Goal: Task Accomplishment & Management: Manage account settings

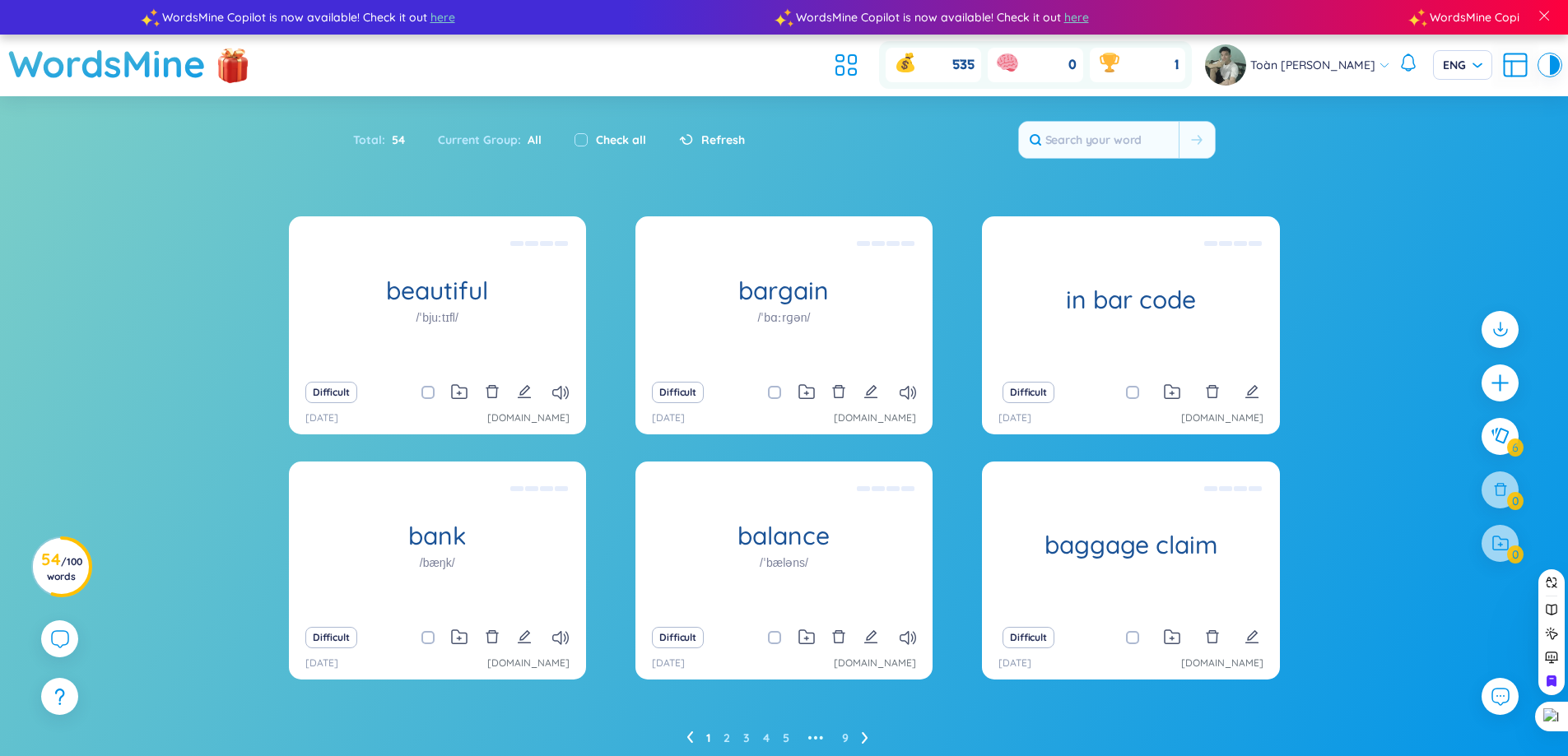
scroll to position [61, 0]
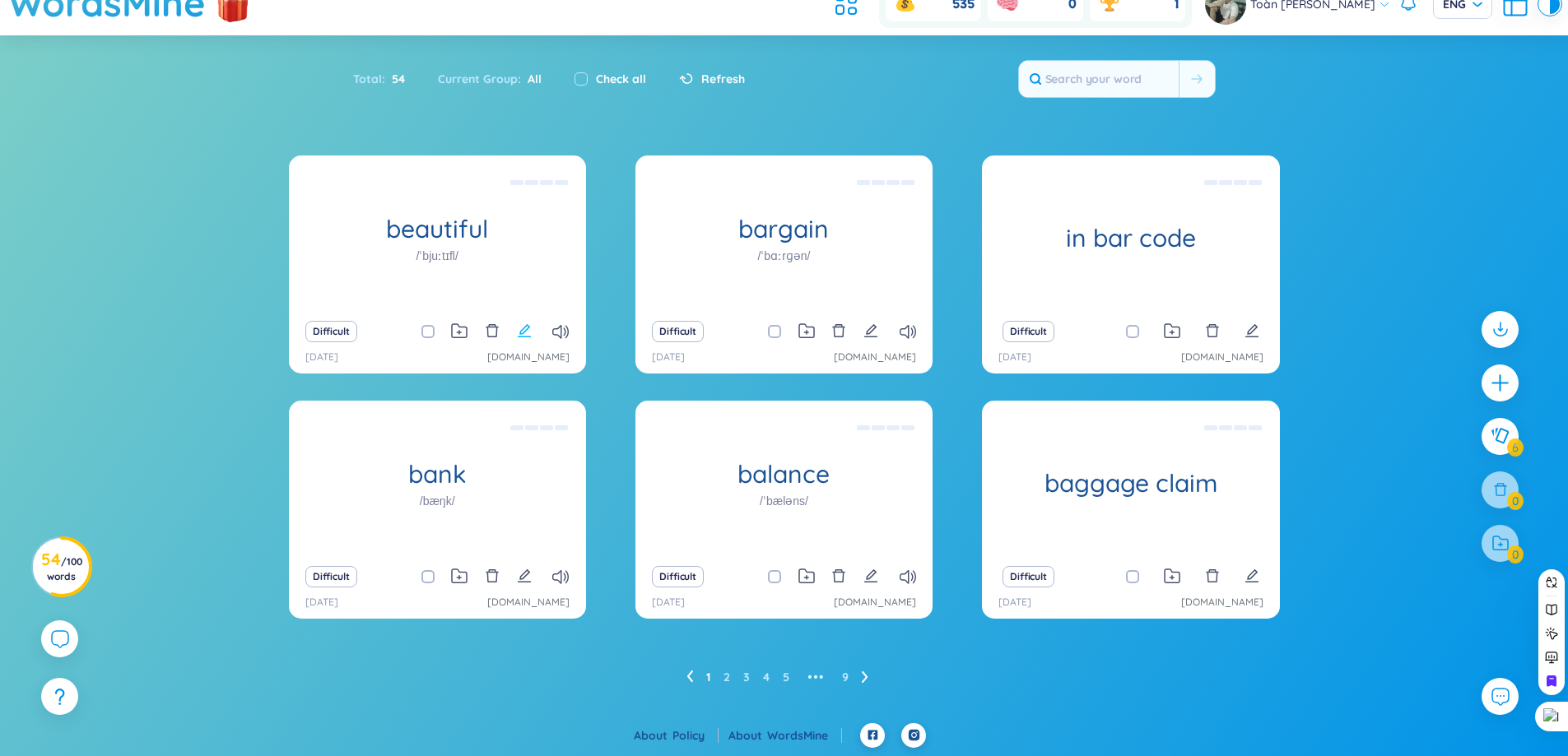
click at [518, 332] on icon "edit" at bounding box center [524, 331] width 15 height 15
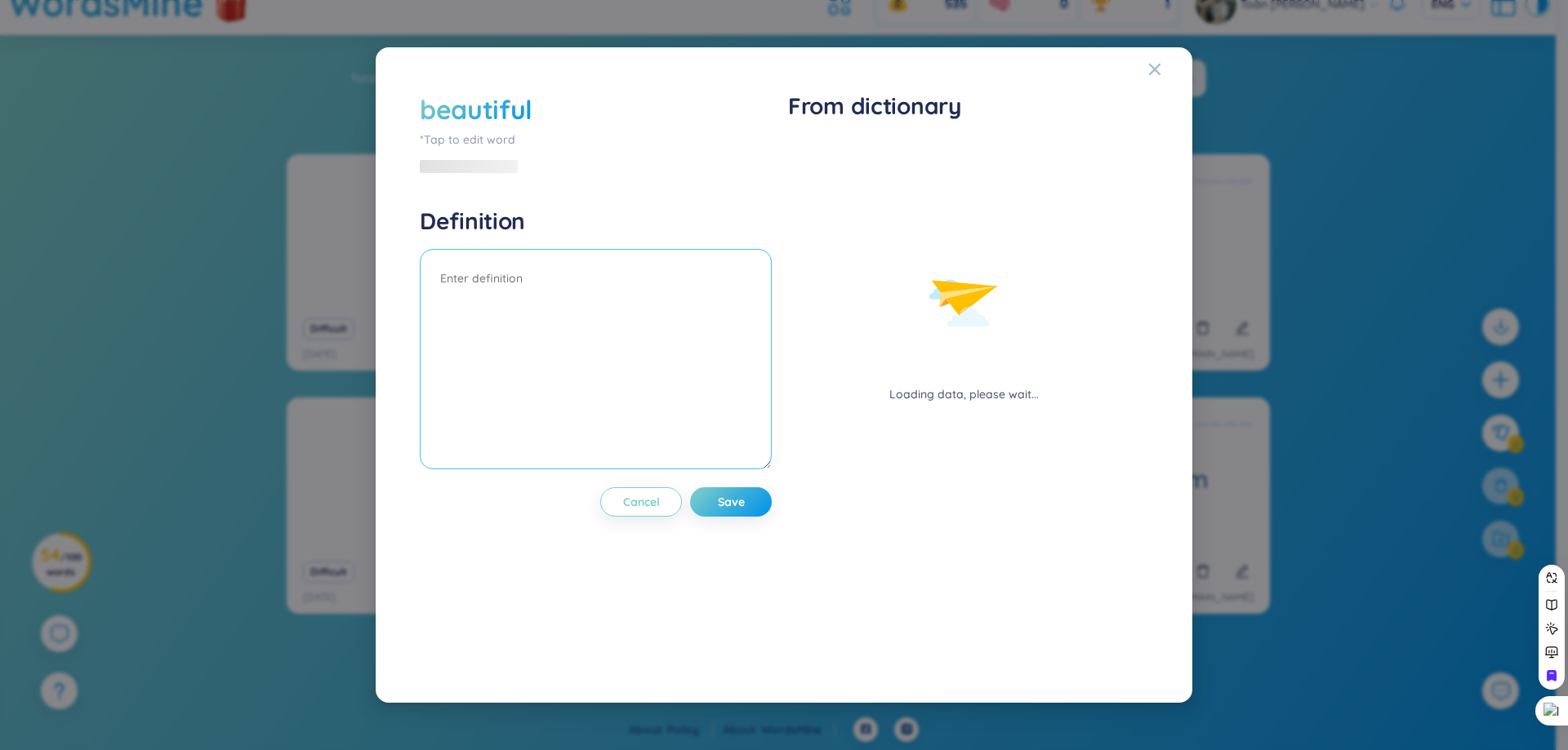
click at [519, 323] on textarea at bounding box center [596, 358] width 352 height 220
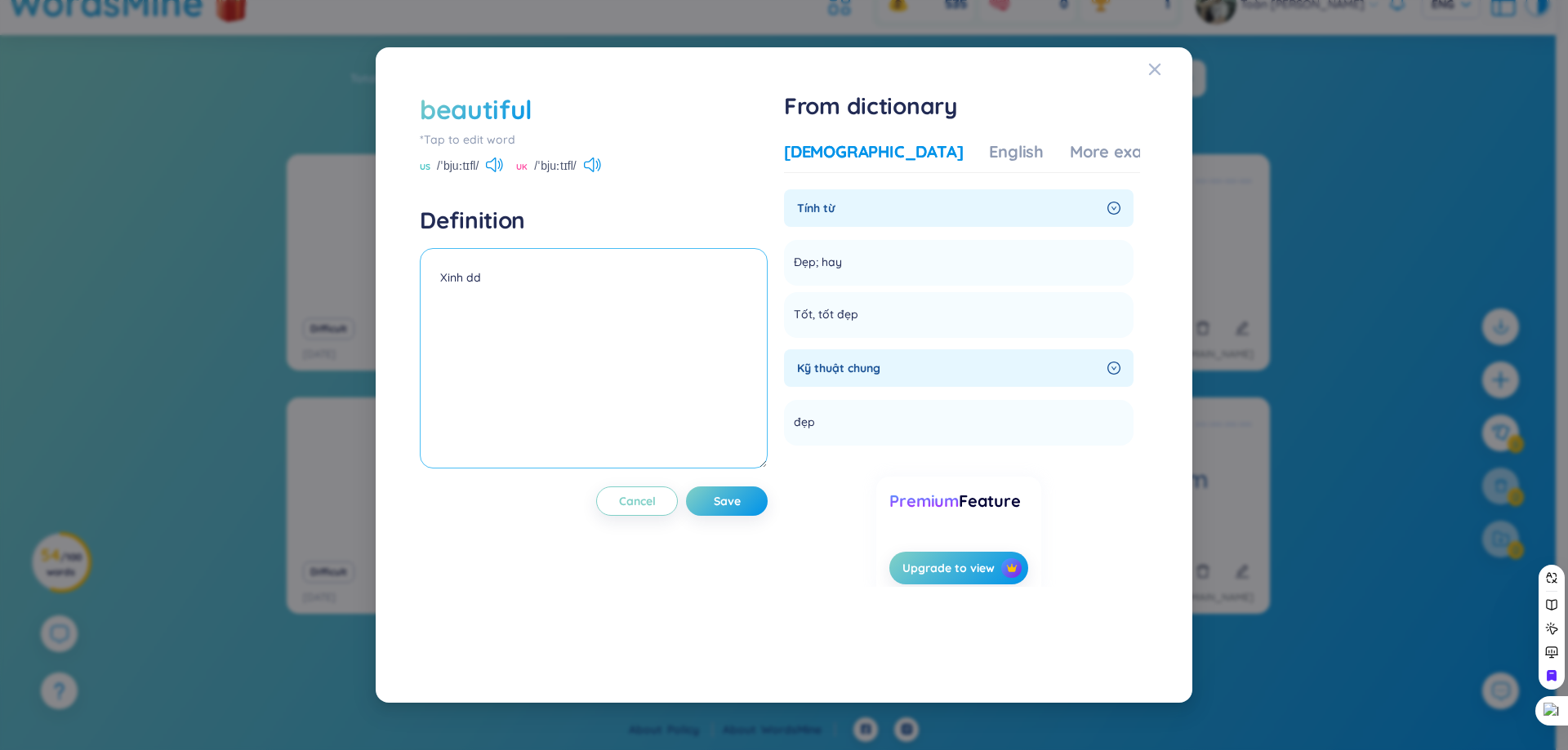
click at [671, 291] on textarea "Xinh dd" at bounding box center [594, 358] width 348 height 220
click at [385, 191] on div "beautiful *Tap to edit word US /ˈbjuːtɪfl/ UK /ˈbjuːtɪfl/ Definition Xinh Cance…" at bounding box center [784, 374] width 817 height 655
click at [535, 268] on textarea "Xinh" at bounding box center [594, 358] width 348 height 220
type textarea "Xinh đẹp"
click at [732, 500] on span "Save" at bounding box center [727, 501] width 27 height 17
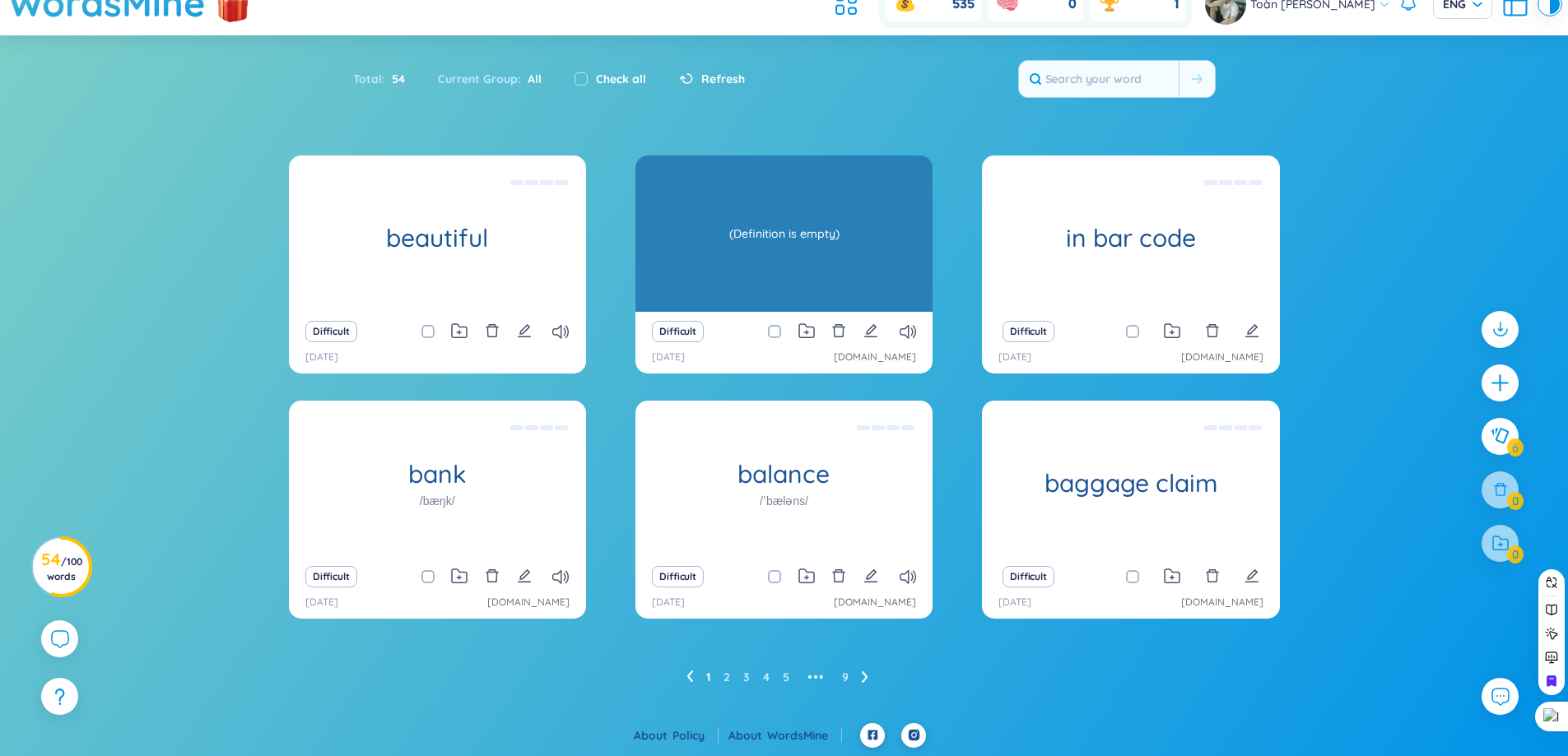
click at [780, 289] on div "bargain /ˈbɑːrɡən/" at bounding box center [784, 233] width 297 height 156
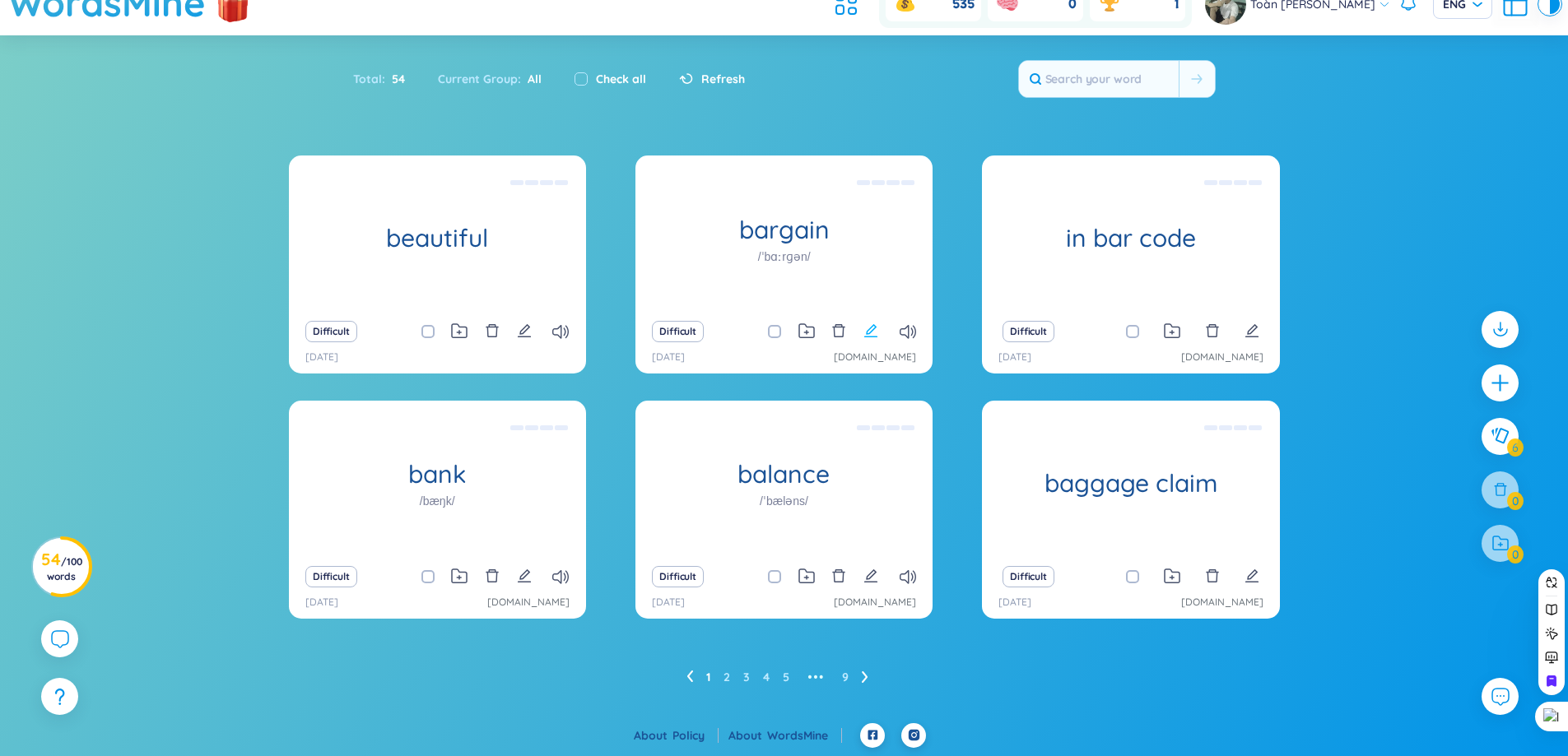
click at [869, 325] on icon "edit" at bounding box center [870, 331] width 15 height 15
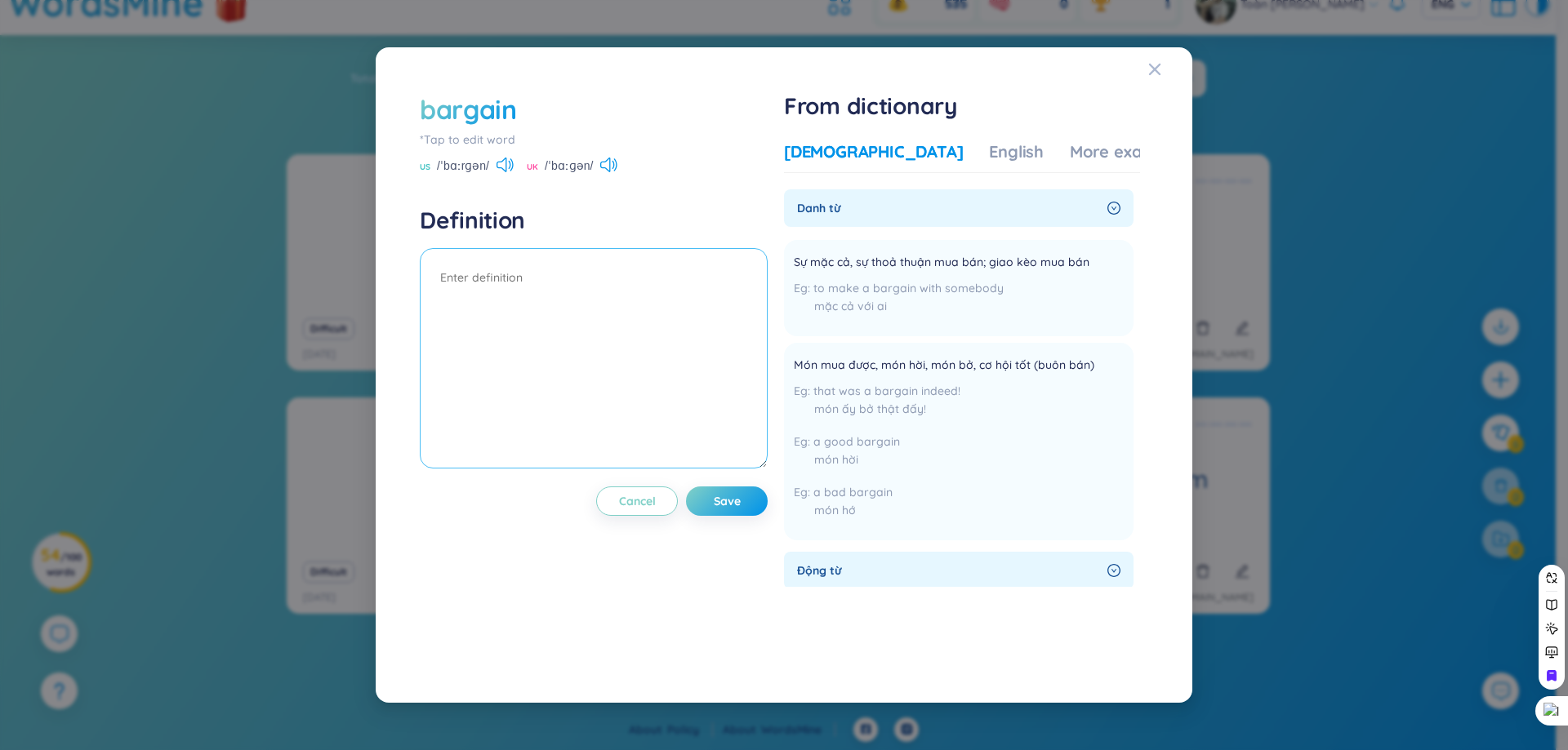
click at [682, 297] on textarea at bounding box center [594, 358] width 348 height 220
type textarea "trả giá"
click at [738, 521] on div "bargain *Tap to edit word US /ˈbɑːrɡən/ UK /ˈbɑːɡən/ Definition trả giá Cancel …" at bounding box center [594, 375] width 348 height 567
click at [738, 514] on button "Save" at bounding box center [727, 501] width 82 height 30
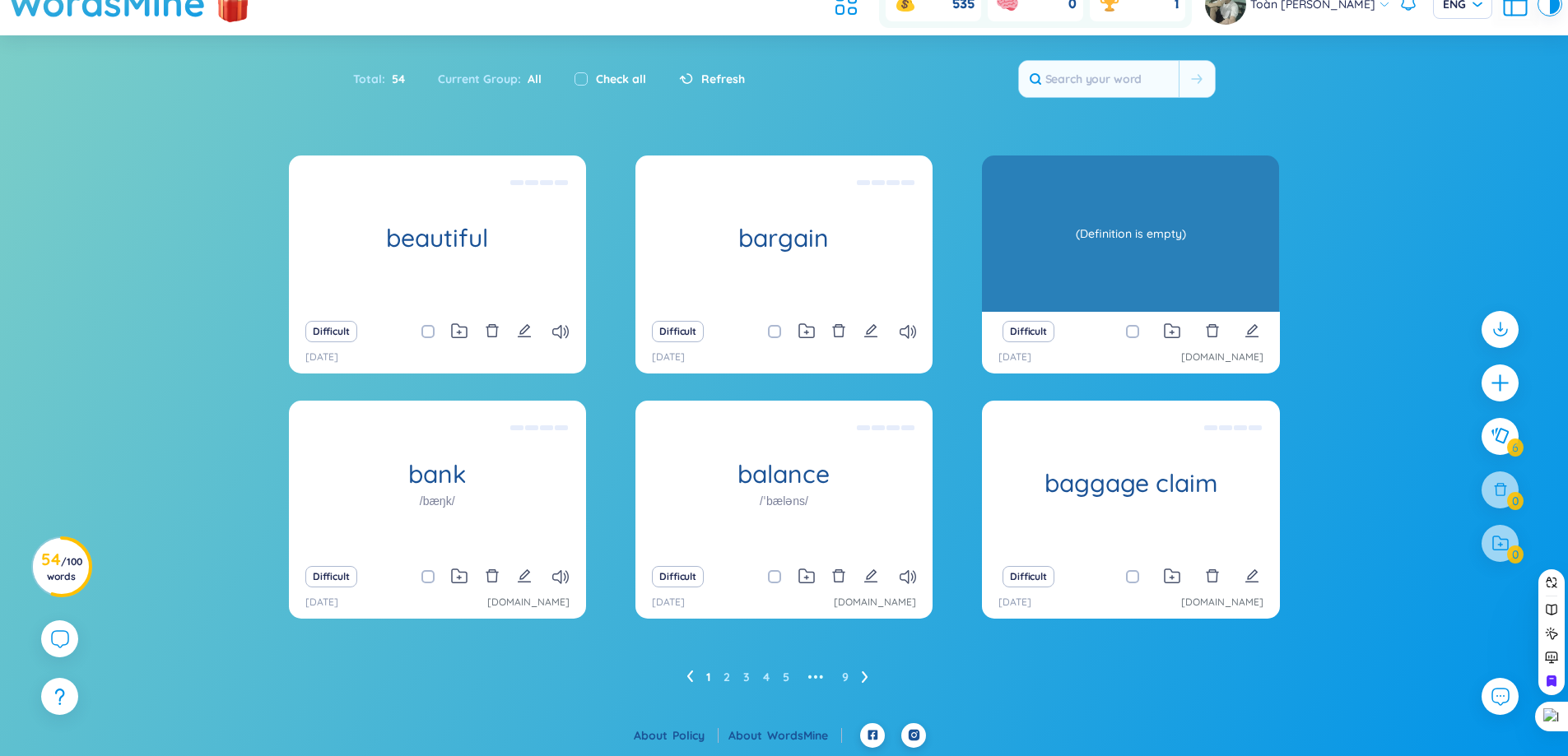
click at [1153, 271] on div "in bar code" at bounding box center [1130, 233] width 297 height 156
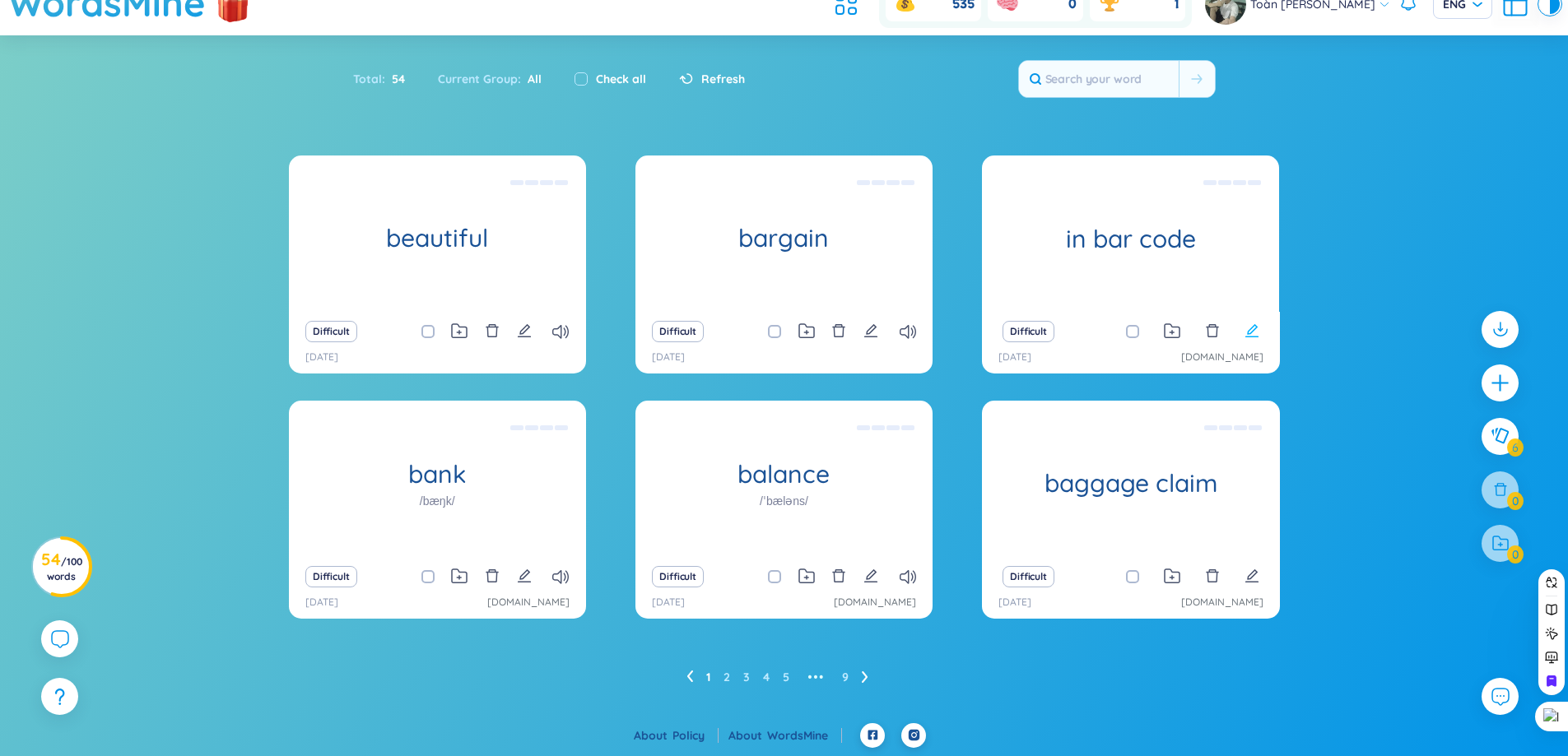
click at [1252, 328] on icon "edit" at bounding box center [1250, 331] width 13 height 13
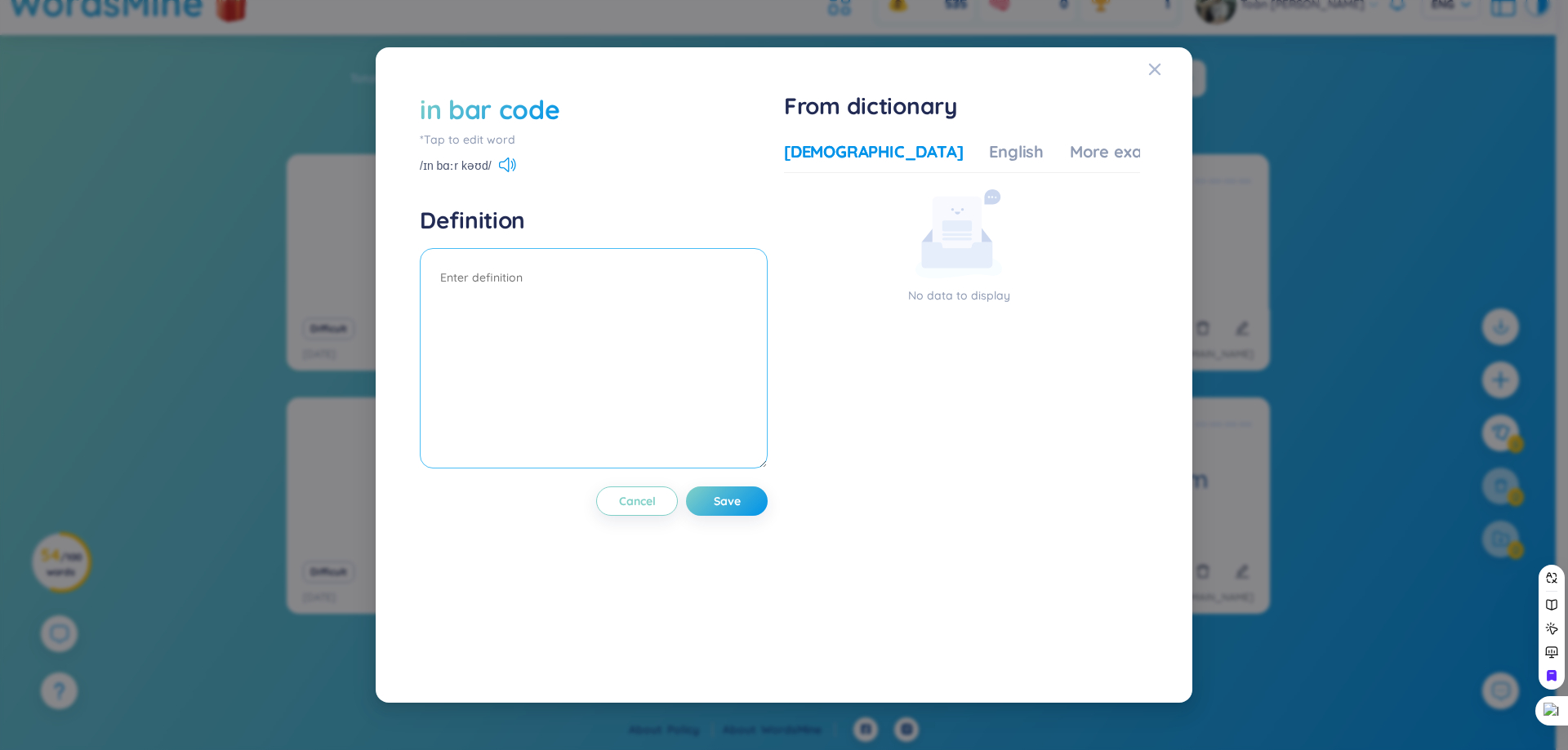
click at [677, 358] on textarea at bounding box center [594, 358] width 348 height 220
type textarea "mã vạch"
click at [765, 495] on button "Save" at bounding box center [727, 501] width 82 height 30
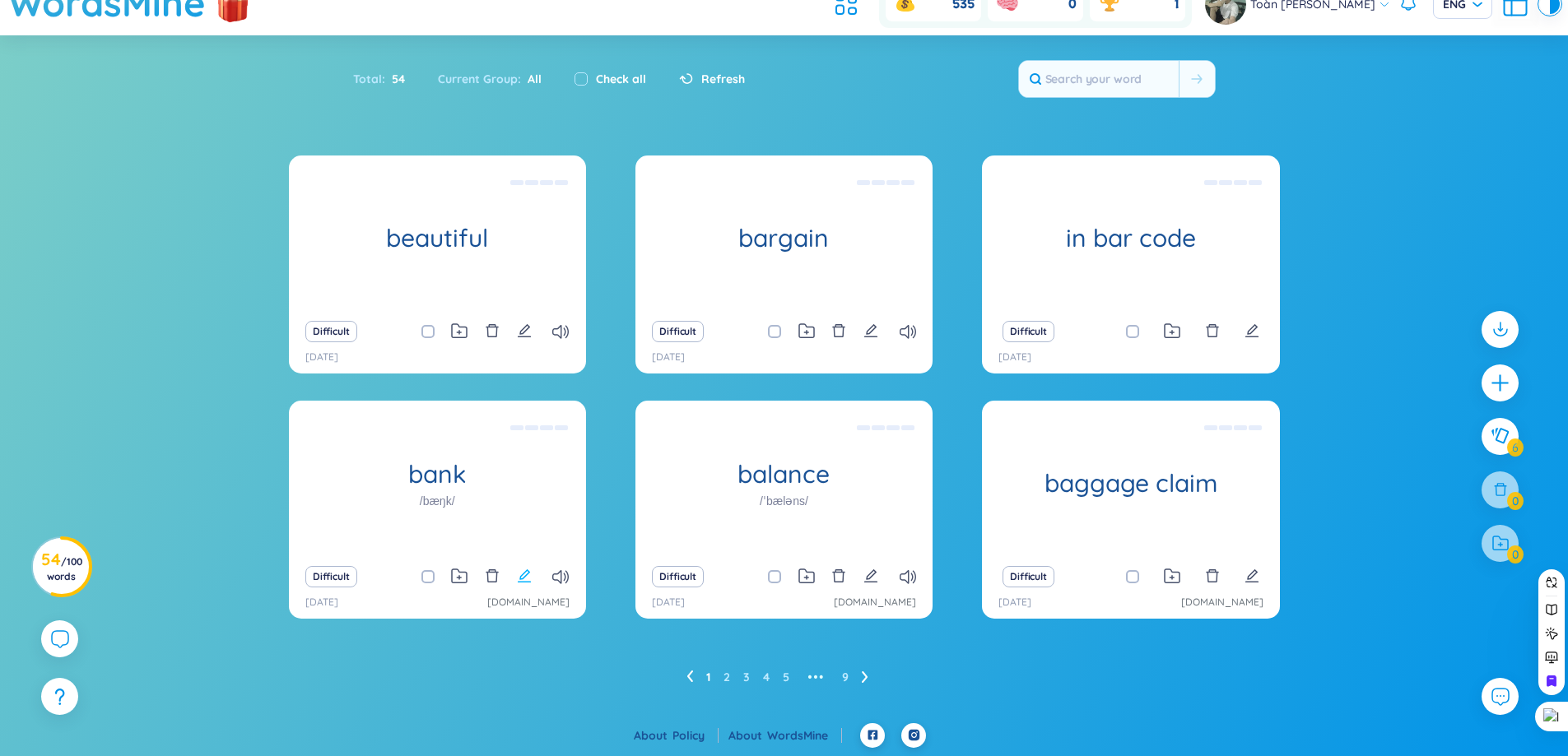
click at [524, 568] on icon "edit" at bounding box center [524, 575] width 15 height 15
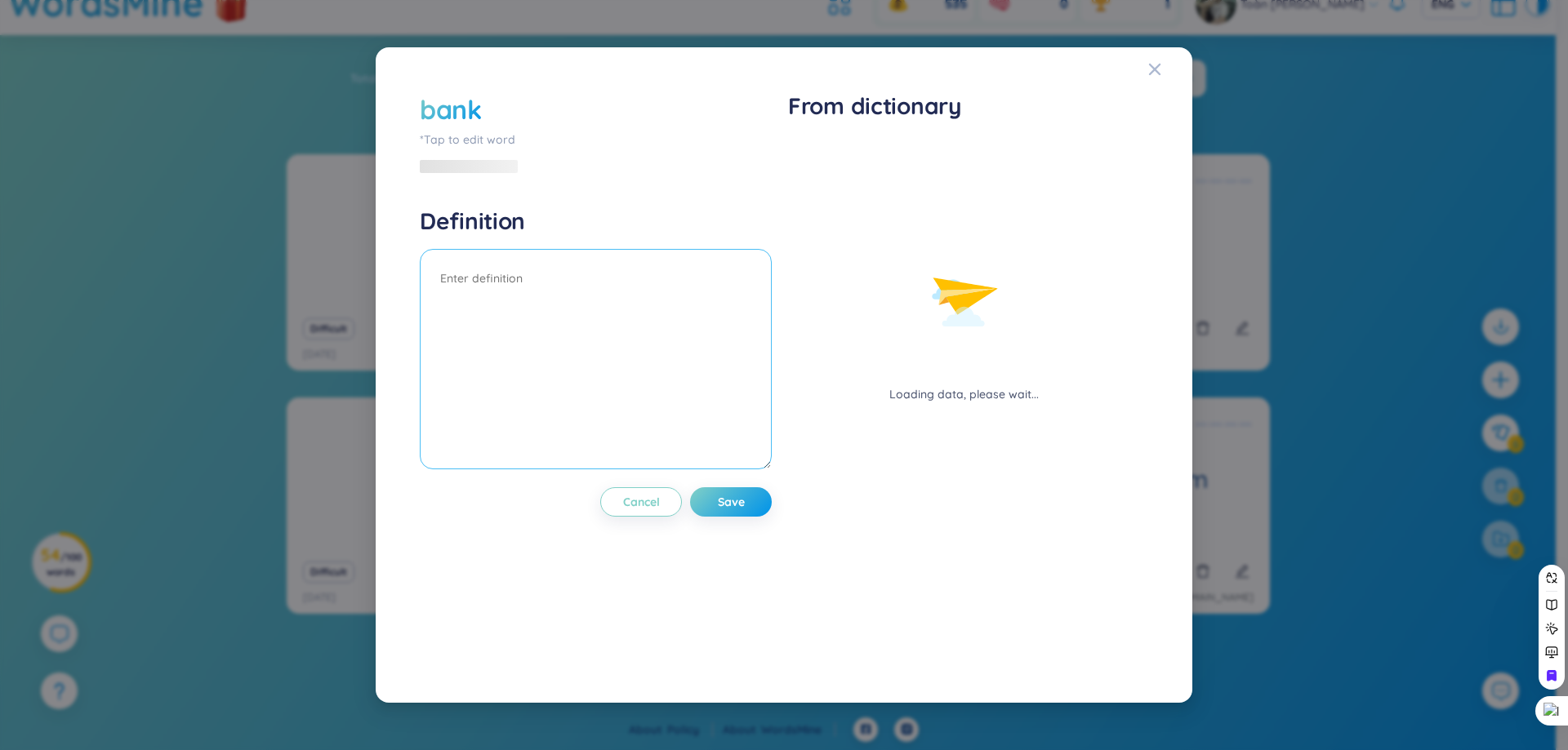
click at [666, 381] on textarea at bounding box center [596, 358] width 352 height 220
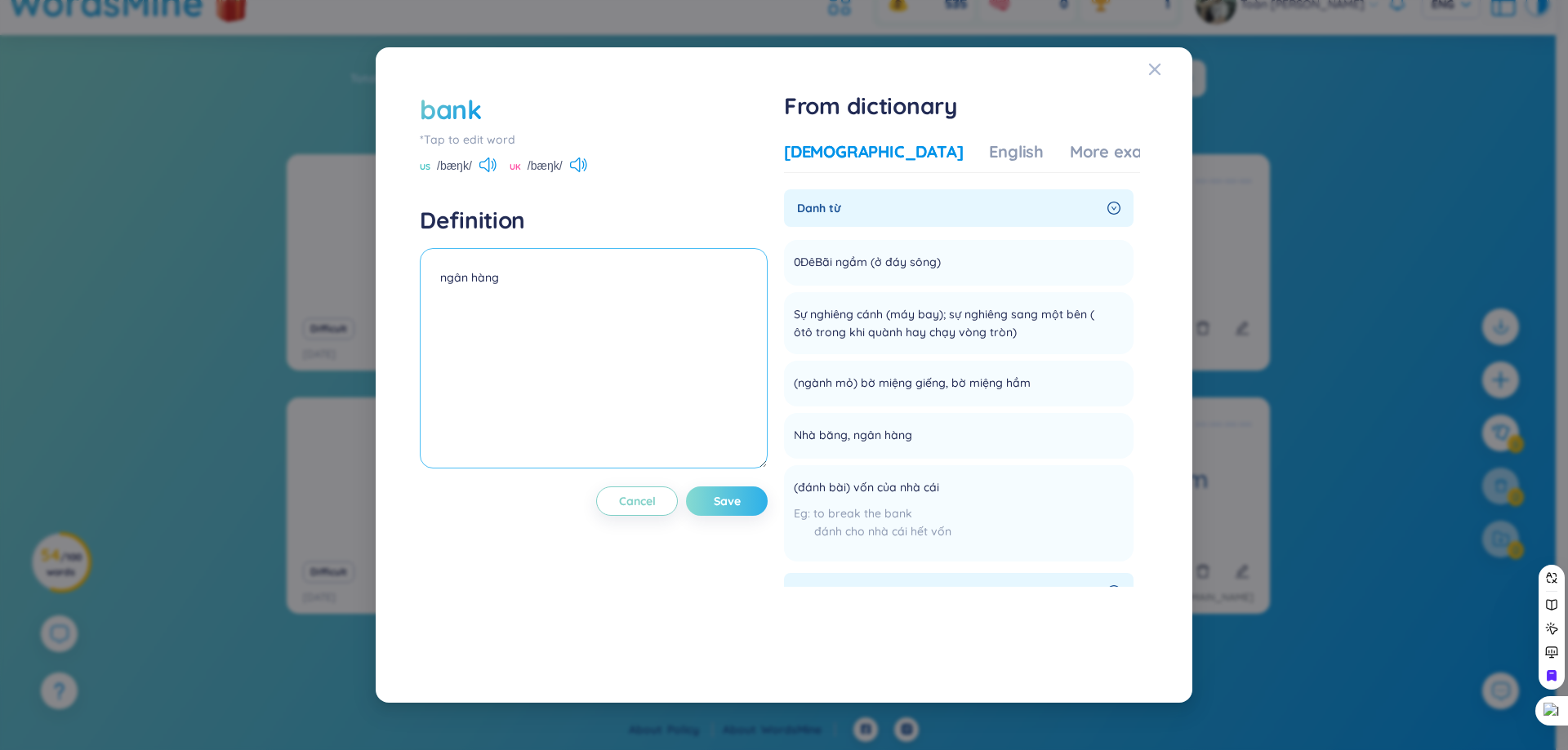
type textarea "ngân hàng"
click at [741, 499] on span "Save" at bounding box center [727, 501] width 27 height 17
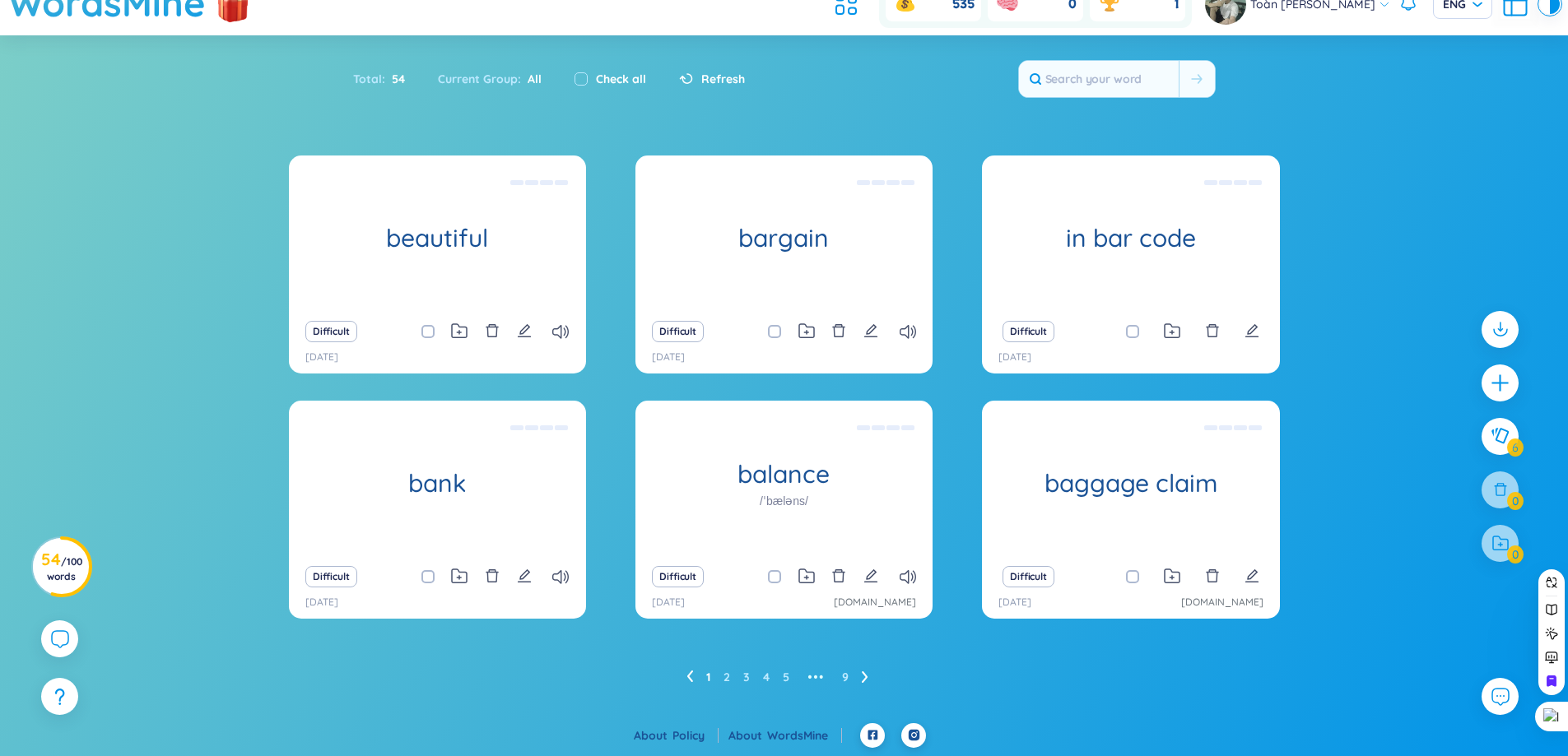
click at [863, 581] on div "Difficult" at bounding box center [784, 576] width 281 height 23
click at [874, 578] on icon "edit" at bounding box center [870, 575] width 15 height 15
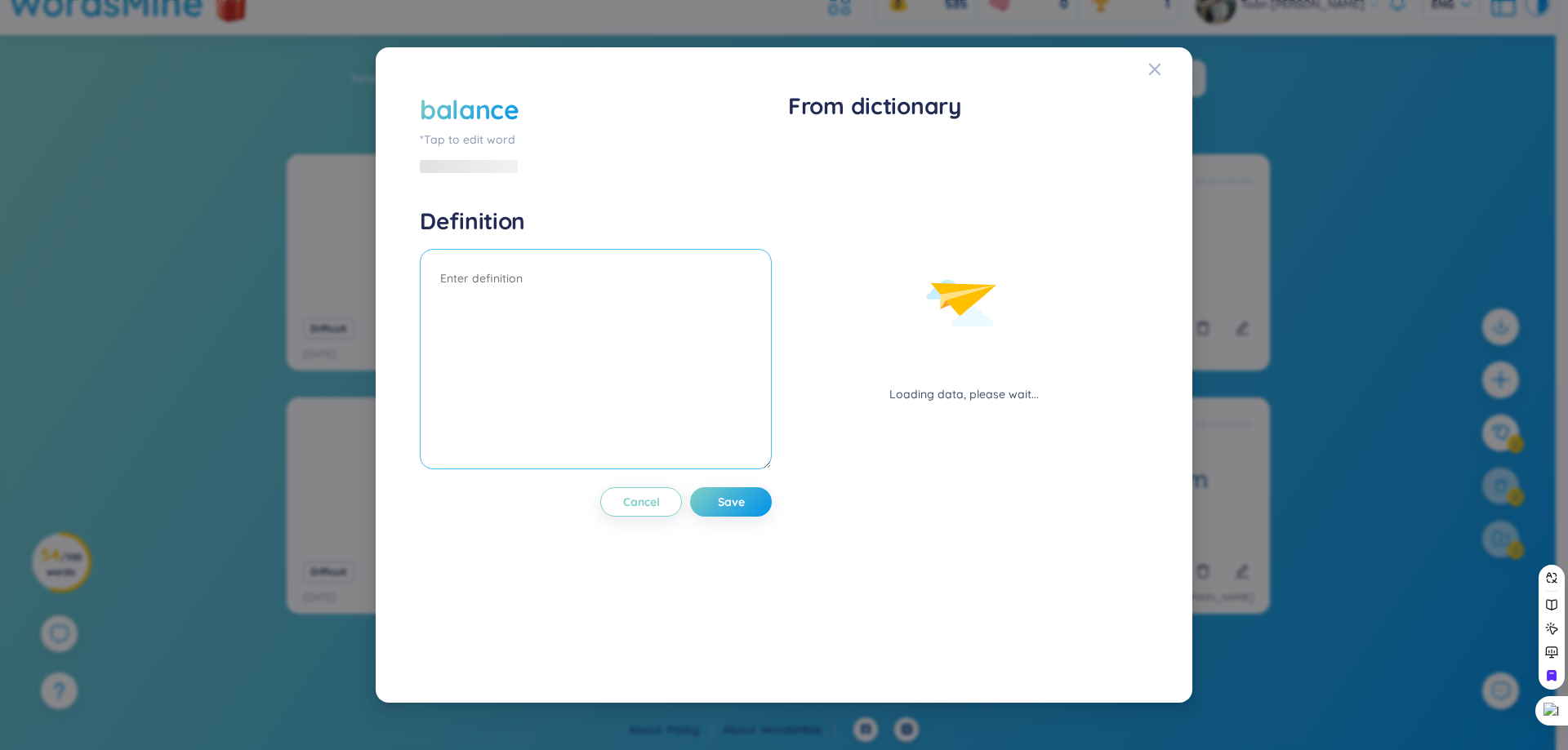
click at [572, 312] on textarea at bounding box center [596, 358] width 352 height 220
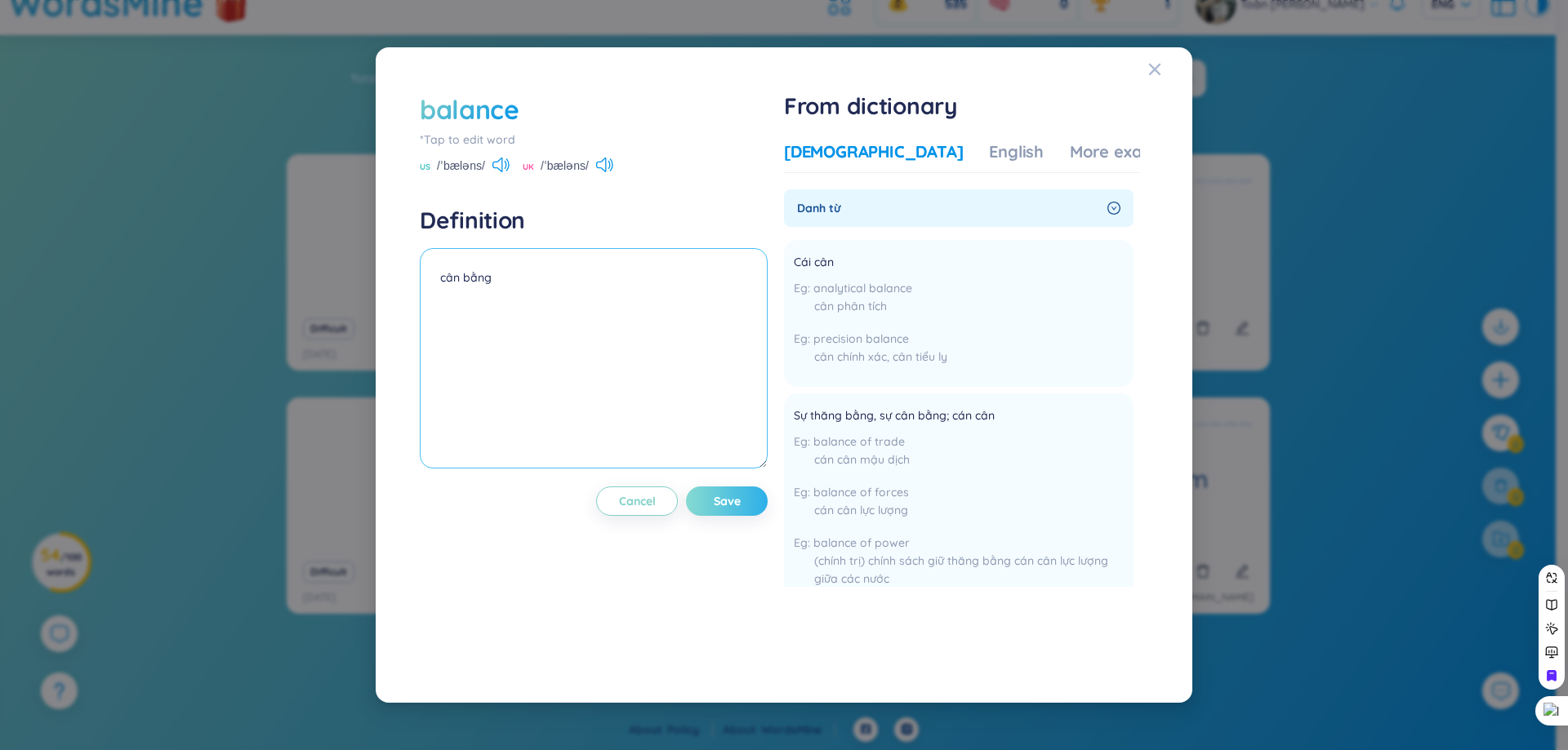
type textarea "cân bằng"
click at [719, 510] on button "Save" at bounding box center [727, 501] width 82 height 30
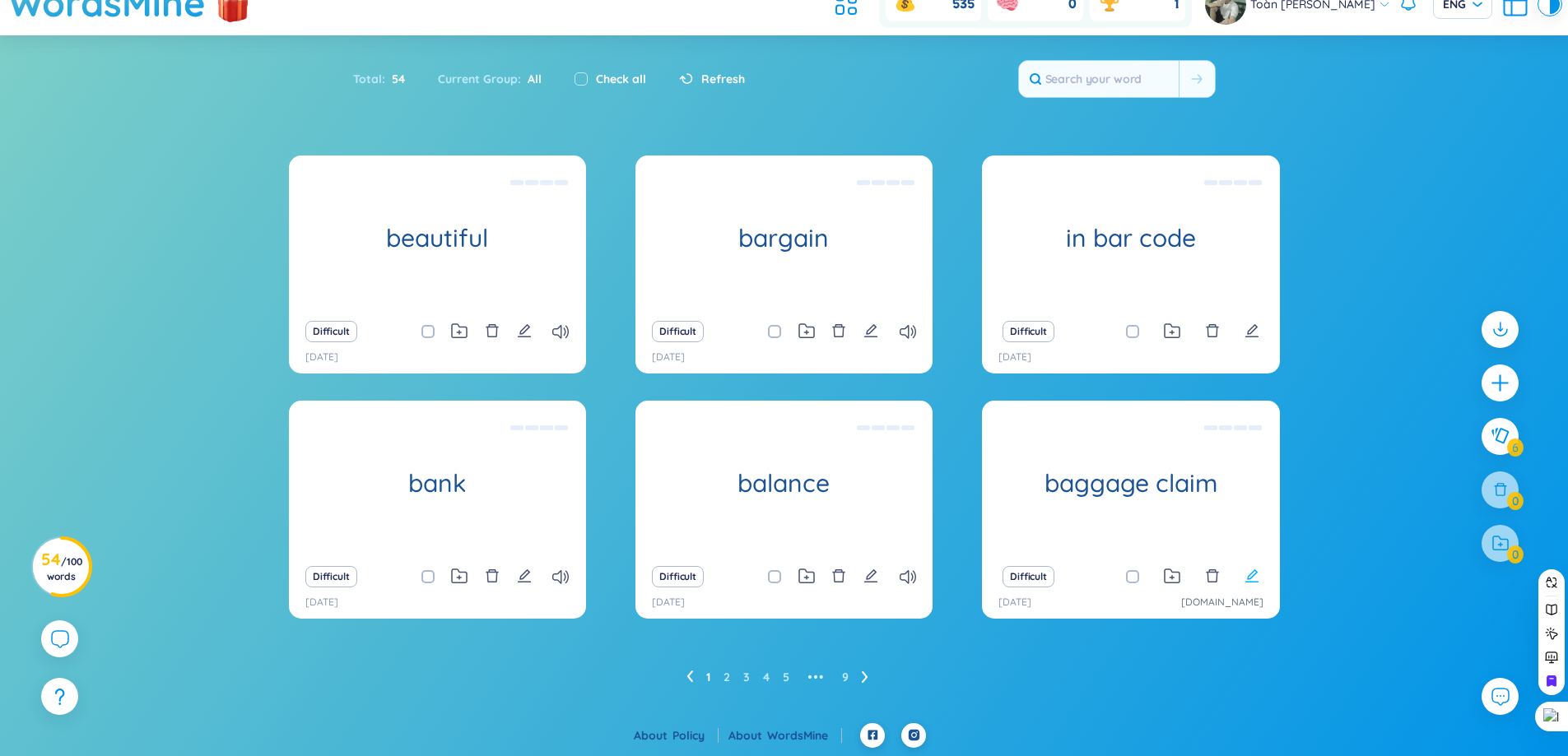
click at [1247, 581] on icon "edit" at bounding box center [1251, 575] width 15 height 15
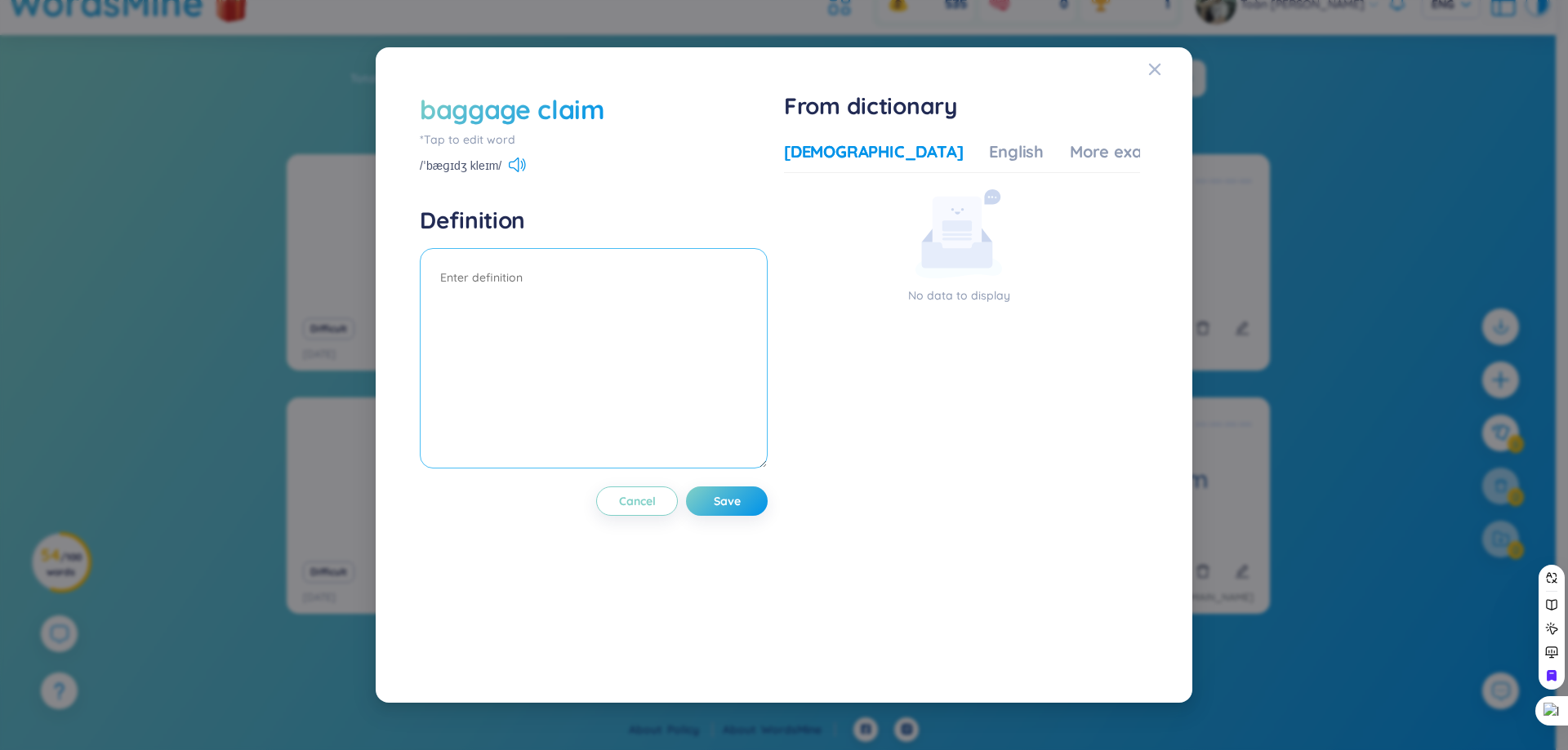
click at [582, 401] on textarea at bounding box center [594, 358] width 348 height 220
type textarea "a"
type textarea "á"
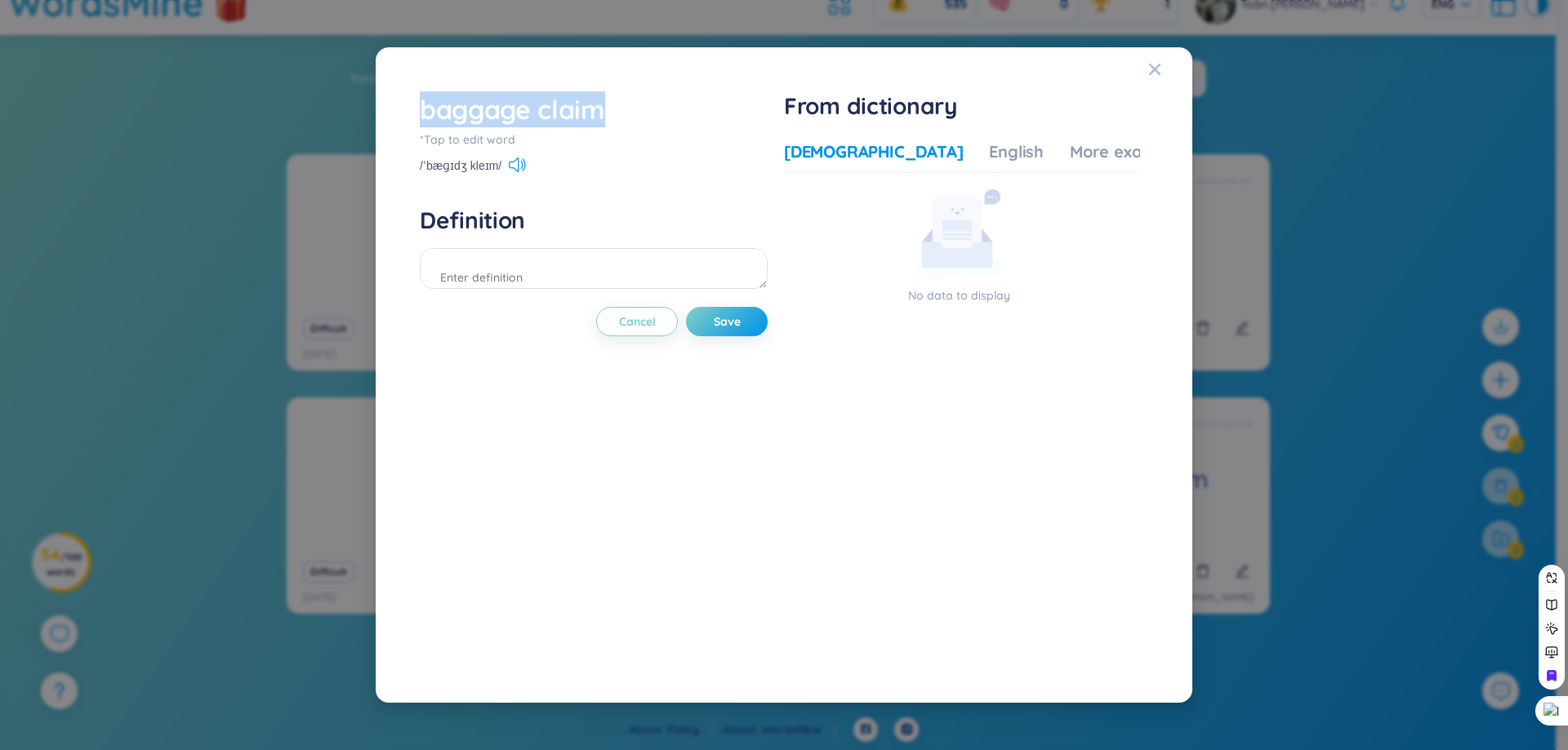
drag, startPoint x: 677, startPoint y: 109, endPoint x: 419, endPoint y: 104, distance: 258.0
click at [419, 104] on div "baggage claim *Tap to edit word /ˈbæɡɪdʒ kleɪm/ Definition Cancel Save From dic…" at bounding box center [784, 375] width 745 height 584
drag, startPoint x: 416, startPoint y: 77, endPoint x: 418, endPoint y: 92, distance: 15.1
click at [408, 70] on div at bounding box center [408, 70] width 0 height 0
click at [737, 495] on div "baggage claim *Tap to edit word /ˈbæɡɪdʒ kleɪm/ Definition Cancel Save" at bounding box center [594, 375] width 348 height 567
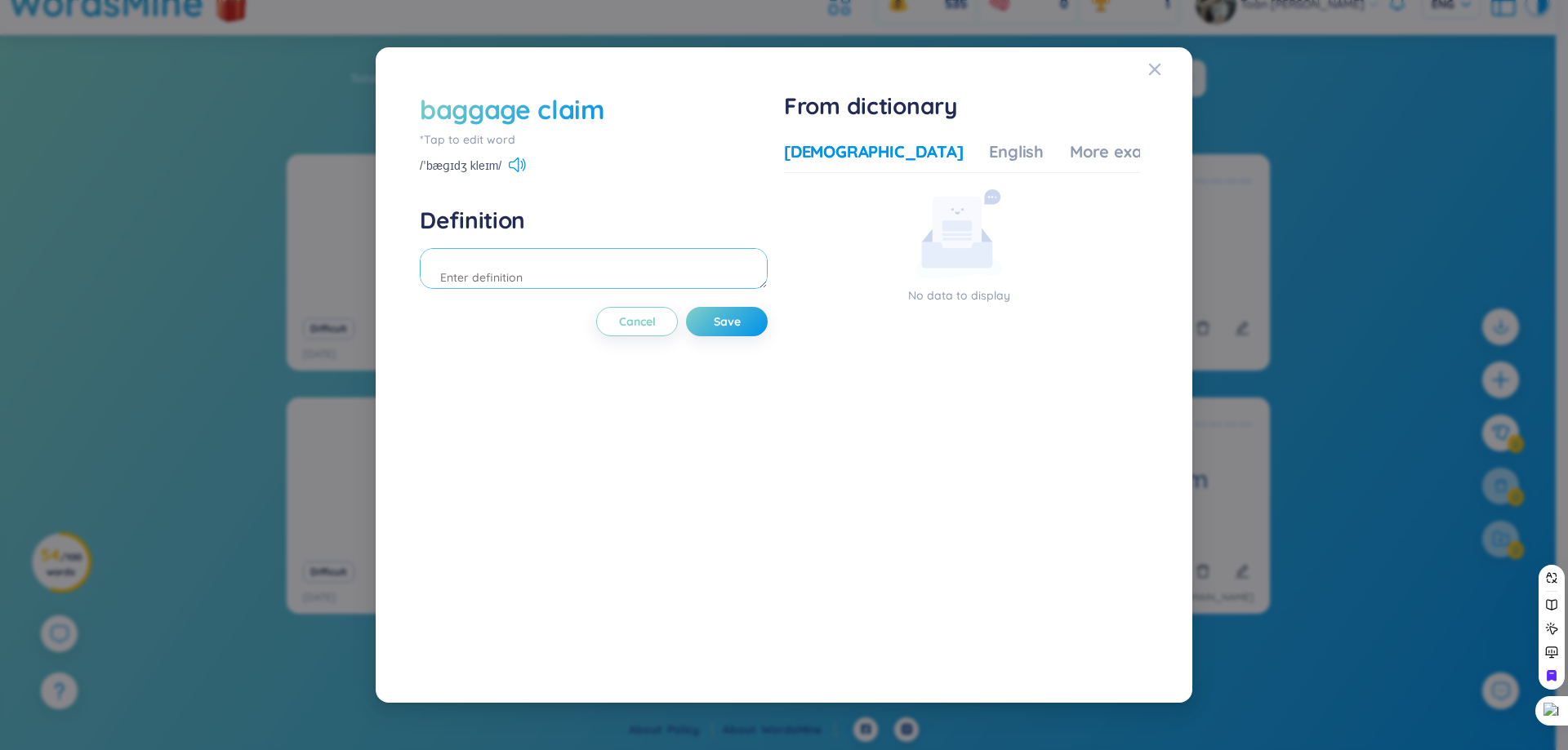
click at [652, 267] on textarea at bounding box center [594, 268] width 348 height 41
type textarea "nhận hành lí"
click at [741, 330] on button "Save" at bounding box center [727, 322] width 82 height 30
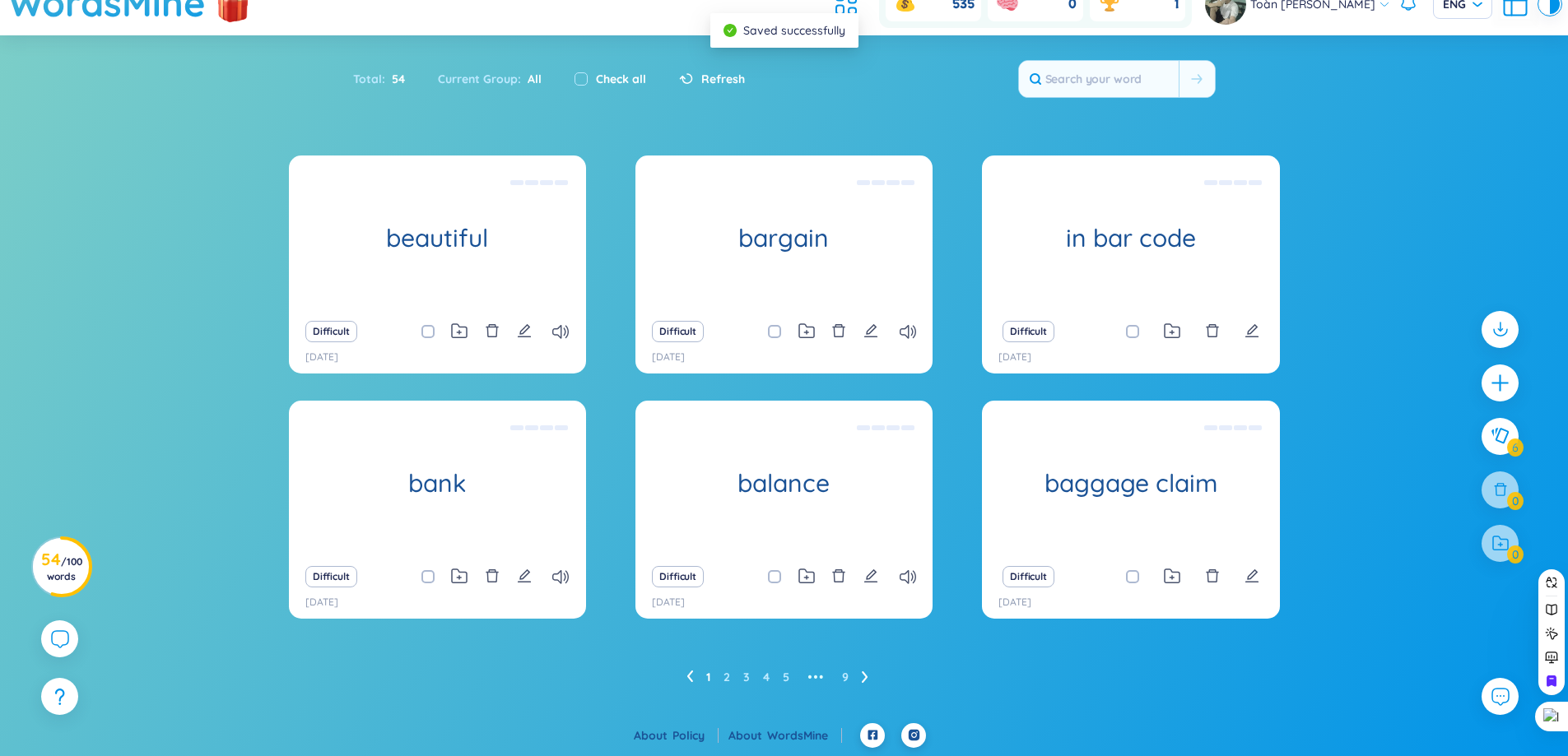
click at [860, 681] on ul "1 2 3 4 5 ••• 9" at bounding box center [784, 677] width 195 height 26
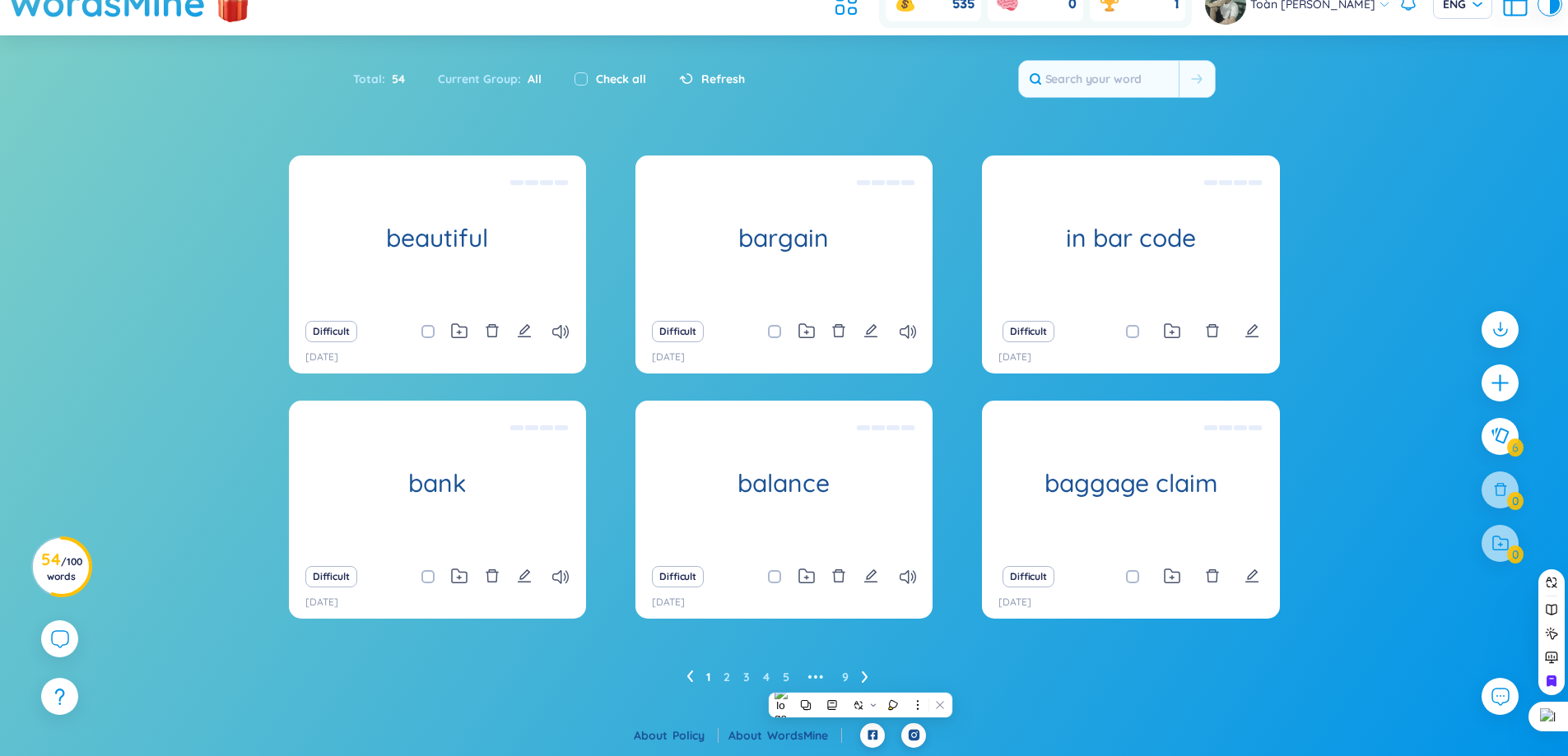
click at [863, 679] on icon at bounding box center [865, 677] width 7 height 12
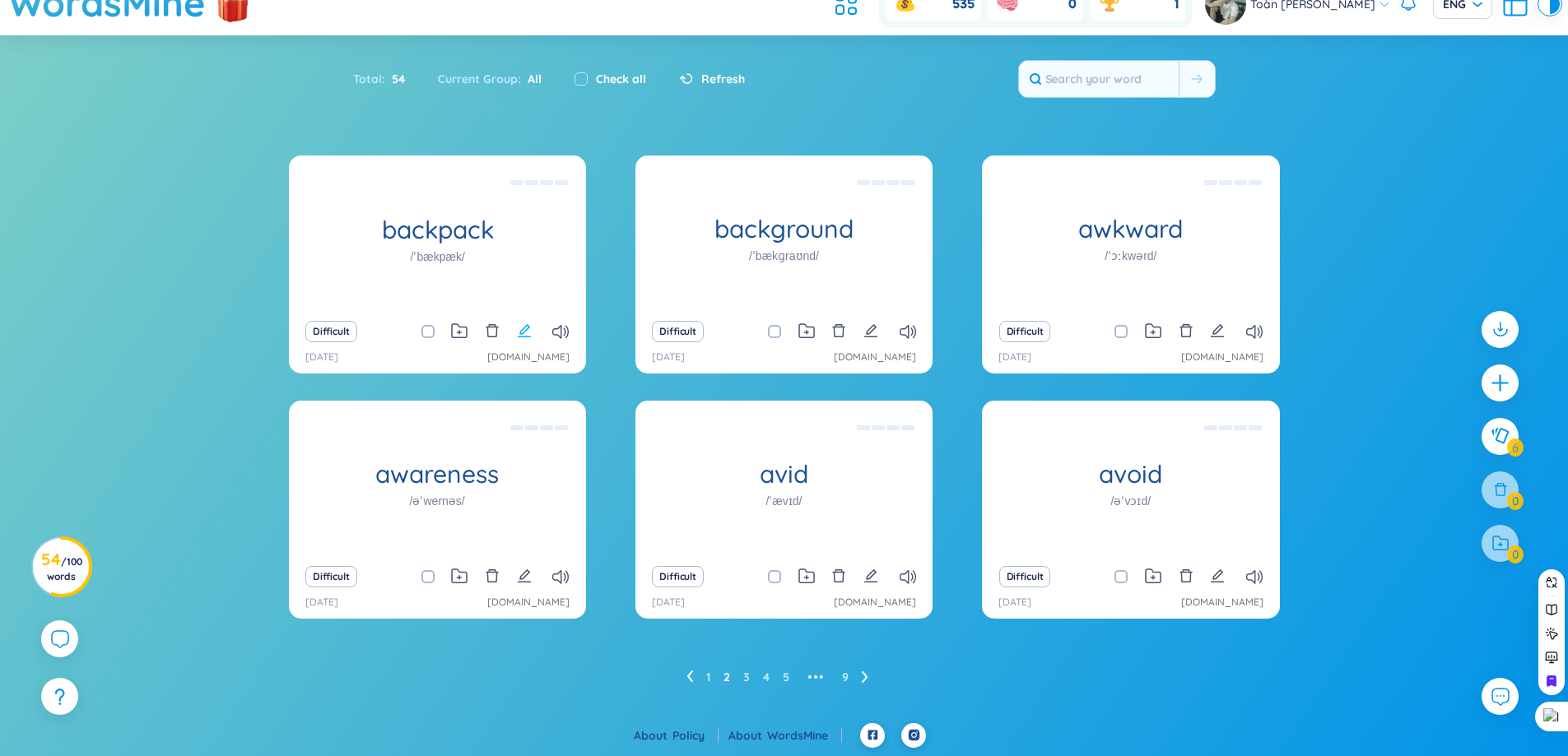
click at [528, 329] on icon "edit" at bounding box center [524, 331] width 15 height 15
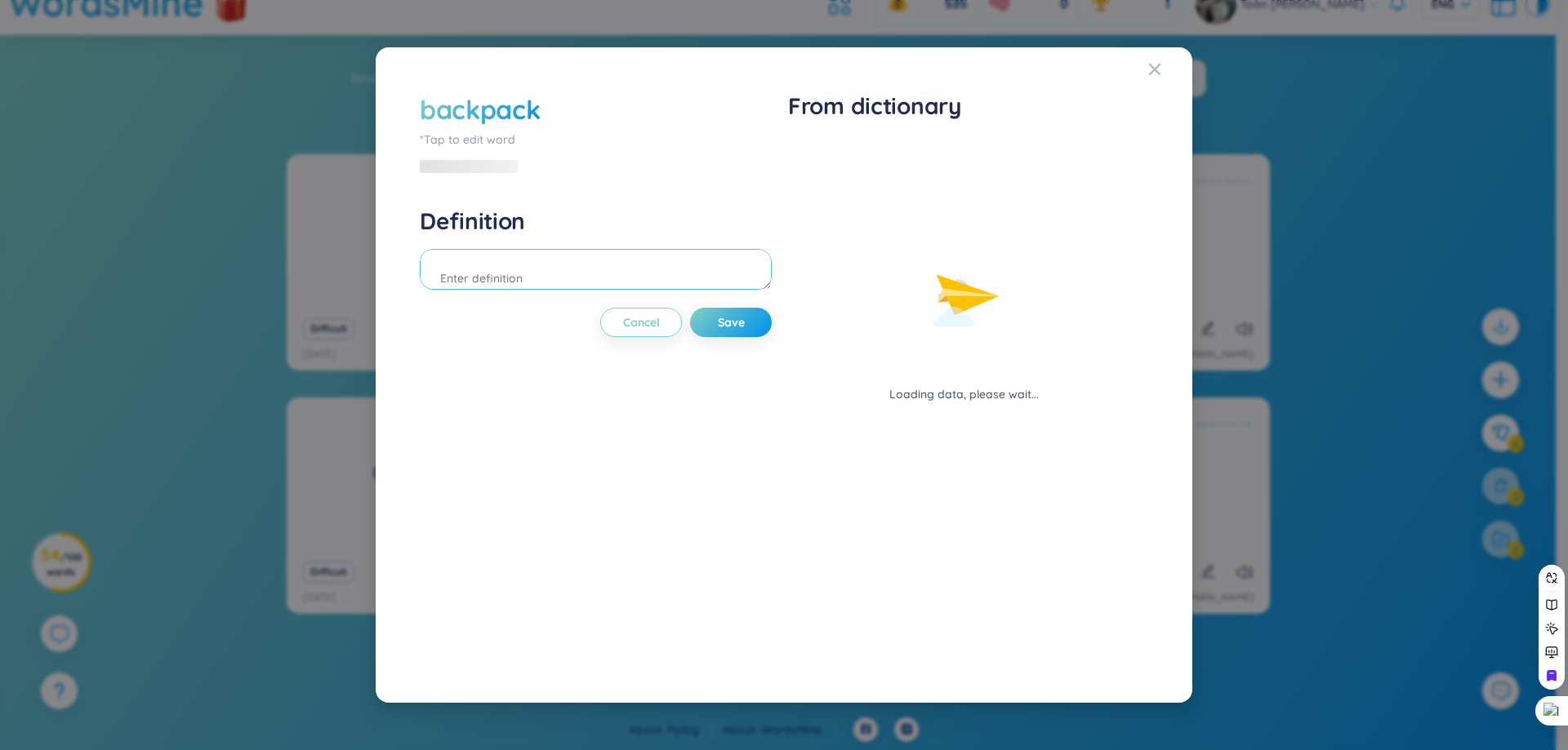
click at [598, 267] on textarea at bounding box center [596, 269] width 352 height 41
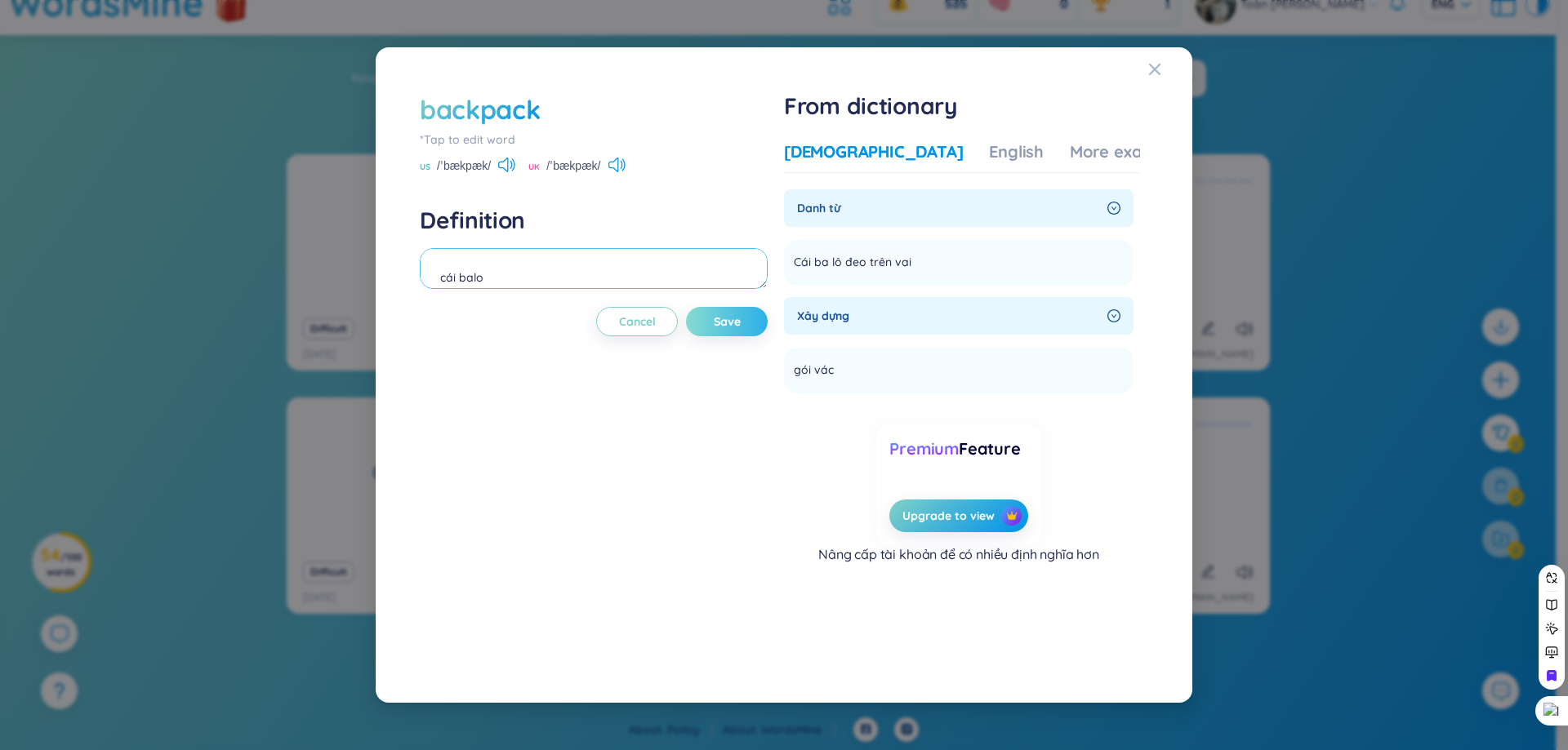
type textarea "cái balo"
click at [756, 332] on button "Save" at bounding box center [727, 322] width 82 height 30
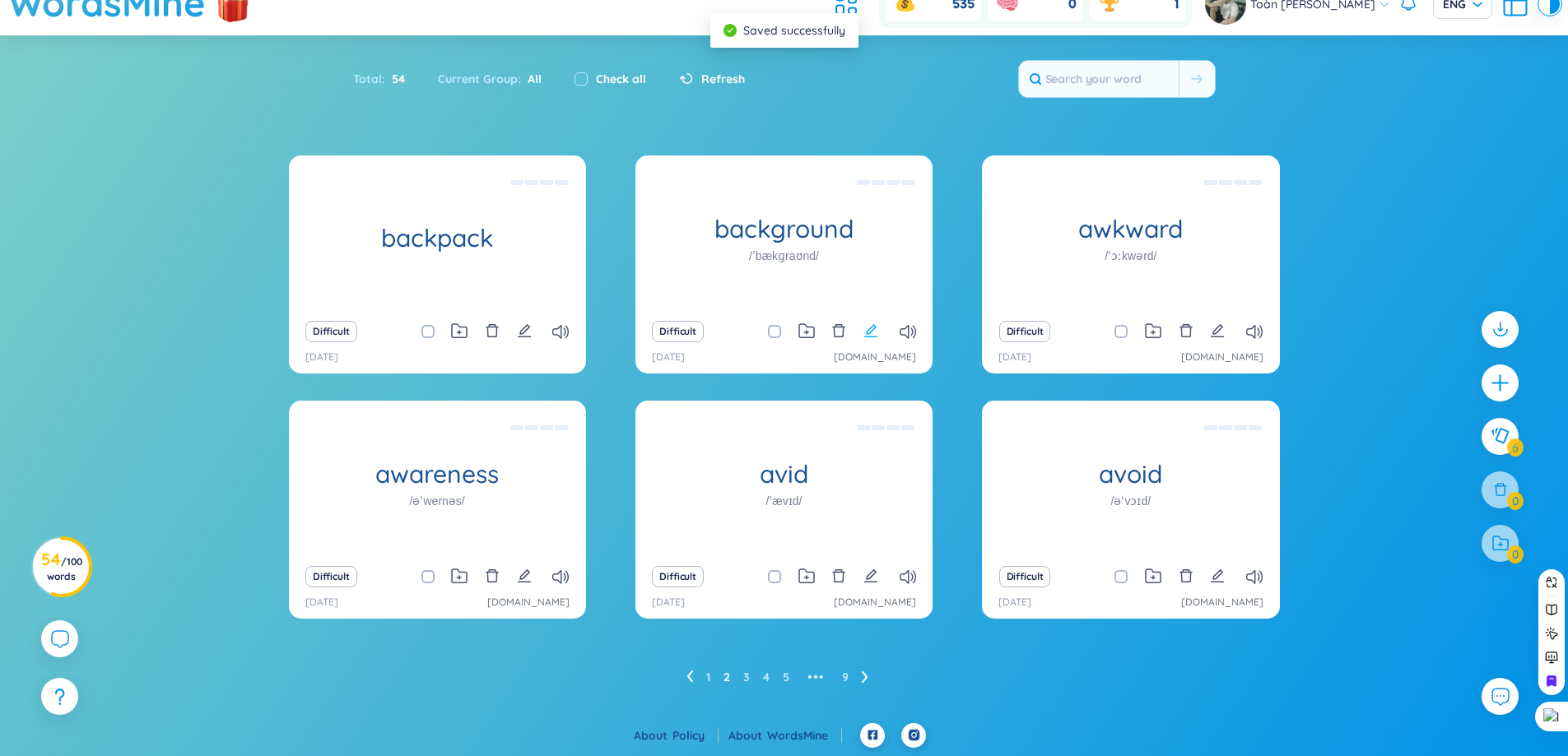
click at [876, 337] on icon "edit" at bounding box center [870, 331] width 13 height 13
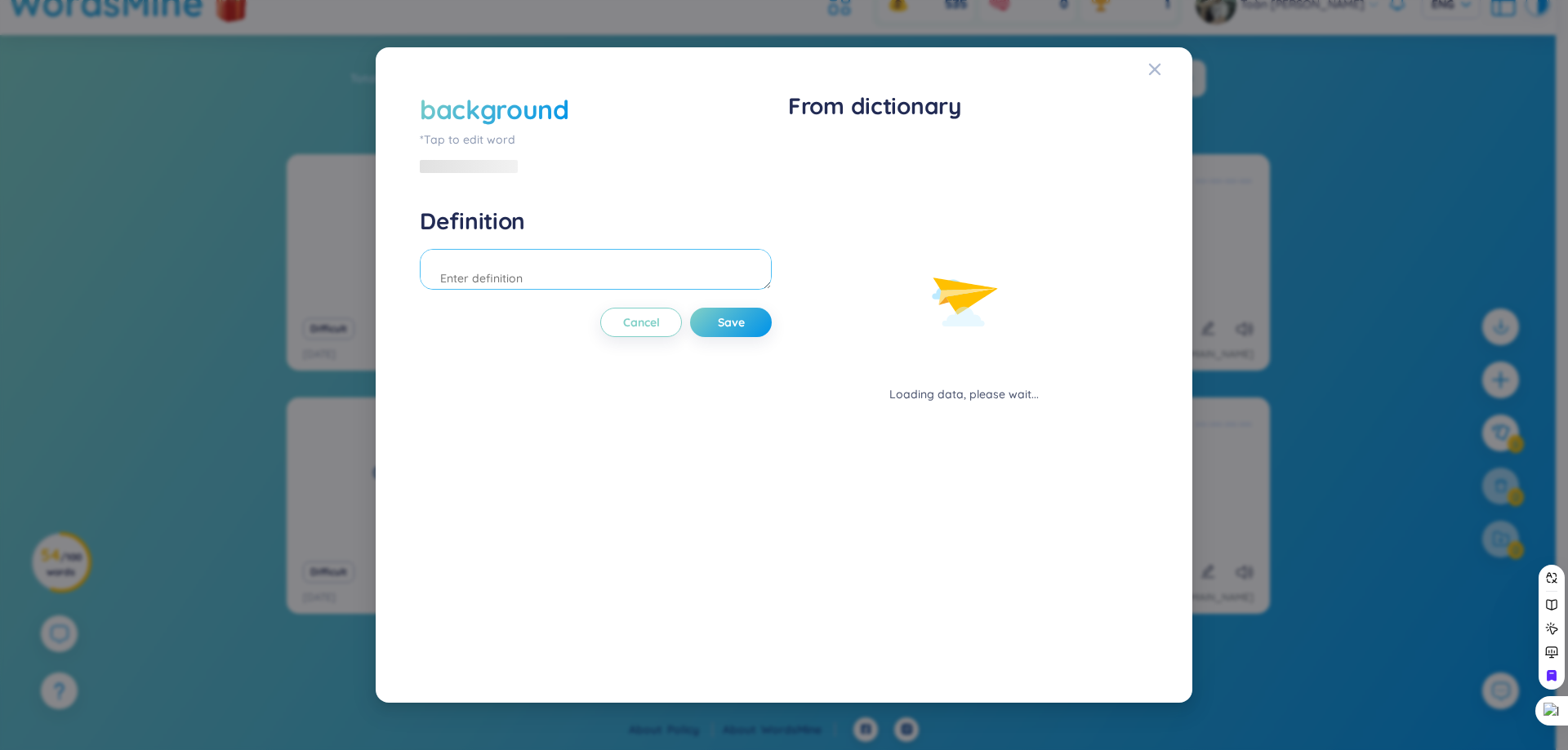
click at [649, 277] on textarea at bounding box center [596, 269] width 352 height 41
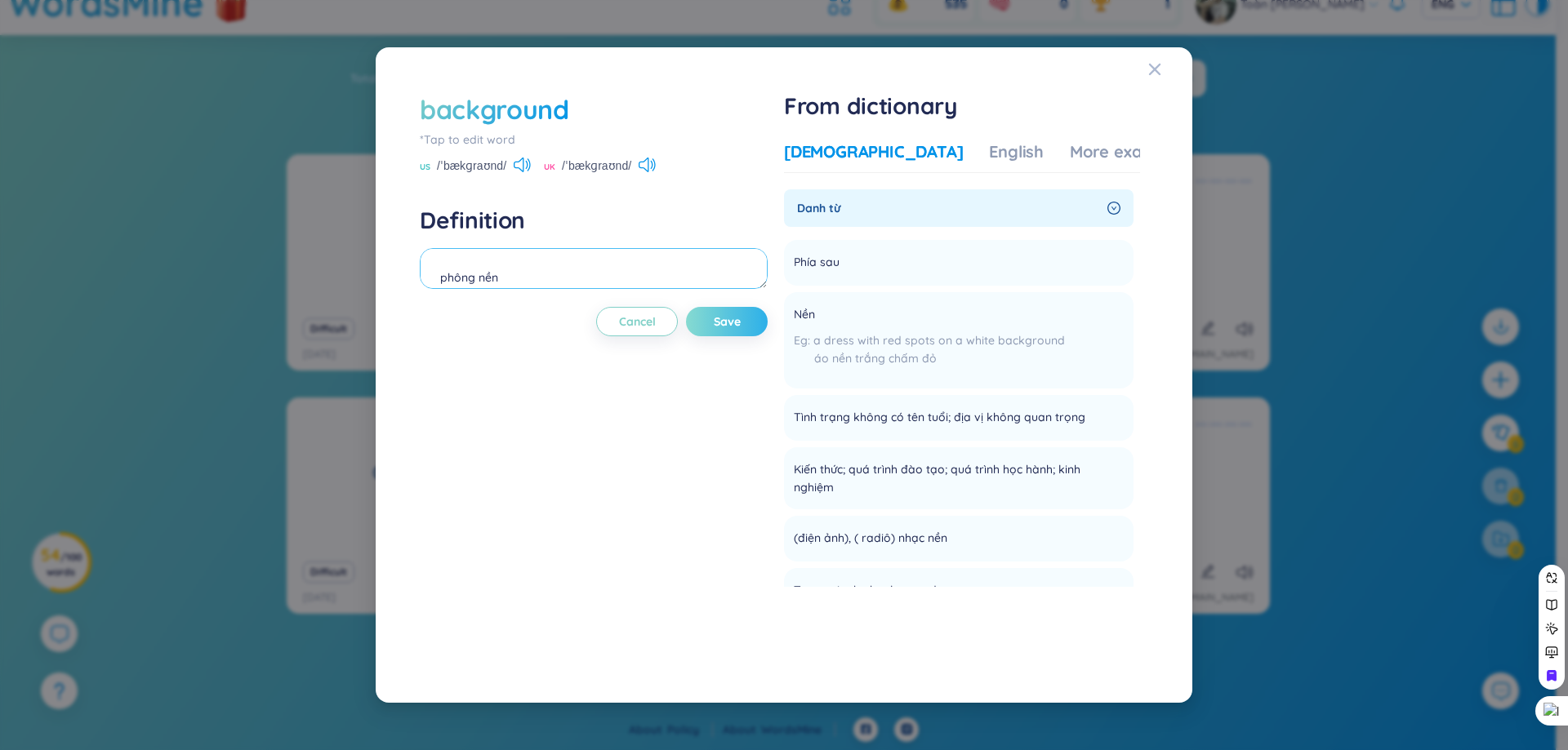
type textarea "phông nền"
click at [730, 325] on span "Save" at bounding box center [727, 321] width 27 height 17
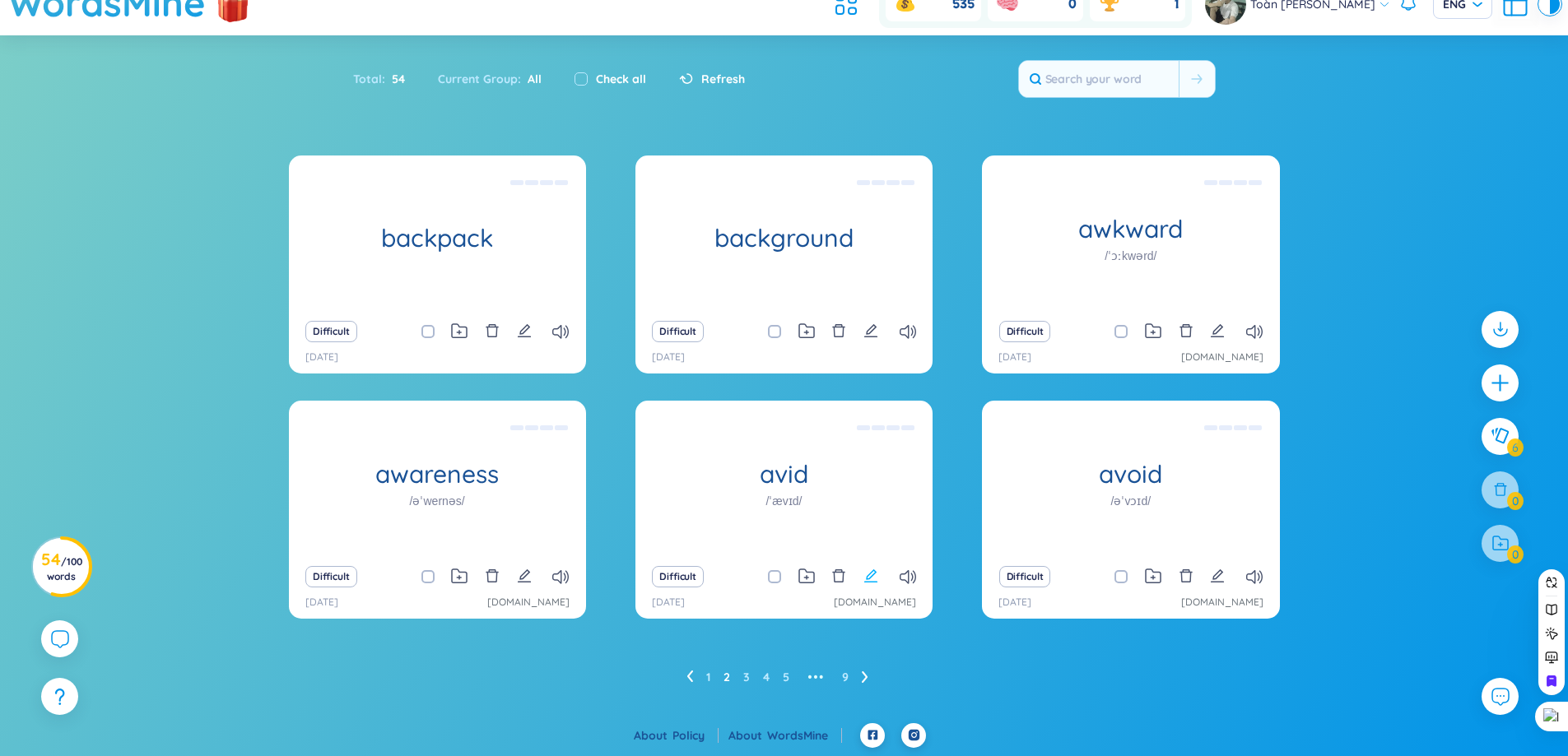
click at [871, 581] on icon "edit" at bounding box center [870, 575] width 13 height 13
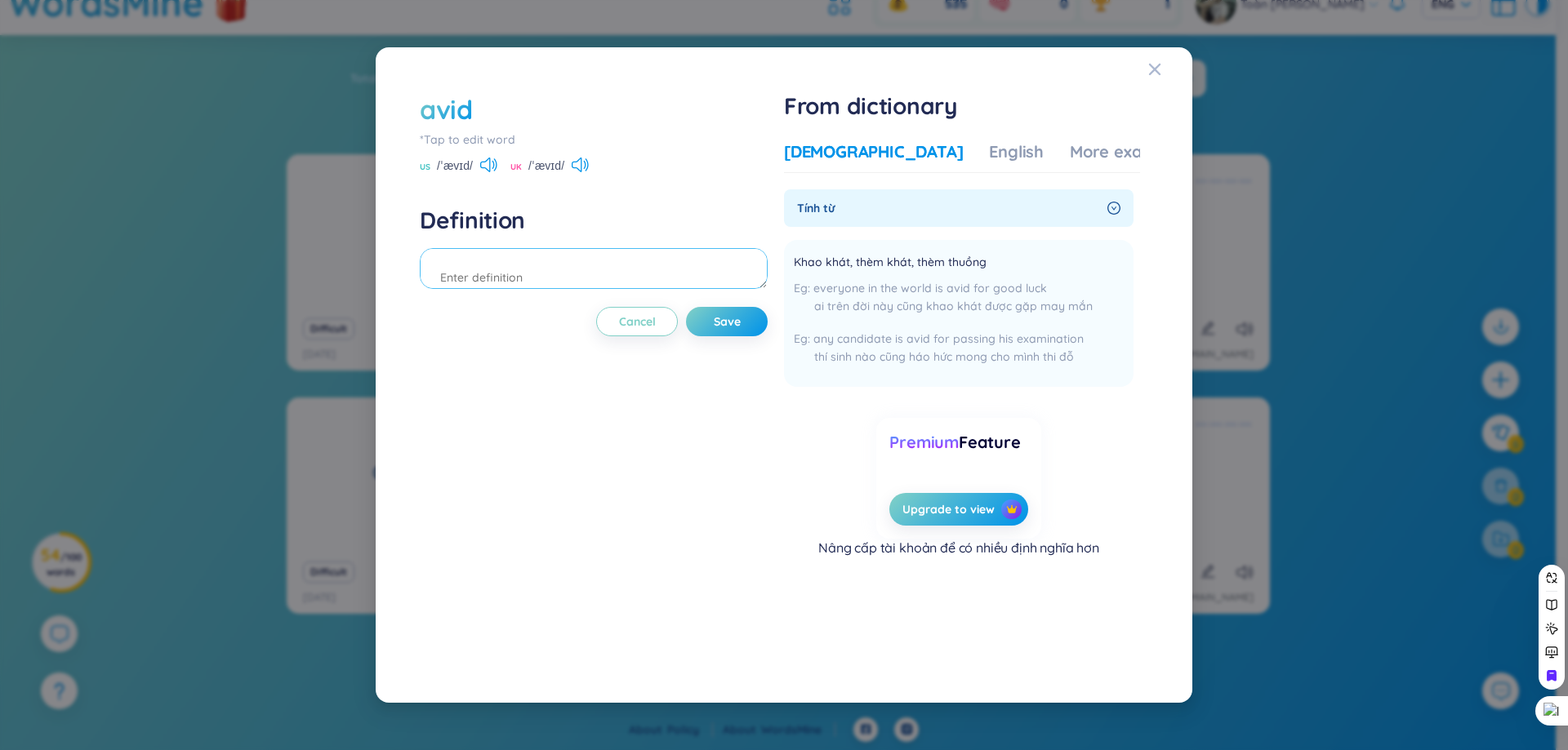
click at [618, 287] on textarea at bounding box center [594, 268] width 348 height 41
type textarea "khao khát"
click at [734, 327] on span "Save" at bounding box center [727, 321] width 27 height 17
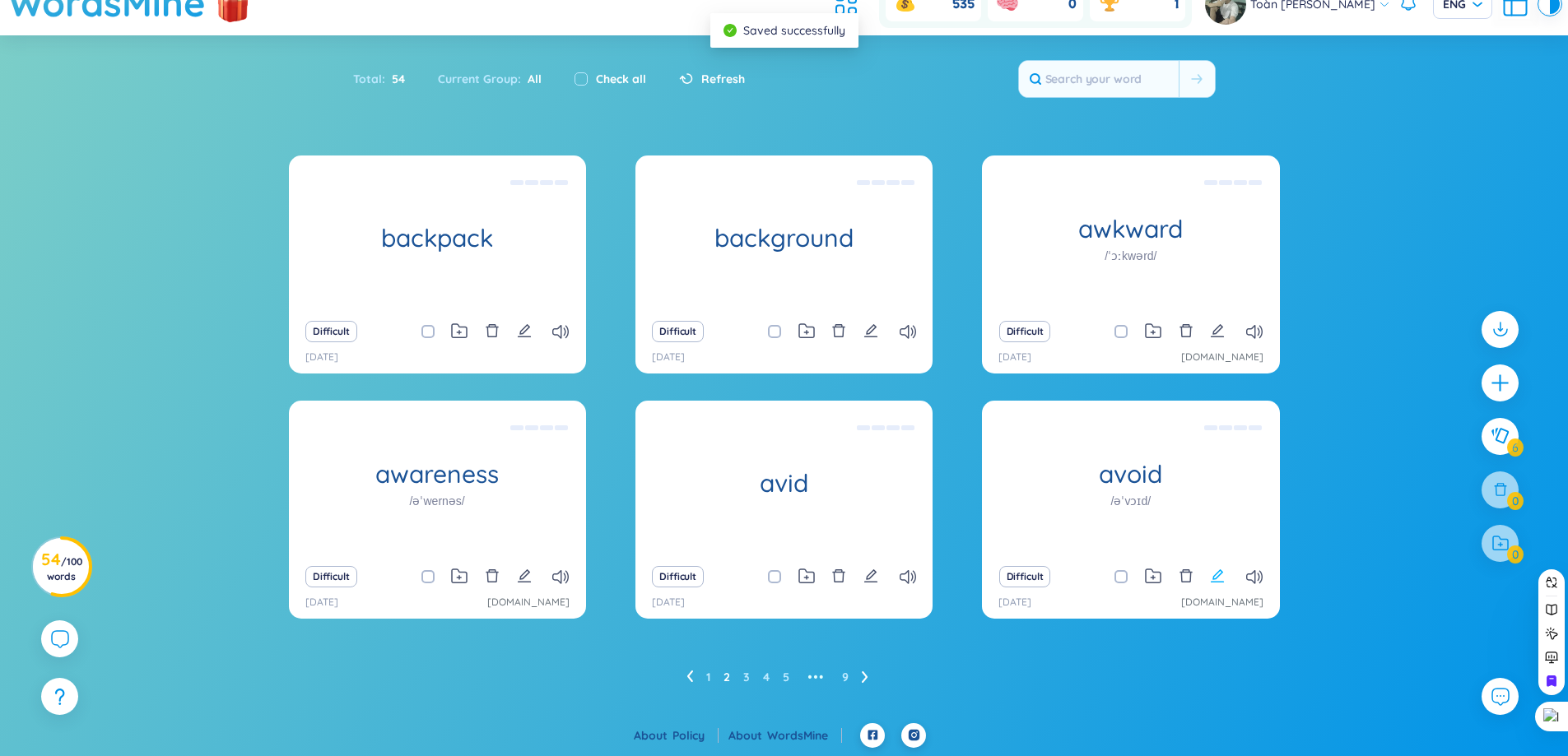
click at [1221, 574] on icon "edit" at bounding box center [1217, 575] width 13 height 13
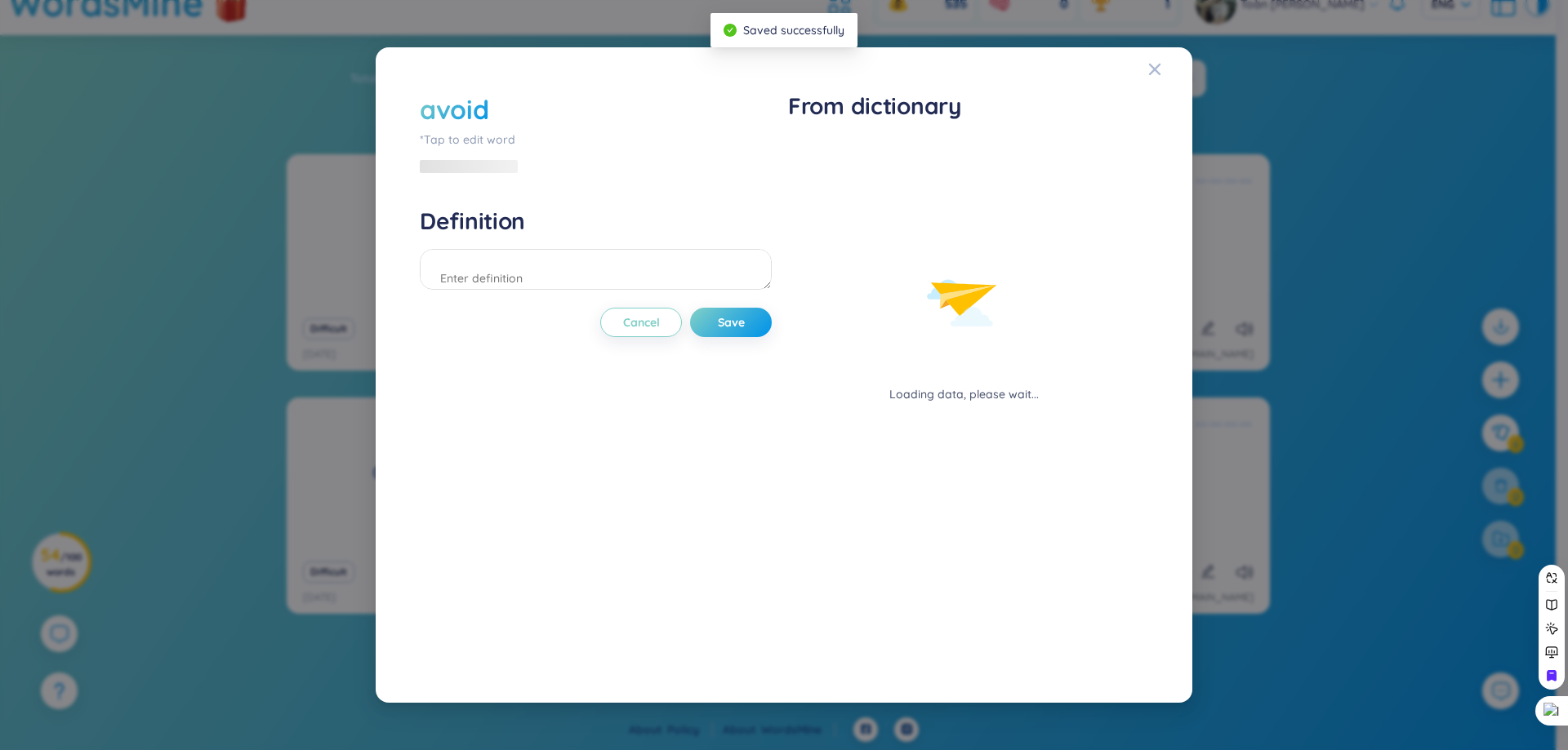
click at [515, 291] on div at bounding box center [596, 271] width 352 height 46
click at [513, 278] on textarea at bounding box center [596, 269] width 352 height 41
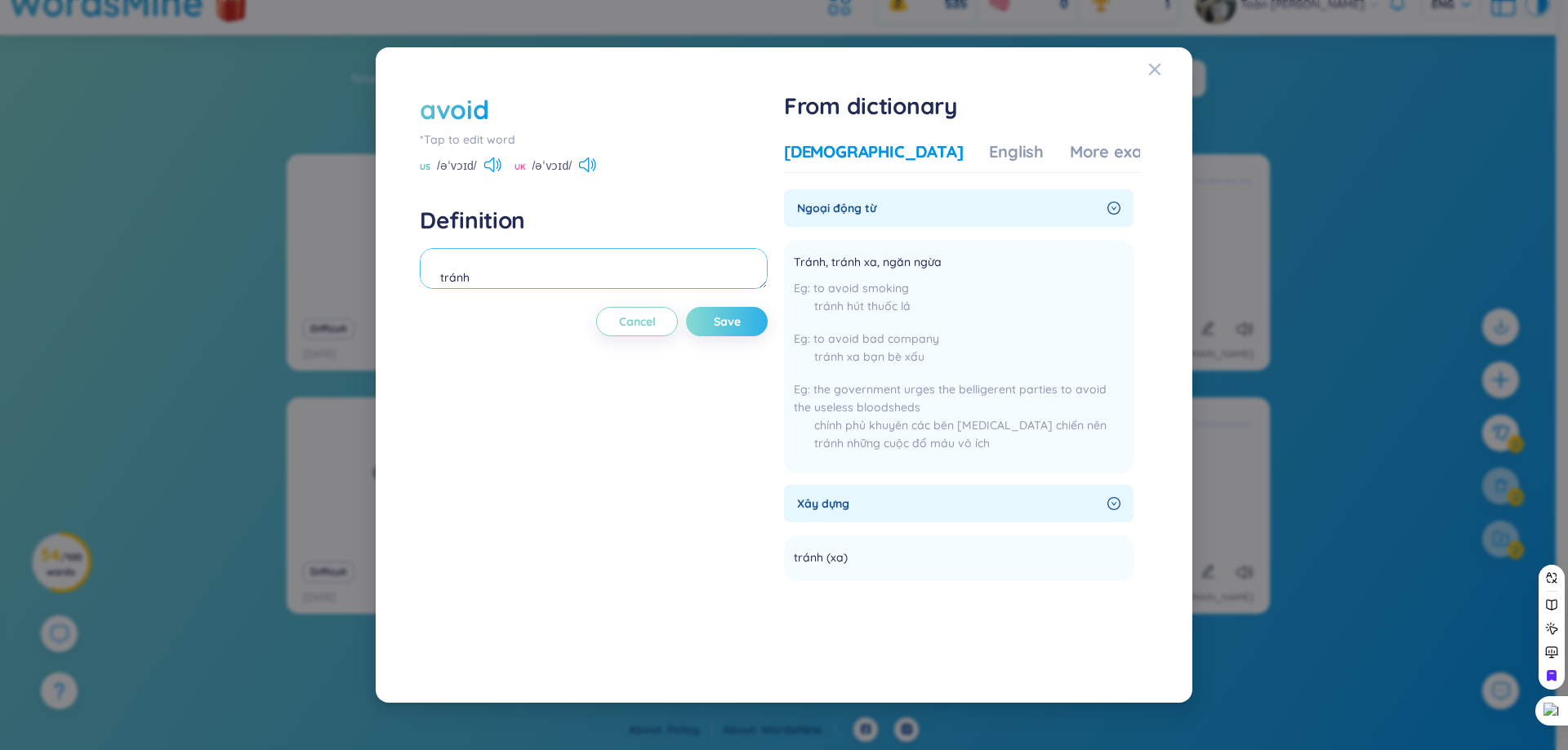
type textarea "tránh"
click at [740, 311] on button "Save" at bounding box center [727, 322] width 82 height 30
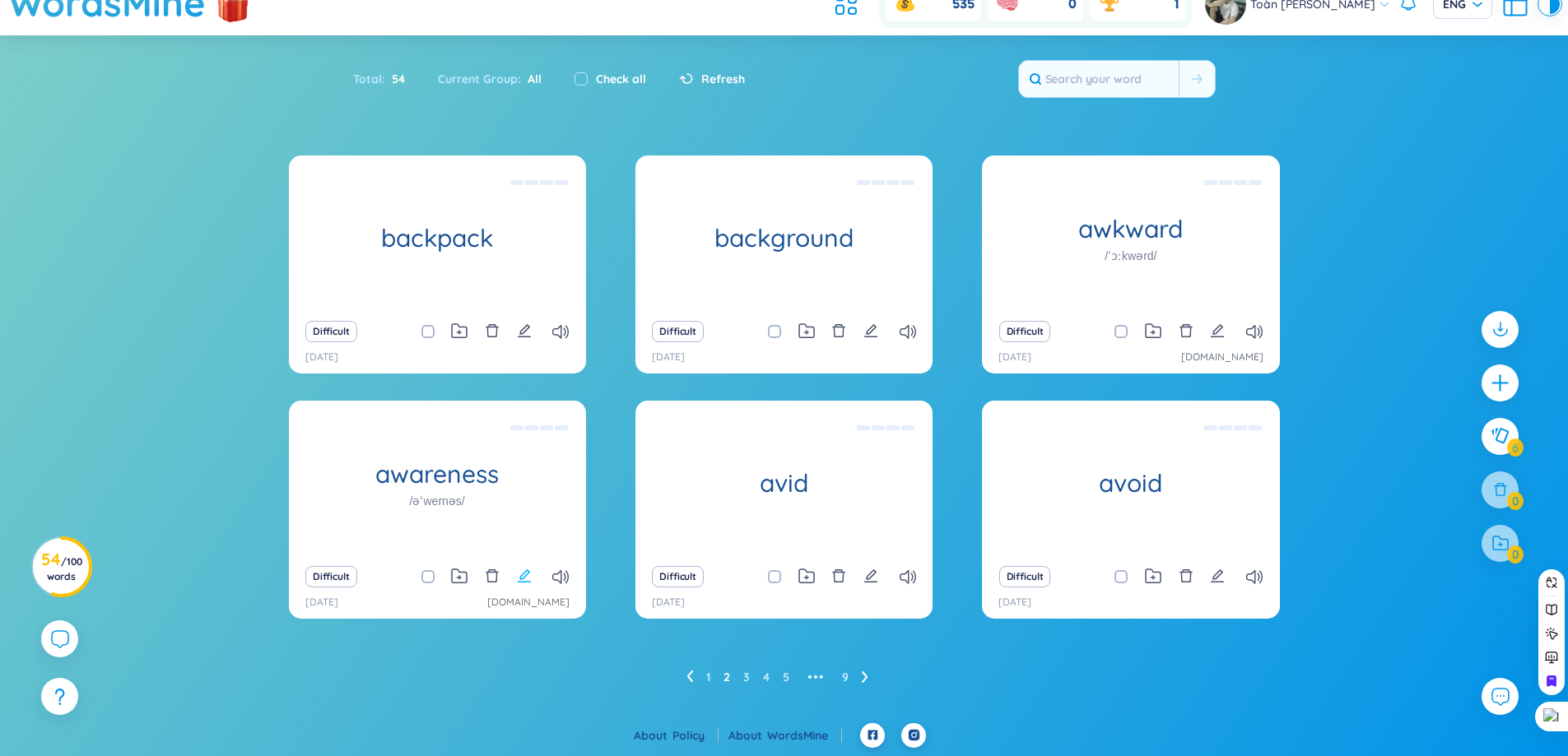
click at [521, 575] on icon "edit" at bounding box center [524, 575] width 15 height 15
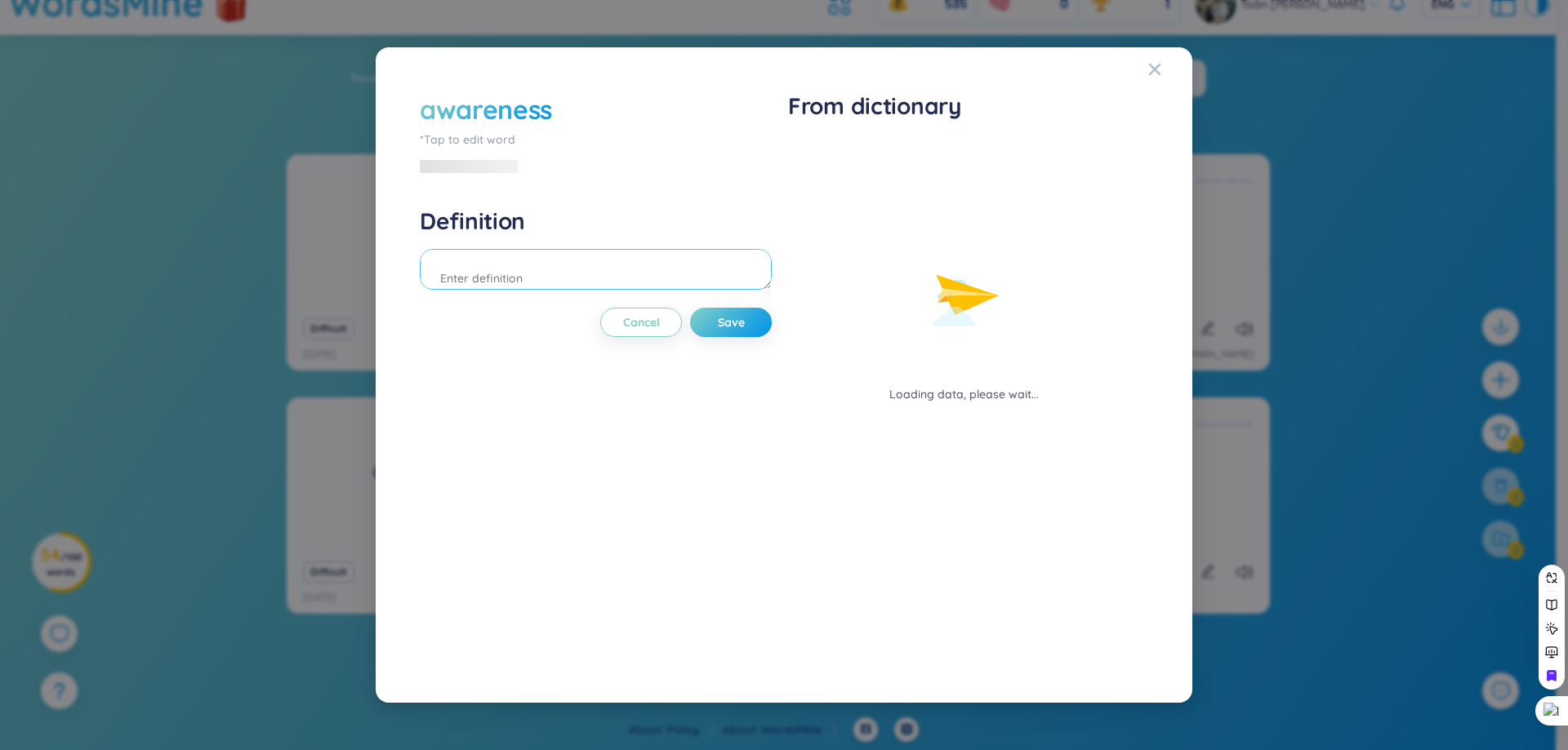
click at [590, 278] on textarea at bounding box center [596, 269] width 352 height 41
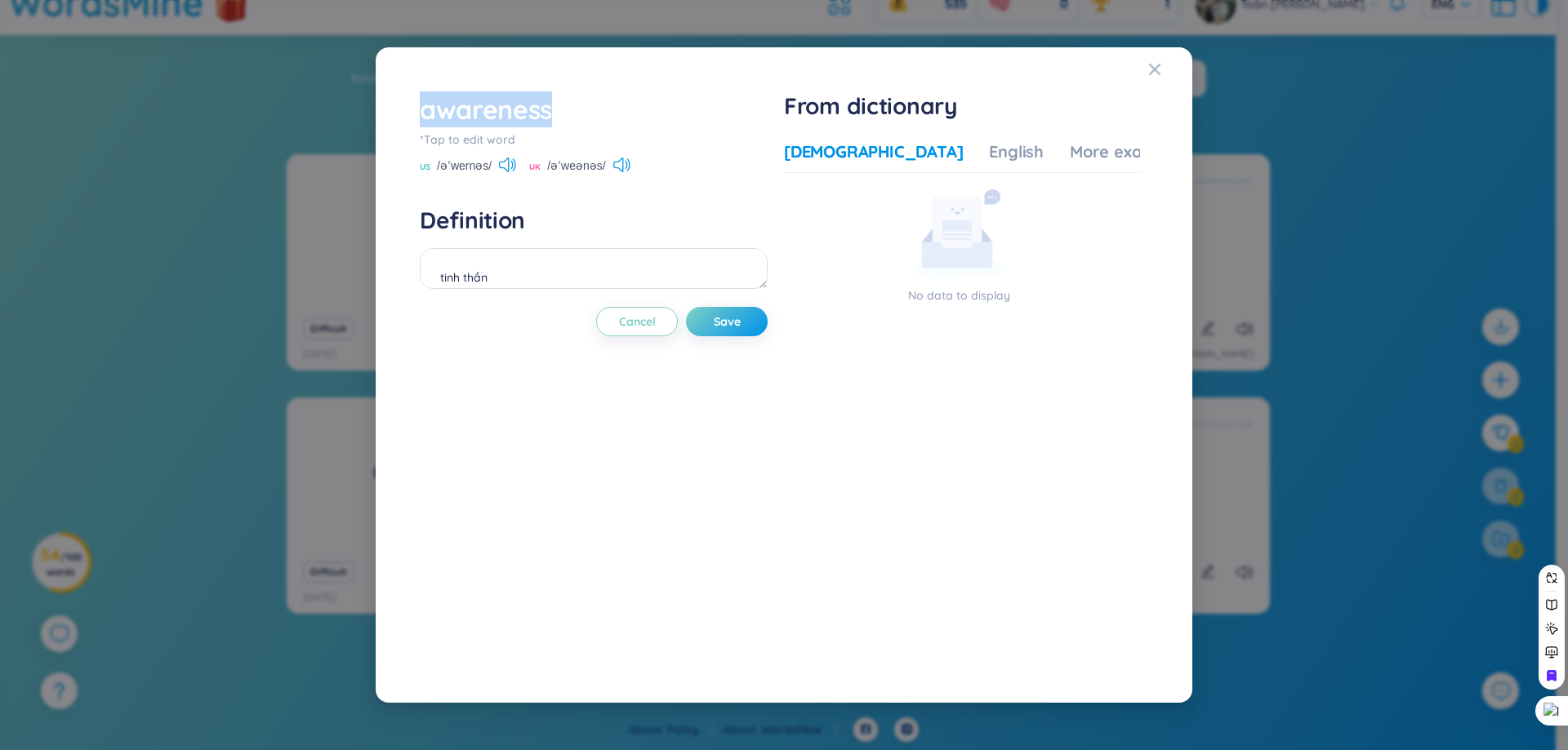
drag, startPoint x: 580, startPoint y: 104, endPoint x: 416, endPoint y: 113, distance: 164.2
click at [416, 113] on div "awareness *Tap to edit word US /əˈwernəs/ UK /əˈweənəs/ Definition tinh thần Ca…" at bounding box center [784, 375] width 745 height 584
click at [405, 126] on div at bounding box center [405, 126] width 0 height 0
click at [716, 244] on div "Definition tinh thần" at bounding box center [594, 249] width 348 height 88
click at [709, 258] on textarea "tinh thần" at bounding box center [594, 268] width 348 height 41
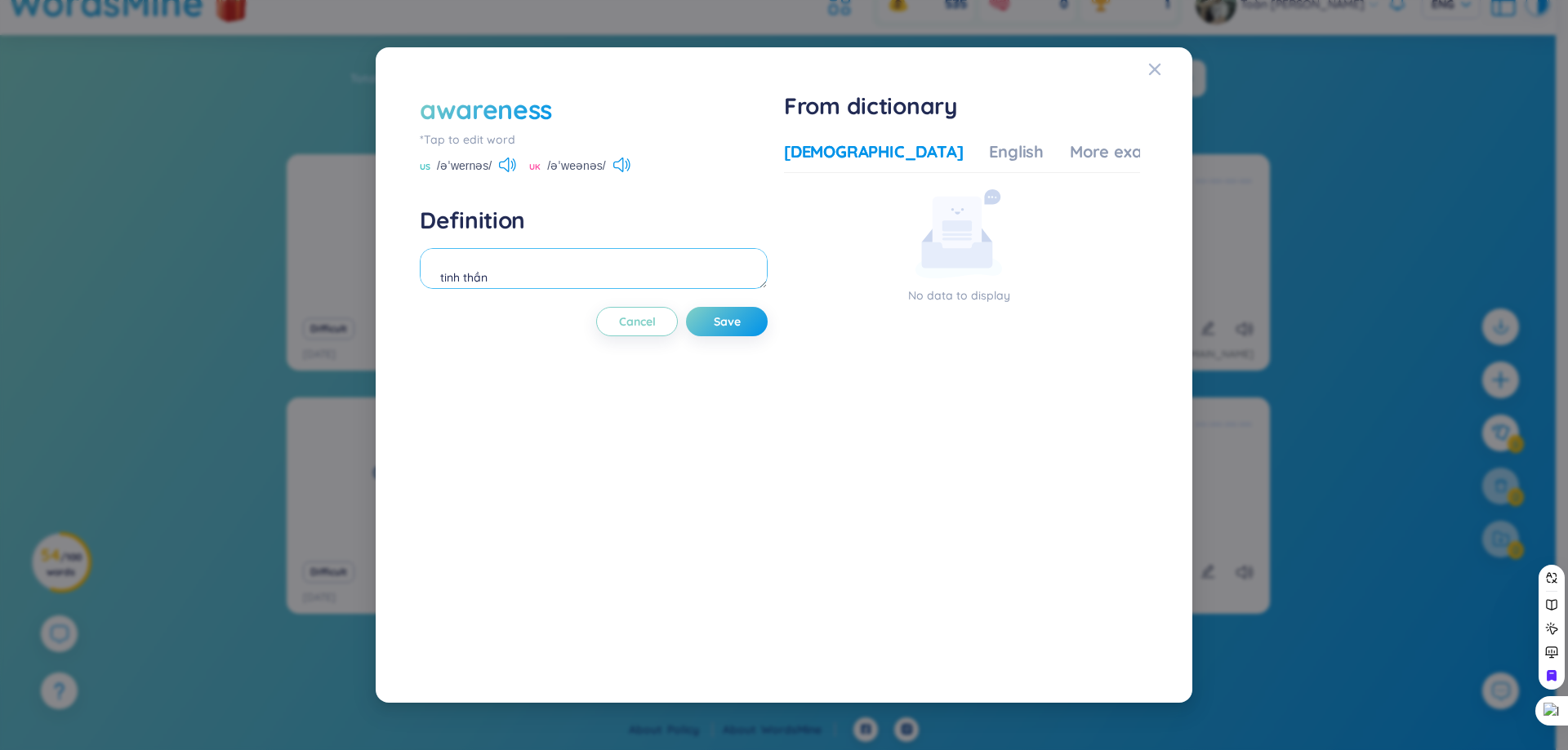
click at [708, 258] on textarea "tinh thần" at bounding box center [594, 268] width 348 height 41
type textarea "n"
type textarea "nhận thức"
click at [747, 327] on button "Save" at bounding box center [727, 322] width 82 height 30
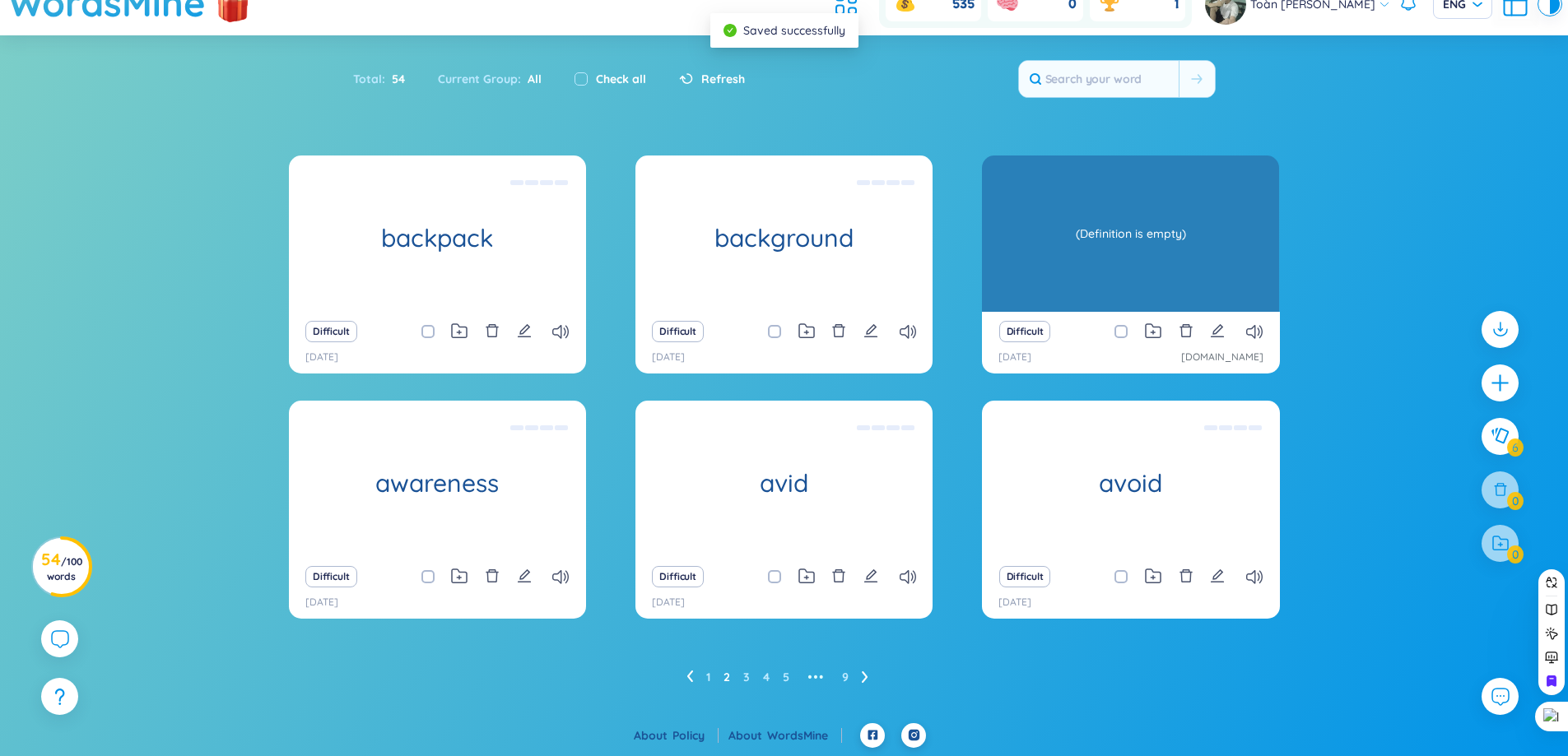
click at [1170, 282] on div "(Definition is empty)" at bounding box center [1131, 233] width 281 height 148
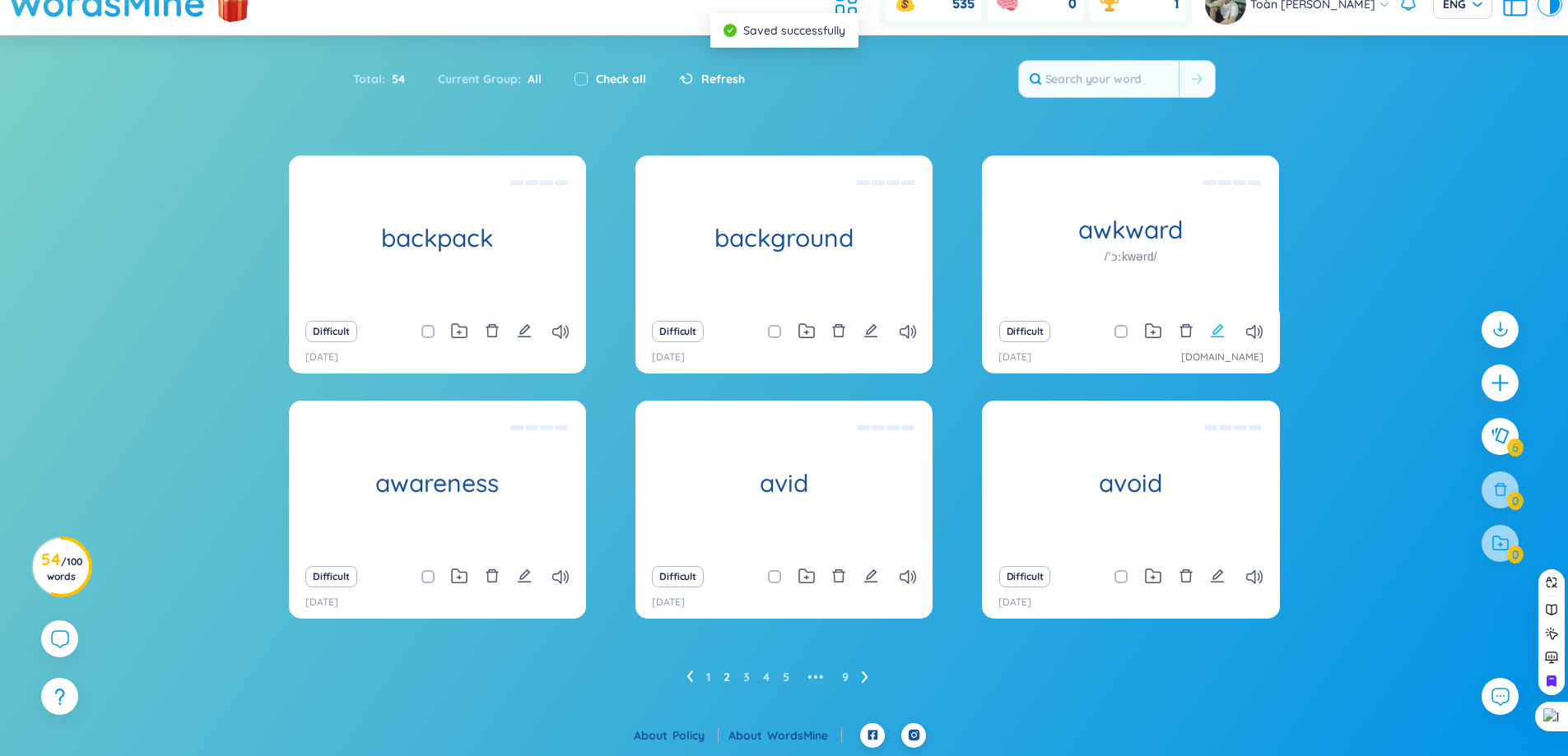
click at [1221, 324] on icon "edit" at bounding box center [1217, 331] width 15 height 15
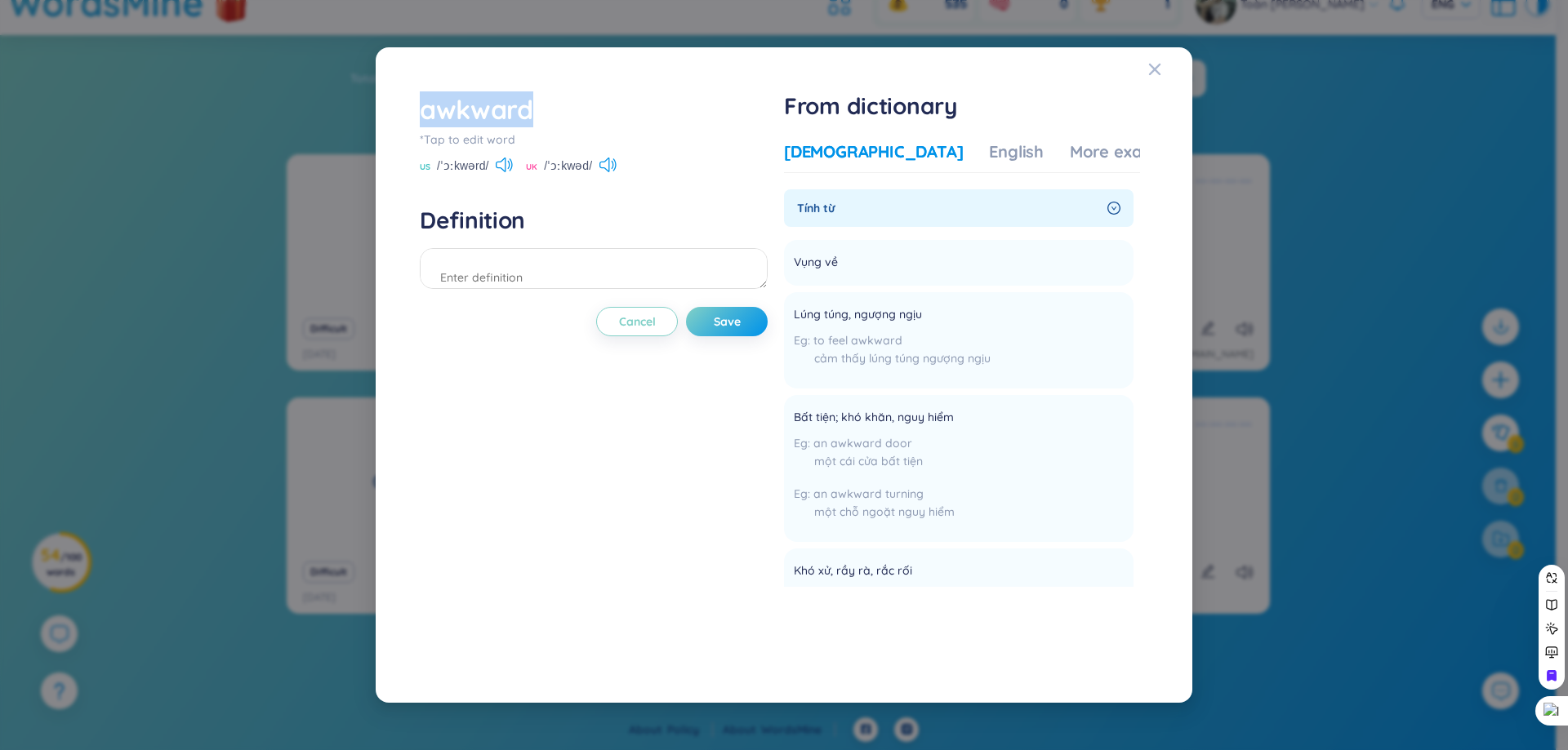
drag, startPoint x: 566, startPoint y: 111, endPoint x: 407, endPoint y: 114, distance: 159.0
click at [407, 114] on div "awkward *Tap to edit word US /ˈɔːkwərd/ UK /ˈɔːkwəd/ Definition Cancel Save Fro…" at bounding box center [784, 375] width 777 height 616
click at [498, 265] on textarea at bounding box center [594, 268] width 348 height 41
type textarea "vụng về"
click at [734, 333] on button "Save" at bounding box center [727, 322] width 82 height 30
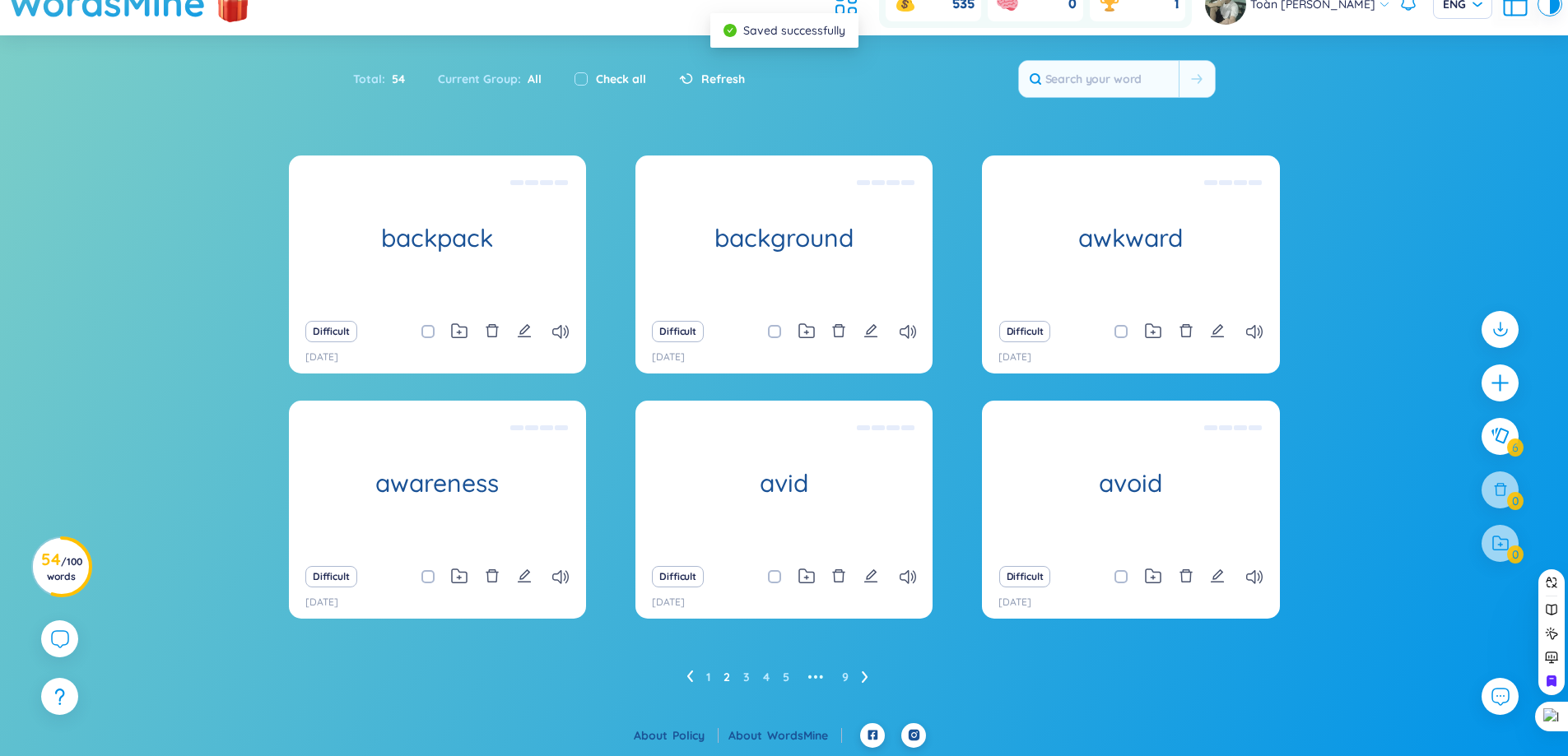
click at [862, 681] on icon at bounding box center [865, 677] width 7 height 12
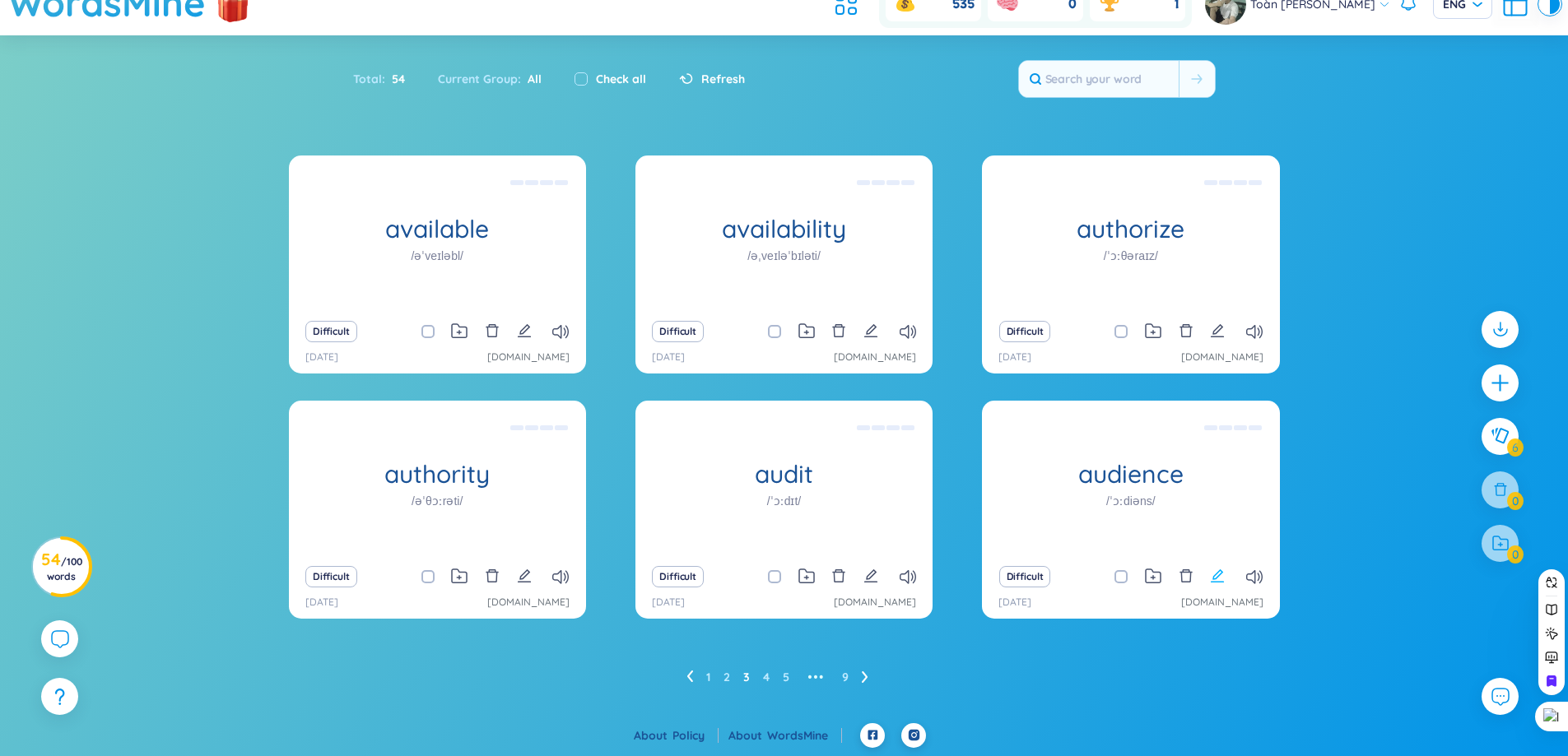
click at [1220, 576] on icon "edit" at bounding box center [1217, 575] width 13 height 13
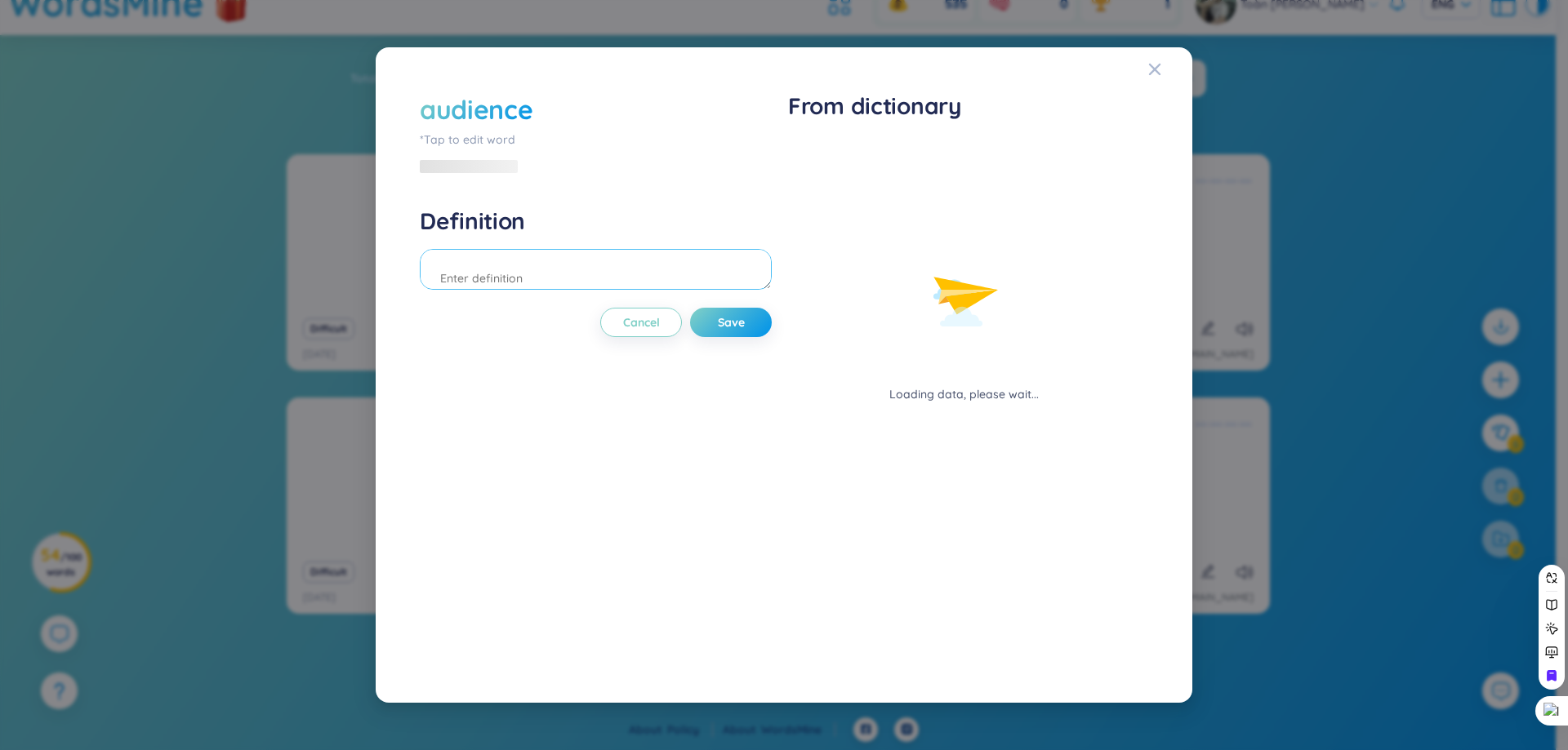
click at [643, 284] on textarea at bounding box center [596, 269] width 352 height 41
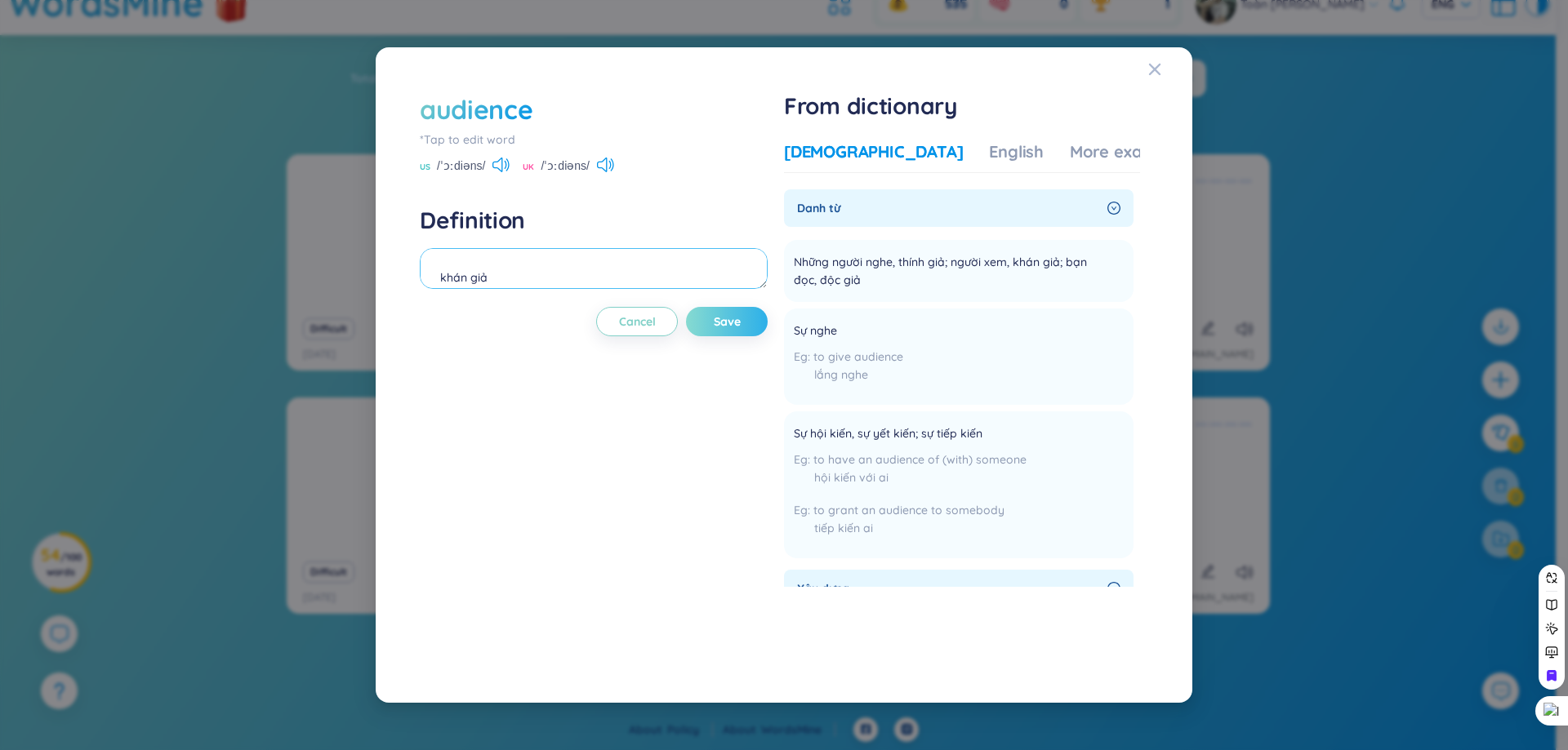
type textarea "khán giả"
click at [758, 323] on button "Save" at bounding box center [727, 322] width 82 height 30
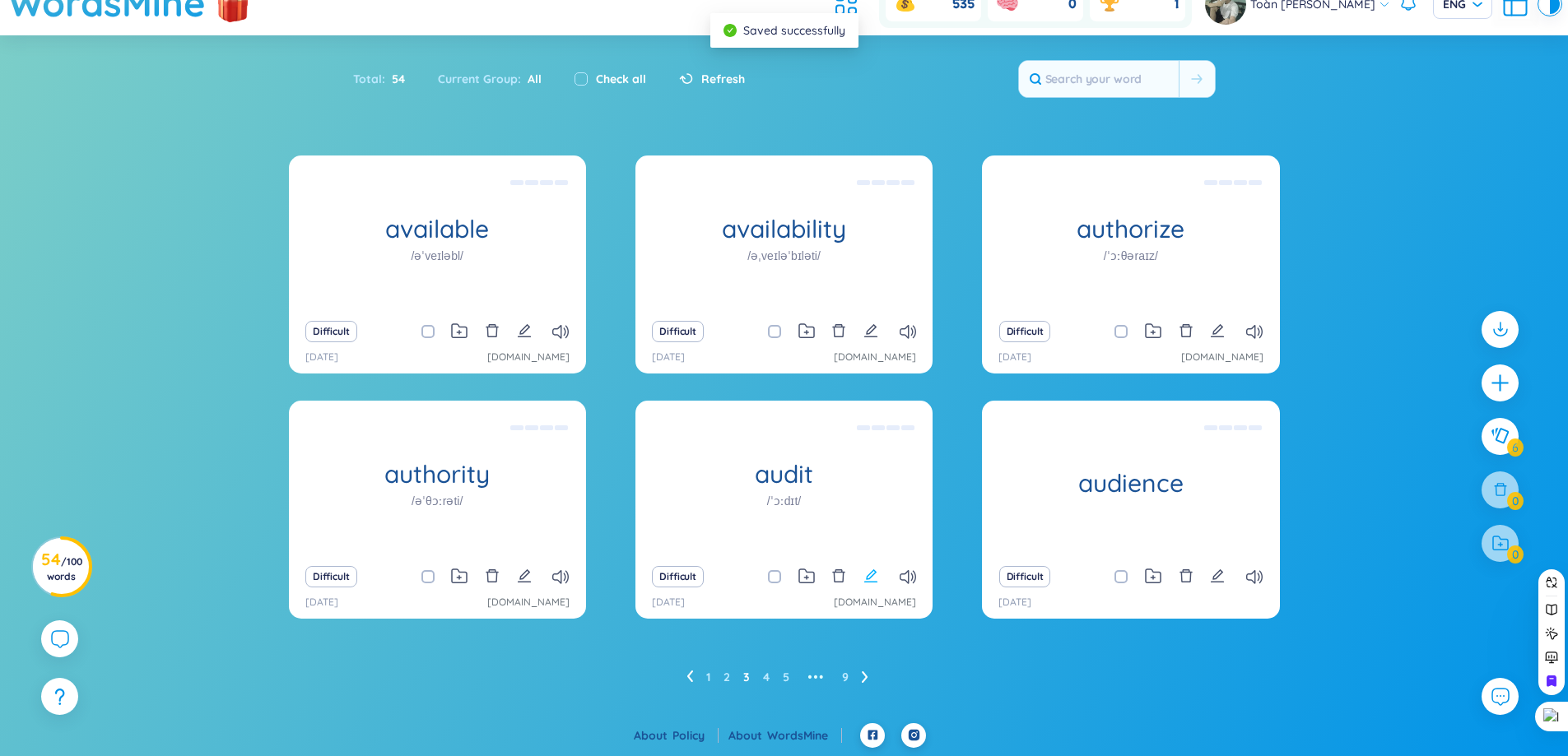
click at [877, 573] on icon "edit" at bounding box center [870, 575] width 15 height 15
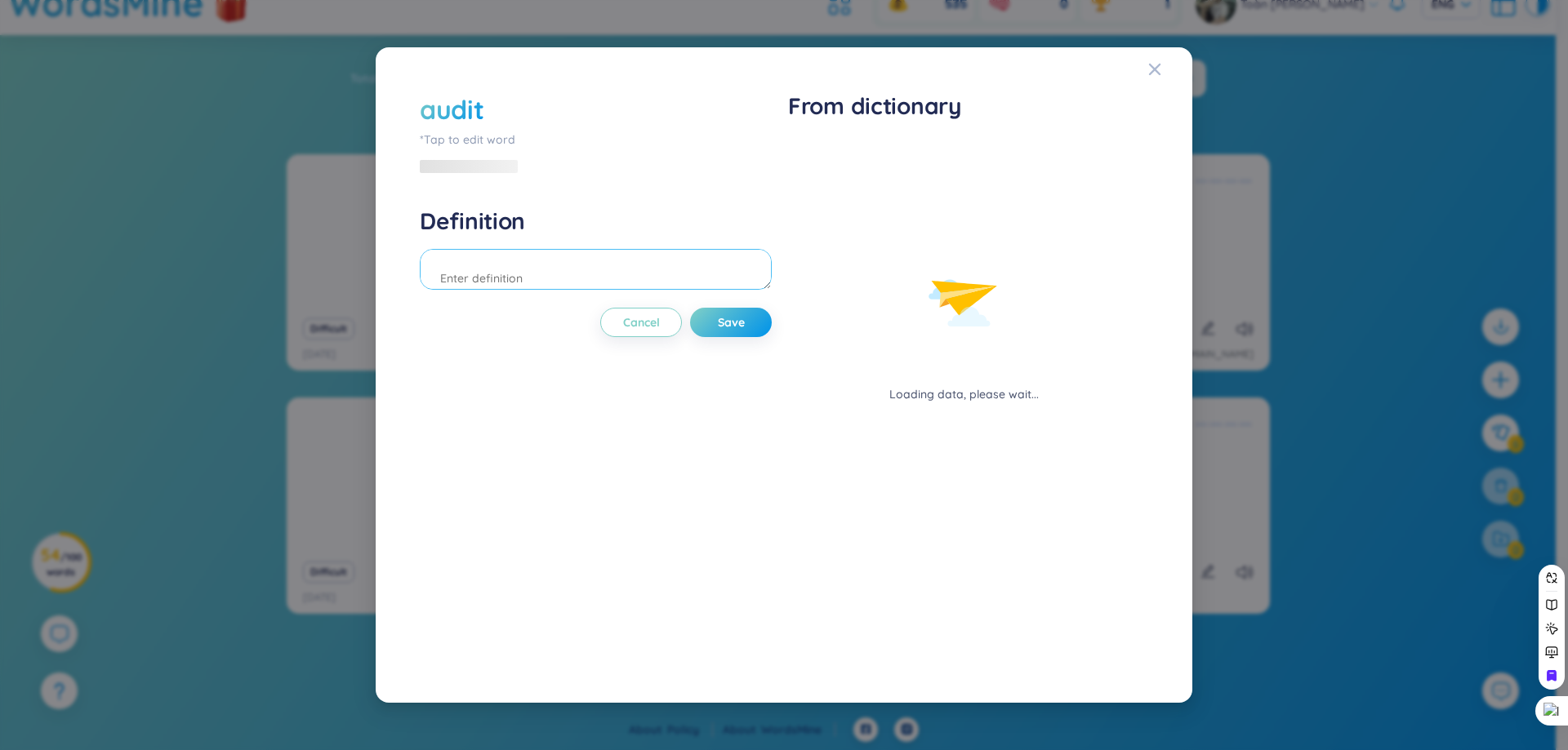
click at [510, 270] on textarea at bounding box center [596, 269] width 352 height 41
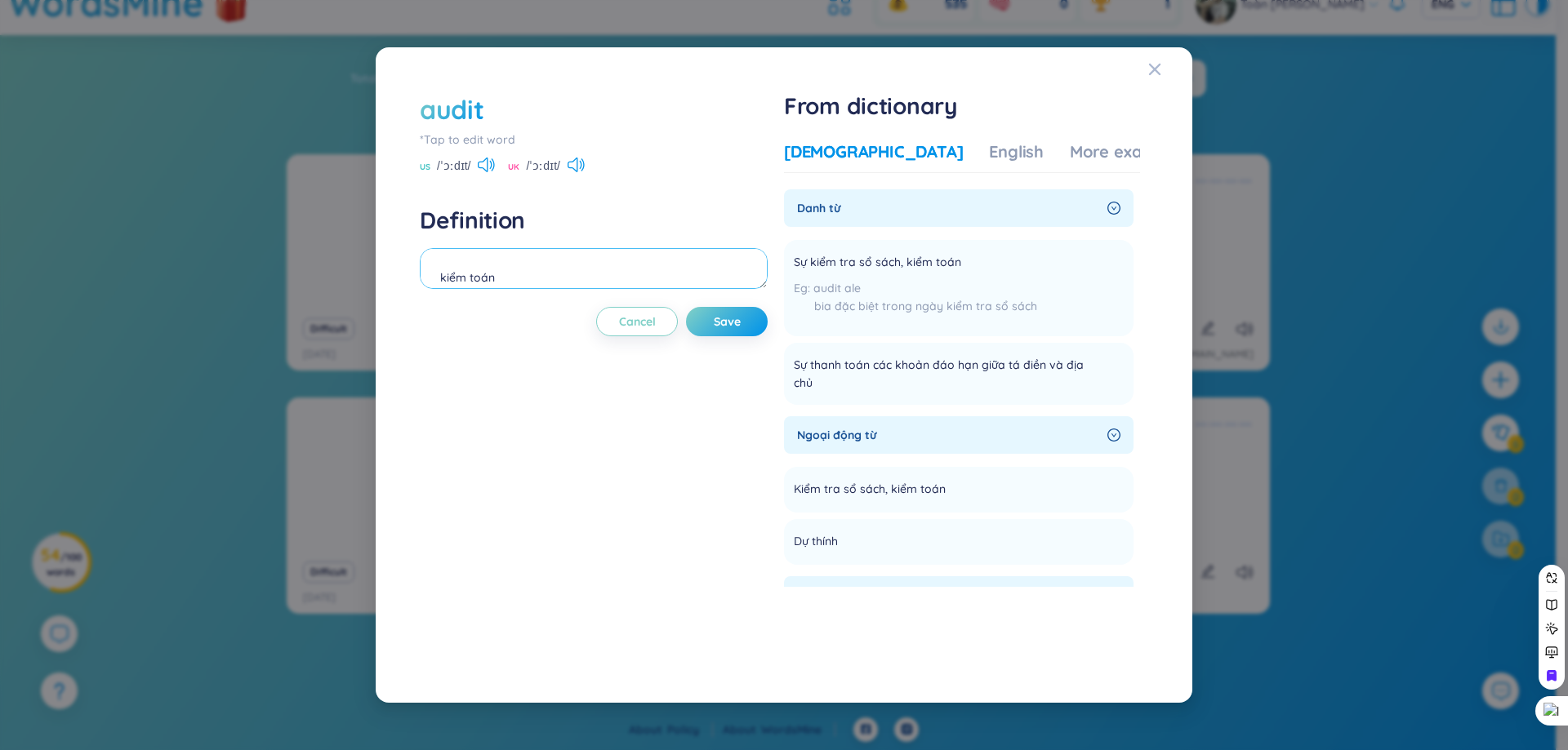
type textarea "kiểm toán"
click at [731, 337] on div "audit *Tap to edit word US /ˈɔːdɪt/ UK /ˈɔːdɪt/ Definition kiểm toán Cancel Save" at bounding box center [594, 375] width 348 height 567
click at [730, 330] on button "Save" at bounding box center [727, 322] width 82 height 30
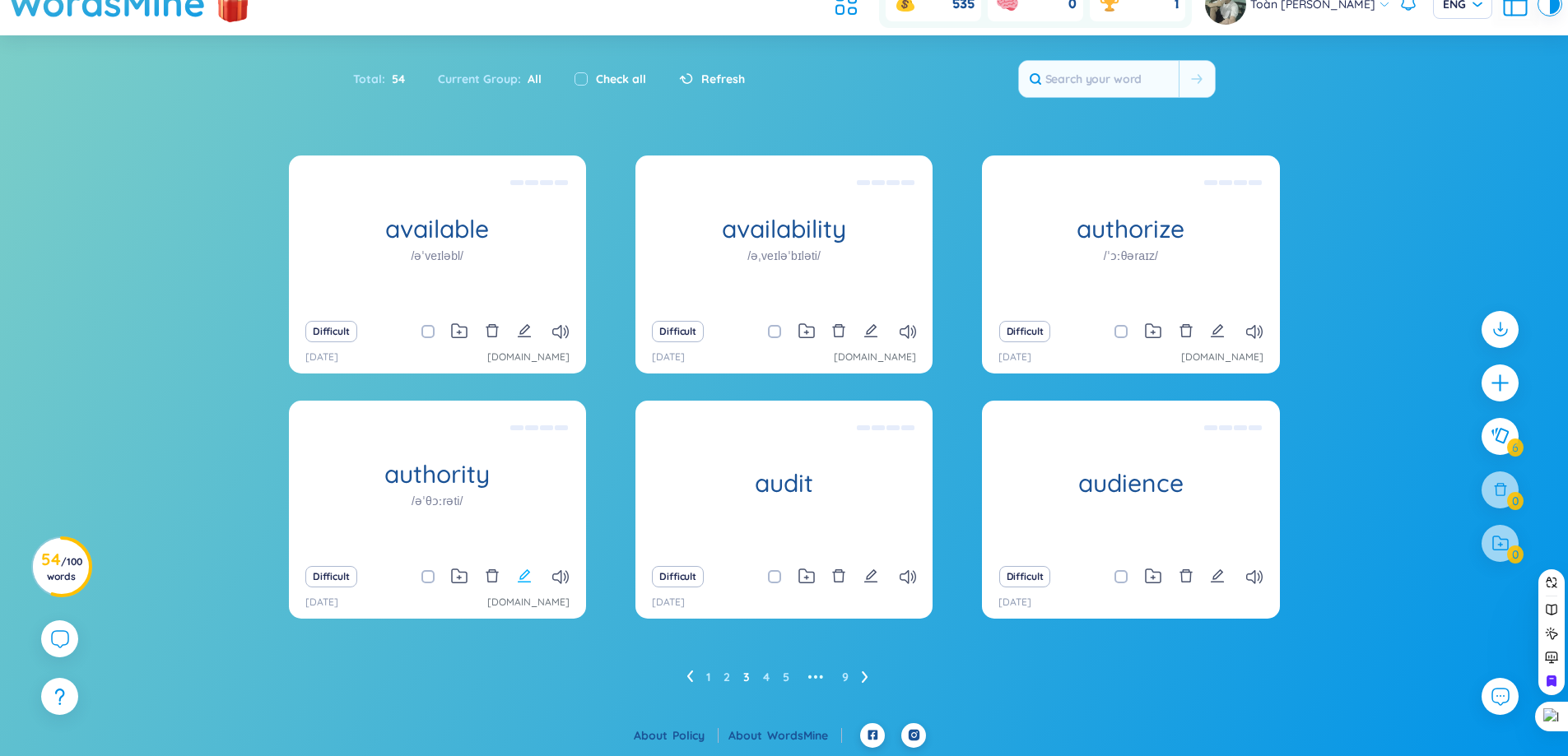
click at [525, 573] on icon "edit" at bounding box center [524, 575] width 13 height 13
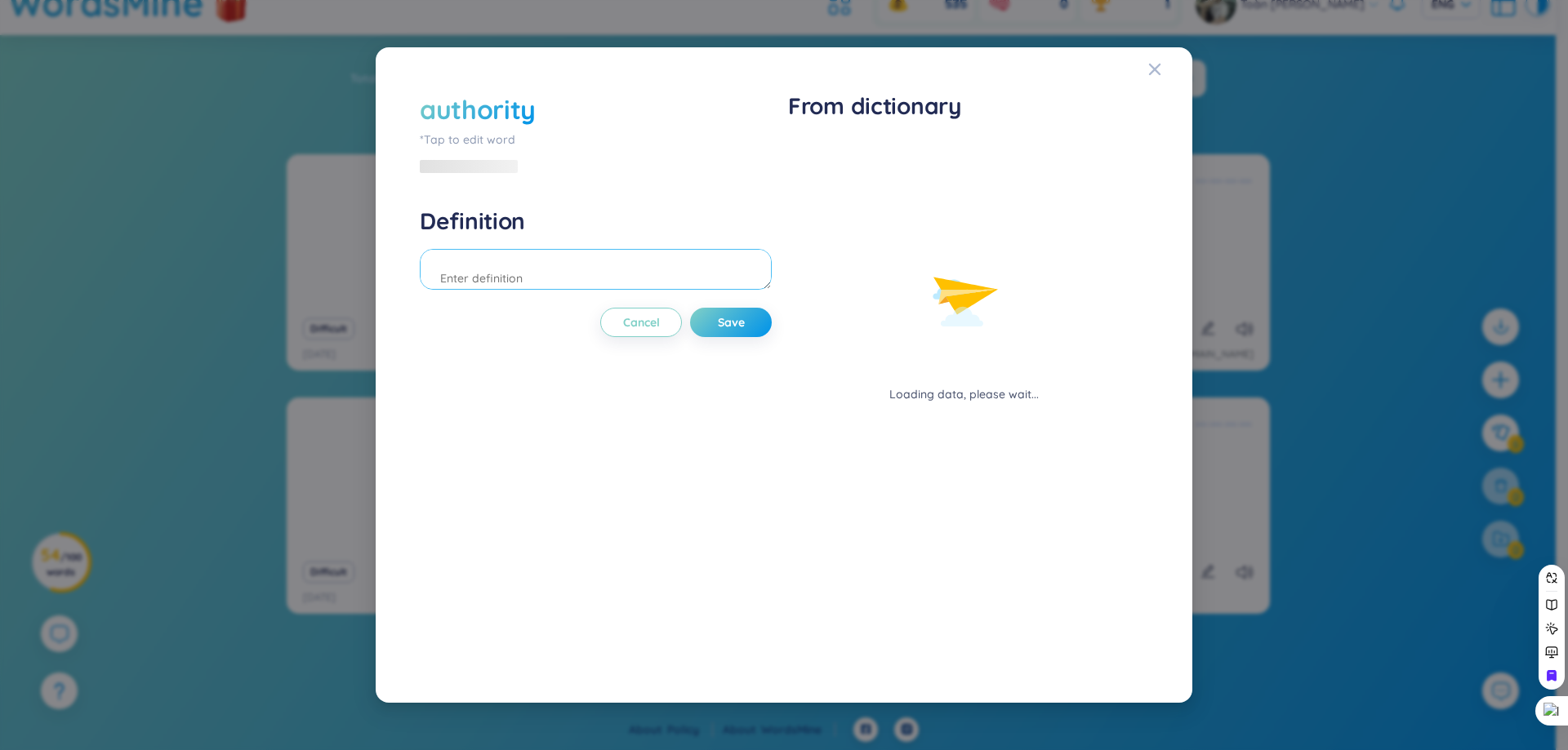
click at [624, 249] on textarea at bounding box center [596, 269] width 352 height 41
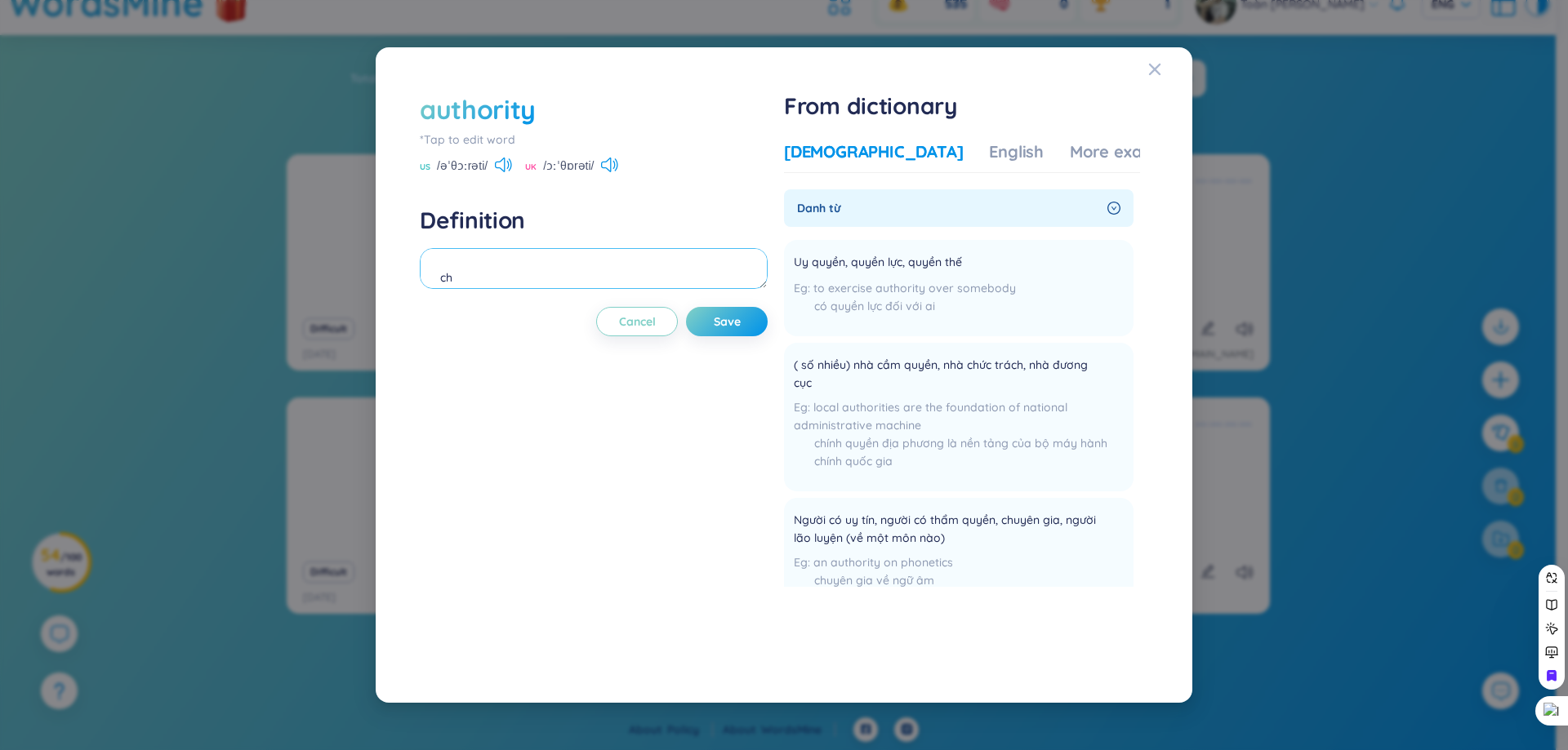
type textarea "c"
drag, startPoint x: 440, startPoint y: 272, endPoint x: 534, endPoint y: 278, distance: 94.2
click at [534, 278] on textarea "quyền lực" at bounding box center [594, 268] width 348 height 41
type textarea "nhà cầm quyền"
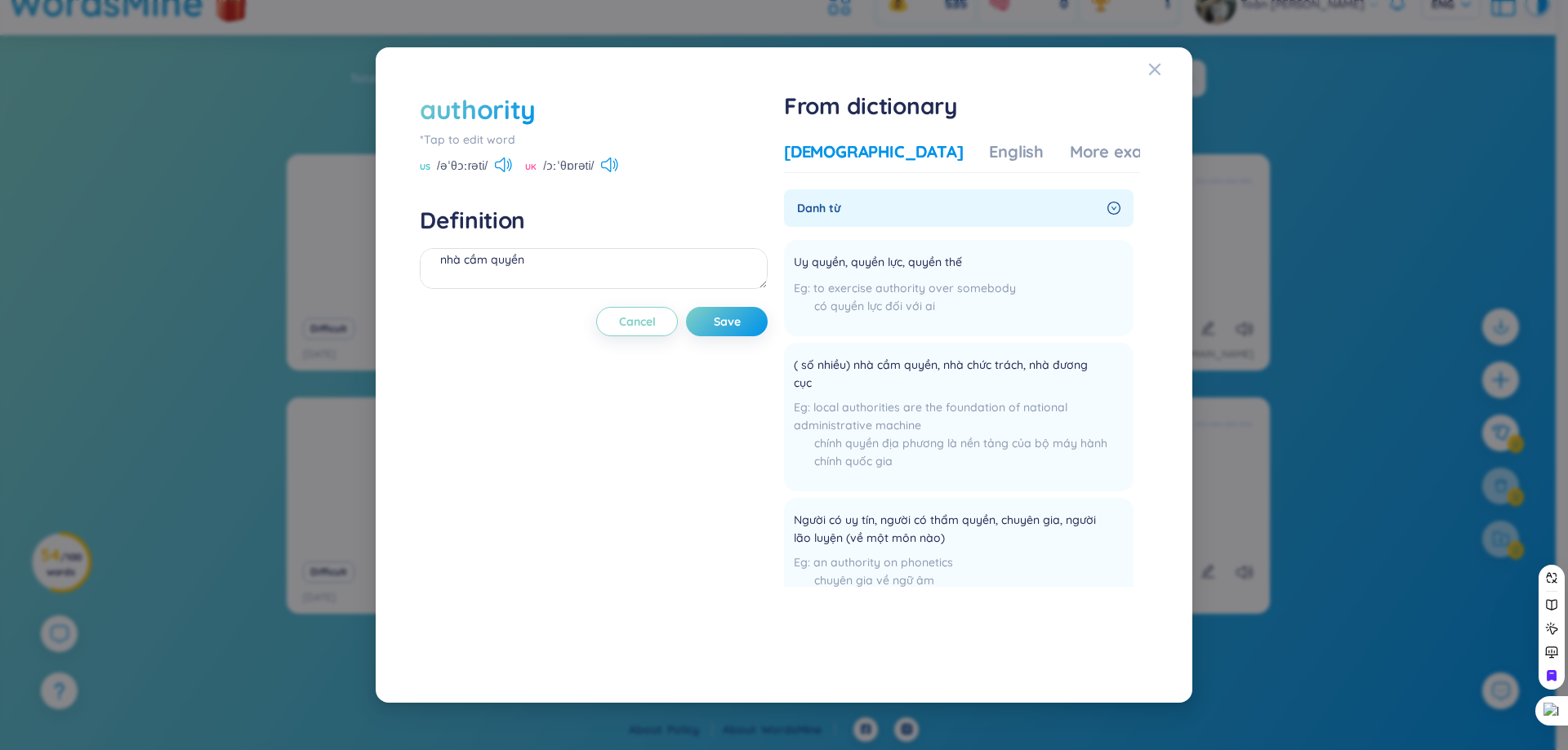
click at [722, 343] on div "authority *Tap to edit word US /əˈθɔːrəti/ UK /ɔːˈθɒrəti/ Definition nhà cầm qu…" at bounding box center [594, 375] width 348 height 567
click at [717, 335] on button "Save" at bounding box center [727, 322] width 82 height 30
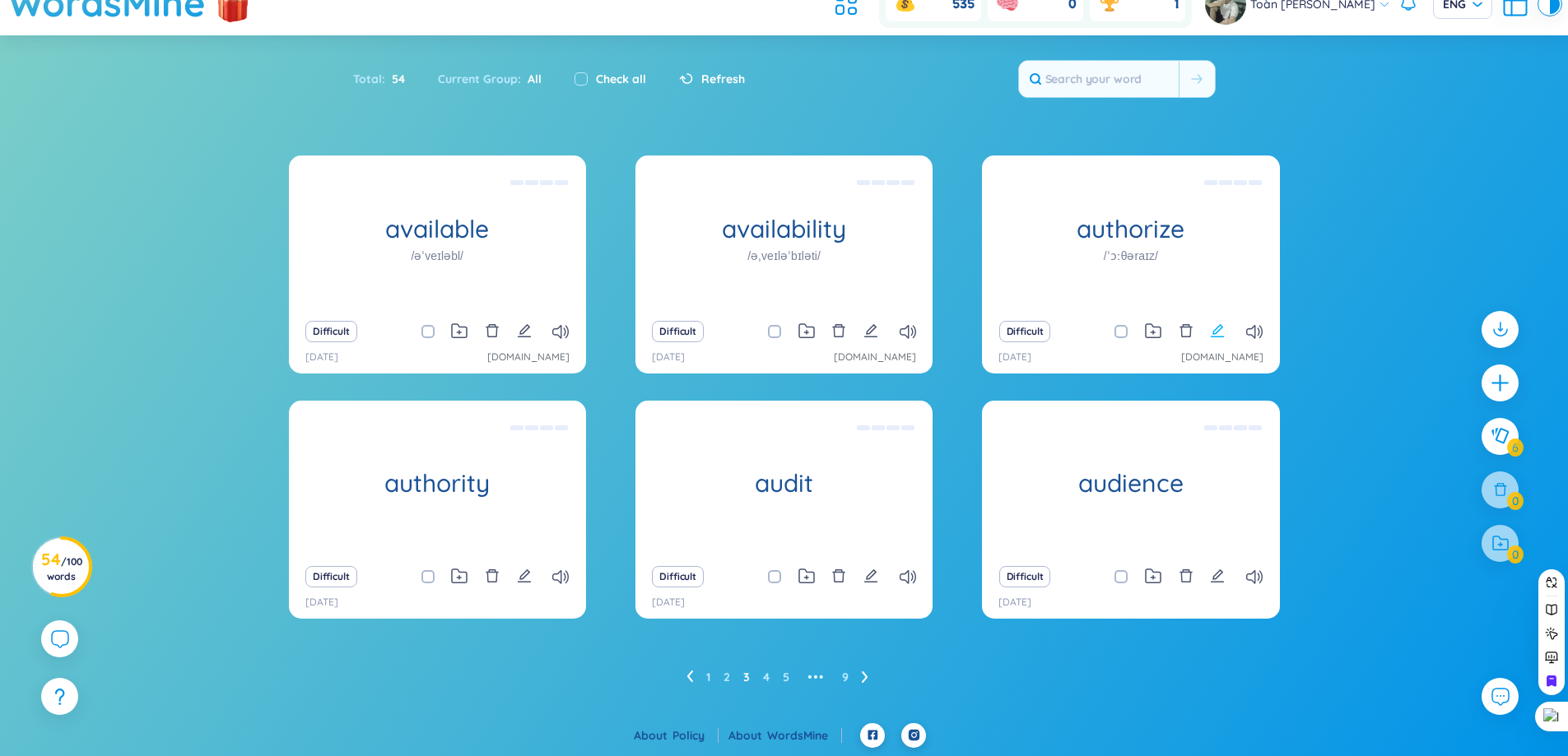
click at [1217, 325] on icon "edit" at bounding box center [1217, 331] width 15 height 15
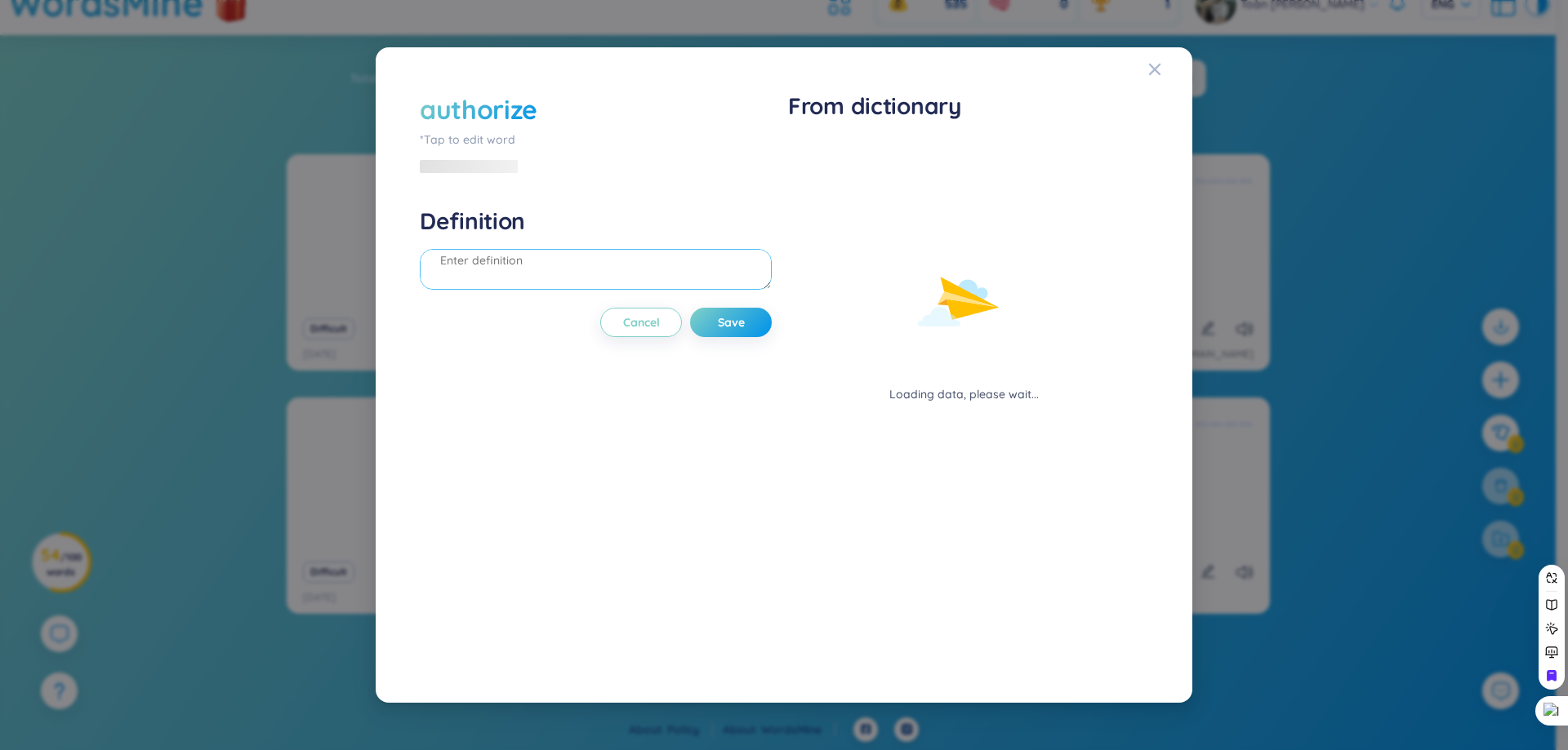
click at [562, 285] on textarea at bounding box center [596, 269] width 352 height 41
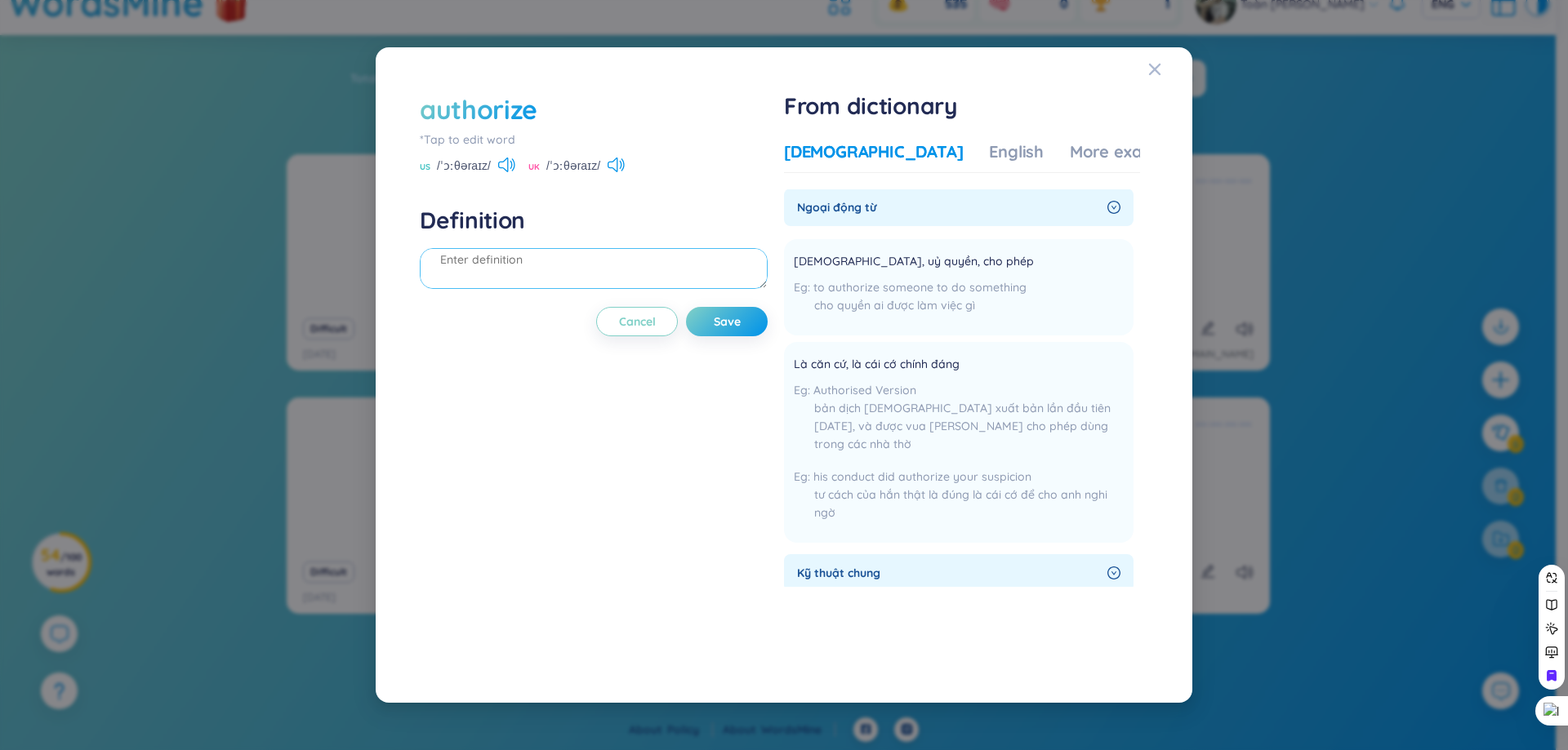
scroll to position [0, 0]
drag, startPoint x: 414, startPoint y: 104, endPoint x: 574, endPoint y: 137, distance: 163.4
click at [574, 137] on div "authorize *Tap to edit word US /ˈɔːθəraɪz/ UK /ˈɔːθəraɪz/ Definition Cancel Sav…" at bounding box center [784, 375] width 777 height 616
click at [590, 112] on div "authorize" at bounding box center [594, 109] width 348 height 36
drag, startPoint x: 596, startPoint y: 110, endPoint x: 398, endPoint y: 96, distance: 198.5
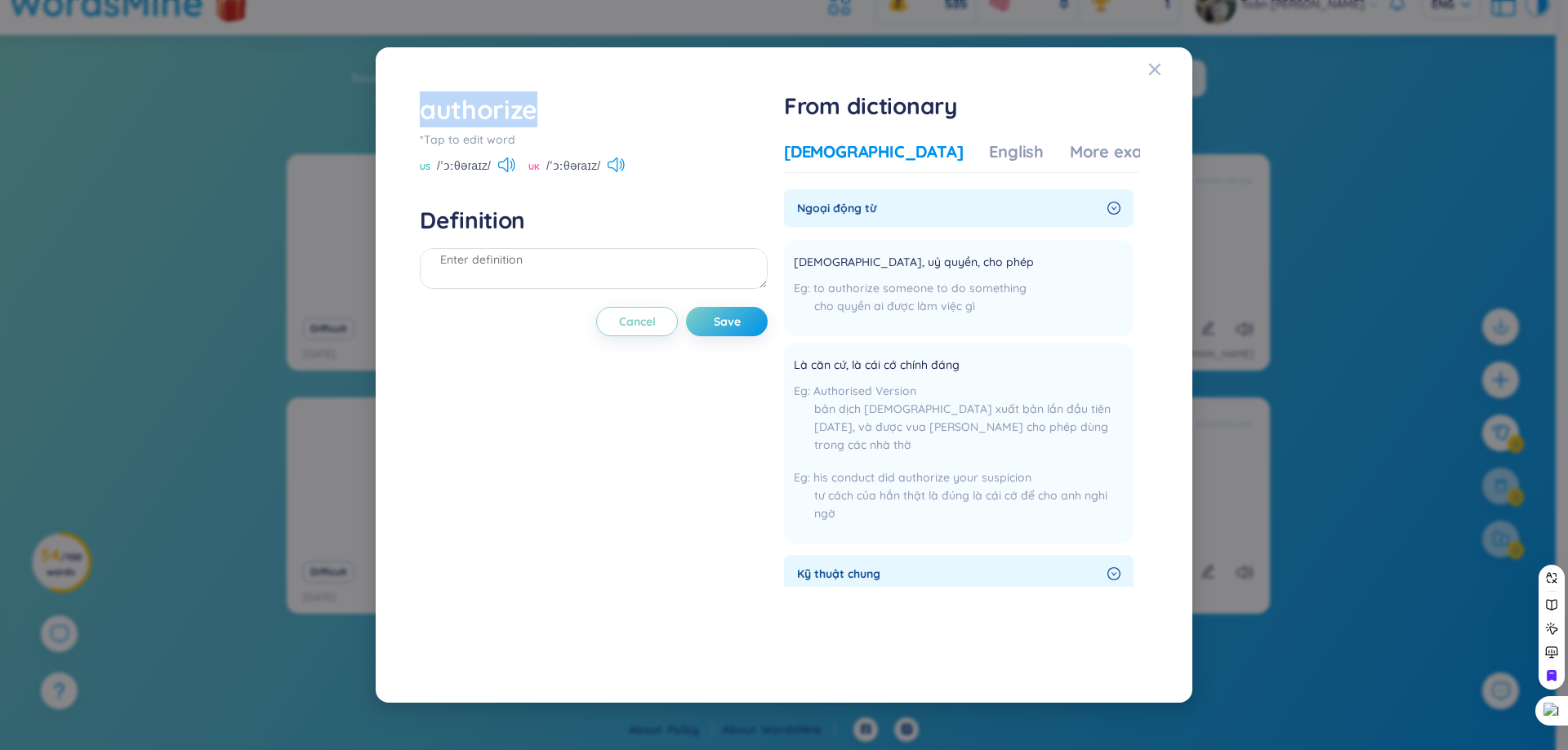
click at [398, 96] on div "authorize *Tap to edit word US /ˈɔːθəraɪz/ UK /ˈɔːθəraɪz/ Definition Cancel Sav…" at bounding box center [784, 375] width 777 height 616
click at [387, 70] on div at bounding box center [387, 70] width 0 height 0
click at [528, 546] on div "authorize *Tap to edit word US /ˈɔːθəraɪz/ UK /ˈɔːθəraɪz/ Definition Cancel Save" at bounding box center [594, 375] width 348 height 567
click at [595, 265] on textarea at bounding box center [594, 268] width 348 height 41
click at [711, 265] on textarea at bounding box center [594, 268] width 348 height 41
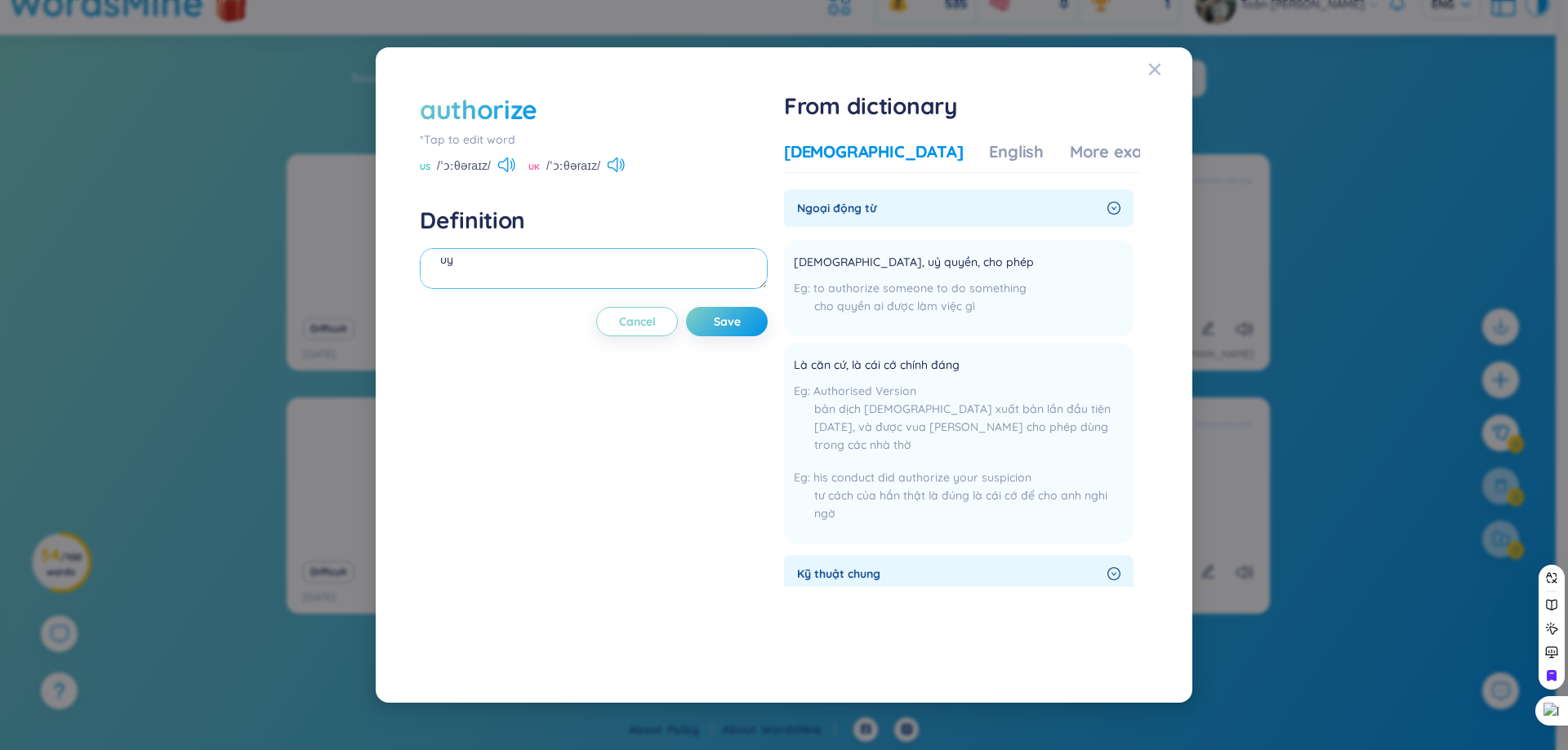
type textarea "u"
type textarea "ủy quyền"
click at [715, 339] on div "authorize *Tap to edit word US /ˈɔːθəraɪz/ UK /ˈɔːθəraɪz/ Definition ủy quyền C…" at bounding box center [594, 375] width 348 height 567
click at [720, 336] on button "Save" at bounding box center [727, 322] width 82 height 30
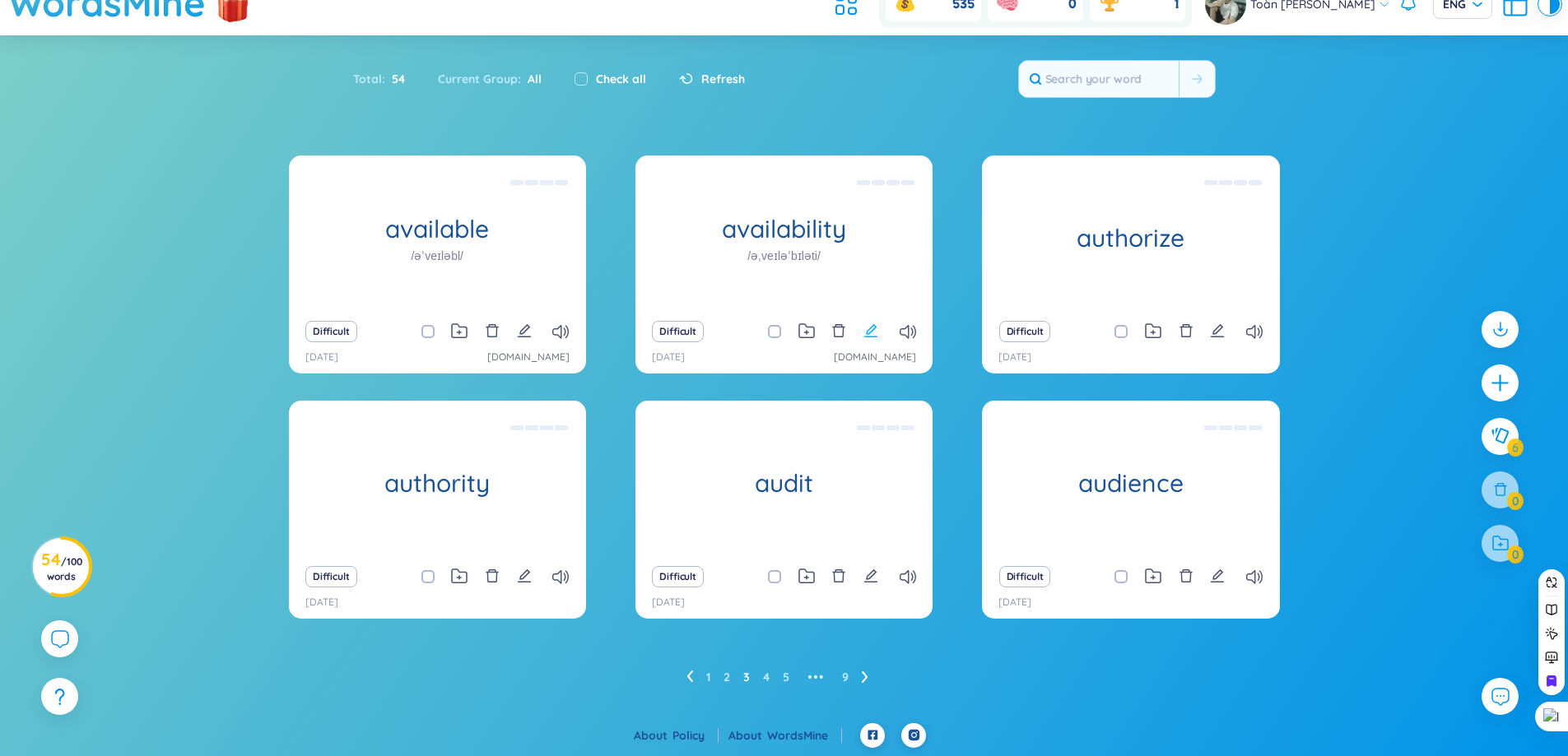
click at [877, 332] on icon "edit" at bounding box center [870, 331] width 15 height 15
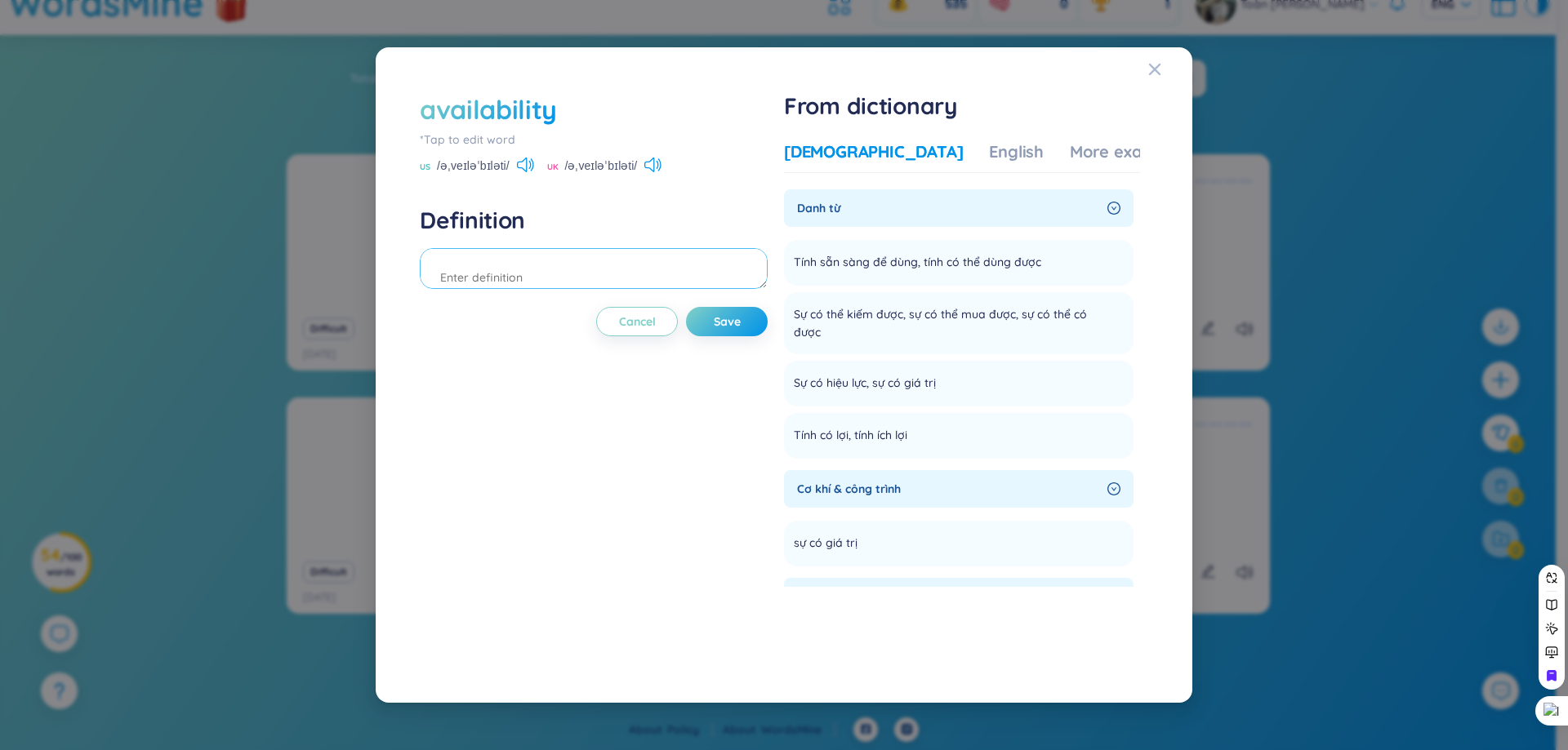
click at [725, 264] on textarea at bounding box center [594, 268] width 348 height 41
click at [713, 325] on button "Save" at bounding box center [727, 322] width 82 height 30
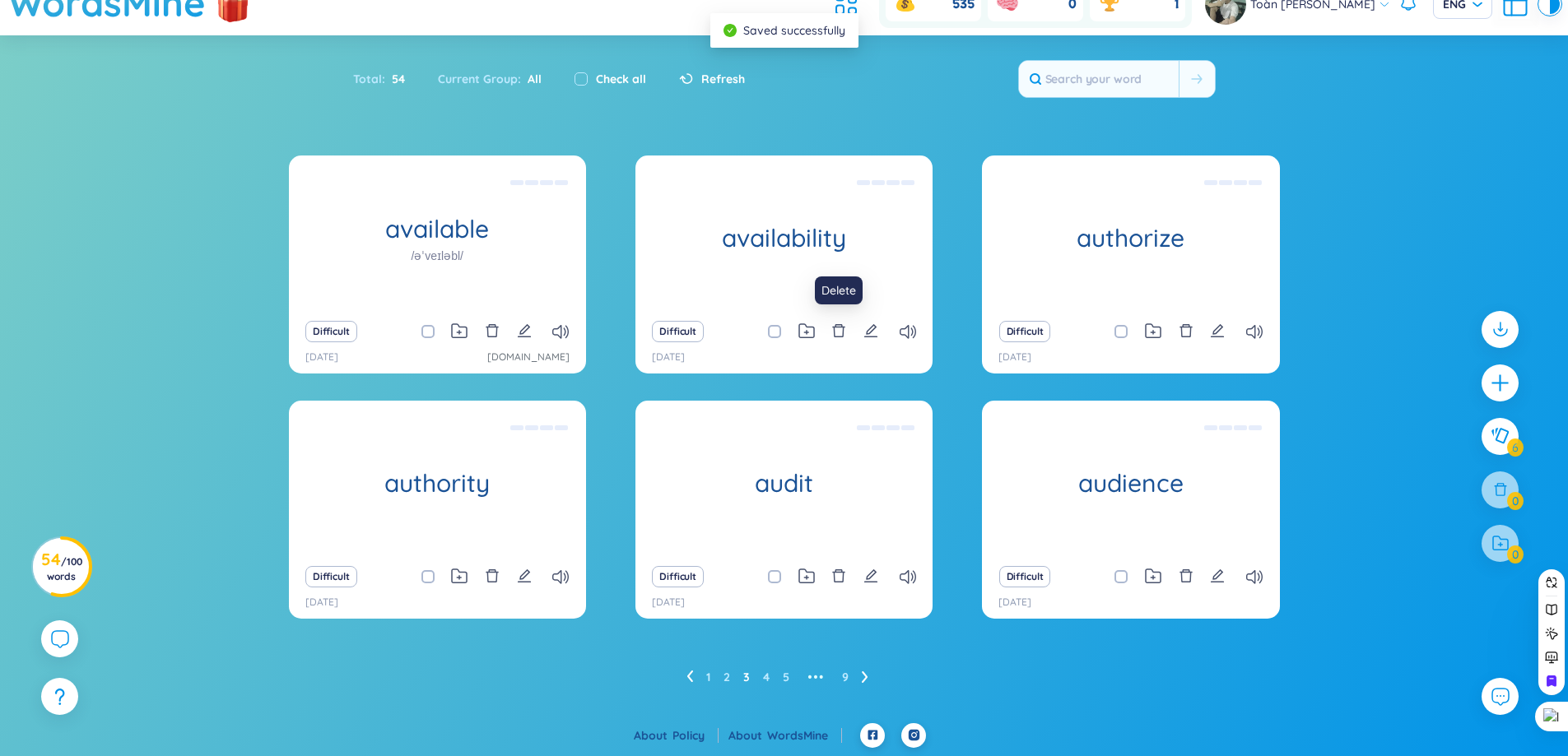
click at [862, 326] on div "Difficult" at bounding box center [784, 332] width 281 height 23
click at [868, 330] on icon "edit" at bounding box center [870, 331] width 15 height 15
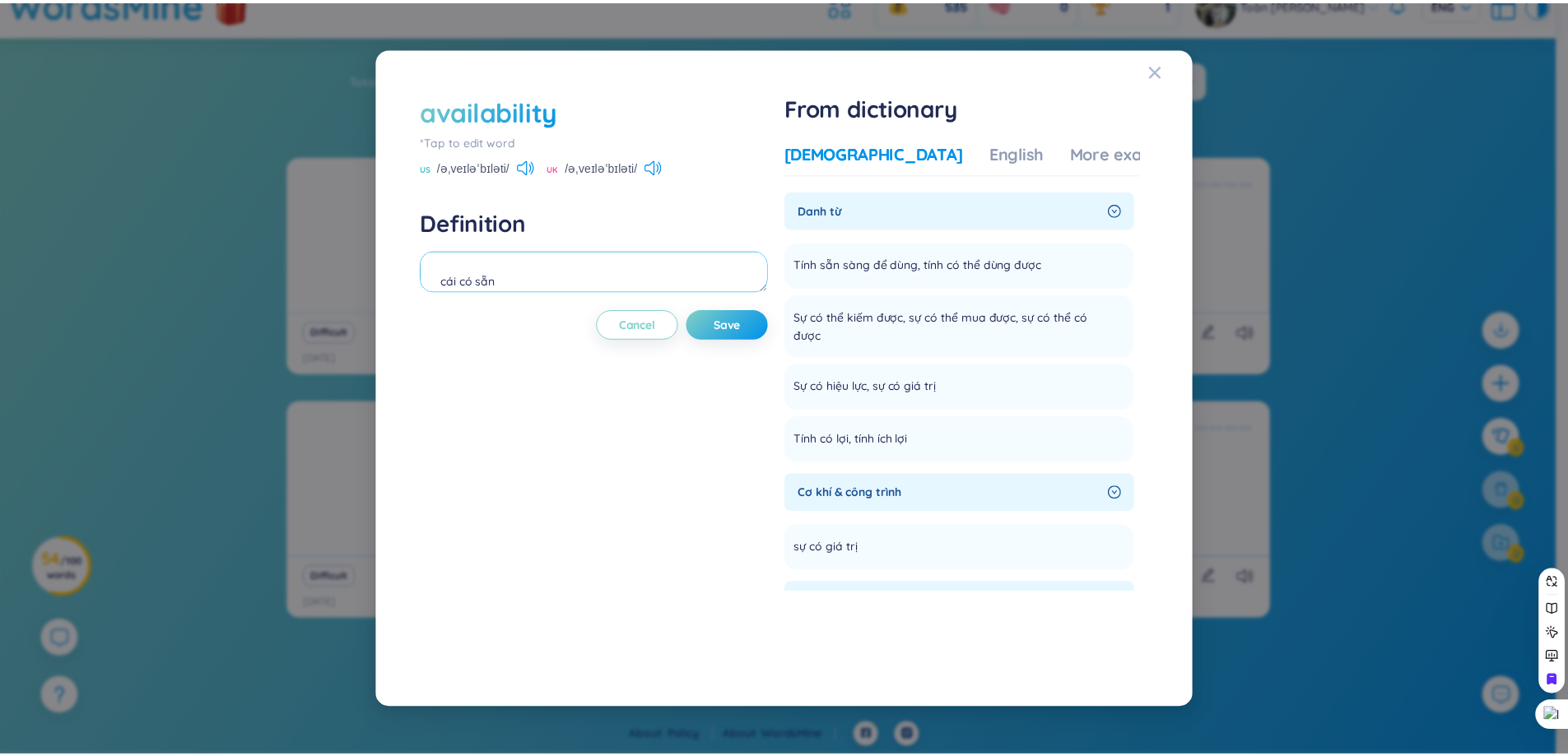
scroll to position [18, 0]
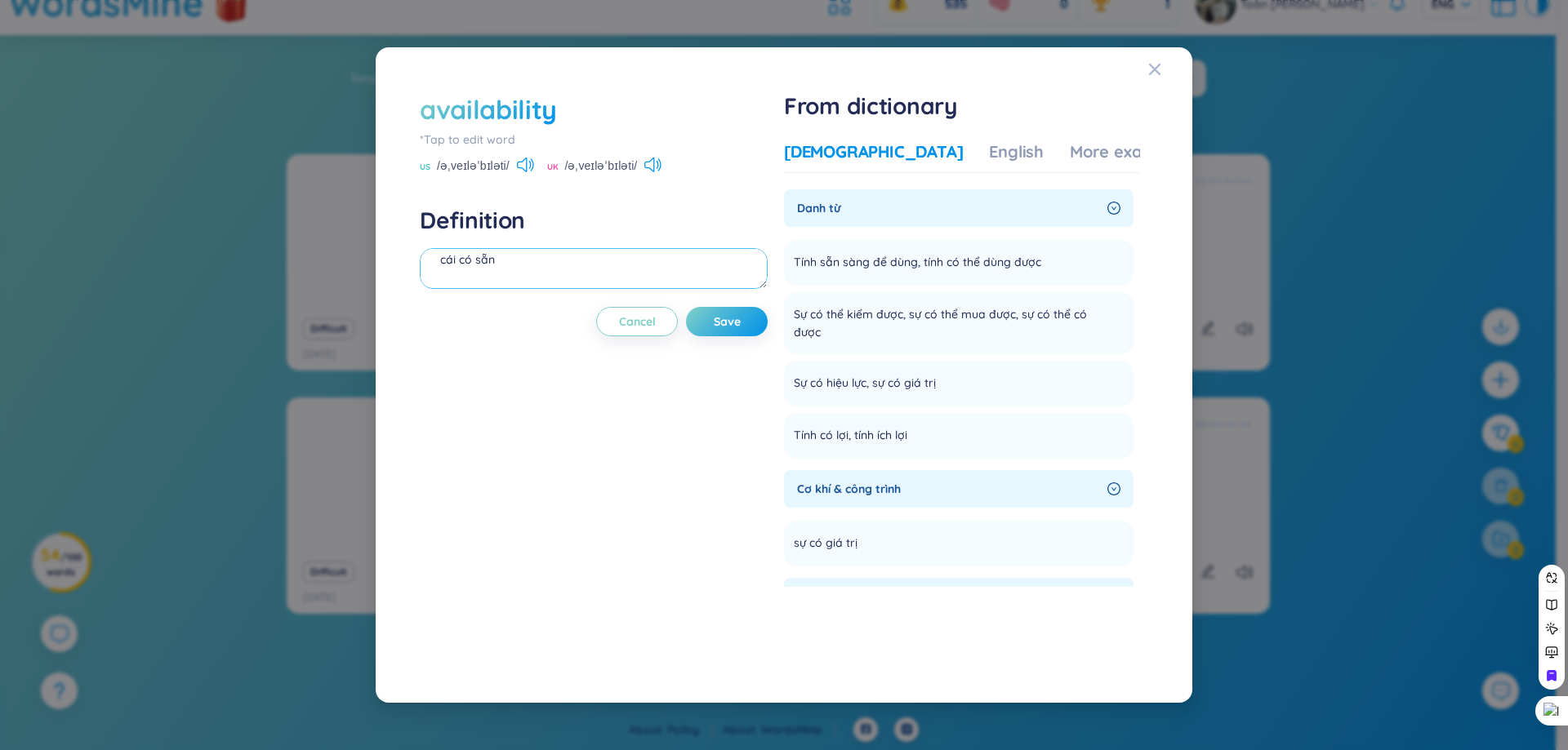
drag, startPoint x: 550, startPoint y: 283, endPoint x: 413, endPoint y: 297, distance: 137.7
click at [413, 297] on div "availability *Tap to edit word US /əˌveɪləˈbɪləti/ UK /əˌveɪləˈbɪləti/ Definiti…" at bounding box center [784, 375] width 745 height 584
type textarea "tính sẵn sàng để dùng"
click at [718, 331] on button "Save" at bounding box center [727, 322] width 82 height 30
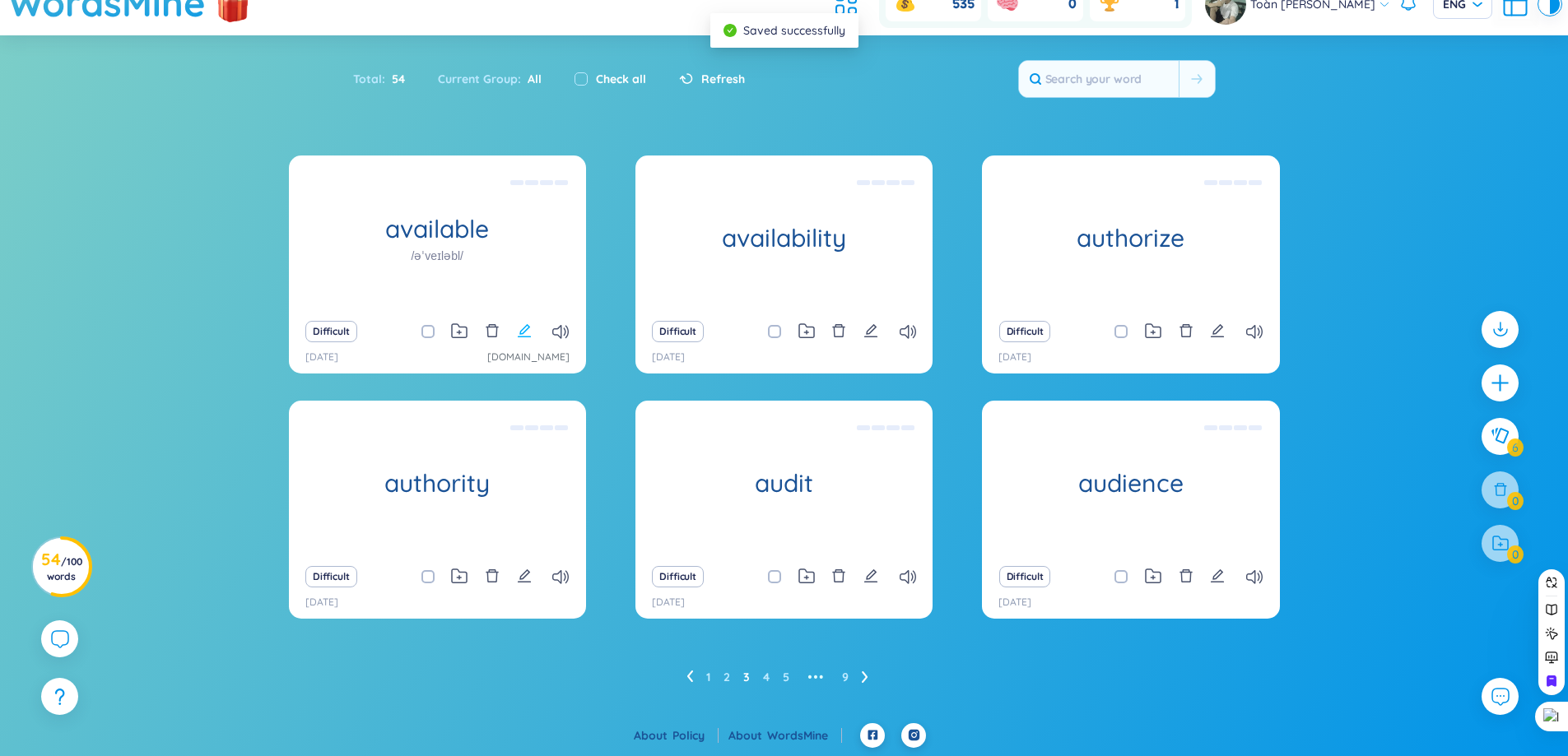
click at [523, 334] on icon "edit" at bounding box center [524, 331] width 13 height 13
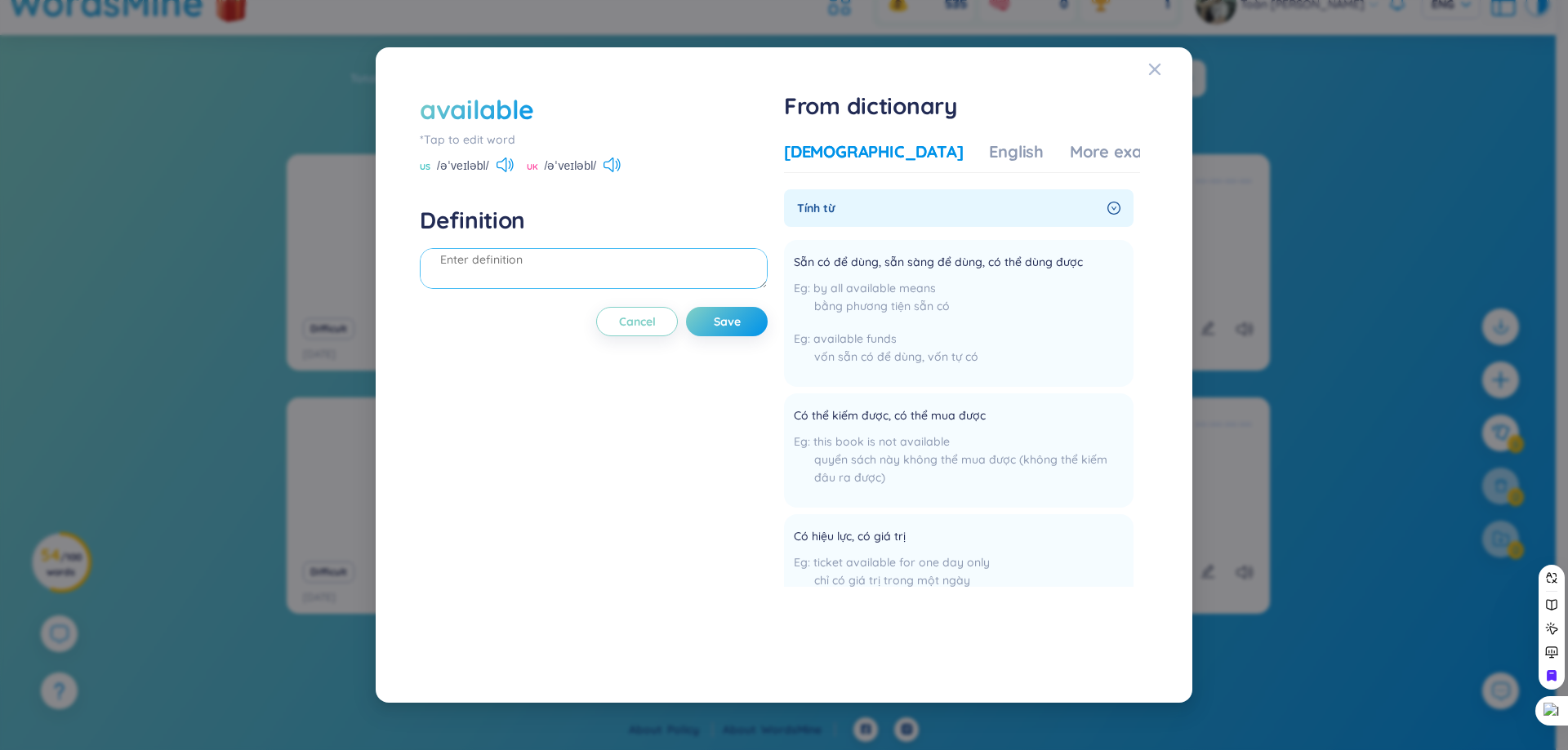
click at [625, 249] on textarea at bounding box center [594, 268] width 348 height 41
type textarea "sẵn để dùng"
click at [726, 326] on span "Save" at bounding box center [727, 321] width 27 height 17
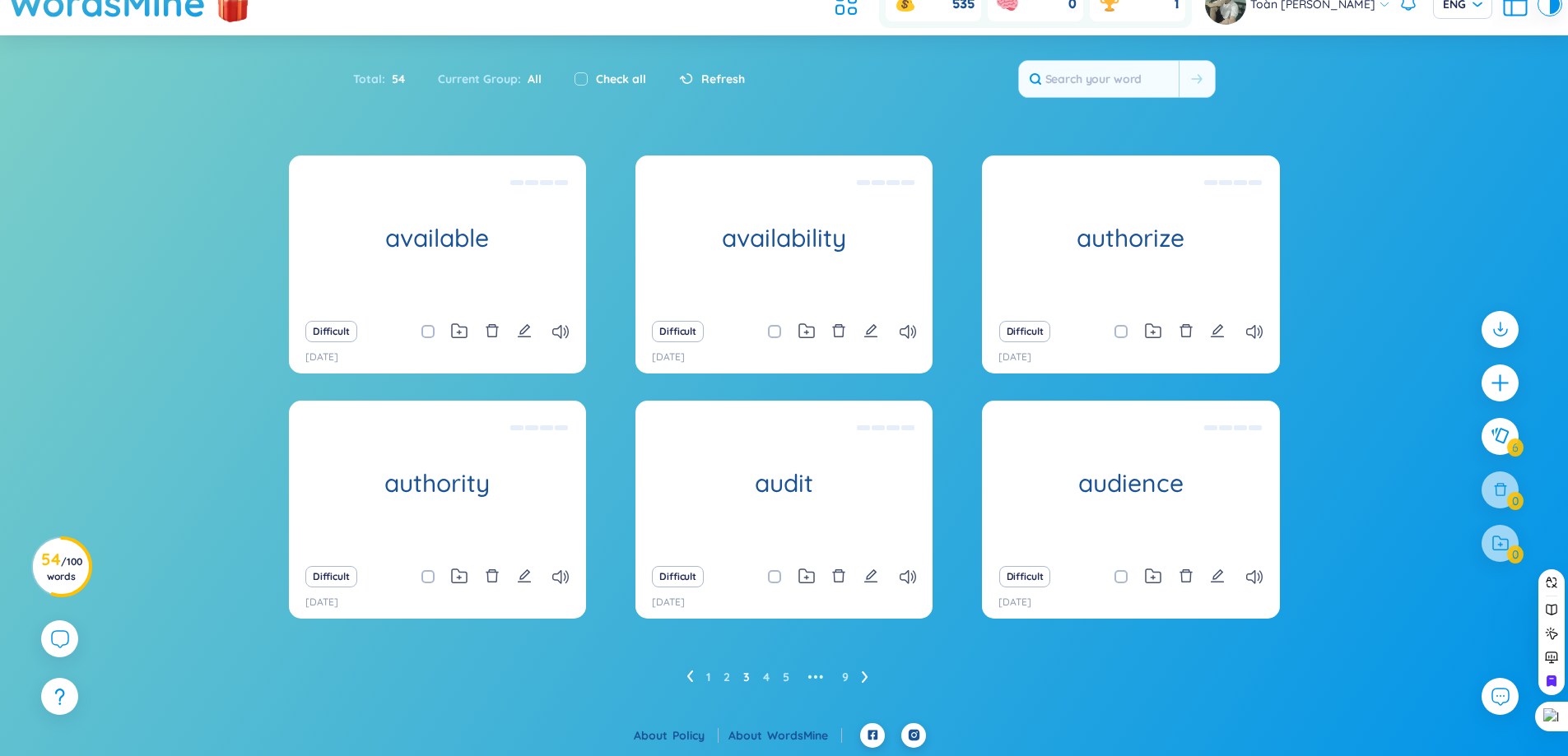
click at [864, 671] on icon at bounding box center [865, 677] width 7 height 12
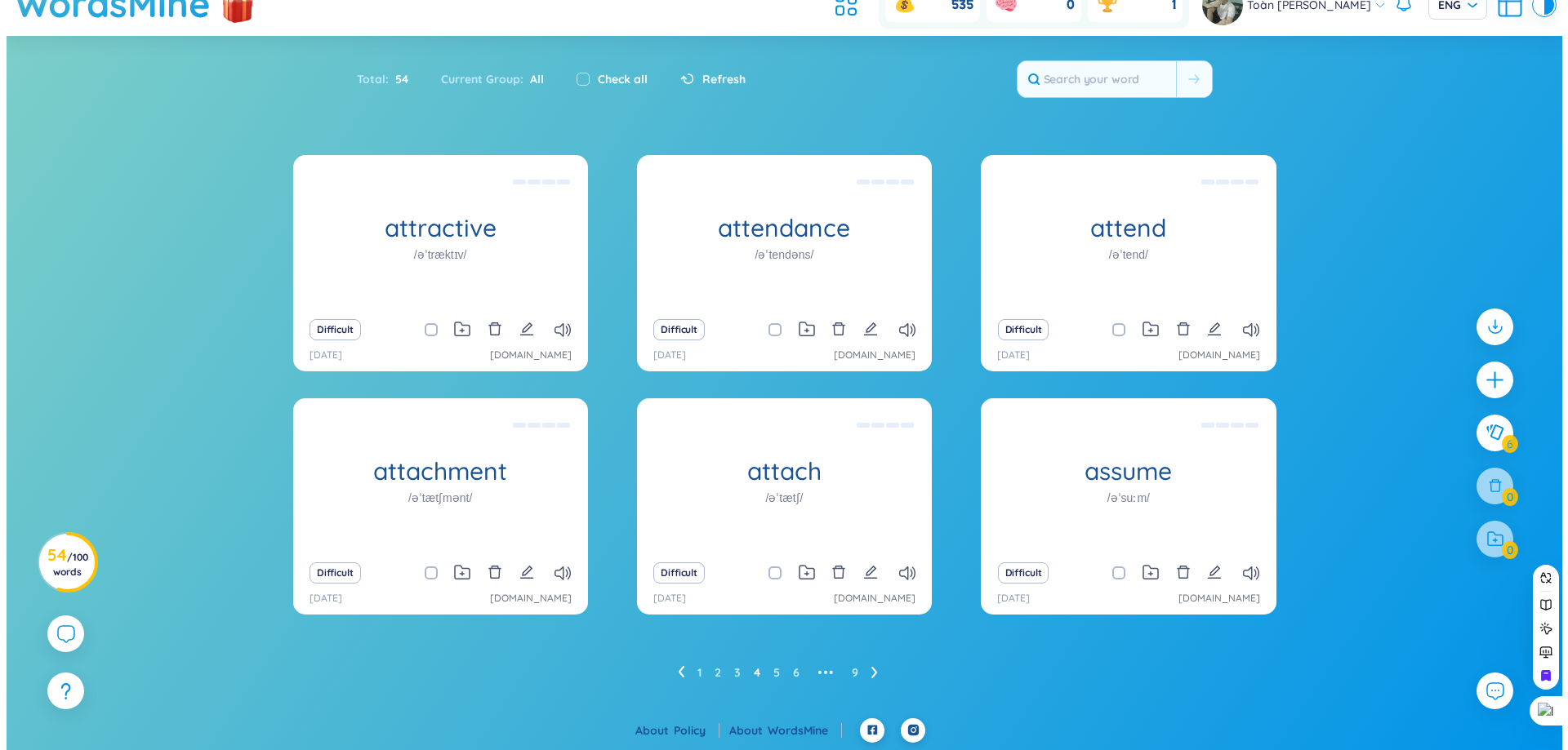
scroll to position [60, 0]
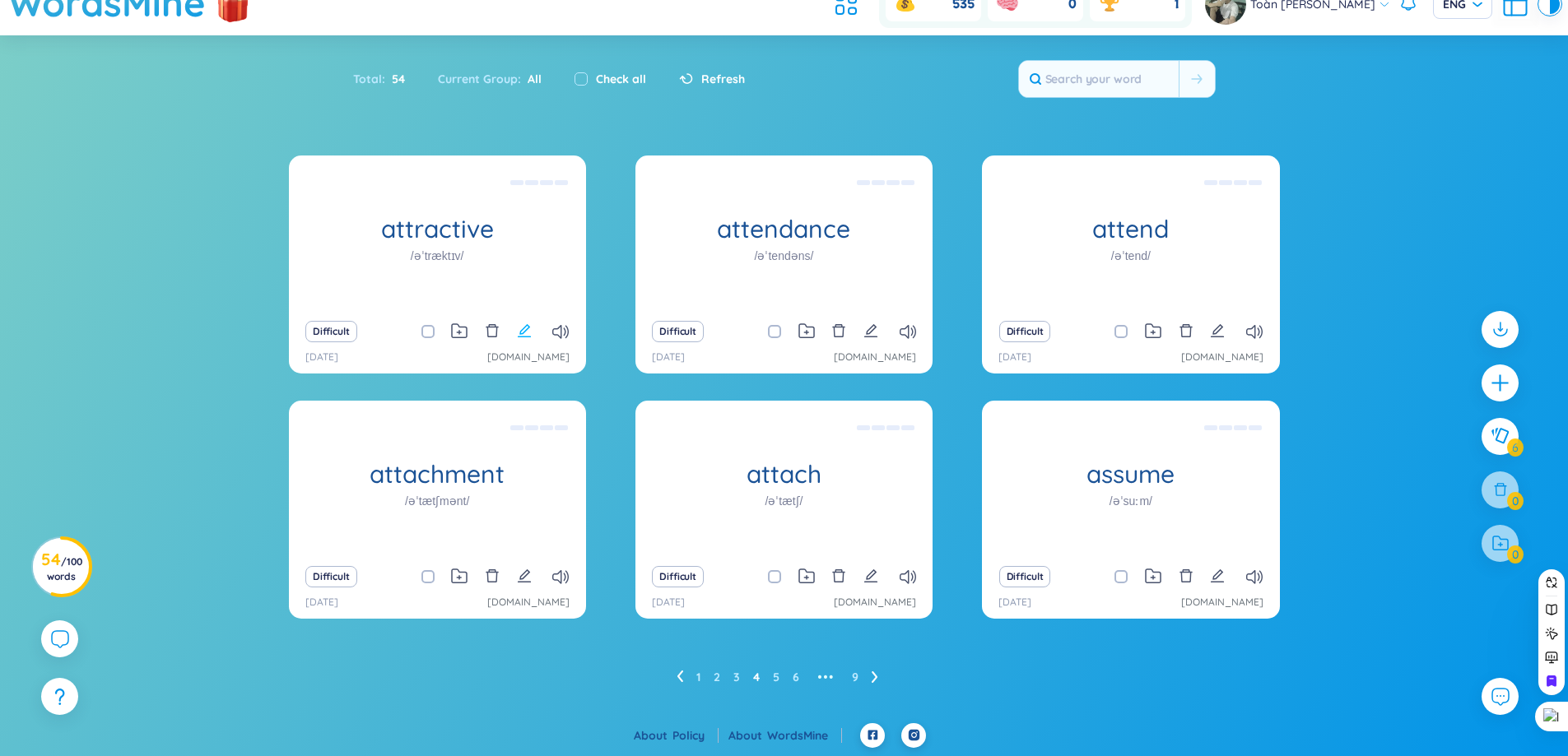
click at [526, 332] on icon "edit" at bounding box center [524, 331] width 13 height 13
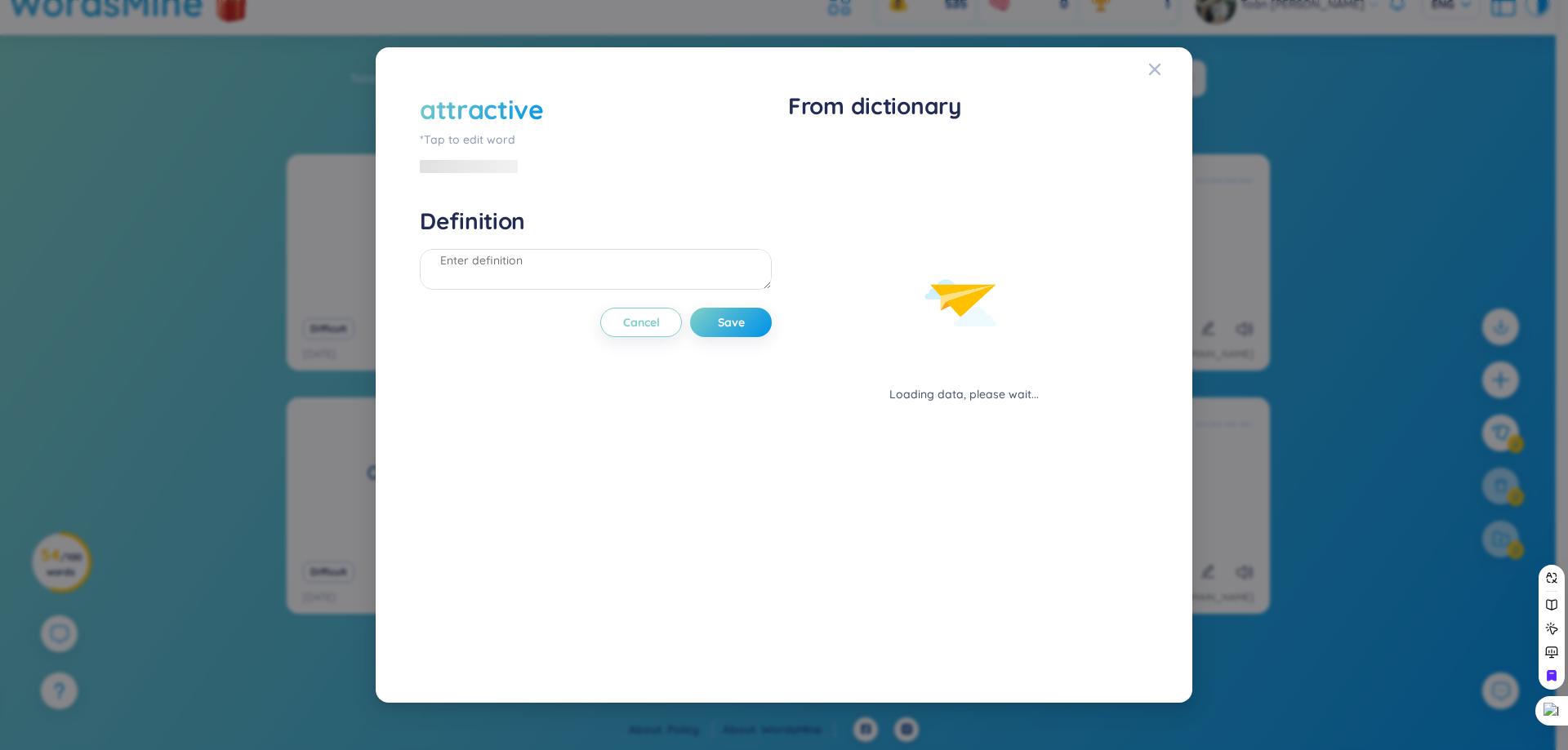
drag, startPoint x: 556, startPoint y: 291, endPoint x: 544, endPoint y: 285, distance: 13.4
click at [554, 291] on div at bounding box center [596, 271] width 352 height 46
click at [536, 279] on textarea at bounding box center [596, 269] width 352 height 41
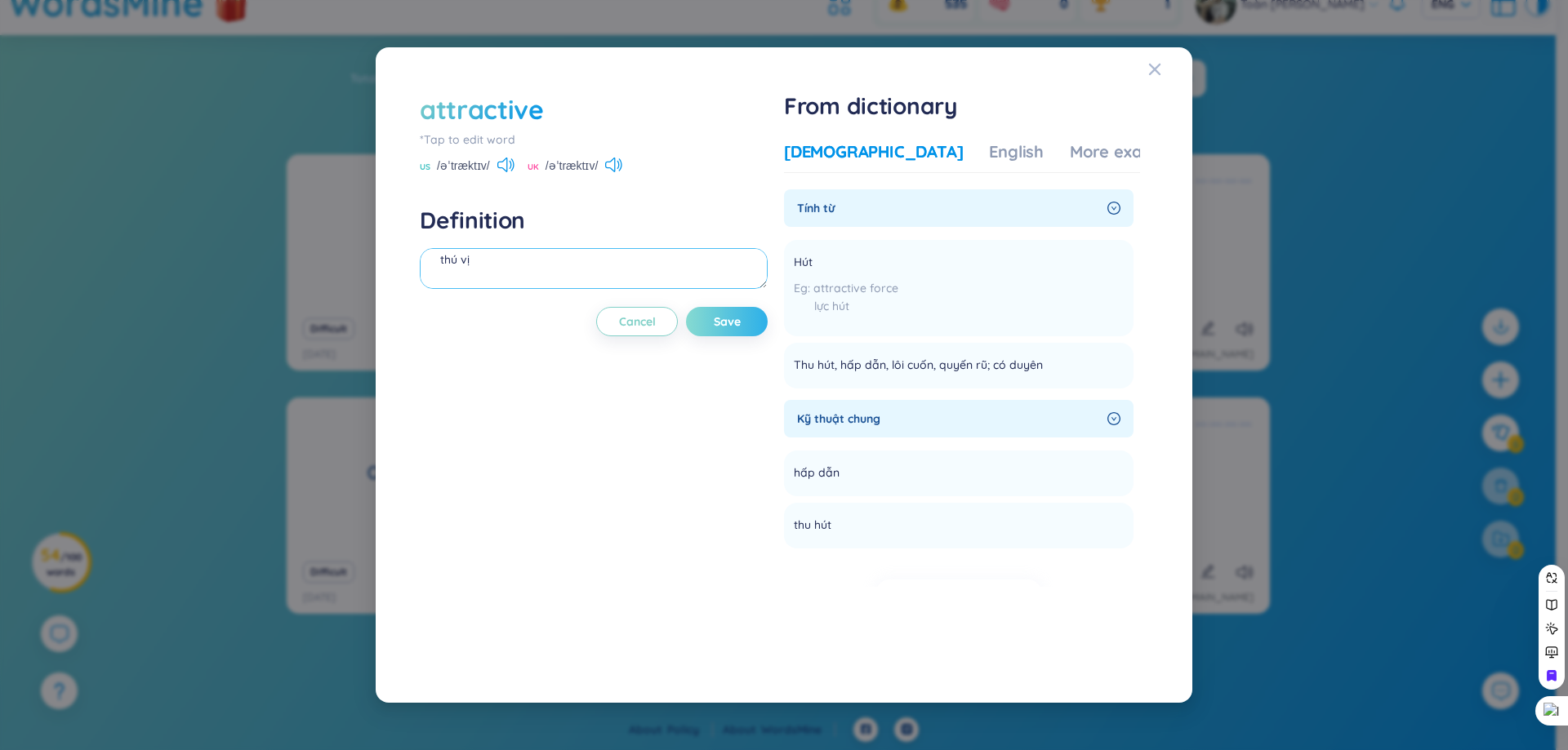
type textarea "thú vị"
click at [723, 317] on span "Save" at bounding box center [727, 321] width 27 height 17
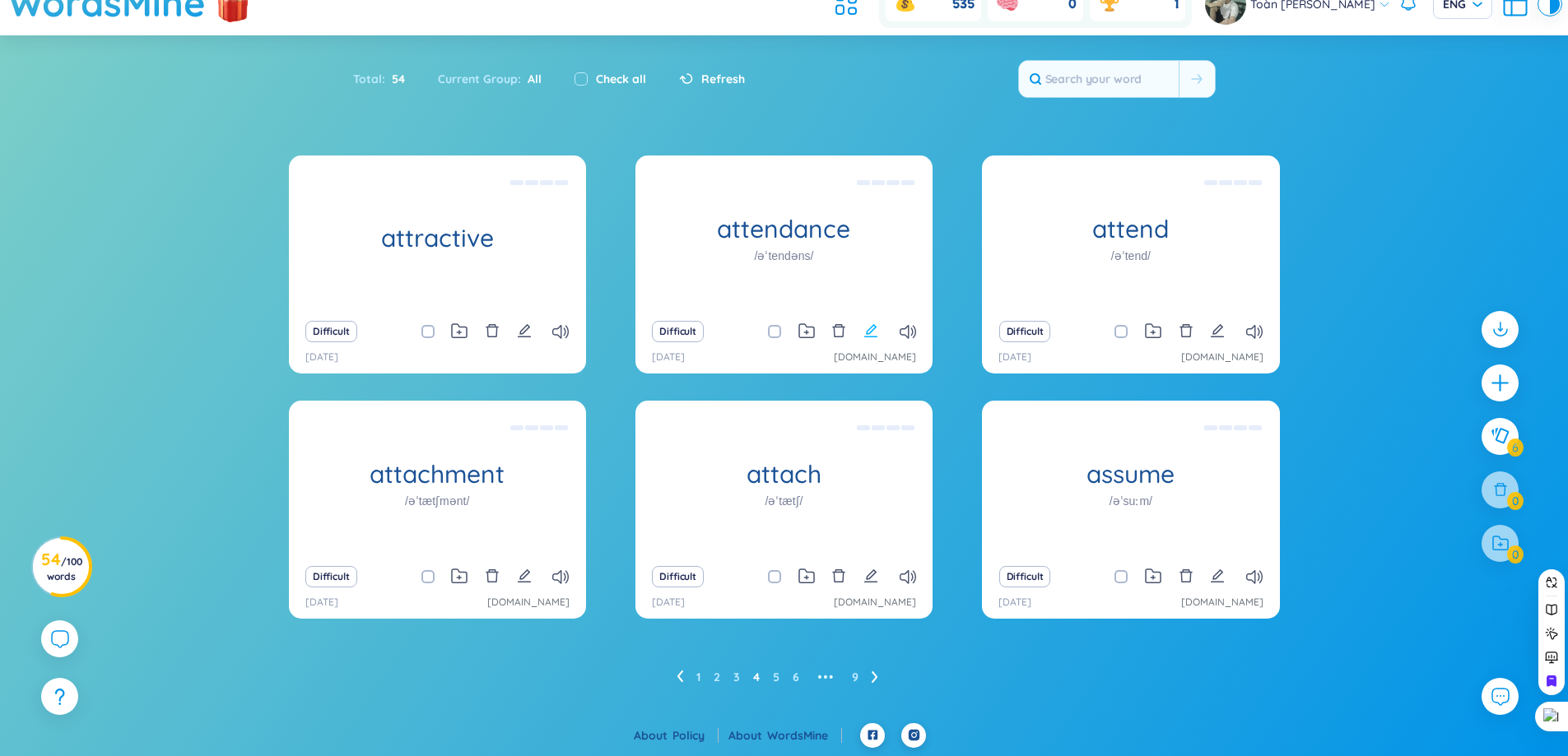
click at [877, 333] on icon "edit" at bounding box center [870, 331] width 15 height 15
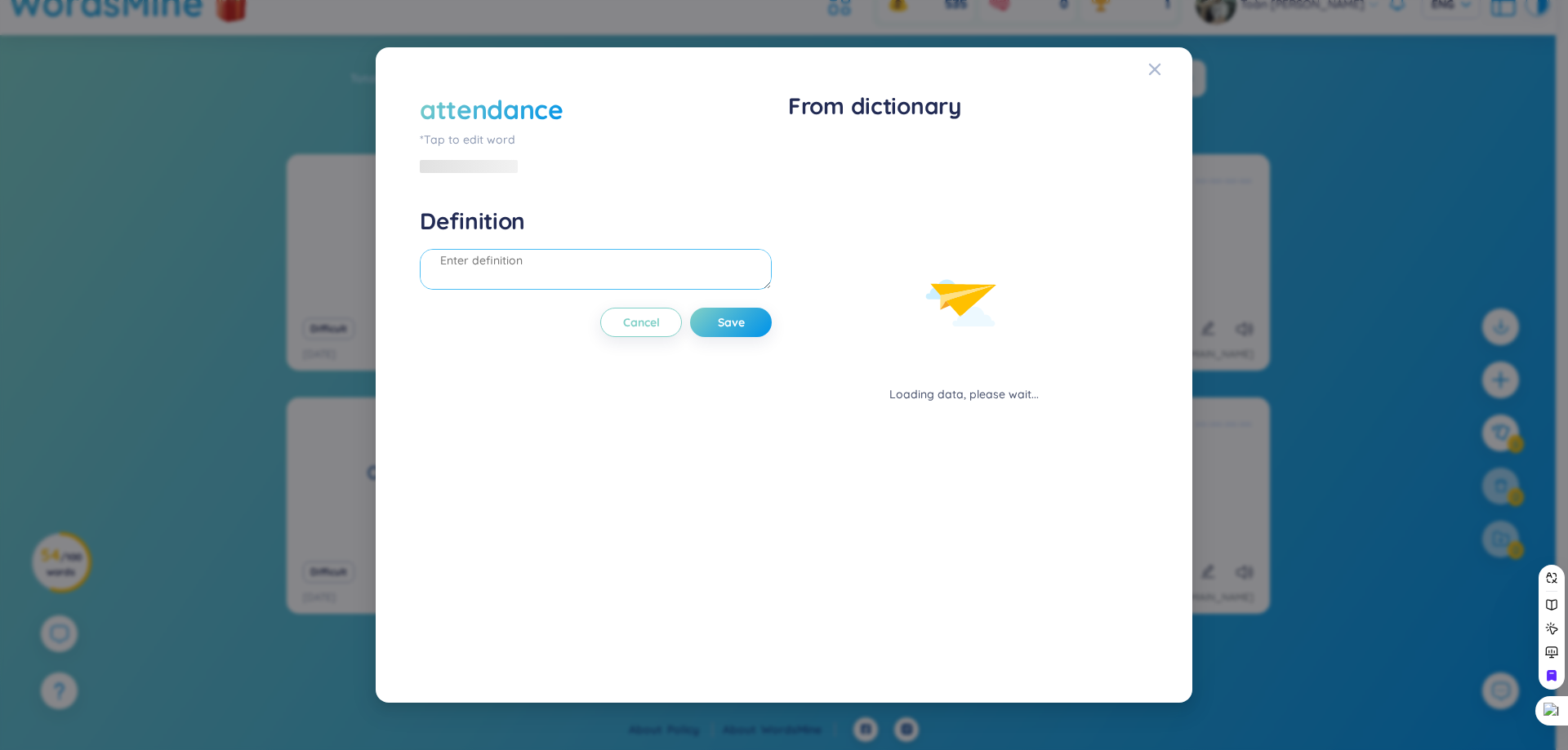
click at [625, 278] on textarea at bounding box center [596, 269] width 352 height 41
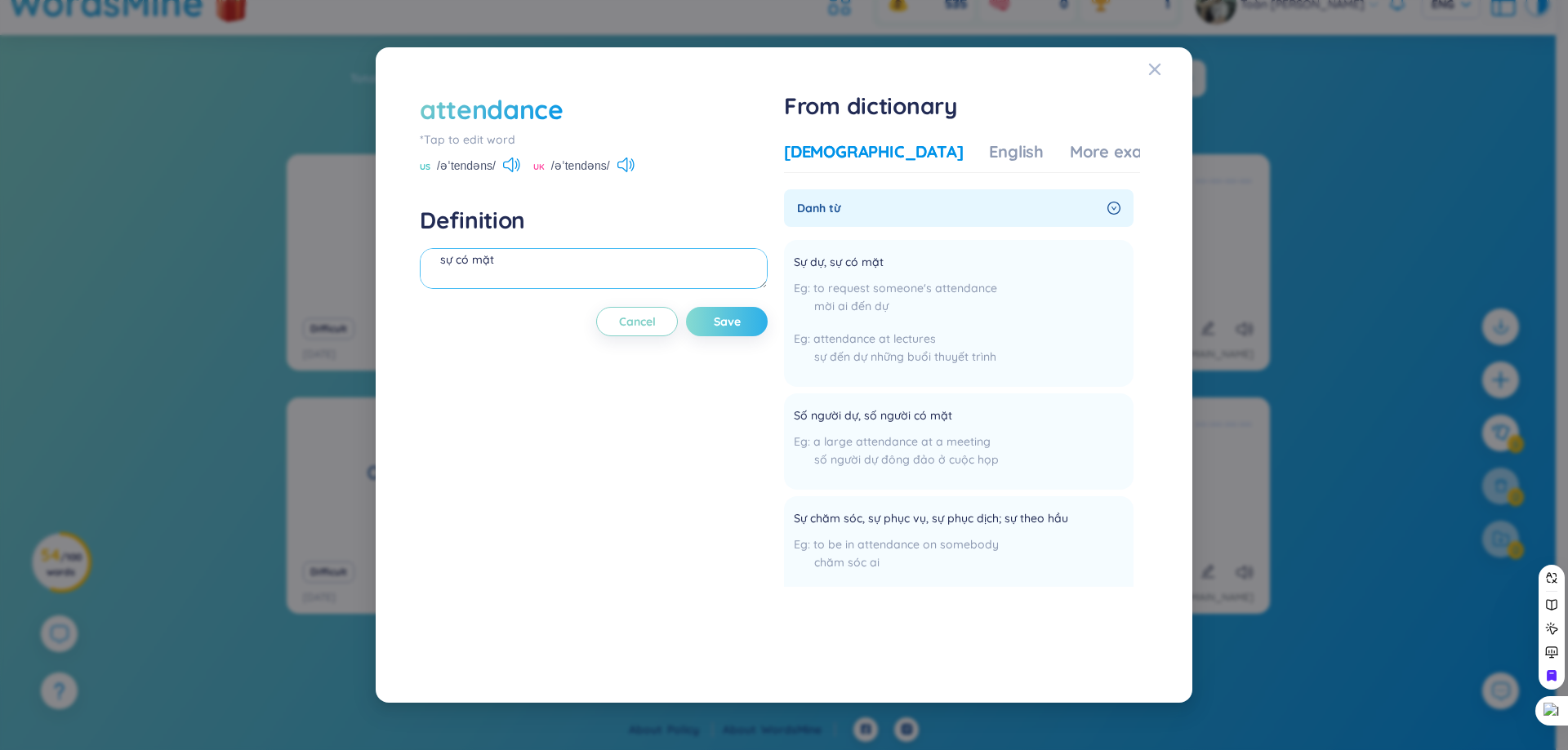
type textarea "sự có mặt"
click at [759, 329] on button "Save" at bounding box center [727, 322] width 82 height 30
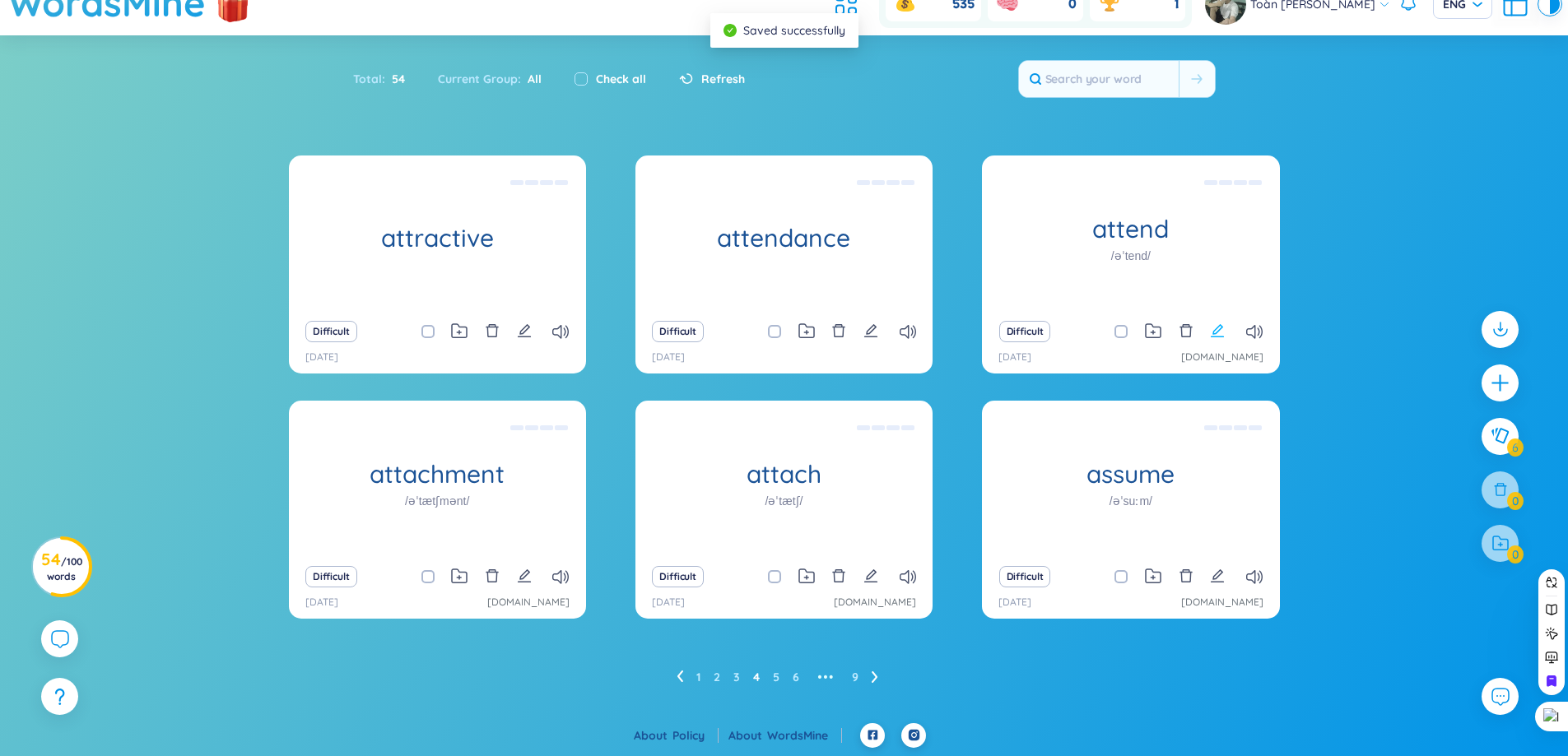
click at [1221, 333] on icon "edit" at bounding box center [1217, 331] width 15 height 15
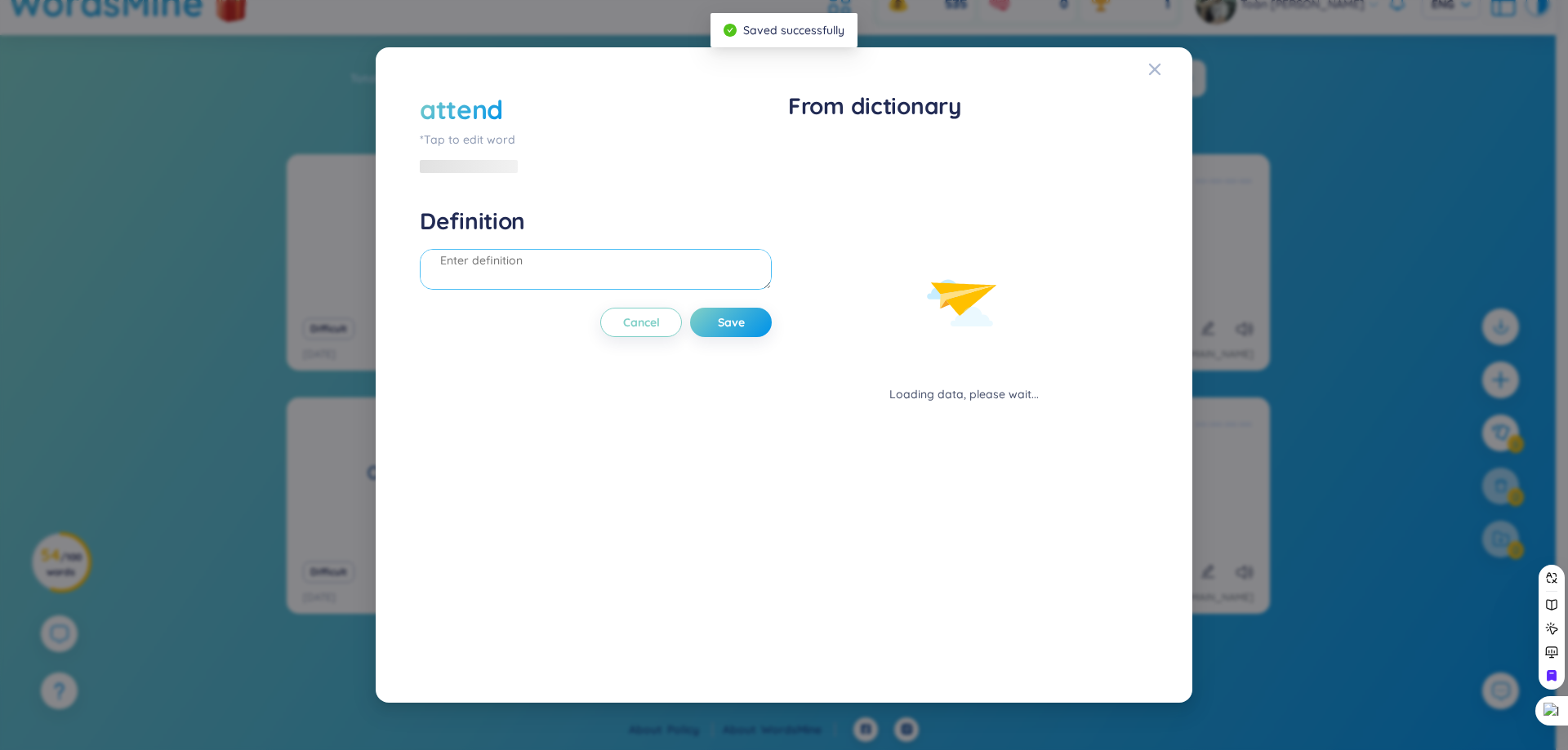
click at [616, 282] on textarea at bounding box center [596, 269] width 352 height 41
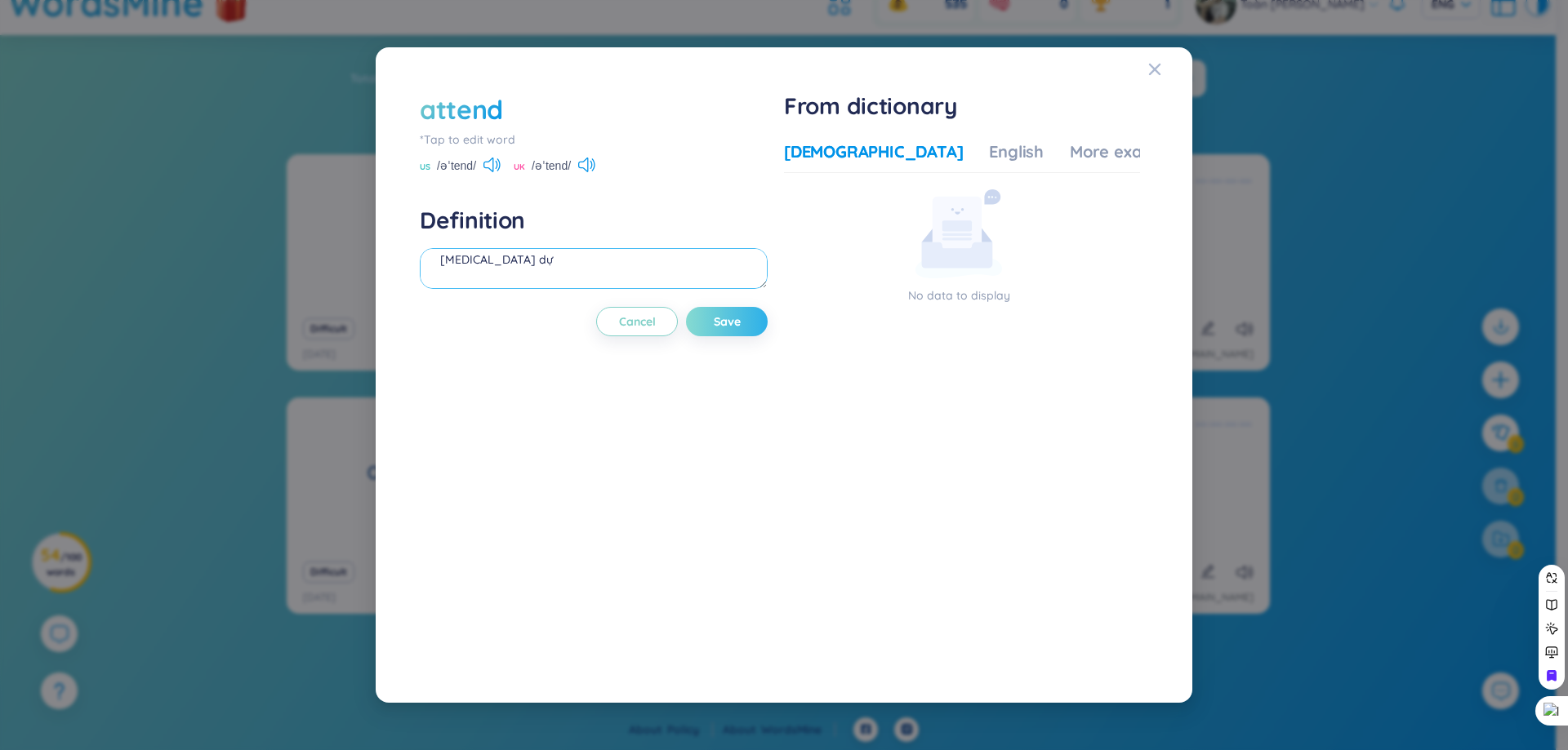
type textarea "[MEDICAL_DATA] dự"
click at [723, 325] on span "Save" at bounding box center [727, 321] width 27 height 17
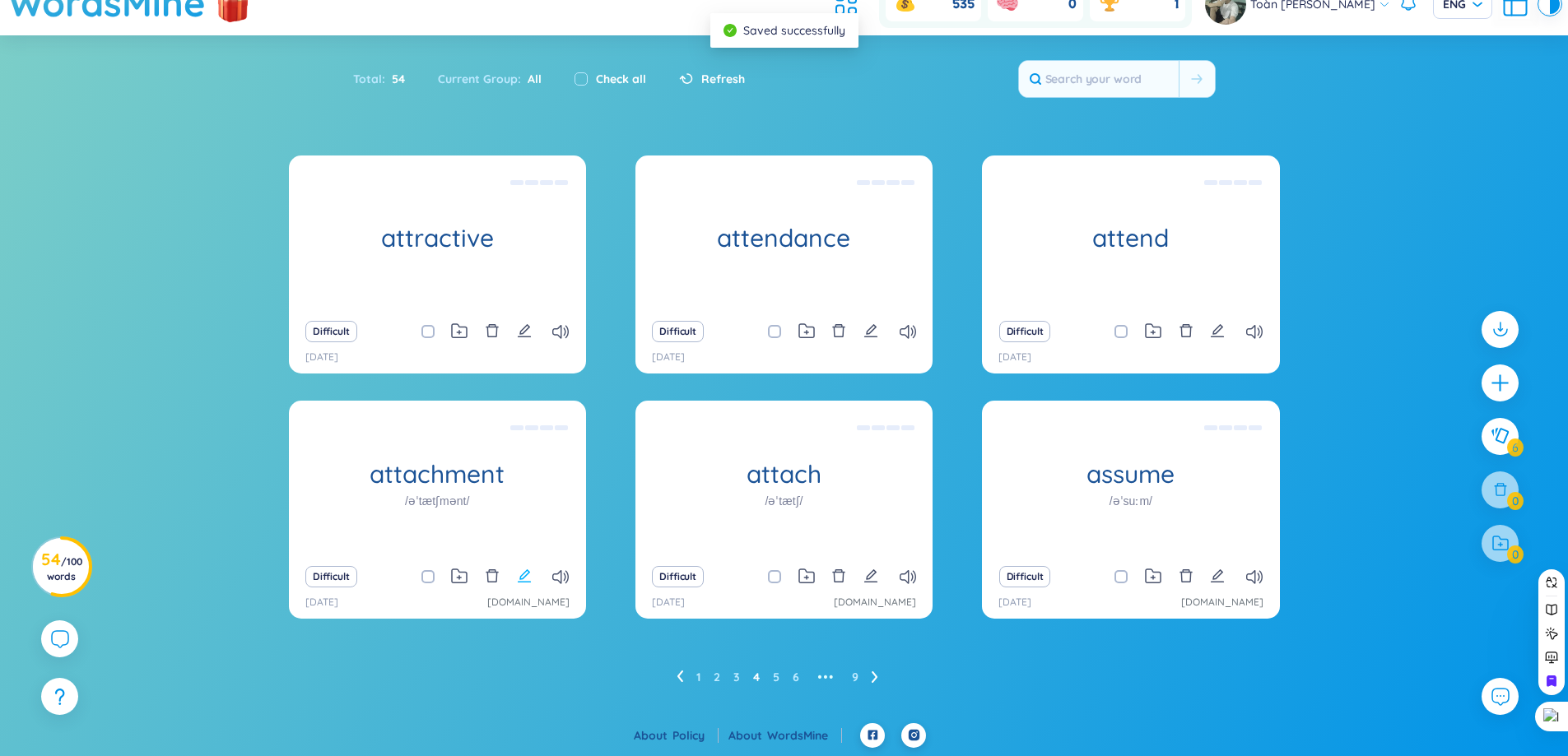
click at [531, 581] on icon "edit" at bounding box center [524, 575] width 15 height 15
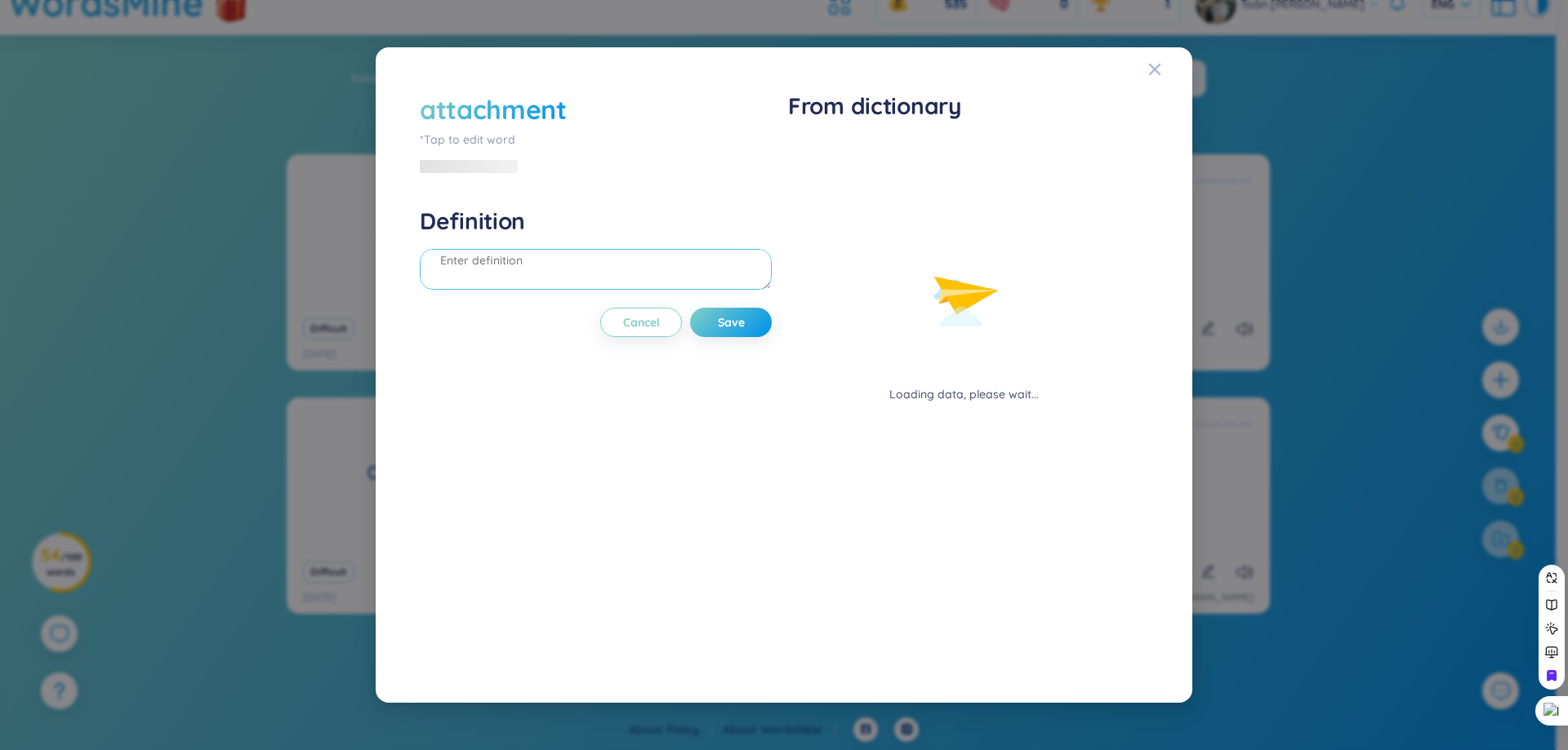
click at [521, 261] on textarea at bounding box center [596, 269] width 352 height 41
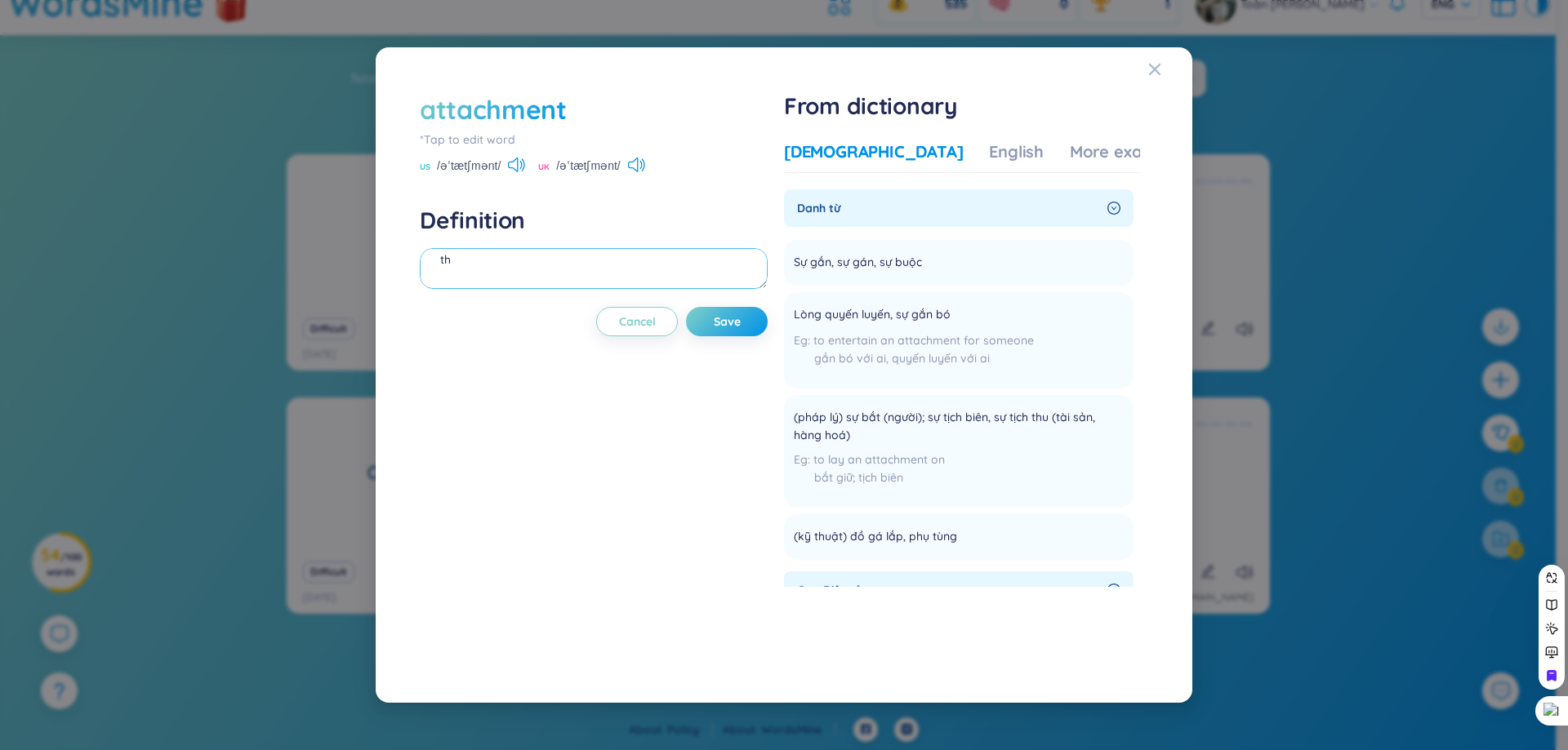
type textarea "t"
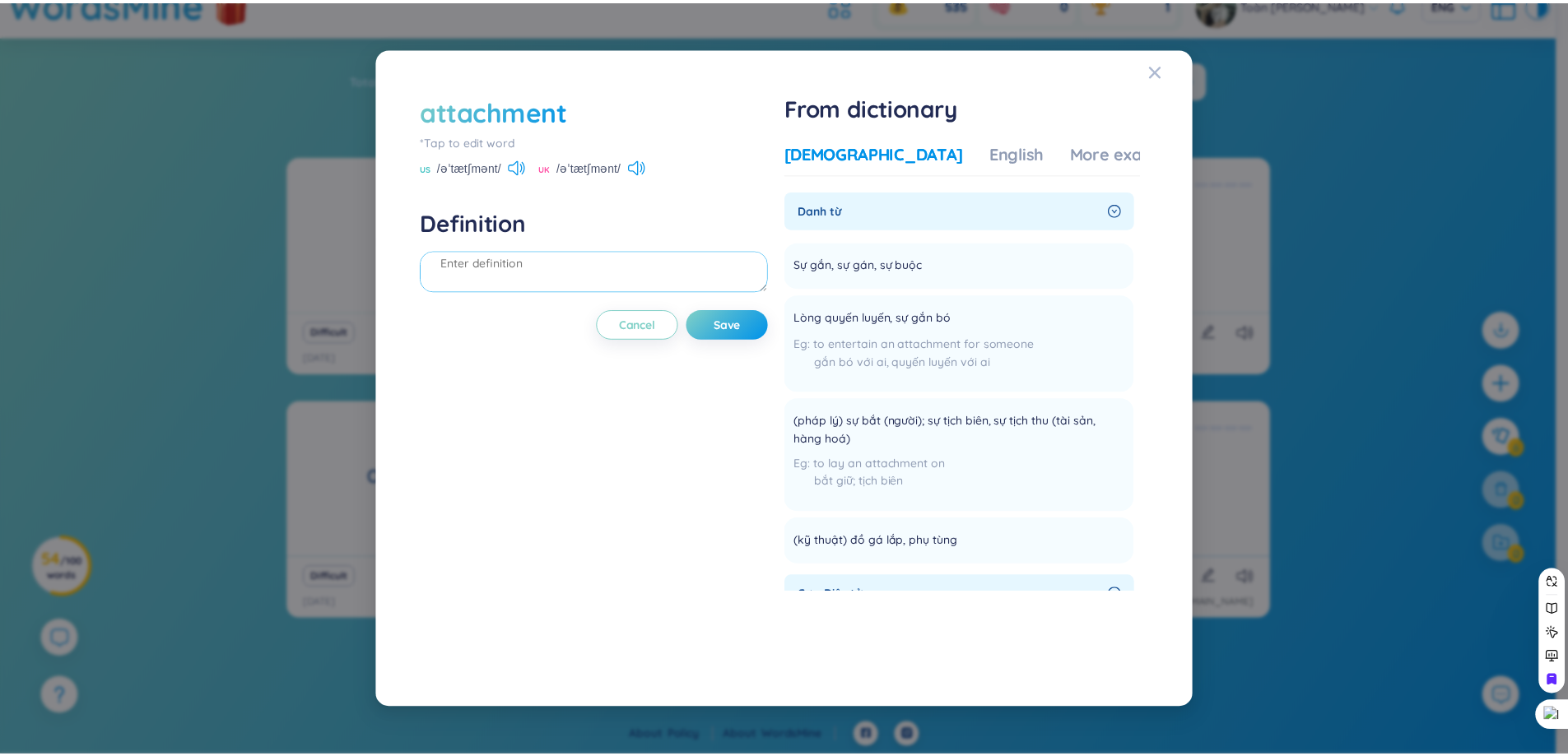
scroll to position [0, 0]
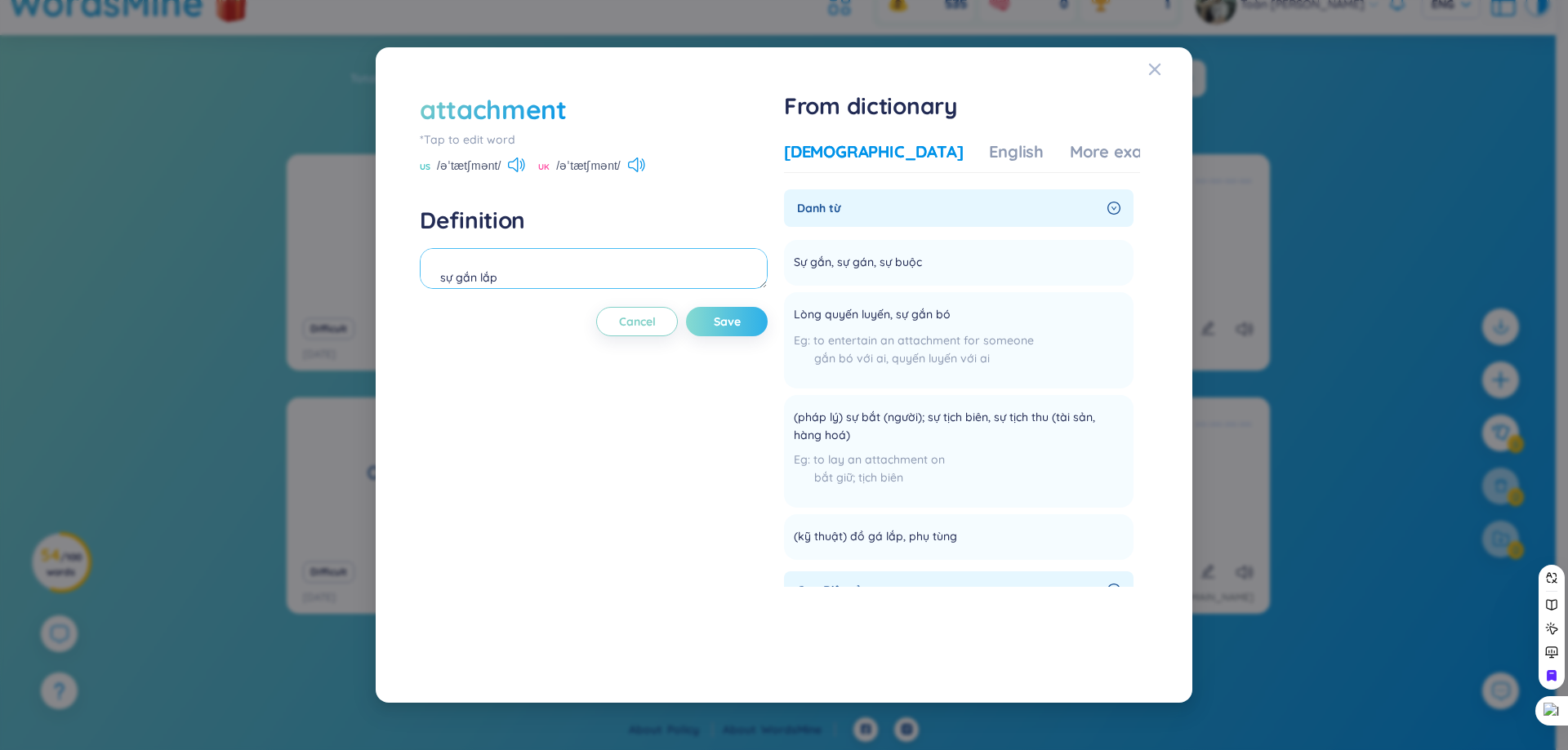
type textarea "sự gắn lắp"
click at [718, 323] on span "Save" at bounding box center [727, 321] width 27 height 17
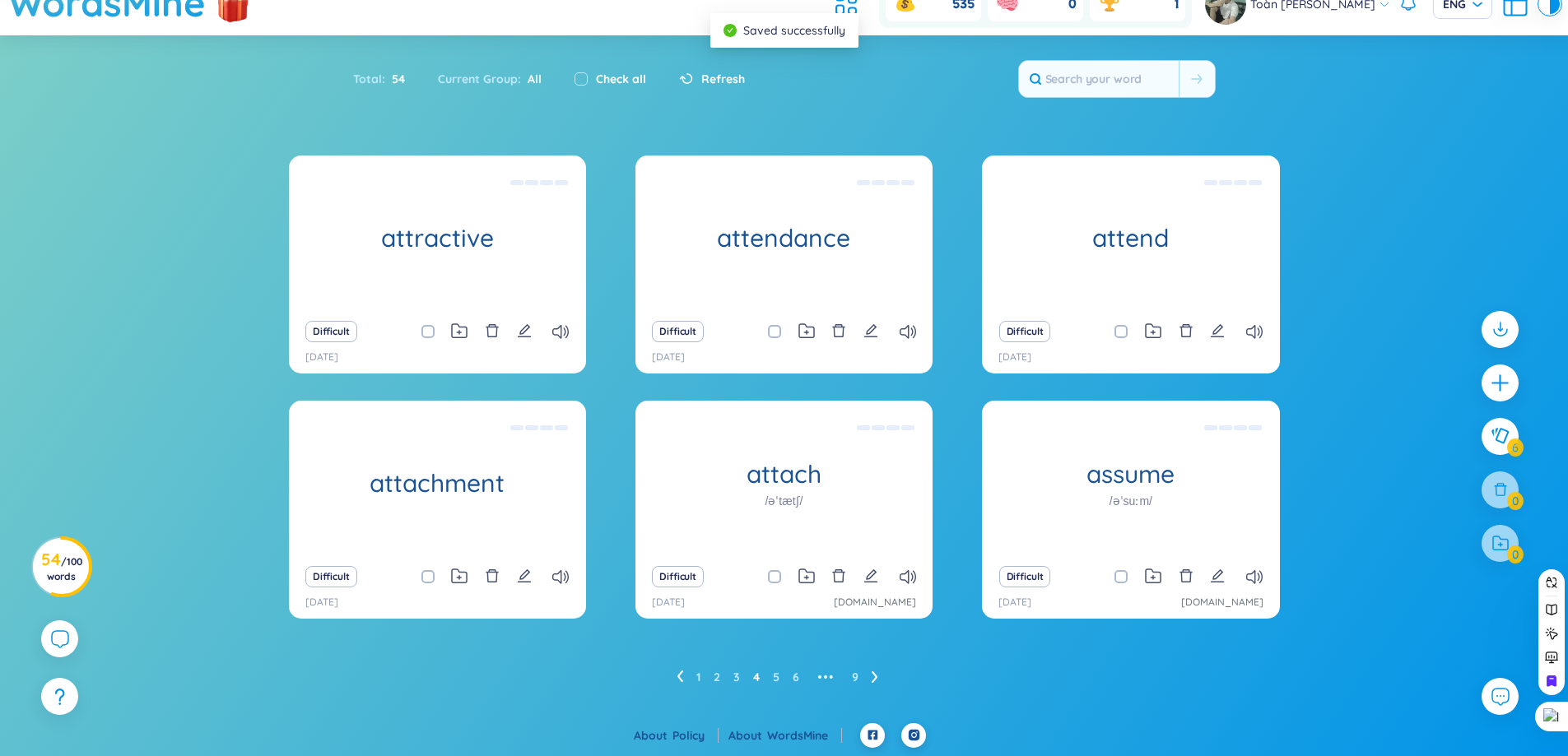
click at [895, 579] on div "Difficult" at bounding box center [784, 576] width 281 height 23
click at [910, 581] on icon at bounding box center [907, 577] width 17 height 14
click at [872, 575] on icon "edit" at bounding box center [870, 575] width 13 height 13
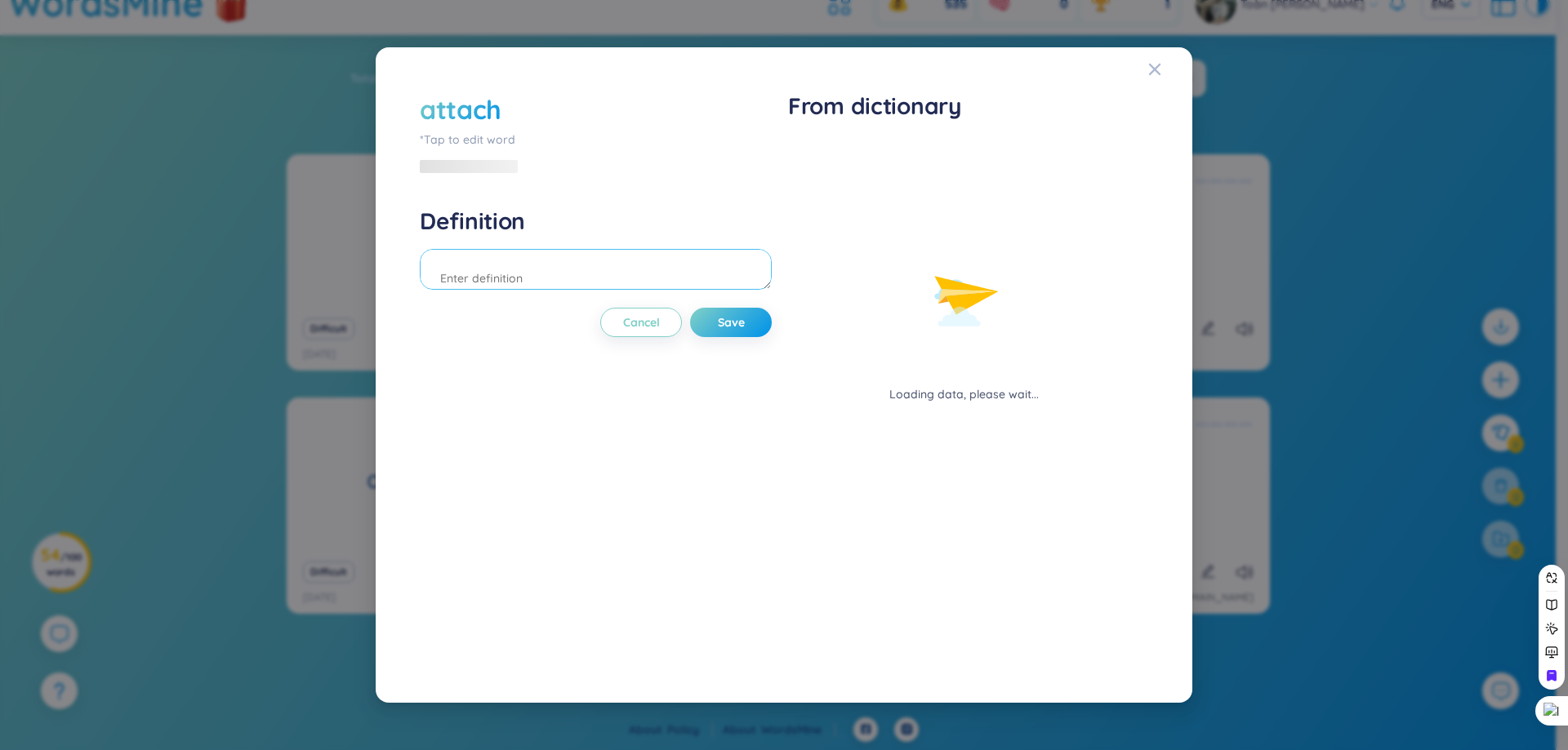
click at [601, 262] on textarea at bounding box center [596, 269] width 352 height 41
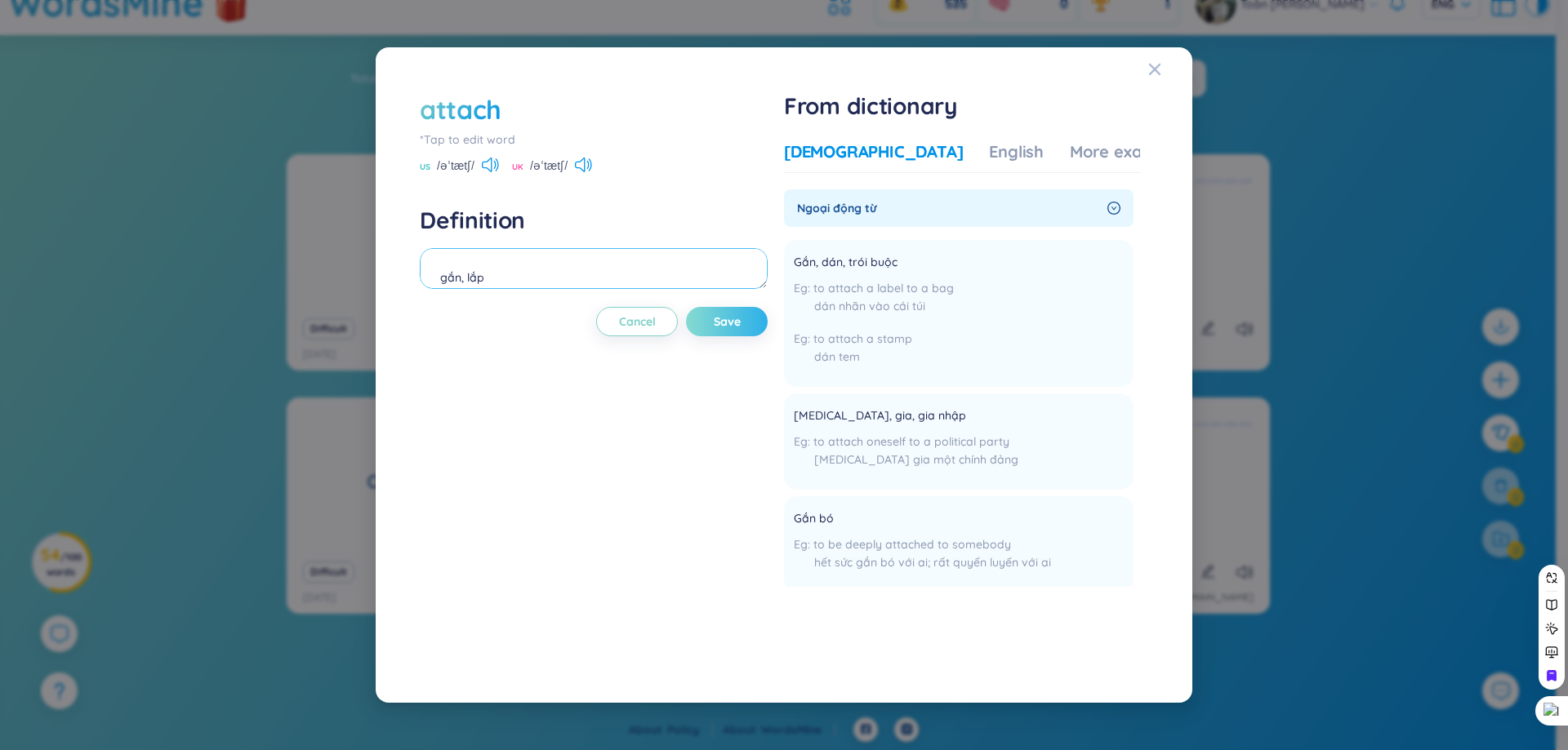
type textarea "gắn, lắp"
click at [727, 331] on button "Save" at bounding box center [727, 322] width 82 height 30
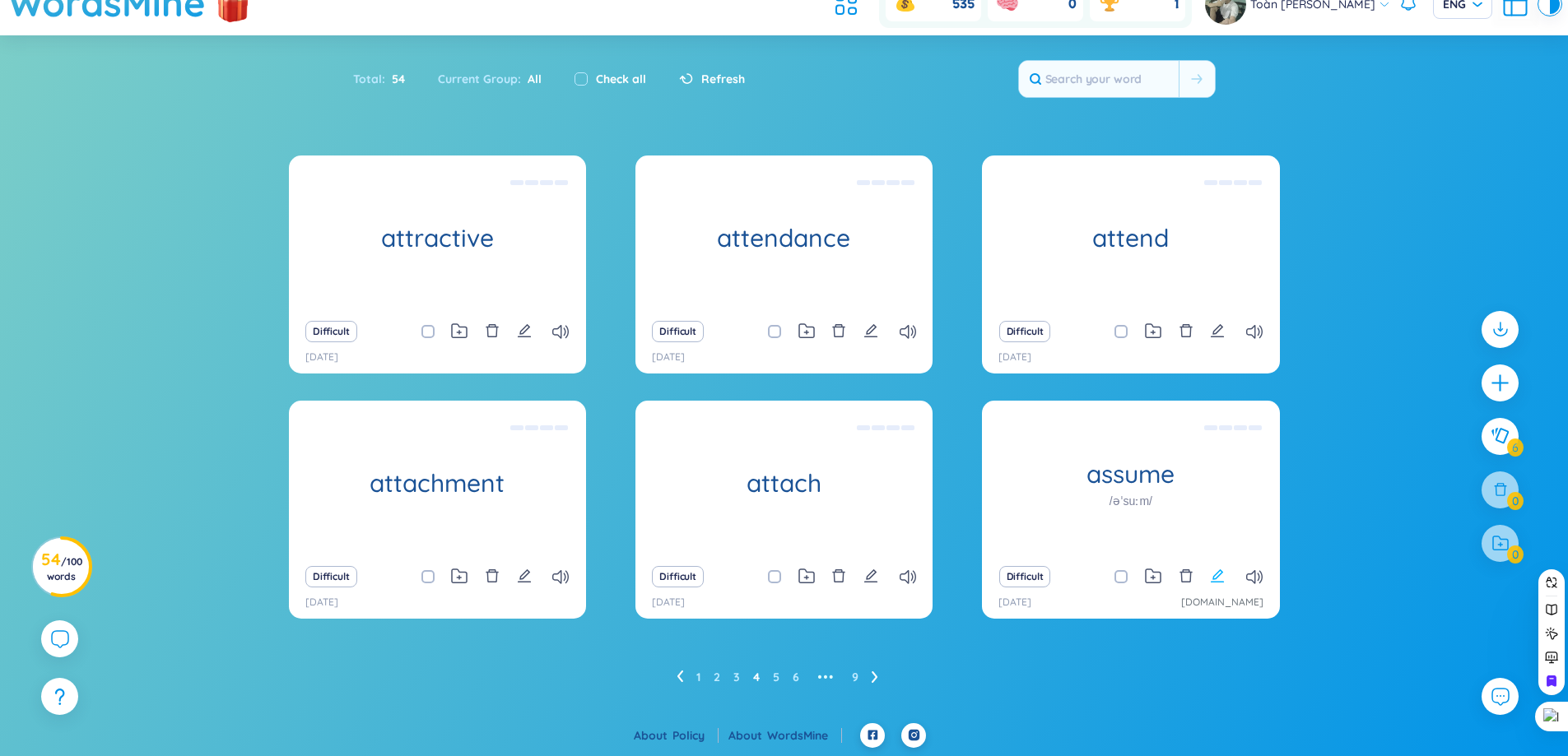
click at [1216, 581] on icon "edit" at bounding box center [1217, 575] width 15 height 15
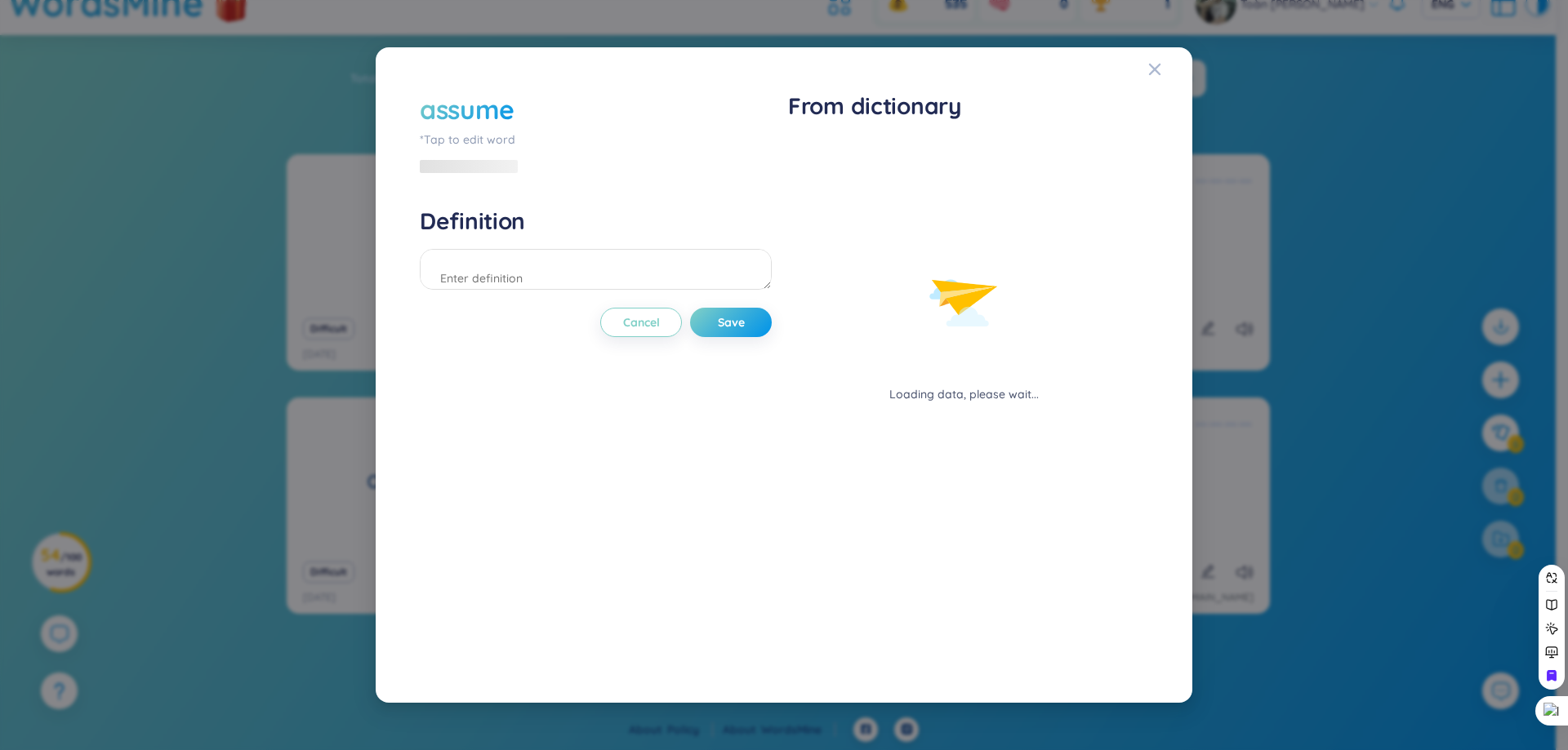
drag, startPoint x: 587, startPoint y: 301, endPoint x: 569, endPoint y: 278, distance: 29.2
click at [586, 299] on div "assume *Tap to edit word Definition Cancel Save" at bounding box center [596, 375] width 352 height 567
click at [569, 278] on textarea at bounding box center [596, 269] width 352 height 41
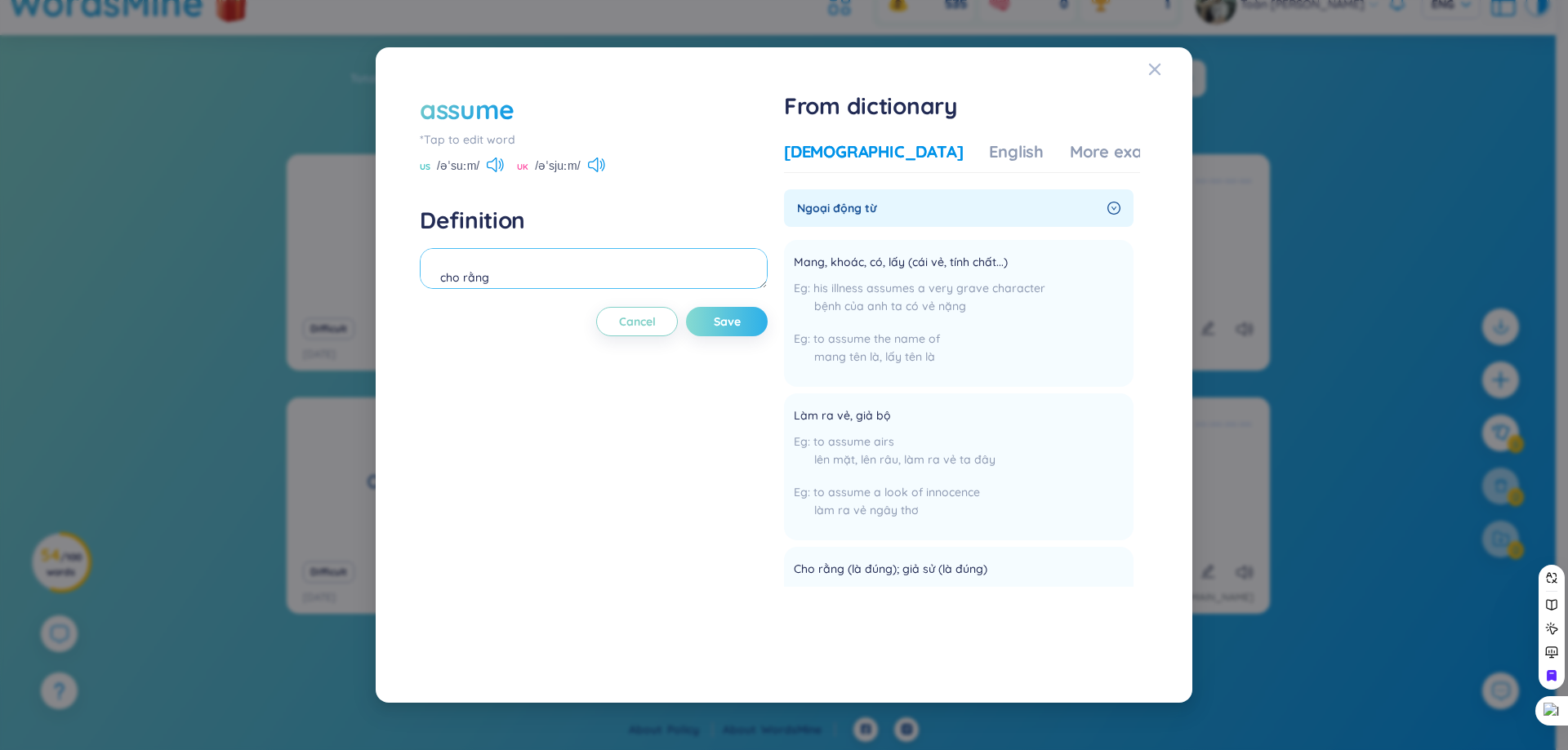
type textarea "cho rằng"
click at [723, 325] on span "Save" at bounding box center [727, 321] width 27 height 17
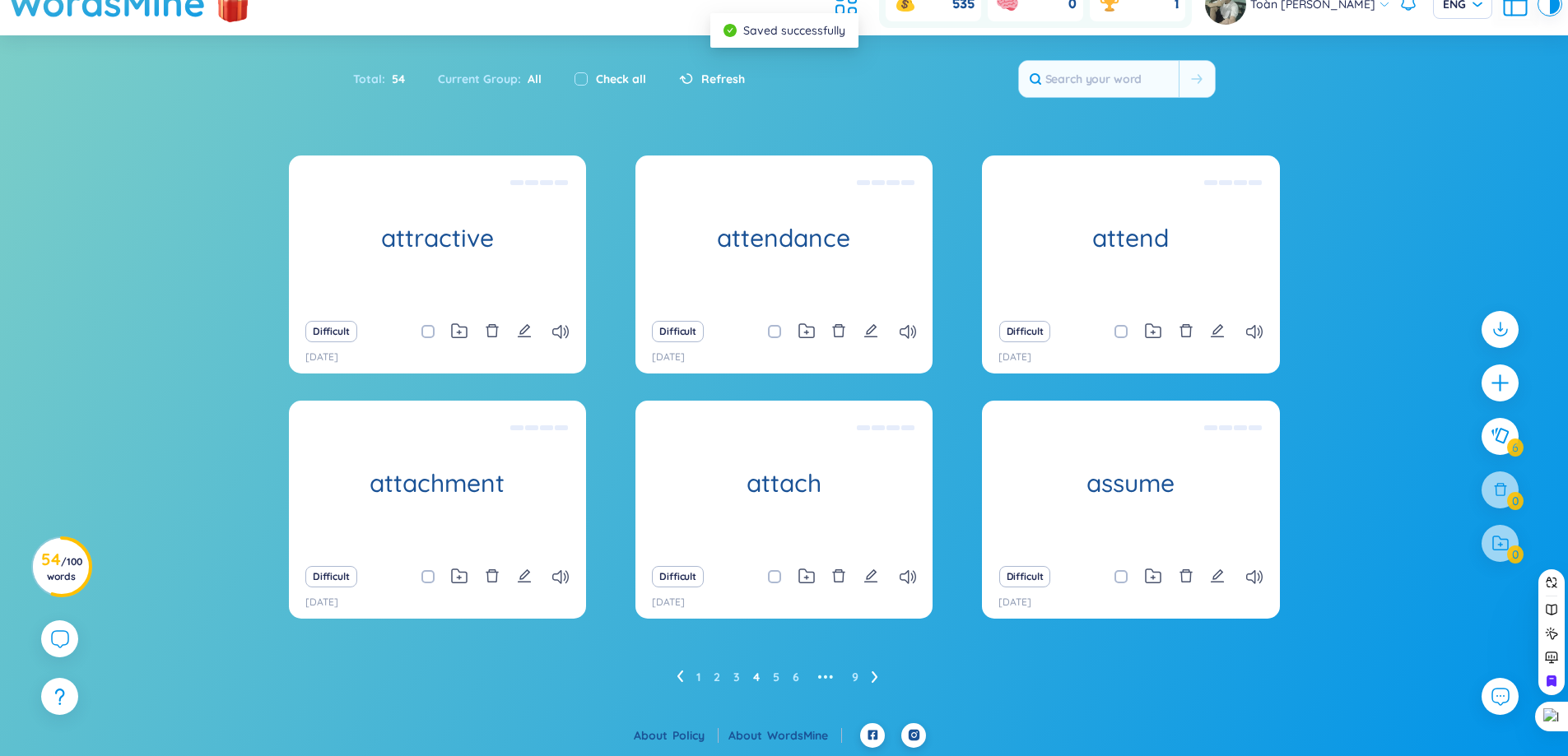
click at [875, 674] on icon at bounding box center [874, 677] width 6 height 11
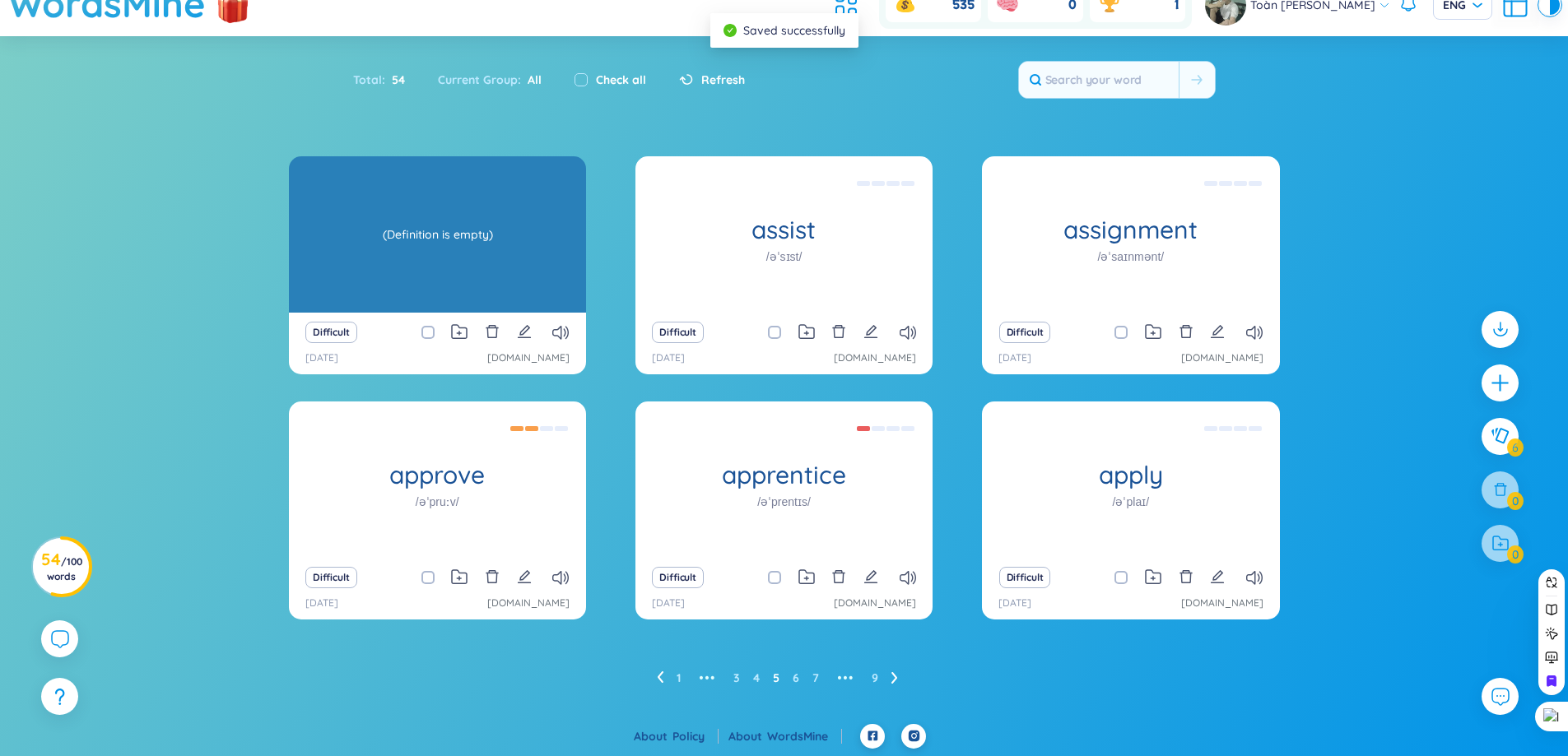
scroll to position [61, 0]
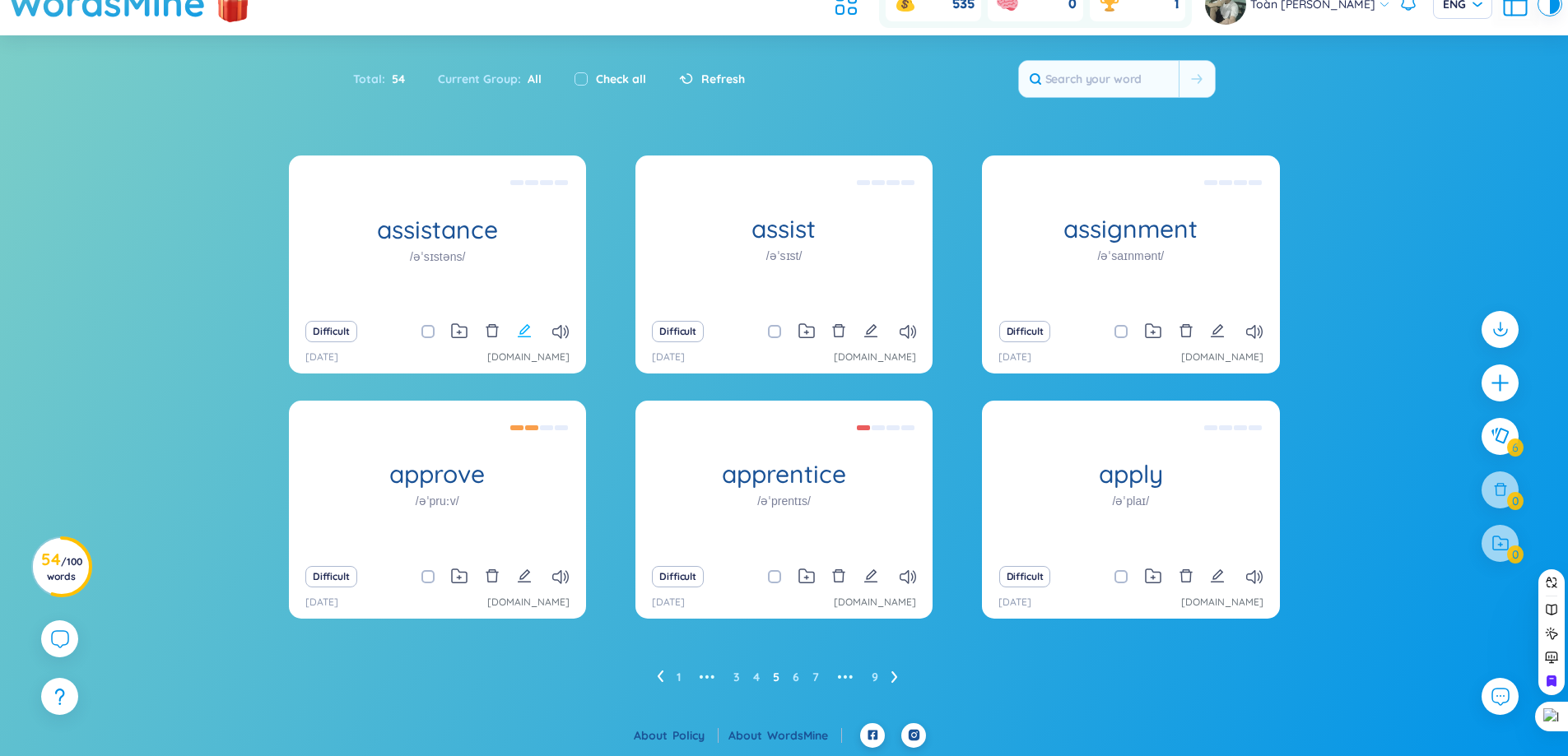
click at [520, 339] on button at bounding box center [524, 332] width 15 height 23
click at [872, 324] on icon "edit" at bounding box center [870, 331] width 15 height 15
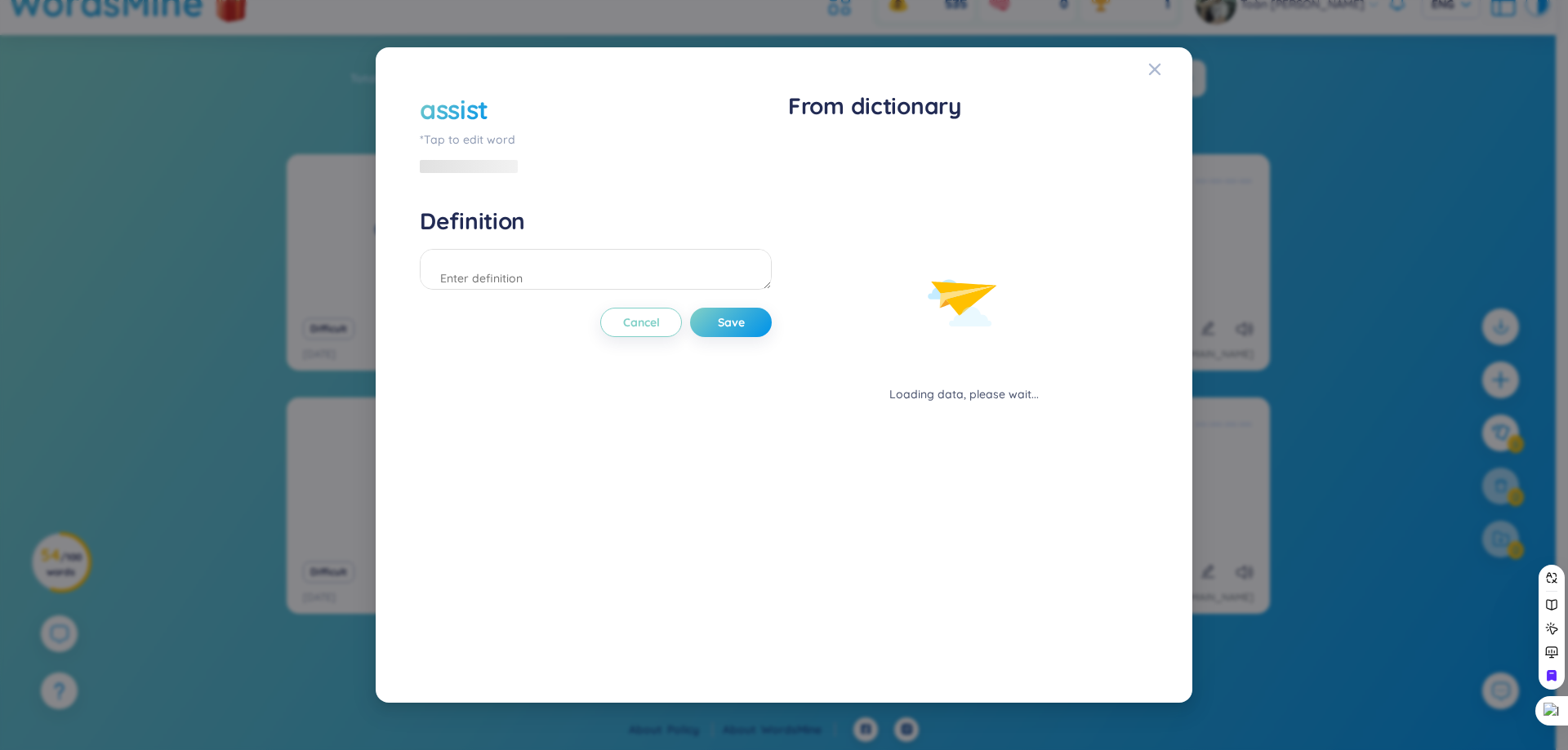
click at [653, 292] on div at bounding box center [596, 271] width 352 height 46
click at [647, 289] on textarea at bounding box center [596, 269] width 352 height 41
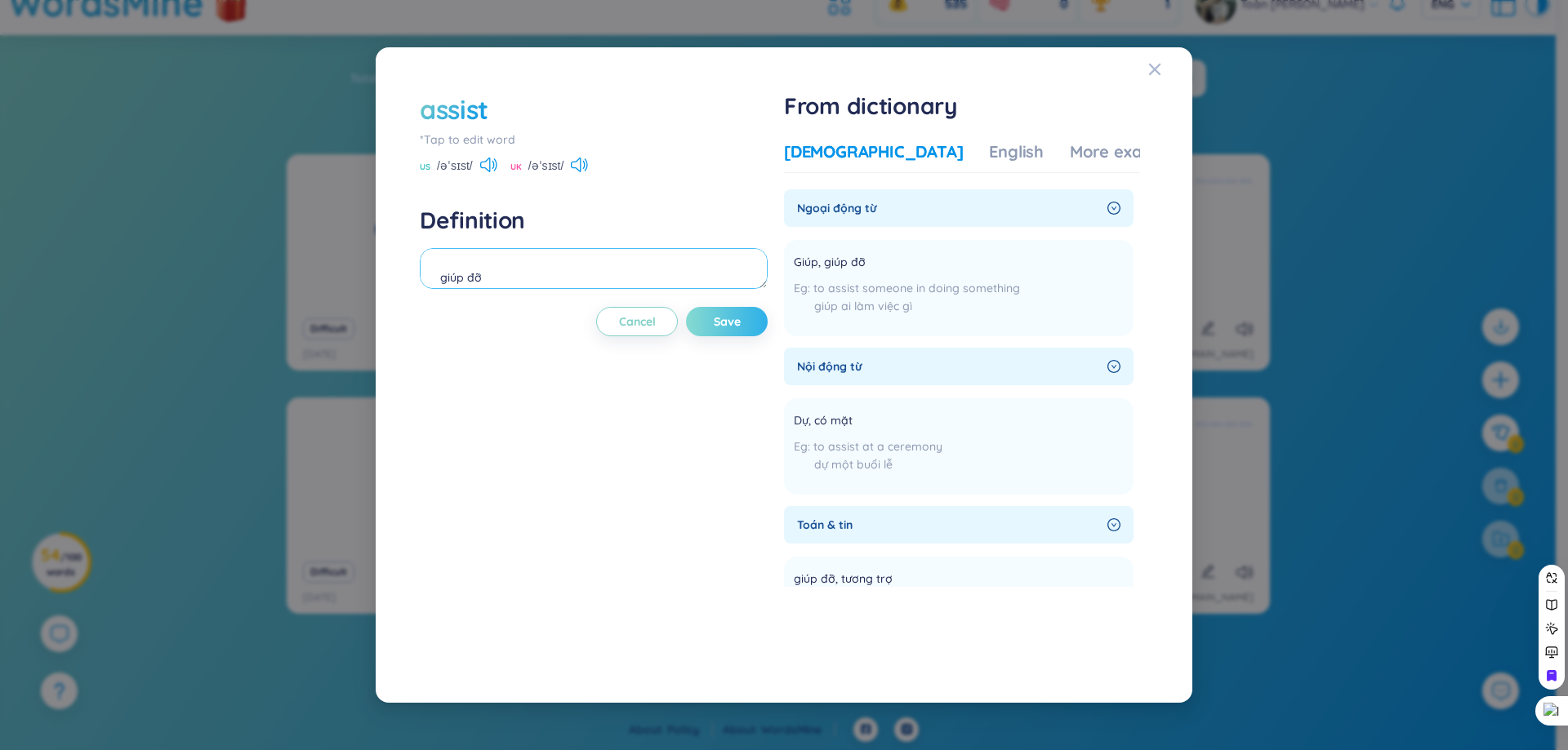
type textarea "giúp đỡ"
click at [732, 316] on span "Save" at bounding box center [727, 321] width 27 height 17
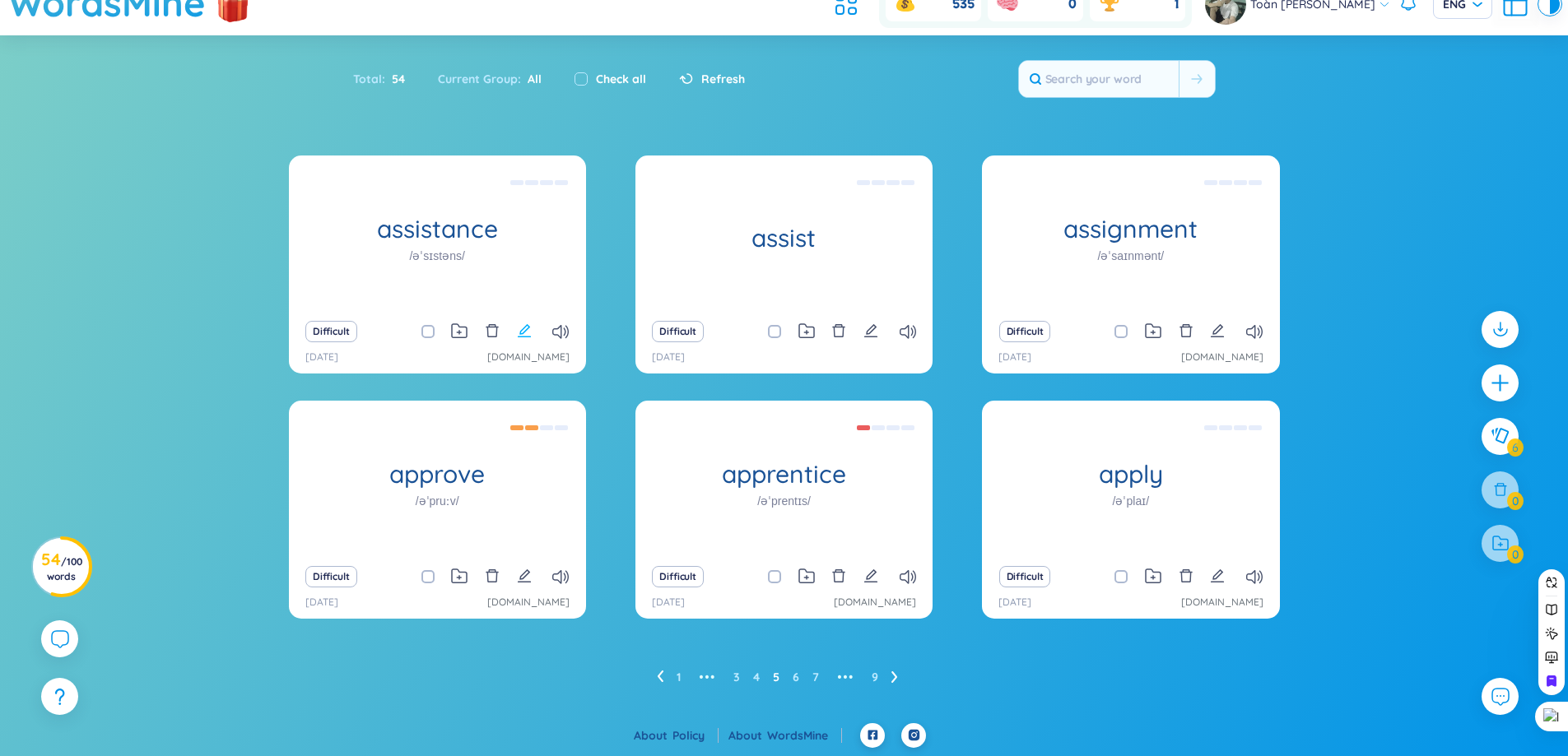
click at [526, 335] on icon "edit" at bounding box center [524, 331] width 15 height 15
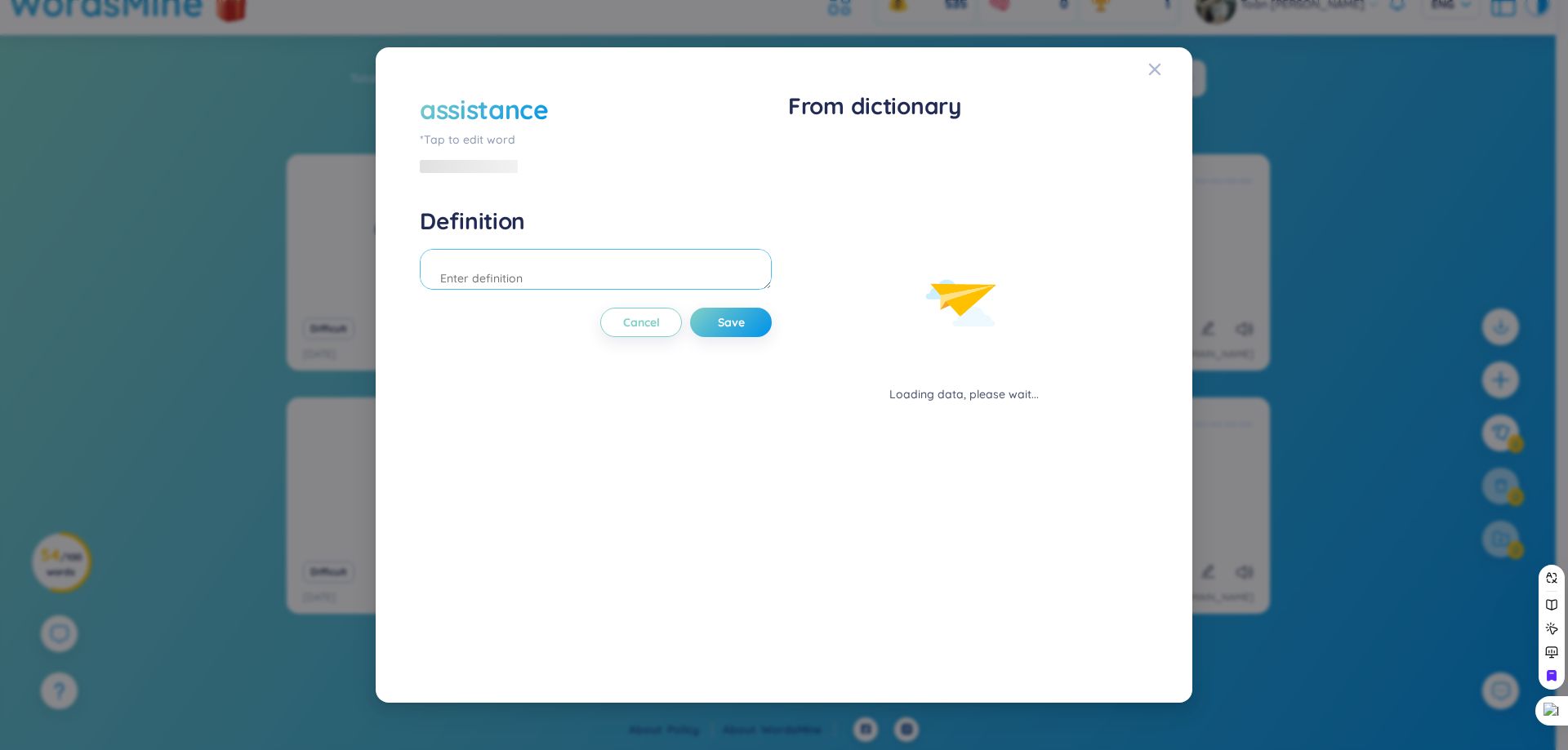
click at [522, 273] on textarea at bounding box center [596, 269] width 352 height 41
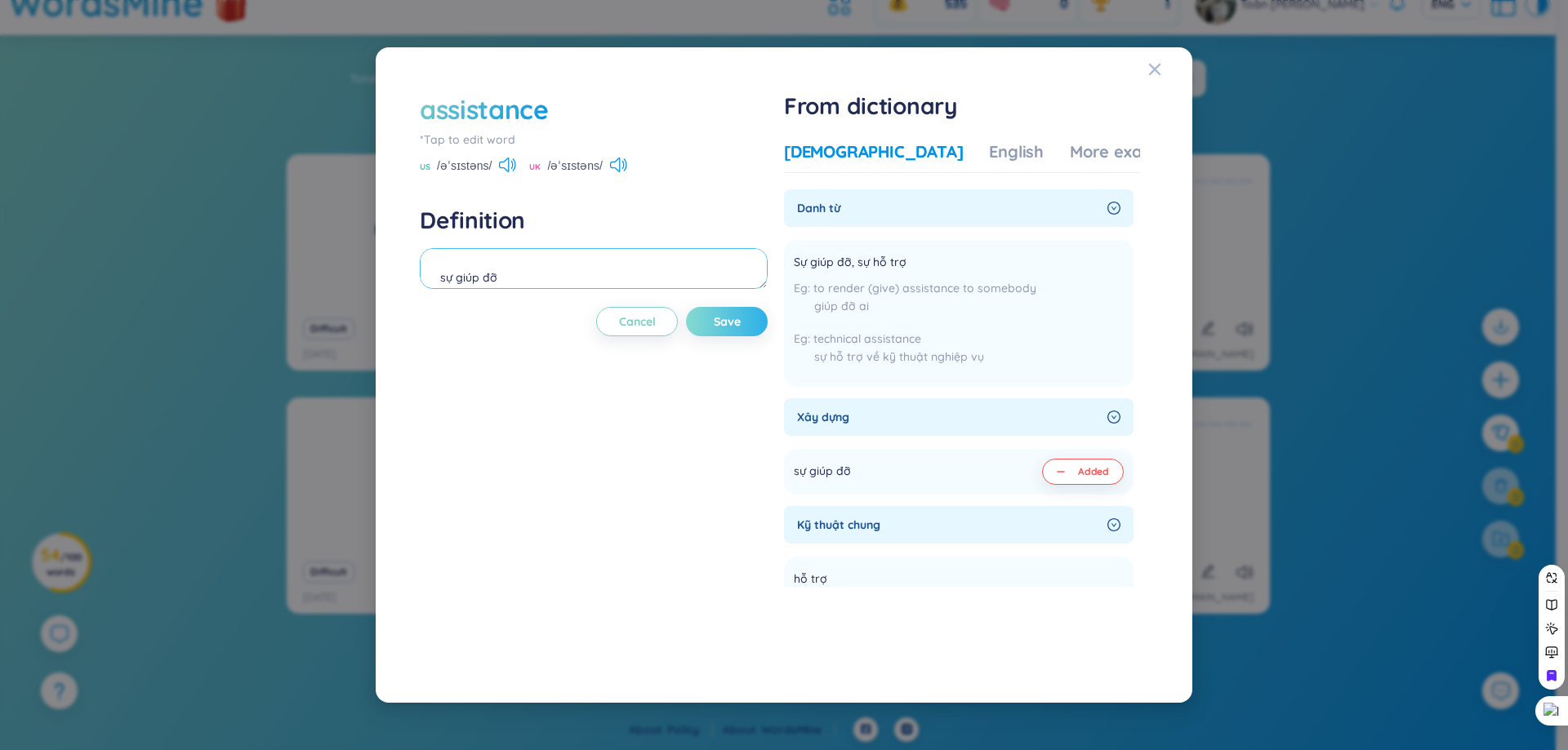
type textarea "sự giúp đỡ"
click at [737, 327] on span "Save" at bounding box center [727, 321] width 27 height 17
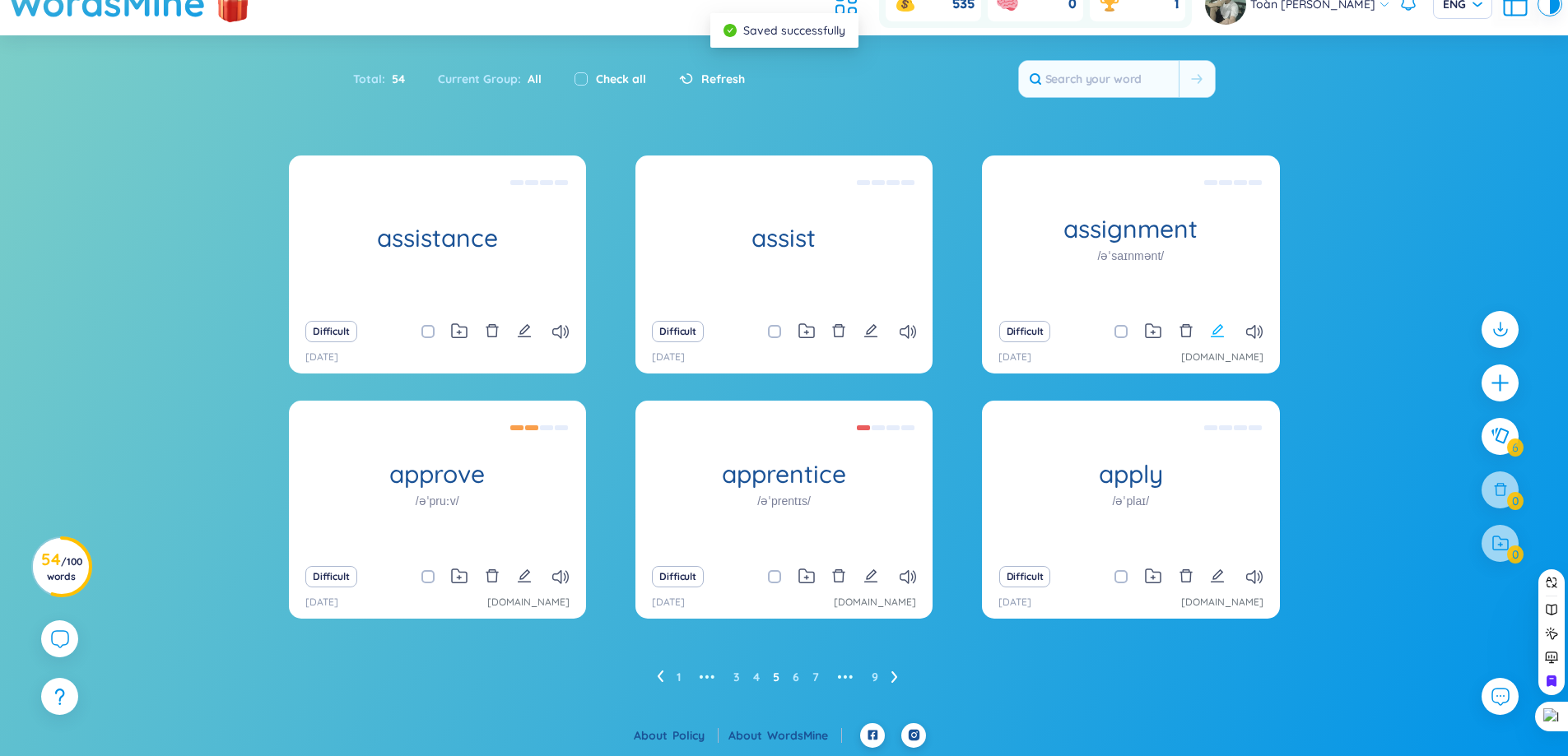
click at [1217, 332] on icon "edit" at bounding box center [1217, 331] width 15 height 15
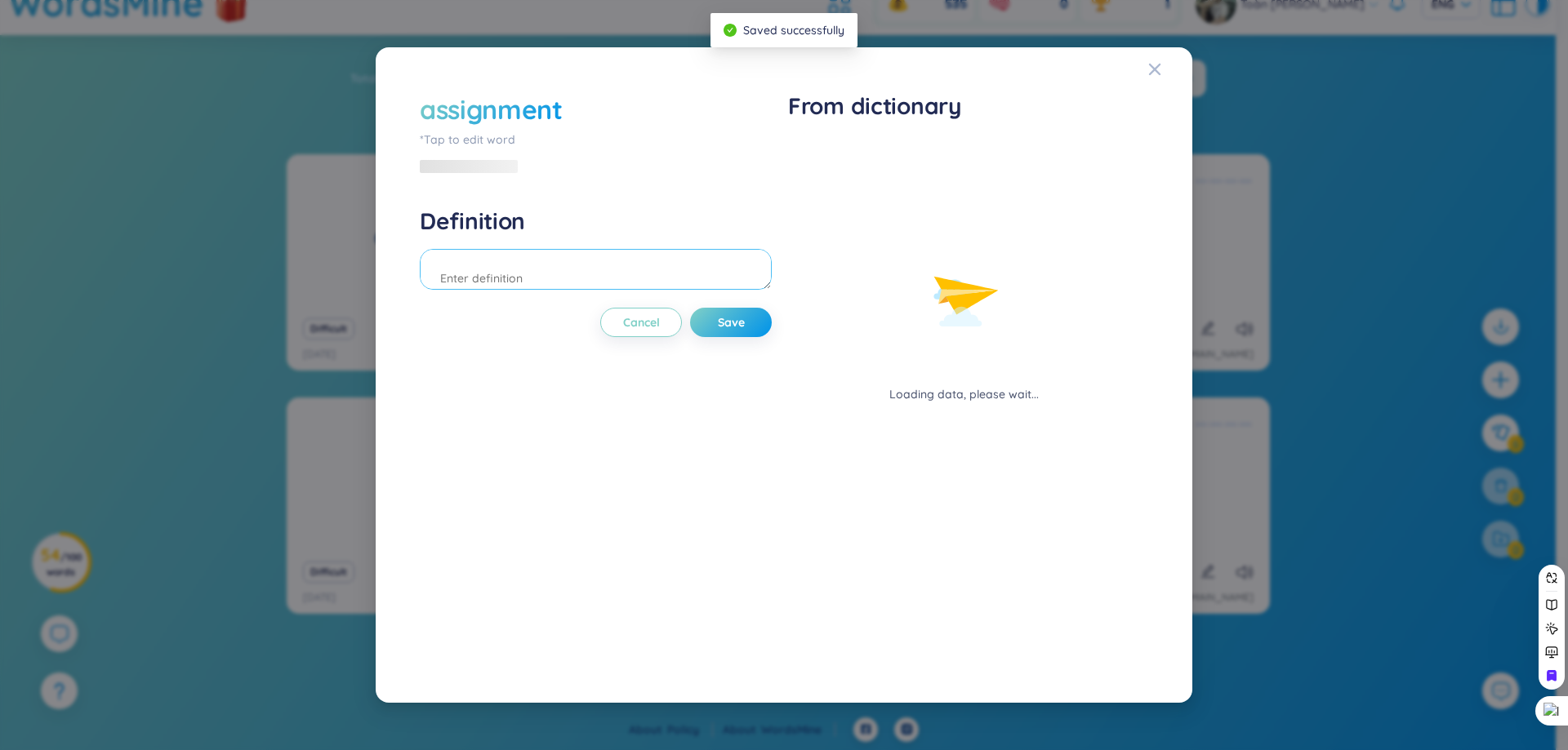
click at [633, 285] on textarea at bounding box center [596, 269] width 352 height 41
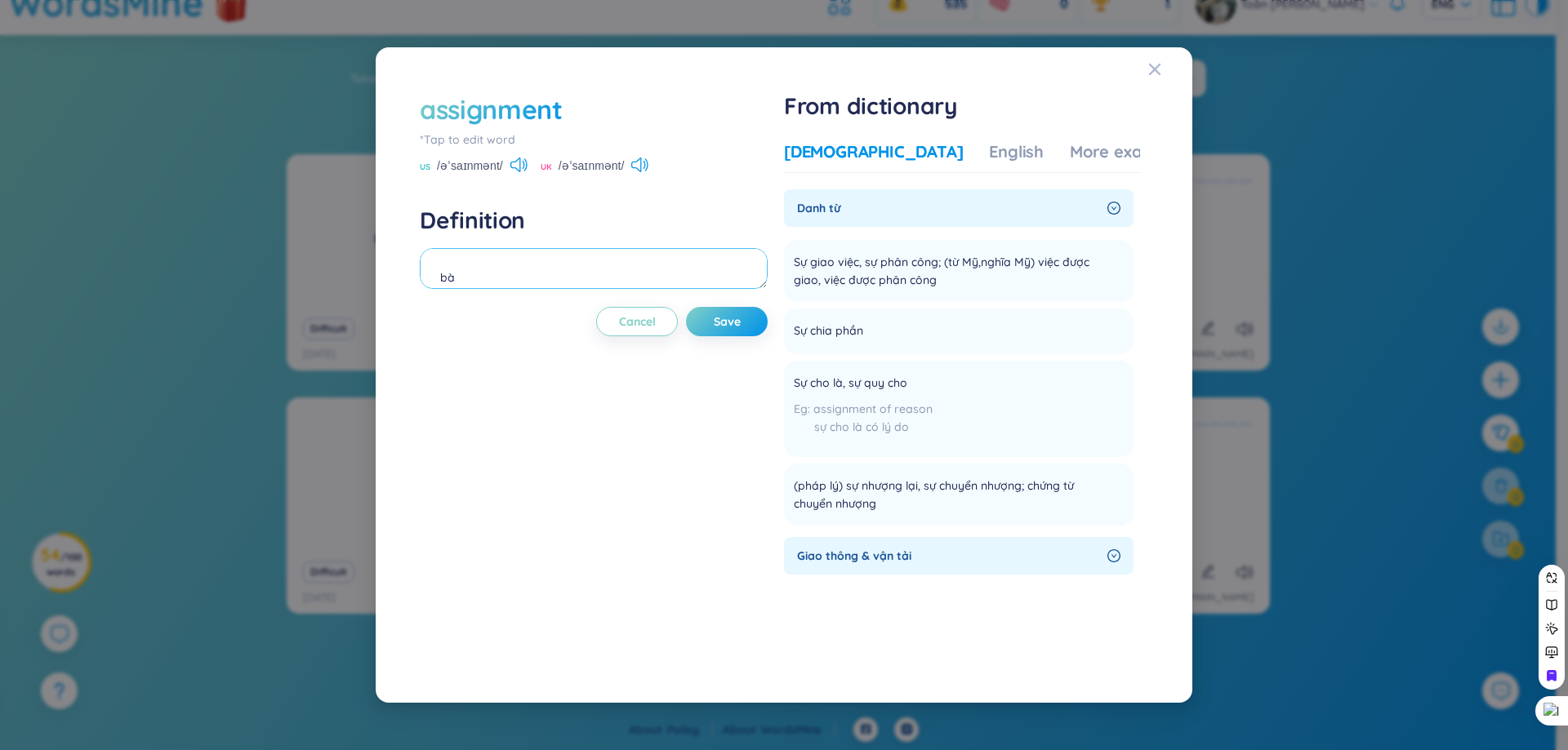
type textarea "b"
type textarea "giao việc"
click at [736, 322] on span "Save" at bounding box center [727, 321] width 27 height 17
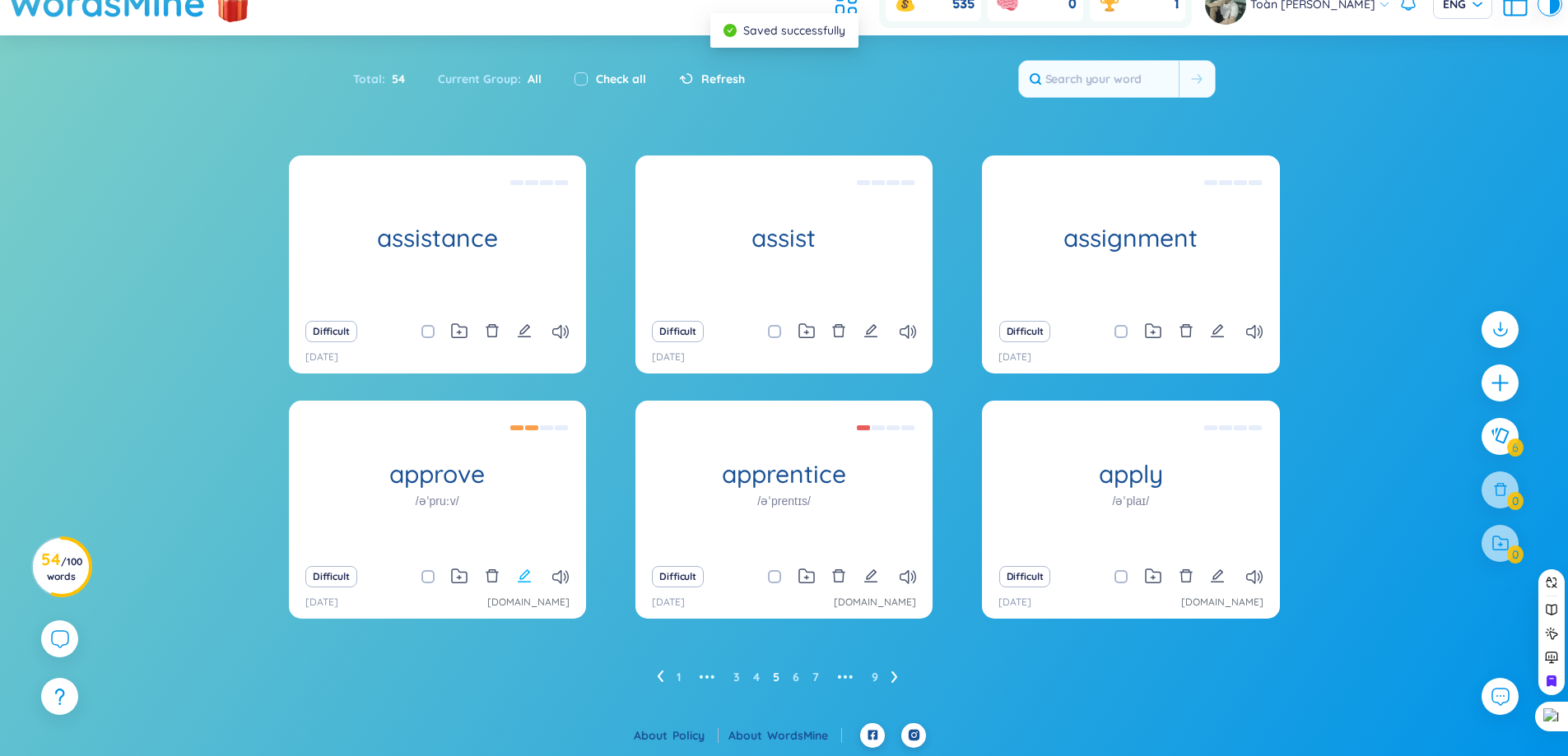
click at [525, 576] on icon "edit" at bounding box center [524, 575] width 15 height 15
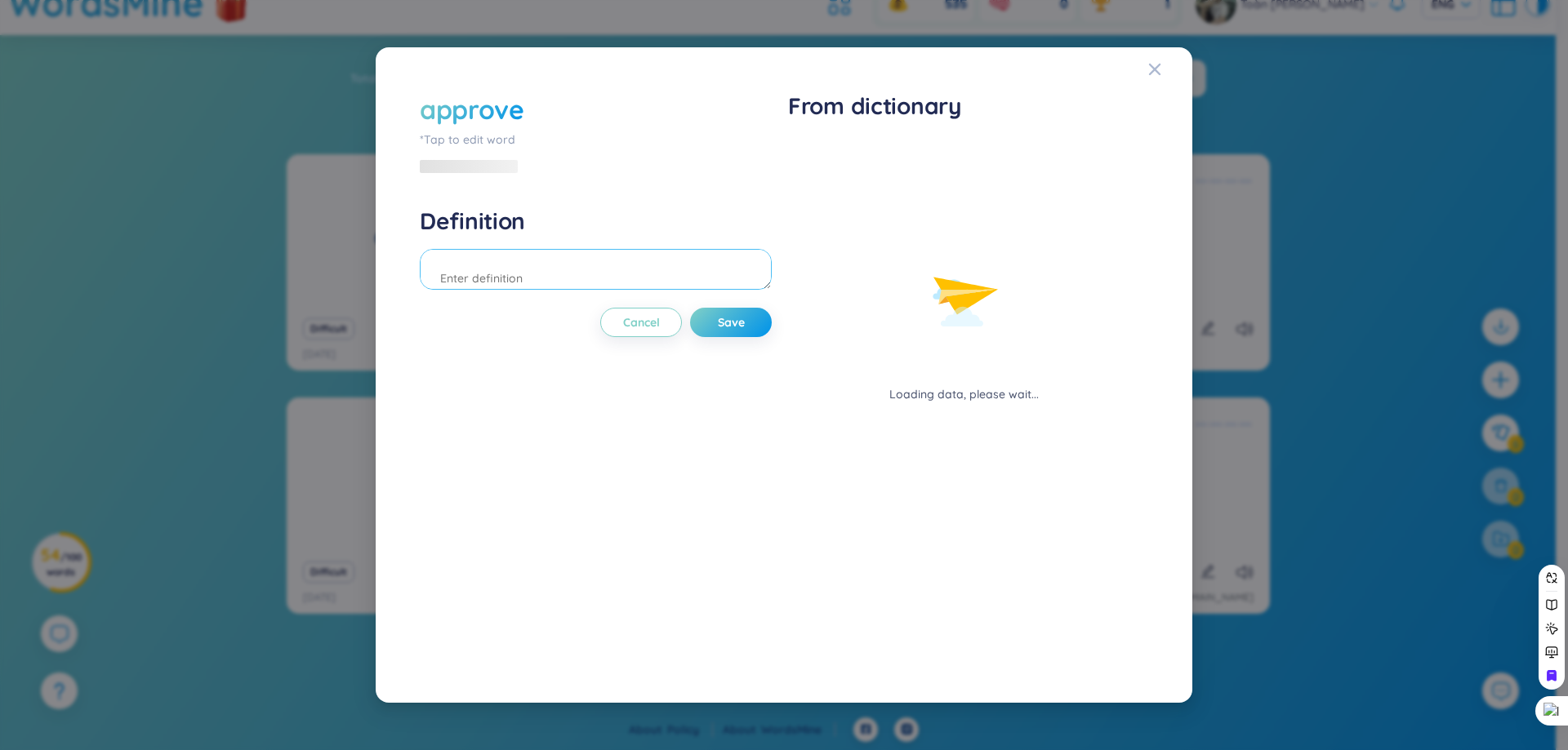
click at [516, 267] on textarea at bounding box center [596, 269] width 352 height 41
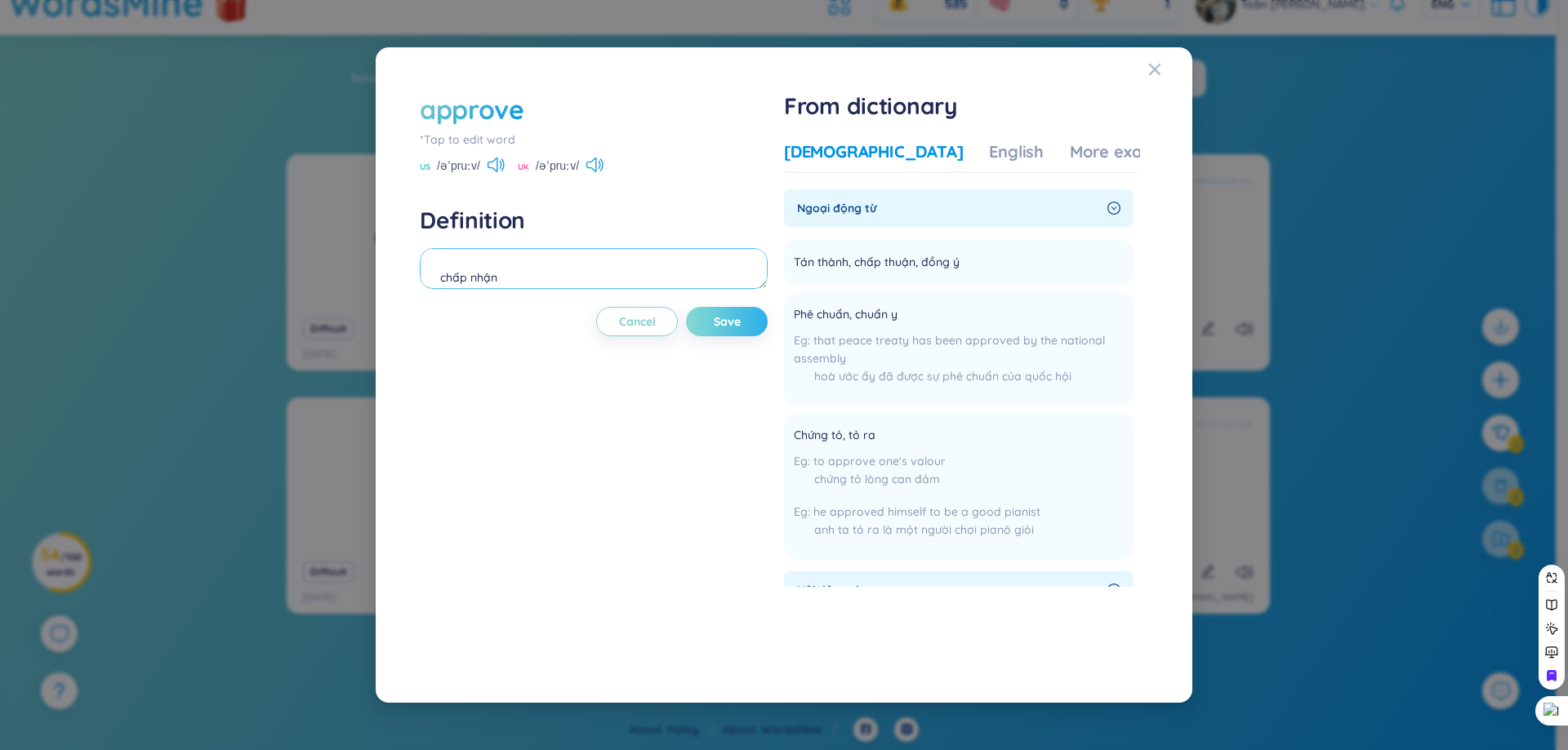
type textarea "chấp nhận"
click at [737, 314] on span "Save" at bounding box center [727, 321] width 27 height 17
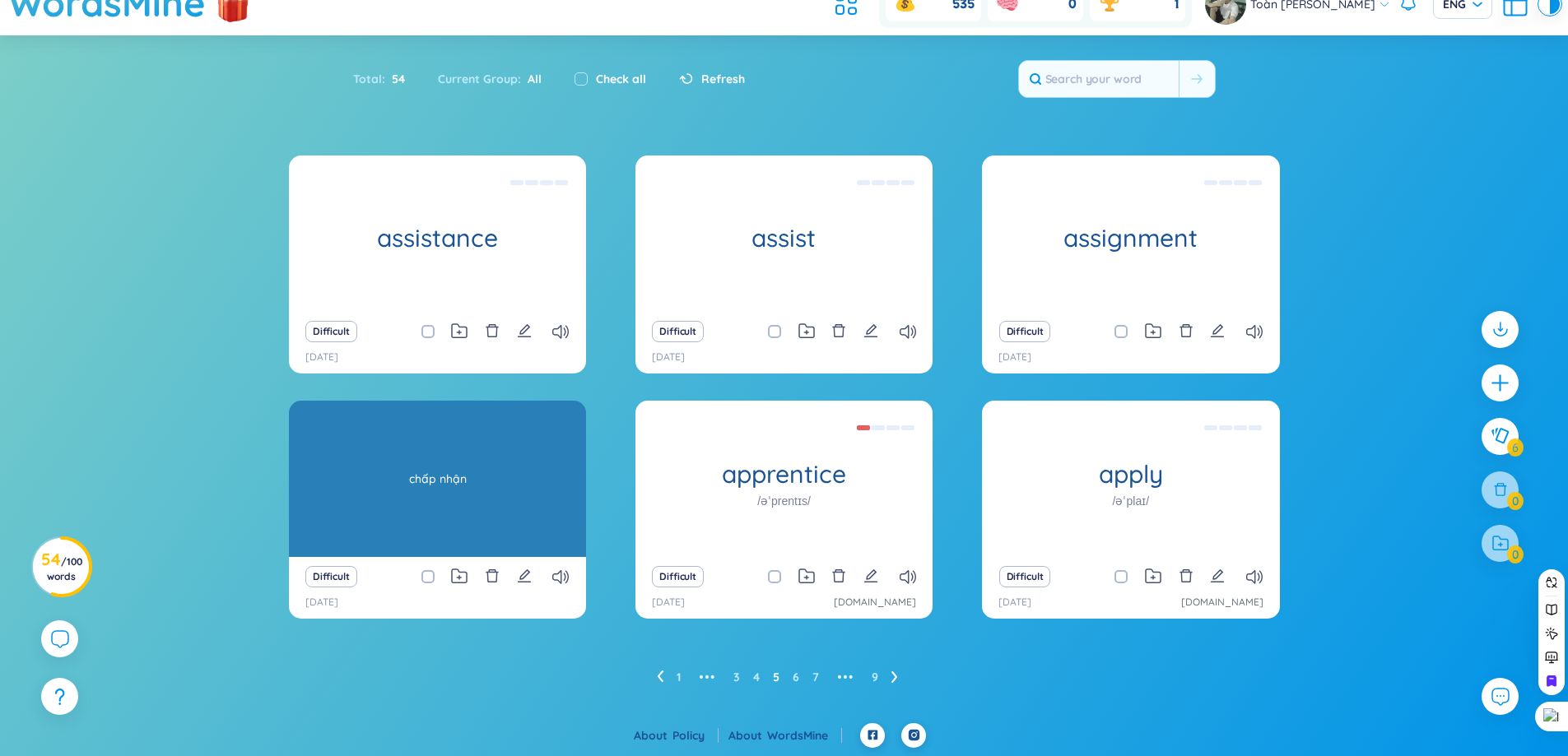
click at [426, 490] on div "approve" at bounding box center [437, 479] width 297 height 156
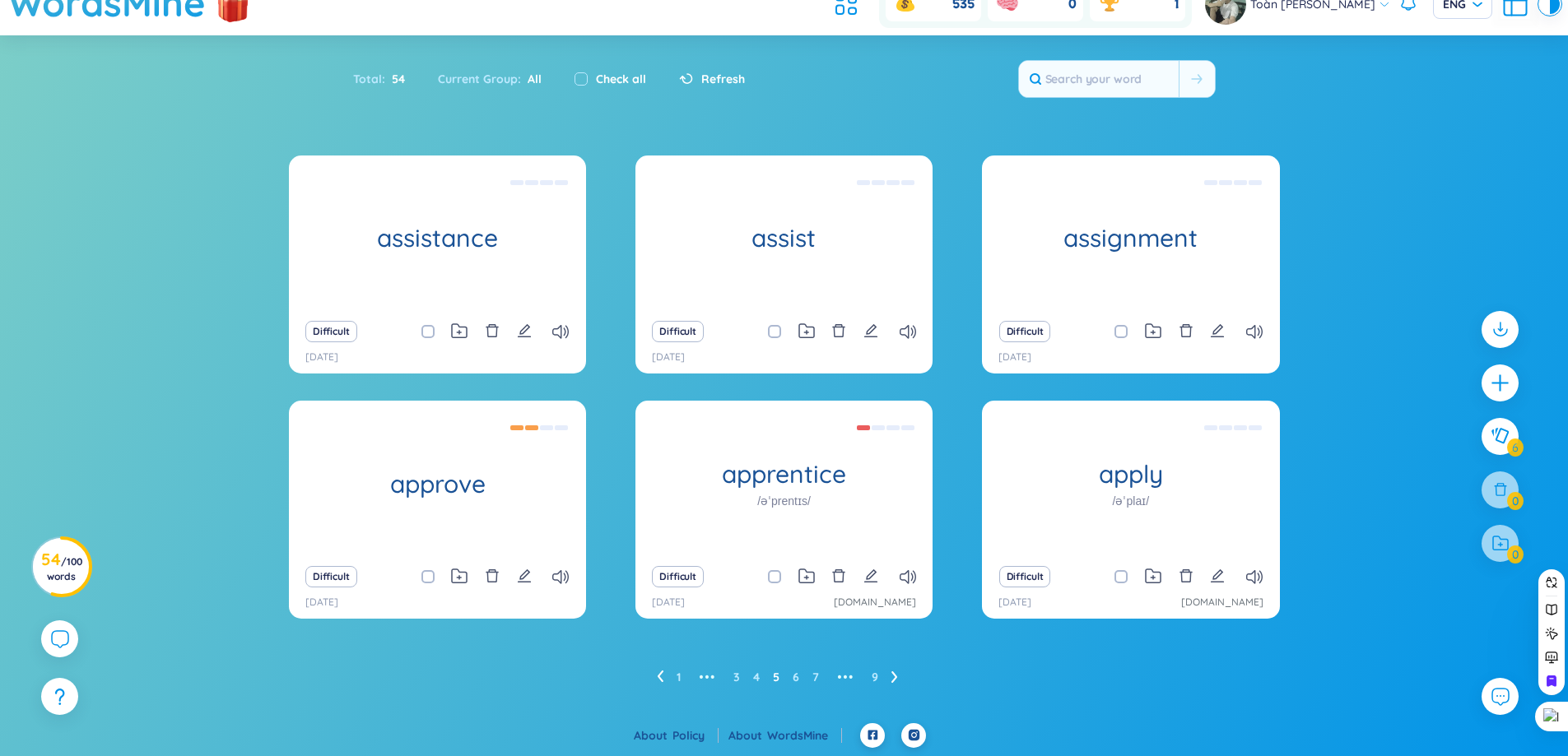
click at [516, 560] on div "Difficult 27/8/2025" at bounding box center [437, 588] width 297 height 61
click at [518, 581] on icon "edit" at bounding box center [524, 575] width 13 height 13
click at [871, 579] on icon "edit" at bounding box center [870, 575] width 15 height 15
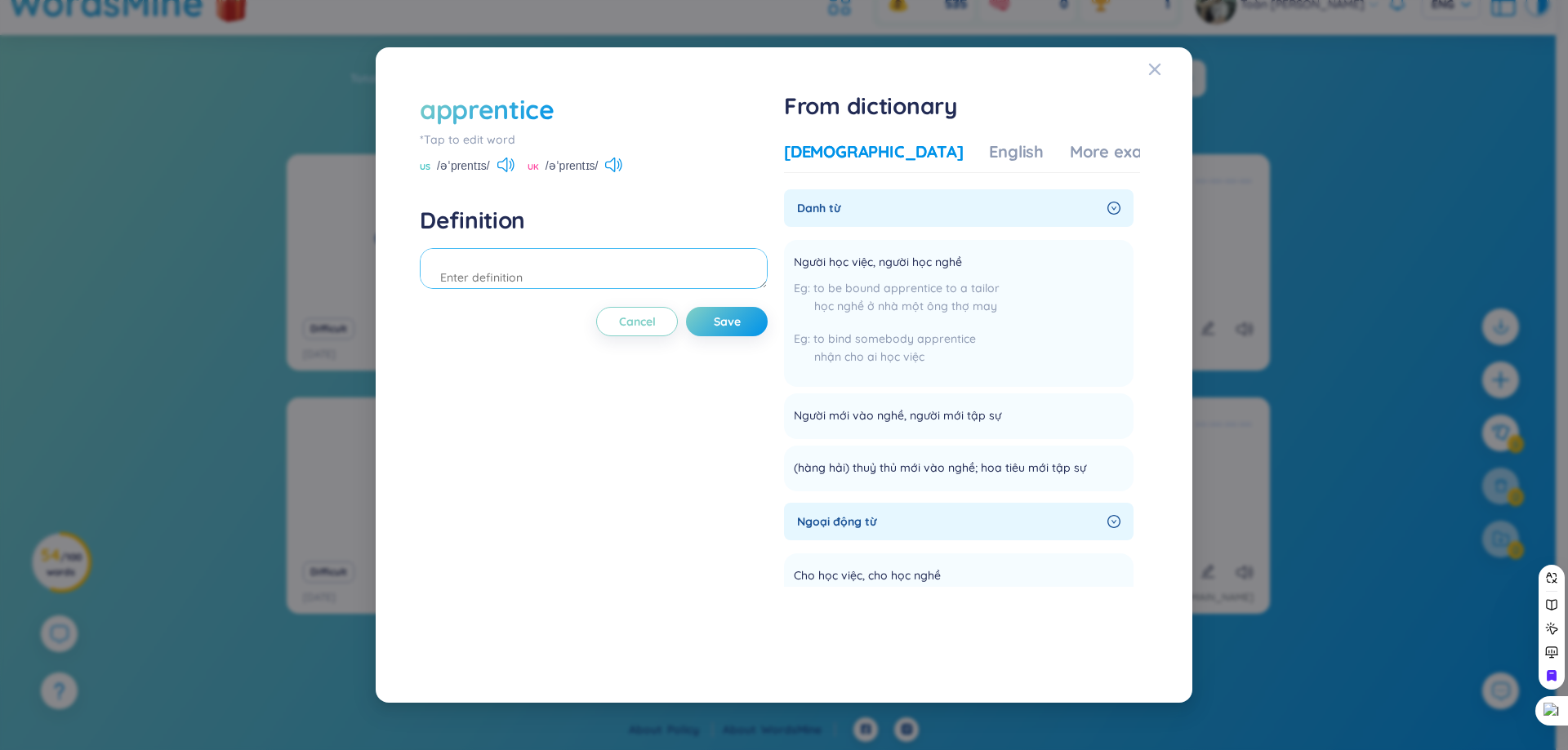
click at [592, 285] on textarea at bounding box center [594, 268] width 348 height 41
click at [571, 276] on textarea at bounding box center [594, 268] width 348 height 41
type textarea "người học nghề"
click at [753, 321] on button "Save" at bounding box center [727, 322] width 82 height 30
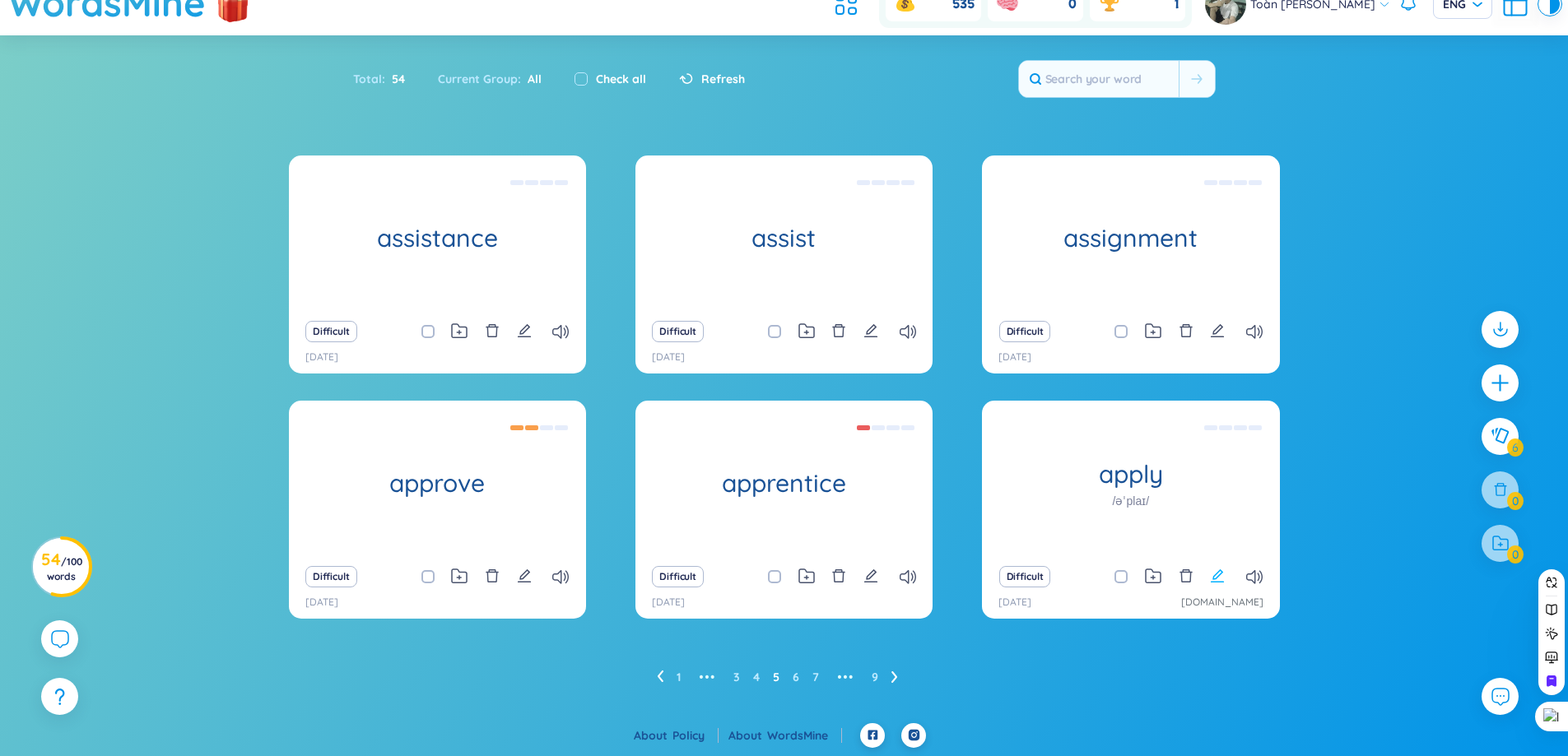
click at [1210, 575] on icon "edit" at bounding box center [1217, 575] width 15 height 15
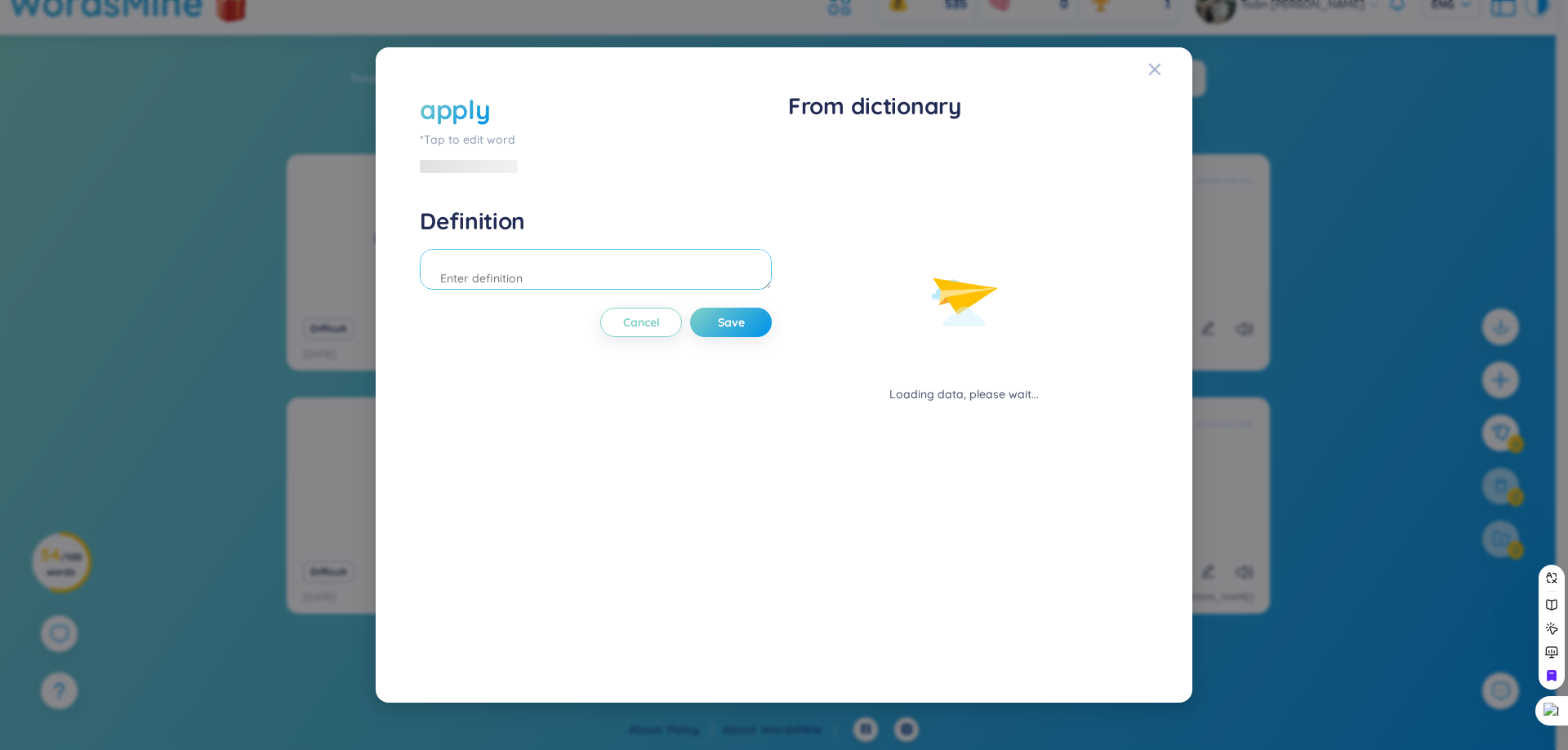
click at [595, 271] on textarea at bounding box center [596, 269] width 352 height 41
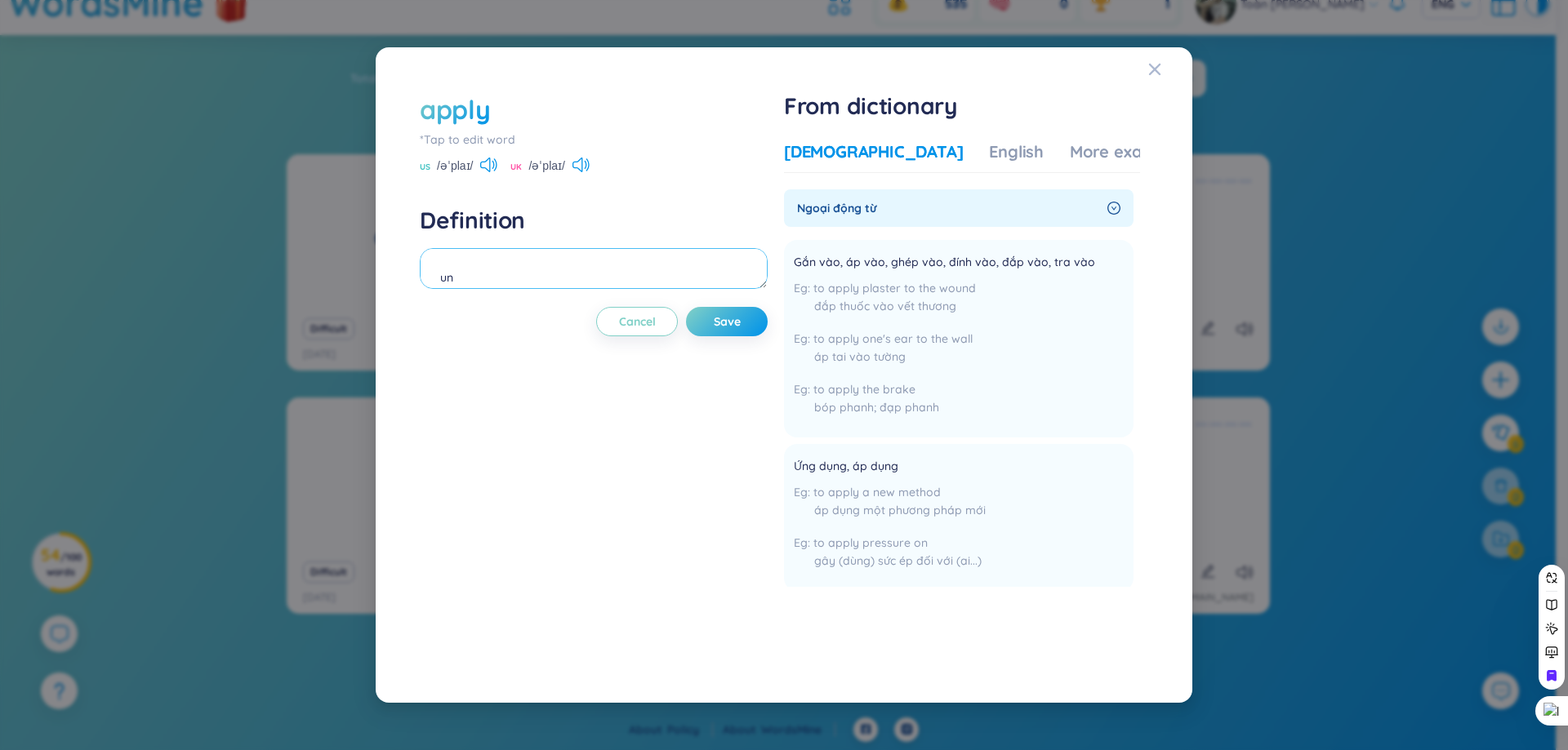
type textarea "u"
type textarea "ư"
type textarea "ứng tuyển"
click at [756, 325] on button "Save" at bounding box center [727, 322] width 82 height 30
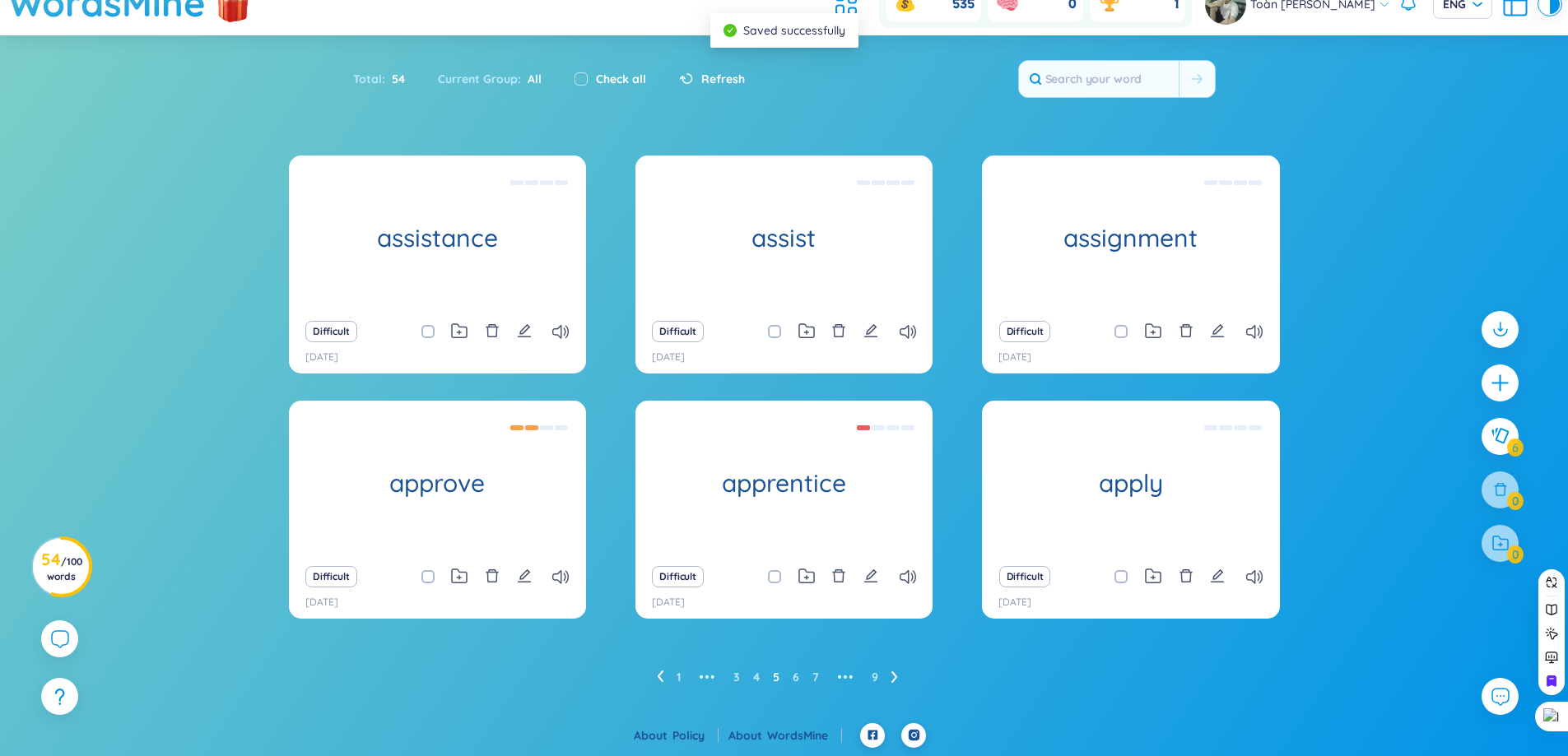
click at [895, 676] on icon at bounding box center [894, 677] width 6 height 11
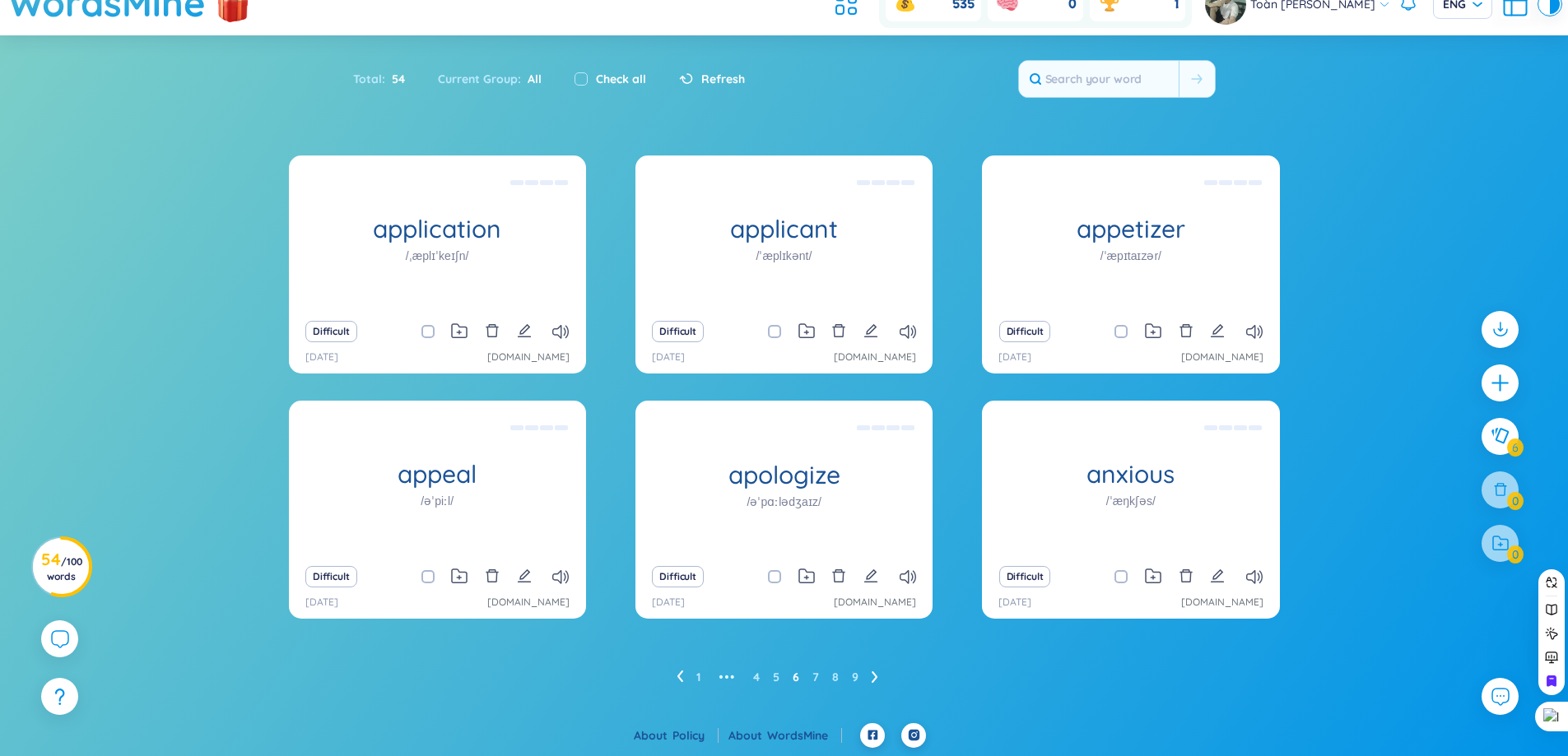
click at [1227, 565] on div "Difficult" at bounding box center [1131, 576] width 281 height 23
click at [1214, 583] on button at bounding box center [1217, 576] width 15 height 23
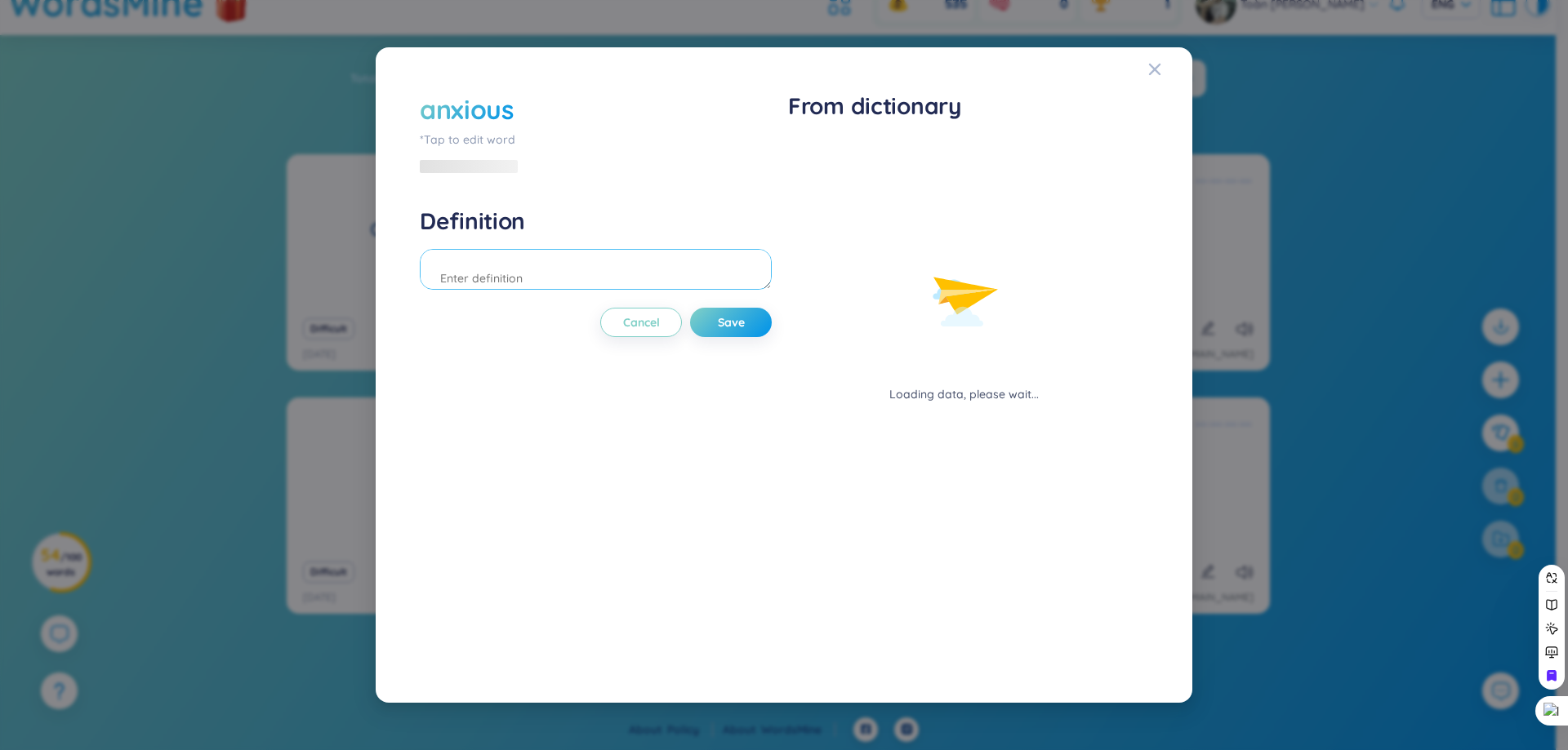
click at [597, 251] on textarea at bounding box center [596, 269] width 352 height 41
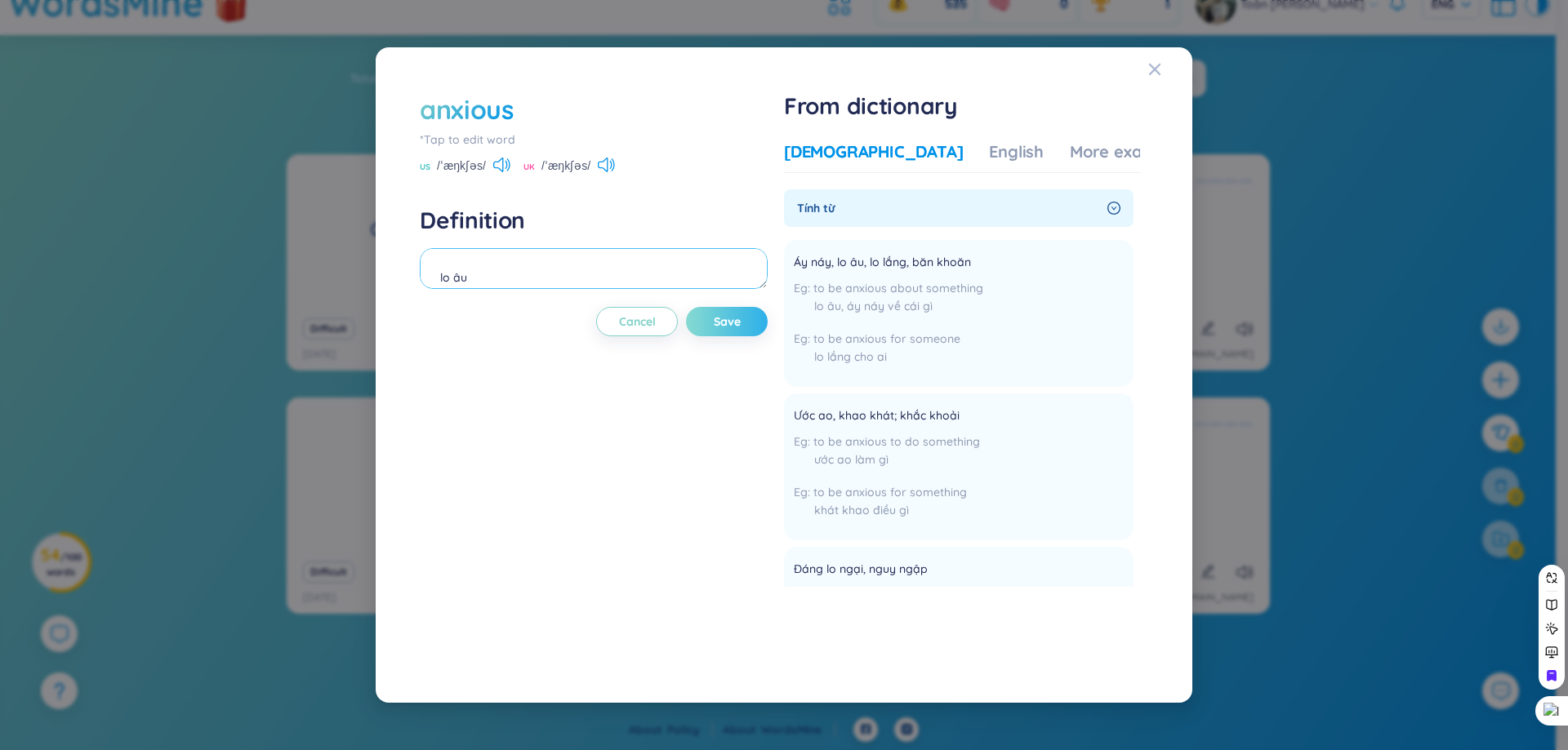
type textarea "lo âu"
click at [710, 319] on button "Save" at bounding box center [727, 322] width 82 height 30
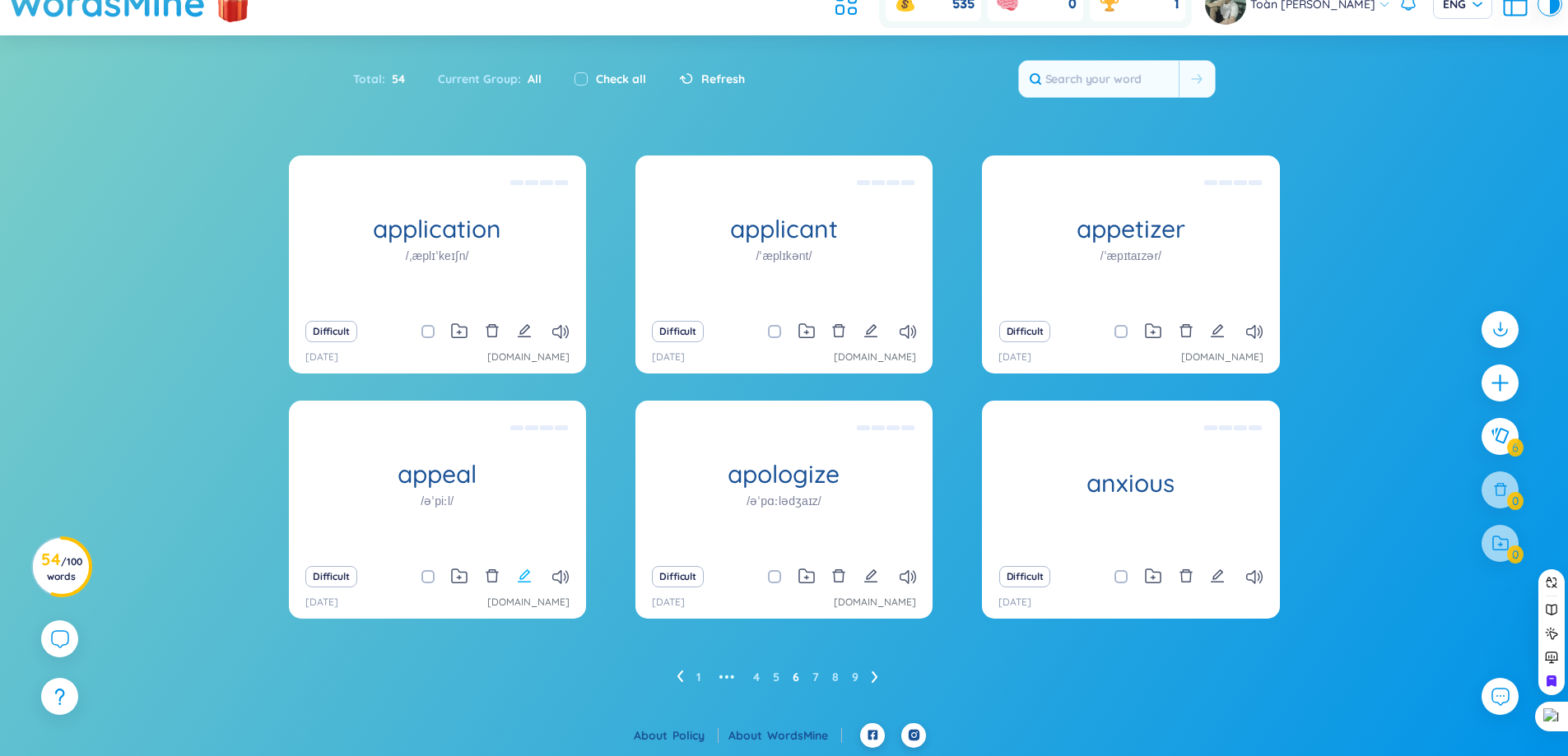
click at [528, 578] on icon "edit" at bounding box center [524, 575] width 15 height 15
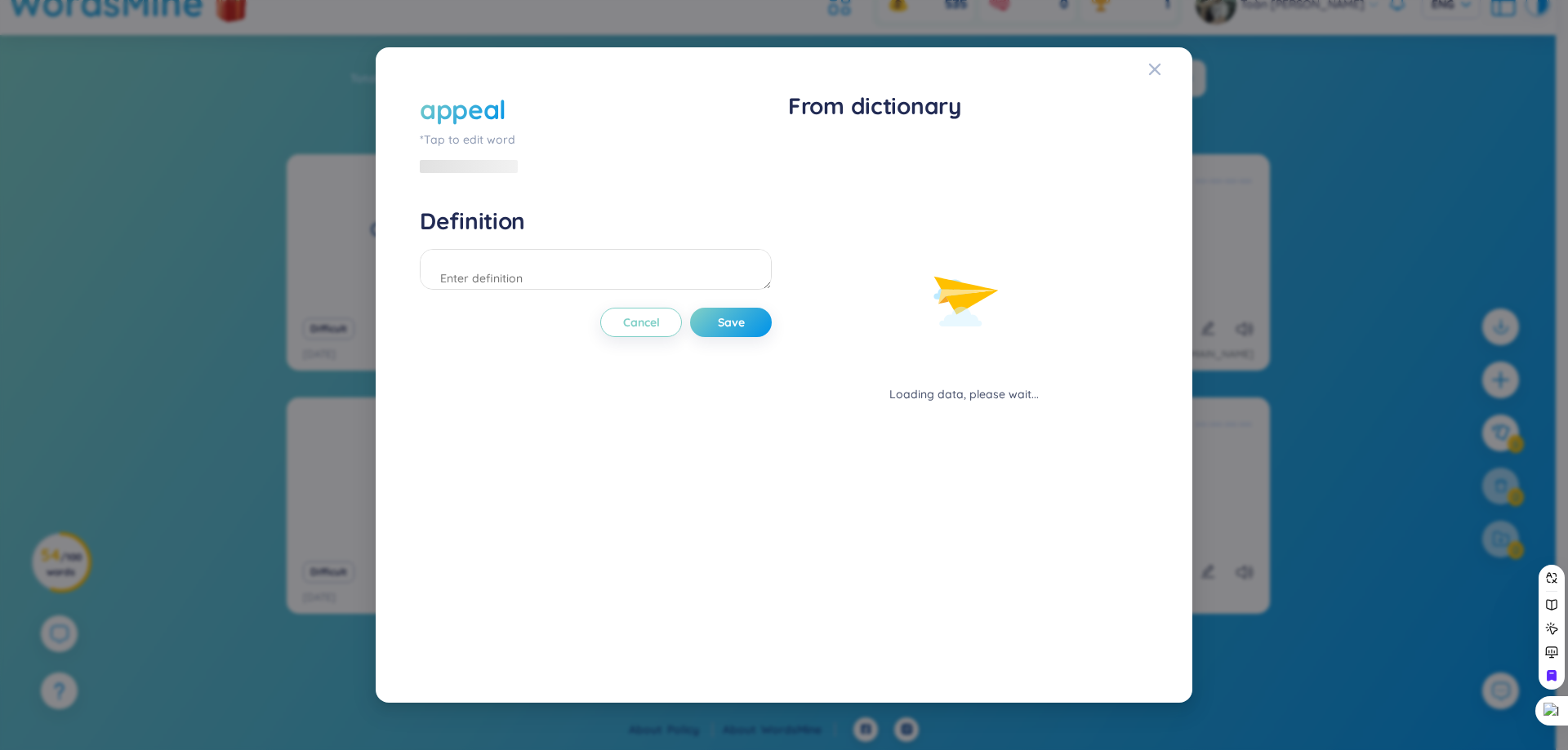
click at [558, 299] on div "appeal *Tap to edit word Definition Cancel Save" at bounding box center [596, 375] width 352 height 567
click at [564, 274] on textarea at bounding box center [596, 269] width 352 height 41
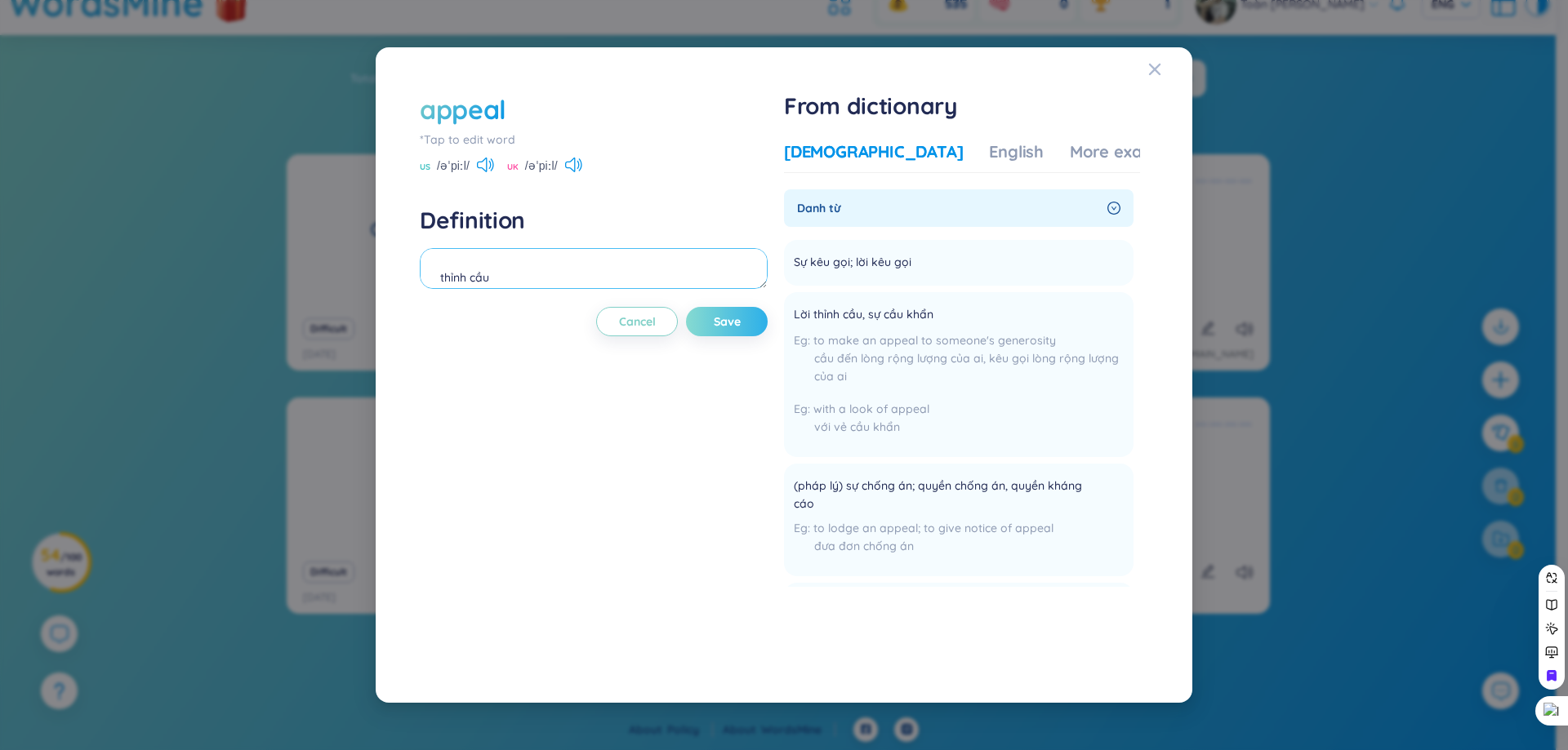
type textarea "thỉnh cầu"
click at [721, 330] on button "Save" at bounding box center [727, 322] width 82 height 30
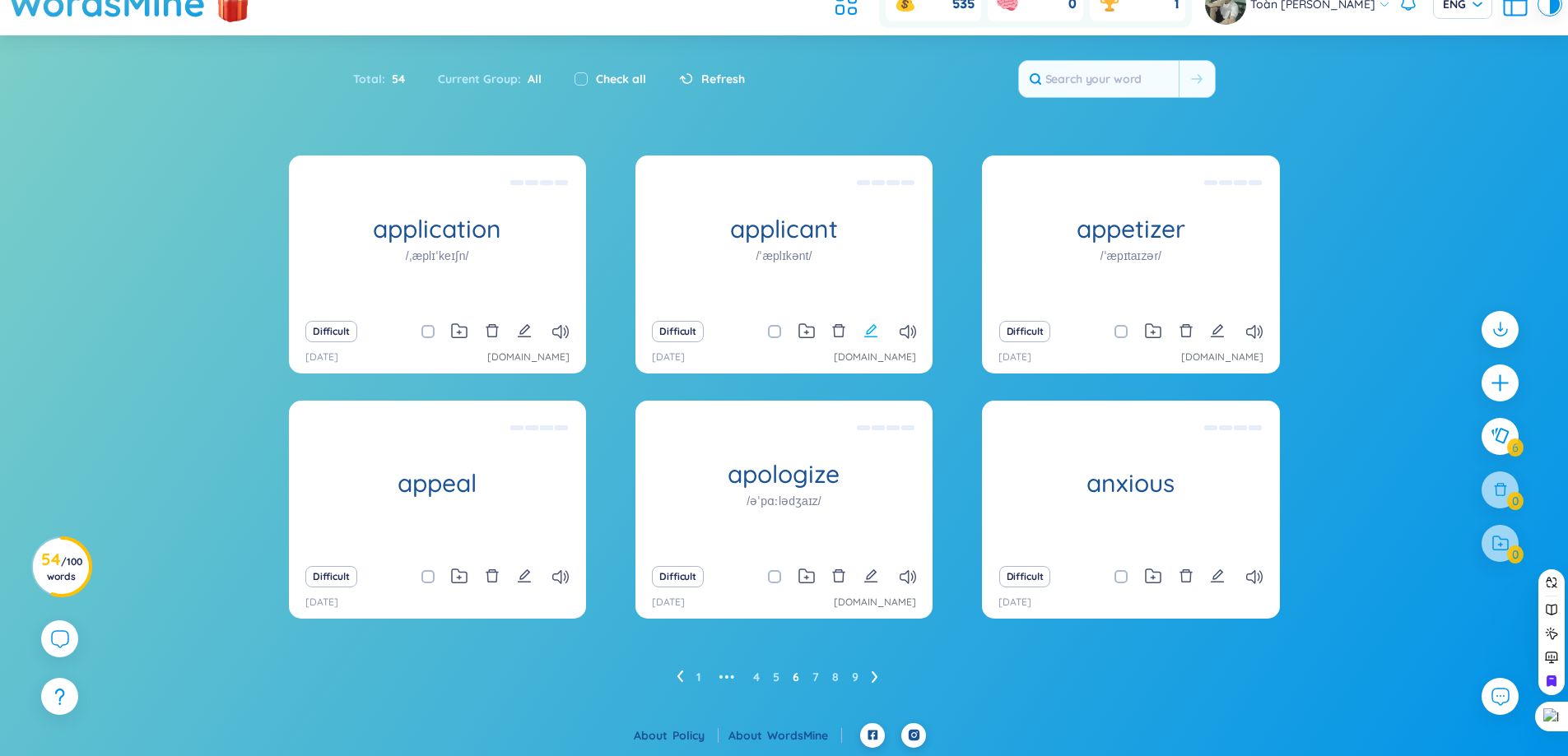
click at [876, 332] on icon "edit" at bounding box center [870, 331] width 15 height 15
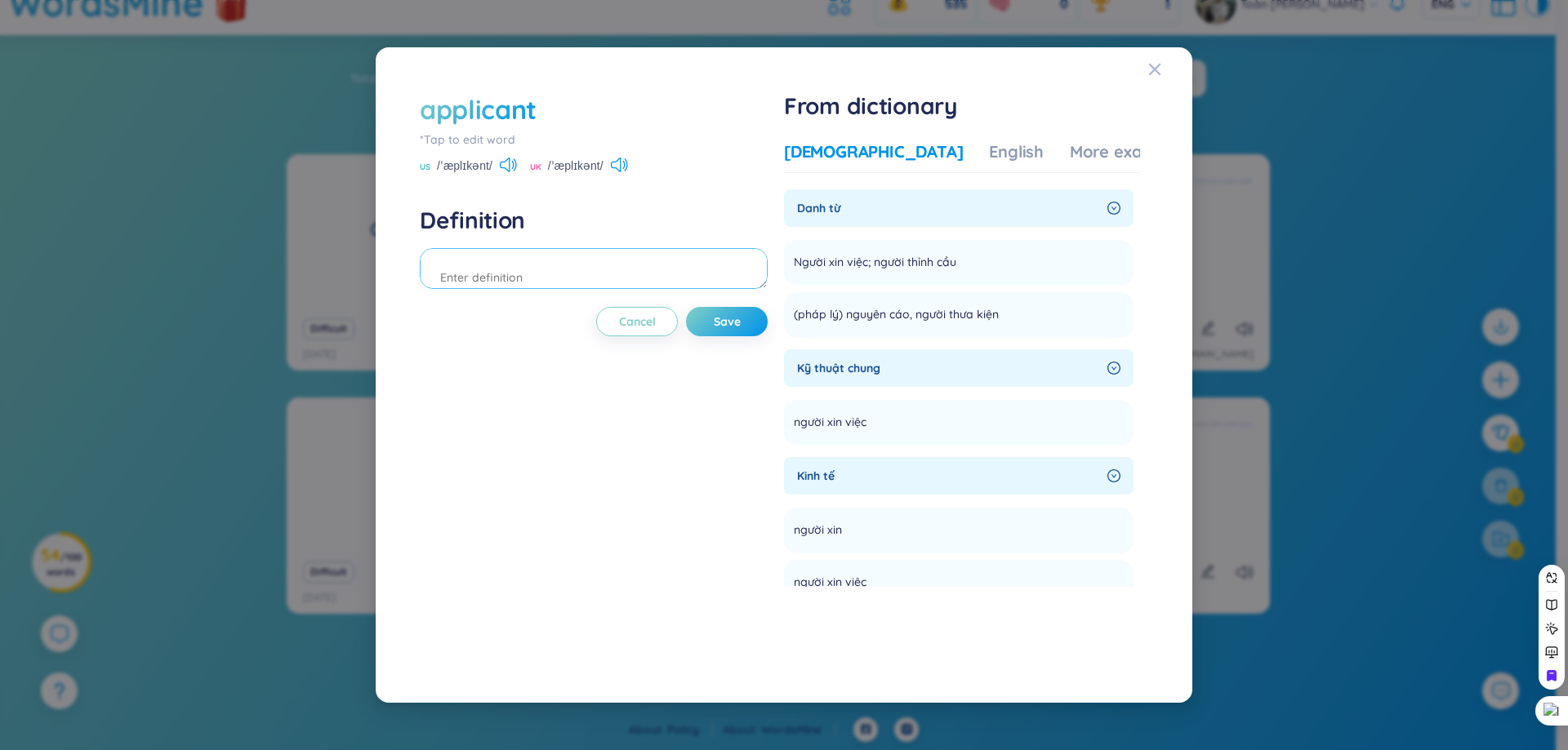
click at [611, 278] on textarea at bounding box center [594, 268] width 348 height 41
type textarea "người xin việc"
click at [734, 318] on span "Save" at bounding box center [727, 321] width 27 height 17
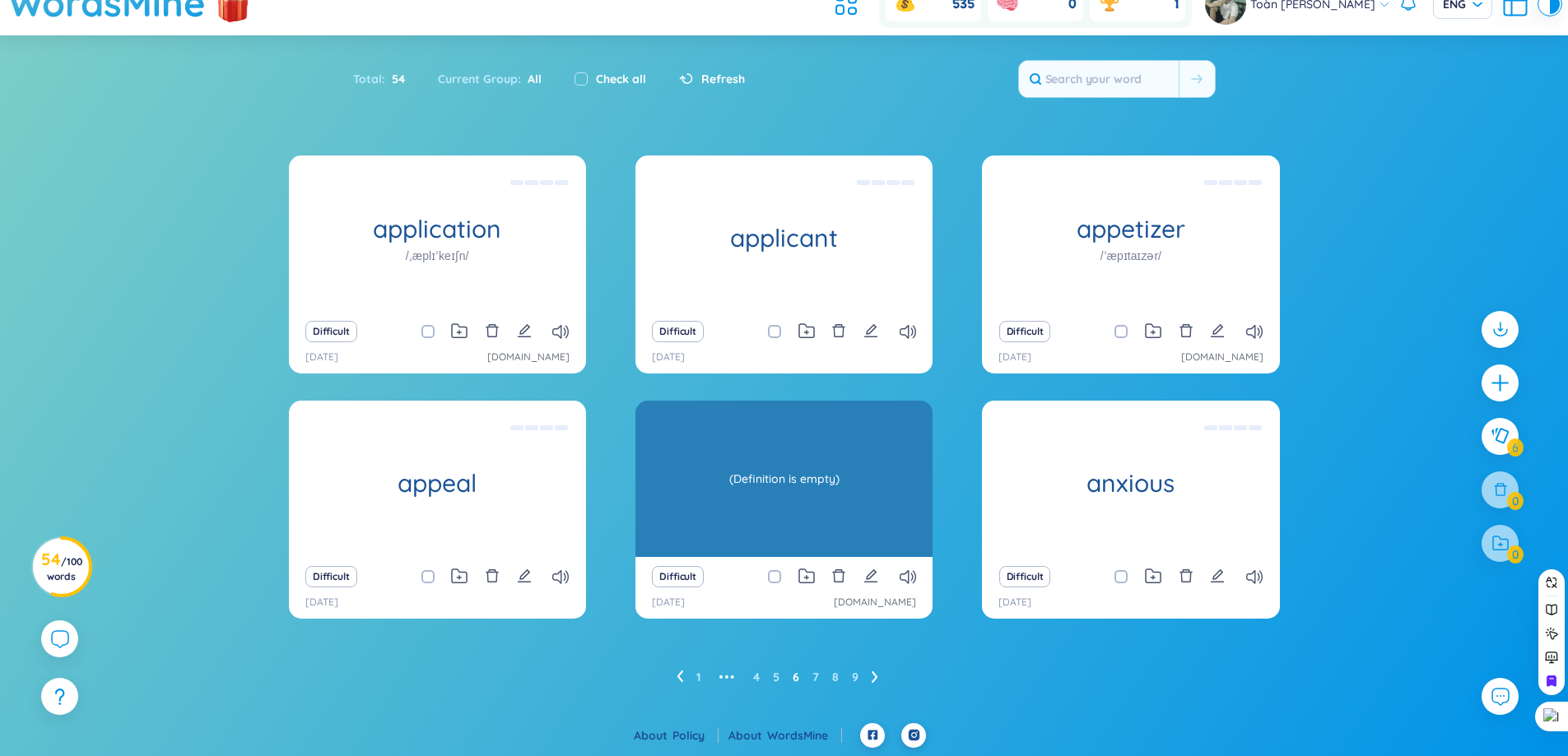
click at [746, 487] on div "apologize /əˈpɑːlədʒaɪz/ (Definition is empty)" at bounding box center [784, 479] width 297 height 156
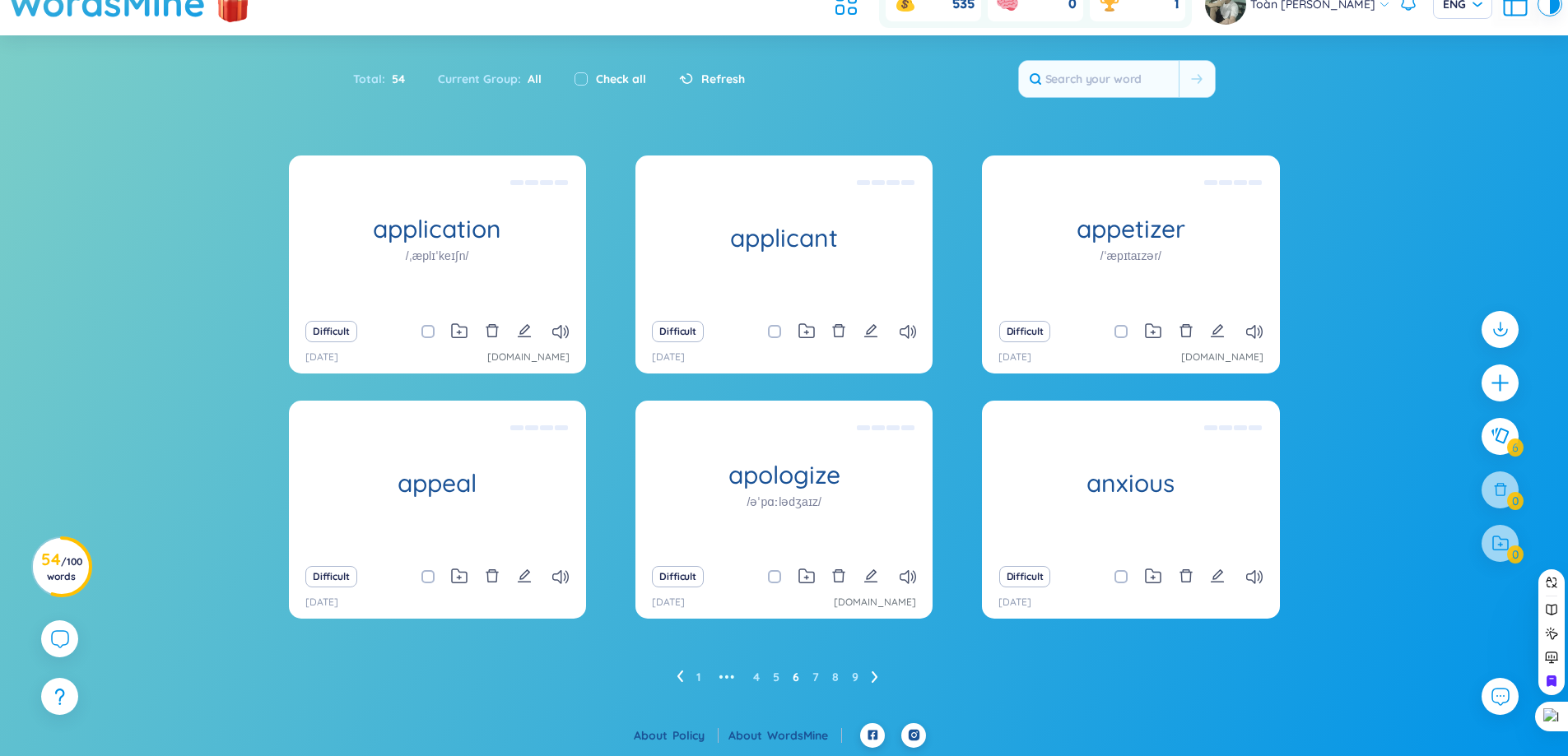
click at [879, 578] on div "Difficult" at bounding box center [784, 576] width 281 height 23
click at [874, 576] on icon "edit" at bounding box center [870, 575] width 15 height 15
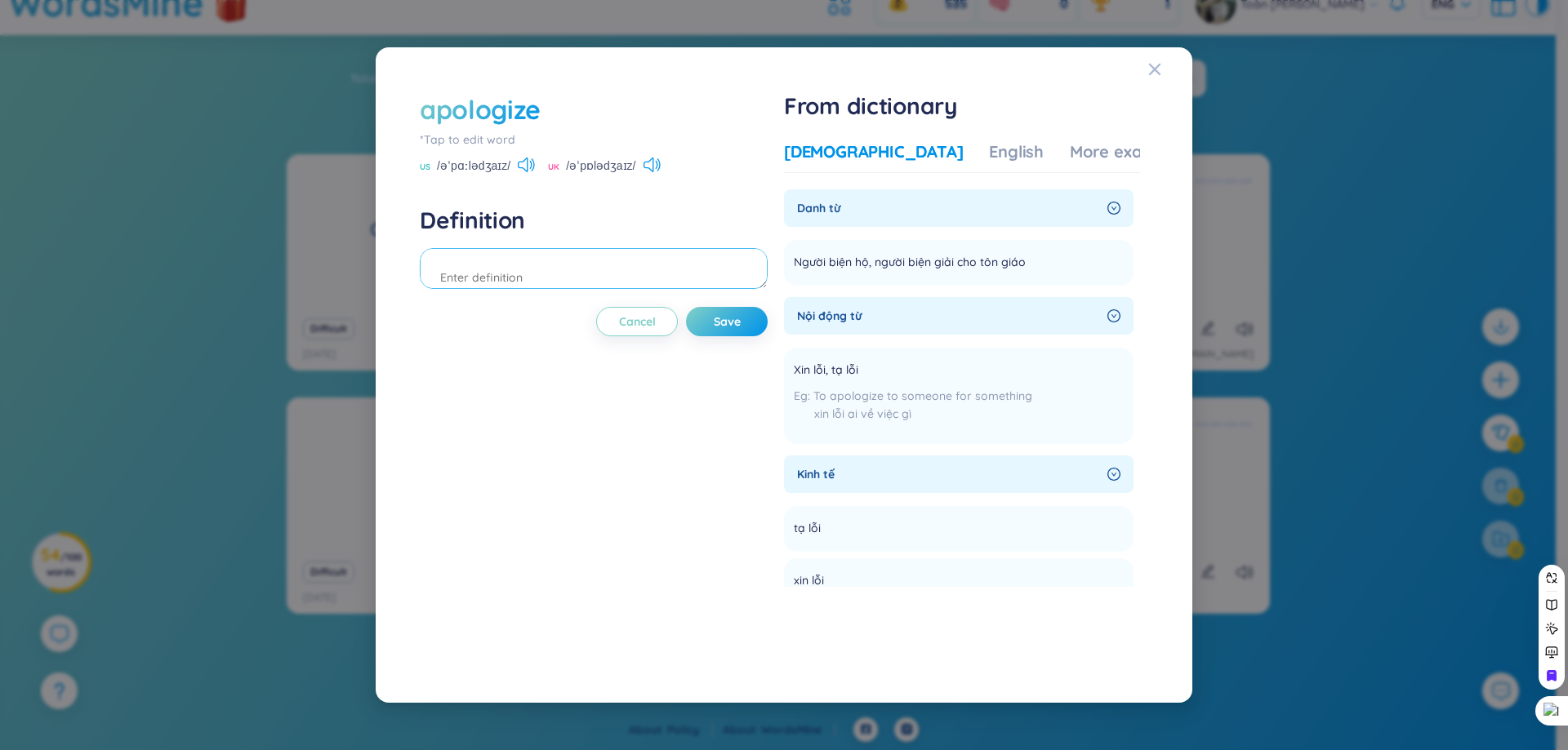
click at [629, 274] on textarea at bounding box center [594, 268] width 348 height 41
type textarea "lời xin lỗi"
click at [748, 328] on button "Save" at bounding box center [727, 322] width 82 height 30
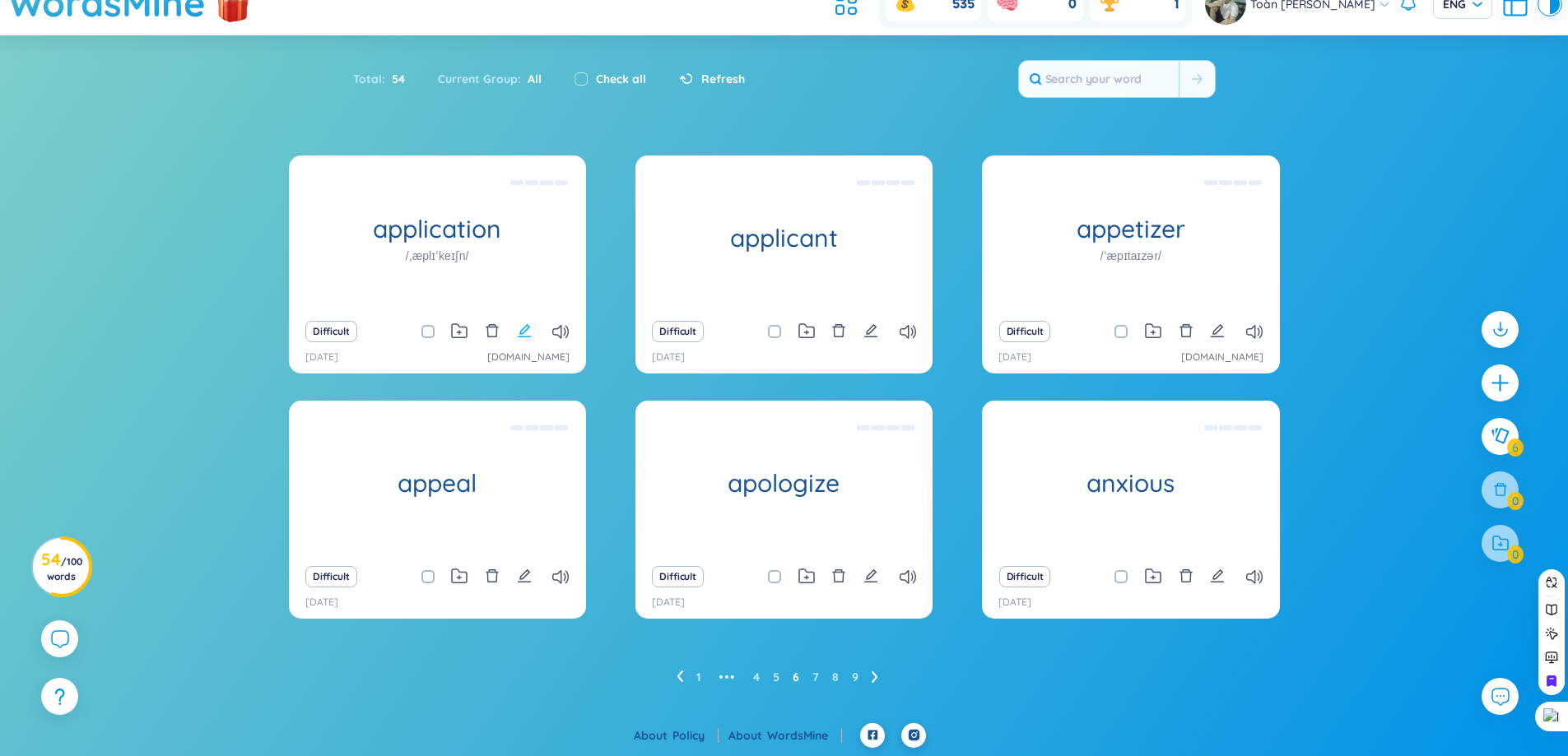
click at [520, 324] on icon "edit" at bounding box center [524, 331] width 15 height 15
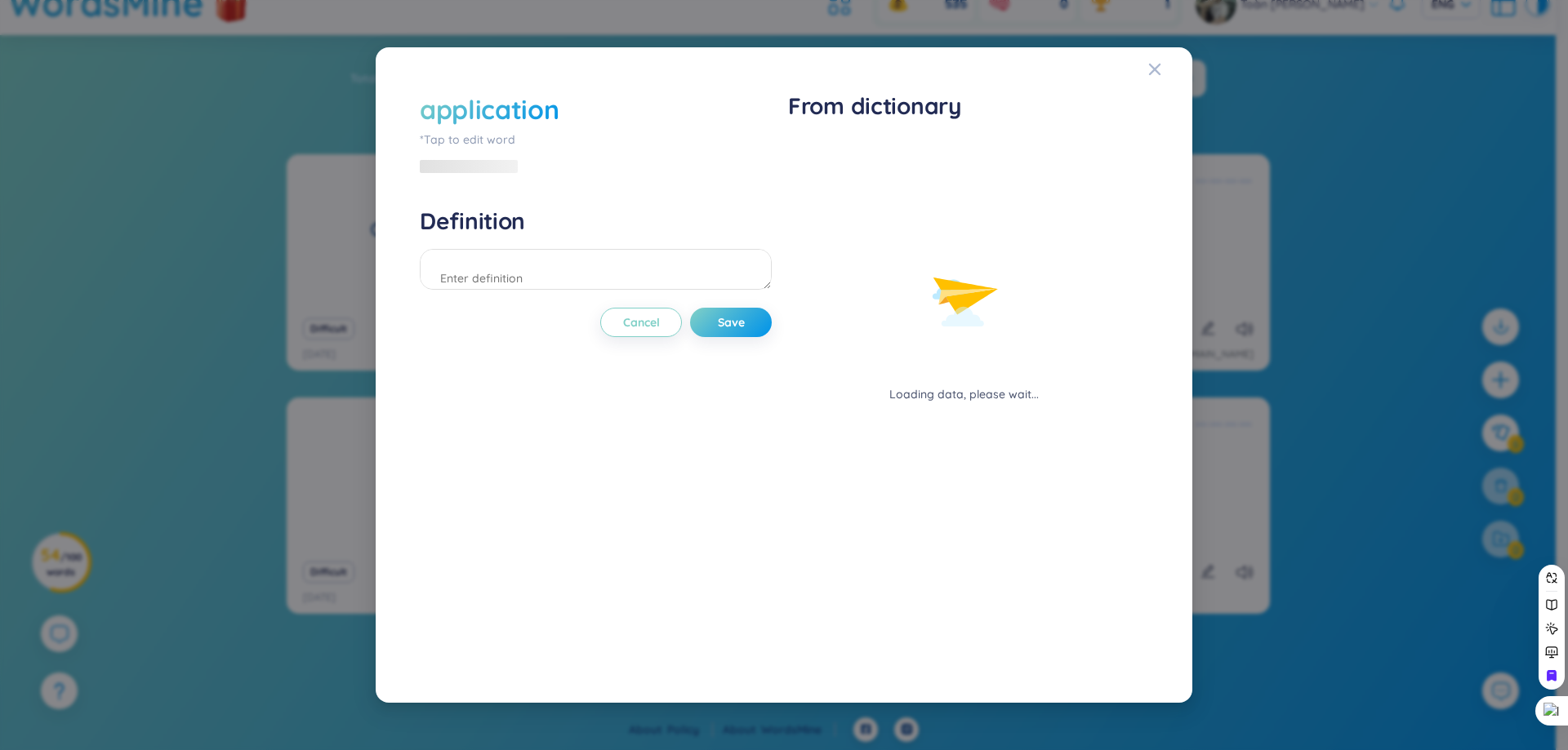
click at [535, 290] on div at bounding box center [596, 271] width 352 height 46
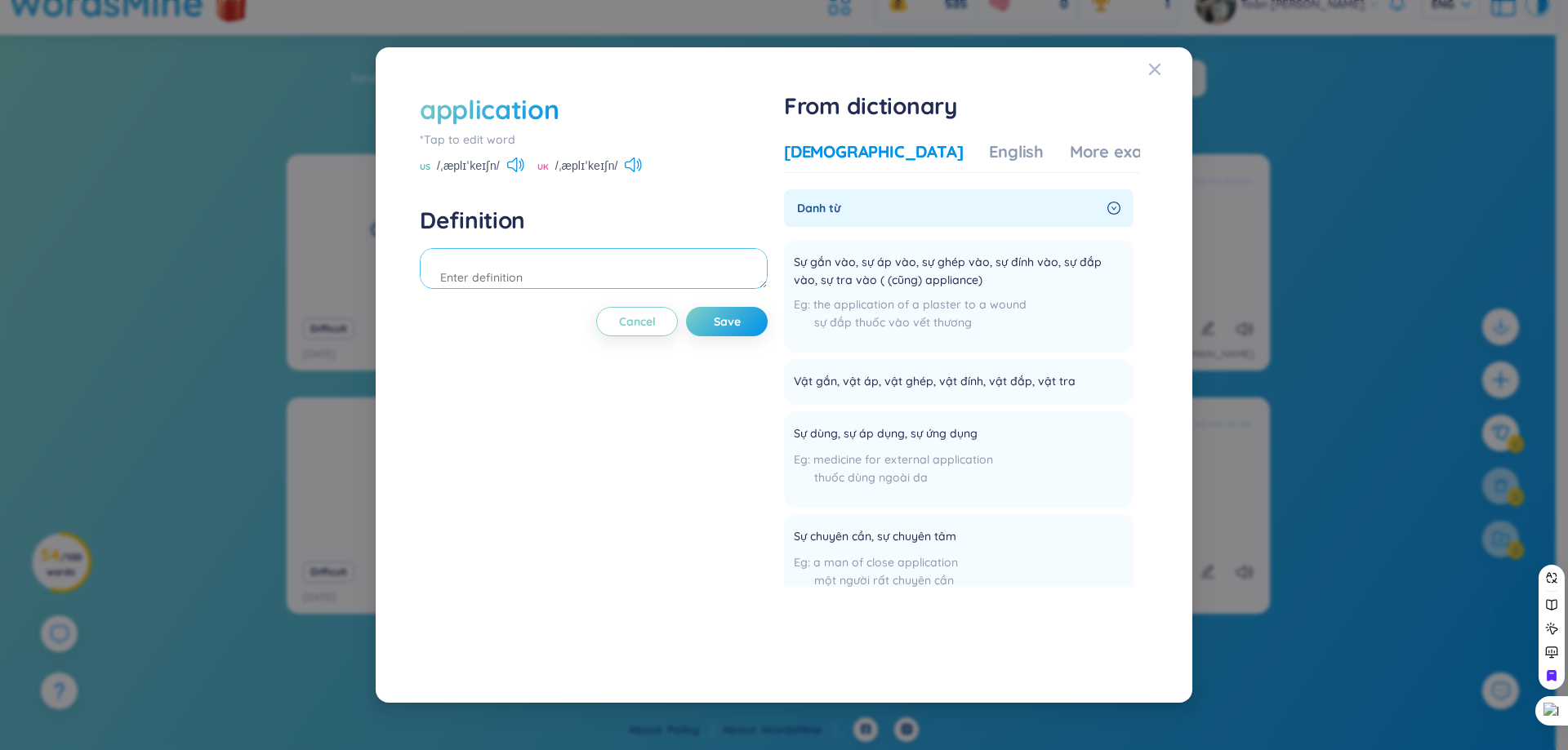
click at [580, 285] on textarea at bounding box center [594, 268] width 348 height 41
type textarea "nộp đơn, sự gắn vào"
click at [764, 333] on button "Save" at bounding box center [727, 322] width 82 height 30
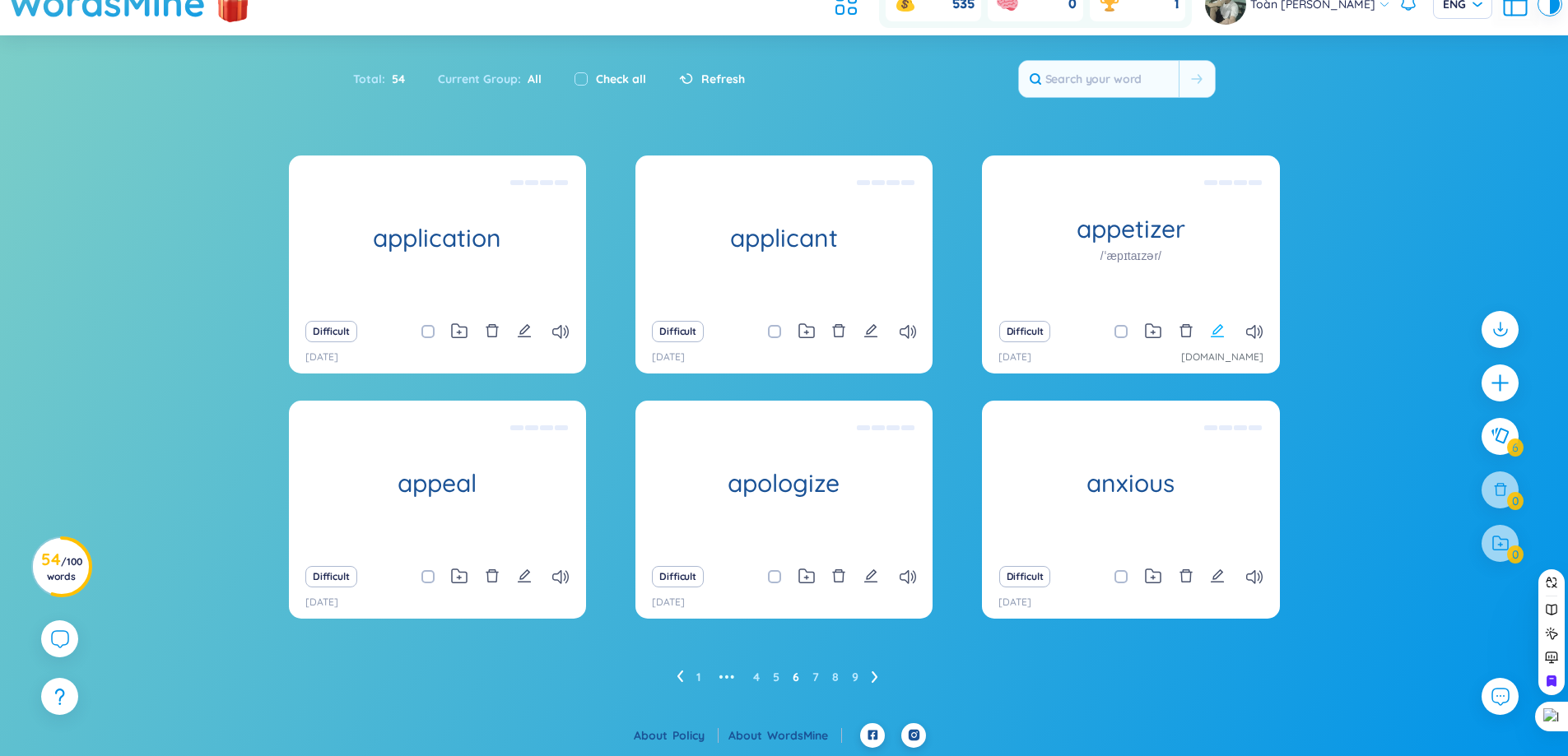
click at [1216, 327] on icon "edit" at bounding box center [1217, 331] width 15 height 15
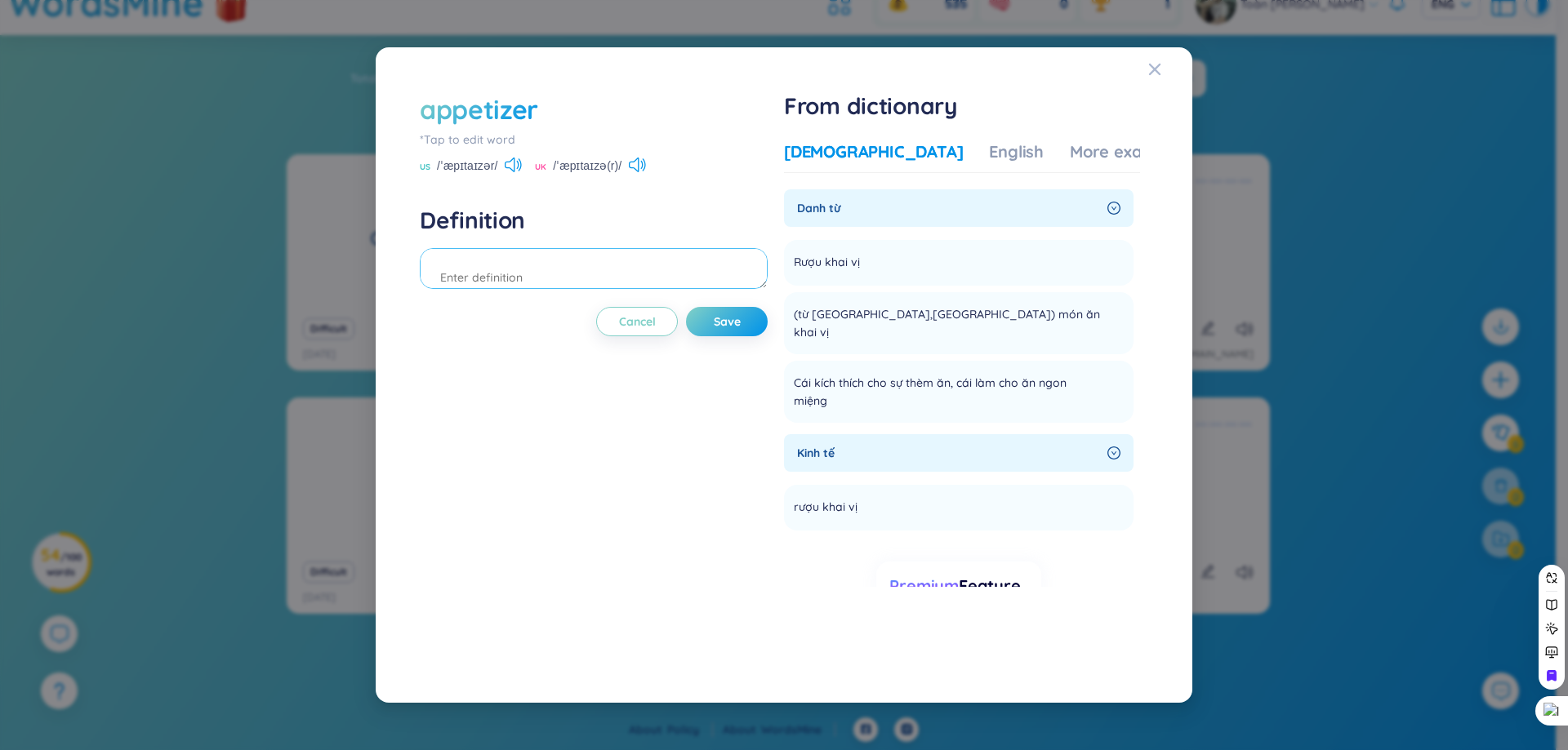
click at [709, 276] on textarea at bounding box center [594, 268] width 348 height 41
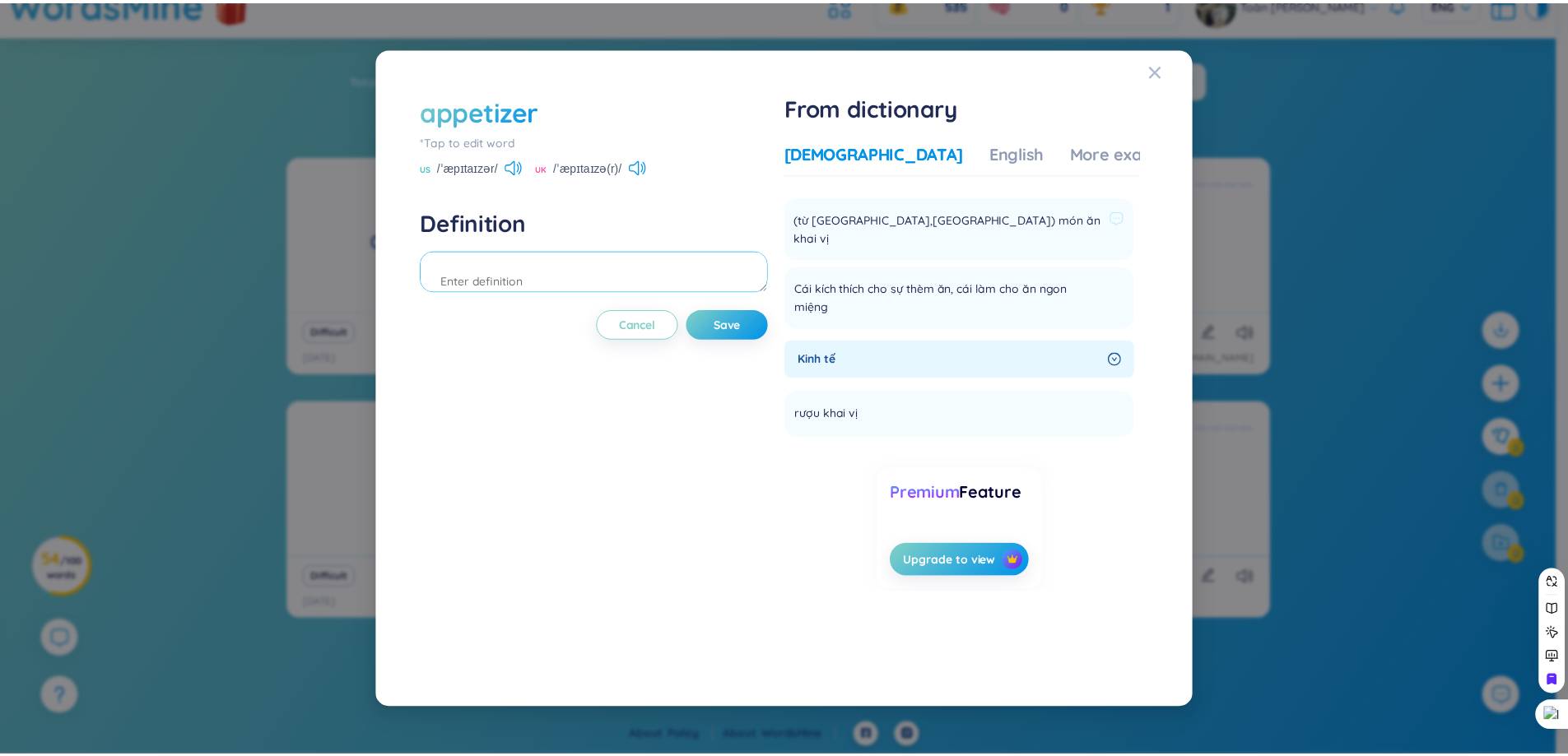
scroll to position [16, 0]
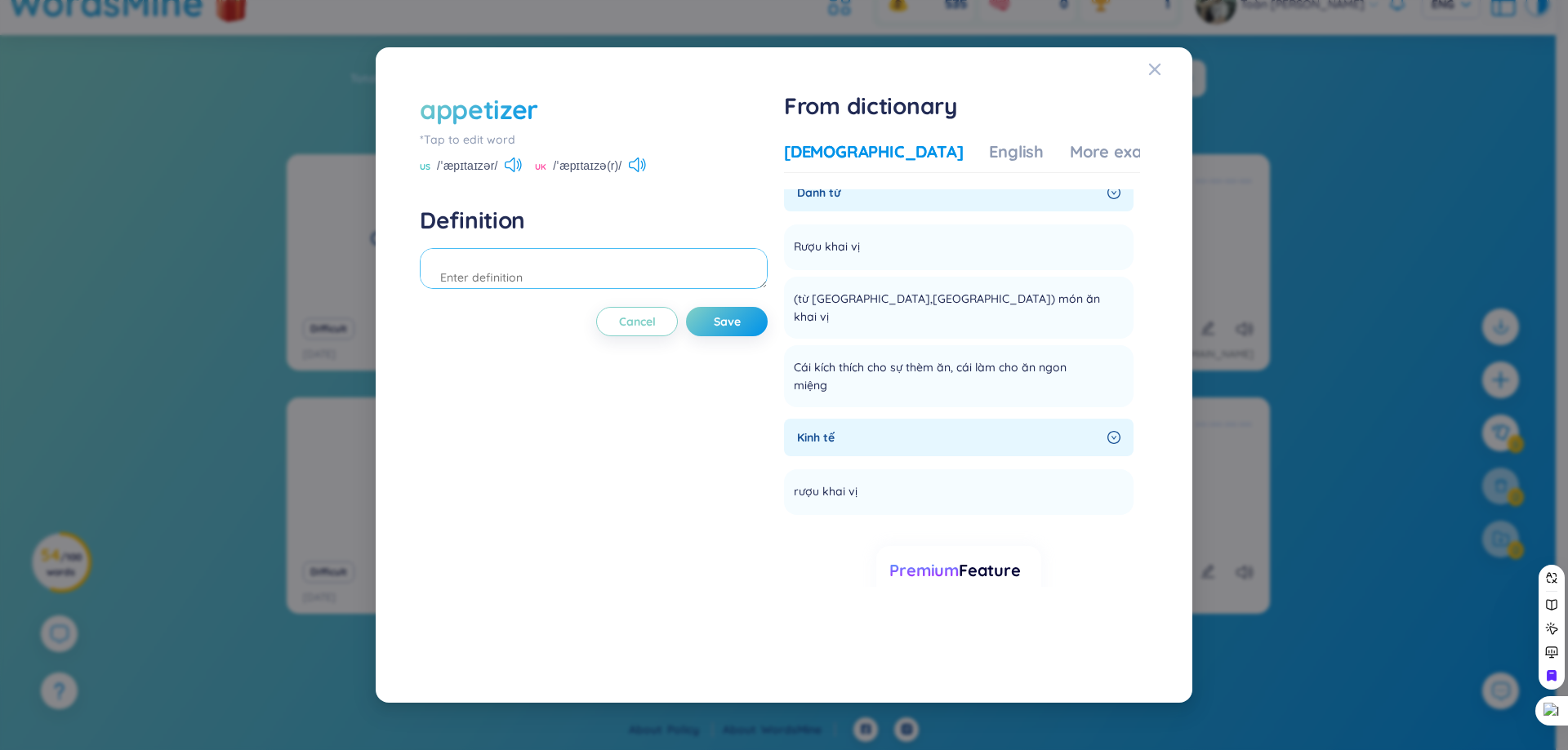
click at [717, 279] on textarea at bounding box center [594, 268] width 348 height 41
type textarea "món khai vị"
click at [744, 338] on div "appetizer *Tap to edit word US /ˈæpɪtaɪzər/ UK /ˈæpɪtaɪzə(r)/ Definition món kh…" at bounding box center [594, 375] width 348 height 567
click at [741, 323] on span "Save" at bounding box center [727, 321] width 27 height 17
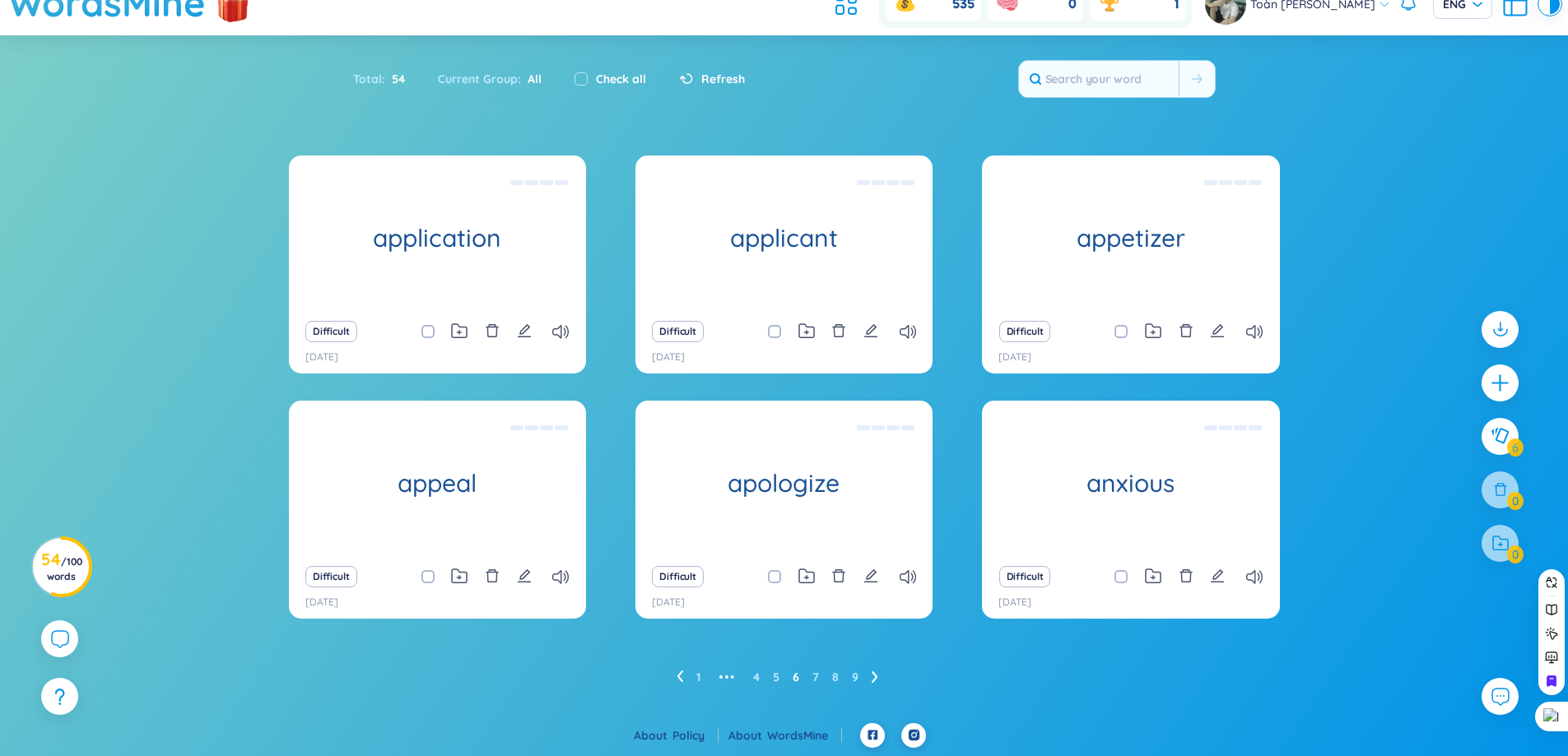
click at [872, 672] on icon at bounding box center [875, 677] width 7 height 12
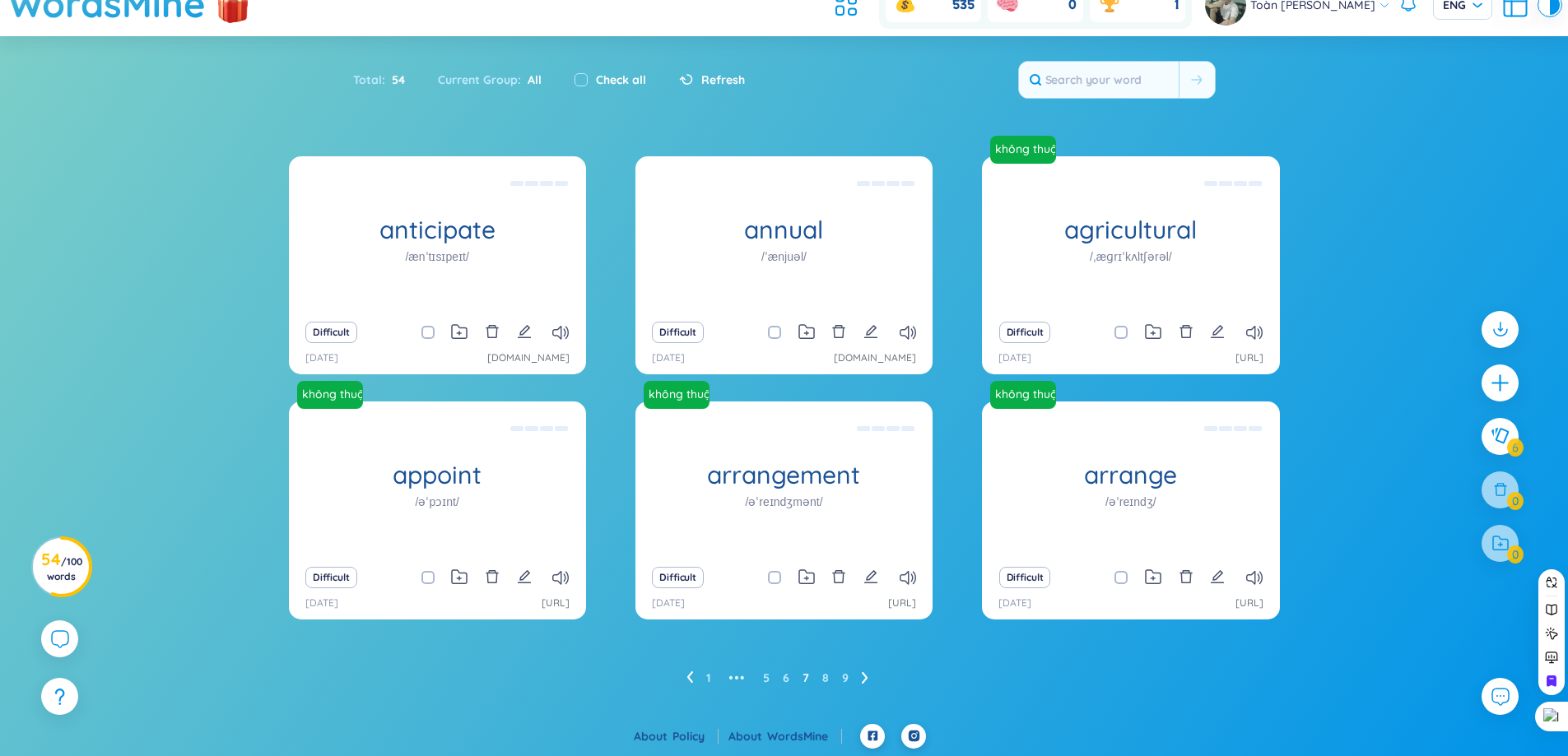
scroll to position [61, 0]
click at [867, 335] on icon "edit" at bounding box center [870, 331] width 15 height 15
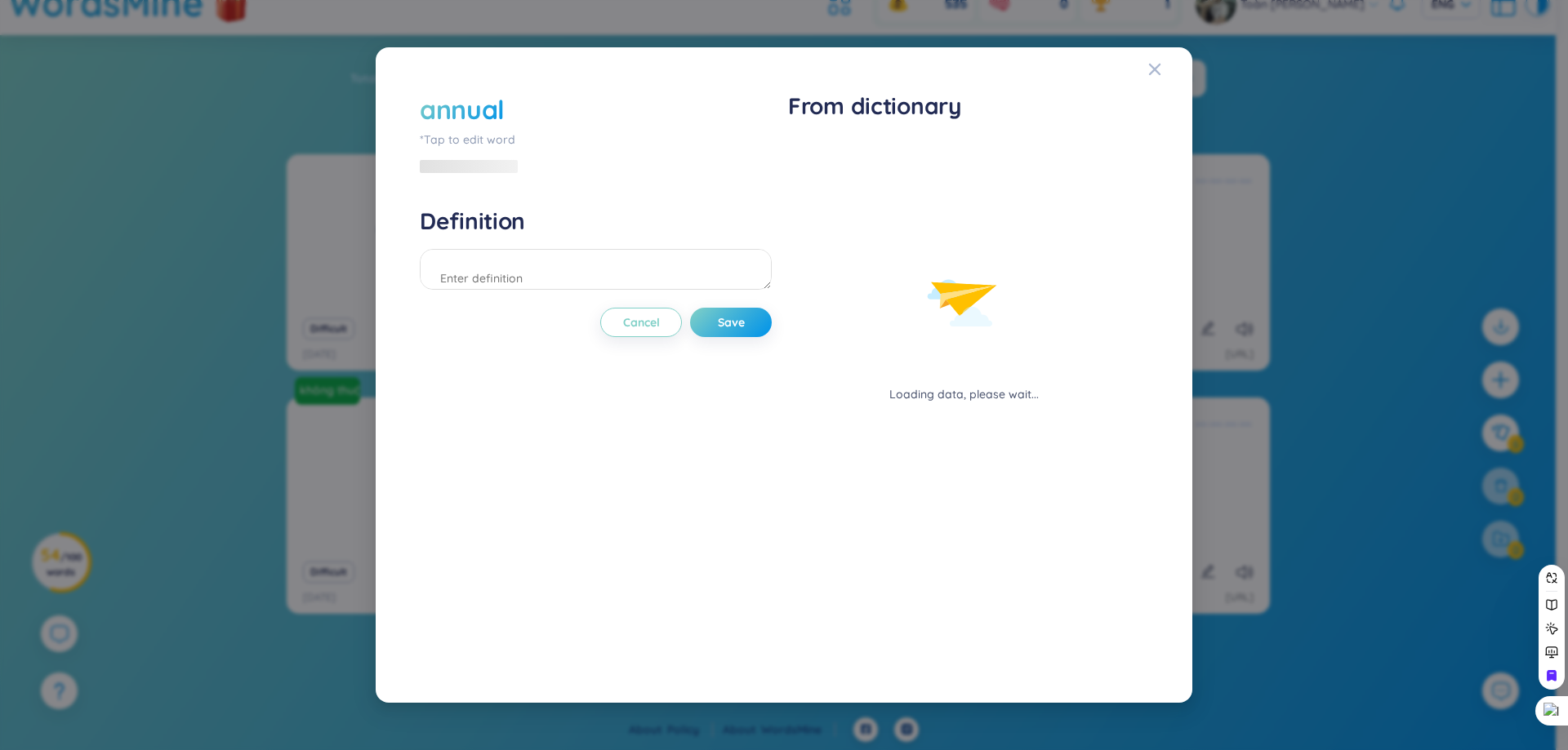
click at [496, 235] on h4 "Definition" at bounding box center [596, 221] width 352 height 30
click at [513, 256] on div at bounding box center [509, 259] width 8 height 21
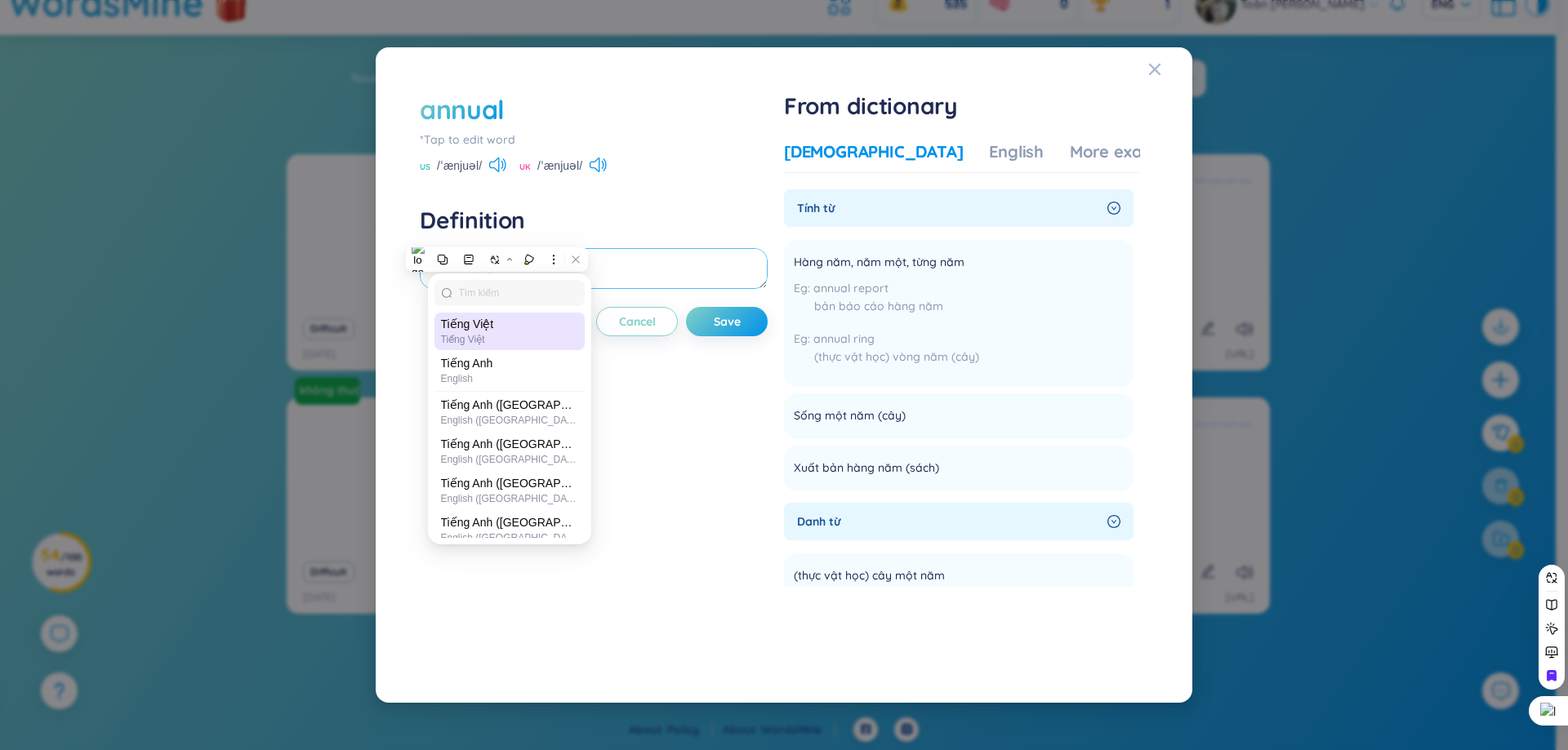
click at [680, 262] on textarea at bounding box center [594, 268] width 348 height 41
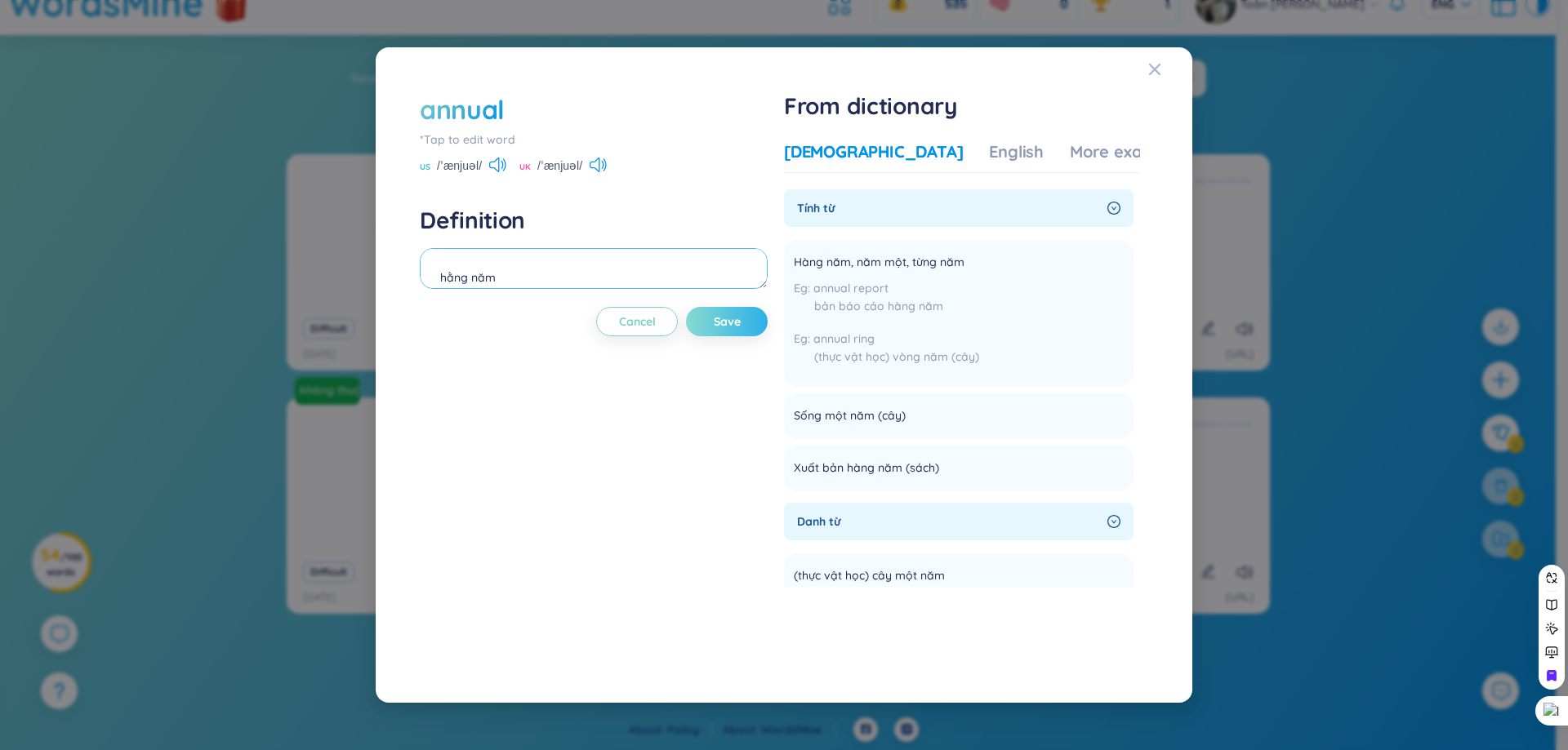
type textarea "hằng năm"
click at [745, 323] on button "Save" at bounding box center [727, 322] width 82 height 30
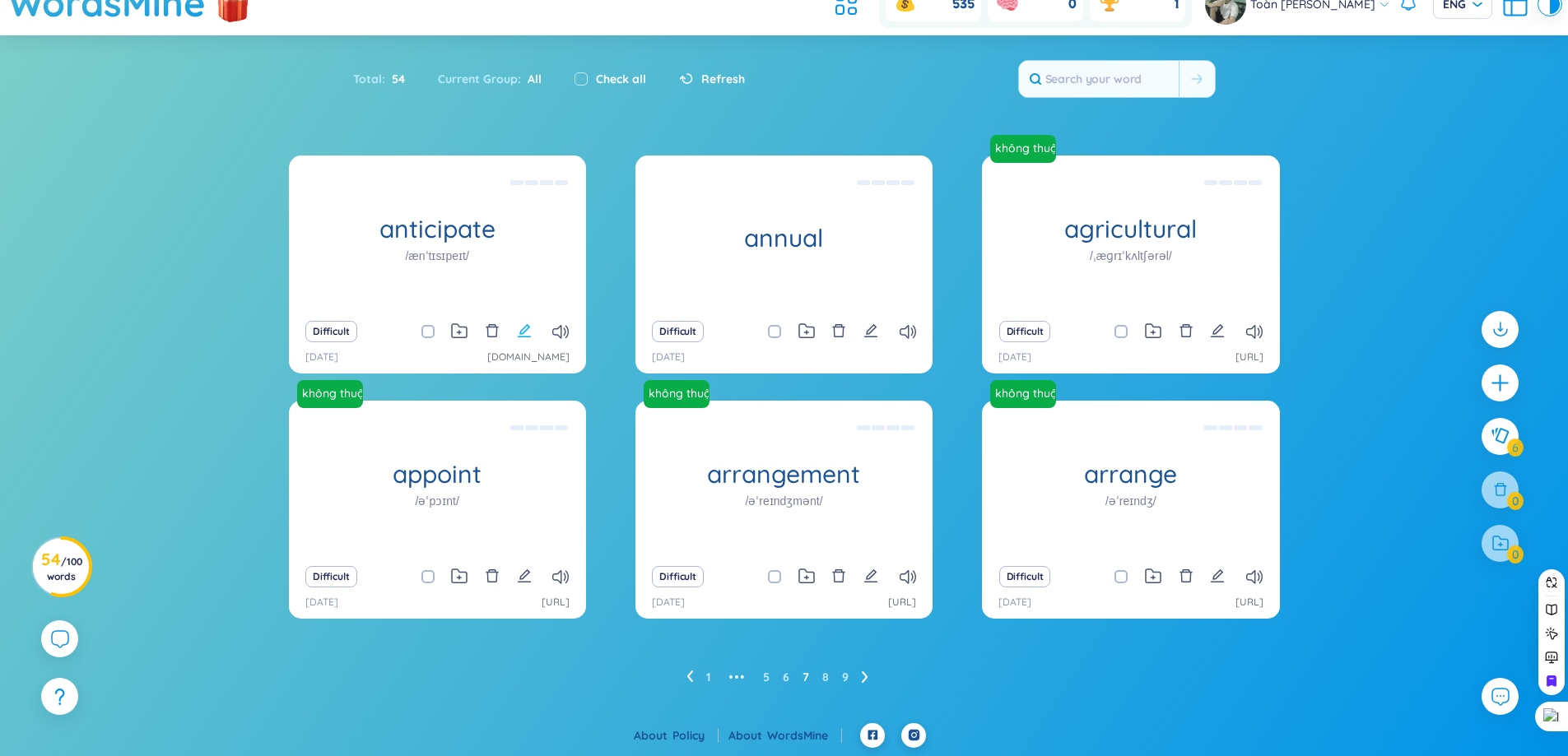
click at [526, 338] on icon "edit" at bounding box center [524, 331] width 15 height 15
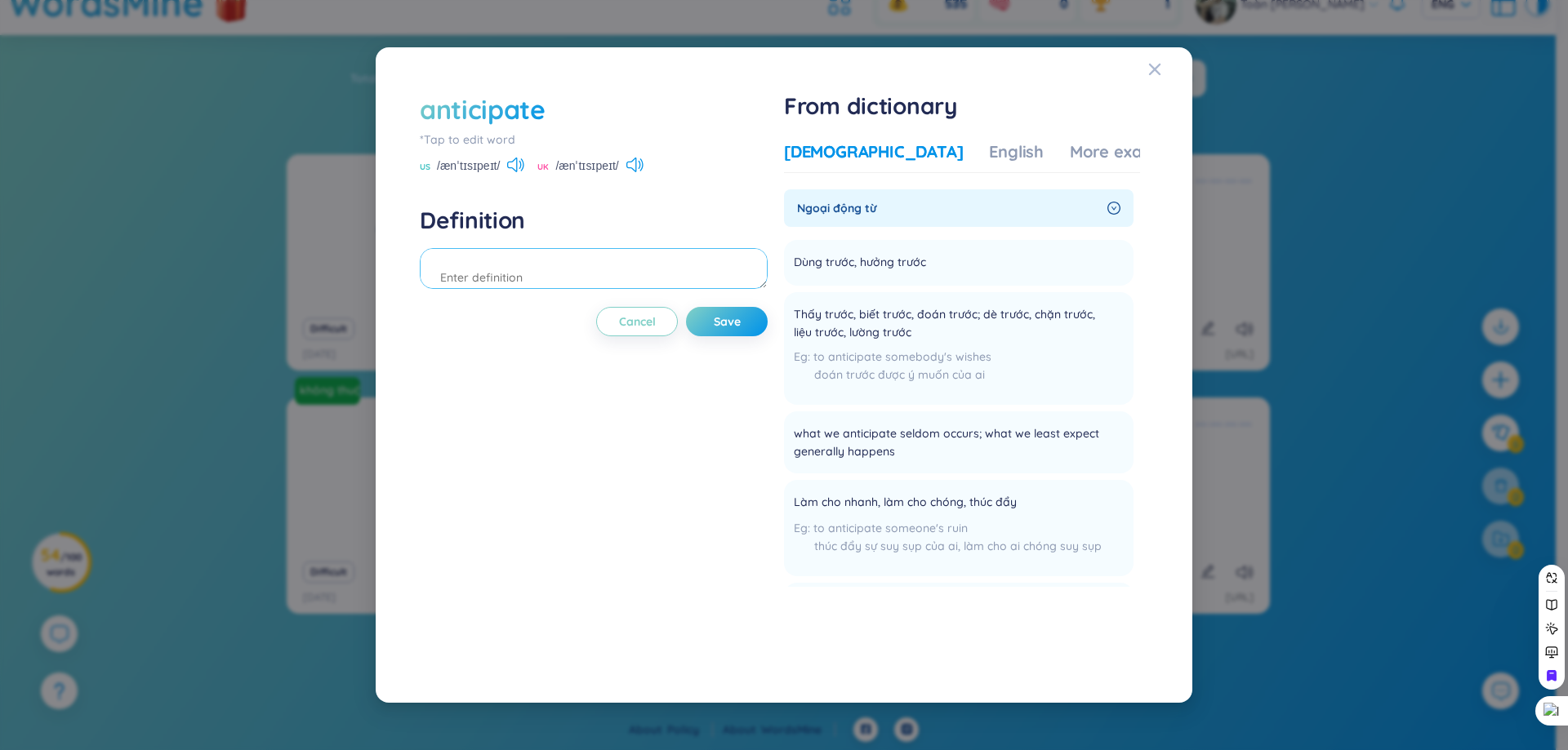
click at [674, 284] on textarea at bounding box center [594, 268] width 348 height 41
click at [609, 258] on textarea at bounding box center [594, 268] width 348 height 41
type textarea "dự đoán, mong đợi"
click at [737, 325] on span "Save" at bounding box center [727, 321] width 27 height 17
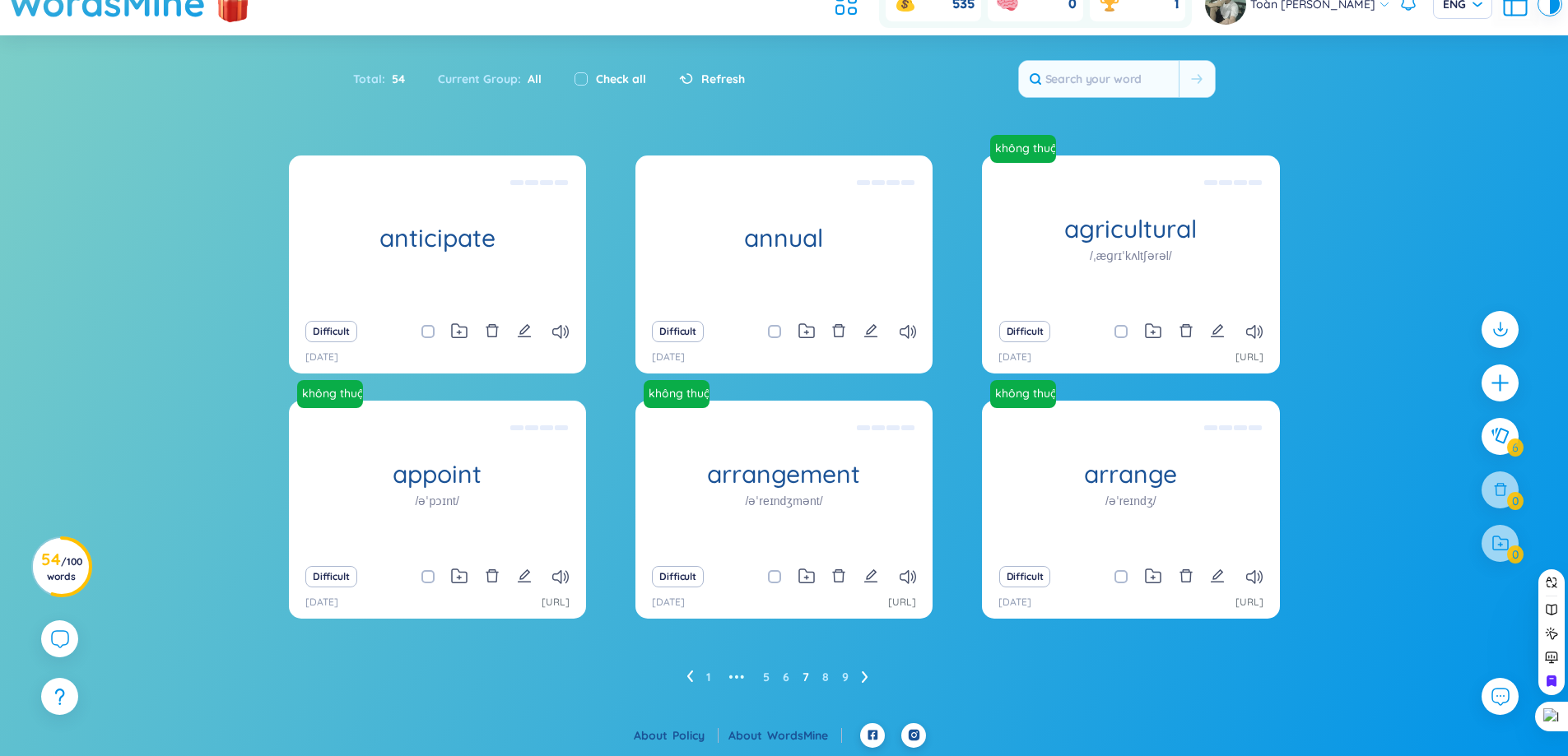
click at [422, 326] on span at bounding box center [427, 332] width 13 height 13
click at [430, 326] on input "checkbox" at bounding box center [436, 332] width 13 height 13
checkbox input "true"
click at [777, 328] on input "checkbox" at bounding box center [783, 332] width 13 height 13
checkbox input "true"
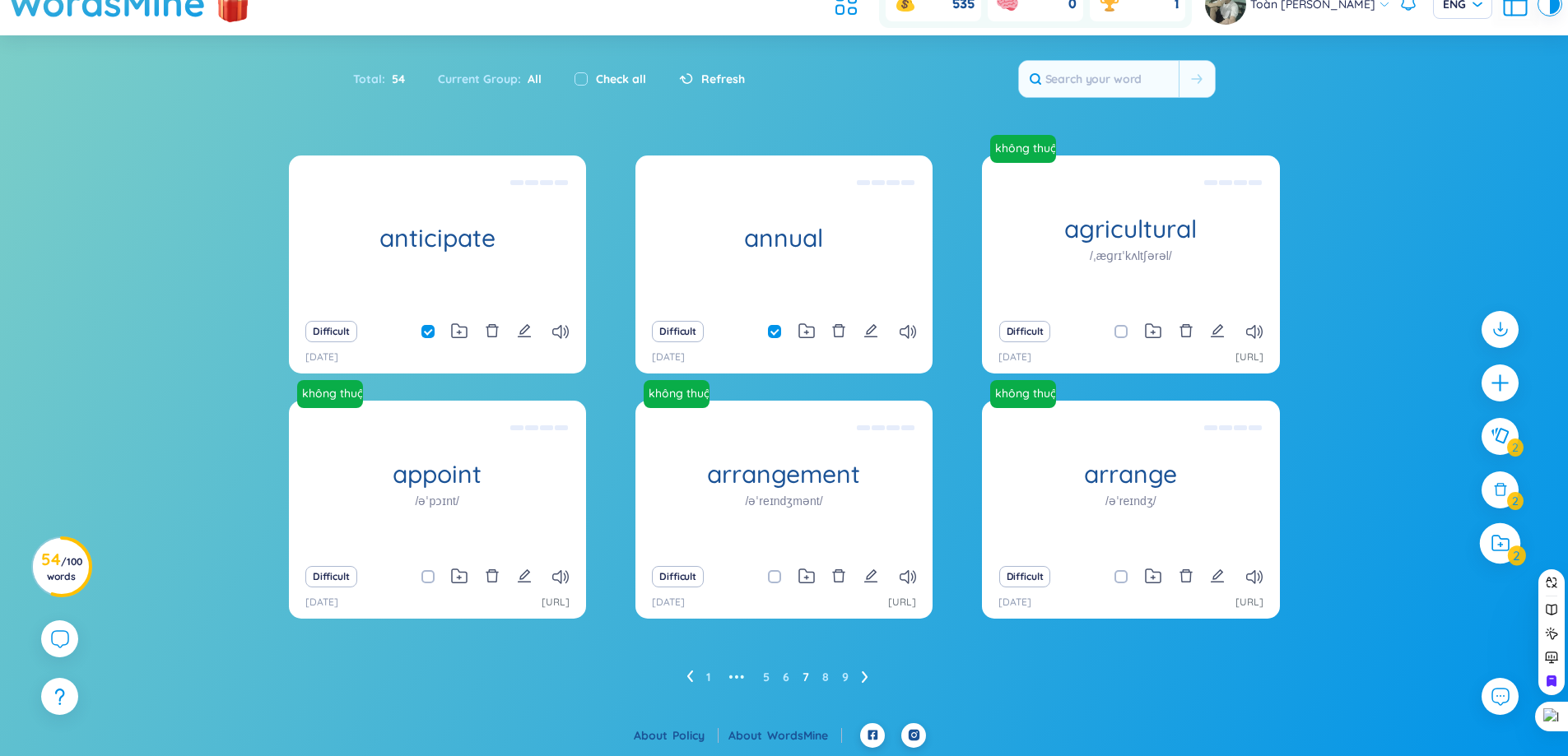
click at [1510, 557] on div at bounding box center [1500, 543] width 41 height 41
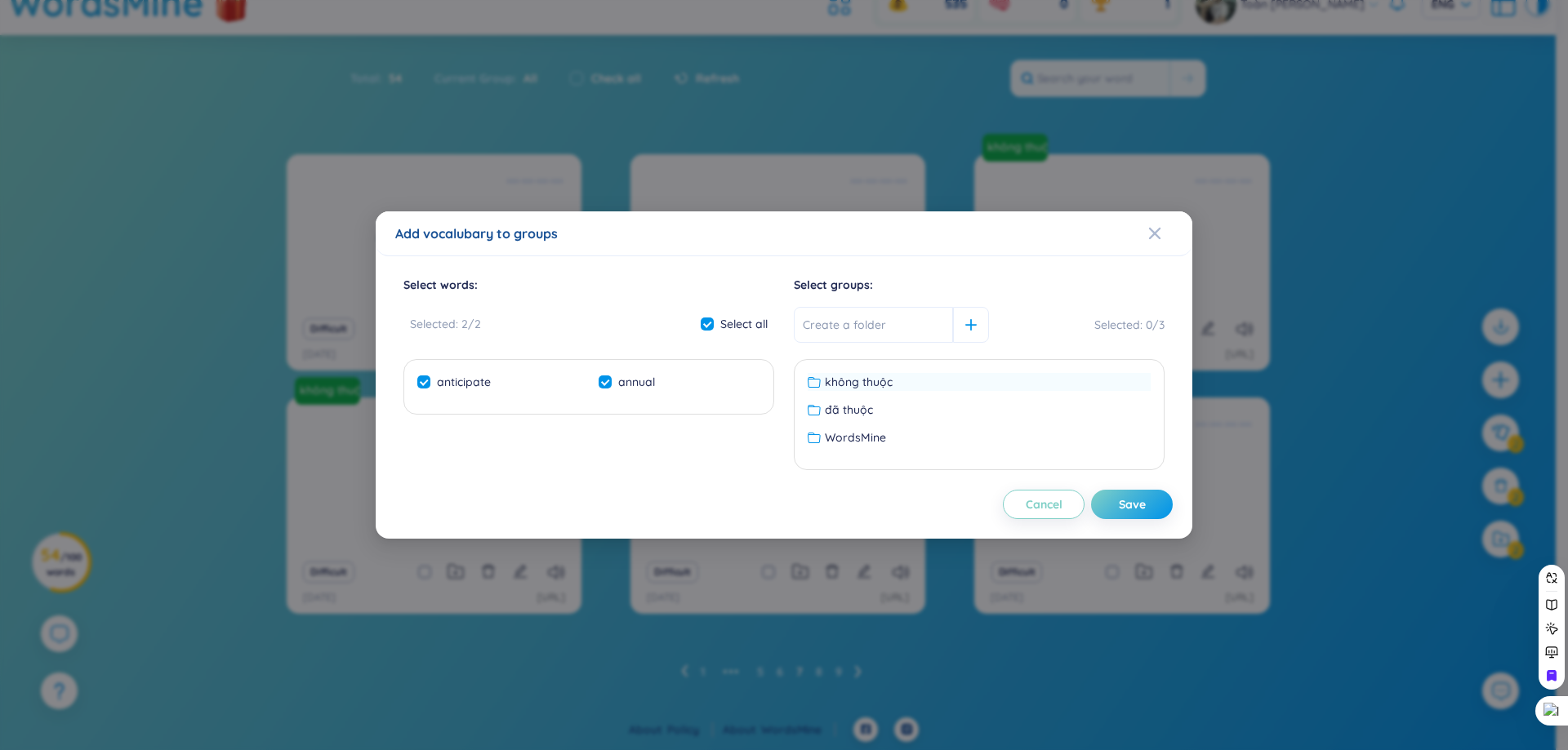
click at [863, 389] on span "không thuộc" at bounding box center [859, 382] width 68 height 18
click at [863, 389] on span "không thuộc" at bounding box center [859, 382] width 69 height 18
click at [959, 337] on div at bounding box center [971, 325] width 36 height 36
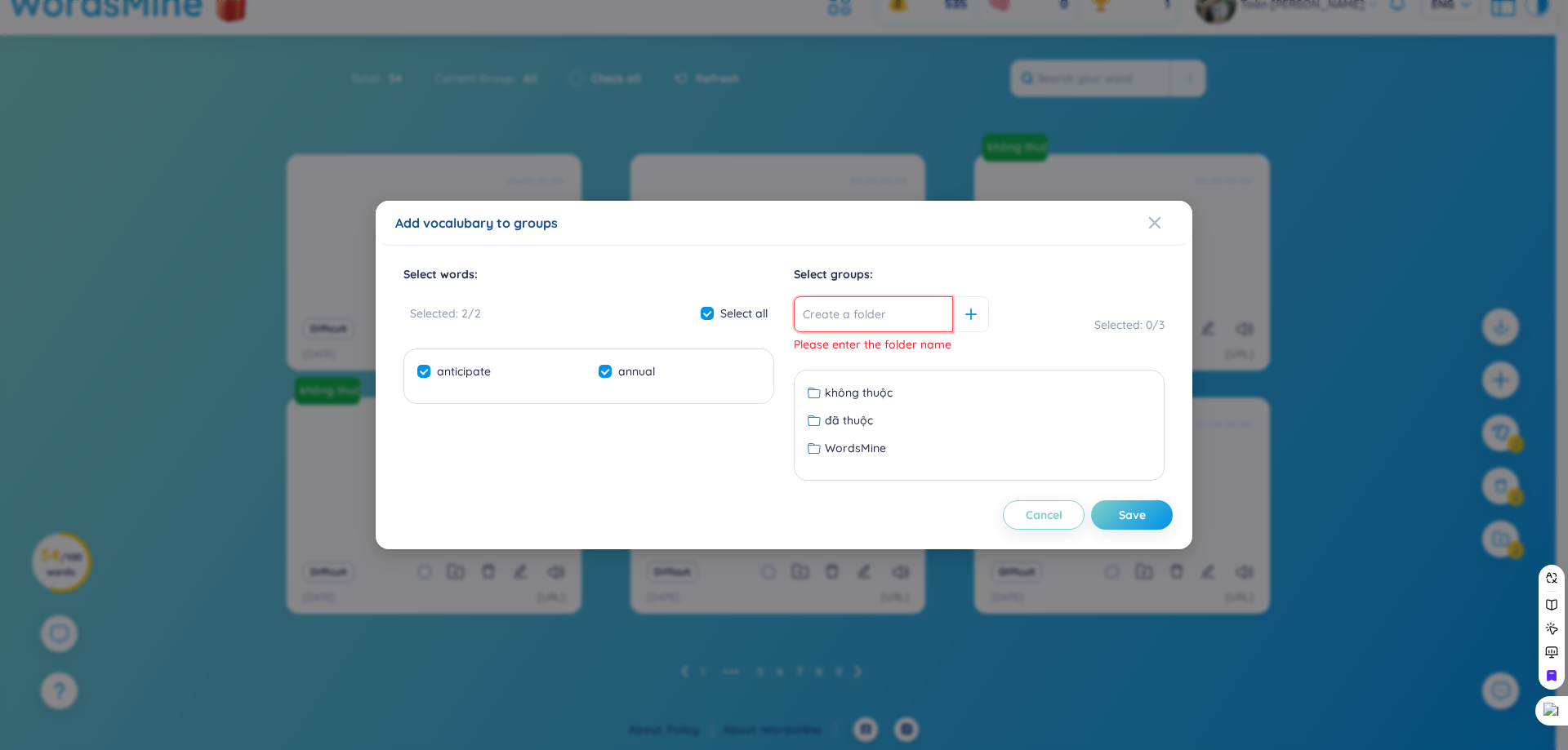
click at [866, 314] on input "text" at bounding box center [873, 314] width 159 height 36
type input "o"
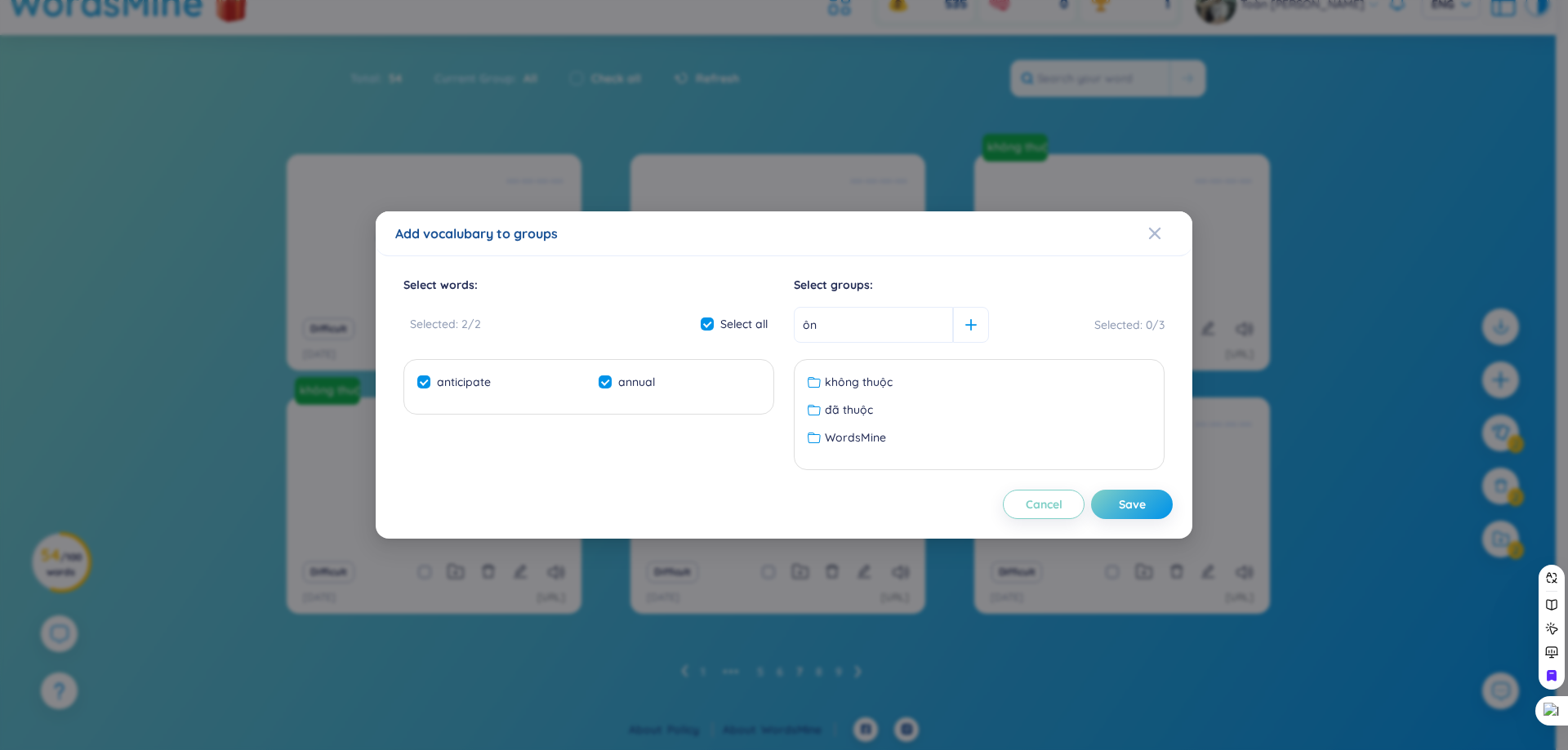
type input "ô"
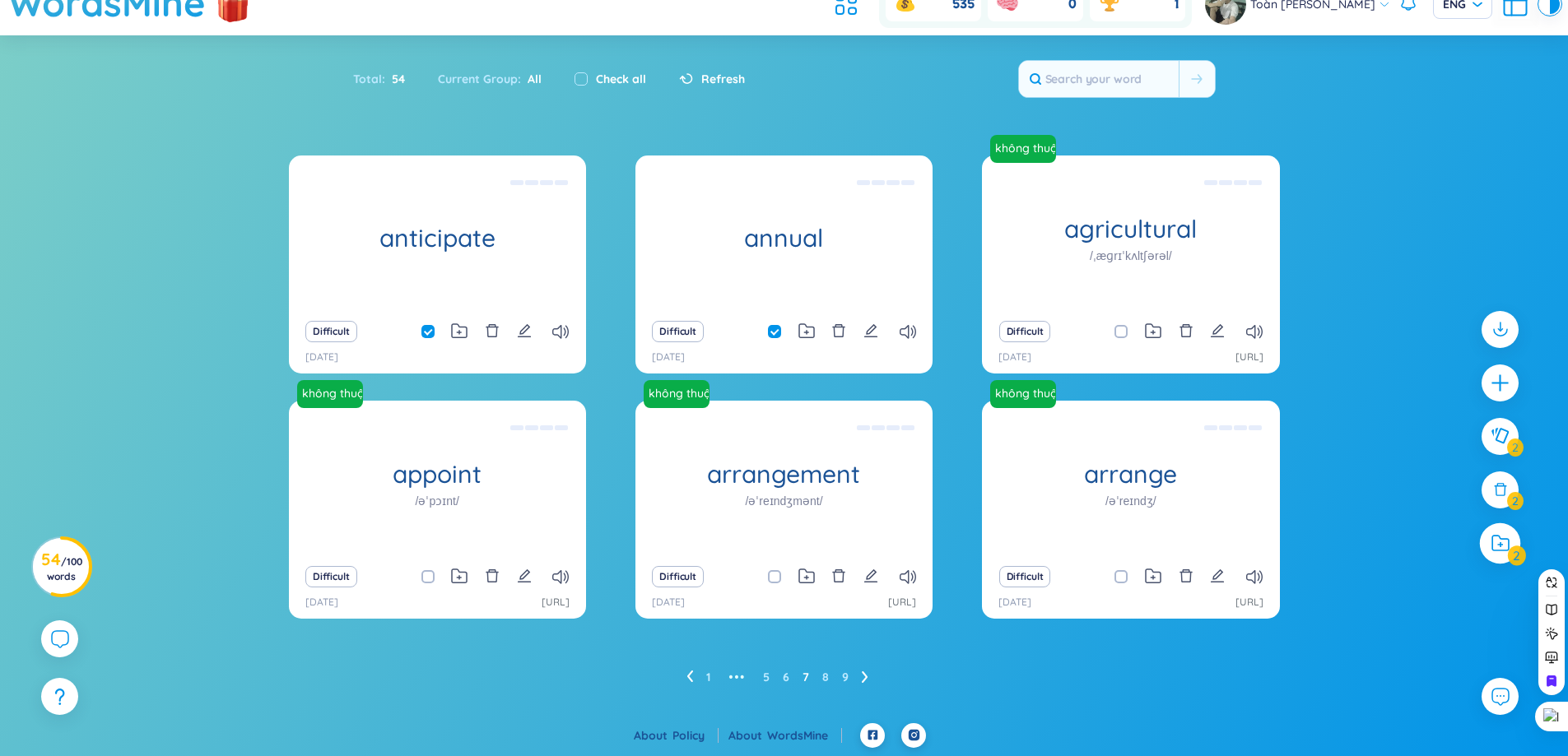
click at [1512, 552] on div at bounding box center [1500, 543] width 41 height 41
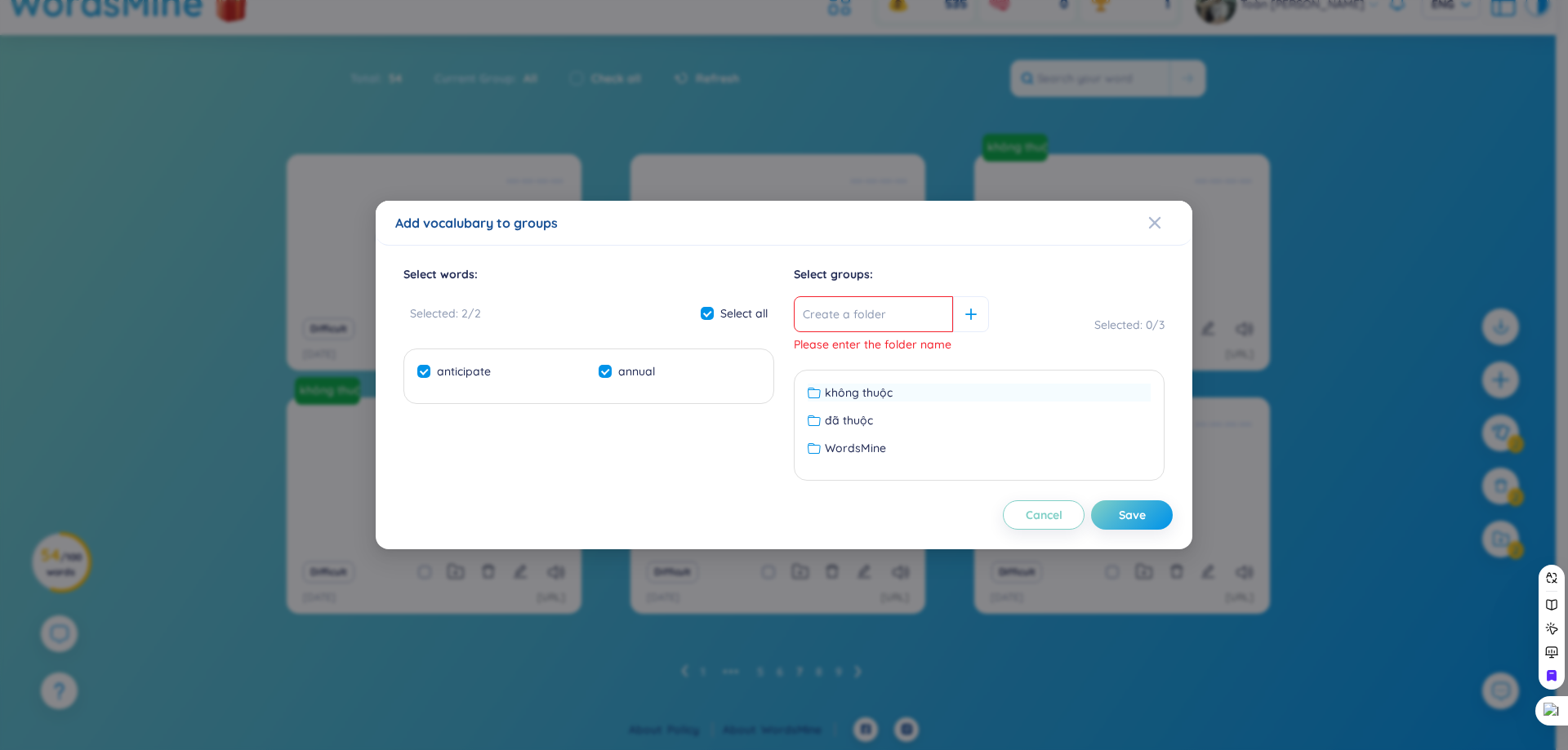
click at [841, 394] on span "không thuộc" at bounding box center [859, 392] width 68 height 18
click at [1142, 513] on div "Save" at bounding box center [1132, 515] width 27 height 18
checkbox input "false"
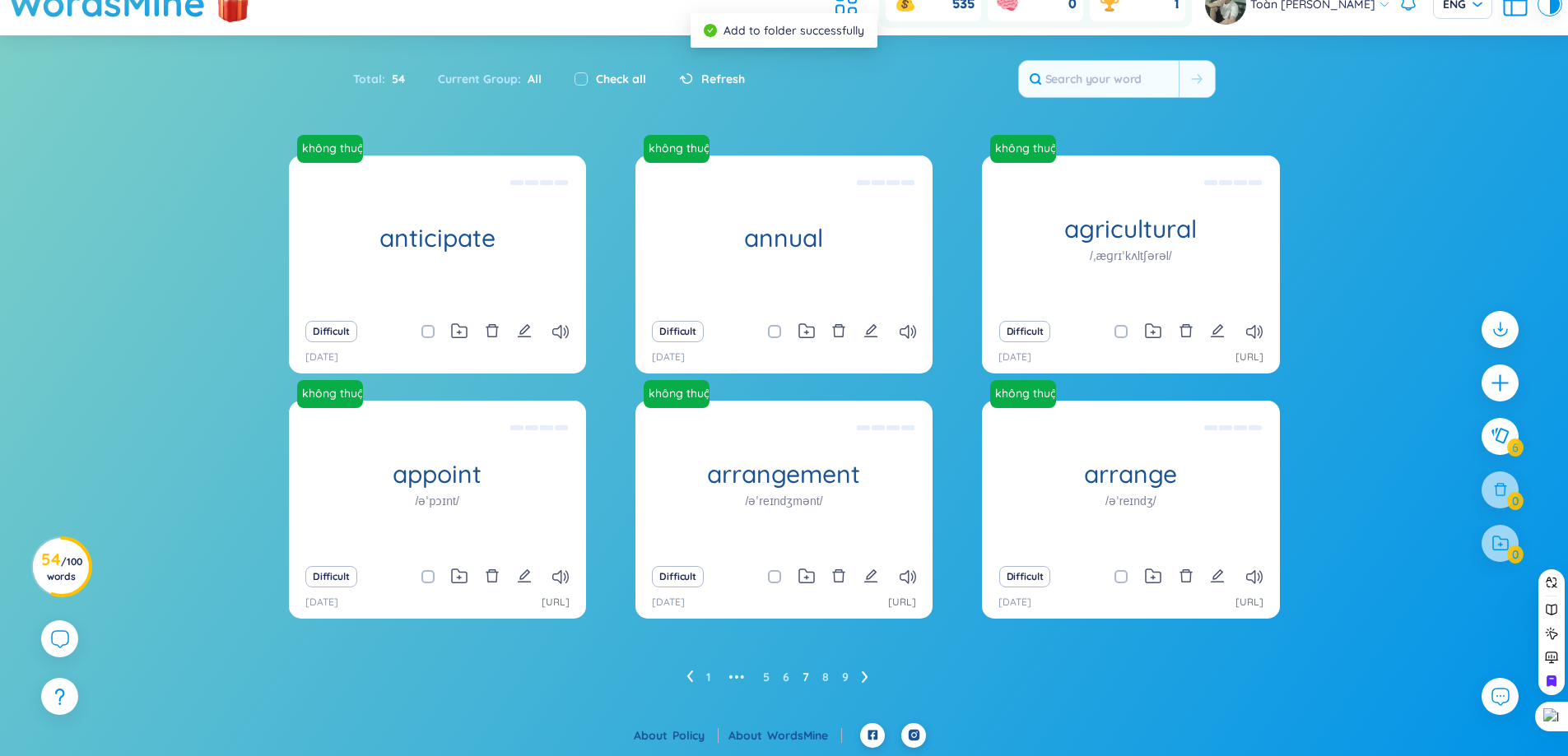
click at [691, 673] on icon at bounding box center [690, 676] width 6 height 11
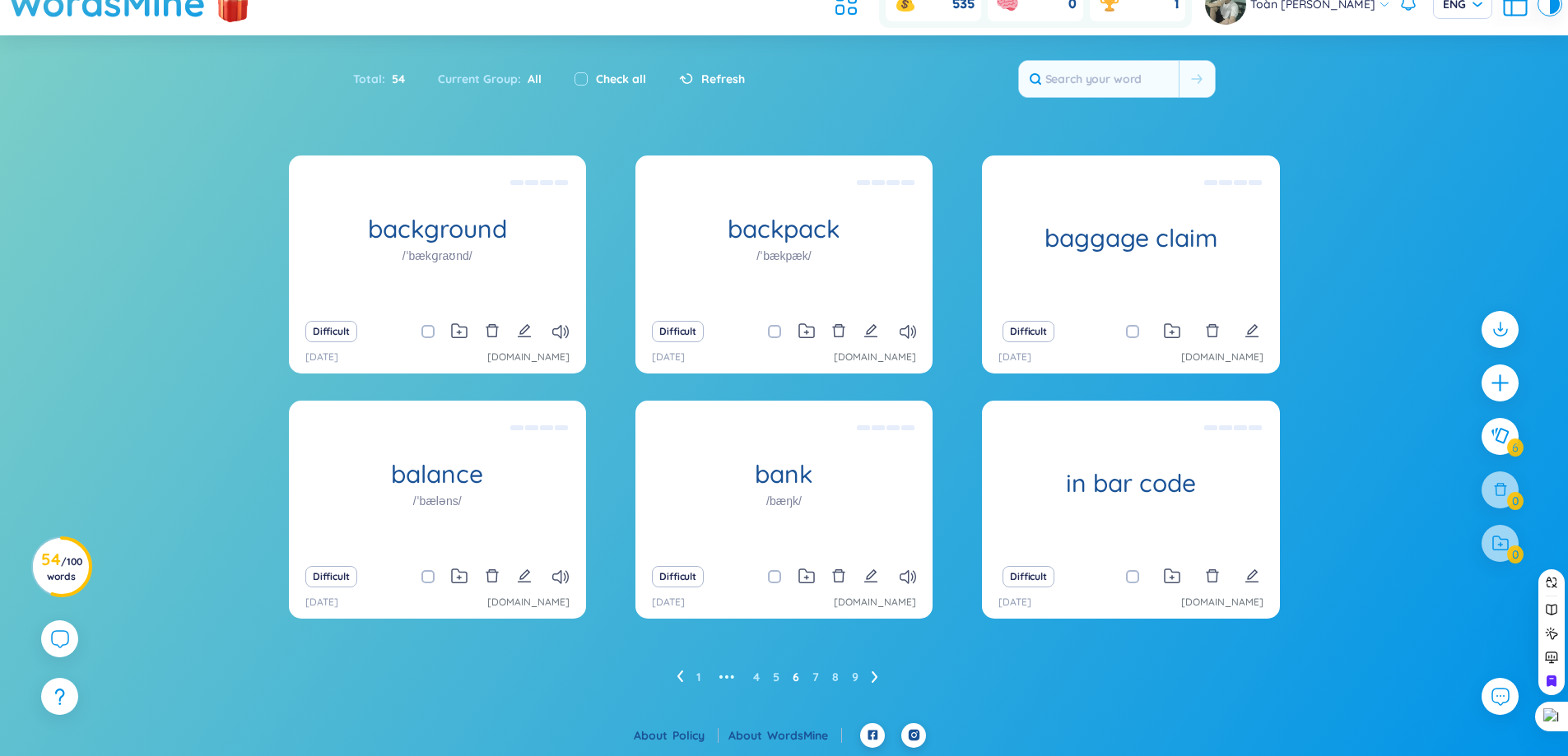
click at [878, 676] on ul "1 ••• 4 5 6 7 8 9" at bounding box center [784, 677] width 215 height 26
click at [873, 674] on icon at bounding box center [875, 677] width 7 height 12
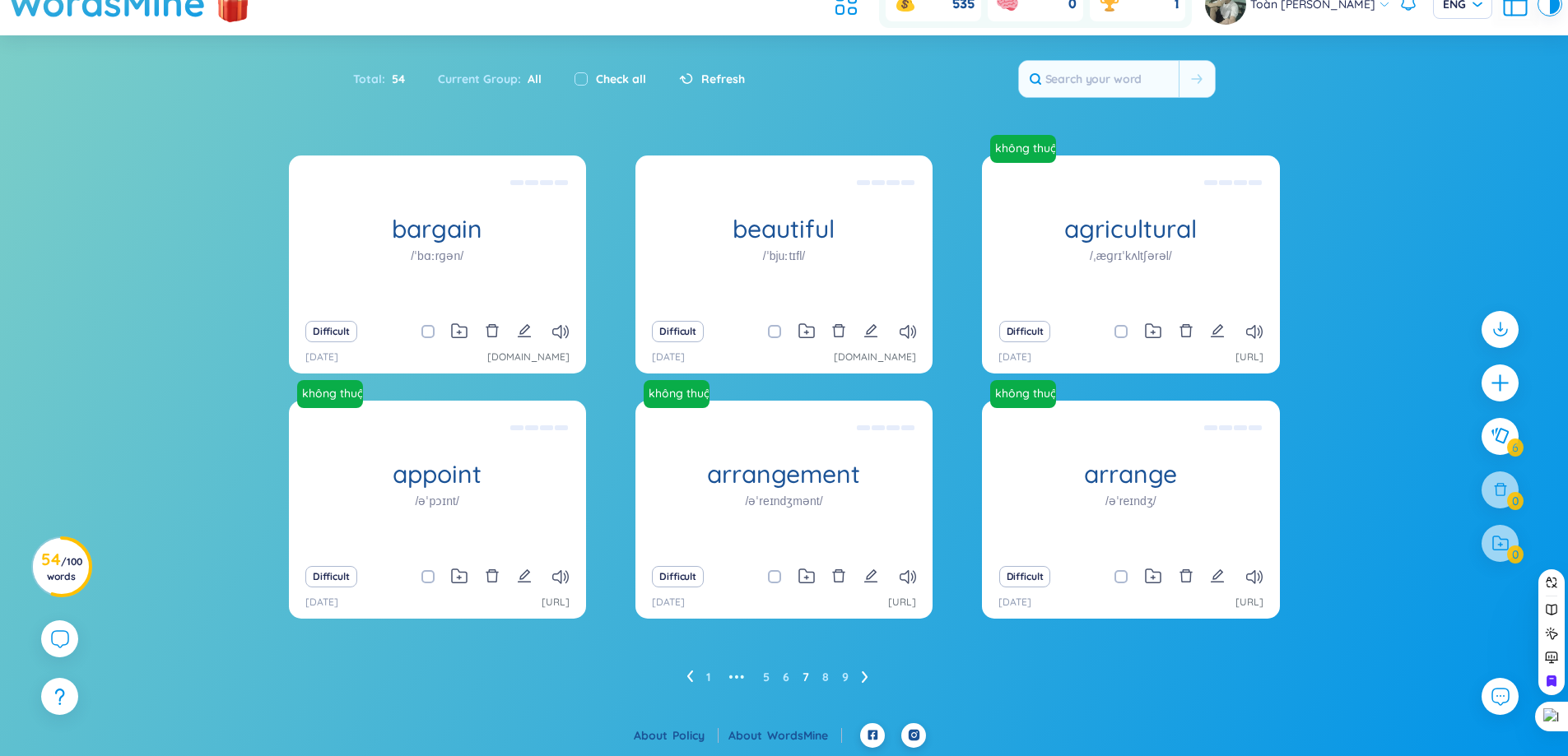
click at [774, 332] on span at bounding box center [774, 332] width 13 height 13
click at [777, 332] on input "checkbox" at bounding box center [783, 332] width 13 height 13
checkbox input "true"
click at [408, 328] on div "Difficult" at bounding box center [438, 332] width 281 height 23
click at [422, 329] on span at bounding box center [427, 332] width 13 height 13
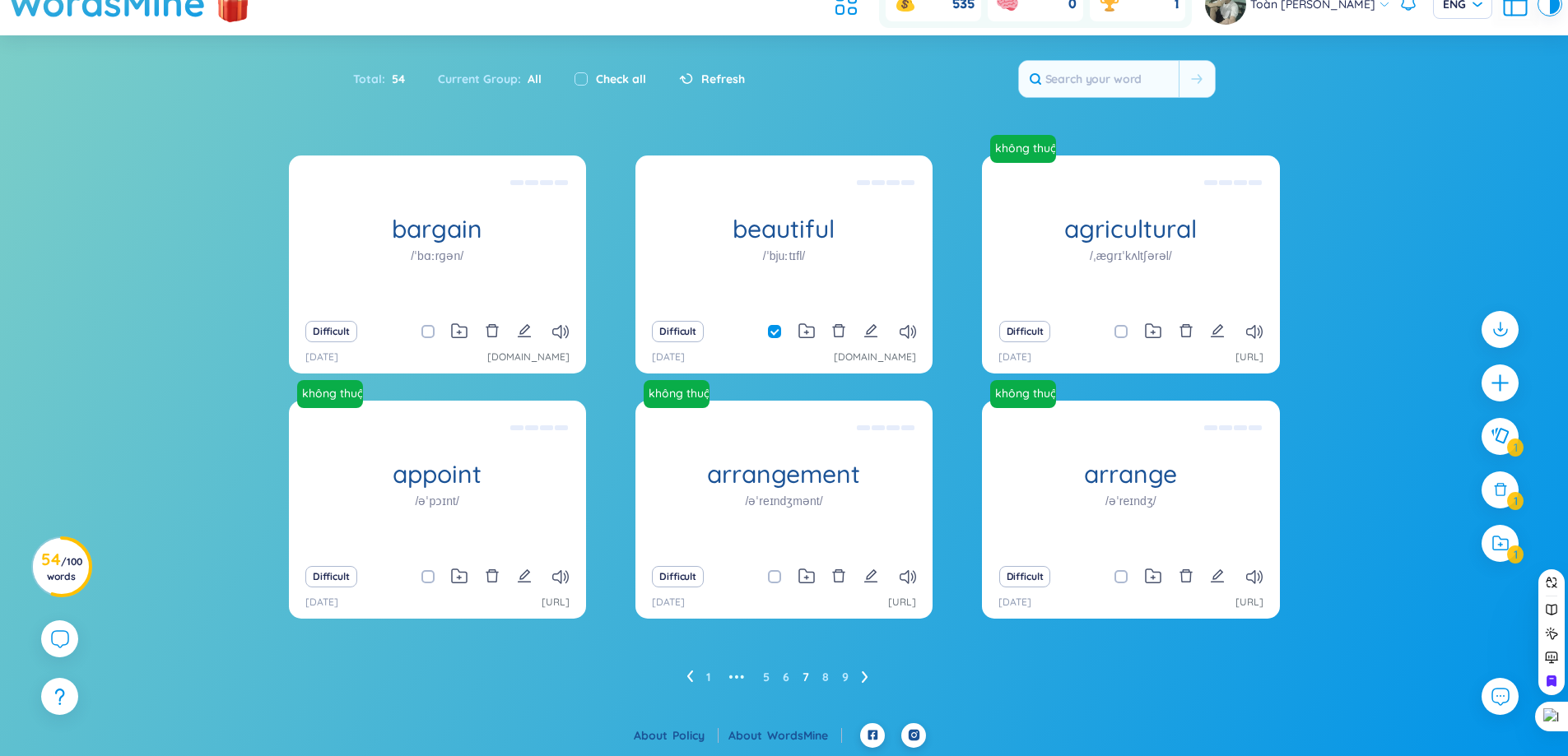
click at [430, 329] on input "checkbox" at bounding box center [436, 332] width 13 height 13
drag, startPoint x: 1500, startPoint y: 550, endPoint x: 1384, endPoint y: 572, distance: 118.1
click at [1498, 550] on icon at bounding box center [1500, 544] width 17 height 16
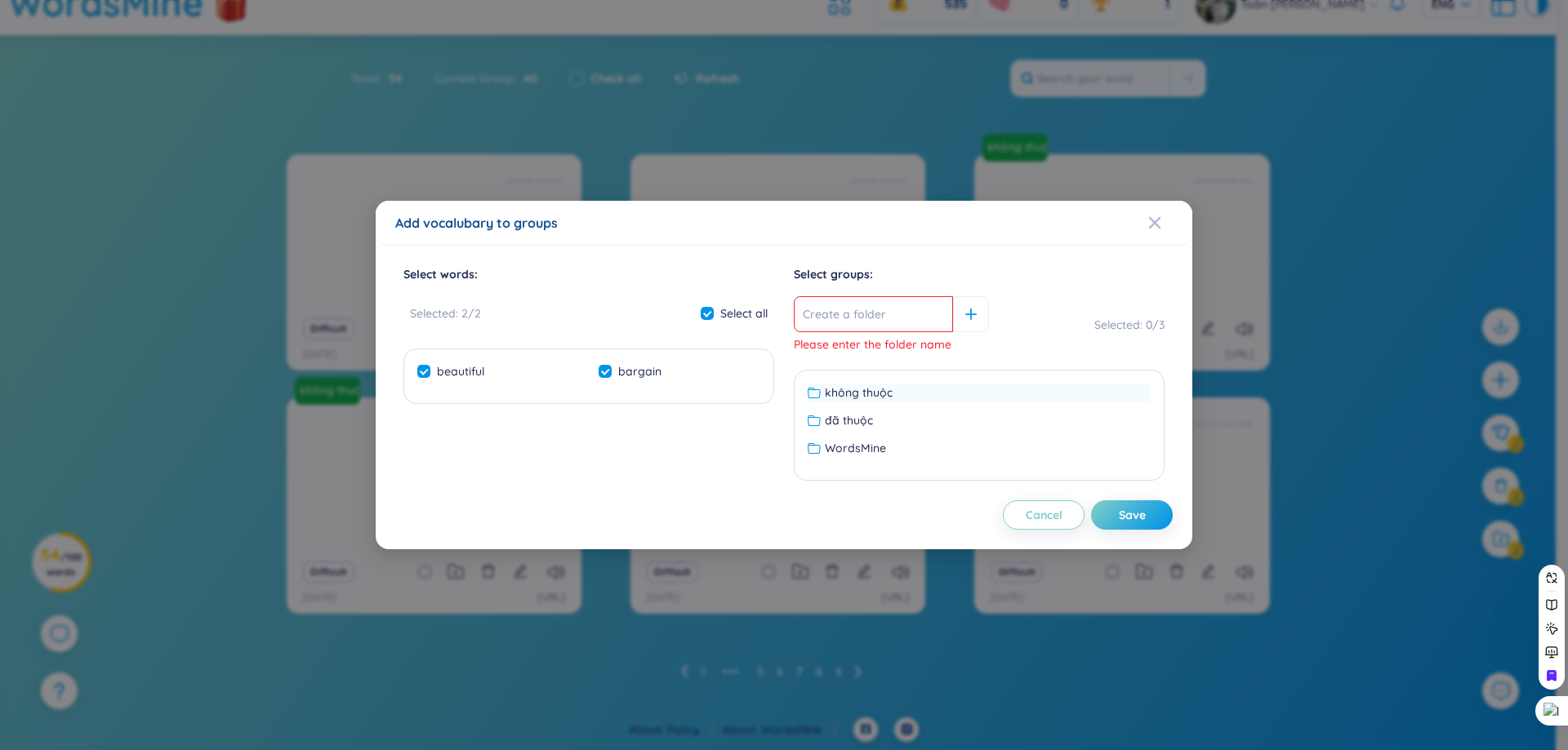
click at [898, 392] on div "không thuộc" at bounding box center [979, 392] width 343 height 18
click at [1134, 508] on div "Save" at bounding box center [1132, 515] width 27 height 18
checkbox input "false"
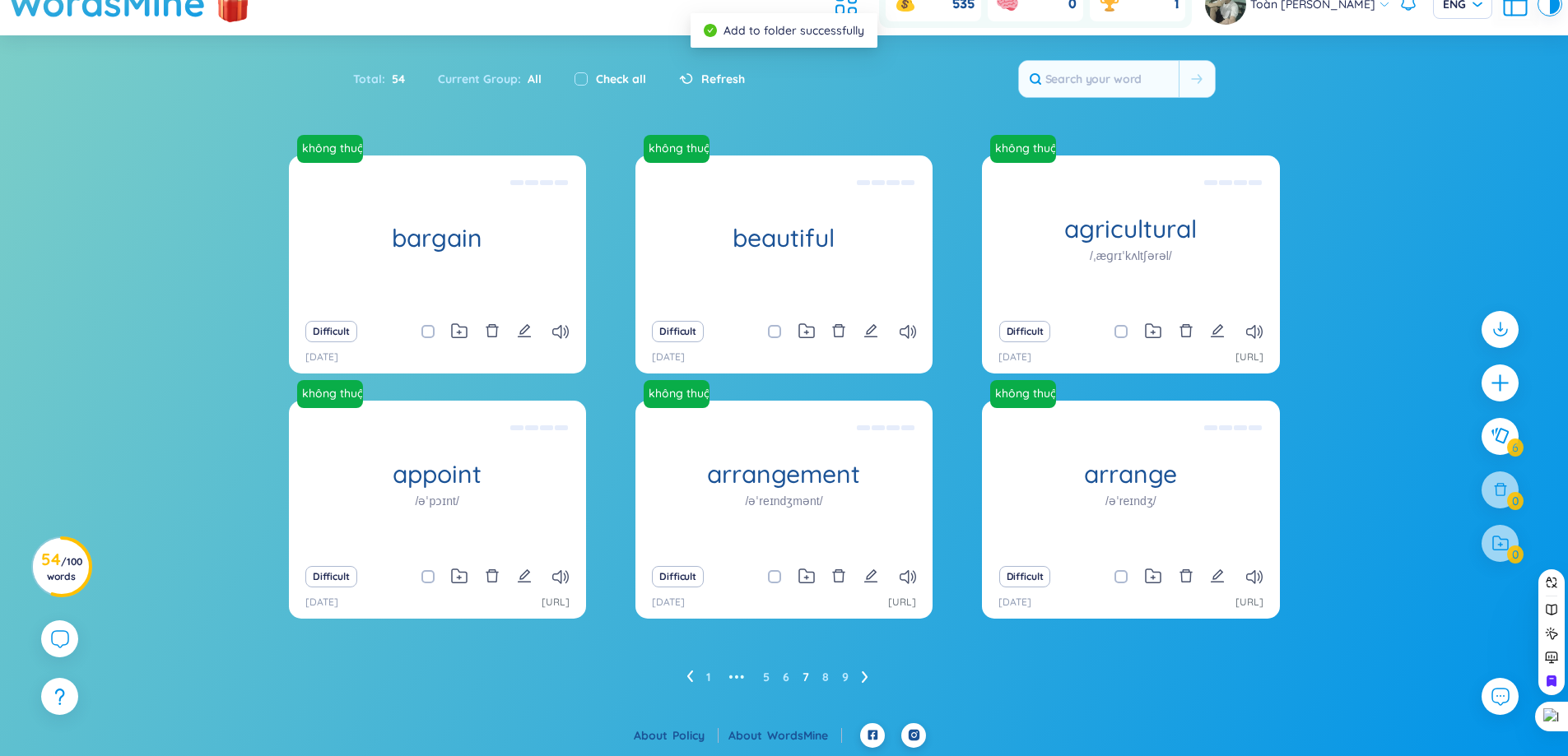
click at [692, 674] on icon at bounding box center [690, 677] width 7 height 12
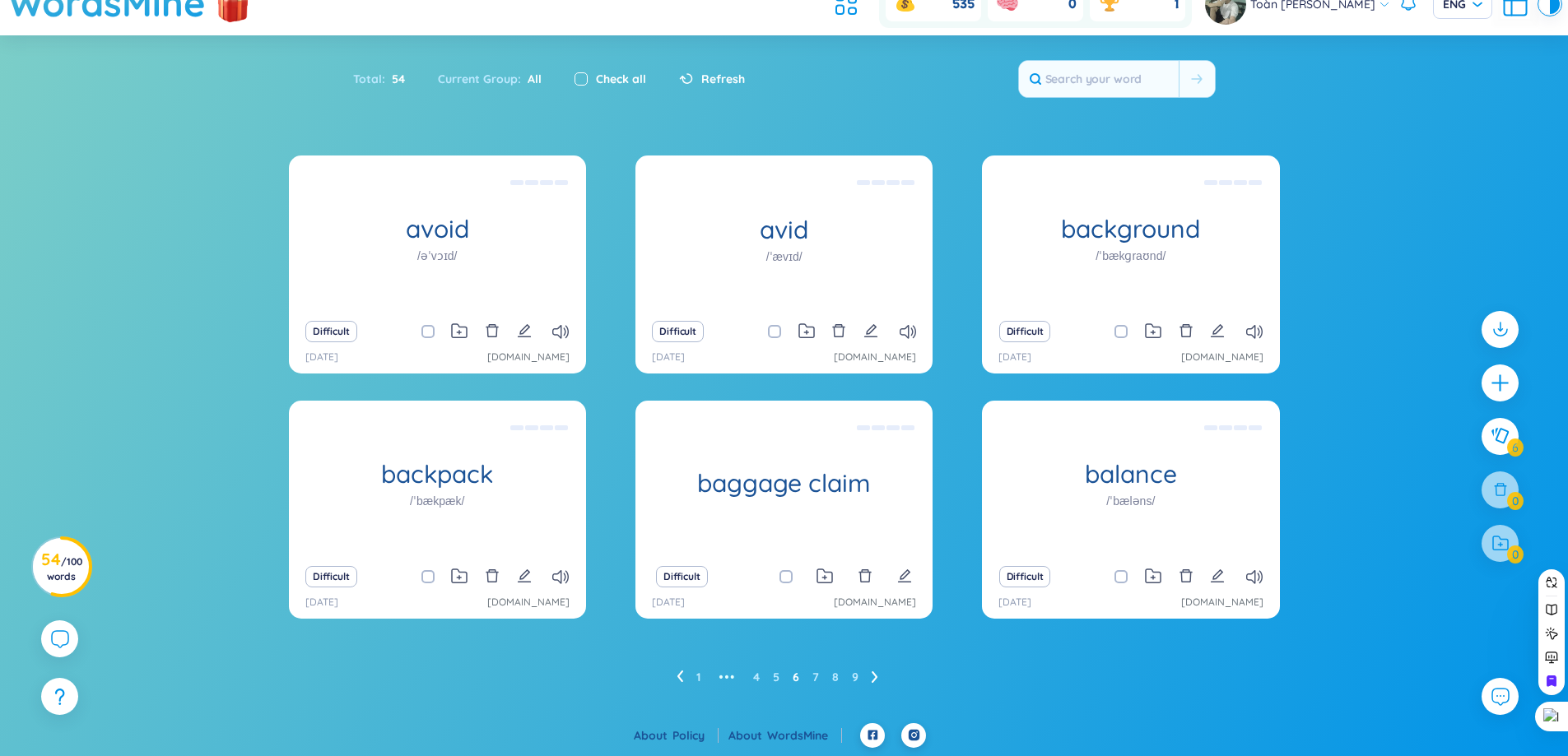
click at [583, 85] on input "checkbox" at bounding box center [581, 79] width 13 height 13
checkbox input "true"
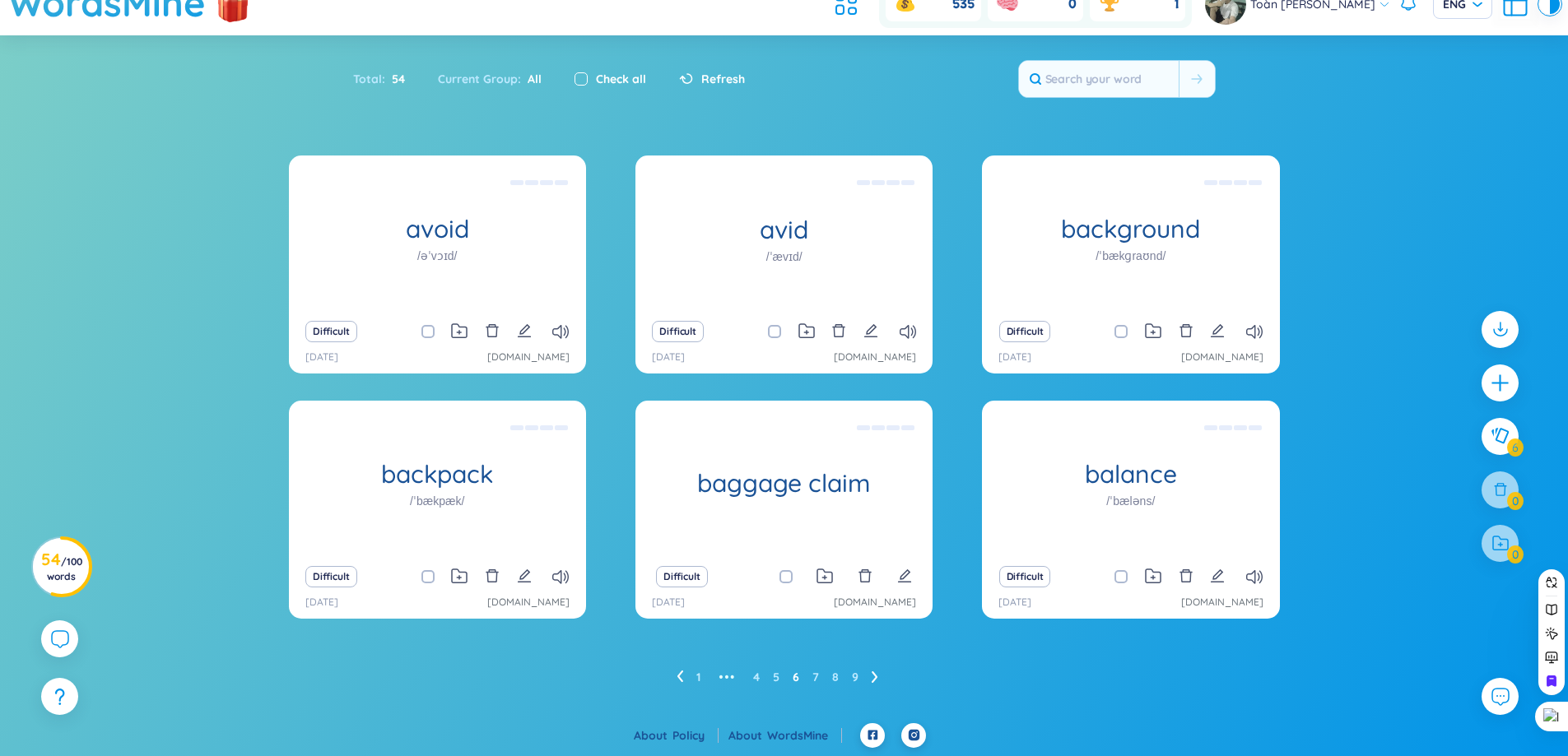
checkbox input "true"
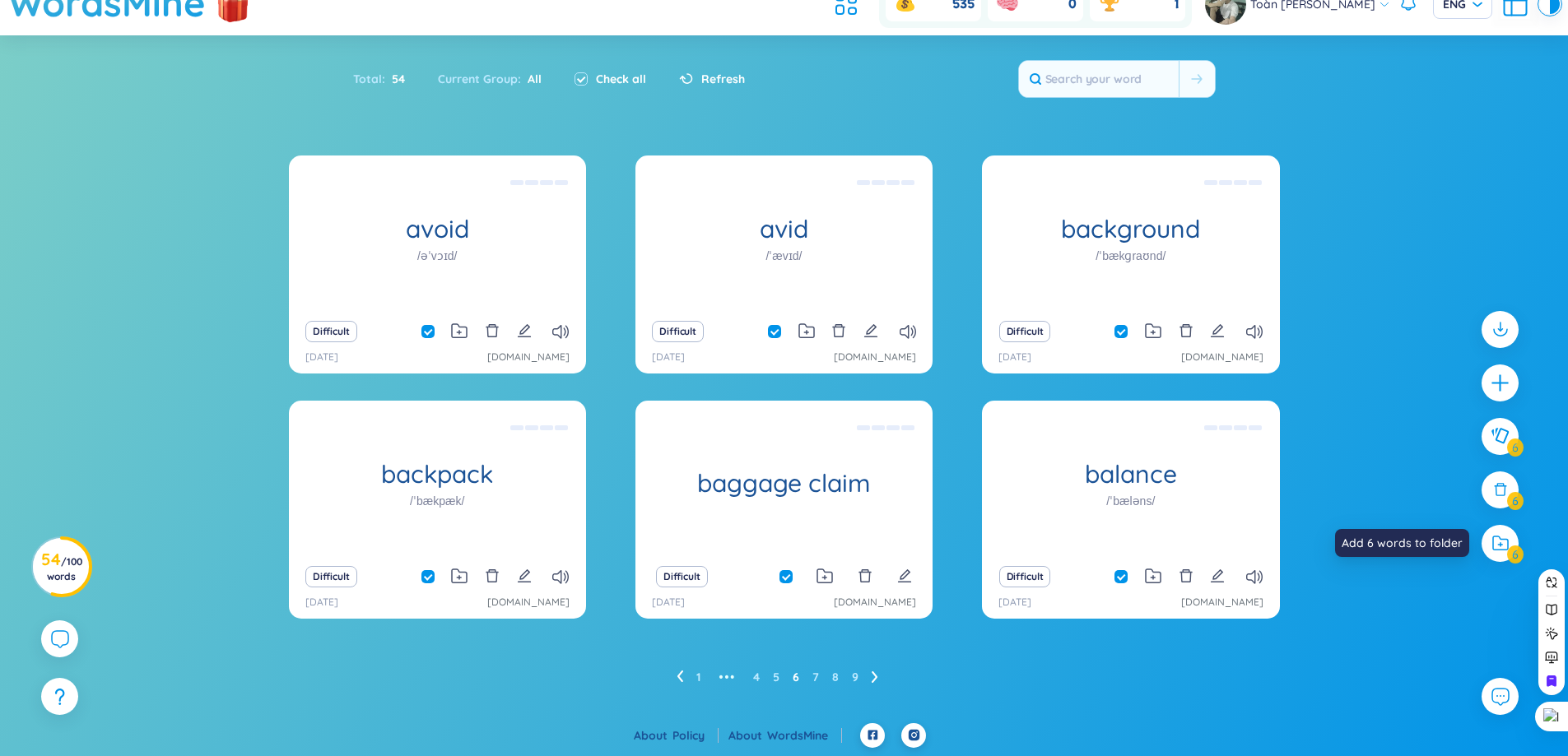
click at [1510, 551] on div at bounding box center [1500, 544] width 37 height 37
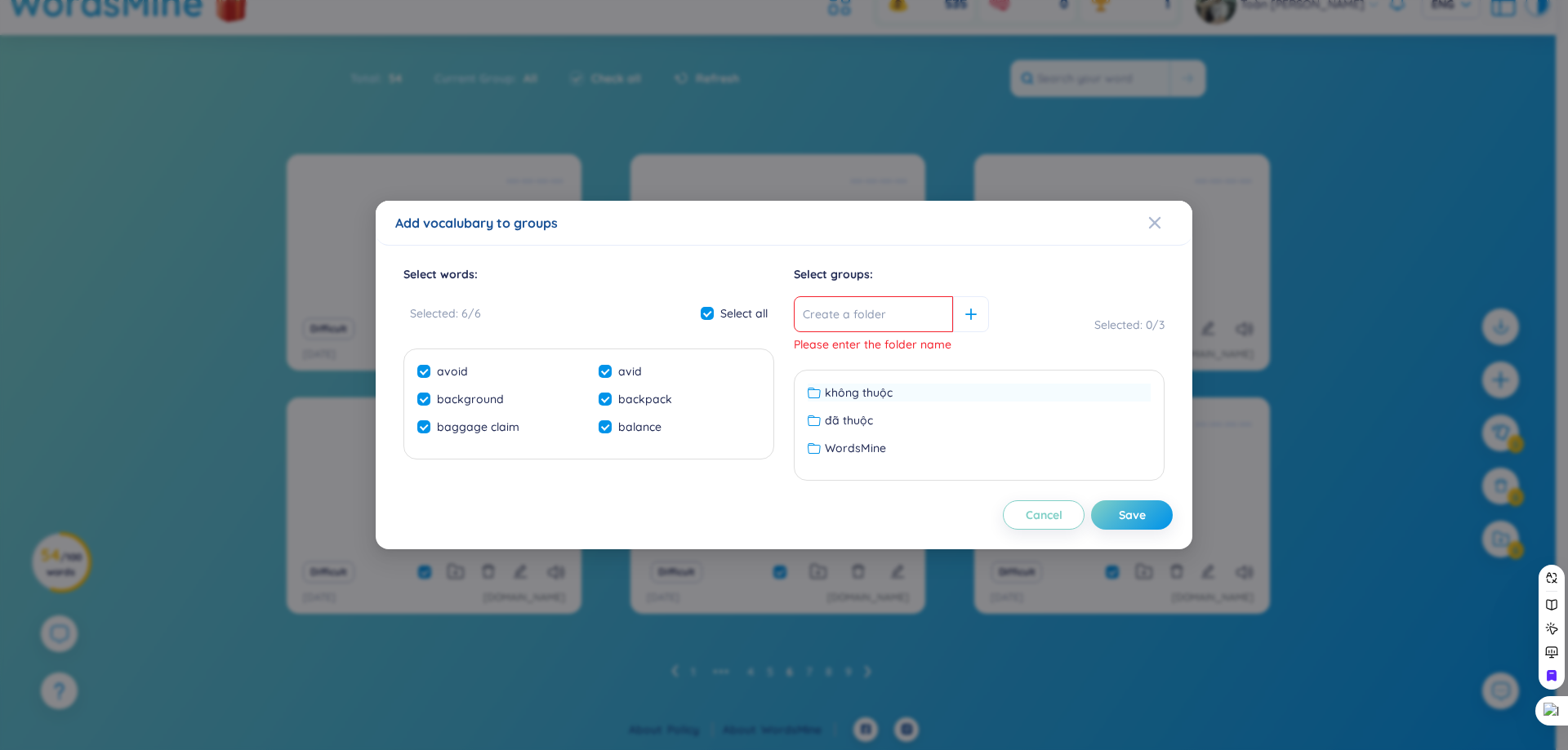
click at [866, 396] on span "không thuộc" at bounding box center [859, 392] width 68 height 18
click at [1126, 515] on div "Save" at bounding box center [1132, 515] width 27 height 18
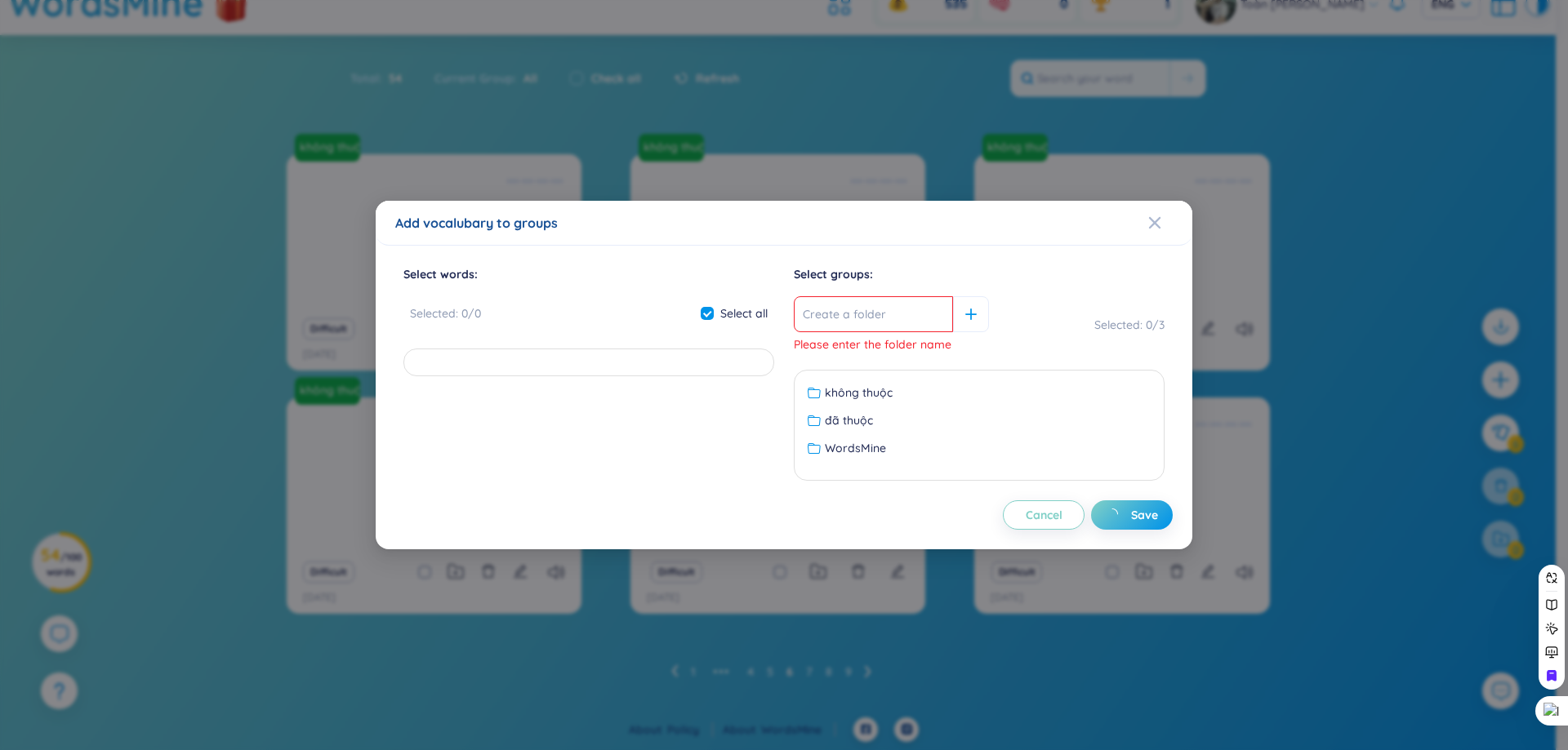
checkbox input "false"
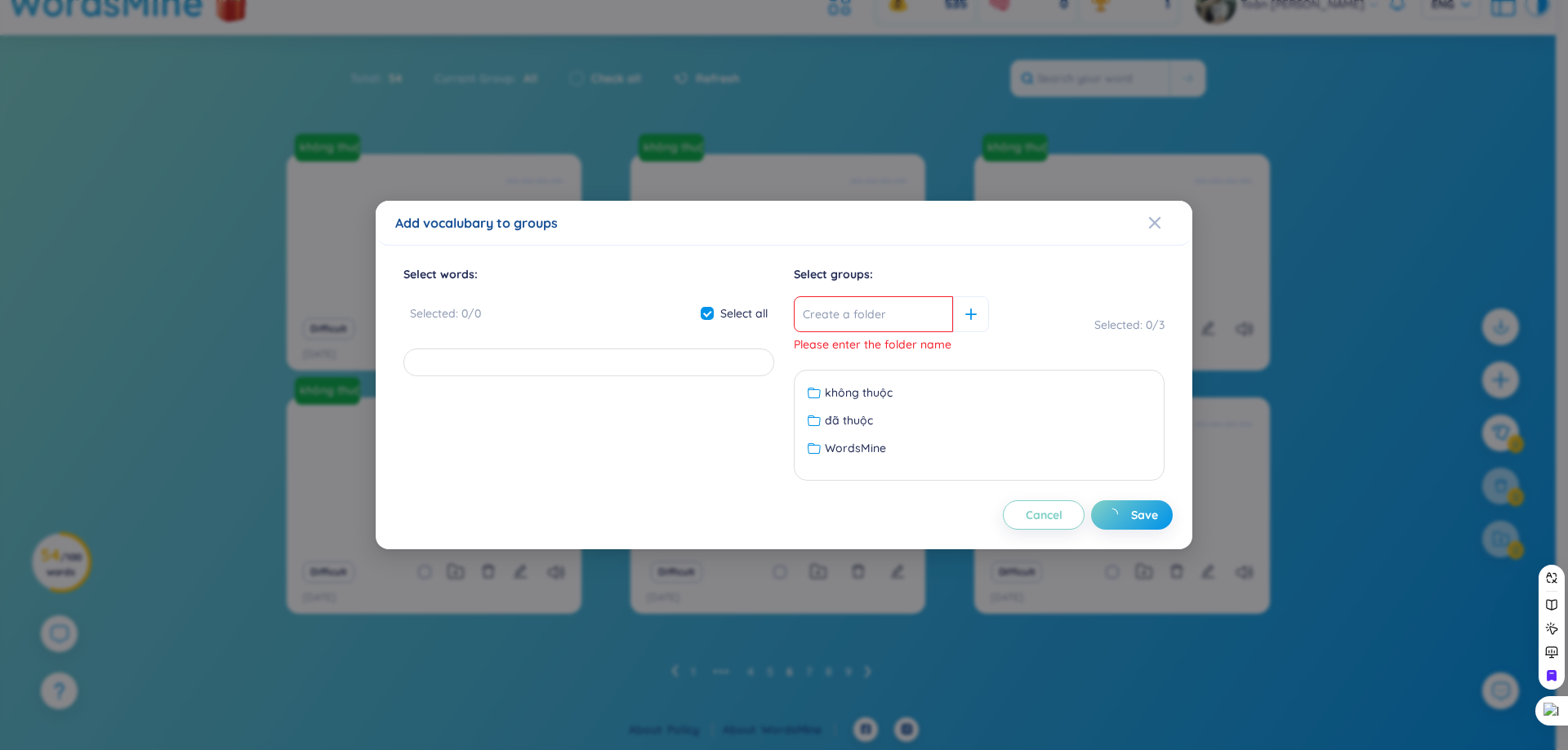
checkbox input "false"
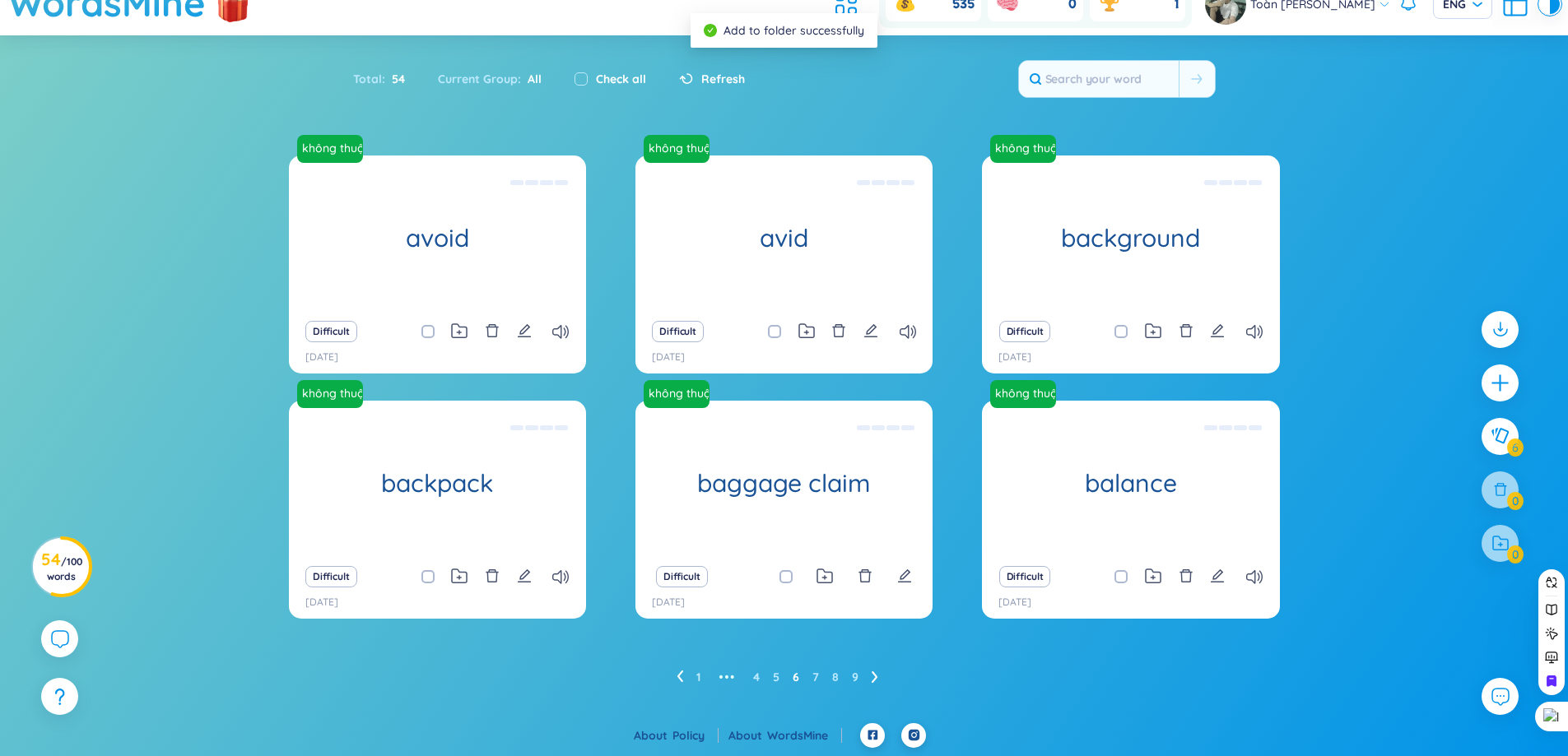
click at [681, 673] on icon at bounding box center [680, 676] width 6 height 11
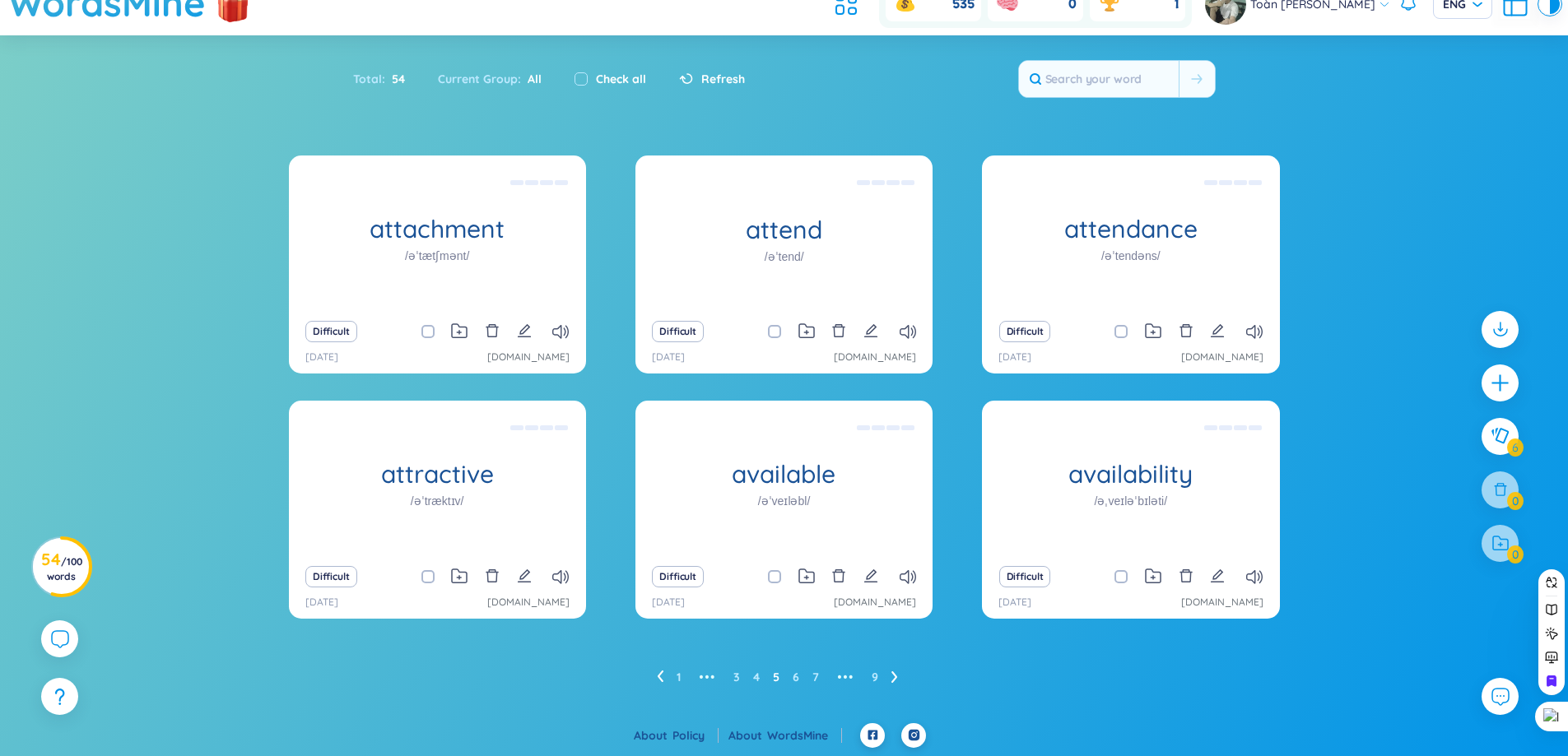
click at [596, 75] on label "Check all" at bounding box center [620, 79] width 50 height 18
checkbox input "true"
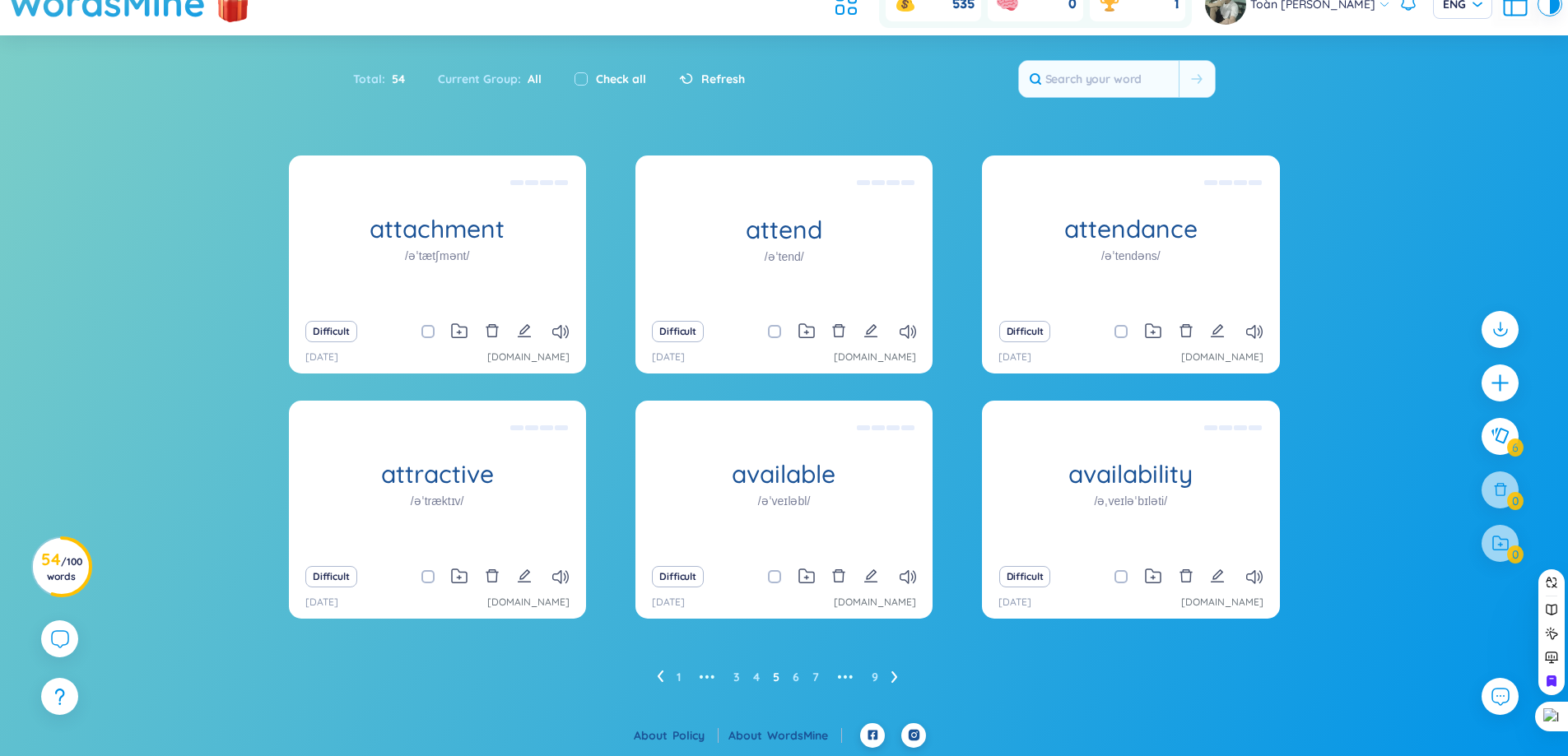
checkbox input "true"
click at [1499, 547] on icon at bounding box center [1500, 544] width 18 height 18
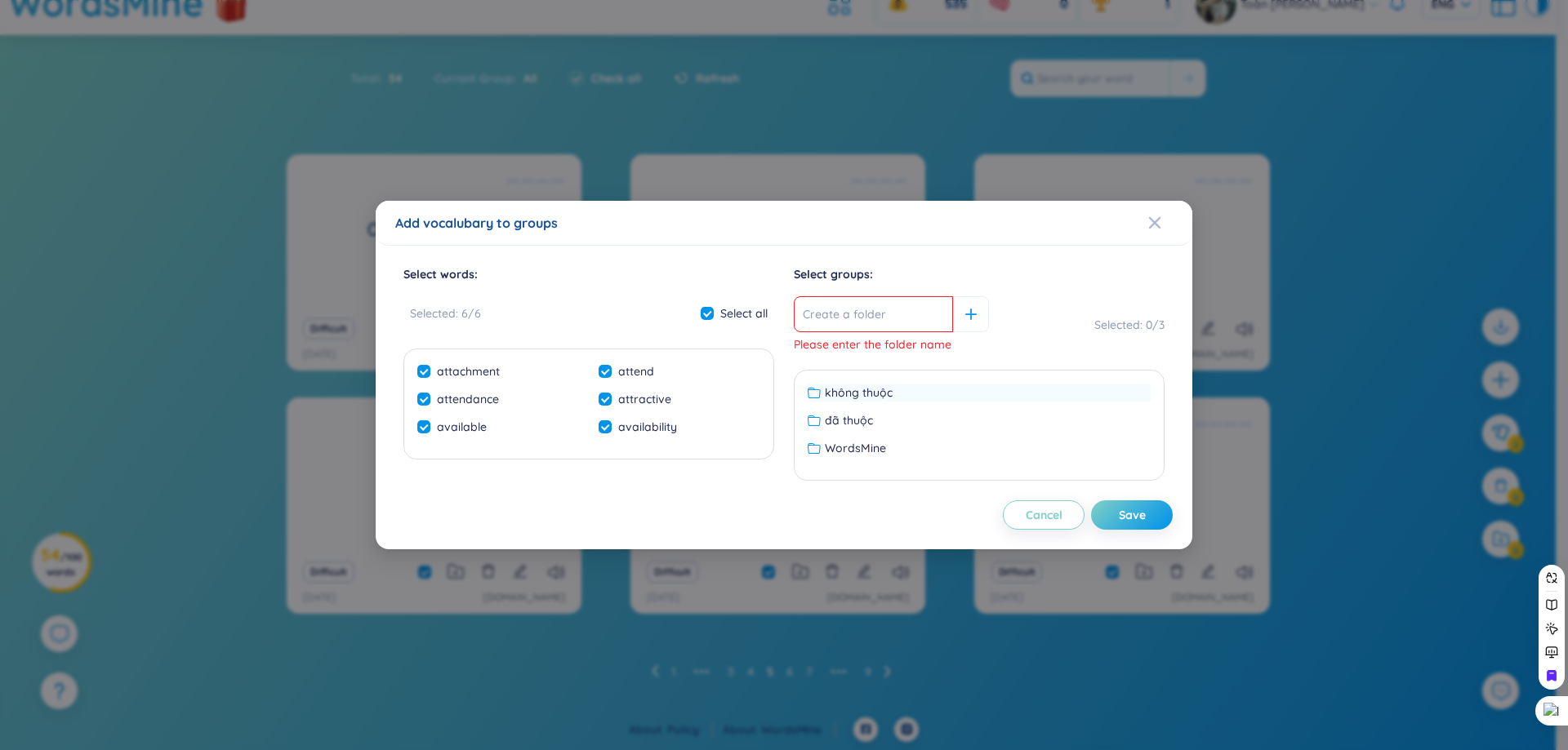
click at [901, 397] on div "không thuộc" at bounding box center [979, 392] width 343 height 18
click at [1115, 516] on button "Save" at bounding box center [1132, 515] width 82 height 30
checkbox input "false"
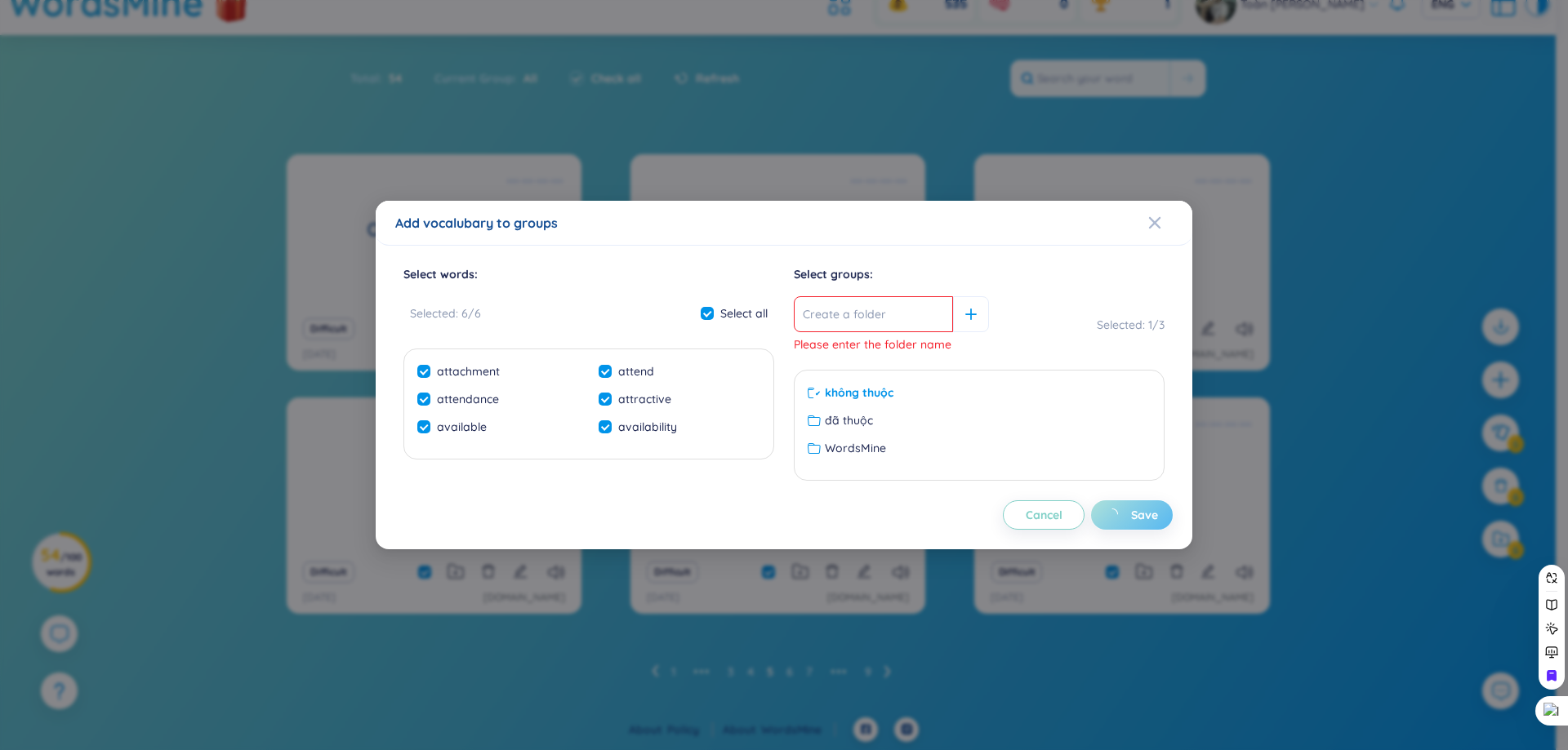
checkbox input "false"
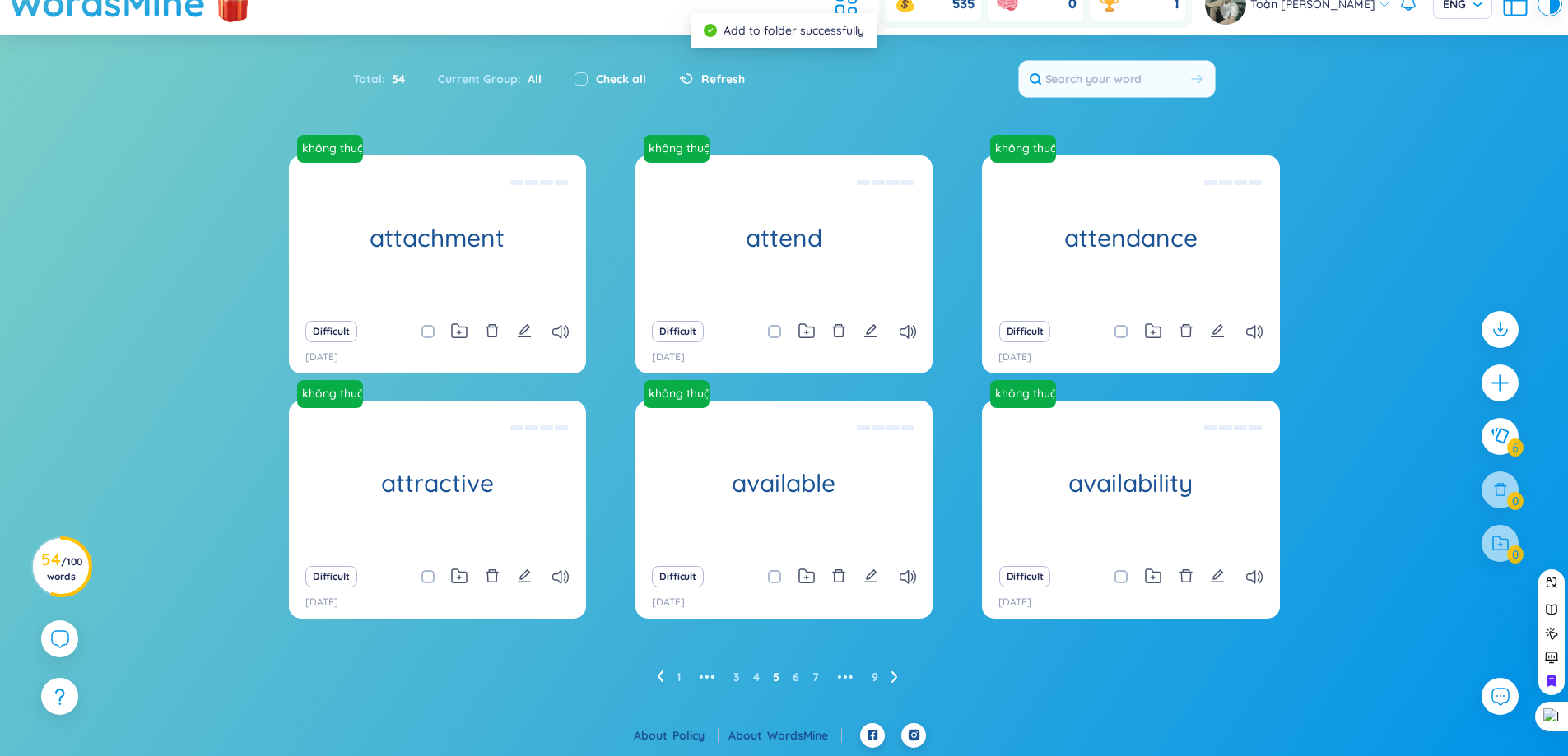
click at [658, 670] on li at bounding box center [661, 677] width 7 height 26
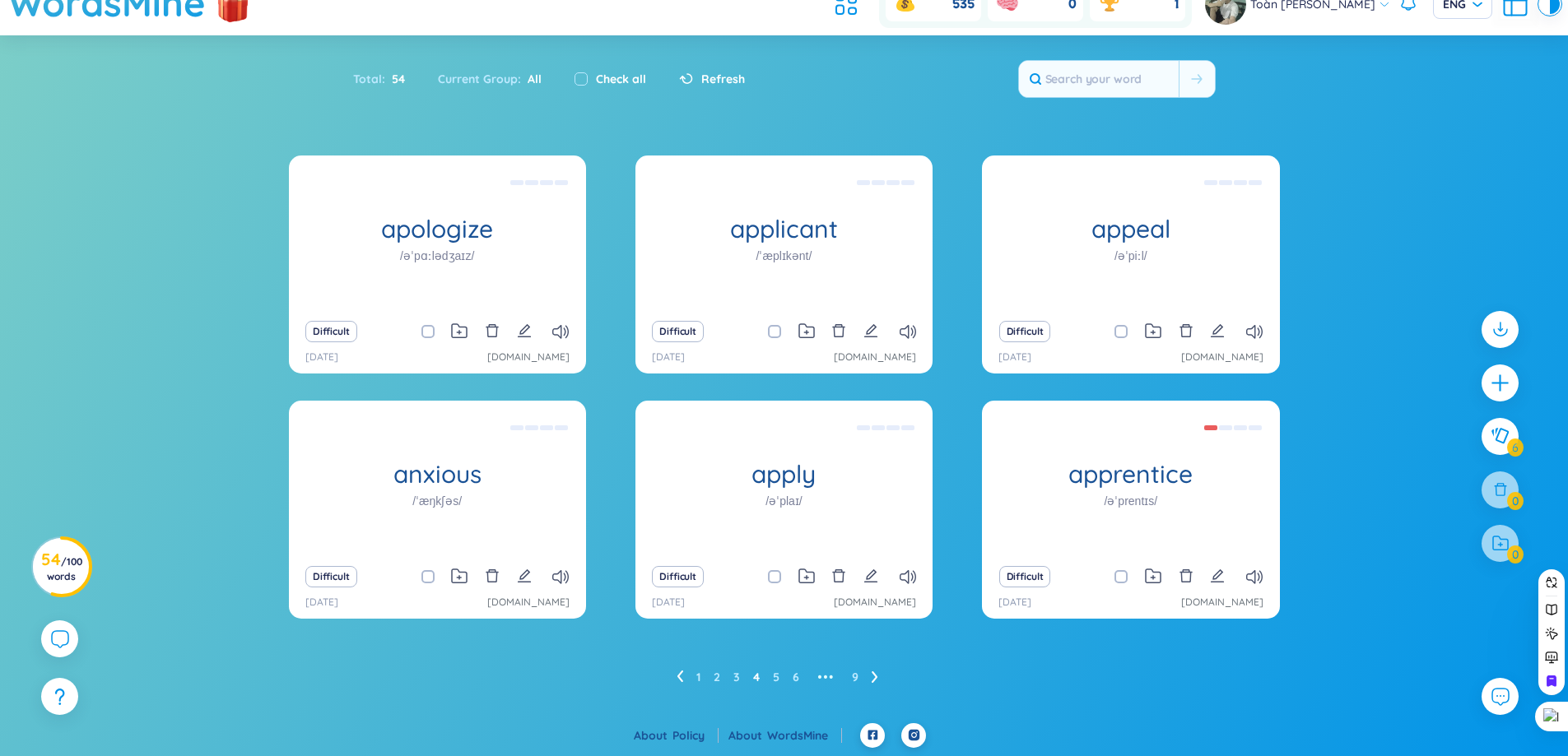
click at [609, 74] on label "Check all" at bounding box center [620, 79] width 50 height 18
checkbox input "true"
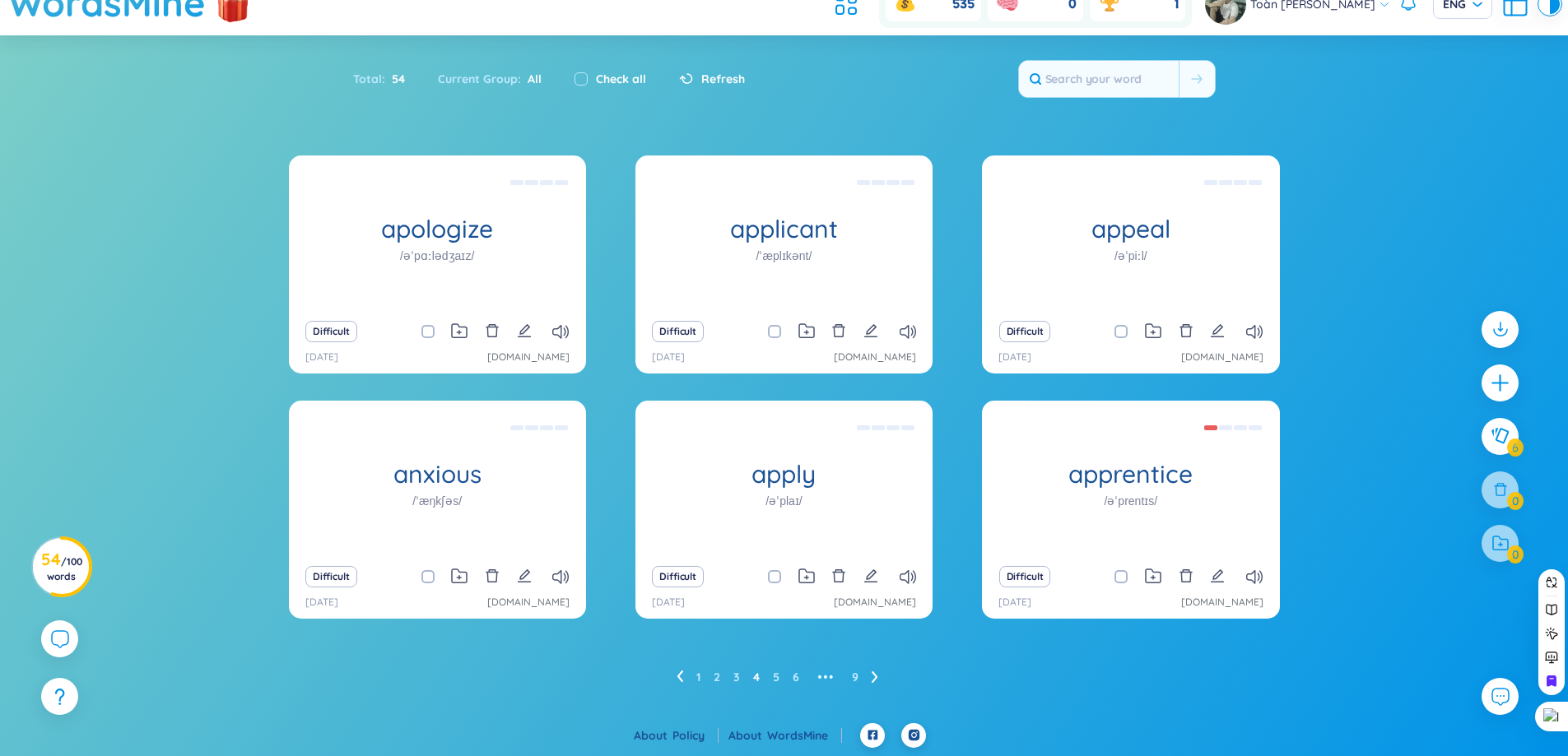
checkbox input "true"
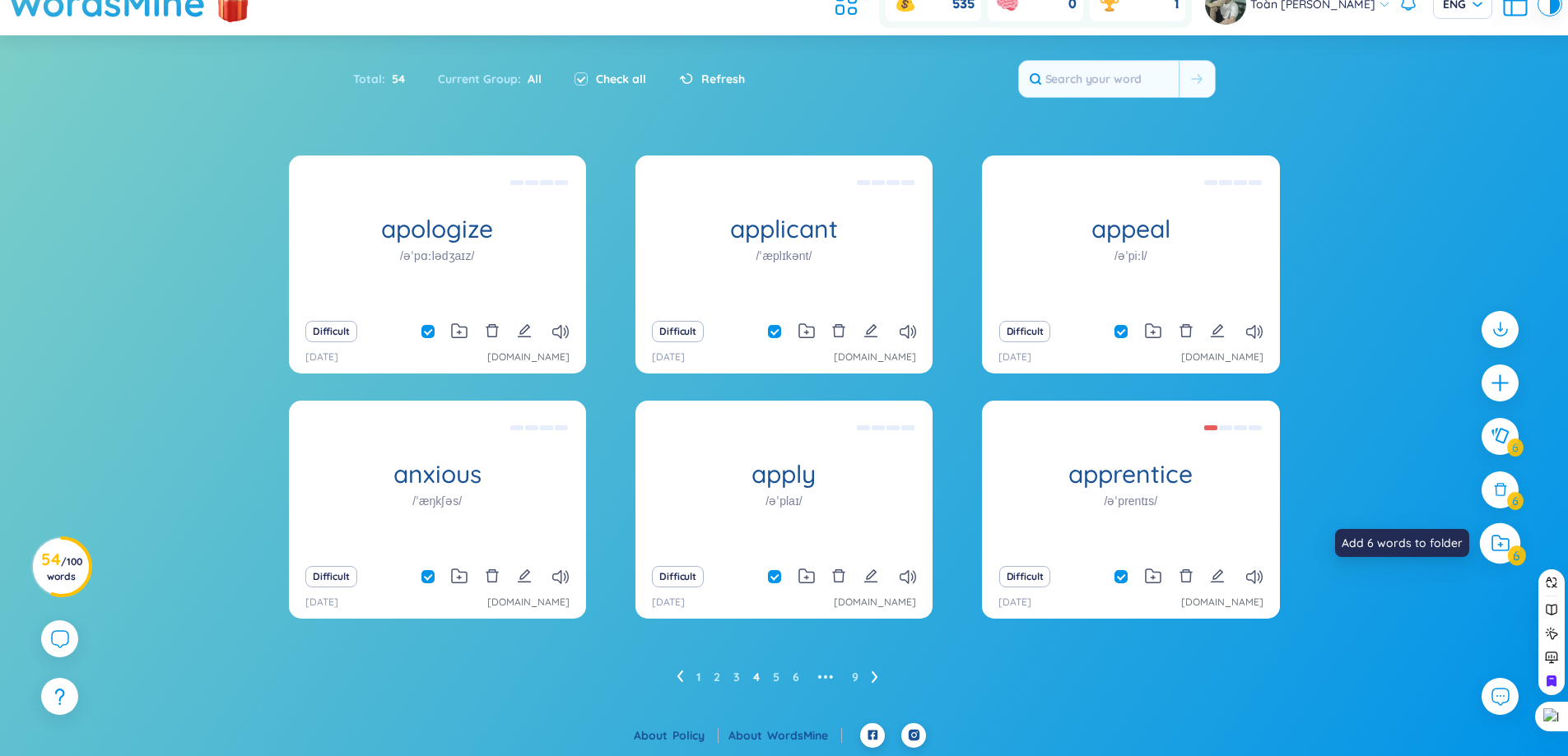
click at [1500, 538] on icon at bounding box center [1500, 543] width 17 height 15
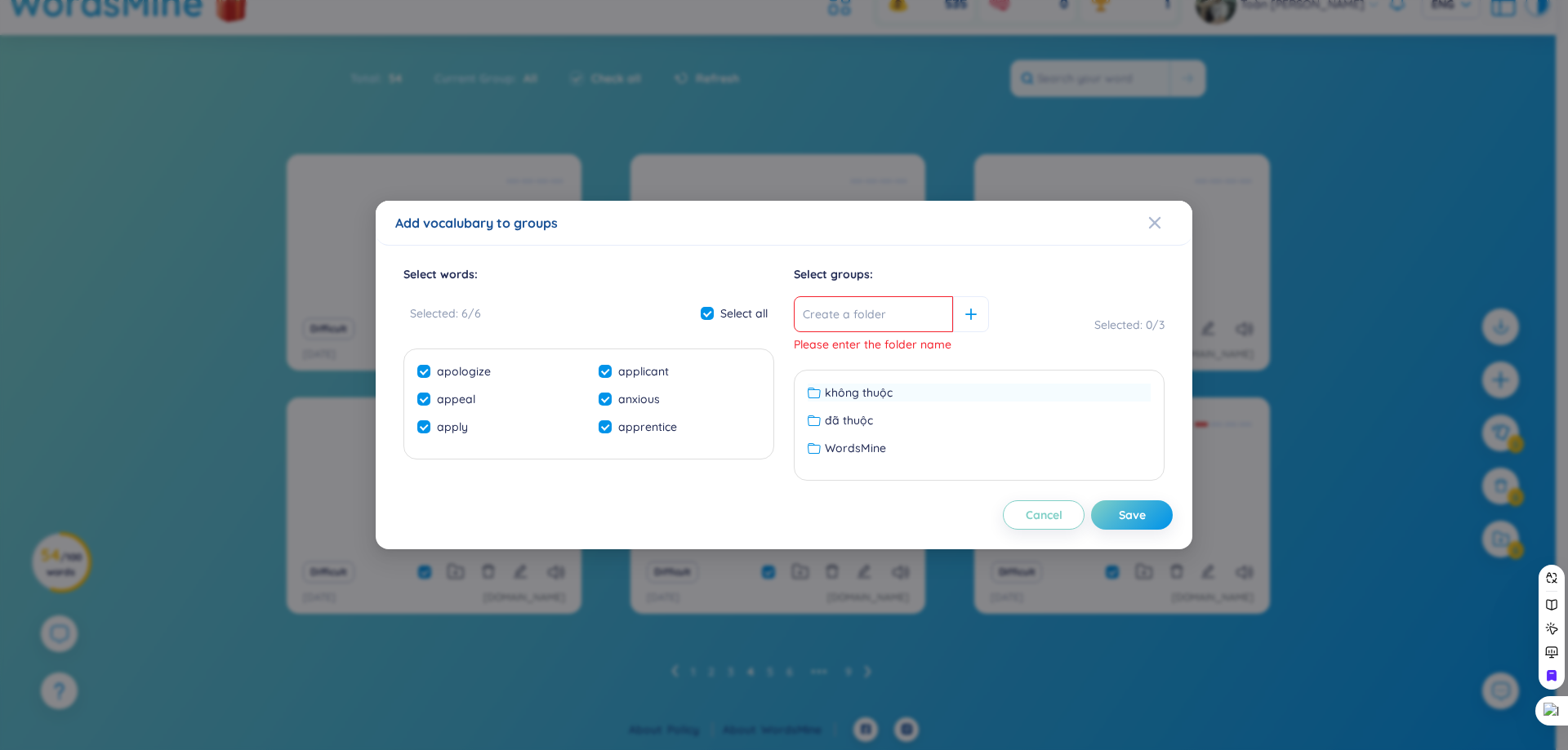
click at [863, 386] on span "không thuộc" at bounding box center [859, 392] width 68 height 18
click at [1141, 512] on div "Save" at bounding box center [1132, 515] width 27 height 18
checkbox input "false"
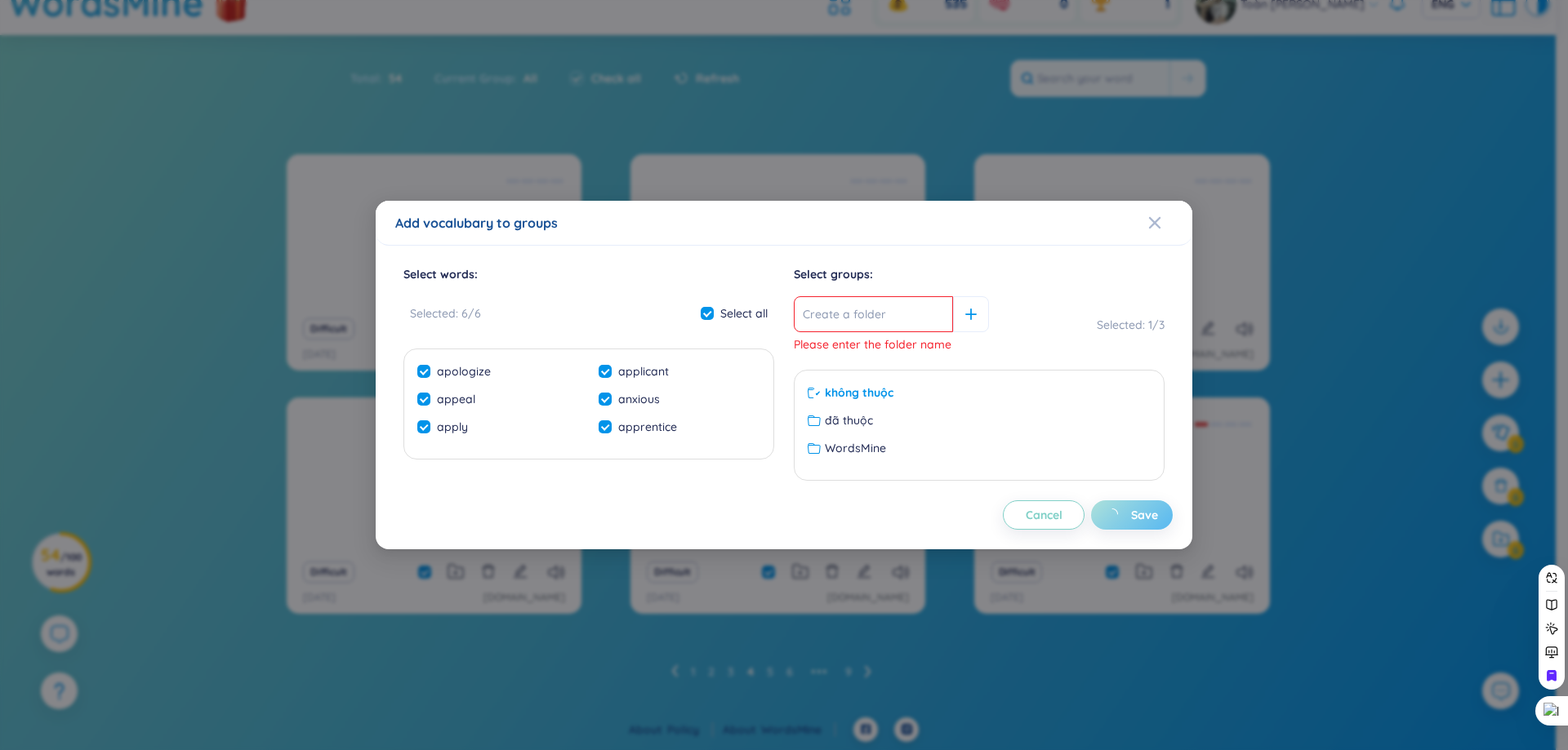
checkbox input "false"
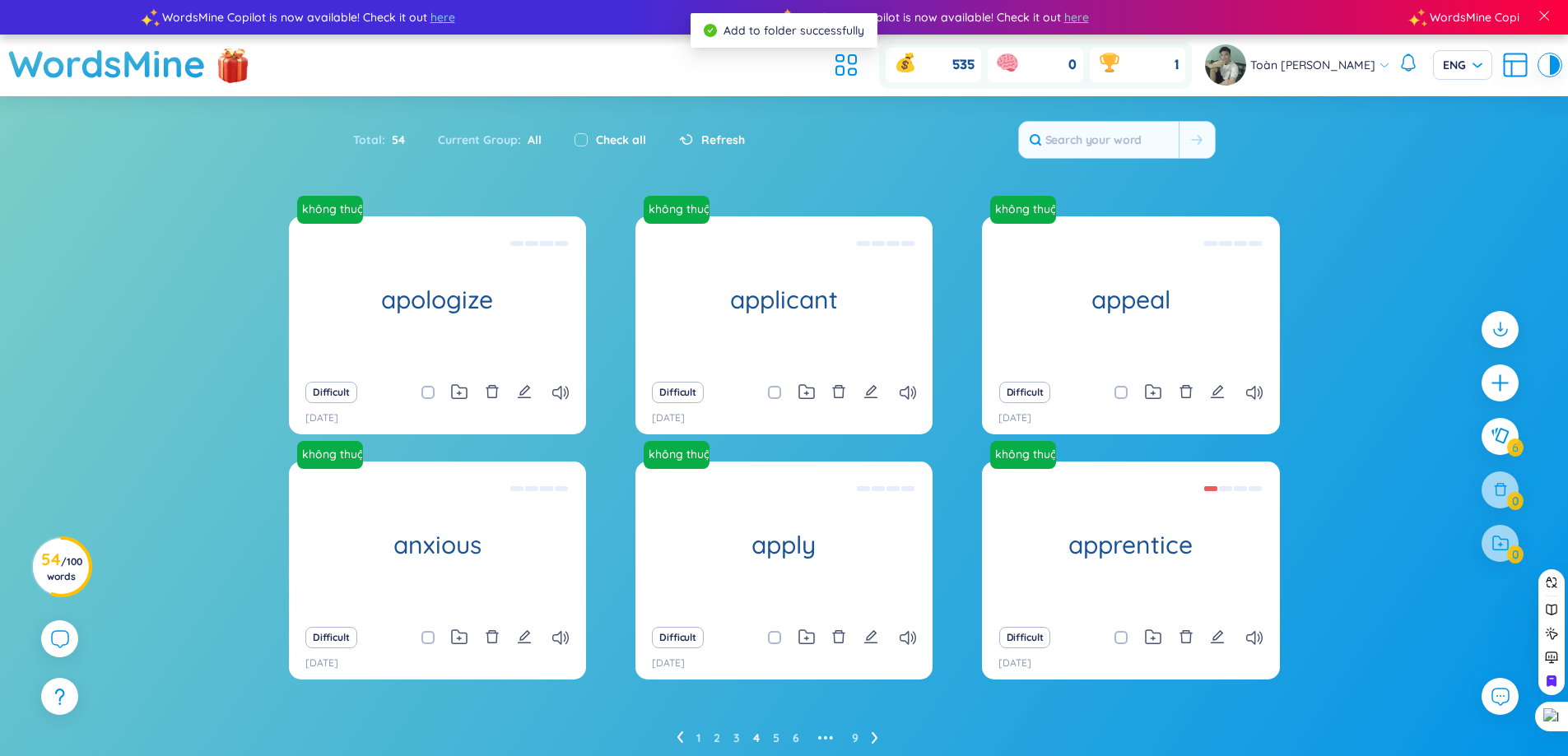
scroll to position [61, 0]
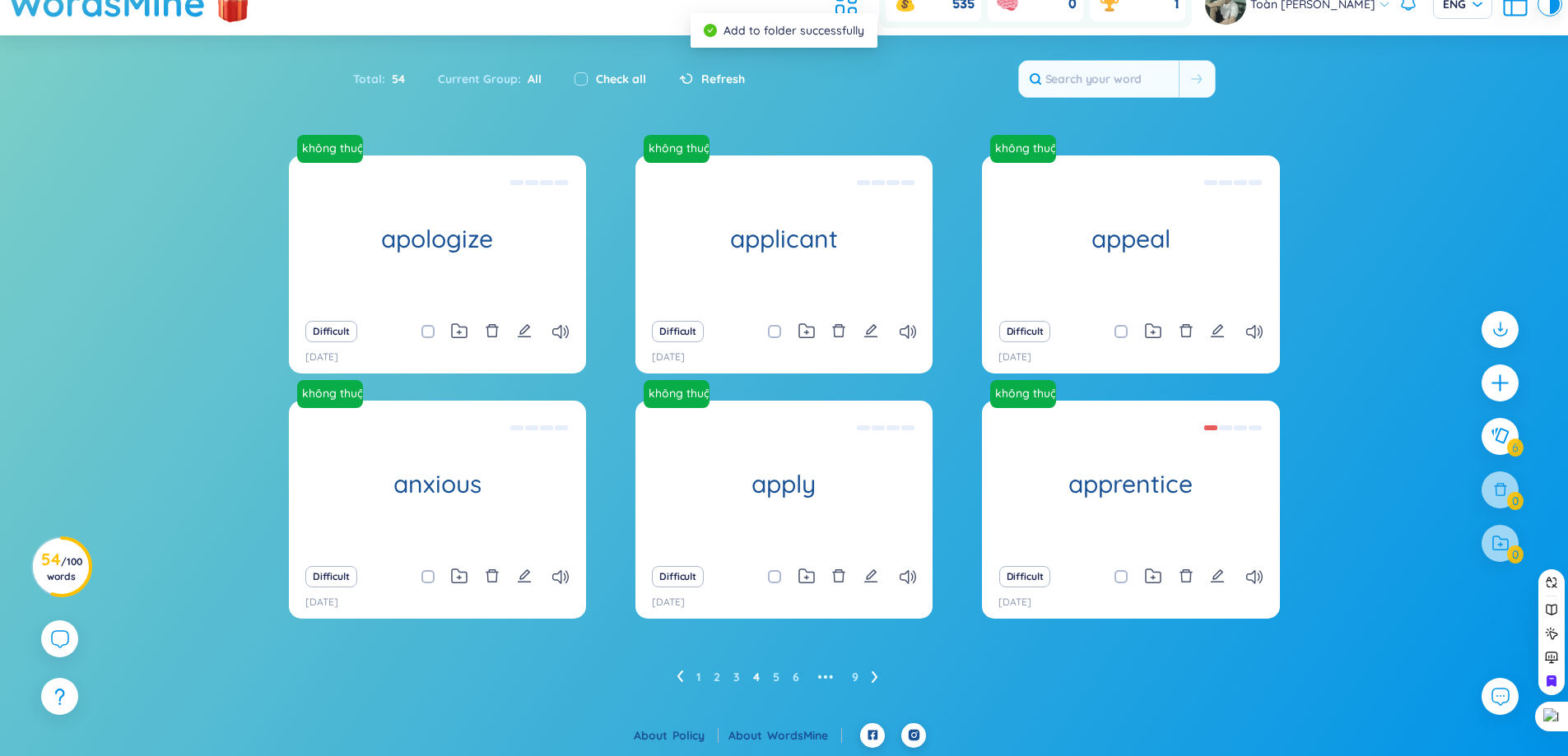
click at [687, 676] on ul "1 2 3 4 5 6 ••• 9" at bounding box center [784, 677] width 215 height 26
click at [684, 676] on ul "1 2 3 4 5 6 ••• 9" at bounding box center [784, 677] width 215 height 26
click at [683, 676] on icon at bounding box center [680, 677] width 7 height 12
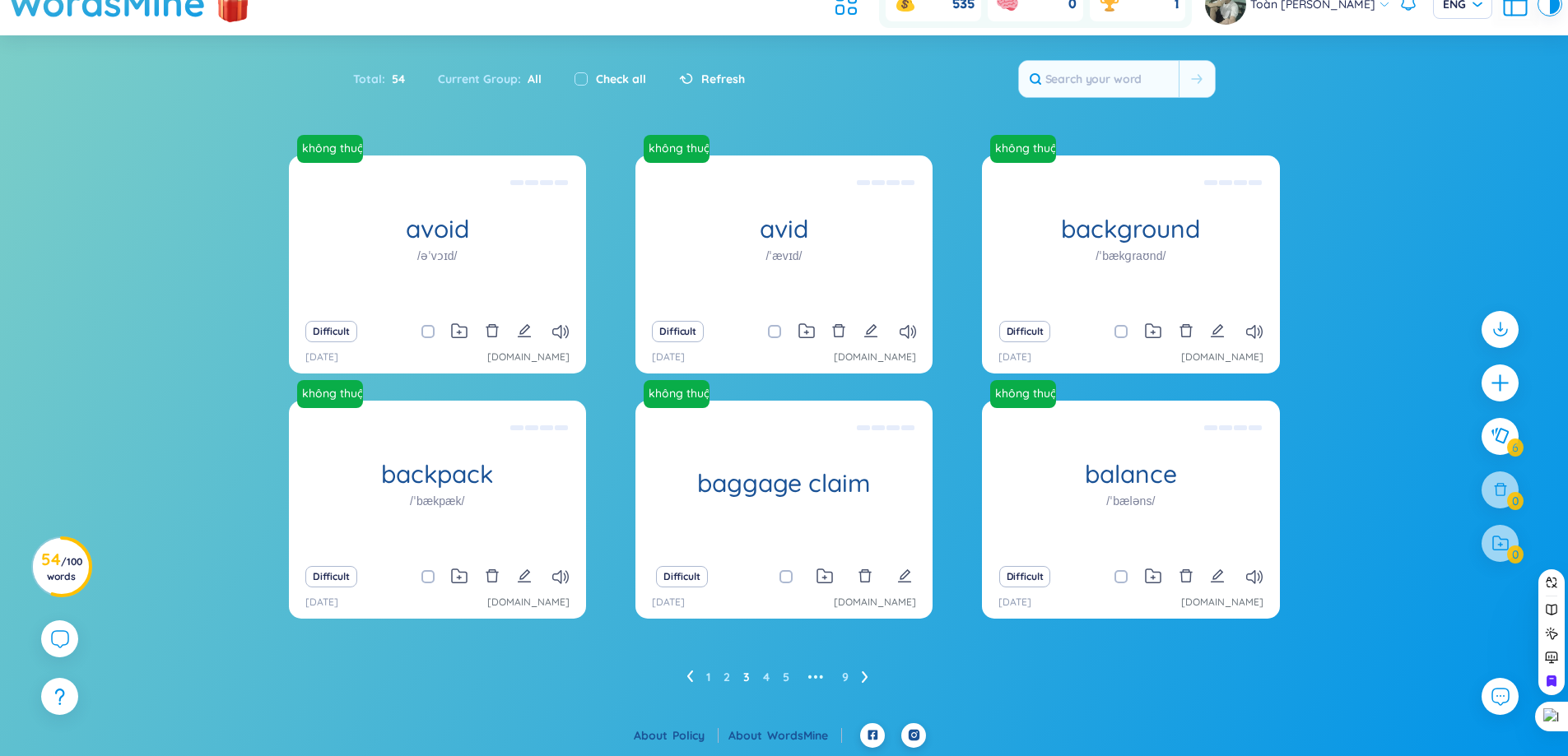
click at [690, 678] on icon at bounding box center [690, 676] width 6 height 11
click at [691, 674] on icon at bounding box center [690, 677] width 7 height 12
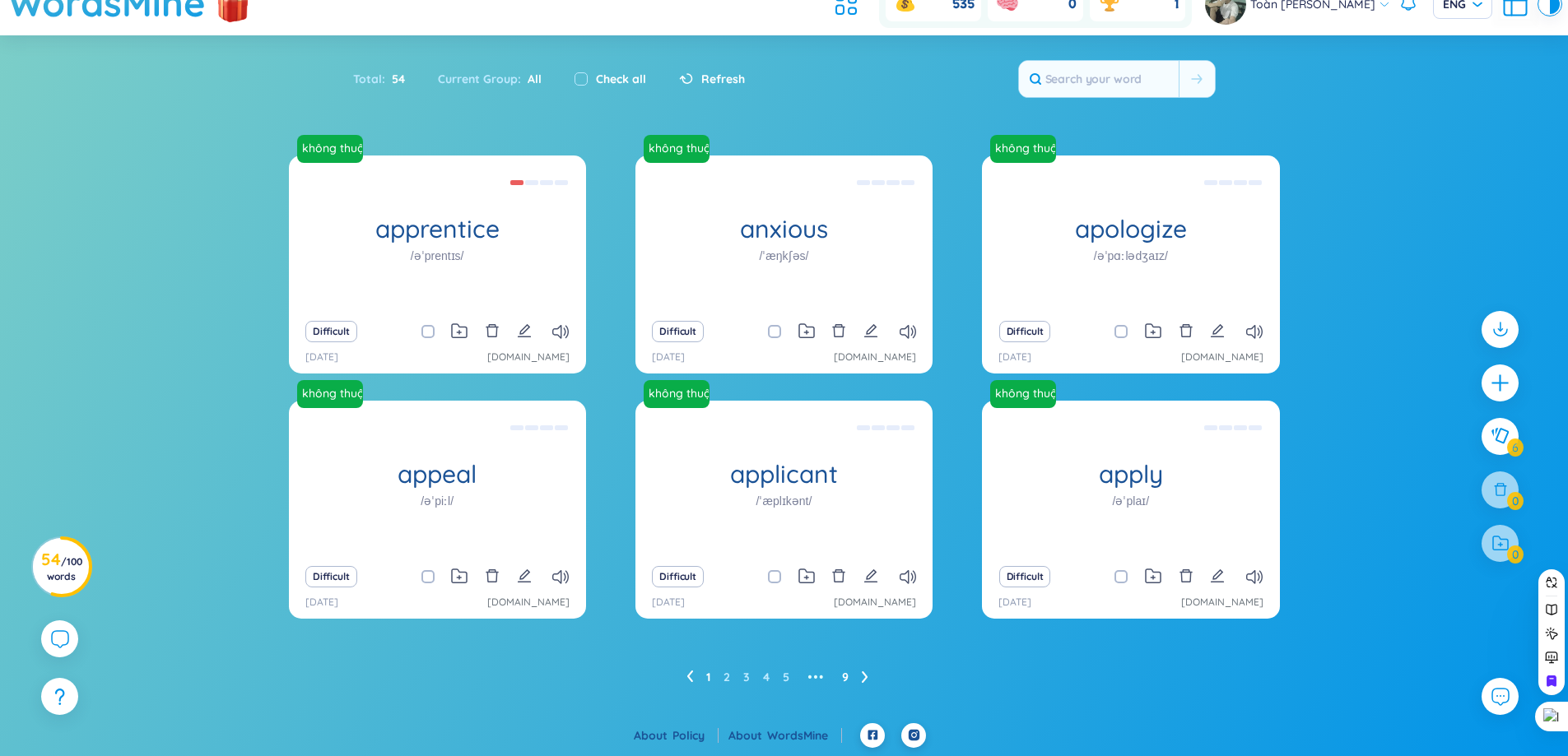
click at [846, 678] on link "9" at bounding box center [846, 677] width 7 height 25
click at [71, 558] on span "/ 100 words" at bounding box center [64, 568] width 35 height 27
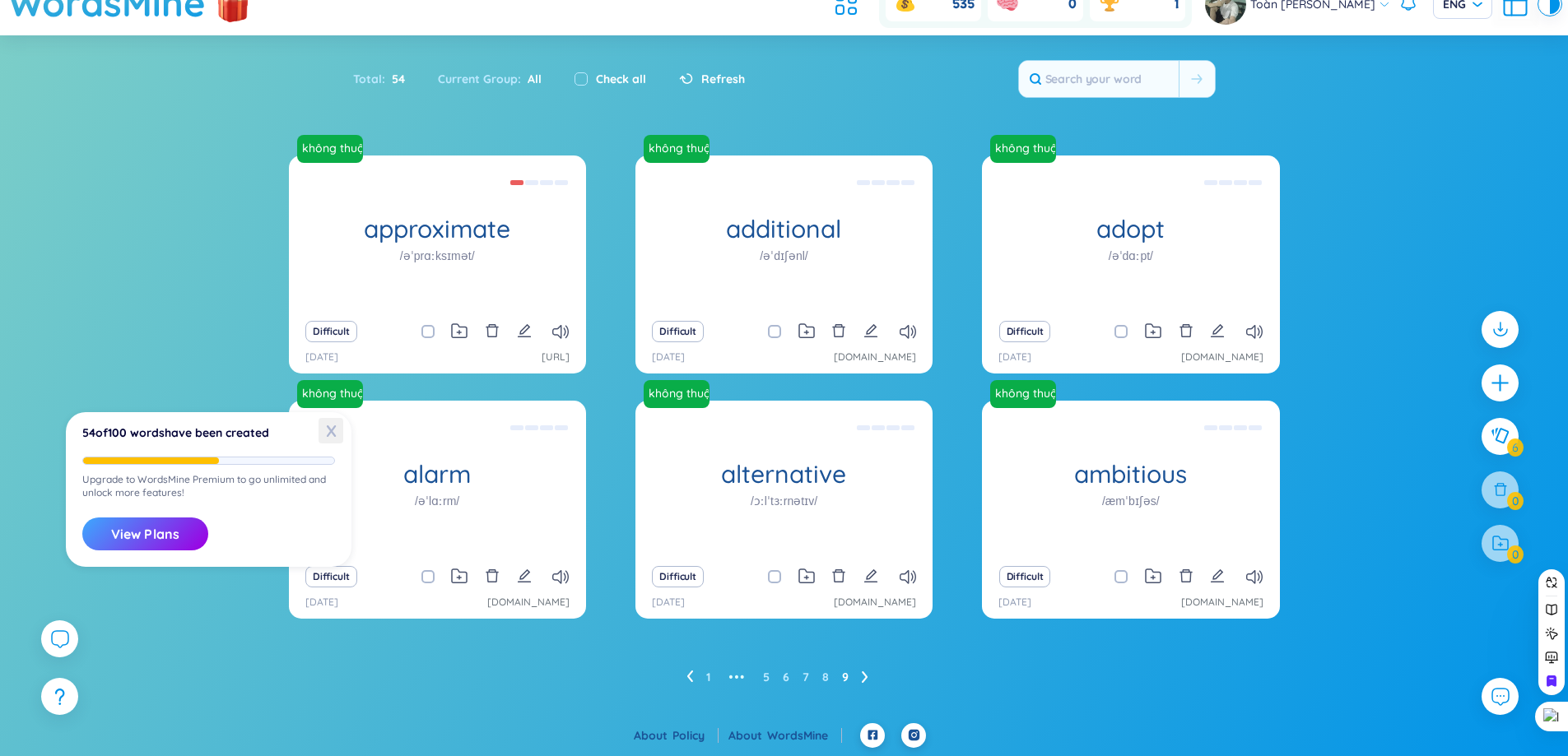
click at [327, 432] on span "X" at bounding box center [331, 431] width 25 height 25
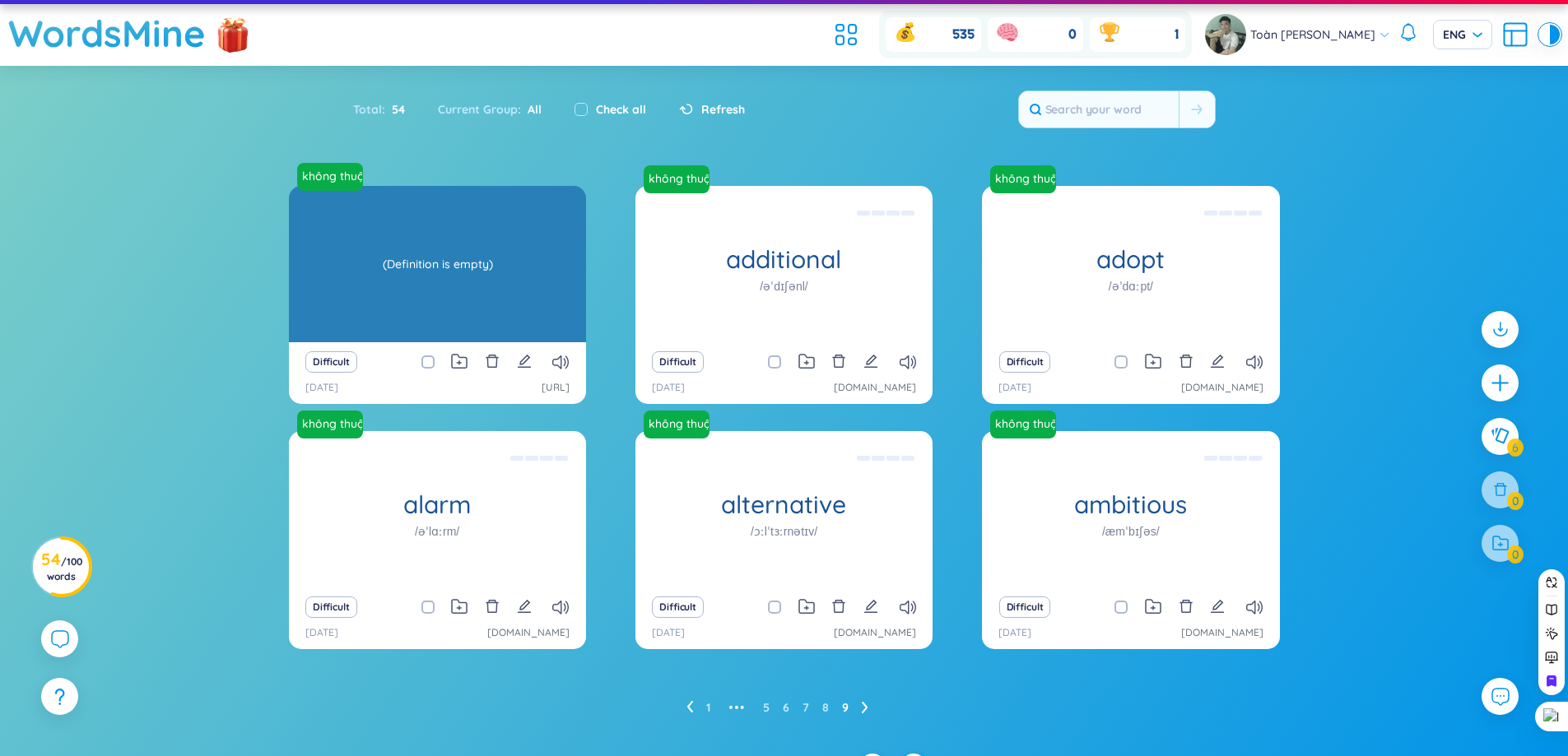
scroll to position [0, 0]
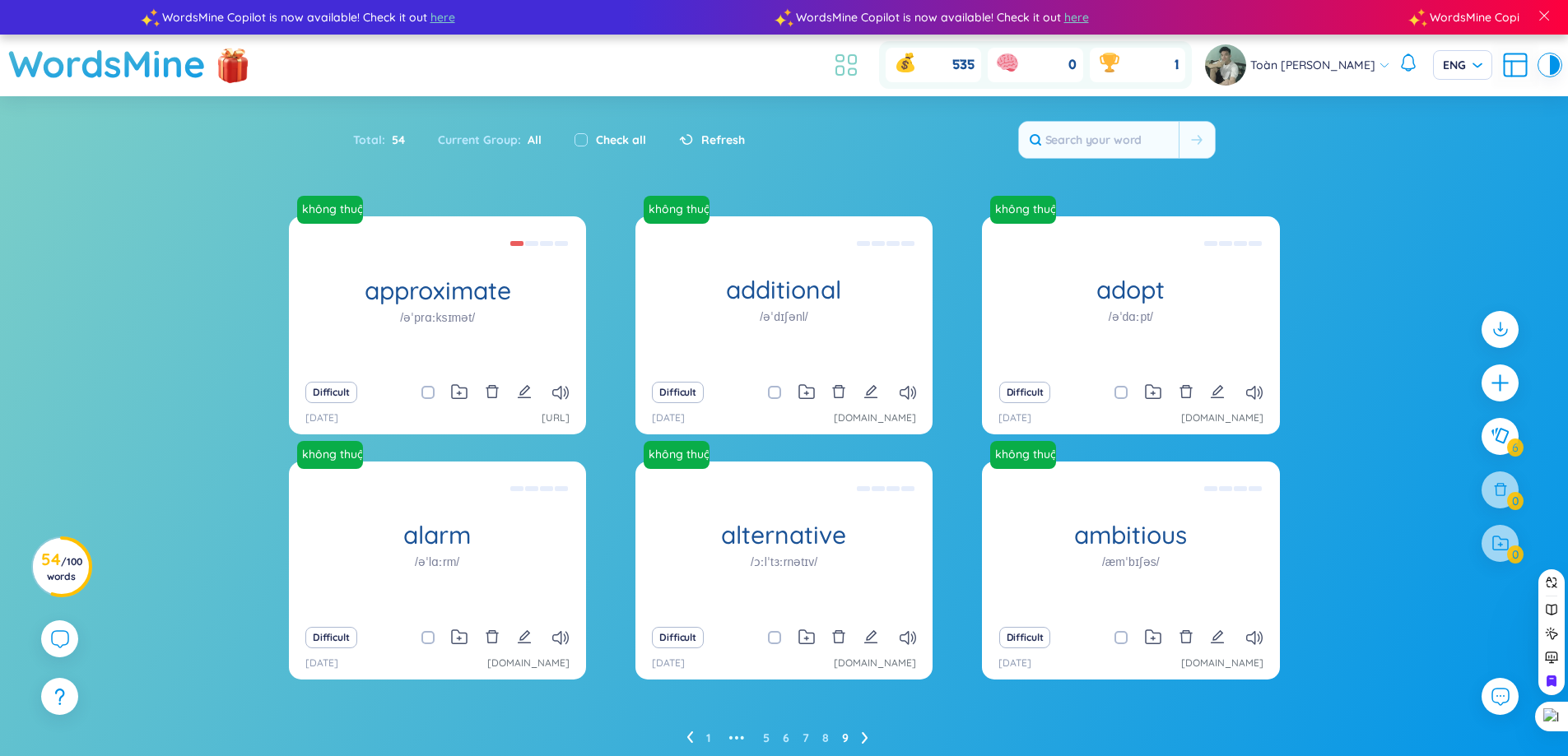
click at [856, 70] on icon at bounding box center [847, 65] width 30 height 30
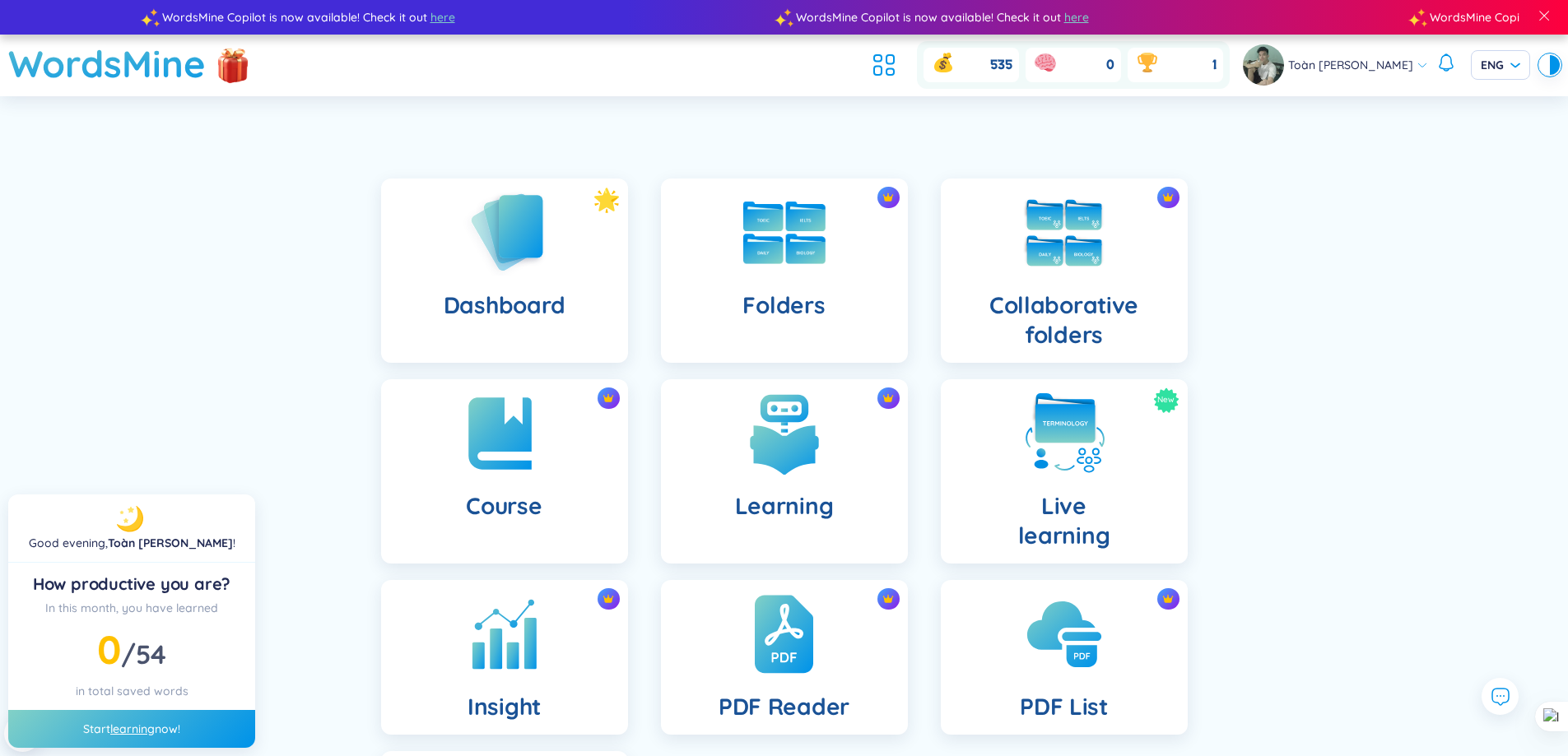
click at [151, 661] on span "54" at bounding box center [151, 654] width 30 height 33
click at [144, 728] on link "learning" at bounding box center [132, 729] width 45 height 15
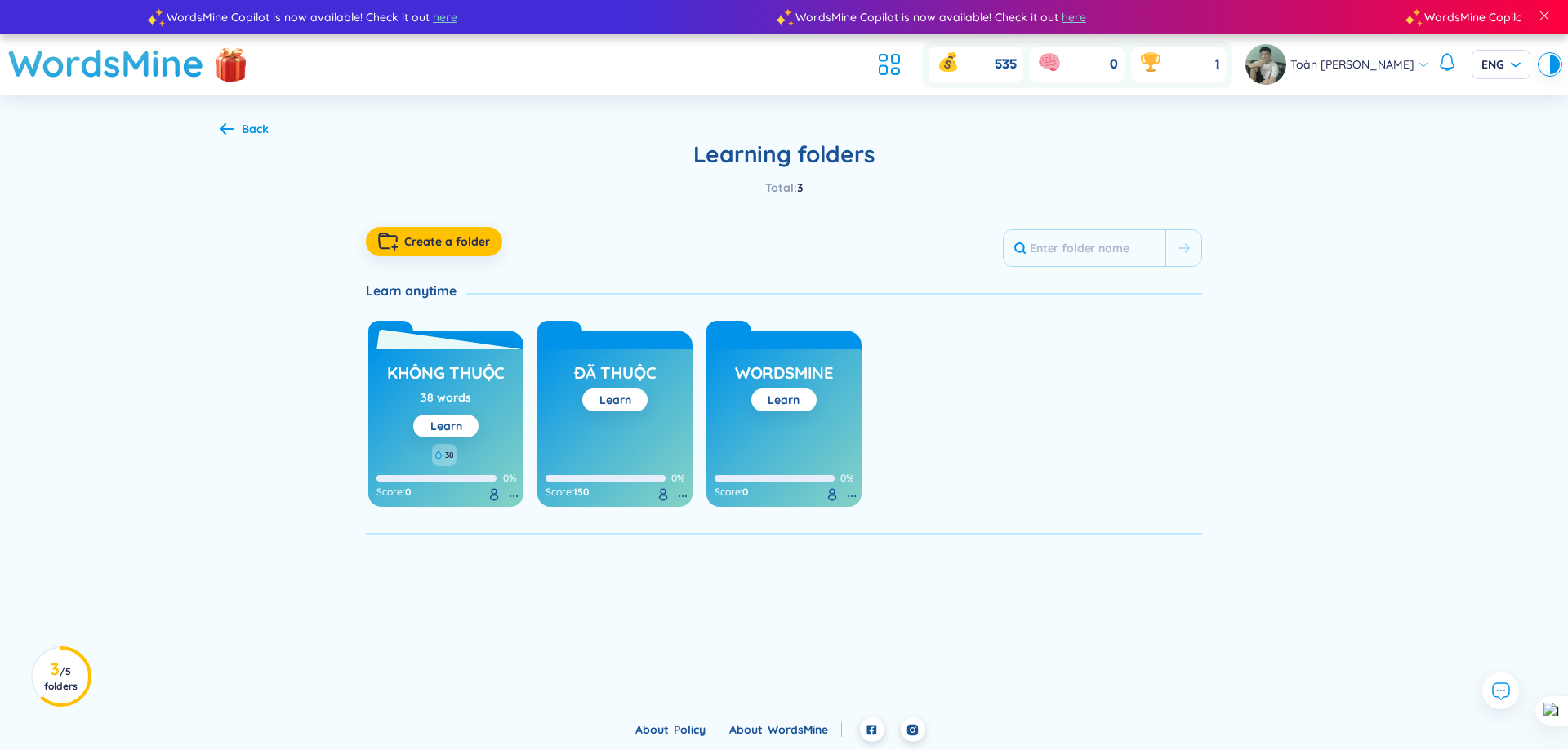
click at [457, 403] on div "38 words" at bounding box center [446, 398] width 50 height 18
click at [442, 362] on h3 "không thuộc" at bounding box center [446, 378] width 118 height 31
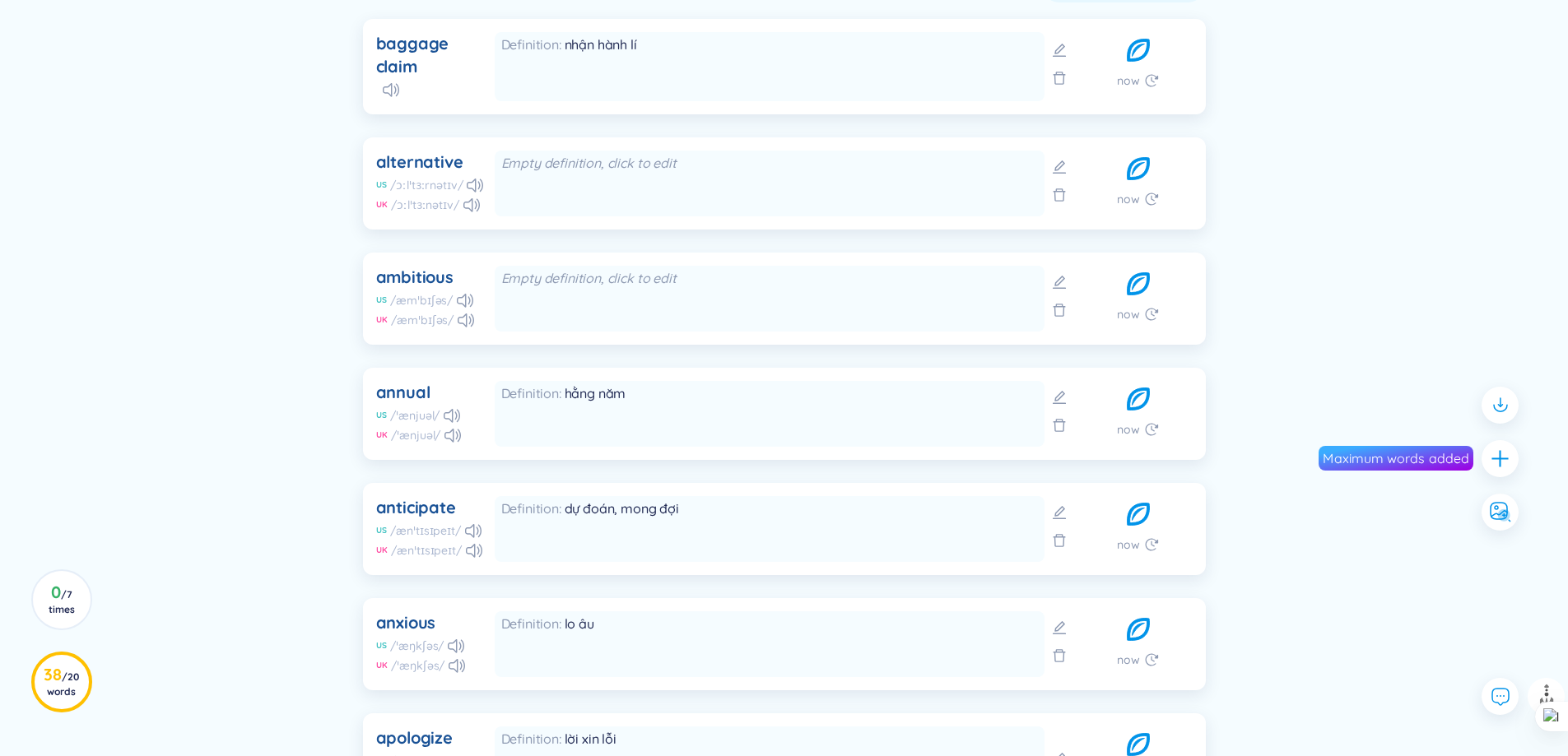
scroll to position [576, 0]
click at [433, 163] on div "alternative" at bounding box center [419, 160] width 87 height 23
click at [421, 171] on div at bounding box center [421, 171] width 0 height 0
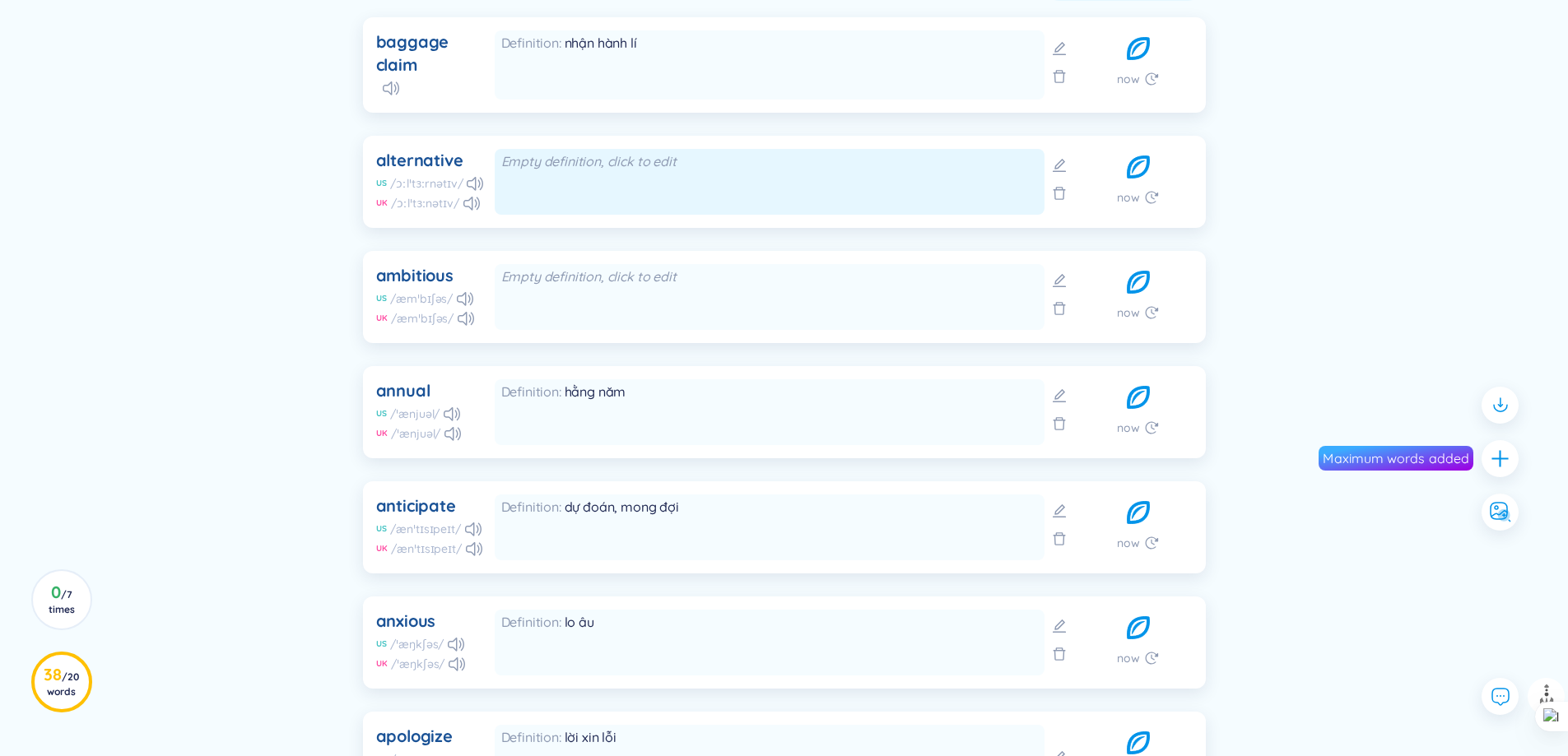
click at [639, 189] on div "Empty definition, click to edit" at bounding box center [770, 182] width 550 height 66
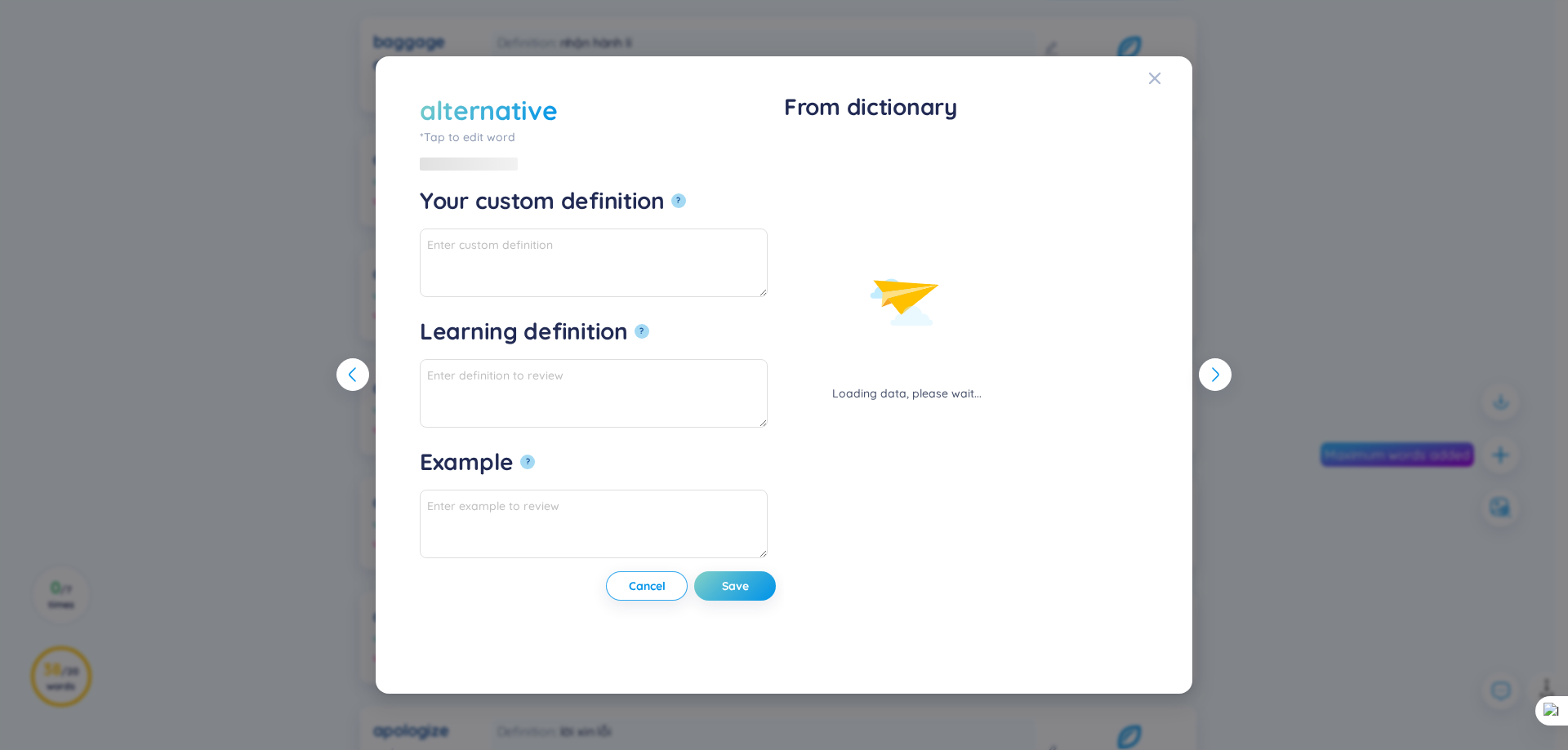
click at [618, 224] on div "Your custom definition ?" at bounding box center [594, 207] width 348 height 43
click at [618, 237] on textarea "Your custom definition ?" at bounding box center [594, 263] width 348 height 69
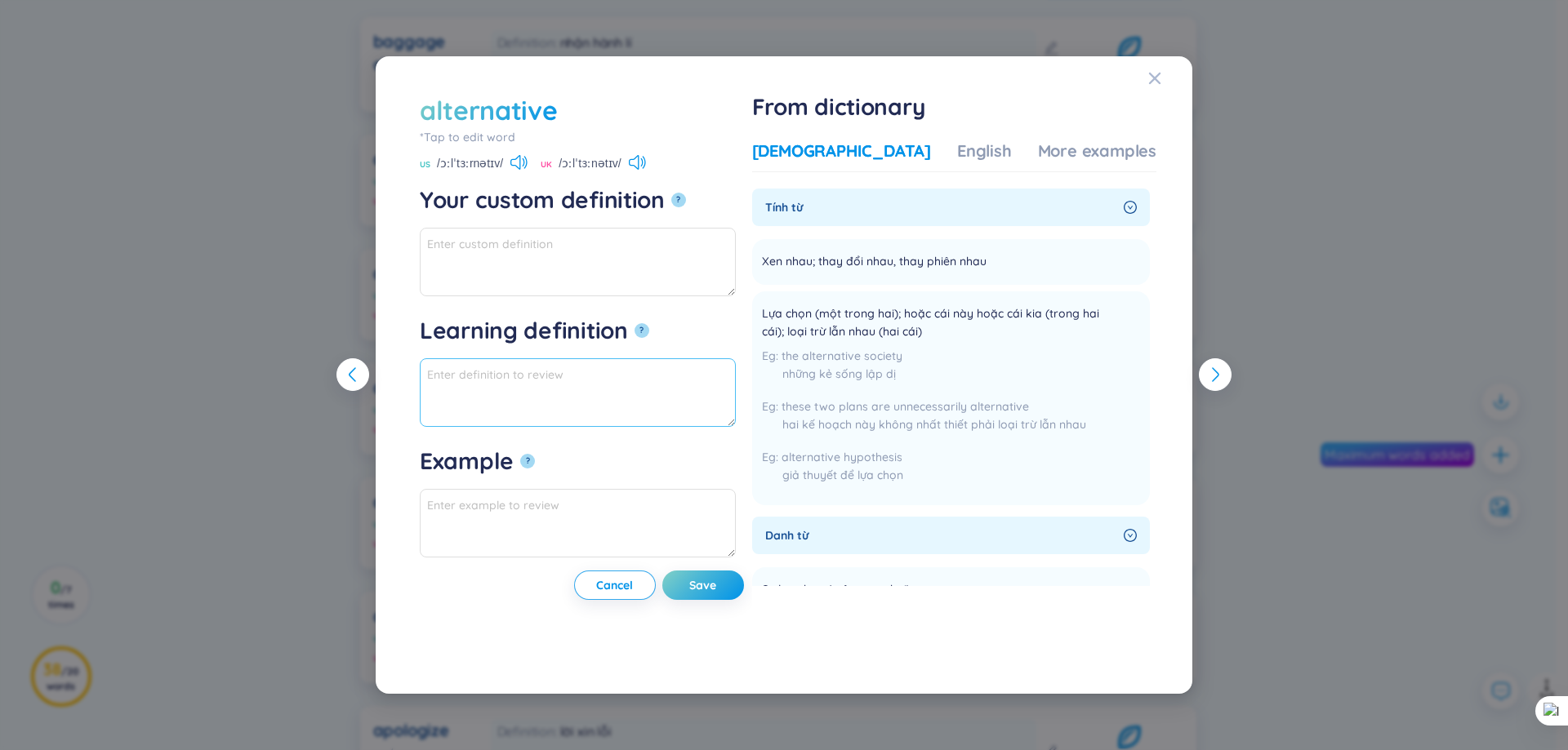
click at [616, 372] on textarea "Learning definition ?" at bounding box center [577, 392] width 316 height 69
drag, startPoint x: 404, startPoint y: 323, endPoint x: 682, endPoint y: 327, distance: 278.0
click at [682, 327] on div "alternative *Tap to edit word alternative US /ɔːlˈtɜːrnətɪv/ UK /ɔːlˈtɜːnətɪv/ …" at bounding box center [784, 375] width 777 height 599
click at [671, 293] on div at bounding box center [671, 293] width 0 height 0
click at [690, 271] on textarea "Your custom definition ?" at bounding box center [577, 262] width 316 height 69
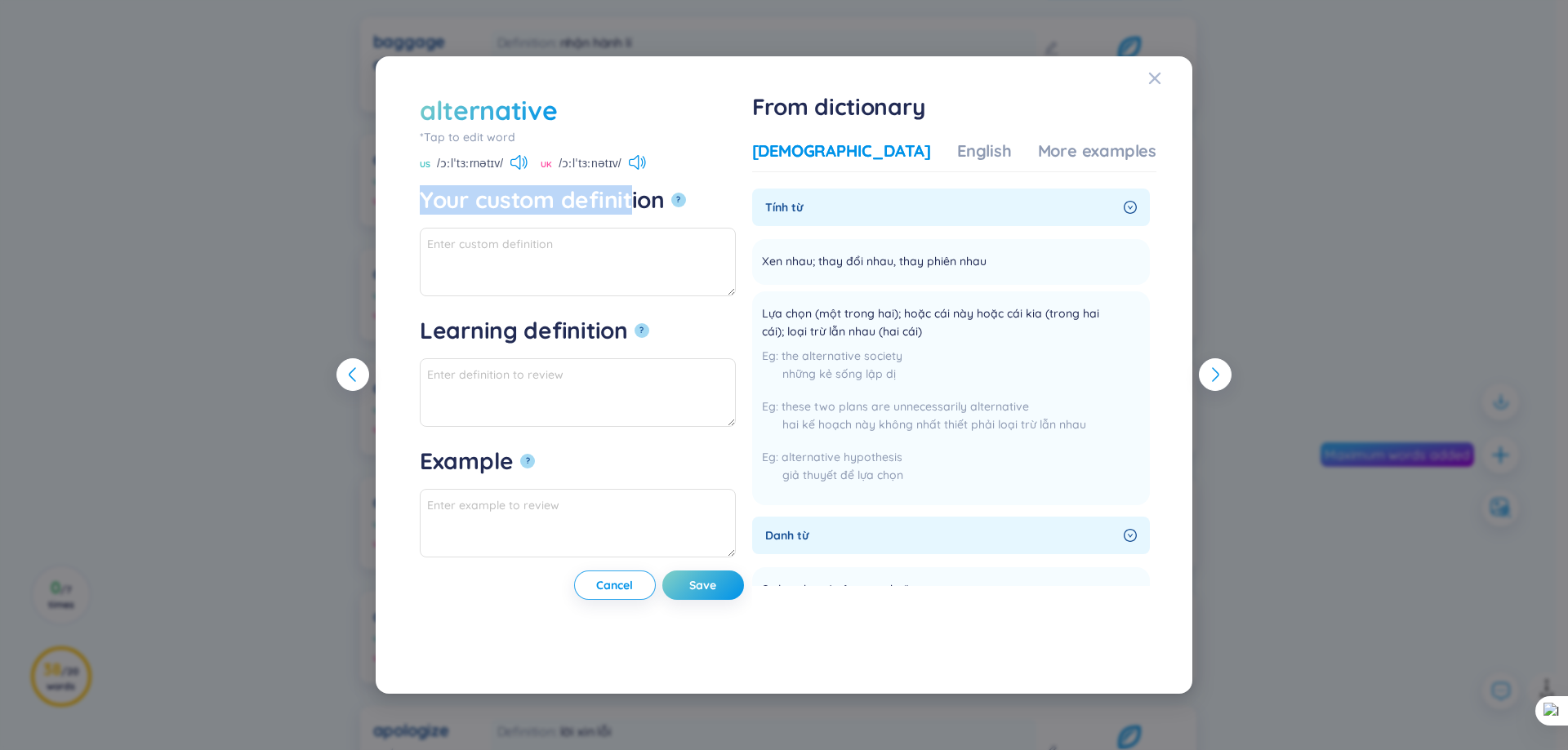
drag, startPoint x: 432, startPoint y: 208, endPoint x: 632, endPoint y: 206, distance: 200.0
click at [632, 206] on div "Your custom definition" at bounding box center [542, 200] width 245 height 30
click at [622, 215] on div at bounding box center [622, 215] width 0 height 0
click at [641, 511] on textarea "Example ?" at bounding box center [577, 523] width 316 height 69
click at [1161, 77] on span "Close" at bounding box center [1170, 78] width 44 height 44
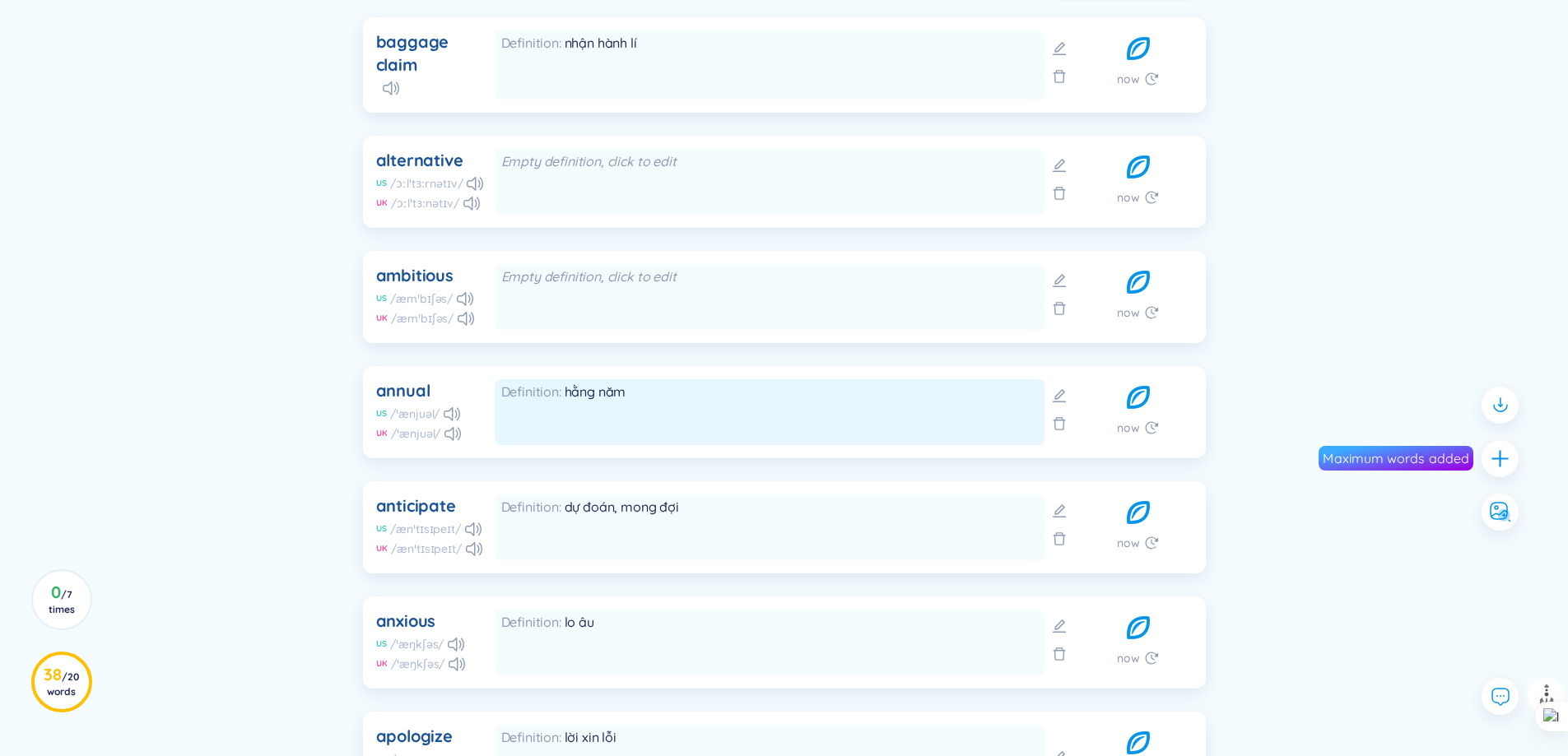
click at [569, 395] on span "hằng năm" at bounding box center [596, 391] width 61 height 17
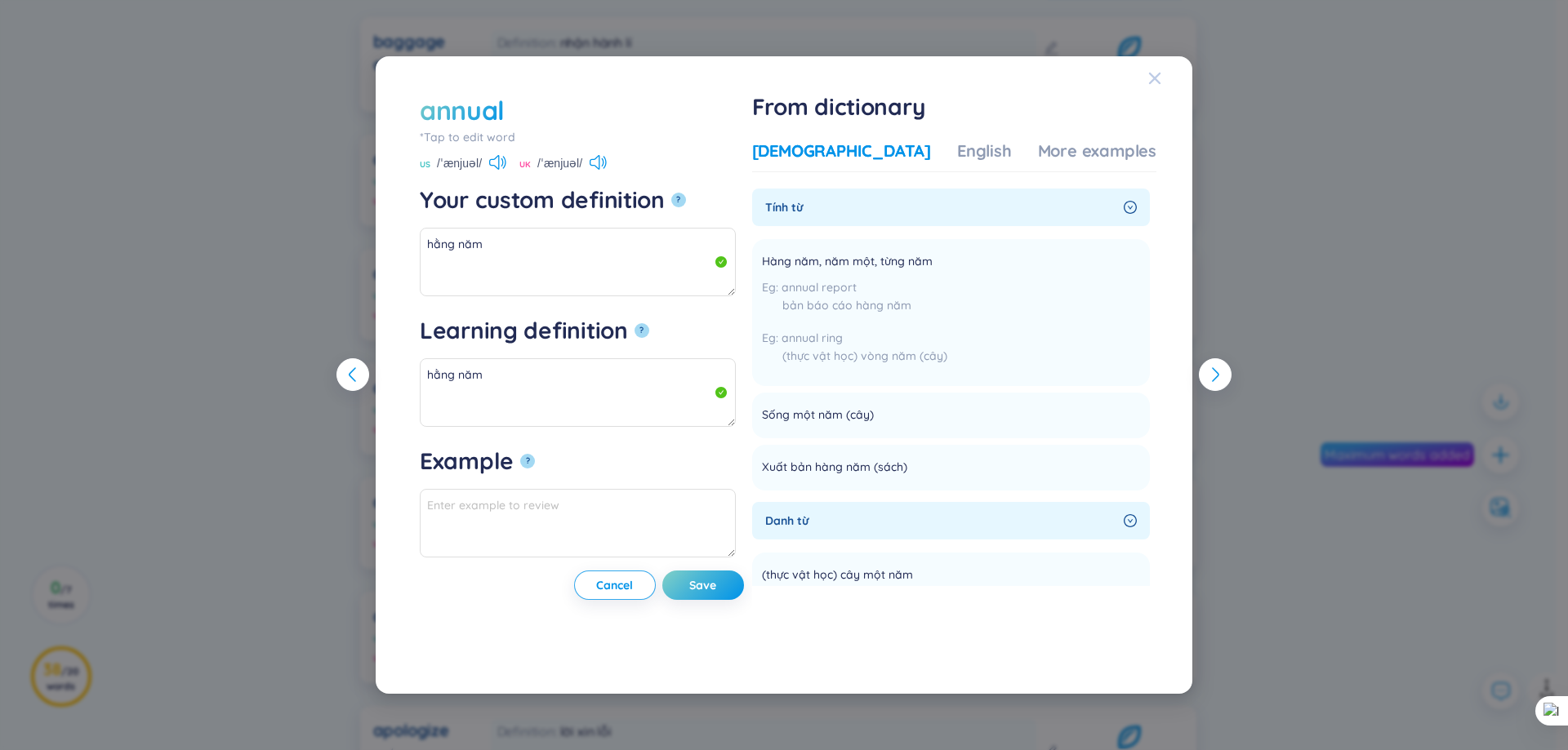
click at [1161, 81] on span "Close" at bounding box center [1170, 78] width 44 height 44
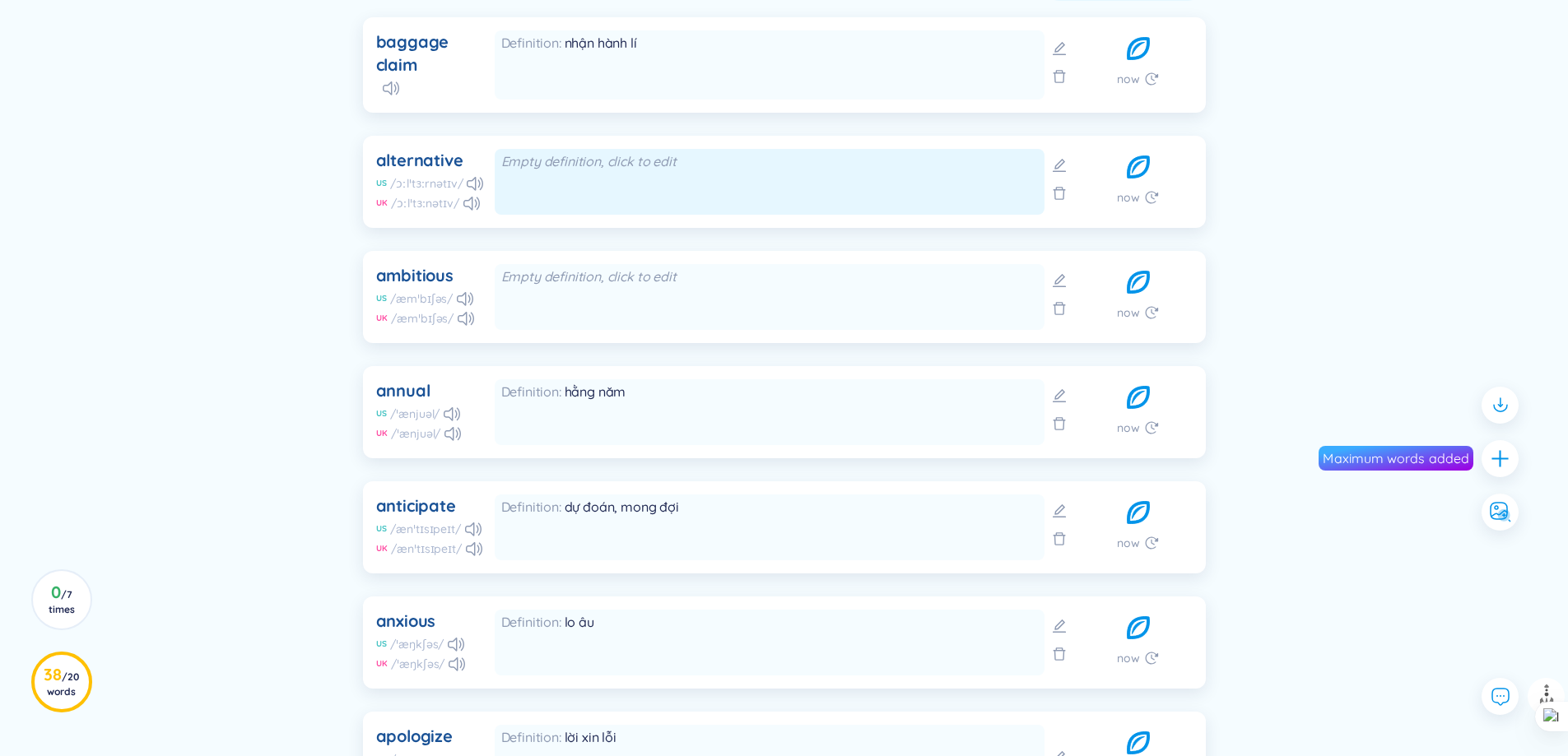
click at [509, 164] on div "Empty definition, click to edit" at bounding box center [770, 161] width 537 height 18
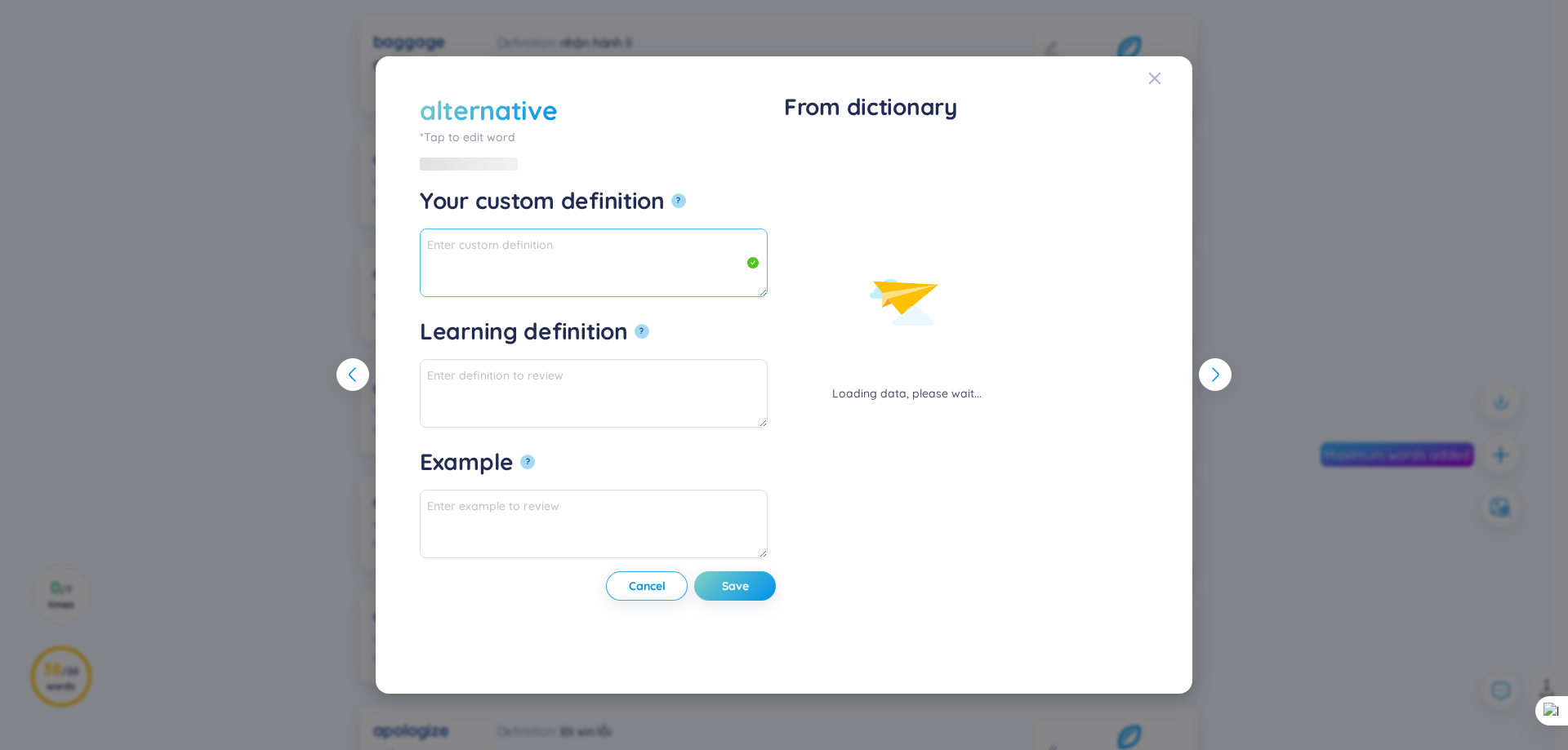
click at [535, 244] on textarea "Your custom definition ?" at bounding box center [594, 263] width 348 height 69
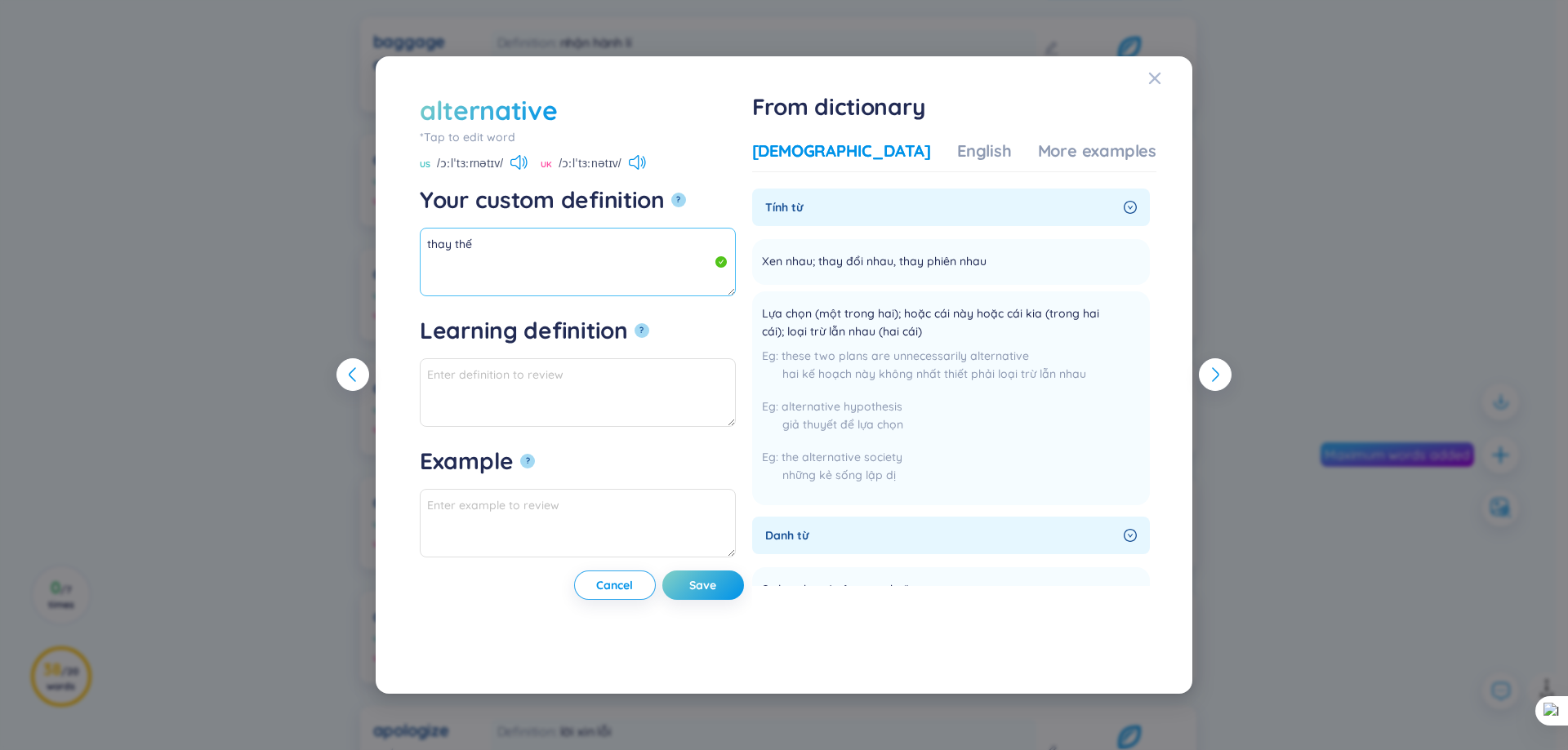
click at [459, 257] on textarea "thay thế" at bounding box center [577, 262] width 316 height 69
click at [449, 252] on textarea "thay thế" at bounding box center [577, 262] width 316 height 69
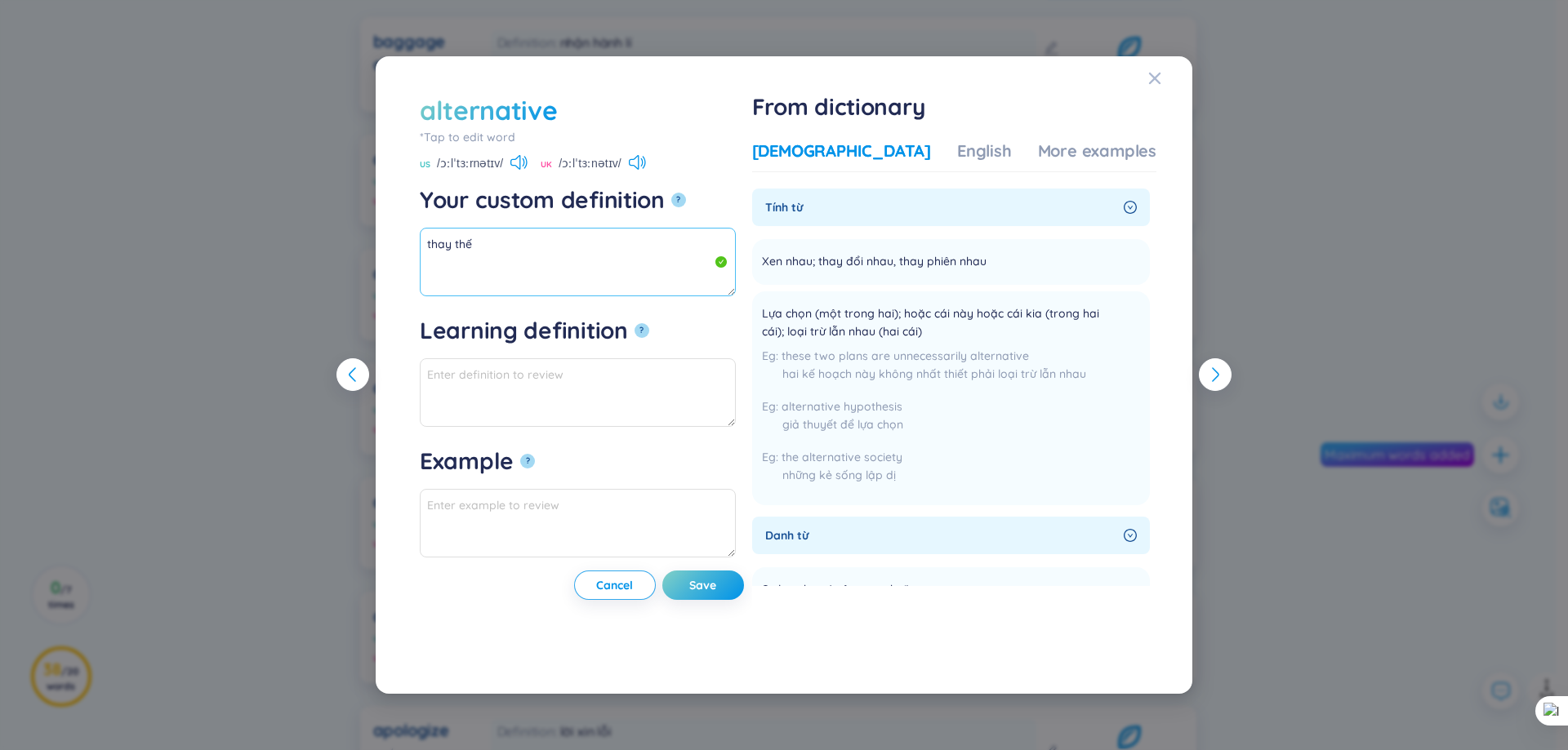
click at [449, 252] on textarea "thay thế" at bounding box center [577, 262] width 316 height 69
type textarea "thay thế"
click at [494, 389] on textarea "Learning definition ?" at bounding box center [577, 392] width 316 height 69
paste textarea "thay thế"
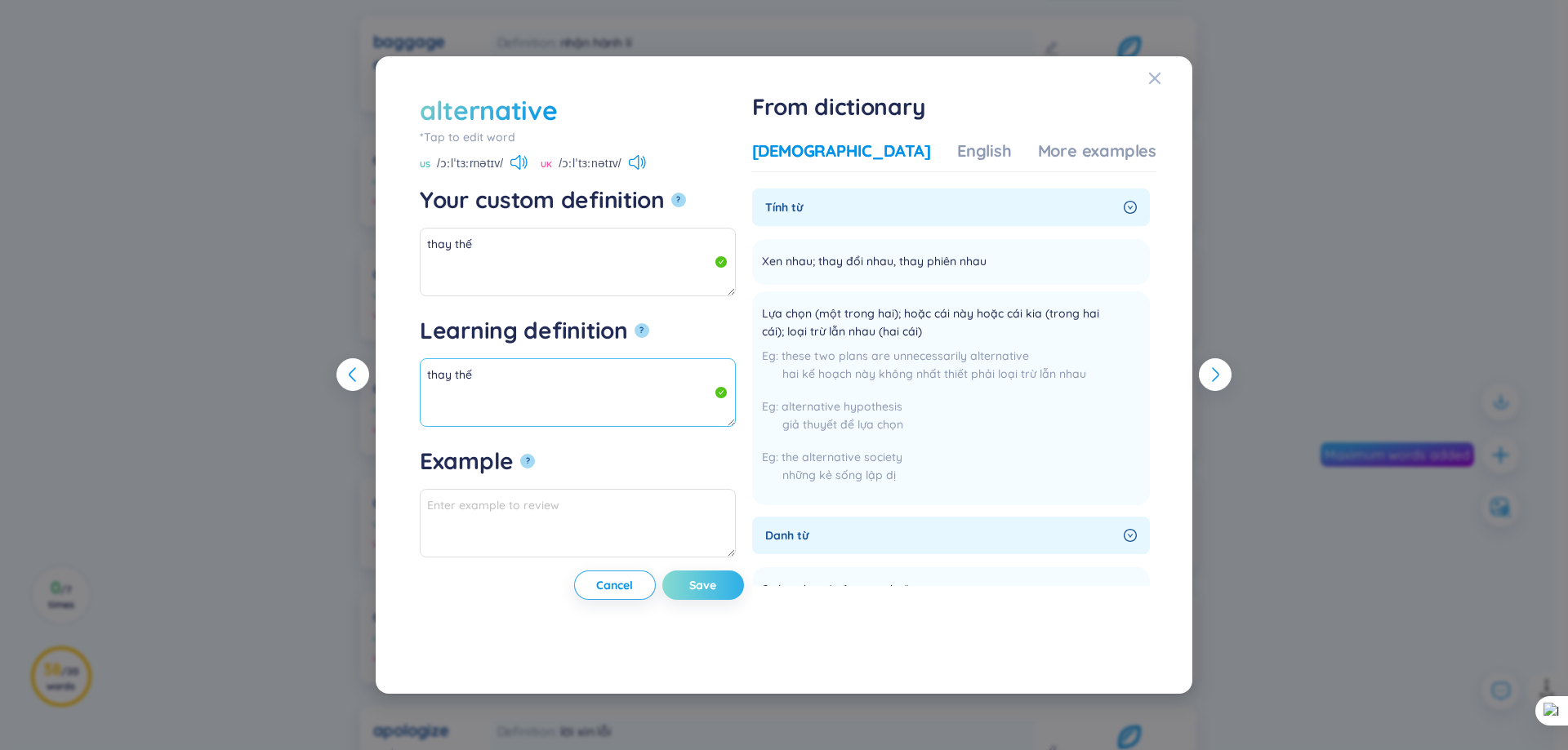
type textarea "thay thế"
click at [717, 587] on span "Save" at bounding box center [703, 585] width 27 height 17
type textarea "thay thế"
click at [717, 588] on span "Save" at bounding box center [703, 585] width 27 height 17
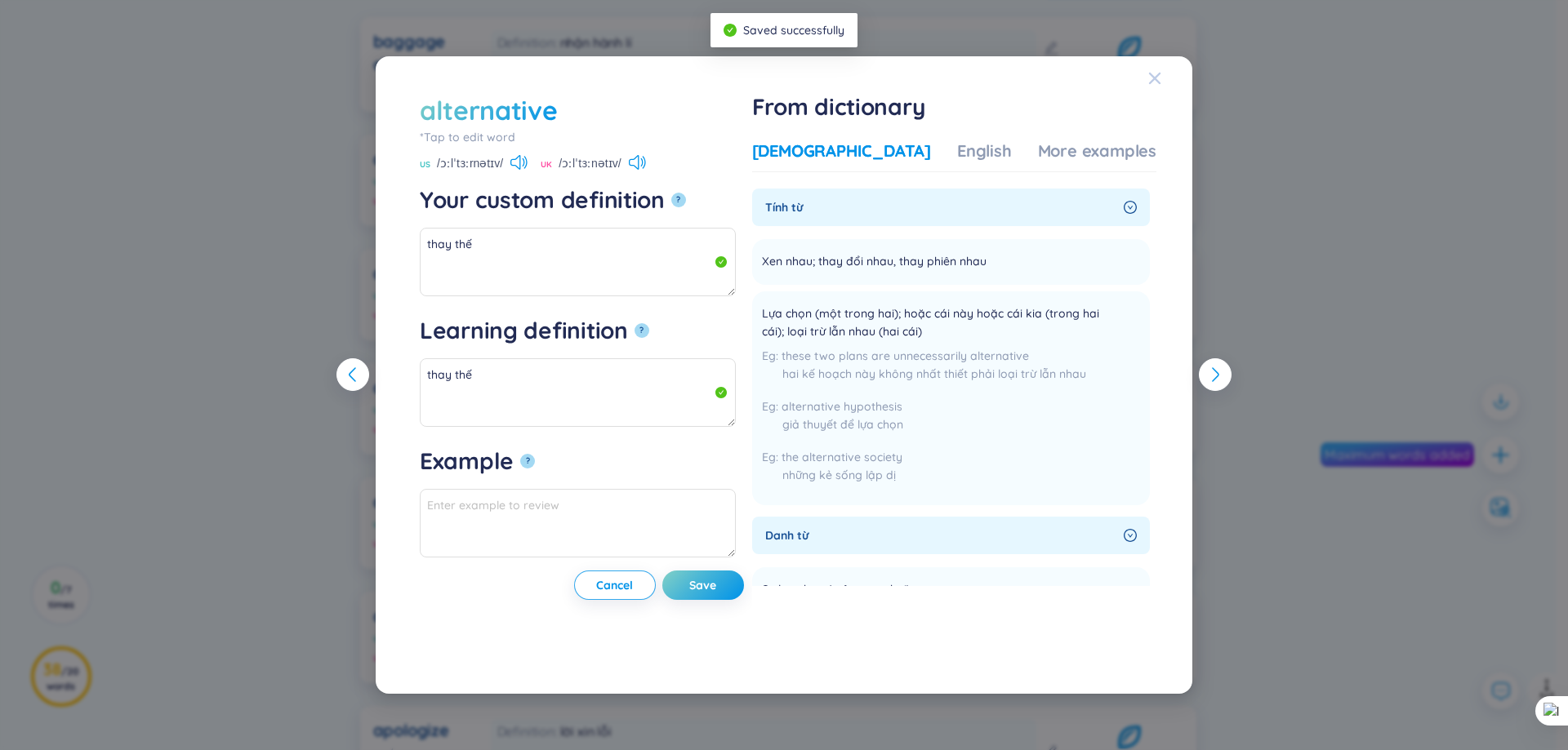
click at [1162, 84] on span "Close" at bounding box center [1170, 78] width 44 height 44
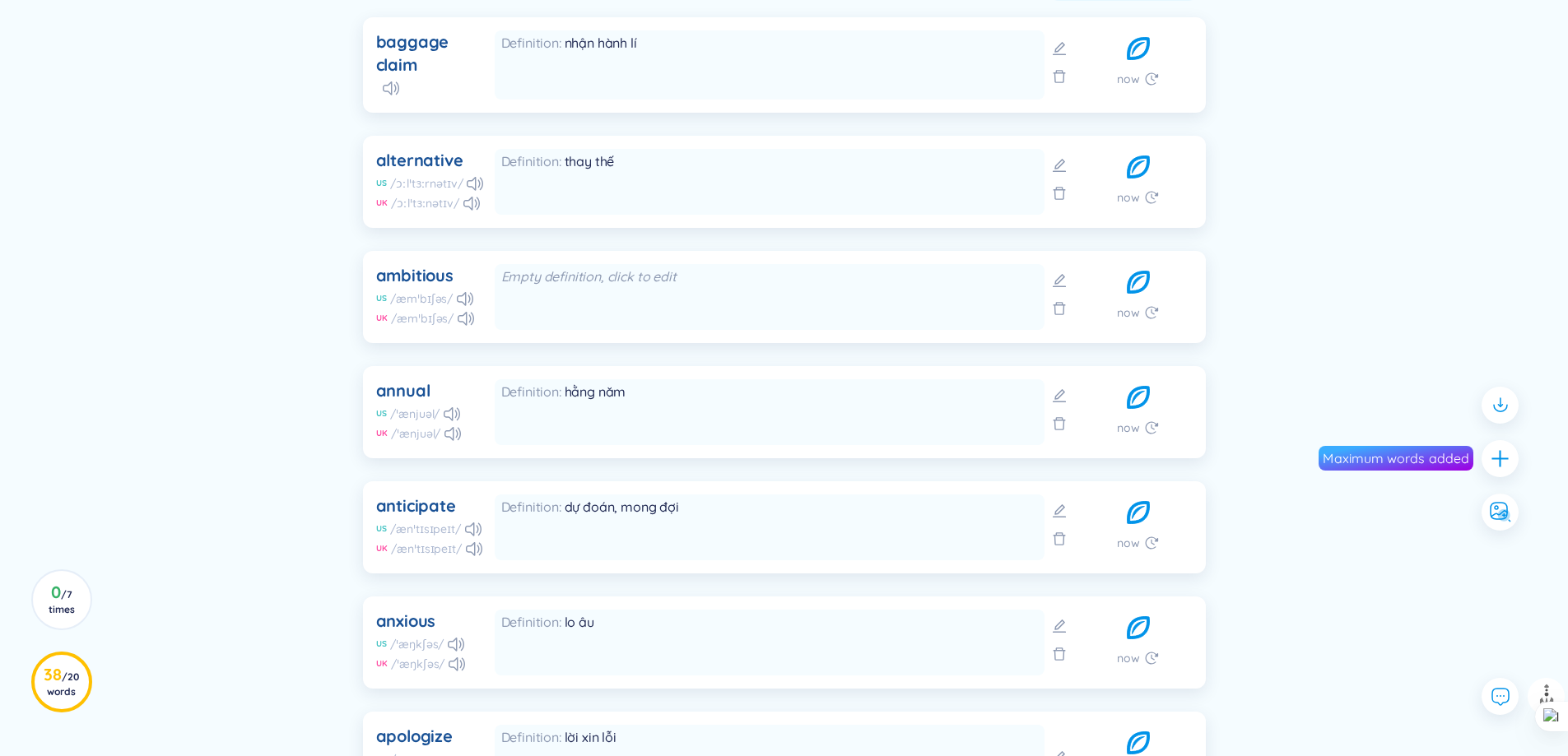
click at [439, 276] on div "ambitious" at bounding box center [415, 275] width 77 height 23
click at [421, 279] on div "ambitious" at bounding box center [415, 275] width 77 height 23
copy div "ambitious"
click at [411, 286] on div at bounding box center [411, 286] width 0 height 0
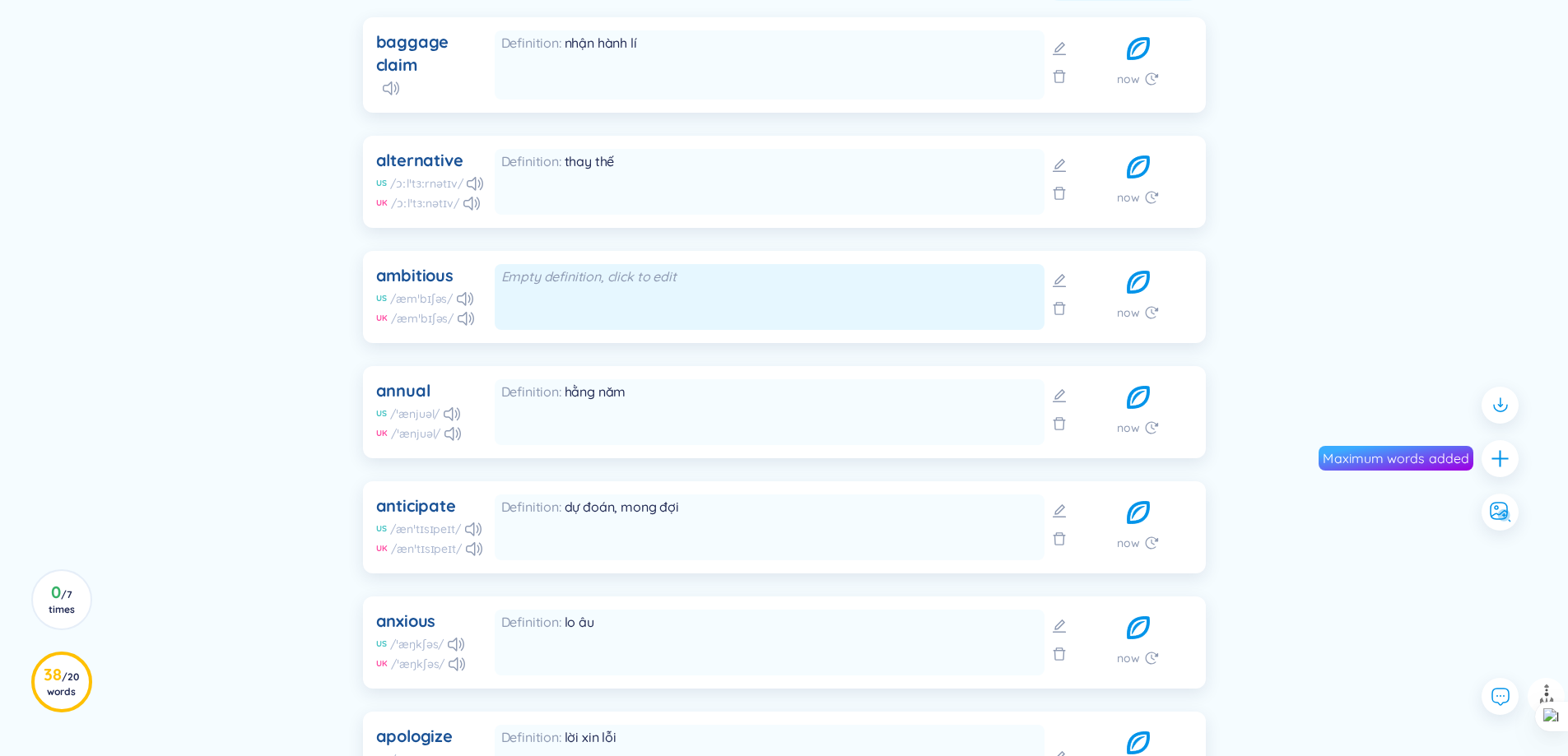
click at [801, 276] on div "Empty definition, click to edit" at bounding box center [770, 276] width 537 height 18
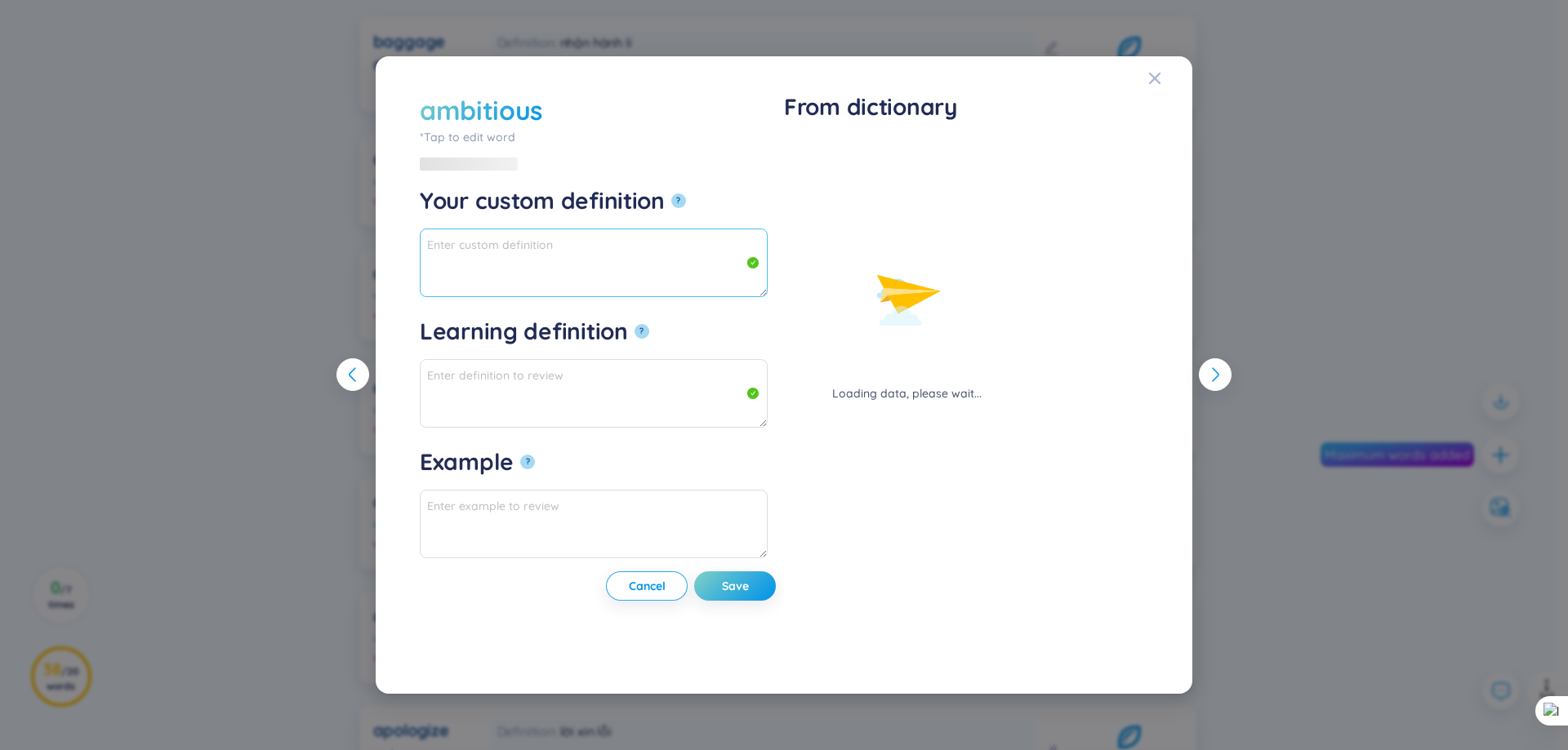
click at [613, 274] on textarea "Your custom definition ?" at bounding box center [594, 263] width 348 height 69
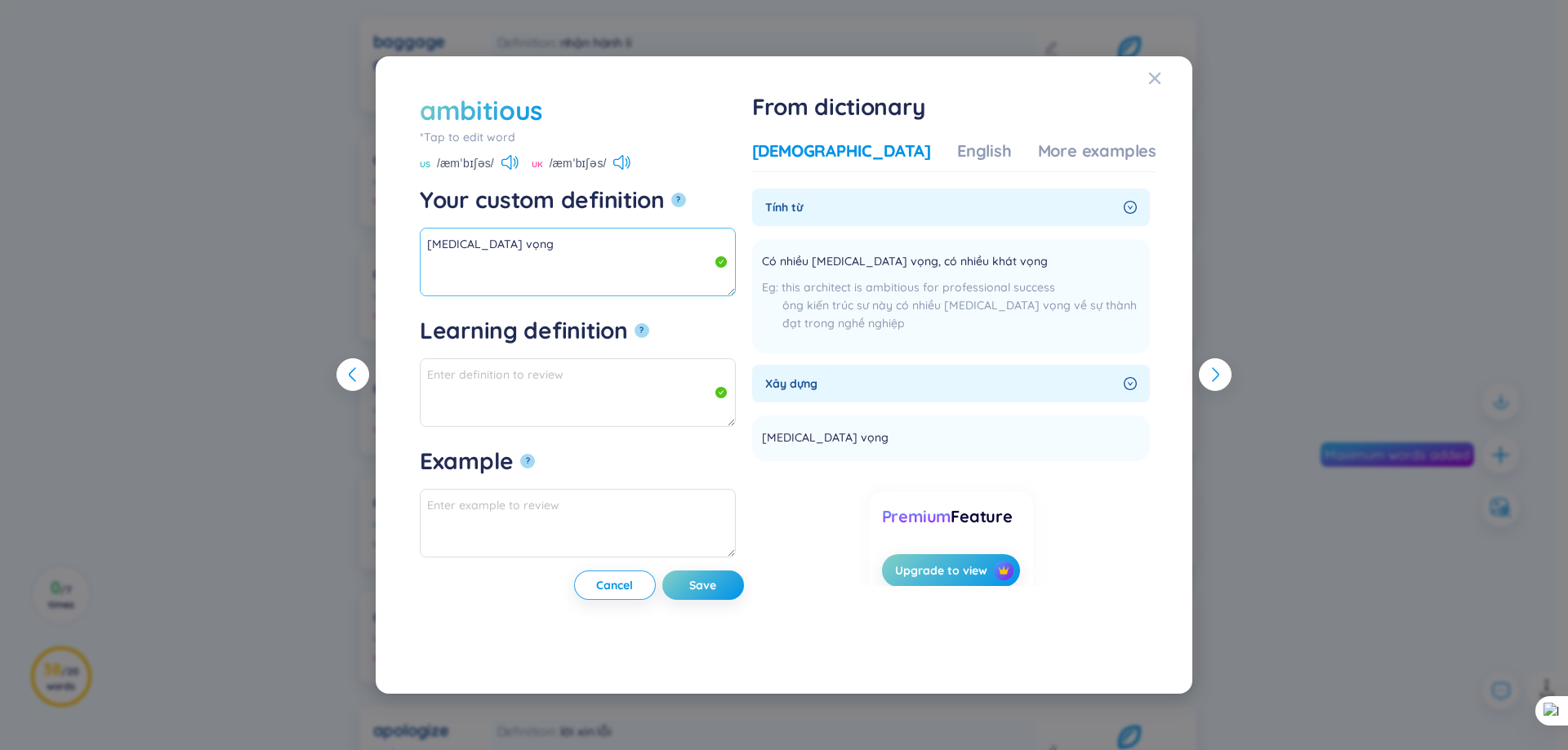
type textarea "[MEDICAL_DATA] vọng"
click at [559, 372] on textarea "Learning definition ?" at bounding box center [577, 392] width 316 height 69
type textarea "[MEDICAL_DATA] vọng"
drag, startPoint x: 737, startPoint y: 569, endPoint x: 742, endPoint y: 583, distance: 14.9
click at [737, 571] on div "ambitious *Tap to edit word ambitious US /æmˈbɪʃəs/ [GEOGRAPHIC_DATA] /æmˈbɪʃəs…" at bounding box center [586, 375] width 333 height 566
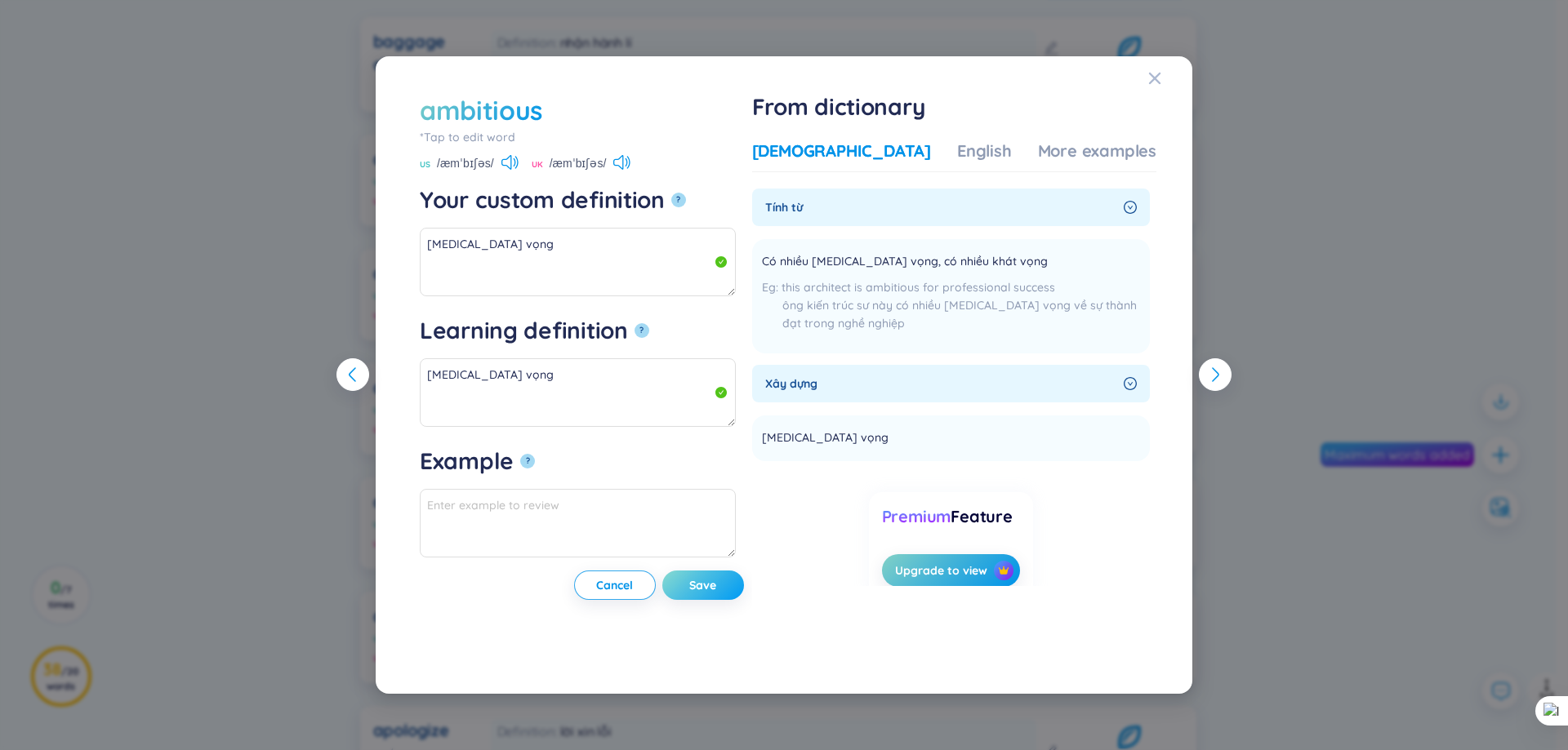
click at [717, 583] on span "Save" at bounding box center [703, 585] width 27 height 17
type textarea "[MEDICAL_DATA] vọng"
click at [1158, 78] on icon "Close" at bounding box center [1154, 78] width 13 height 13
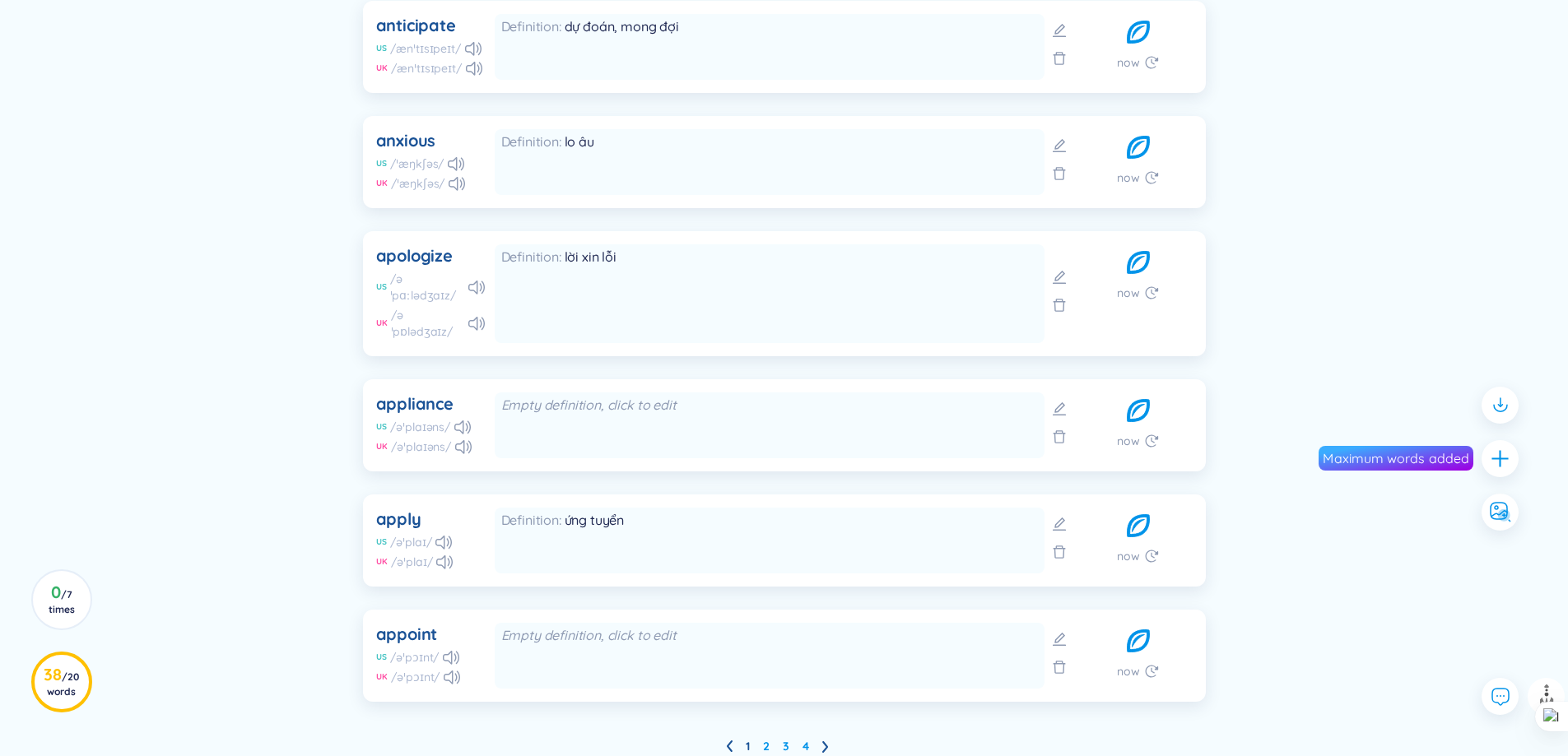
scroll to position [1070, 0]
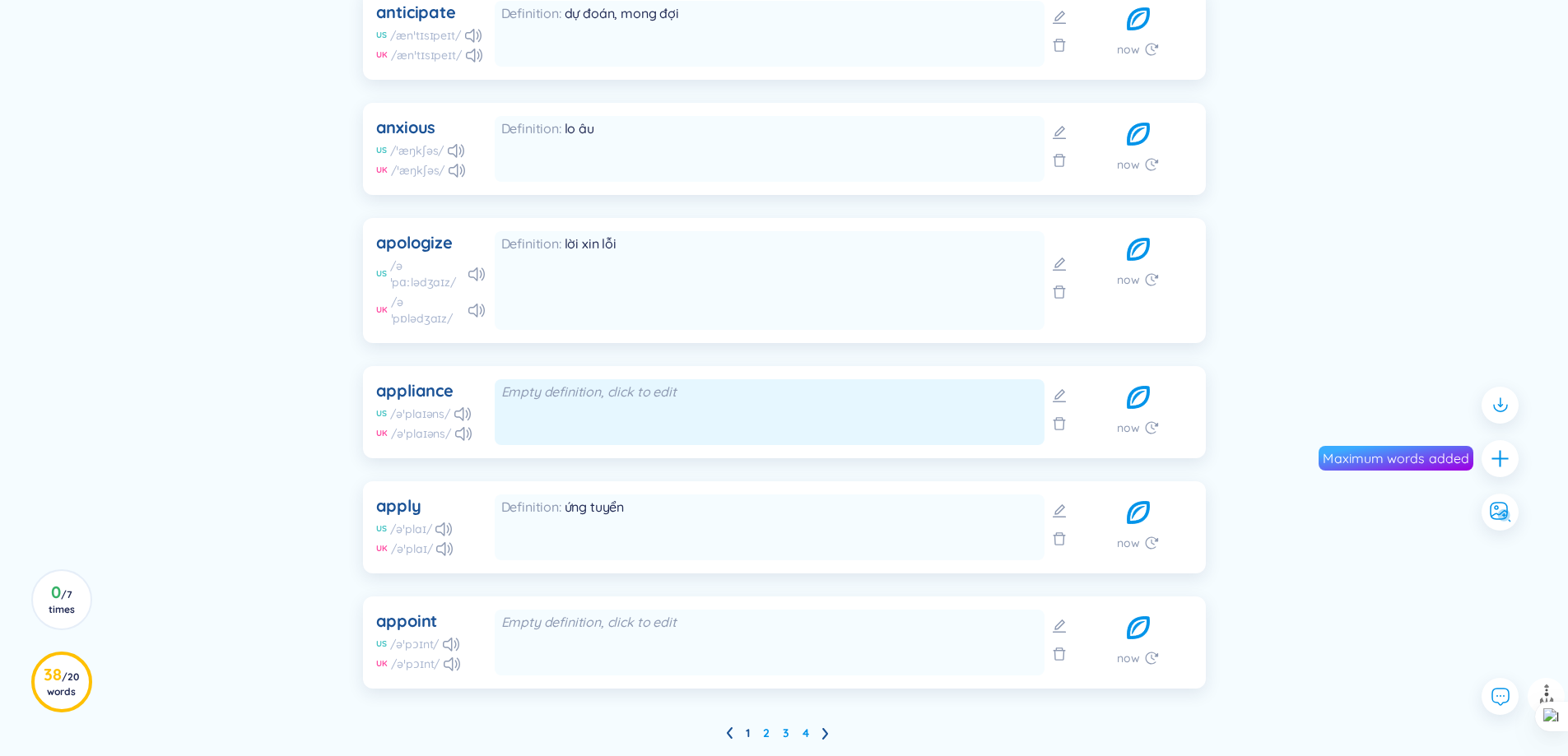
click at [838, 382] on div "Empty definition, click to edit" at bounding box center [770, 391] width 537 height 18
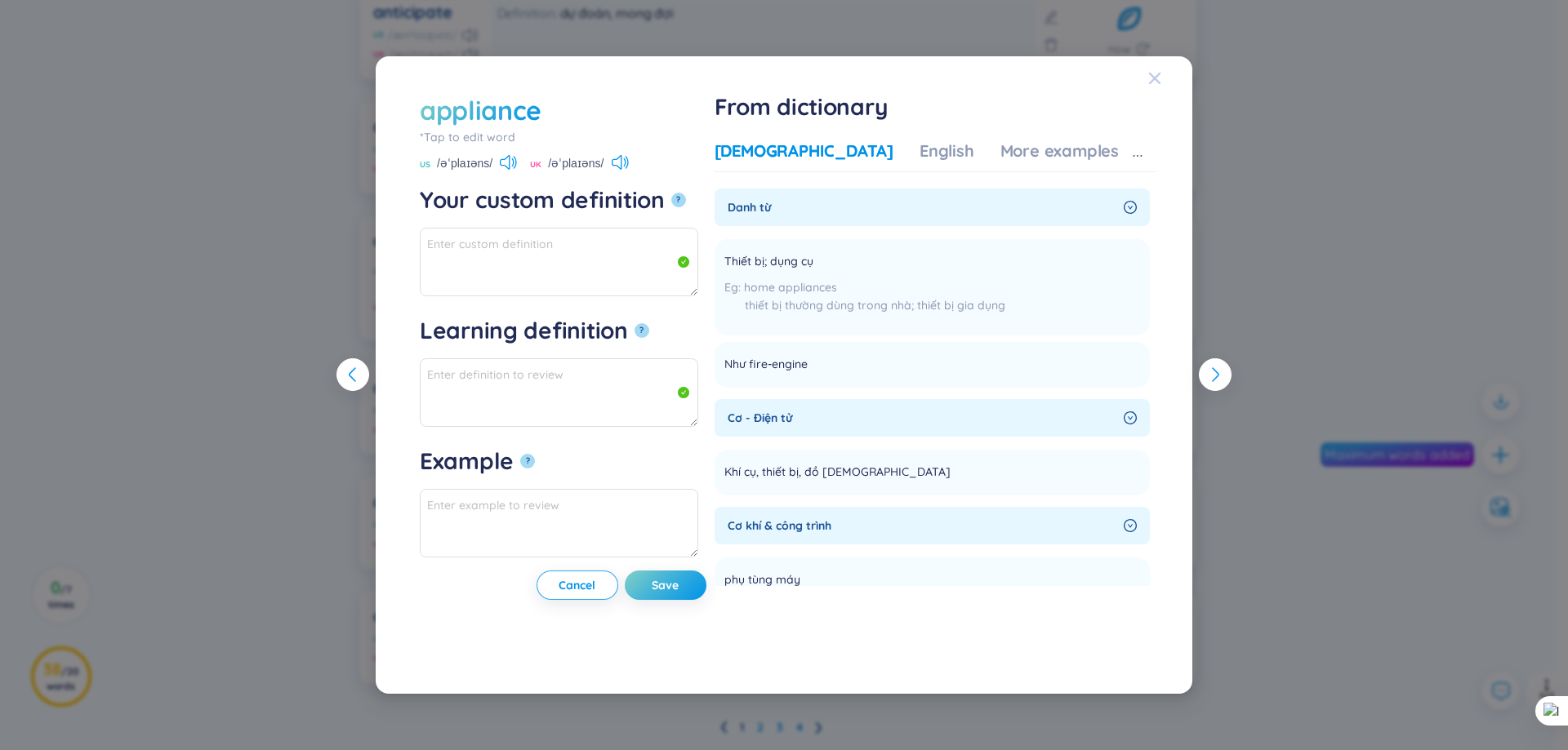
click at [1154, 85] on div "Close" at bounding box center [1154, 78] width 13 height 44
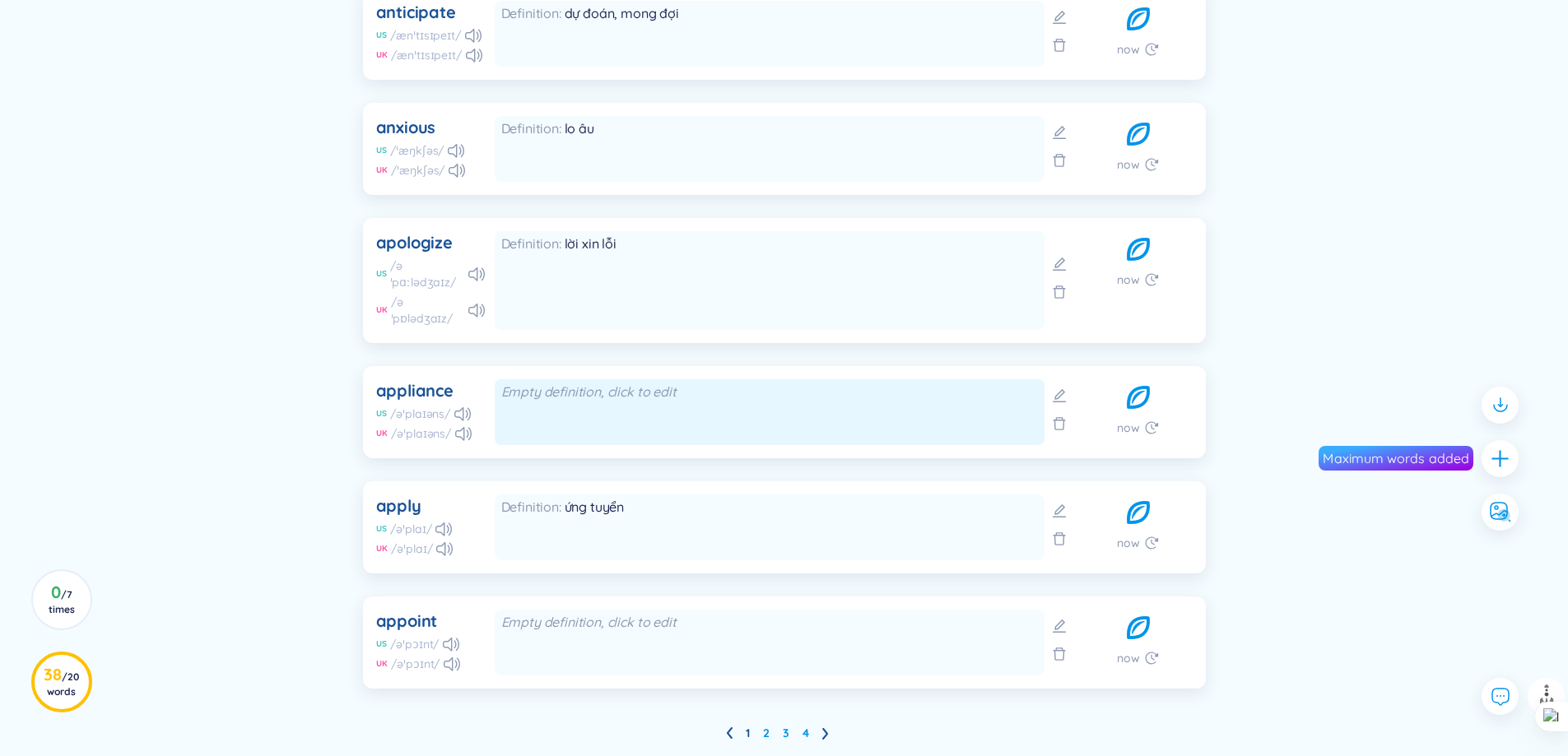
click at [845, 386] on div "Empty definition, click to edit" at bounding box center [770, 411] width 550 height 66
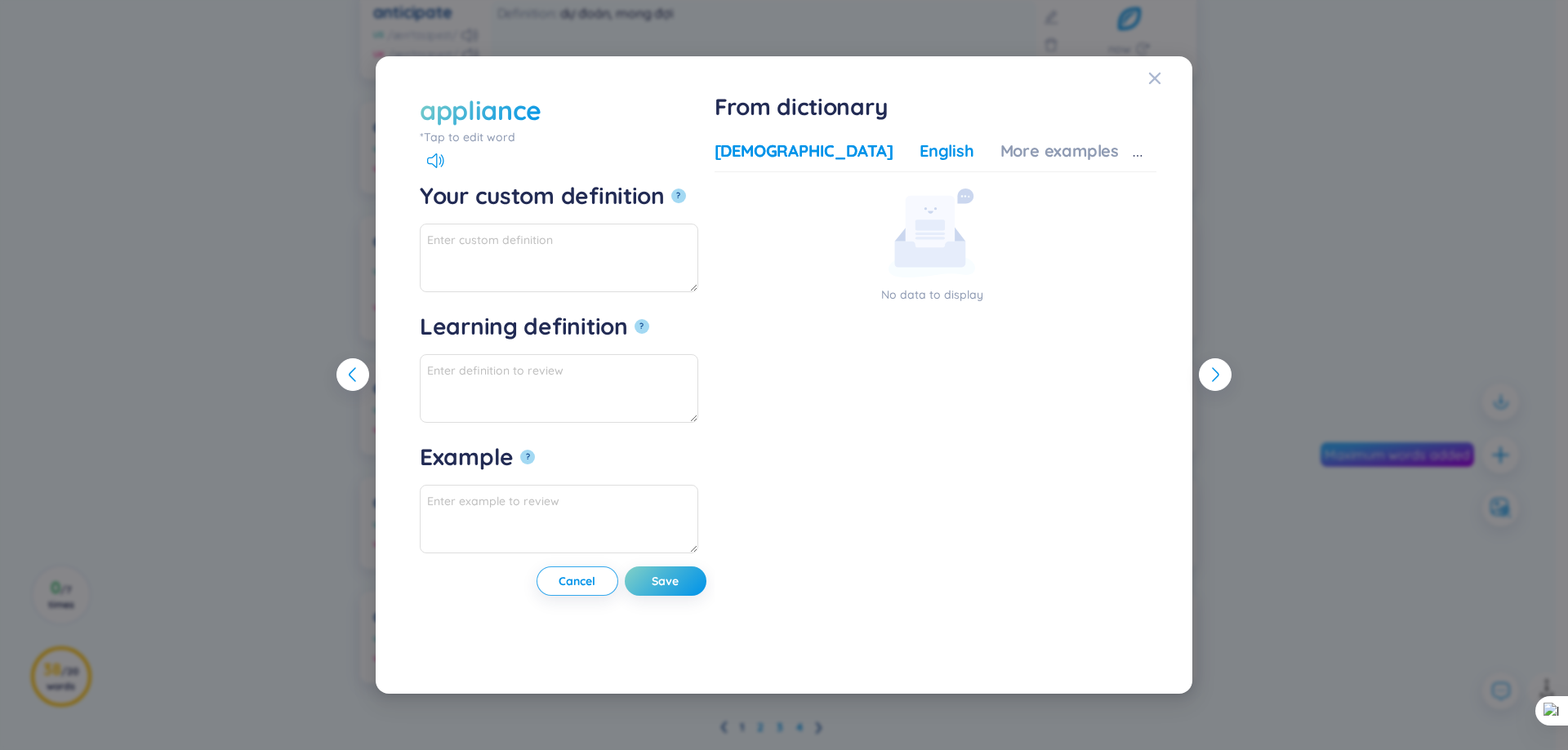
click at [933, 160] on div "English" at bounding box center [946, 151] width 55 height 23
click at [931, 151] on div "English" at bounding box center [946, 151] width 55 height 23
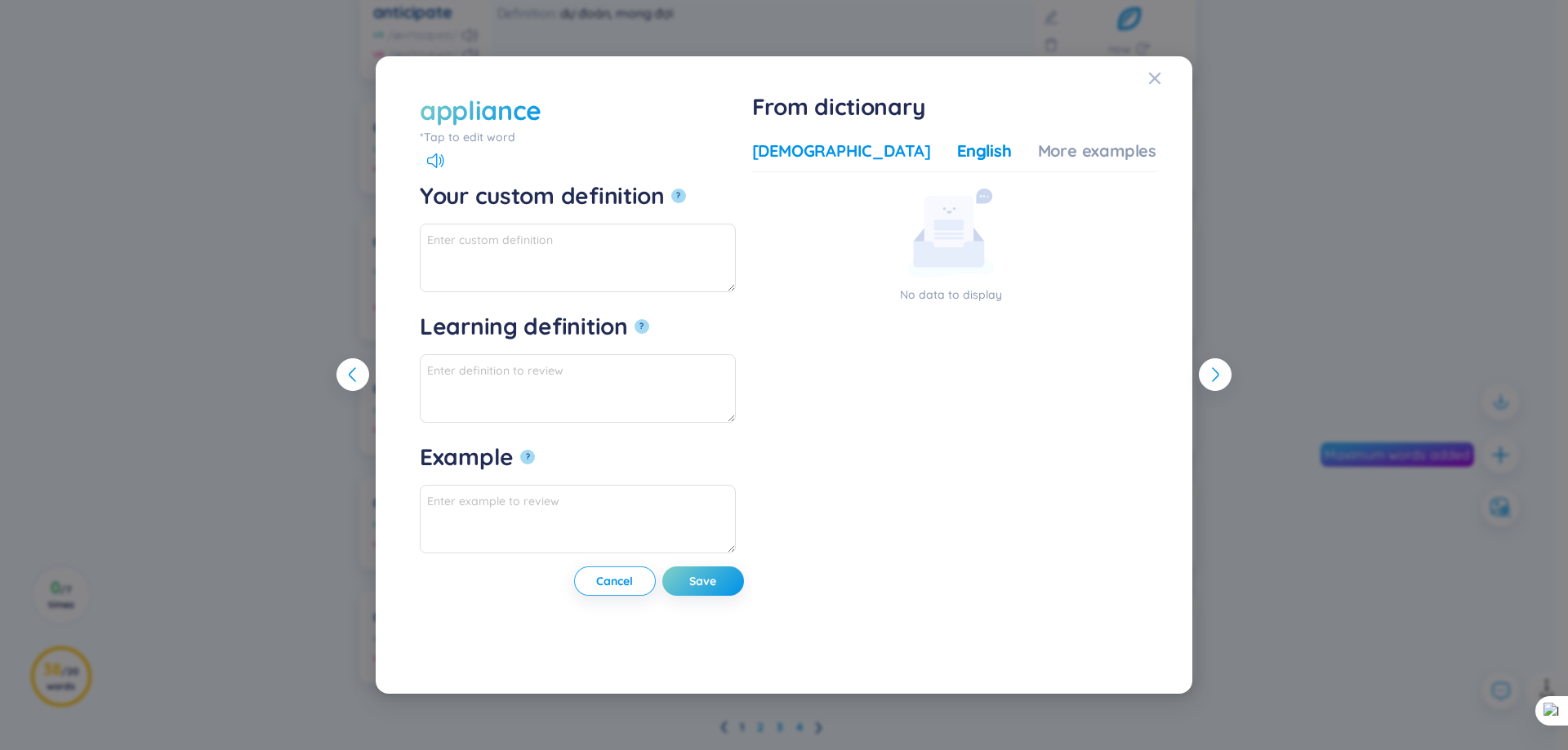
click at [854, 160] on div "[DEMOGRAPHIC_DATA]" at bounding box center [841, 151] width 178 height 23
click at [474, 110] on div "appliance" at bounding box center [481, 110] width 122 height 36
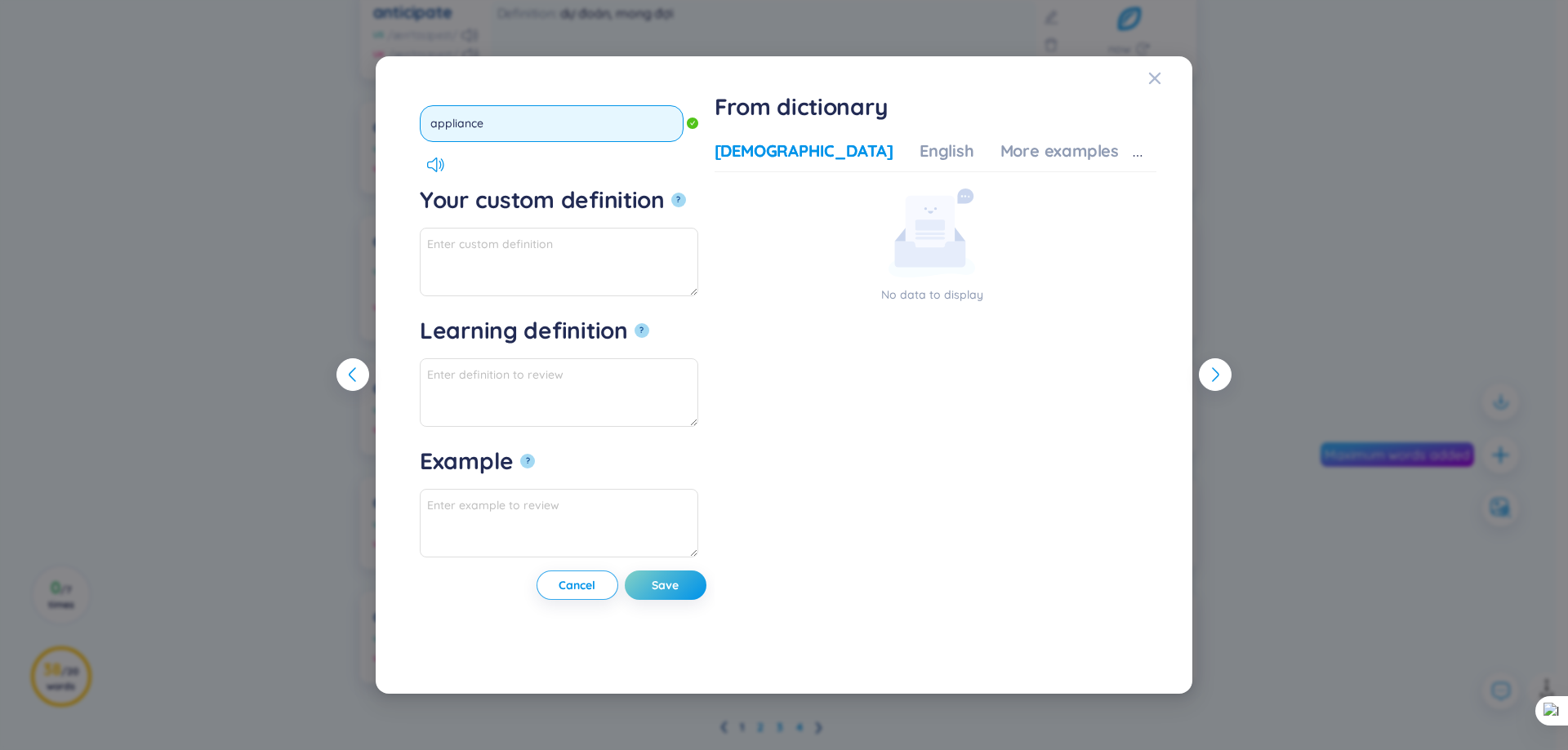
click at [461, 129] on input "appliance" at bounding box center [551, 124] width 264 height 37
click at [468, 126] on input "appliance" at bounding box center [551, 124] width 264 height 37
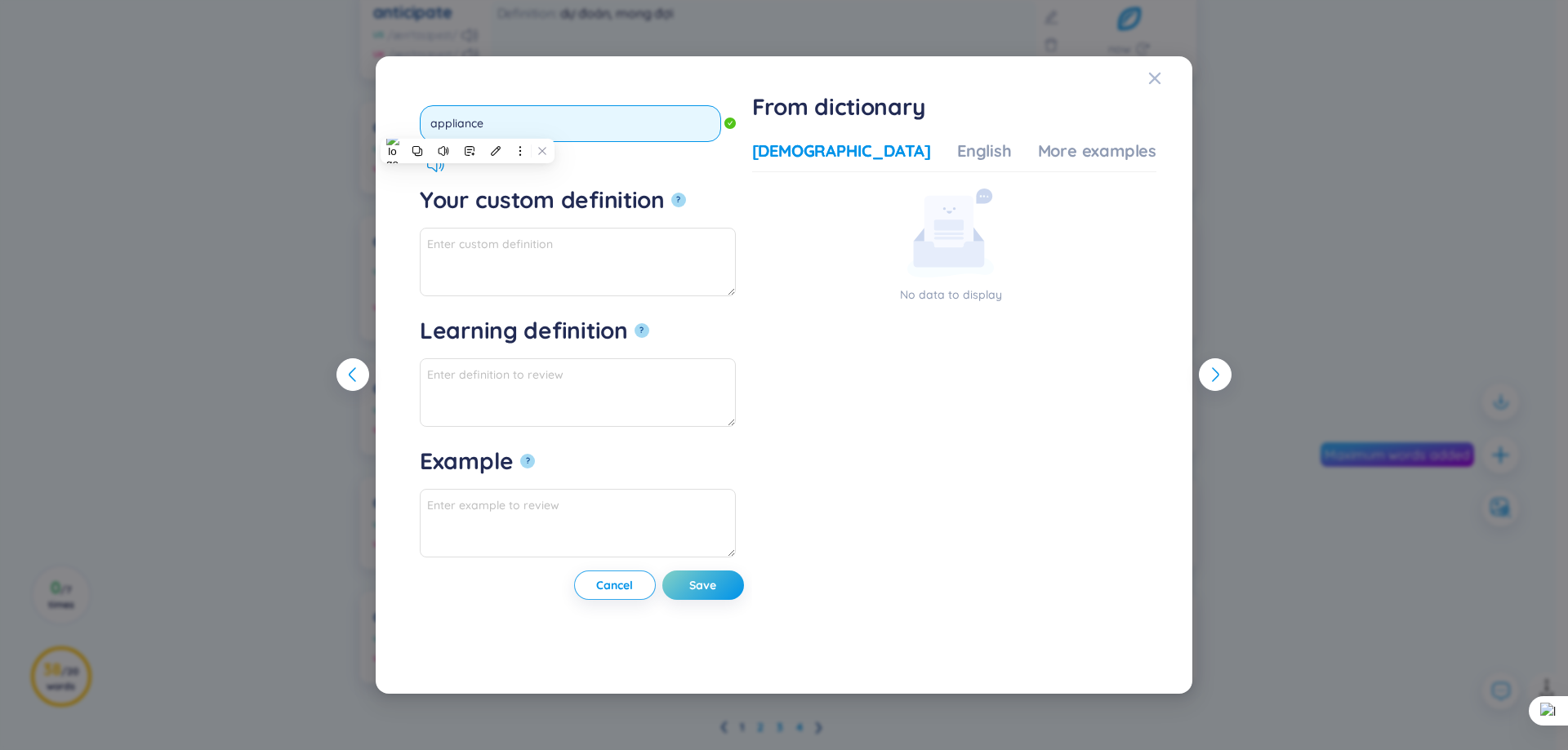
click at [468, 126] on input "appliance" at bounding box center [570, 124] width 301 height 37
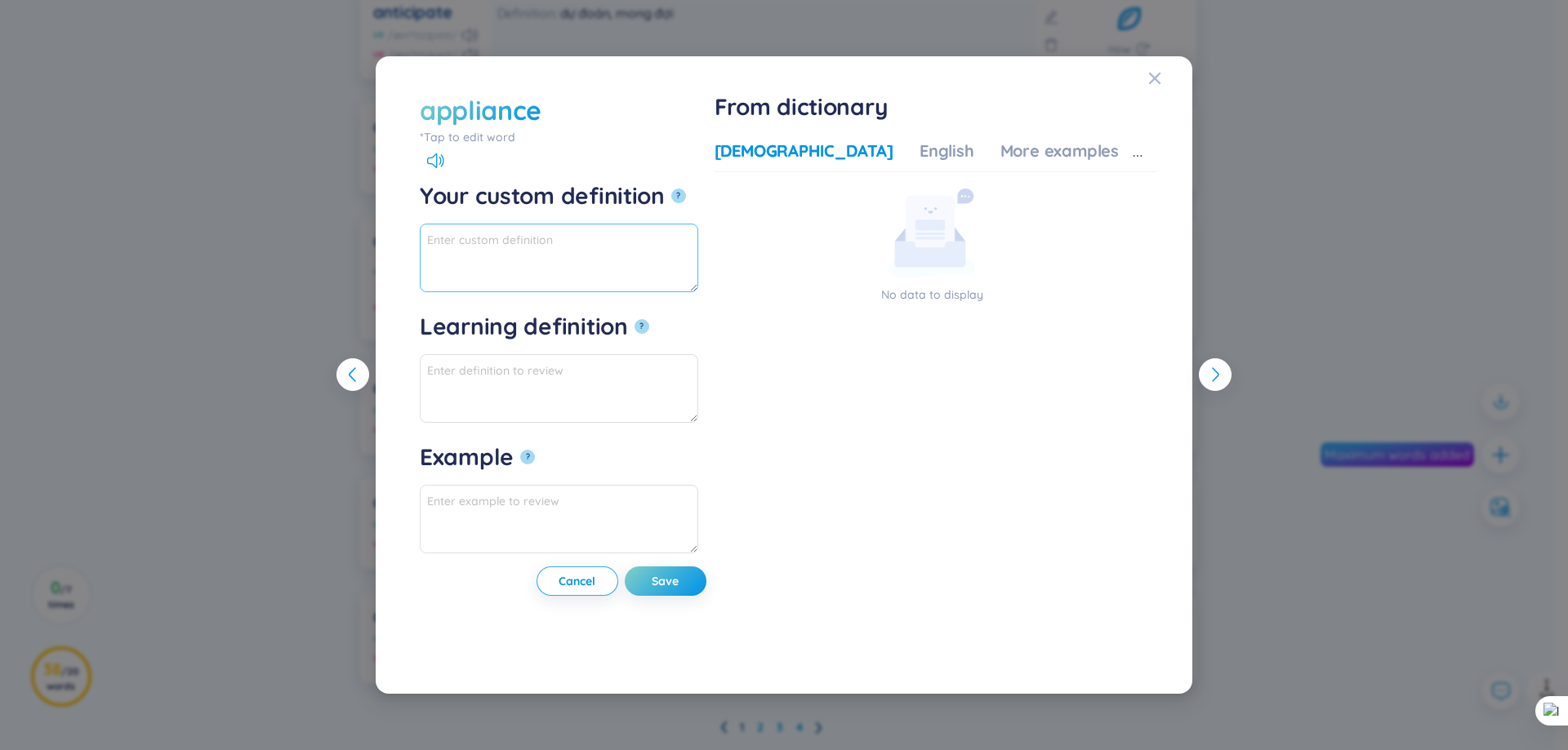
click at [667, 256] on textarea "Your custom definition ?" at bounding box center [559, 258] width 279 height 69
click at [1159, 78] on icon "Close" at bounding box center [1154, 78] width 13 height 13
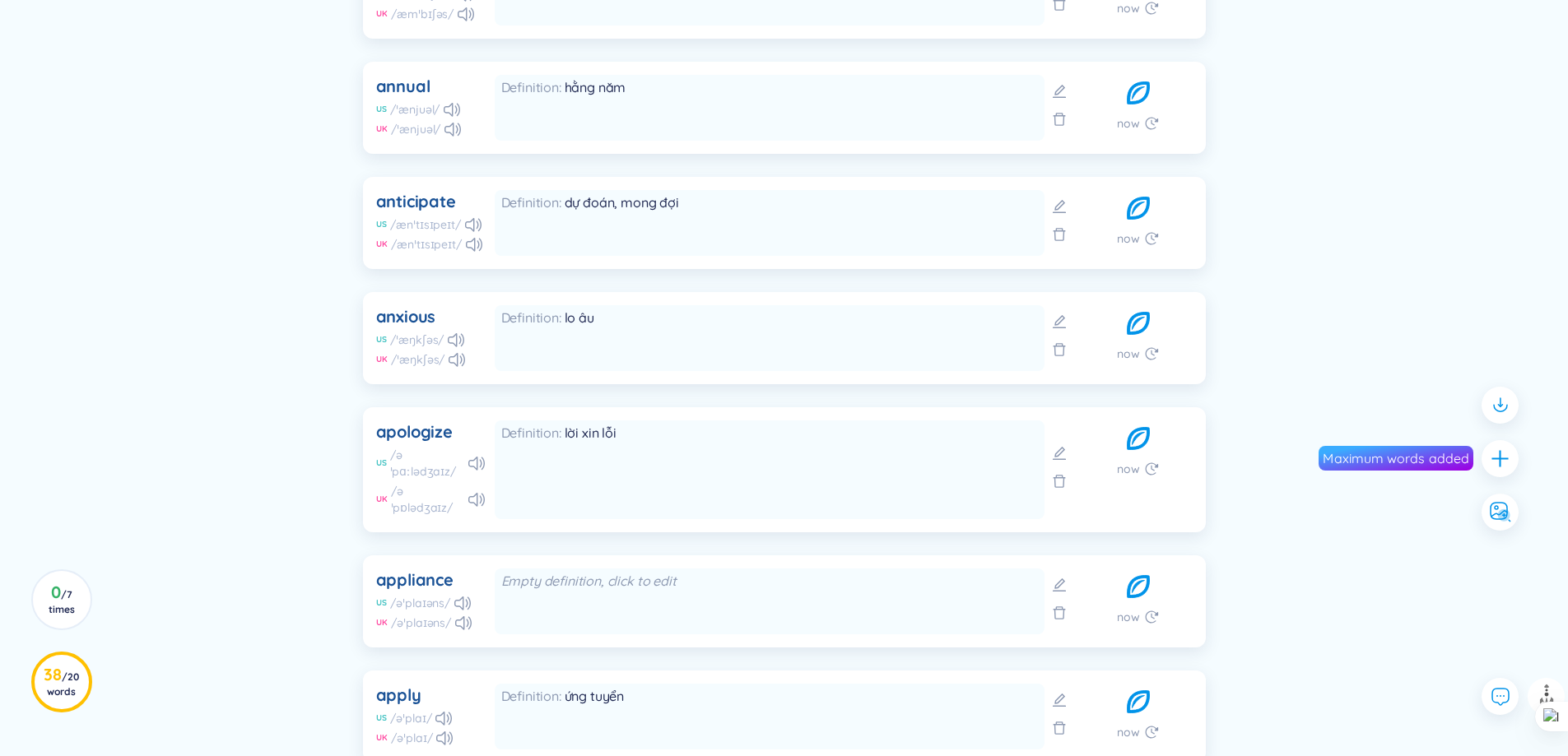
scroll to position [905, 0]
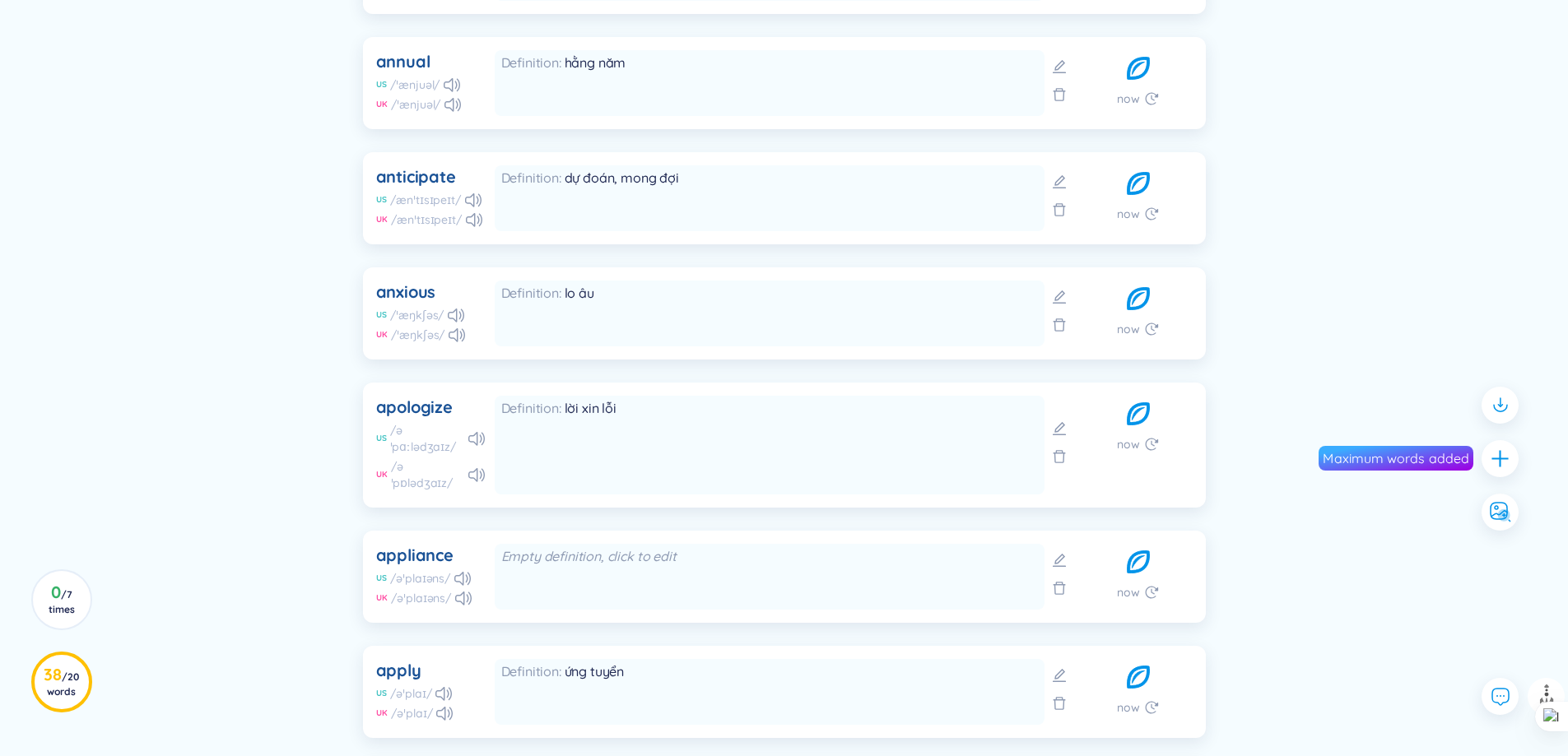
click at [569, 568] on div "Empty definition, click to edit" at bounding box center [770, 576] width 550 height 66
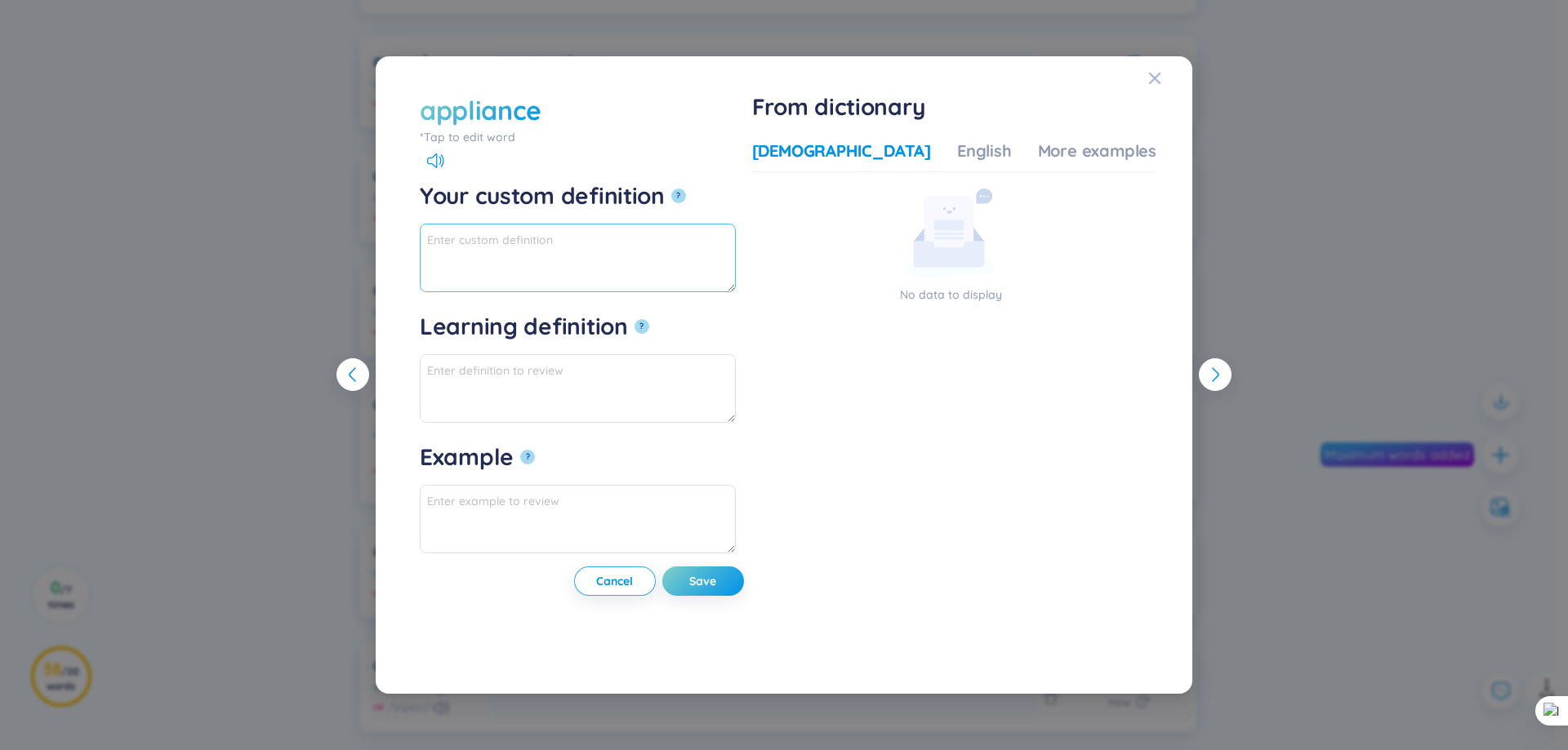
click at [569, 257] on textarea "Your custom definition ?" at bounding box center [577, 258] width 316 height 69
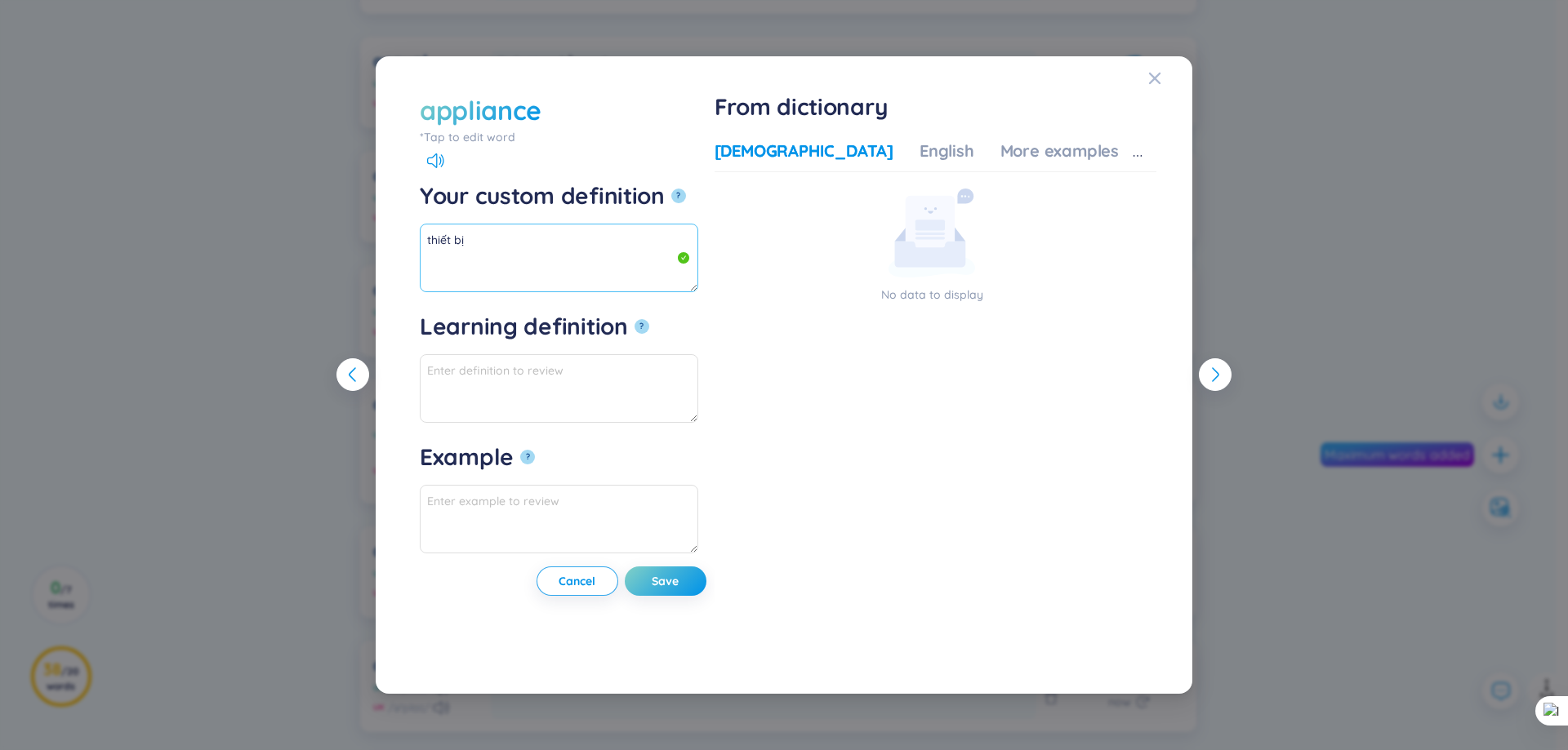
type textarea "thiết bị"
click at [639, 378] on textarea "Learning definition ?" at bounding box center [559, 388] width 279 height 69
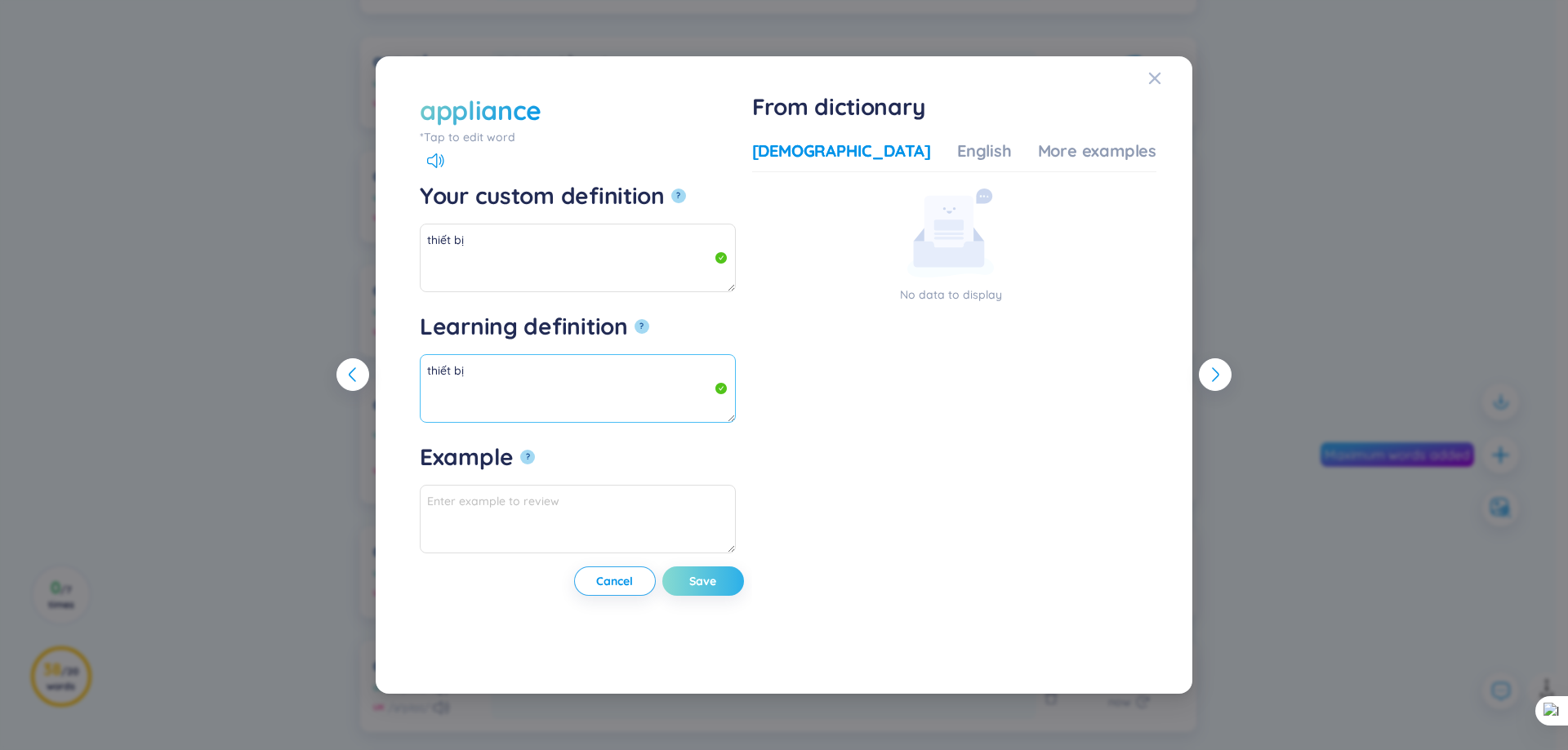
type textarea "thiết bị"
click at [717, 586] on button "Save" at bounding box center [703, 581] width 82 height 30
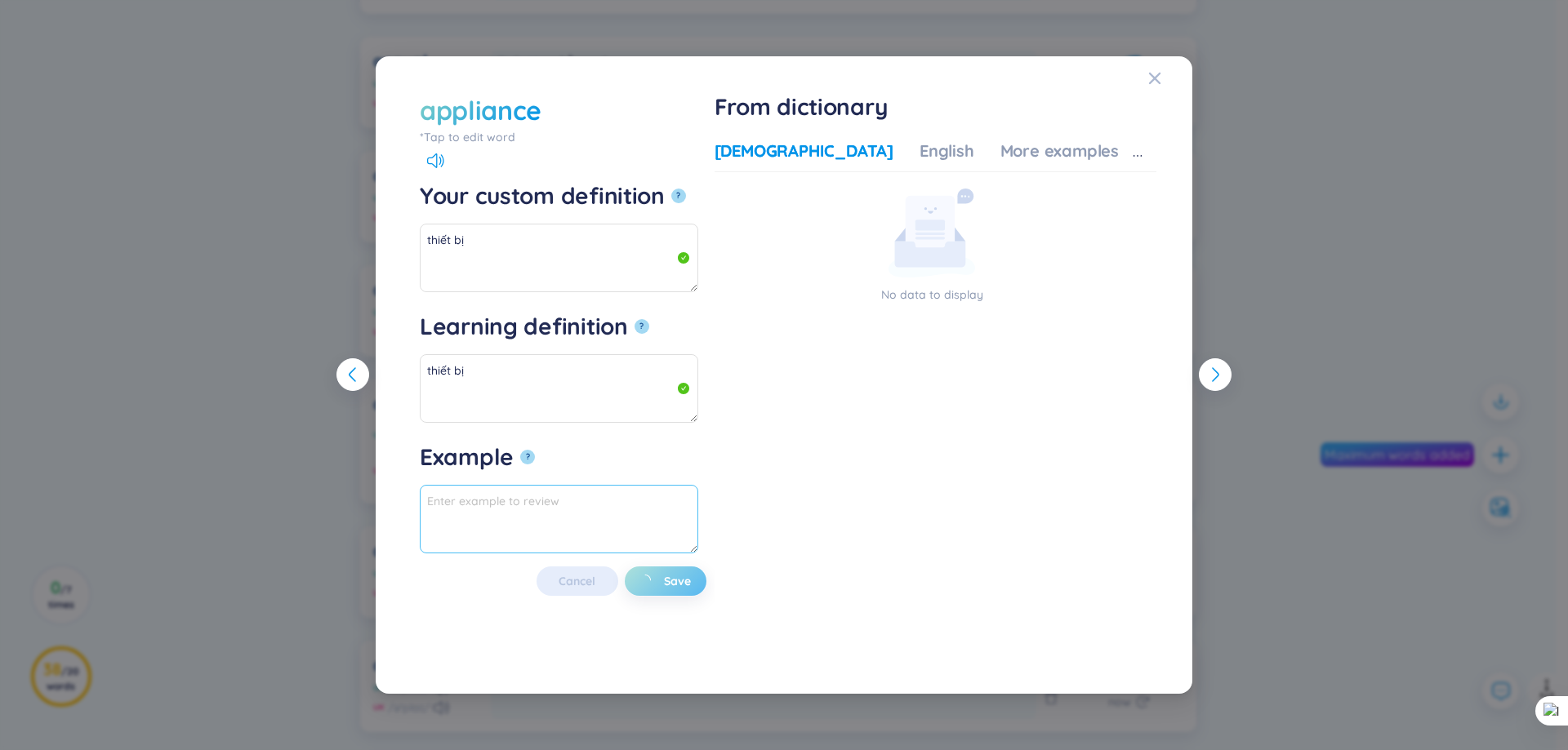
type textarea "thiết bị"
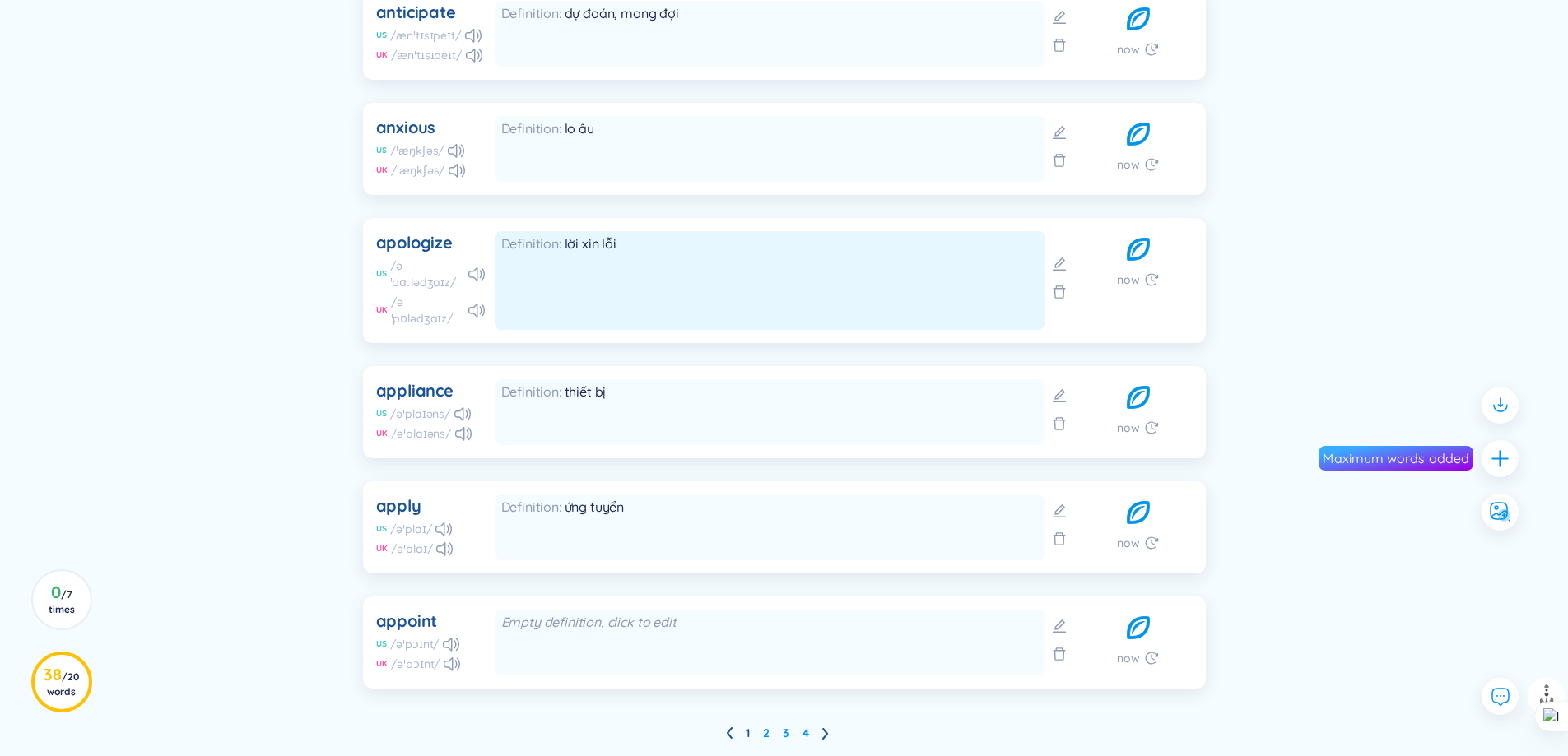
scroll to position [1109, 0]
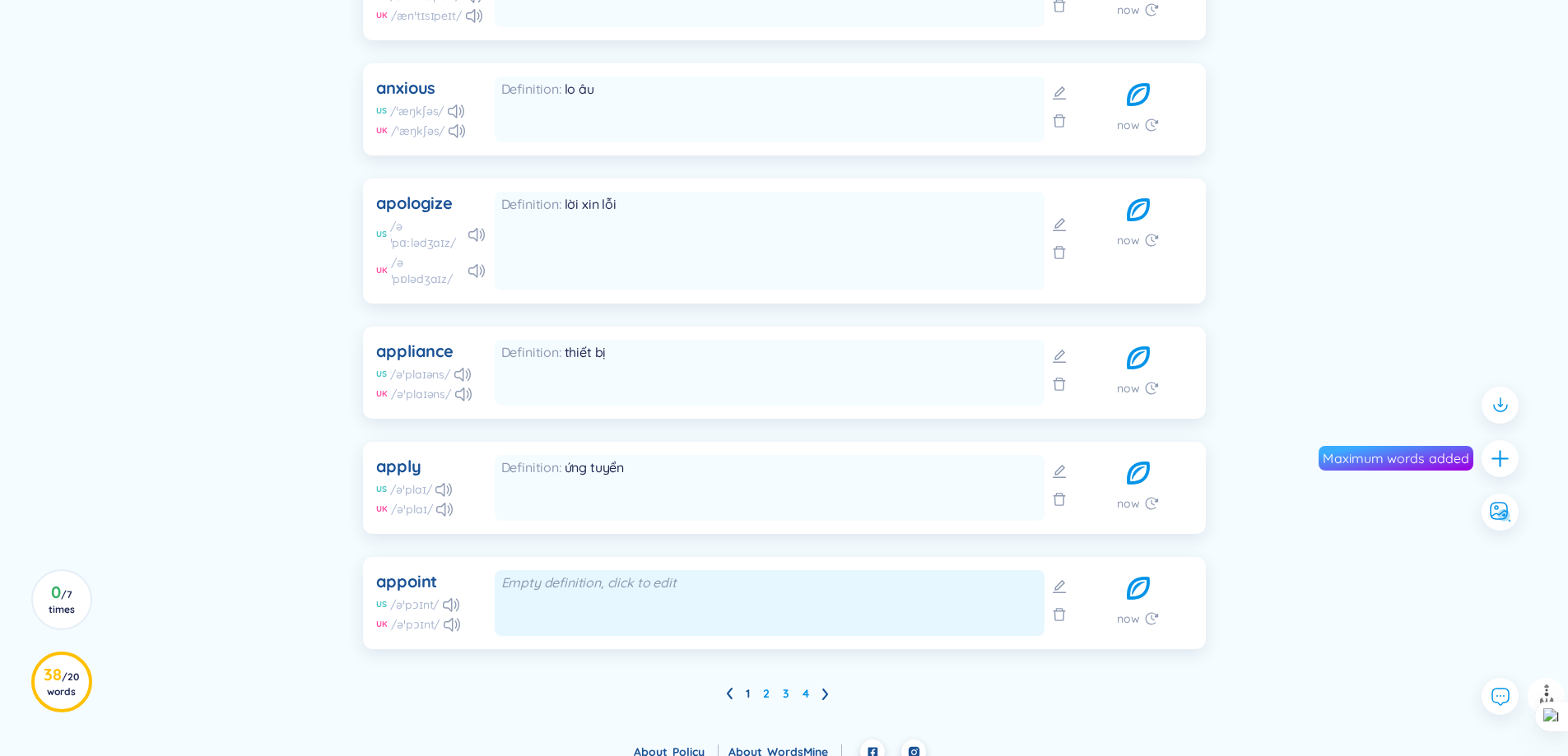
click at [664, 574] on div "Empty definition, click to edit" at bounding box center [770, 582] width 537 height 18
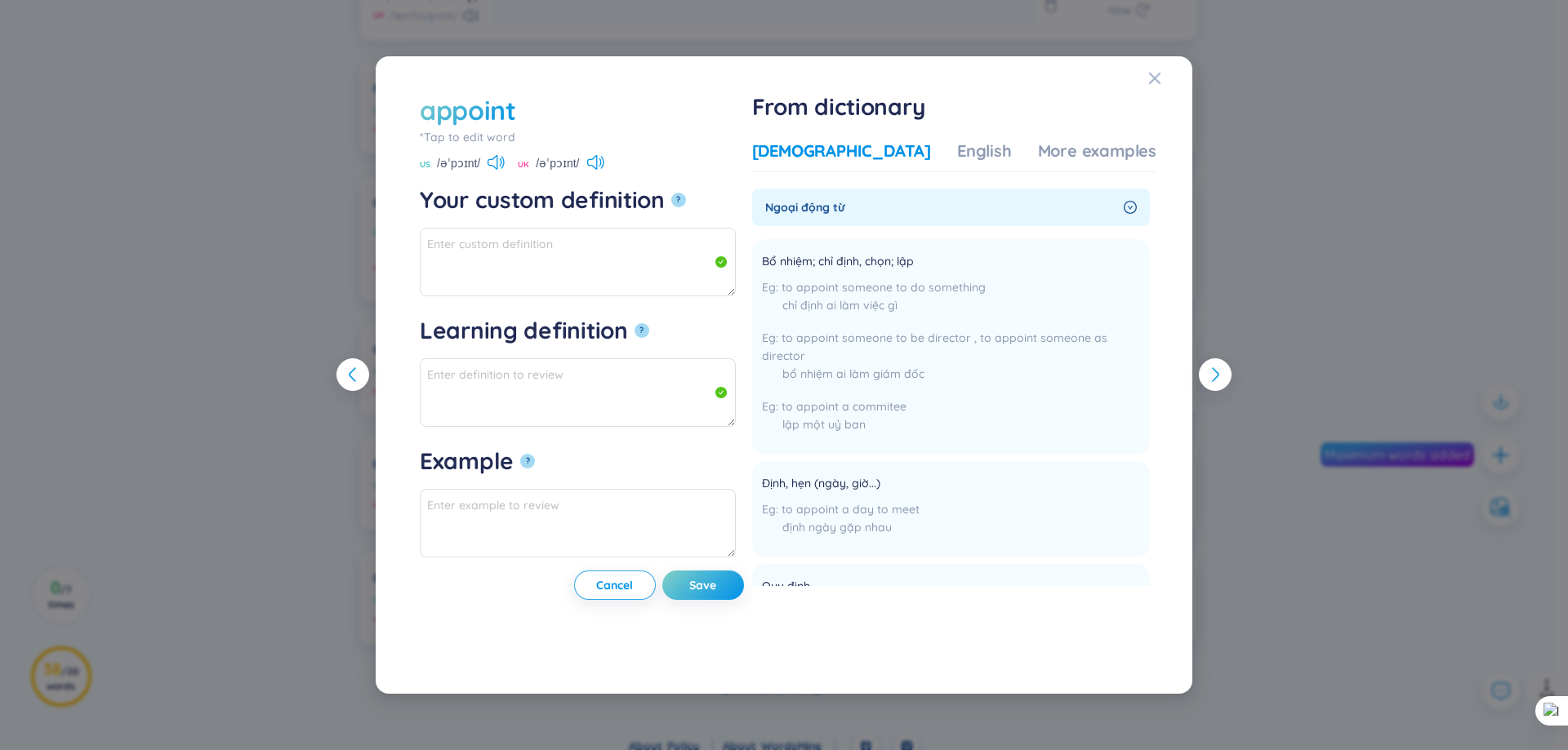
click at [589, 302] on form "appoint *Tap to edit word appoint US /əˈpɔɪnt/ UK /əˈpɔɪnt/ Your custom definit…" at bounding box center [582, 325] width 324 height 465
click at [589, 271] on textarea "Your custom definition ?" at bounding box center [577, 262] width 316 height 69
type textarea "bổ nhiệm"
click at [635, 323] on button "?" at bounding box center [642, 330] width 15 height 15
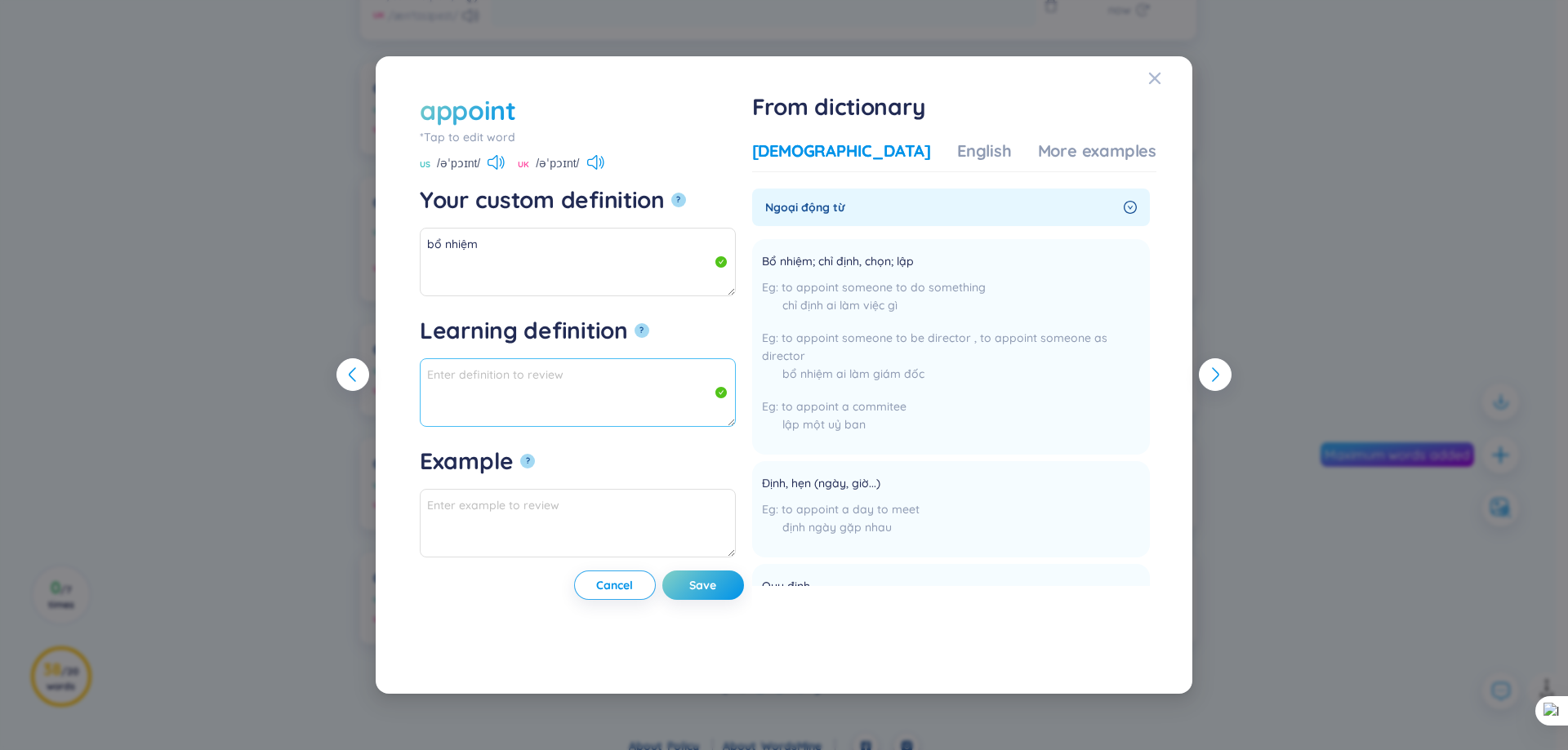
click at [600, 372] on textarea "Learning definition ?" at bounding box center [577, 392] width 316 height 69
type textarea "bổ nhiệm"
click at [717, 579] on span "Save" at bounding box center [703, 585] width 27 height 17
type textarea "bổ nhiệm"
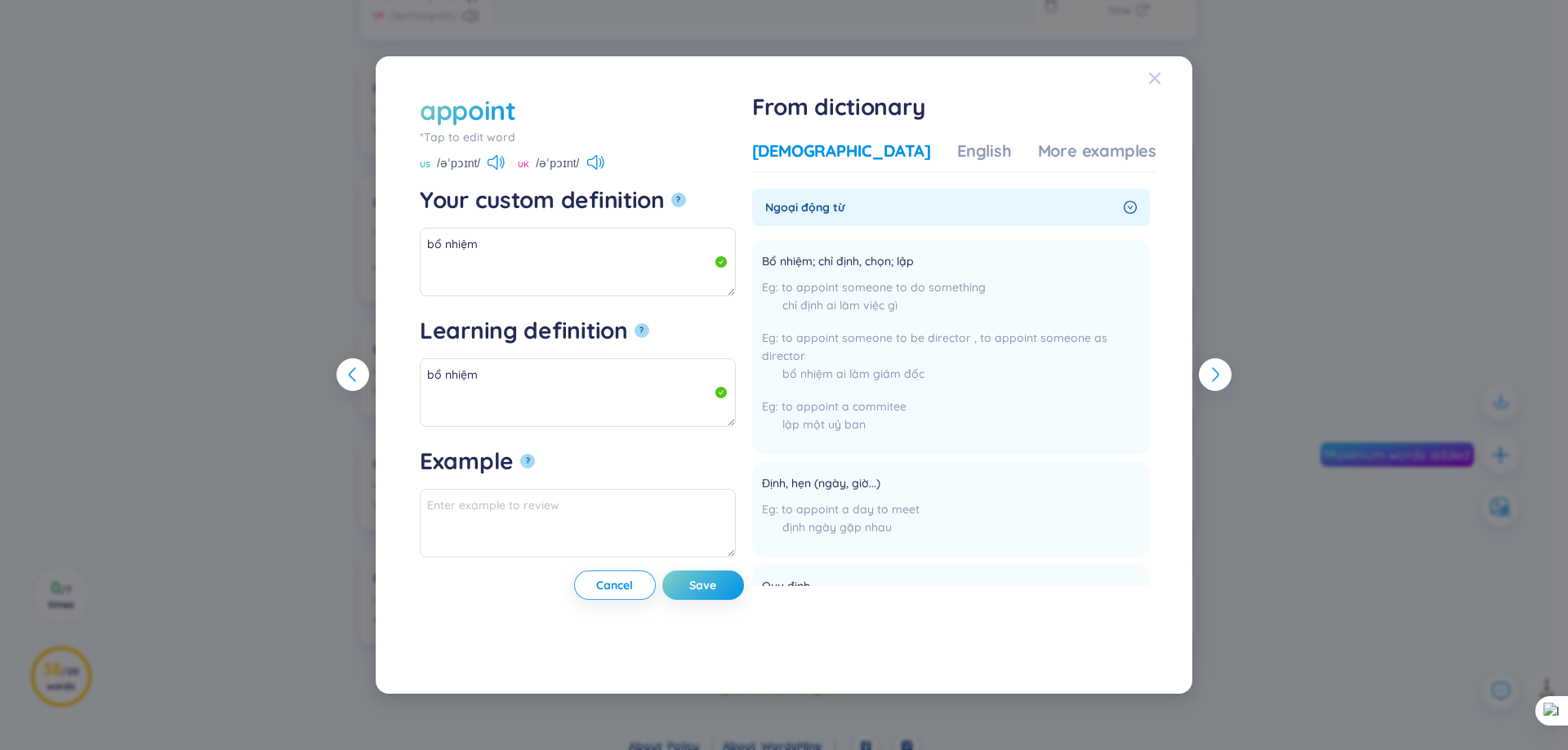
click at [1161, 79] on icon "Close" at bounding box center [1154, 78] width 13 height 13
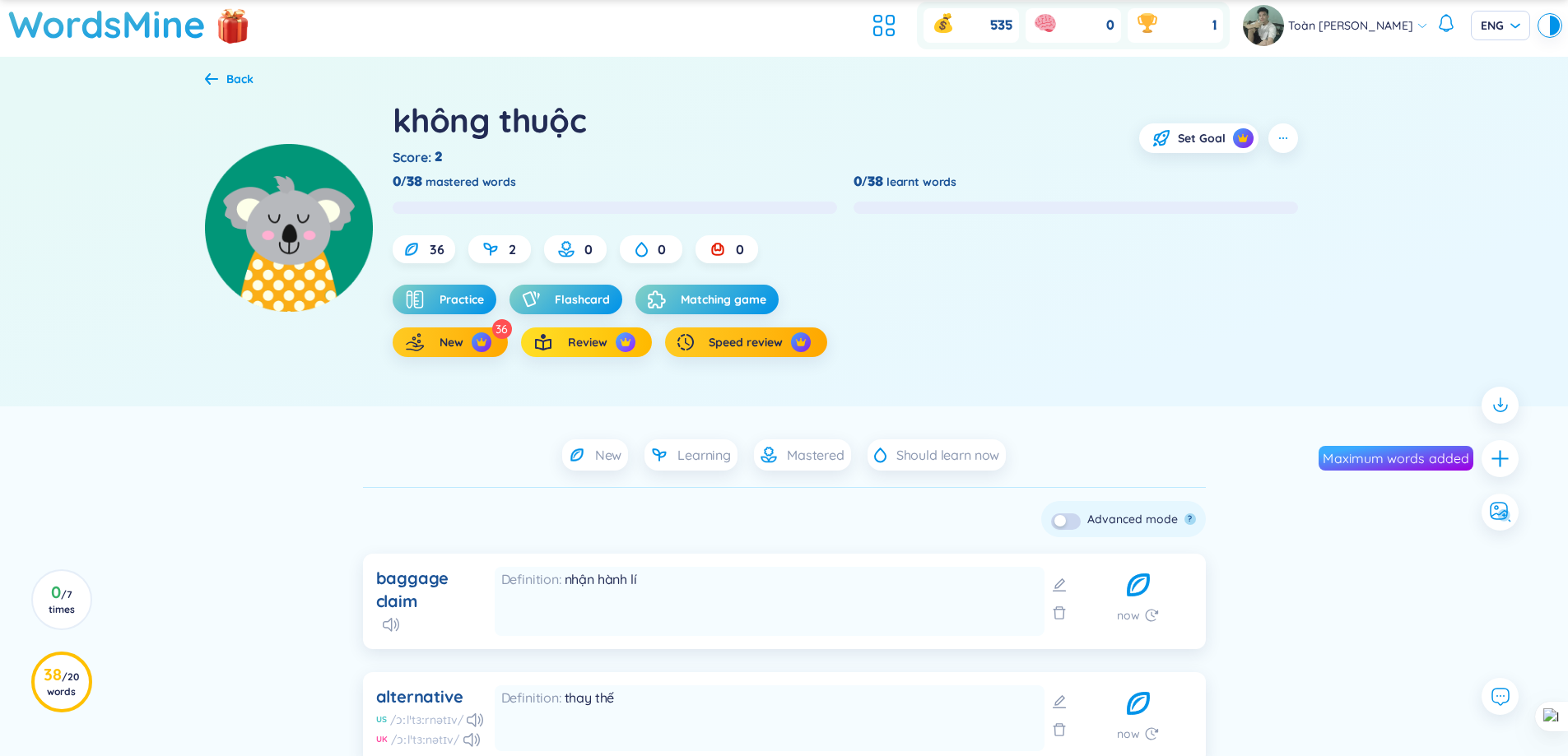
scroll to position [204, 0]
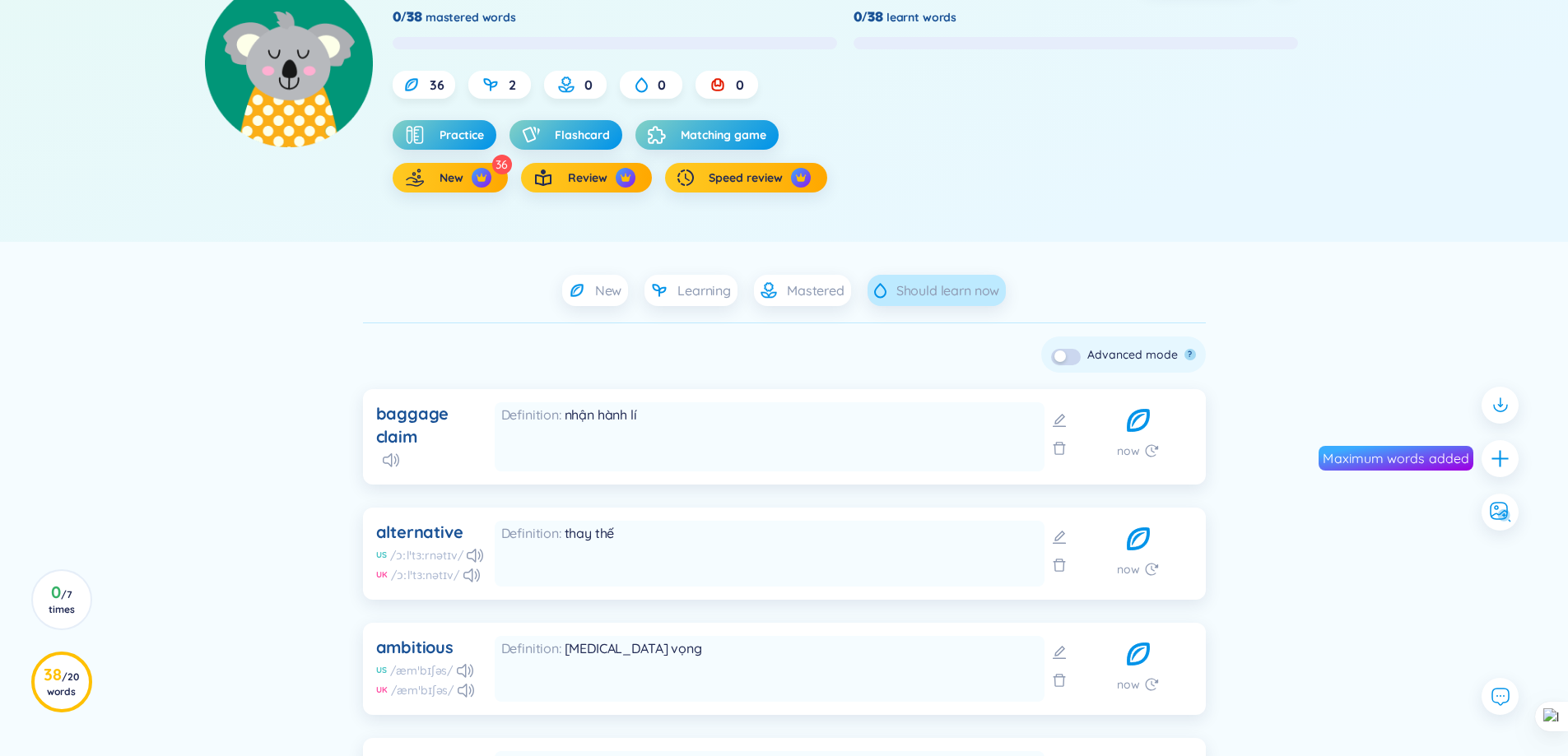
click at [928, 289] on span "Should learn now" at bounding box center [948, 290] width 103 height 18
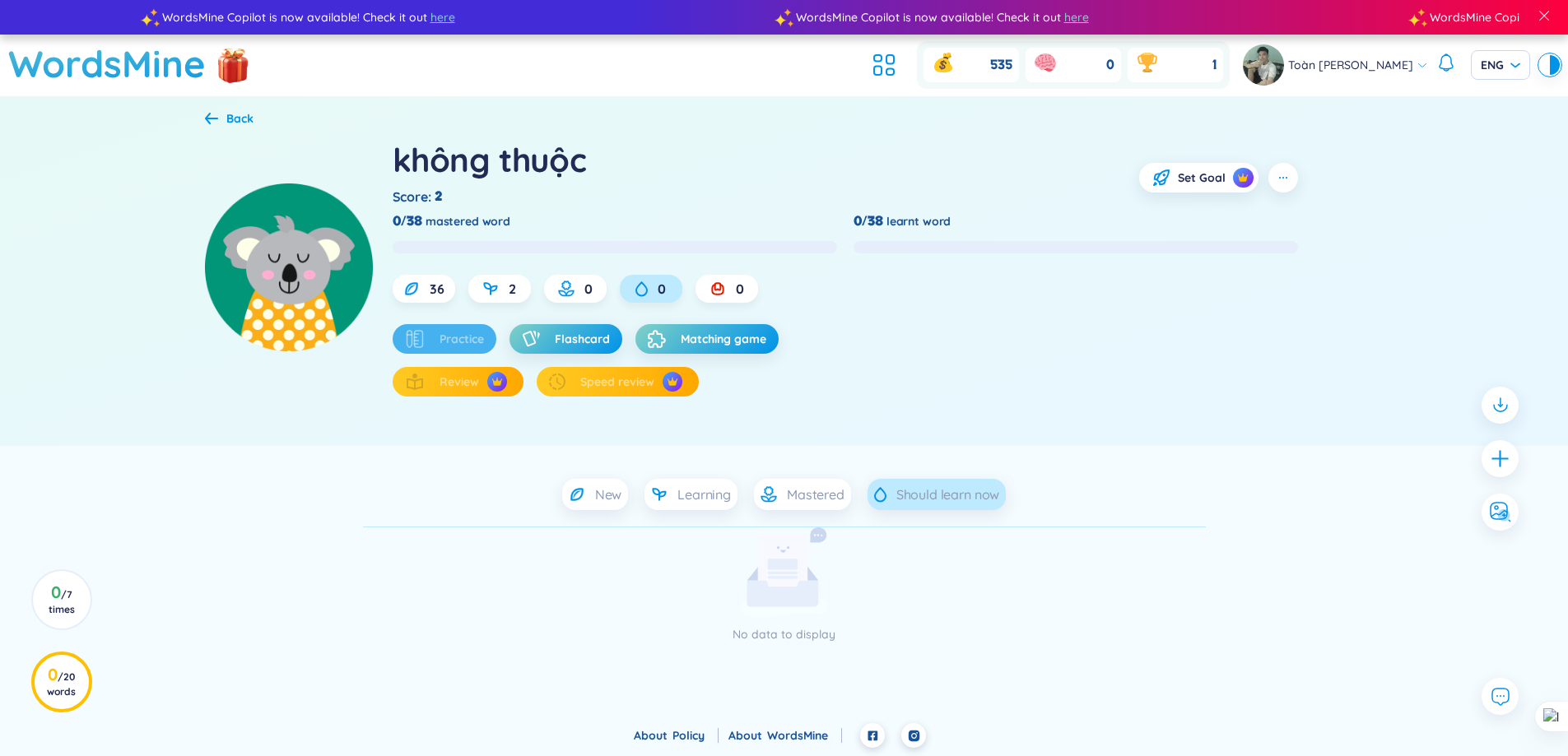
scroll to position [0, 0]
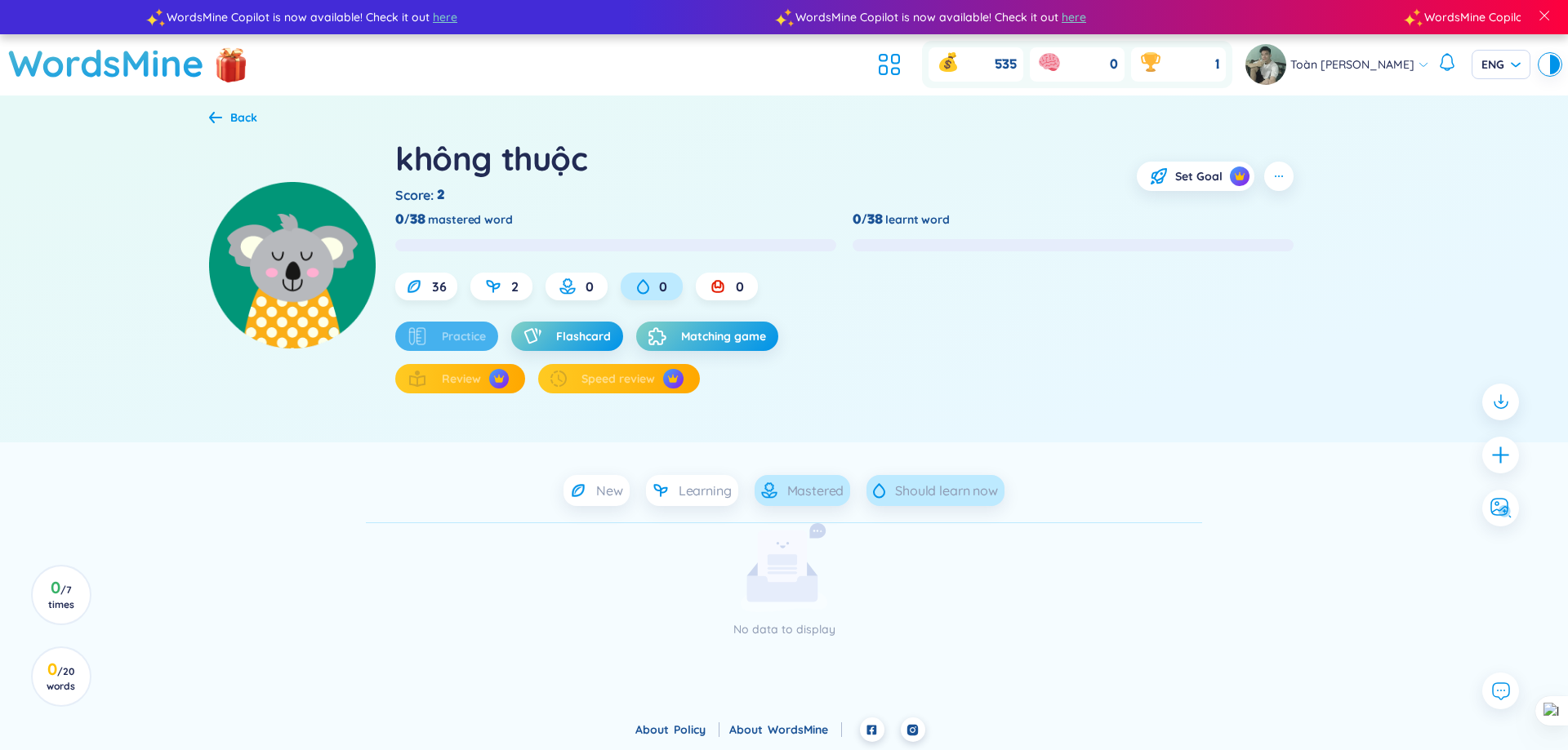
click at [822, 480] on div "Mastered" at bounding box center [803, 491] width 97 height 31
click at [730, 490] on span "Learning" at bounding box center [705, 490] width 53 height 18
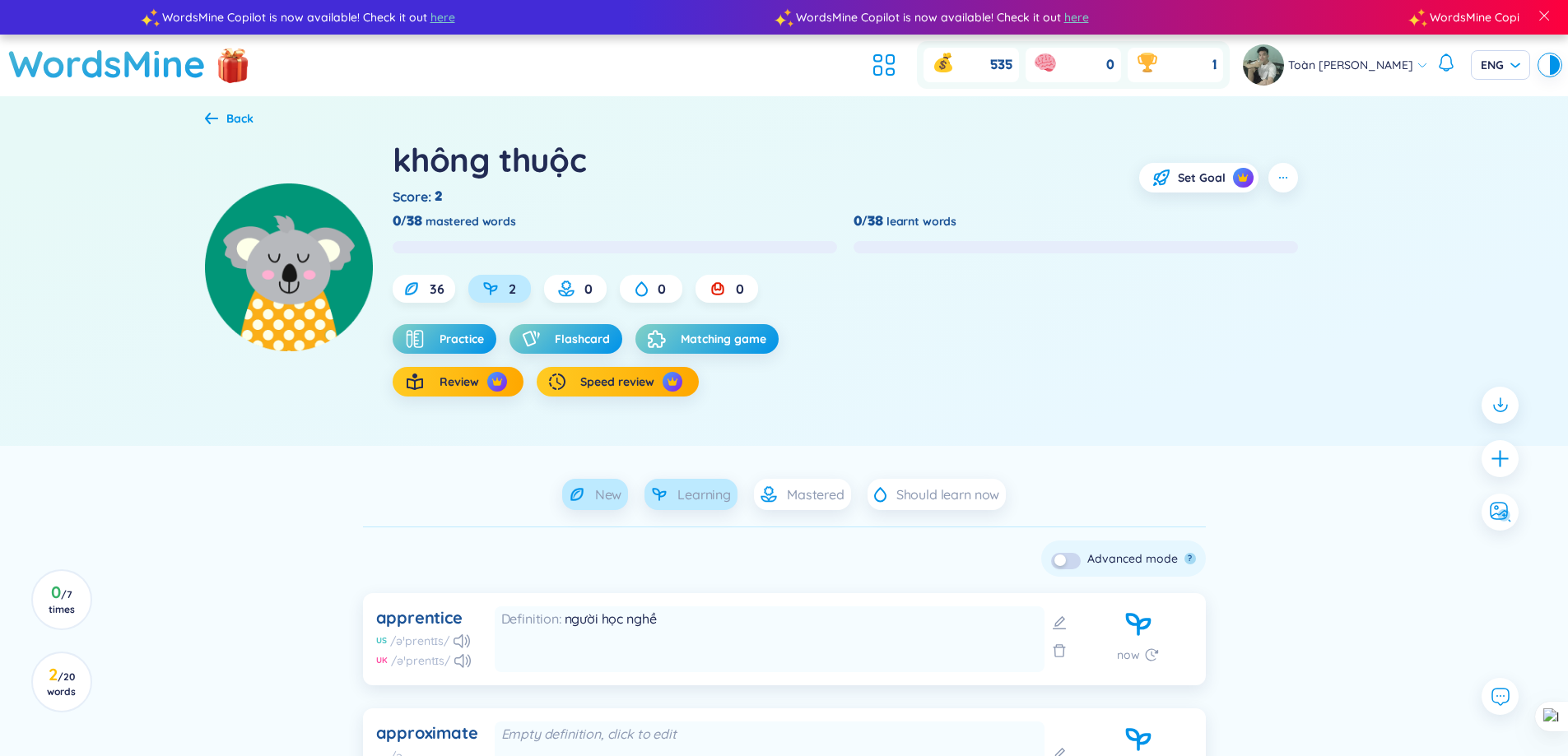
click at [617, 495] on span "New" at bounding box center [608, 494] width 27 height 18
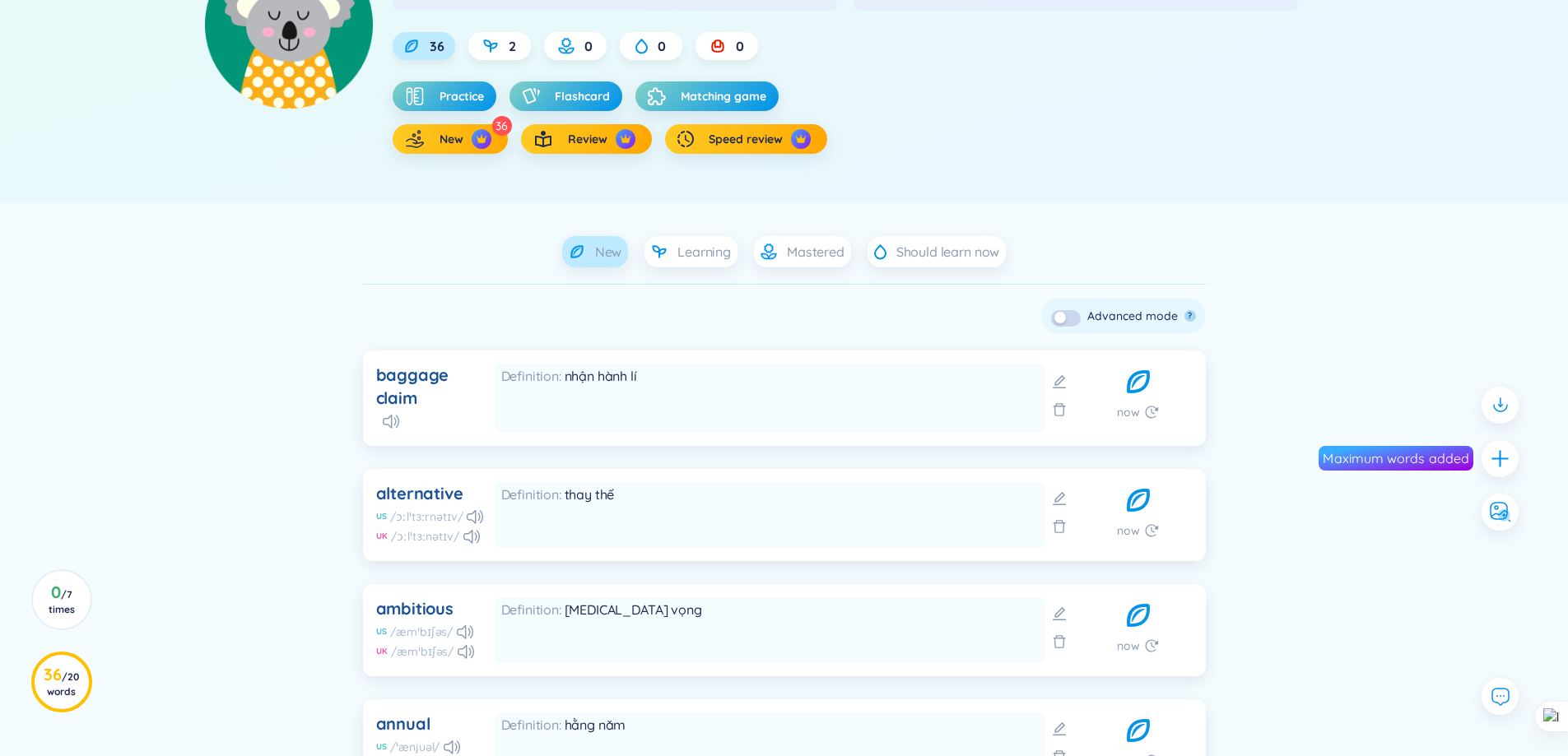
scroll to position [39, 0]
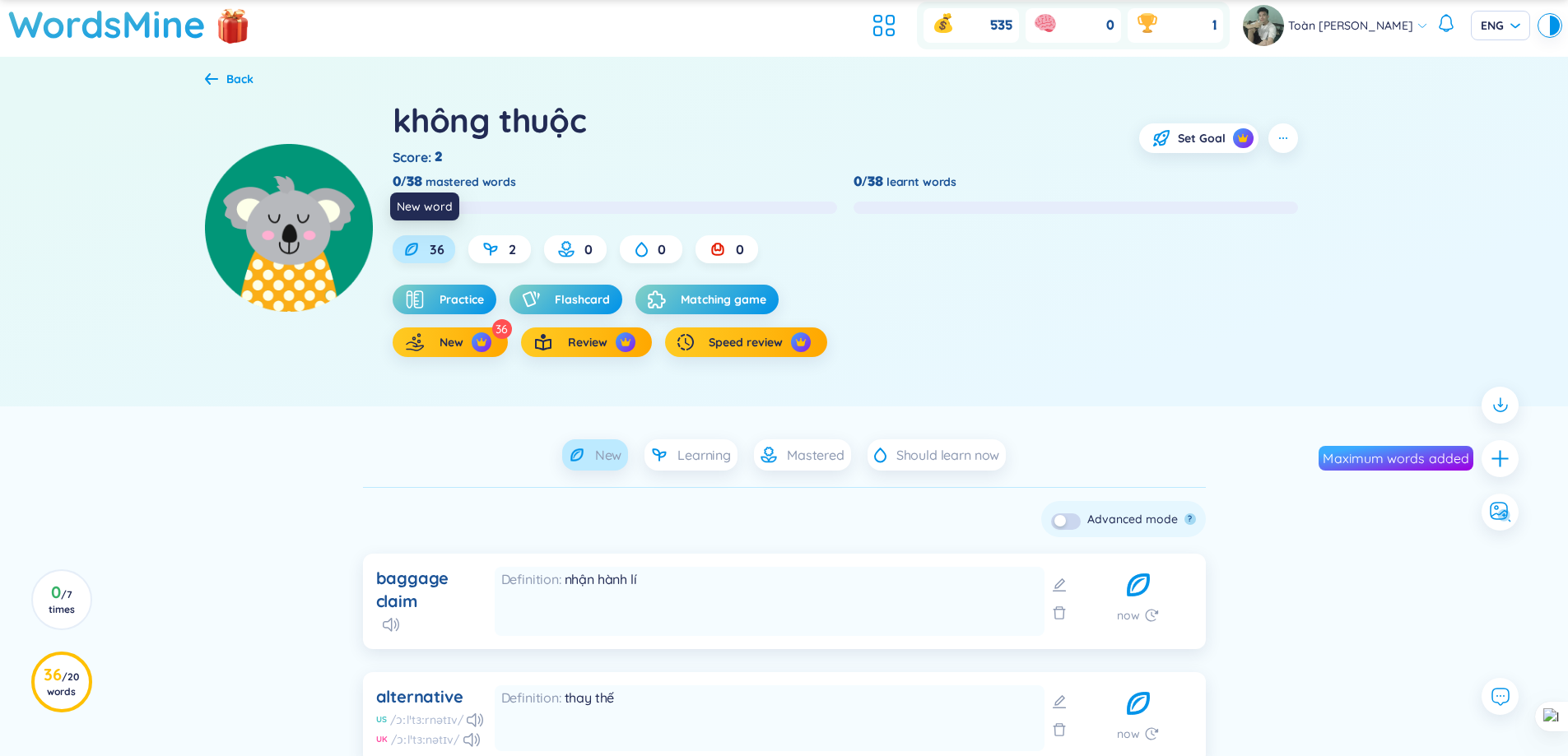
click at [438, 246] on span "36" at bounding box center [437, 249] width 15 height 18
click at [504, 256] on div "2" at bounding box center [499, 249] width 62 height 28
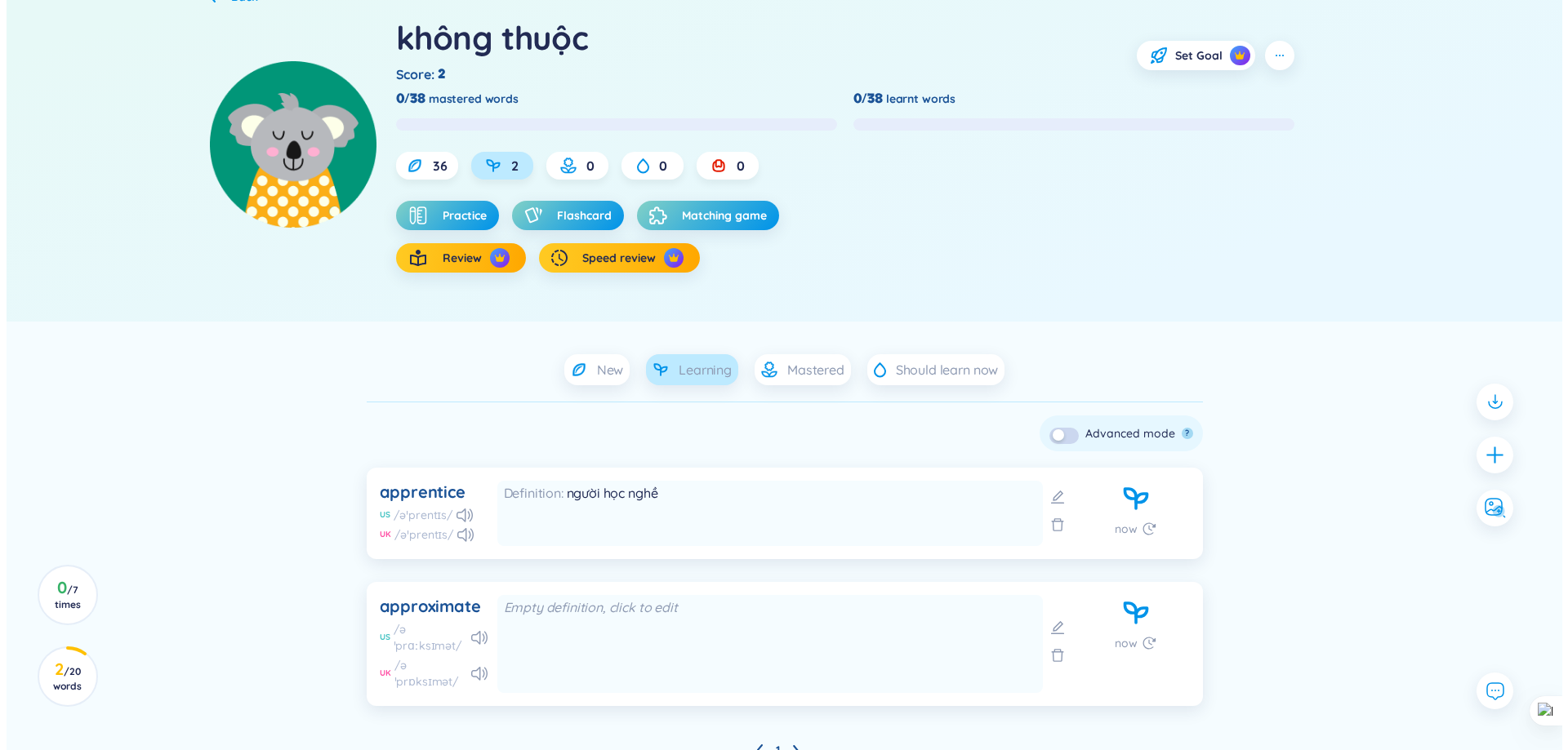
scroll to position [199, 0]
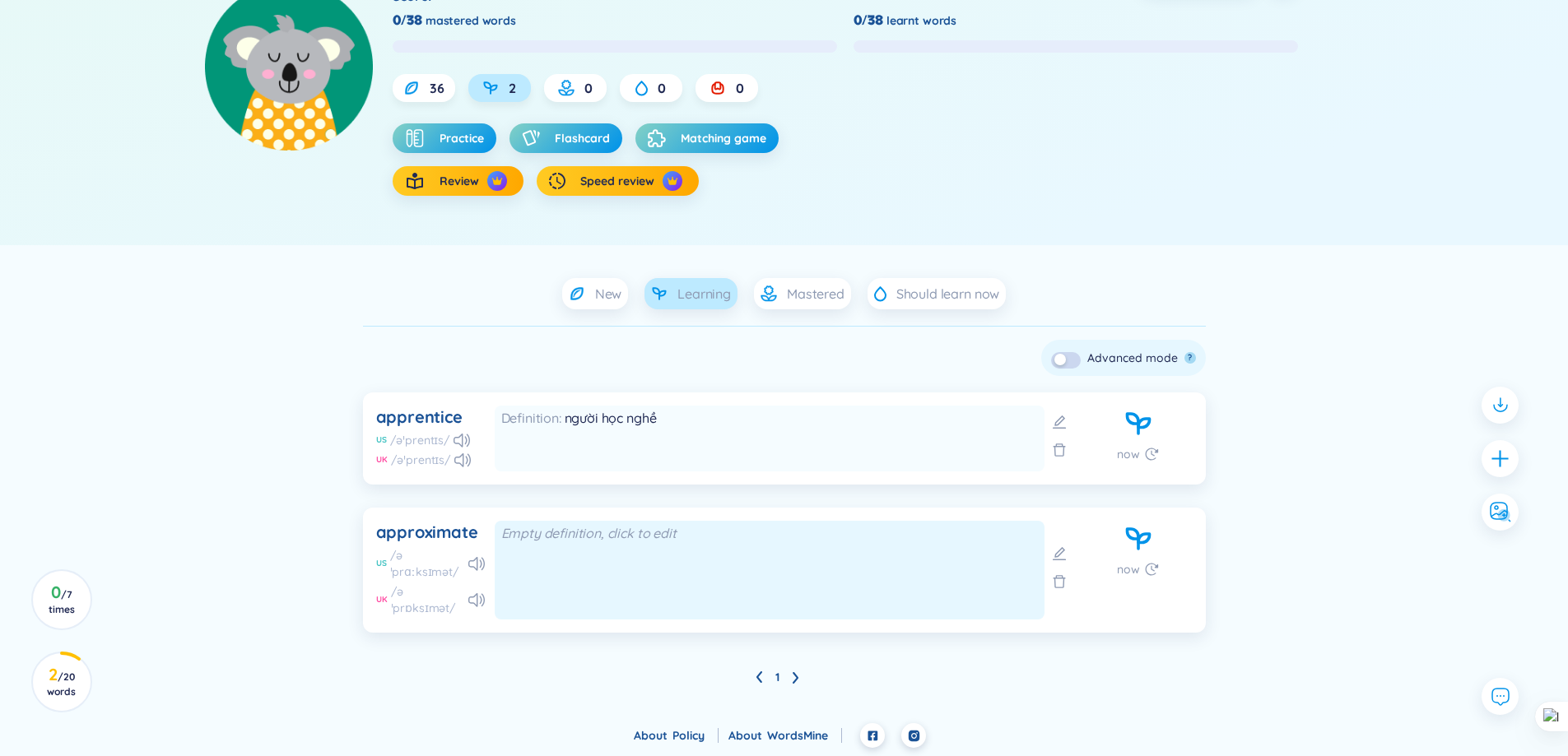
click at [619, 553] on div "Empty definition, click to edit" at bounding box center [770, 570] width 550 height 99
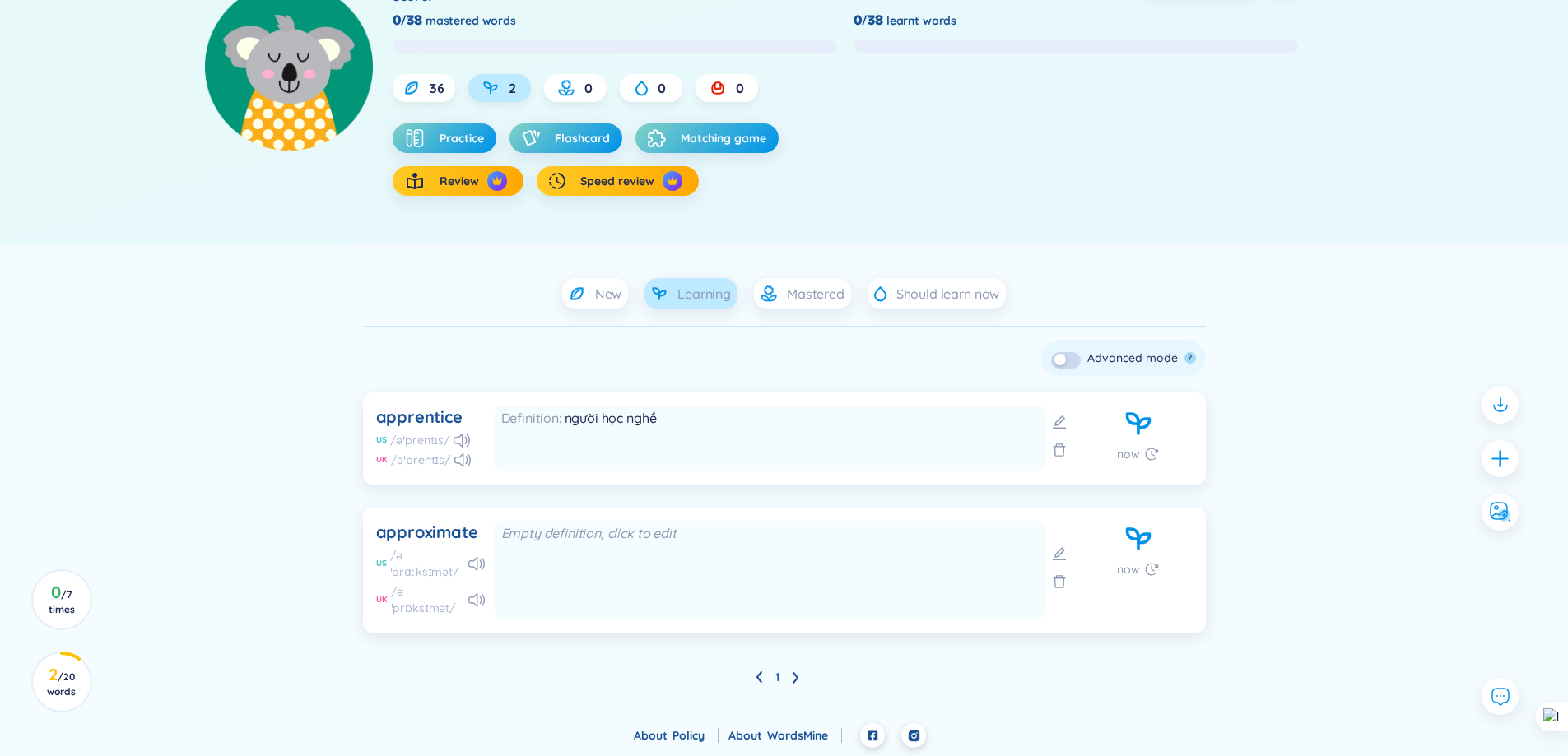
click at [432, 516] on div "approximate US /əˈprɑːksɪmət/ UK /əˈprɒksɪmət/ Empty definition, click to edit …" at bounding box center [784, 570] width 843 height 125
click at [432, 525] on div "approximate" at bounding box center [427, 532] width 102 height 23
click at [420, 499] on div at bounding box center [420, 499] width 0 height 0
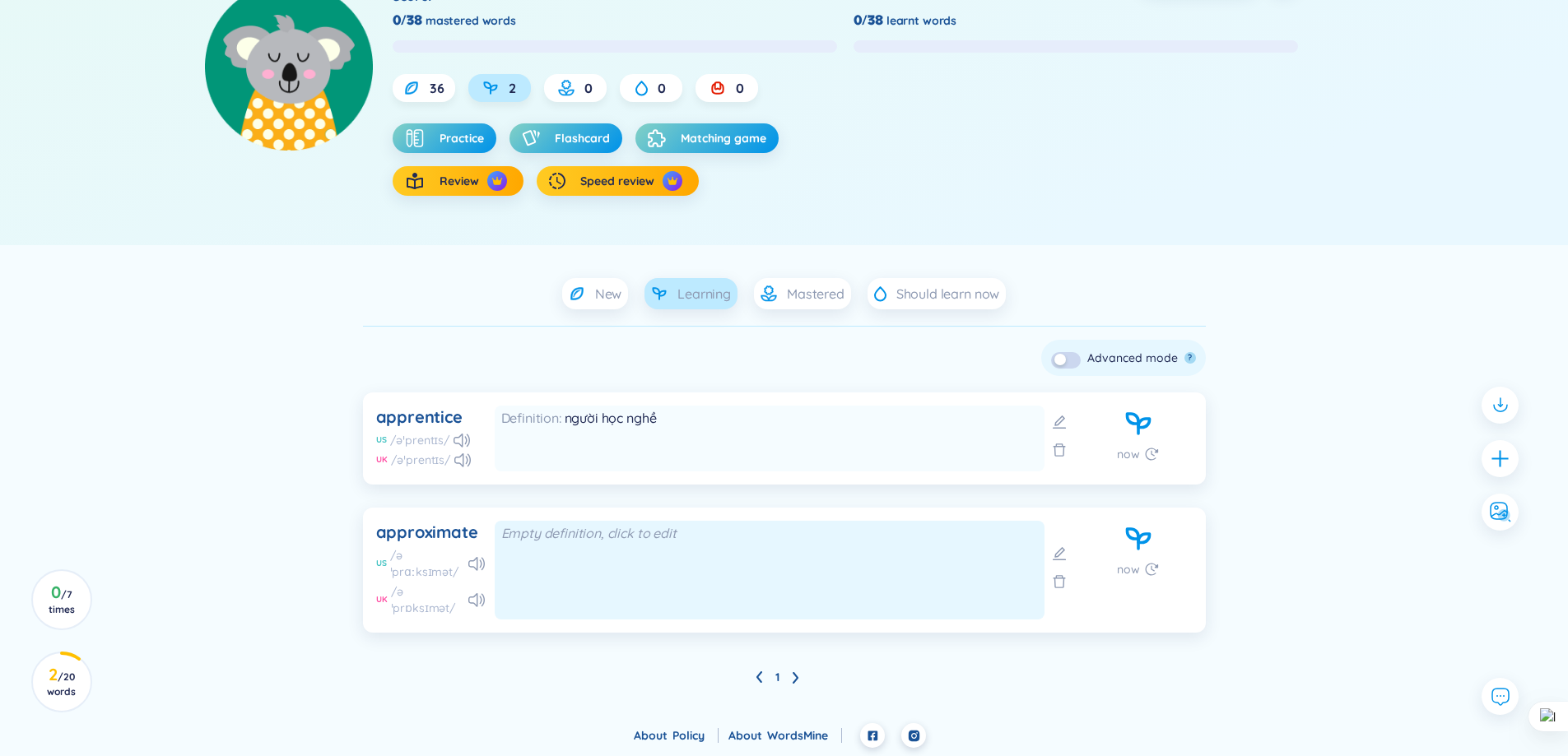
click at [632, 565] on div "Empty definition, click to edit" at bounding box center [770, 570] width 550 height 99
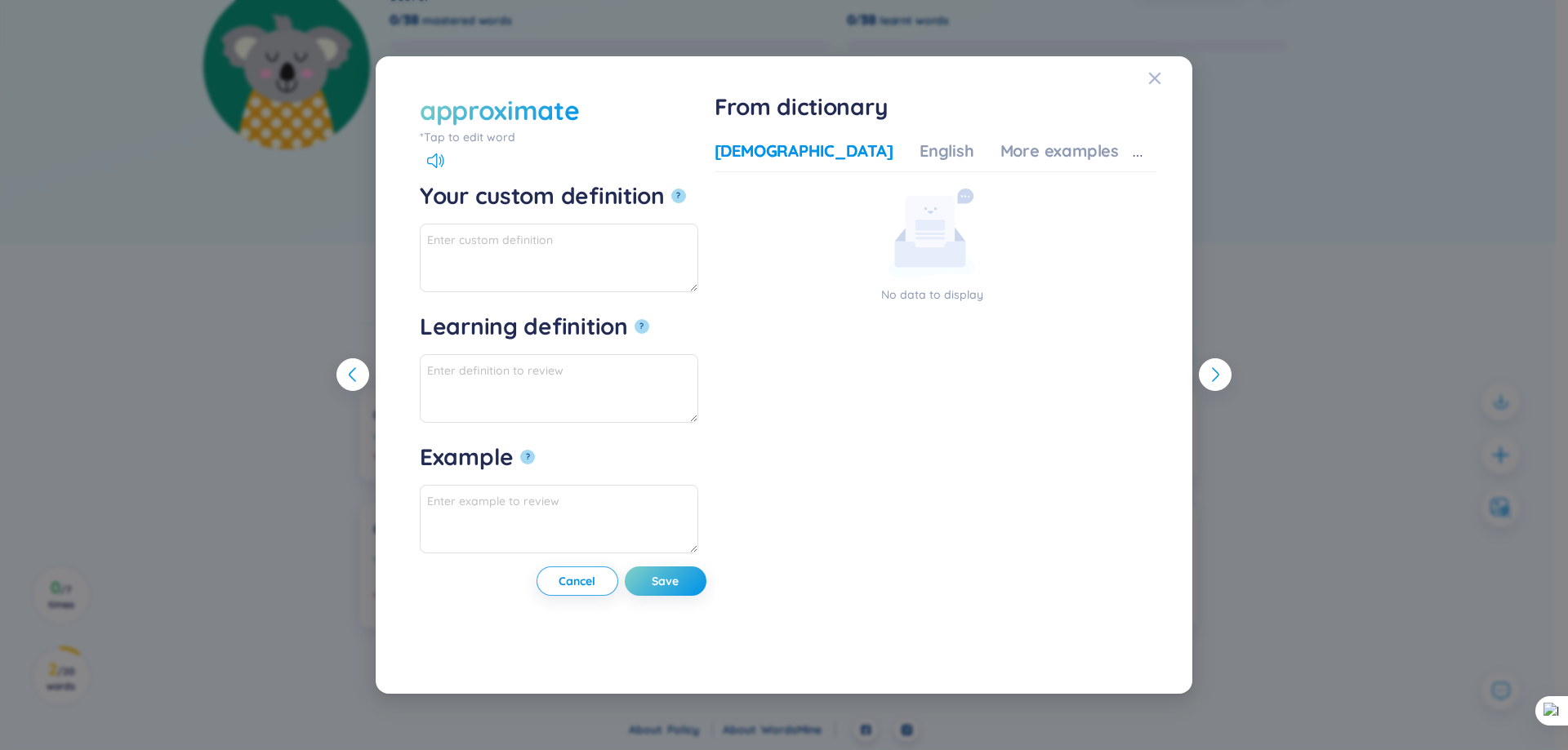
click at [478, 116] on div "approximate" at bounding box center [499, 110] width 159 height 36
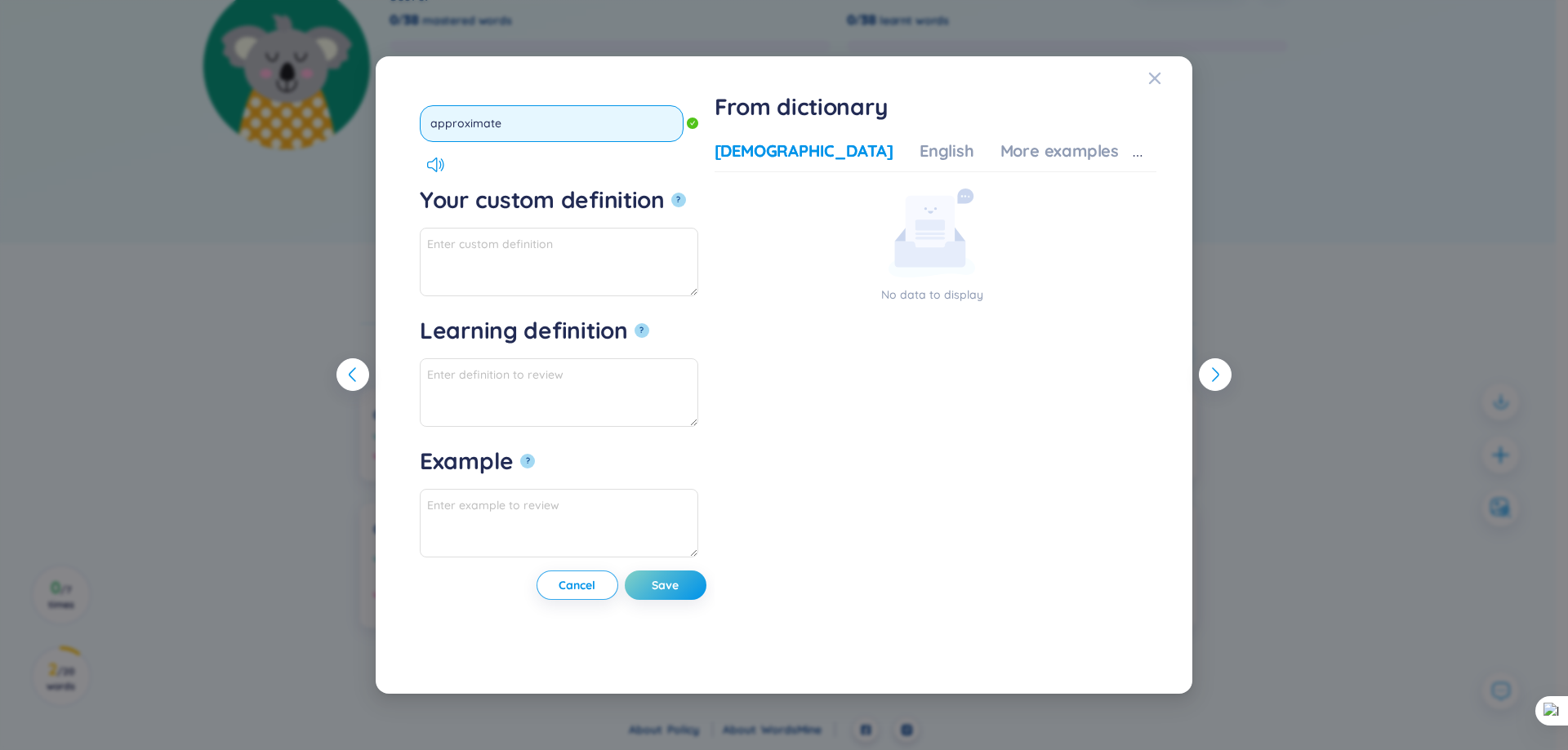
click at [478, 116] on input "approximate" at bounding box center [551, 124] width 264 height 37
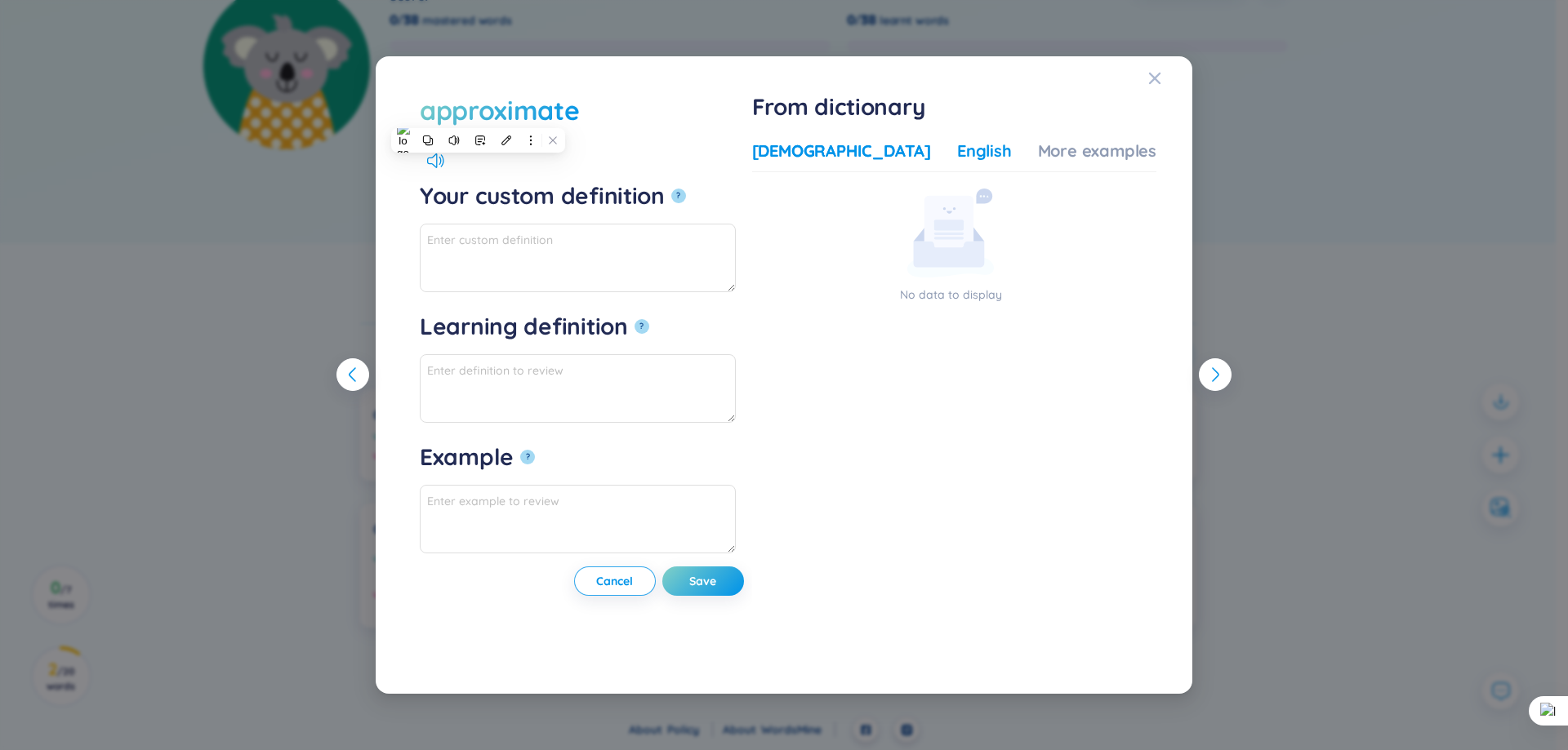
click at [957, 147] on div "English" at bounding box center [984, 151] width 55 height 23
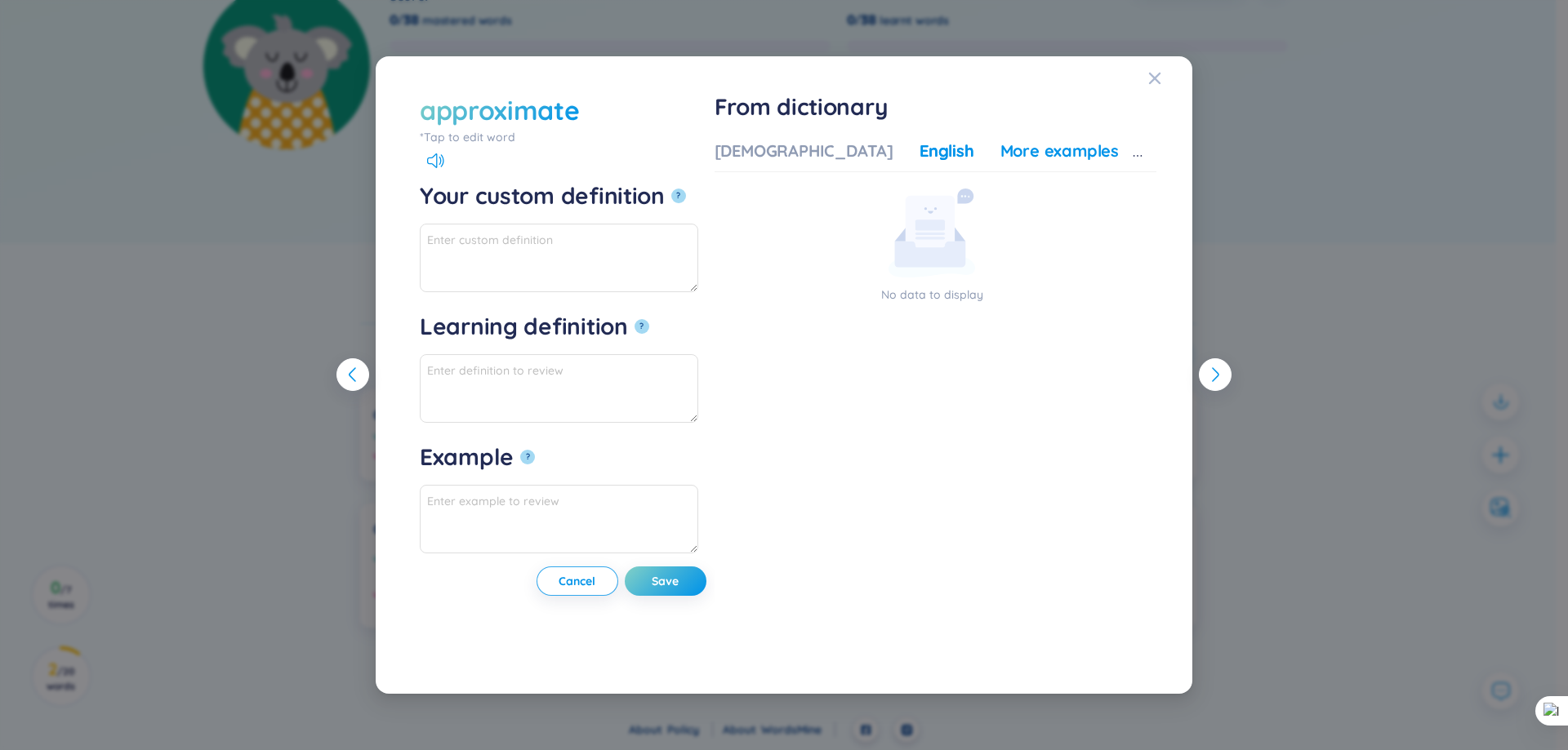
click at [1011, 151] on div "More examples" at bounding box center [1060, 151] width 118 height 23
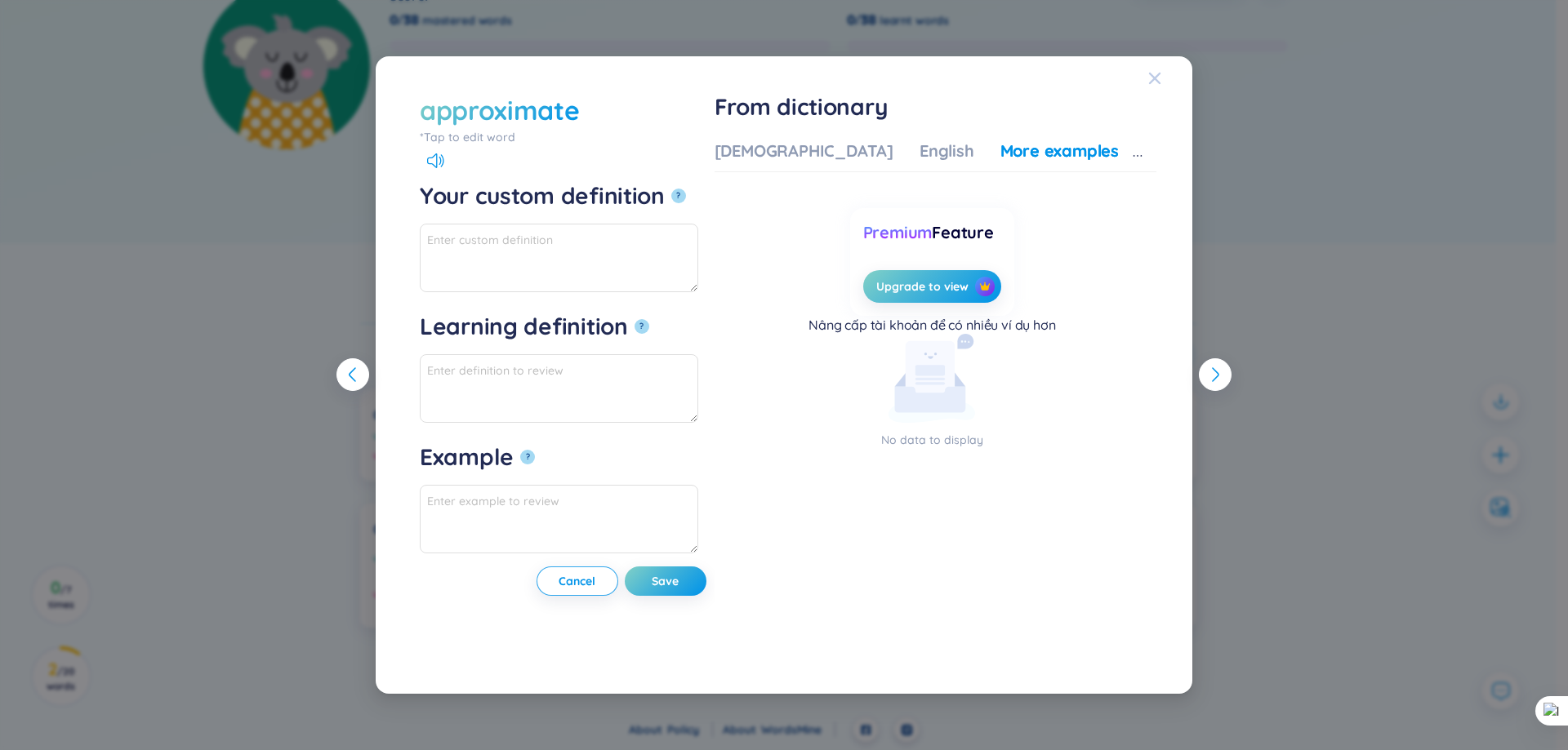
click at [1190, 72] on span "Close" at bounding box center [1170, 78] width 44 height 44
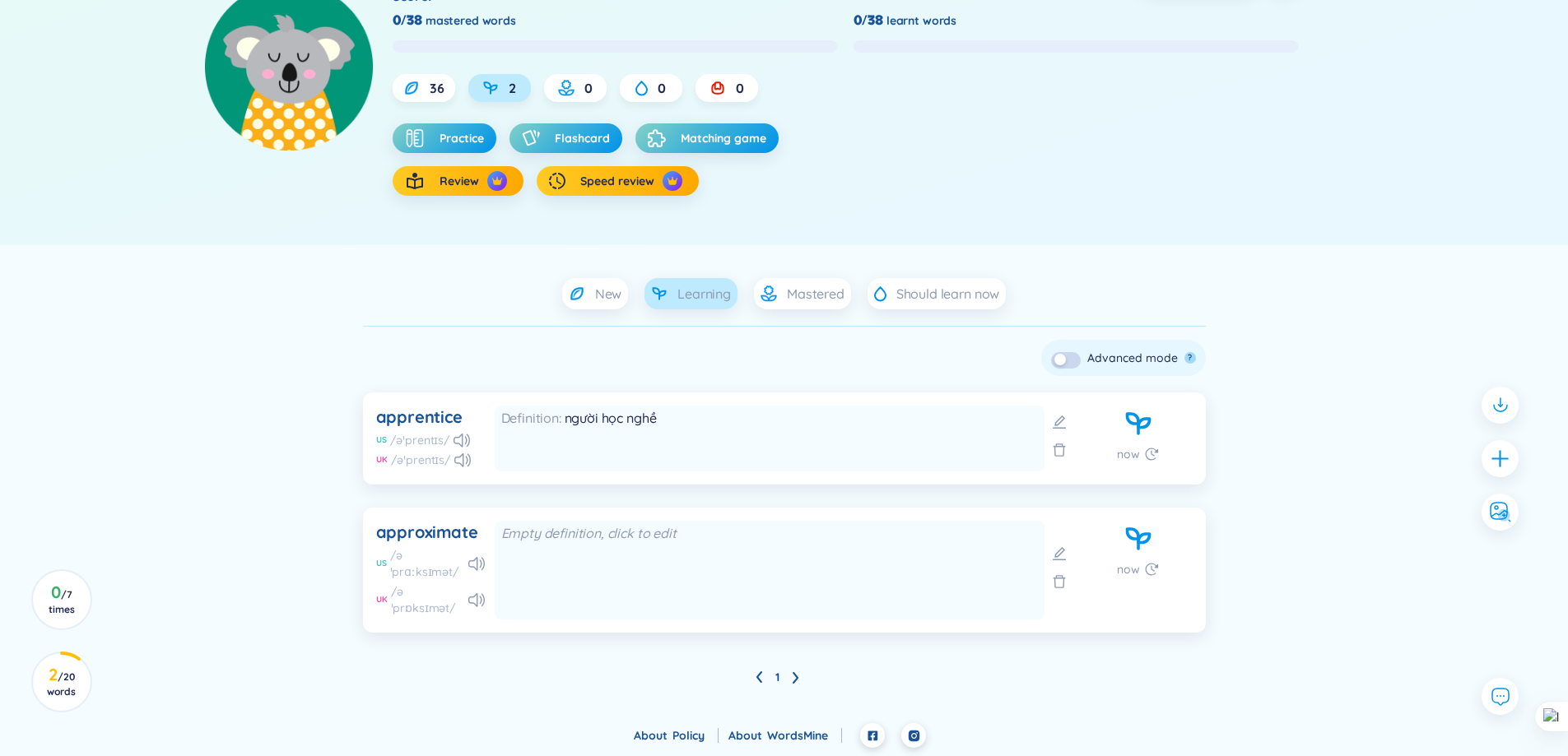
click at [1136, 541] on icon at bounding box center [1139, 538] width 30 height 36
click at [1144, 565] on icon at bounding box center [1151, 569] width 17 height 17
click at [456, 530] on div "approximate" at bounding box center [427, 532] width 102 height 23
click at [444, 520] on div "approximate US /əˈprɑːksɪmət/ UK /əˈprɒksɪmət/ Empty definition, click to edit …" at bounding box center [784, 570] width 843 height 125
click at [449, 527] on div "approximate" at bounding box center [427, 532] width 102 height 23
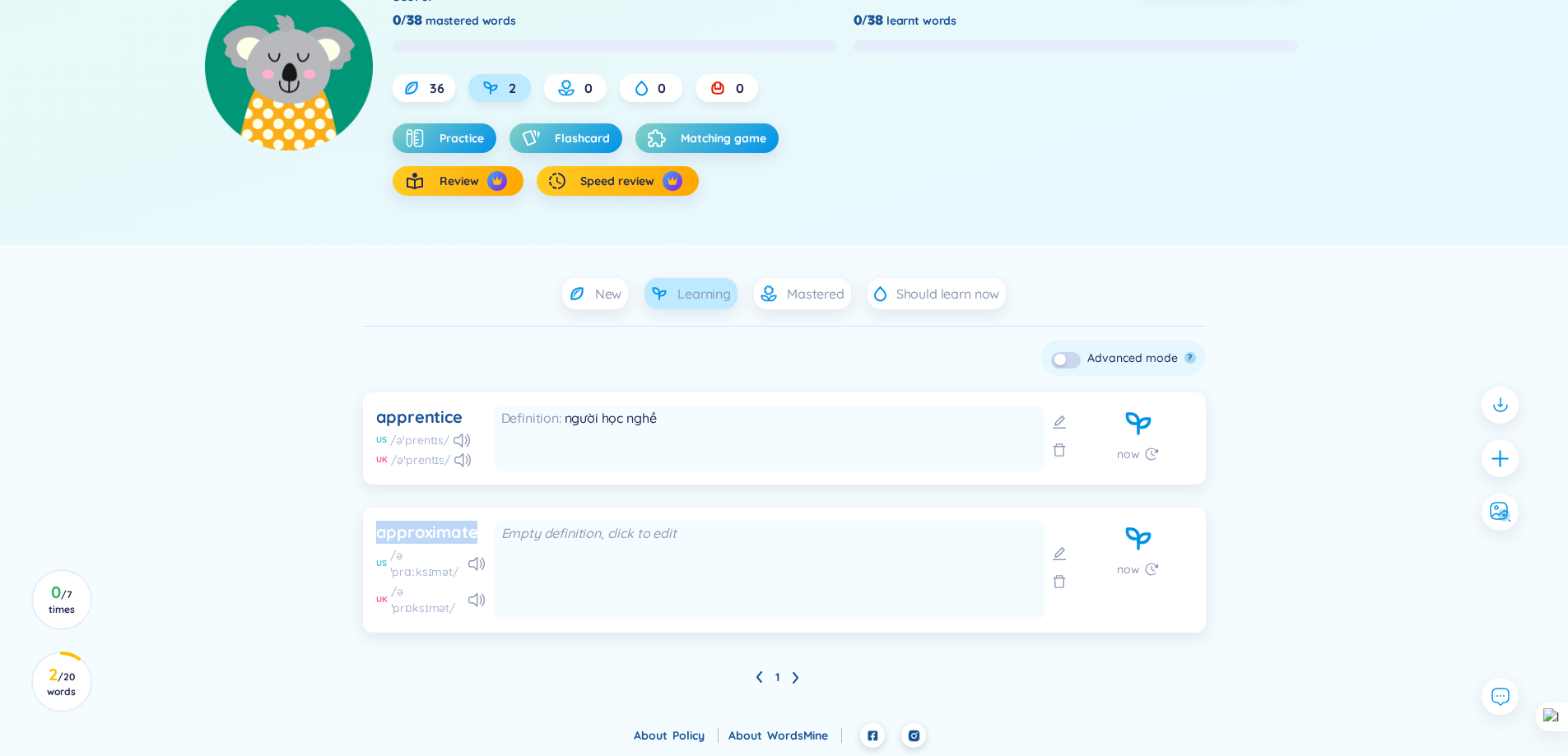
click at [449, 527] on div "approximate" at bounding box center [427, 532] width 102 height 23
click at [439, 499] on div at bounding box center [439, 499] width 0 height 0
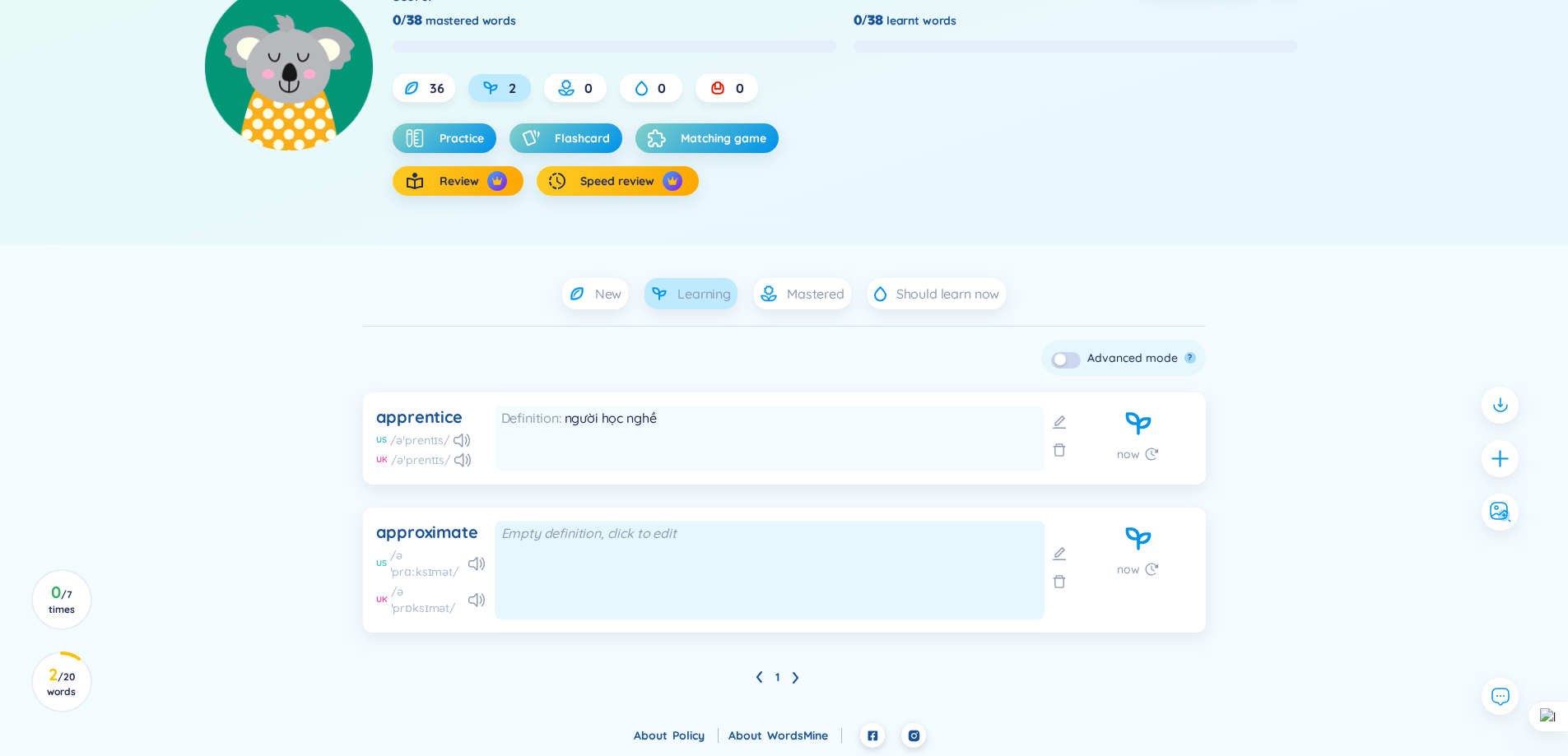
click at [534, 537] on div "Empty definition, click to edit" at bounding box center [770, 533] width 537 height 18
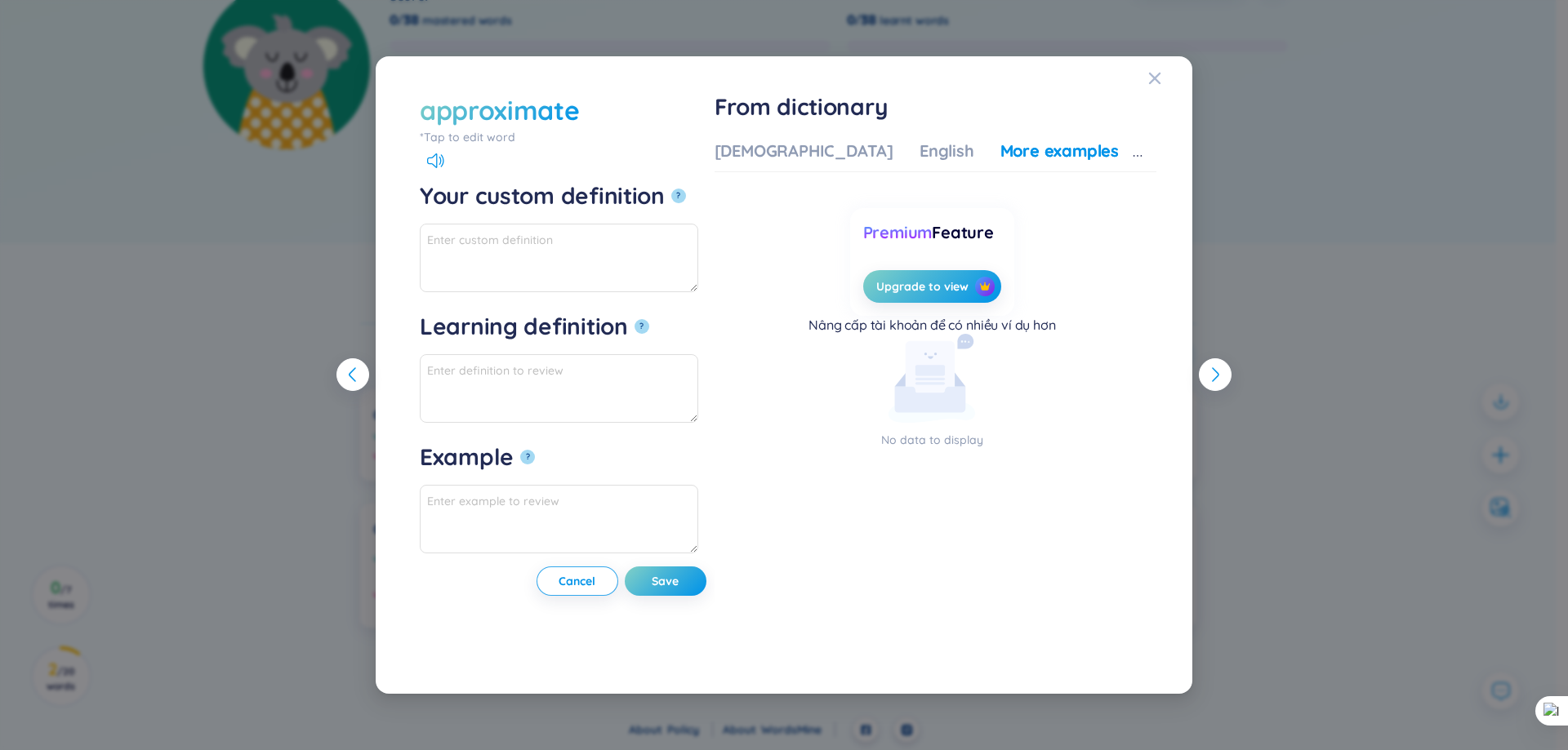
click at [593, 117] on div "approximate" at bounding box center [559, 110] width 279 height 36
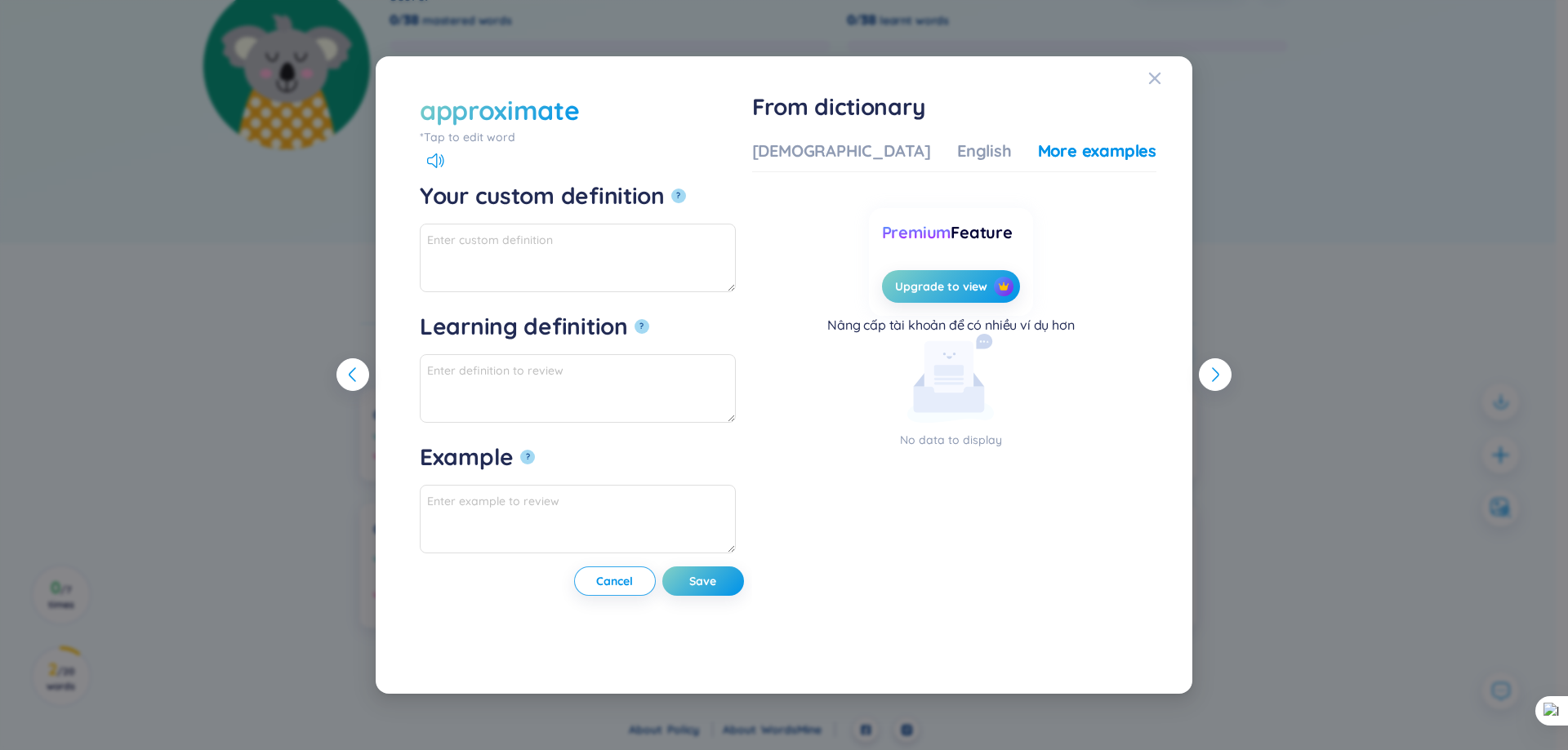
click at [569, 111] on div "approximate" at bounding box center [499, 110] width 159 height 36
click at [0, 0] on input "approximate" at bounding box center [0, 0] width 0 height 0
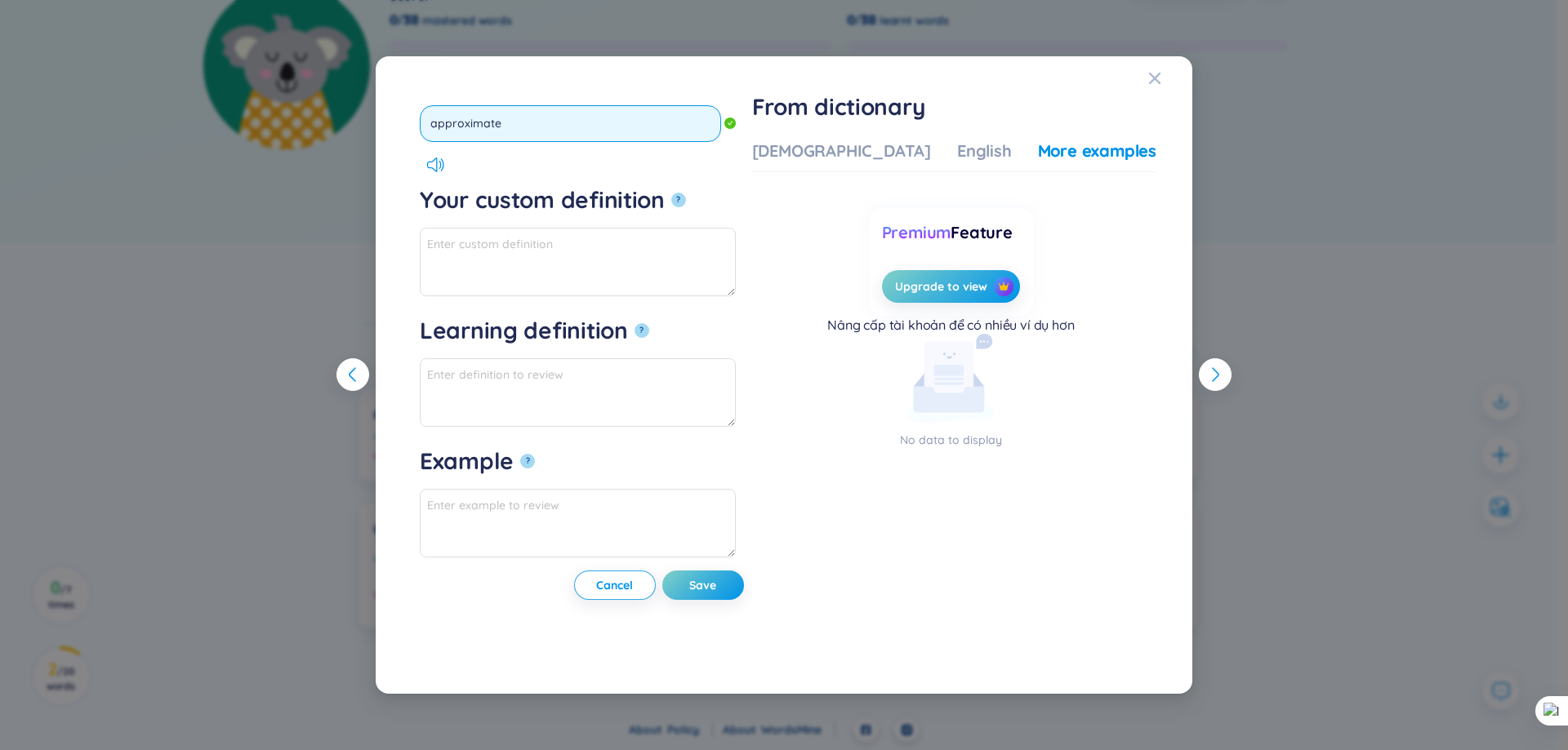
click at [568, 111] on input "approximate" at bounding box center [570, 124] width 301 height 37
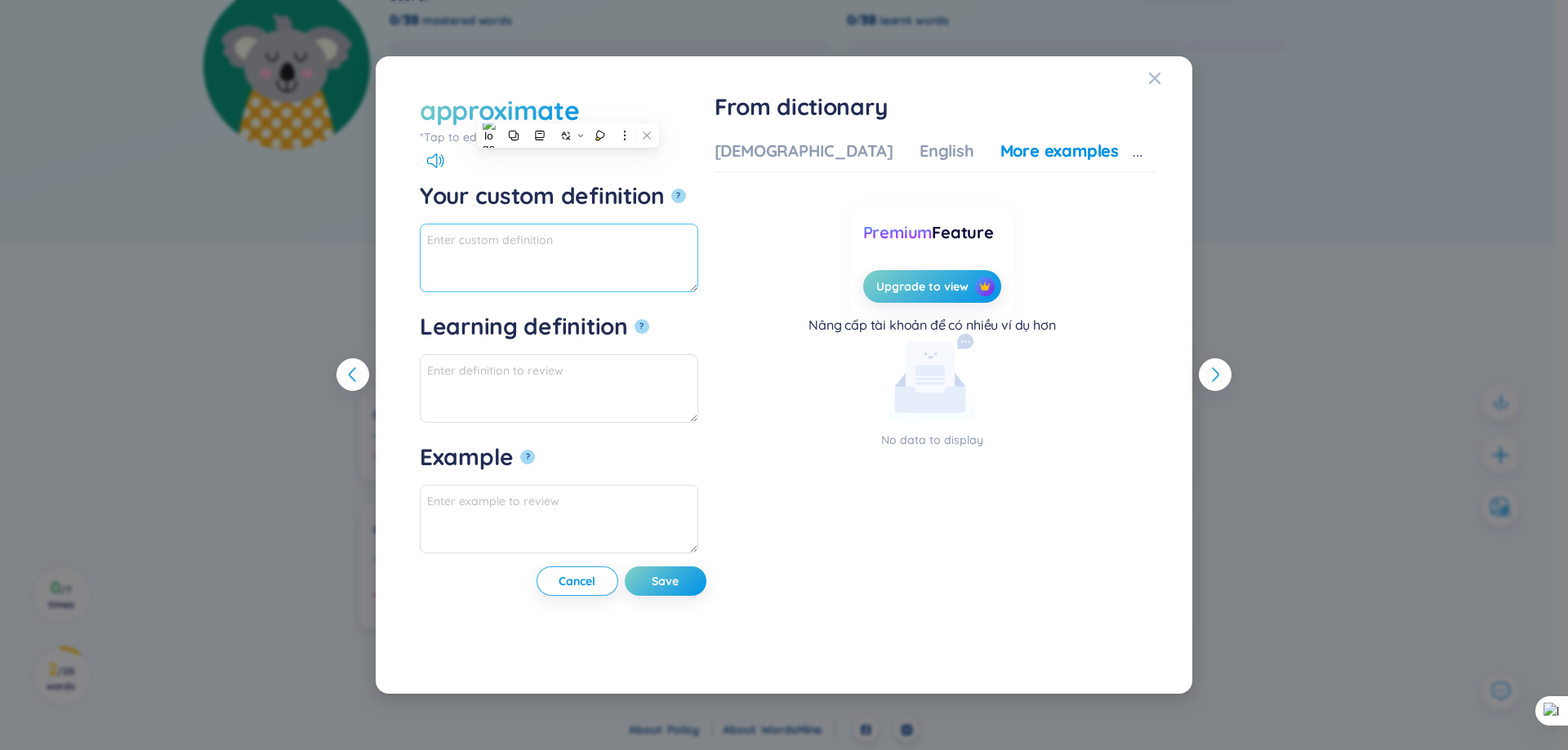
click at [580, 224] on textarea "Your custom definition ?" at bounding box center [559, 258] width 279 height 69
type textarea "xấp xỉ, khoảng"
click at [552, 360] on textarea "Learning definition ?" at bounding box center [559, 388] width 279 height 69
type textarea "xấp xỉ, khoảng"
click at [706, 573] on button "Save" at bounding box center [666, 581] width 82 height 30
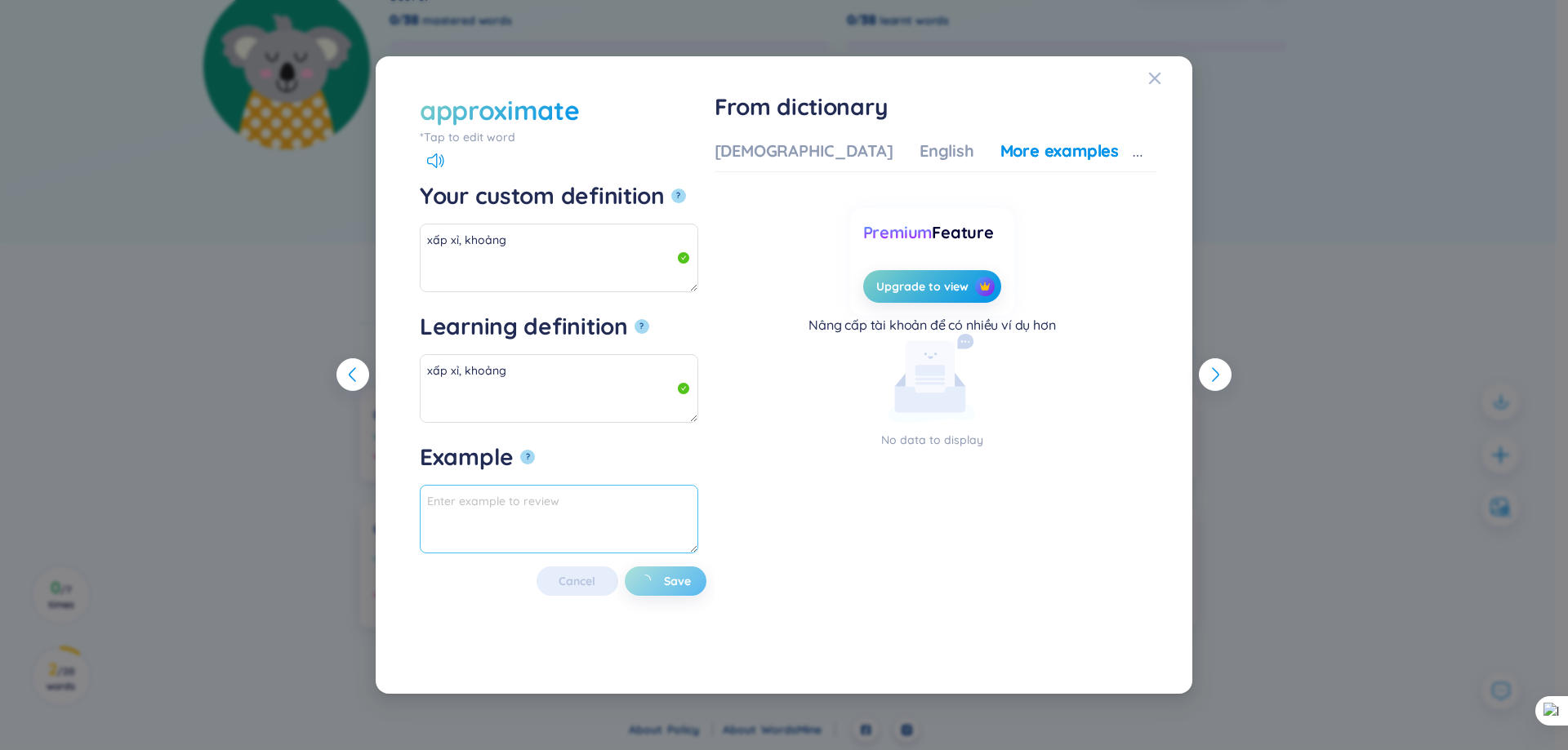
type textarea "thay thế"
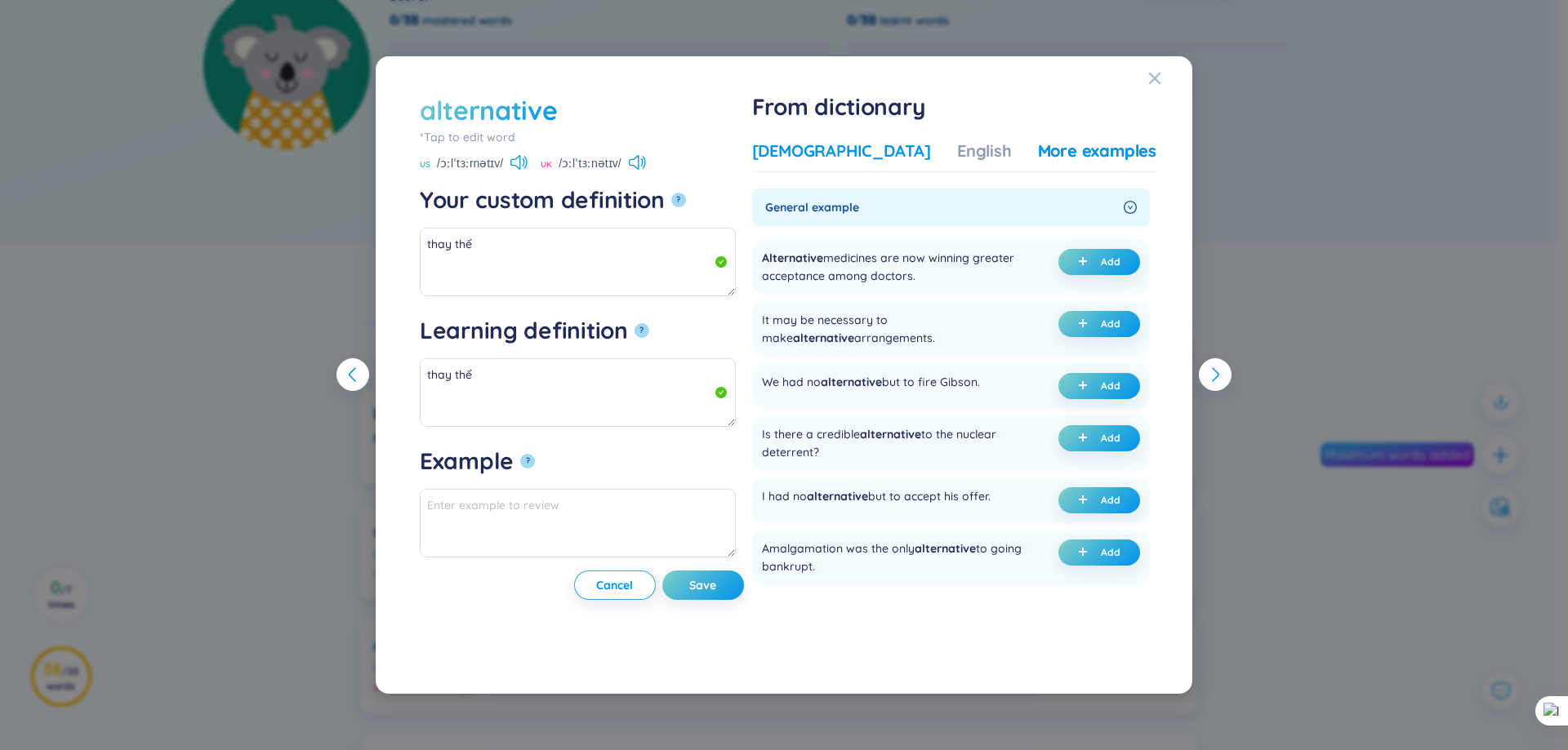
click at [864, 155] on div "[DEMOGRAPHIC_DATA]" at bounding box center [841, 151] width 178 height 23
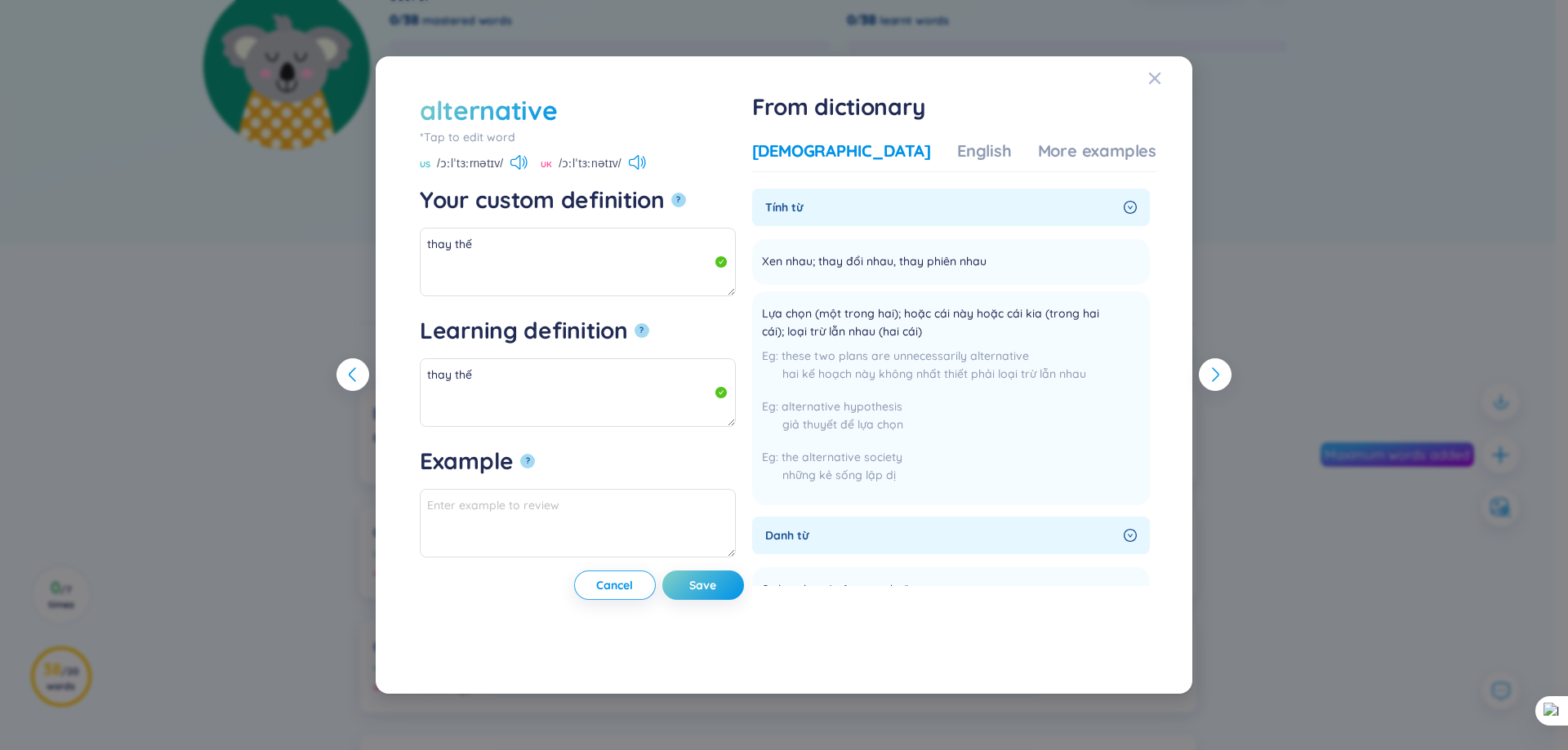
click at [892, 155] on div "Vietnamese English More examples" at bounding box center [954, 156] width 404 height 33
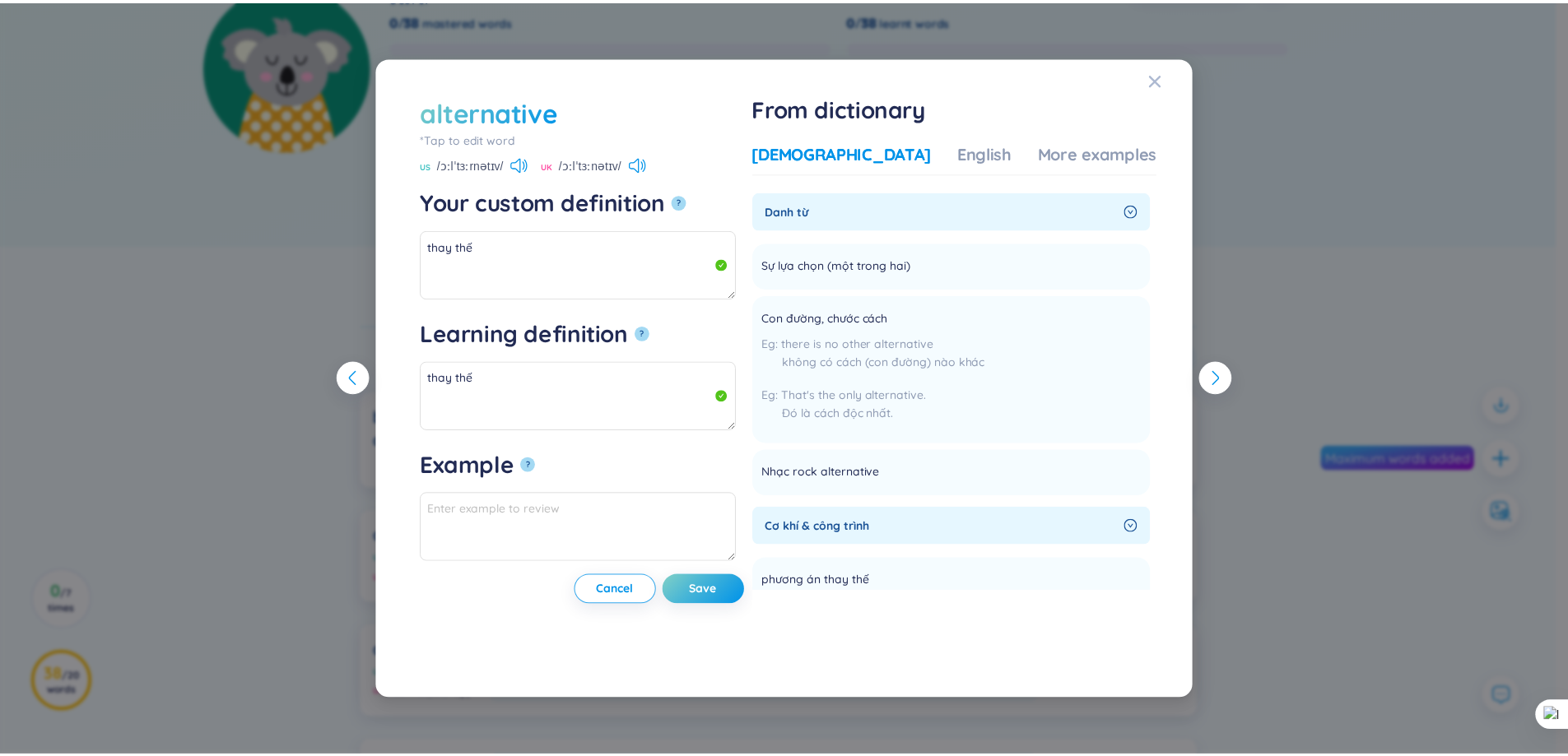
scroll to position [246, 0]
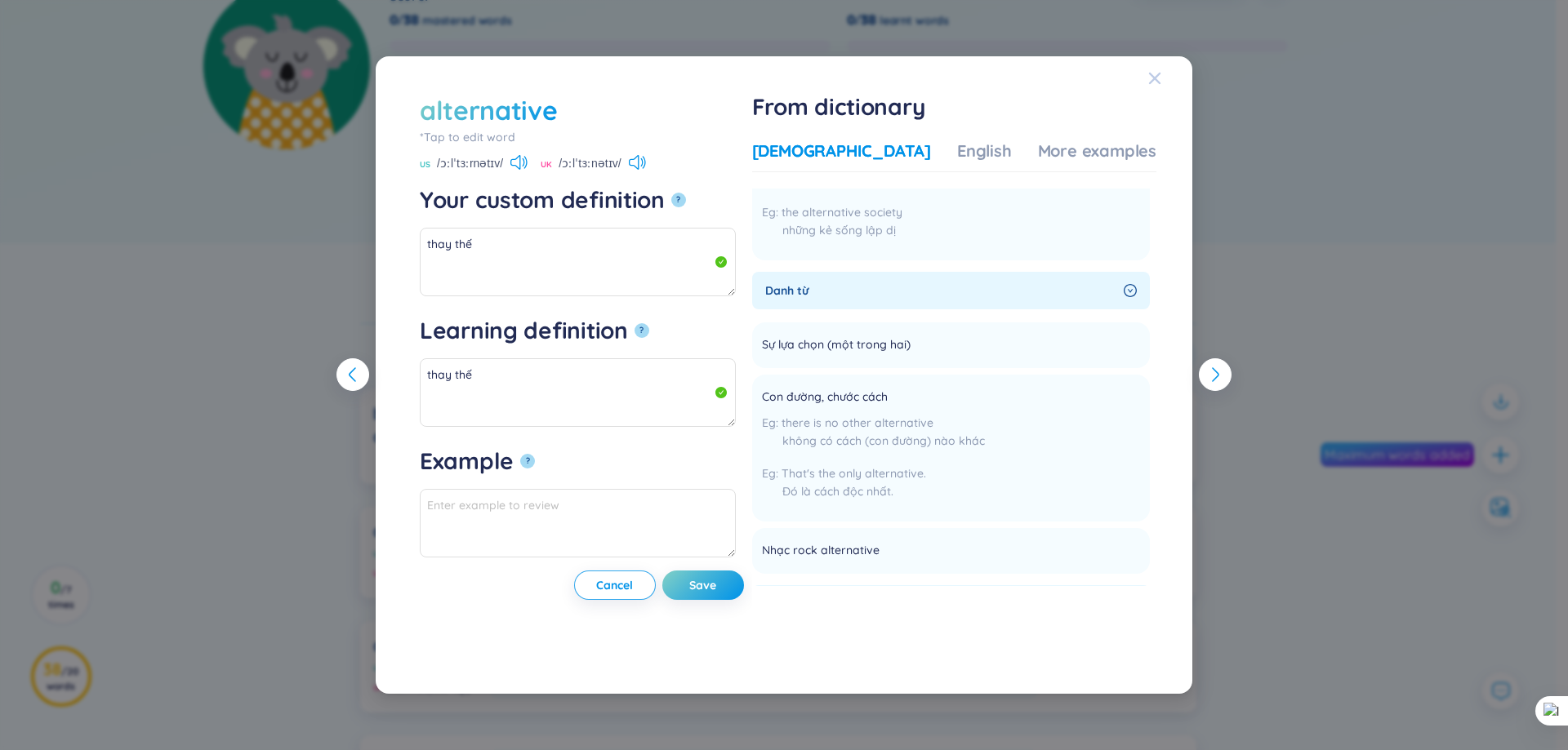
click at [1160, 76] on icon "Close" at bounding box center [1154, 78] width 13 height 13
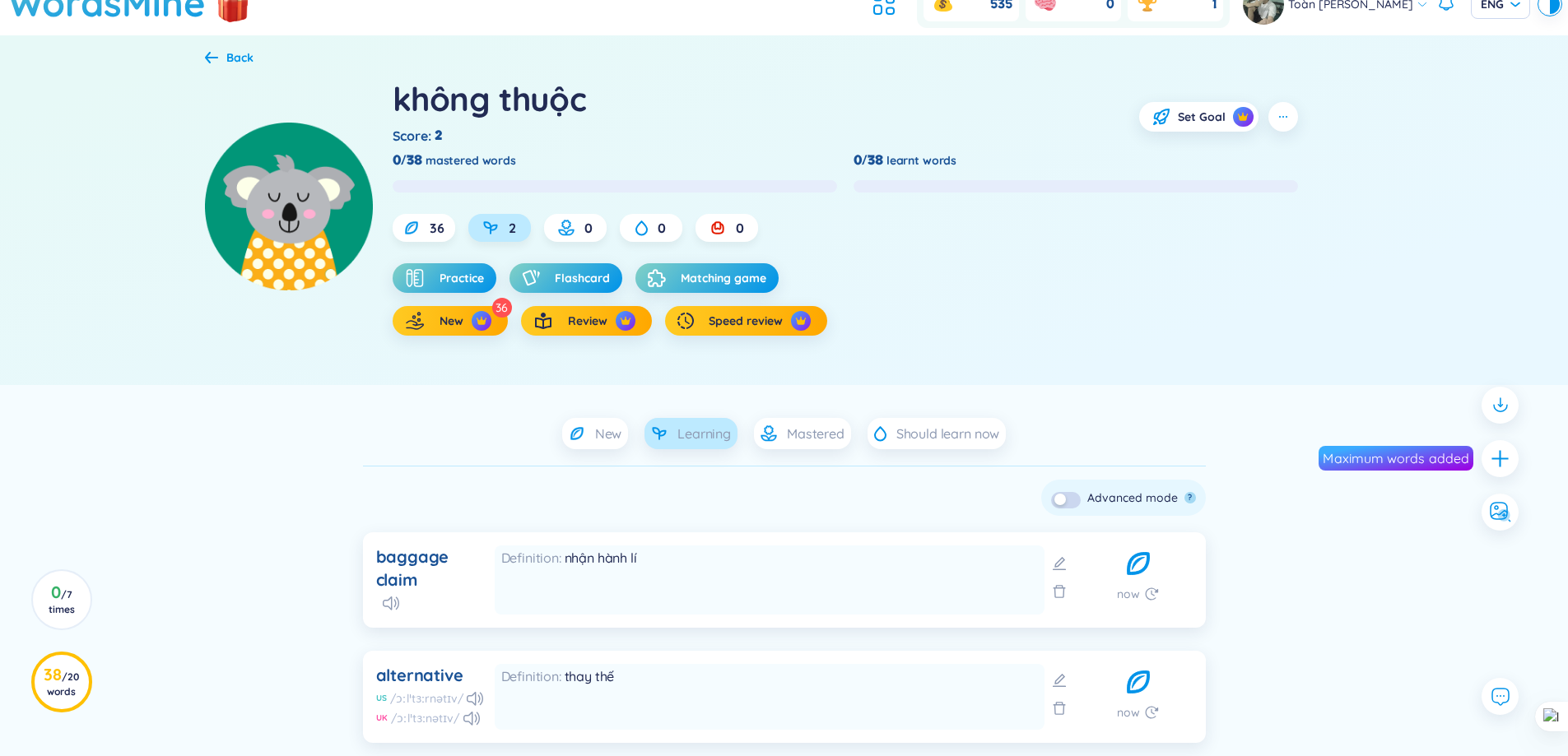
scroll to position [0, 0]
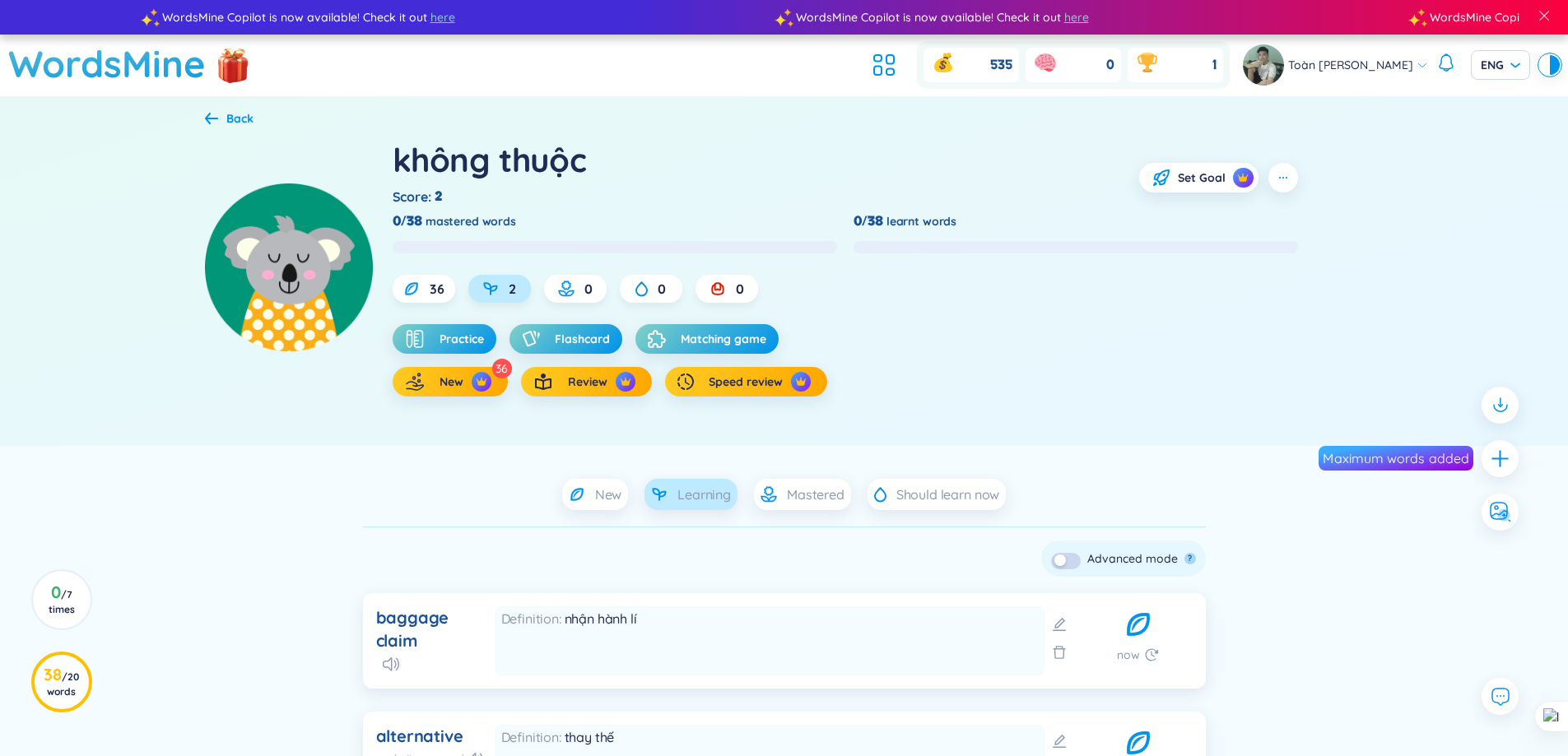
click at [319, 269] on img at bounding box center [289, 267] width 168 height 168
click at [216, 113] on icon at bounding box center [211, 118] width 13 height 12
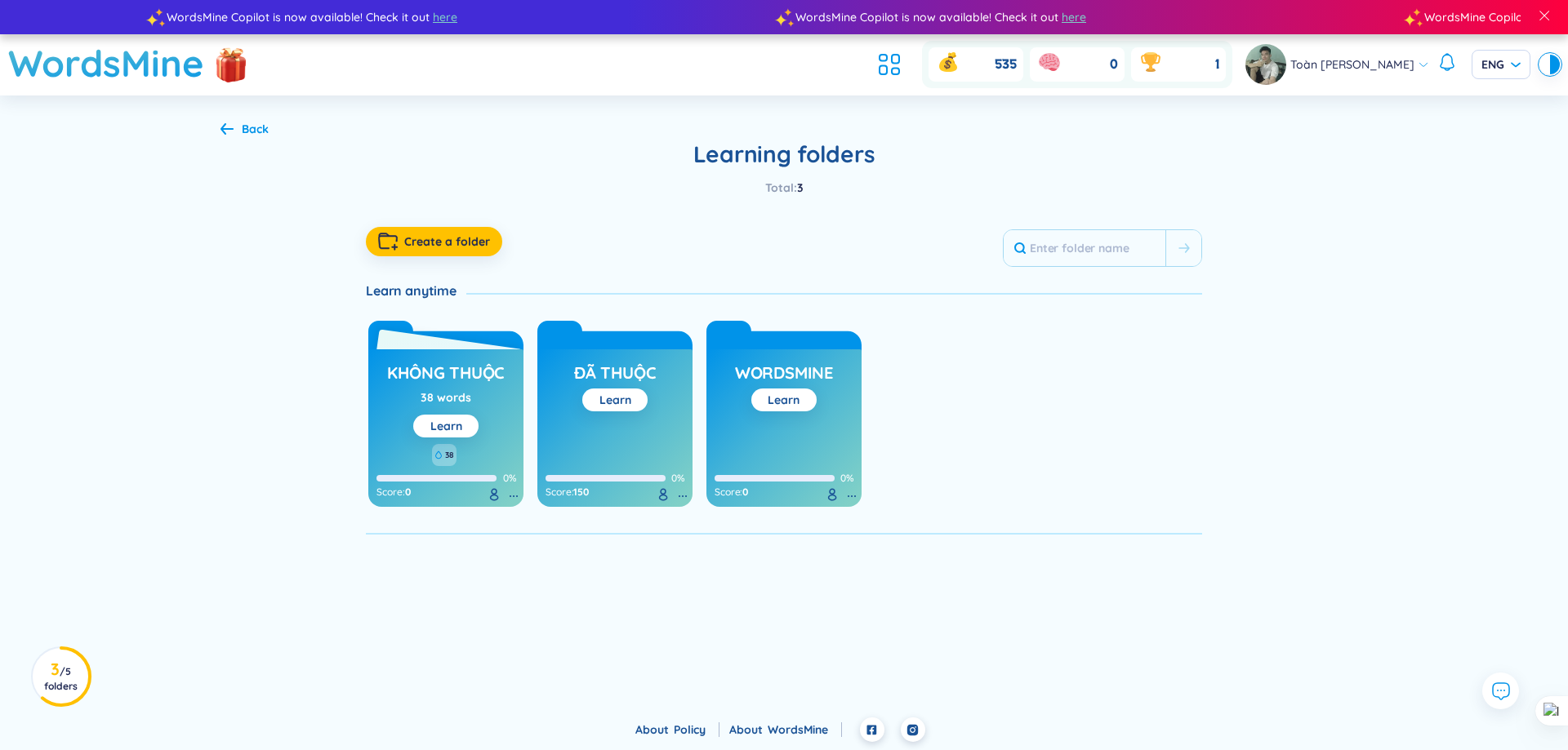
click at [488, 394] on div "không thuộc 38 words Learn" at bounding box center [446, 398] width 118 height 80
click at [466, 379] on h3 "không thuộc" at bounding box center [446, 378] width 118 height 31
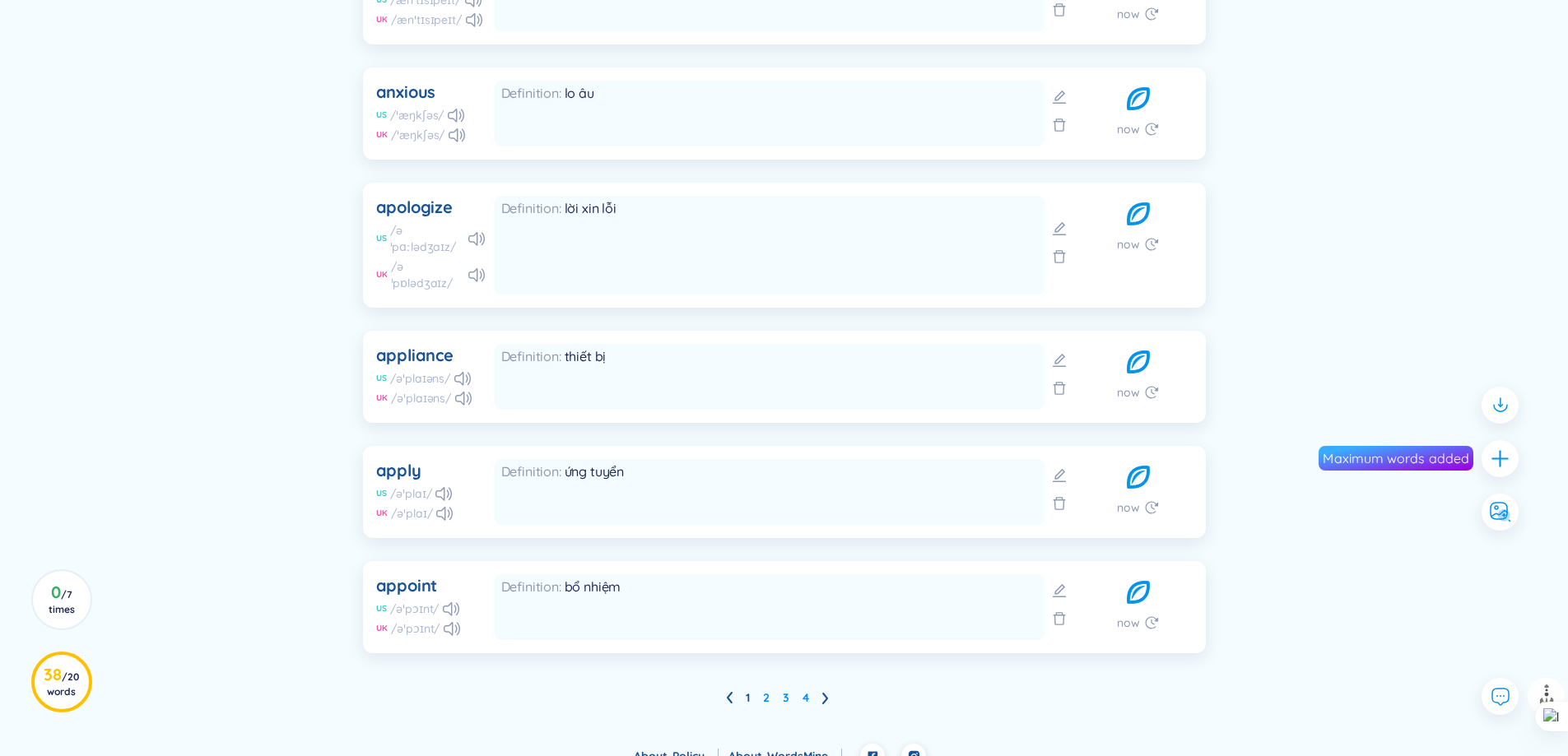
scroll to position [1109, 0]
click at [72, 661] on circle at bounding box center [62, 682] width 58 height 58
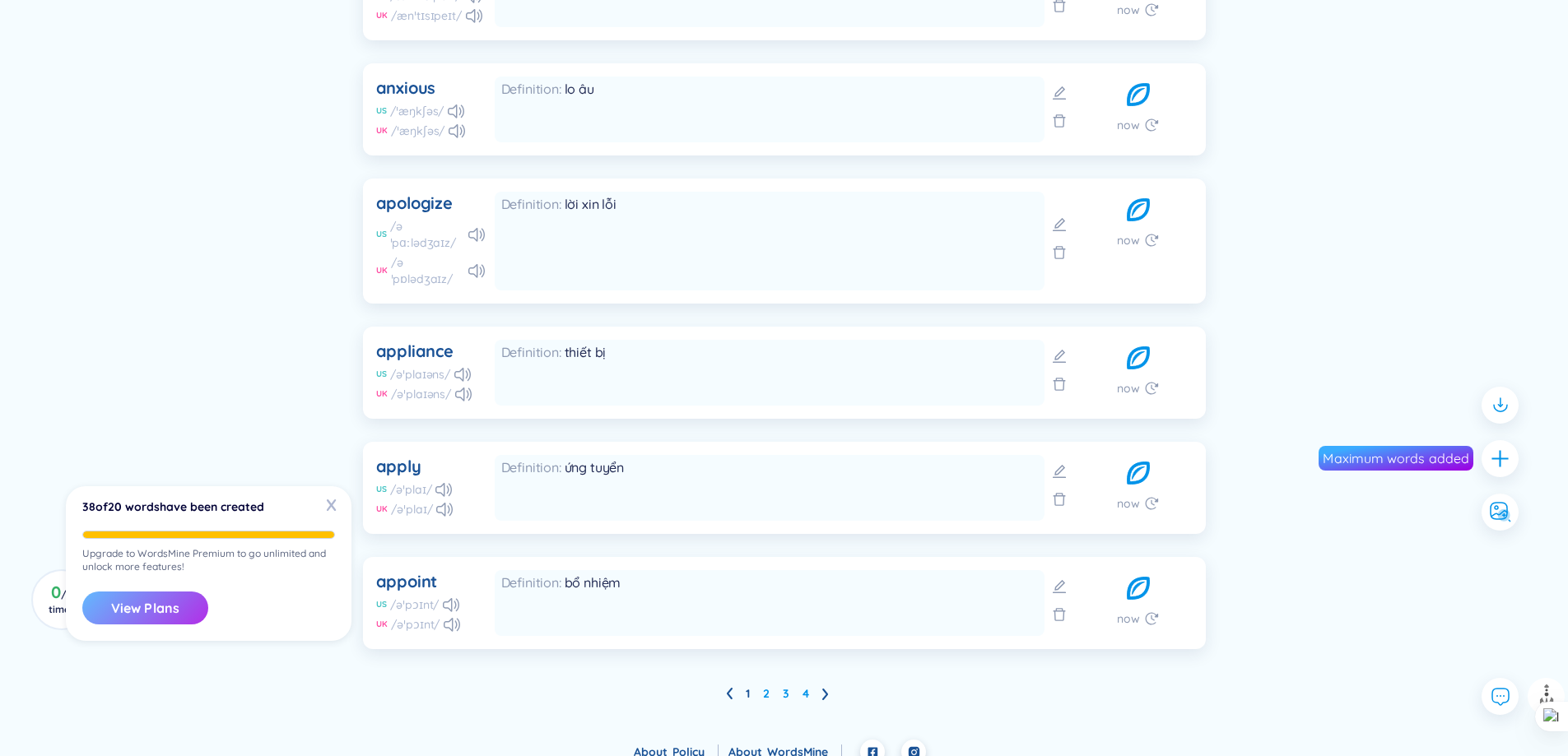
click at [161, 600] on button "View Plans" at bounding box center [146, 609] width 126 height 33
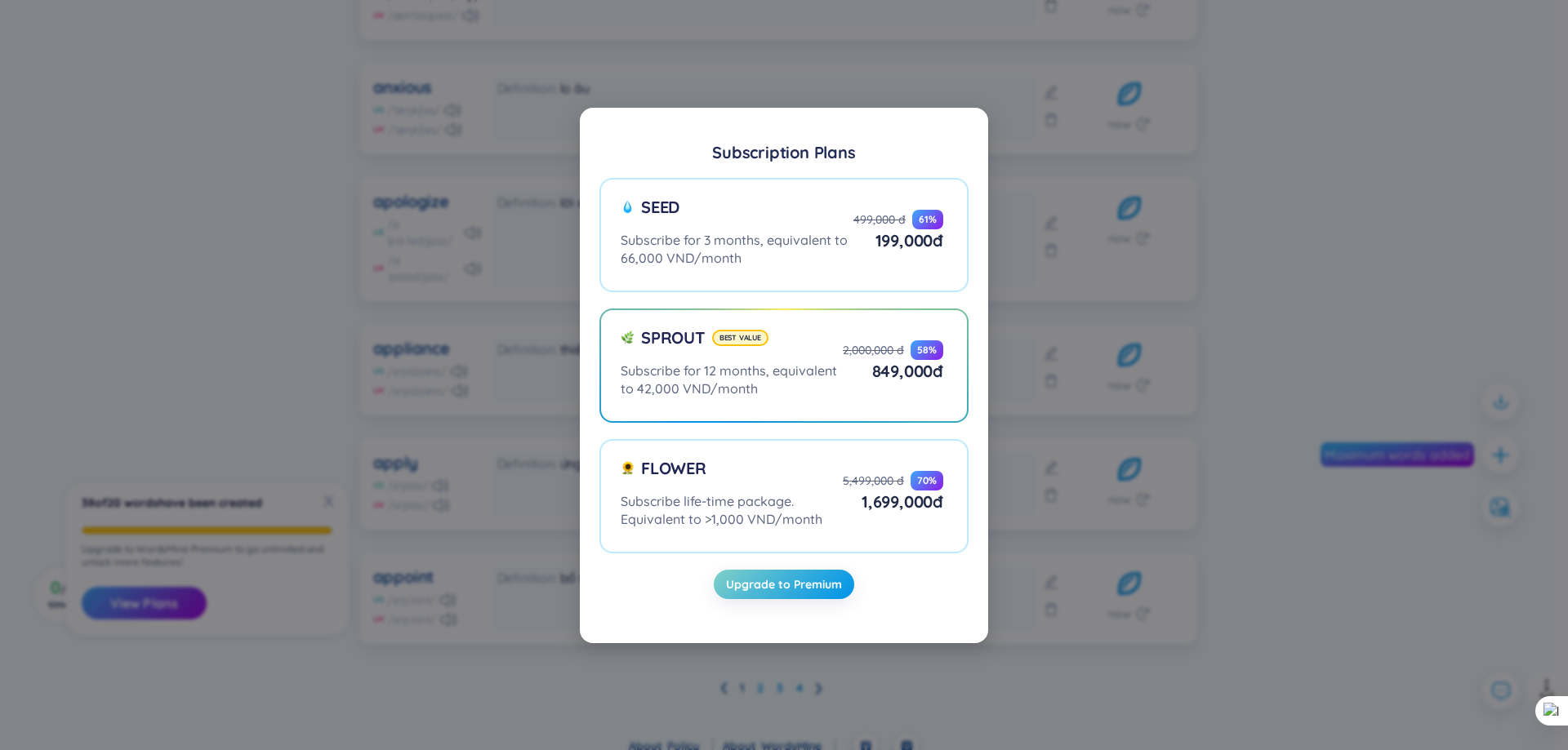
click at [1224, 228] on div "Subscription Plans Seed Subscribe for 3 months, equivalent to 66,000 VND/month …" at bounding box center [784, 375] width 1568 height 750
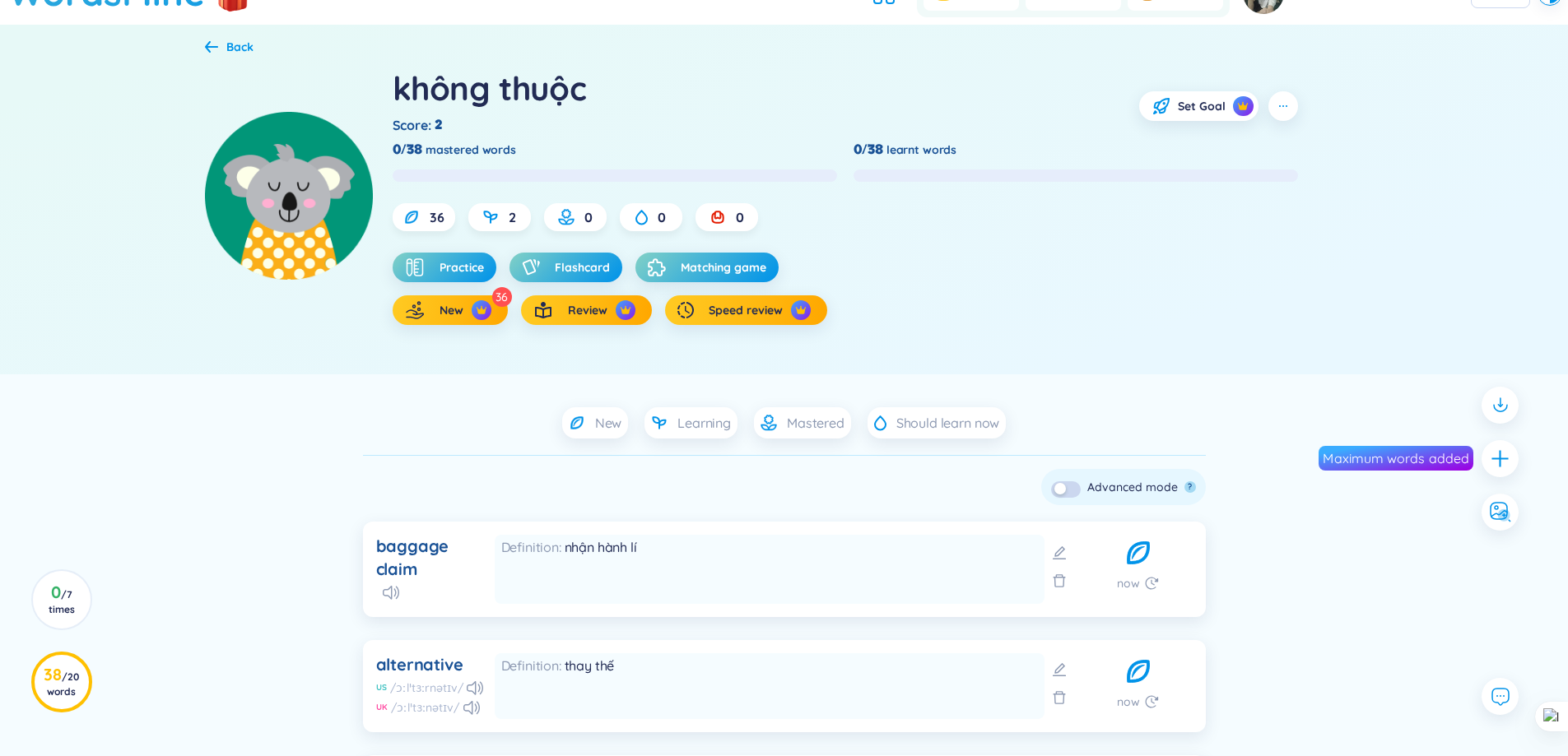
scroll to position [0, 0]
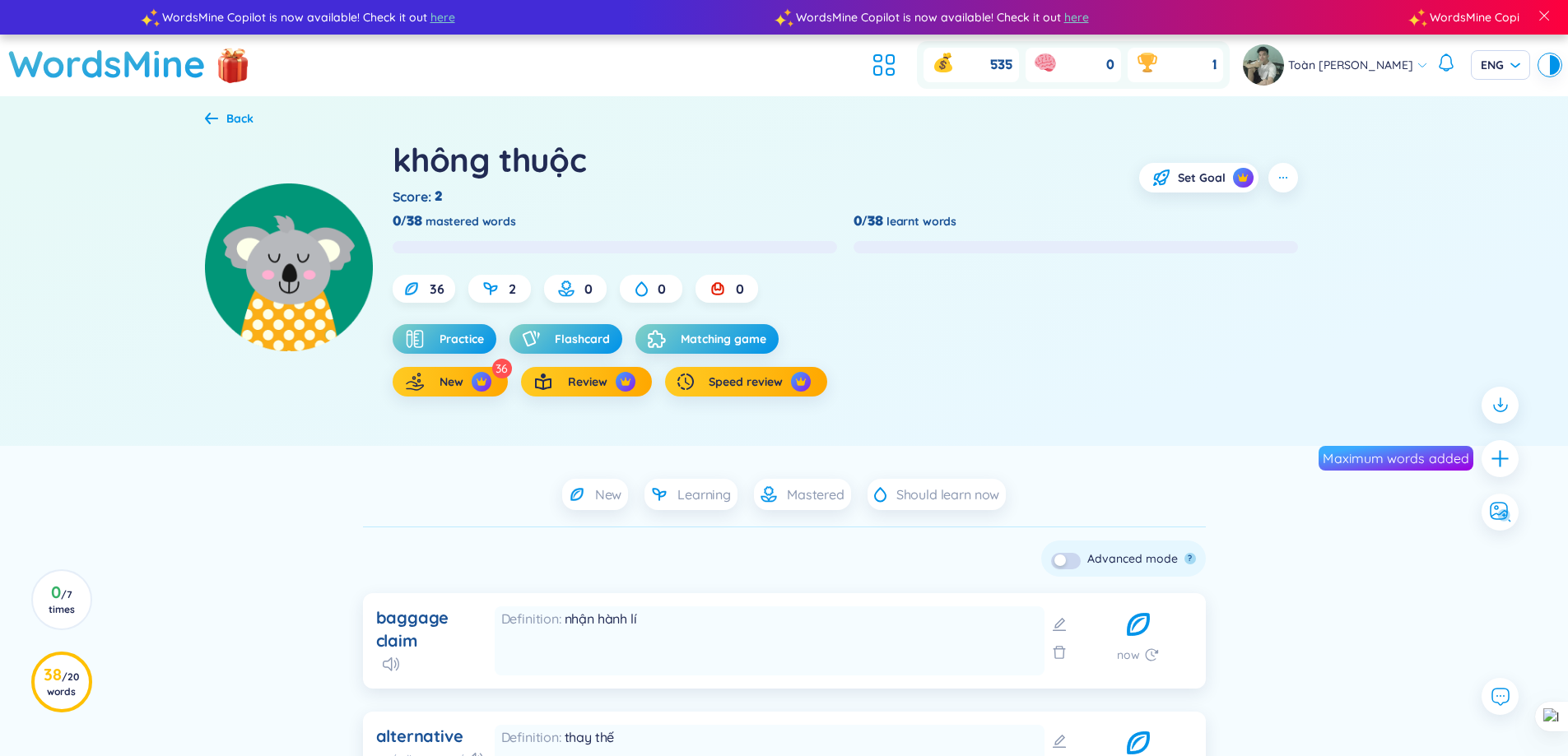
click at [230, 120] on div "Back" at bounding box center [240, 118] width 27 height 18
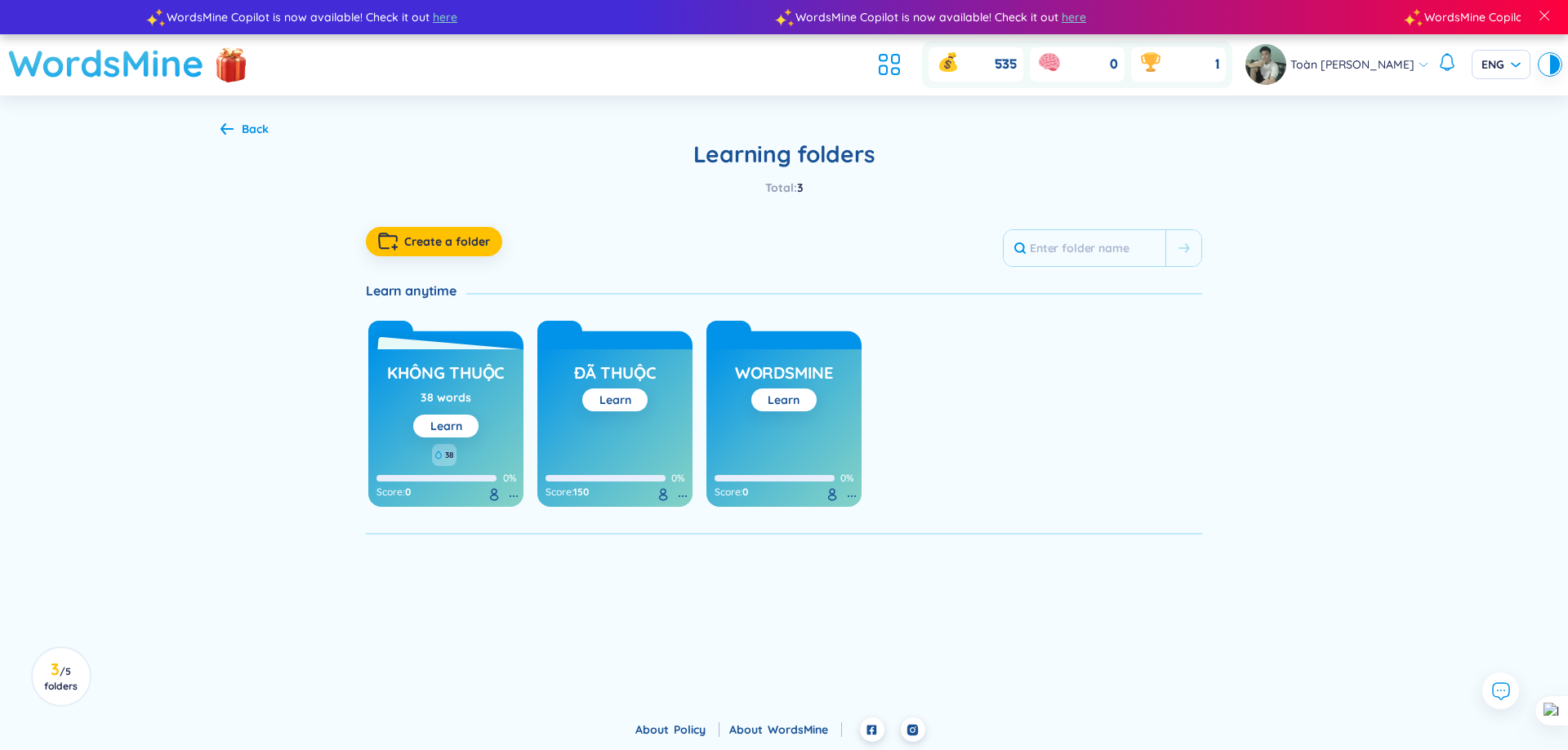
click at [168, 67] on h1 "WordsMine" at bounding box center [105, 63] width 196 height 58
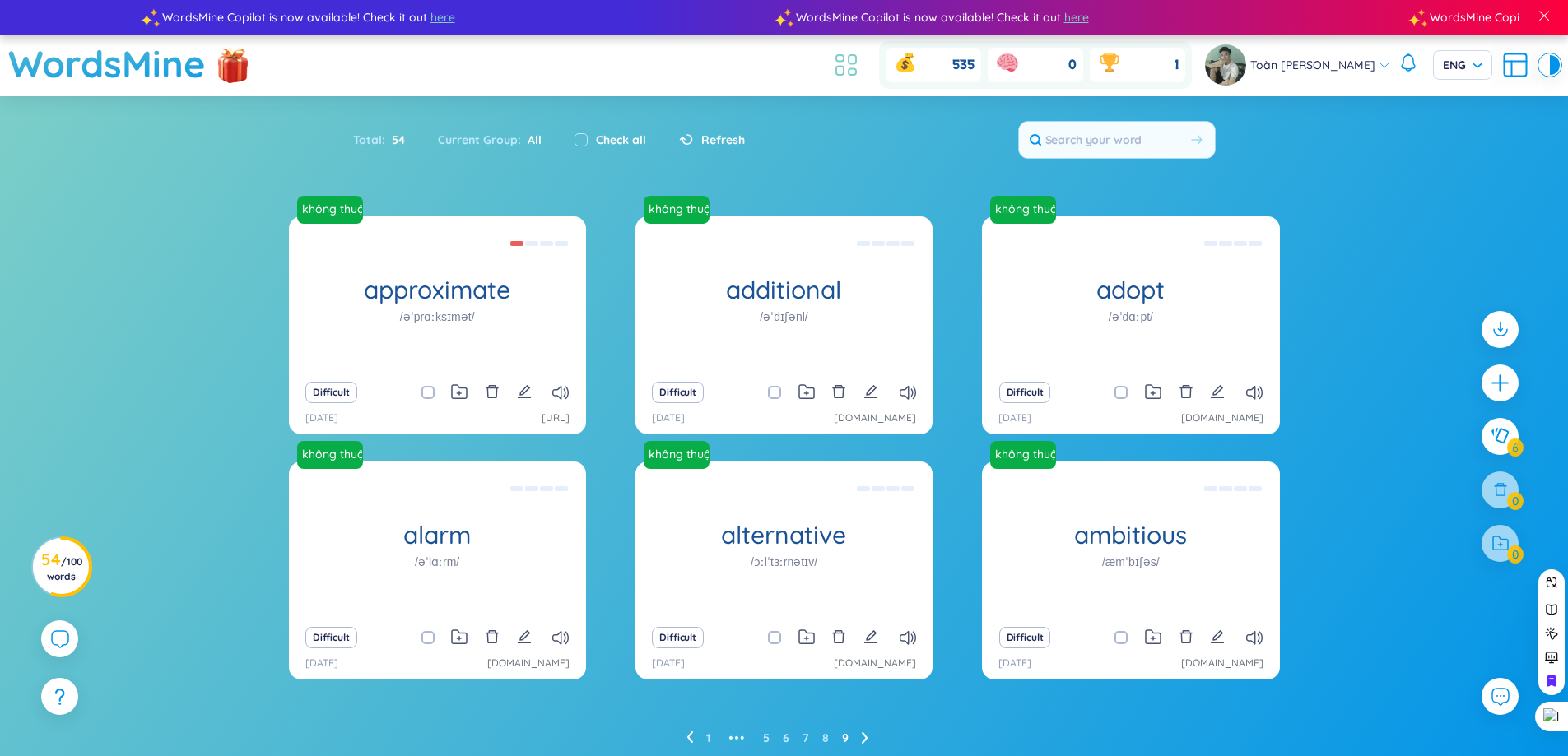
click at [850, 50] on icon at bounding box center [847, 65] width 30 height 30
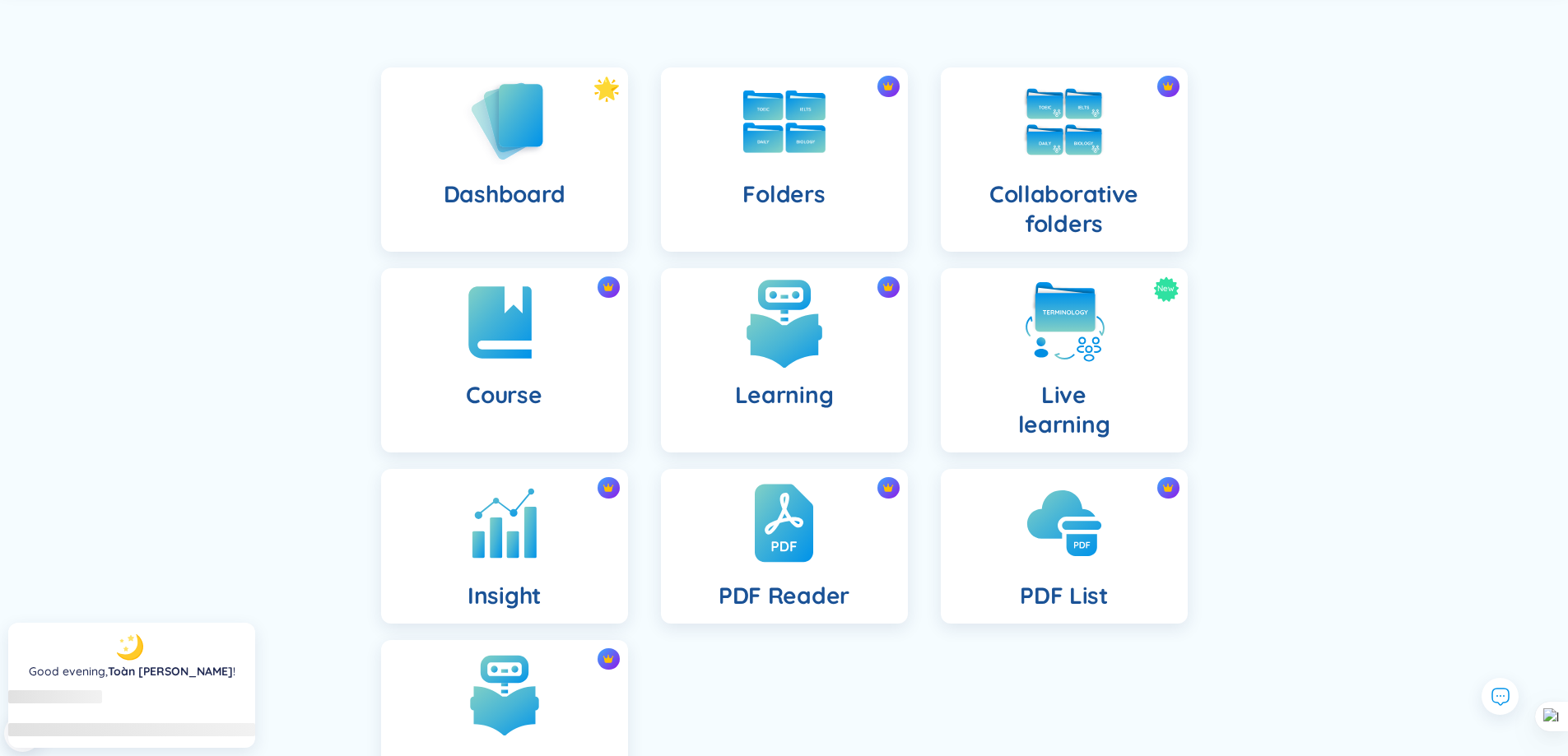
scroll to position [246, 0]
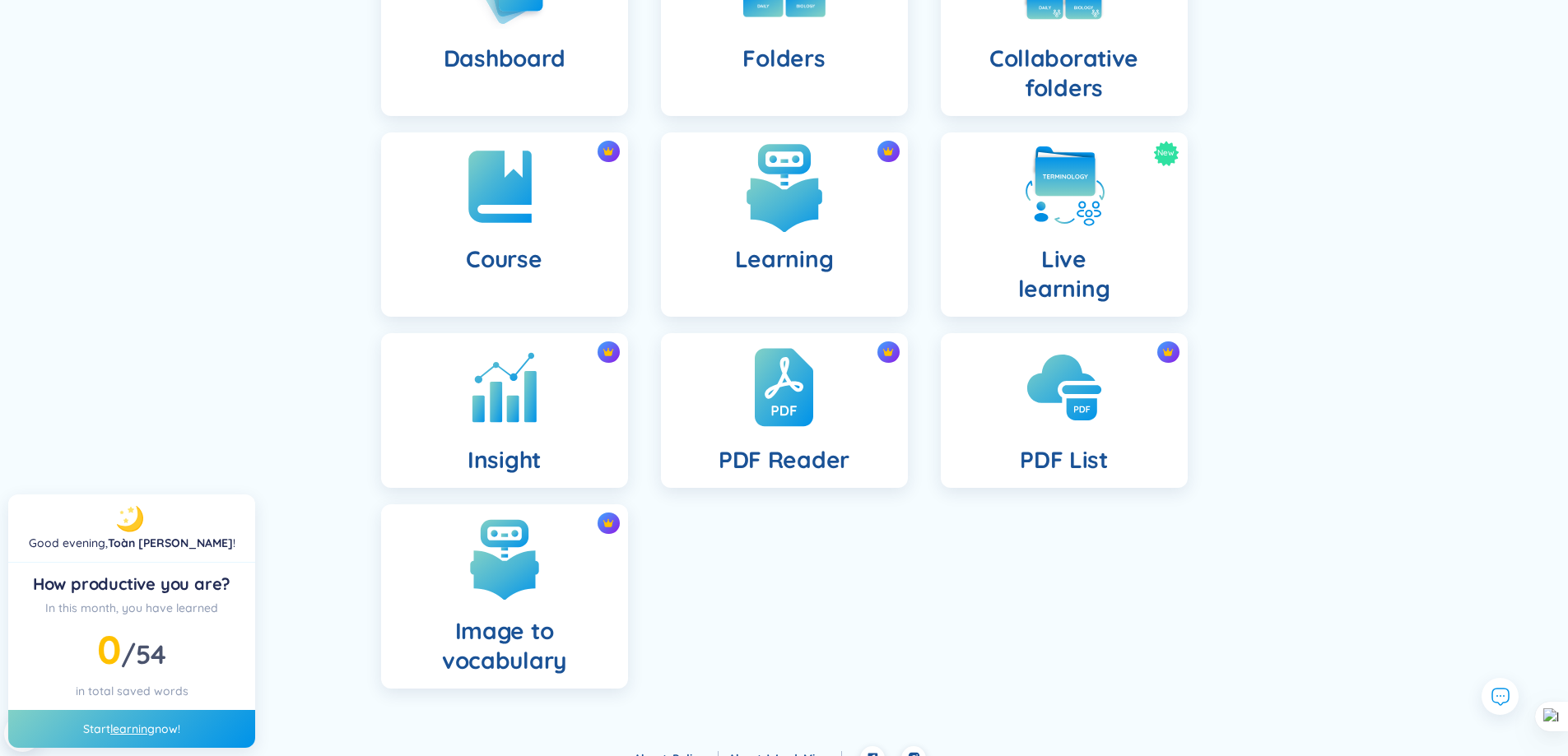
click at [851, 257] on div "Learning" at bounding box center [784, 225] width 247 height 184
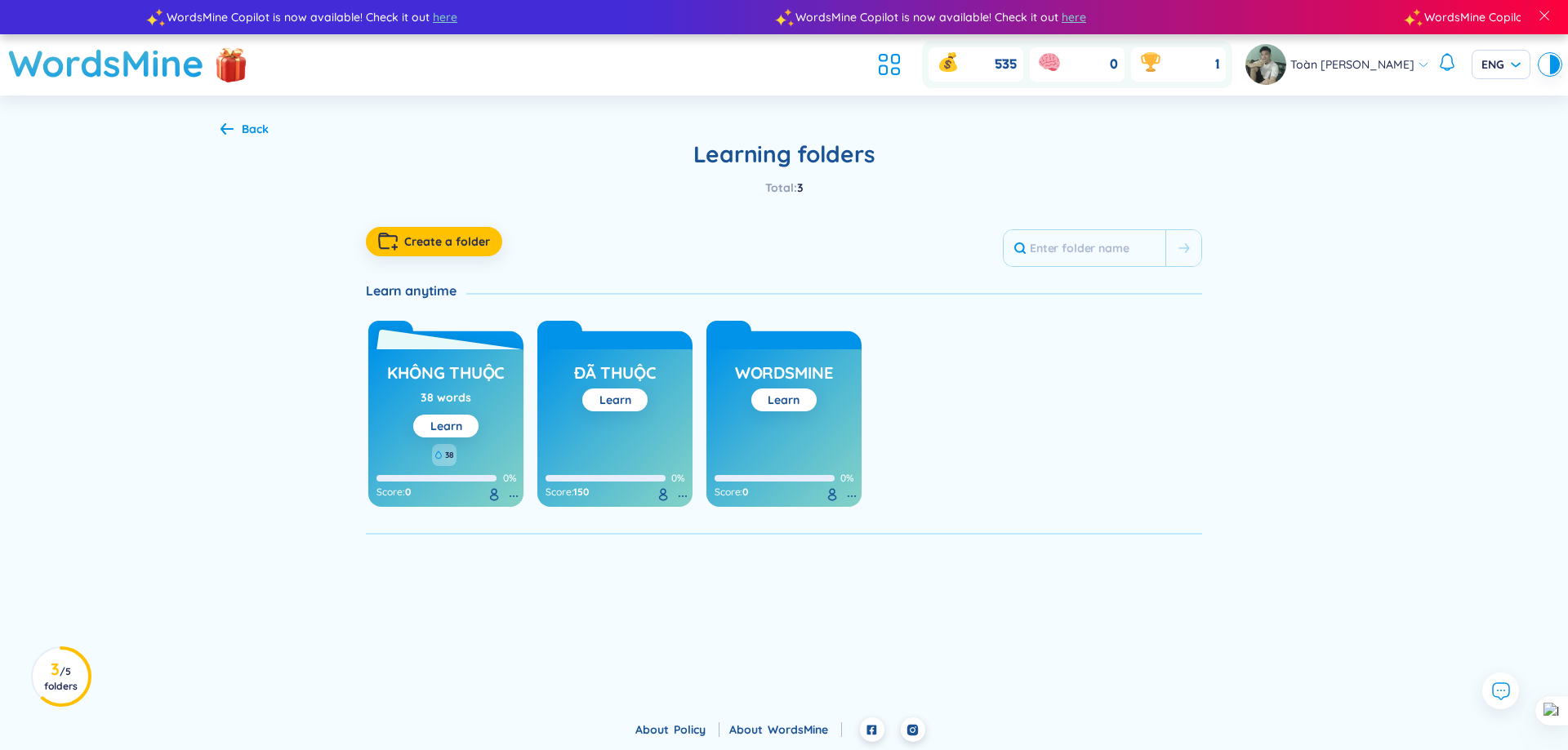
click at [431, 396] on div "38 words" at bounding box center [446, 398] width 50 height 18
click at [446, 371] on h3 "không thuộc" at bounding box center [446, 378] width 118 height 31
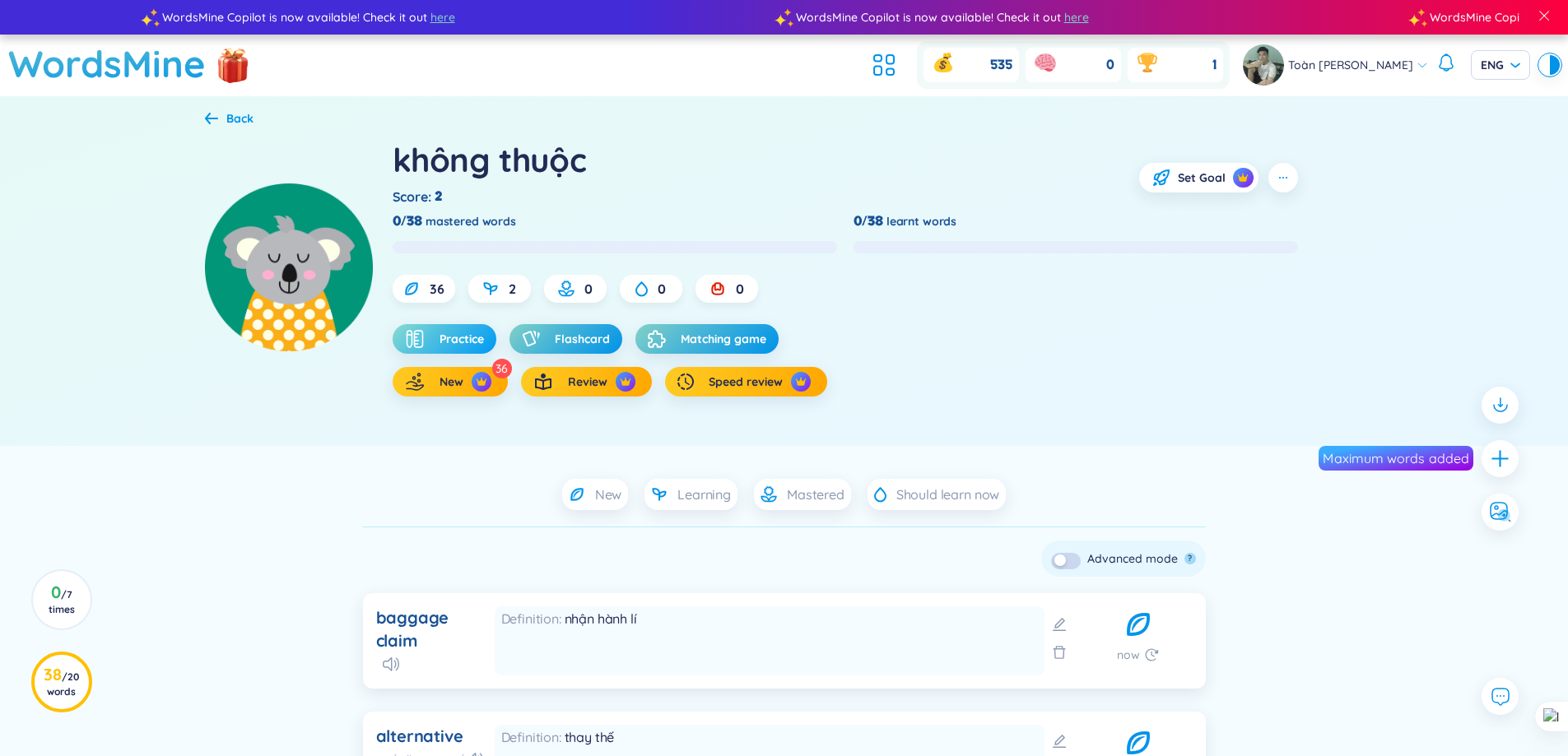
click at [472, 334] on span "Practice" at bounding box center [462, 339] width 45 height 17
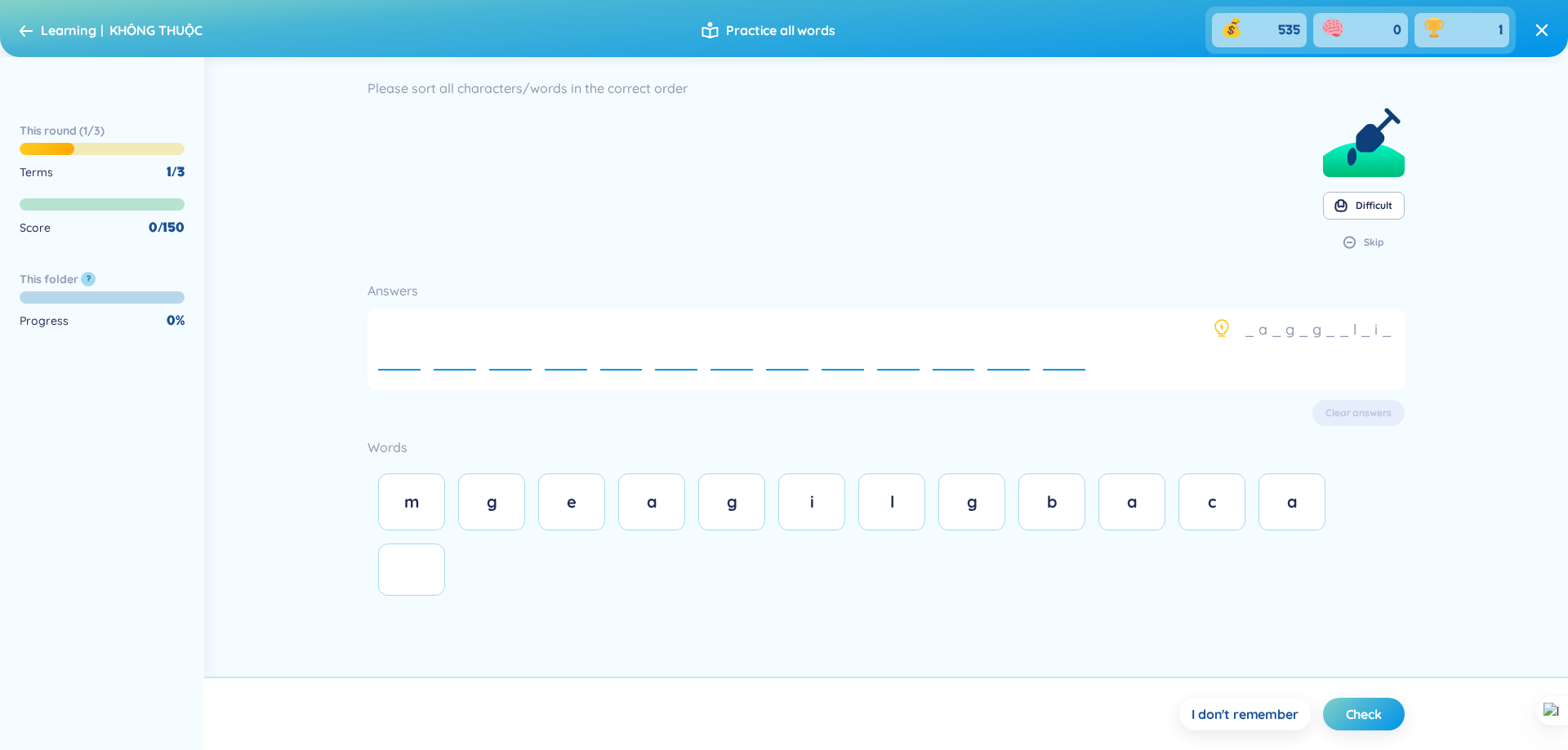
click at [419, 346] on div "e" at bounding box center [399, 350] width 43 height 56
click at [655, 519] on button "a" at bounding box center [651, 502] width 67 height 57
click at [750, 521] on button "g" at bounding box center [731, 502] width 67 height 57
click at [520, 521] on button "g" at bounding box center [491, 502] width 67 height 57
click at [760, 12] on div "Practice all words" at bounding box center [784, 30] width 167 height 47
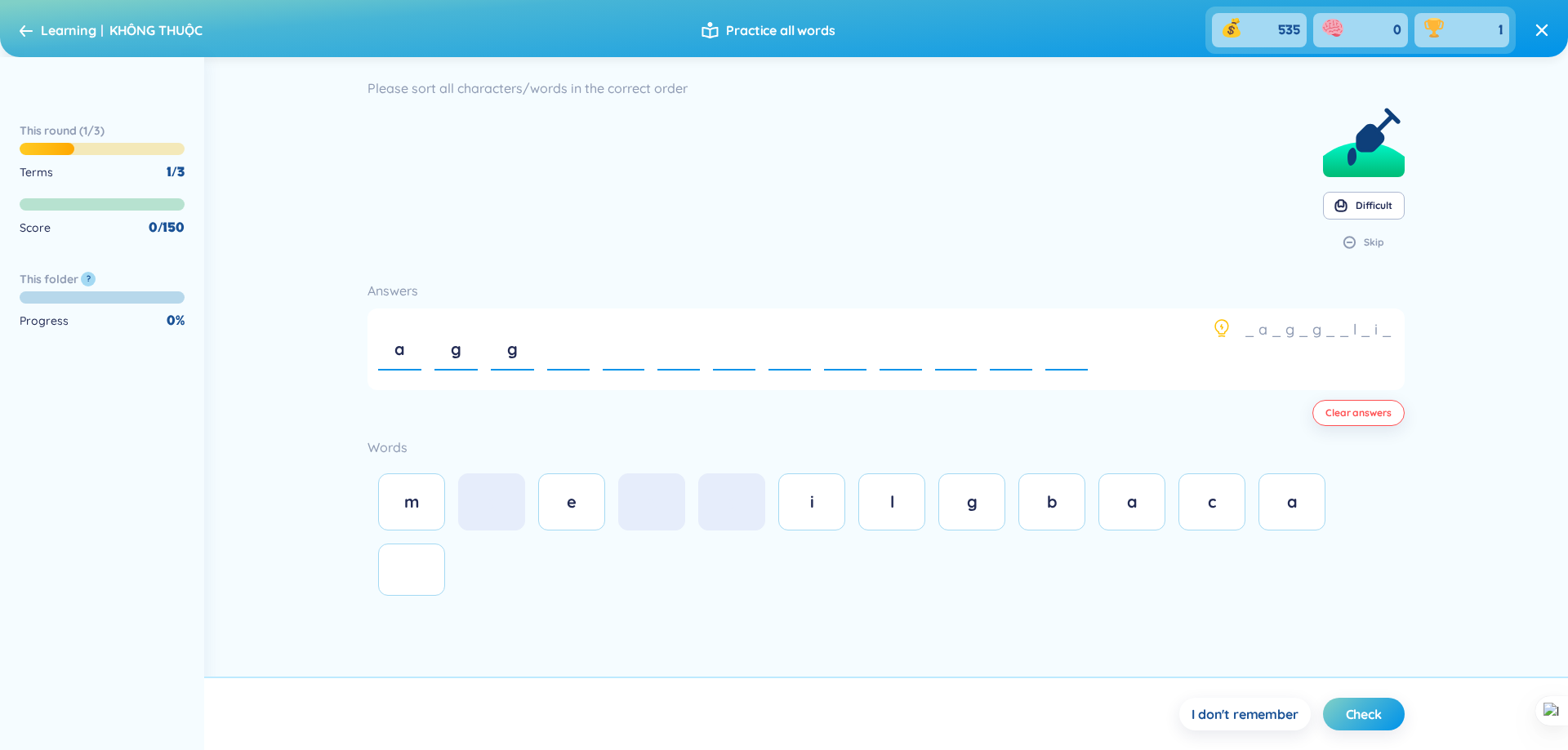
click at [752, 35] on span "Practice all words" at bounding box center [780, 30] width 109 height 18
click at [32, 24] on icon at bounding box center [26, 30] width 13 height 12
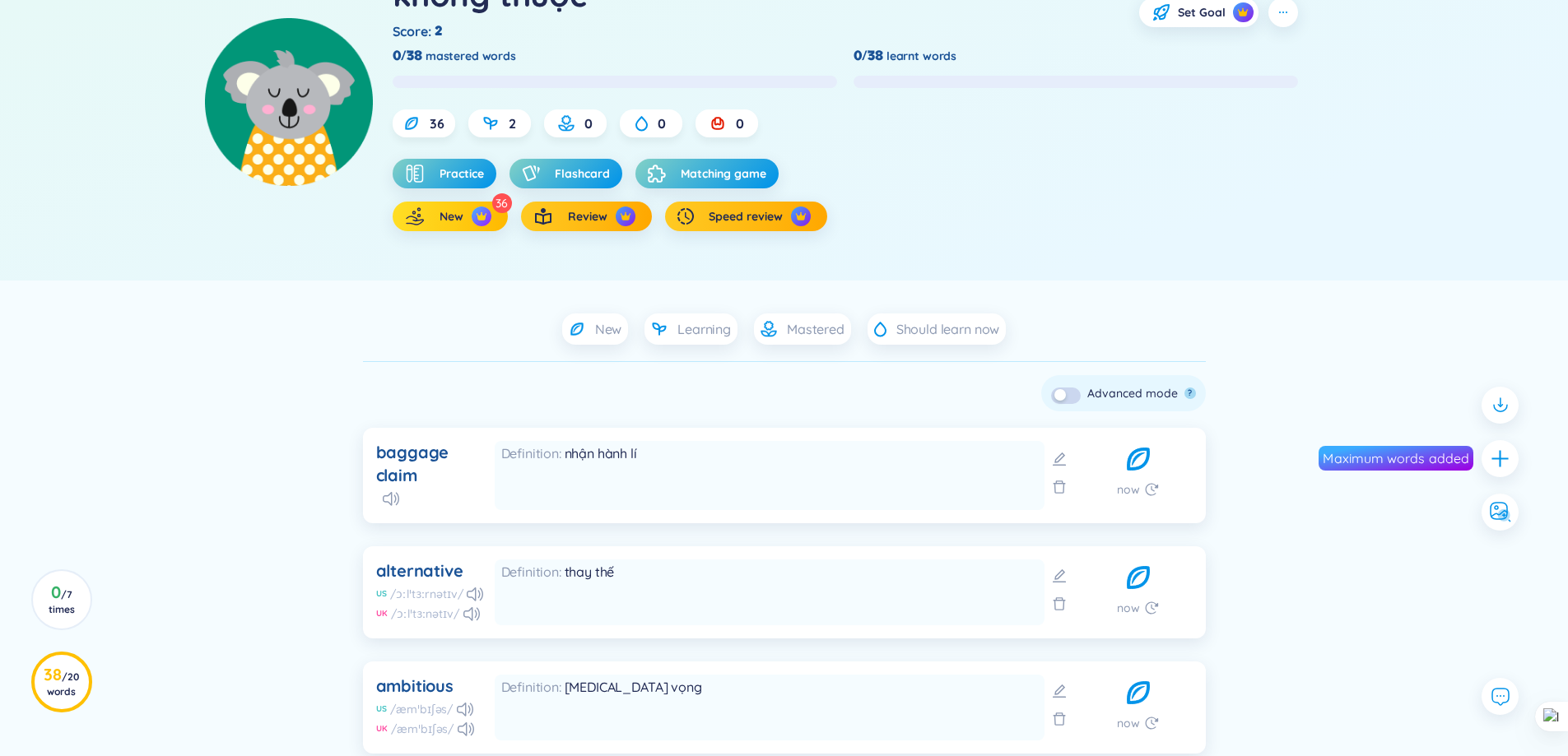
scroll to position [165, 0]
click at [452, 222] on span "New" at bounding box center [451, 217] width 24 height 17
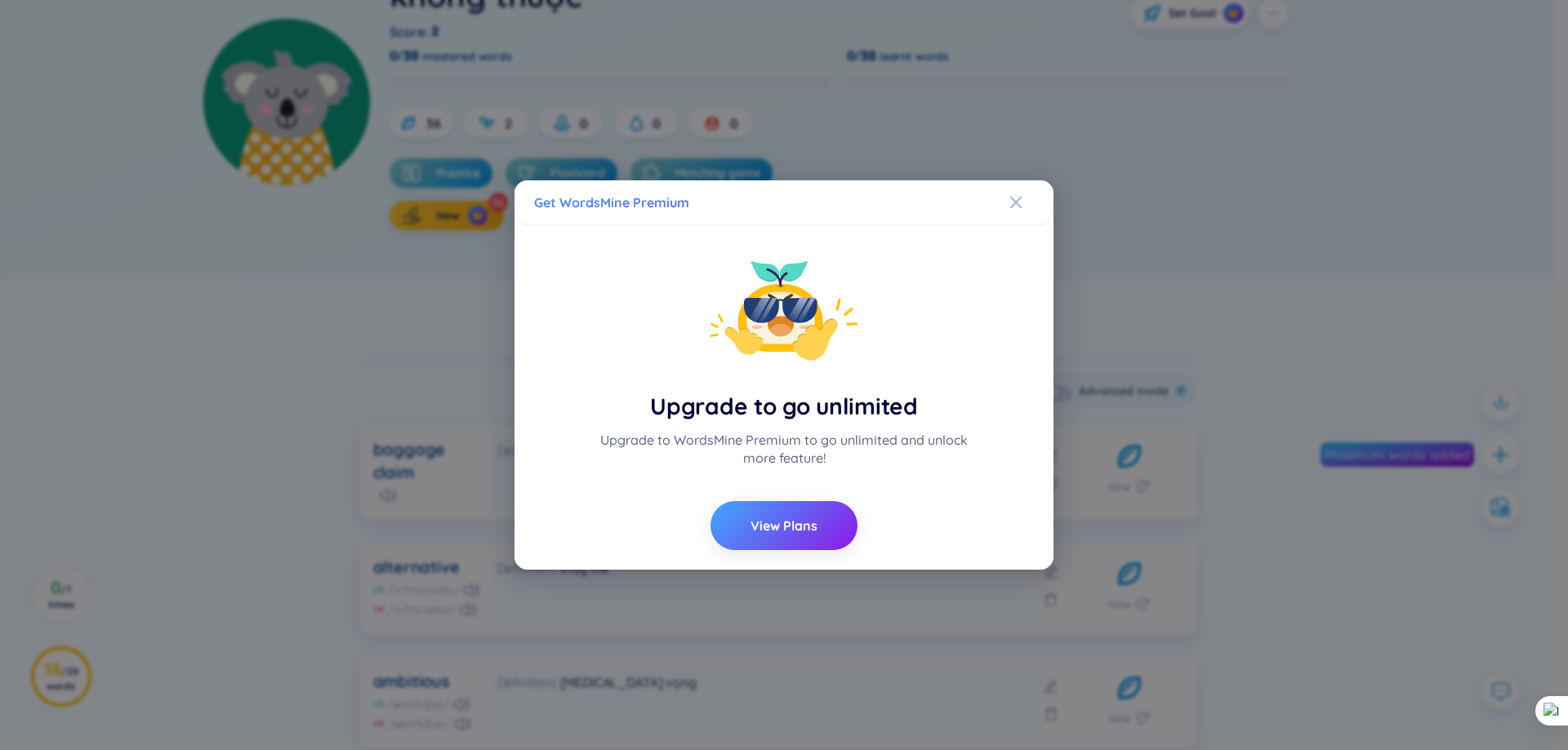
click at [1102, 234] on div "Get WordsMine Premium Upgrade to go unlimited Upgrade to WordsMine Premium to g…" at bounding box center [784, 375] width 1568 height 750
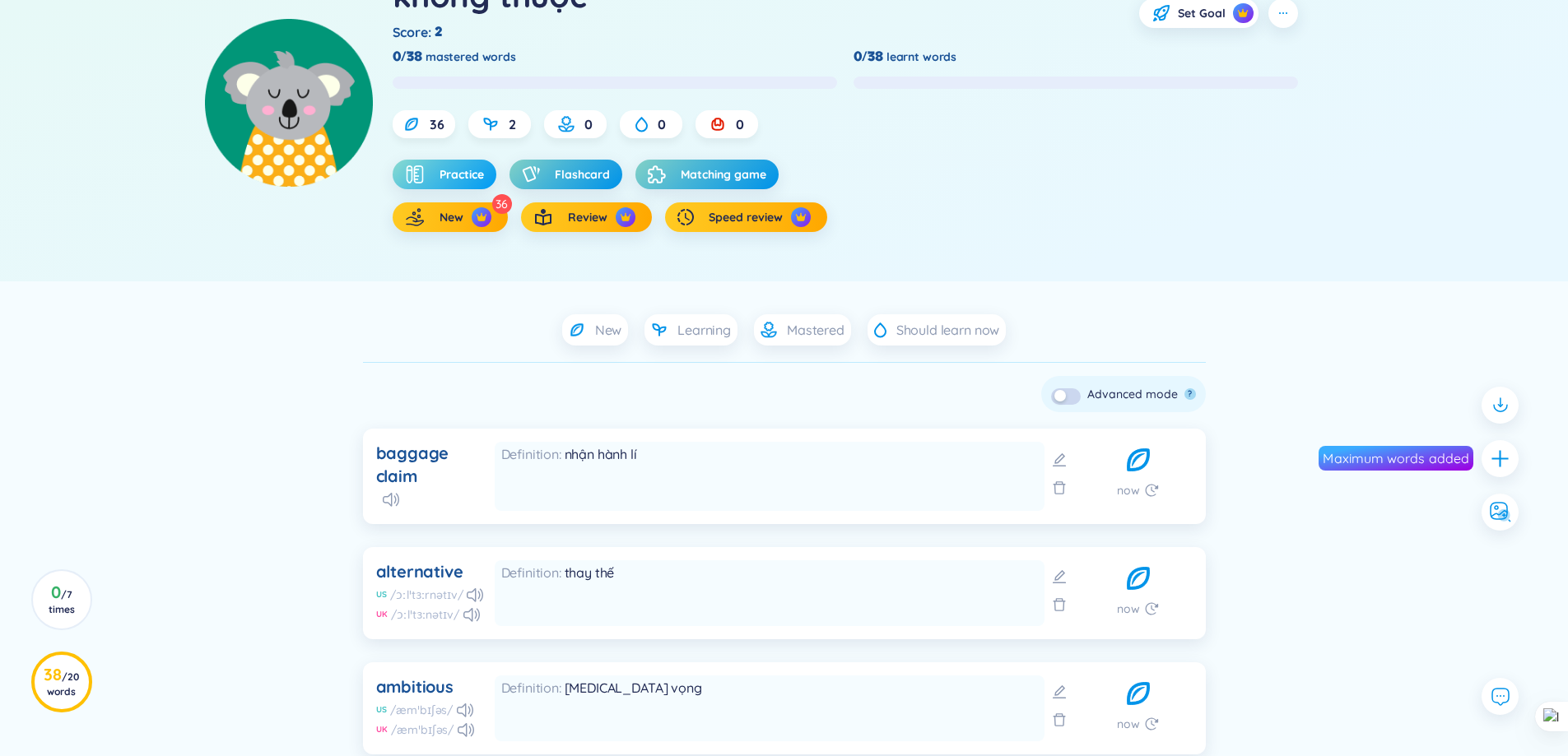
click at [455, 169] on span "Practice" at bounding box center [462, 175] width 45 height 17
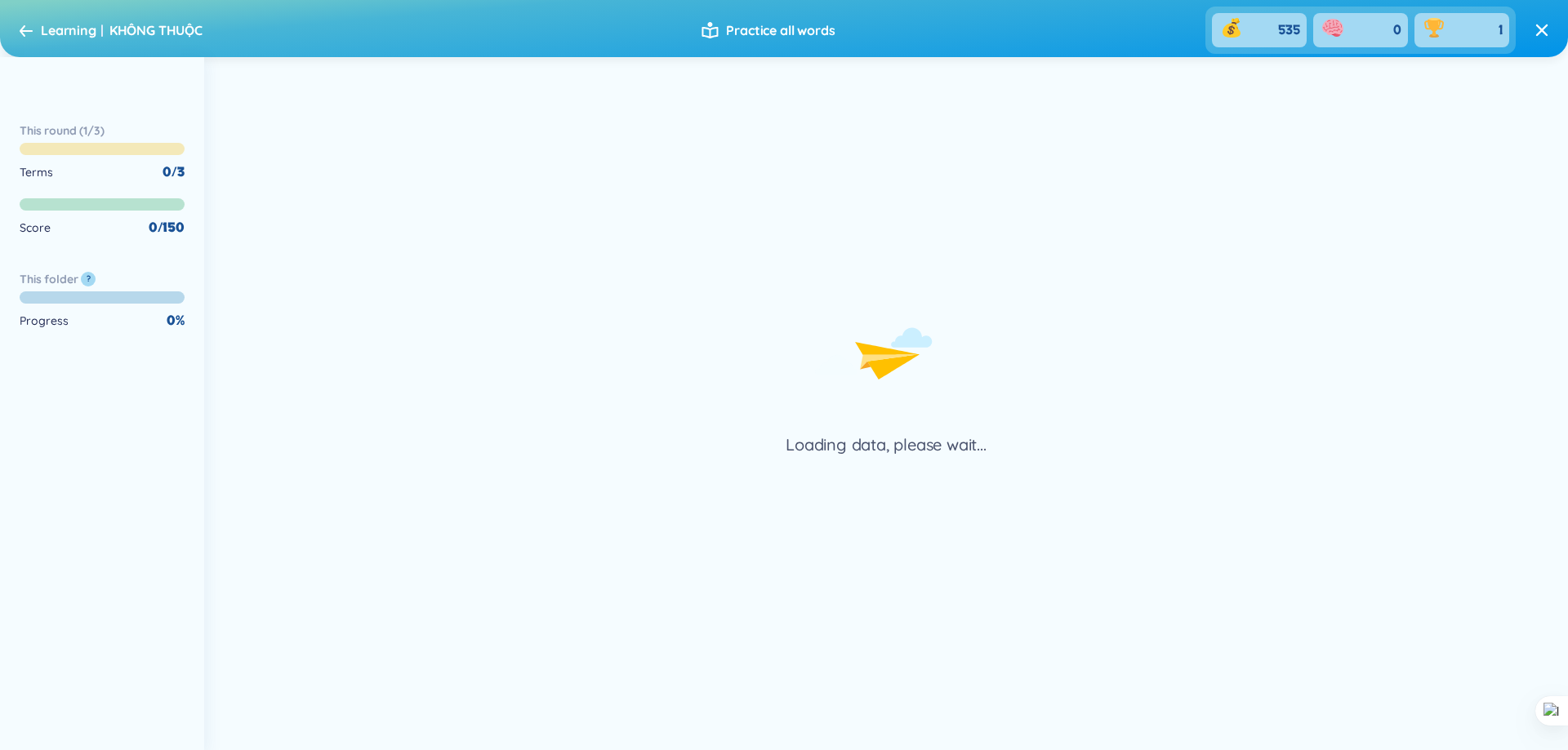
click at [719, 30] on icon at bounding box center [710, 30] width 20 height 20
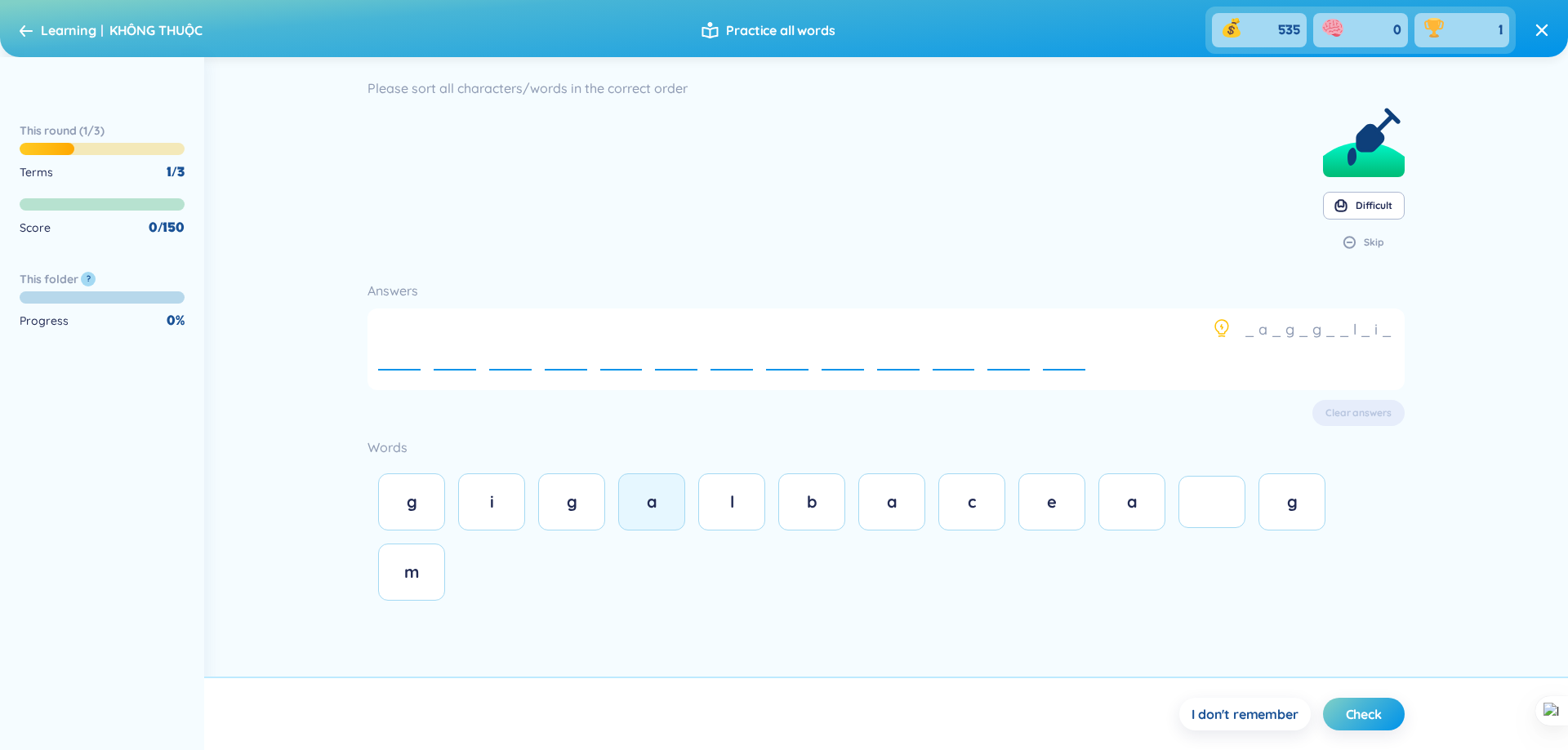
click at [655, 515] on button "a" at bounding box center [651, 502] width 67 height 57
click at [394, 350] on div "a" at bounding box center [400, 350] width 44 height 56
click at [824, 512] on div "b" at bounding box center [812, 502] width 33 height 23
click at [892, 512] on div "a" at bounding box center [892, 502] width 33 height 23
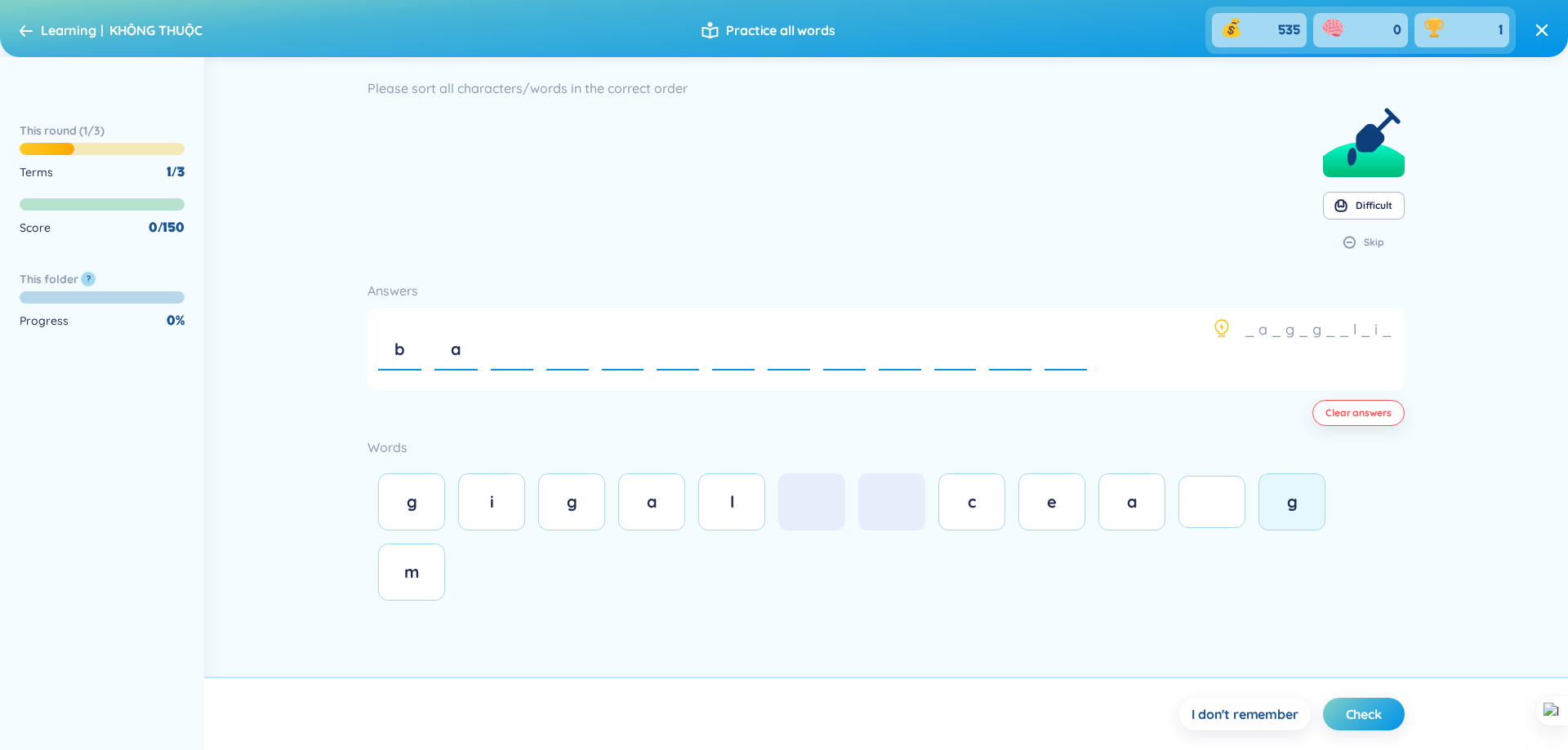
click at [1309, 499] on div "g" at bounding box center [1292, 502] width 33 height 23
click at [587, 517] on button "g" at bounding box center [571, 502] width 67 height 57
click at [574, 362] on div "g" at bounding box center [569, 350] width 44 height 56
click at [1043, 522] on button "e" at bounding box center [1052, 502] width 67 height 57
click at [949, 509] on button "c" at bounding box center [972, 502] width 67 height 57
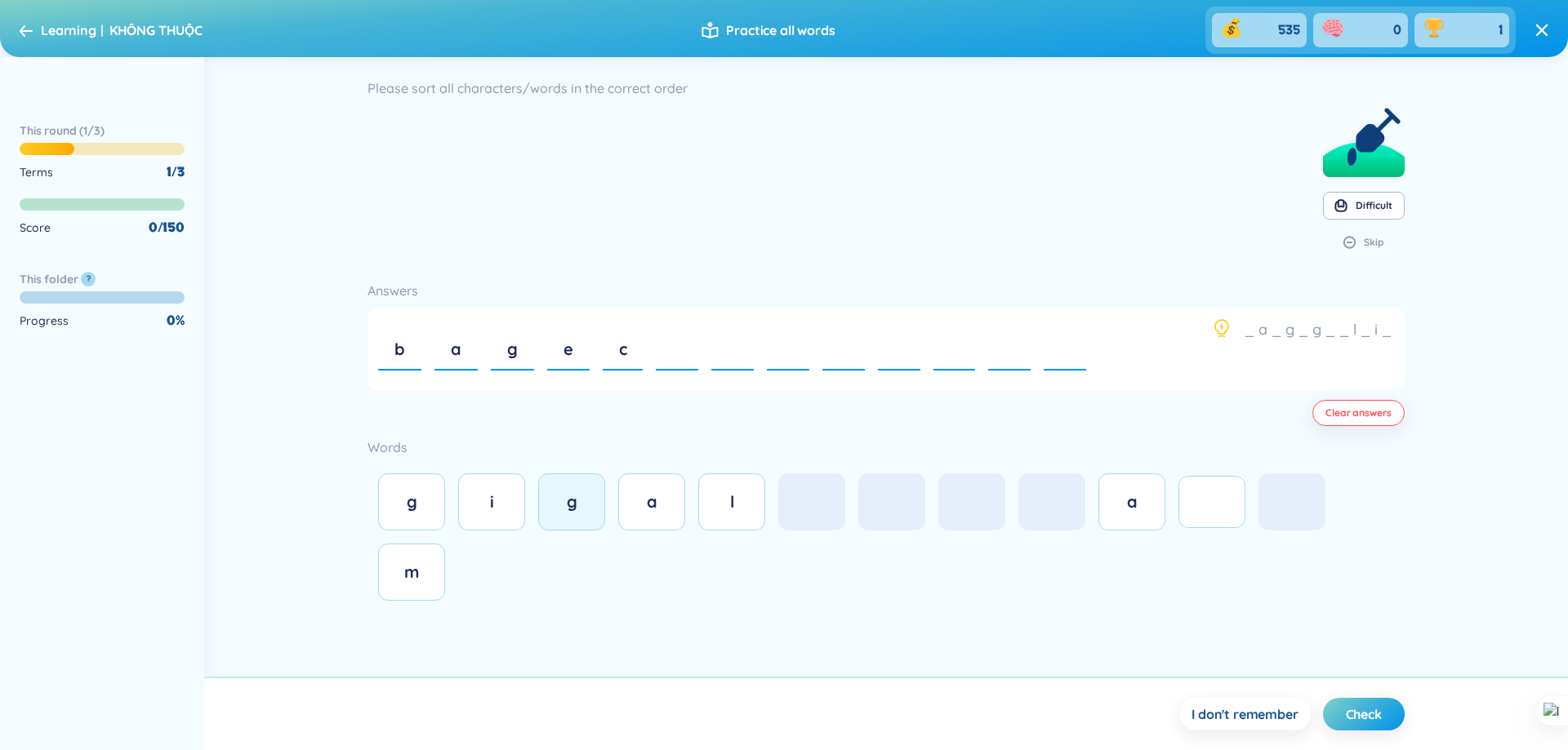
click at [570, 524] on button "g" at bounding box center [571, 502] width 67 height 57
click at [639, 352] on div "c" at bounding box center [622, 350] width 41 height 56
click at [635, 355] on div "g" at bounding box center [624, 350] width 44 height 56
drag, startPoint x: 969, startPoint y: 511, endPoint x: 957, endPoint y: 522, distance: 16.3
click at [968, 512] on div "c" at bounding box center [972, 502] width 33 height 23
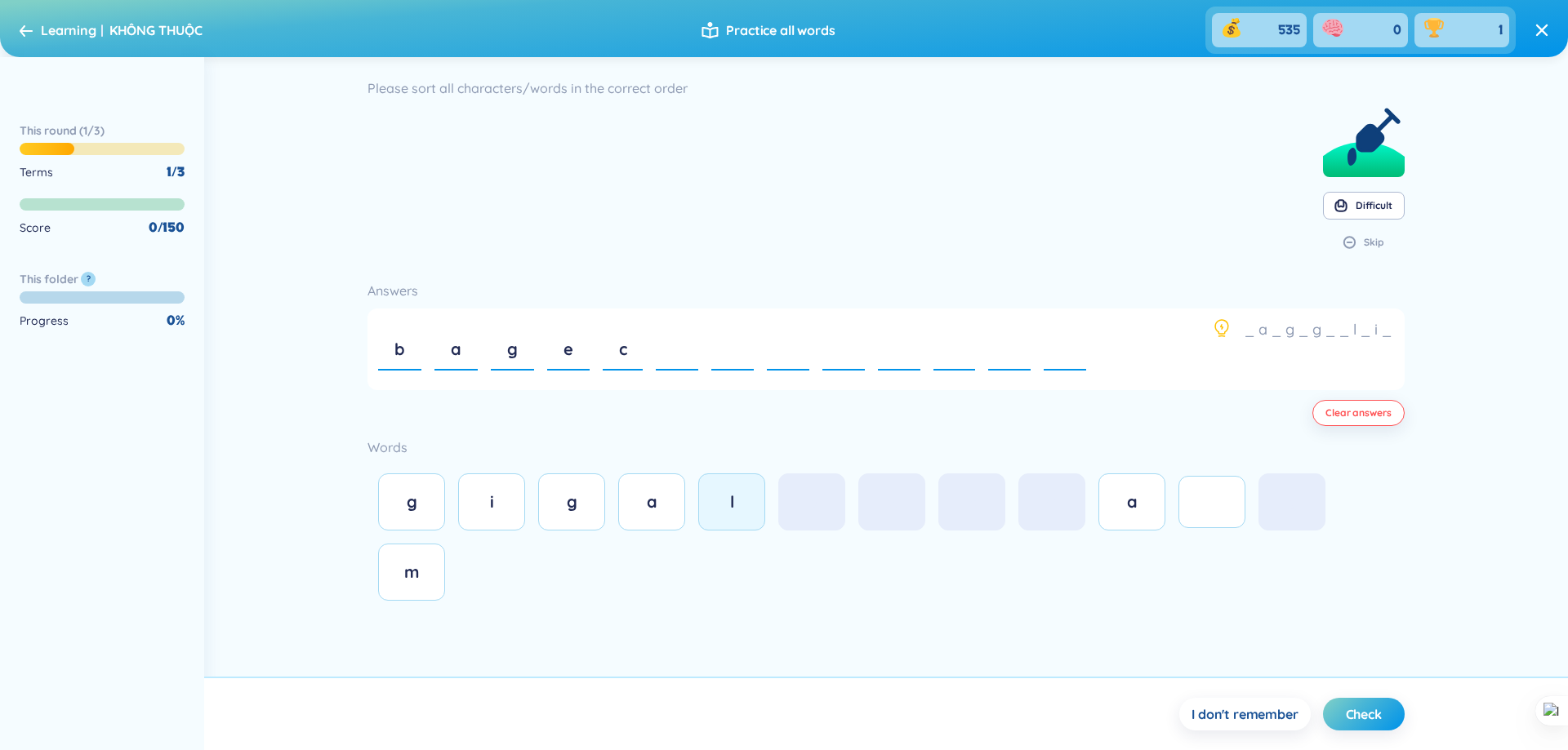
click at [722, 520] on button "l" at bounding box center [731, 502] width 67 height 57
click at [674, 514] on button "a" at bounding box center [651, 502] width 67 height 57
click at [488, 519] on button "i" at bounding box center [491, 502] width 67 height 57
click at [432, 558] on button "m" at bounding box center [411, 573] width 67 height 57
click at [574, 352] on div "e" at bounding box center [569, 350] width 43 height 56
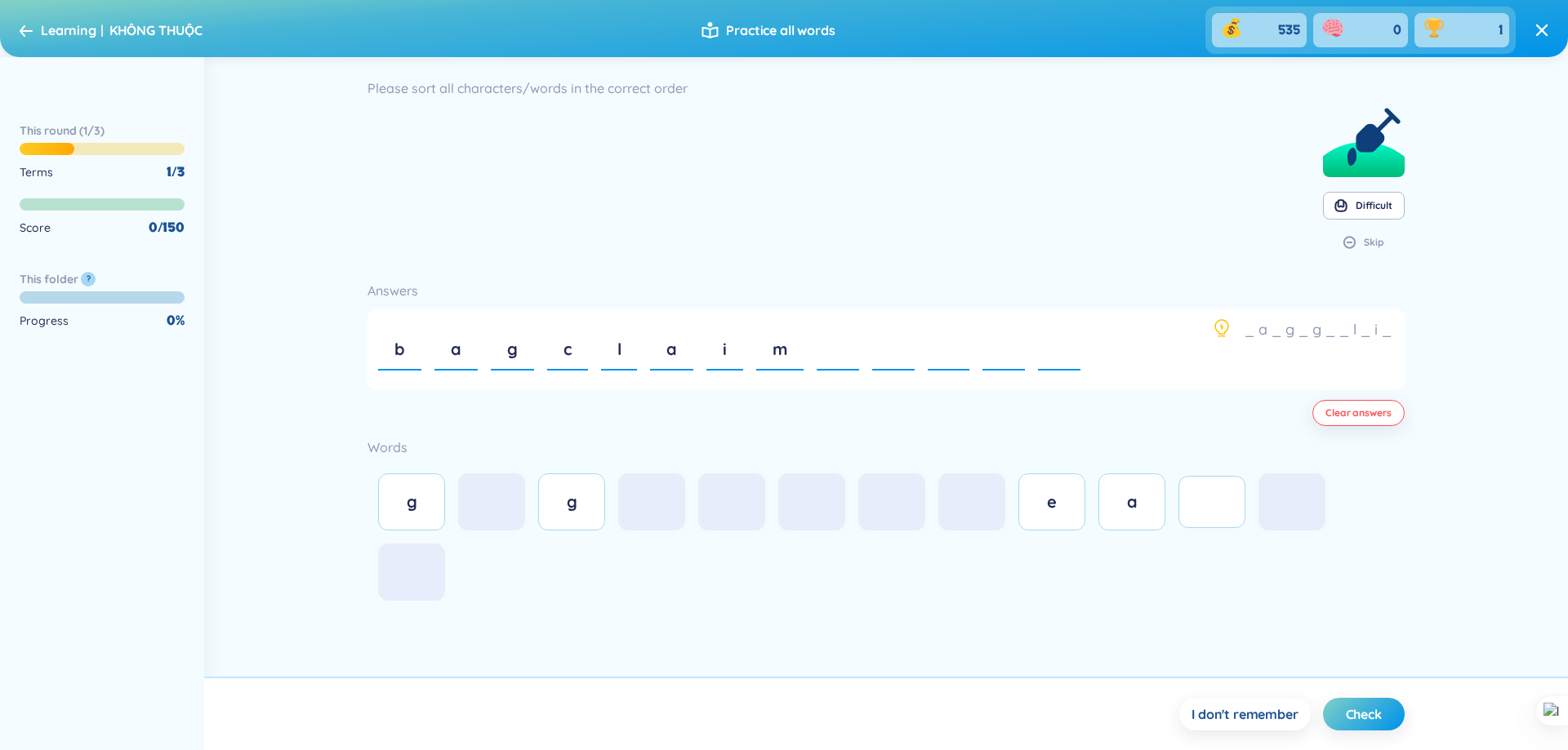
click at [625, 358] on div "l" at bounding box center [619, 350] width 37 height 56
click at [581, 352] on div "c" at bounding box center [568, 350] width 41 height 56
click at [581, 352] on div "a" at bounding box center [569, 350] width 44 height 56
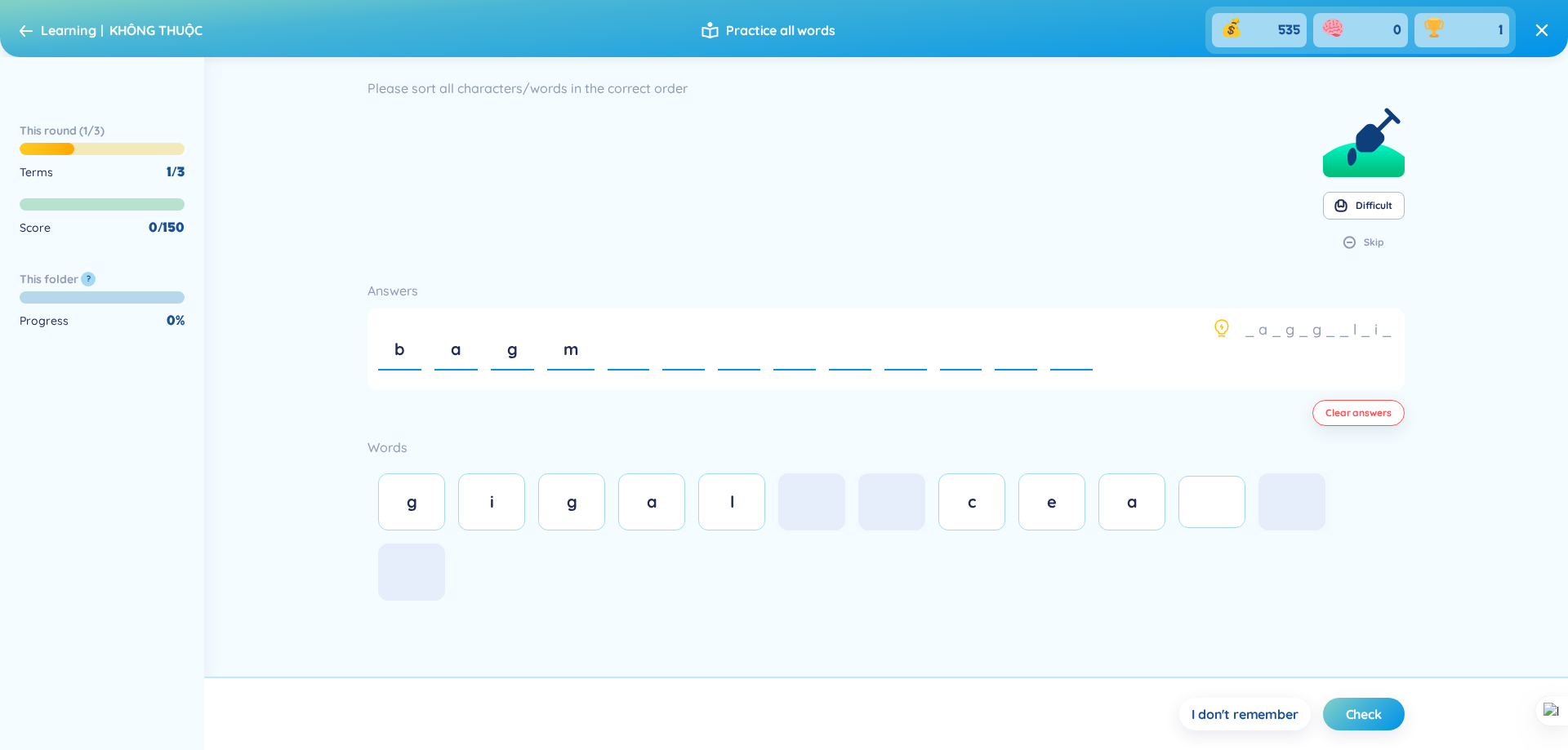
click at [581, 352] on div "m" at bounding box center [571, 350] width 47 height 56
click at [410, 512] on div "g" at bounding box center [412, 502] width 33 height 23
click at [582, 515] on button "g" at bounding box center [571, 502] width 67 height 57
click at [631, 351] on div "g" at bounding box center [625, 350] width 44 height 56
drag, startPoint x: 1049, startPoint y: 497, endPoint x: 1036, endPoint y: 505, distance: 15.3
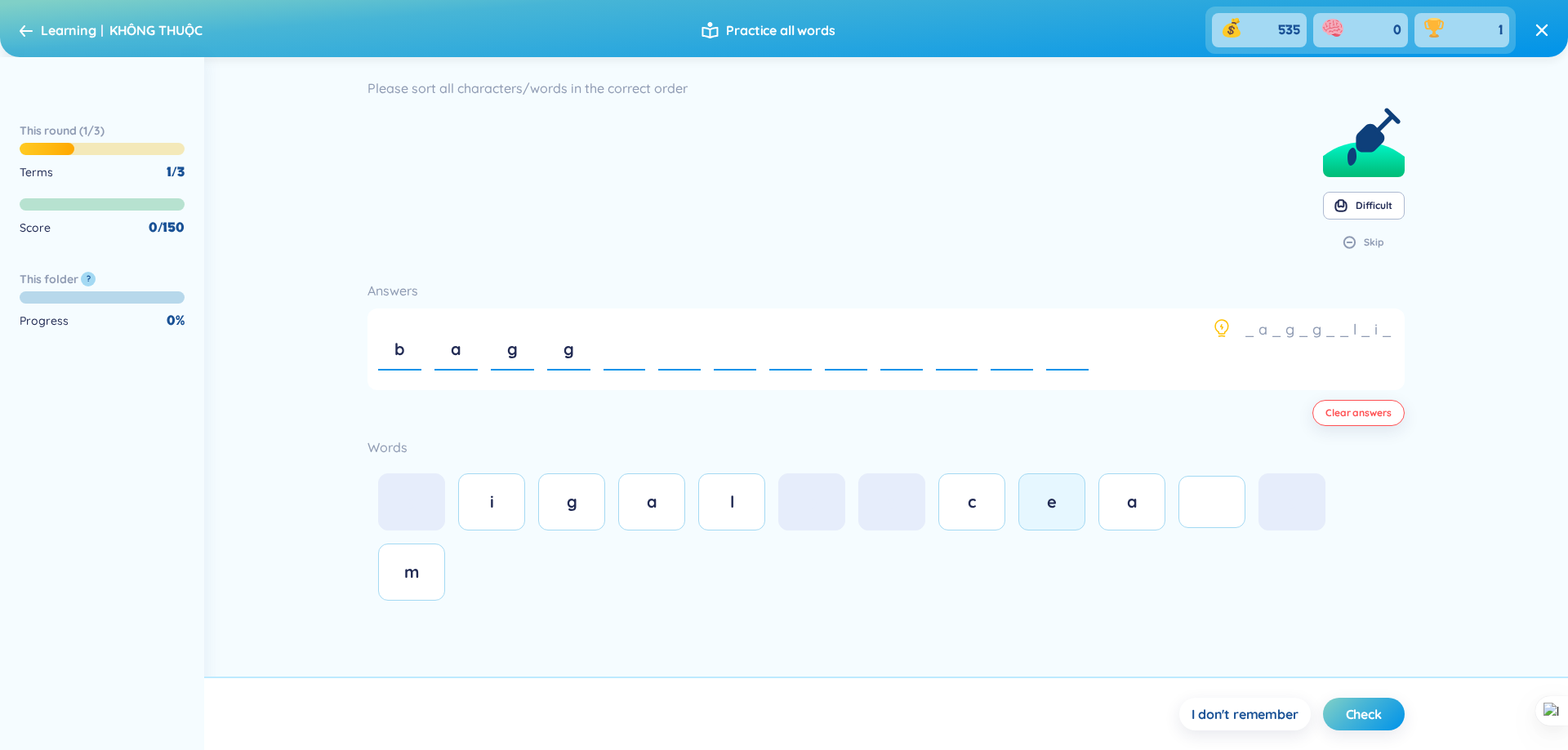
click at [1048, 499] on span "e" at bounding box center [1052, 501] width 10 height 20
click at [946, 503] on button "c" at bounding box center [972, 502] width 67 height 57
drag, startPoint x: 728, startPoint y: 506, endPoint x: 688, endPoint y: 508, distance: 40.0
click at [727, 507] on div "l" at bounding box center [732, 502] width 33 height 23
drag, startPoint x: 659, startPoint y: 508, endPoint x: 631, endPoint y: 510, distance: 28.1
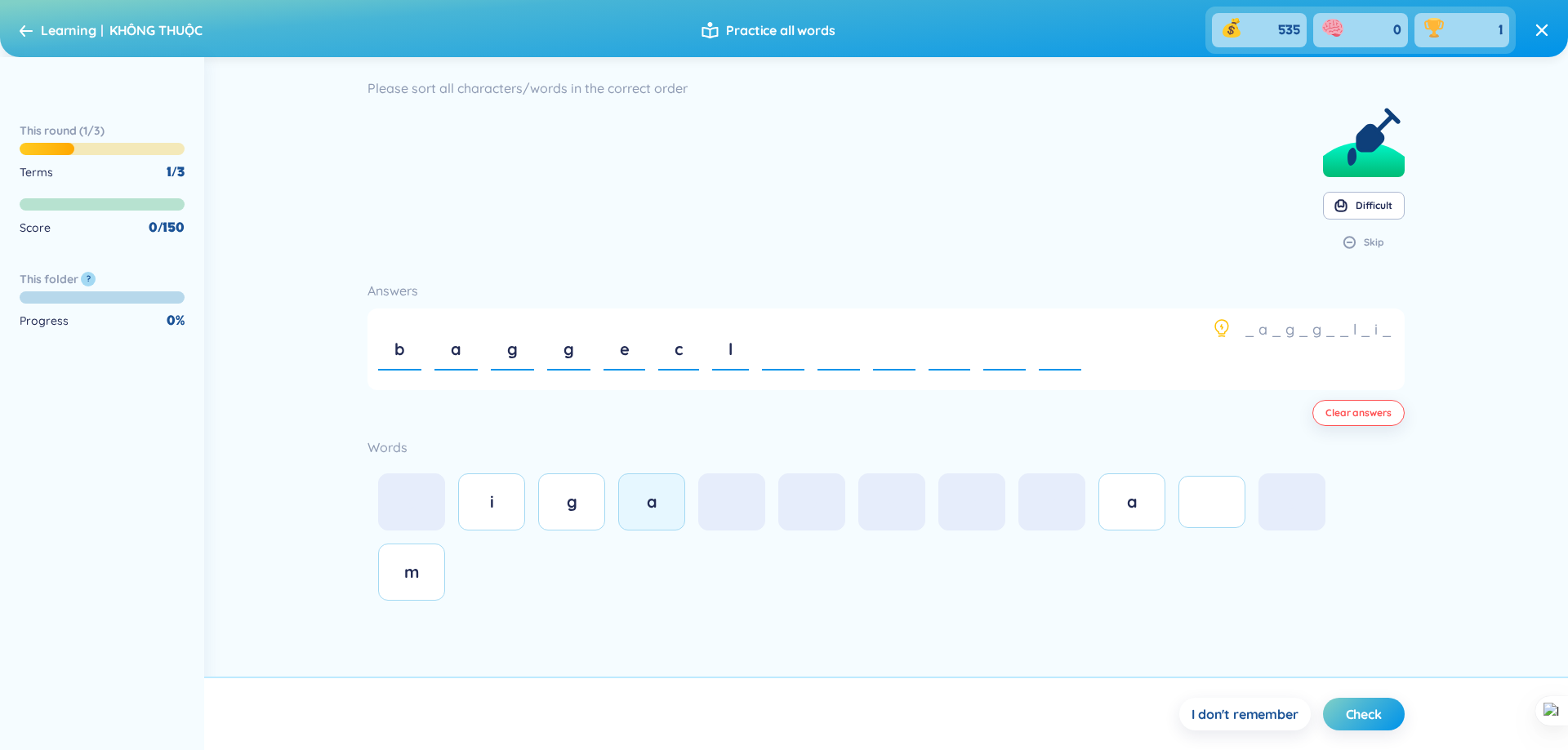
click at [658, 508] on div "a" at bounding box center [652, 502] width 33 height 23
click at [506, 511] on div "i" at bounding box center [492, 502] width 33 height 23
click at [433, 564] on button "m" at bounding box center [411, 573] width 67 height 57
click at [687, 352] on div "c" at bounding box center [678, 350] width 41 height 56
click at [693, 352] on div "l" at bounding box center [676, 350] width 37 height 56
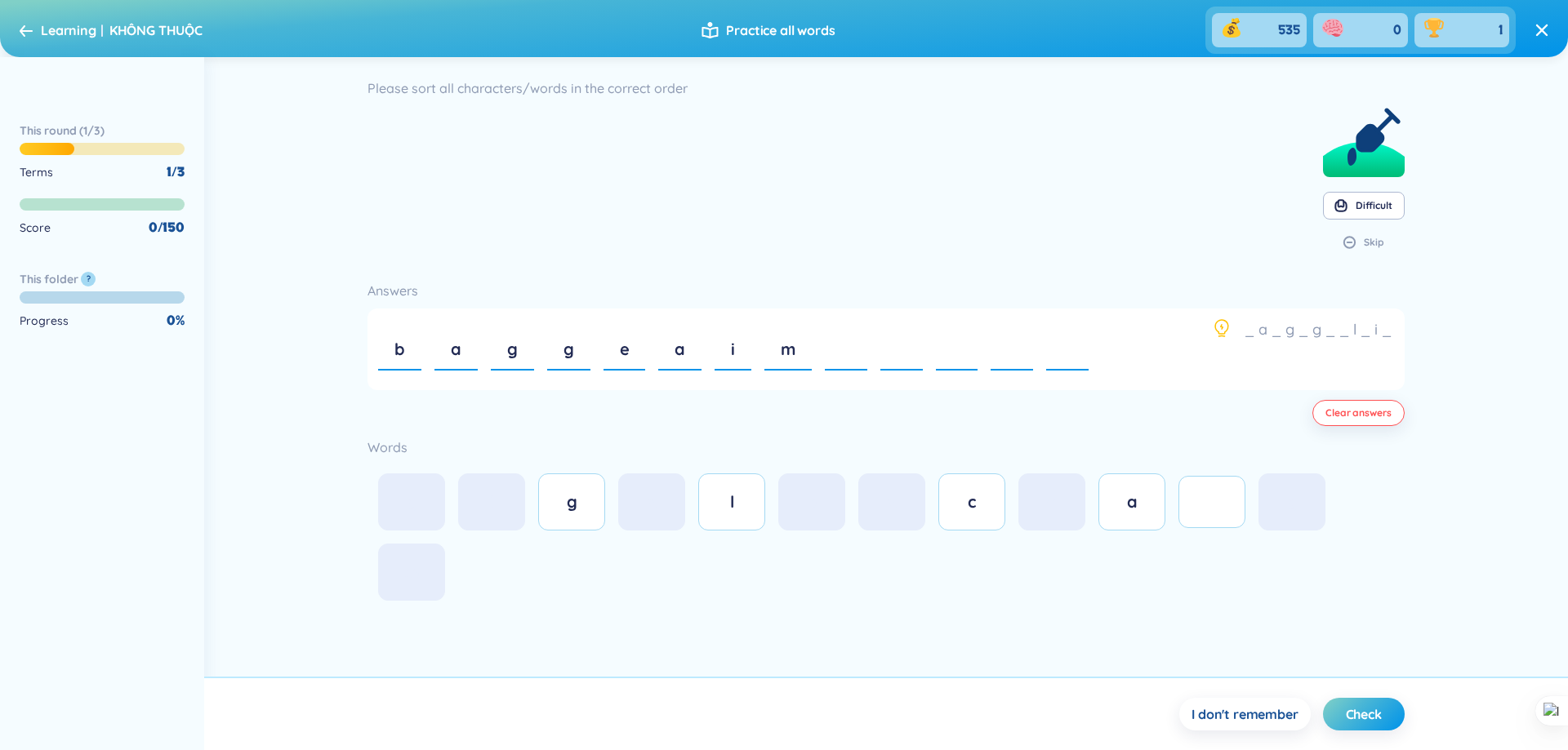
click at [693, 352] on div "a" at bounding box center [680, 350] width 44 height 56
click at [693, 352] on div "i" at bounding box center [676, 350] width 37 height 56
click at [693, 352] on div "m" at bounding box center [682, 350] width 47 height 56
click at [1328, 415] on span "Clear answers" at bounding box center [1358, 412] width 65 height 13
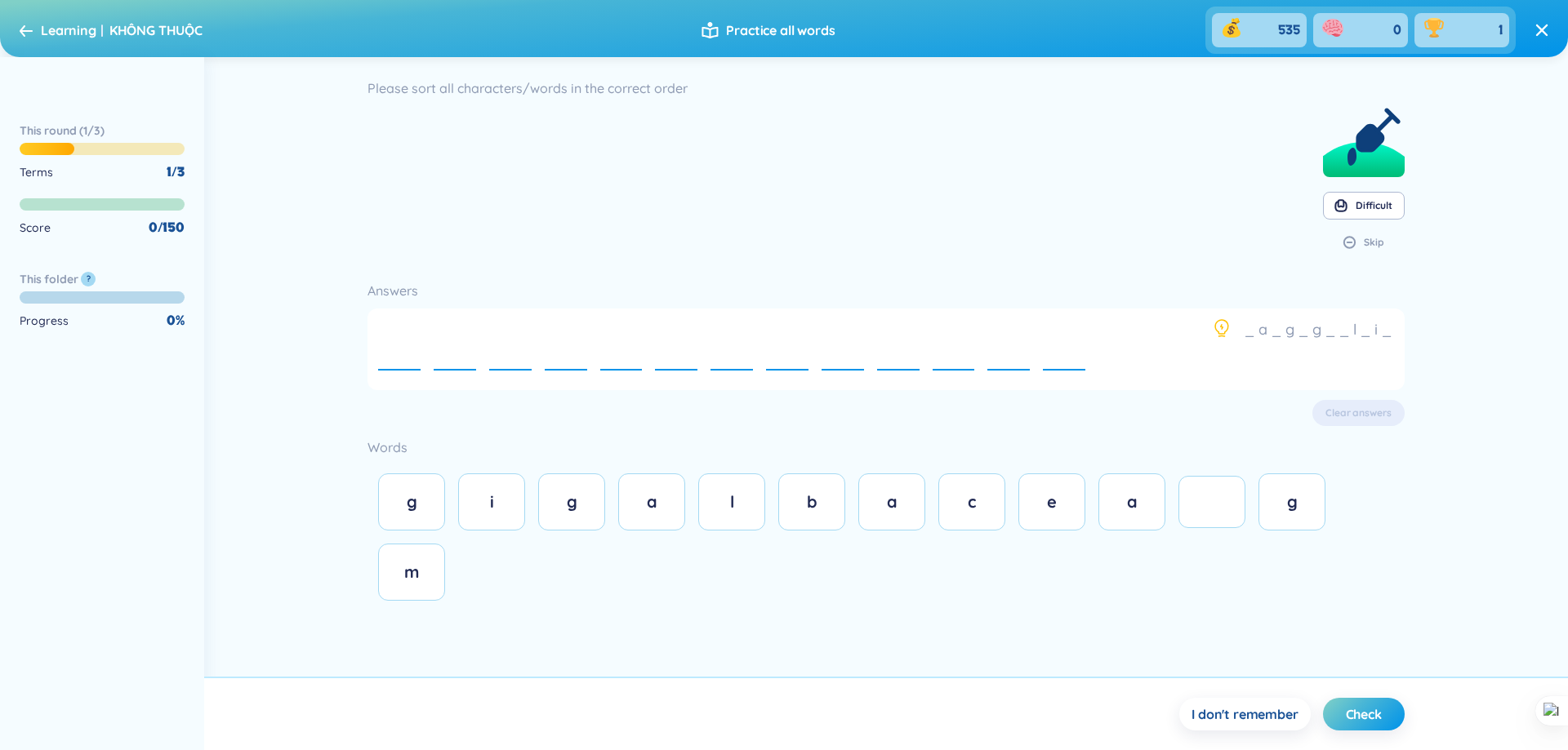
click at [1270, 309] on div "_ a _ g _ g _ _ l _ i _ e e e e e e e e e e e e e" at bounding box center [885, 350] width 1036 height 82
click at [1294, 726] on button "I don't remember" at bounding box center [1245, 714] width 131 height 33
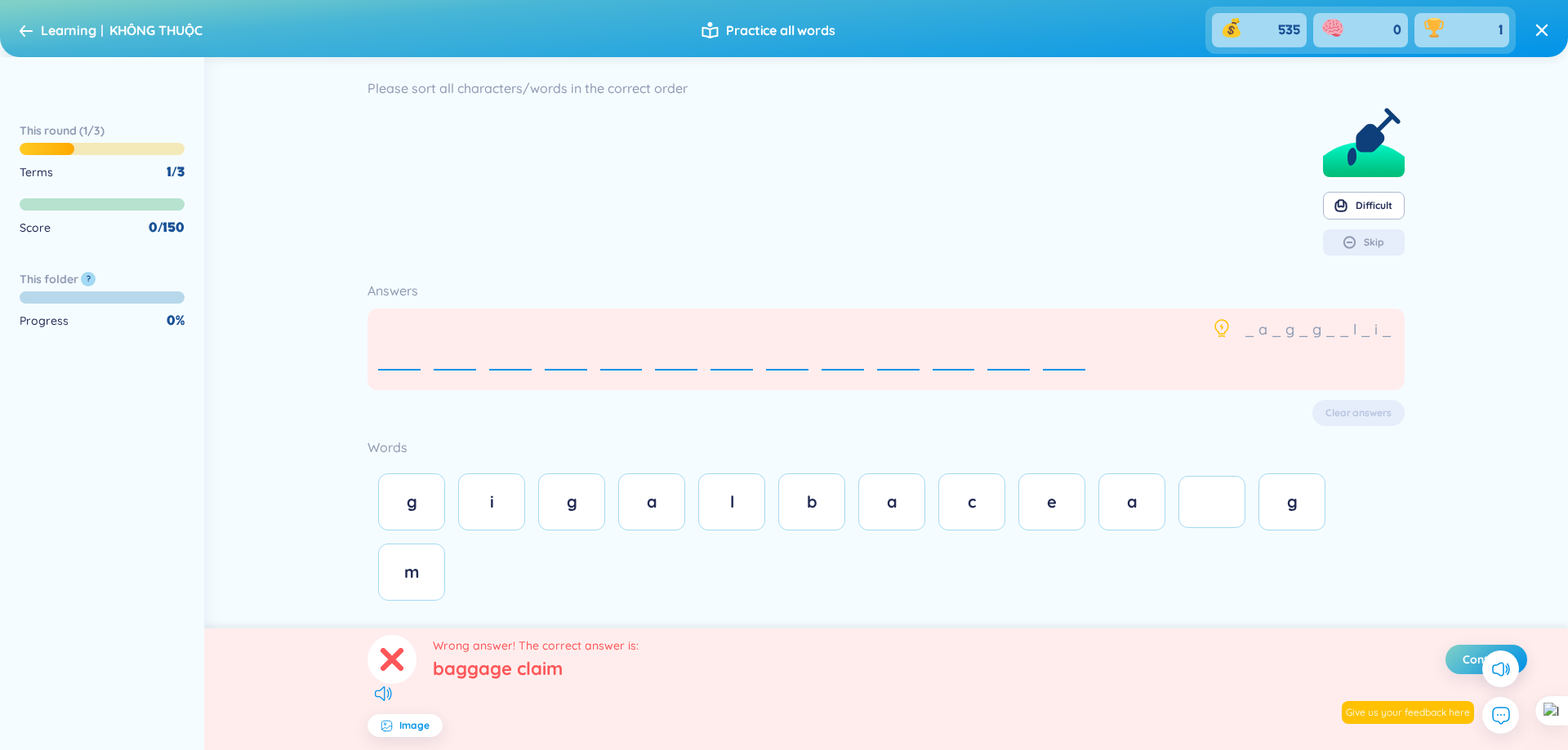
click at [813, 29] on span "Practice all words" at bounding box center [780, 30] width 109 height 18
click at [1457, 655] on button "Continue" at bounding box center [1486, 660] width 82 height 30
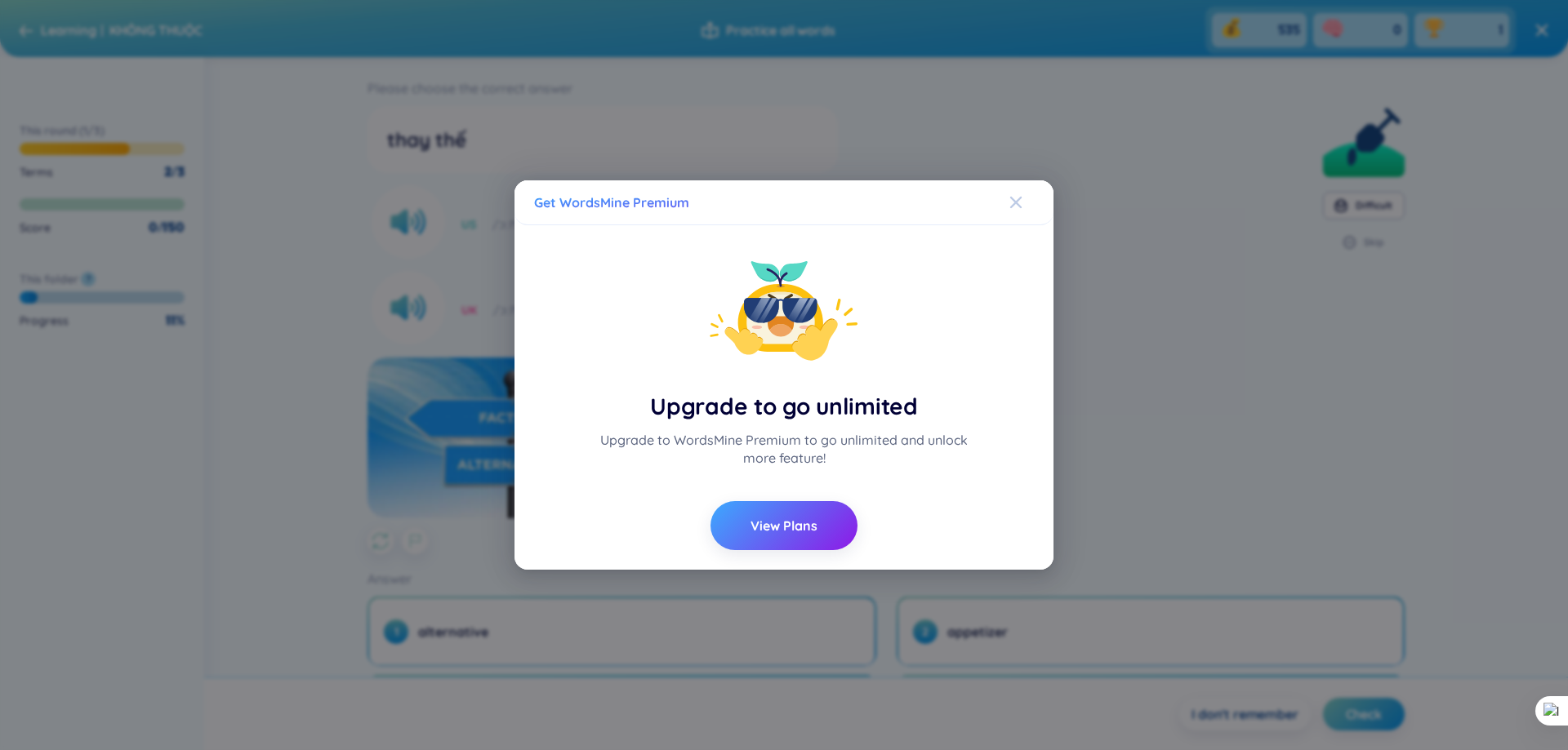
click at [1015, 208] on icon "Close" at bounding box center [1016, 202] width 13 height 13
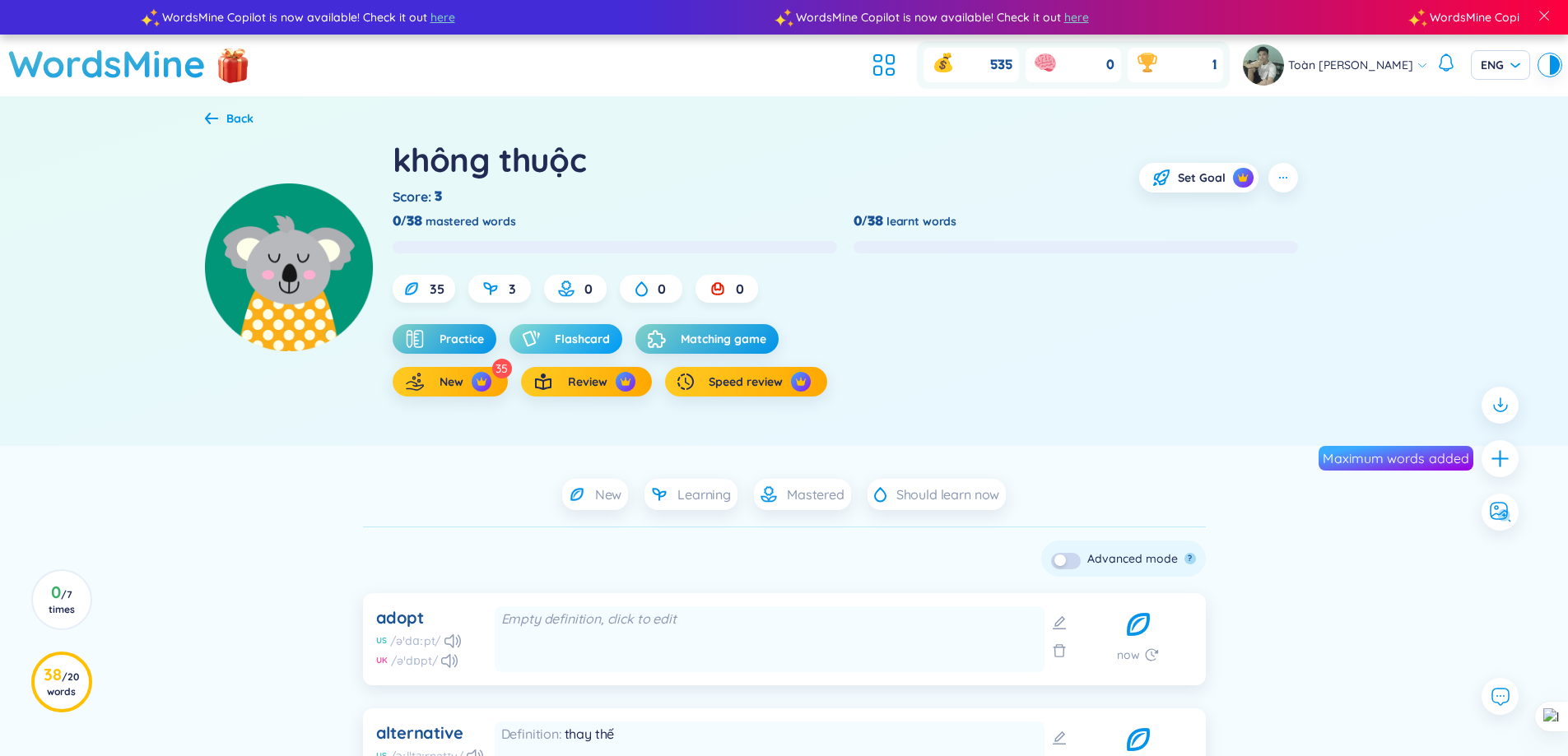
click at [578, 336] on span "Flashcard" at bounding box center [582, 339] width 55 height 17
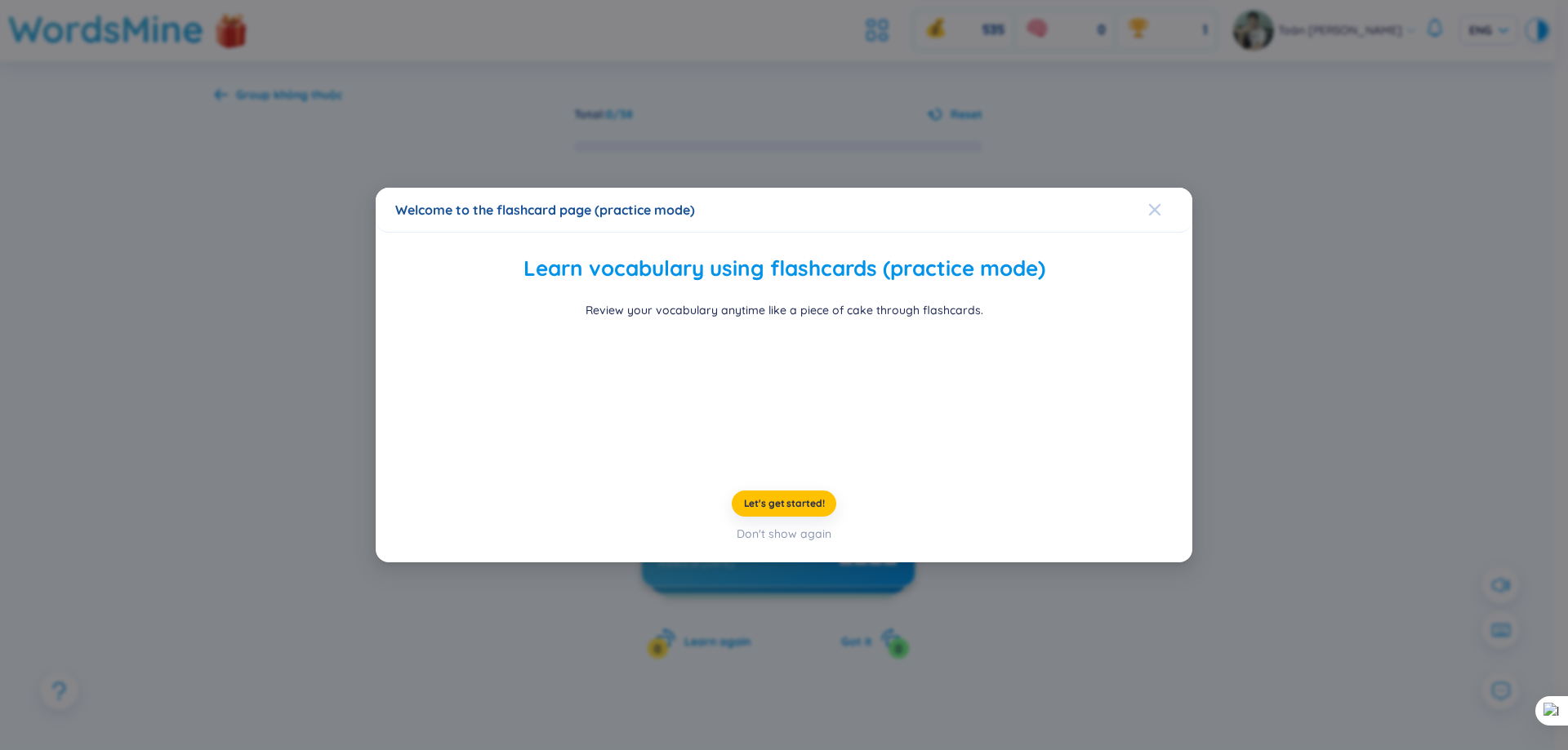
click at [1168, 188] on span "Close" at bounding box center [1170, 210] width 44 height 44
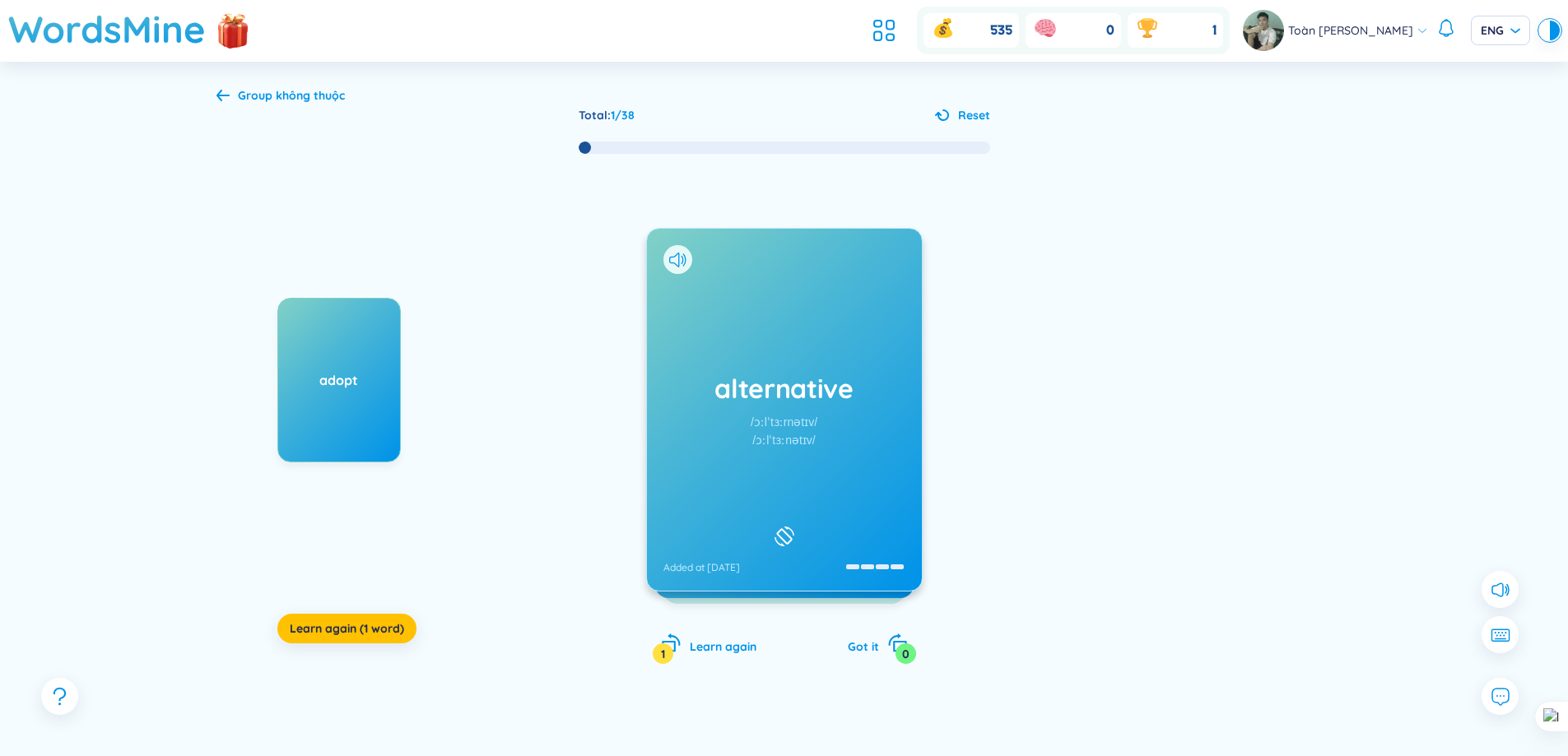
click at [326, 389] on div "adopt" at bounding box center [339, 380] width 122 height 18
click at [790, 446] on div "/ɔːlˈtɜːnətɪv/" at bounding box center [783, 440] width 62 height 18
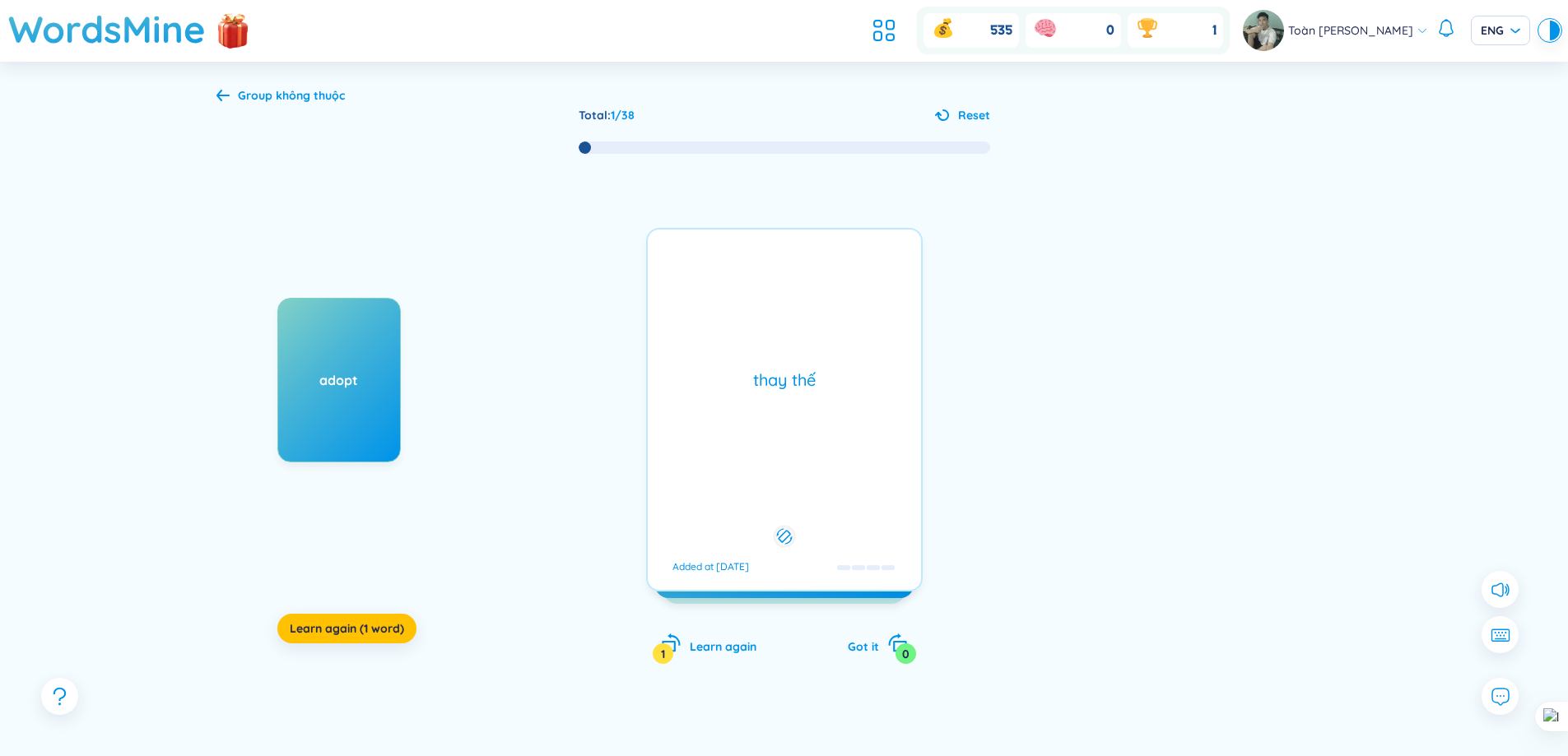
click at [810, 439] on div "thay thế Added at [DATE]" at bounding box center [784, 410] width 276 height 364
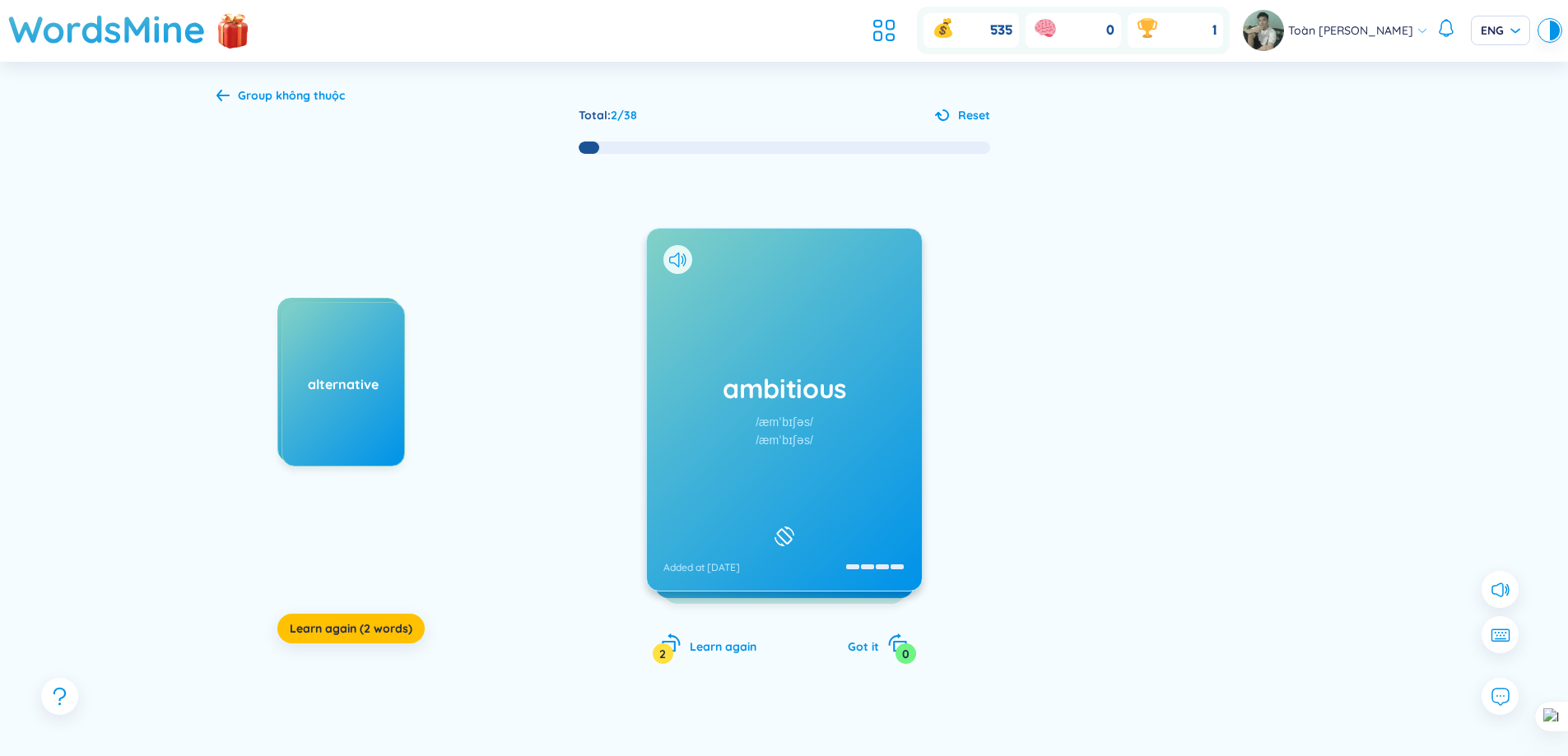
click at [786, 419] on div "/æmˈbɪʃəs/" at bounding box center [784, 422] width 58 height 18
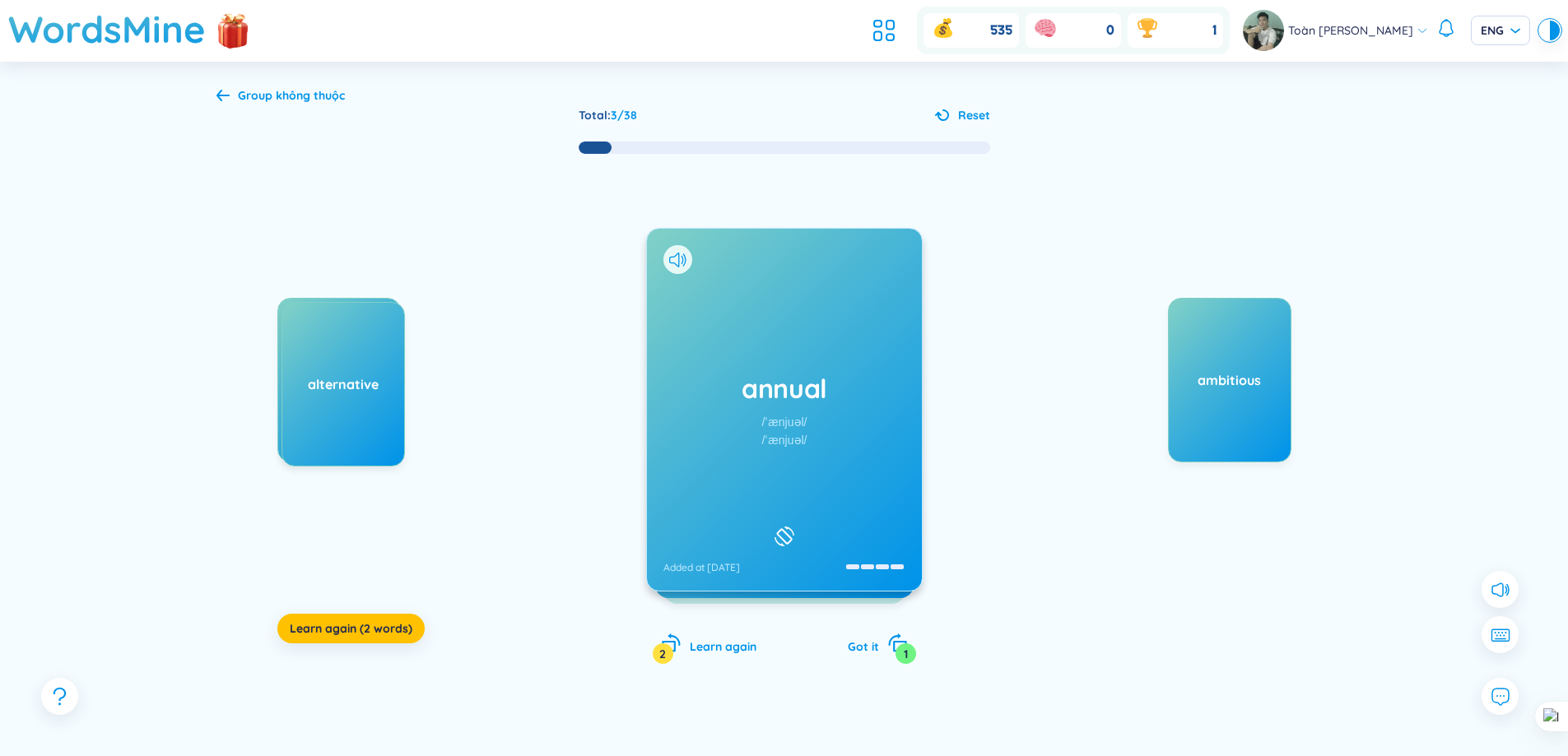
click at [735, 442] on div "annual /ˈænjuəl/ /ˈænjuəl/ Added at [DATE]" at bounding box center [784, 410] width 275 height 362
click at [789, 420] on div "/ˈæŋkʃəs/" at bounding box center [784, 422] width 49 height 18
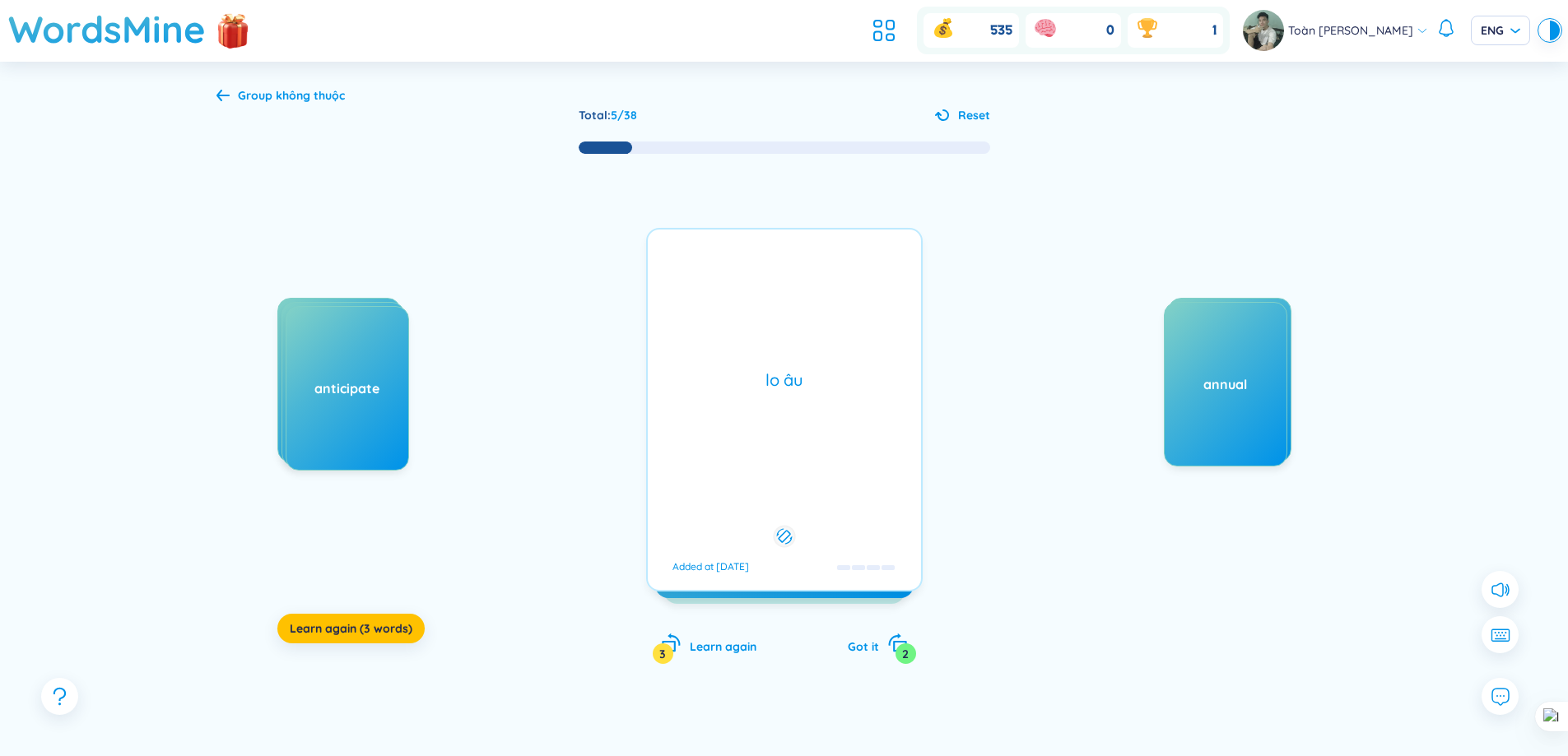
click at [789, 420] on div "lo âu Added at [DATE]" at bounding box center [784, 410] width 276 height 364
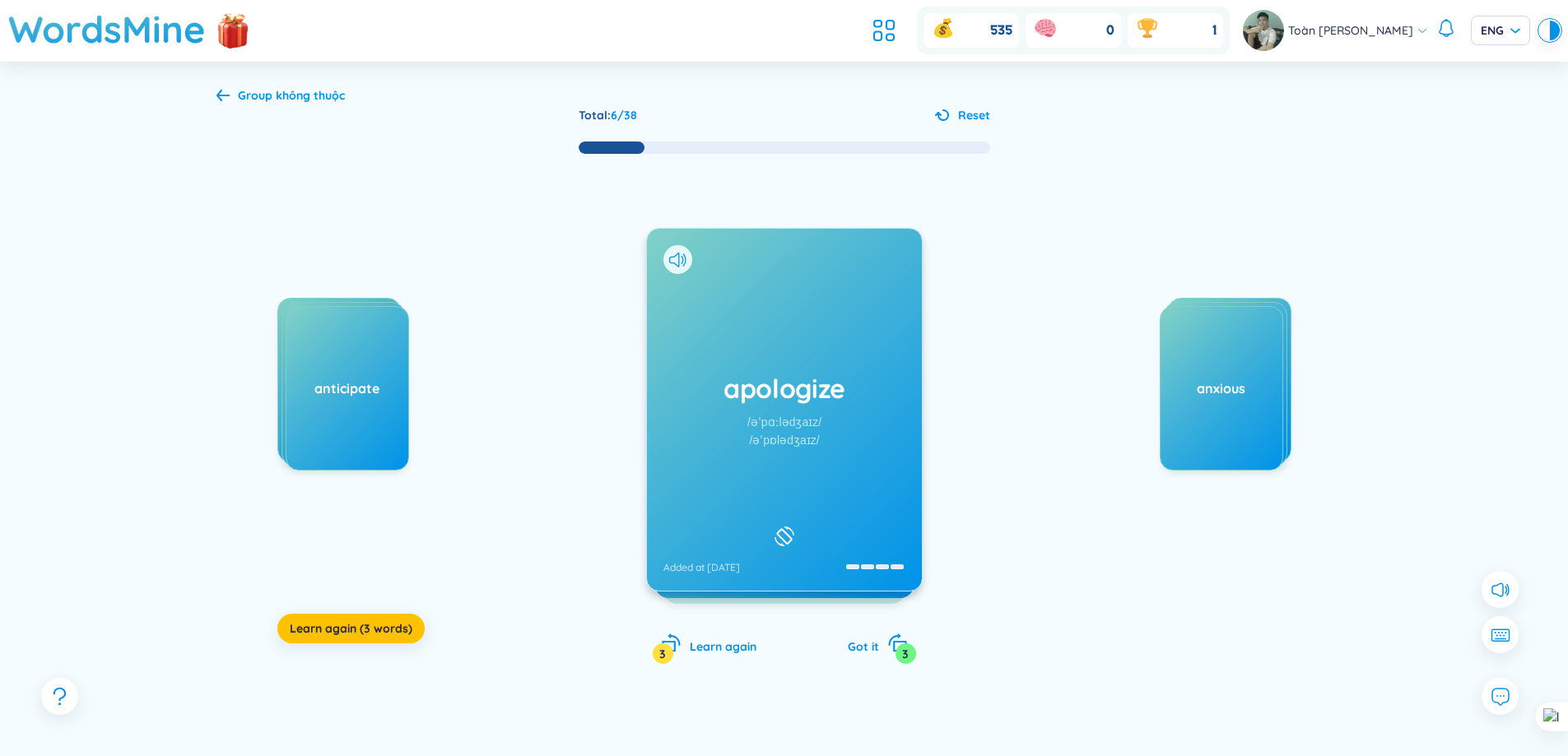
click at [885, 407] on div "apologize /əˈpɑːlədʒaɪz/ /əˈpɒlədʒaɪz/ Added at [DATE]" at bounding box center [784, 410] width 275 height 362
click at [703, 365] on div "appliance /əˈplaɪəns/ /əˈplaɪəns/ Added at [DATE]" at bounding box center [784, 410] width 275 height 362
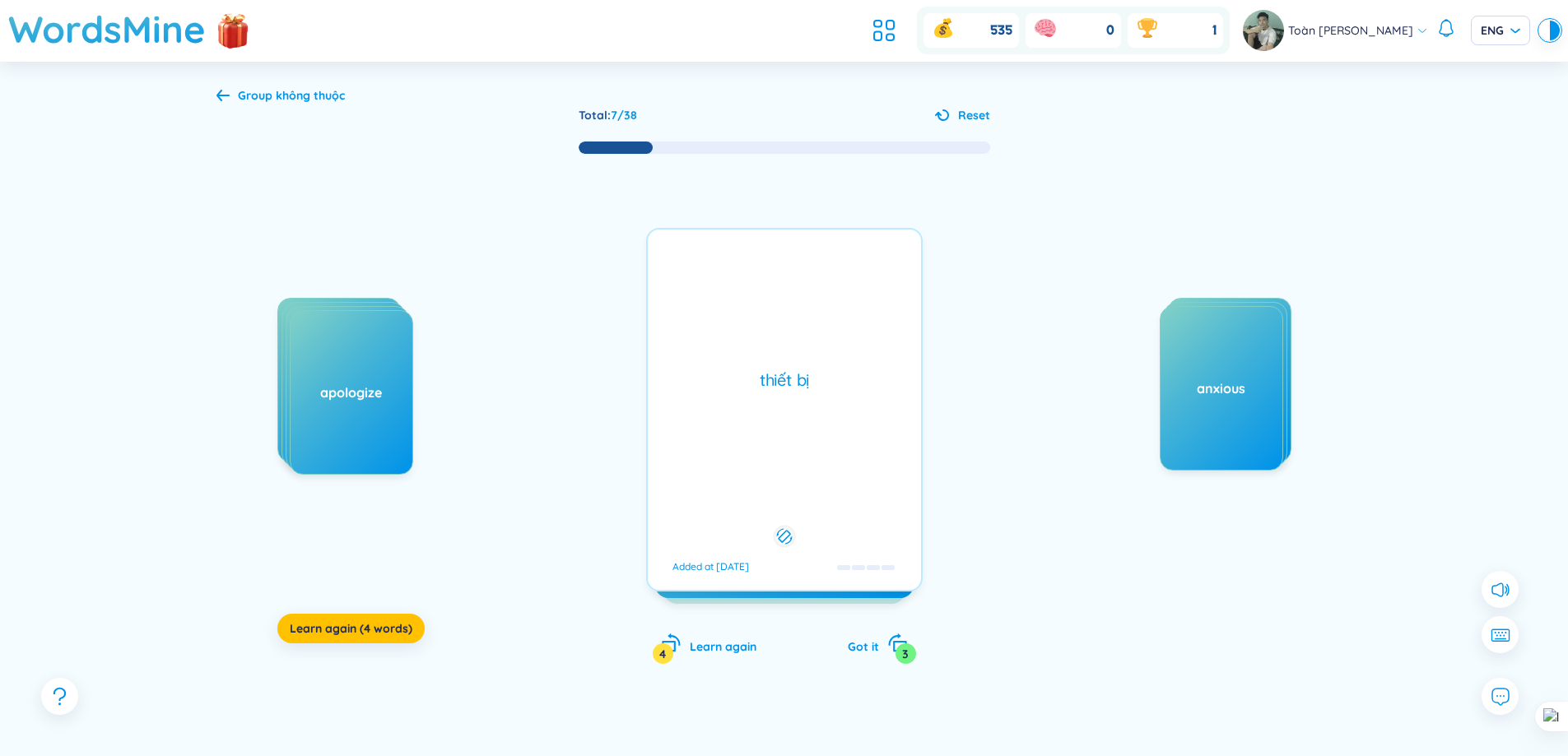
click at [703, 365] on div "thiết bị Added at [DATE]" at bounding box center [784, 410] width 276 height 364
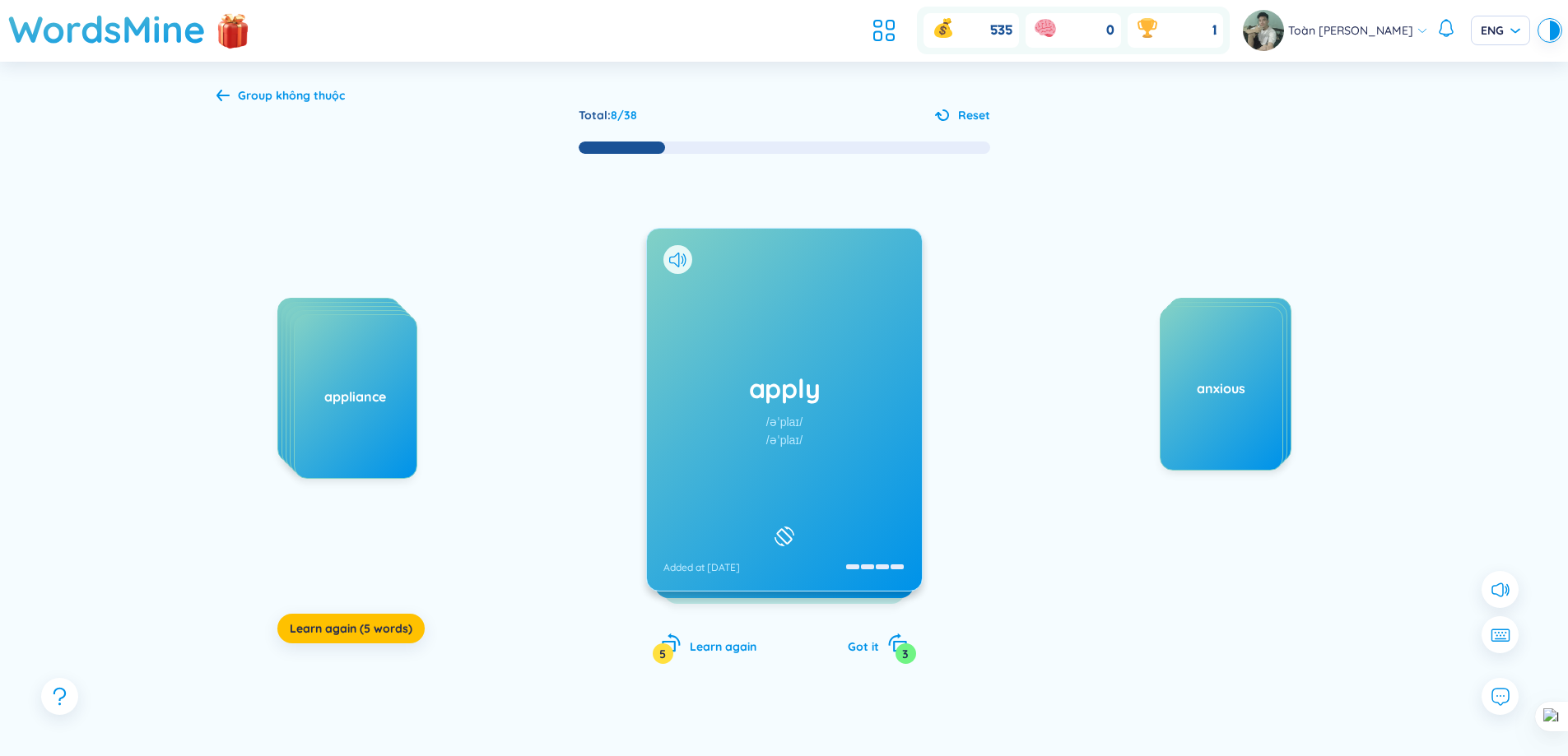
click at [721, 409] on div "apply /əˈplaɪ/ /əˈplaɪ/ Added at [DATE]" at bounding box center [784, 410] width 275 height 362
click at [804, 439] on div "/əˈpɔɪnt/" at bounding box center [784, 440] width 44 height 18
click at [683, 393] on h1 "appreciable" at bounding box center [784, 388] width 242 height 36
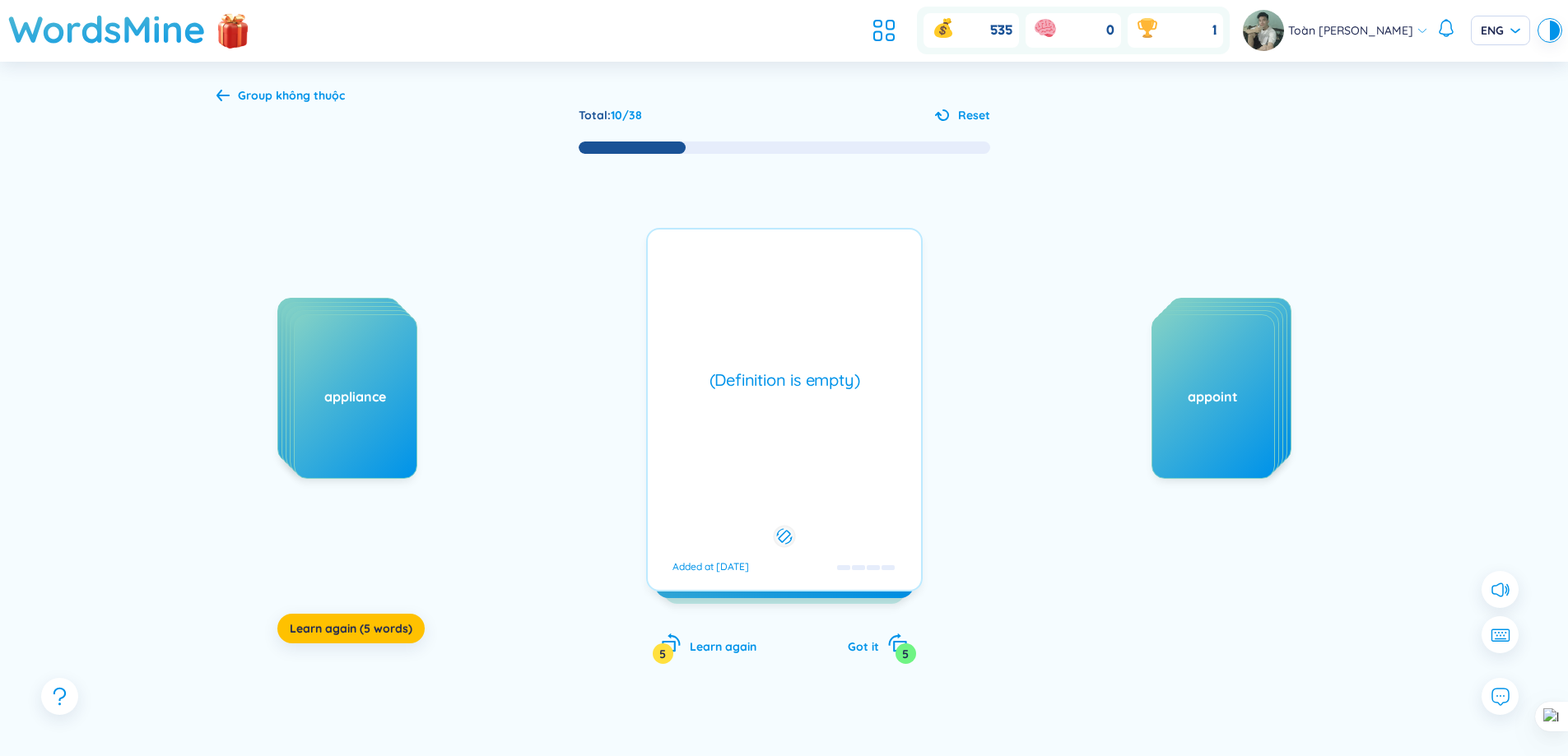
click at [716, 384] on div "(Definition is empty)" at bounding box center [784, 380] width 257 height 23
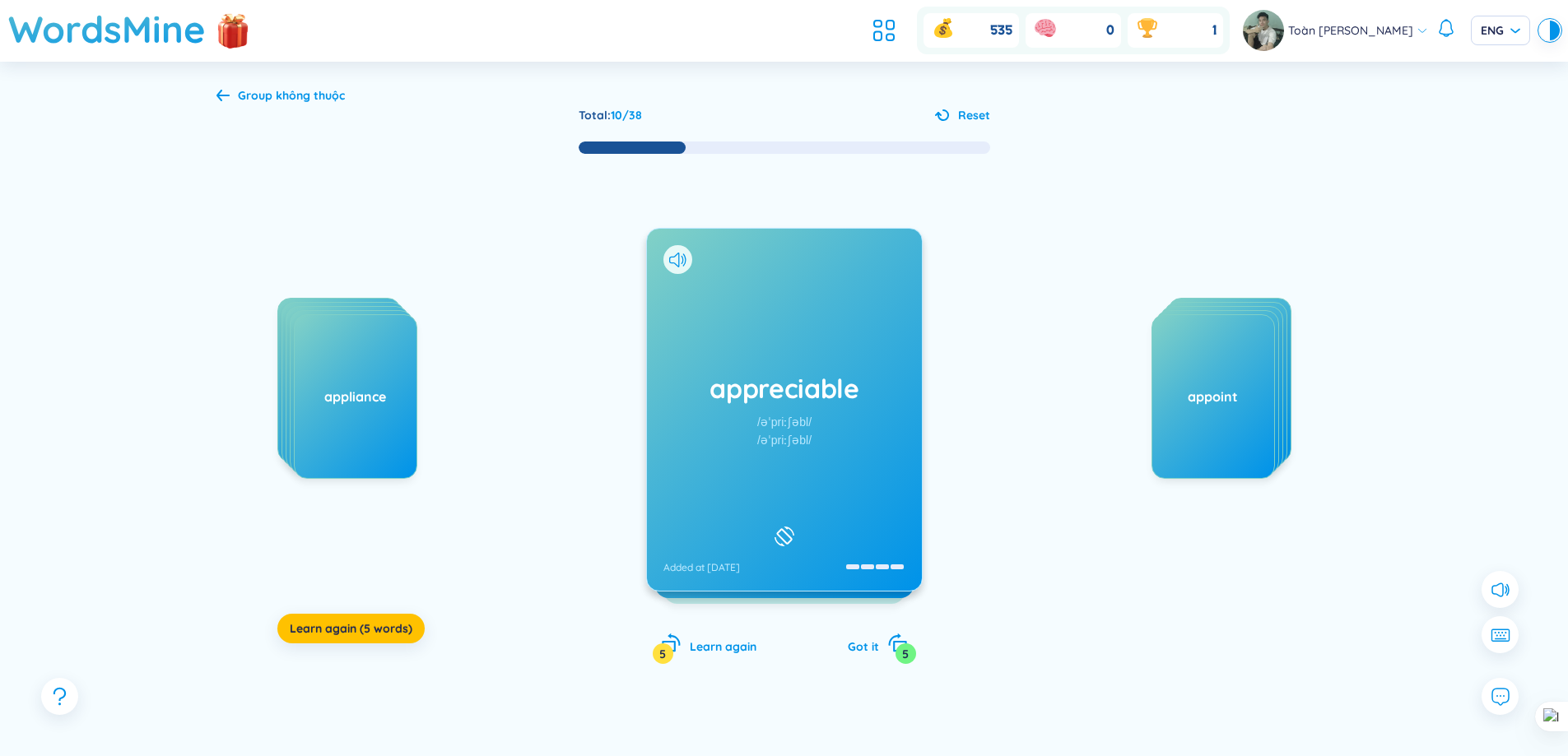
click at [721, 382] on div "appreciable /əˈpriːʃəbl/ /əˈpriːʃəbl/ Added at [DATE]" at bounding box center [784, 410] width 276 height 364
click at [721, 382] on div "appreciable /əˈpriːʃəbl/ /əˈpriːʃəbl/ Added at [DATE] (Definition is empty) Add…" at bounding box center [784, 410] width 276 height 364
click at [851, 366] on div "appreciable /əˈpriːʃəbl/ /əˈpriːʃəbl/ Added at [DATE]" at bounding box center [784, 410] width 275 height 362
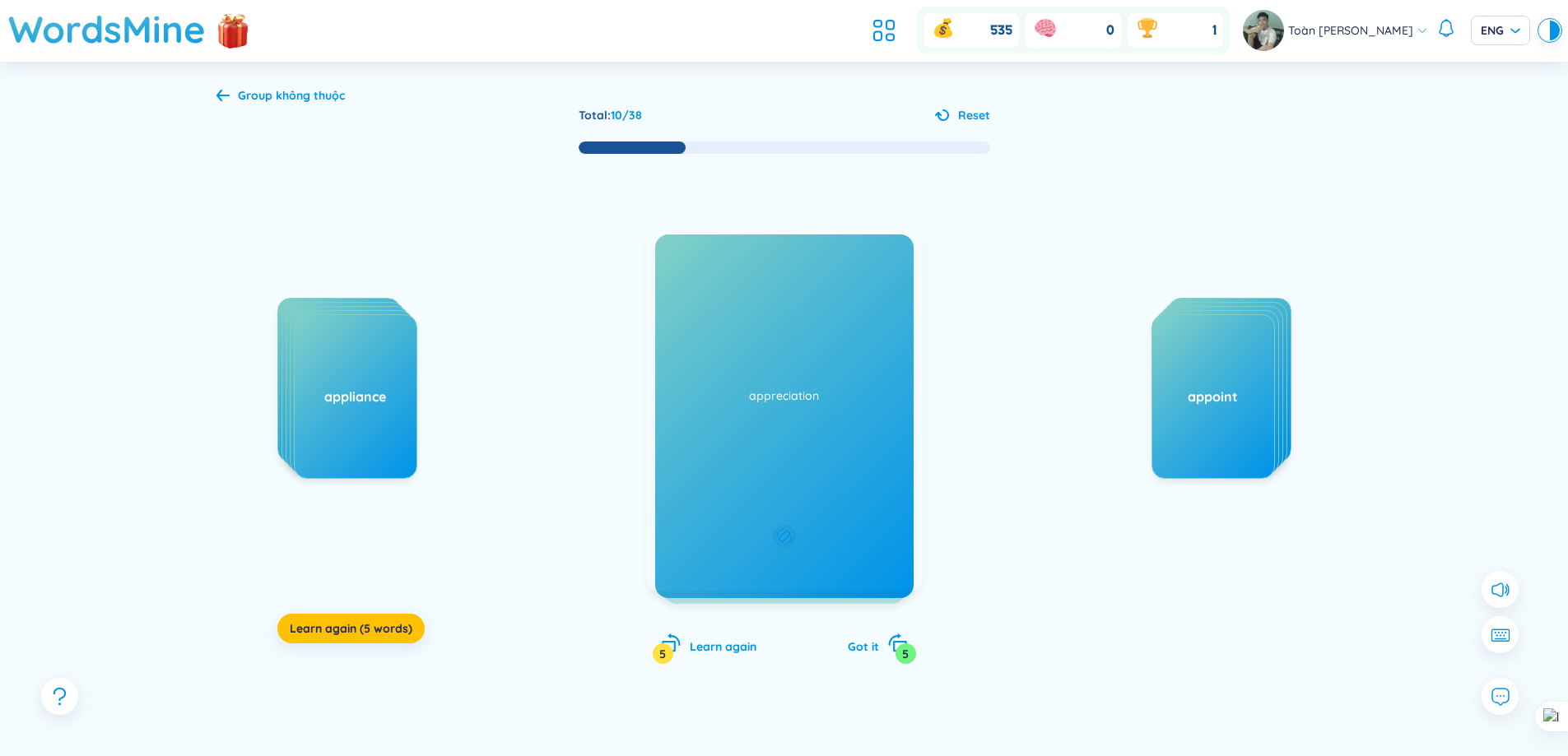
click at [787, 397] on div "(Definition is empty) Added at [DATE]" at bounding box center [784, 410] width 276 height 364
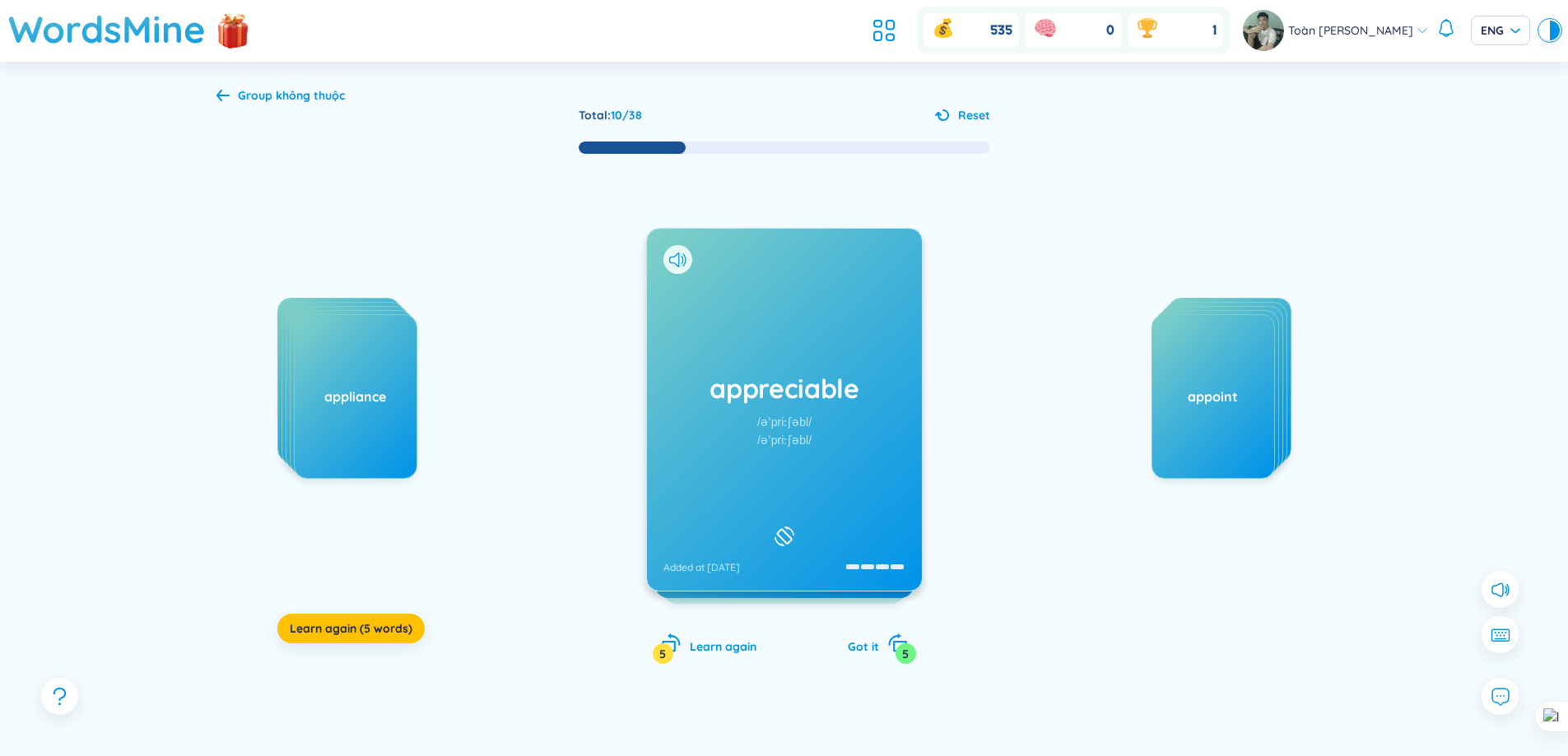
click at [838, 402] on h1 "appreciable" at bounding box center [784, 388] width 242 height 36
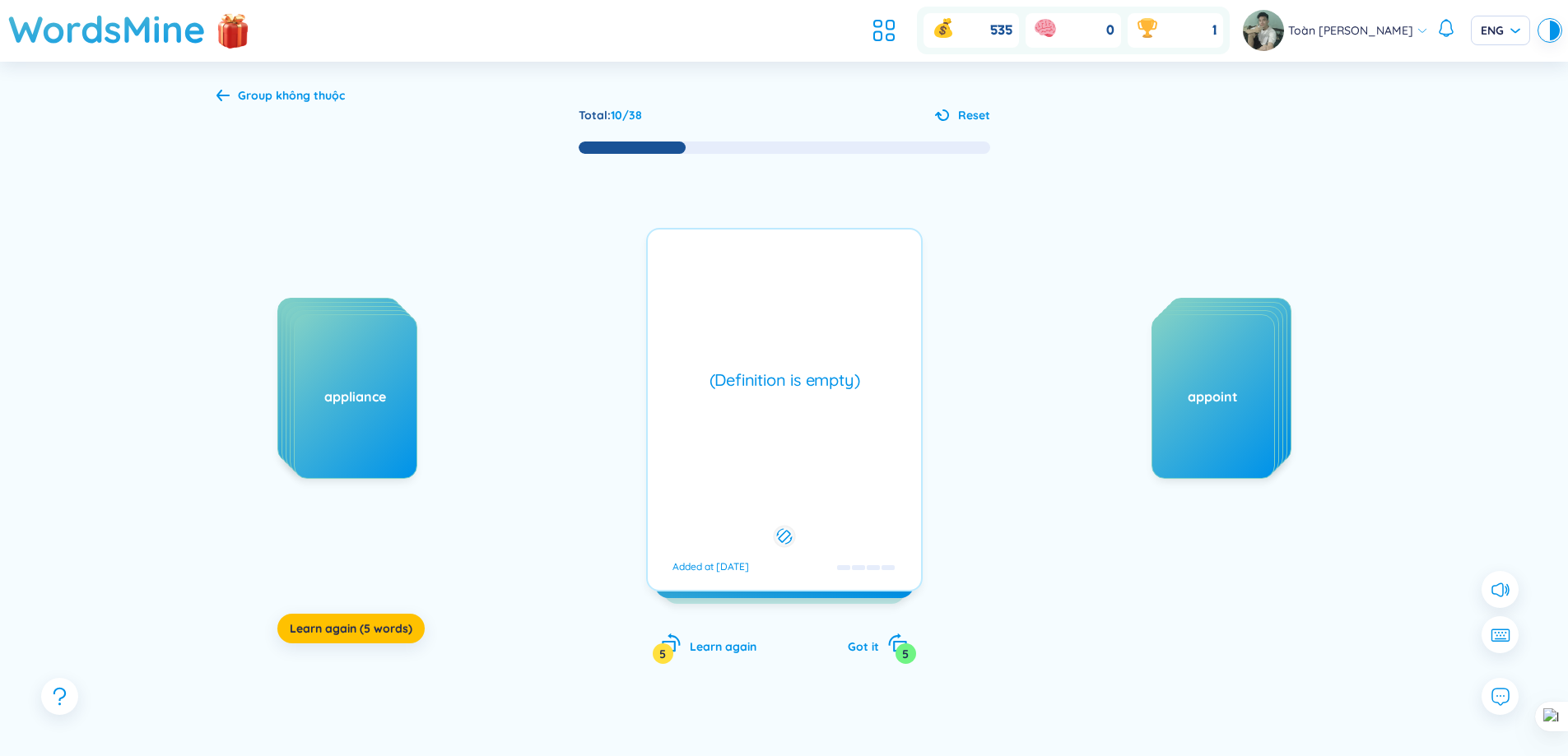
click at [838, 402] on div "(Definition is empty) Added at [DATE]" at bounding box center [784, 410] width 276 height 364
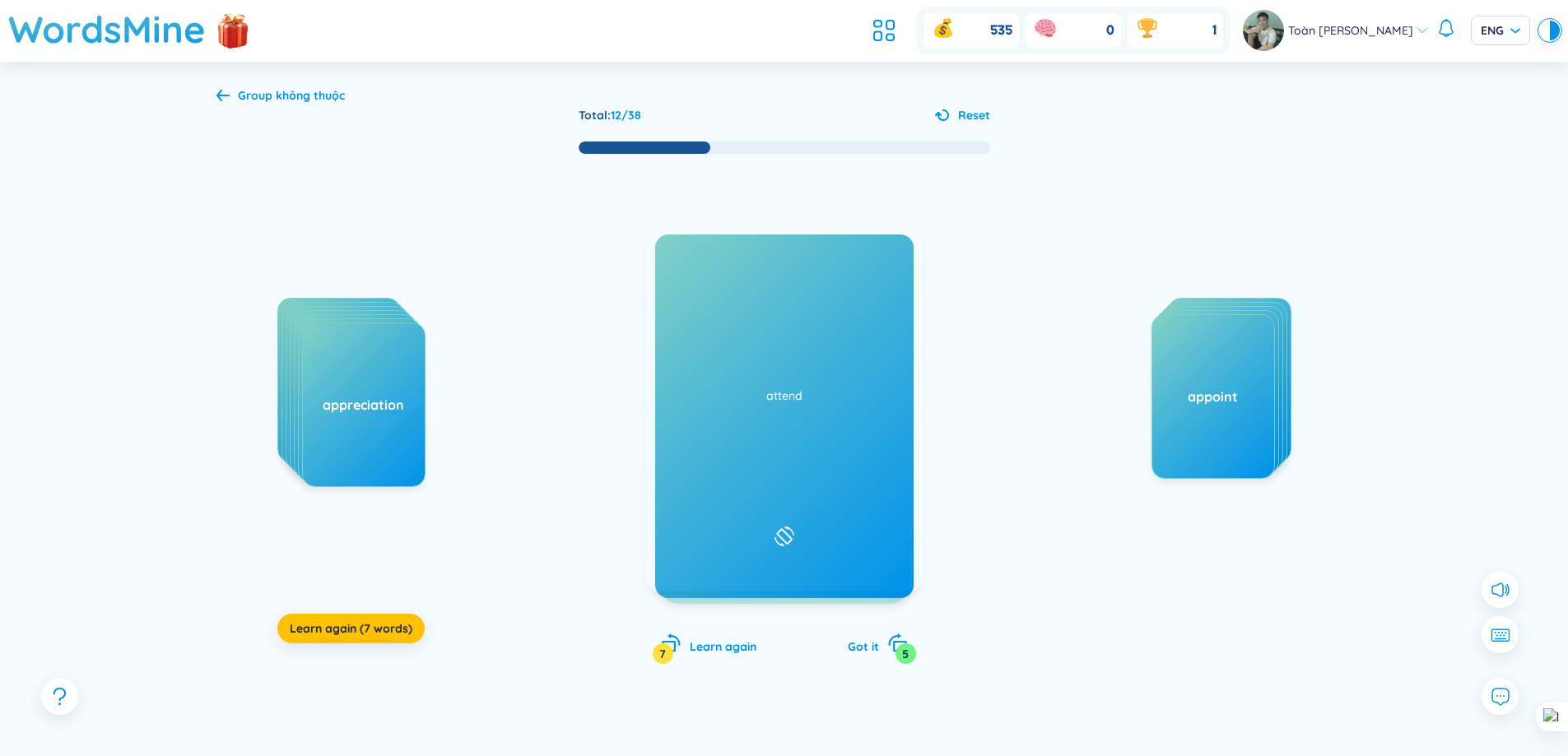
click at [796, 379] on h1 "assemble" at bounding box center [784, 388] width 242 height 36
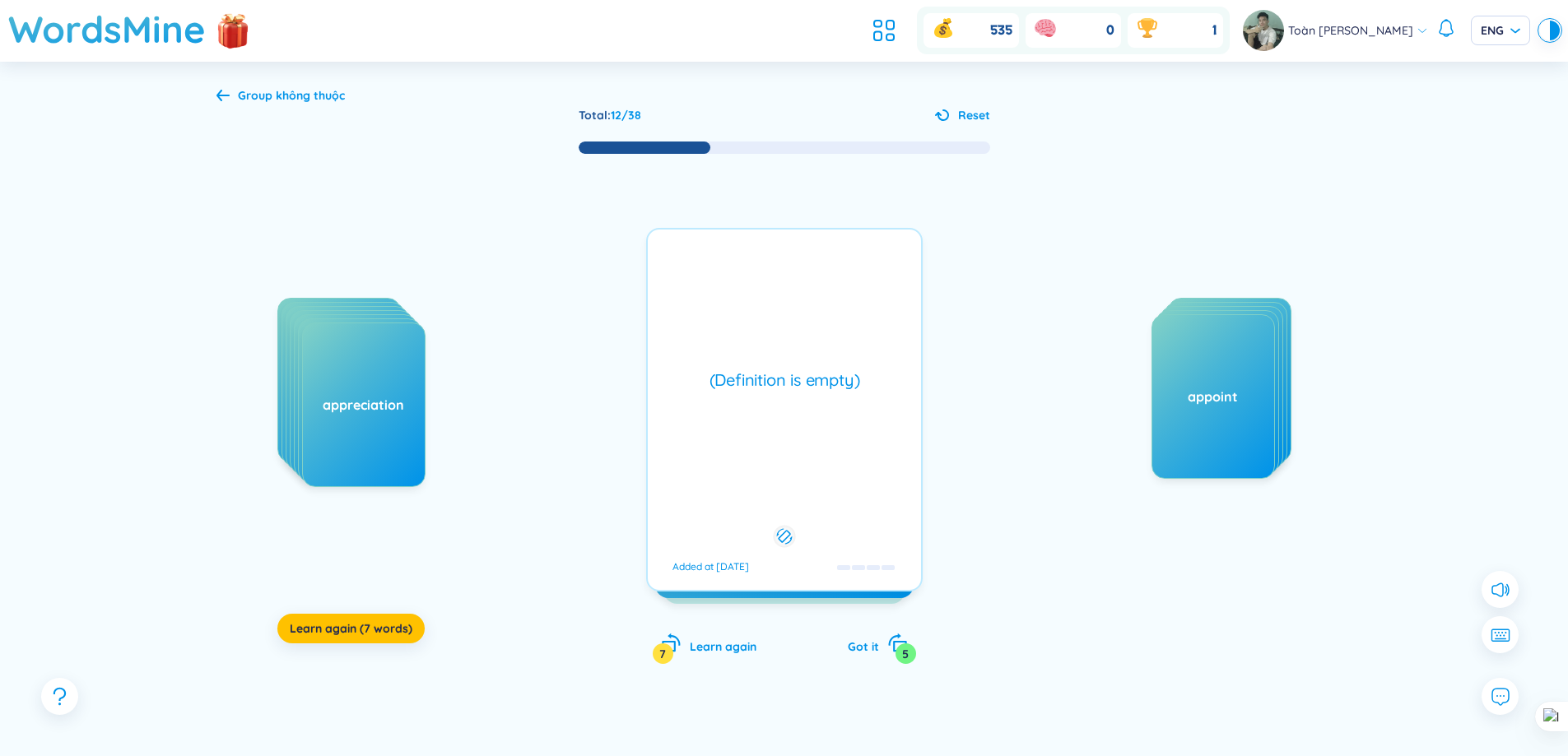
click at [796, 379] on div "(Definition is empty)" at bounding box center [784, 380] width 257 height 23
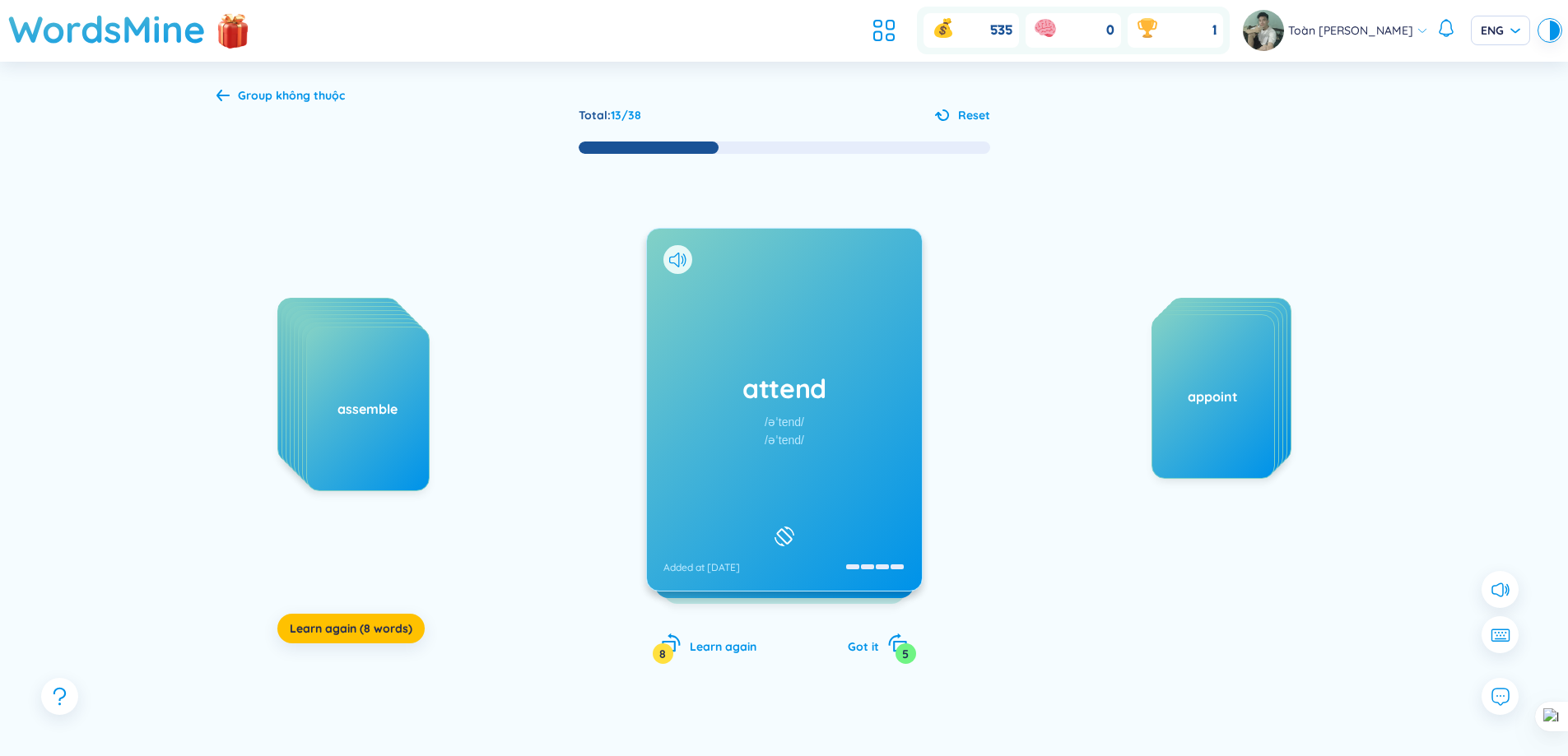
click at [784, 413] on div "/əˈtend/" at bounding box center [784, 422] width 39 height 18
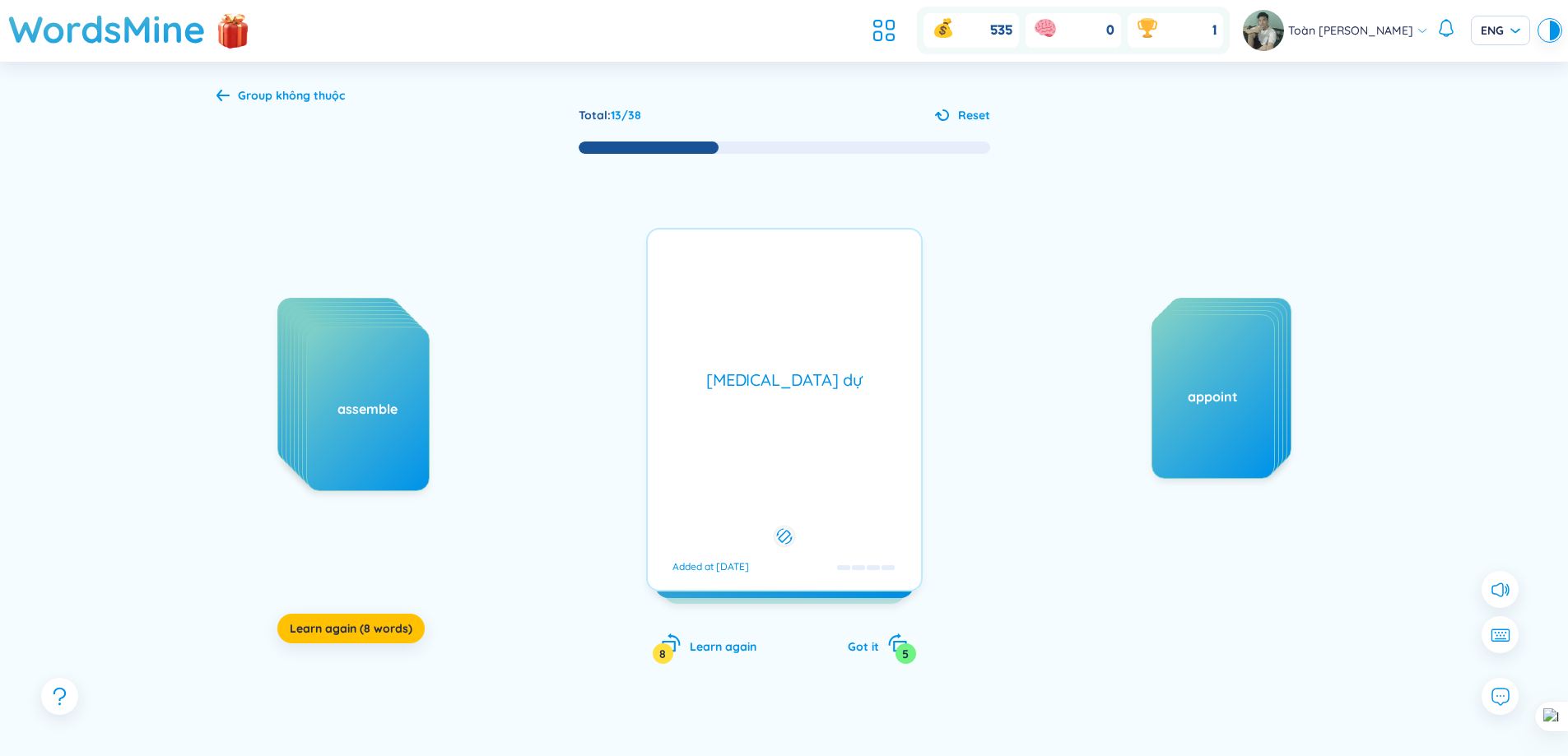
click at [784, 413] on div "[MEDICAL_DATA] dự Added at [DATE]" at bounding box center [784, 410] width 276 height 364
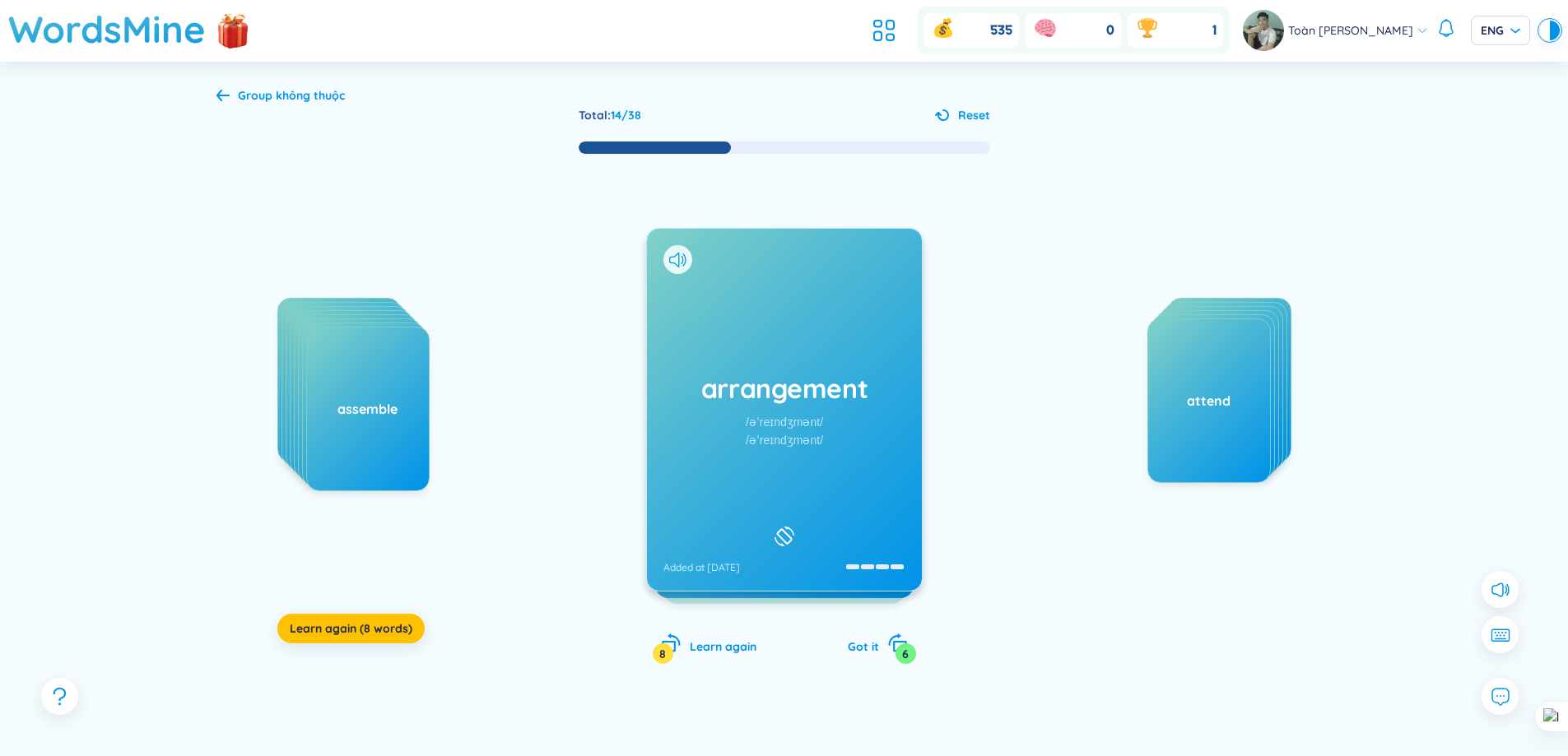
click at [888, 432] on div "arrangement /əˈreɪndʒmənt/ /əˈreɪndʒmənt/ Added at [DATE]" at bounding box center [784, 410] width 275 height 362
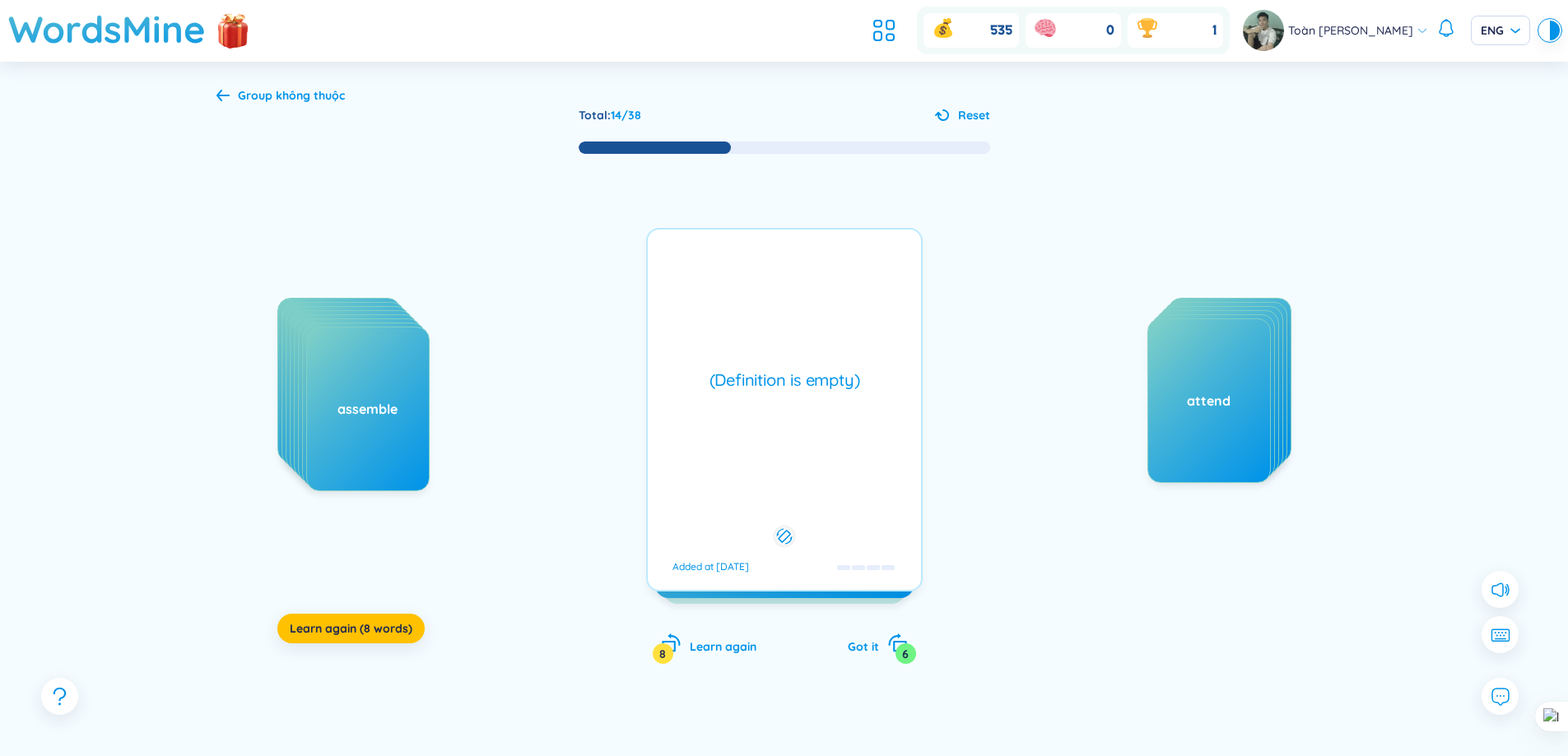
click at [888, 432] on div "(Definition is empty) Added at [DATE]" at bounding box center [784, 410] width 276 height 364
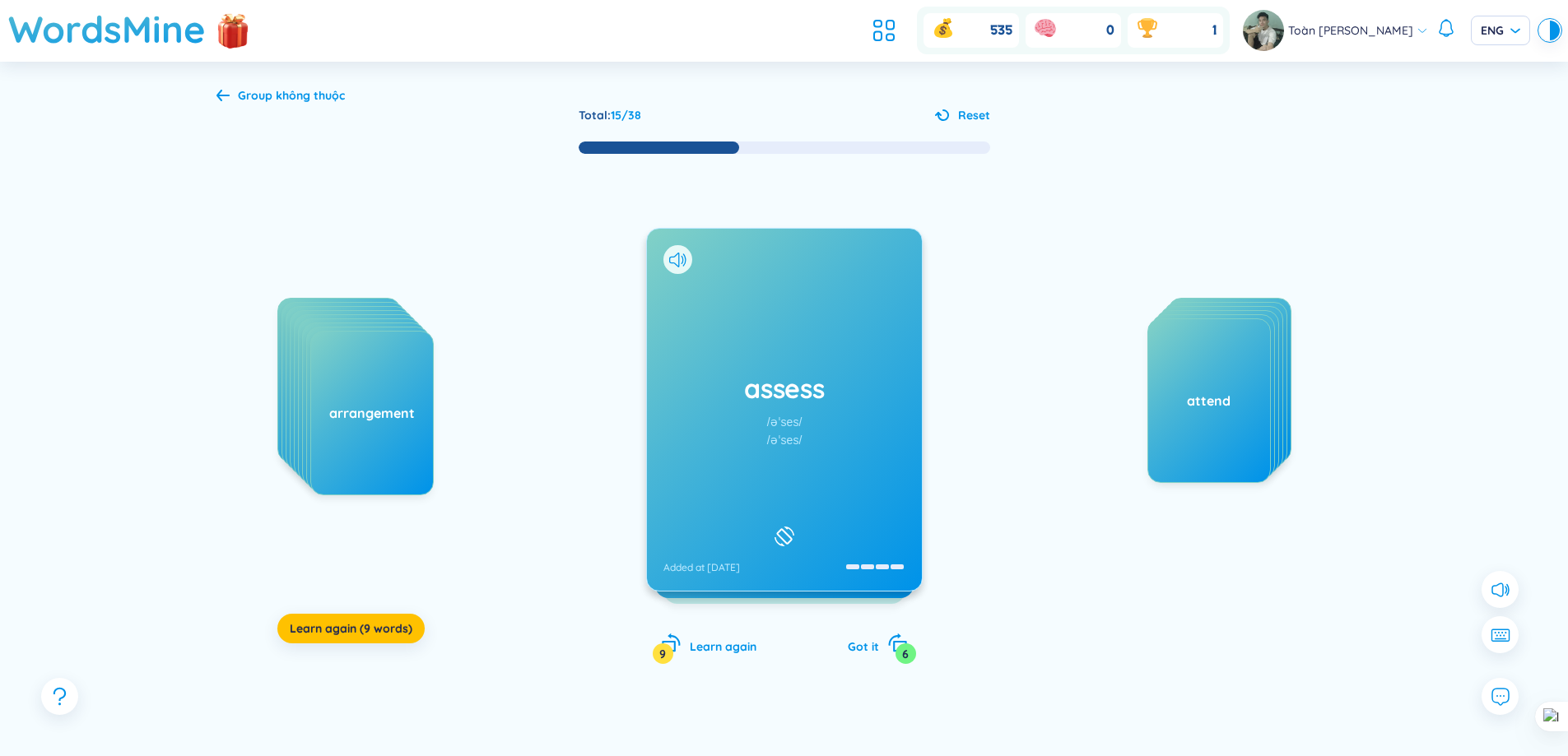
click at [815, 392] on h1 "assess" at bounding box center [784, 388] width 242 height 36
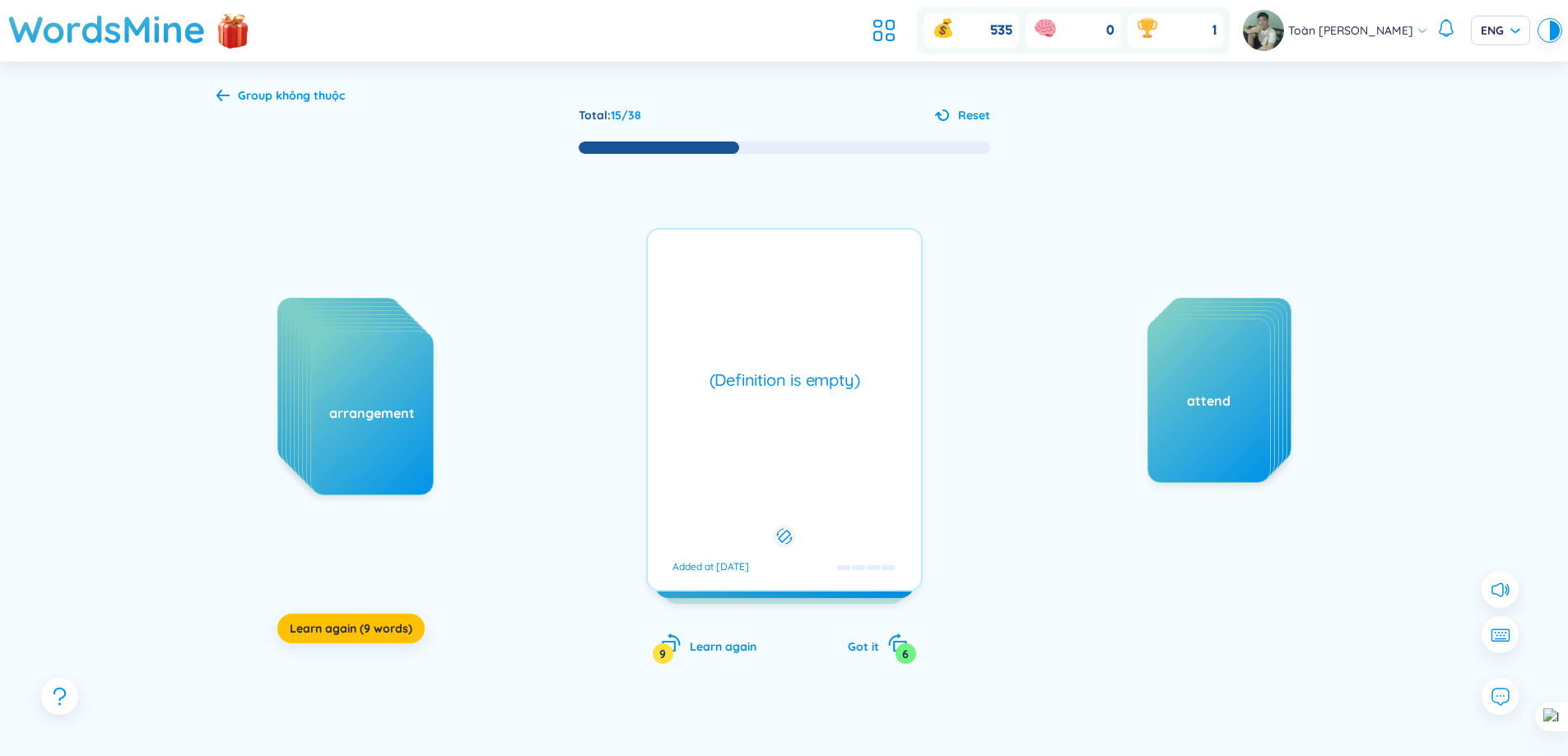
click at [791, 400] on div "(Definition is empty) Added at [DATE]" at bounding box center [784, 410] width 276 height 364
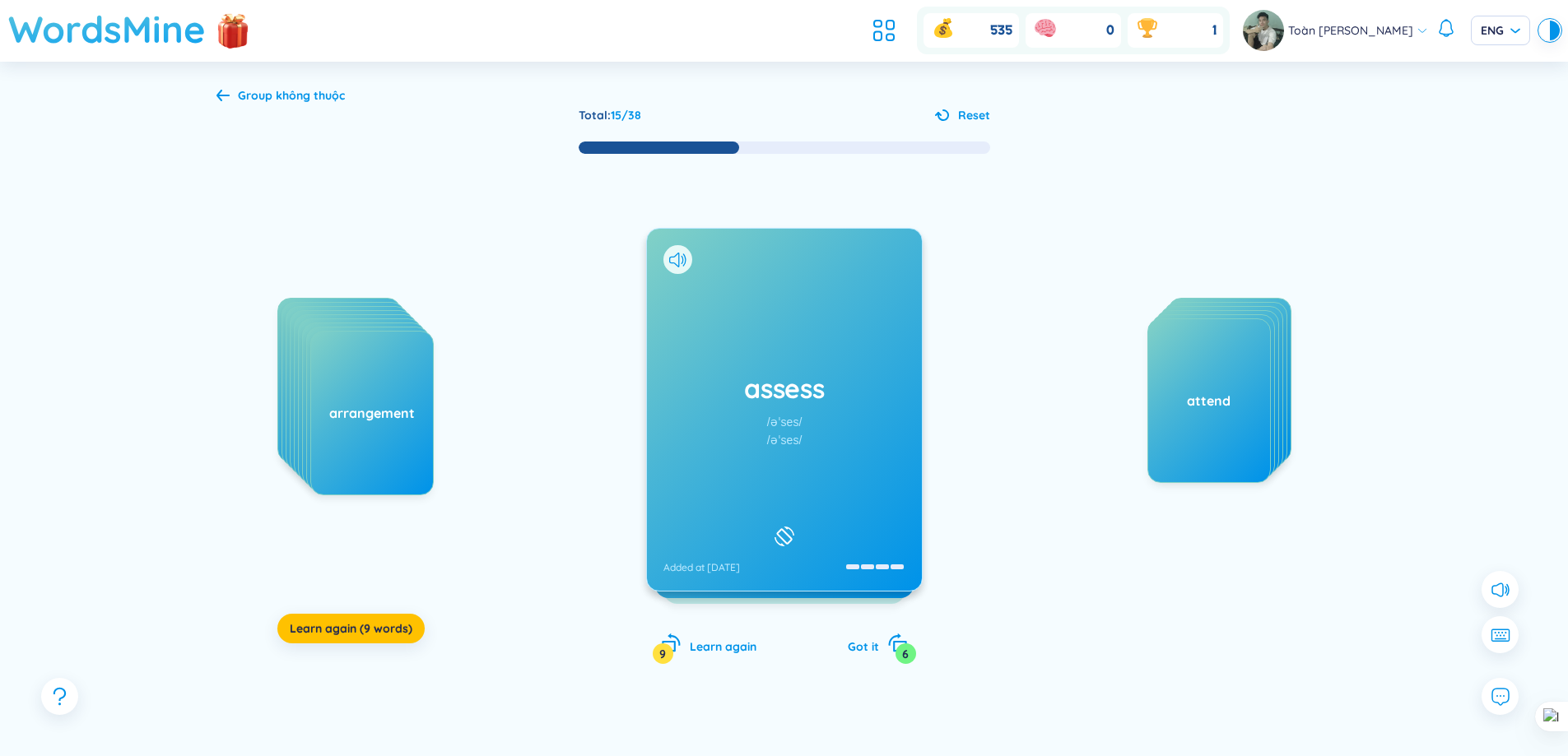
click at [161, 23] on h1 "WordsMine" at bounding box center [106, 29] width 197 height 59
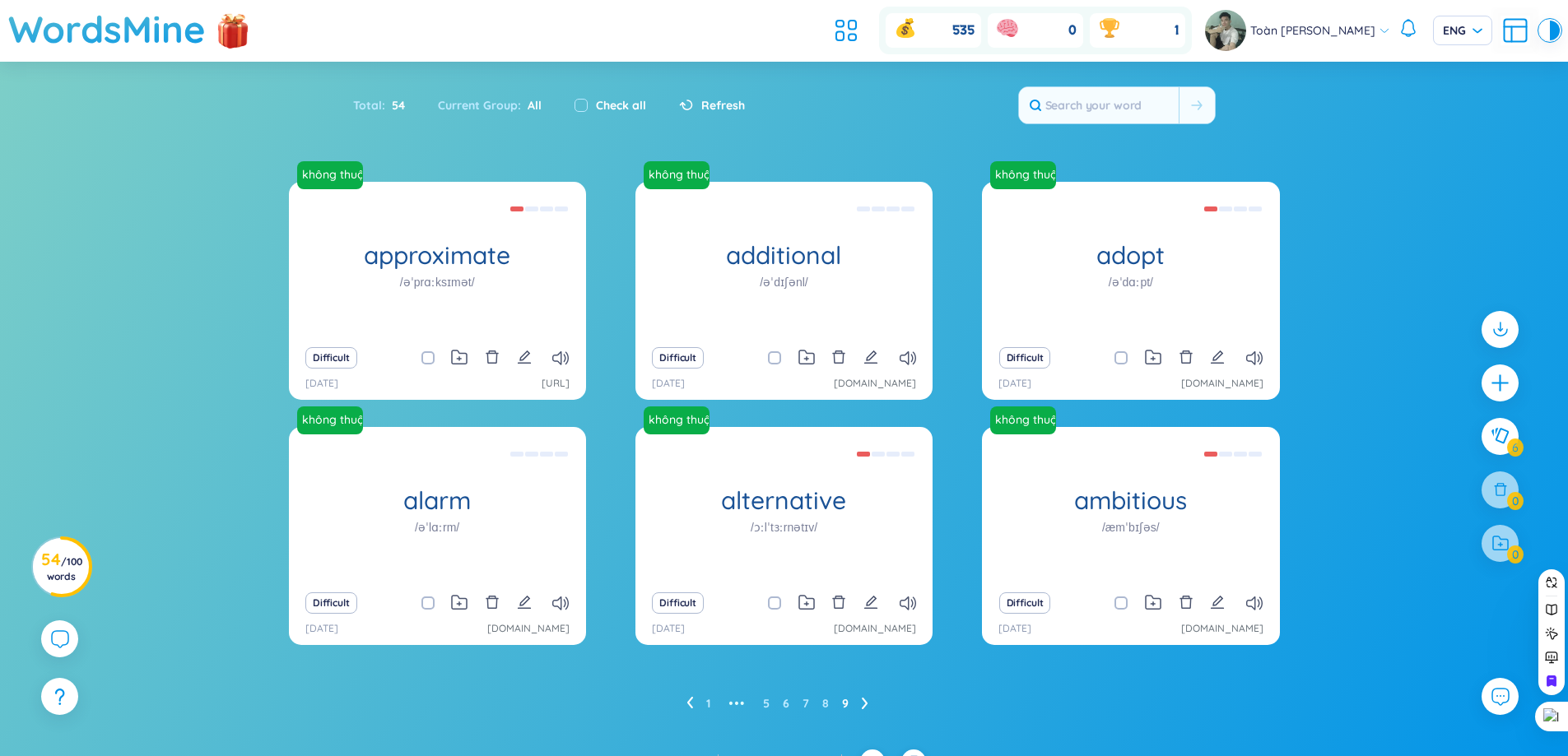
click at [719, 703] on ul "1 ••• 5 6 7 8 9" at bounding box center [784, 703] width 195 height 26
click at [711, 703] on ul "1 ••• 5 6 7 8 9" at bounding box center [784, 703] width 195 height 26
click at [708, 703] on link "1" at bounding box center [708, 703] width 4 height 25
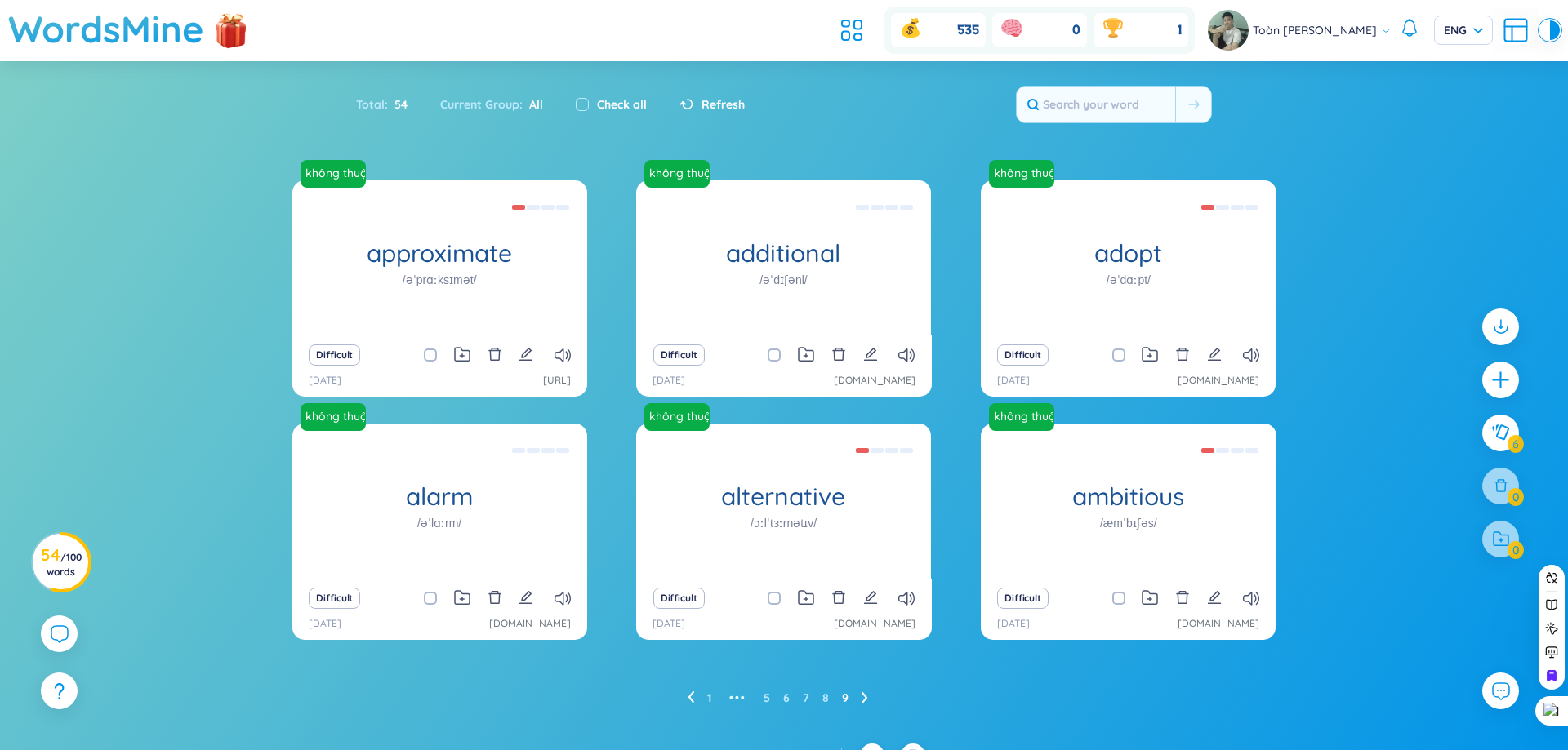
click at [703, 698] on div "WordsMine Copilot is now available! Check it out here WordsMine Copilot is now …" at bounding box center [784, 372] width 1568 height 744
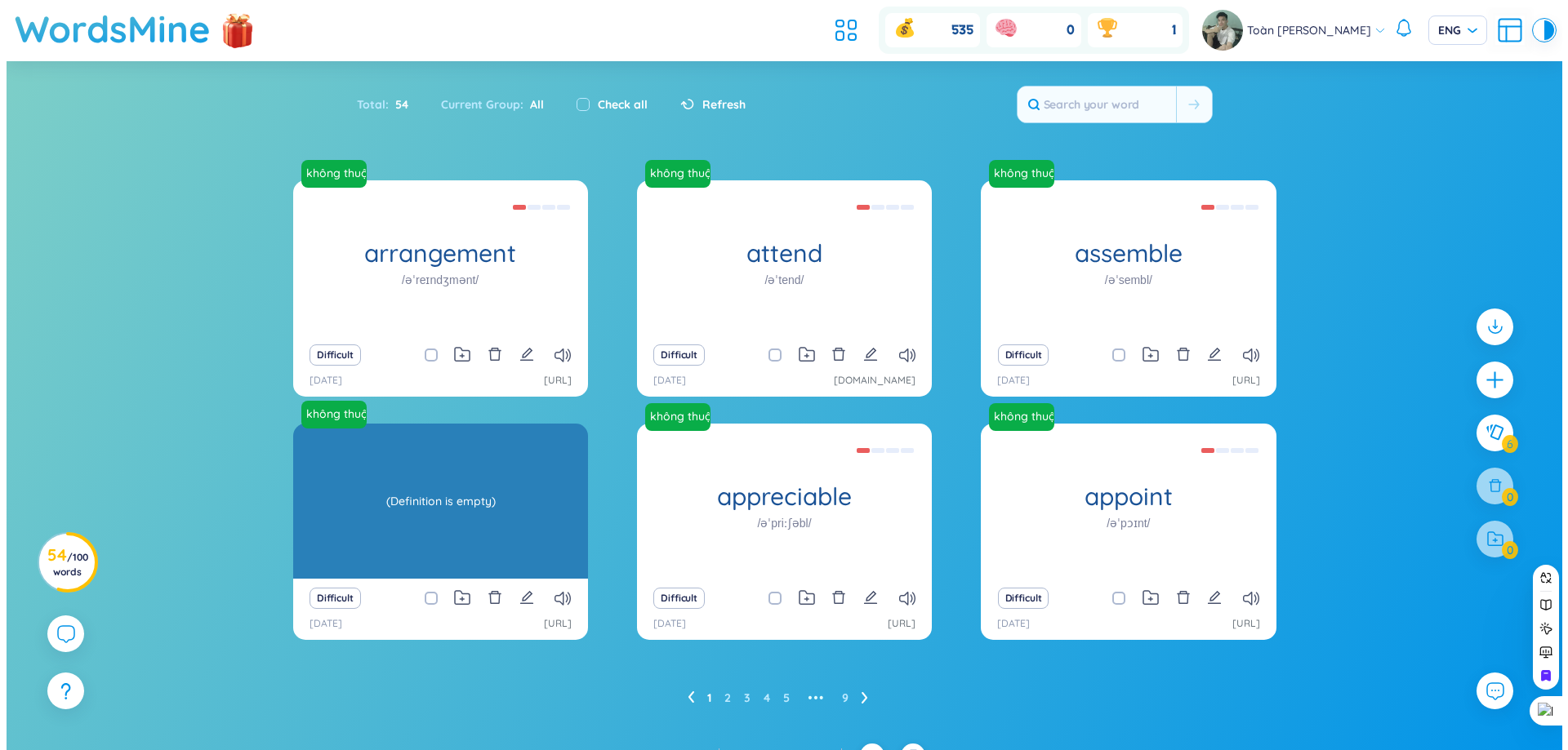
scroll to position [26, 0]
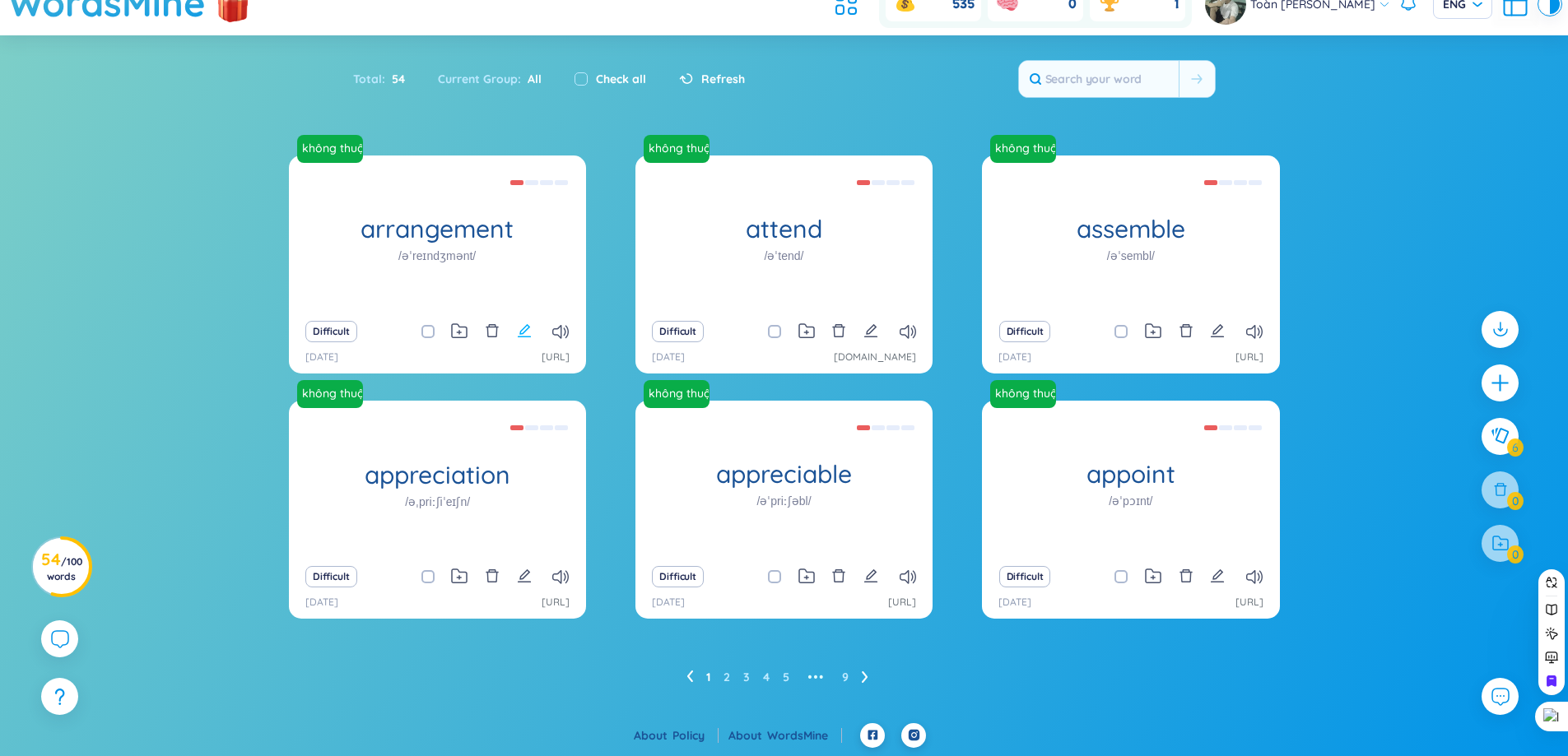
click at [522, 327] on icon "edit" at bounding box center [524, 331] width 15 height 15
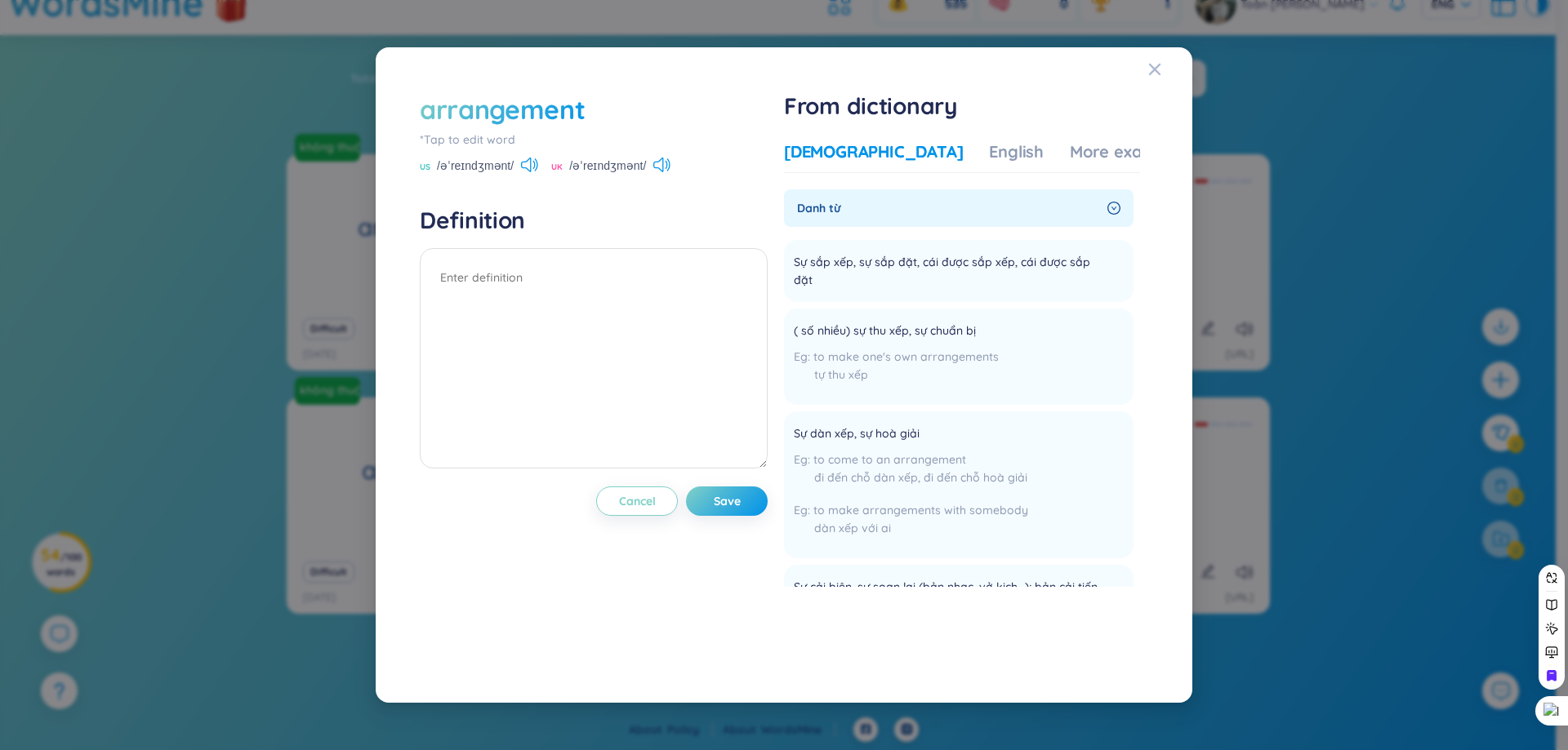
click at [499, 105] on div "arrangement" at bounding box center [502, 109] width 165 height 36
click at [670, 279] on textarea at bounding box center [594, 358] width 348 height 220
type textarea "sắp xếp"
click at [746, 521] on div "arrangement *Tap to edit word US /əˈreɪndʒmənt/ UK /əˈreɪndʒmənt/ Definition sắ…" at bounding box center [594, 375] width 348 height 567
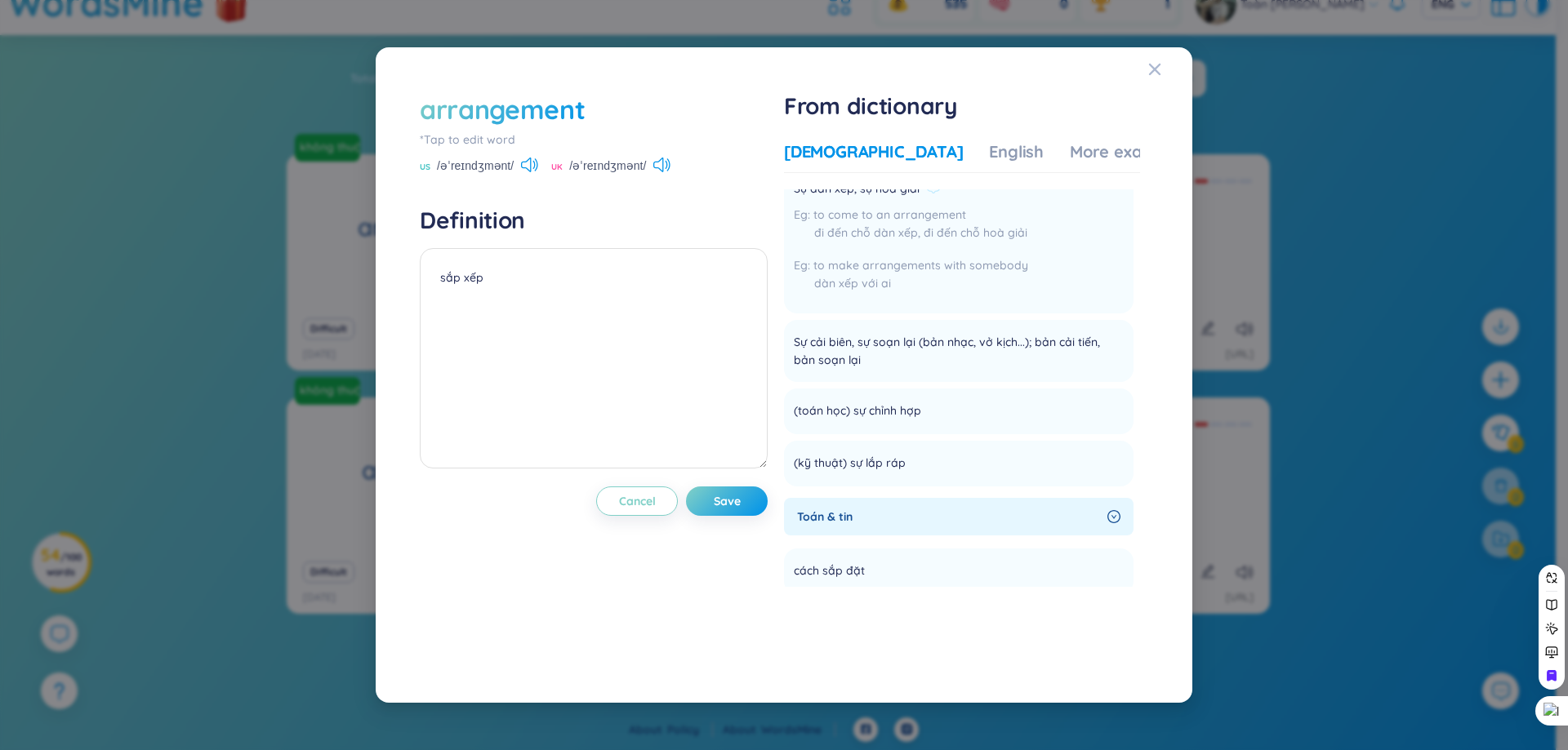
scroll to position [0, 0]
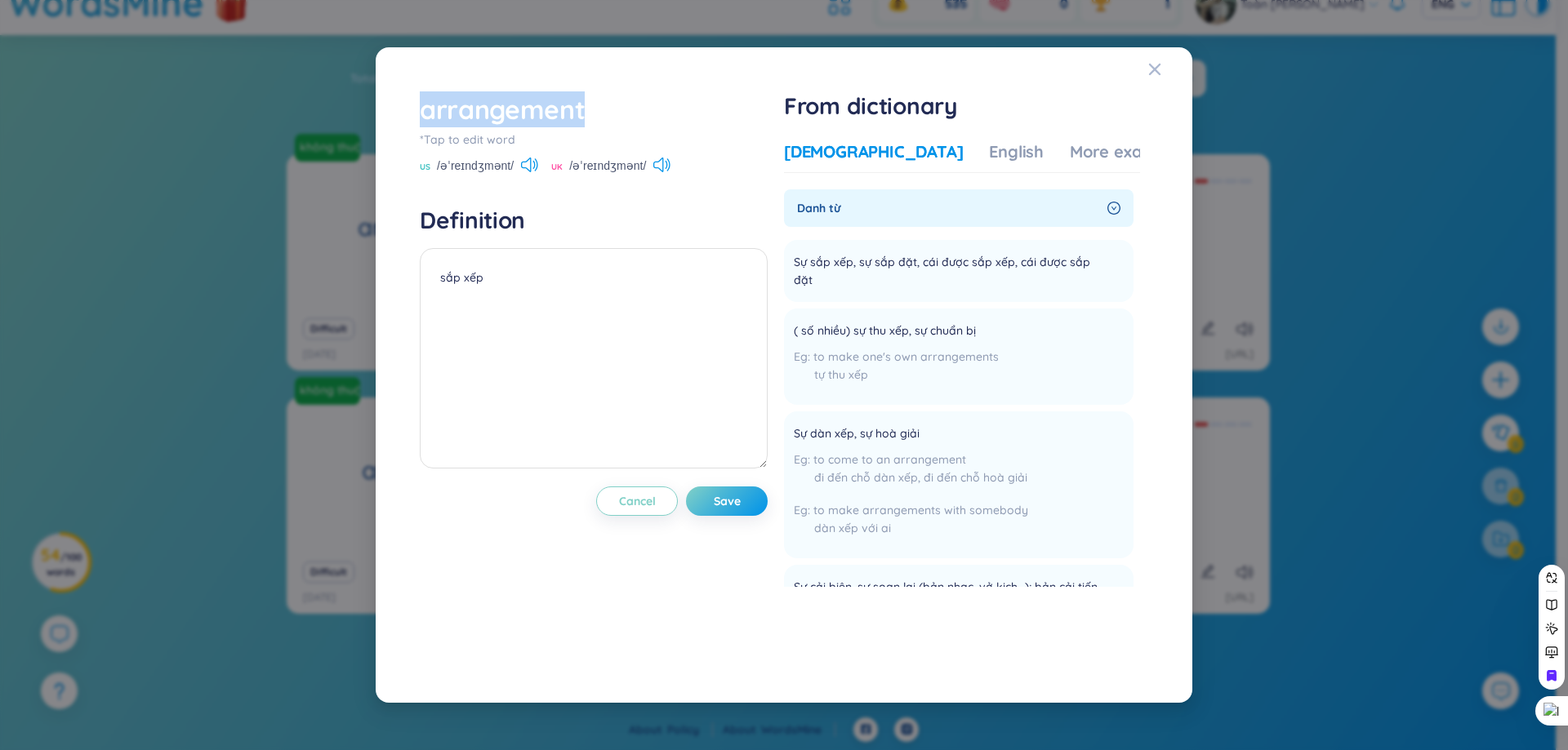
drag, startPoint x: 658, startPoint y: 99, endPoint x: 416, endPoint y: 105, distance: 242.1
click at [416, 105] on div "arrangement *Tap to edit word US /əˈreɪndʒmənt/ [GEOGRAPHIC_DATA] /əˈreɪndʒmənt…" at bounding box center [784, 375] width 745 height 584
click at [406, 70] on div at bounding box center [406, 70] width 0 height 0
click at [744, 296] on textarea "sắp xếp" at bounding box center [594, 358] width 348 height 220
click at [751, 504] on button "Save" at bounding box center [727, 501] width 82 height 30
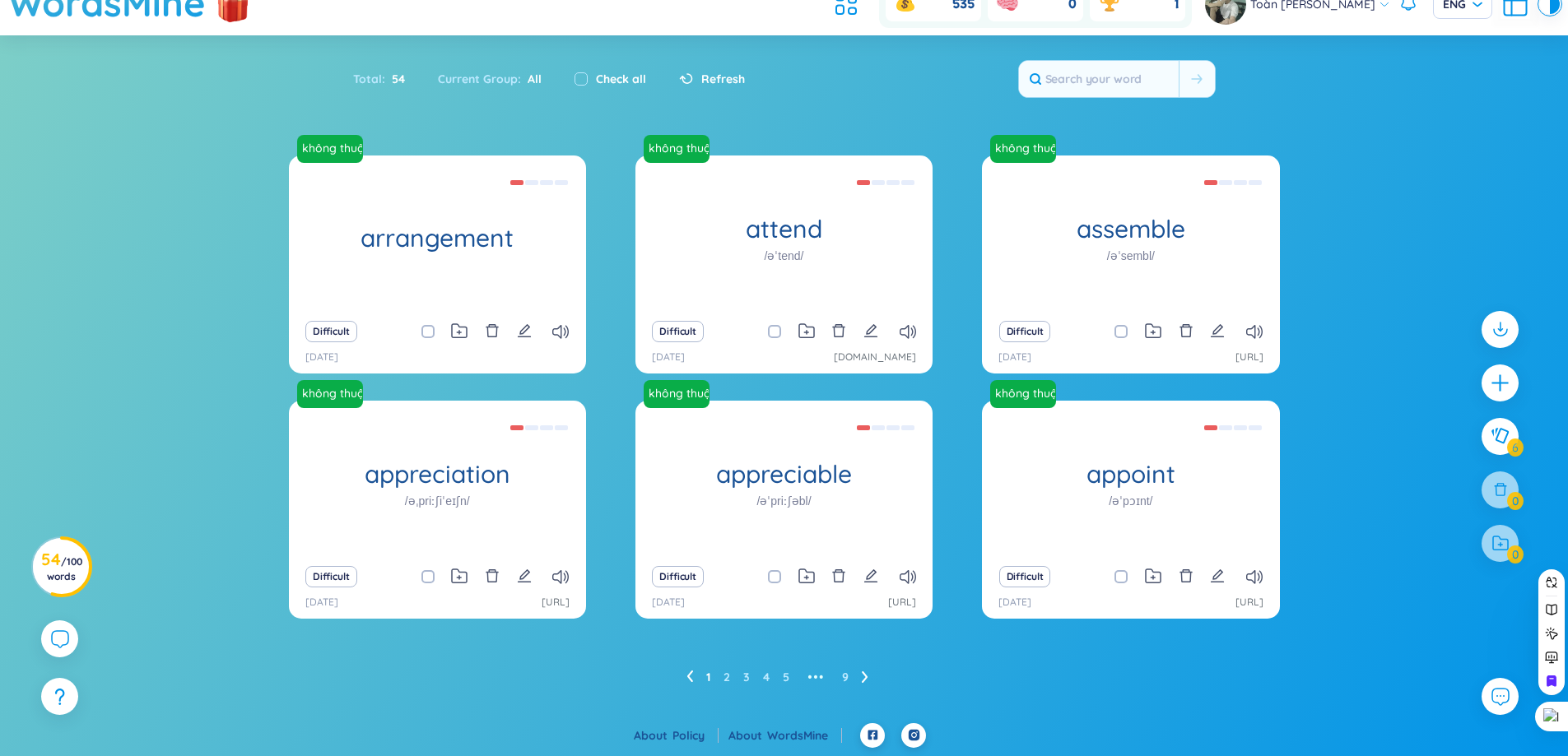
click at [520, 580] on icon "edit" at bounding box center [524, 575] width 15 height 15
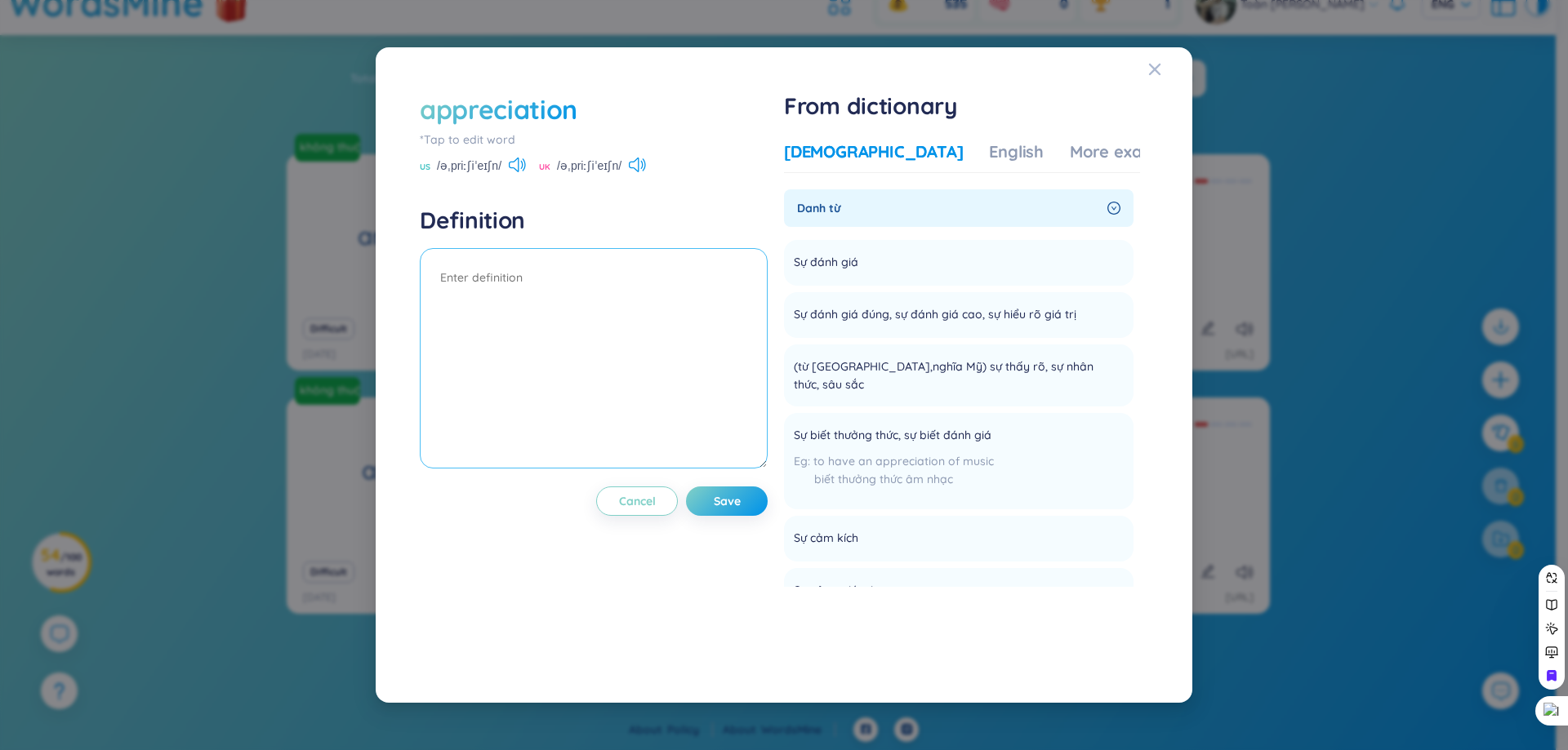
click at [547, 309] on textarea at bounding box center [594, 358] width 348 height 220
type textarea "d"
type textarea "đánh giá"
click at [757, 329] on button "Save" at bounding box center [727, 322] width 82 height 30
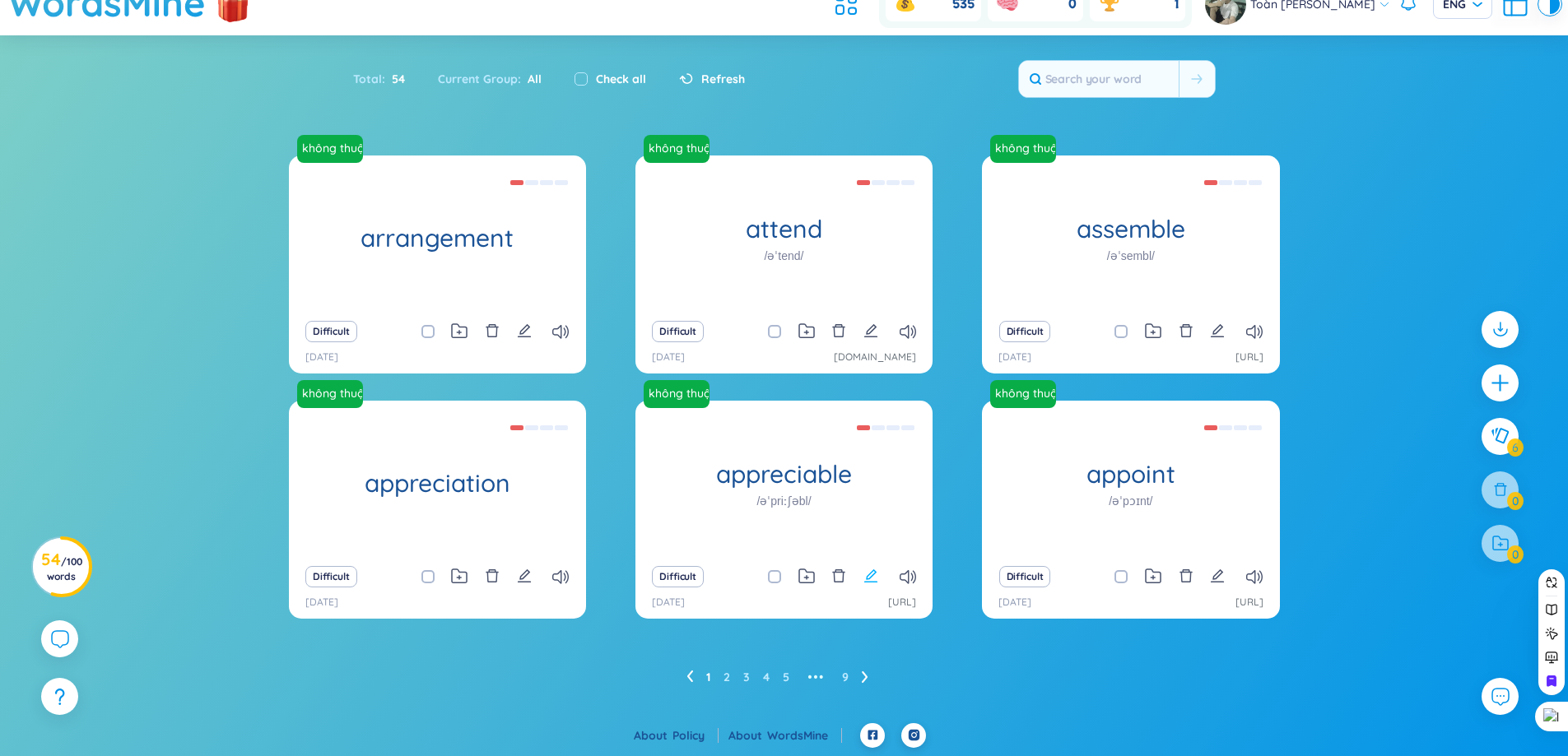
click at [866, 578] on icon "edit" at bounding box center [870, 575] width 15 height 15
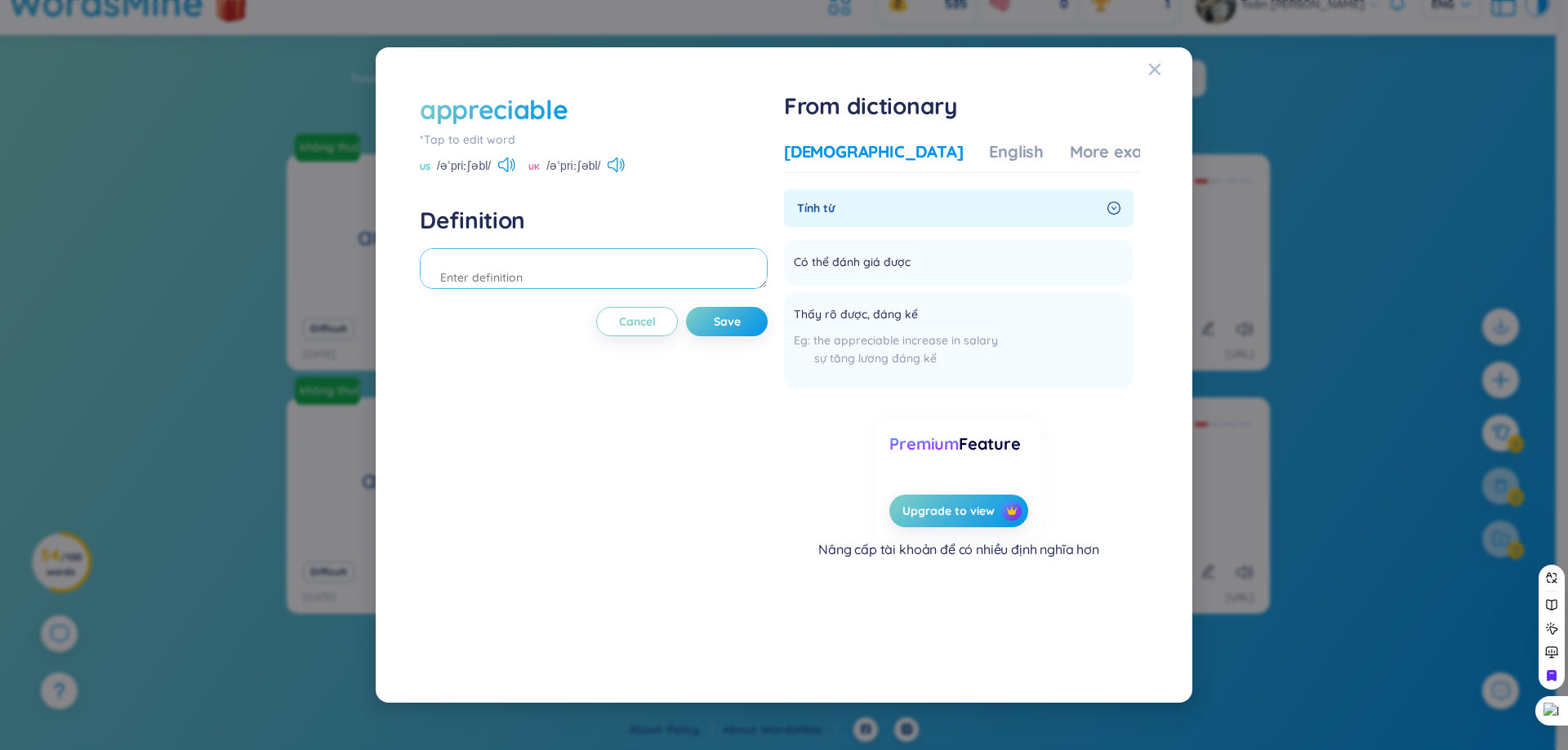
click at [651, 254] on textarea at bounding box center [594, 268] width 348 height 41
type textarea "có thể đánh giá được"
click at [742, 337] on div "appreciable *Tap to edit word US /əˈpriːʃəbl/ UK /əˈpriːʃəbl/ Definition có thể…" at bounding box center [594, 375] width 348 height 567
click at [730, 323] on span "Save" at bounding box center [727, 321] width 27 height 17
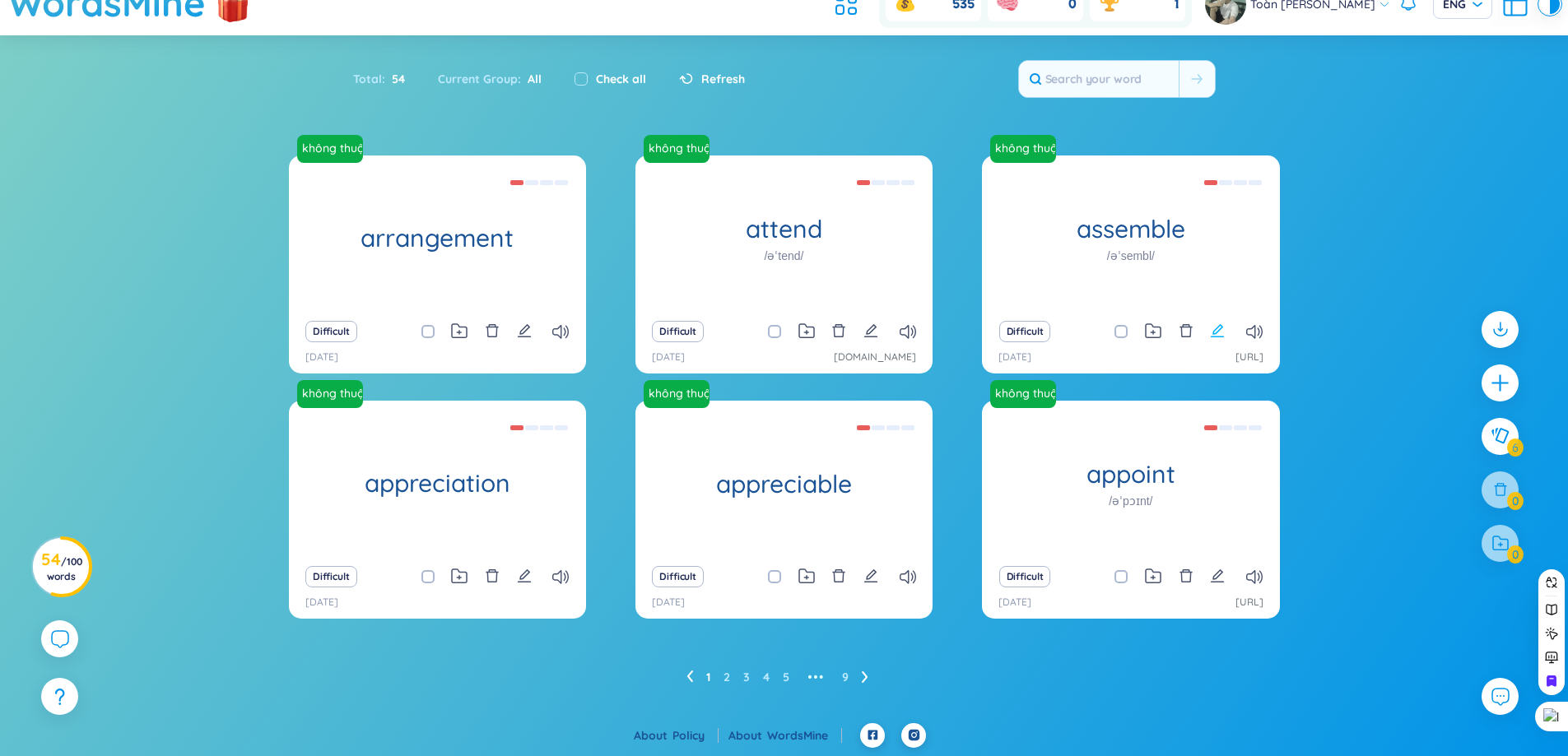
click at [1225, 333] on icon "edit" at bounding box center [1217, 331] width 15 height 15
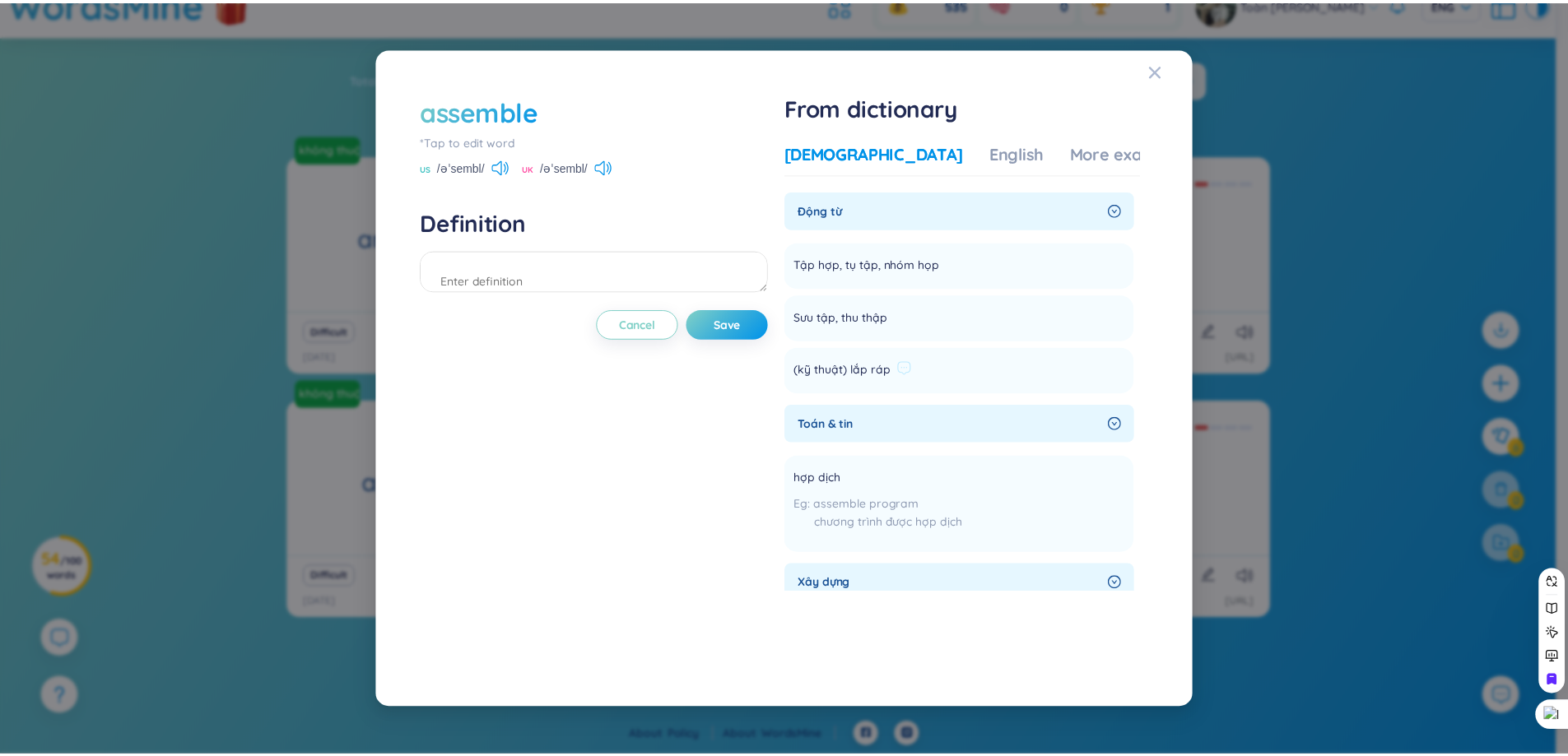
scroll to position [165, 0]
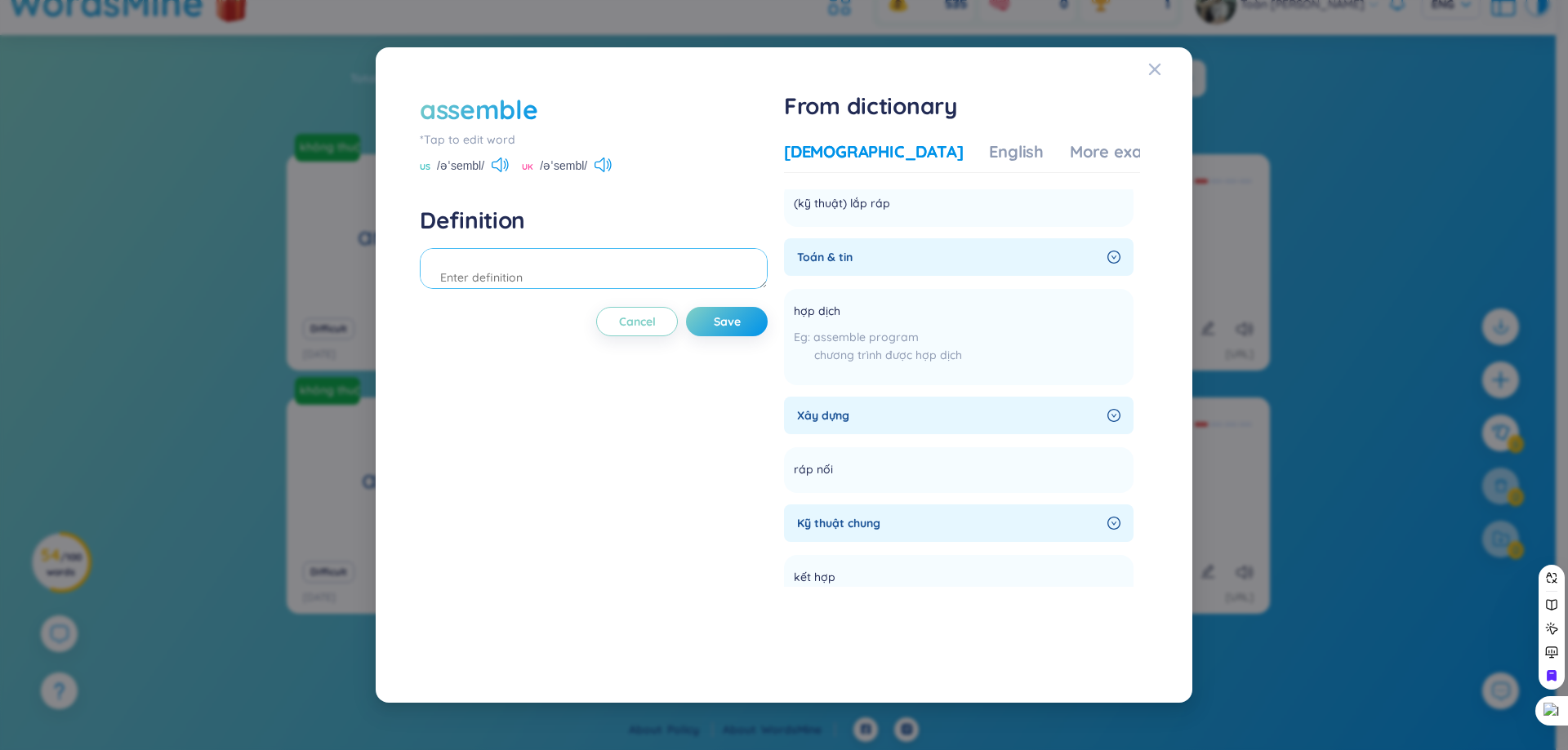
click at [541, 275] on textarea at bounding box center [594, 268] width 348 height 41
type textarea "k"
type textarea "l"
type textarea "lắp ráp"
click at [742, 331] on button "Save" at bounding box center [727, 322] width 82 height 30
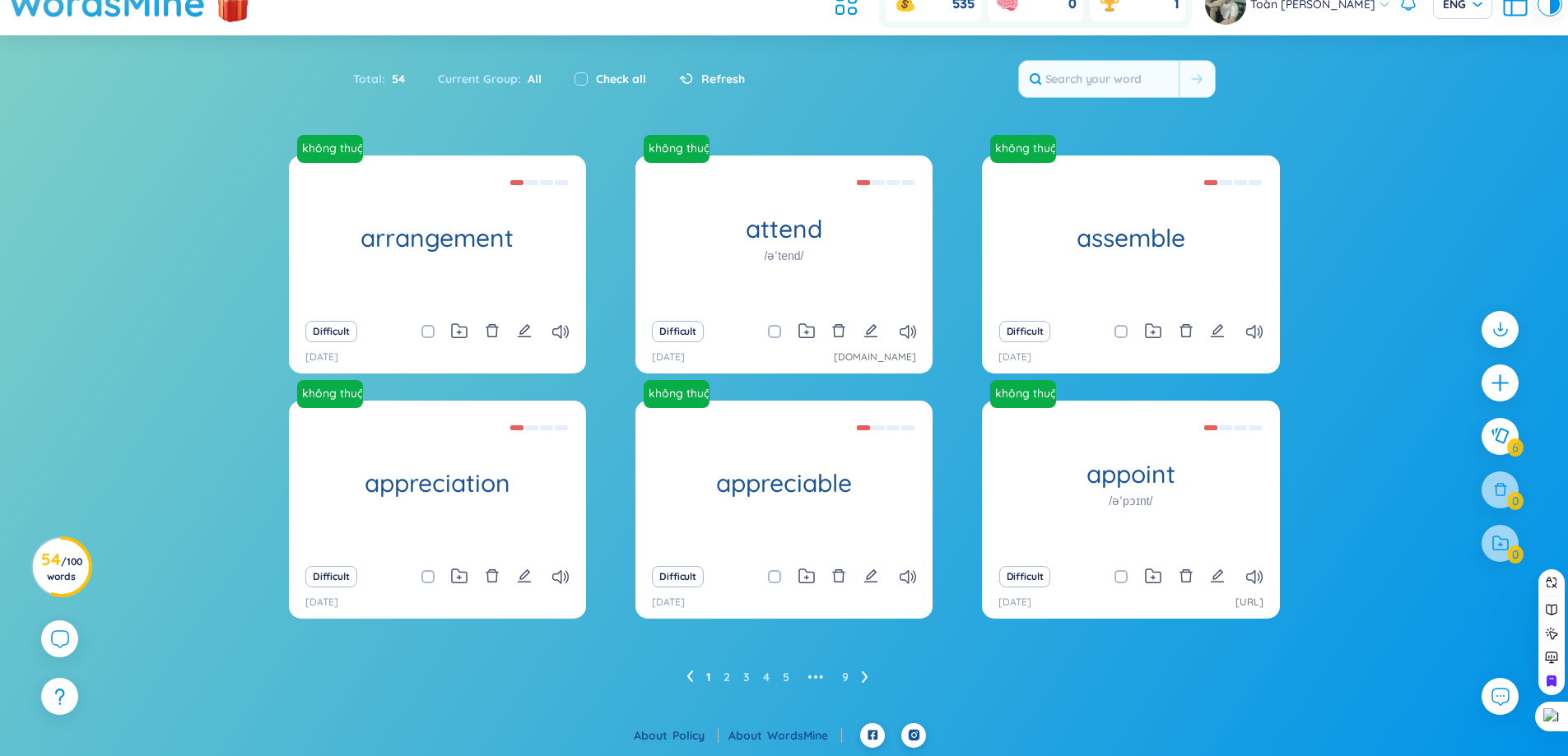
scroll to position [0, 0]
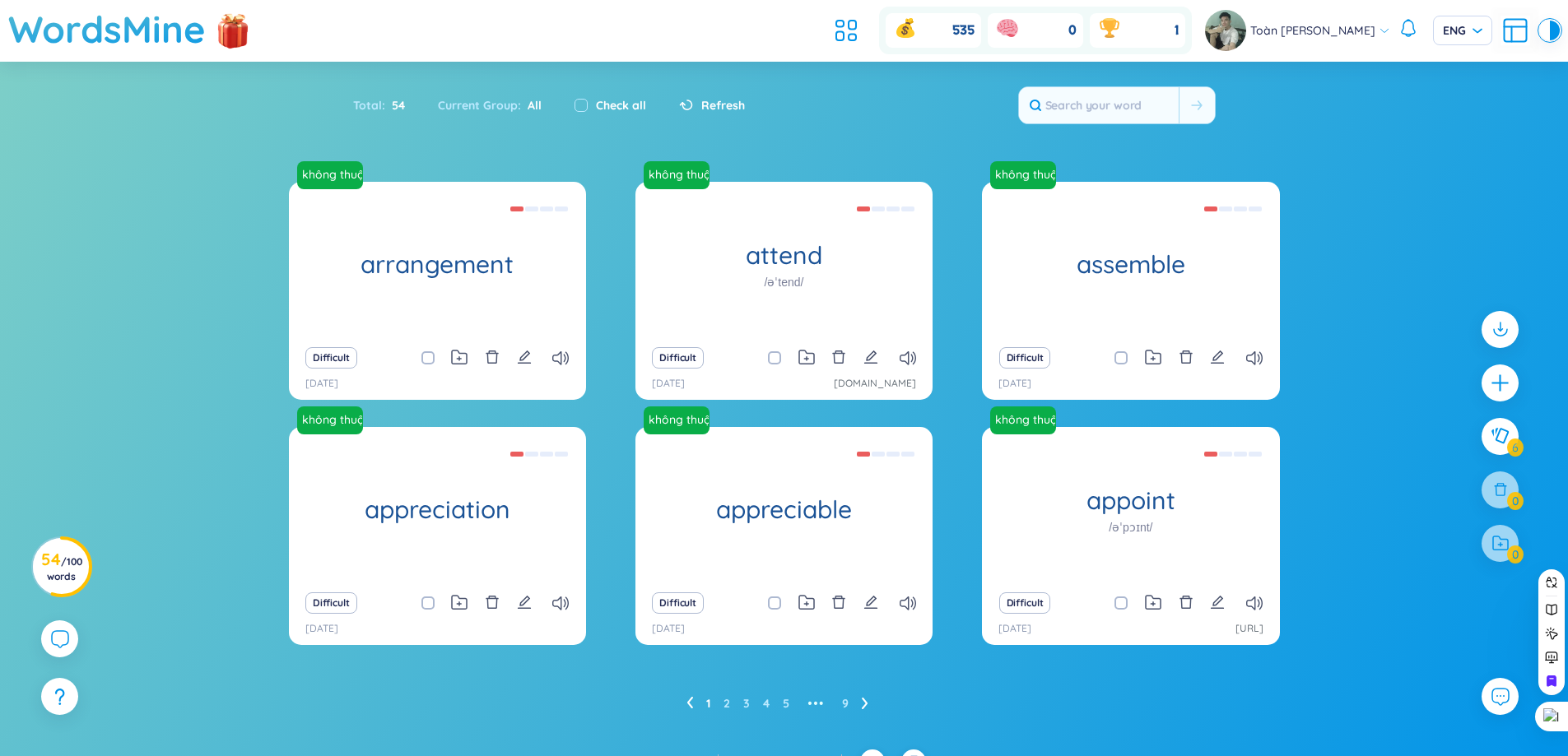
click at [866, 704] on icon at bounding box center [864, 703] width 6 height 11
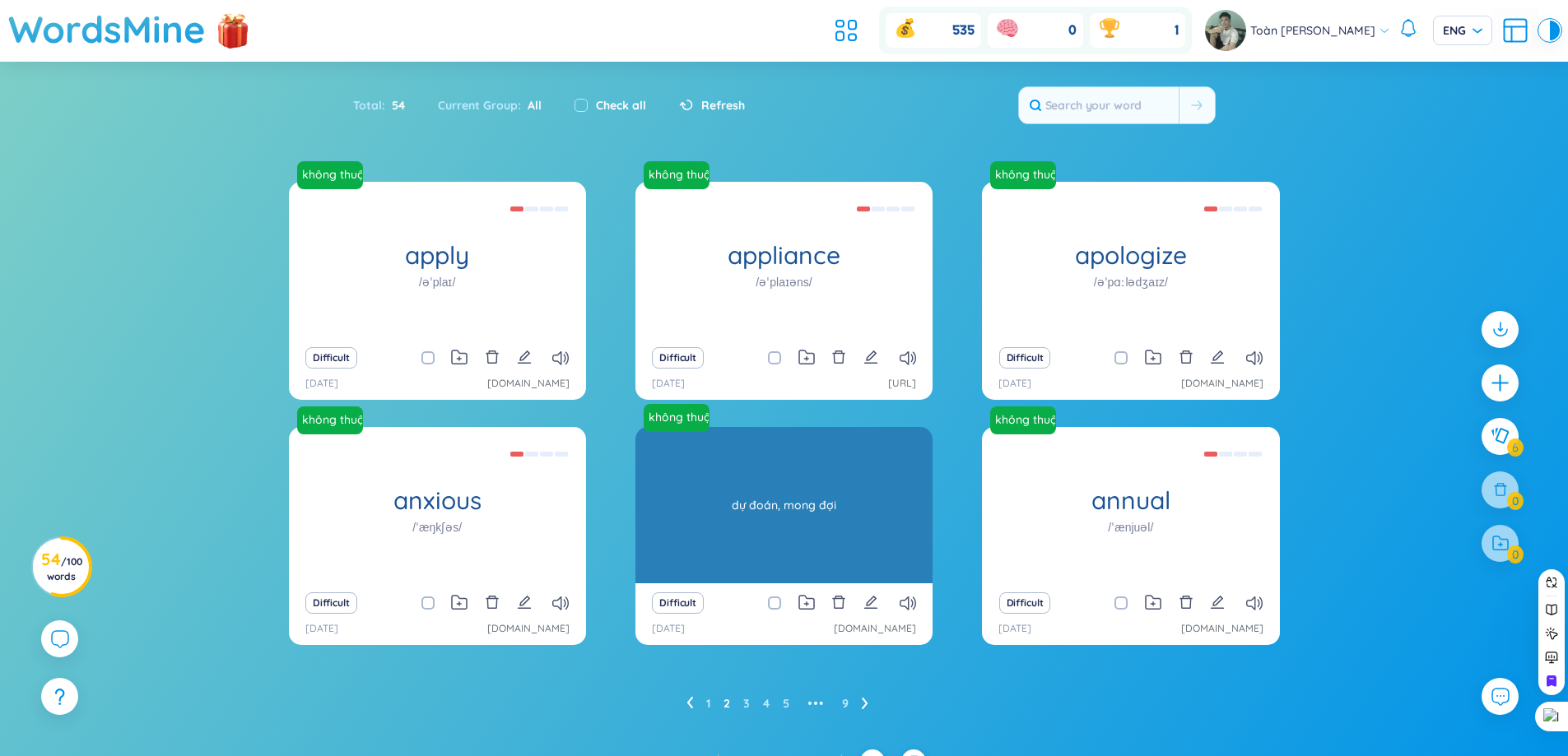
scroll to position [26, 0]
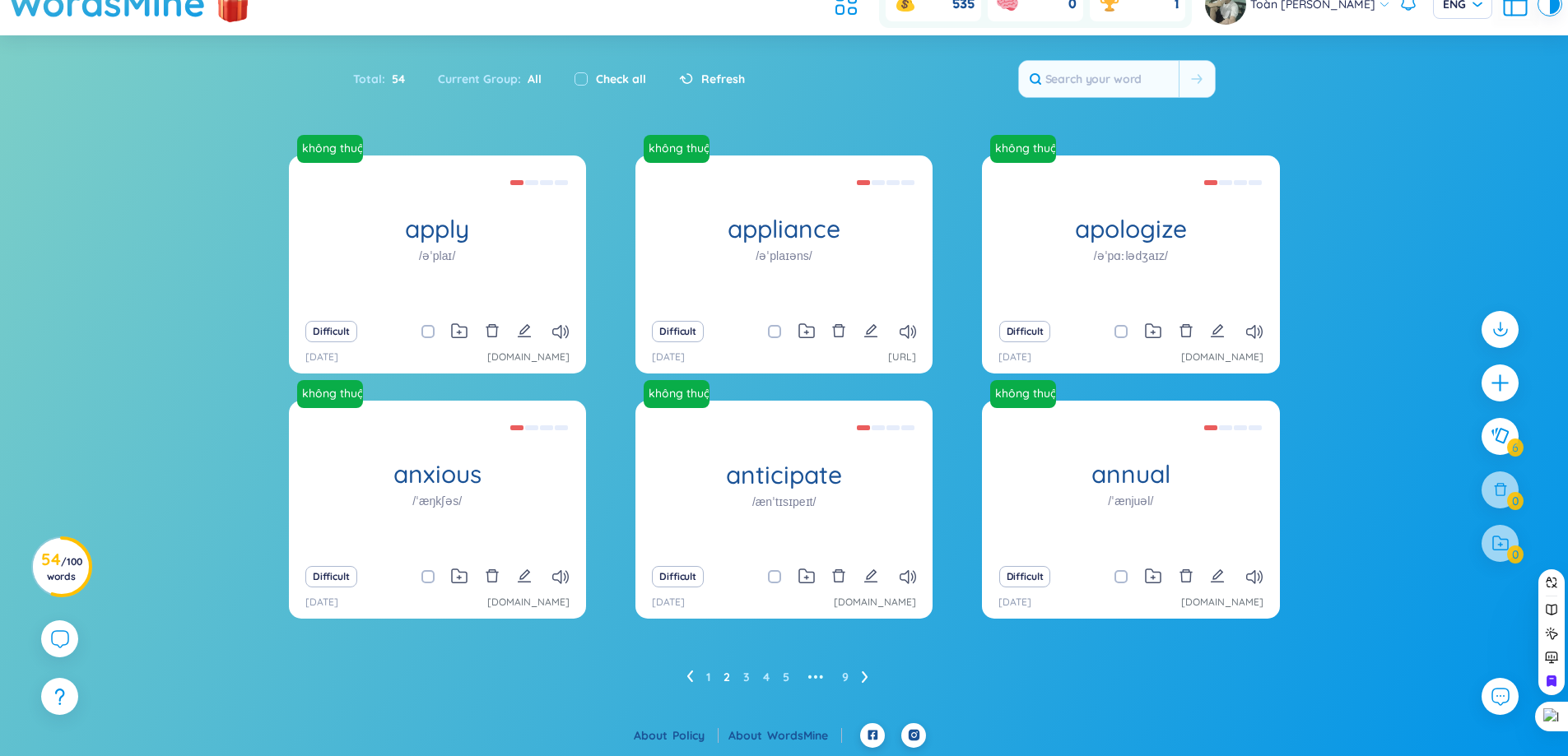
click at [866, 674] on icon at bounding box center [865, 677] width 7 height 12
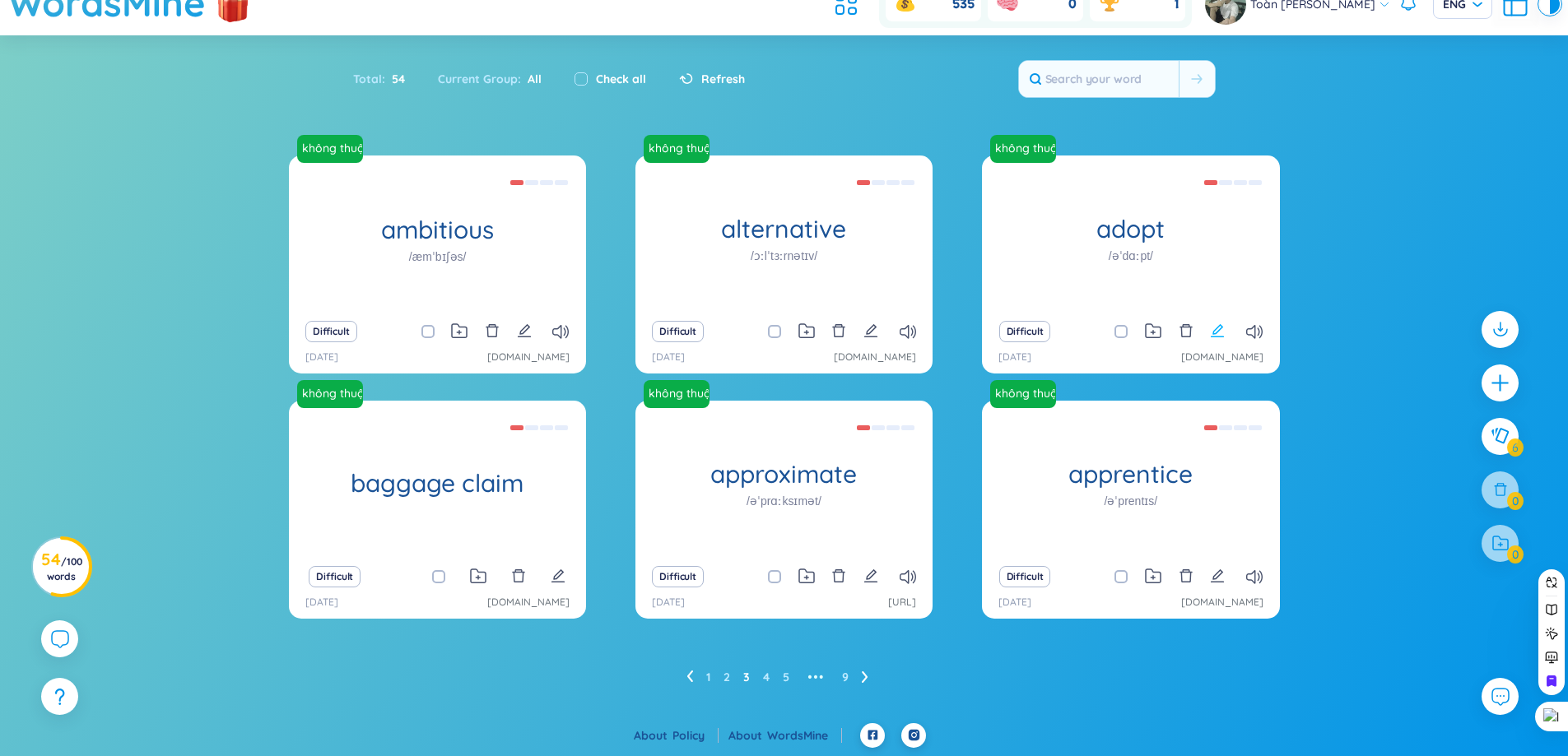
click at [1220, 341] on button at bounding box center [1217, 332] width 15 height 23
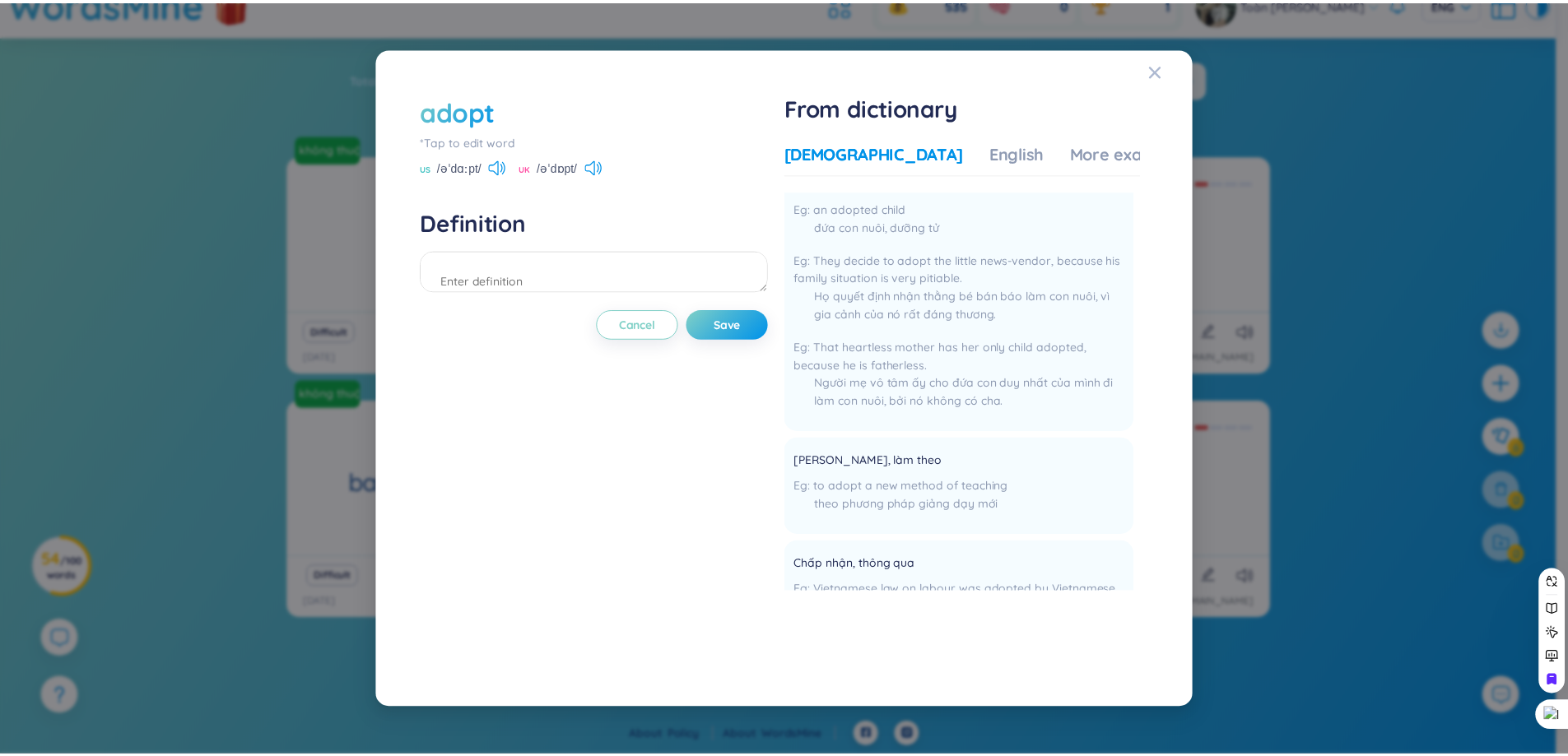
scroll to position [0, 0]
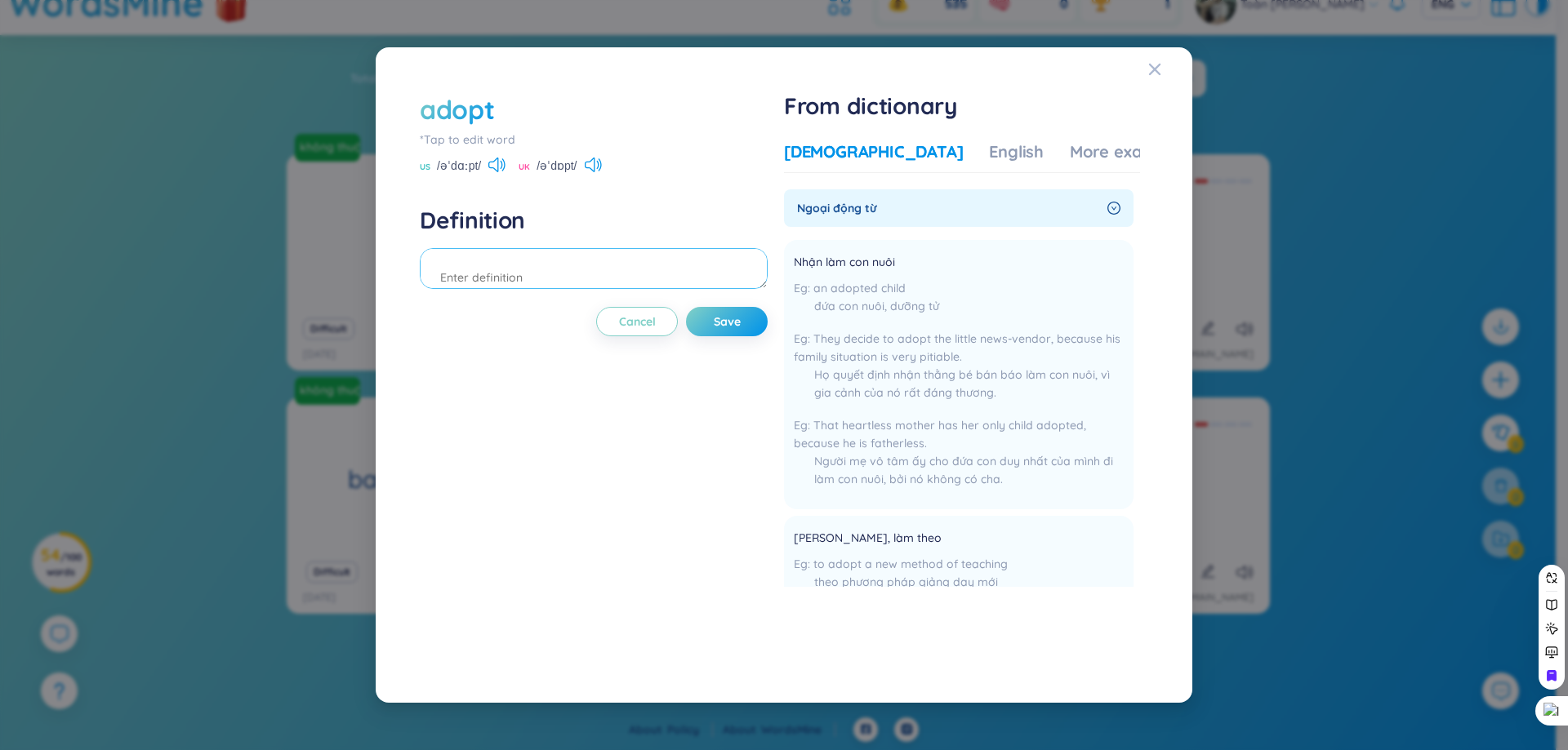
click at [696, 260] on textarea at bounding box center [594, 268] width 348 height 41
type textarea "nhận nuôi,làm theo"
click at [736, 316] on span "Save" at bounding box center [727, 321] width 27 height 17
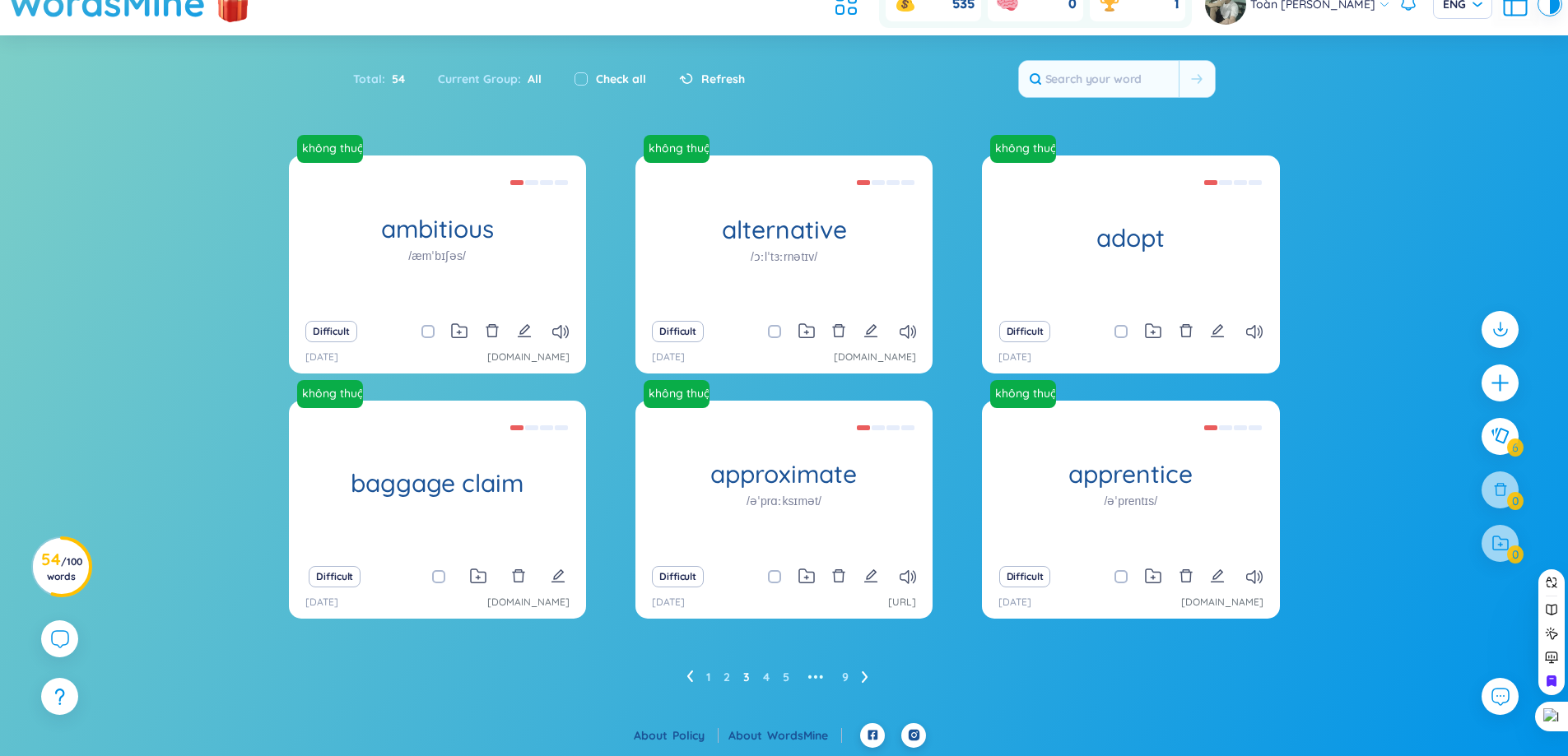
click at [867, 688] on li at bounding box center [865, 677] width 7 height 26
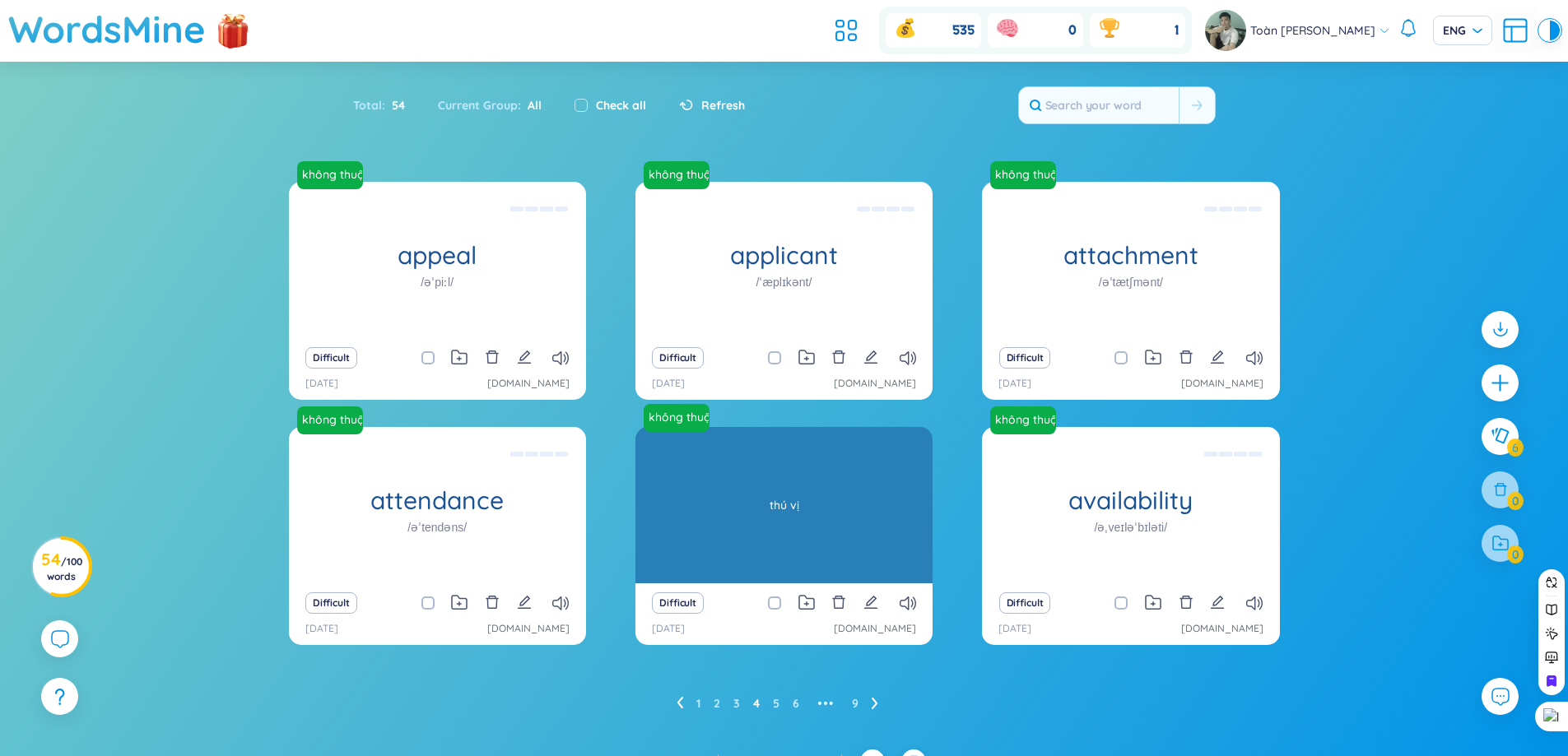
scroll to position [26, 0]
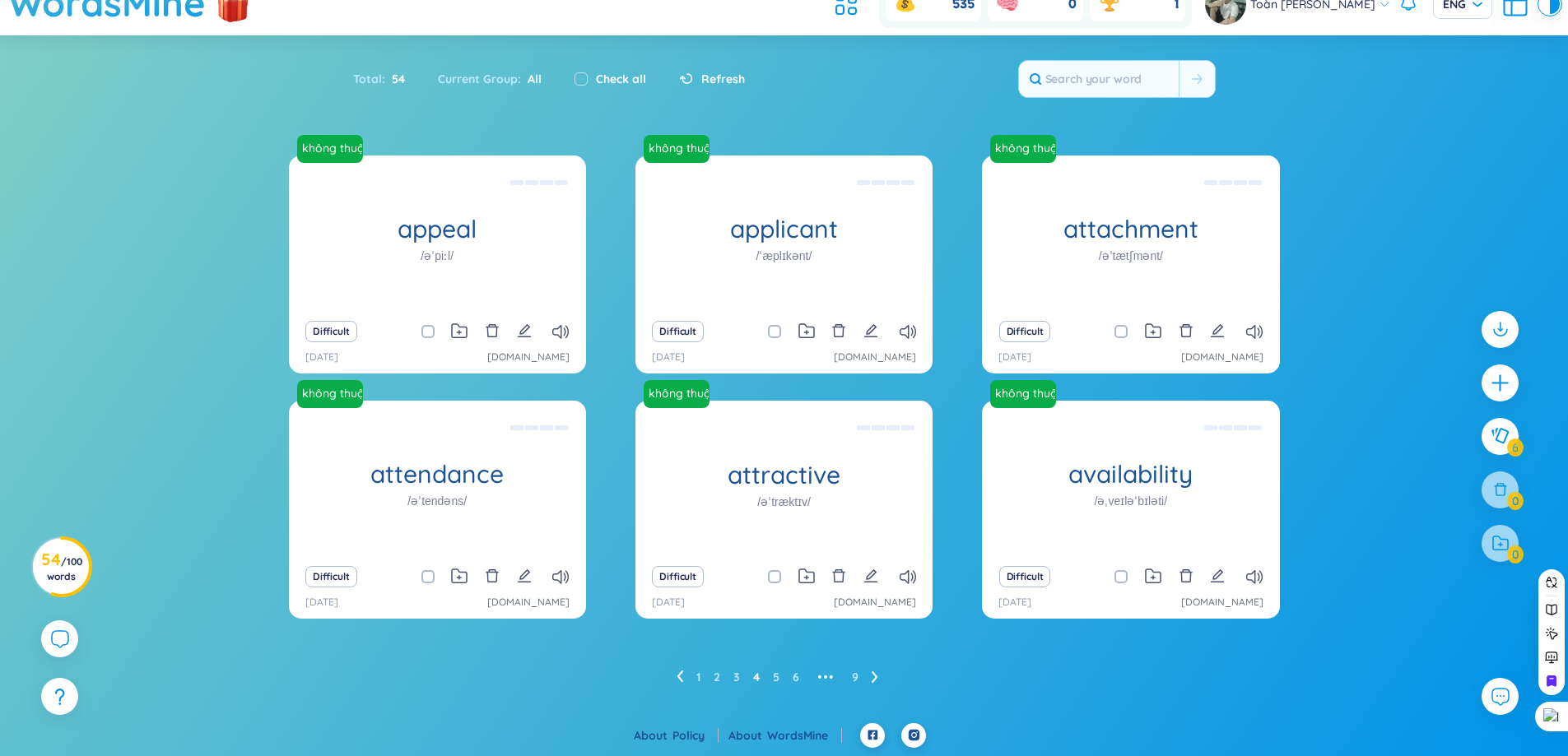
click at [875, 681] on icon at bounding box center [874, 677] width 6 height 11
click at [894, 676] on icon at bounding box center [895, 677] width 7 height 12
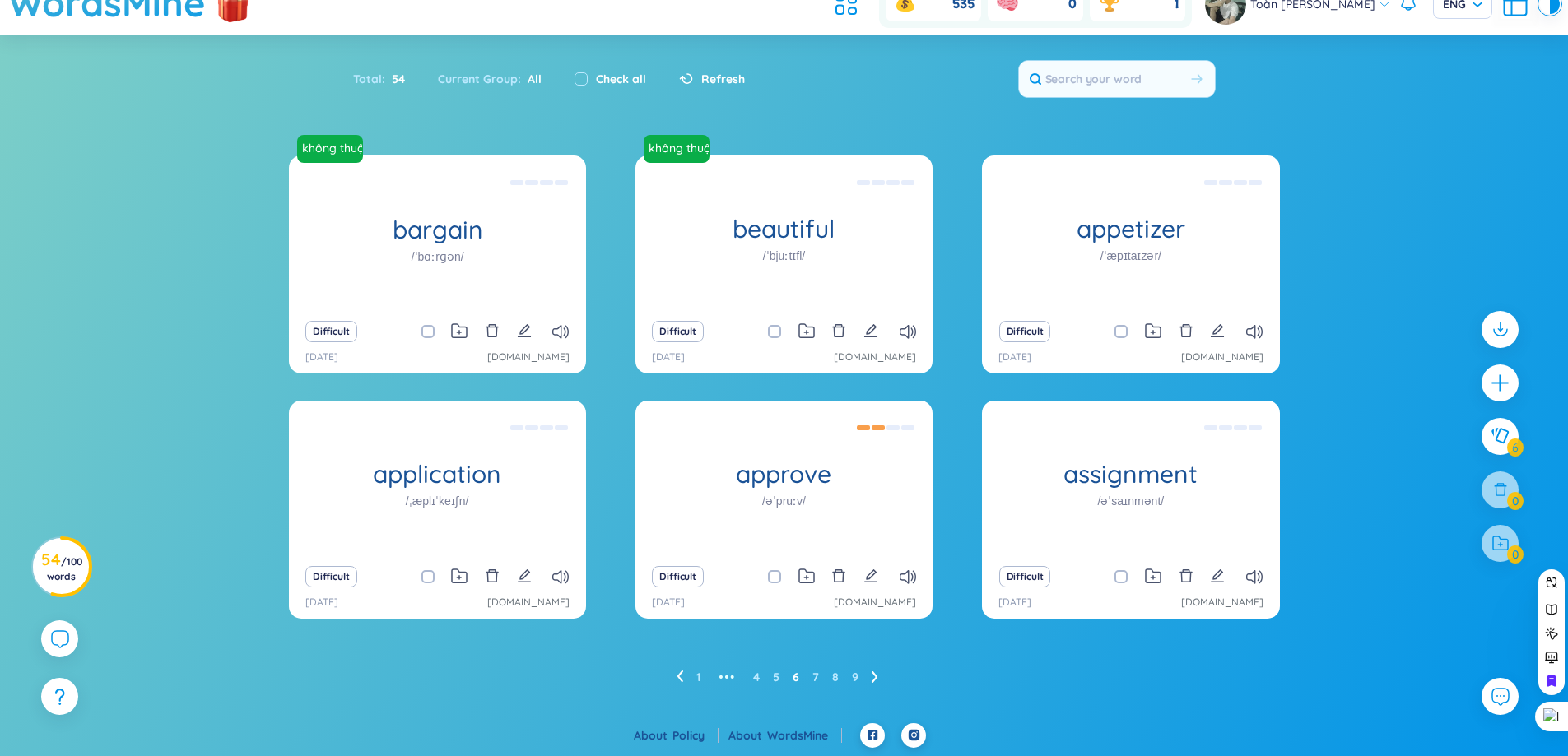
click at [874, 682] on icon at bounding box center [875, 677] width 7 height 12
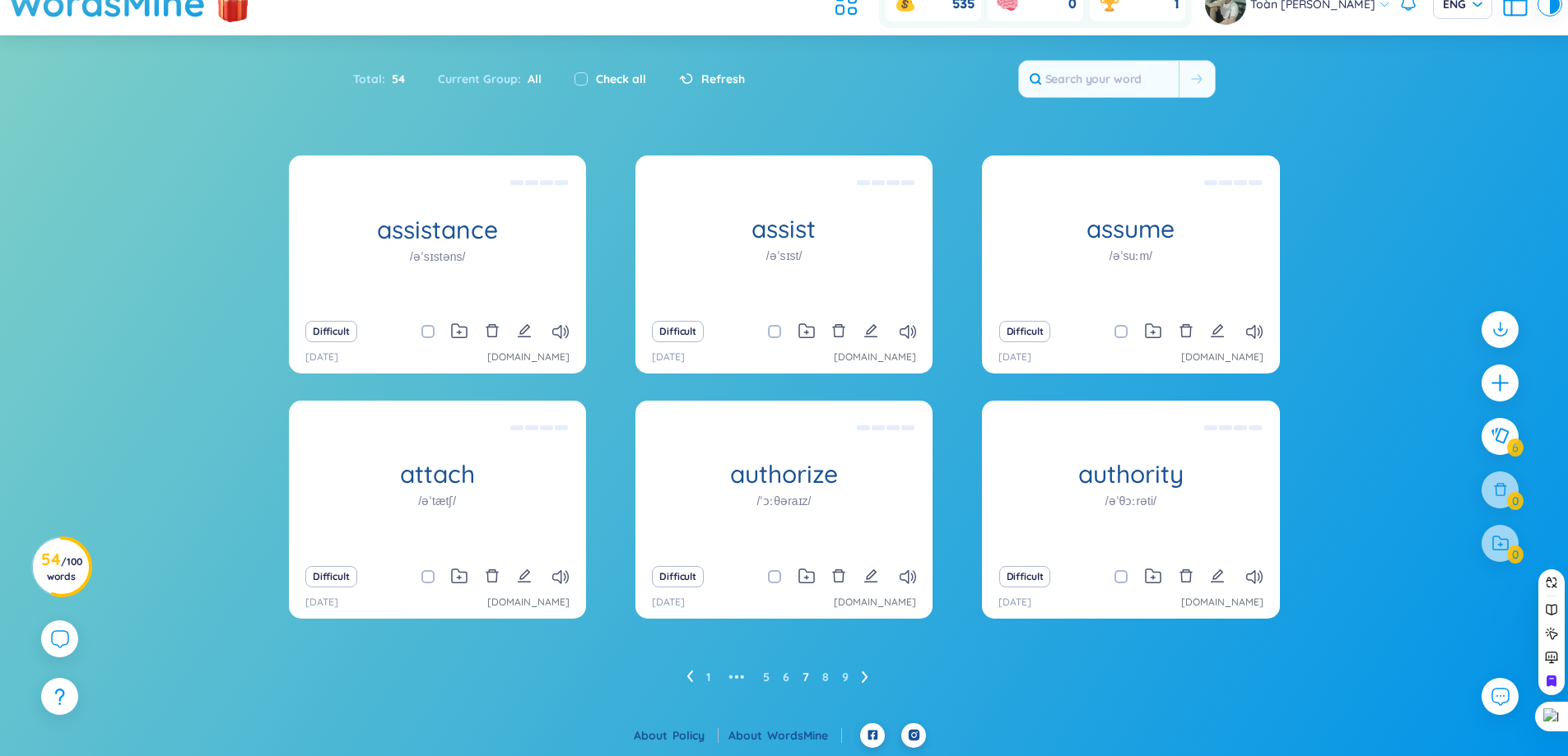
click at [865, 673] on icon at bounding box center [865, 677] width 7 height 12
click at [862, 673] on icon at bounding box center [865, 677] width 7 height 12
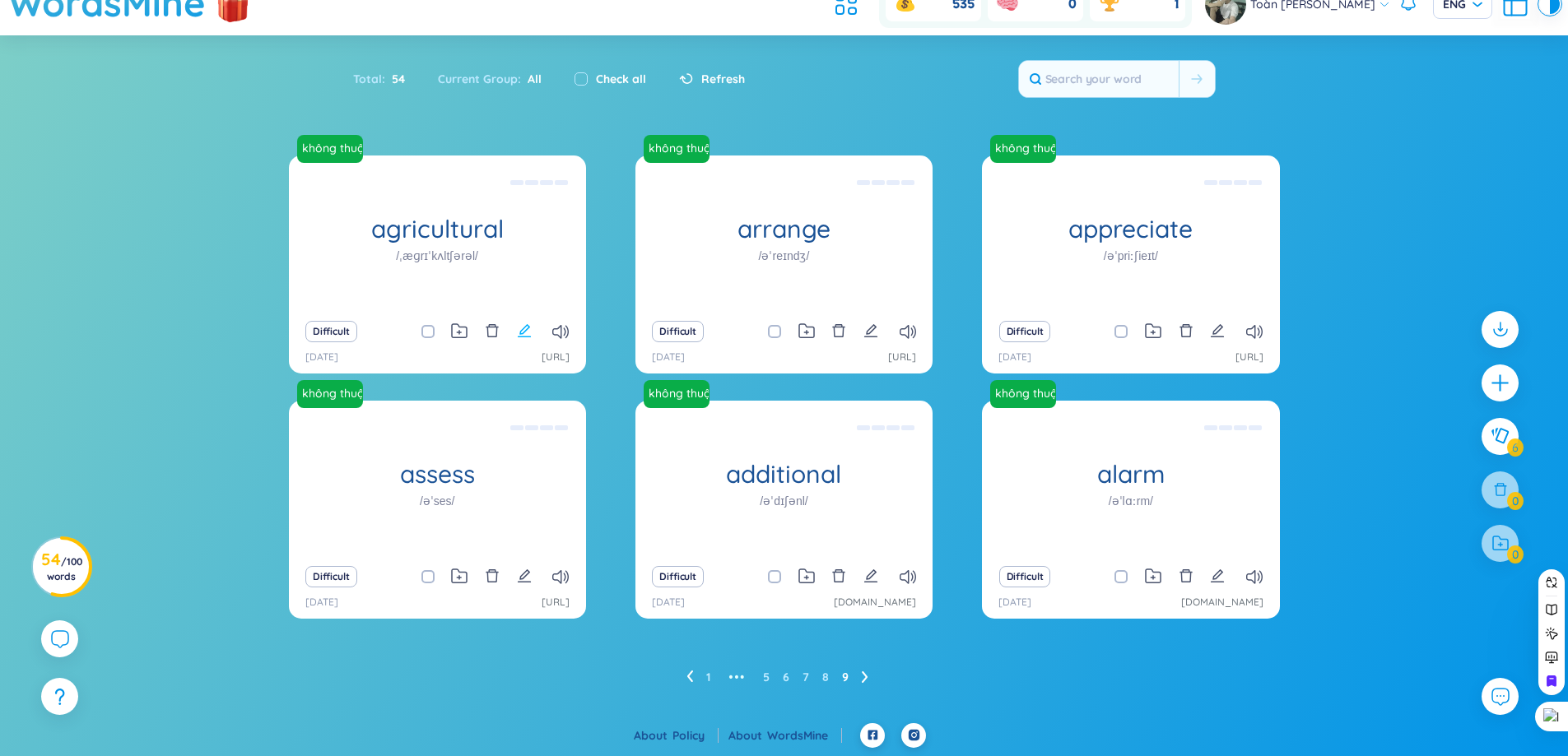
click at [523, 339] on button at bounding box center [524, 332] width 15 height 23
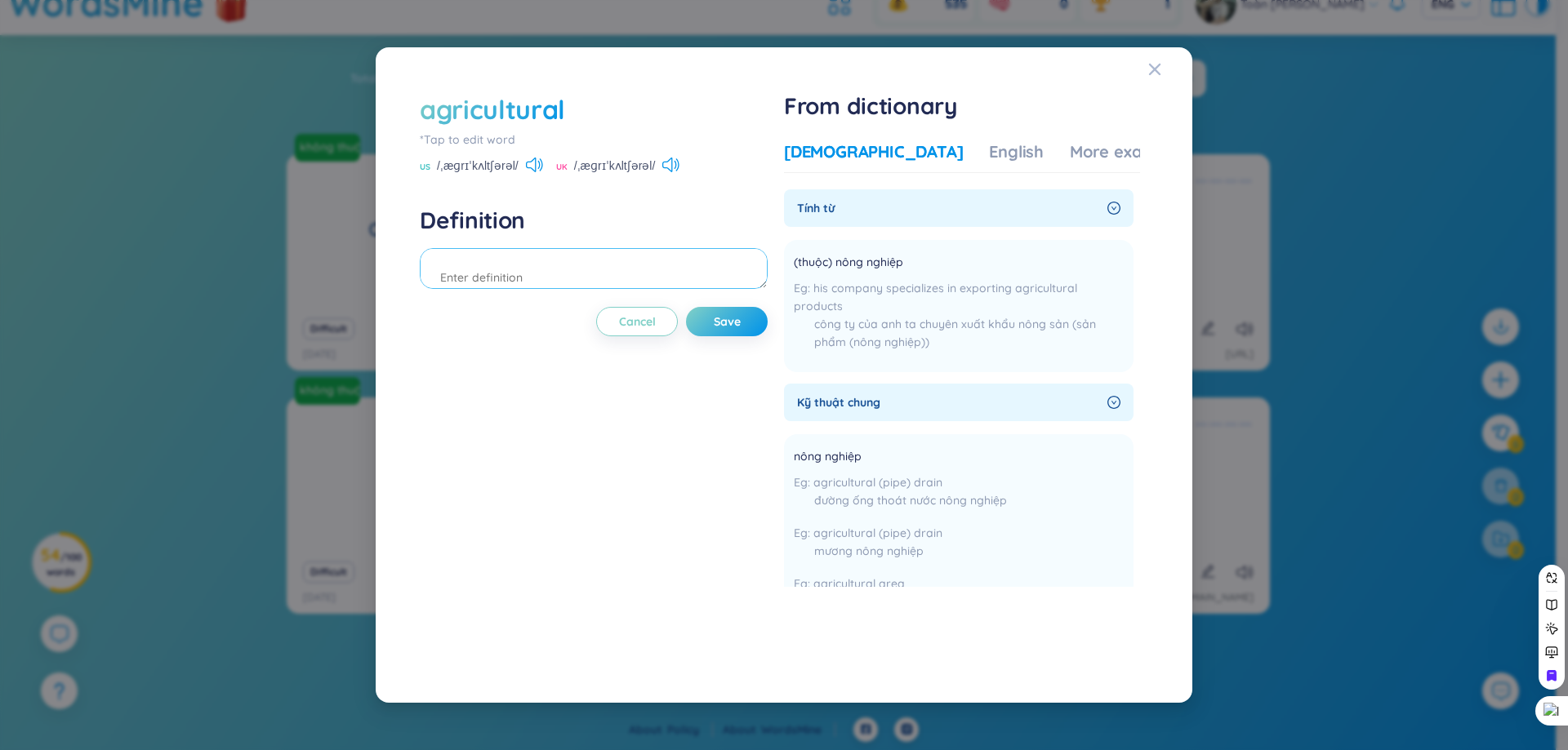
click at [668, 270] on textarea at bounding box center [594, 268] width 348 height 41
type textarea "nông nghiệp"
click at [719, 326] on span "Save" at bounding box center [727, 321] width 27 height 17
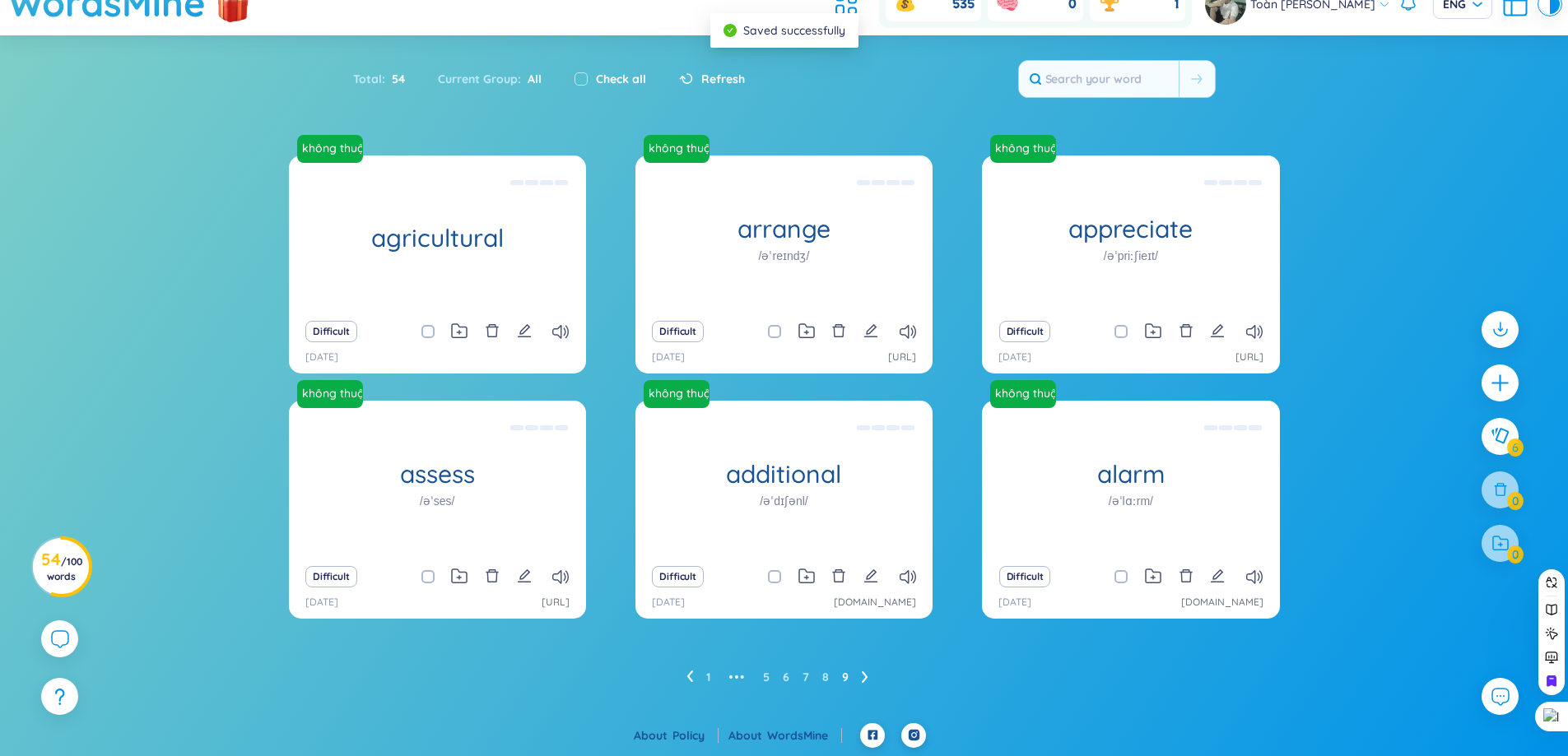
click at [527, 576] on icon "edit" at bounding box center [524, 575] width 15 height 15
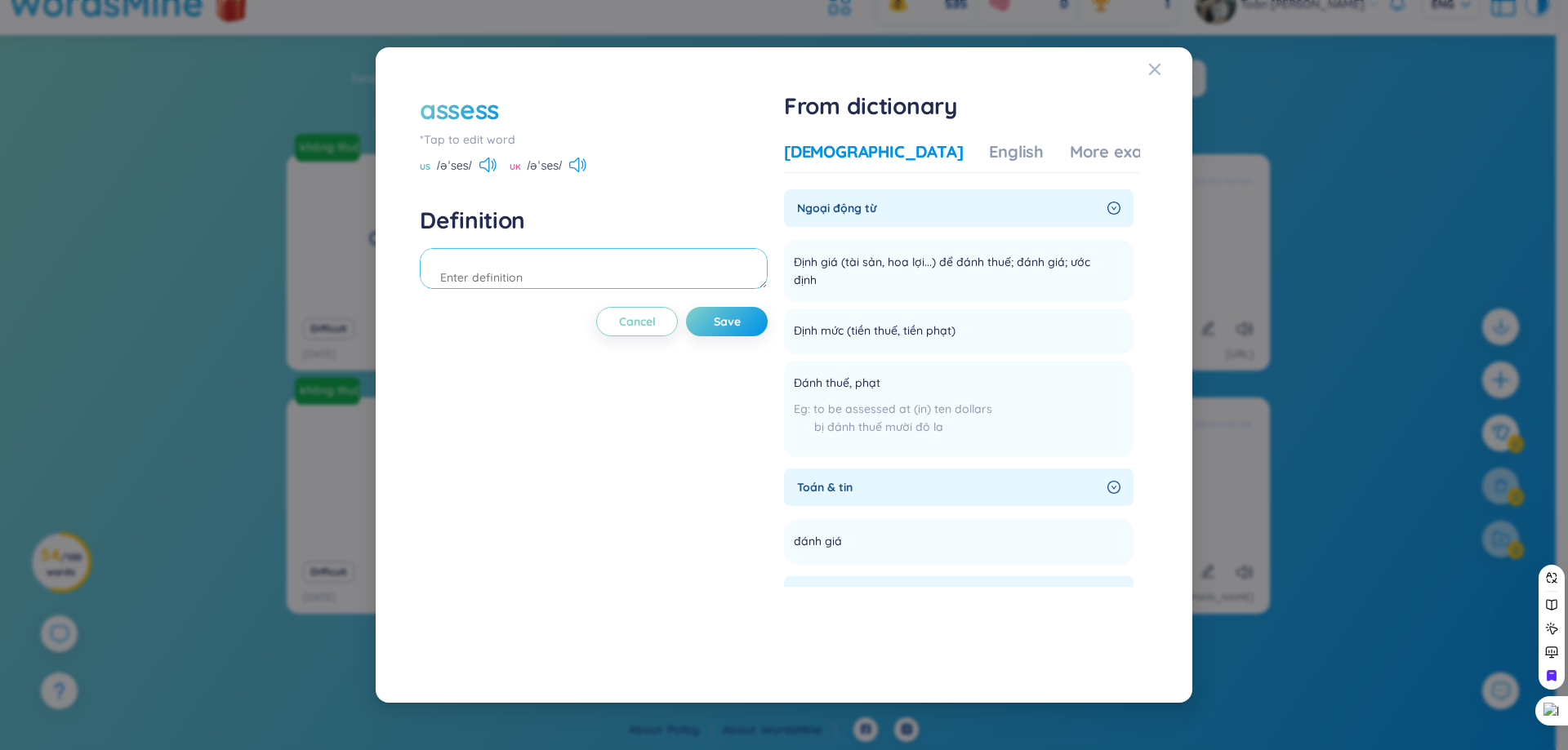
click at [699, 256] on textarea at bounding box center [594, 268] width 348 height 41
type textarea "a"
type textarea "d"
type textarea "đánh giá"
click at [731, 318] on span "Save" at bounding box center [727, 321] width 27 height 17
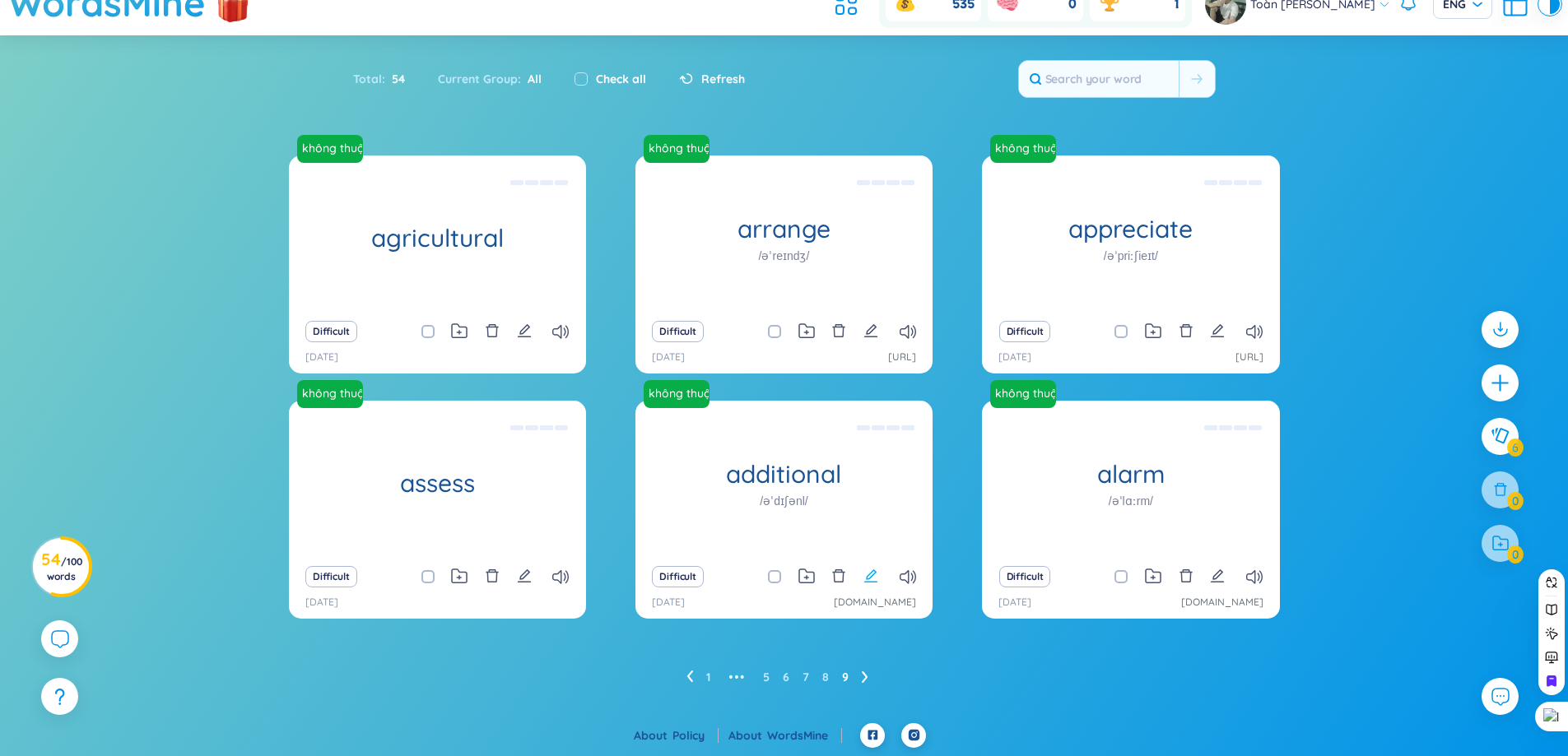
click at [867, 585] on button at bounding box center [870, 576] width 15 height 23
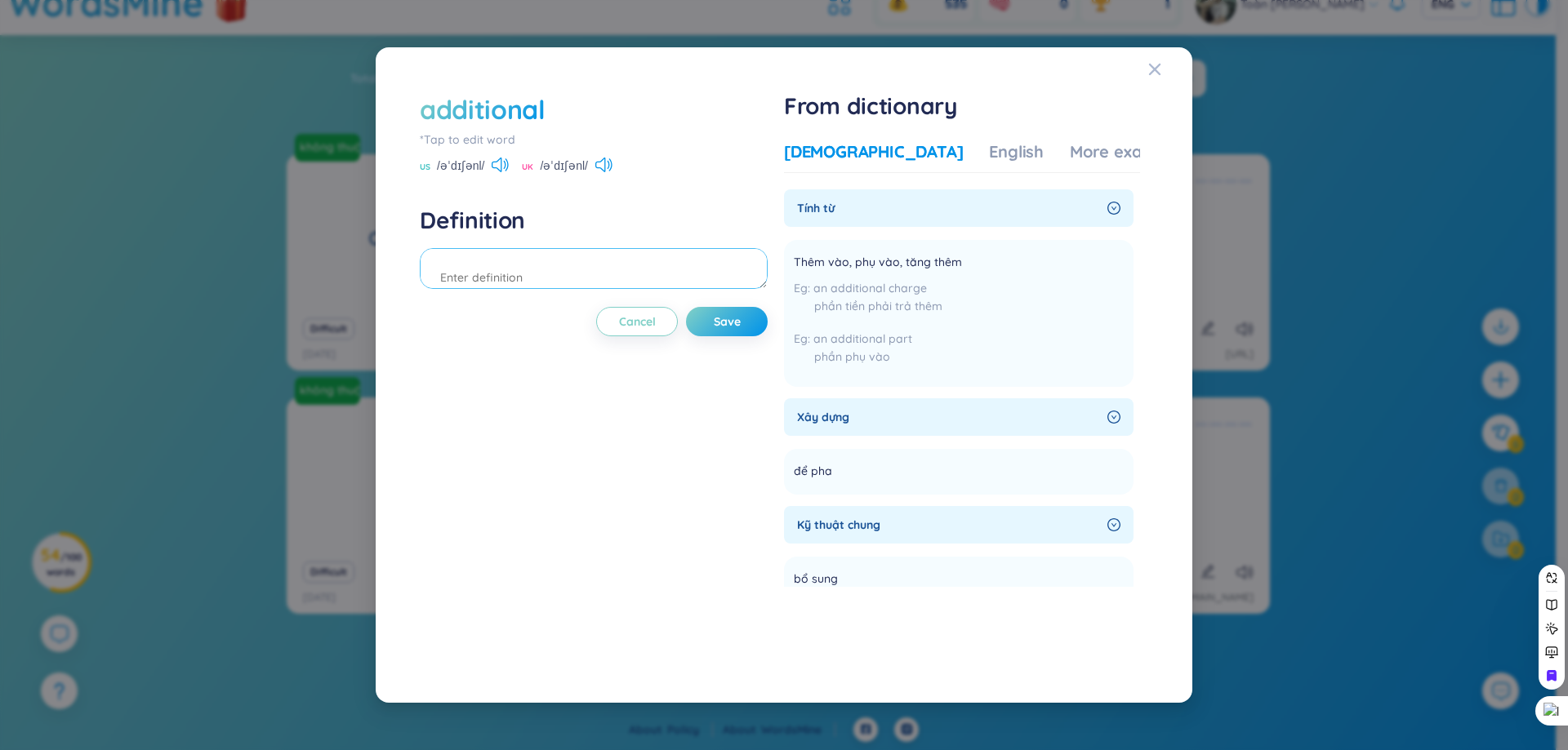
click at [528, 265] on textarea at bounding box center [594, 268] width 348 height 41
type textarea "thêm vào"
click at [722, 313] on span "Save" at bounding box center [727, 321] width 27 height 17
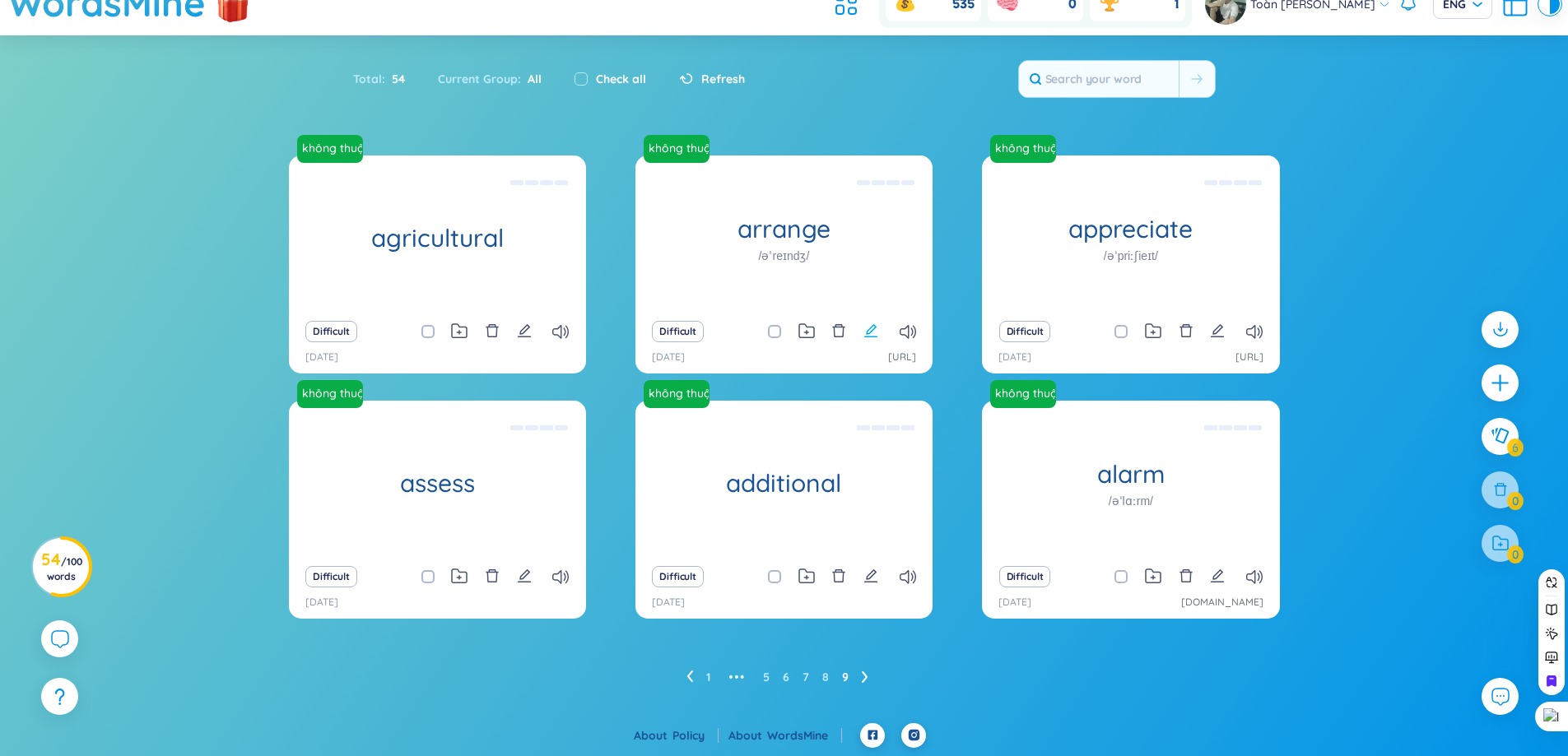
click at [874, 330] on icon "edit" at bounding box center [870, 331] width 15 height 15
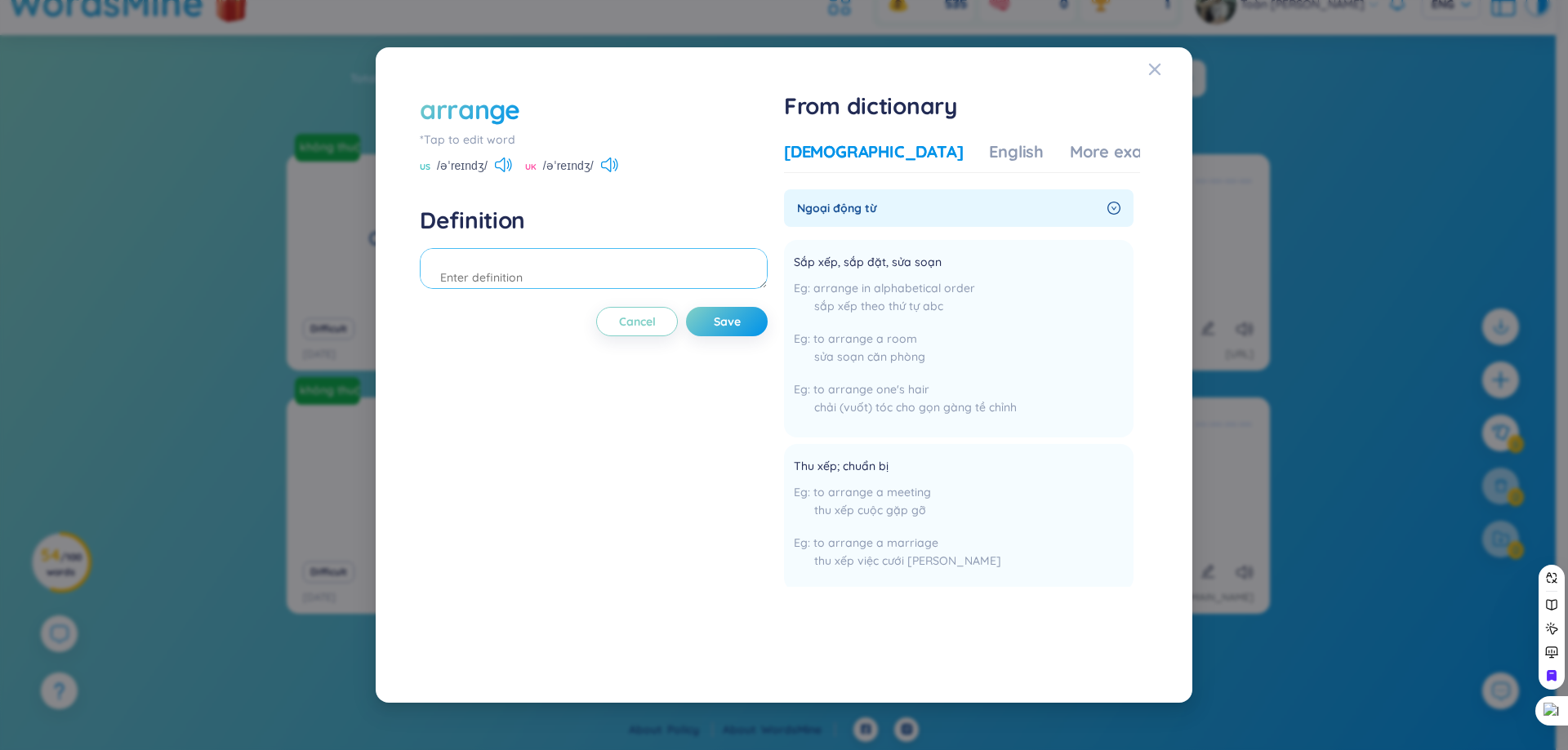
click at [695, 276] on textarea at bounding box center [594, 268] width 348 height 41
type textarea "sắp xếp"
drag, startPoint x: 731, startPoint y: 304, endPoint x: 741, endPoint y: 316, distance: 15.6
click at [733, 305] on div "arrange *Tap to edit word US /əˈreɪndʒ/ UK /əˈreɪndʒ/ Definition sắp xếp Cancel…" at bounding box center [594, 375] width 348 height 567
click at [741, 318] on span "Save" at bounding box center [727, 321] width 27 height 17
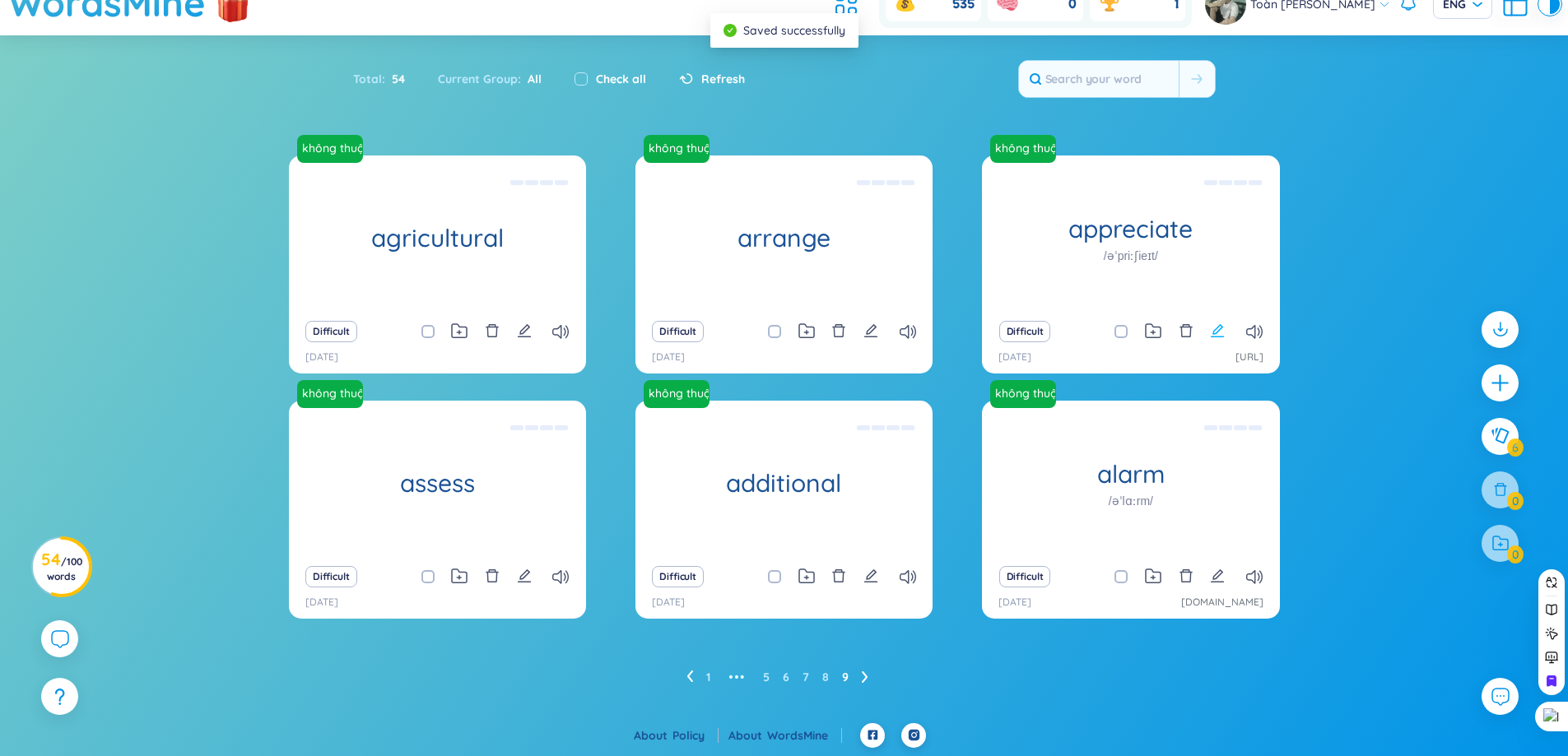
click at [1214, 337] on icon "edit" at bounding box center [1217, 331] width 13 height 13
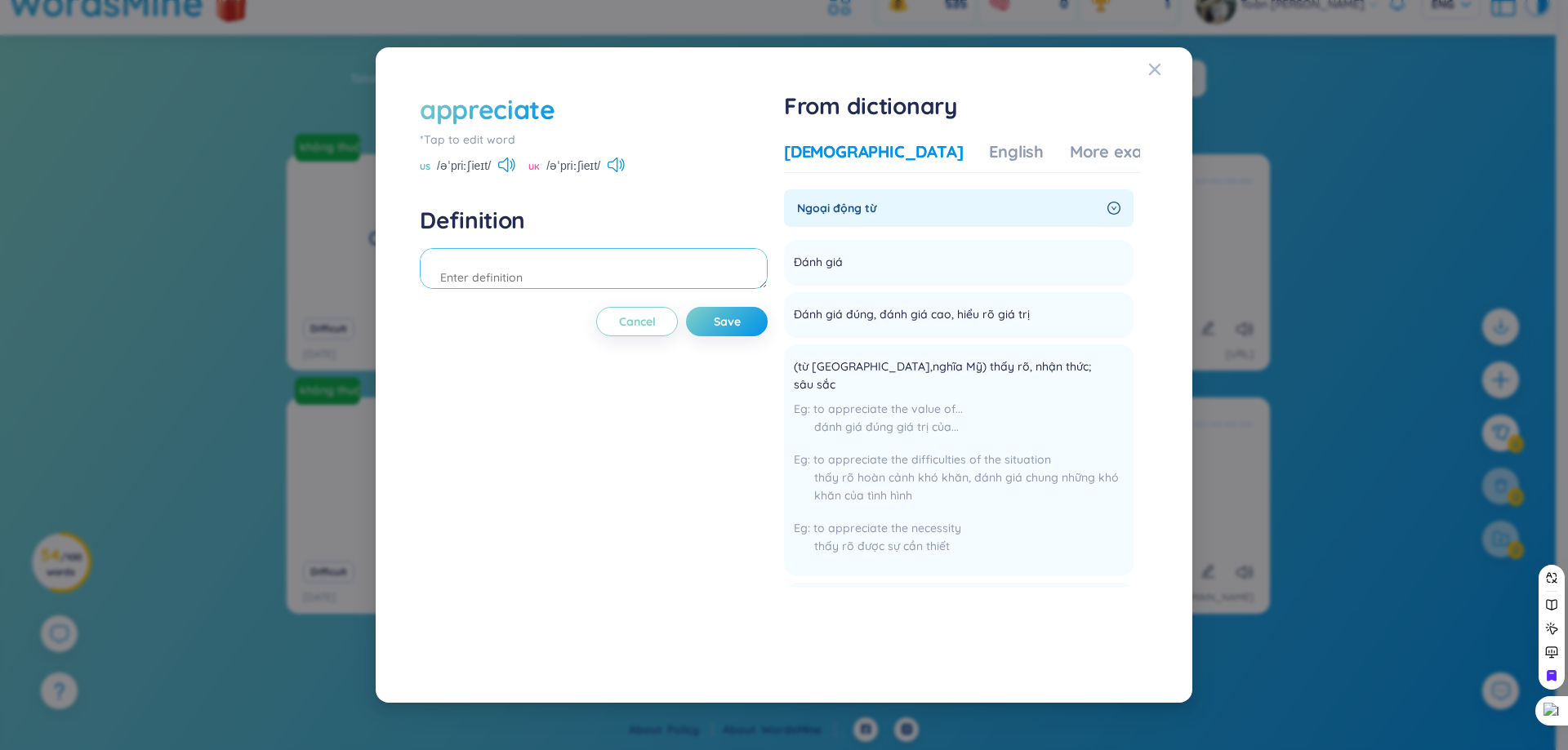
click at [687, 260] on textarea at bounding box center [594, 268] width 348 height 41
type textarea "d"
click at [760, 347] on div "appreciate *Tap to edit word US /əˈpriːʃieɪt/ UK /əˈpriːʃieɪt/ Definition đánh …" at bounding box center [594, 375] width 348 height 567
click at [619, 278] on textarea "đánh giá" at bounding box center [594, 268] width 348 height 41
type textarea "đánh giá cao"
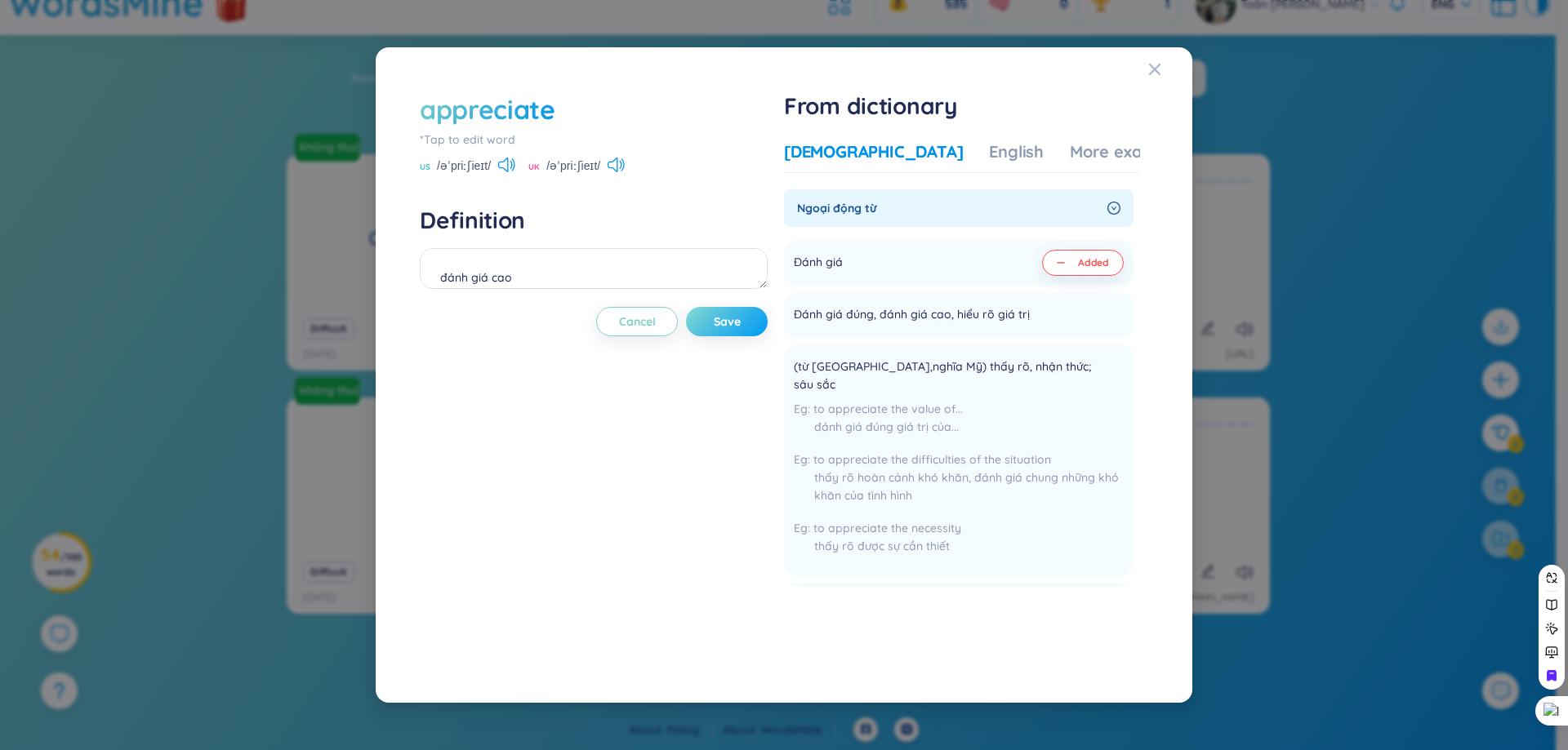
click at [719, 310] on button "Save" at bounding box center [727, 322] width 82 height 30
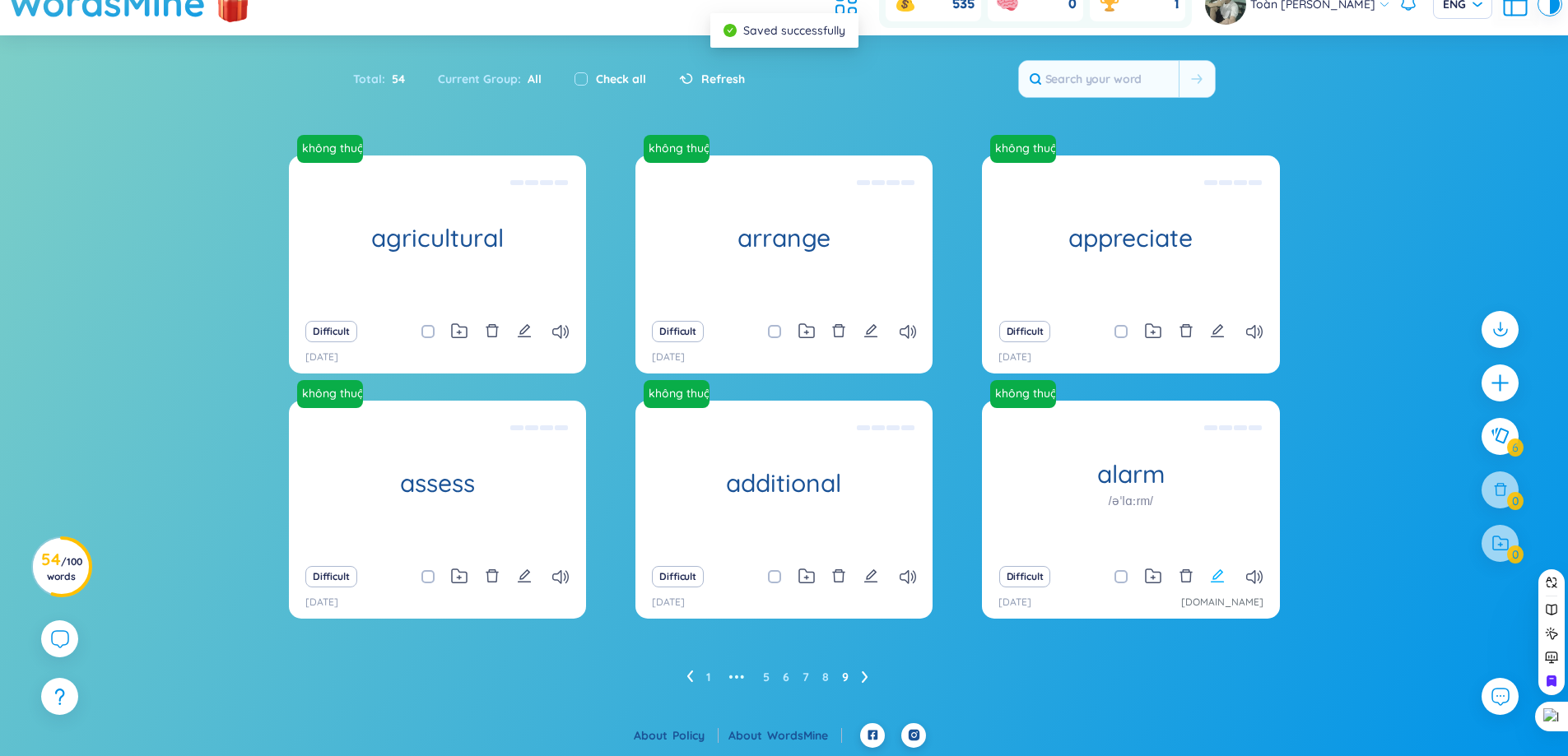
click at [1214, 575] on icon "edit" at bounding box center [1217, 575] width 15 height 15
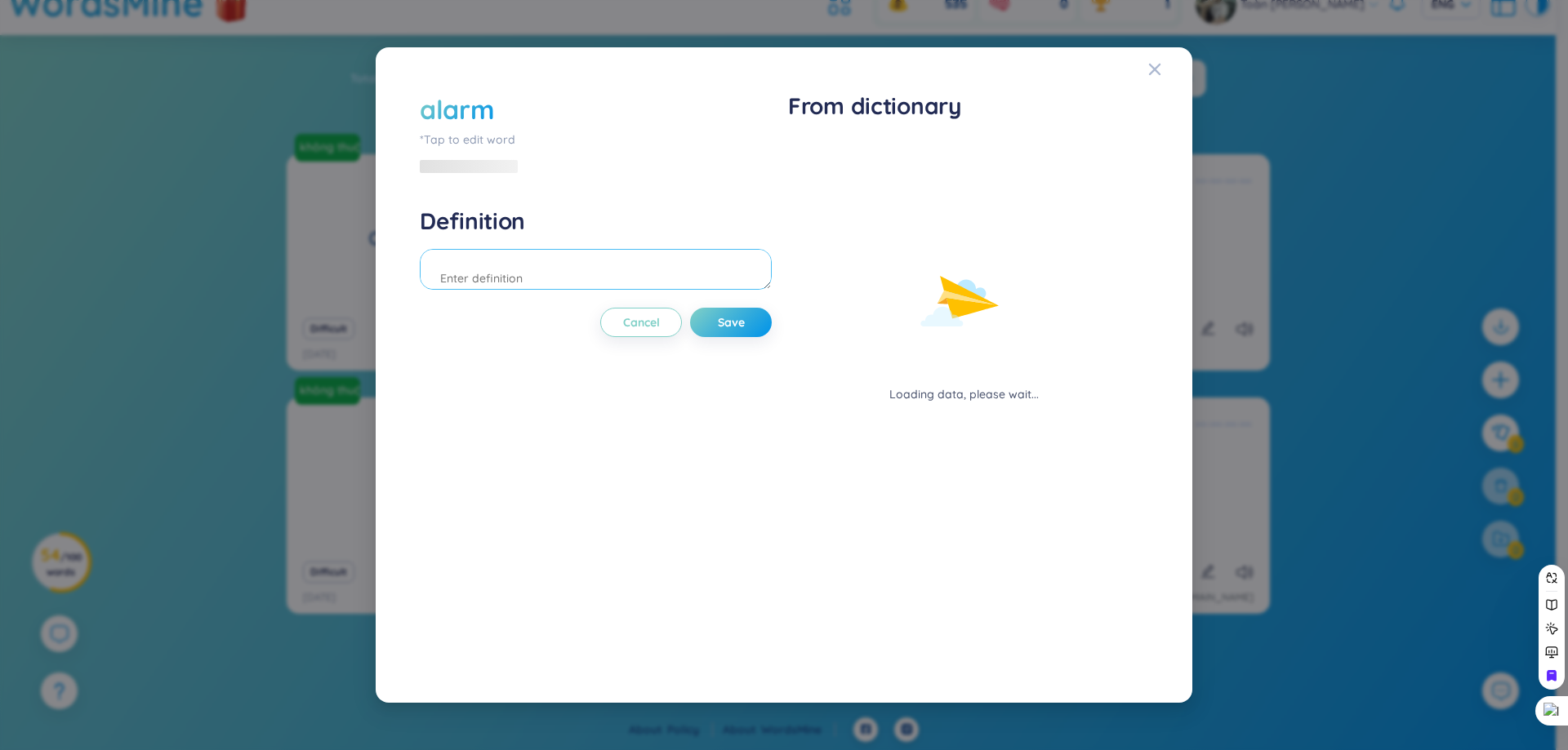
click at [641, 277] on textarea at bounding box center [596, 269] width 352 height 41
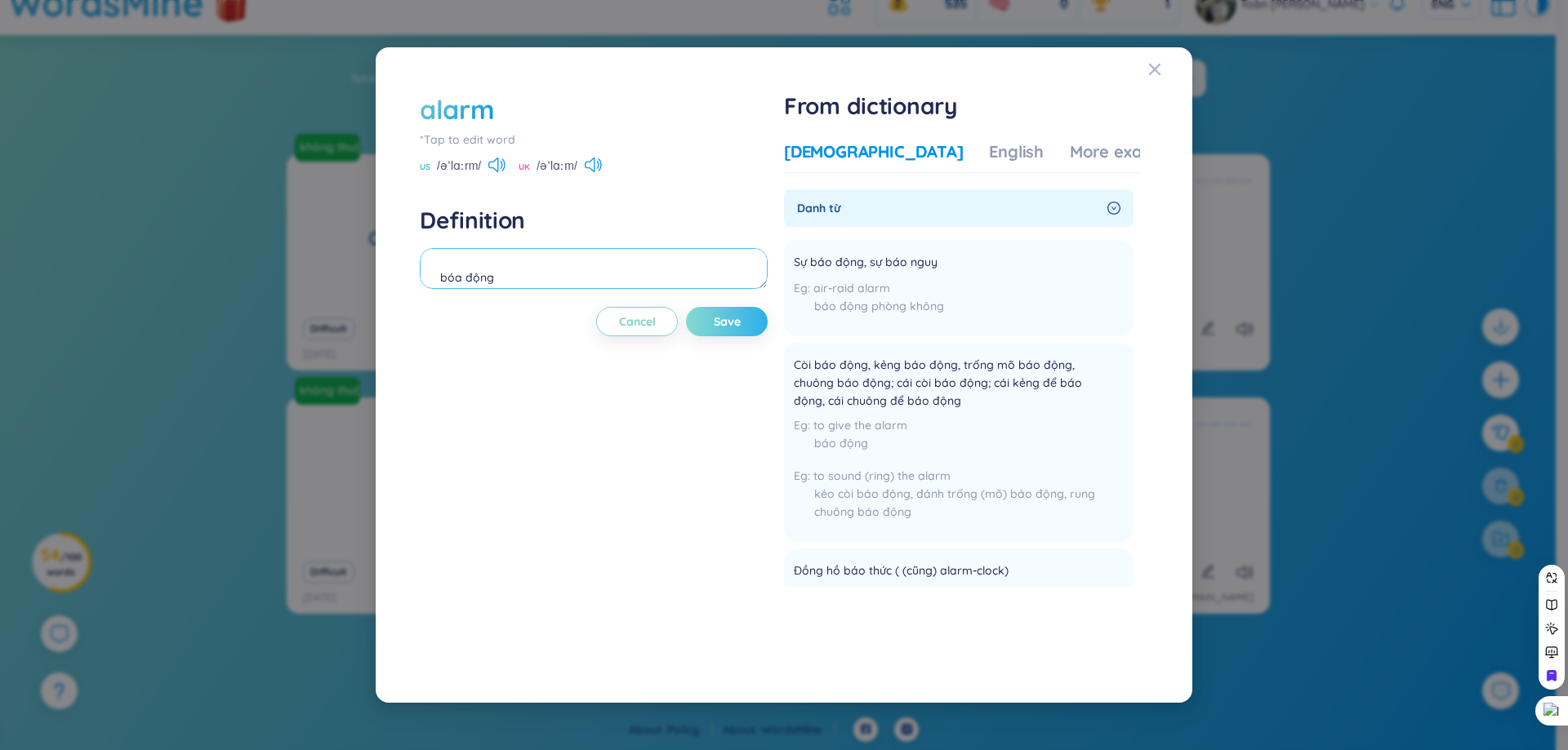
type textarea "bóa động"
click at [746, 326] on button "Save" at bounding box center [727, 322] width 82 height 30
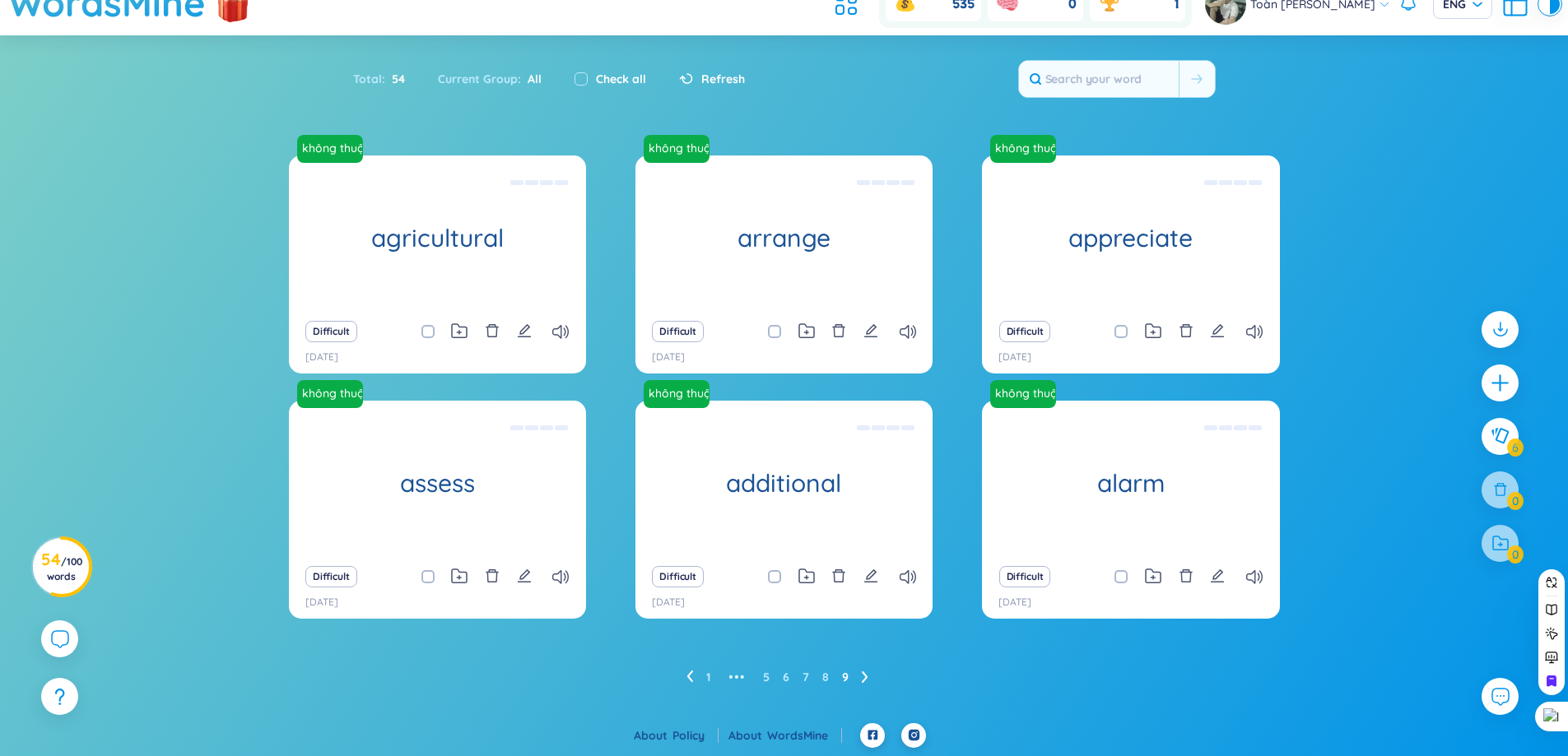
click at [860, 671] on ul "1 ••• 5 6 7 8 9" at bounding box center [784, 677] width 195 height 26
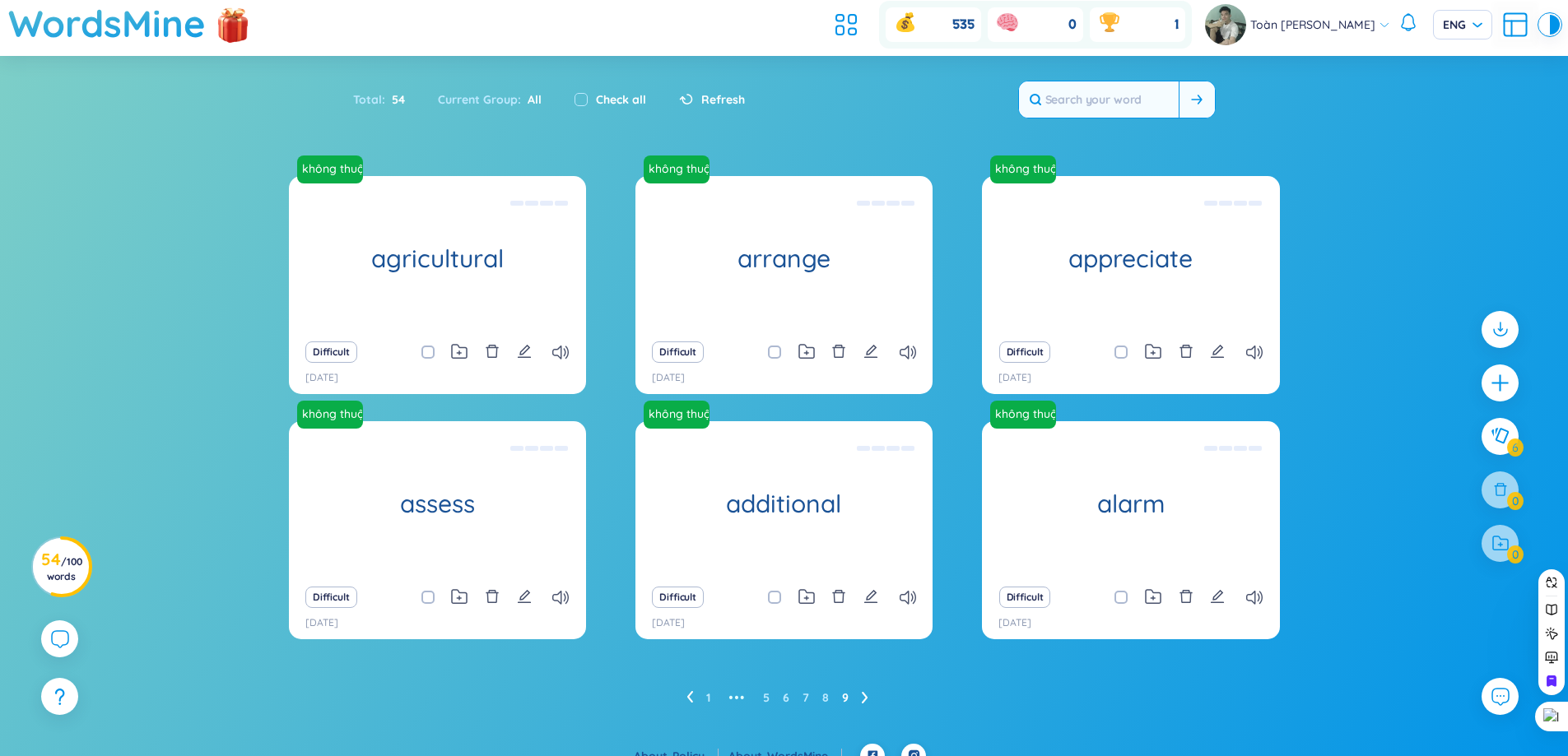
scroll to position [0, 0]
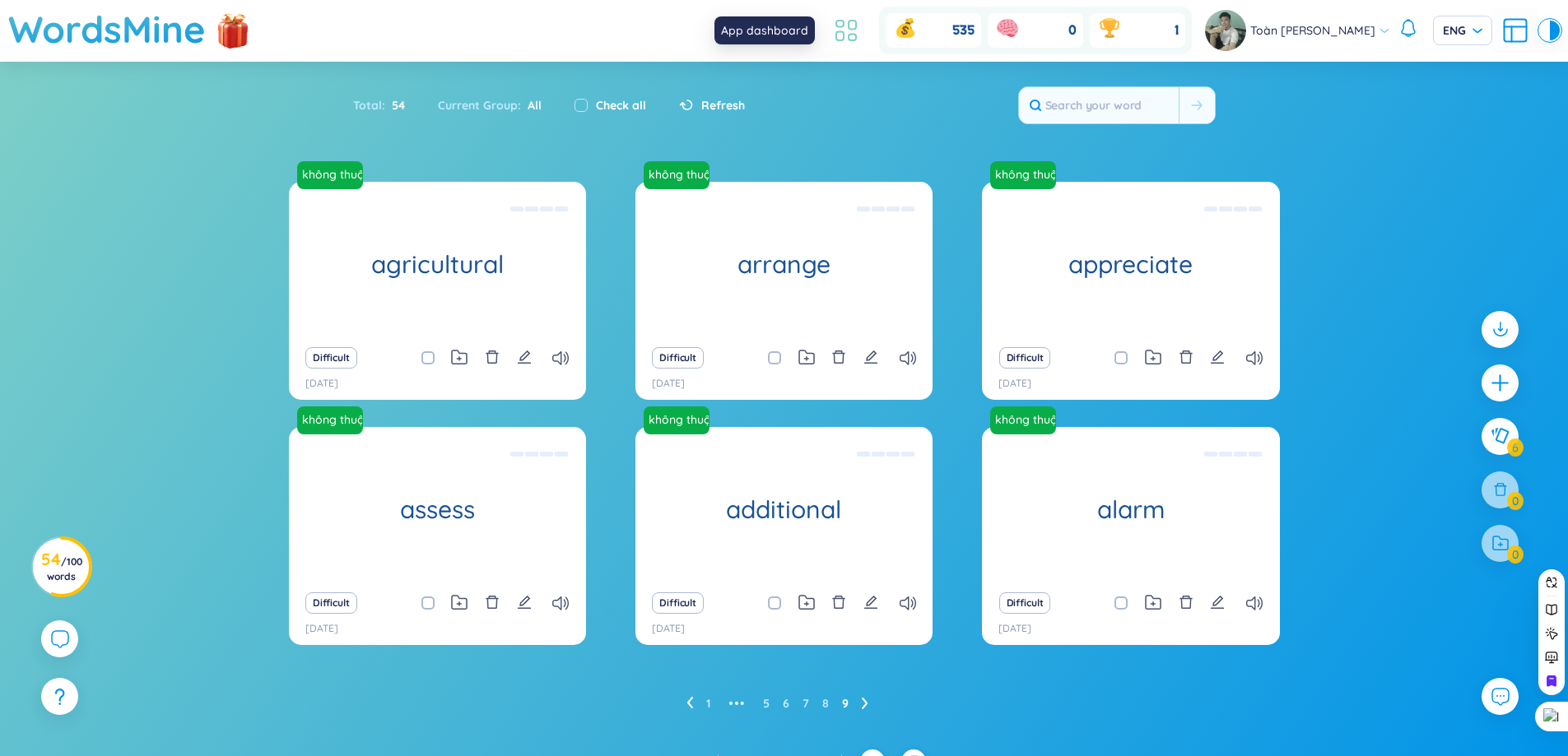
click at [848, 37] on icon at bounding box center [847, 31] width 30 height 30
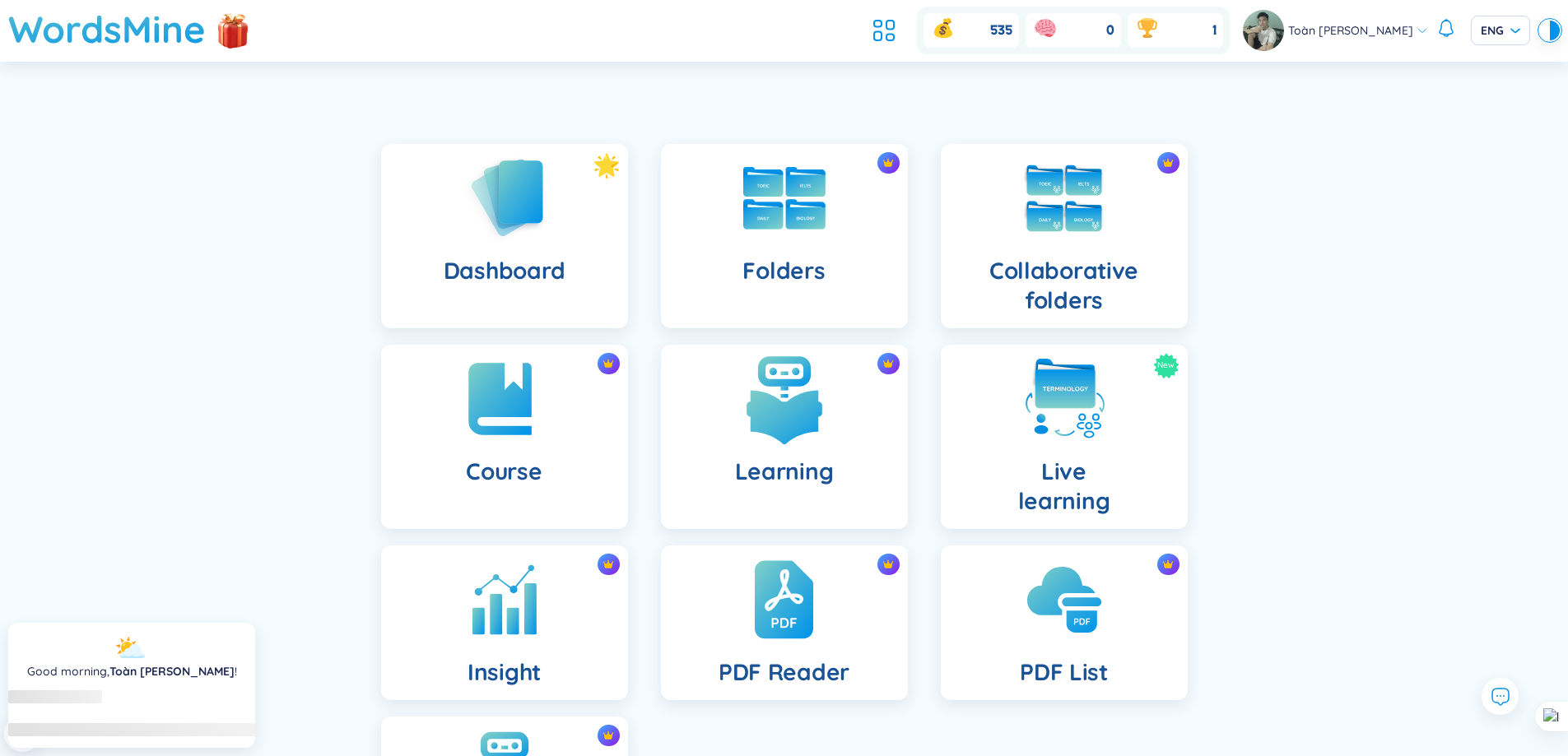
click at [817, 407] on img at bounding box center [784, 398] width 90 height 90
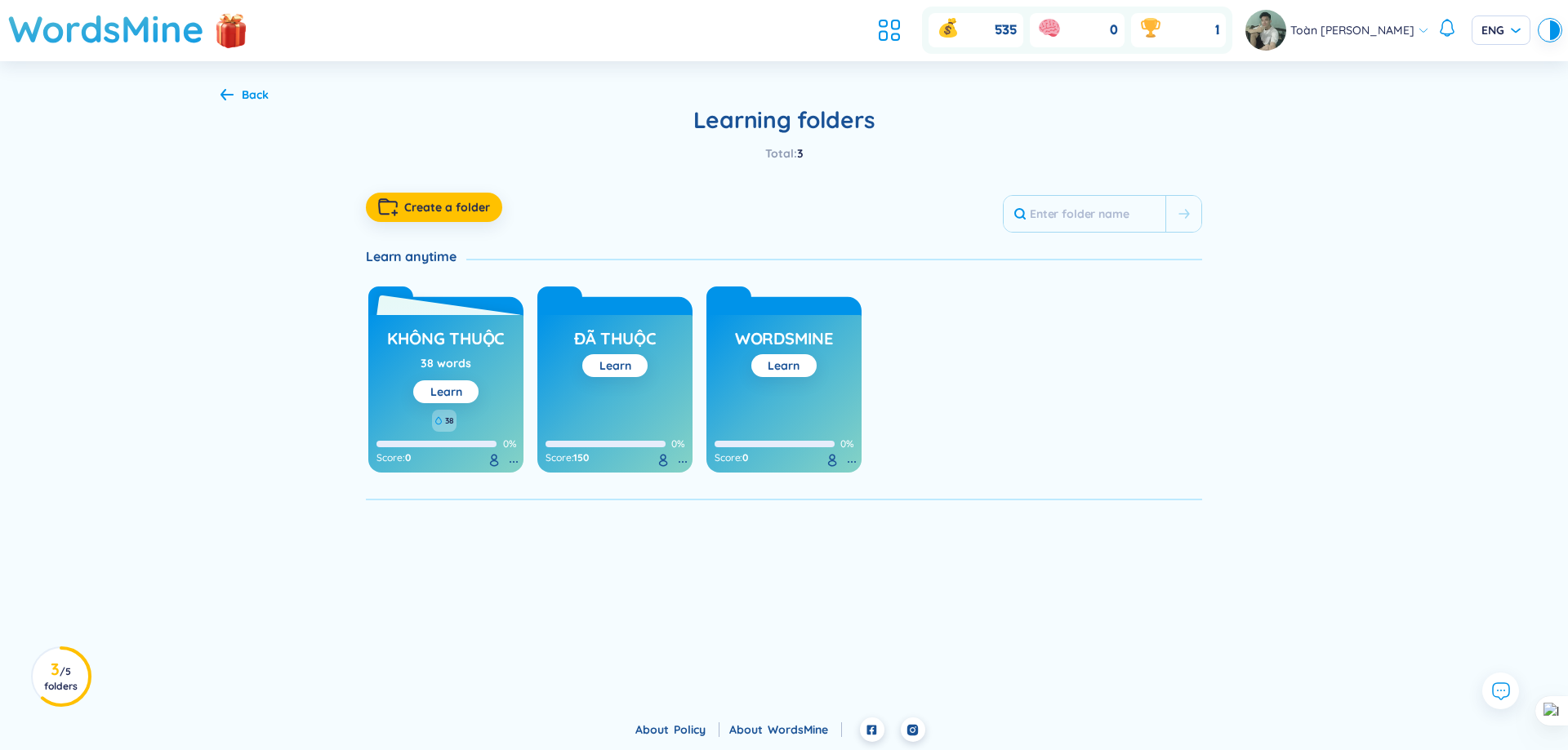
click at [502, 364] on div "không thuộc 38 words Learn" at bounding box center [446, 363] width 118 height 80
click at [67, 677] on span "/ 5 folders" at bounding box center [61, 679] width 33 height 27
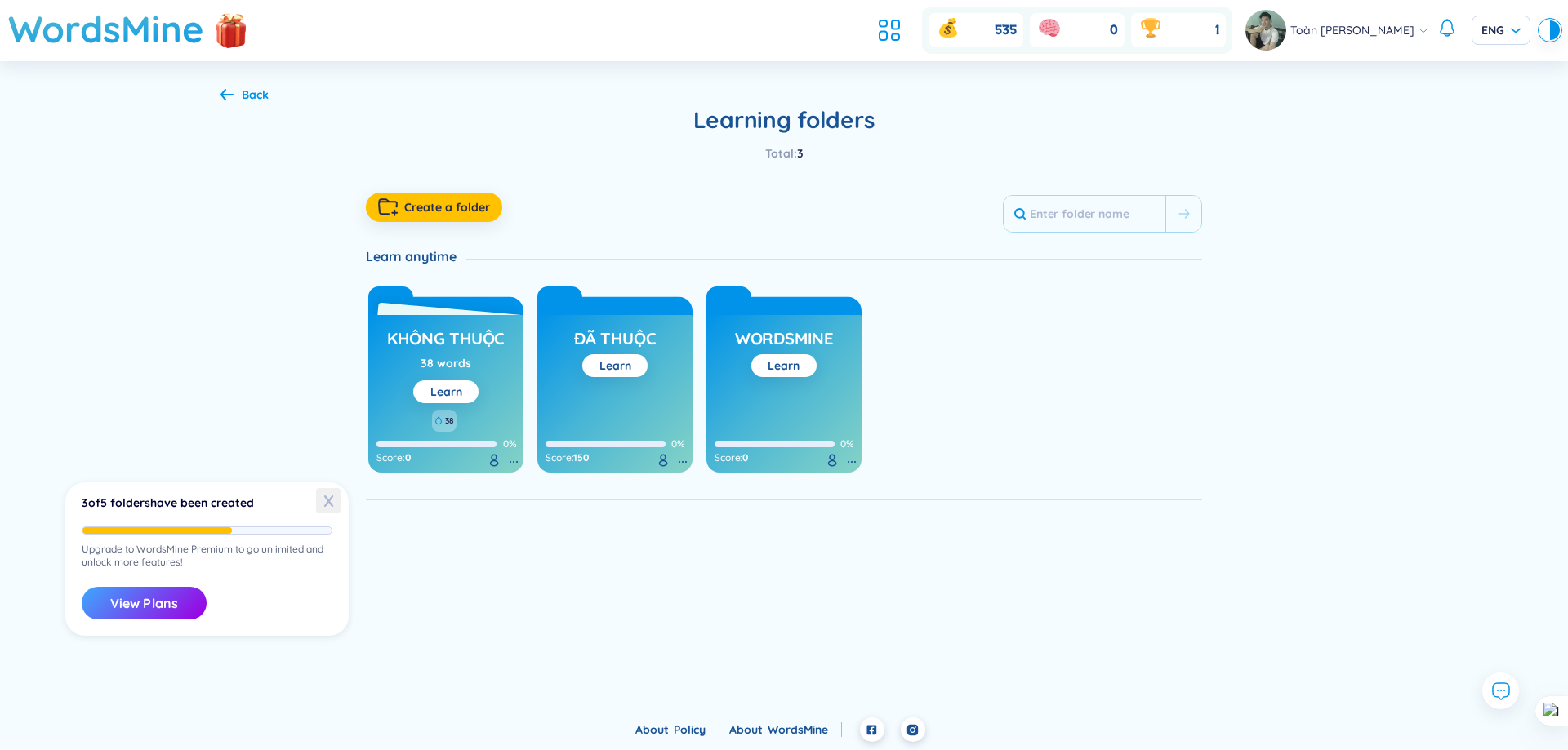
click at [324, 509] on span "X" at bounding box center [328, 500] width 24 height 25
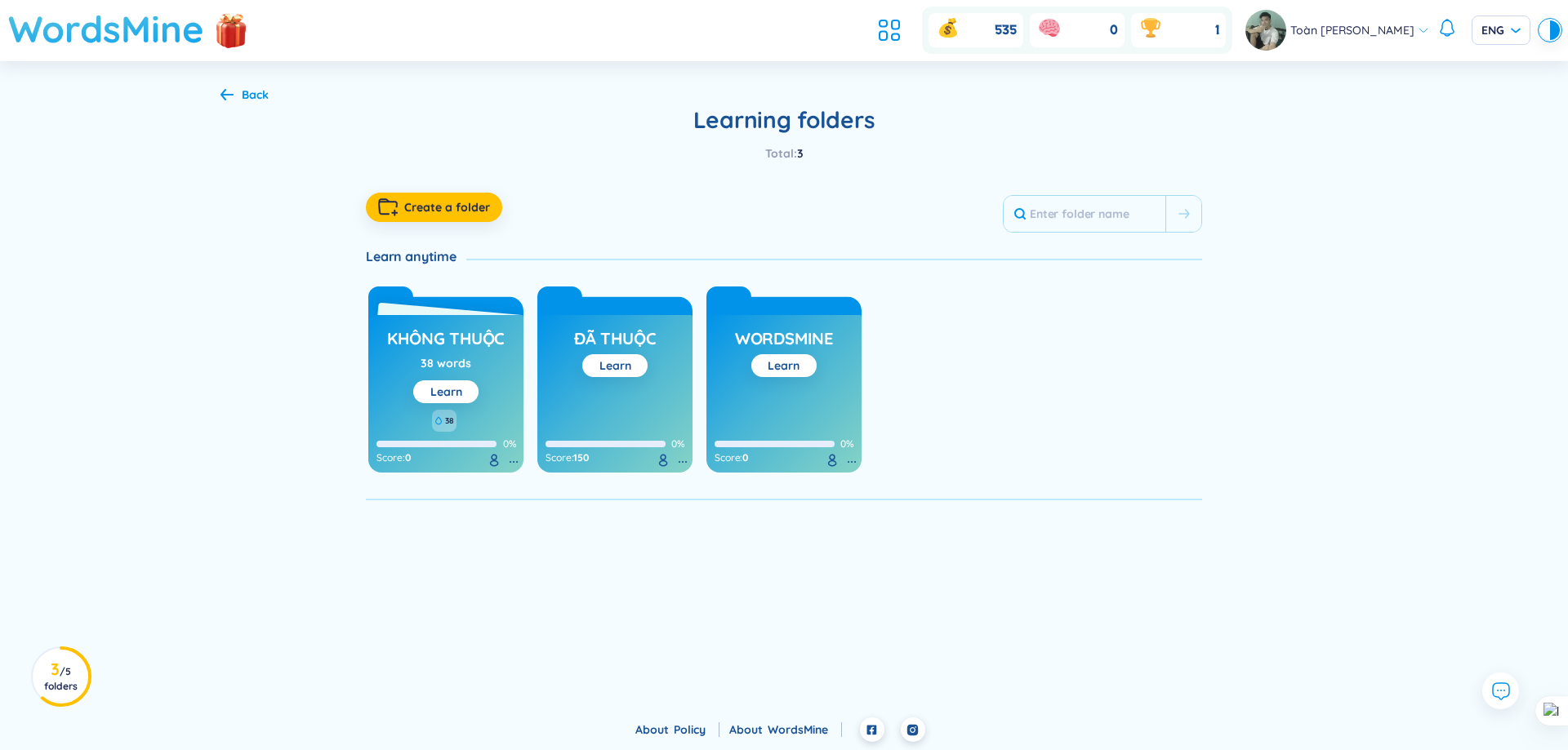
drag, startPoint x: 346, startPoint y: 481, endPoint x: 87, endPoint y: 31, distance: 519.2
click at [346, 480] on div "Back Learning folders Total : 3 Create a folder Learn anytime không thuộc 38 wo…" at bounding box center [784, 293] width 1176 height 465
click at [477, 314] on div "không thuộc 38 words Learn 38 0% Score : 0" at bounding box center [446, 375] width 155 height 194
click at [476, 323] on div "không thuộc 38 words Learn 38 0% Score : 0" at bounding box center [446, 393] width 155 height 157
click at [455, 342] on h3 "không thuộc" at bounding box center [446, 343] width 118 height 31
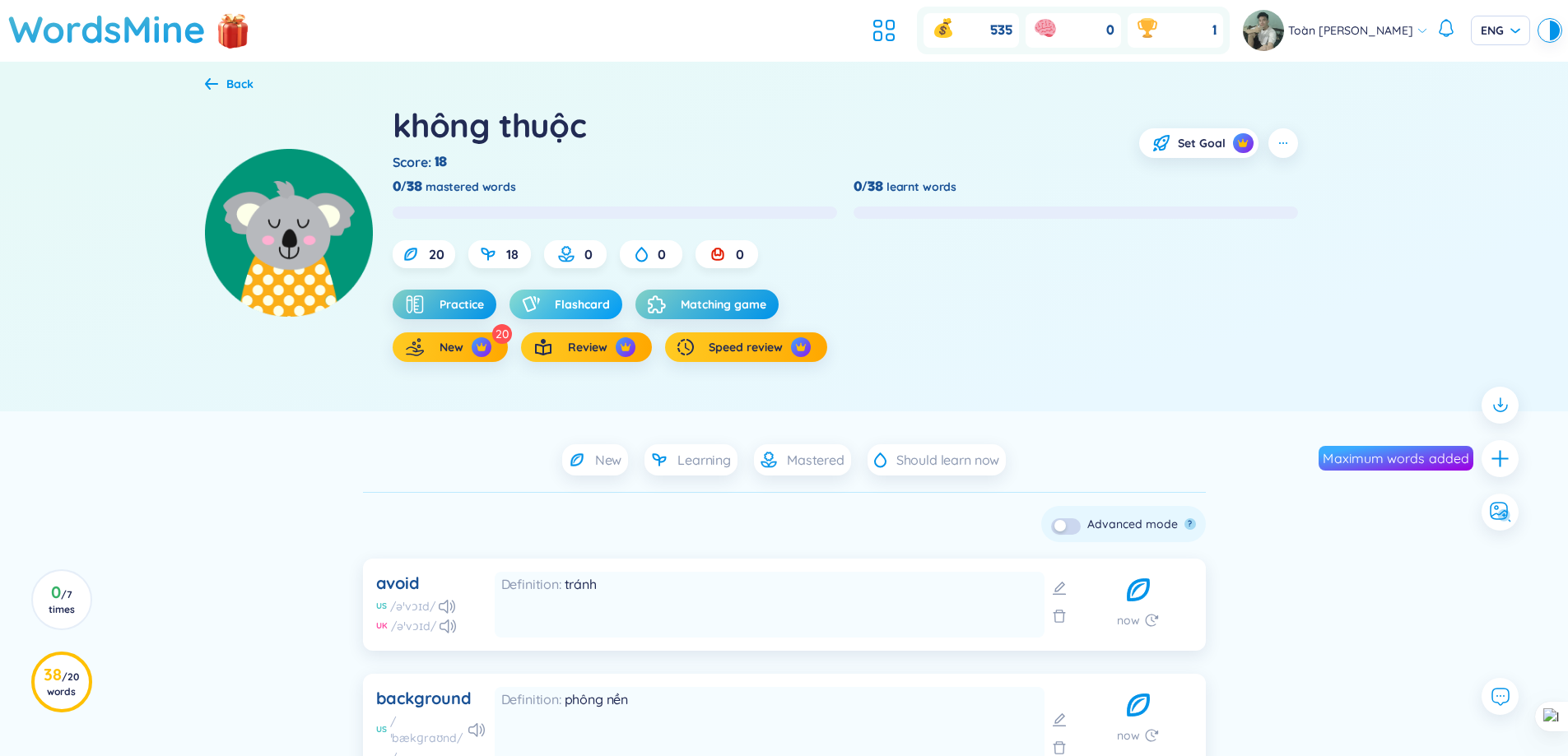
click at [535, 317] on button "Flashcard" at bounding box center [566, 304] width 113 height 30
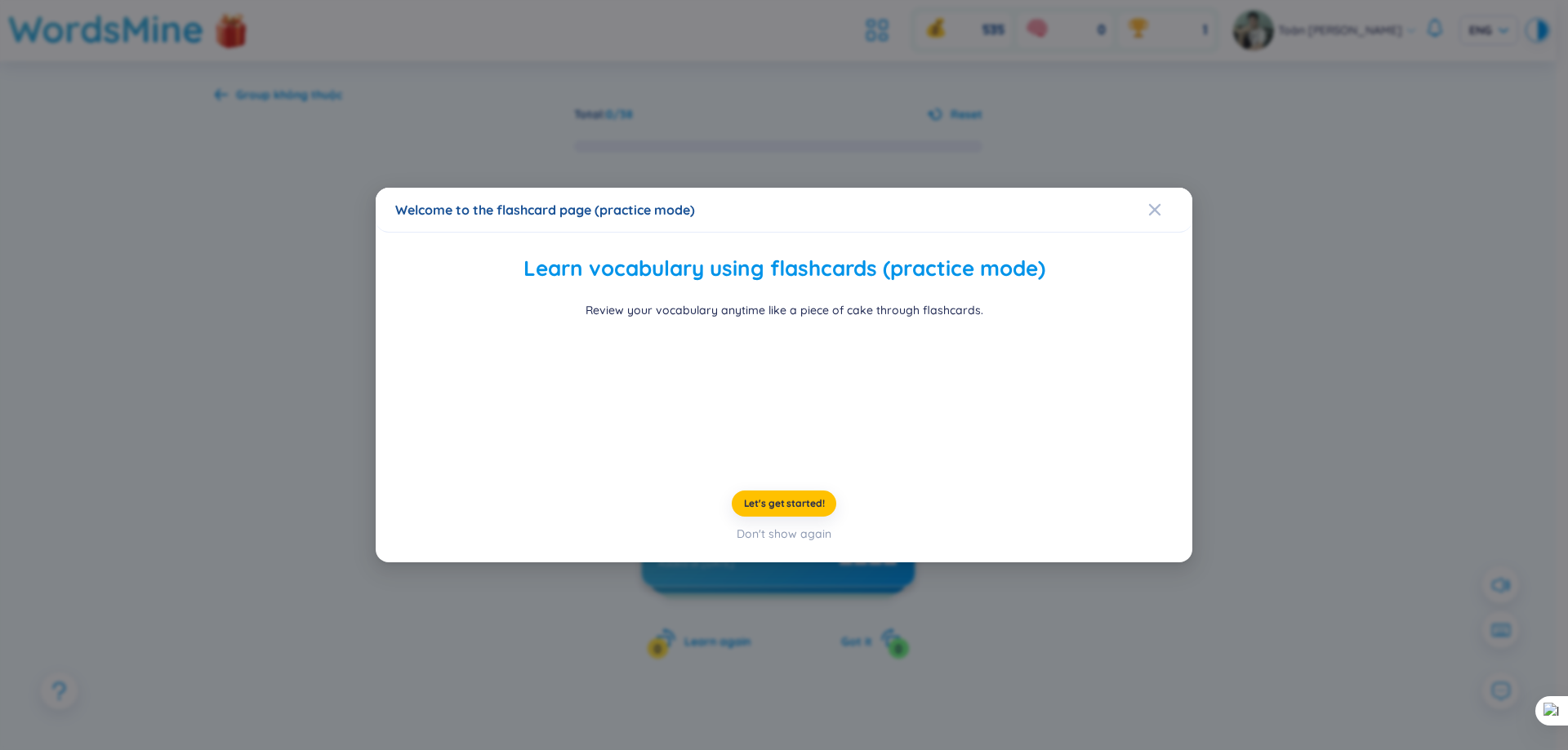
click at [816, 543] on div "Let's get started! Don't show again" at bounding box center [784, 517] width 777 height 52
click at [814, 510] on span "Let's get started!" at bounding box center [784, 503] width 81 height 13
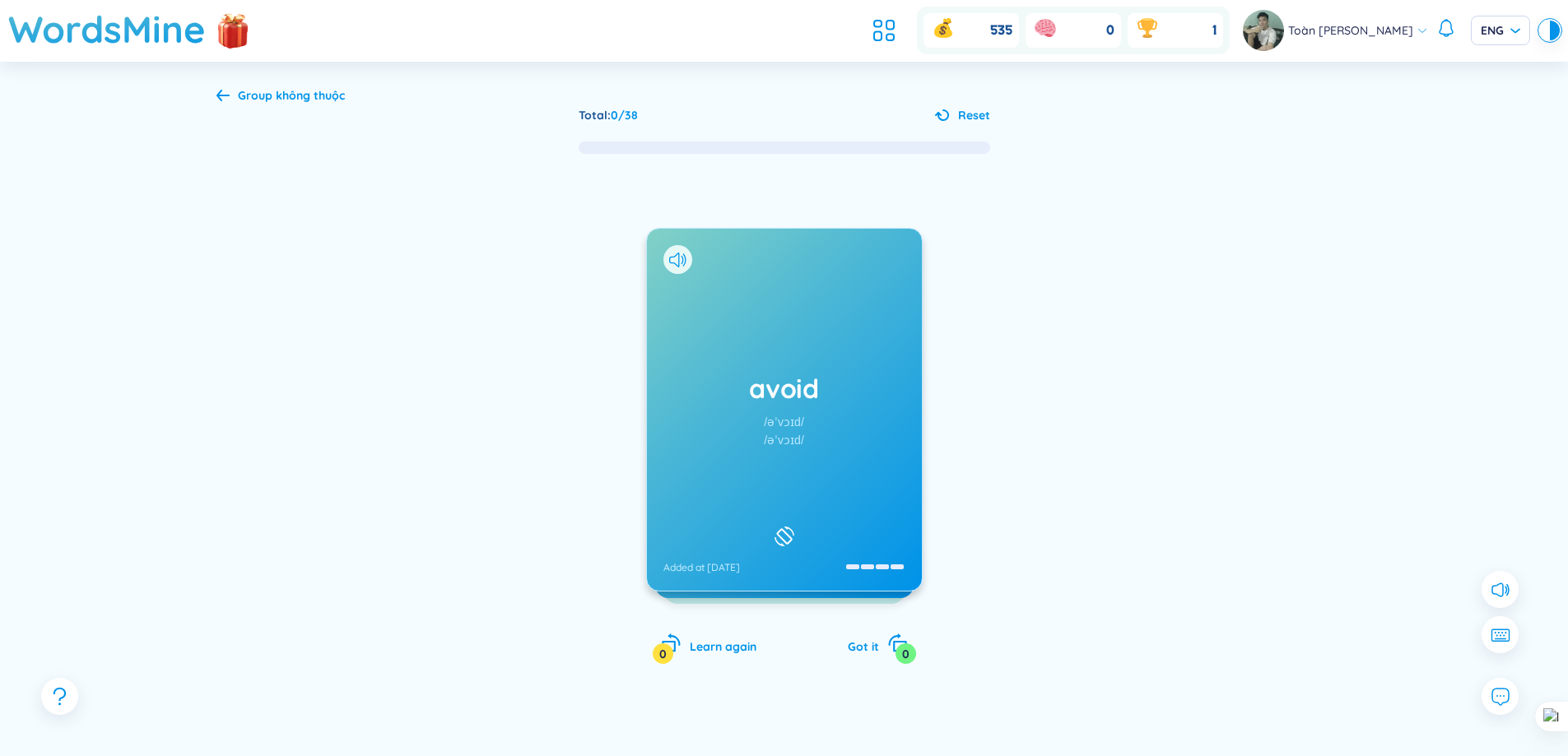
click at [798, 440] on div "/əˈvɔɪd/" at bounding box center [784, 440] width 40 height 18
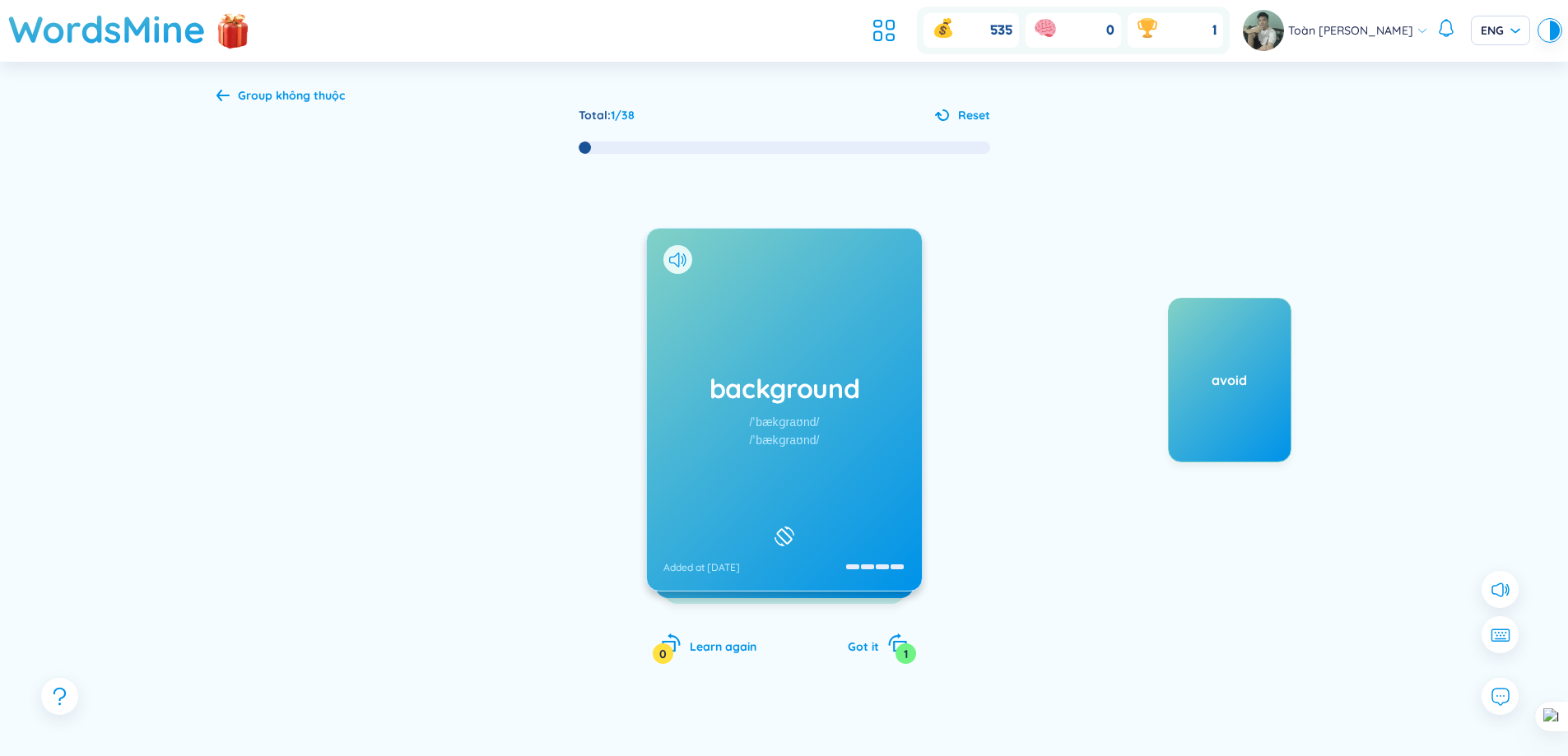
click at [748, 410] on div "background /ˈbækɡraʊnd/ /ˈbækɡraʊnd/ Added at [DATE]" at bounding box center [784, 410] width 275 height 362
click at [804, 413] on div "/ˈbækpæk/" at bounding box center [784, 422] width 54 height 18
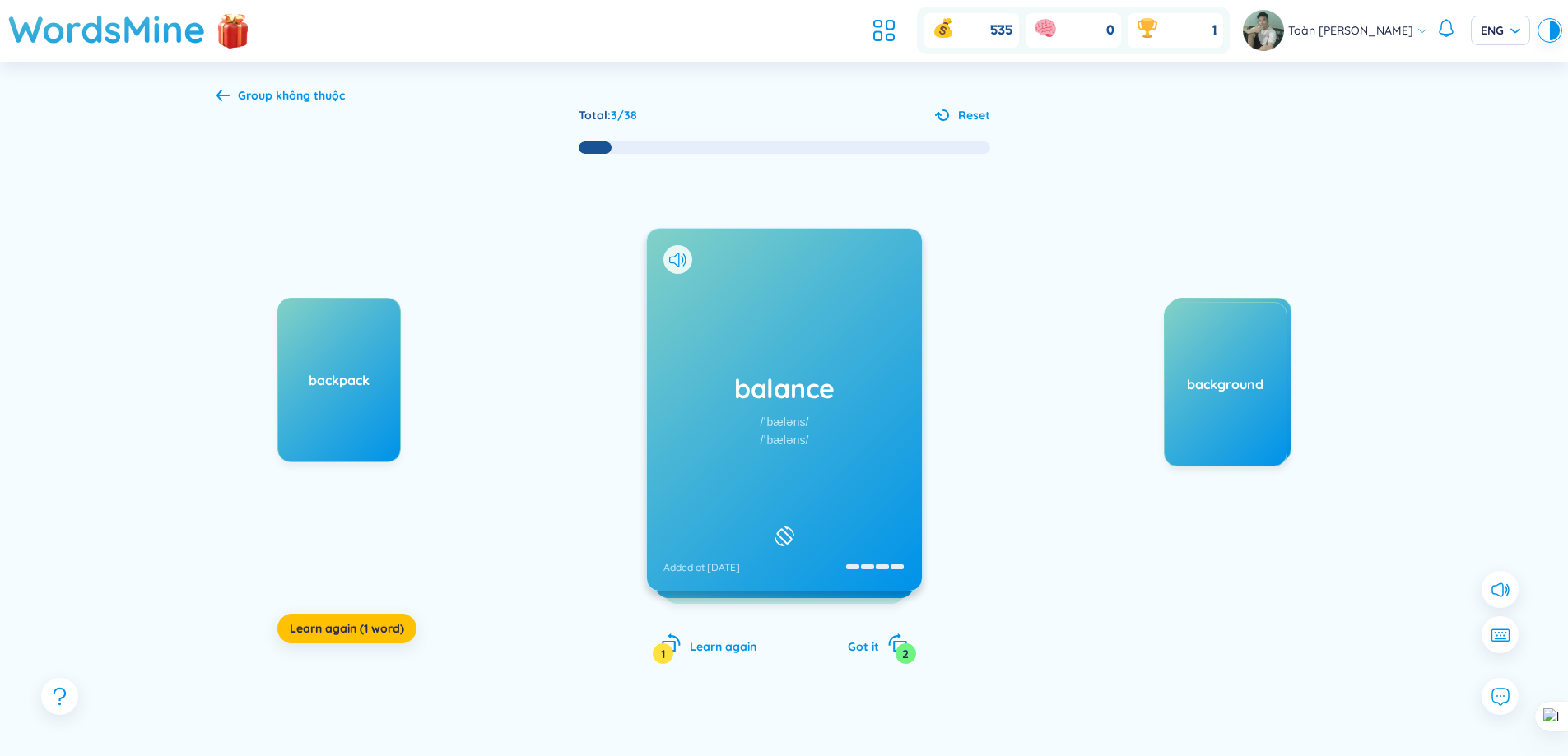
click at [784, 398] on h1 "balance" at bounding box center [784, 388] width 242 height 36
click at [833, 387] on h1 "applicant" at bounding box center [784, 388] width 242 height 36
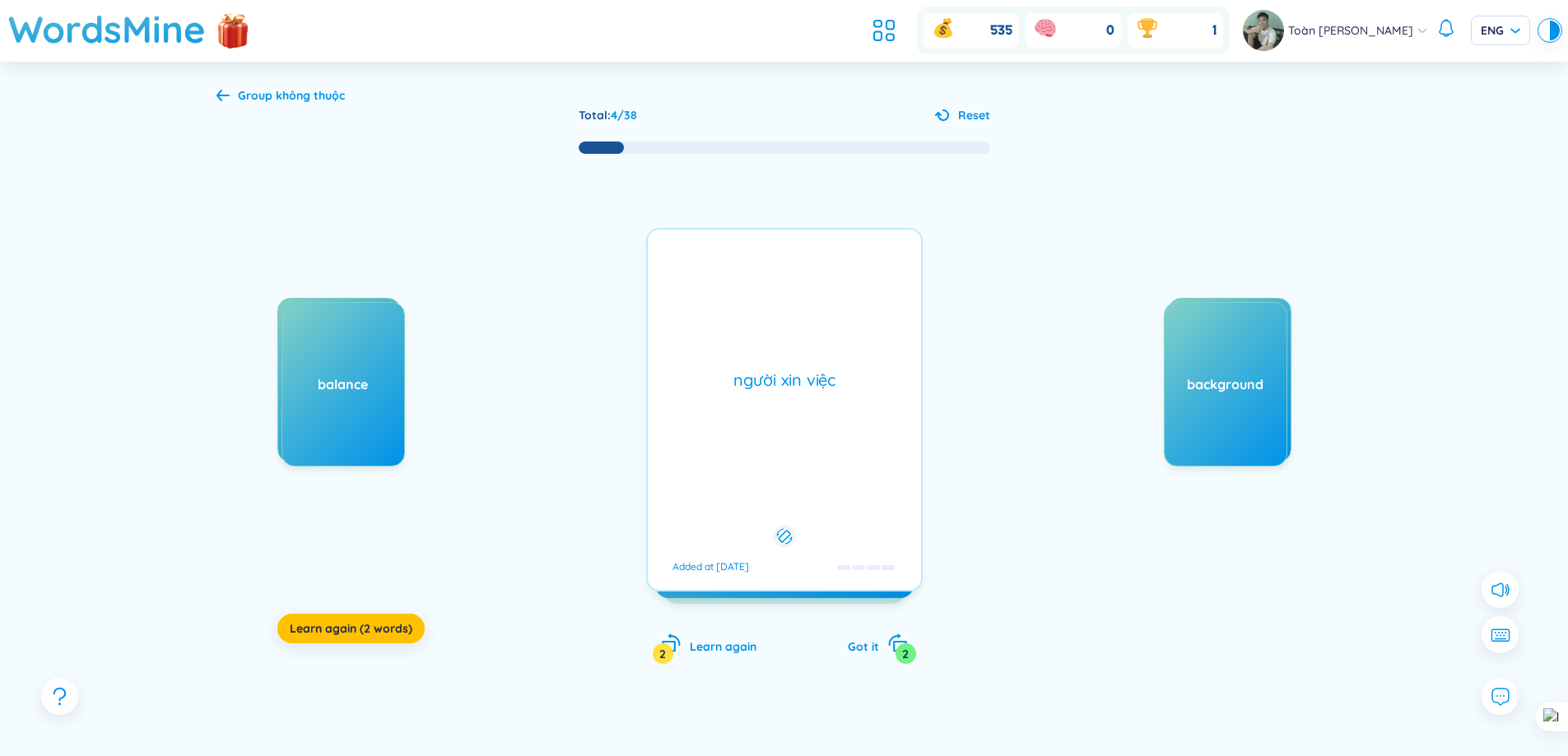
click at [840, 392] on div "người xin việc Added at [DATE]" at bounding box center [784, 410] width 276 height 364
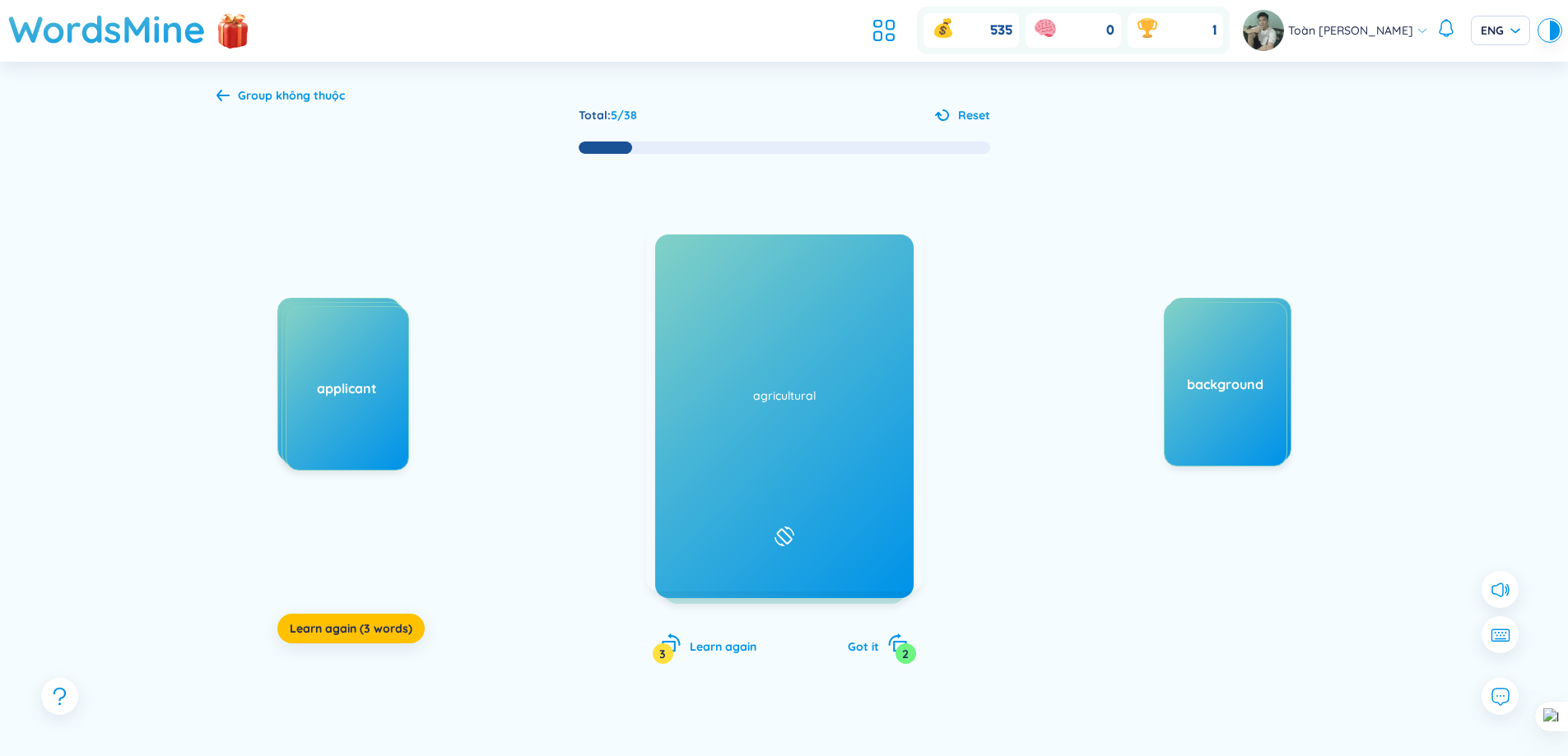
click at [839, 364] on div "arrange /əˈreɪndʒ/ /əˈreɪndʒ/ Added at [DATE]" at bounding box center [784, 410] width 275 height 362
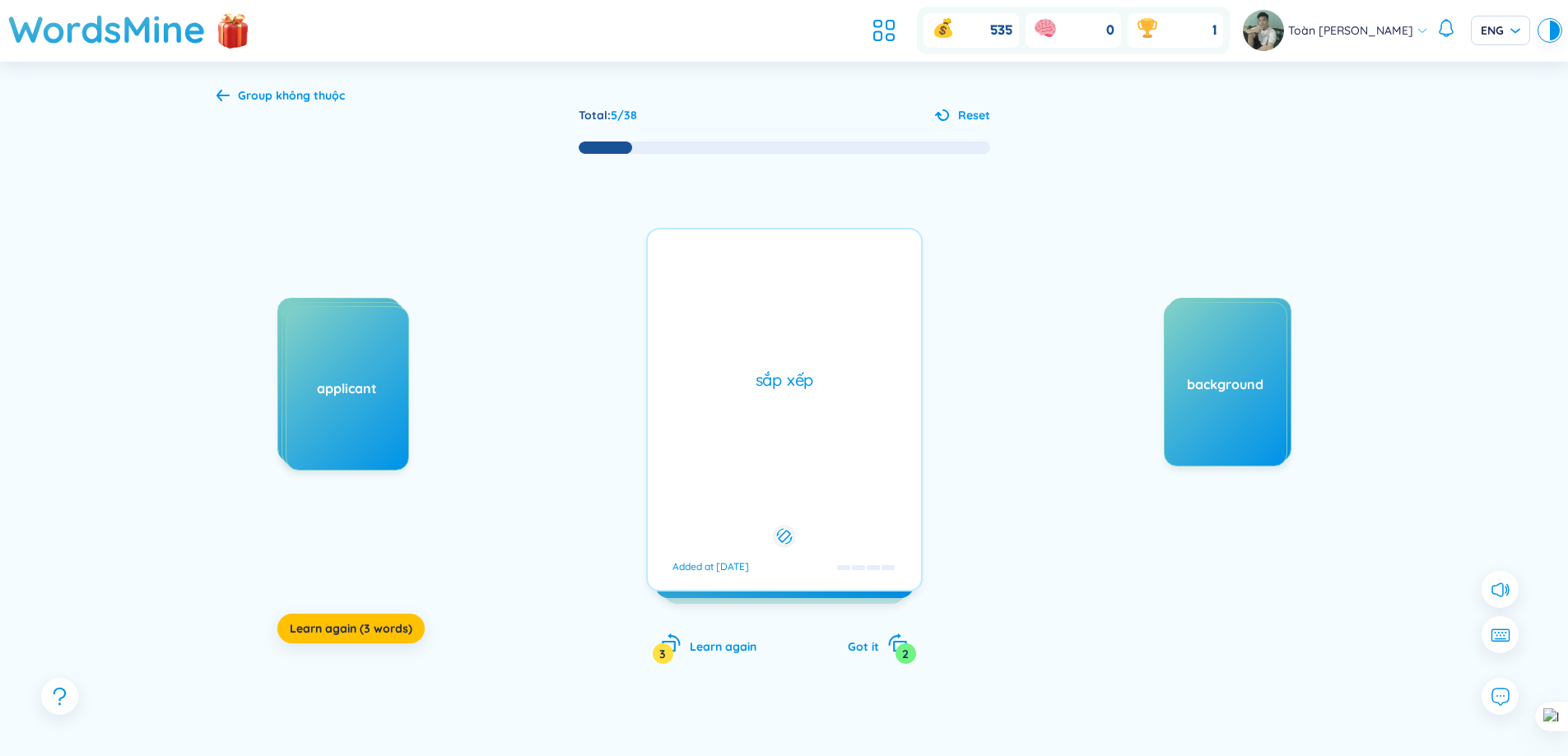
click at [833, 371] on div "sắp xếp" at bounding box center [784, 380] width 257 height 23
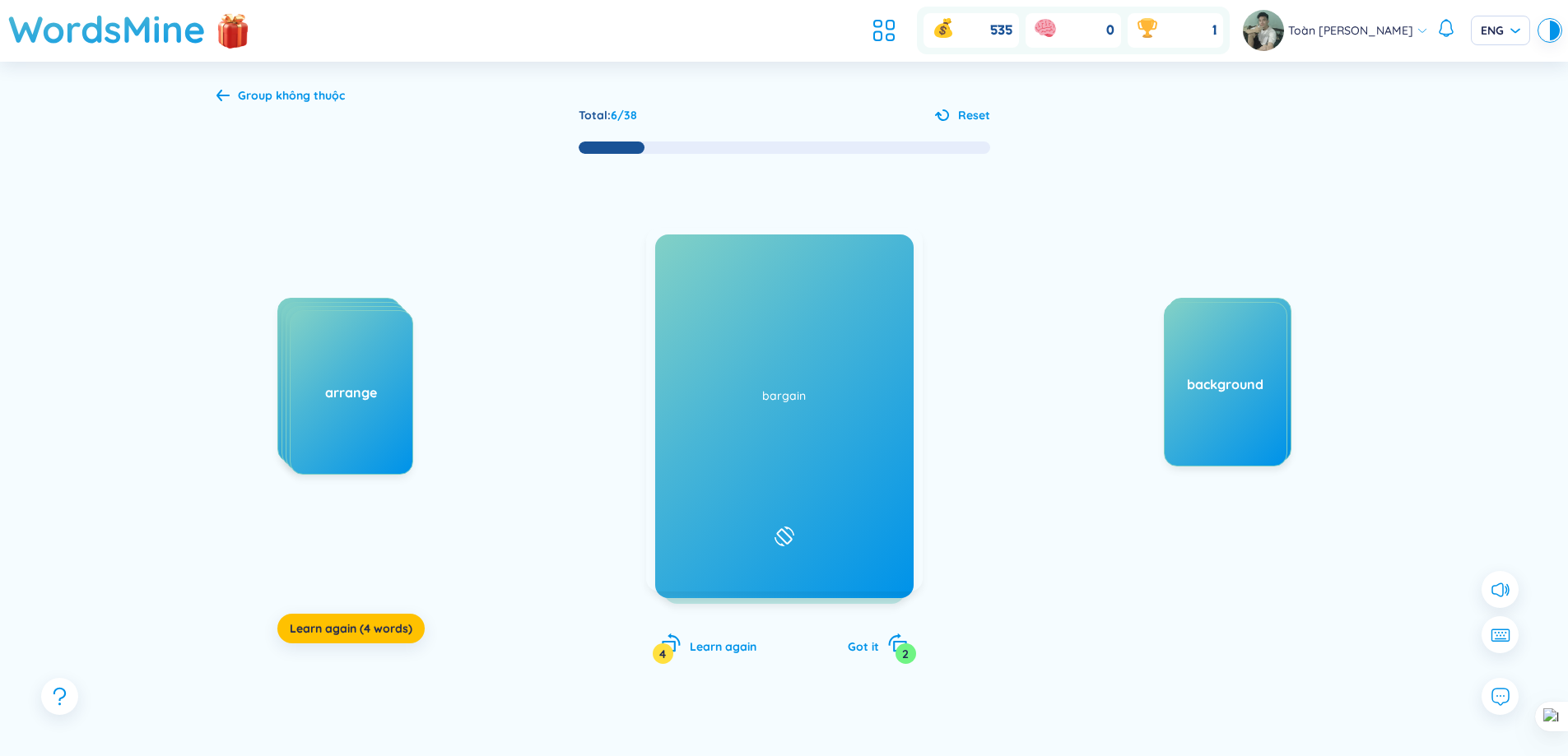
click at [799, 349] on div "agricultural /ˌæɡrɪˈkʌltʃərəl/ /ˌæɡrɪˈkʌltʃərəl/ Added at [DATE]" at bounding box center [784, 410] width 275 height 362
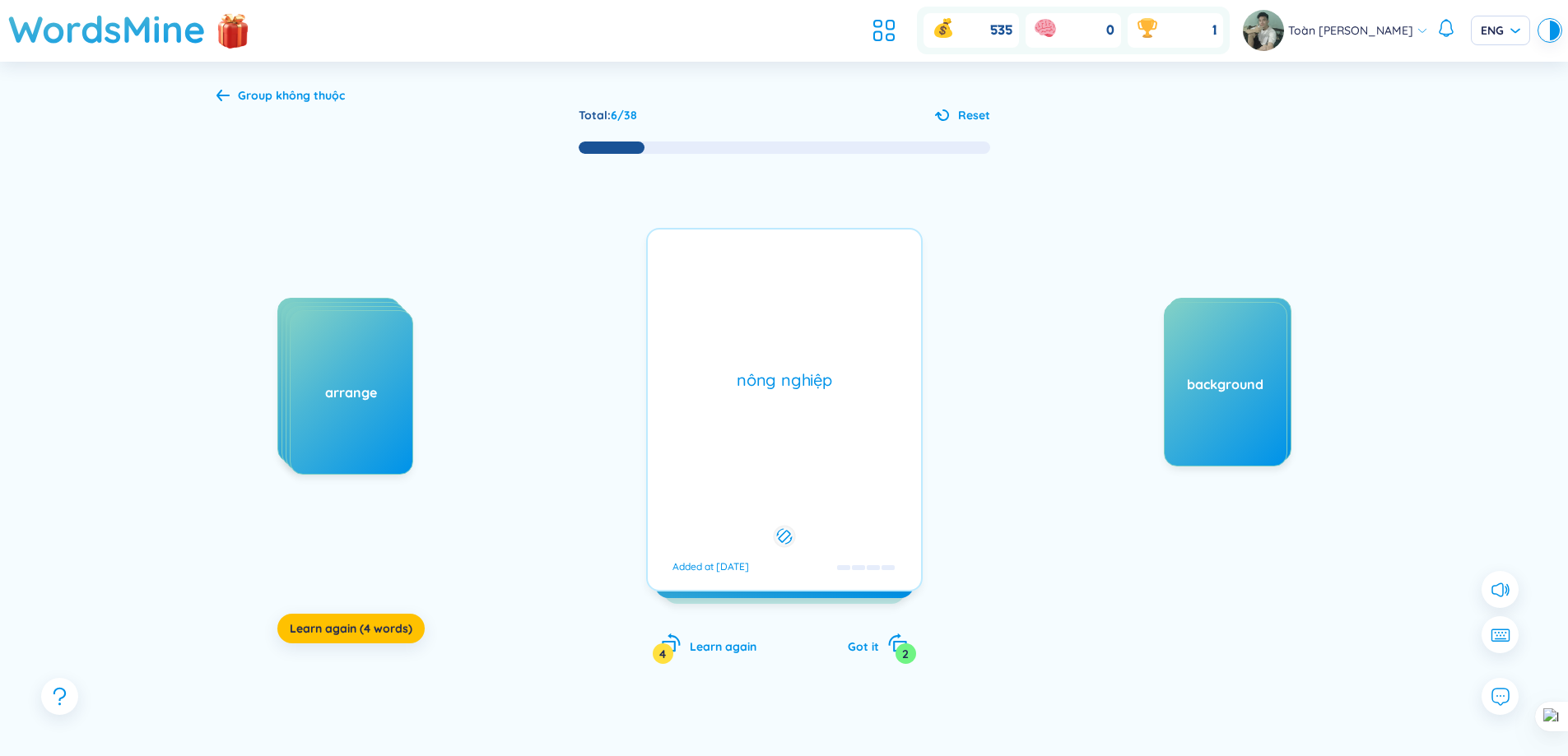
click at [801, 353] on div "nông nghiệp Added at [DATE]" at bounding box center [784, 410] width 276 height 364
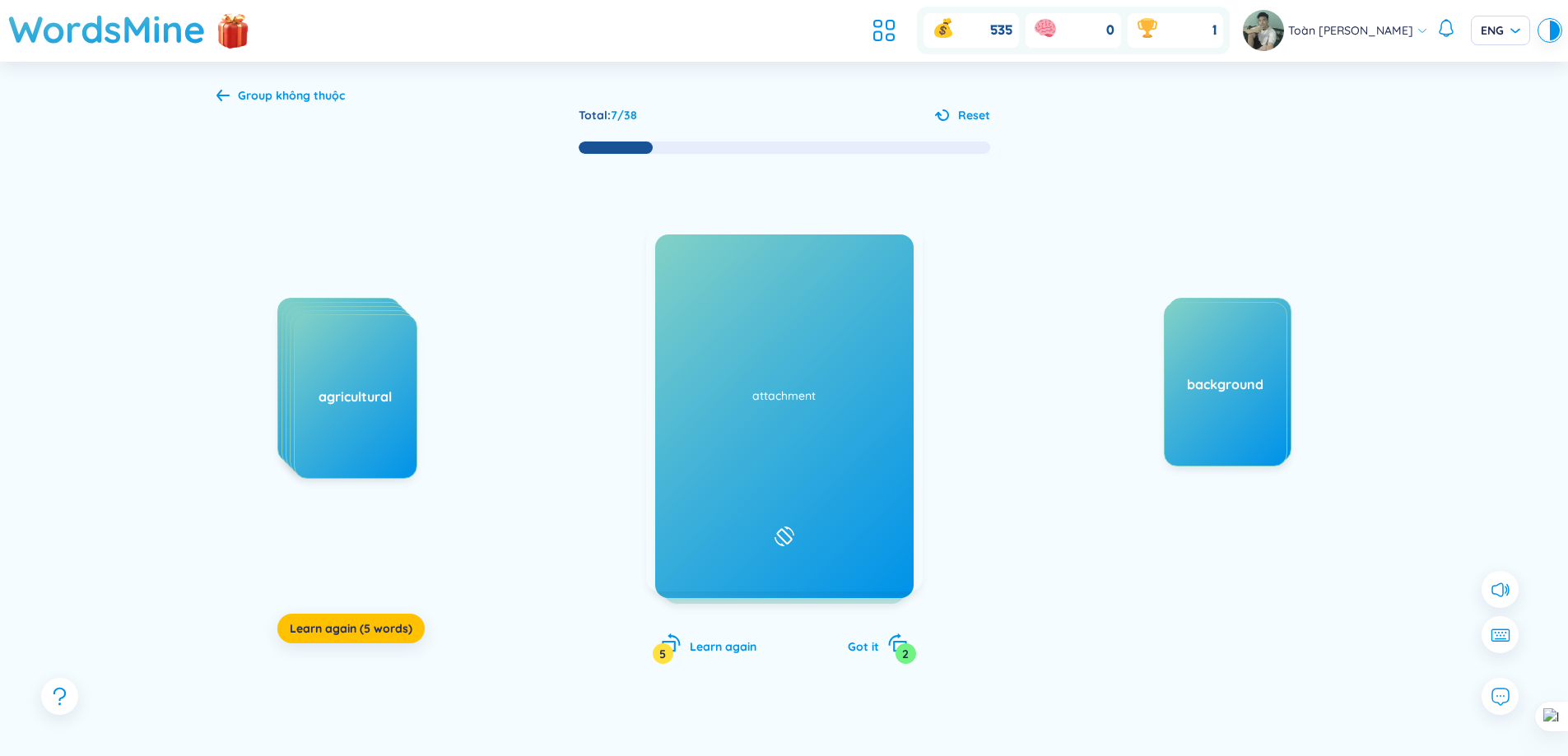
click at [876, 297] on div "bargain /ˈbɑːrɡən/ /ˈbɑːɡən/ Added at [DATE]" at bounding box center [784, 410] width 275 height 362
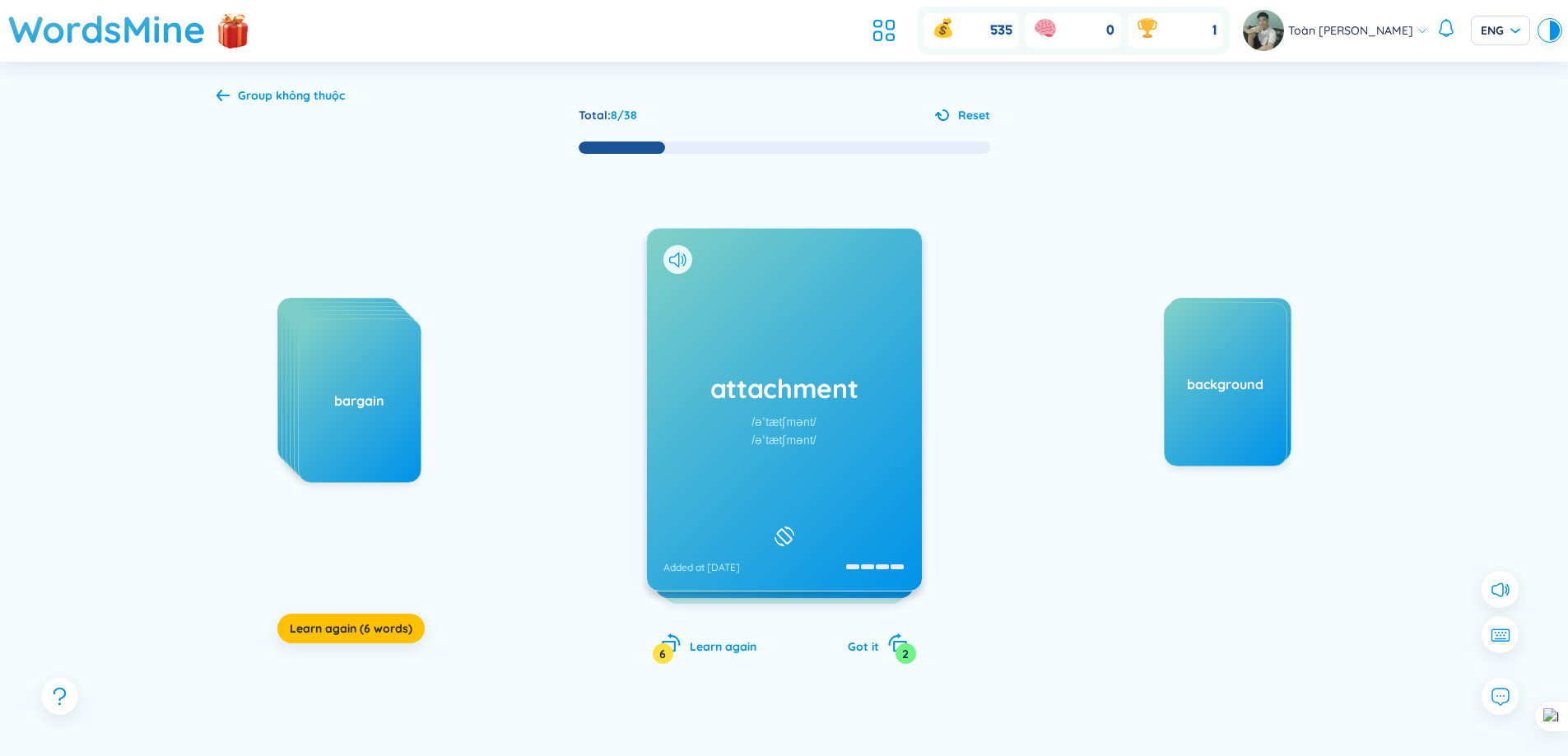
click at [813, 357] on div "attachment /əˈtætʃmənt/ /əˈtætʃmənt/ Added at [DATE]" at bounding box center [784, 410] width 275 height 362
click at [711, 408] on div "beautiful /ˈbjuːtɪfl/ /ˈbjuːtɪfl/ Added at [DATE]" at bounding box center [784, 410] width 275 height 362
click at [747, 371] on h1 "alarm" at bounding box center [784, 388] width 242 height 36
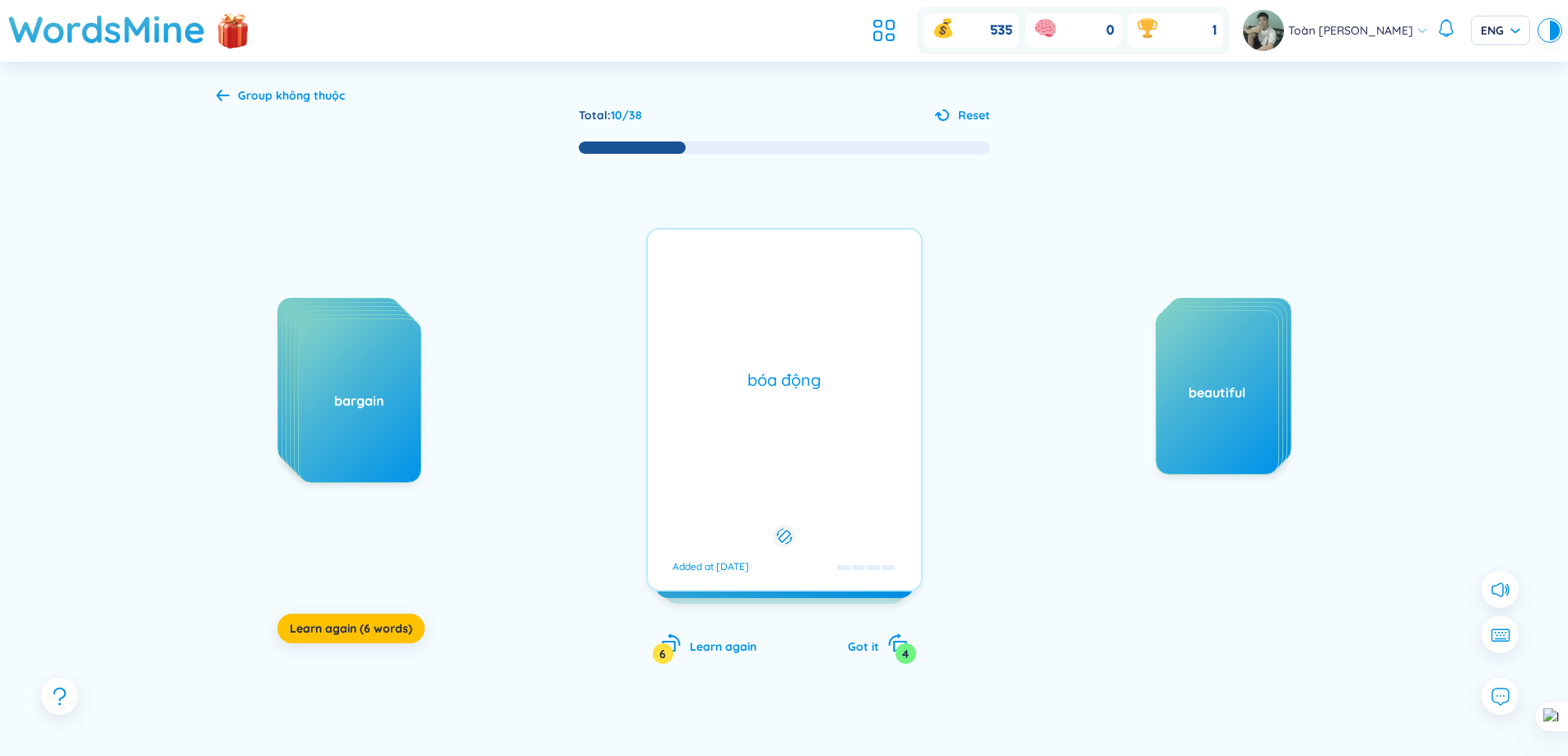
click at [747, 371] on div "bóa động" at bounding box center [784, 380] width 257 height 23
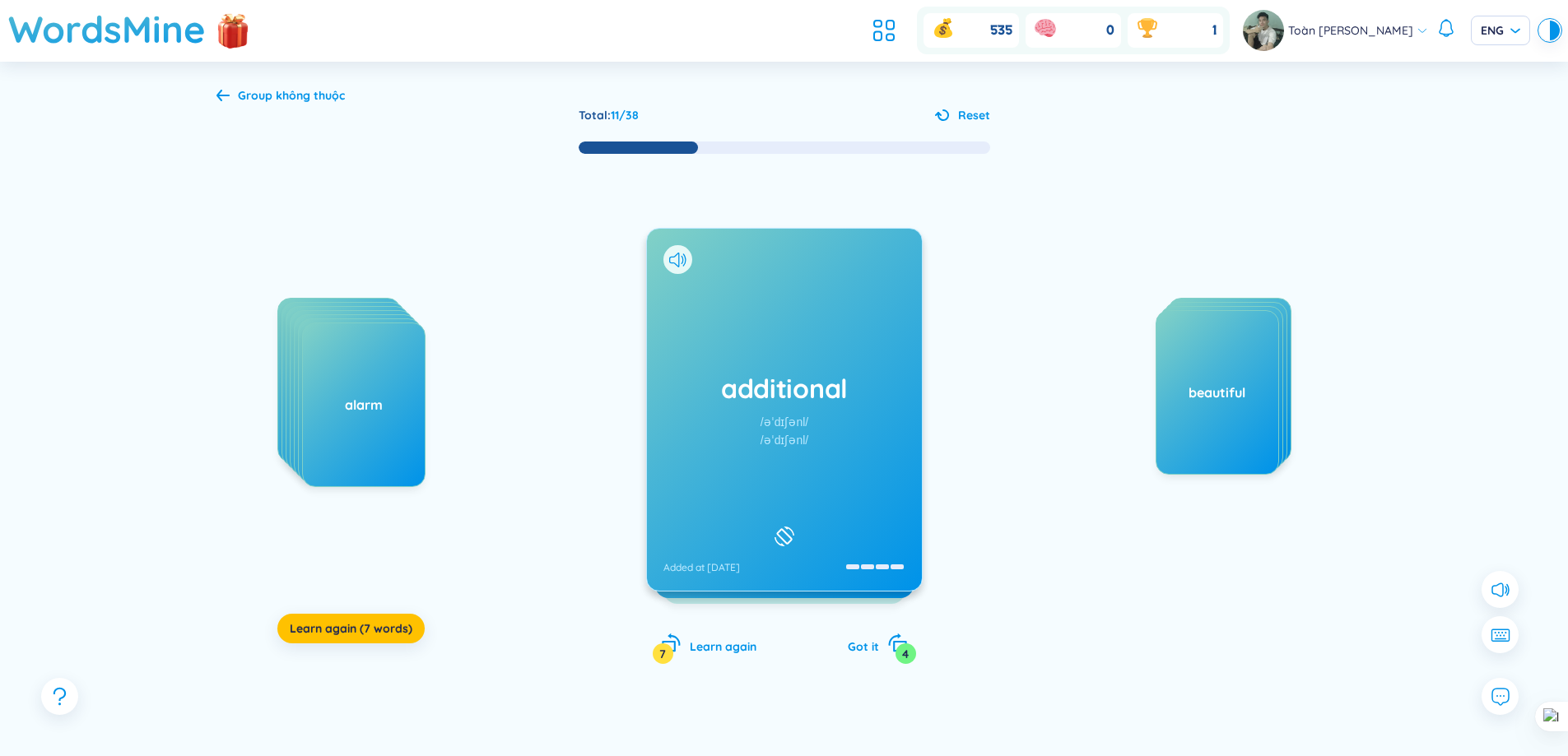
click at [733, 348] on div "additional /əˈdɪʃənl/ /əˈdɪʃənl/ Added at [DATE]" at bounding box center [784, 410] width 275 height 362
click at [823, 339] on div "appeal /əˈpiːl/ /əˈpiːl/ Added at [DATE]" at bounding box center [784, 410] width 275 height 362
click at [778, 327] on div "appreciate /əˈpriːʃieɪt/ /əˈpriːʃieɪt/ Added at [DATE]" at bounding box center [784, 410] width 275 height 362
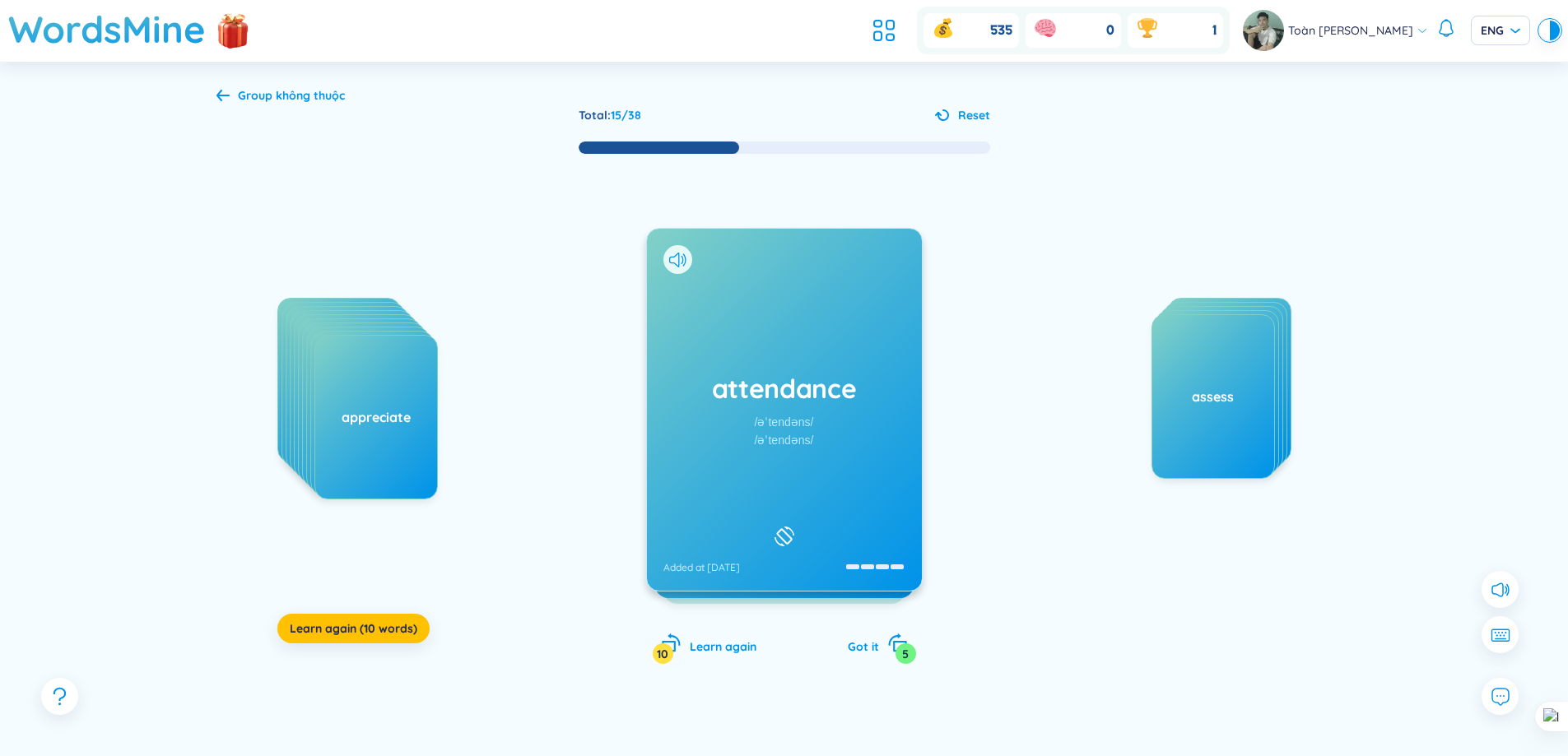
click at [771, 346] on div "attendance /əˈtendəns/ /əˈtendəns/ Added at [DATE]" at bounding box center [784, 410] width 275 height 362
click at [803, 339] on div "attractive /əˈtræktɪv/ /əˈtræktɪv/ Added at [DATE]" at bounding box center [784, 410] width 275 height 362
click at [747, 408] on div "availability /əˌveɪləˈbɪləti/ /əˌveɪləˈbɪləti/ Added at [DATE]" at bounding box center [784, 410] width 275 height 362
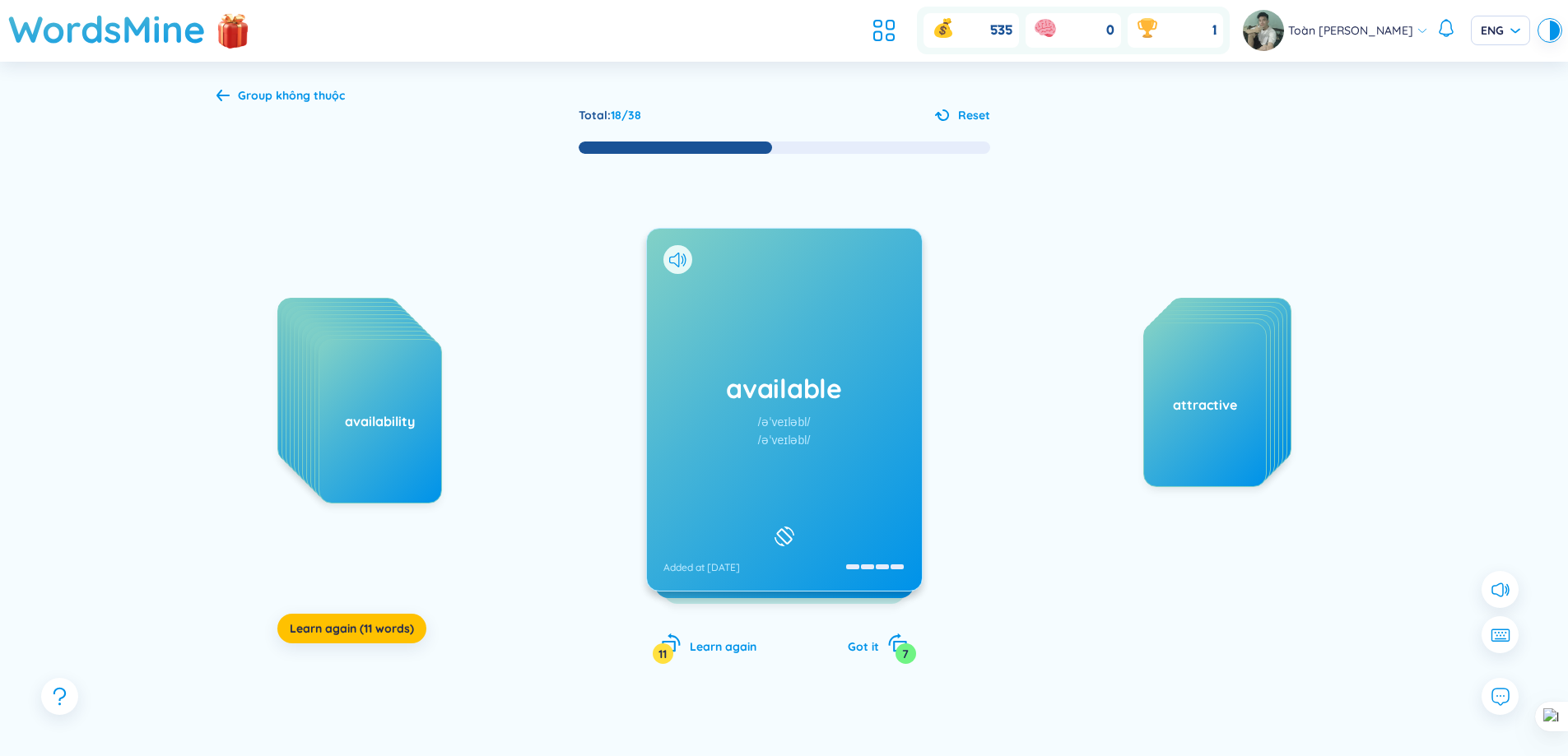
click at [740, 331] on div "available /əˈveɪləbl/ /əˈveɪləbl/ Added at [DATE]" at bounding box center [784, 410] width 275 height 362
click at [854, 361] on div "avid /ˈævɪd/ /ˈævɪd/ Added at [DATE]" at bounding box center [784, 410] width 275 height 362
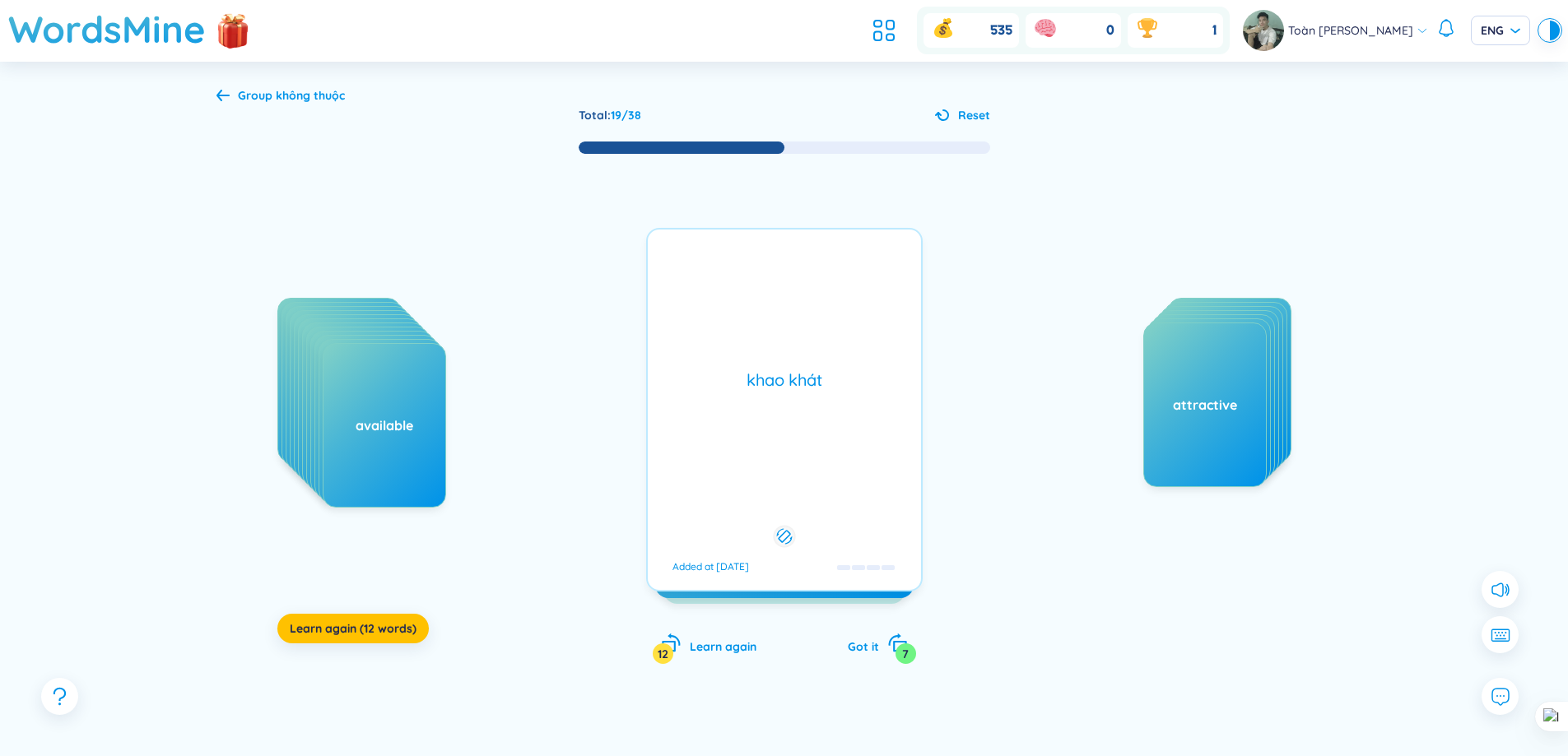
click at [815, 303] on div "khao khát Added at [DATE]" at bounding box center [784, 410] width 276 height 364
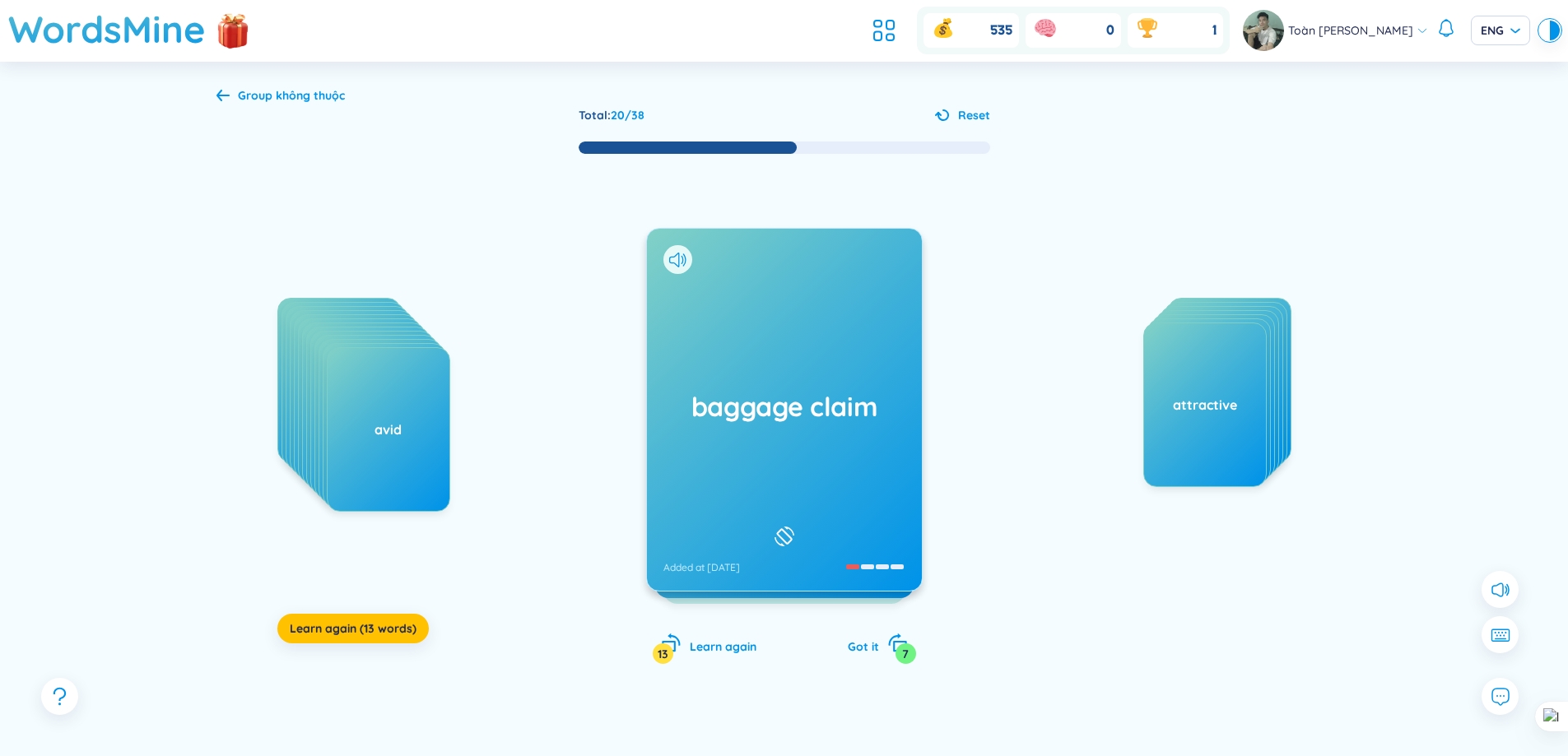
click at [826, 367] on div "baggage claim Added at [DATE]" at bounding box center [784, 410] width 275 height 362
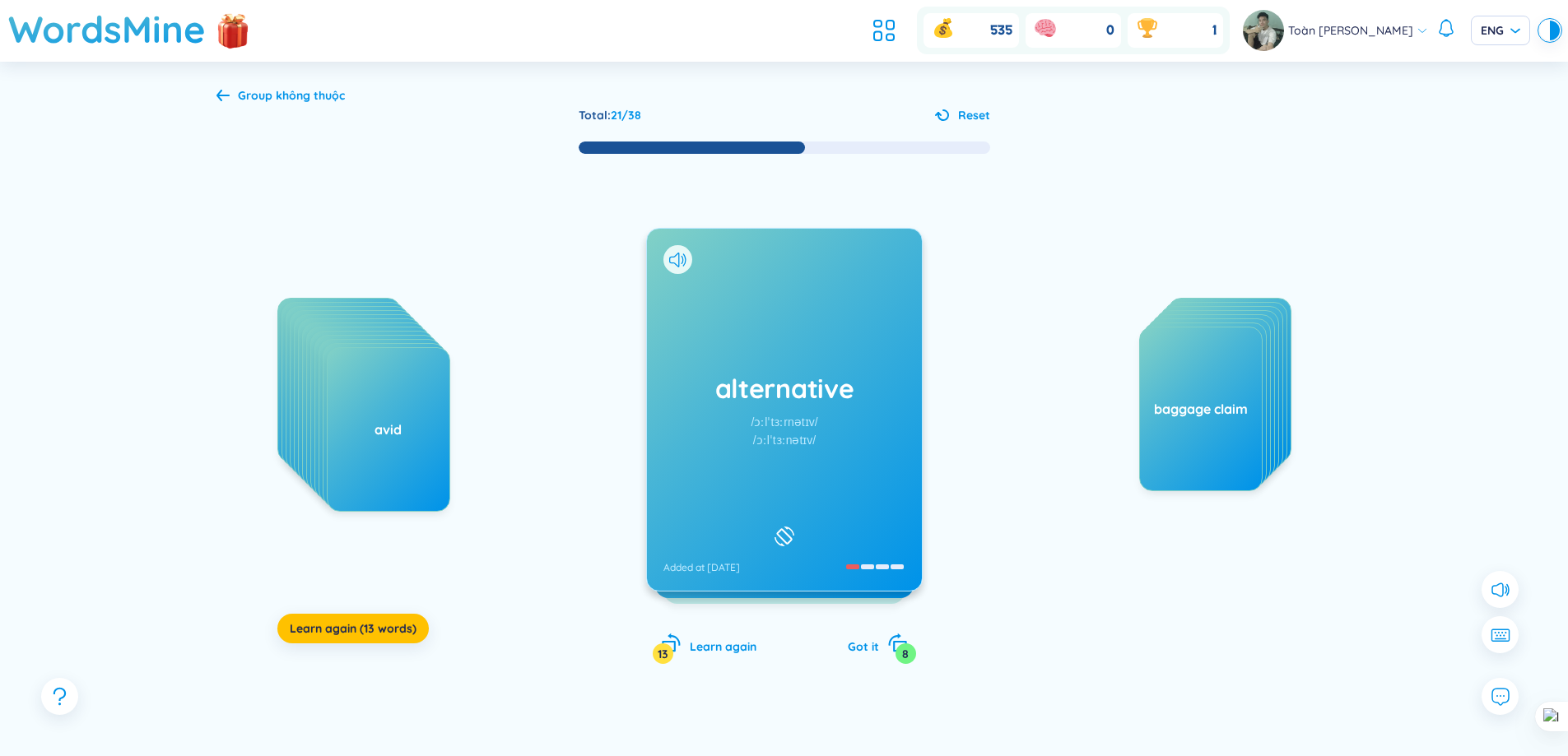
click at [771, 426] on div "/ɔːlˈtɜːrnətɪv/" at bounding box center [784, 422] width 67 height 18
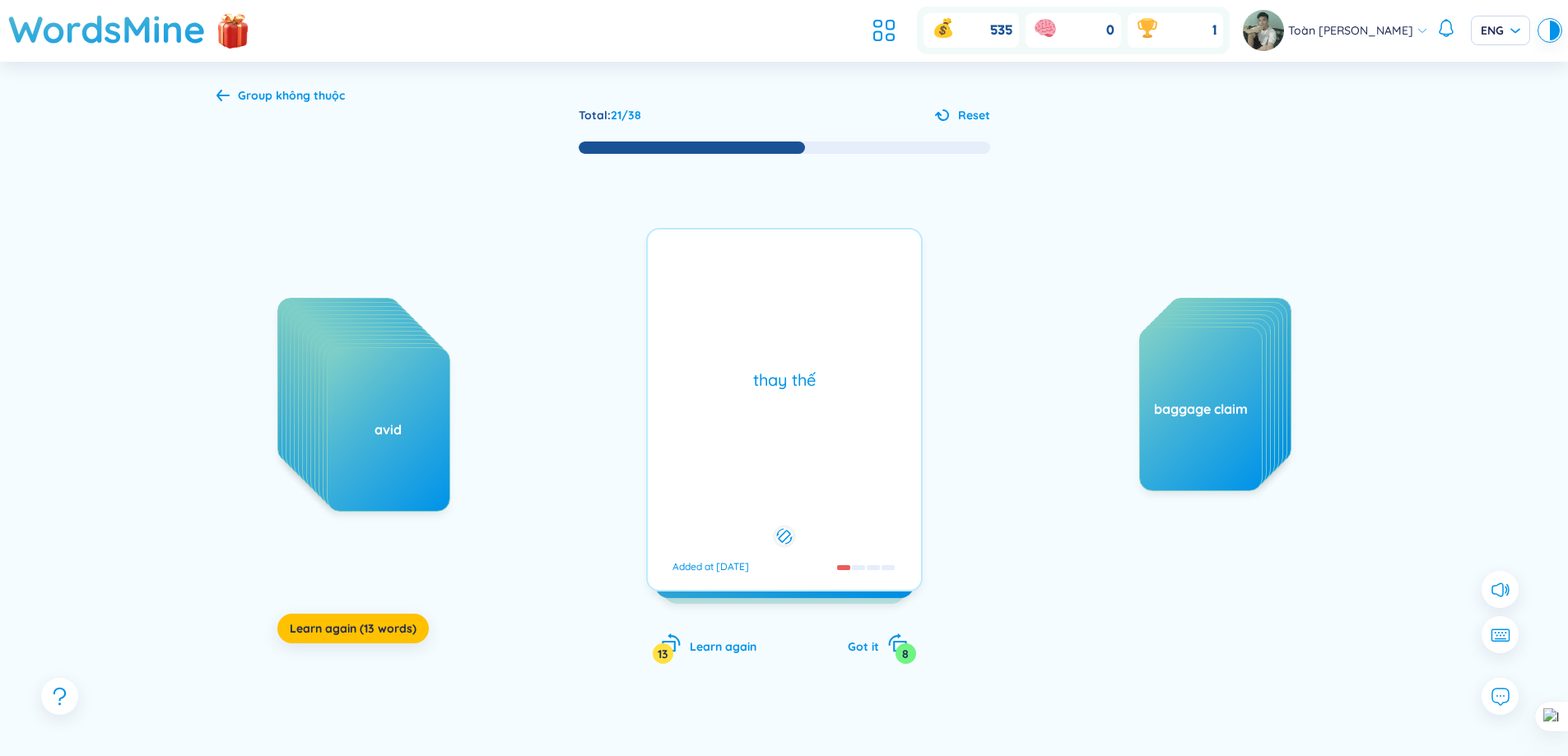
click at [782, 425] on div "thay thế Added at [DATE]" at bounding box center [784, 410] width 276 height 364
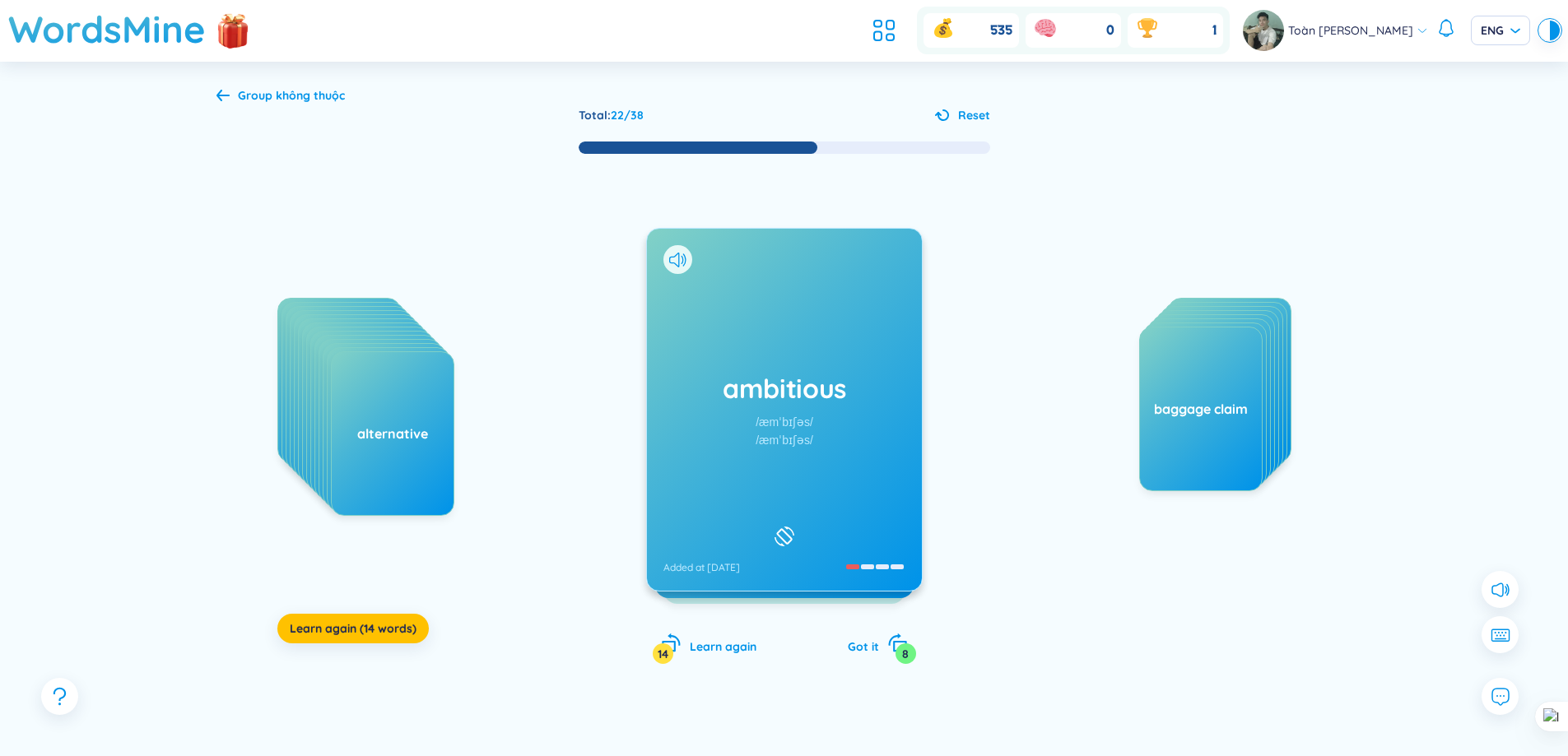
click at [786, 403] on h1 "ambitious" at bounding box center [784, 388] width 242 height 36
click at [843, 464] on div "annual /ˈænjuəl/ /ˈænjuəl/ Added at [DATE]" at bounding box center [784, 410] width 275 height 362
click at [812, 452] on div "anticipate /ænˈtɪsɪpeɪt/ /ænˈtɪsɪpeɪt/ Added at [DATE]" at bounding box center [784, 410] width 275 height 362
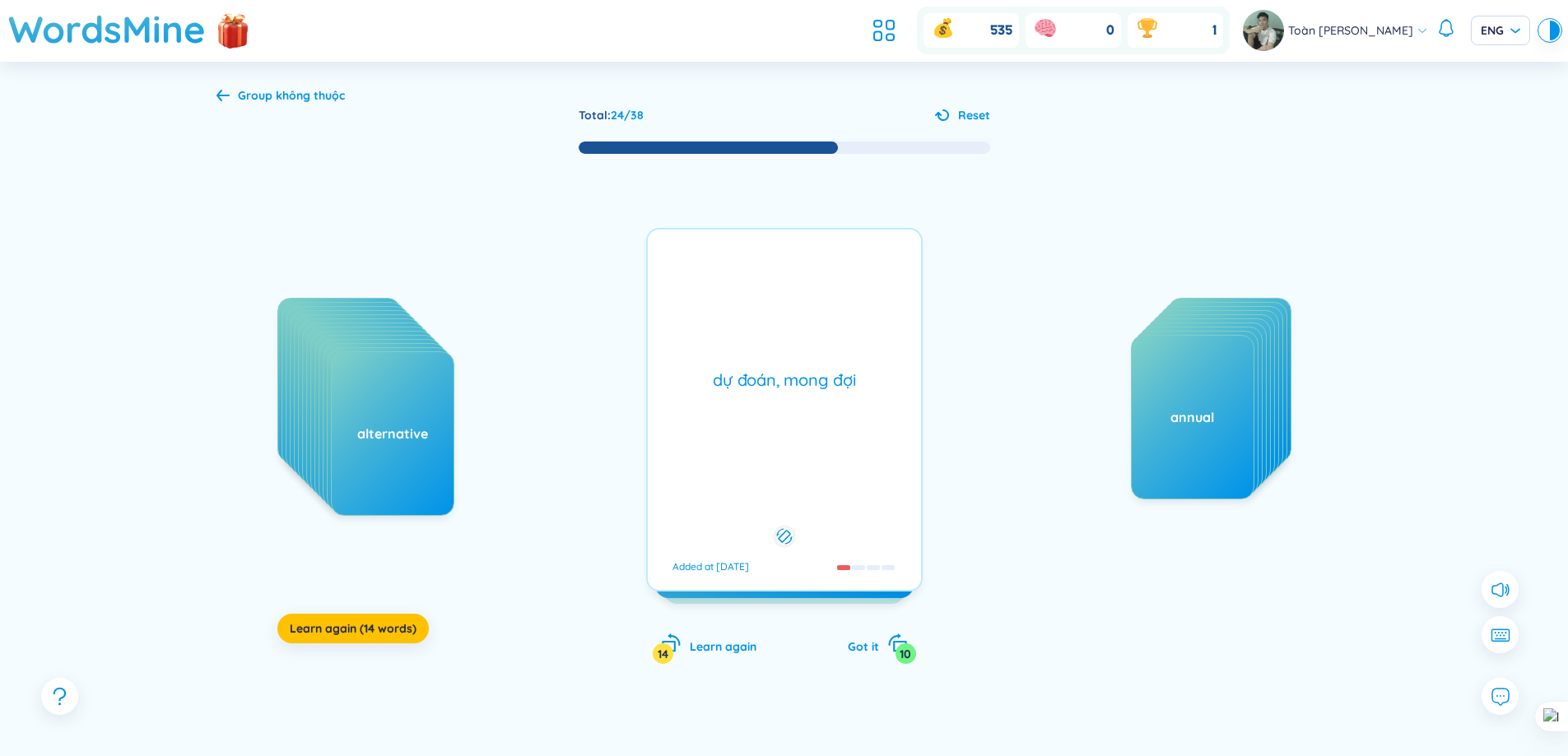
click at [810, 453] on div "dự đoán, mong đợi Added at [DATE]" at bounding box center [784, 410] width 276 height 364
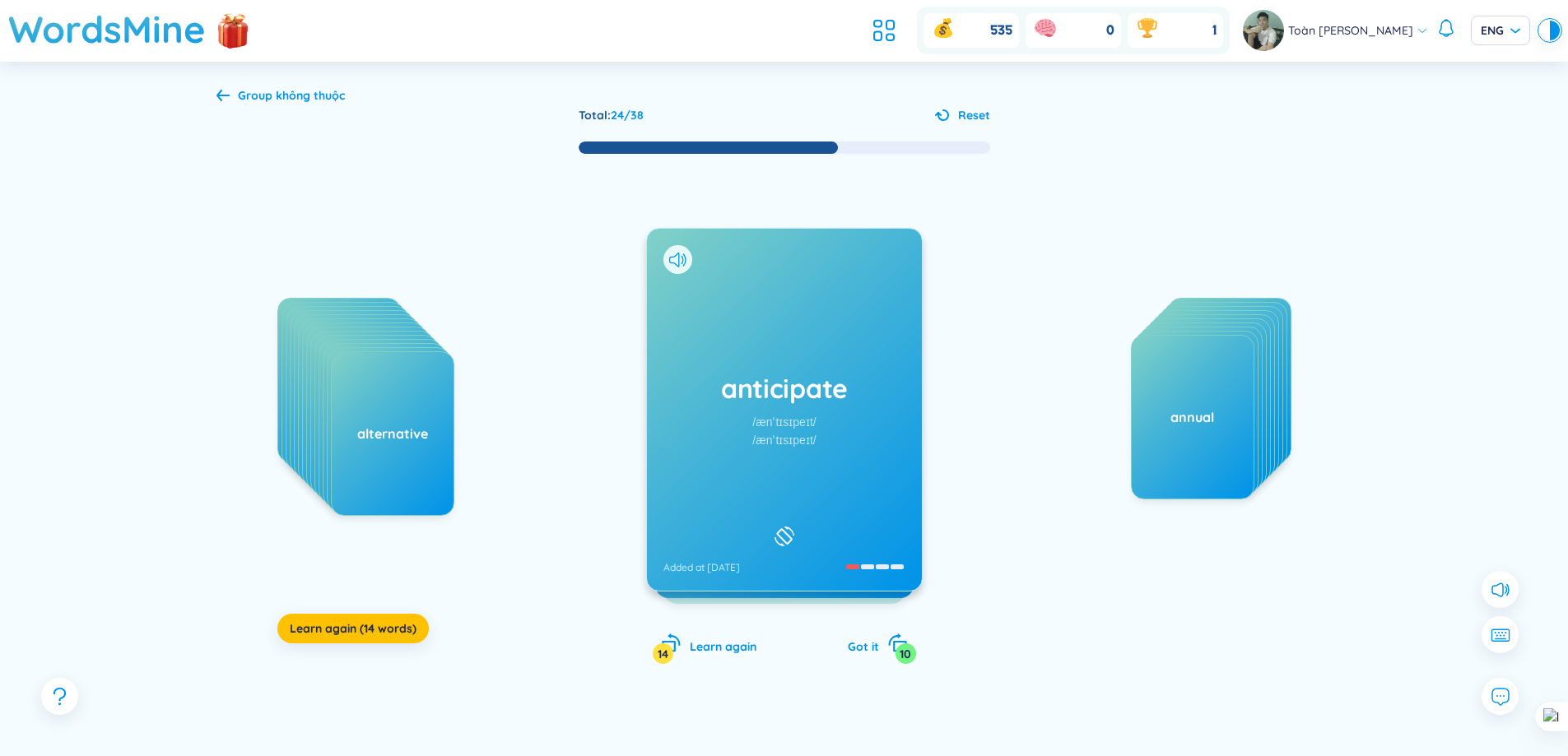
click at [804, 457] on div "anticipate /ænˈtɪsɪpeɪt/ /ænˈtɪsɪpeɪt/ Added at [DATE]" at bounding box center [784, 410] width 275 height 362
click at [838, 429] on div "anxious /ˈæŋkʃəs/ /ˈæŋkʃəs/ Added at [DATE]" at bounding box center [784, 410] width 275 height 362
click at [808, 473] on div "apologize /əˈpɑːlədʒaɪz/ /əˈpɒlədʒaɪz/ Added at [DATE]" at bounding box center [784, 410] width 275 height 362
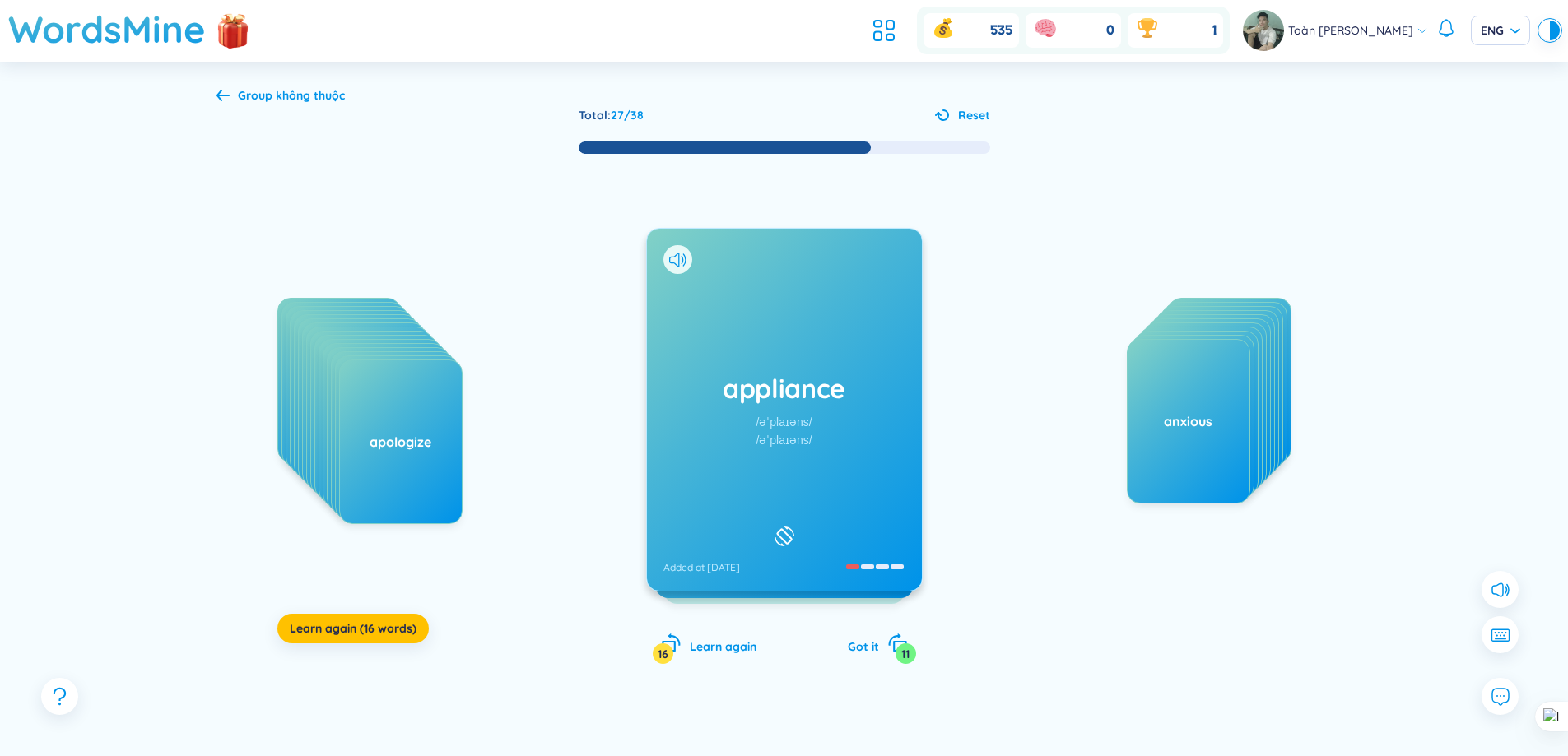
click at [805, 440] on div "/əˈplaɪəns/" at bounding box center [784, 440] width 56 height 18
click at [801, 444] on div "/əˈplaɪ/" at bounding box center [783, 440] width 36 height 18
click at [796, 460] on div "appoint /əˈpɔɪnt/ /əˈpɔɪnt/ Added at [DATE]" at bounding box center [784, 410] width 275 height 362
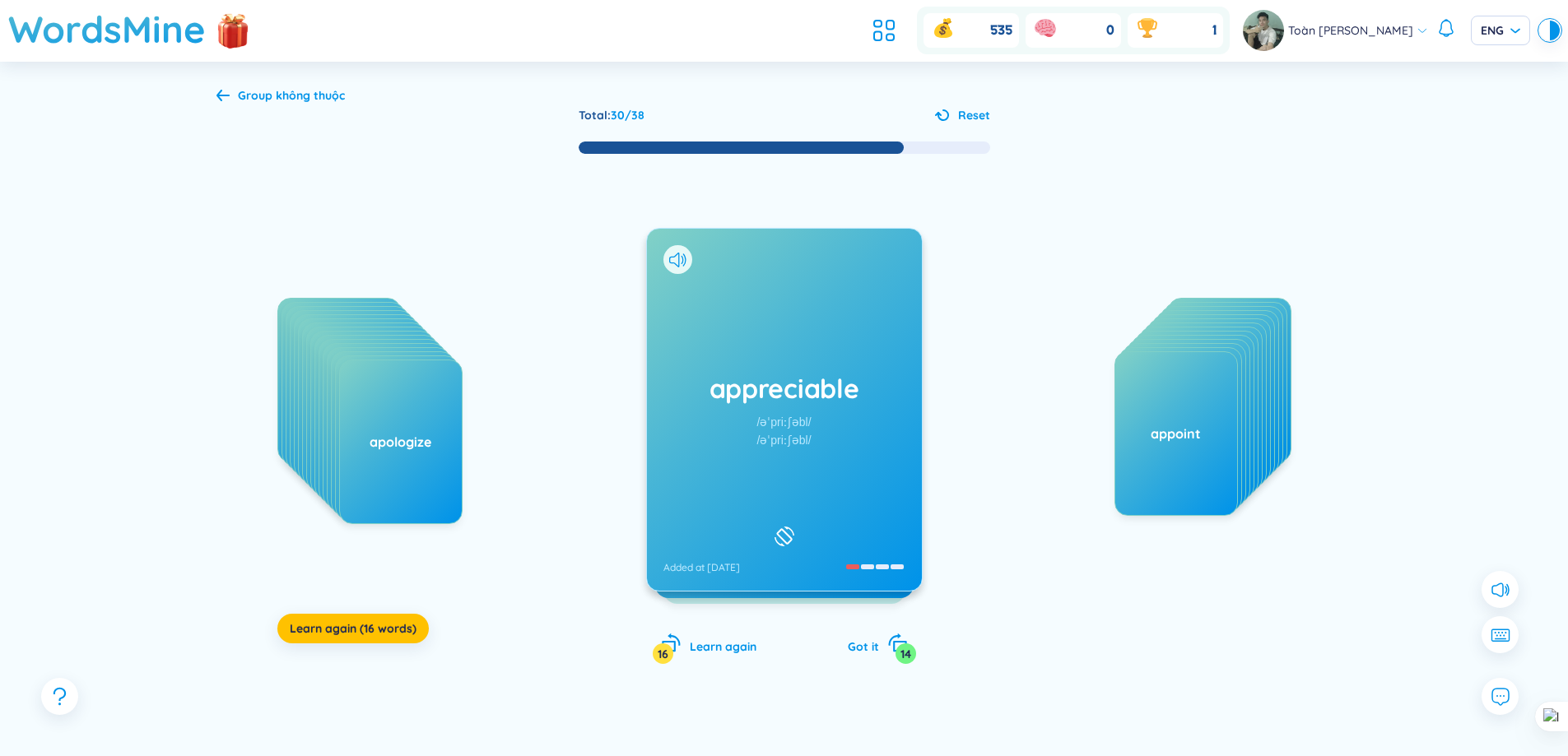
click at [805, 482] on div "appreciable /əˈpriːʃəbl/ /əˈpriːʃəbl/ Added at [DATE]" at bounding box center [784, 410] width 275 height 362
click at [827, 453] on div "apprentice /əˈprentɪs/ /əˈprentɪs/ Added at [DATE]" at bounding box center [784, 410] width 275 height 362
click at [801, 489] on div "approximate /əˈprɑːksɪmət/ /əˈprɒksɪmət/ Added at [DATE]" at bounding box center [784, 410] width 275 height 362
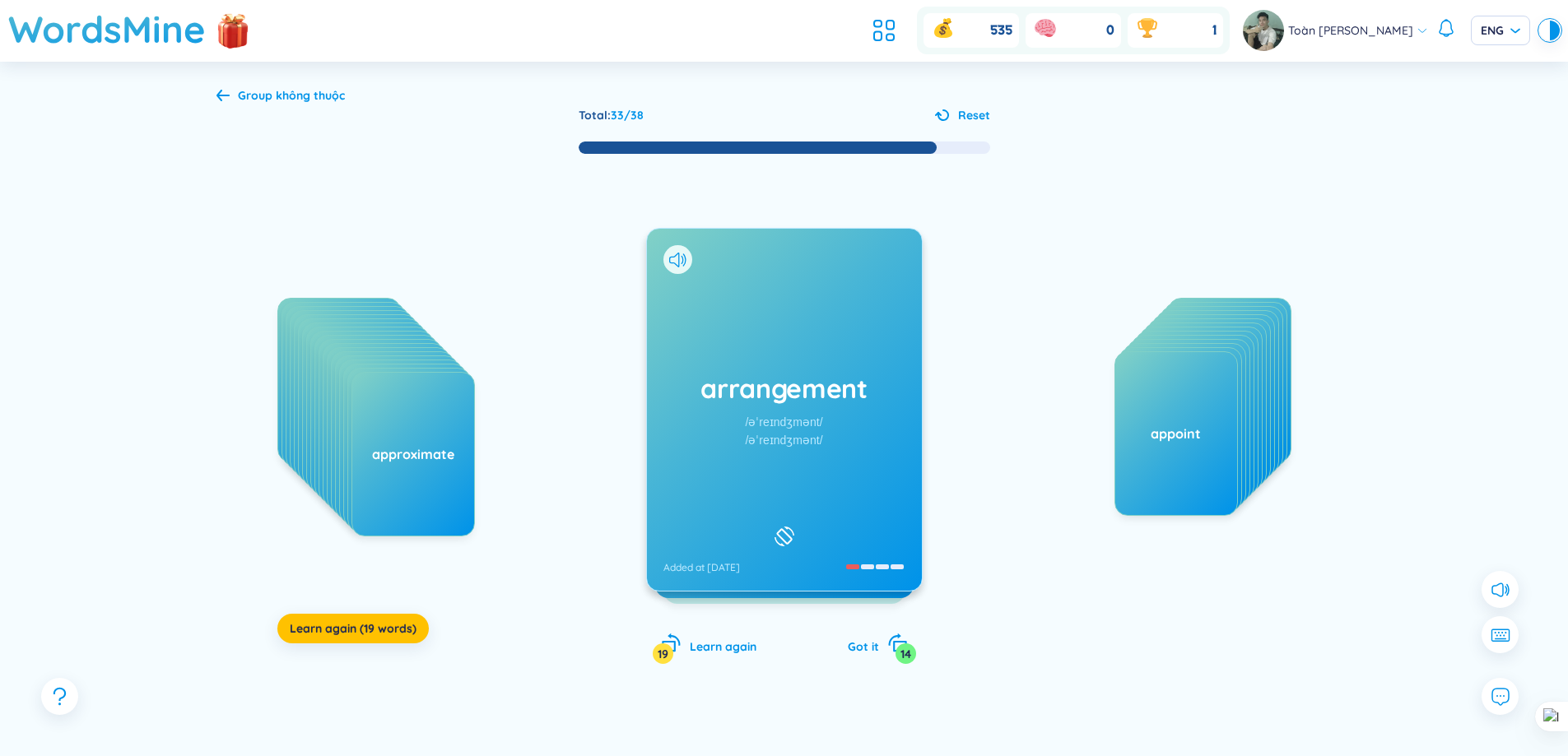
click at [798, 420] on div "/əˈreɪndʒmənt/" at bounding box center [784, 422] width 77 height 18
click at [800, 443] on div "/əˌpriːʃiˈeɪʃn/" at bounding box center [784, 440] width 65 height 18
click at [886, 391] on h1 "assemble" at bounding box center [784, 388] width 242 height 36
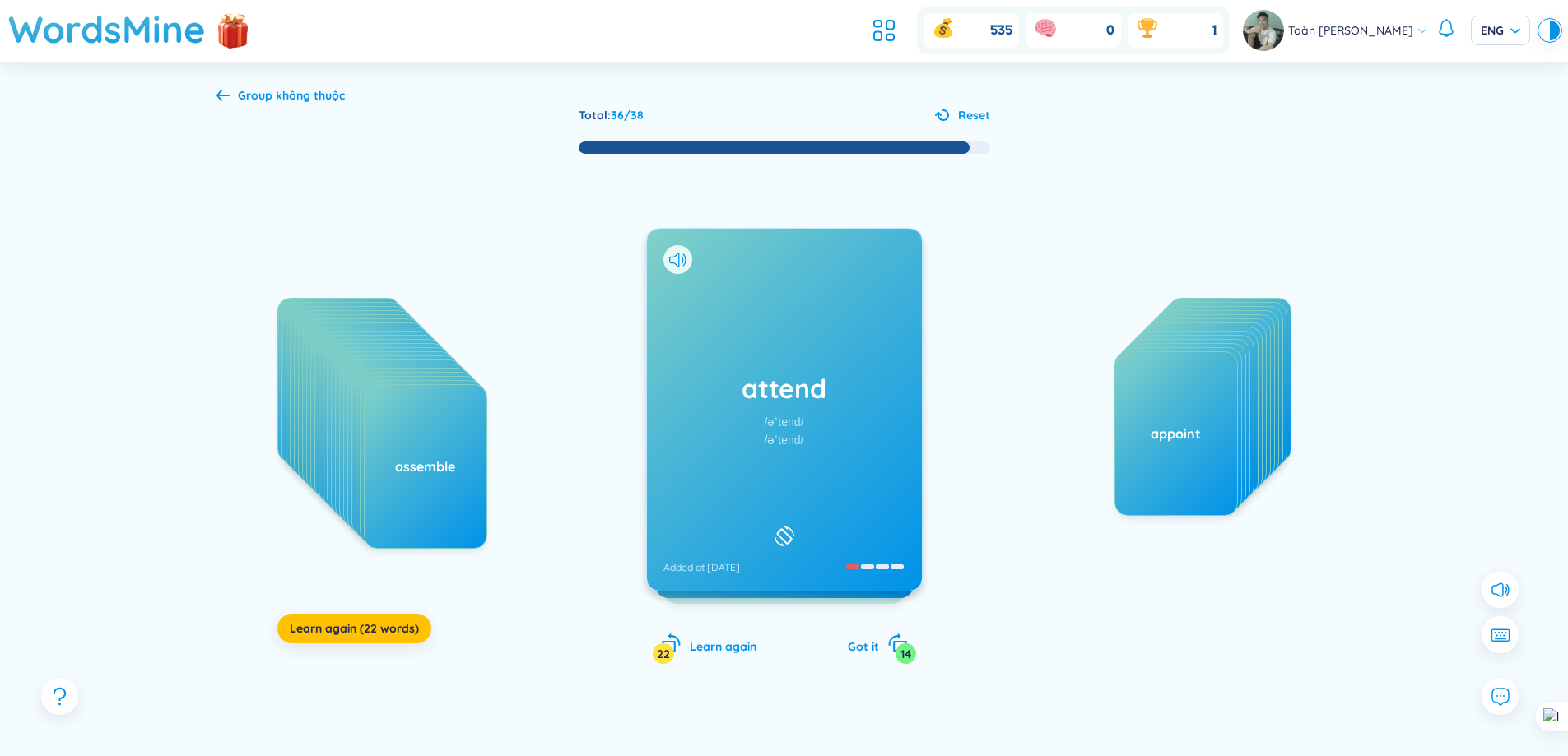
click at [834, 383] on h1 "attend" at bounding box center [784, 388] width 242 height 36
click at [765, 331] on div "adopt /əˈdɑːpt/ /əˈdɒpt/ Added at [DATE]" at bounding box center [784, 410] width 275 height 362
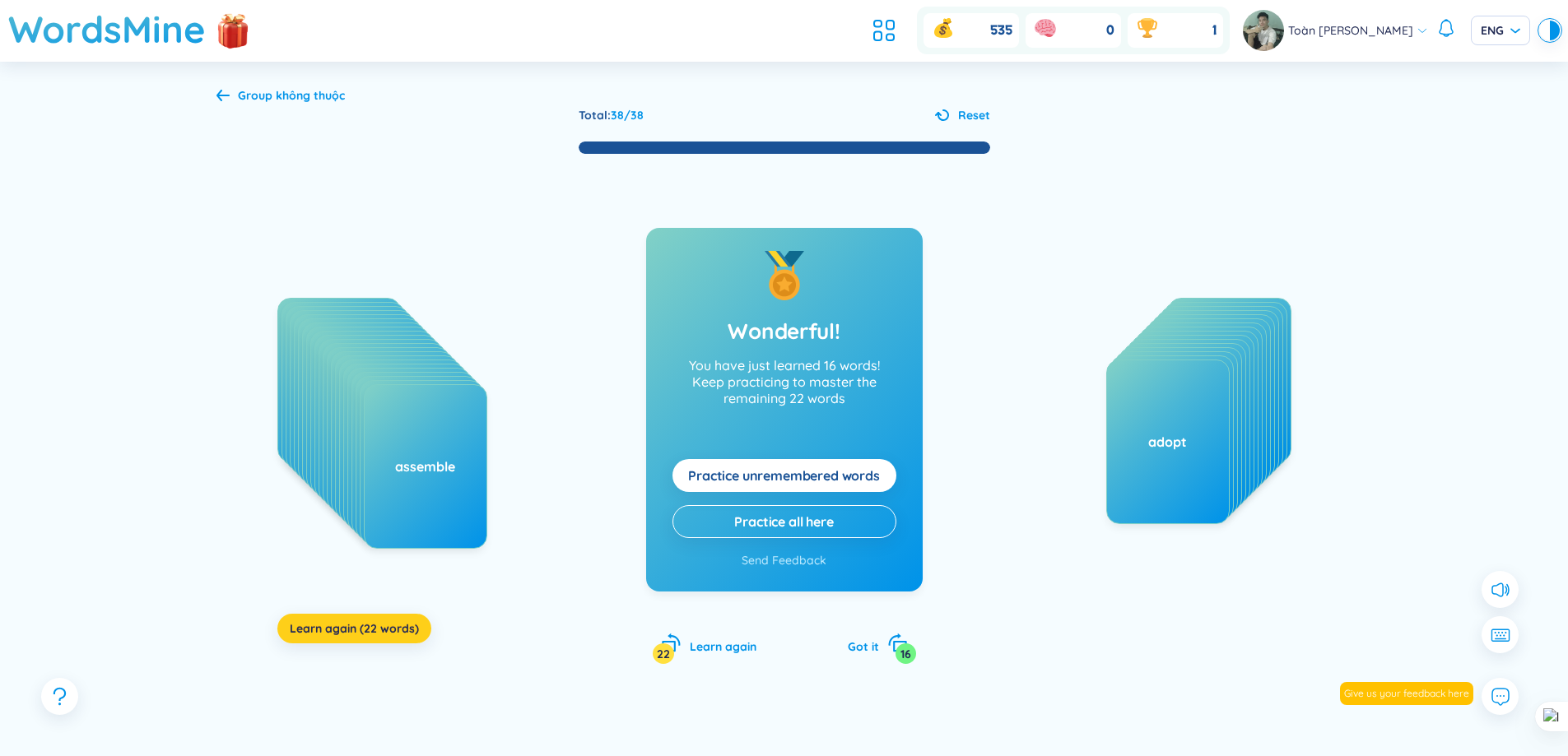
click at [407, 634] on span "Learn again (22 words)" at bounding box center [354, 628] width 129 height 17
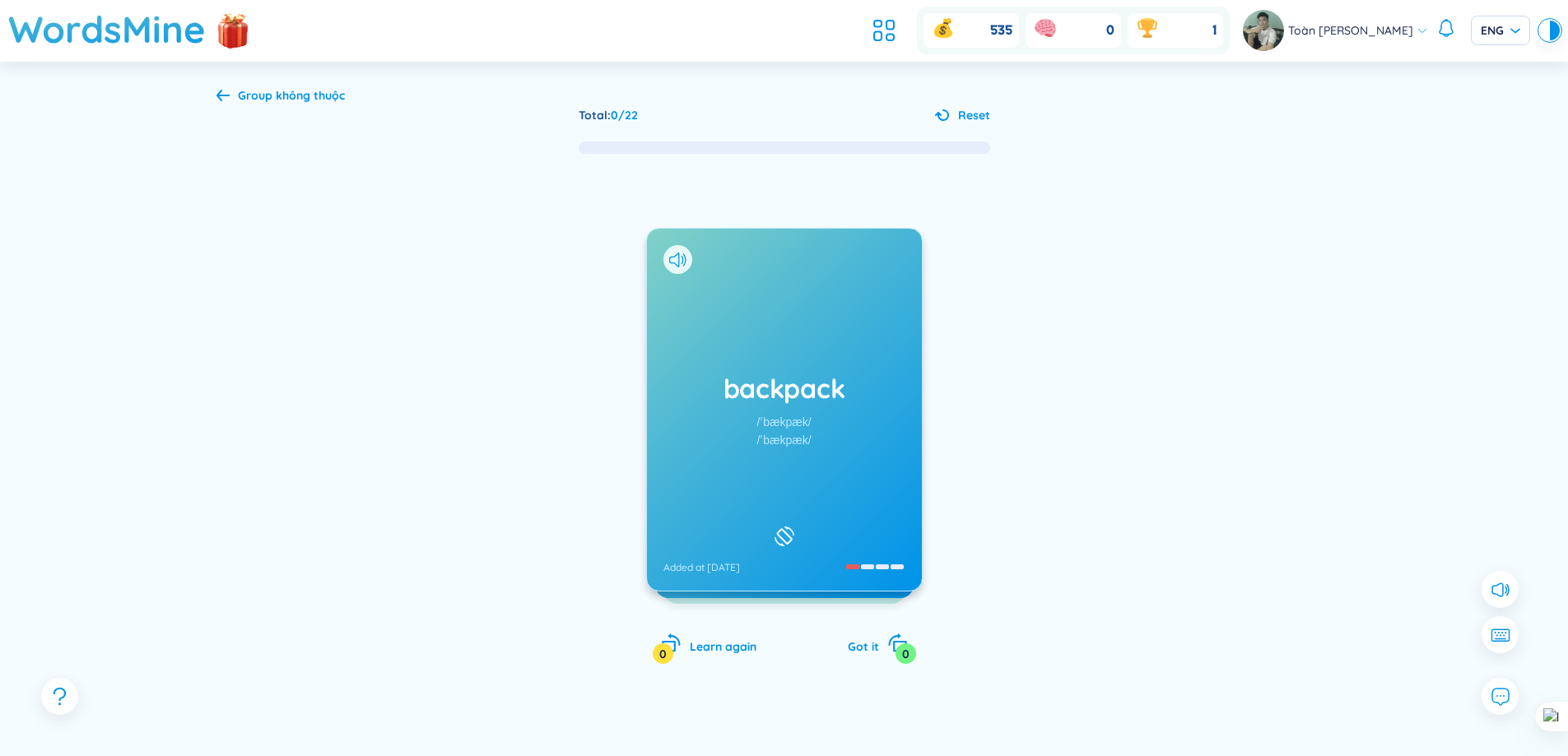
click at [772, 392] on h1 "backpack" at bounding box center [784, 388] width 242 height 36
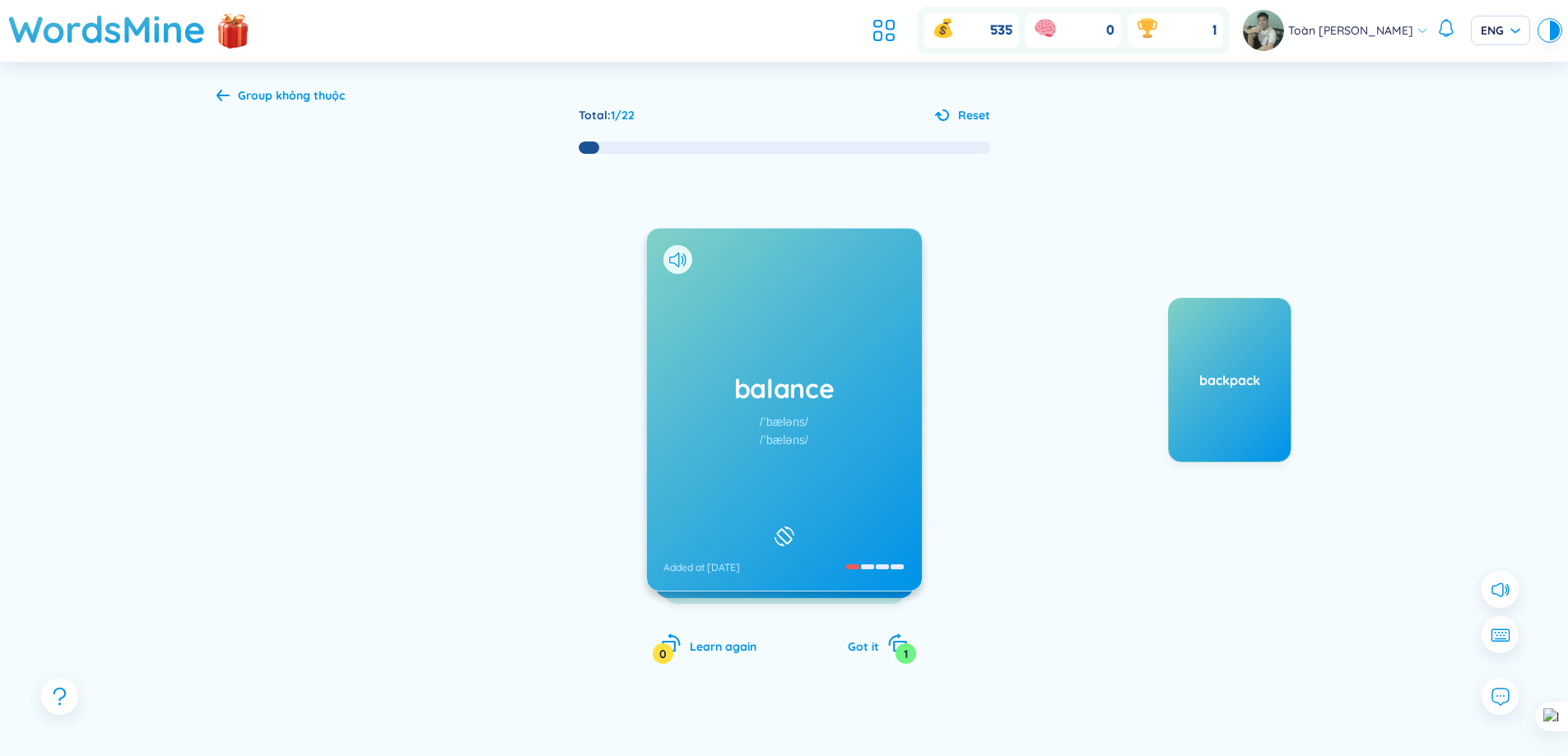
click at [777, 426] on div "/ˈbæləns/" at bounding box center [784, 422] width 48 height 18
click at [1200, 407] on div "balance" at bounding box center [1226, 384] width 124 height 165
click at [747, 506] on div "applicant /ˈæplɪkənt/ /ˈæplɪkənt/ Added at [DATE]" at bounding box center [784, 410] width 275 height 362
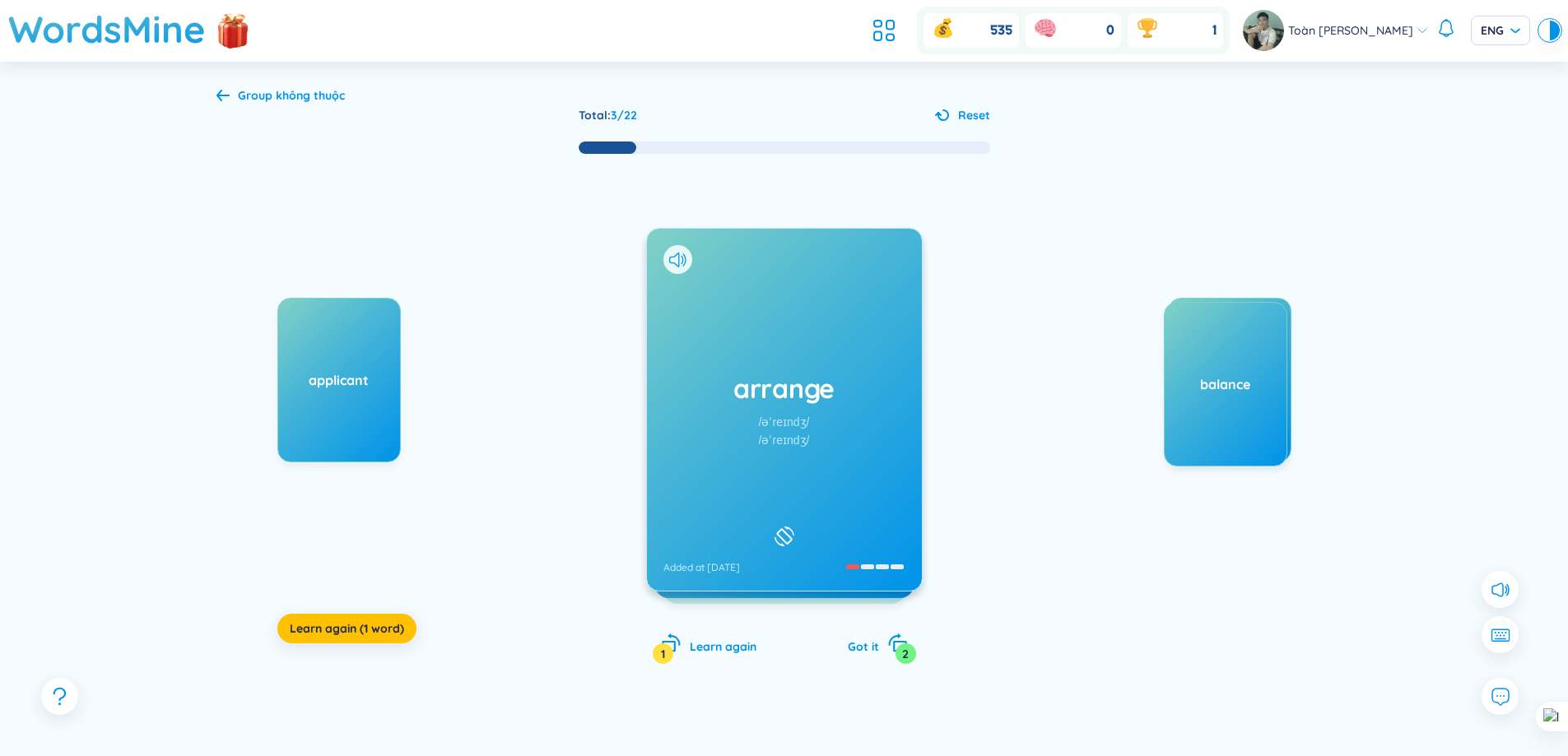
click at [878, 418] on div "arrange /əˈreɪndʒ/ /əˈreɪndʒ/ Added at [DATE]" at bounding box center [784, 410] width 275 height 362
click at [836, 448] on div "agricultural /ˌæɡrɪˈkʌltʃərəl/ /ˌæɡrɪˈkʌltʃərəl/ Added at [DATE]" at bounding box center [784, 410] width 275 height 362
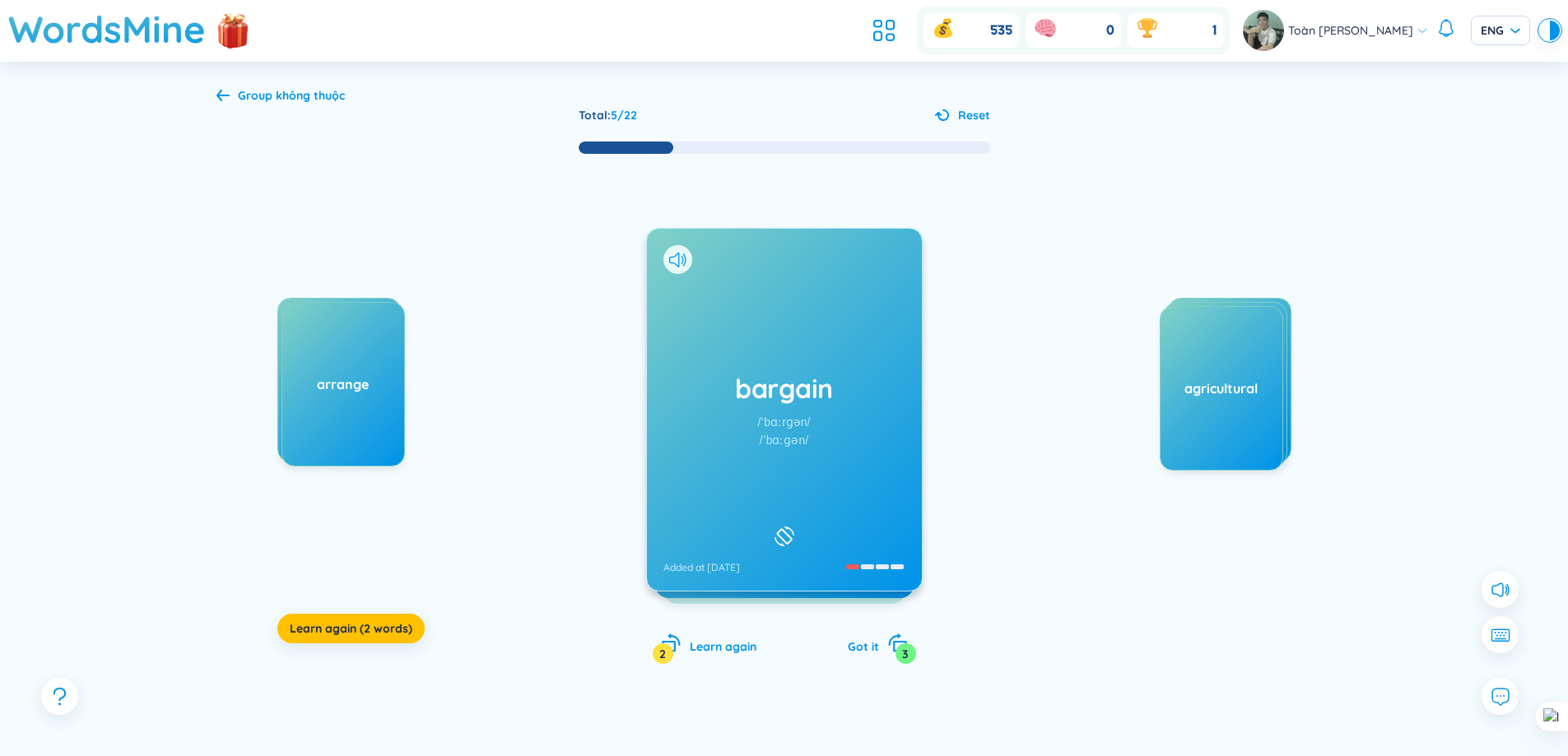
click at [858, 477] on div "bargain /ˈbɑːrɡən/ /ˈbɑːɡən/ Added at [DATE]" at bounding box center [784, 410] width 275 height 362
click at [800, 465] on div "alarm /əˈlɑːrm/ /əˈlɑːm/ Added at [DATE]" at bounding box center [784, 410] width 275 height 362
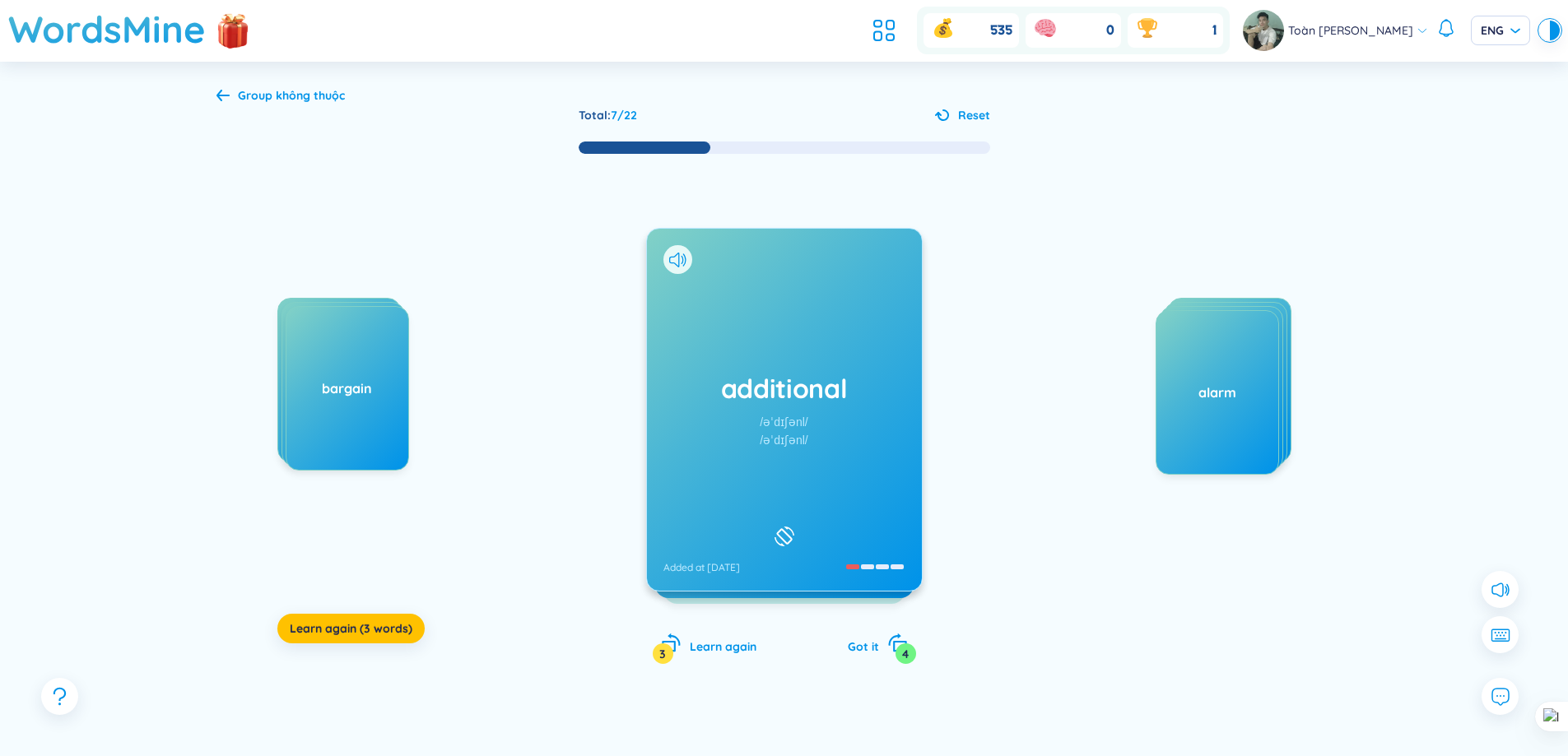
click at [792, 448] on div "/əˈdɪʃənl/" at bounding box center [784, 440] width 47 height 18
click at [834, 424] on div "appeal /əˈpiːl/ /əˈpiːl/ Added at [DATE]" at bounding box center [784, 410] width 275 height 362
click at [850, 409] on div "appreciate /əˈpriːʃieɪt/ /əˈpriːʃieɪt/ Added at [DATE]" at bounding box center [784, 410] width 275 height 362
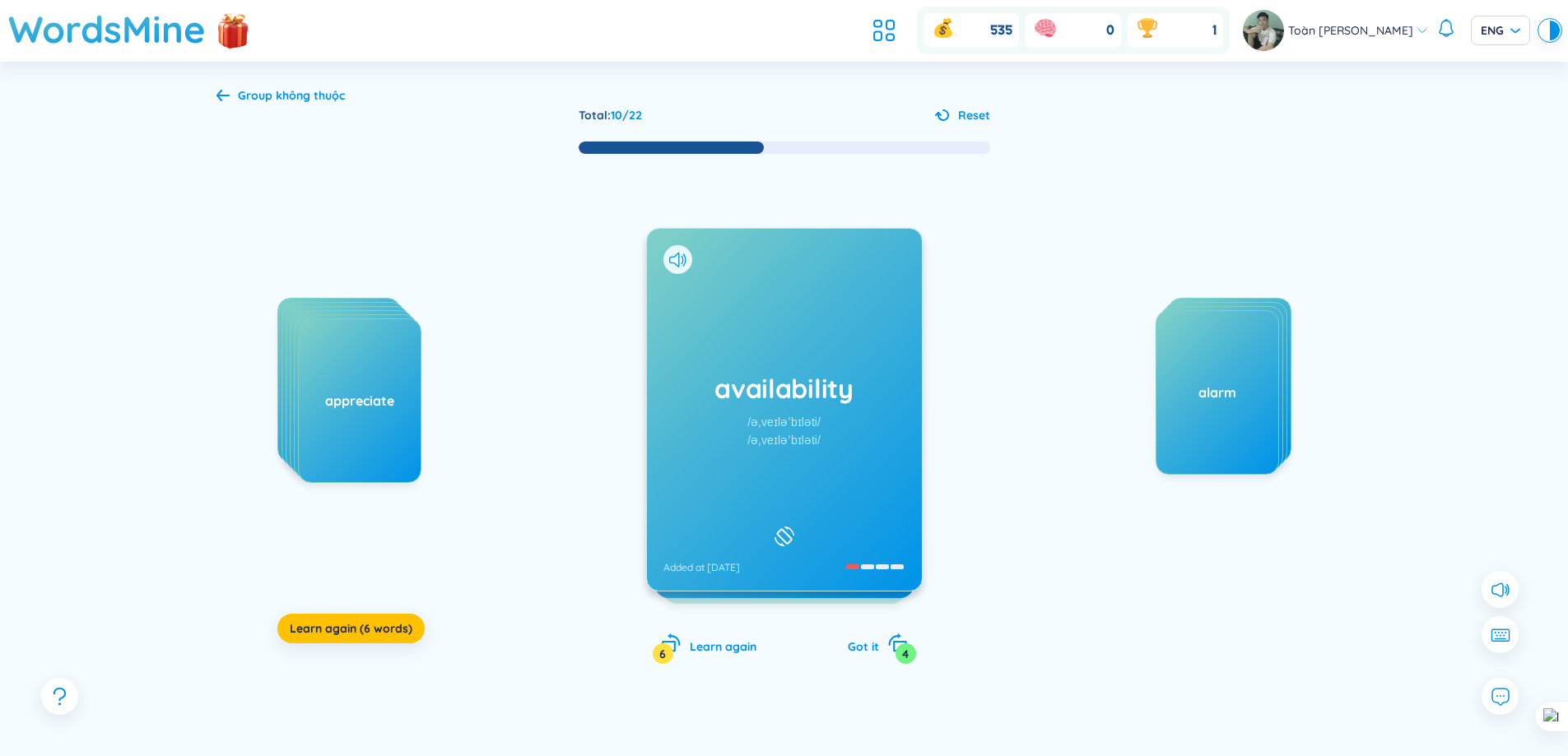
click at [853, 441] on div "availability /əˌveɪləˈbɪləti/ /əˌveɪləˈbɪləti/ Added at [DATE]" at bounding box center [784, 410] width 275 height 362
click at [862, 407] on div "available /əˈveɪləbl/ /əˈveɪləbl/ Added at [DATE]" at bounding box center [784, 410] width 275 height 362
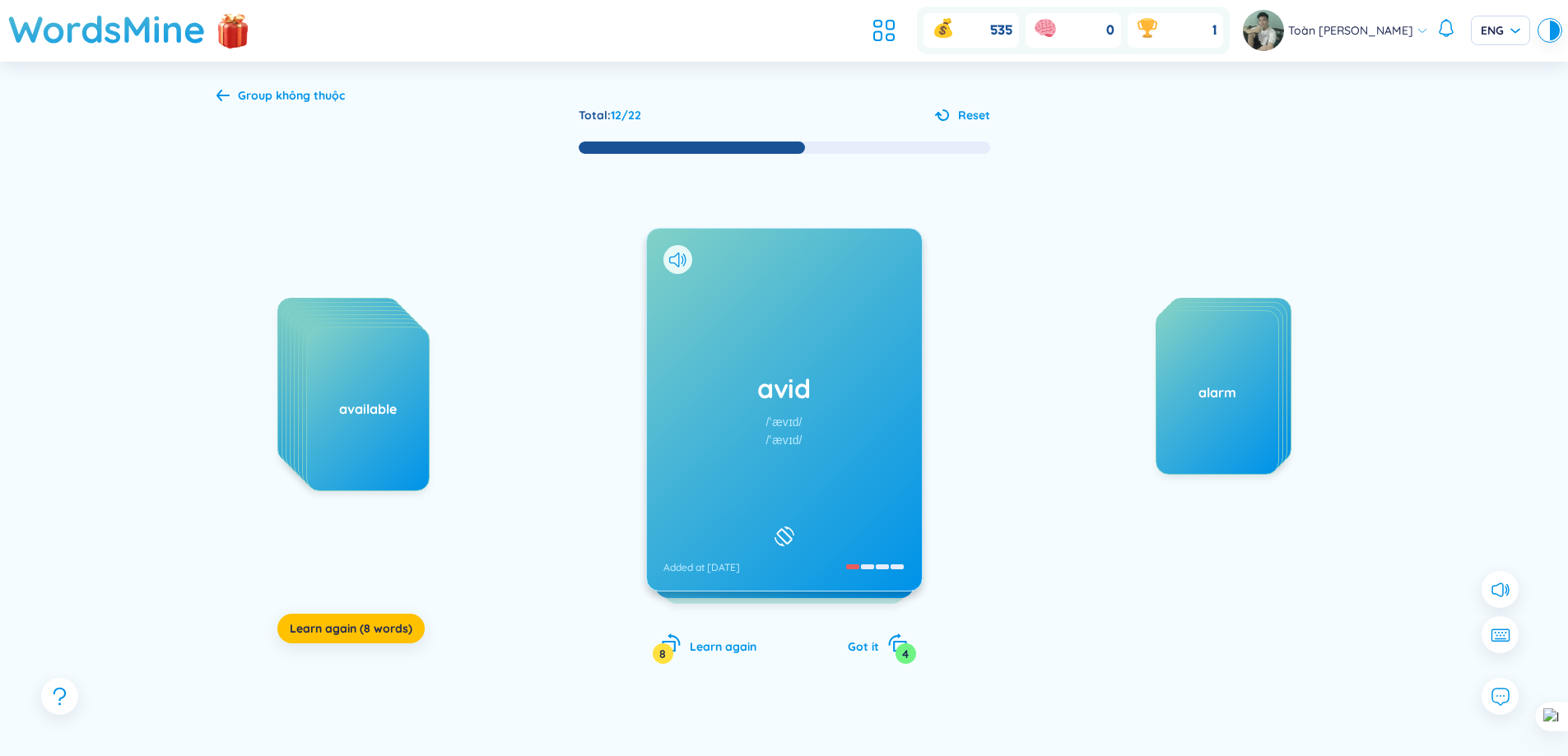
click at [695, 408] on div "avid /ˈævɪd/ /ˈævɪd/ Added at [DATE]" at bounding box center [784, 410] width 275 height 362
click at [766, 415] on div "/ɔːlˈtɜːrnətɪv/" at bounding box center [784, 422] width 67 height 18
click at [863, 358] on div "anticipate /ænˈtɪsɪpeɪt/ /ænˈtɪsɪpeɪt/ Added at [DATE]" at bounding box center [784, 410] width 275 height 362
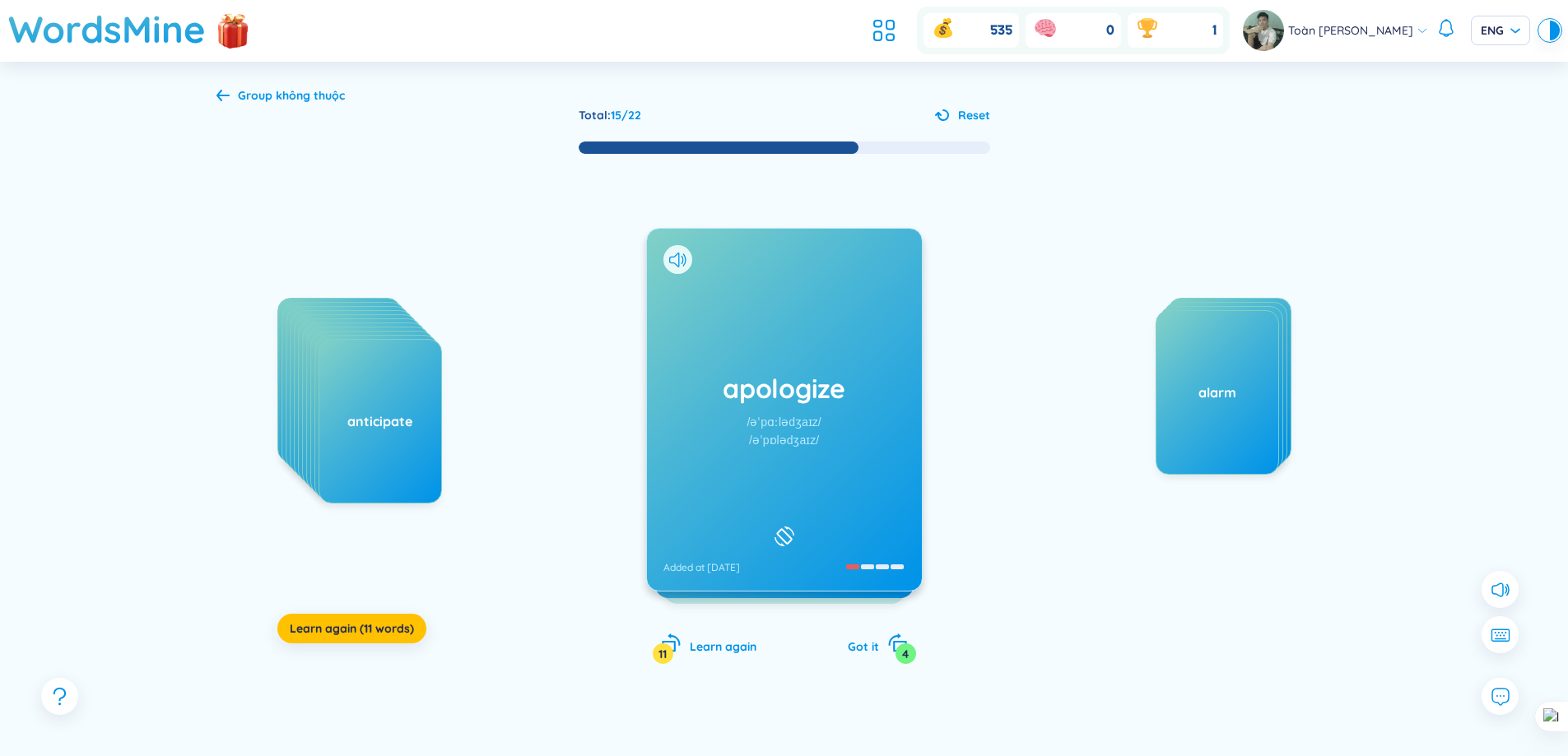
click at [803, 386] on h1 "apologize" at bounding box center [784, 388] width 242 height 36
click at [777, 419] on div "/əˈpriːʃəbl/" at bounding box center [784, 422] width 54 height 18
click at [785, 400] on h1 "apprentice" at bounding box center [784, 388] width 242 height 36
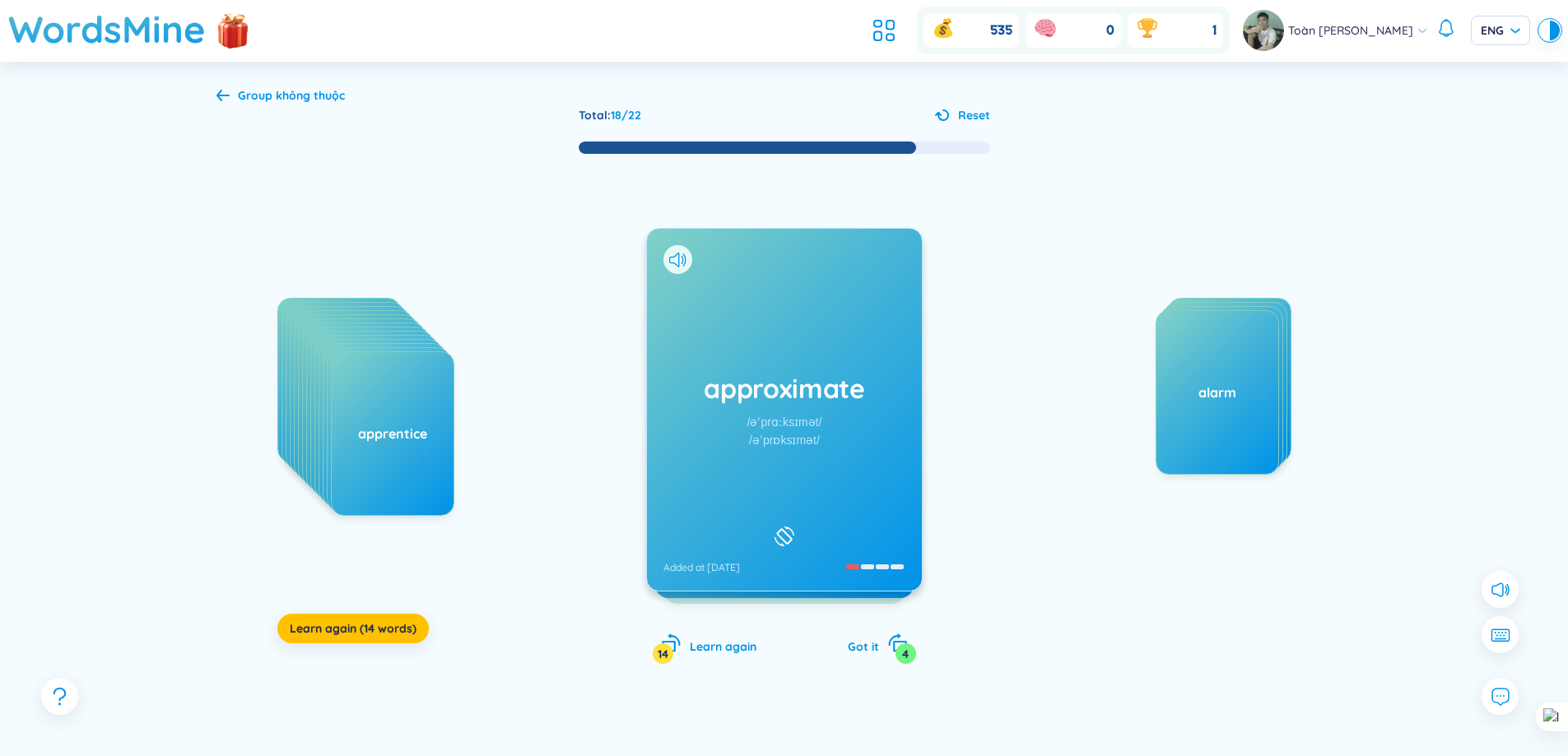
click at [842, 393] on h1 "approximate" at bounding box center [784, 388] width 242 height 36
click at [850, 386] on h1 "arrangement" at bounding box center [784, 388] width 242 height 36
click at [856, 396] on h1 "appreciation" at bounding box center [784, 388] width 242 height 36
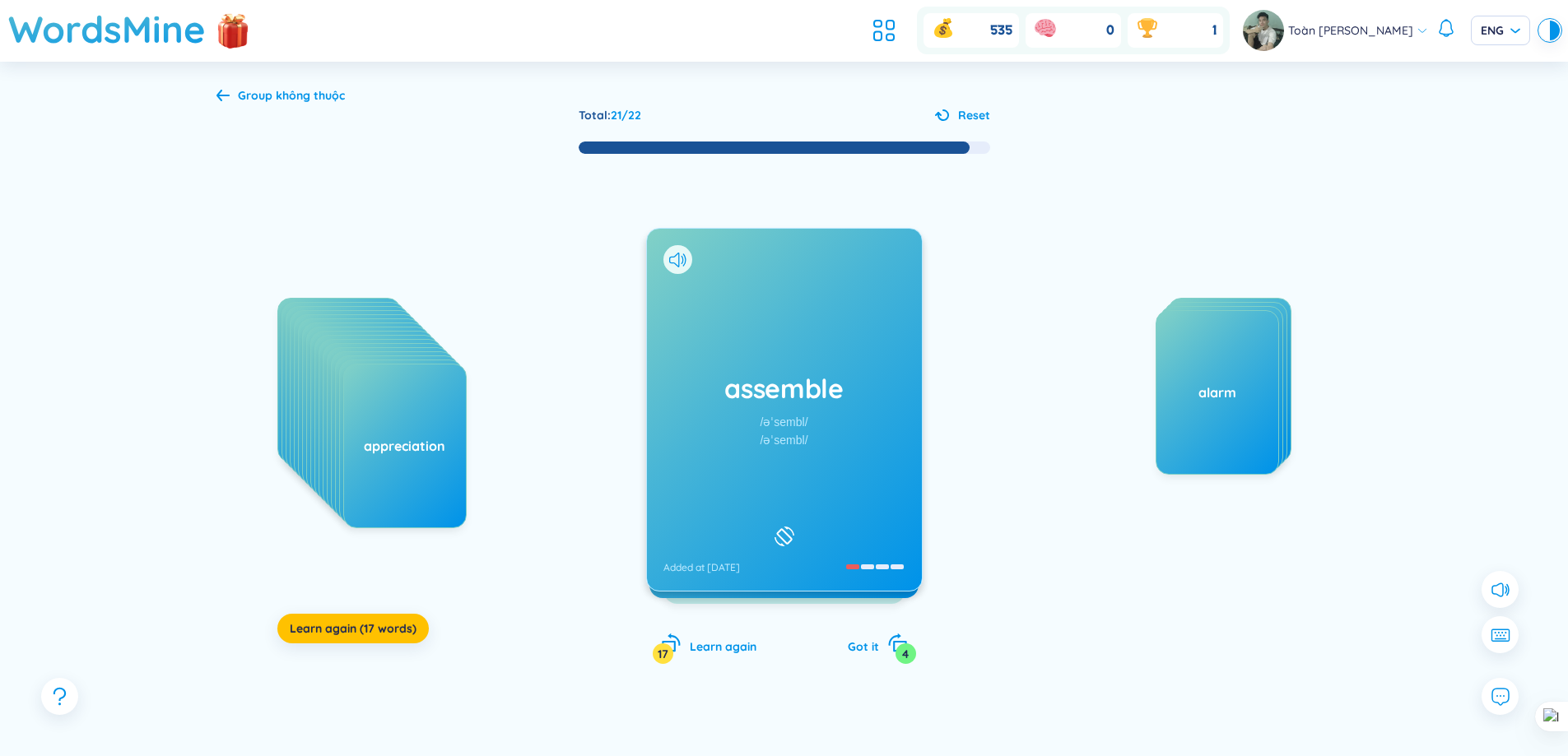
click at [655, 364] on div "assemble /əˈsembl/ /əˈsembl/ Added at [DATE]" at bounding box center [784, 410] width 275 height 362
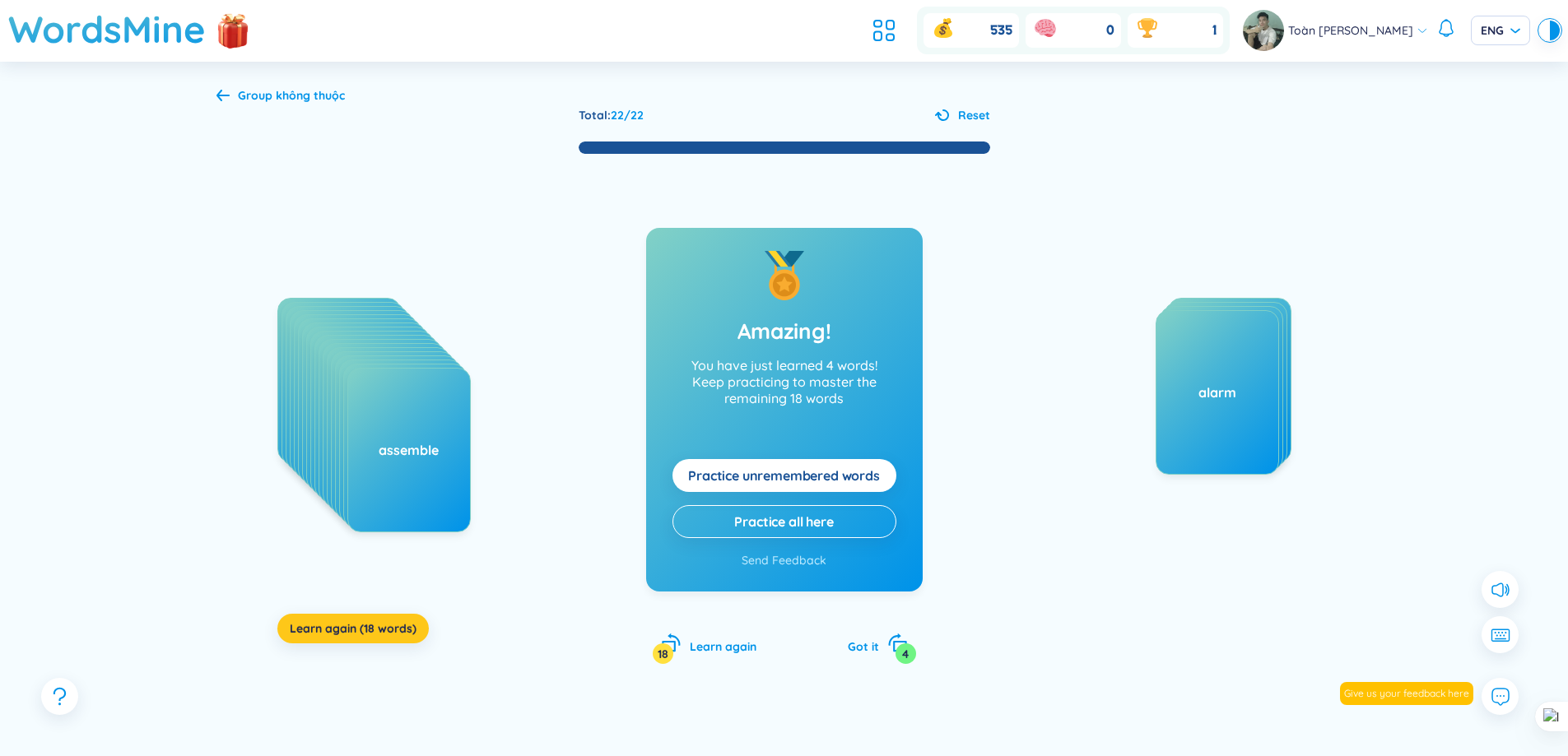
click at [371, 631] on span "Learn again (18 words)" at bounding box center [353, 628] width 126 height 17
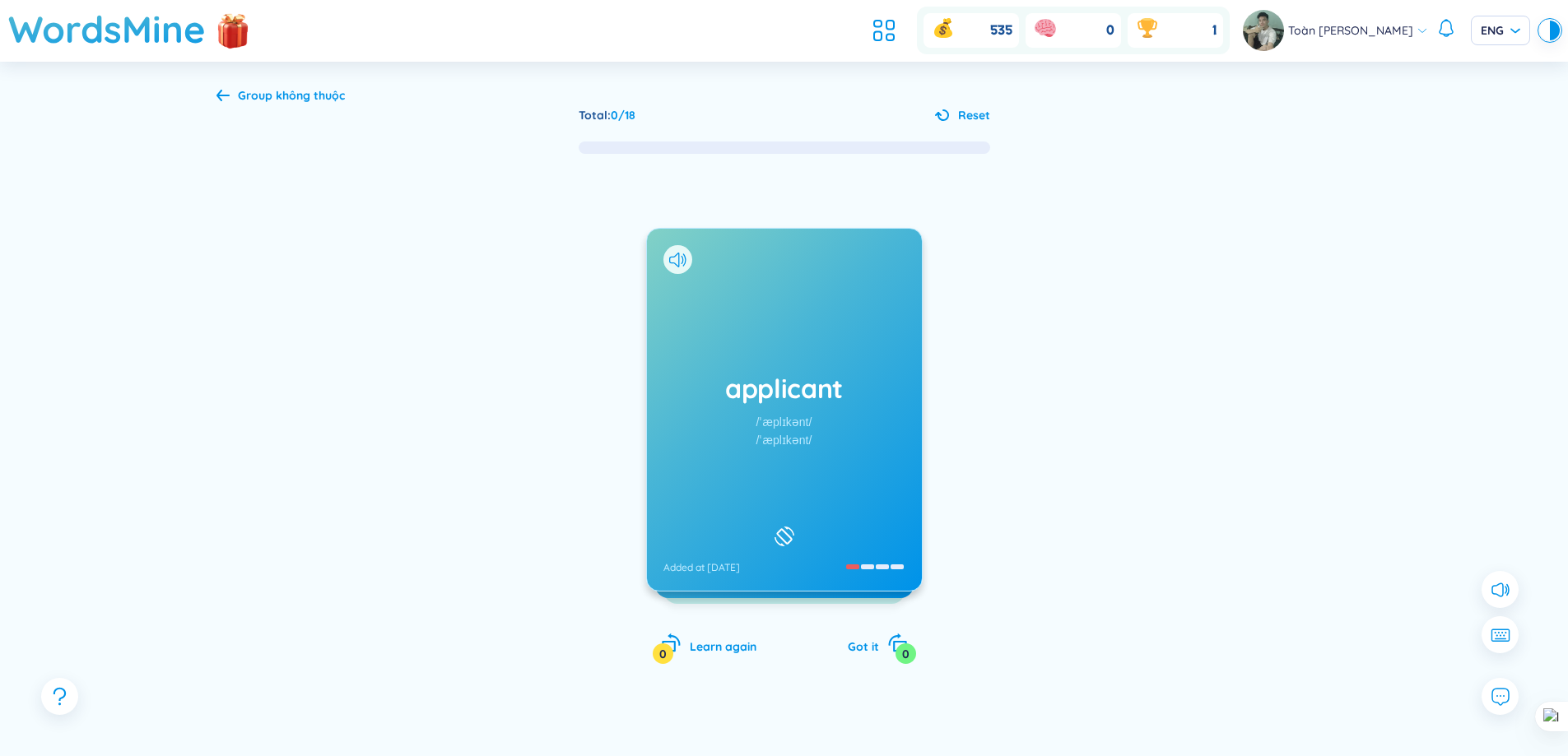
click at [805, 441] on div "/ˈæplɪkənt/" at bounding box center [784, 440] width 56 height 18
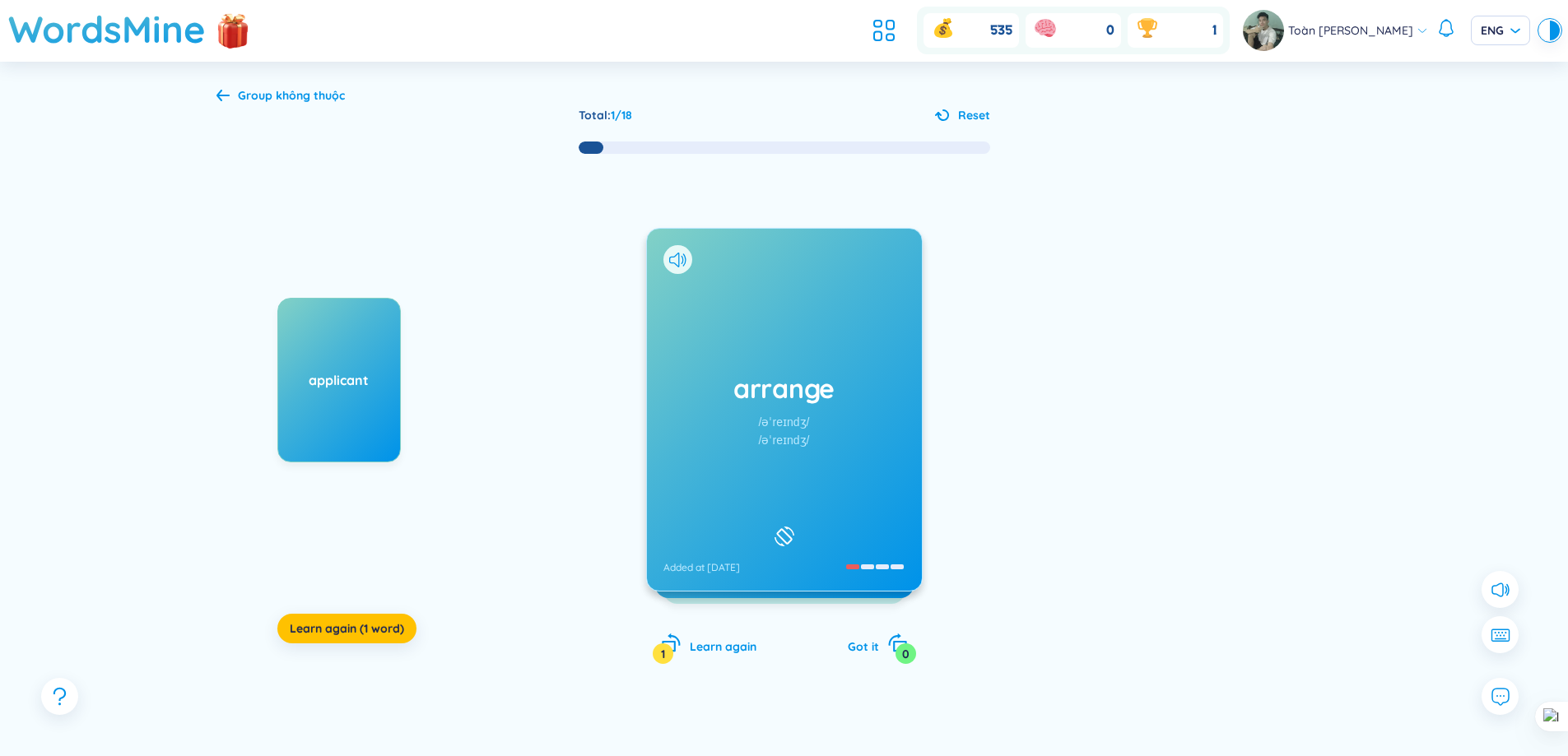
click at [815, 386] on h1 "arrange" at bounding box center [784, 388] width 242 height 36
click at [872, 426] on div "bargain /ˈbɑːrɡən/ /ˈbɑːɡən/ Added at [DATE]" at bounding box center [784, 410] width 275 height 362
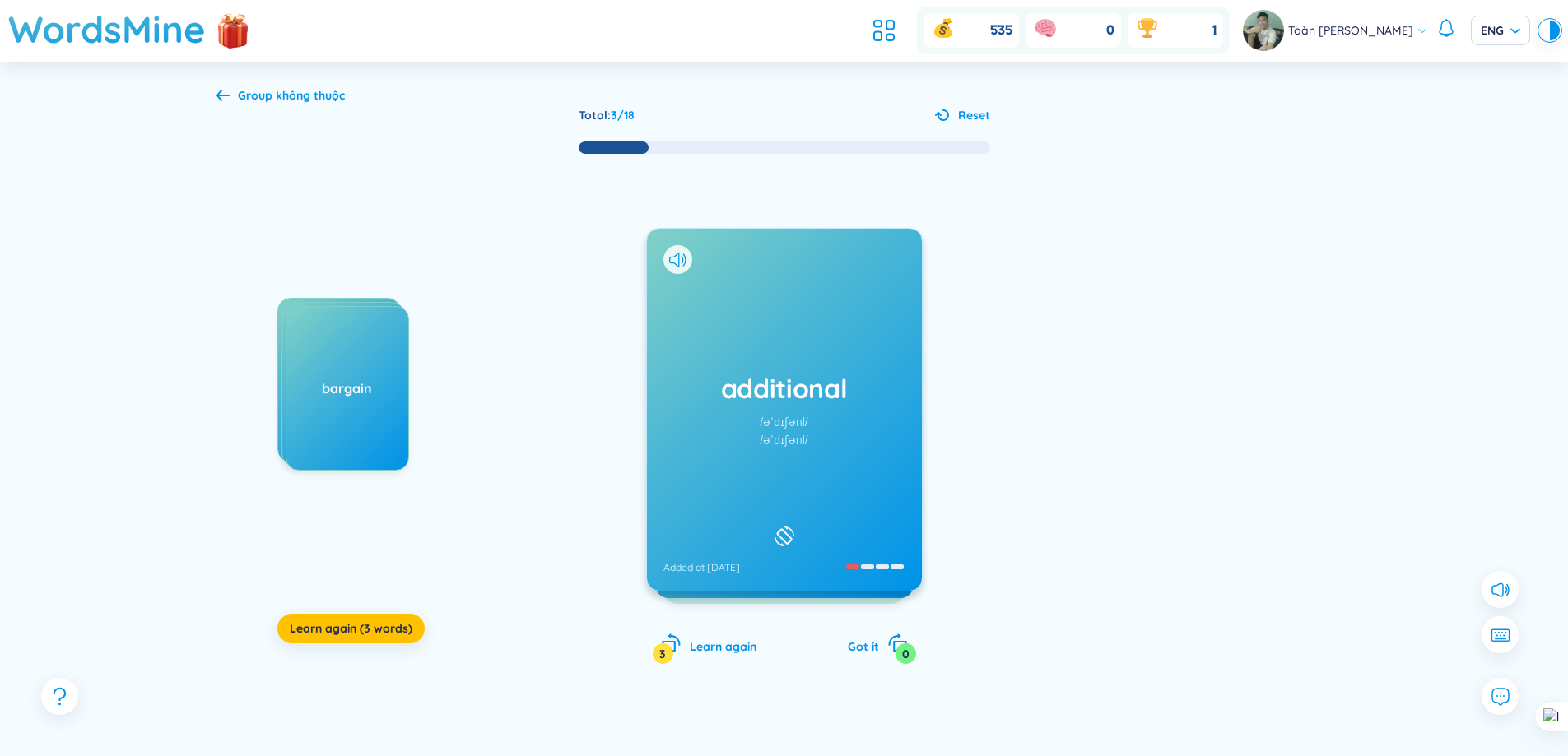
click at [819, 402] on h1 "additional" at bounding box center [784, 388] width 242 height 36
click at [861, 417] on div "appeal /əˈpiːl/ /əˈpiːl/ Added at [DATE]" at bounding box center [784, 410] width 275 height 362
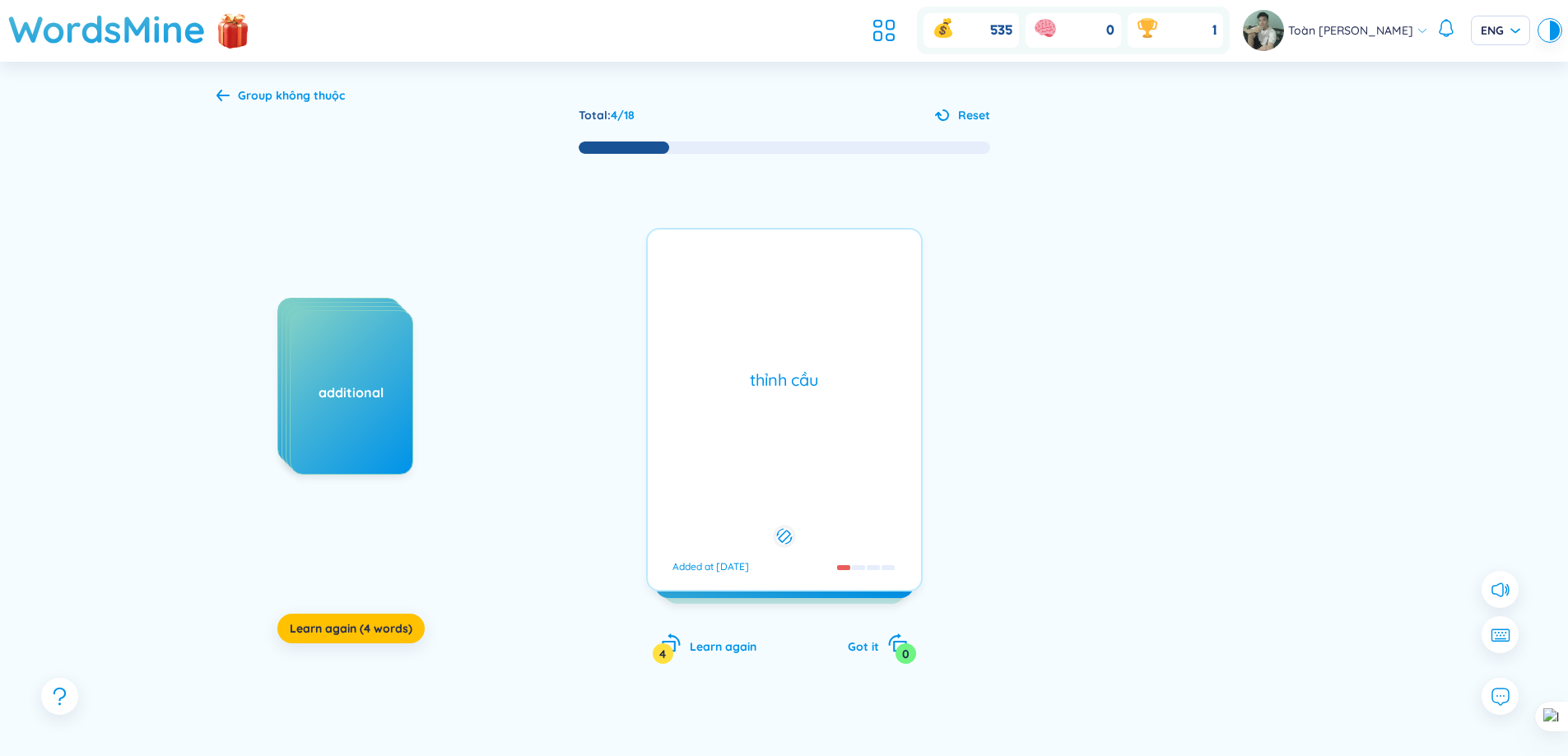
click at [861, 417] on div "thỉnh cầu Added at [DATE]" at bounding box center [784, 410] width 276 height 364
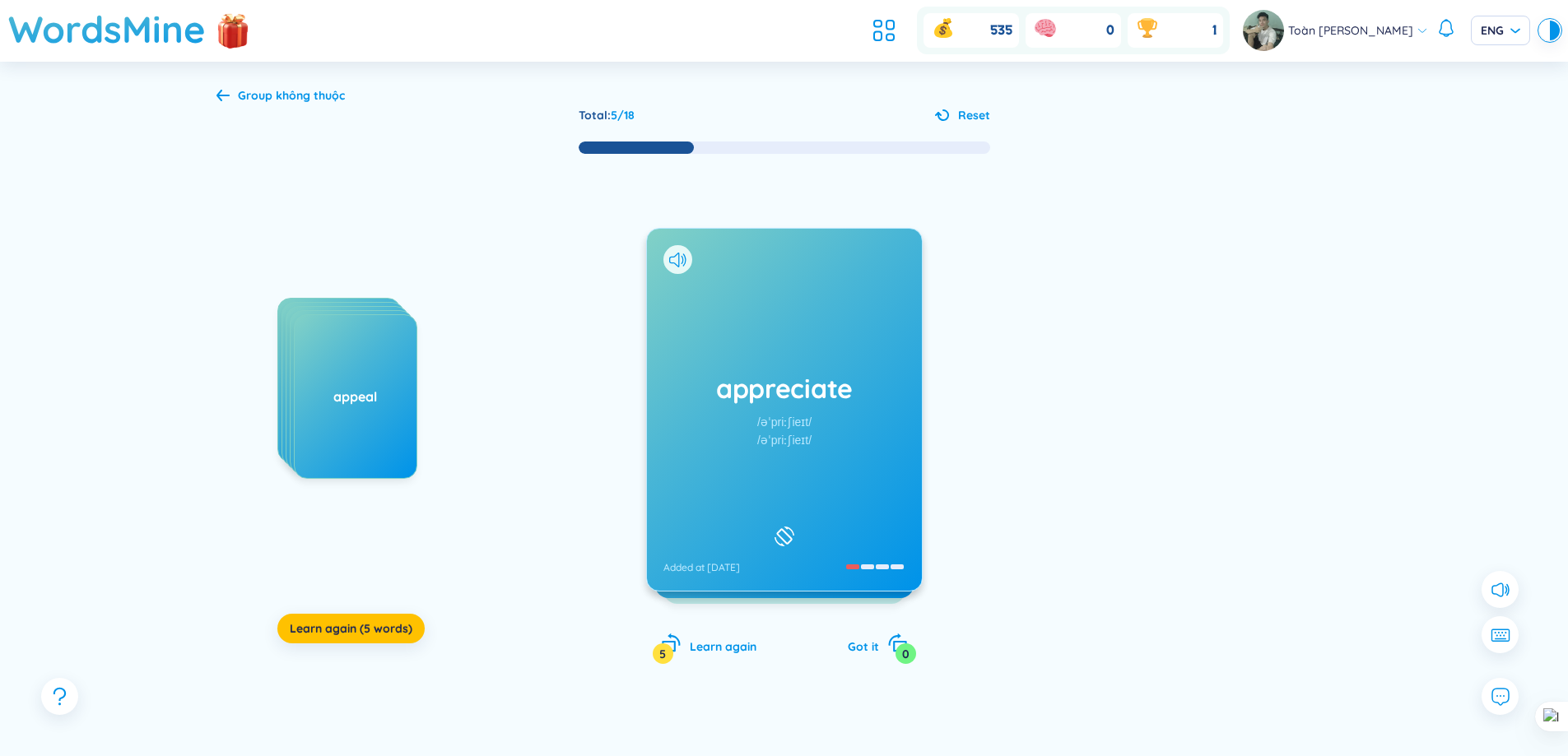
click at [800, 376] on h1 "appreciate" at bounding box center [784, 388] width 242 height 36
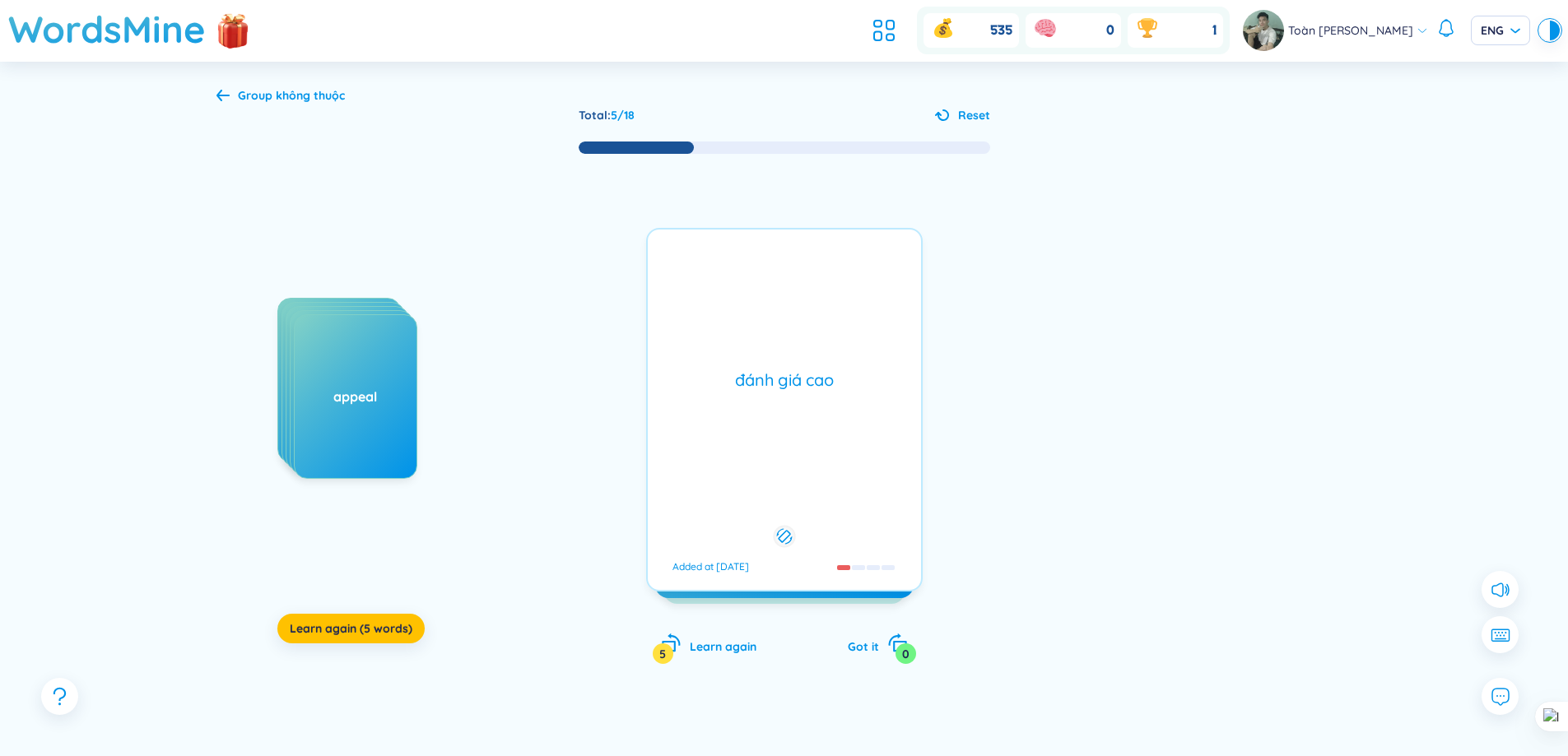
click at [800, 376] on div "đánh giá cao" at bounding box center [784, 380] width 257 height 23
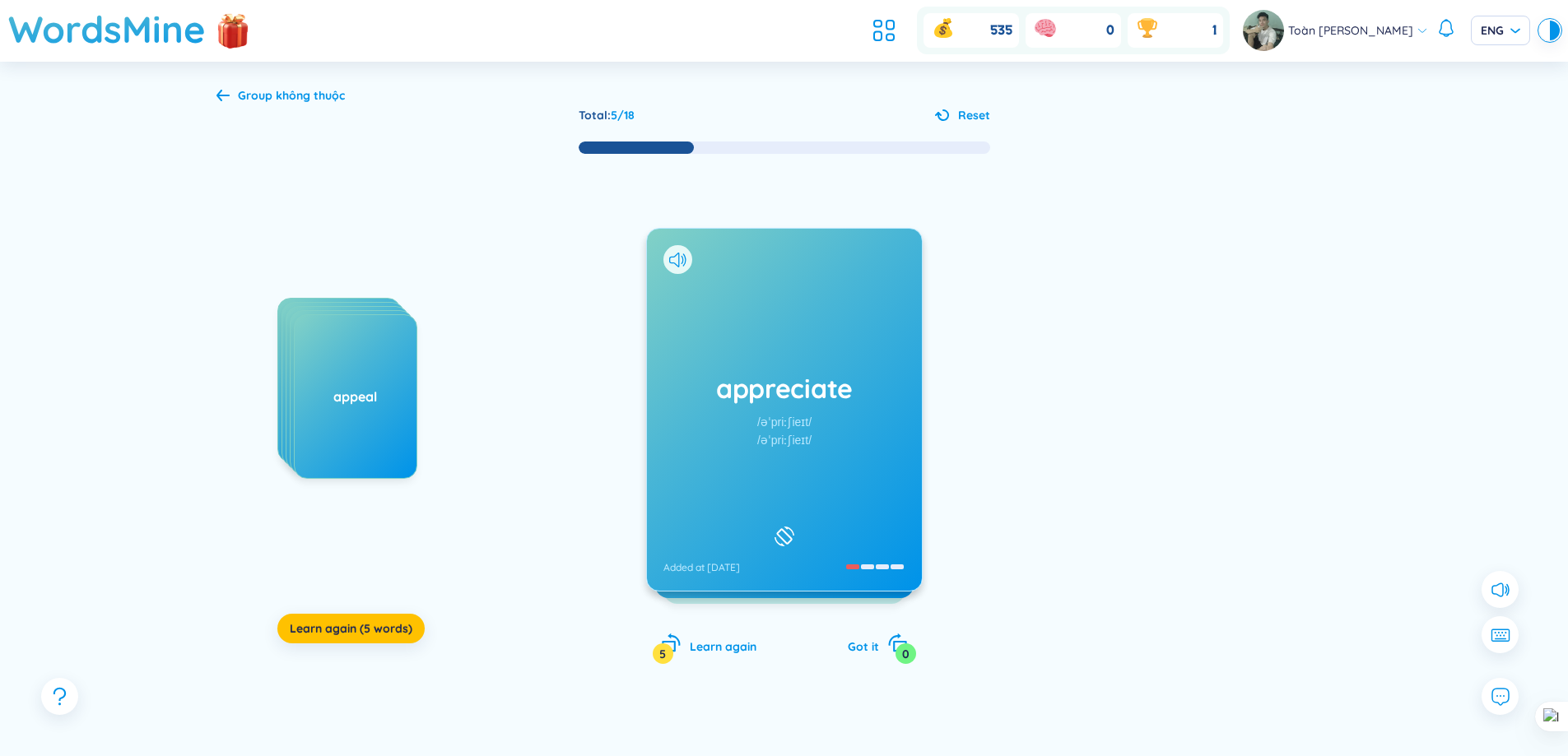
click at [807, 415] on div "/əˈpriːʃieɪt/" at bounding box center [784, 422] width 54 height 18
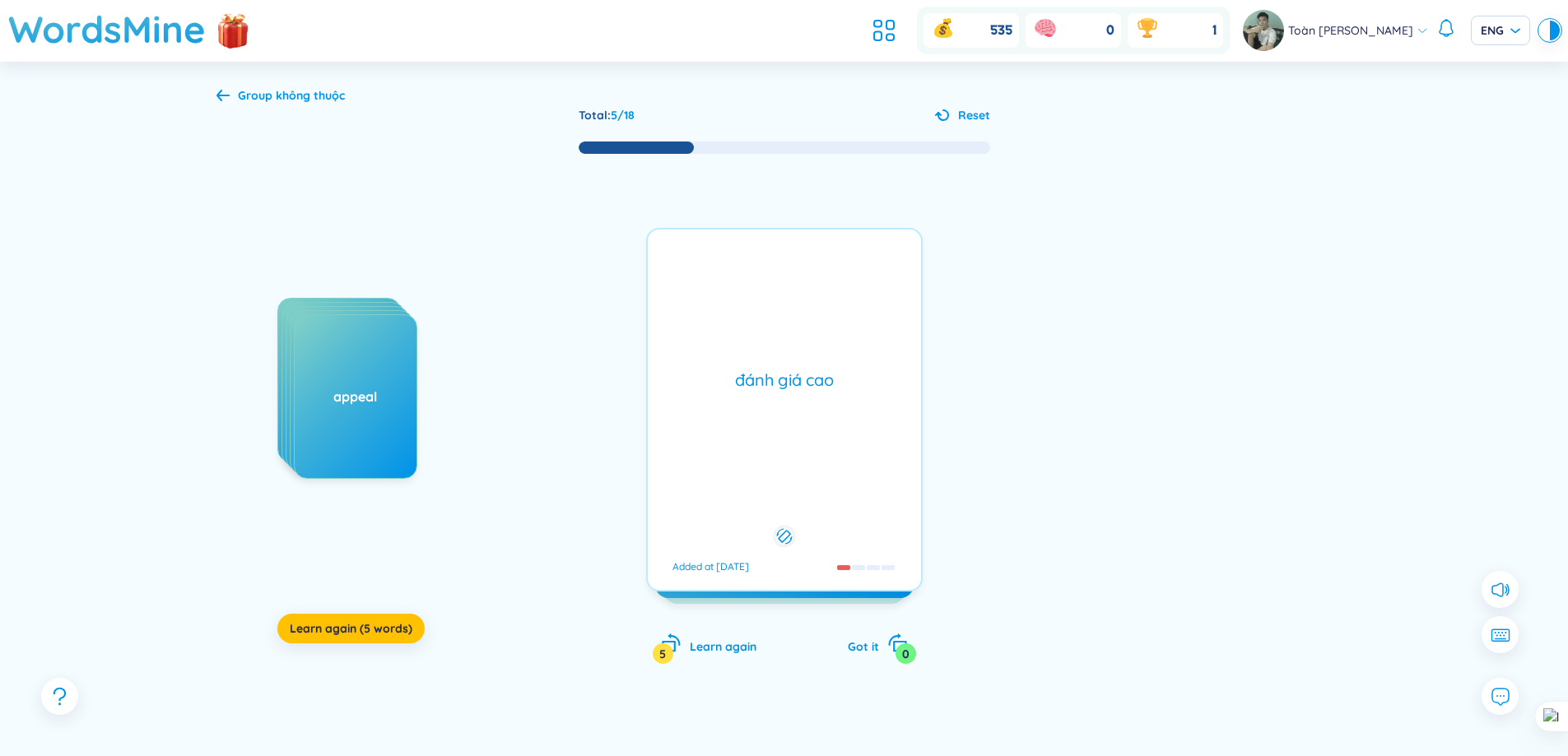
click at [807, 415] on div "đánh giá cao Added at [DATE]" at bounding box center [784, 410] width 276 height 364
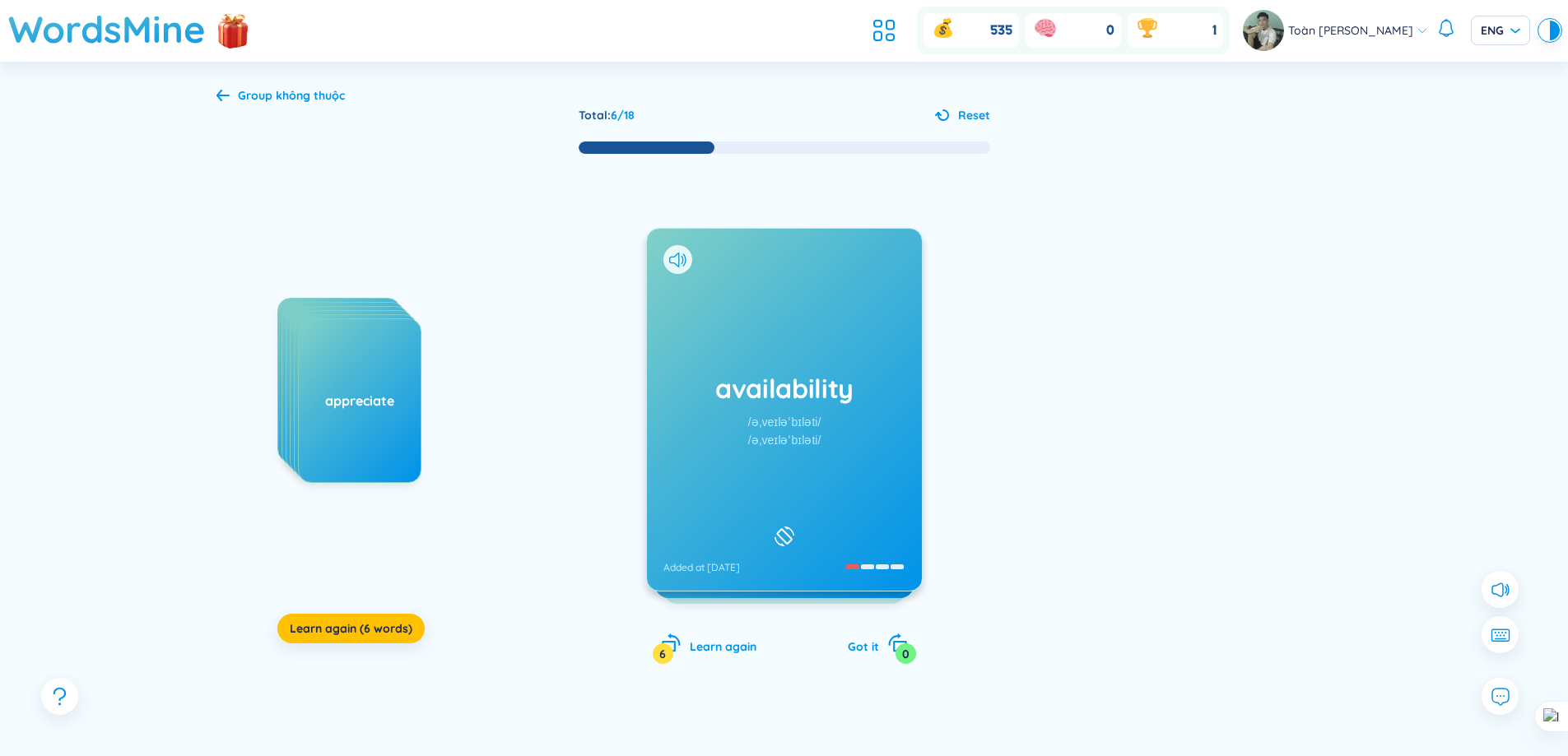
click at [805, 408] on div "availability /əˌveɪləˈbɪləti/ /əˌveɪləˈbɪləti/ Added at [DATE]" at bounding box center [784, 410] width 275 height 362
click at [884, 417] on div "available /əˈveɪləbl/ /əˈveɪləbl/ Added at [DATE]" at bounding box center [784, 410] width 275 height 362
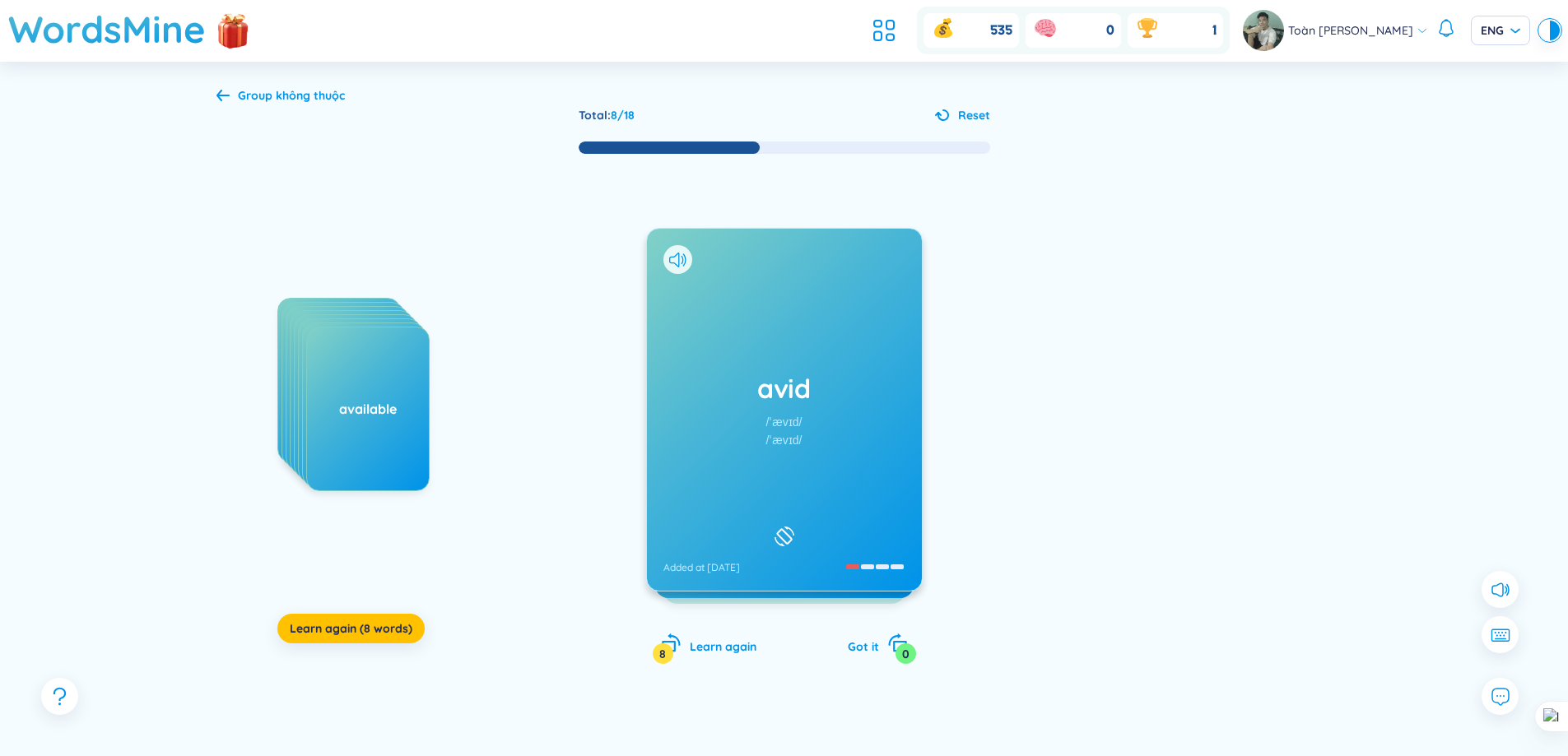
click at [860, 375] on h1 "avid" at bounding box center [784, 388] width 242 height 36
click at [861, 463] on div "alternative /ɔːlˈtɜːrnətɪv/ /ɔːlˈtɜːnətɪv/ Added at [DATE]" at bounding box center [784, 410] width 275 height 362
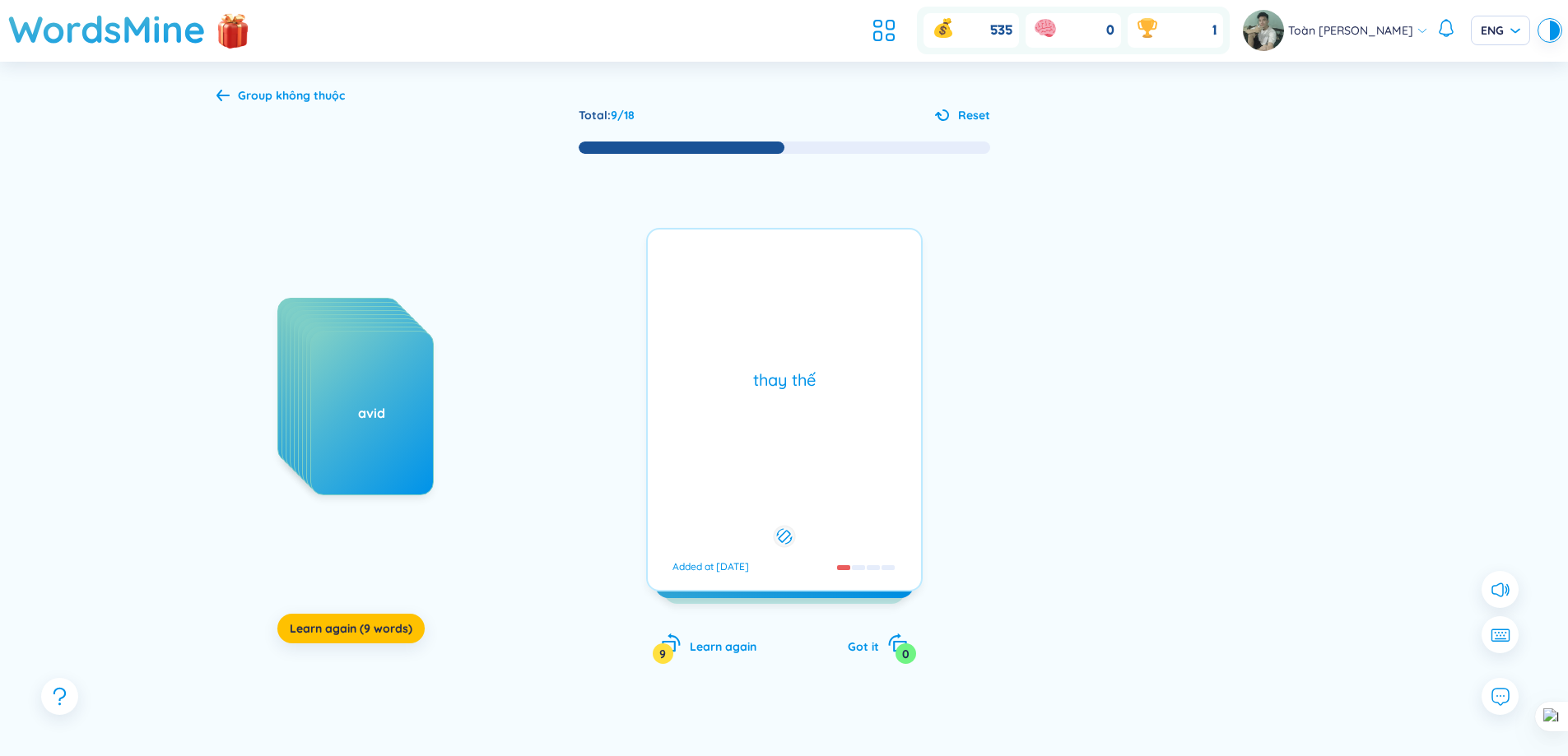
click at [861, 463] on div "thay thế Added at [DATE]" at bounding box center [784, 410] width 276 height 364
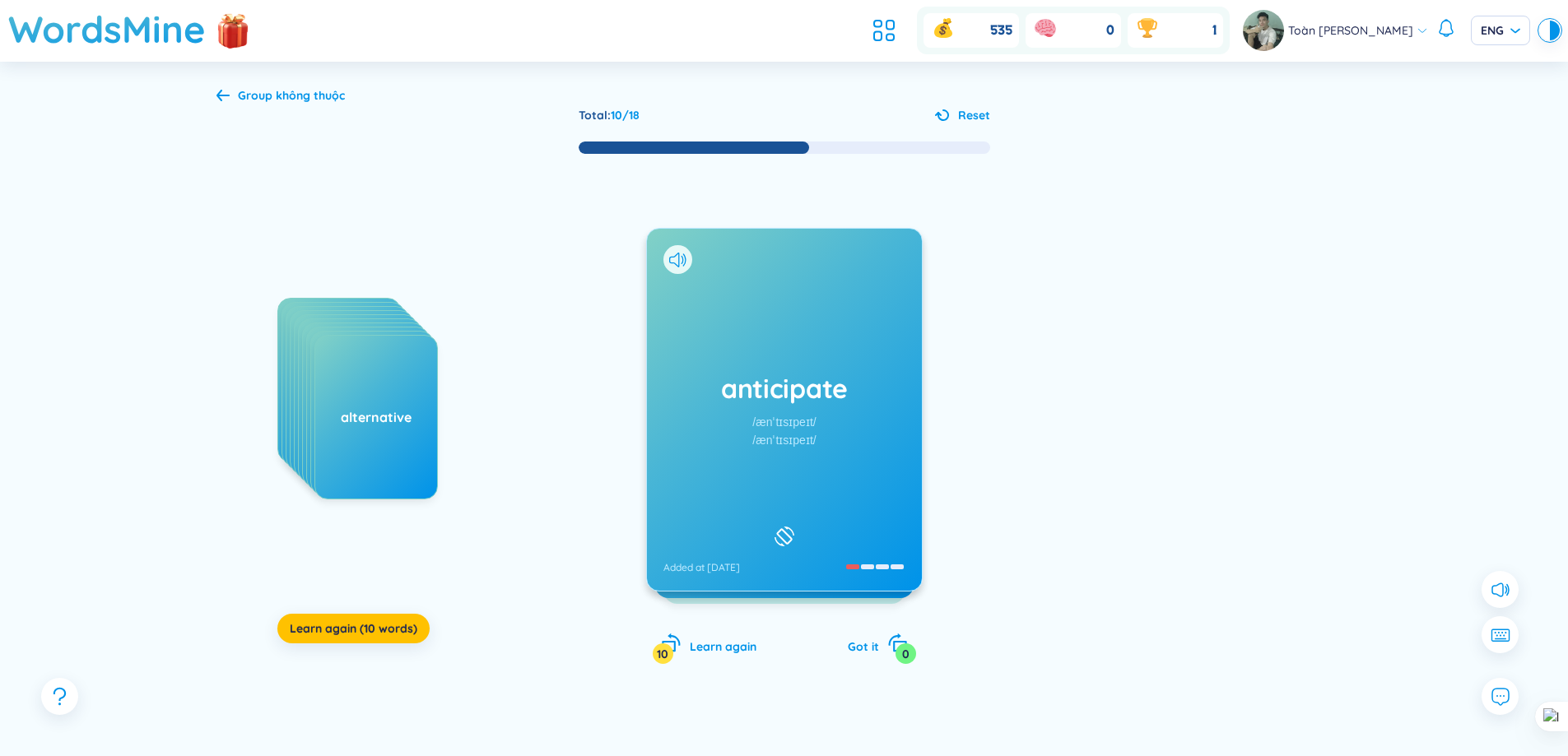
click at [823, 455] on div "anticipate /ænˈtɪsɪpeɪt/ /ænˈtɪsɪpeɪt/ Added at [DATE]" at bounding box center [784, 410] width 275 height 362
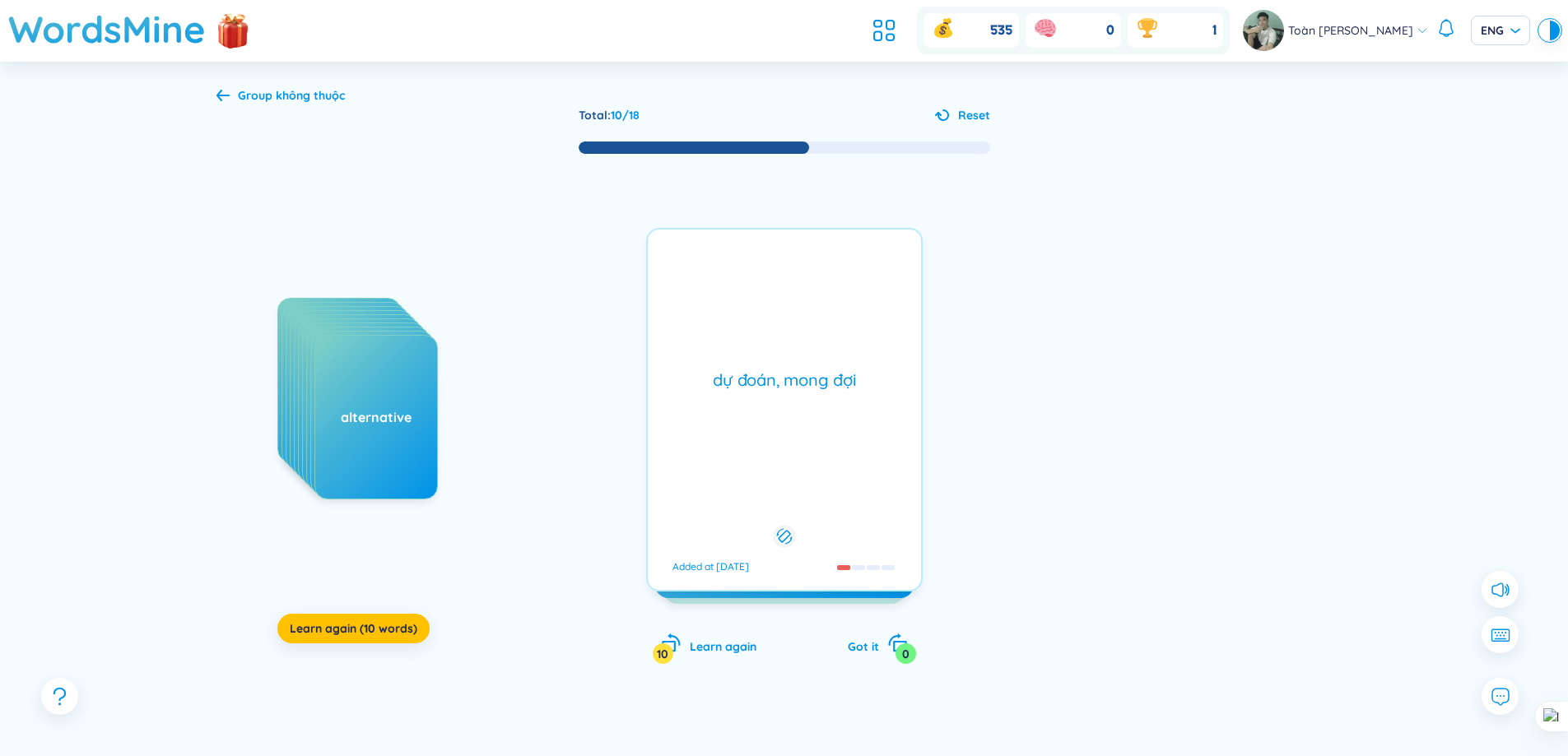
click at [823, 455] on div "dự đoán, mong đợi Added at [DATE]" at bounding box center [784, 410] width 276 height 364
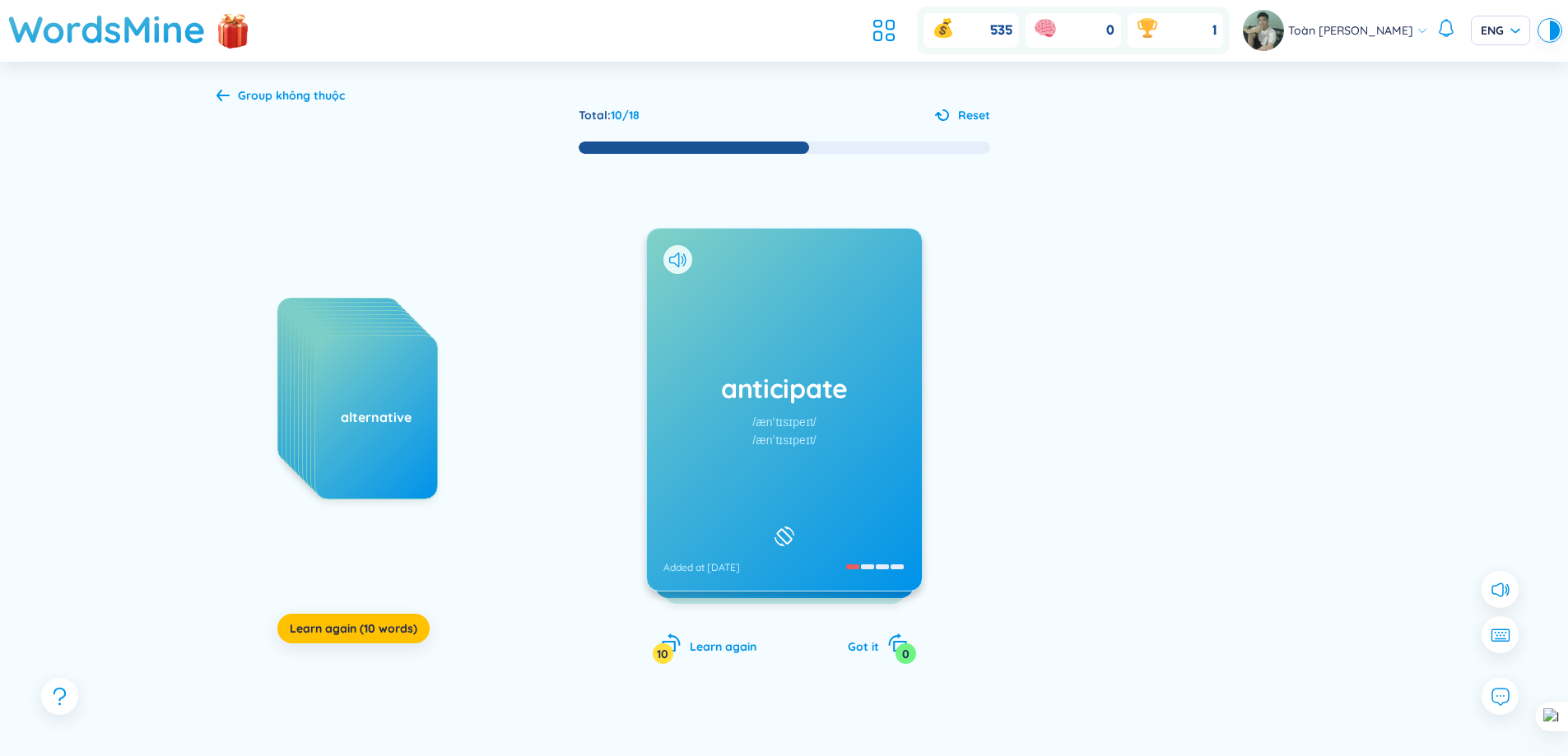
click at [823, 455] on div "anticipate /ænˈtɪsɪpeɪt/ /ænˈtɪsɪpeɪt/ Added at [DATE]" at bounding box center [784, 410] width 275 height 362
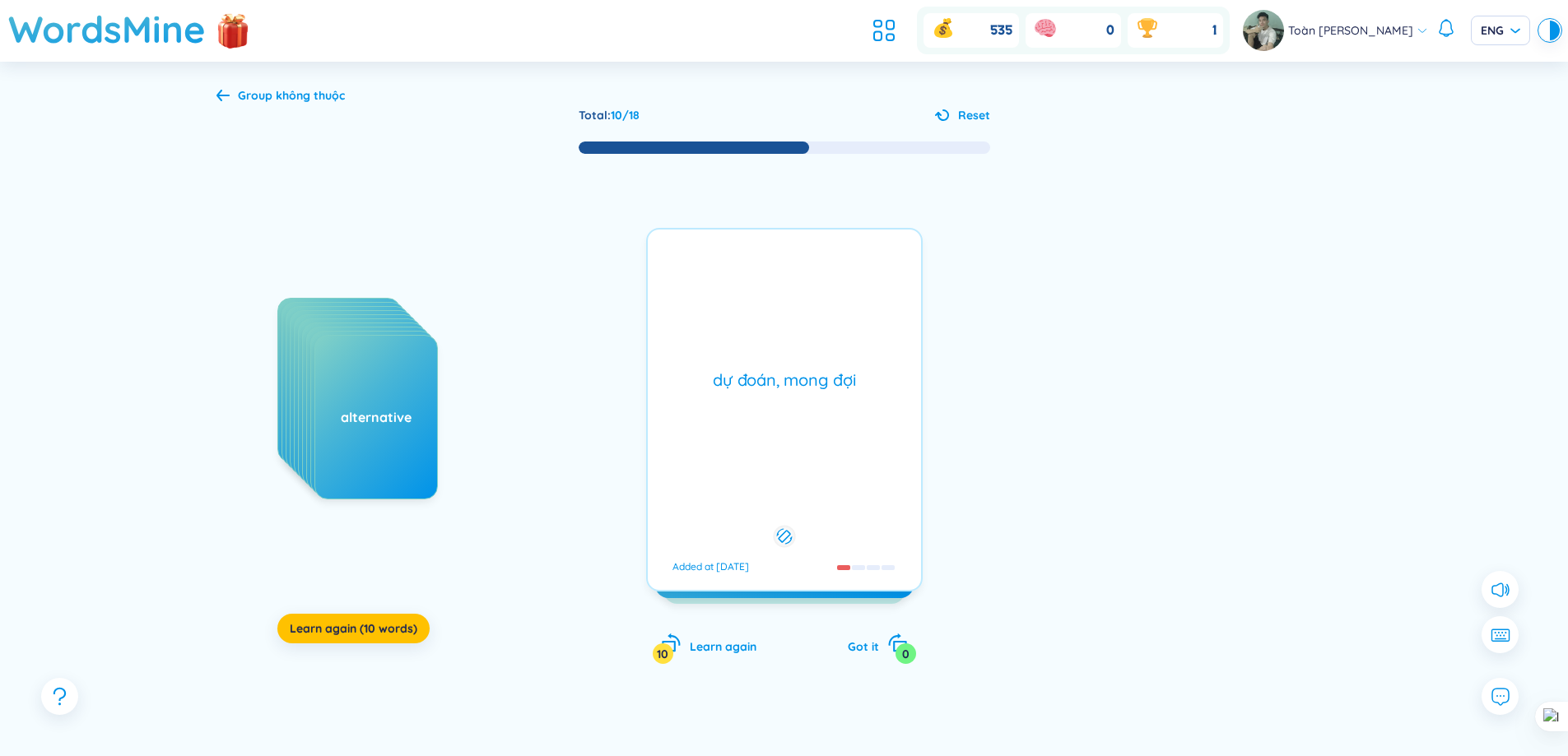
click at [823, 455] on div "dự đoán, mong đợi Added at [DATE]" at bounding box center [784, 410] width 276 height 364
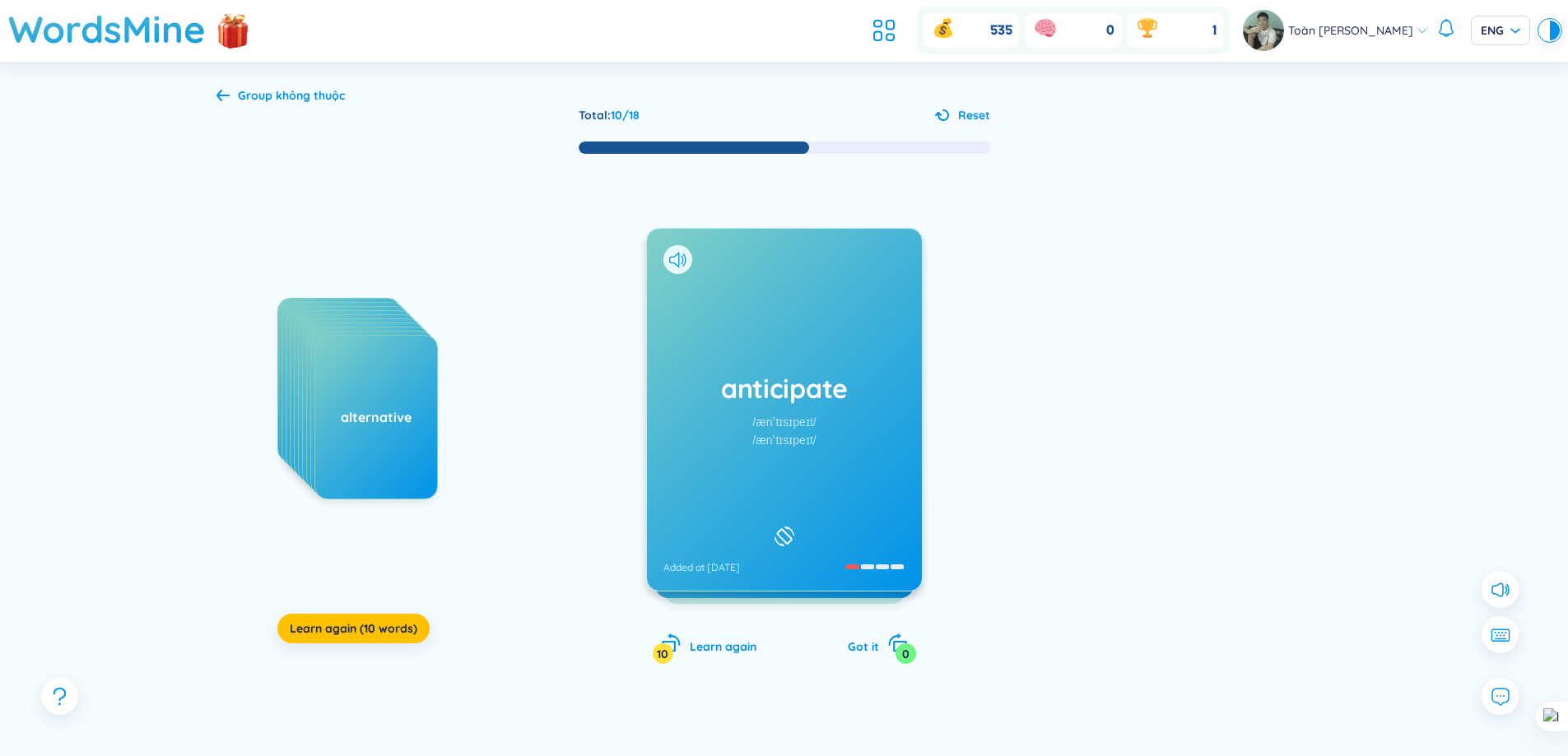
drag, startPoint x: 823, startPoint y: 455, endPoint x: 0, endPoint y: 294, distance: 838.6
click at [18, 313] on div "Group không thuộc Total : 10 / 18 Reset applicant arrange bargain additional ap…" at bounding box center [784, 437] width 1568 height 751
click at [834, 410] on div "apologize /əˈpɑːlədʒaɪz/ /əˈpɒlədʒaɪz/ Added at [DATE]" at bounding box center [784, 410] width 275 height 362
click at [870, 419] on div "appreciable /əˈpriːʃəbl/ /əˈpriːʃəbl/ Added at [DATE]" at bounding box center [784, 410] width 275 height 362
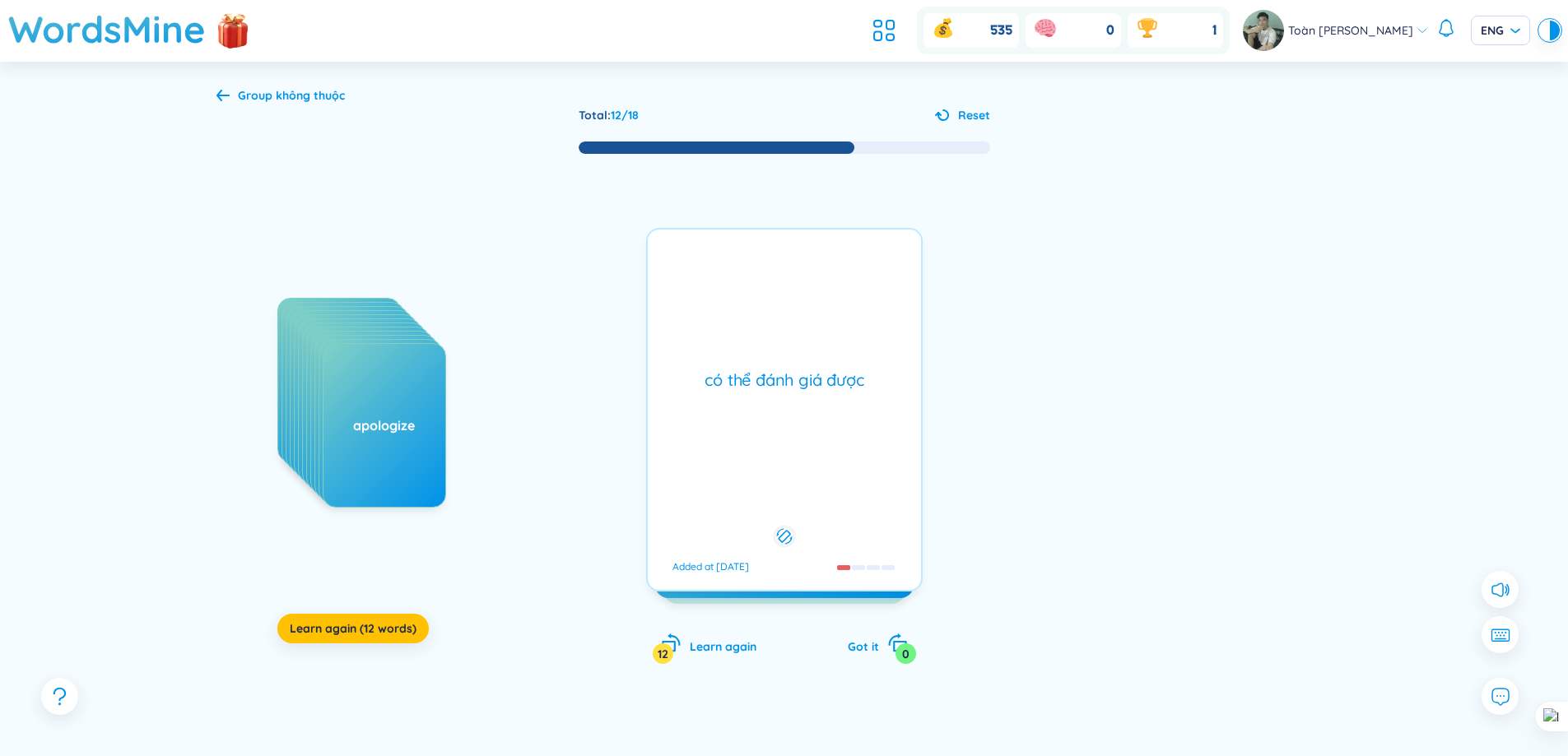
click at [821, 408] on div "có thể đánh giá được Added at [DATE]" at bounding box center [784, 410] width 276 height 364
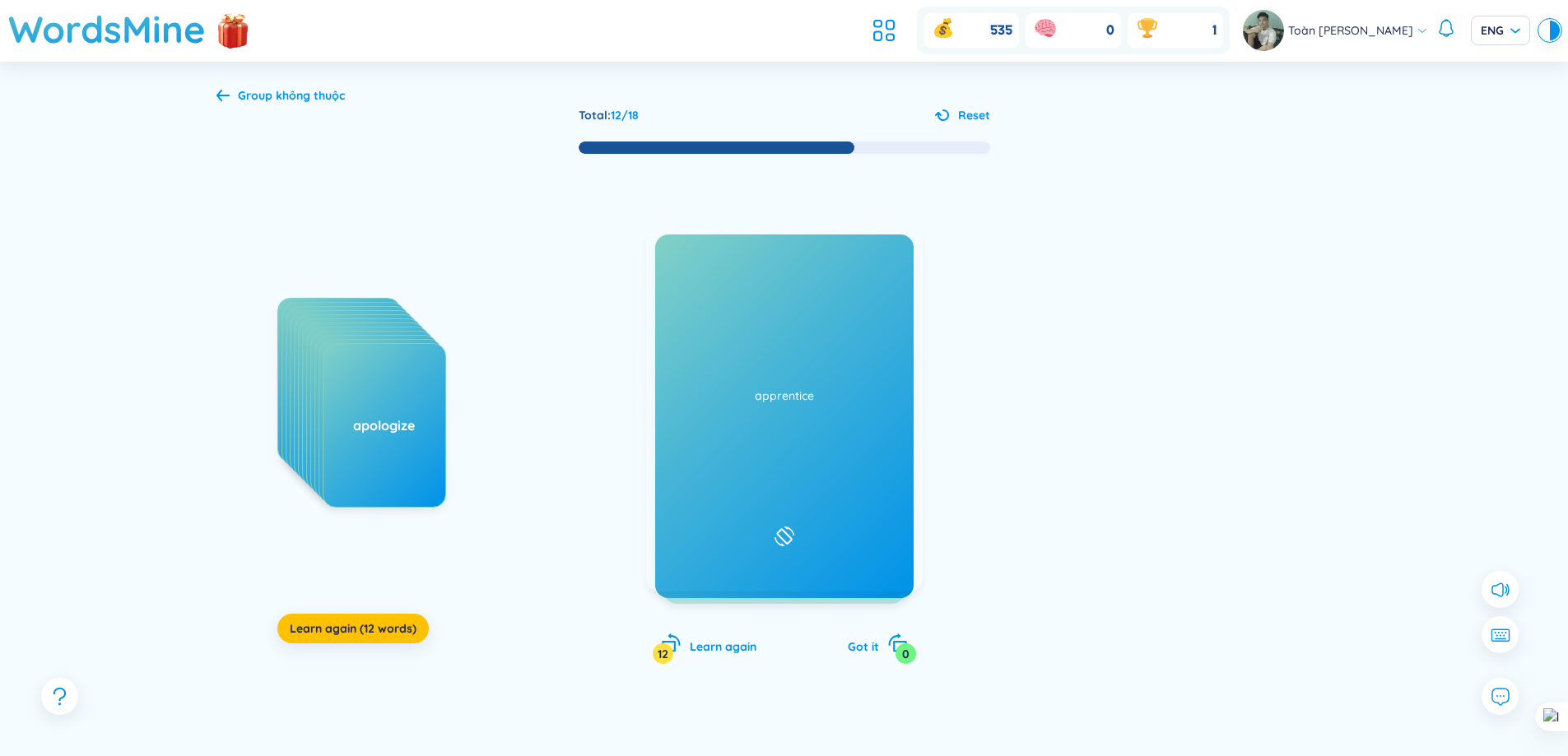
click at [821, 408] on div "appreciable /əˈpriːʃəbl/ /əˈpriːʃəbl/ Added at [DATE]" at bounding box center [784, 410] width 275 height 362
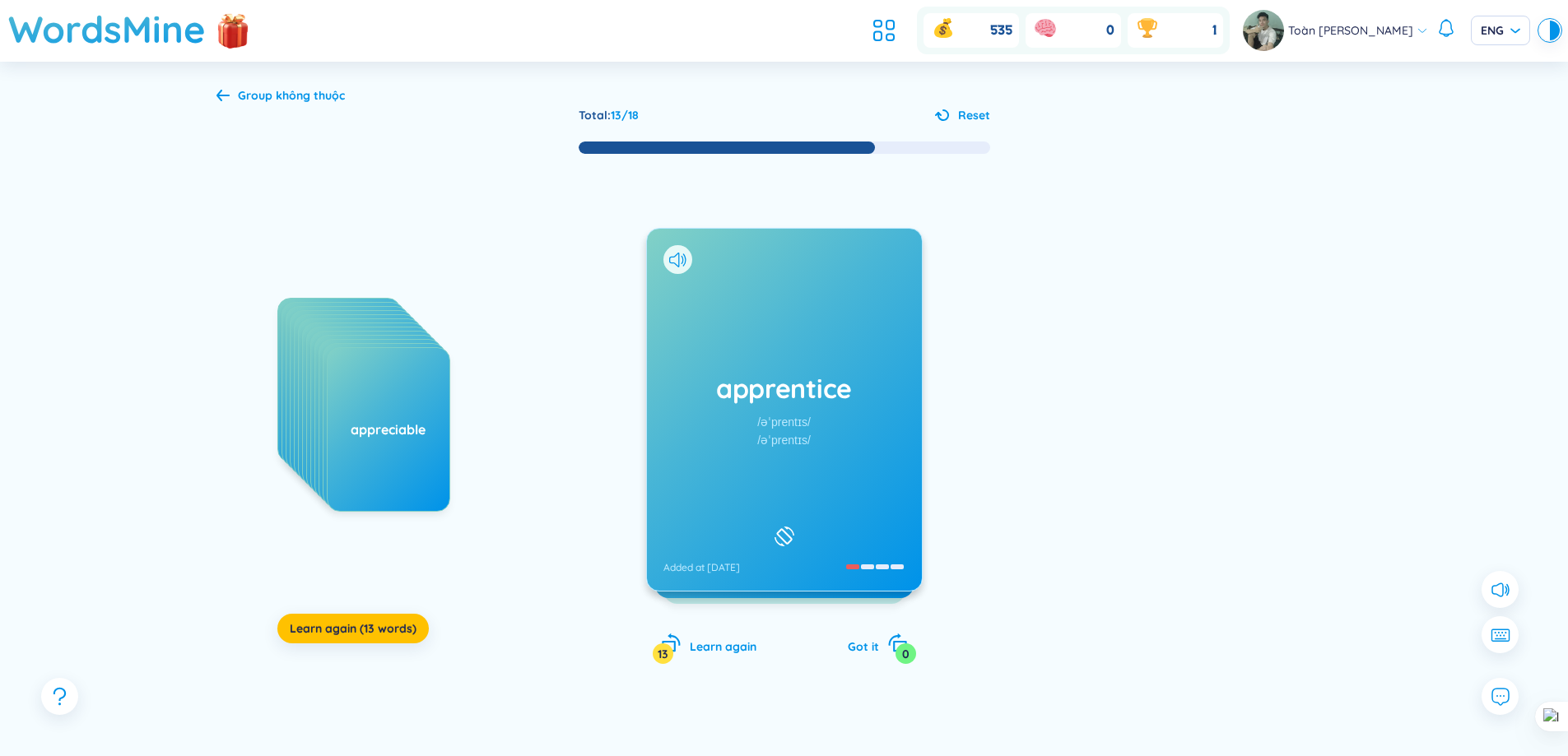
click at [832, 418] on div "apprentice /əˈprentɪs/ /əˈprentɪs/ Added at [DATE]" at bounding box center [784, 410] width 275 height 362
click at [672, 259] on icon at bounding box center [678, 260] width 18 height 15
click at [685, 264] on icon at bounding box center [678, 260] width 18 height 15
click at [687, 264] on div at bounding box center [677, 260] width 29 height 29
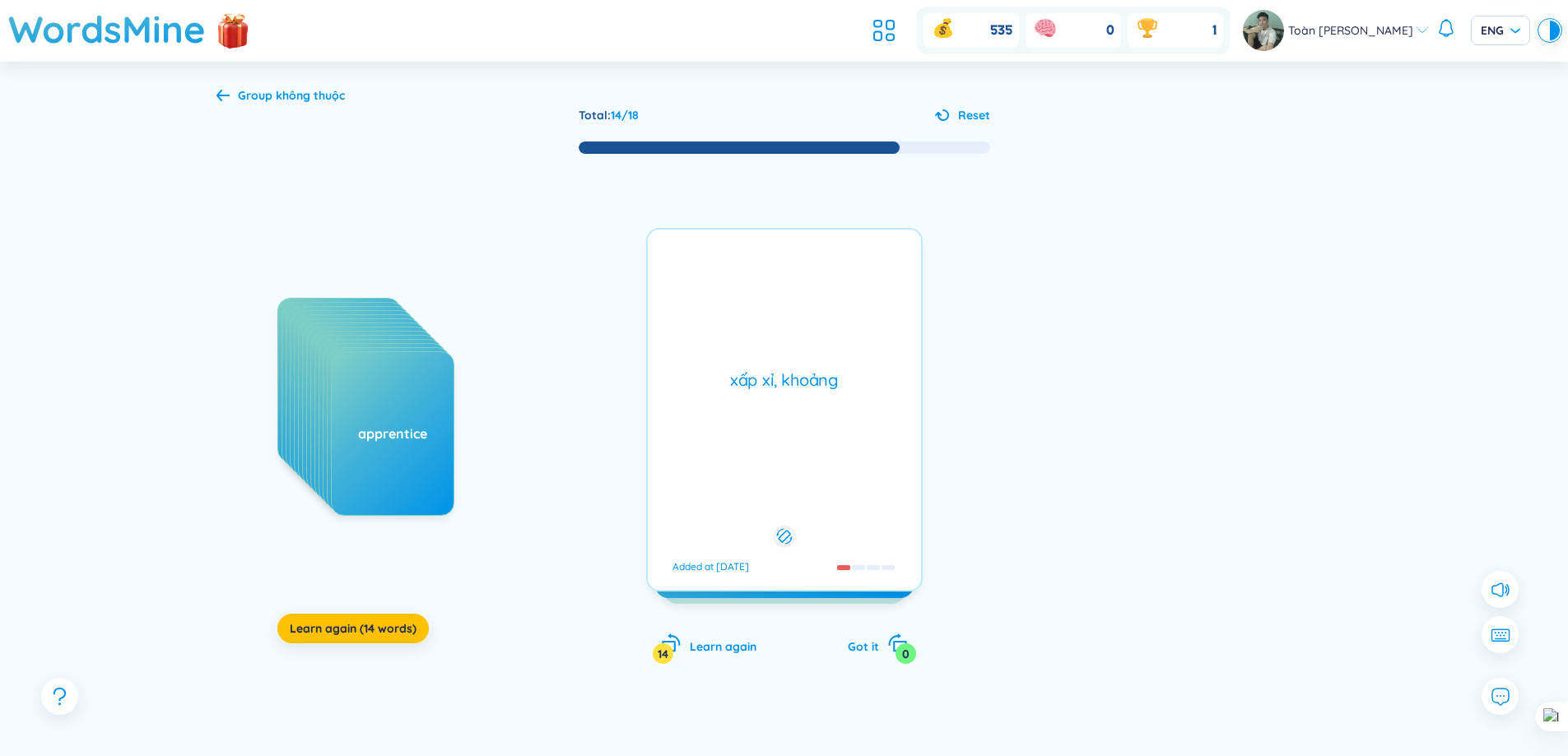
click at [687, 264] on div "xấp xỉ, khoảng Added at [DATE]" at bounding box center [784, 410] width 276 height 364
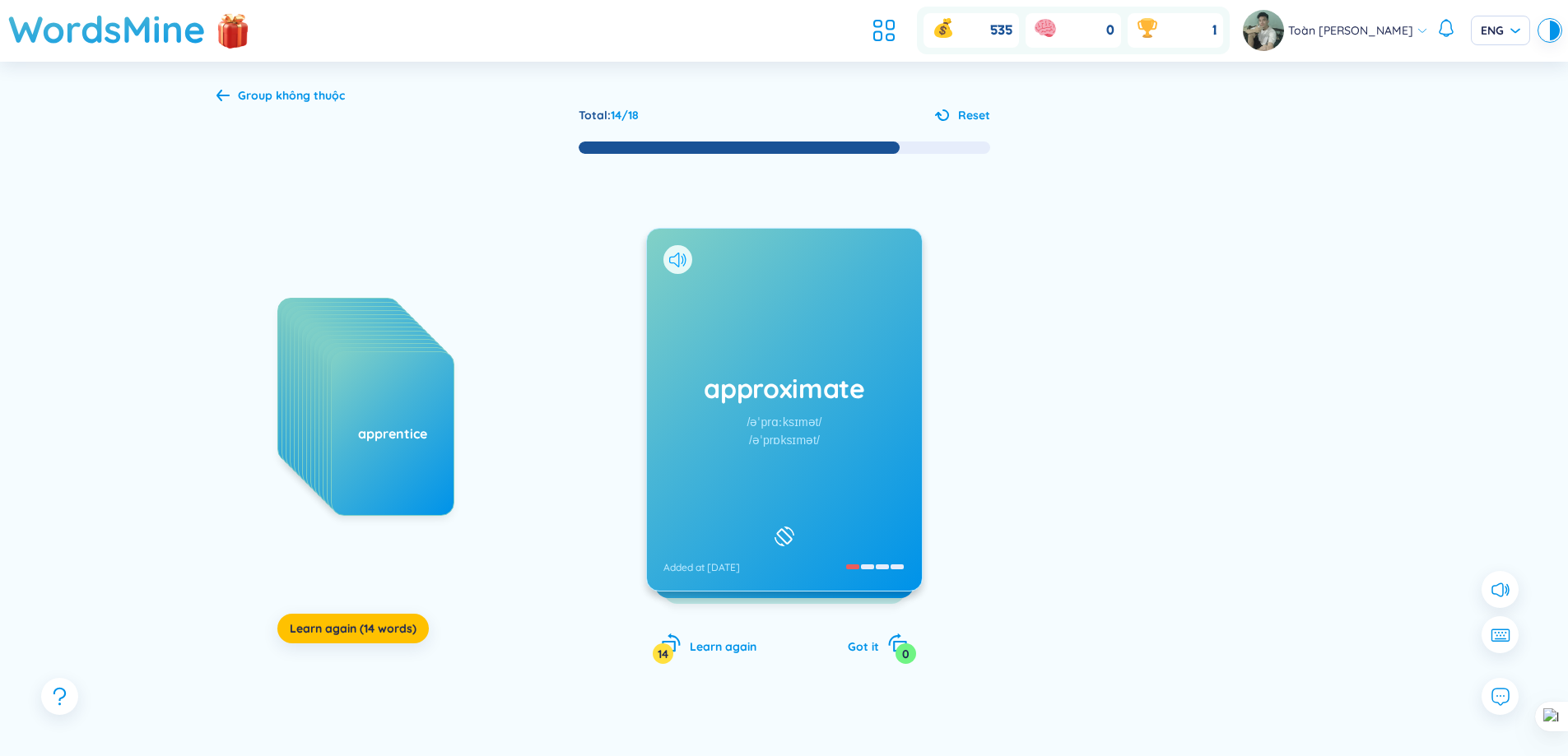
click at [681, 255] on icon at bounding box center [678, 260] width 18 height 15
click at [680, 266] on icon at bounding box center [678, 260] width 18 height 15
click at [798, 436] on div "/əˈreɪndʒmənt/" at bounding box center [784, 440] width 77 height 18
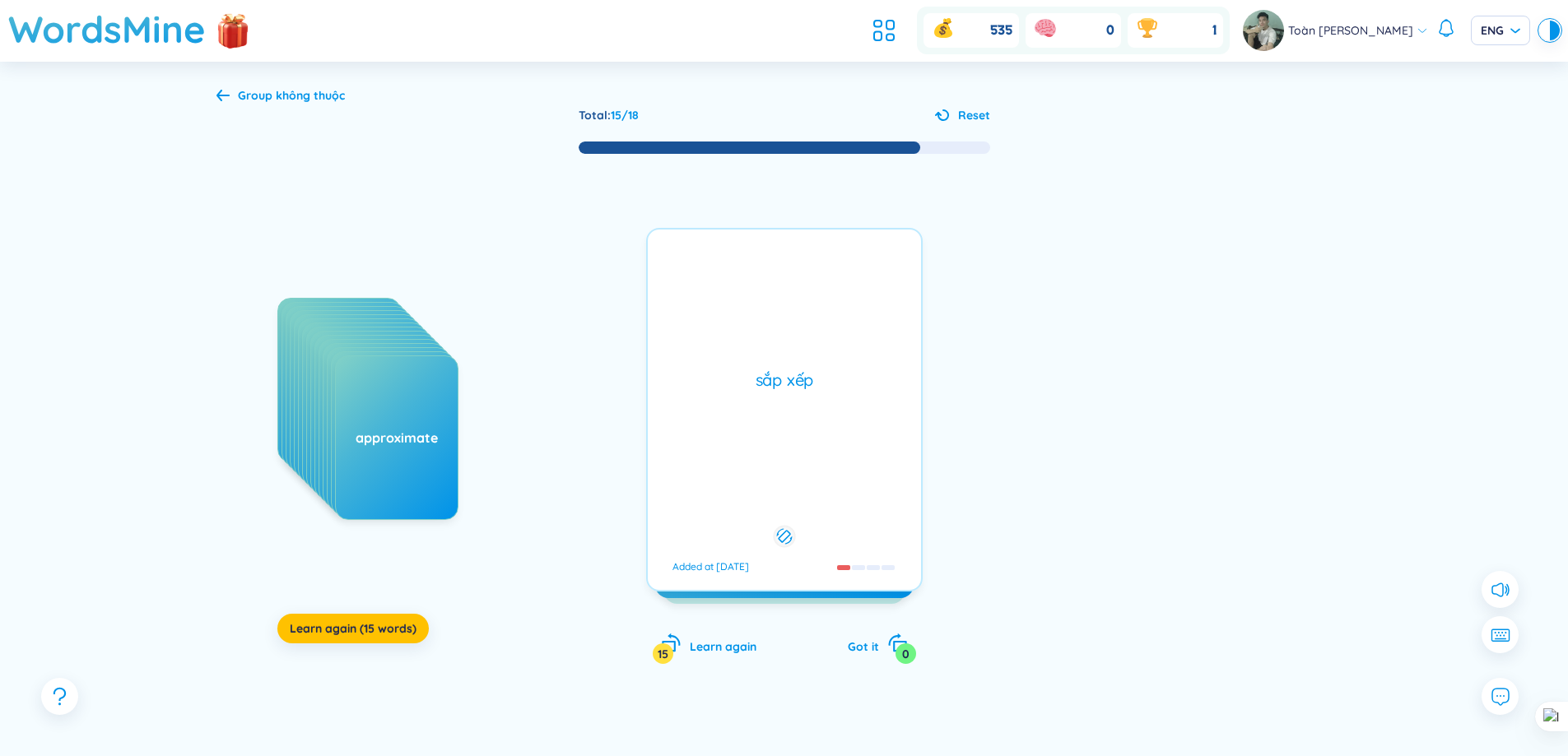
click at [798, 436] on div "sắp xếp Added at [DATE]" at bounding box center [784, 410] width 276 height 364
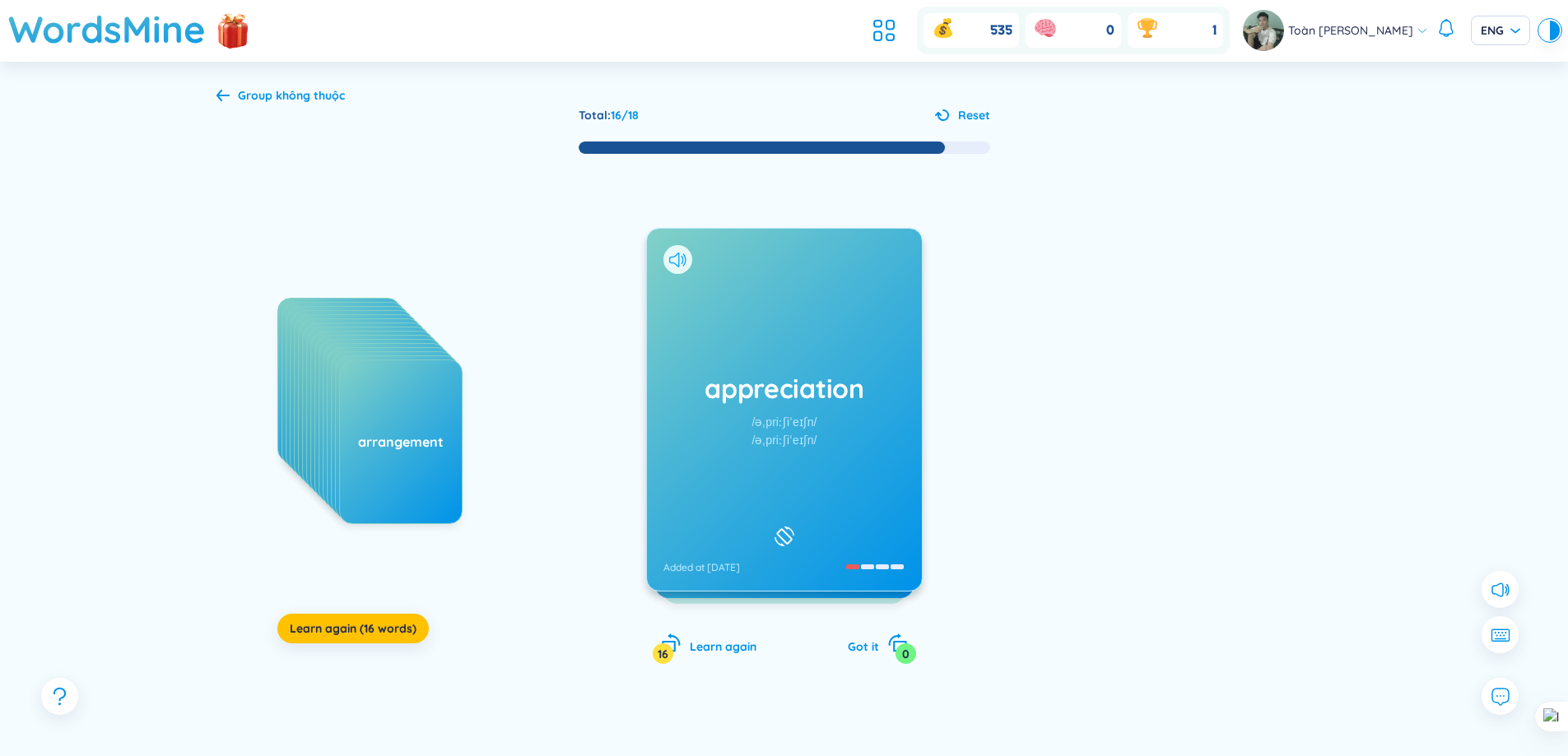
click at [681, 260] on icon at bounding box center [678, 260] width 18 height 15
click at [838, 417] on div "appreciation /əˌpriːʃiˈeɪʃn/ /əˌpriːʃiˈeɪʃn/ Added at [DATE]" at bounding box center [784, 410] width 275 height 362
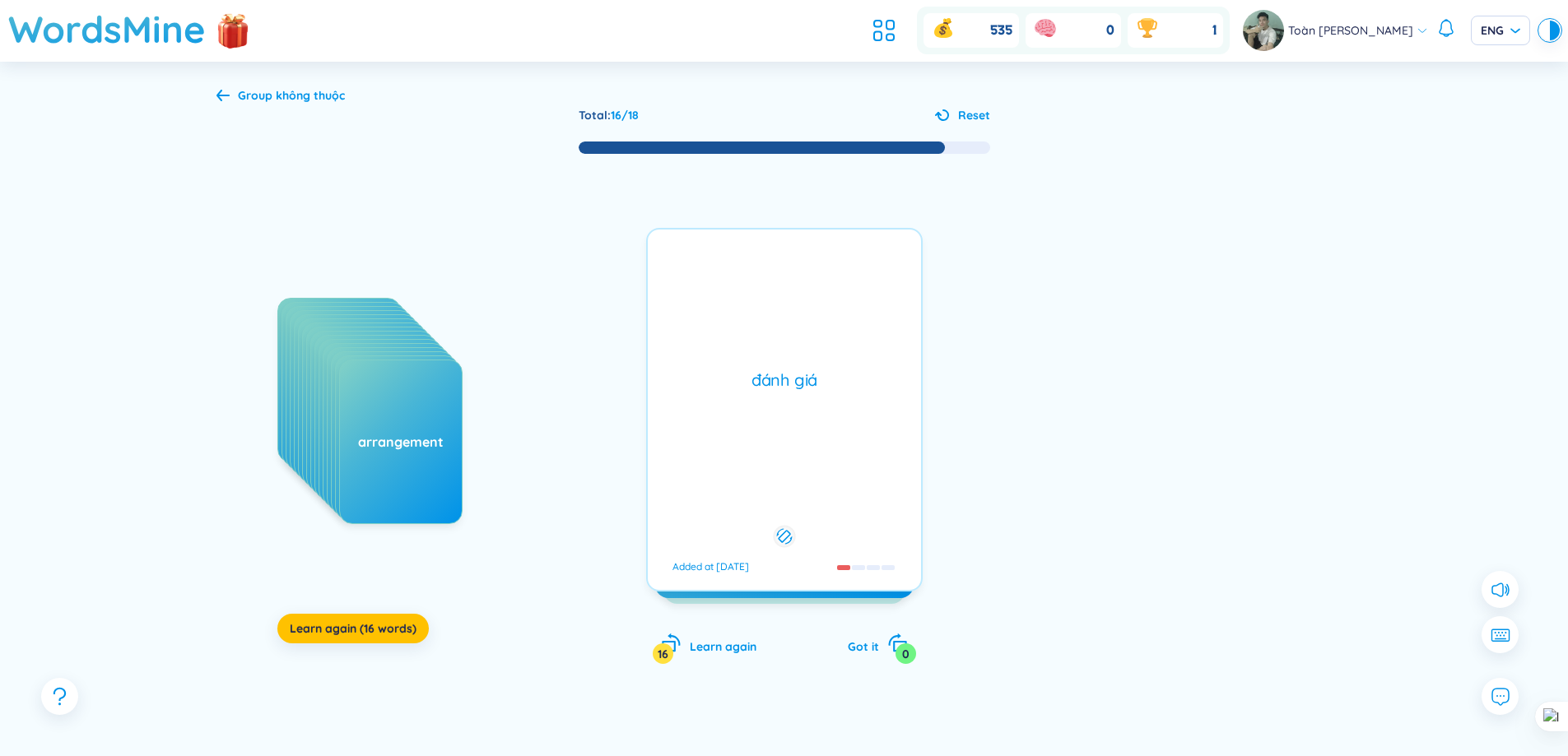
click at [838, 417] on div "đánh giá Added at [DATE]" at bounding box center [784, 410] width 276 height 364
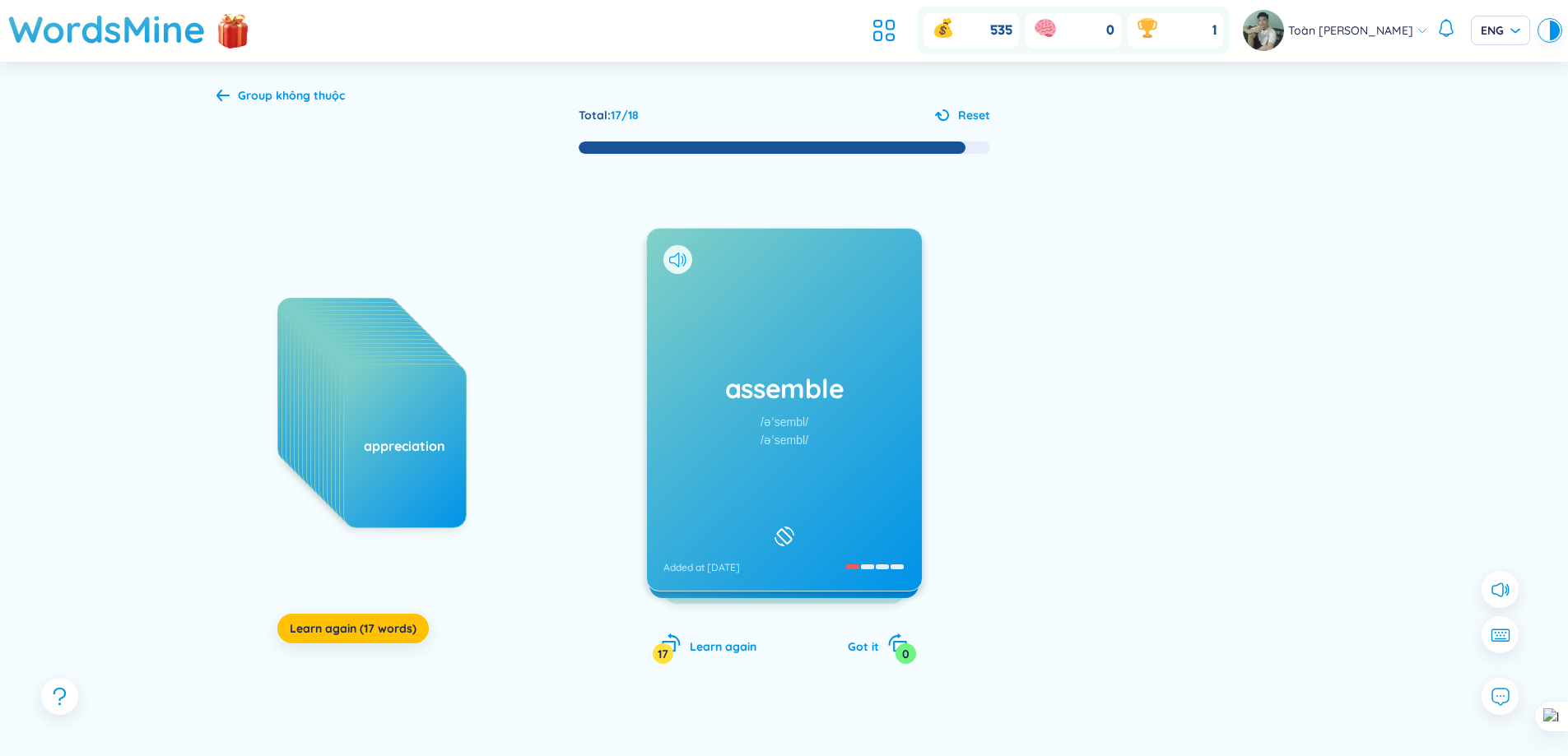
click at [669, 253] on icon at bounding box center [678, 260] width 18 height 15
click at [865, 408] on div "assemble /əˈsembl/ /əˈsembl/ Added at [DATE]" at bounding box center [784, 410] width 275 height 362
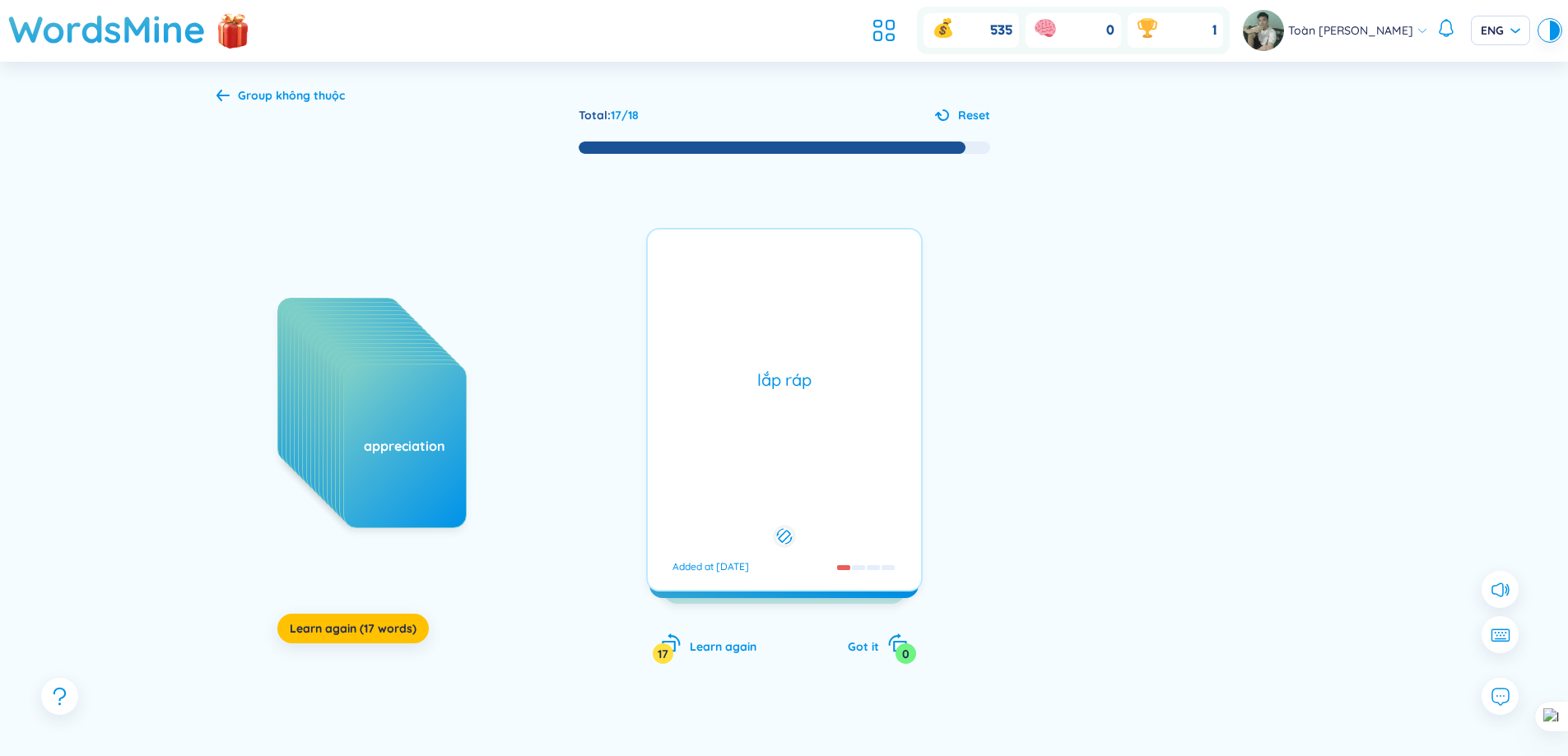
click at [865, 408] on div "lắp ráp Added at [DATE]" at bounding box center [784, 410] width 276 height 364
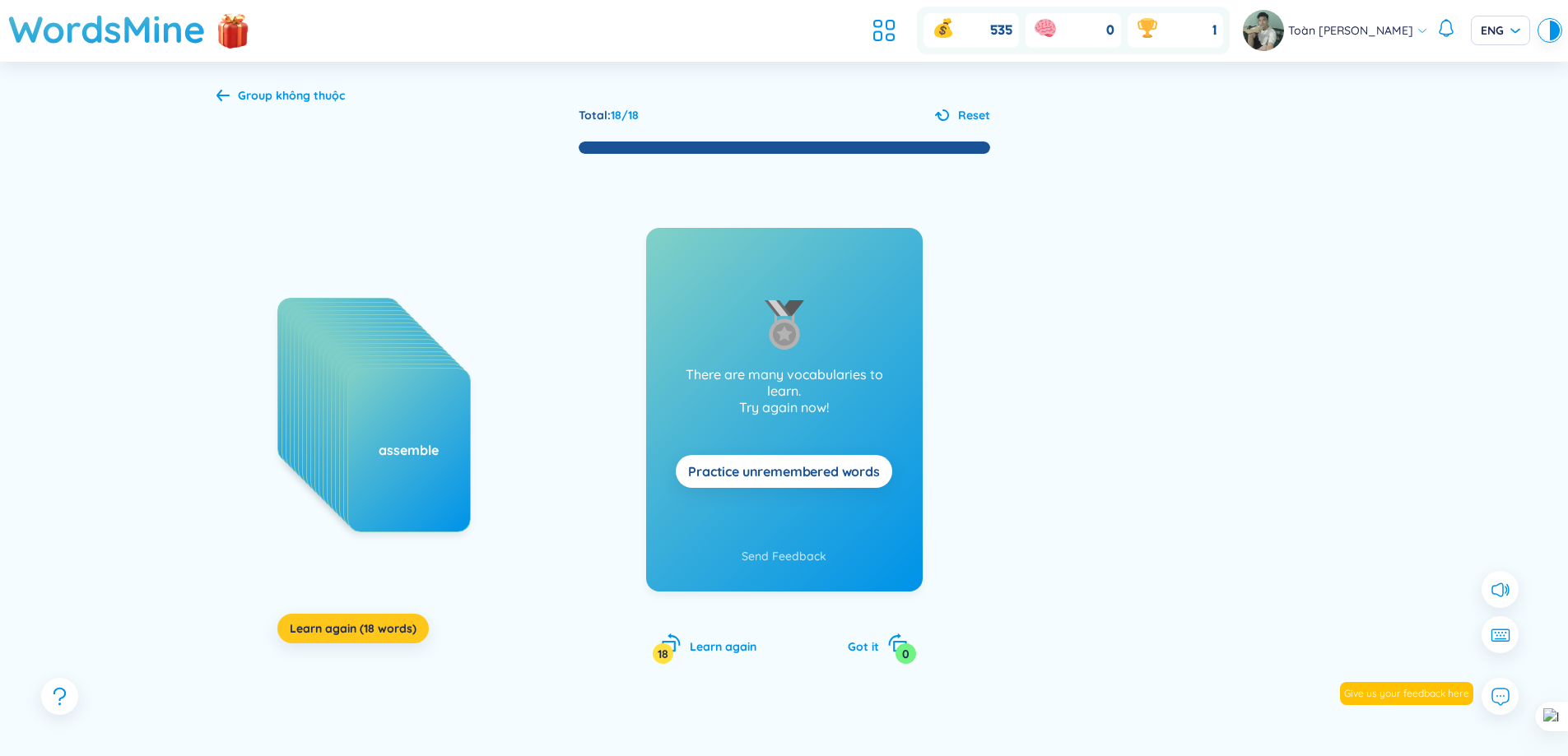
click at [379, 633] on span "Learn again (18 words)" at bounding box center [353, 628] width 126 height 17
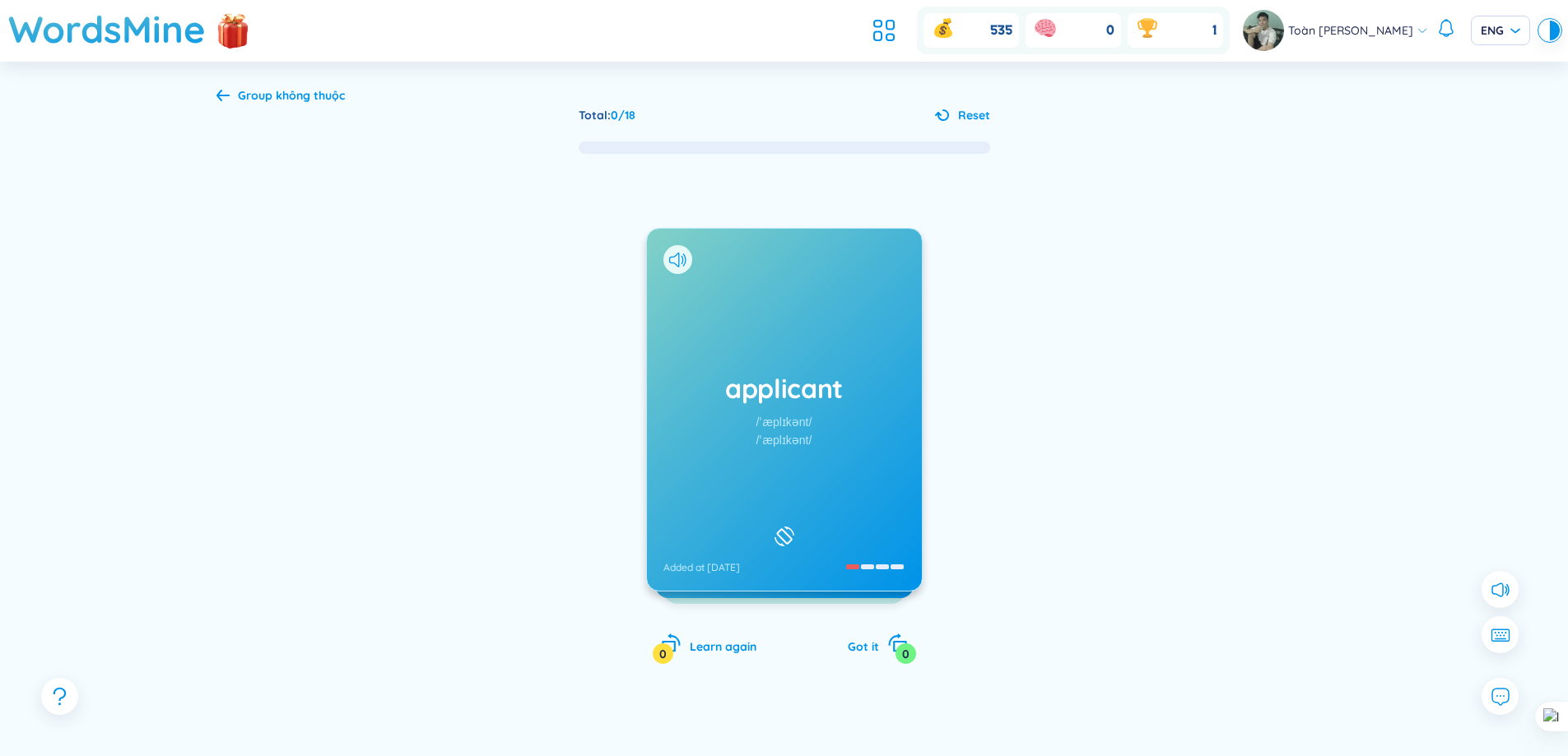
click at [855, 364] on div "applicant /ˈæplɪkənt/ /ˈæplɪkənt/ Added at [DATE]" at bounding box center [784, 410] width 275 height 362
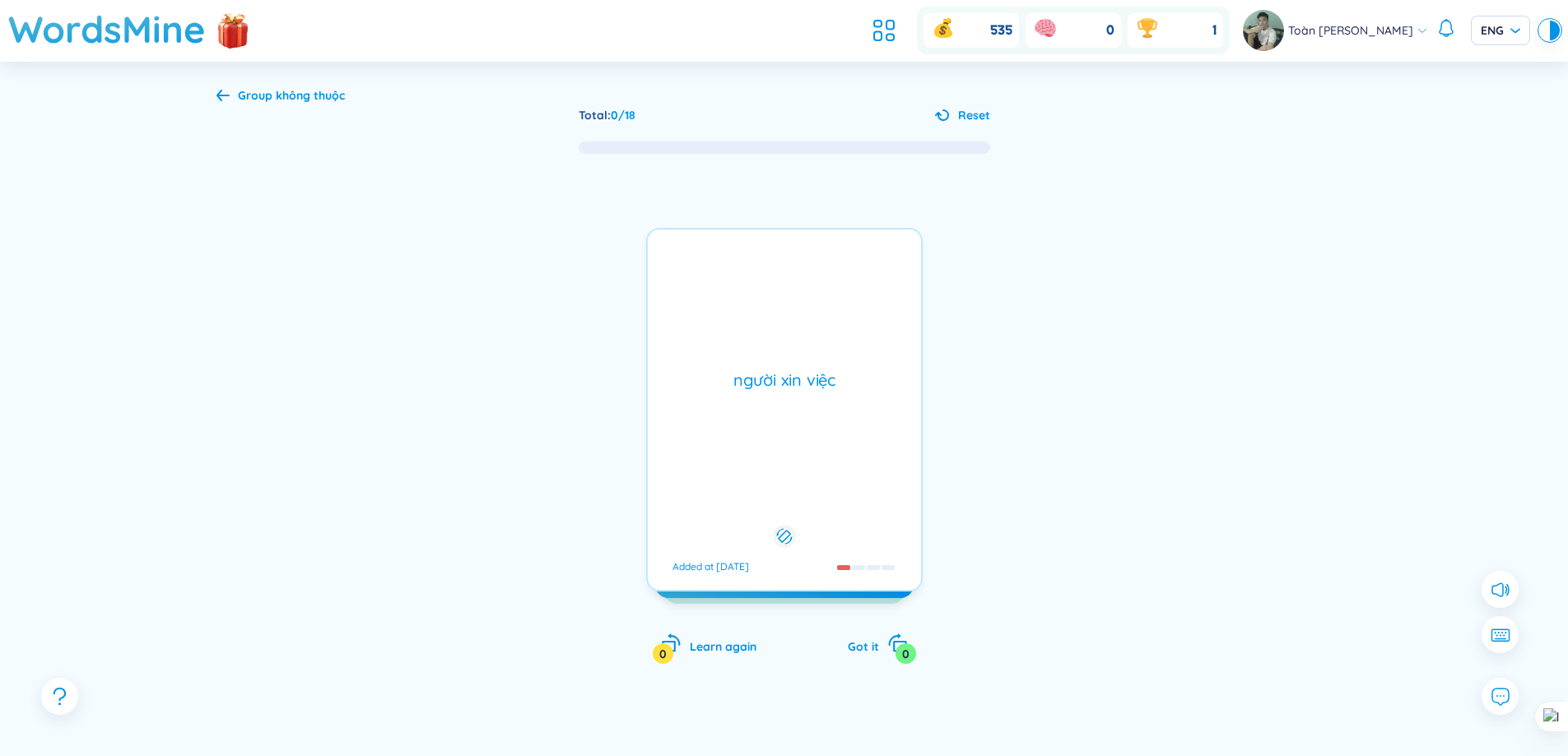
click at [855, 364] on div "người xin việc Added at [DATE]" at bounding box center [784, 410] width 276 height 364
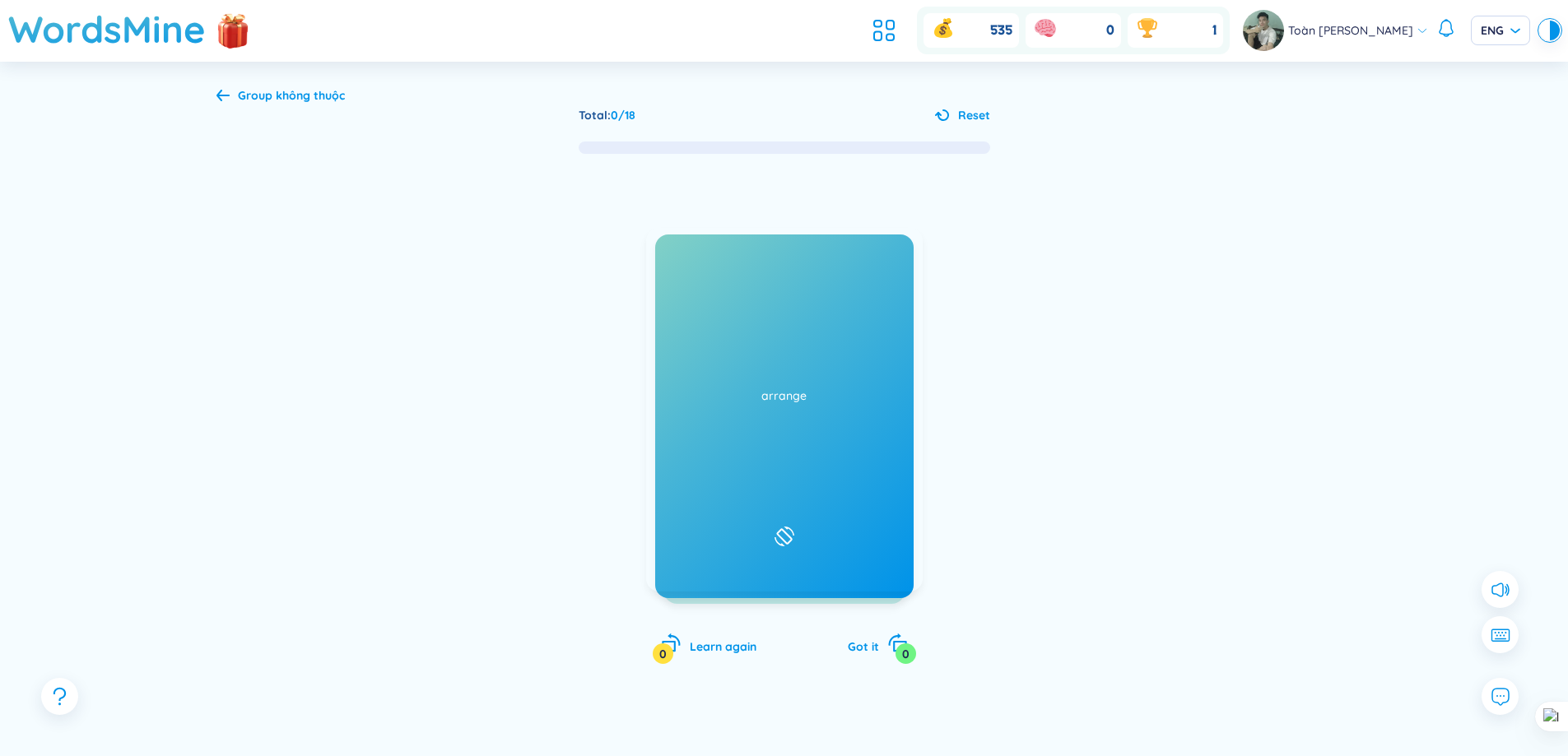
click at [677, 264] on icon at bounding box center [678, 260] width 18 height 15
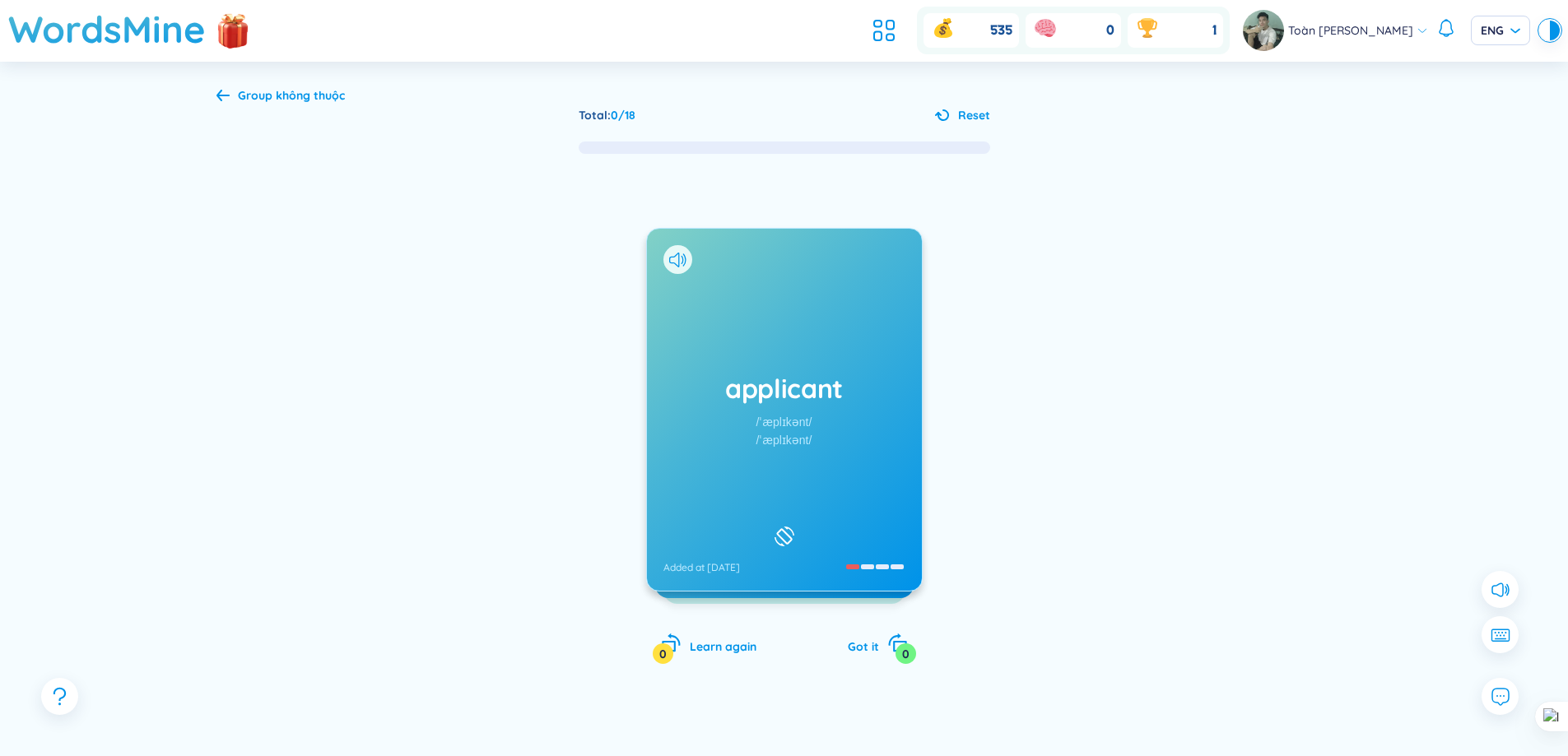
click at [706, 287] on div "applicant /ˈæplɪkənt/ /ˈæplɪkənt/ Added at [DATE]" at bounding box center [784, 410] width 275 height 362
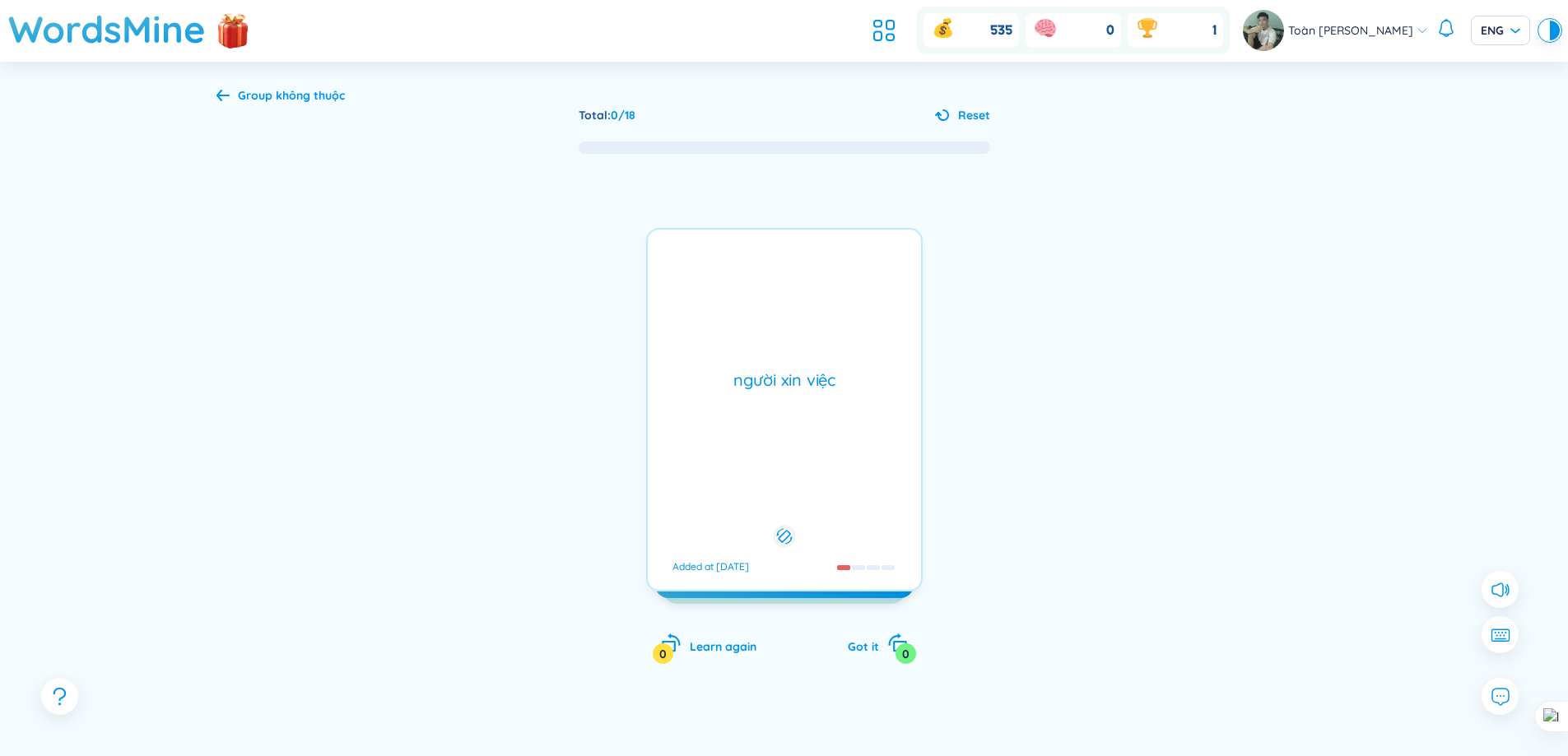
click at [706, 287] on div "applicant /ˈæplɪkənt/ /ˈæplɪkənt/ Added at [DATE] người xin việc Added at [DATE]" at bounding box center [784, 410] width 276 height 364
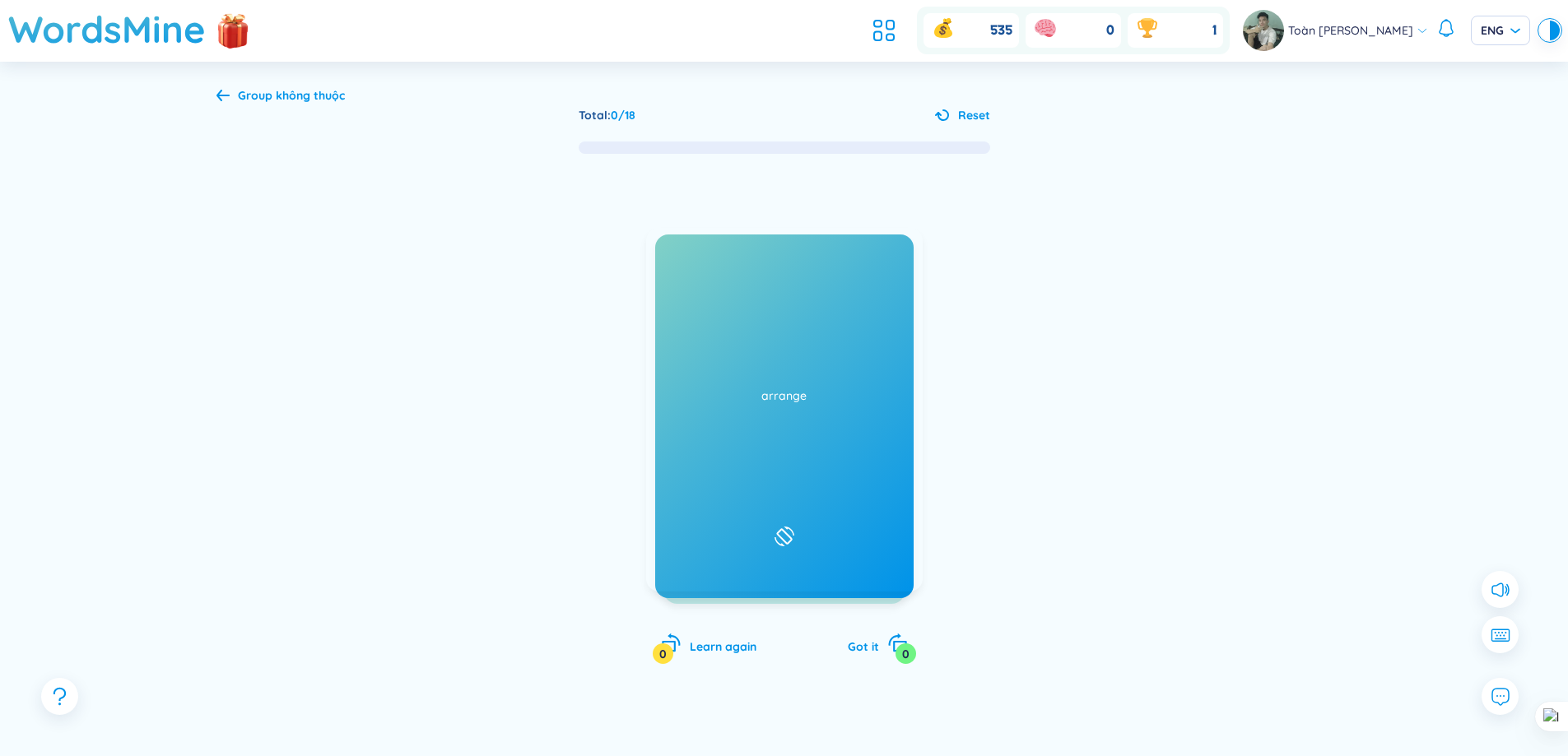
click at [677, 269] on div at bounding box center [677, 260] width 29 height 29
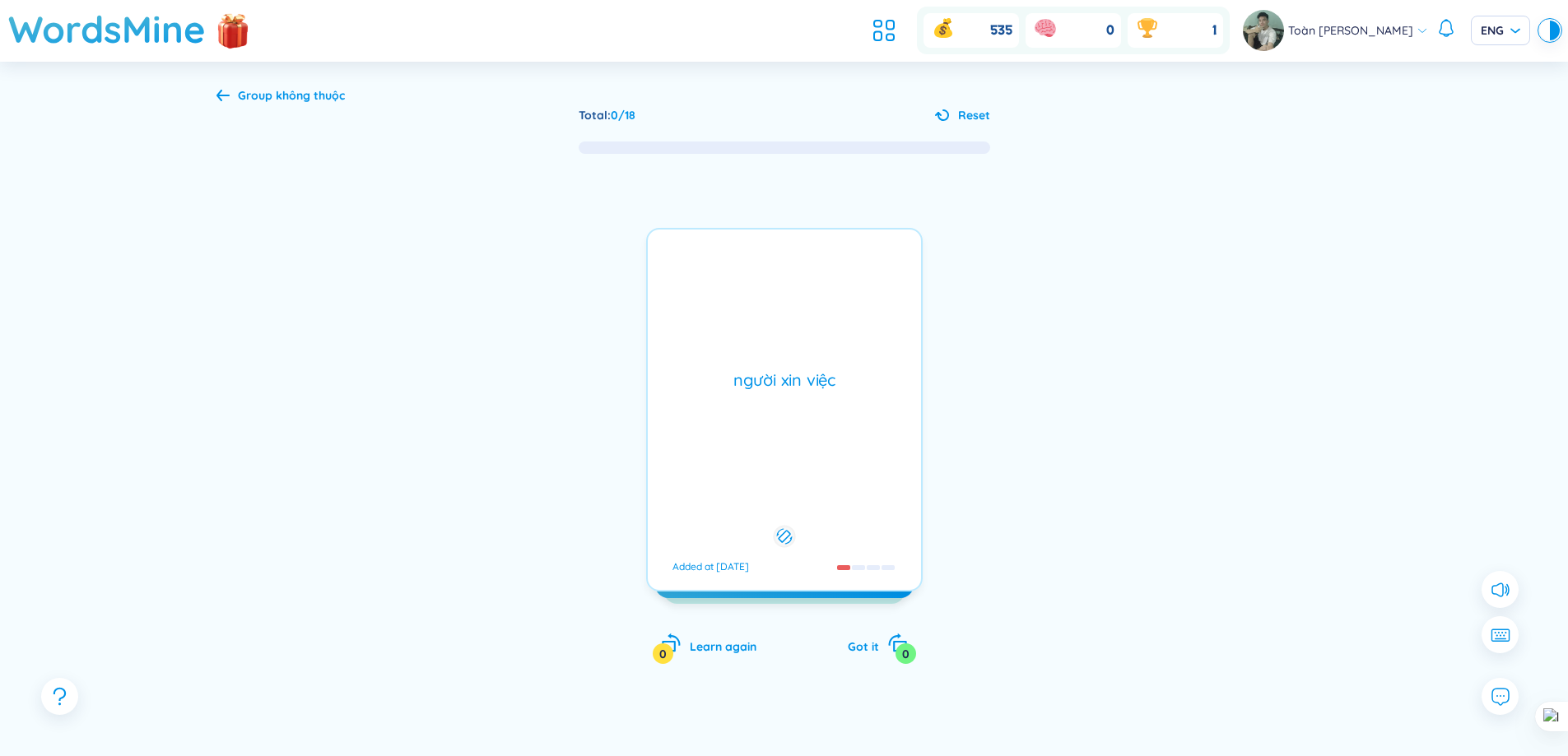
click at [677, 269] on div "applicant /ˈæplɪkənt/ /ˈæplɪkənt/ Added at [DATE] người xin việc Added at [DATE]" at bounding box center [784, 410] width 276 height 364
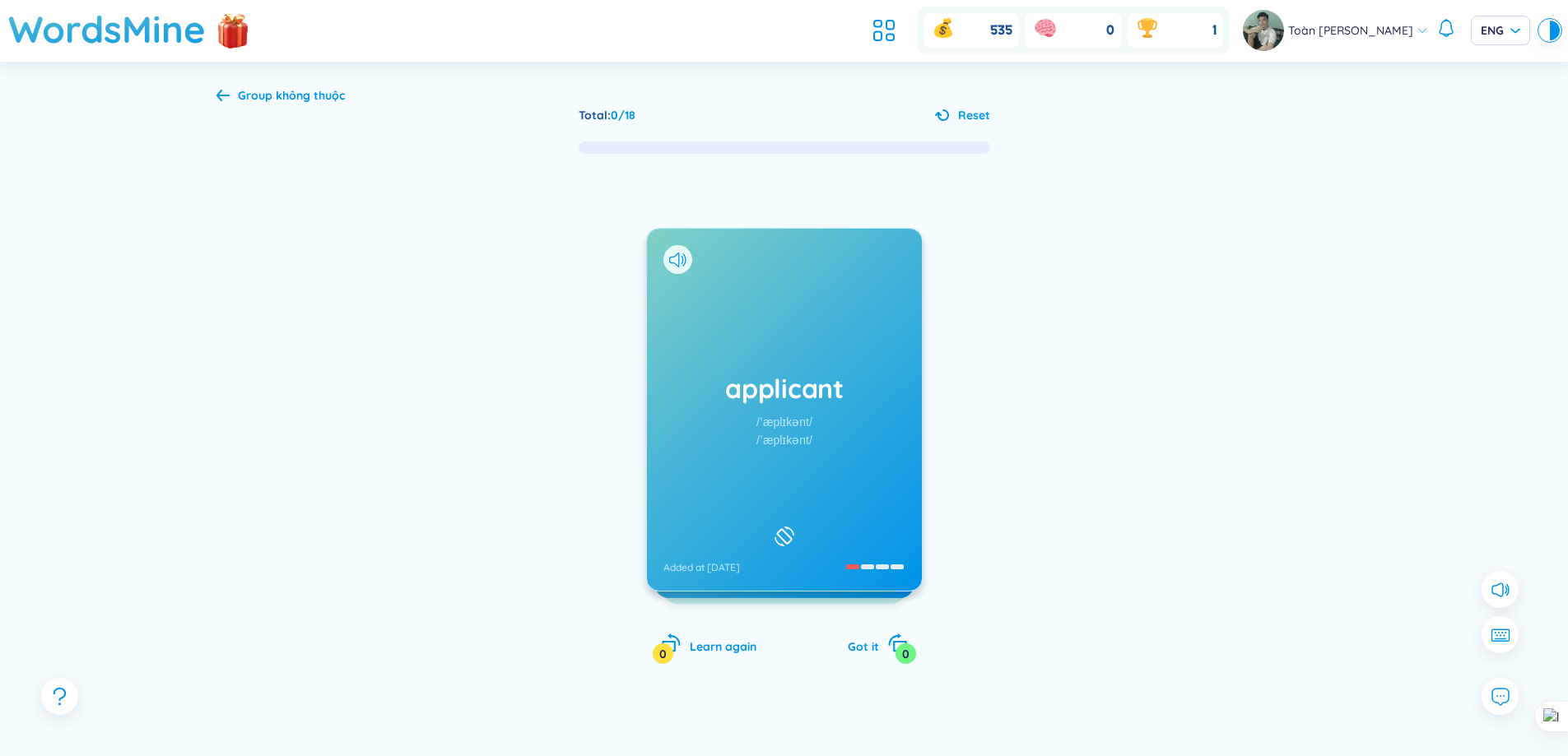
click at [669, 255] on div "applicant /ˈæplɪkənt/ /ˈæplɪkənt/ Added at [DATE]" at bounding box center [784, 410] width 276 height 364
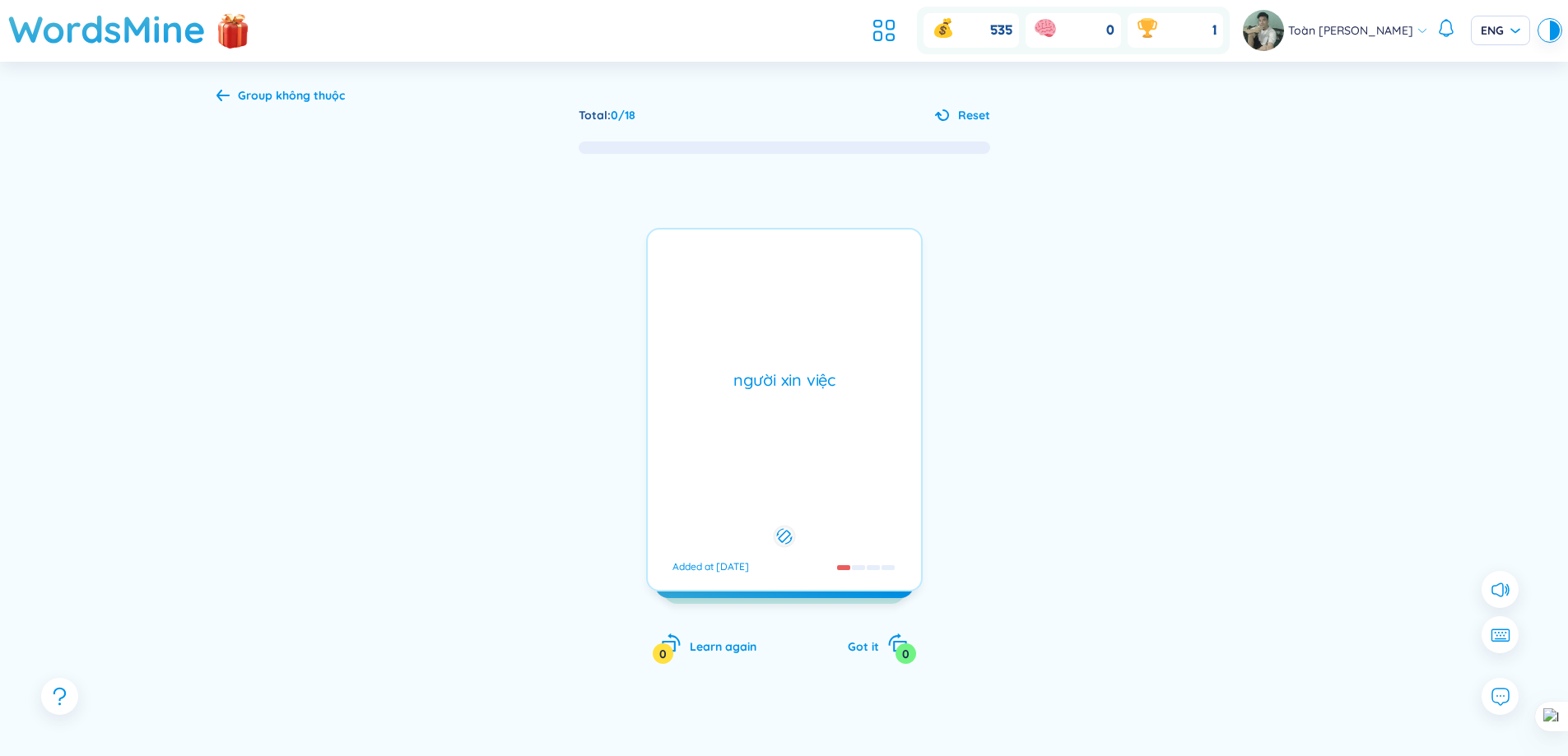
click at [791, 527] on icon at bounding box center [784, 536] width 16 height 20
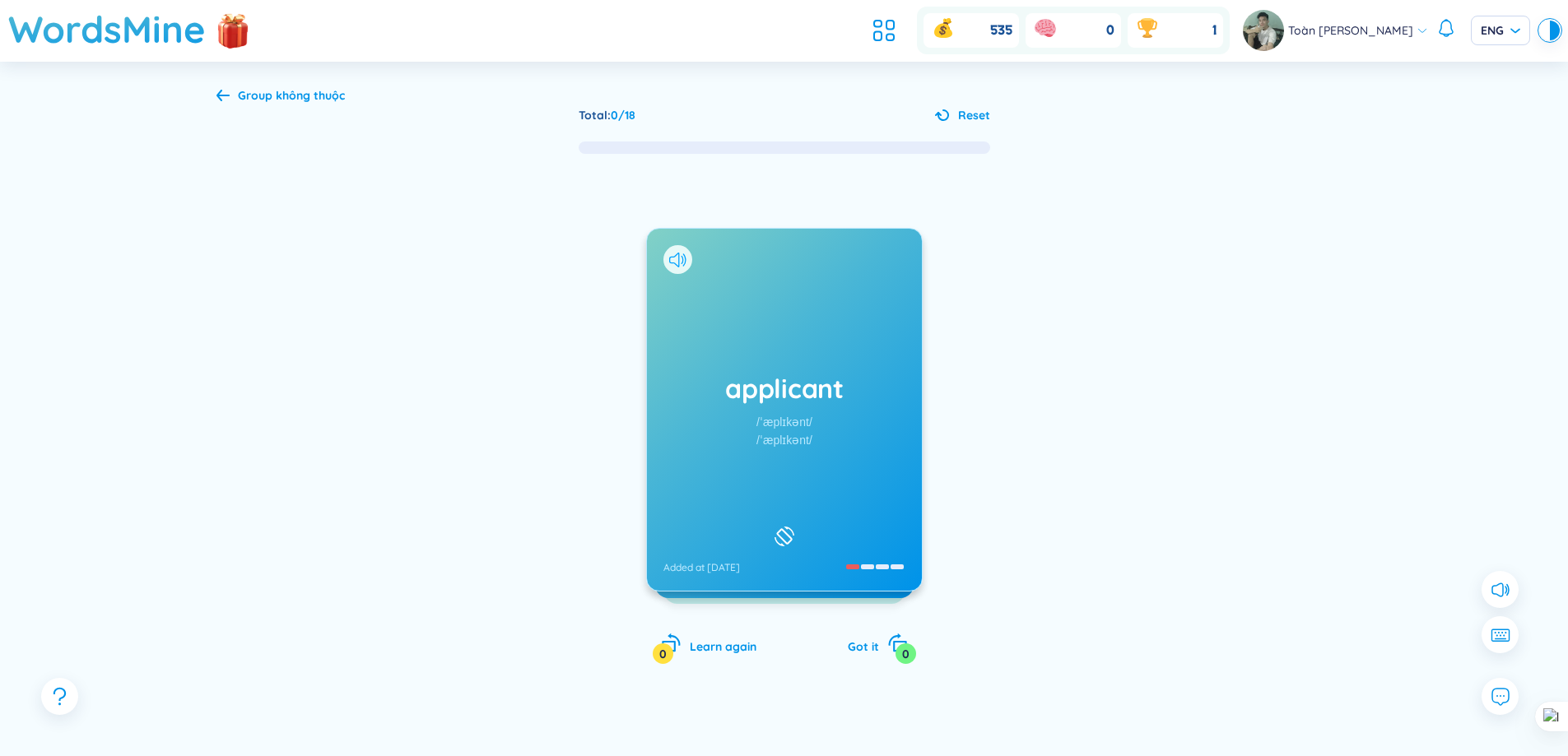
click at [678, 257] on icon at bounding box center [674, 260] width 10 height 15
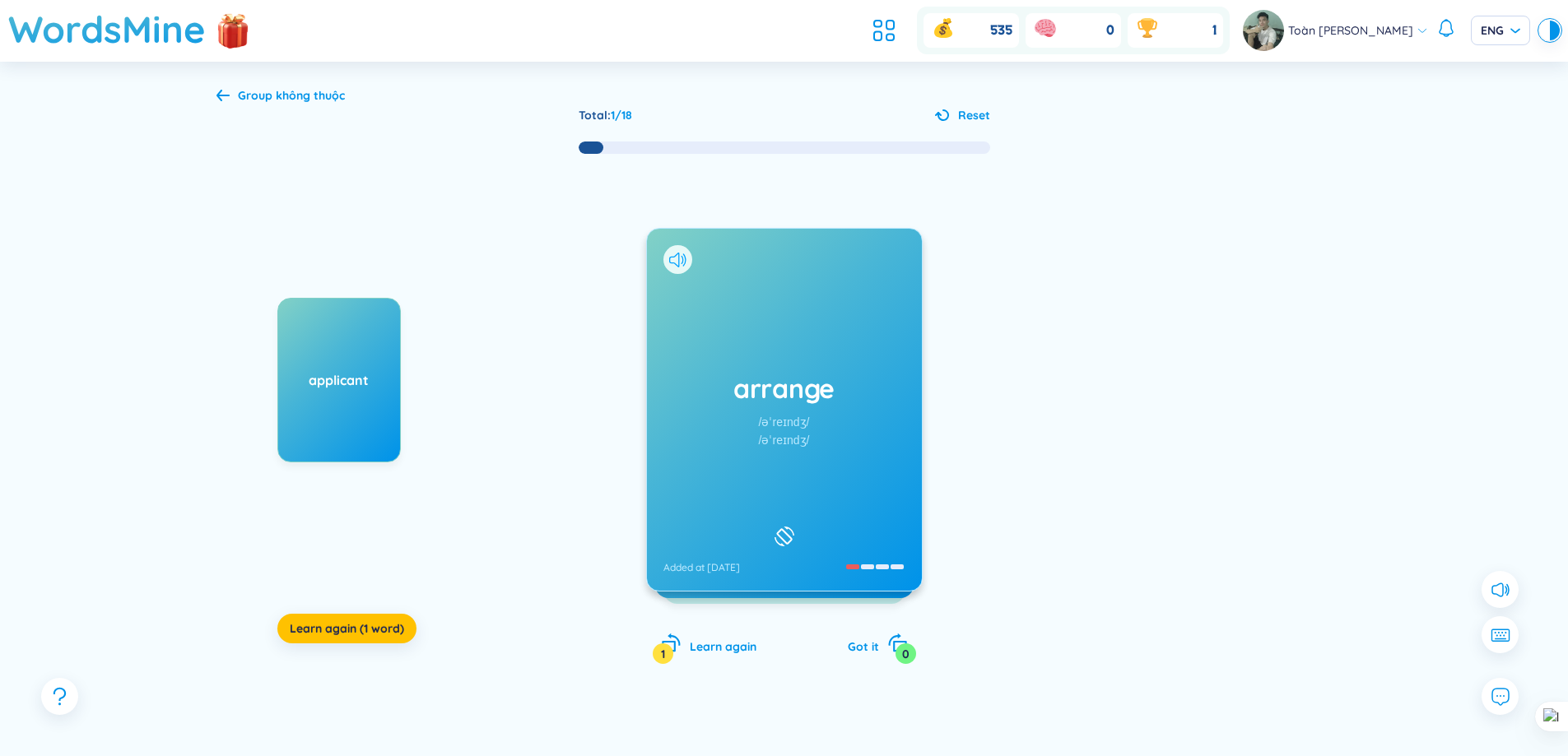
click at [677, 262] on icon at bounding box center [678, 260] width 18 height 15
click at [816, 392] on h1 "arrange" at bounding box center [784, 388] width 242 height 36
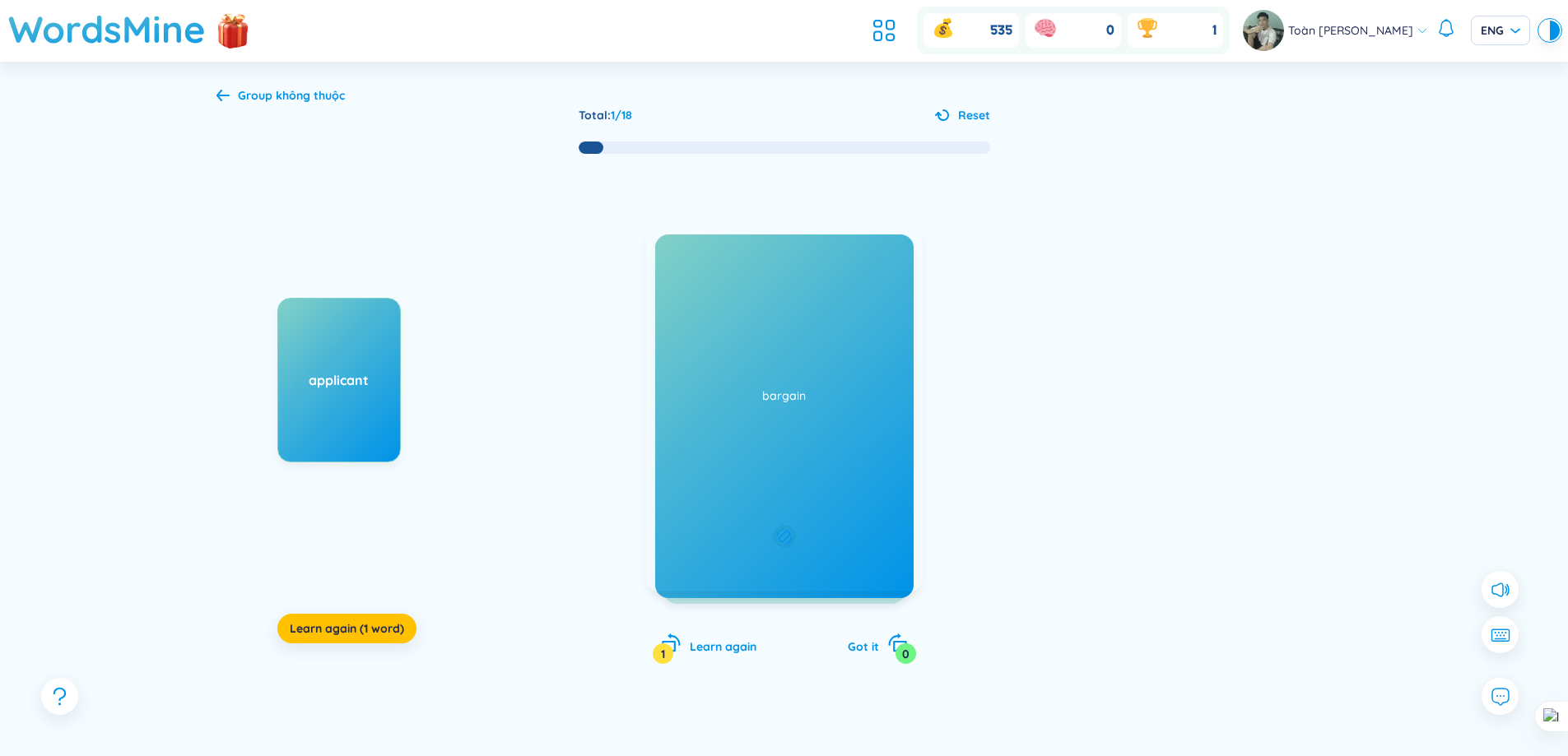
click at [816, 392] on div "sắp xếp" at bounding box center [784, 380] width 257 height 23
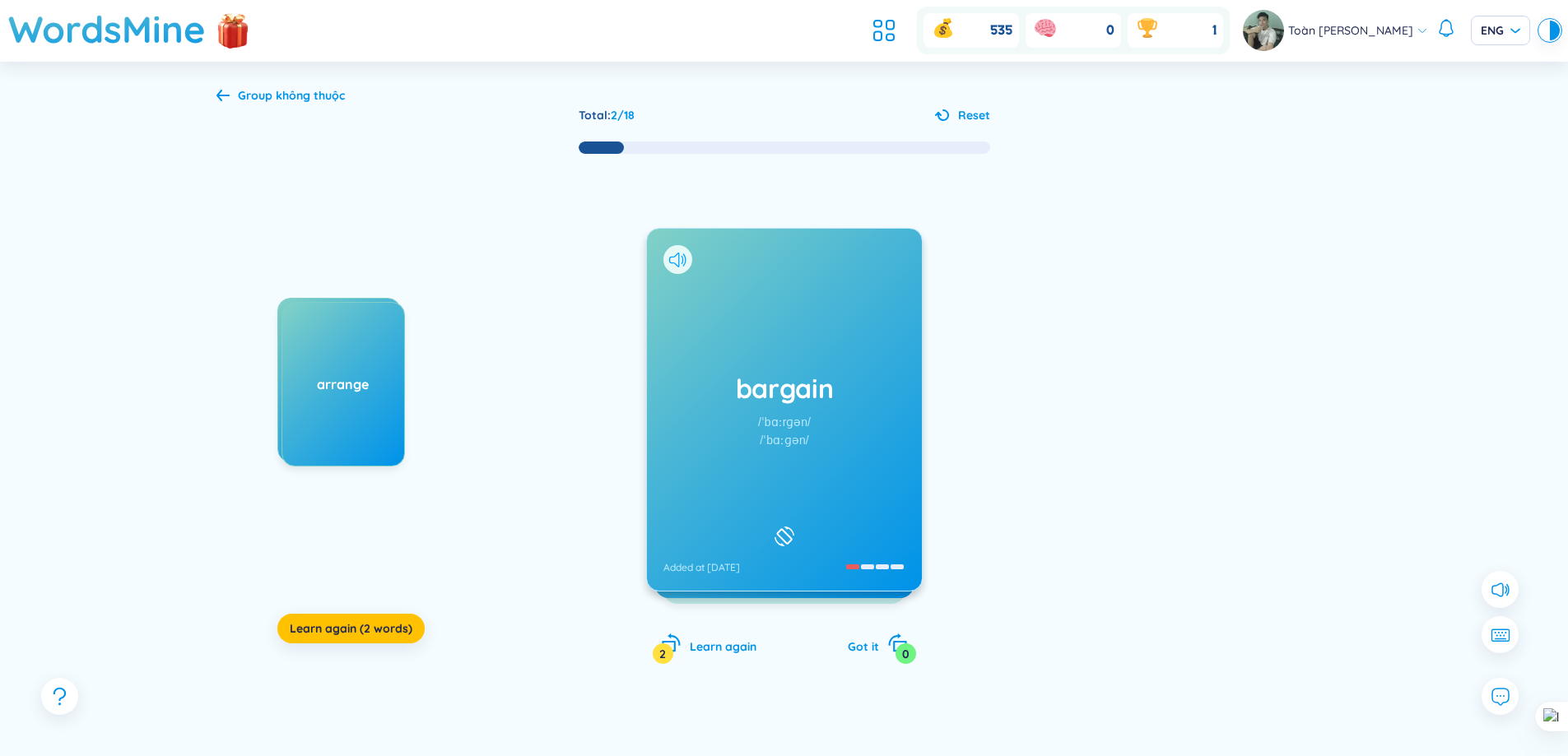
click at [677, 260] on icon at bounding box center [678, 260] width 18 height 15
click at [647, 264] on div "bargain /ˈbɑːrɡən/ /ˈbɑːɡən/ Added at [DATE]" at bounding box center [784, 410] width 275 height 362
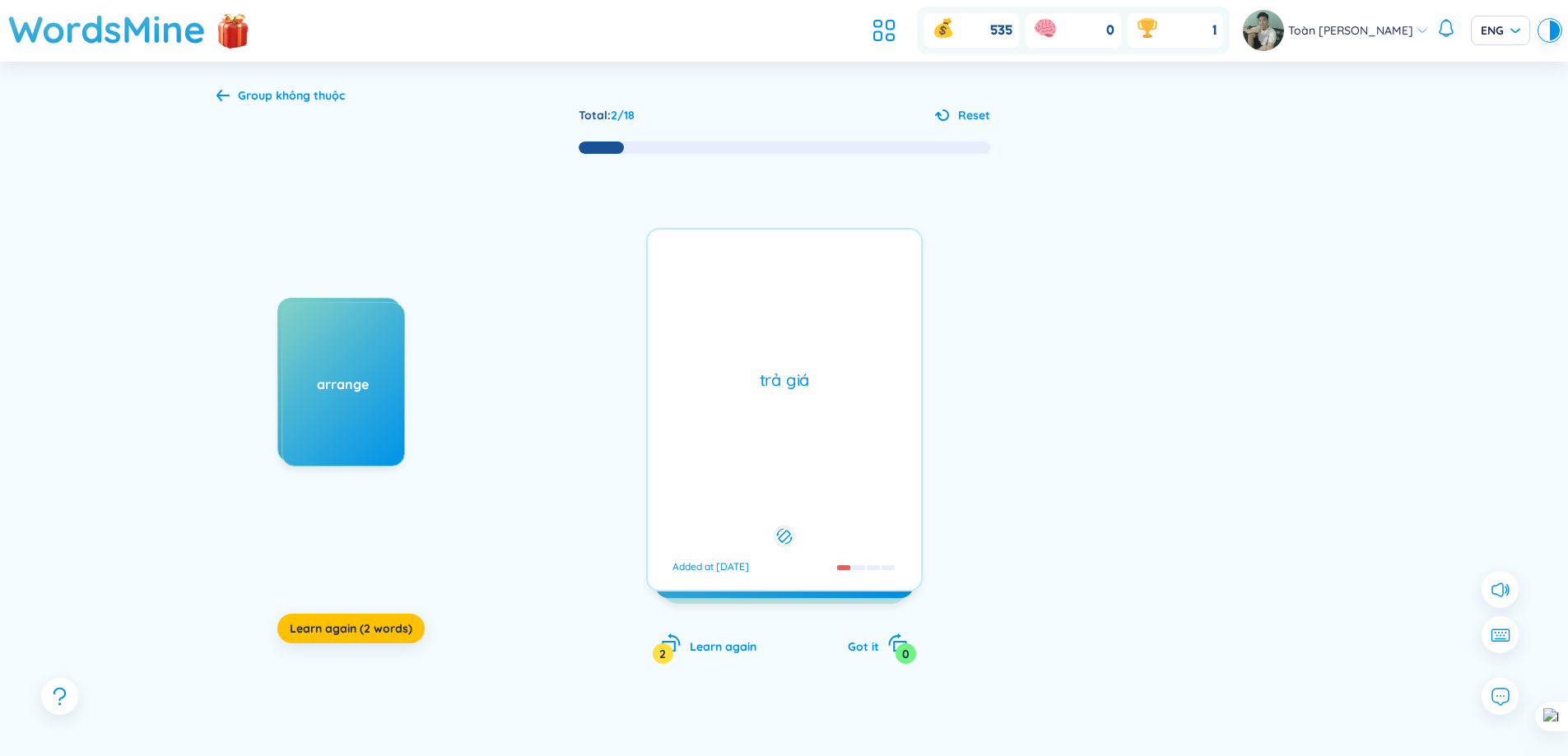
click at [646, 264] on div "trả giá Added at [DATE]" at bounding box center [784, 410] width 276 height 364
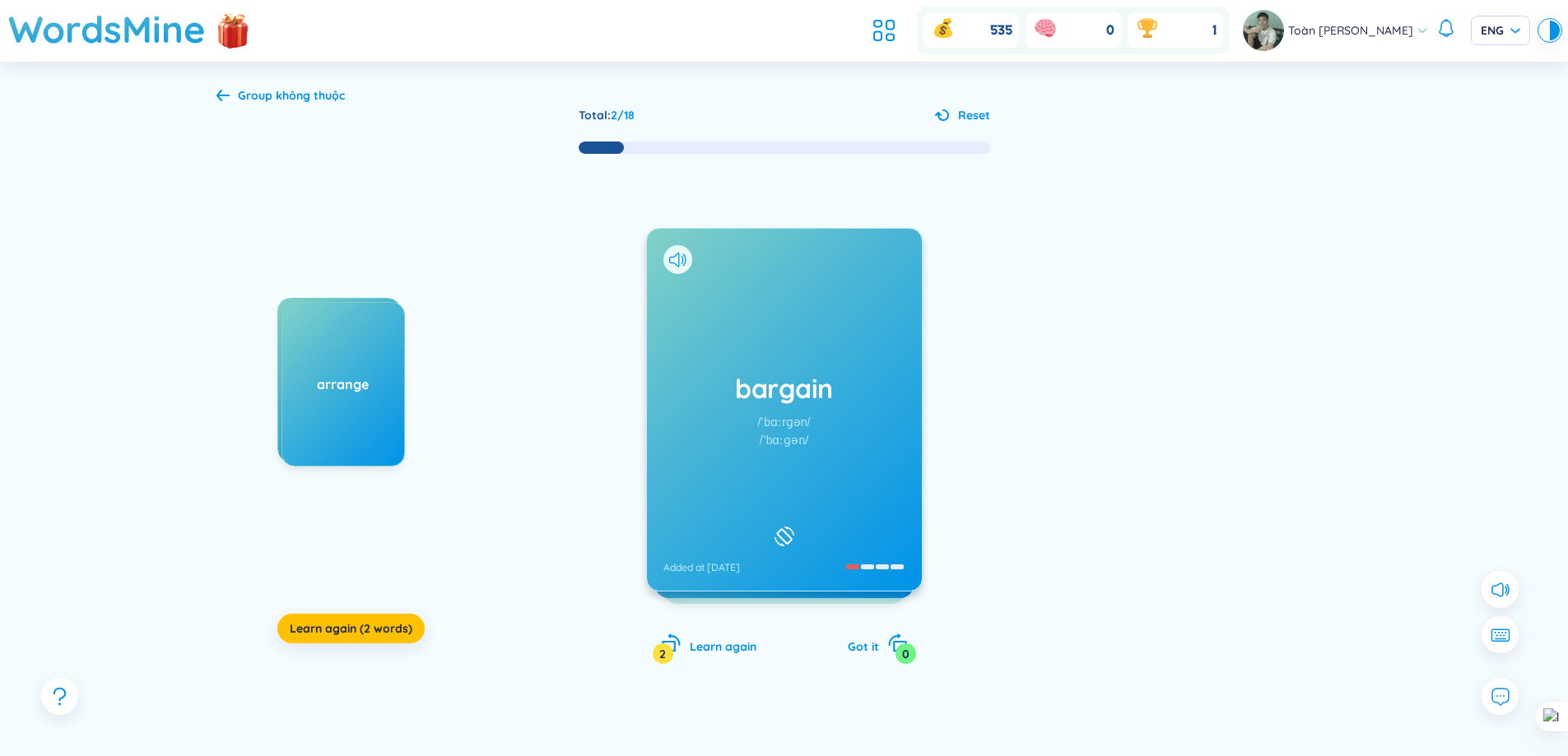
click at [686, 261] on div at bounding box center [677, 260] width 29 height 29
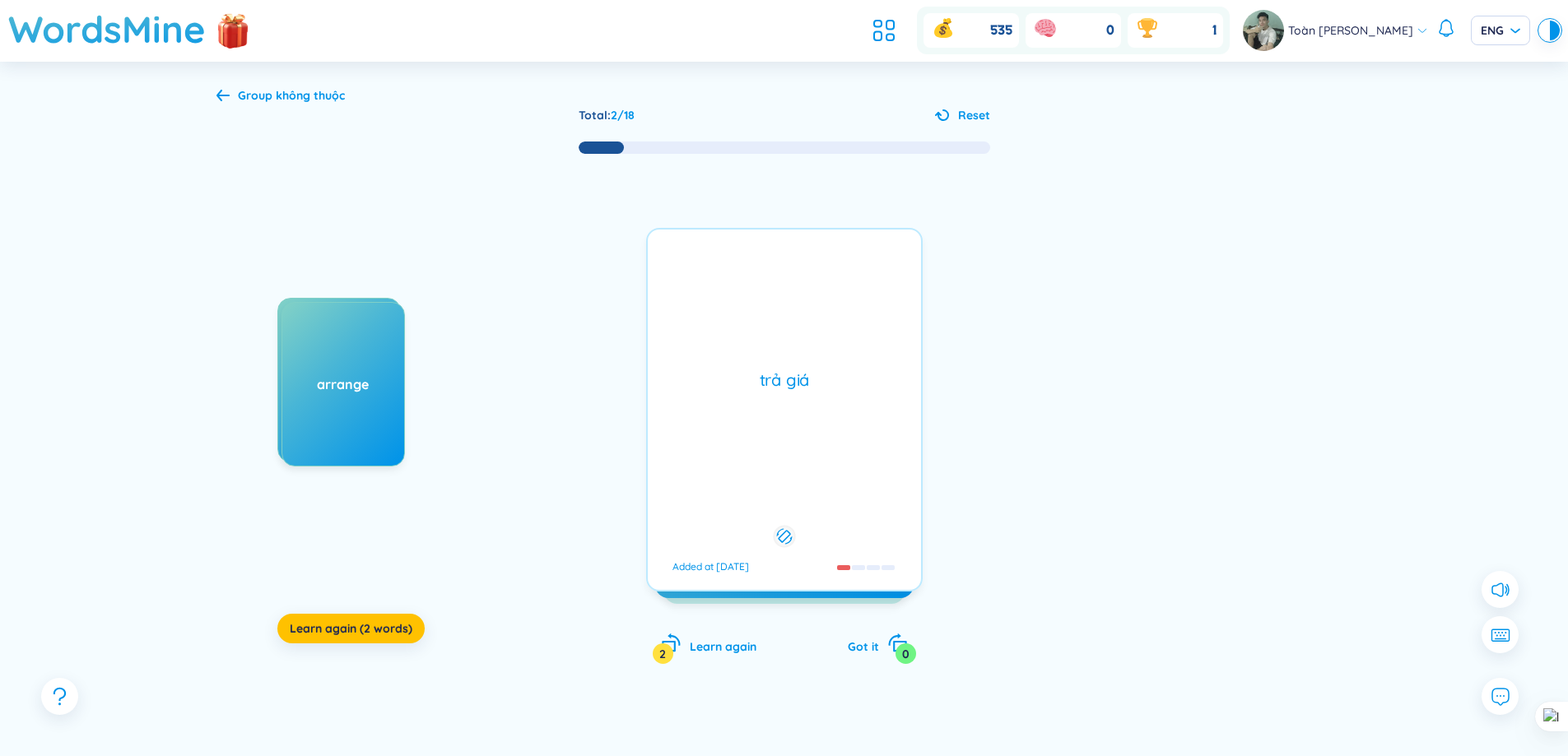
click at [686, 261] on div "bargain /ˈbɑːrɡən/ /ˈbɑːɡən/ Added at [DATE] trả giá Added at [DATE]" at bounding box center [784, 410] width 276 height 364
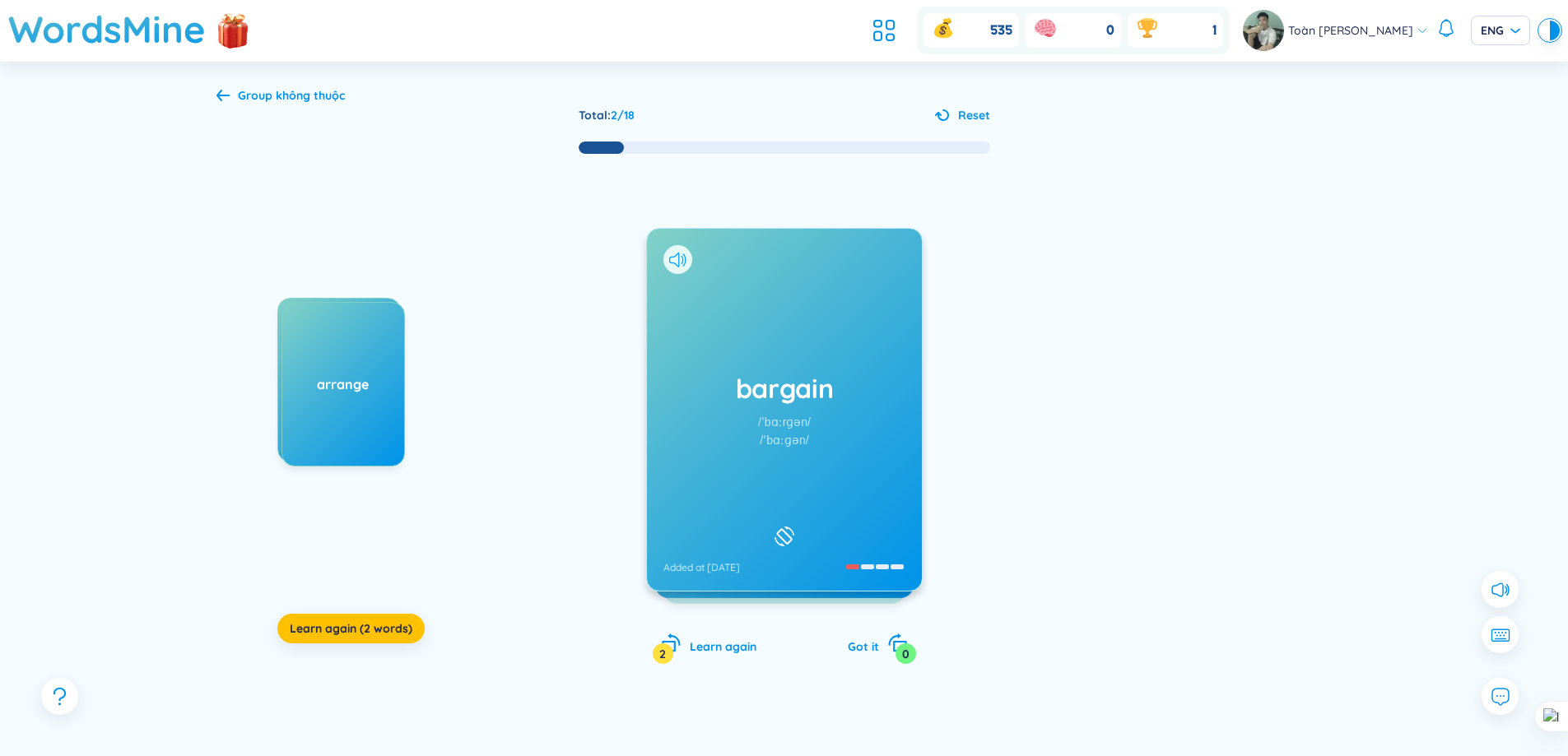
click at [677, 255] on icon at bounding box center [678, 260] width 18 height 15
click at [857, 405] on h1 "bargain" at bounding box center [784, 388] width 242 height 36
click at [679, 251] on div at bounding box center [677, 260] width 29 height 29
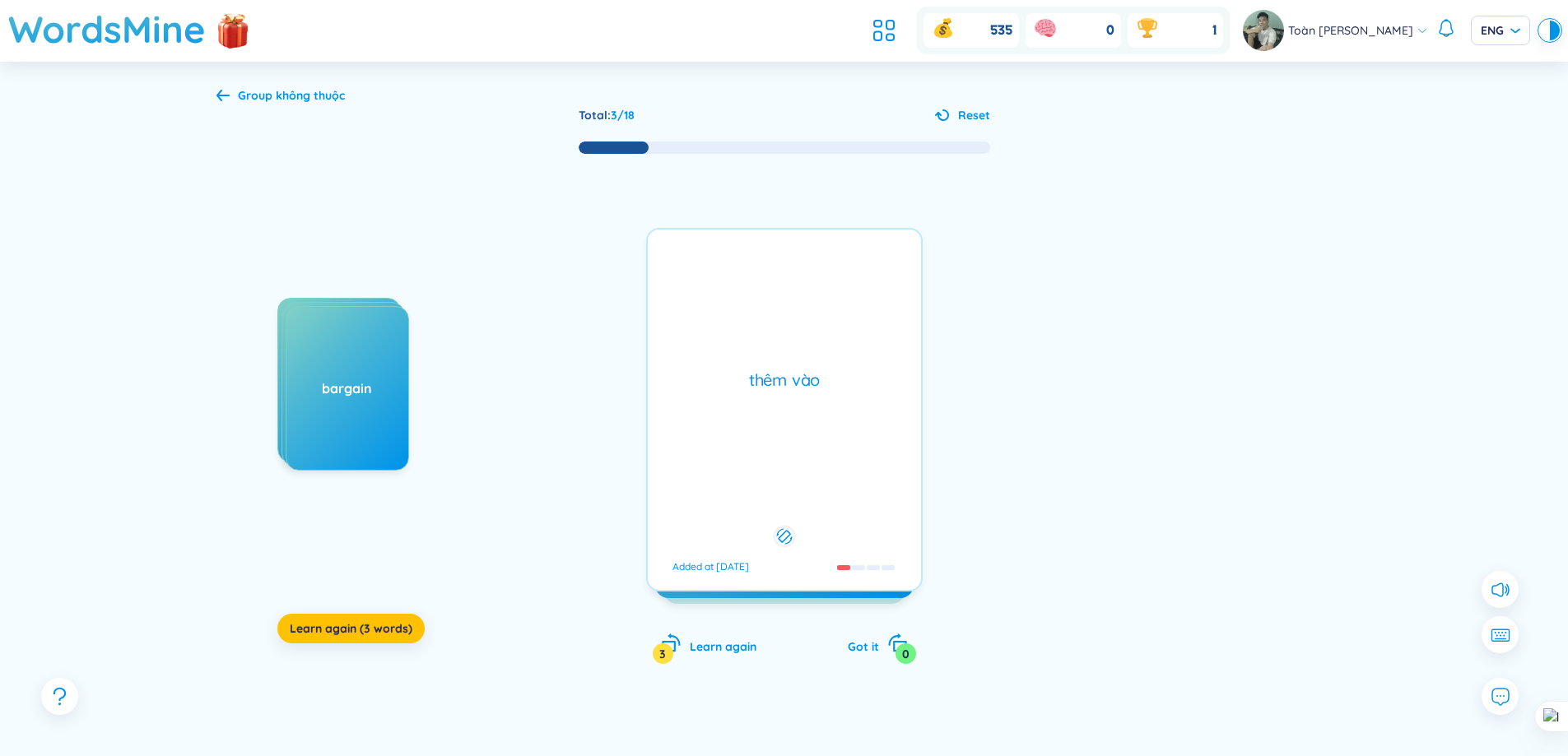
click at [678, 252] on div "additional /əˈdɪʃənl/ /əˈdɪʃənl/ Added at [DATE] thêm vào Added at [DATE]" at bounding box center [784, 410] width 276 height 364
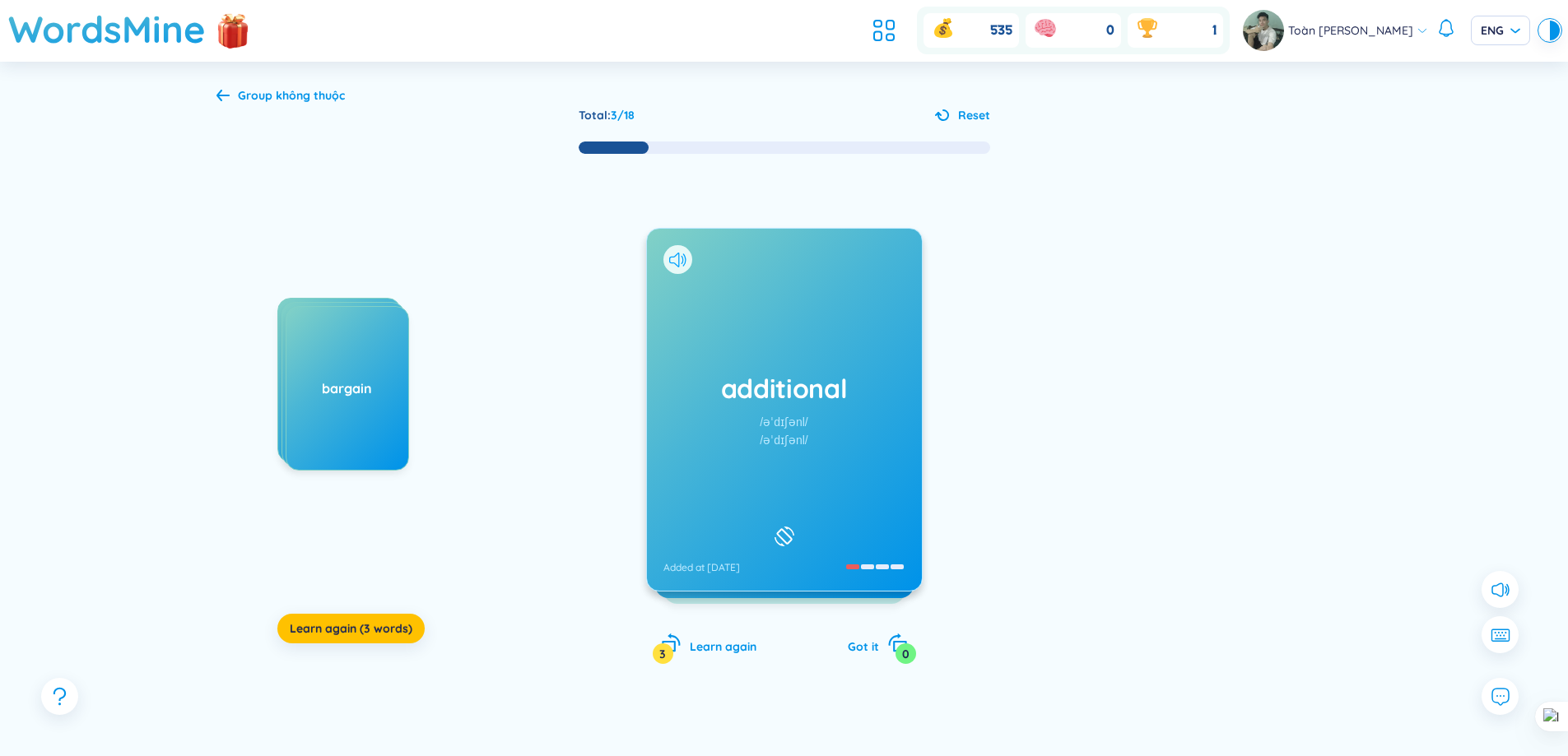
click at [683, 260] on icon at bounding box center [682, 259] width 3 height 8
click at [818, 388] on h1 "additional" at bounding box center [784, 388] width 242 height 36
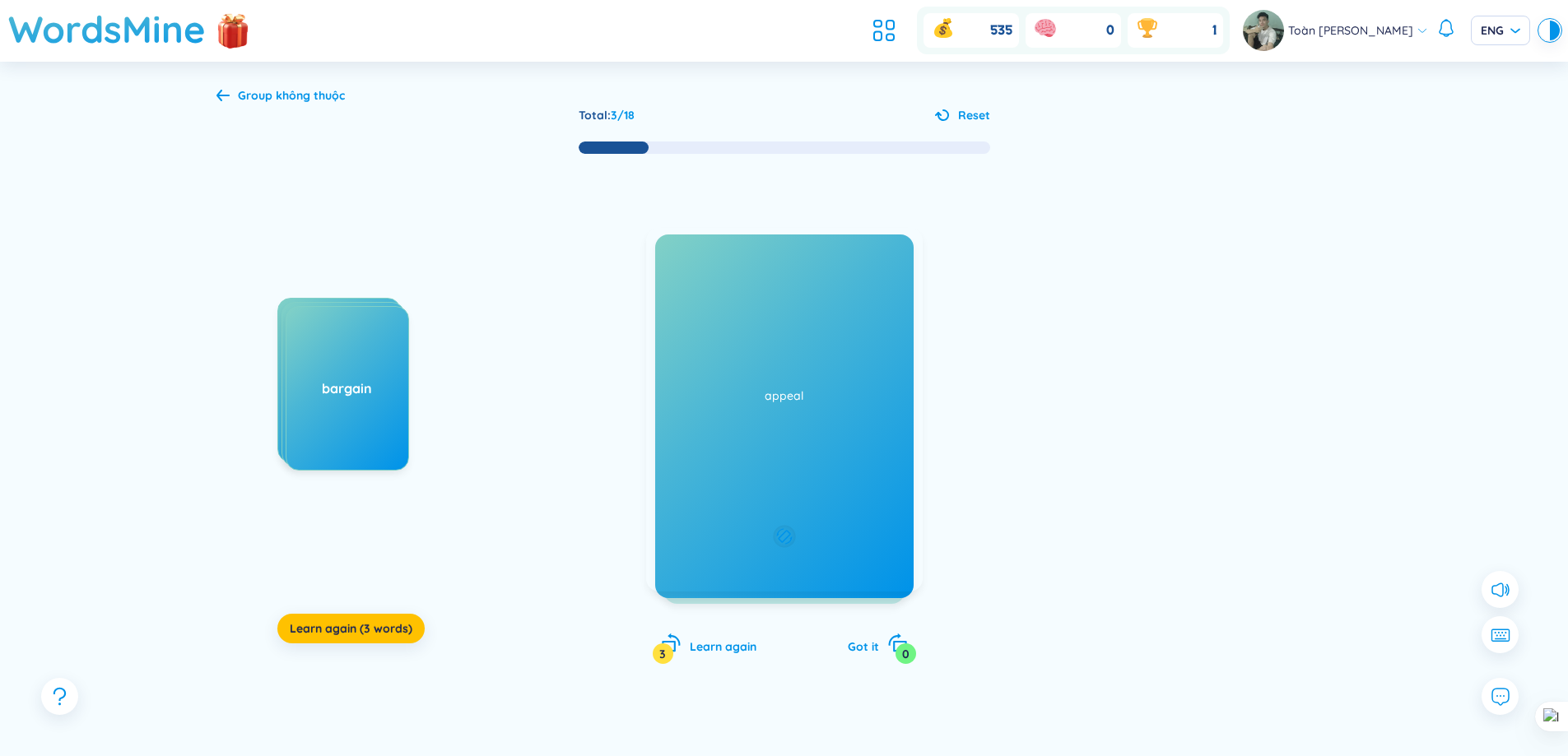
click at [818, 388] on div "thêm vào" at bounding box center [784, 380] width 257 height 23
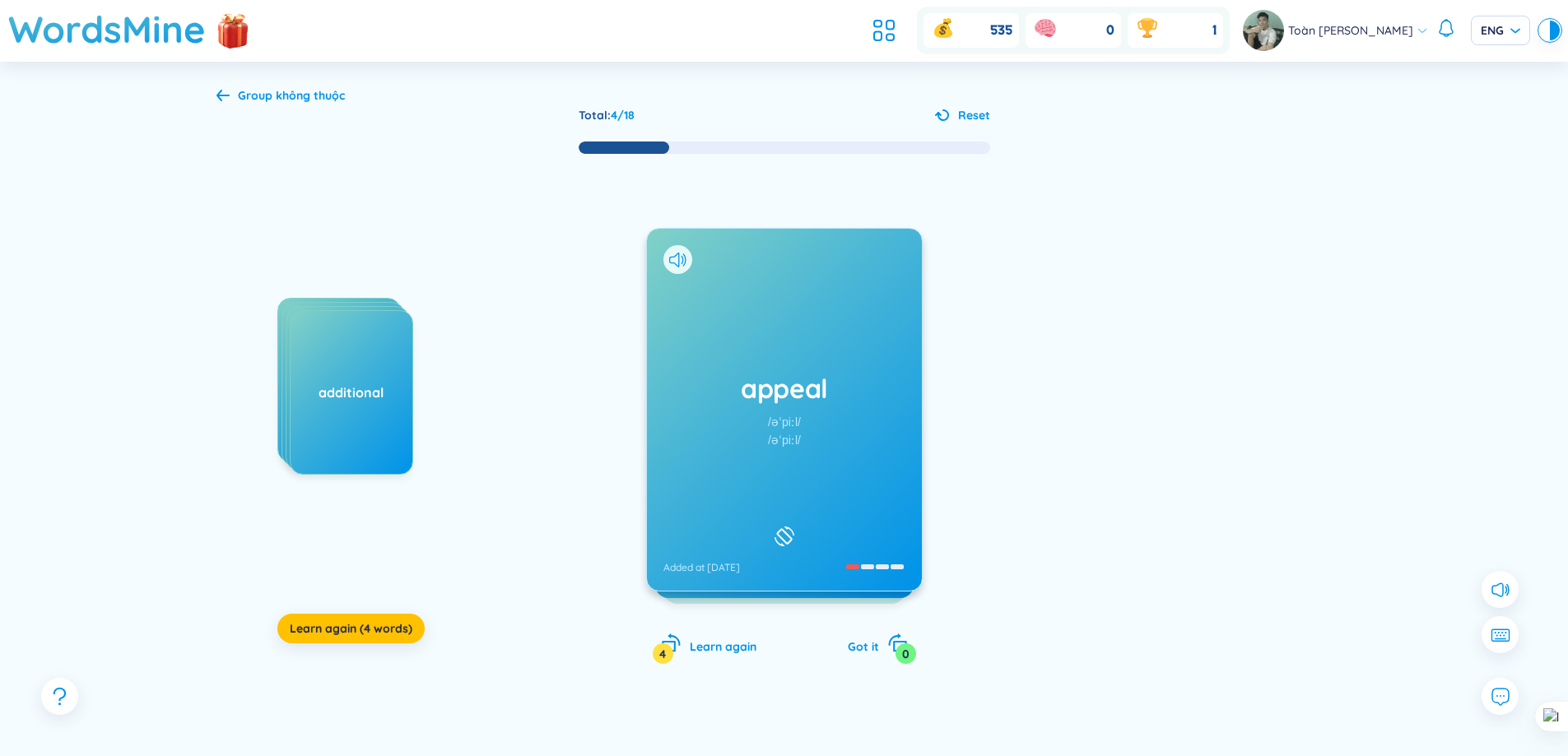
click at [762, 388] on h1 "appeal" at bounding box center [784, 388] width 242 height 36
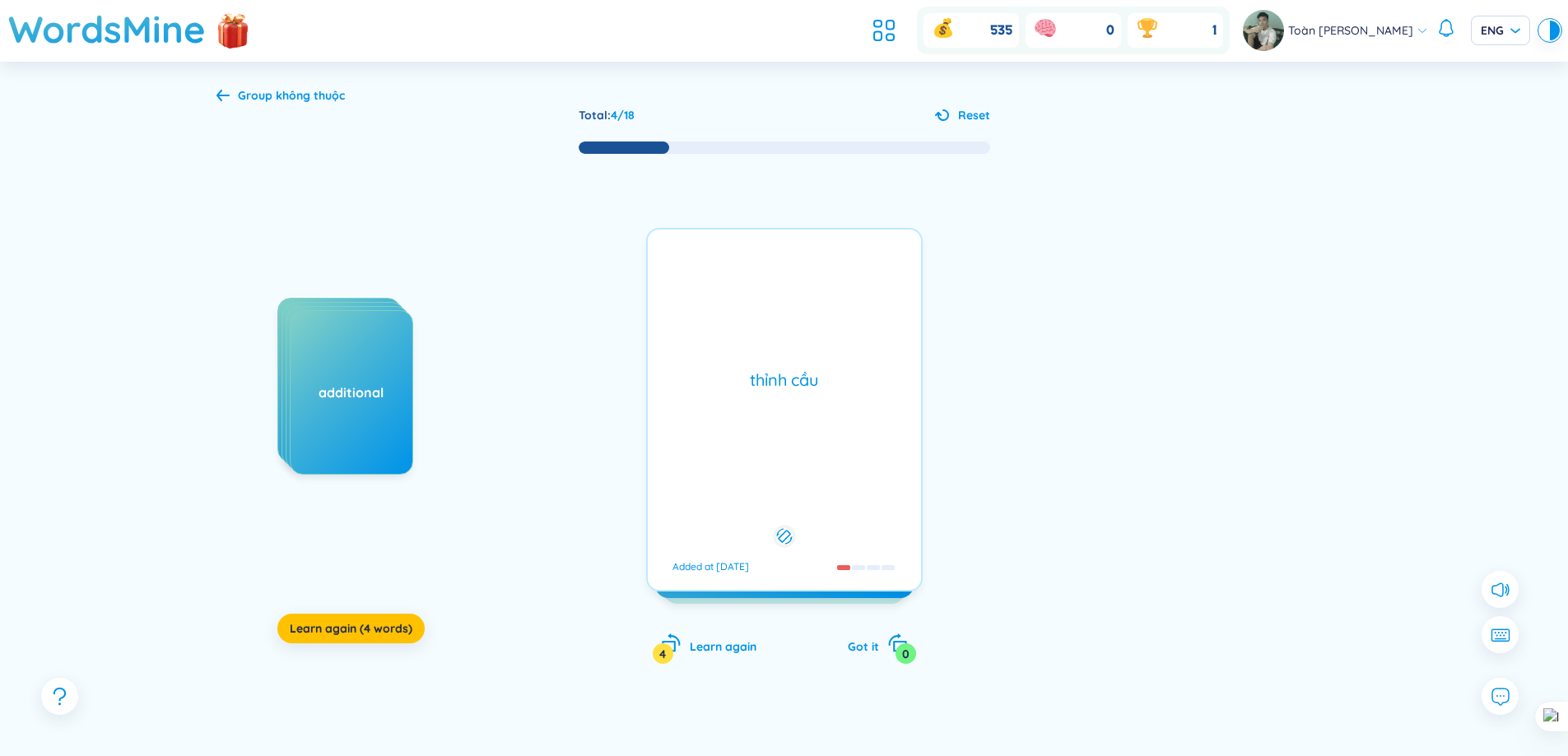
click at [762, 388] on div "thỉnh cầu" at bounding box center [784, 380] width 257 height 23
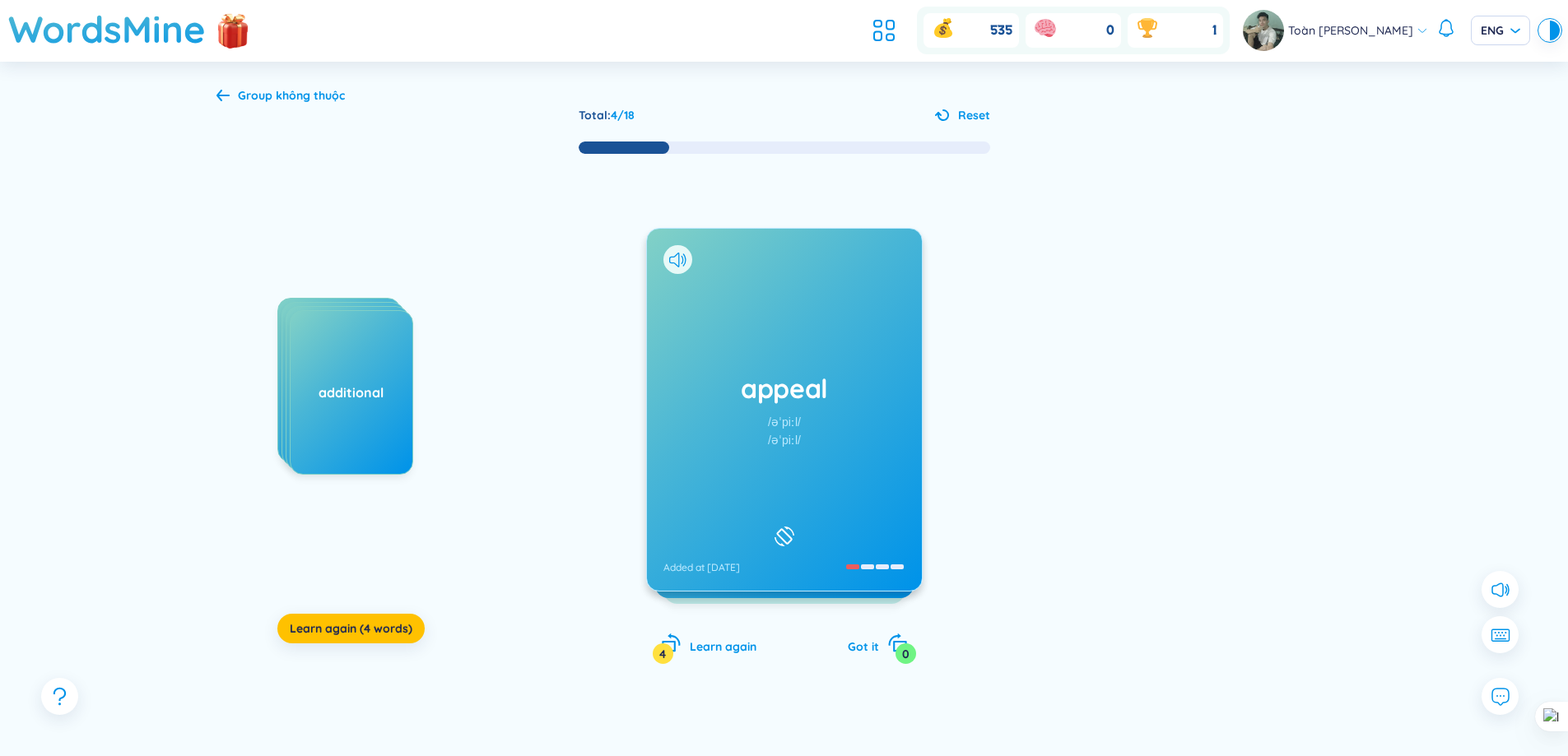
click at [762, 388] on h1 "appeal" at bounding box center [784, 388] width 242 height 36
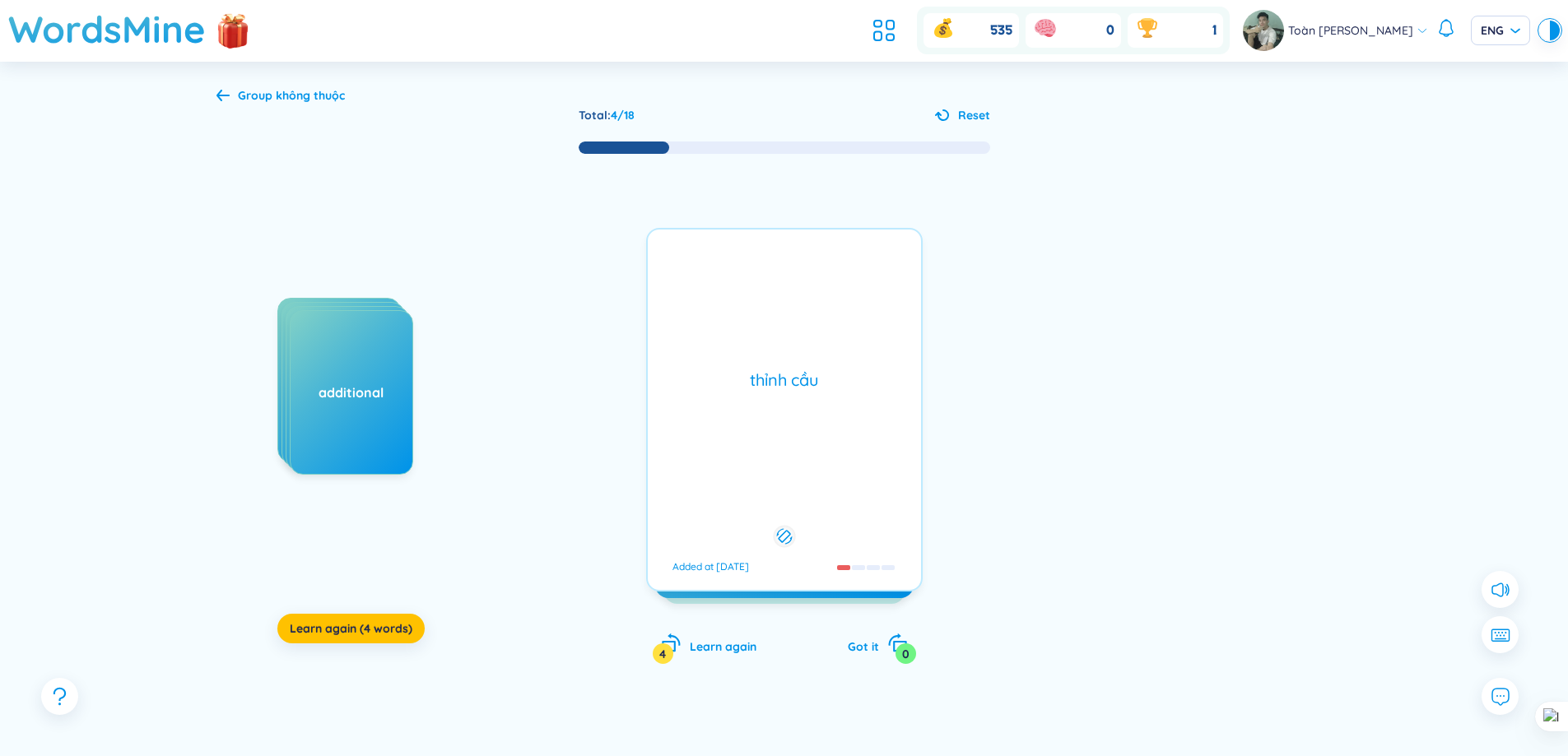
click at [735, 382] on div "thỉnh cầu" at bounding box center [784, 380] width 257 height 23
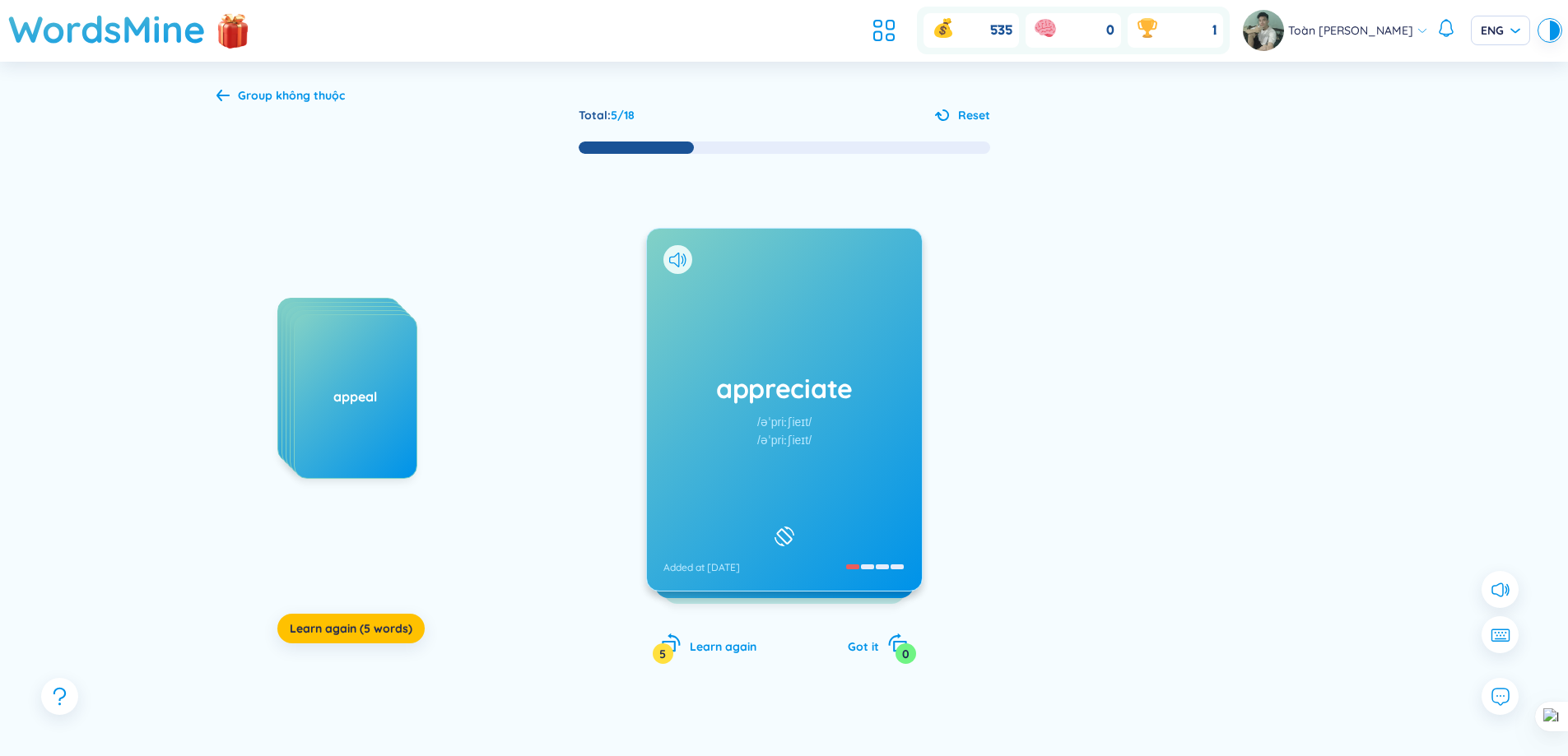
click at [832, 333] on div "appreciate /əˈpriːʃieɪt/ /əˈpriːʃieɪt/ Added at [DATE]" at bounding box center [784, 410] width 275 height 362
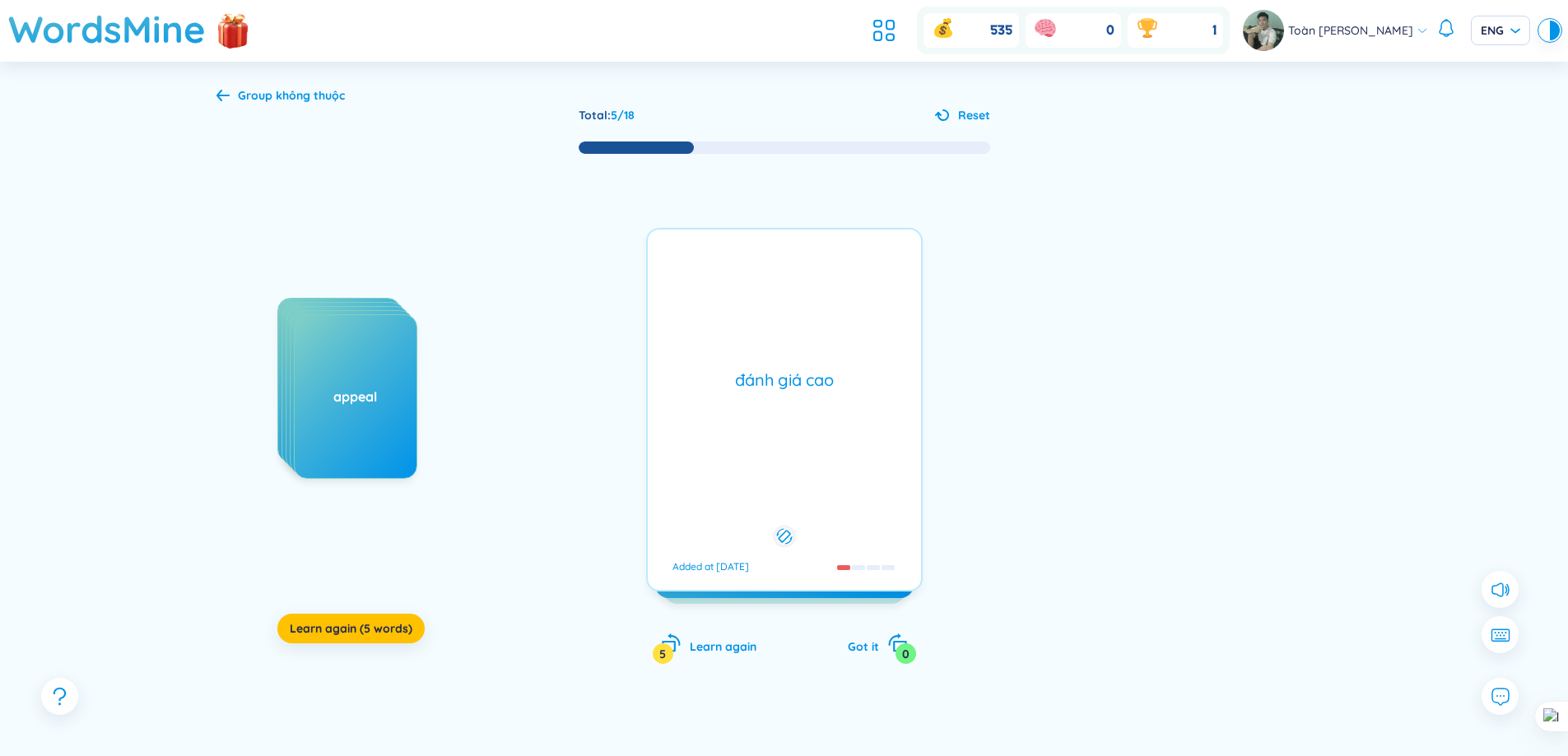
click at [832, 333] on div "đánh giá cao Added at [DATE]" at bounding box center [784, 410] width 276 height 364
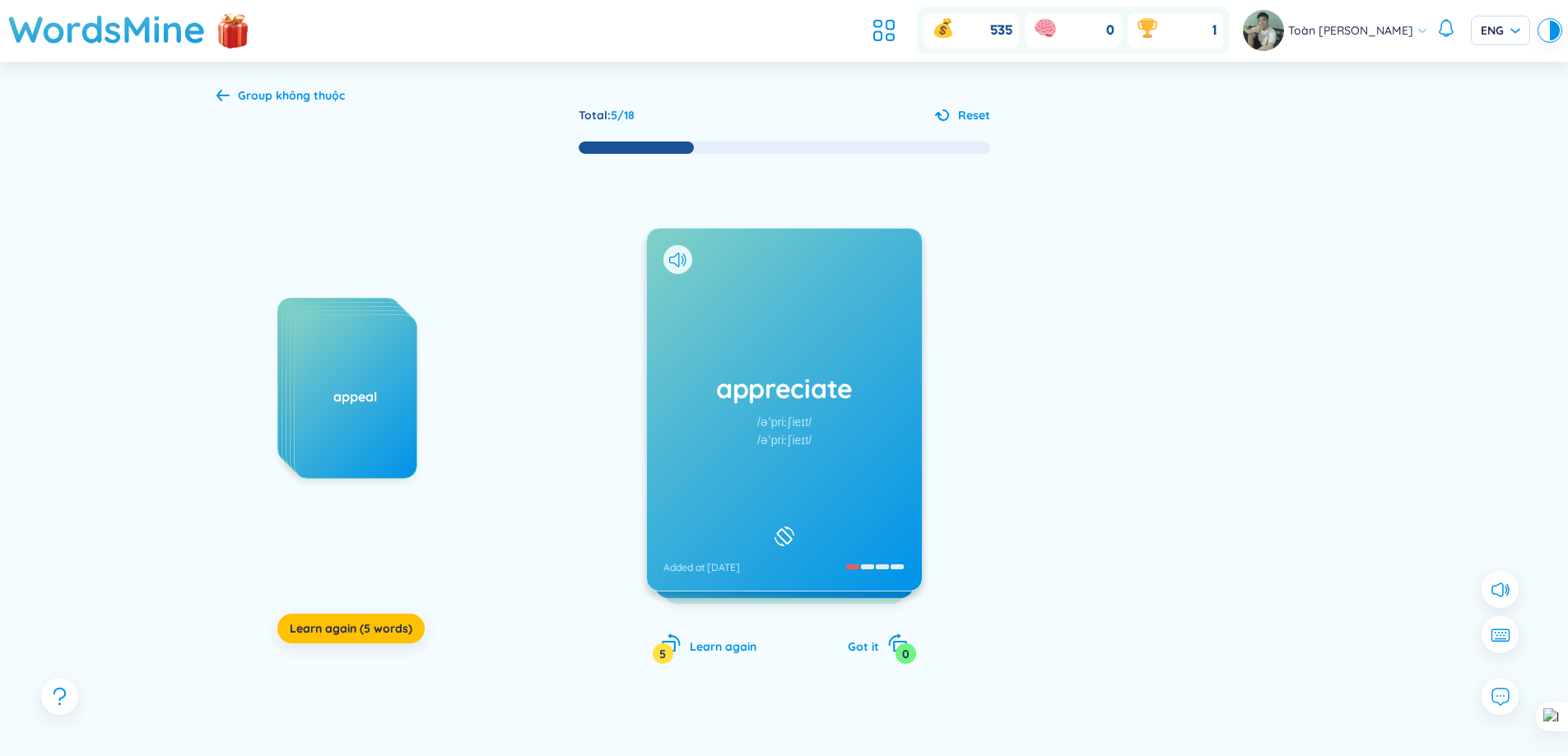
click at [859, 313] on div "appreciate /əˈpriːʃieɪt/ /əˈpriːʃieɪt/ Added at [DATE]" at bounding box center [784, 410] width 275 height 362
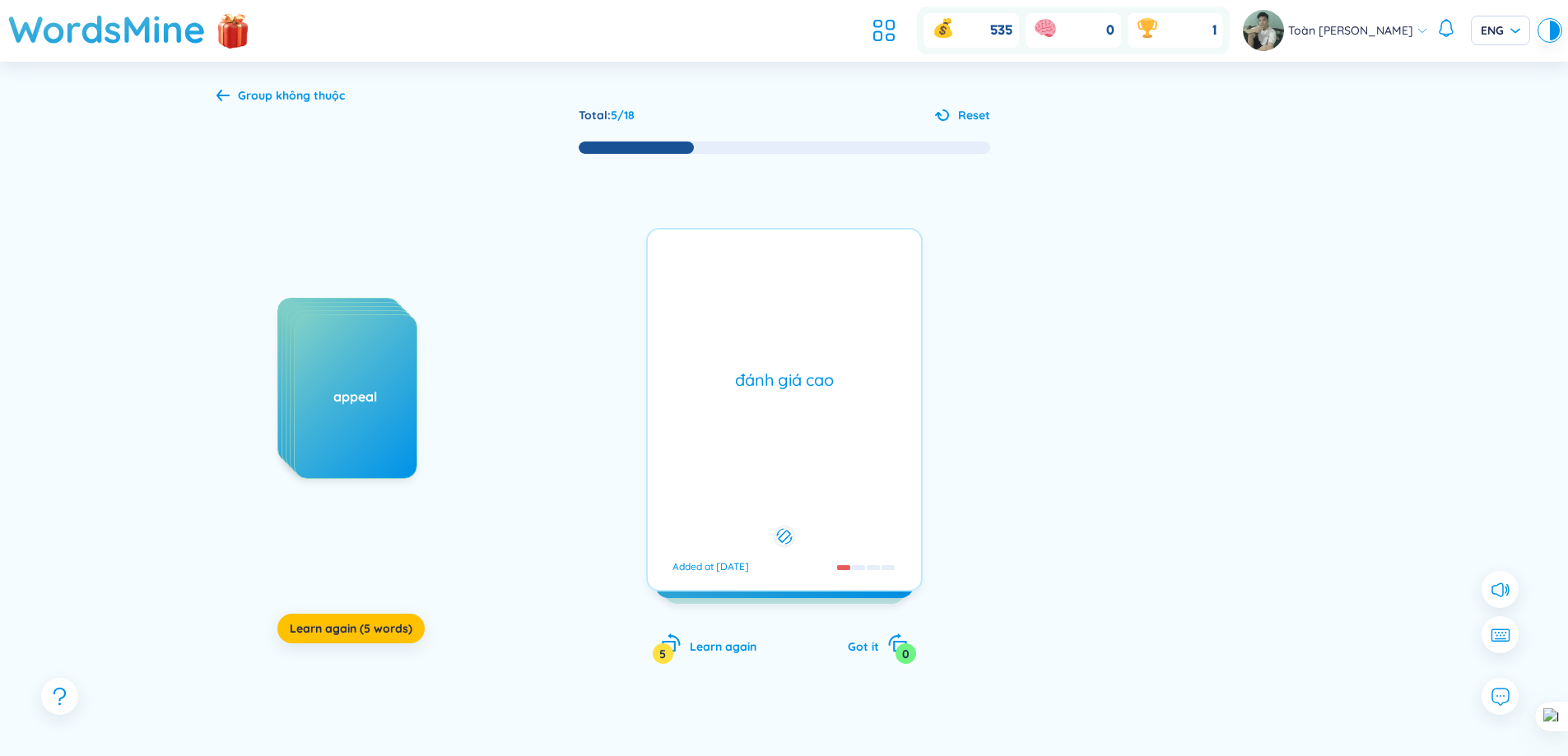
click at [859, 313] on div "đánh giá cao Added at [DATE]" at bounding box center [784, 410] width 276 height 364
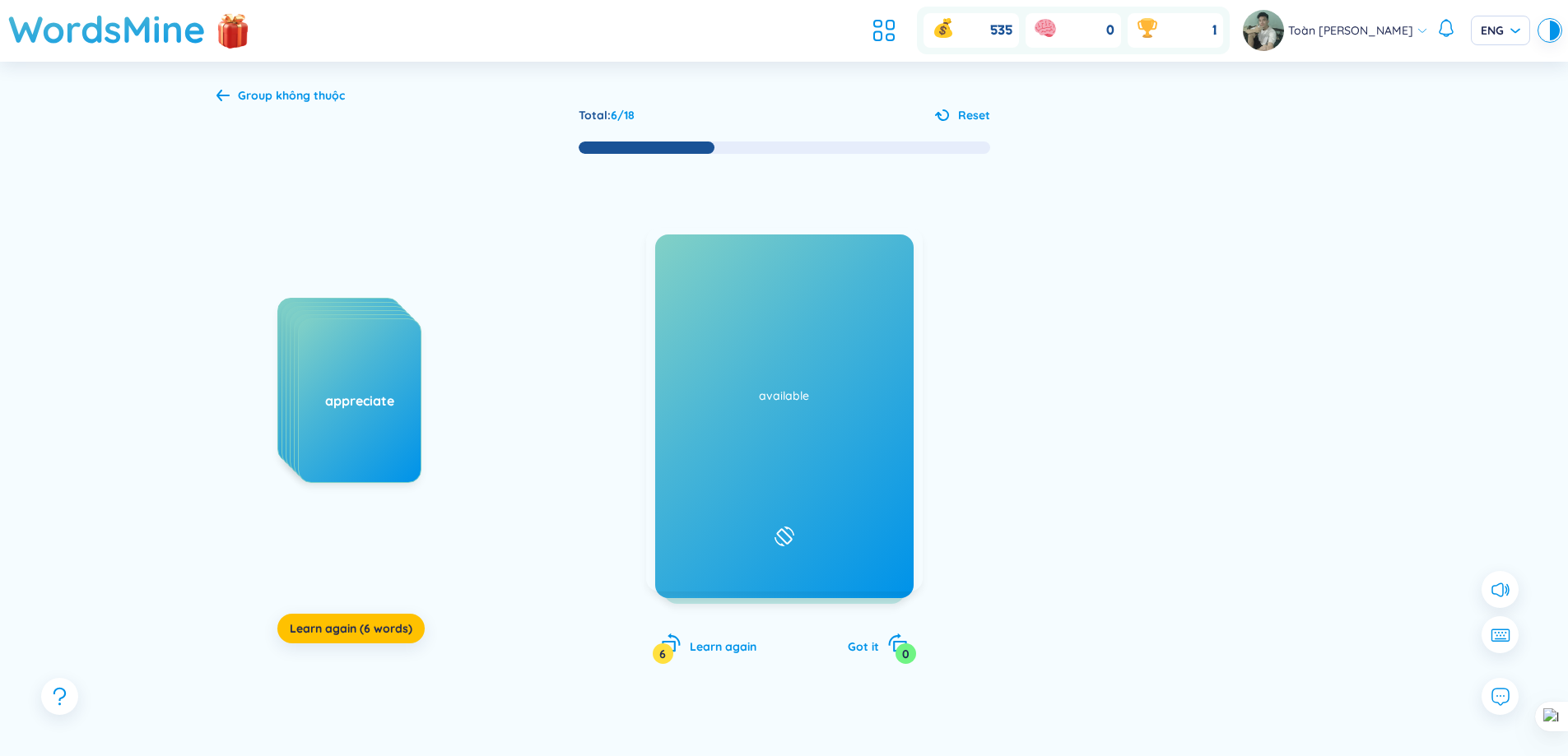
click at [854, 446] on div "availability /əˌveɪləˈbɪləti/ /əˌveɪləˈbɪləti/ Added at [DATE]" at bounding box center [784, 410] width 275 height 362
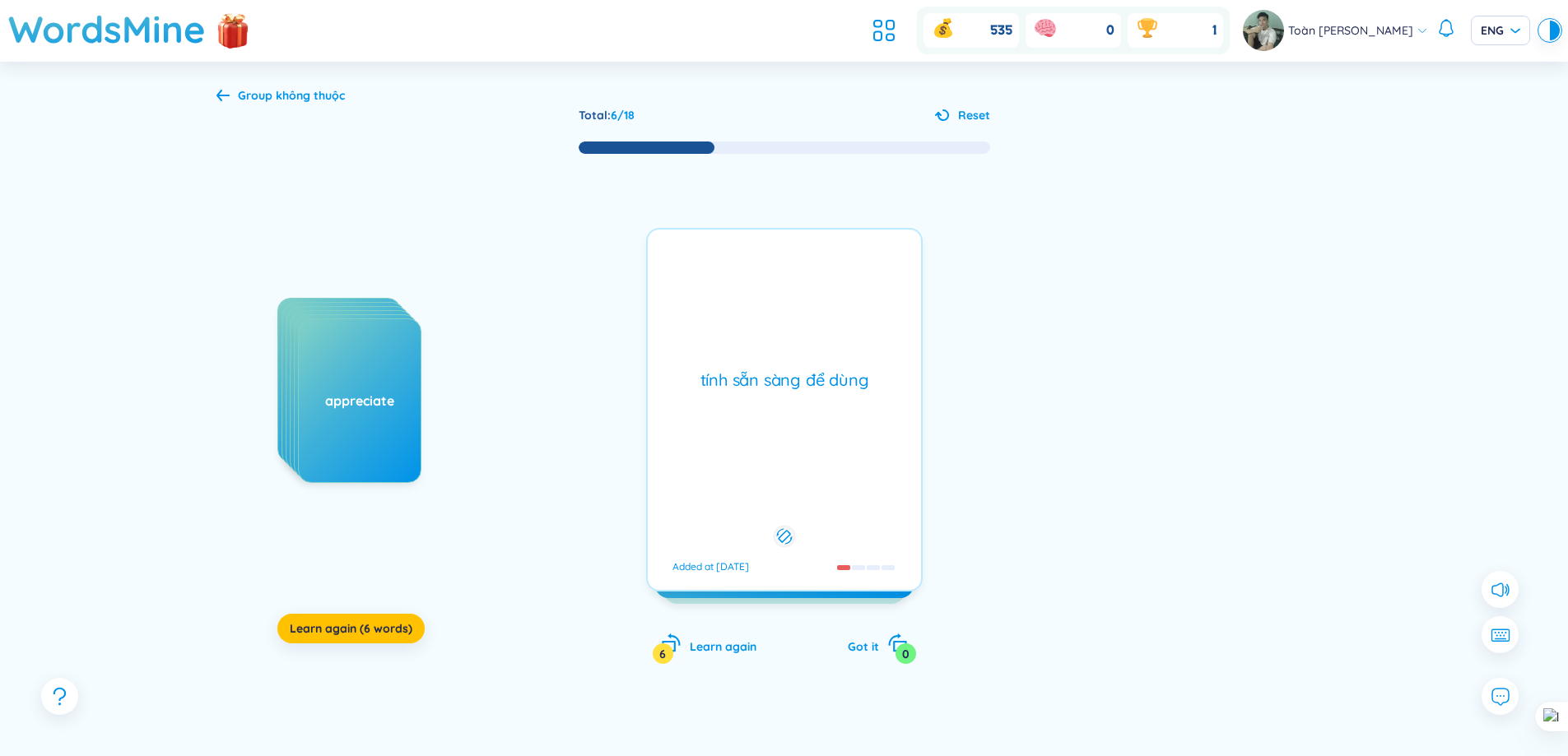
click at [854, 446] on div "tính sẵn sàng để dùng Added at [DATE]" at bounding box center [784, 410] width 276 height 364
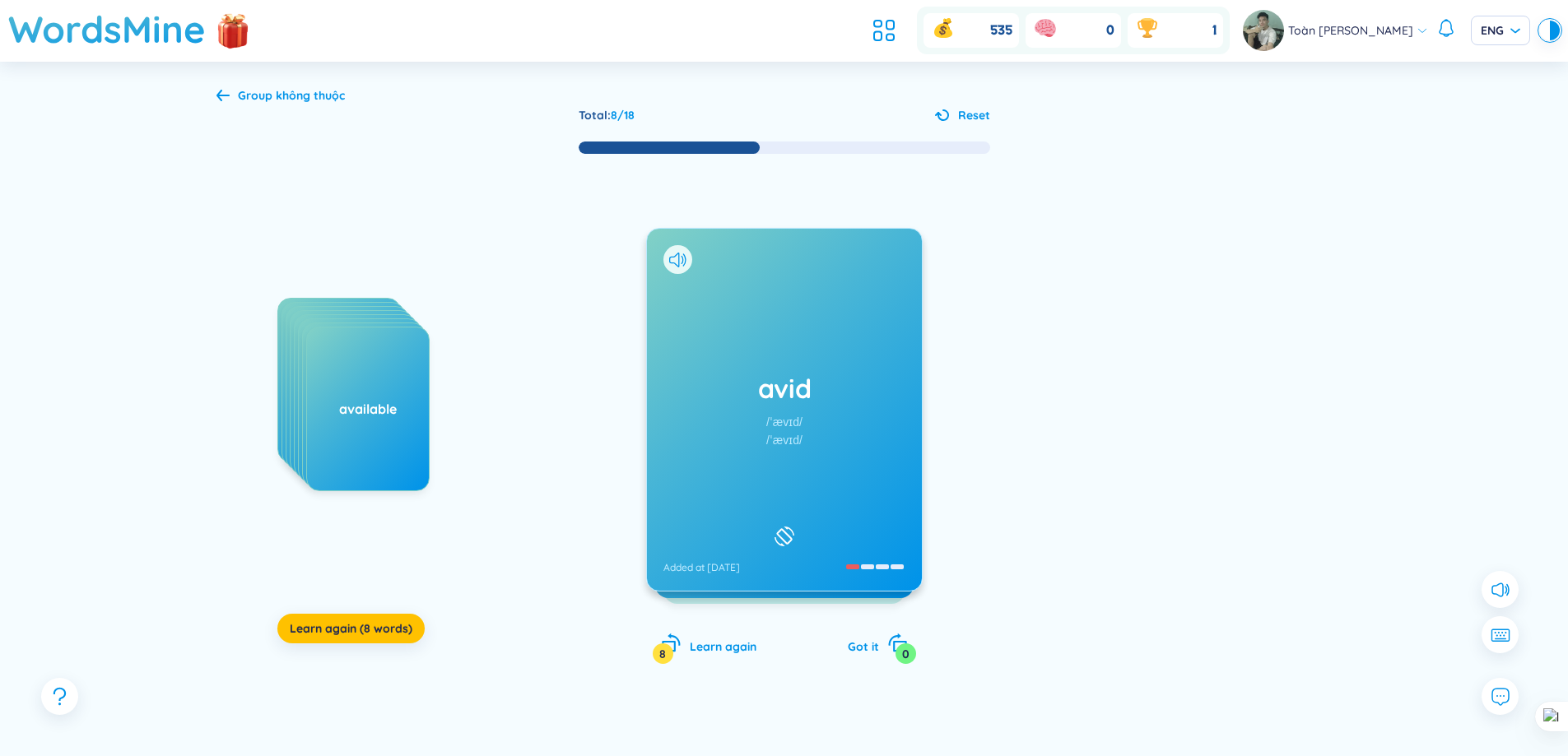
click at [766, 335] on div "avid /ˈævɪd/ /ˈævɪd/ Added at [DATE]" at bounding box center [784, 410] width 275 height 362
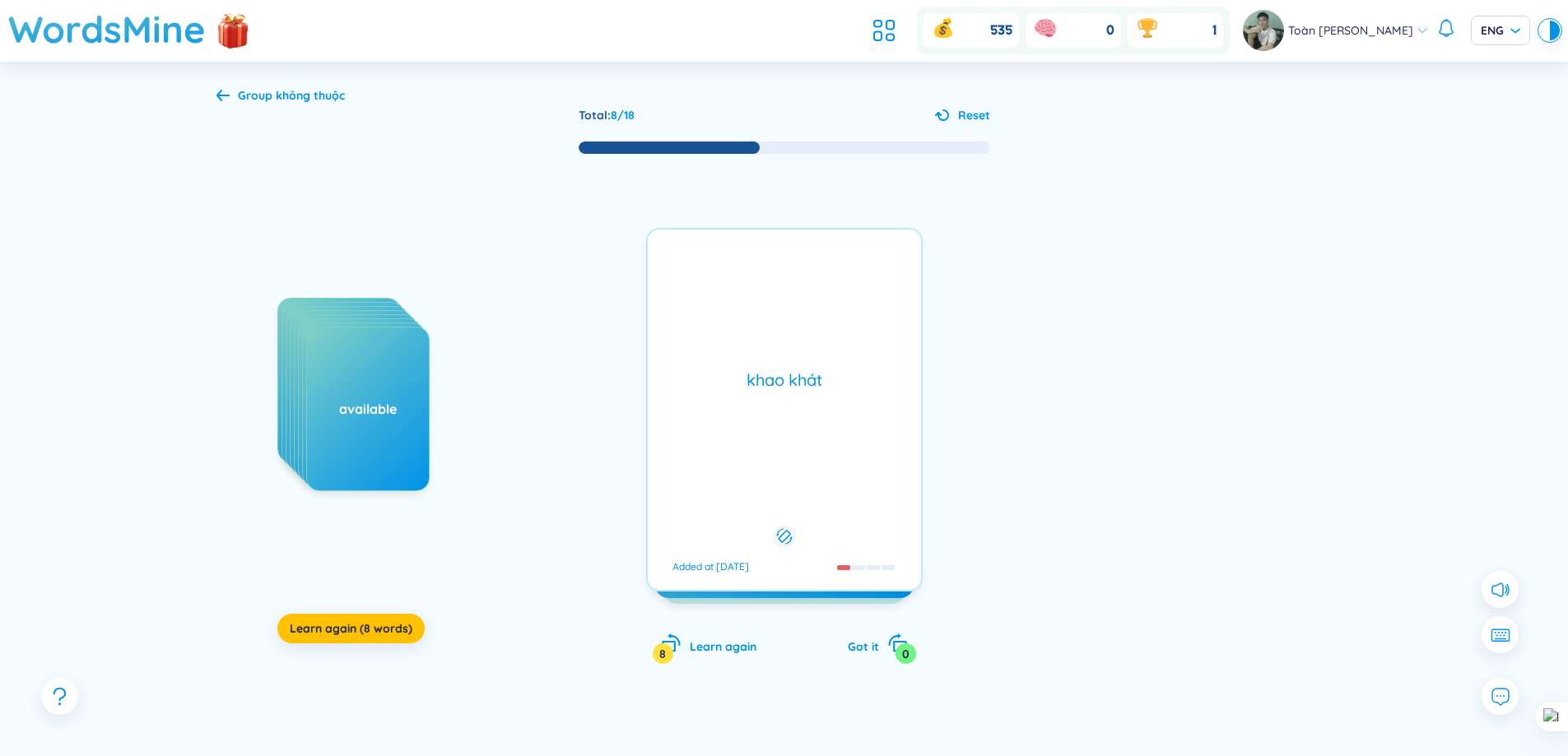
click at [752, 331] on div "khao khát Added at [DATE]" at bounding box center [784, 410] width 276 height 364
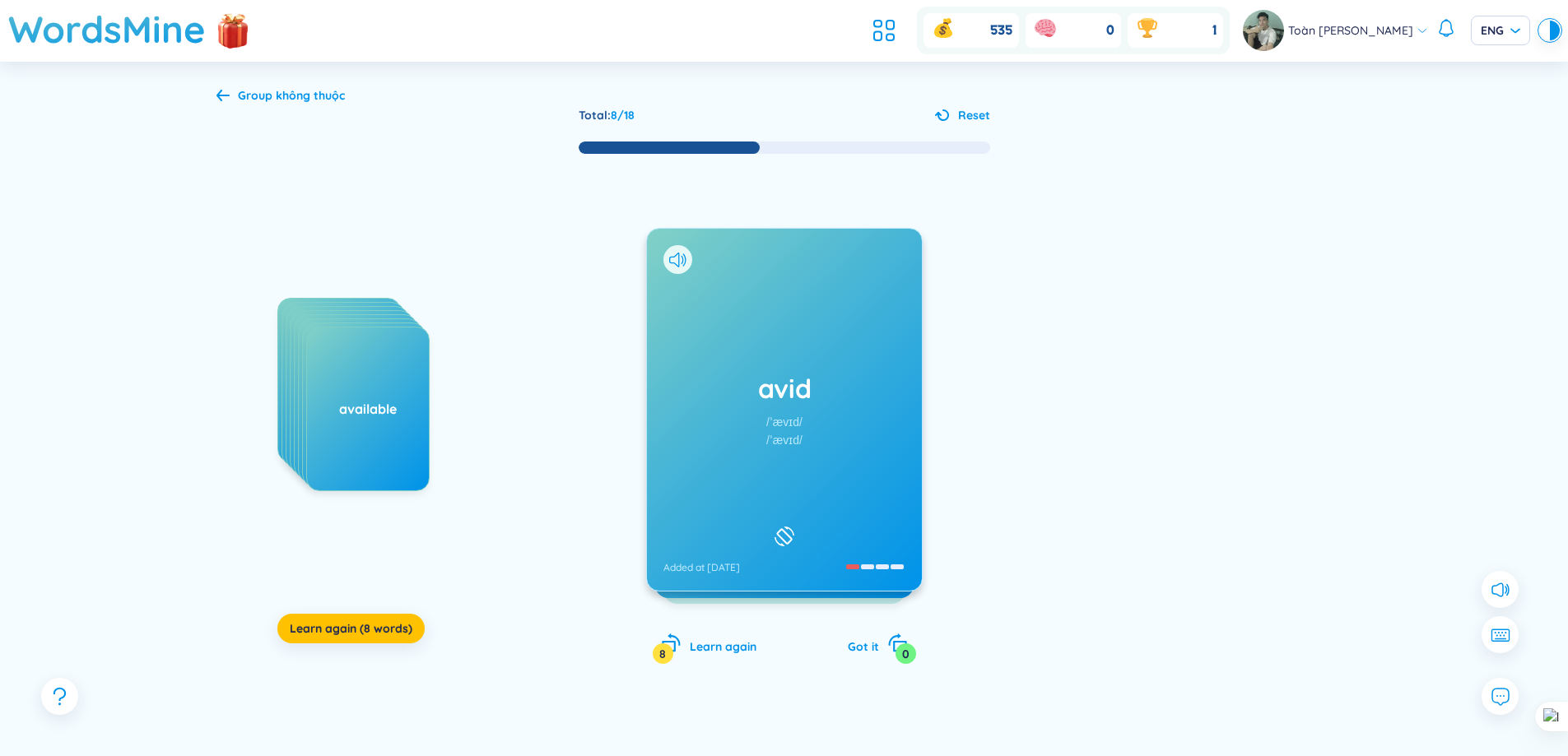
click at [680, 272] on div at bounding box center [677, 260] width 29 height 29
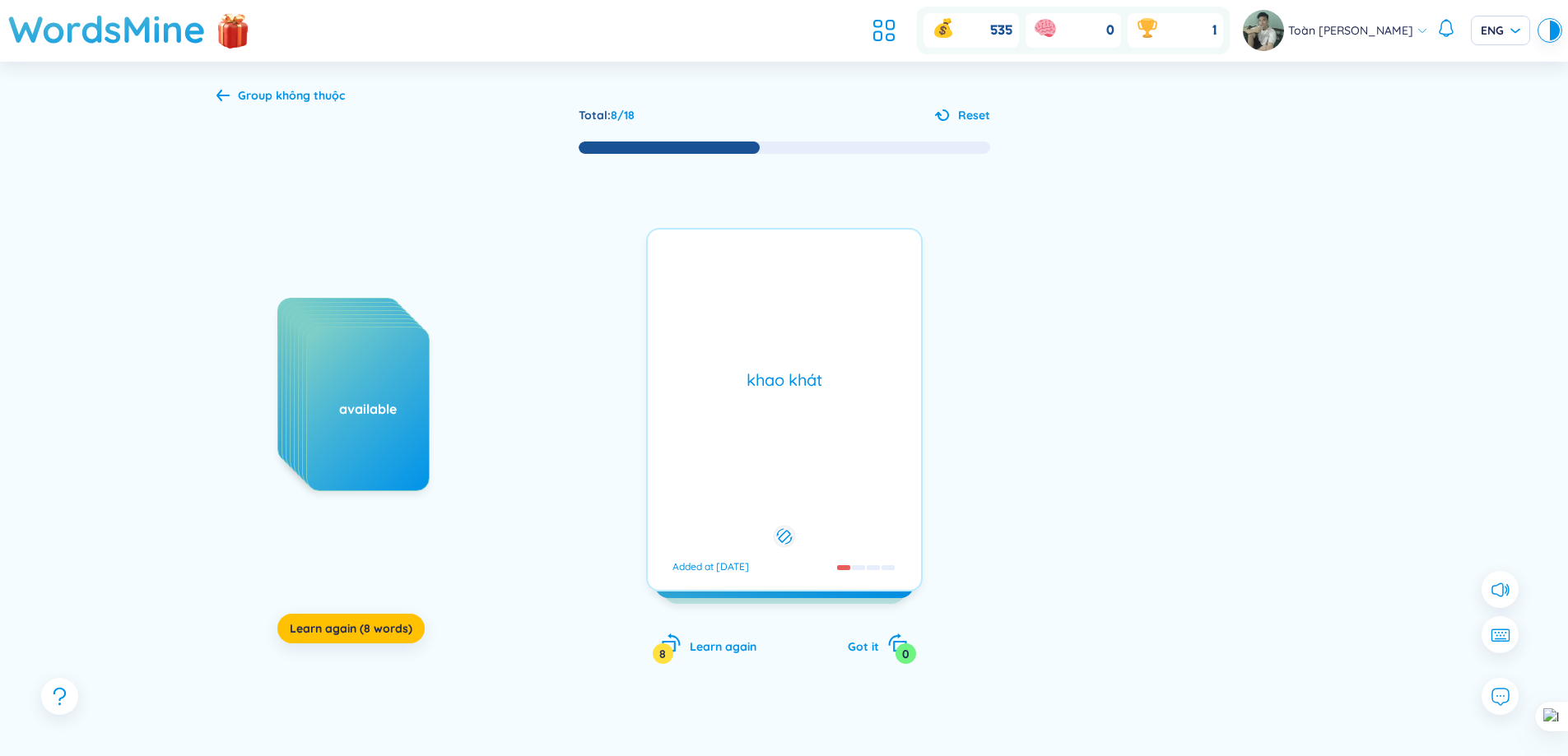
click at [680, 272] on div "avid /ˈævɪd/ /ˈævɪd/ Added at [DATE]" at bounding box center [784, 410] width 275 height 362
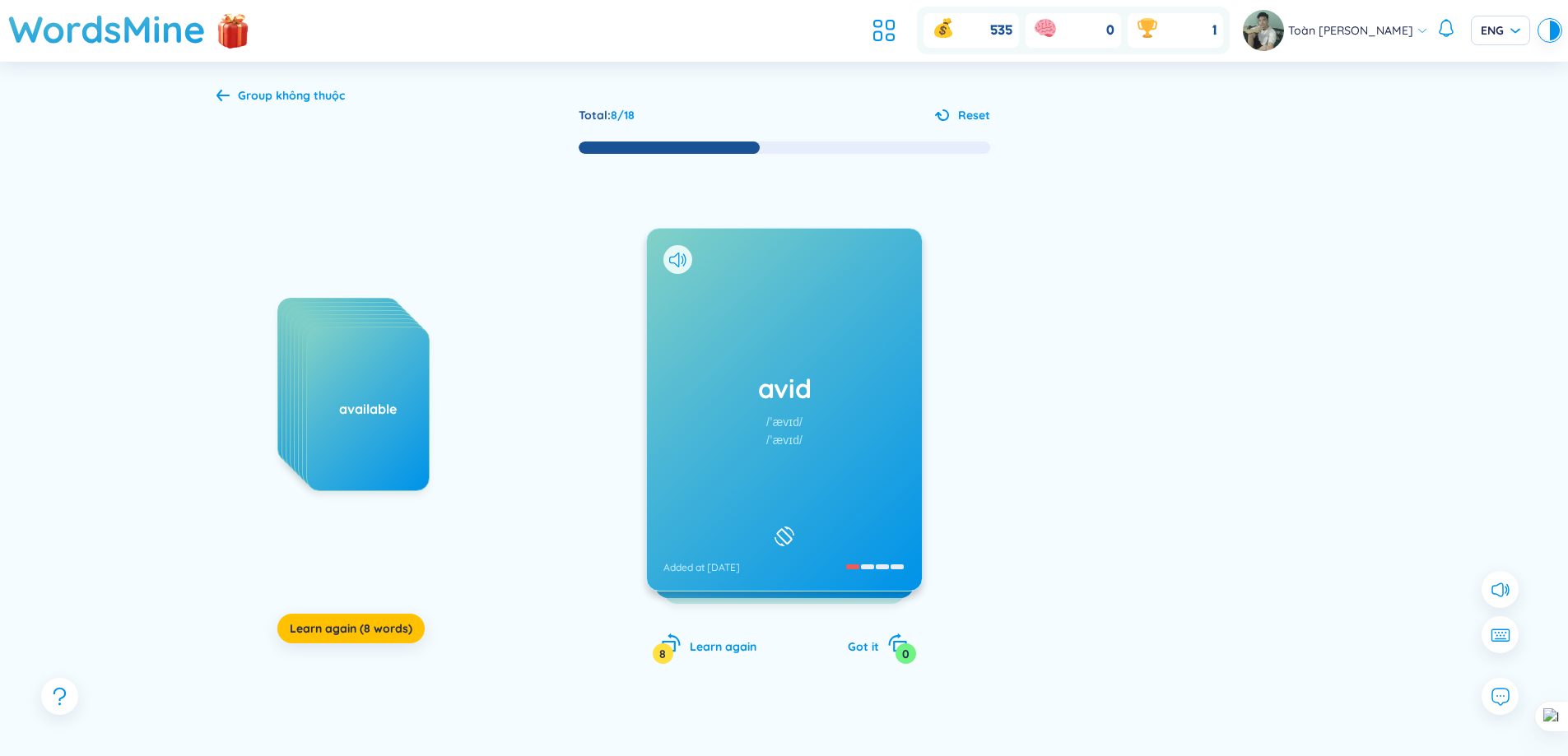
click at [675, 259] on div "avid /ˈævɪd/ /ˈævɪd/ Added at [DATE]" at bounding box center [784, 410] width 276 height 364
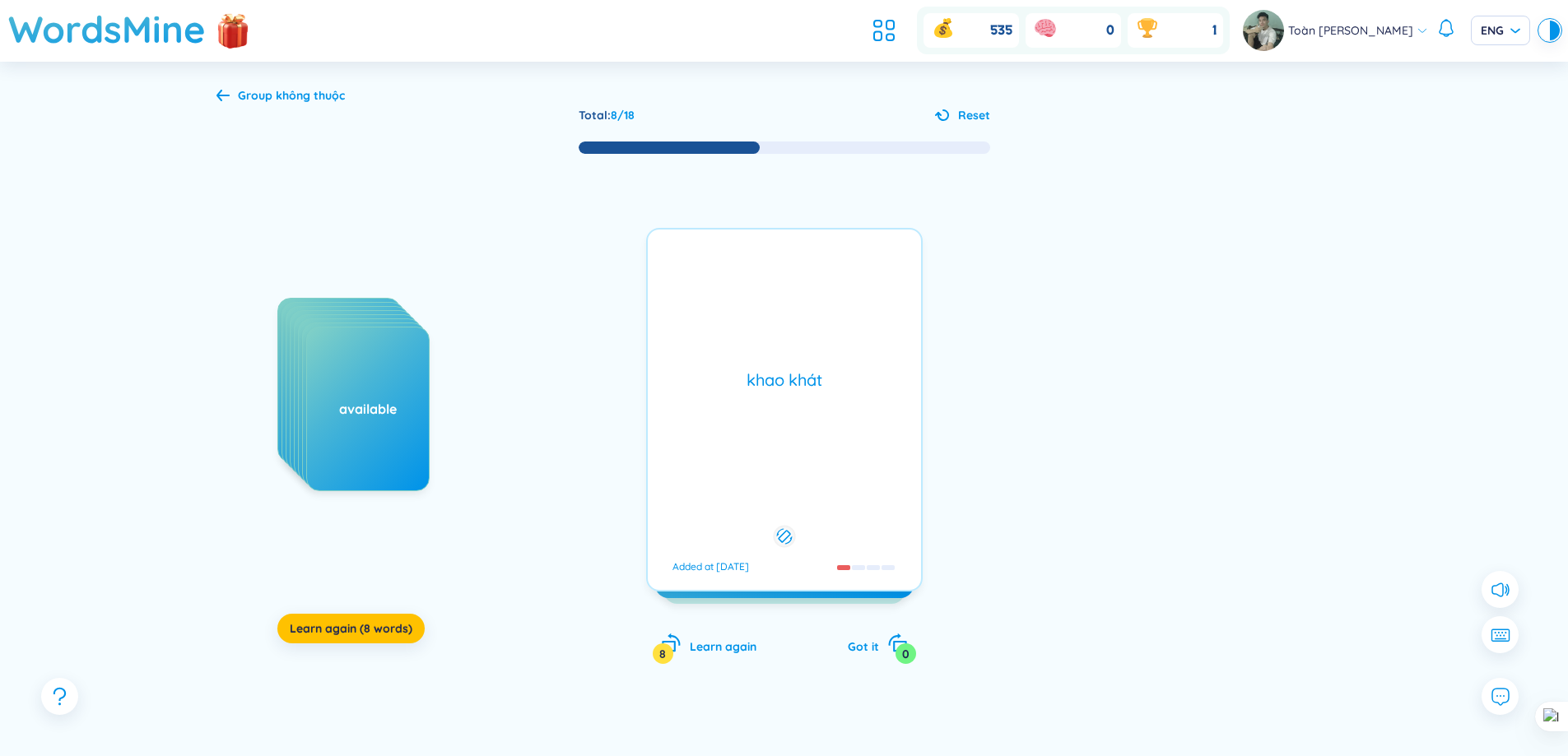
click at [675, 259] on div "avid /ˈævɪd/ /ˈævɪd/ Added at [DATE]" at bounding box center [784, 410] width 275 height 362
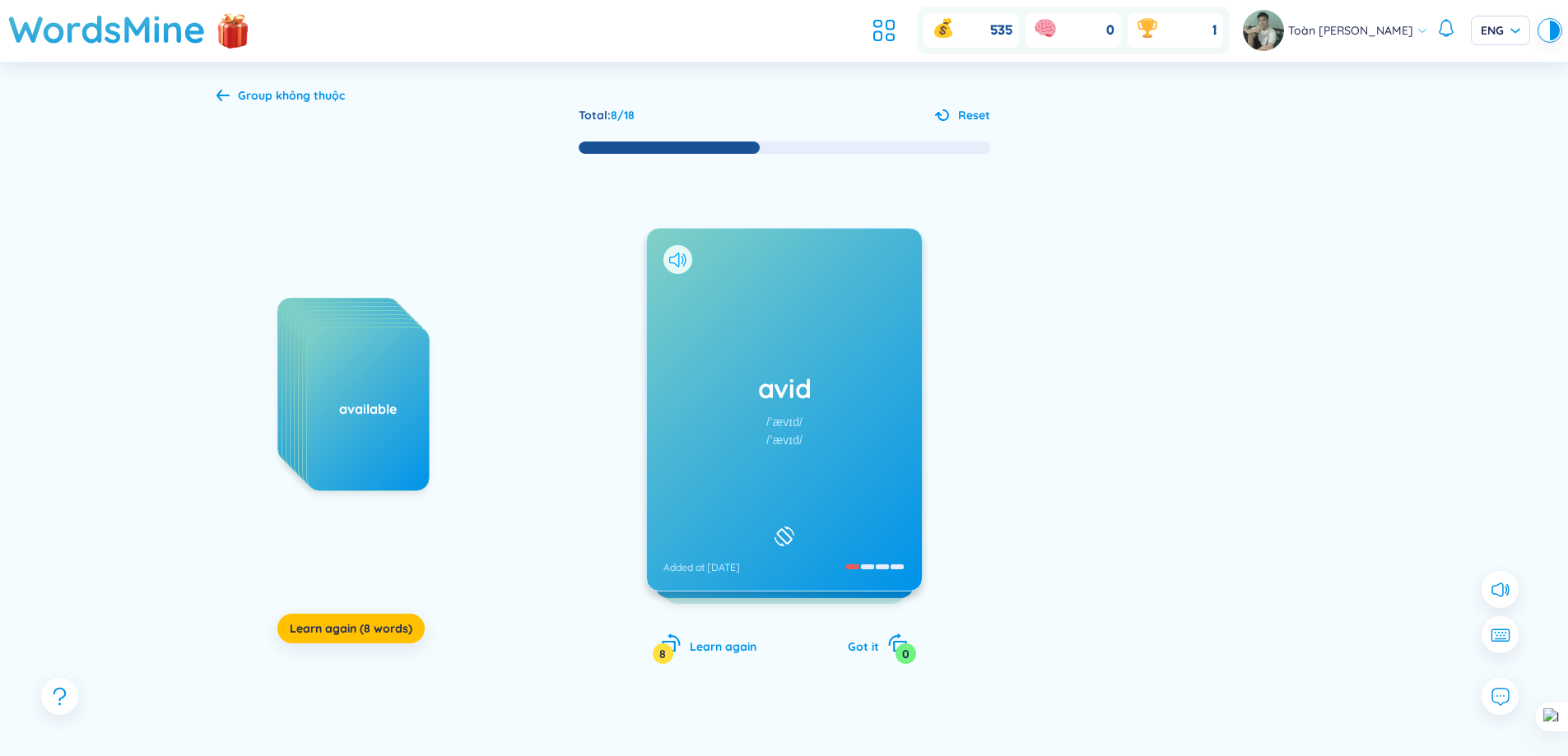
click at [677, 254] on icon at bounding box center [678, 260] width 18 height 15
click at [763, 401] on h1 "alternative" at bounding box center [784, 388] width 242 height 36
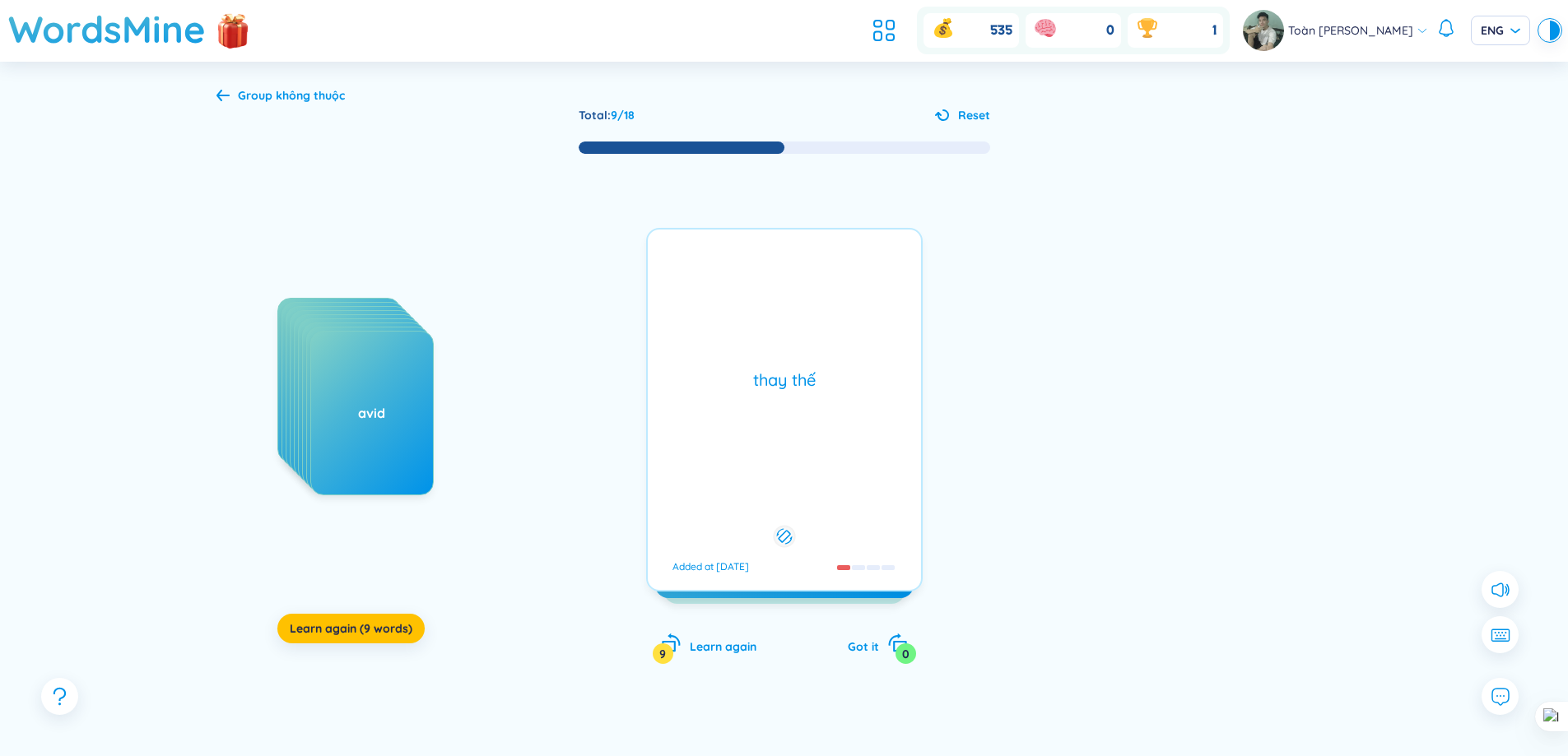
click at [763, 401] on div "thay thế Added at [DATE]" at bounding box center [784, 410] width 276 height 364
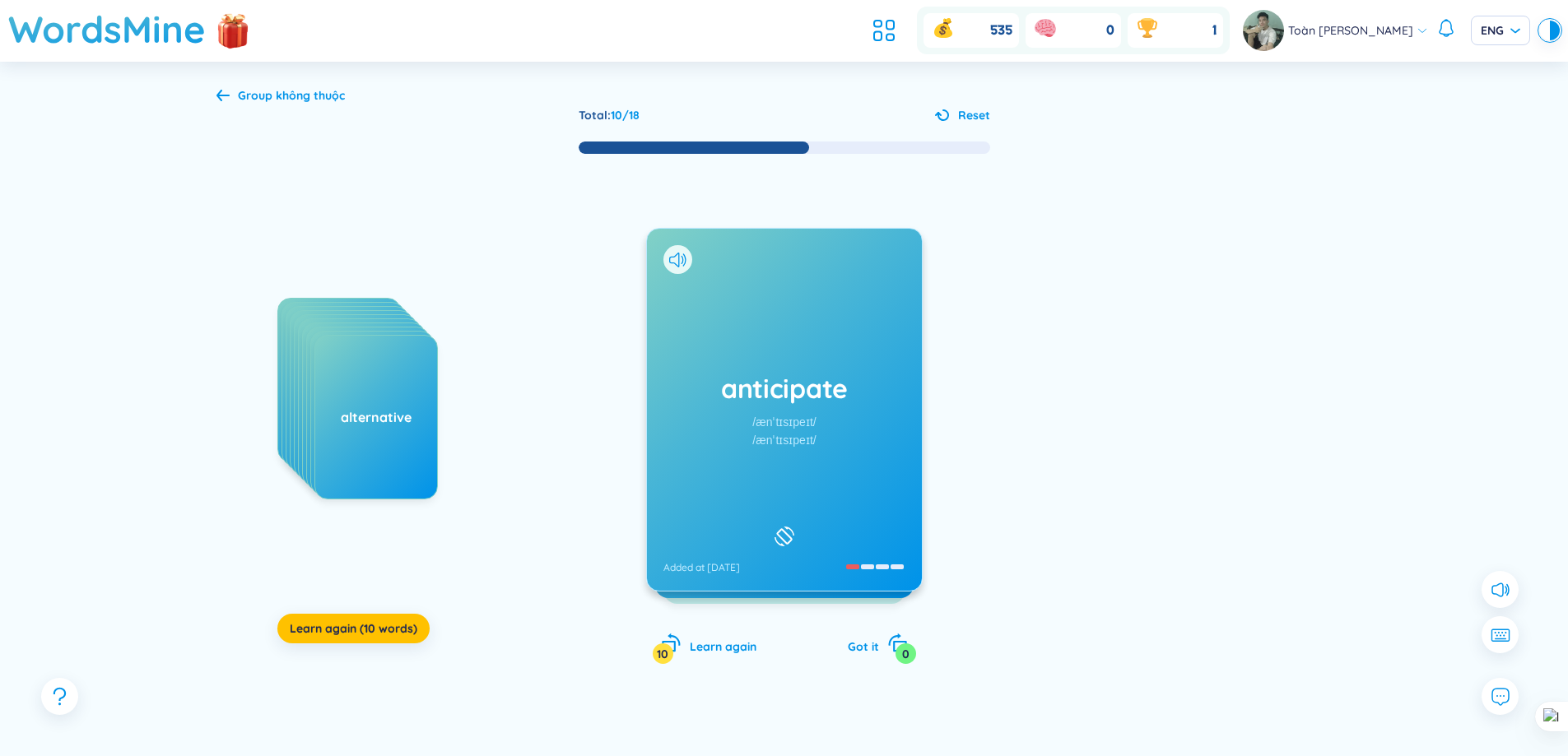
click at [722, 358] on div "anticipate /ænˈtɪsɪpeɪt/ /ænˈtɪsɪpeɪt/ Added at [DATE]" at bounding box center [784, 410] width 275 height 362
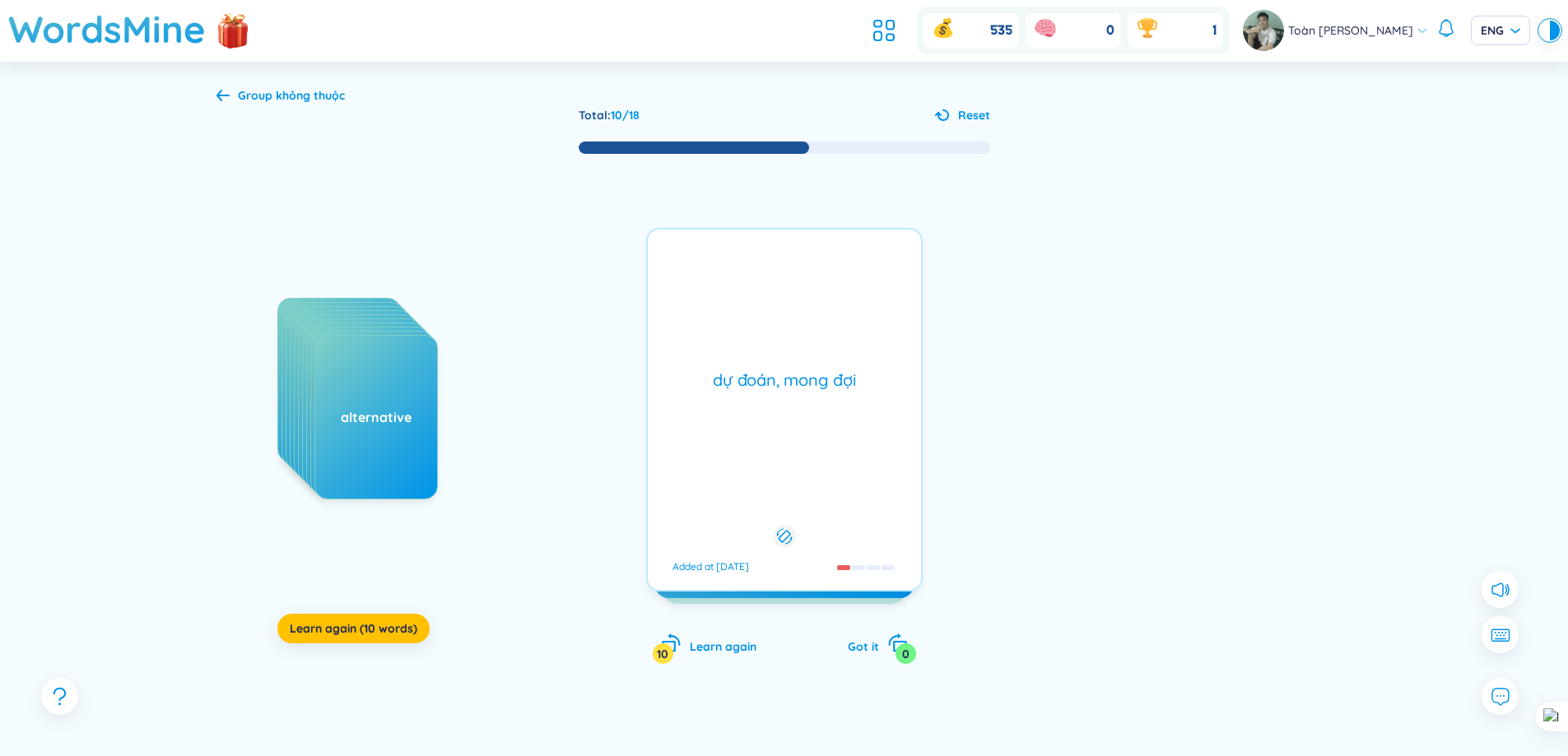
click at [722, 358] on div "dự đoán, mong đợi Added at [DATE]" at bounding box center [784, 410] width 276 height 364
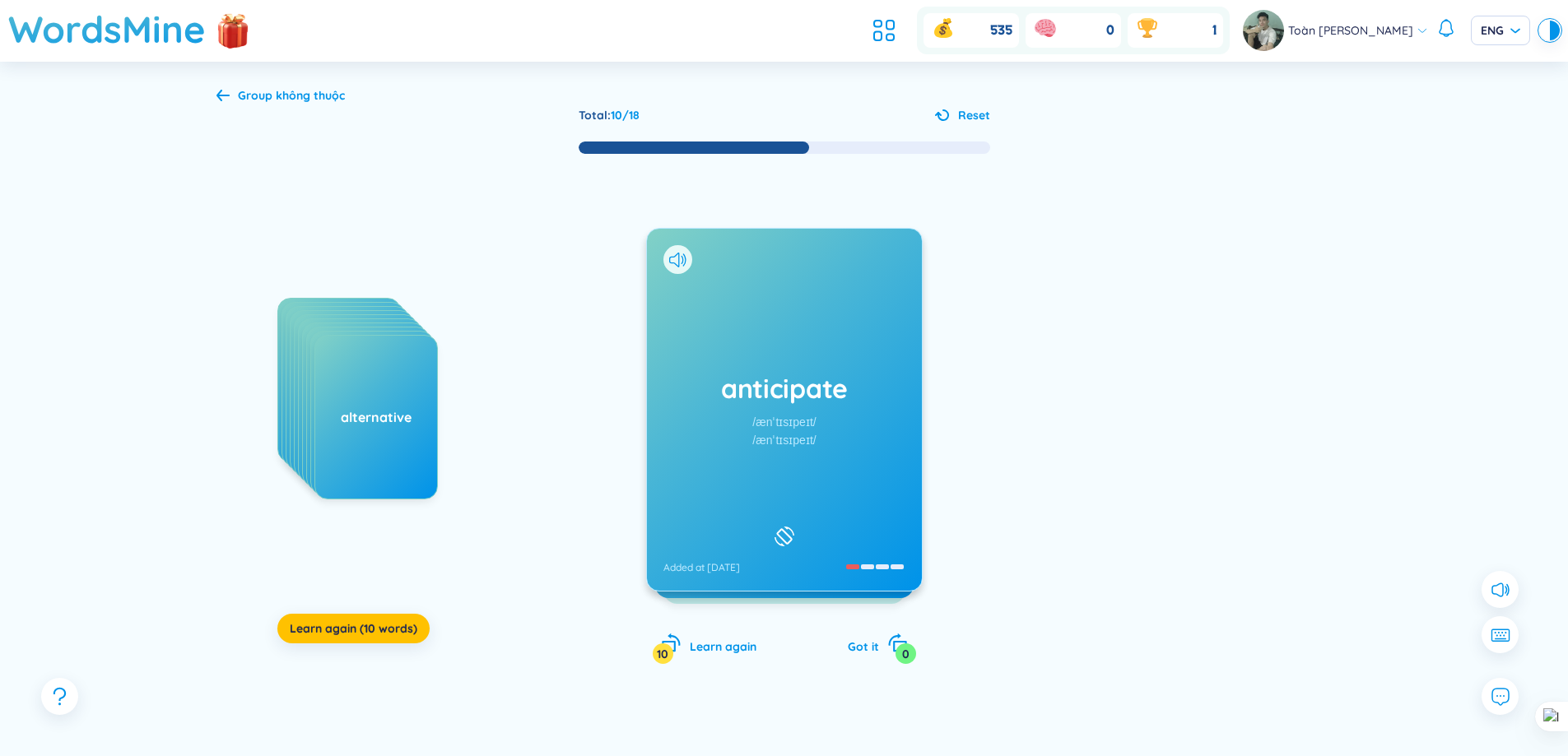
click at [680, 248] on div at bounding box center [677, 260] width 29 height 29
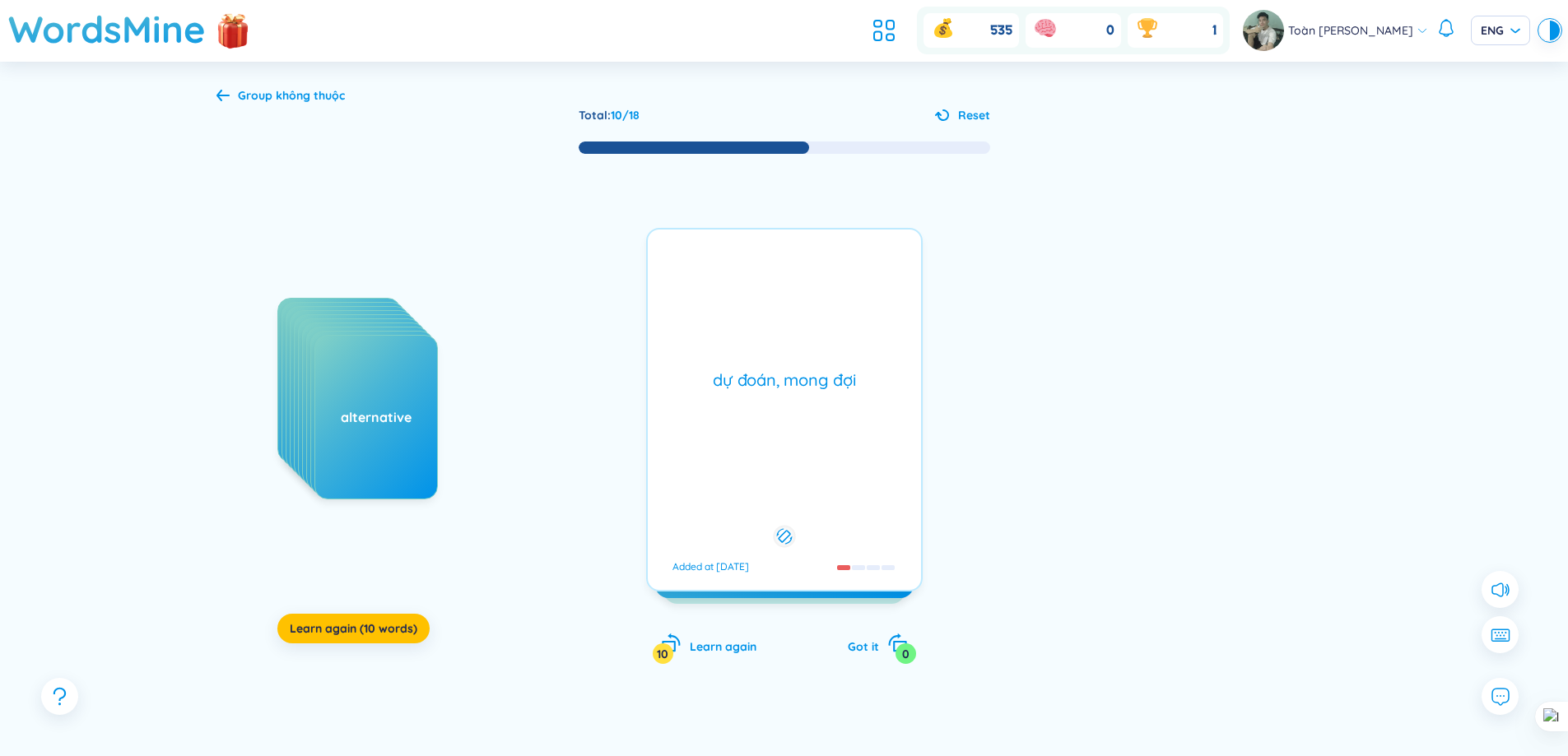
click at [679, 256] on div "anticipate /ænˈtɪsɪpeɪt/ /ænˈtɪsɪpeɪt/ Added at [DATE]" at bounding box center [784, 410] width 275 height 362
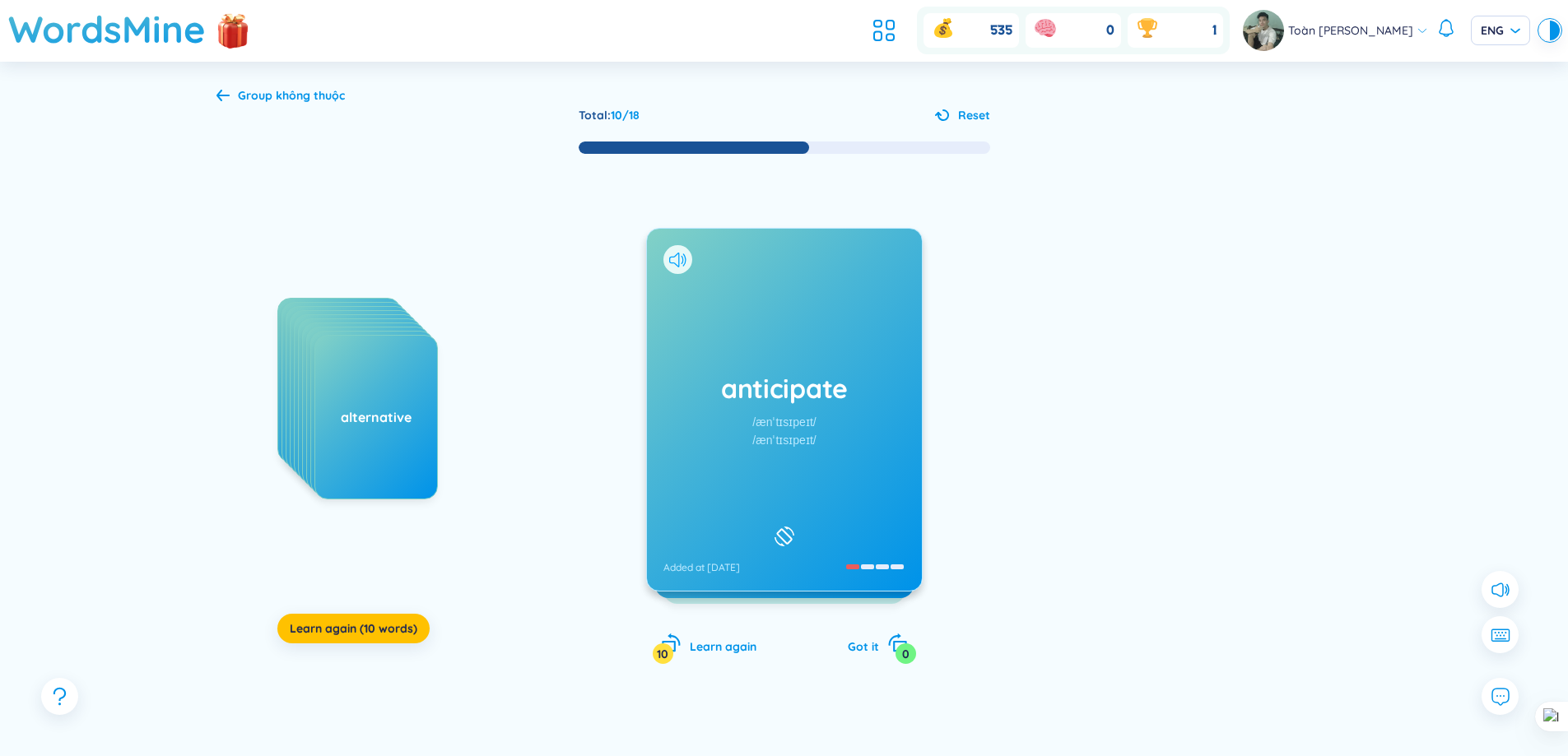
click at [672, 262] on icon at bounding box center [674, 260] width 10 height 15
click at [818, 342] on div "anticipate /ænˈtɪsɪpeɪt/ /ænˈtɪsɪpeɪt/ Added at [DATE]" at bounding box center [784, 410] width 275 height 362
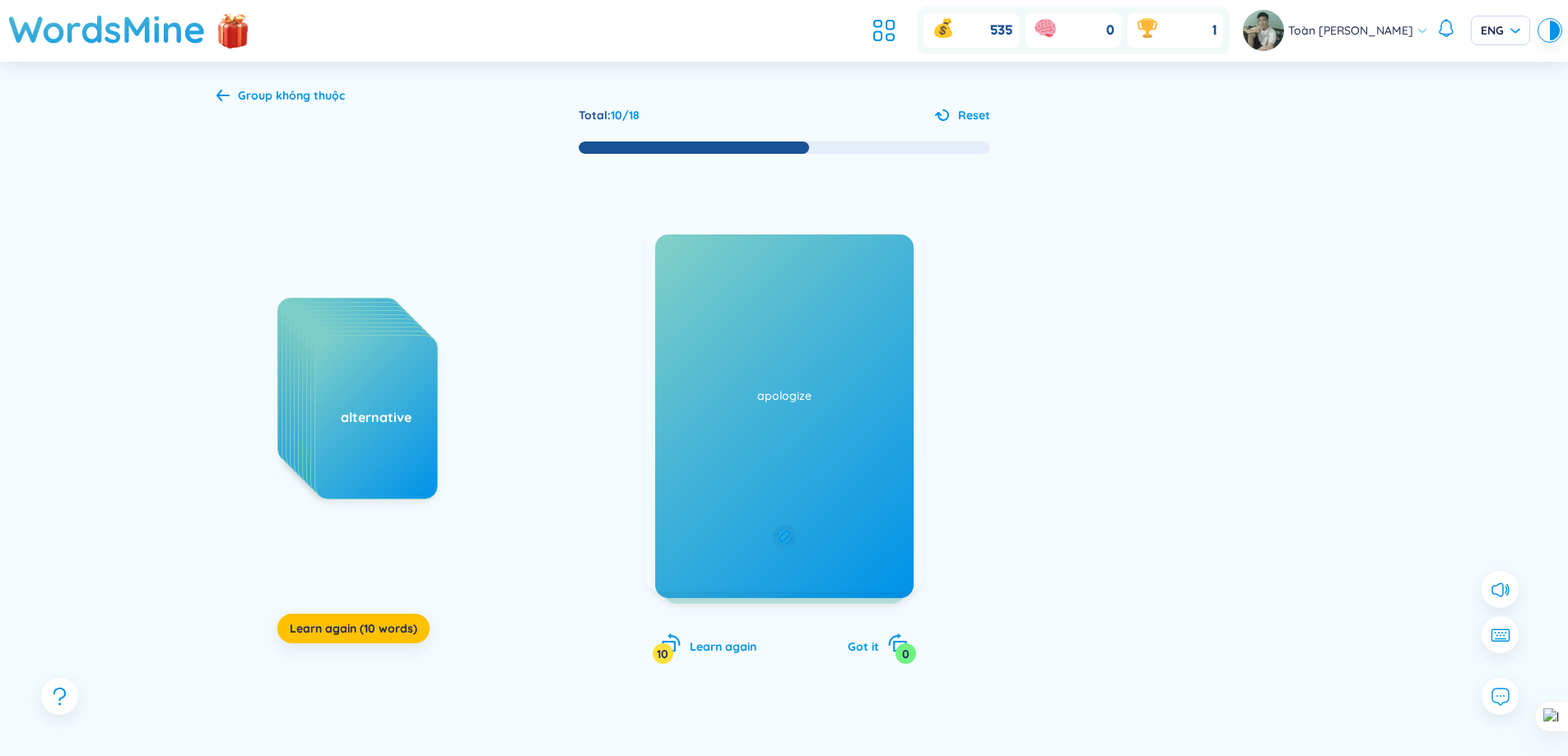
drag, startPoint x: 866, startPoint y: 572, endPoint x: 857, endPoint y: 571, distance: 9.1
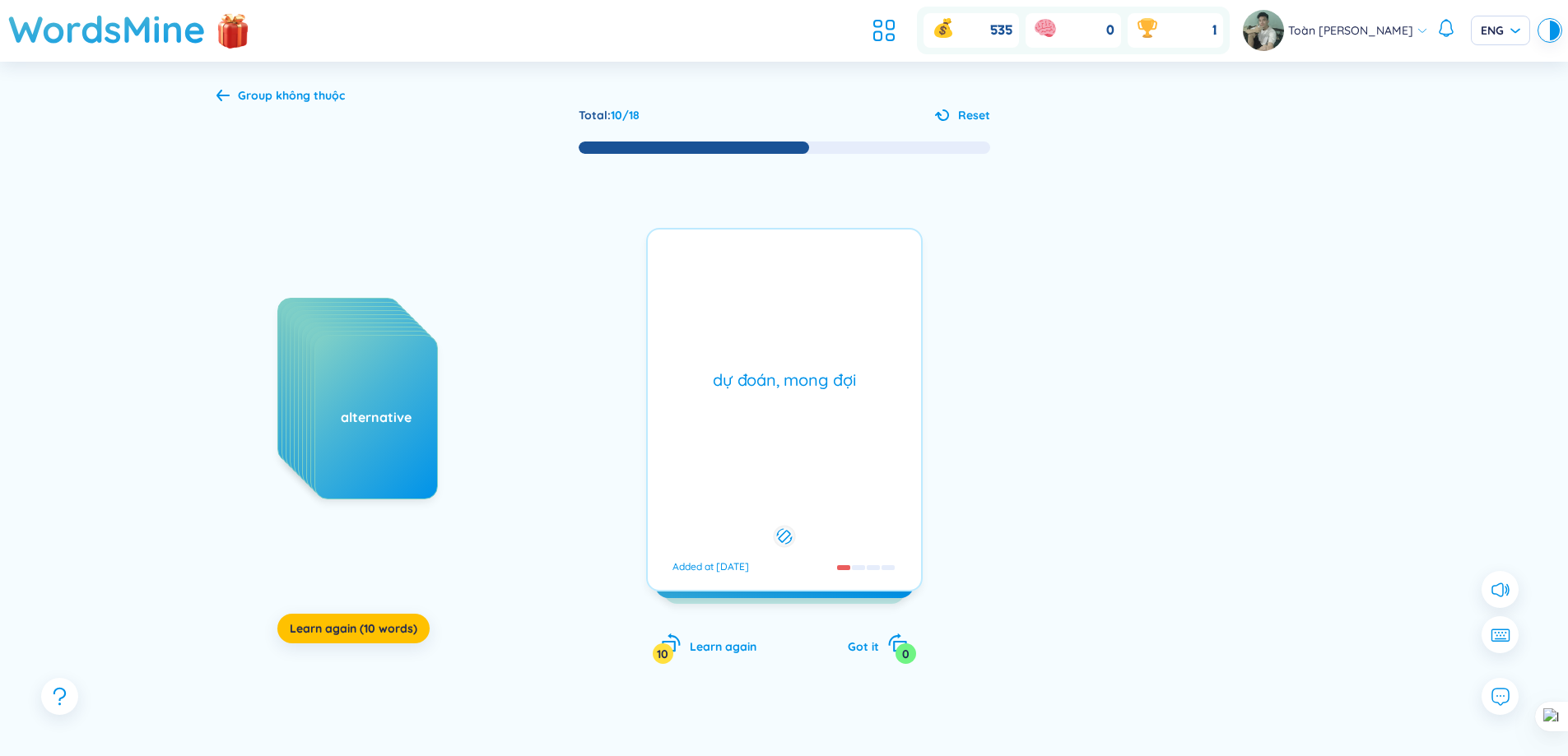
click at [864, 572] on div at bounding box center [867, 567] width 60 height 13
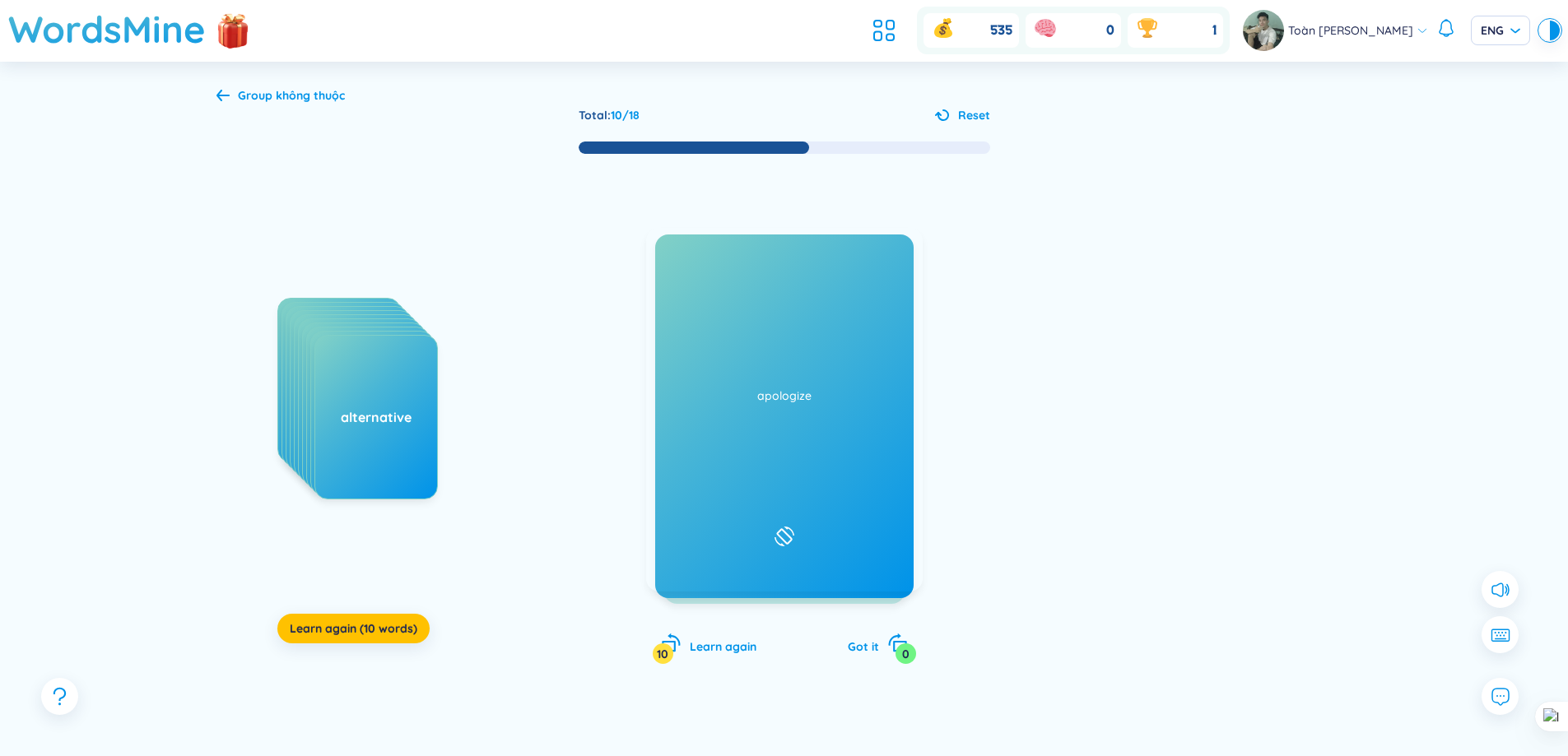
click at [842, 351] on div "anticipate /ænˈtɪsɪpeɪt/ /ænˈtɪsɪpeɪt/ Added at [DATE]" at bounding box center [784, 410] width 275 height 362
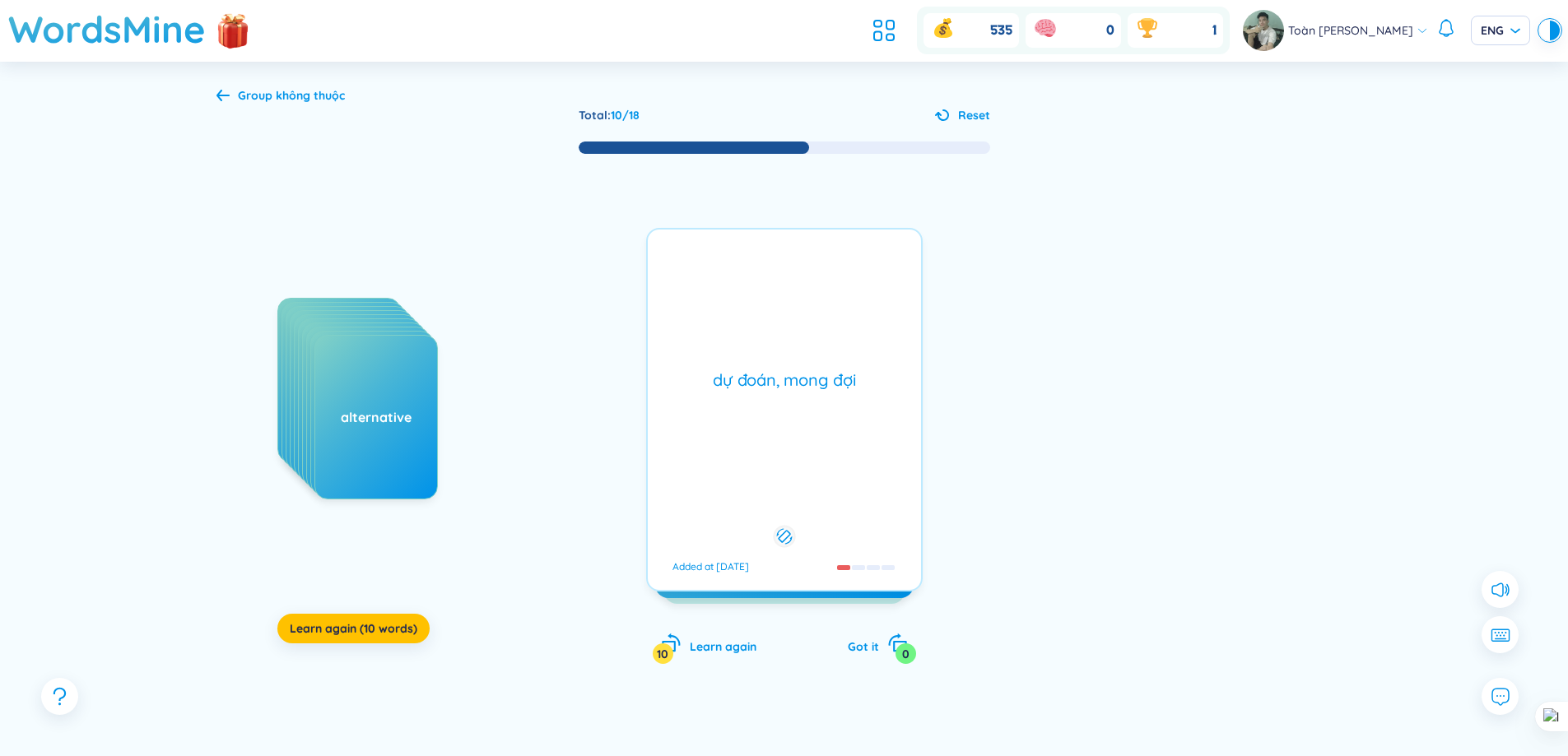
click at [842, 351] on div "dự đoán, mong đợi Added at [DATE]" at bounding box center [784, 410] width 276 height 364
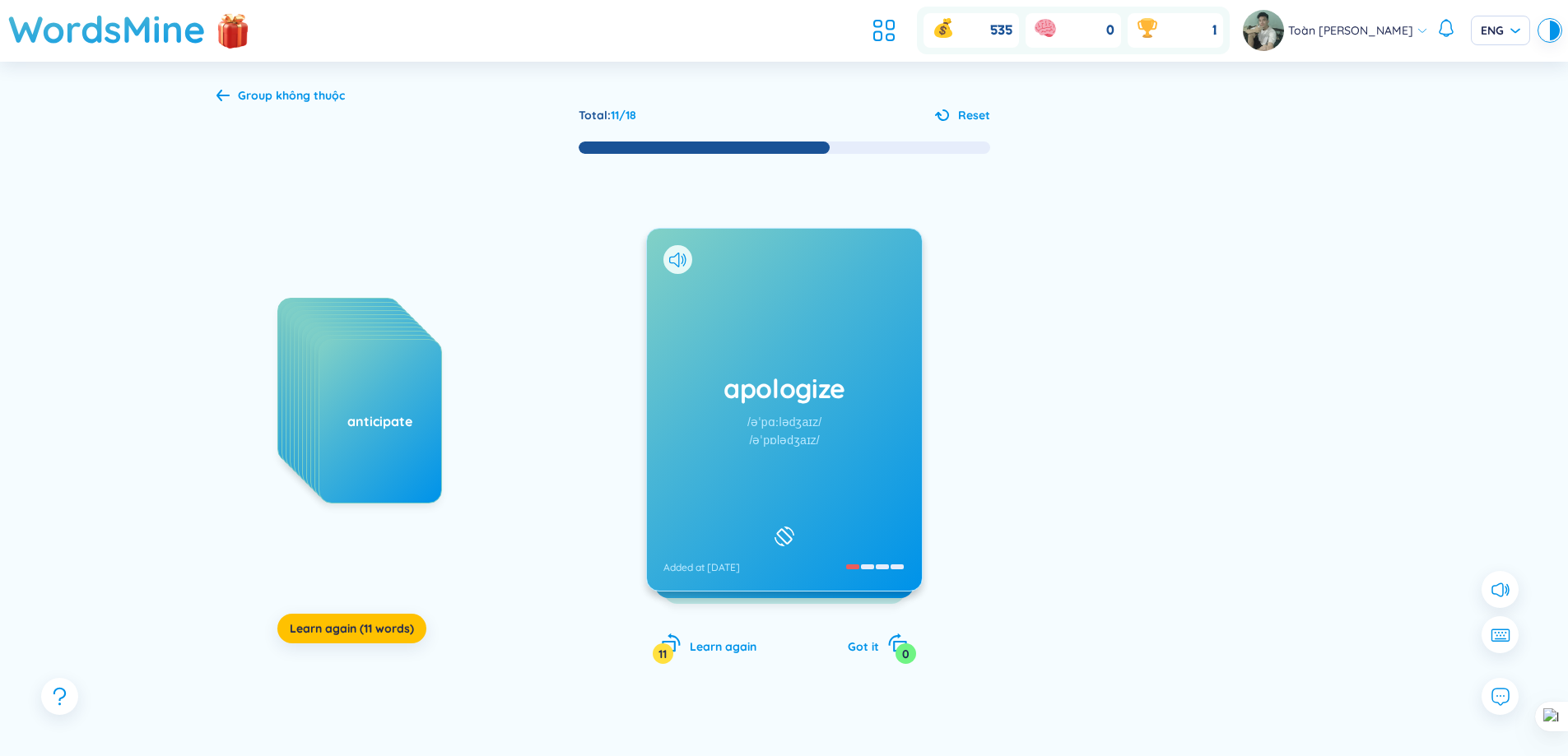
click at [792, 341] on div "apologize /əˈpɑːlədʒaɪz/ /əˈpɒlədʒaɪz/ Added at [DATE]" at bounding box center [784, 410] width 275 height 362
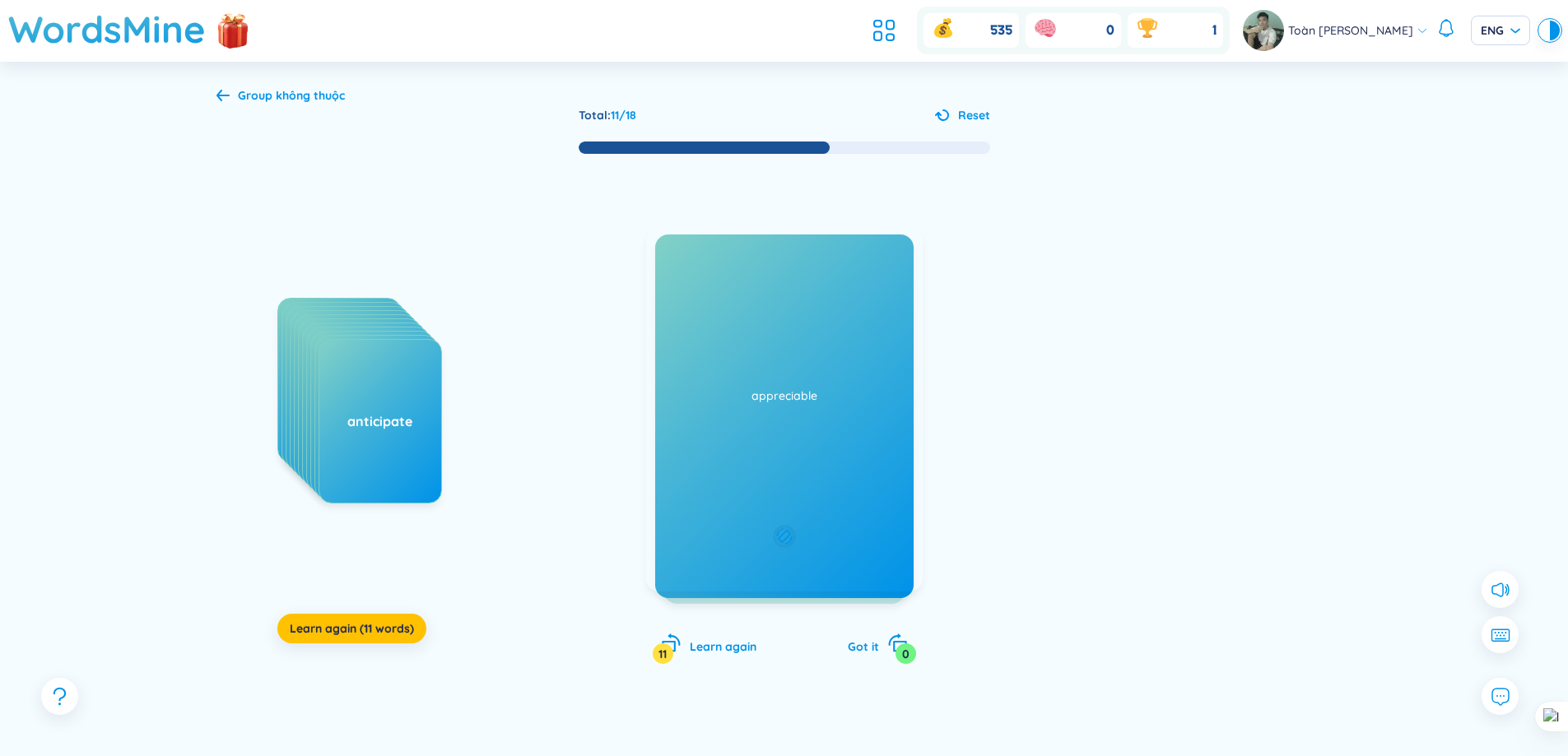
click at [792, 341] on div "lời xin lỗi Added at [DATE]" at bounding box center [784, 410] width 276 height 364
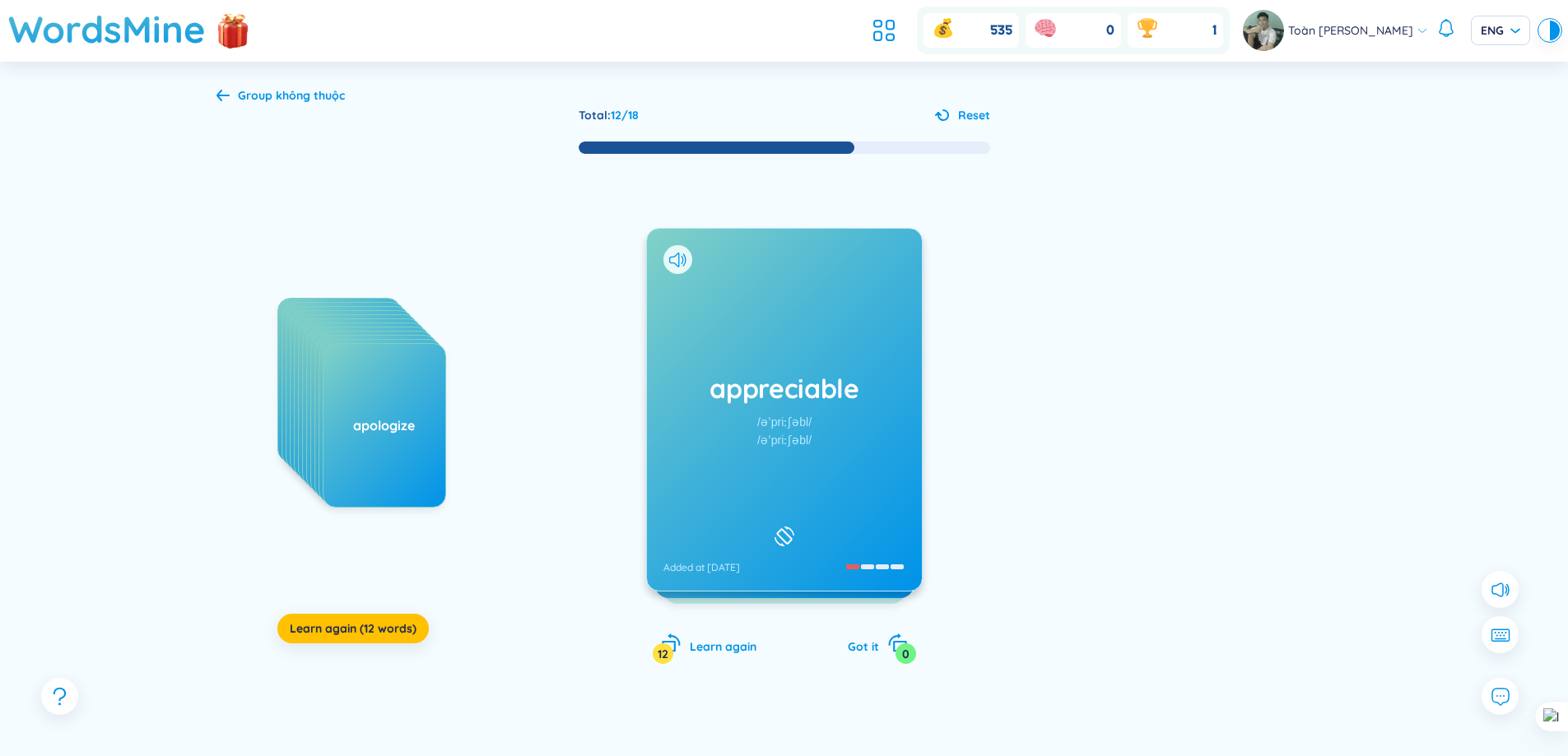
click at [790, 352] on div "appreciable /əˈpriːʃəbl/ /əˈpriːʃəbl/ Added at [DATE]" at bounding box center [784, 410] width 275 height 362
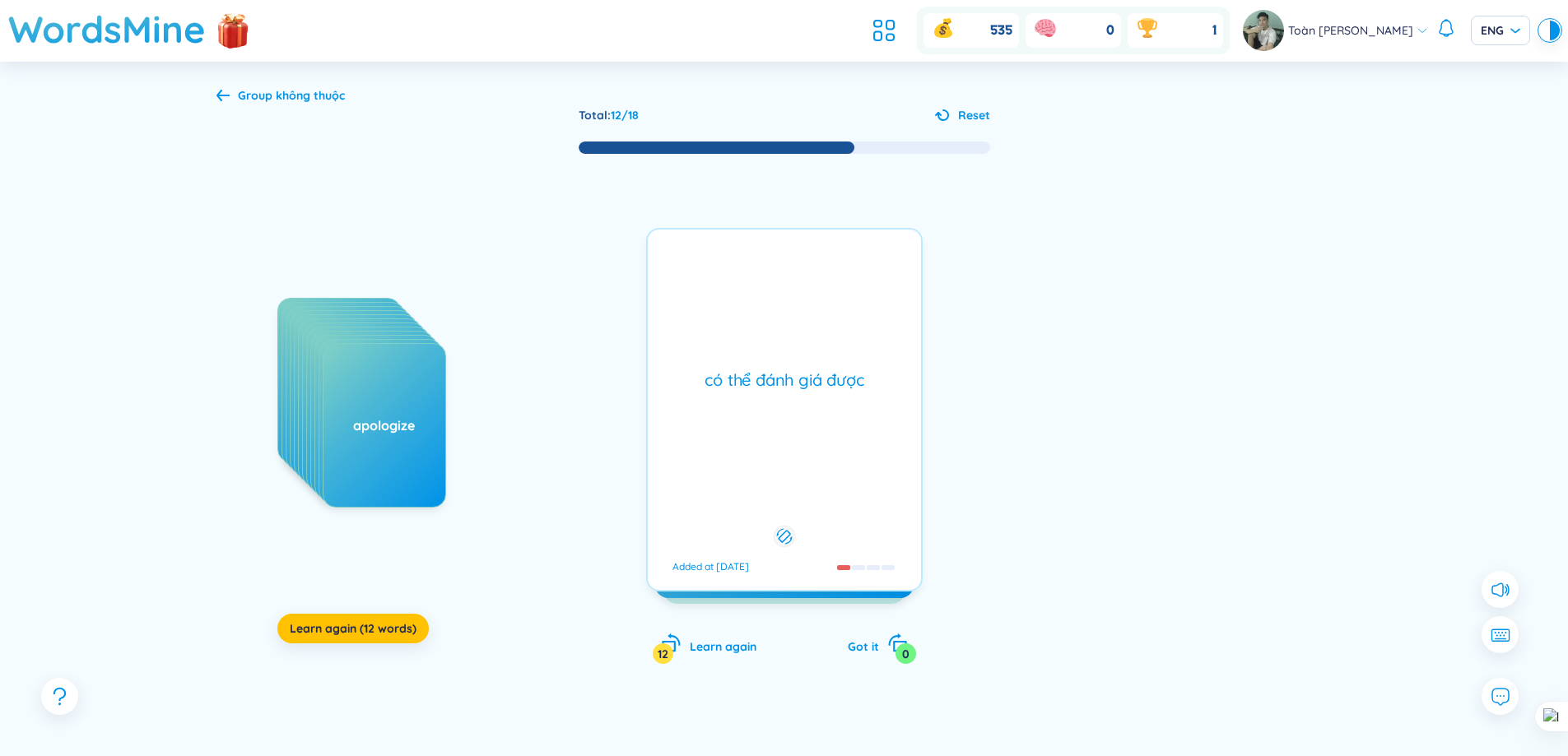
click at [779, 343] on div "có thể đánh giá được Added at [DATE]" at bounding box center [784, 410] width 276 height 364
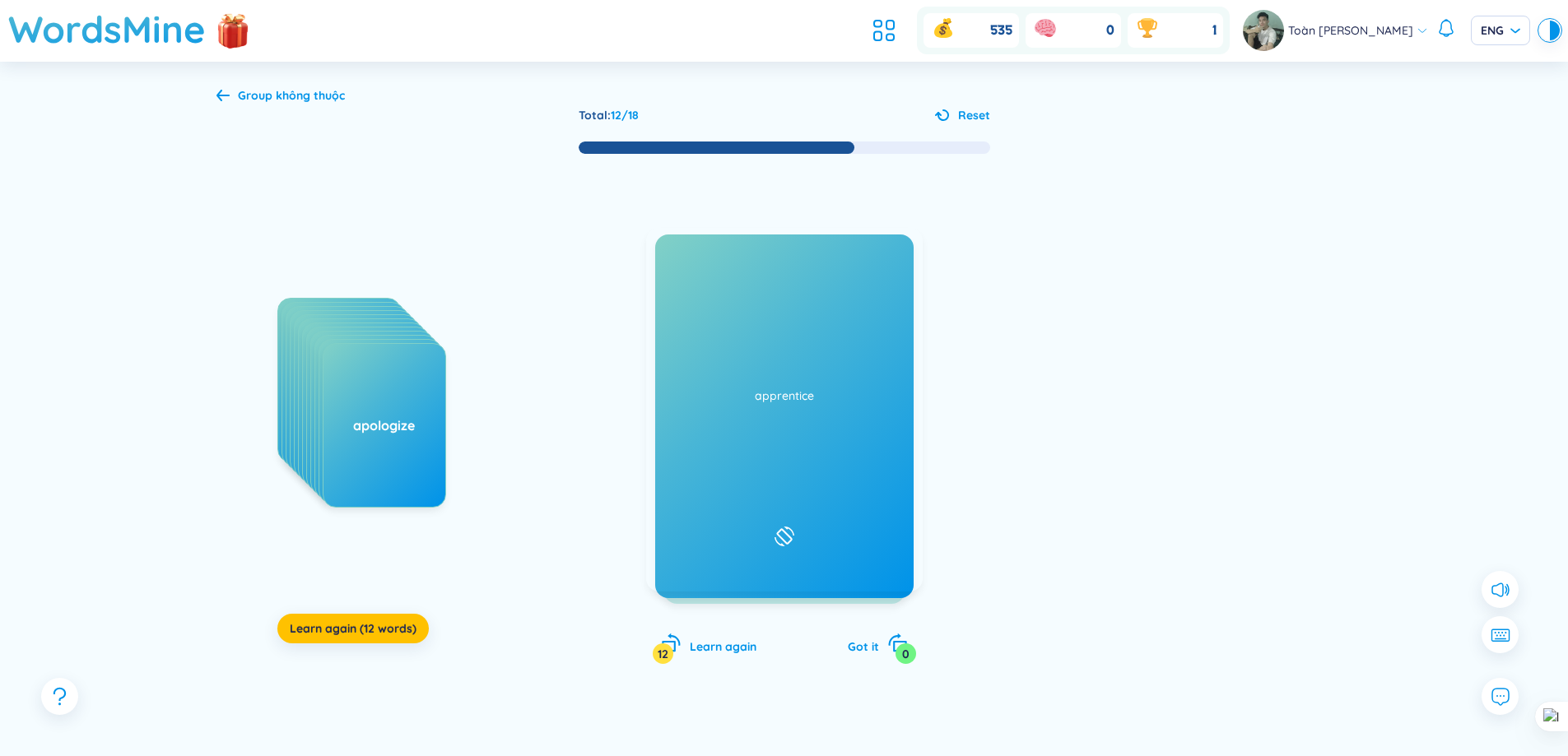
click at [765, 364] on div "appreciable /əˈpriːʃəbl/ /əˈpriːʃəbl/ Added at [DATE]" at bounding box center [784, 410] width 275 height 362
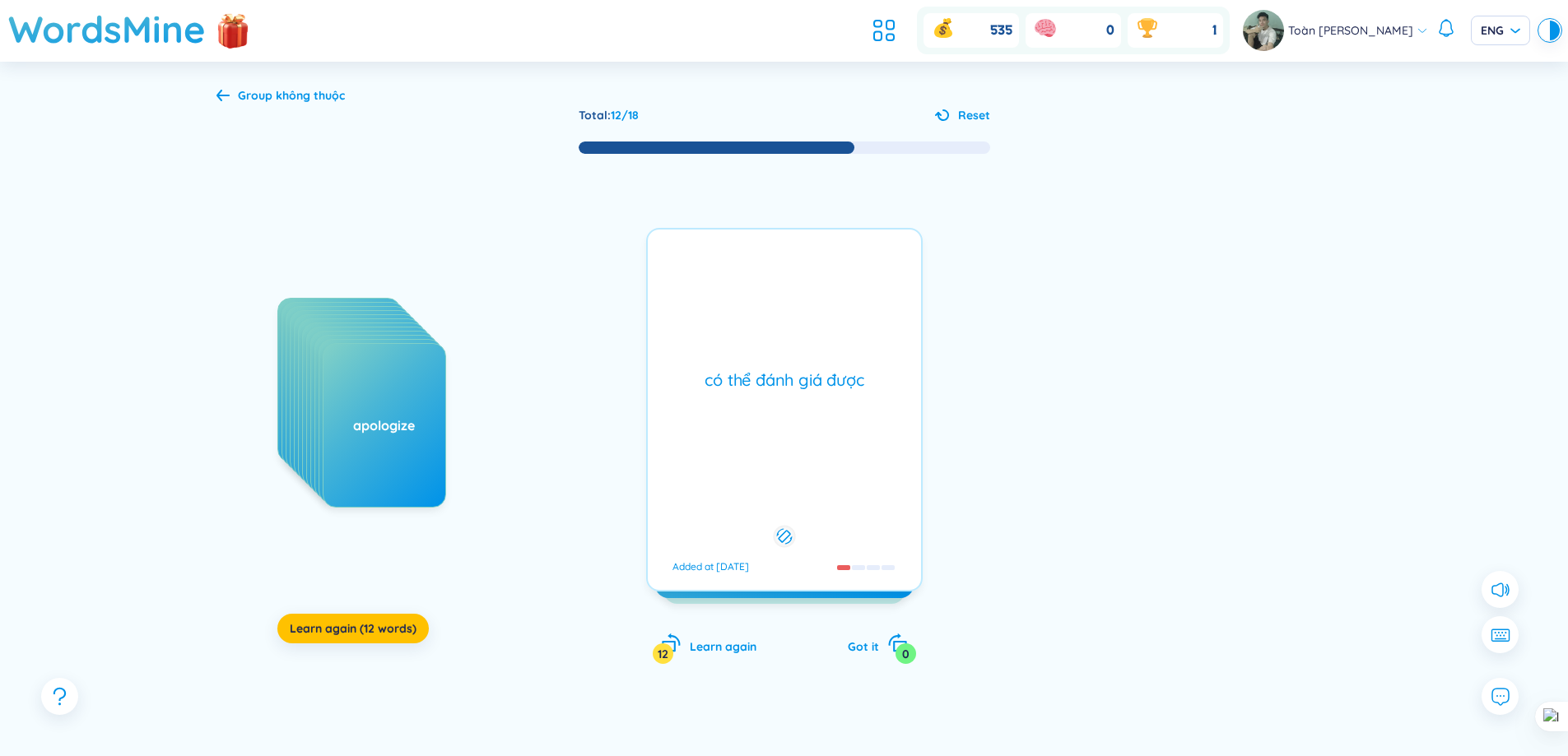
click at [765, 364] on div "appreciable /əˈpriːʃəbl/ /əˈpriːʃəbl/ Added at [DATE] có thể đánh giá được Adde…" at bounding box center [784, 410] width 276 height 364
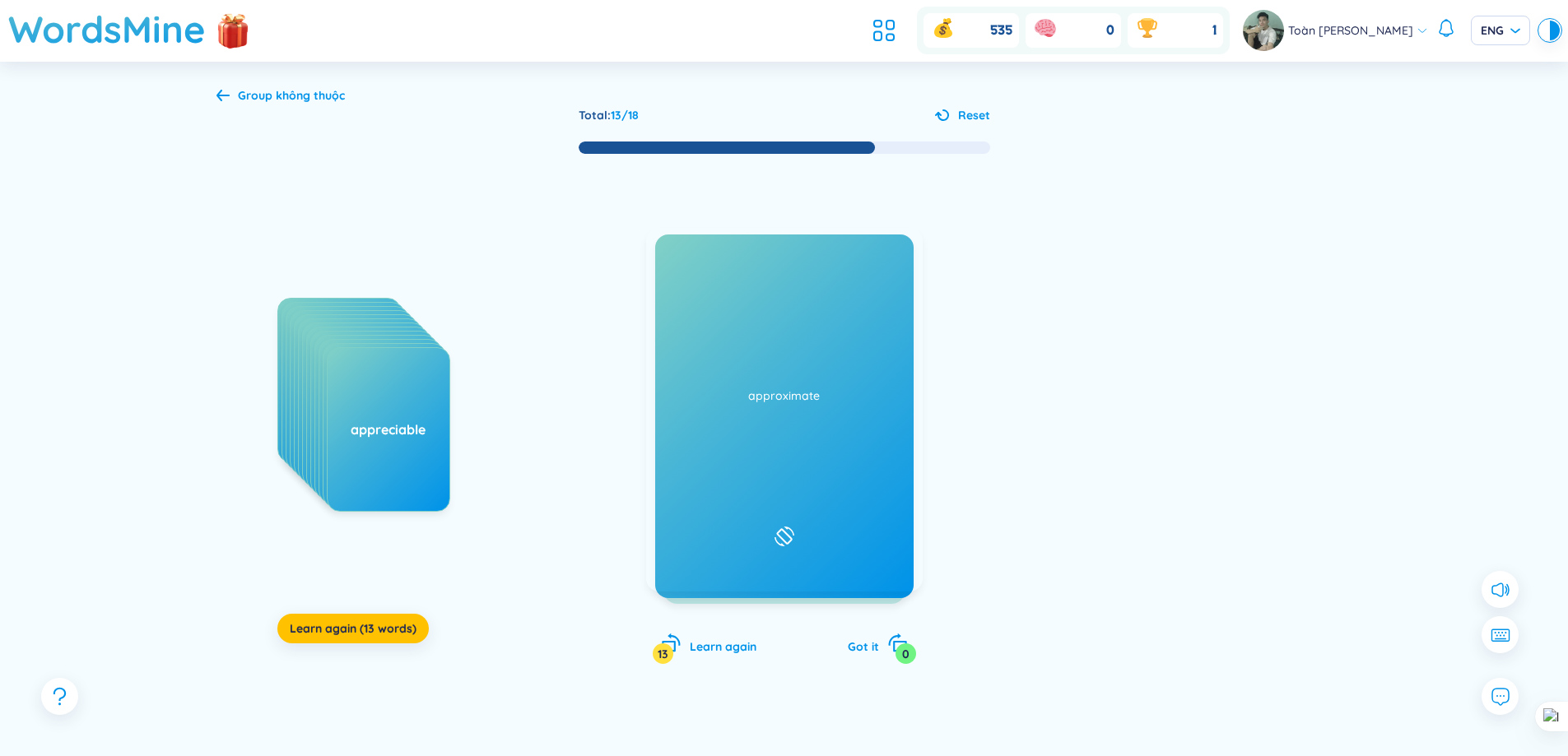
click at [793, 298] on div "apprentice /əˈprentɪs/ /əˈprentɪs/ Added at [DATE]" at bounding box center [784, 410] width 275 height 362
click at [841, 311] on div "người học nghề Added at [DATE]" at bounding box center [784, 410] width 276 height 364
click at [677, 263] on icon at bounding box center [678, 260] width 18 height 15
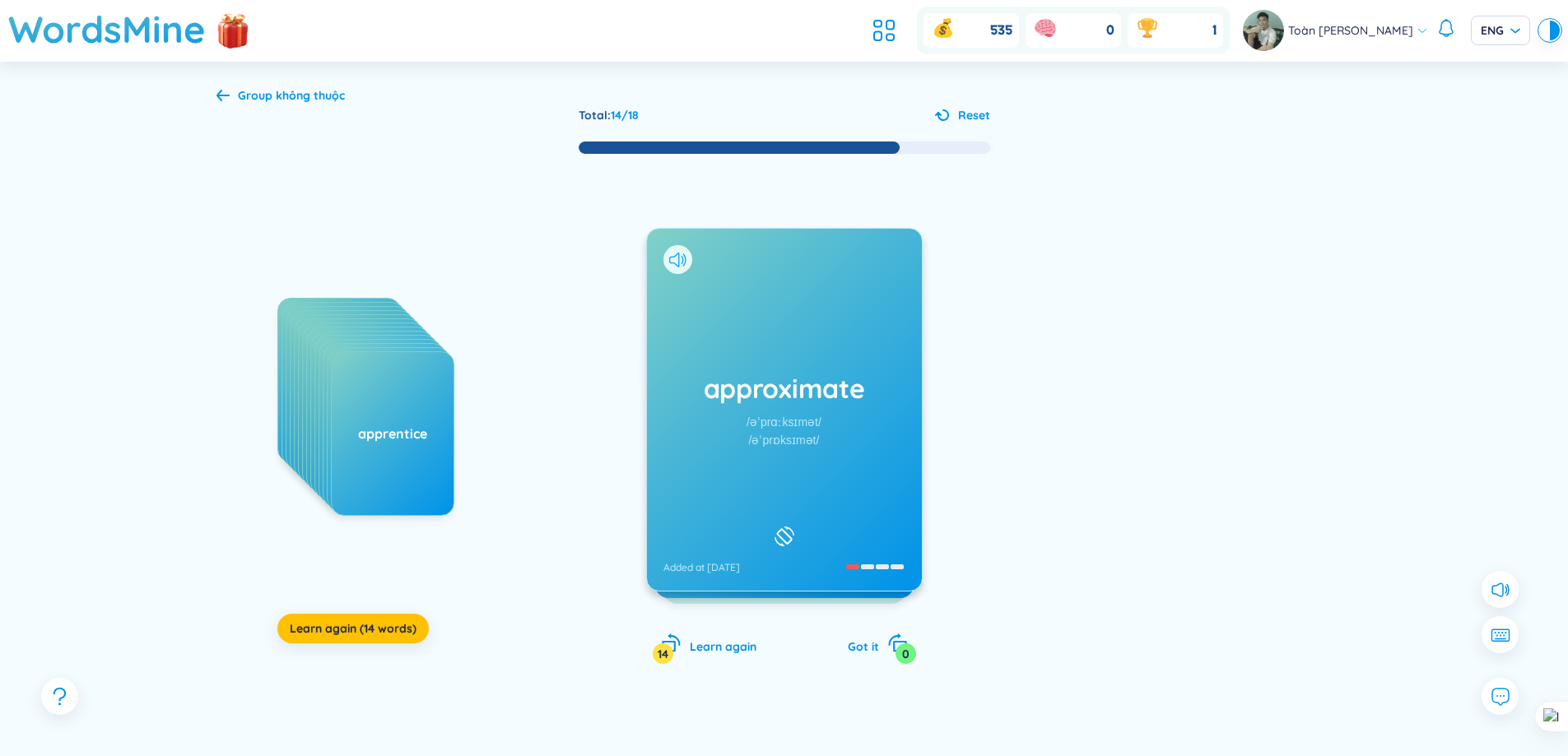
click at [684, 259] on icon at bounding box center [678, 260] width 18 height 15
click at [871, 369] on div "approximate /əˈprɑːksɪmət/ /əˈprɒksɪmət/ Added at [DATE]" at bounding box center [784, 410] width 275 height 362
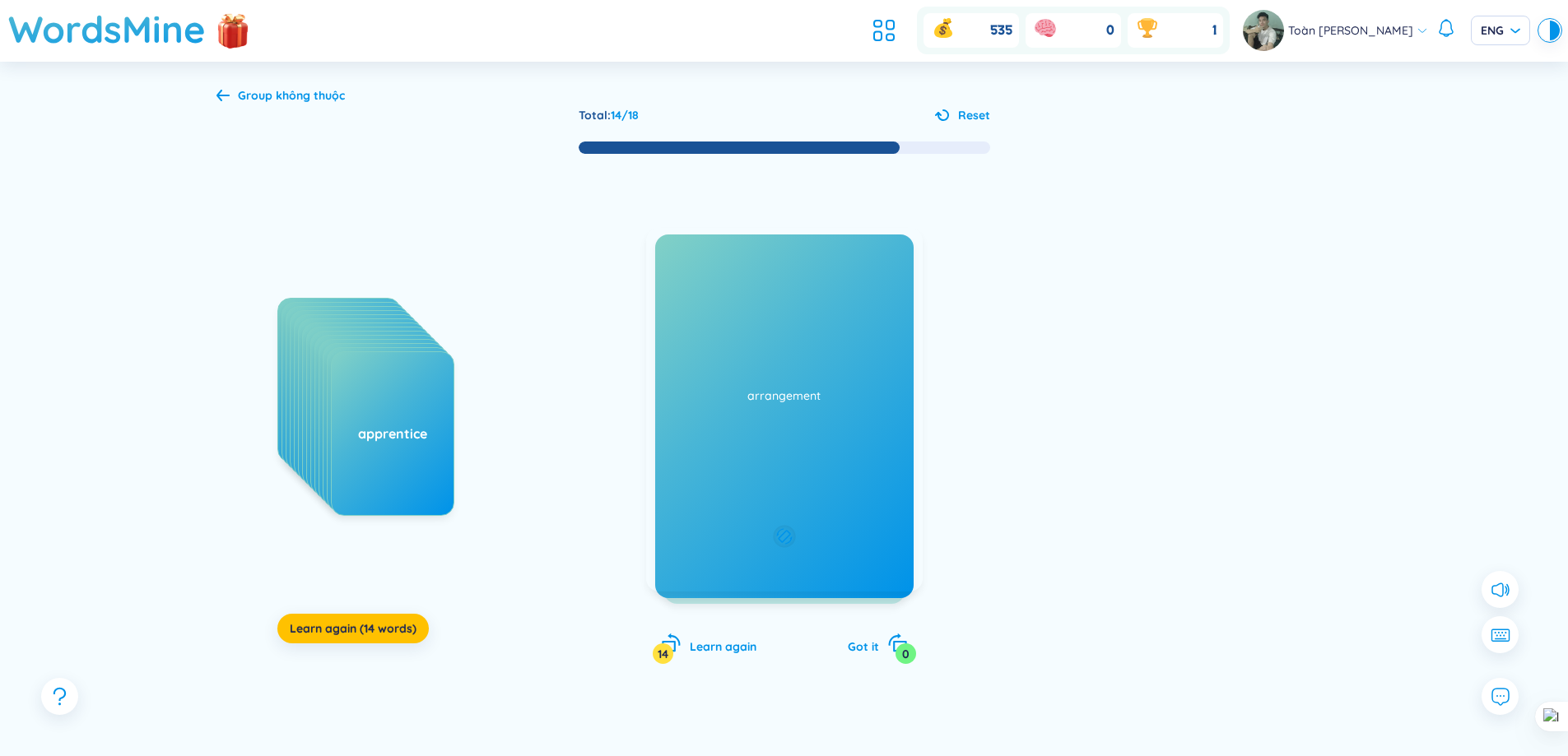
click at [866, 367] on div "xấp xỉ, khoảng Added at [DATE]" at bounding box center [784, 410] width 276 height 364
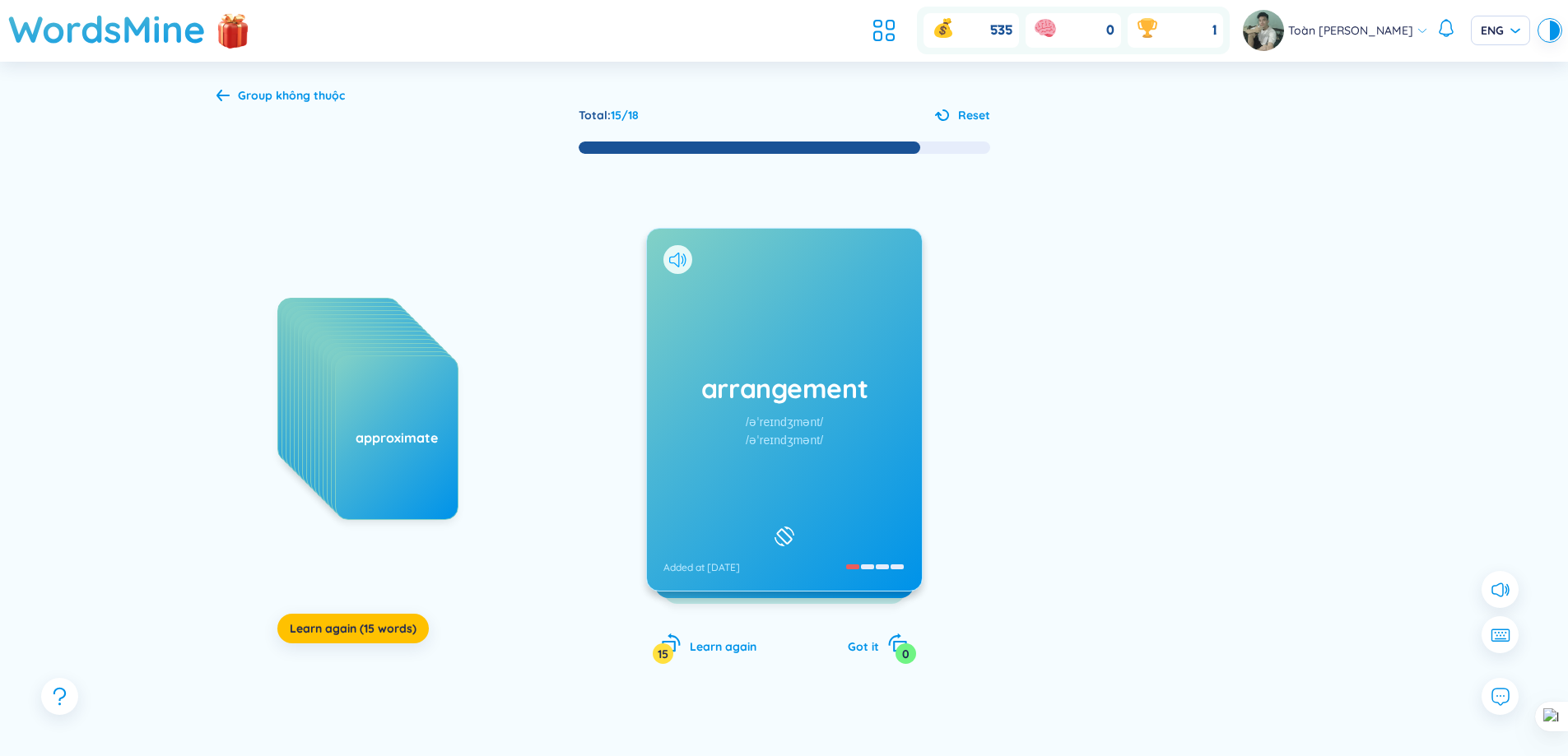
click at [681, 260] on icon at bounding box center [678, 260] width 18 height 15
click at [870, 334] on div "arrangement /əˈreɪndʒmənt/ /əˈreɪndʒmənt/ Added at [DATE]" at bounding box center [784, 410] width 275 height 362
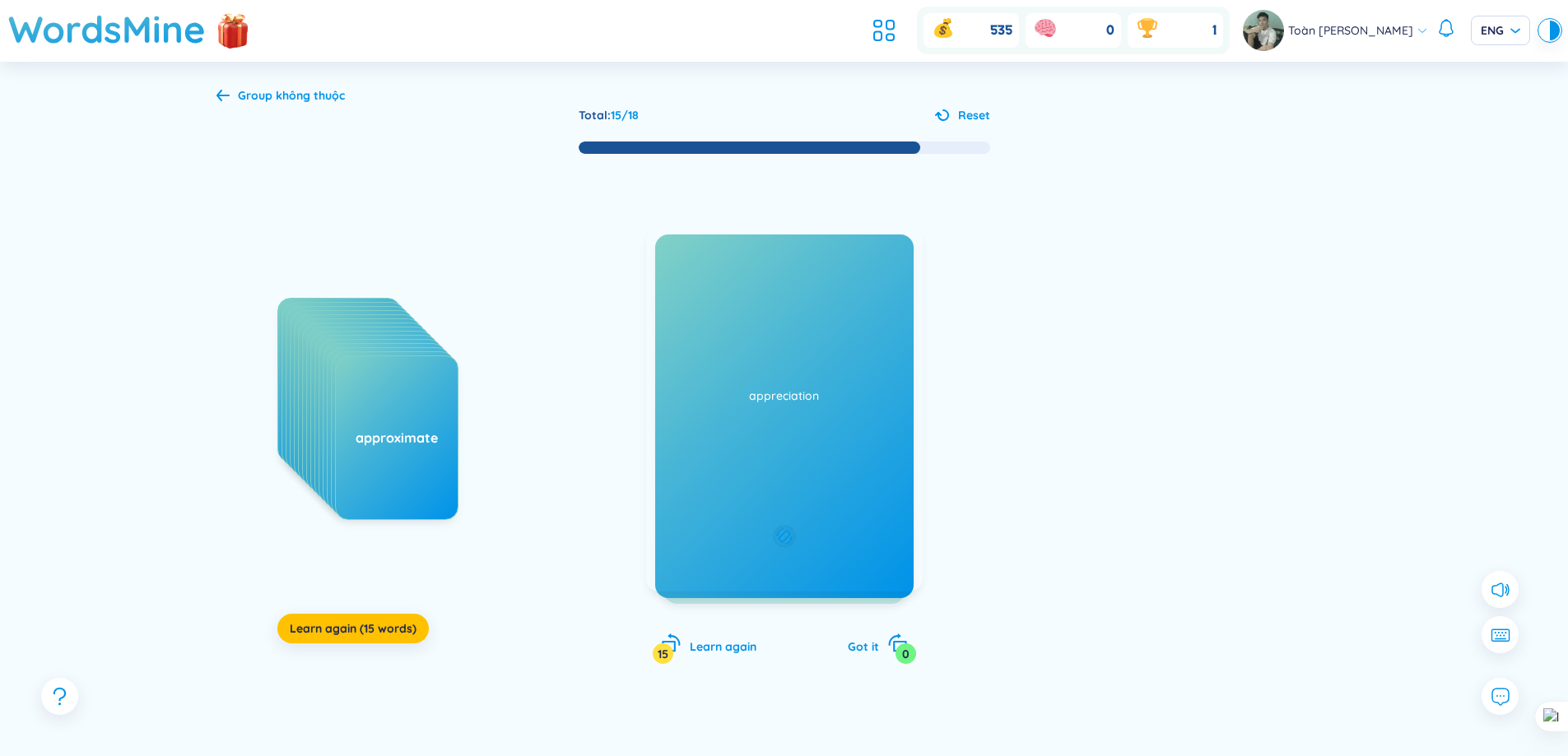
click at [854, 351] on div "sắp xếp Added at [DATE]" at bounding box center [784, 410] width 276 height 364
click at [857, 326] on div "arrangement /əˈreɪndʒmənt/ /əˈreɪndʒmənt/ Added at [DATE]" at bounding box center [784, 410] width 275 height 362
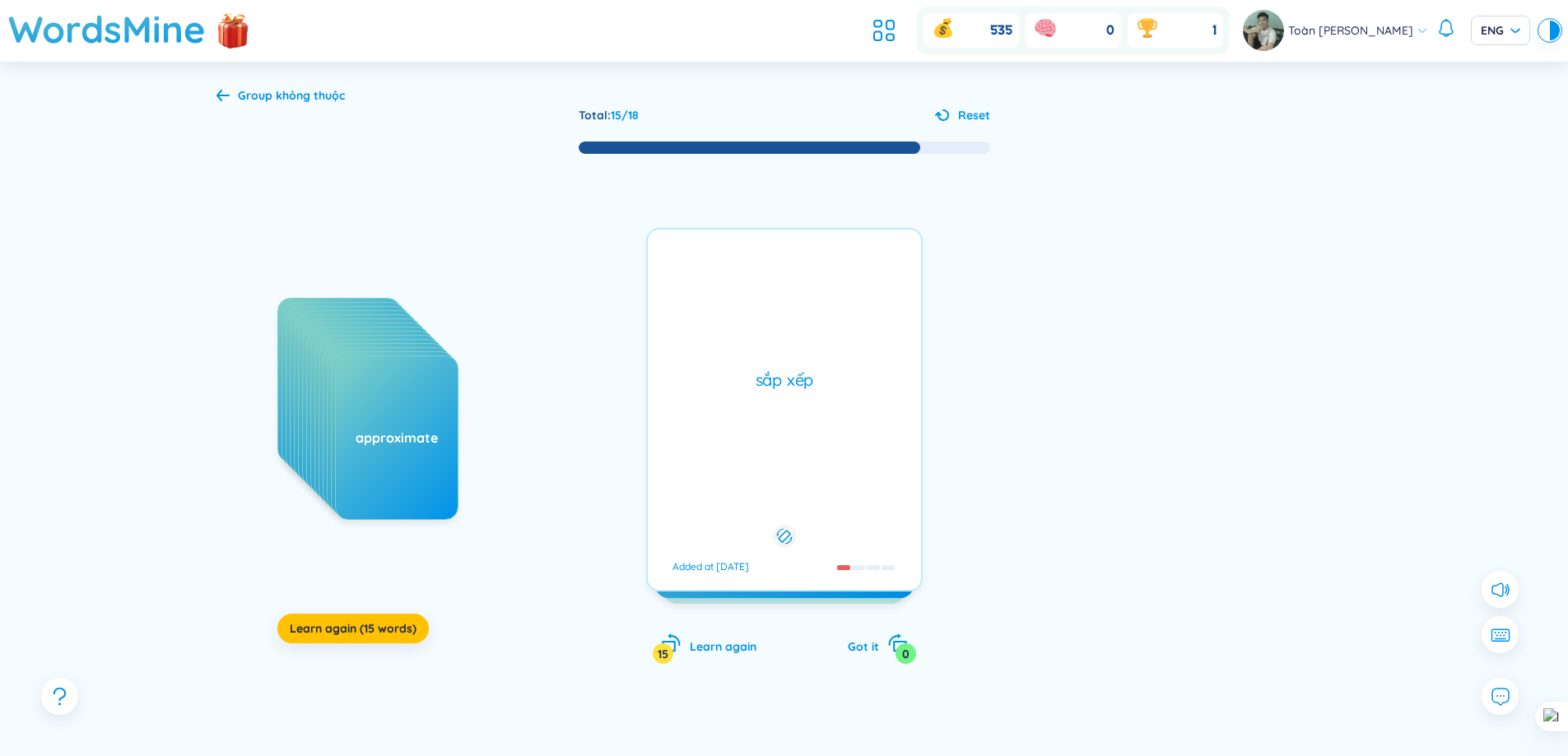
click at [856, 321] on div "sắp xếp Added at [DATE]" at bounding box center [784, 410] width 276 height 364
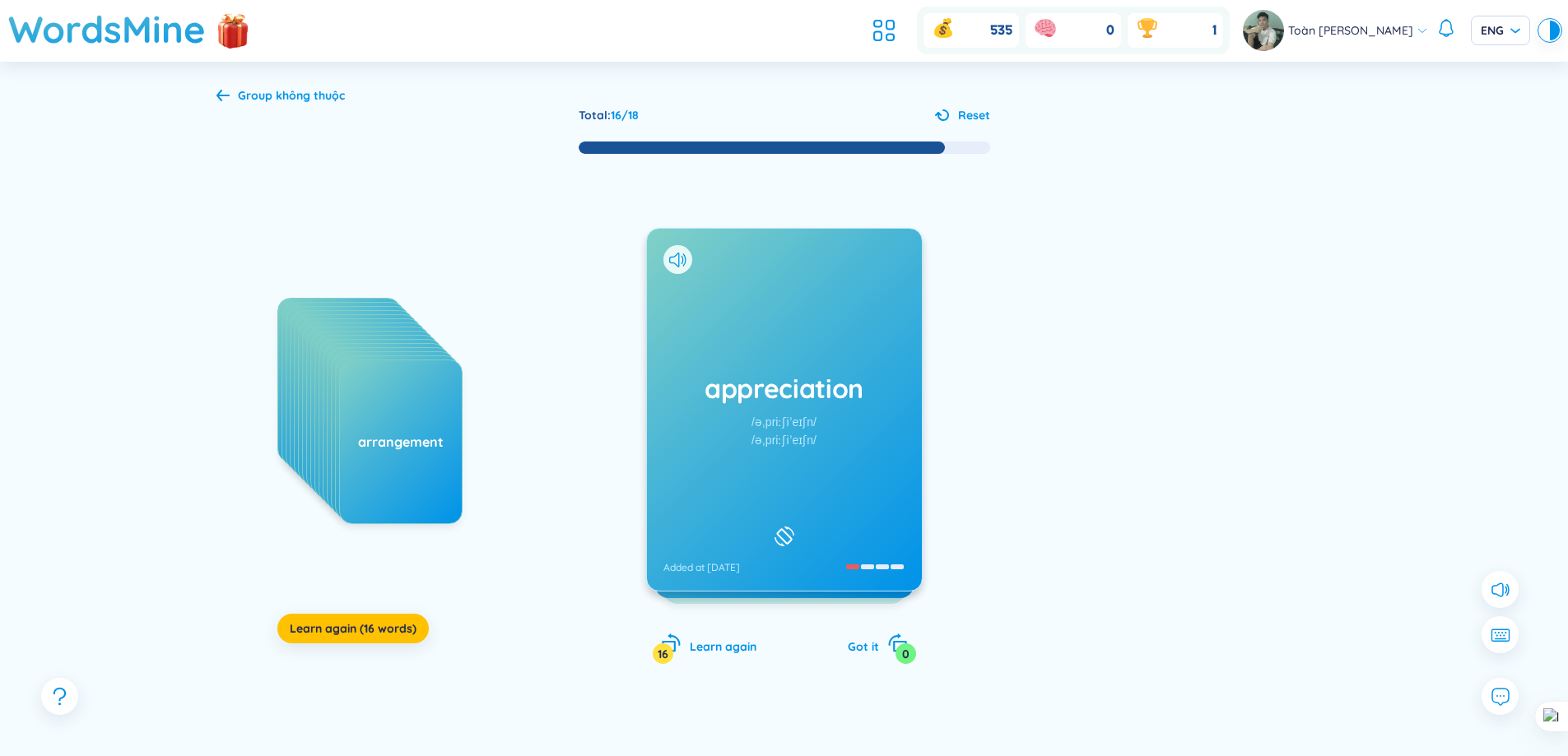
click at [769, 376] on h1 "appreciation" at bounding box center [784, 388] width 242 height 36
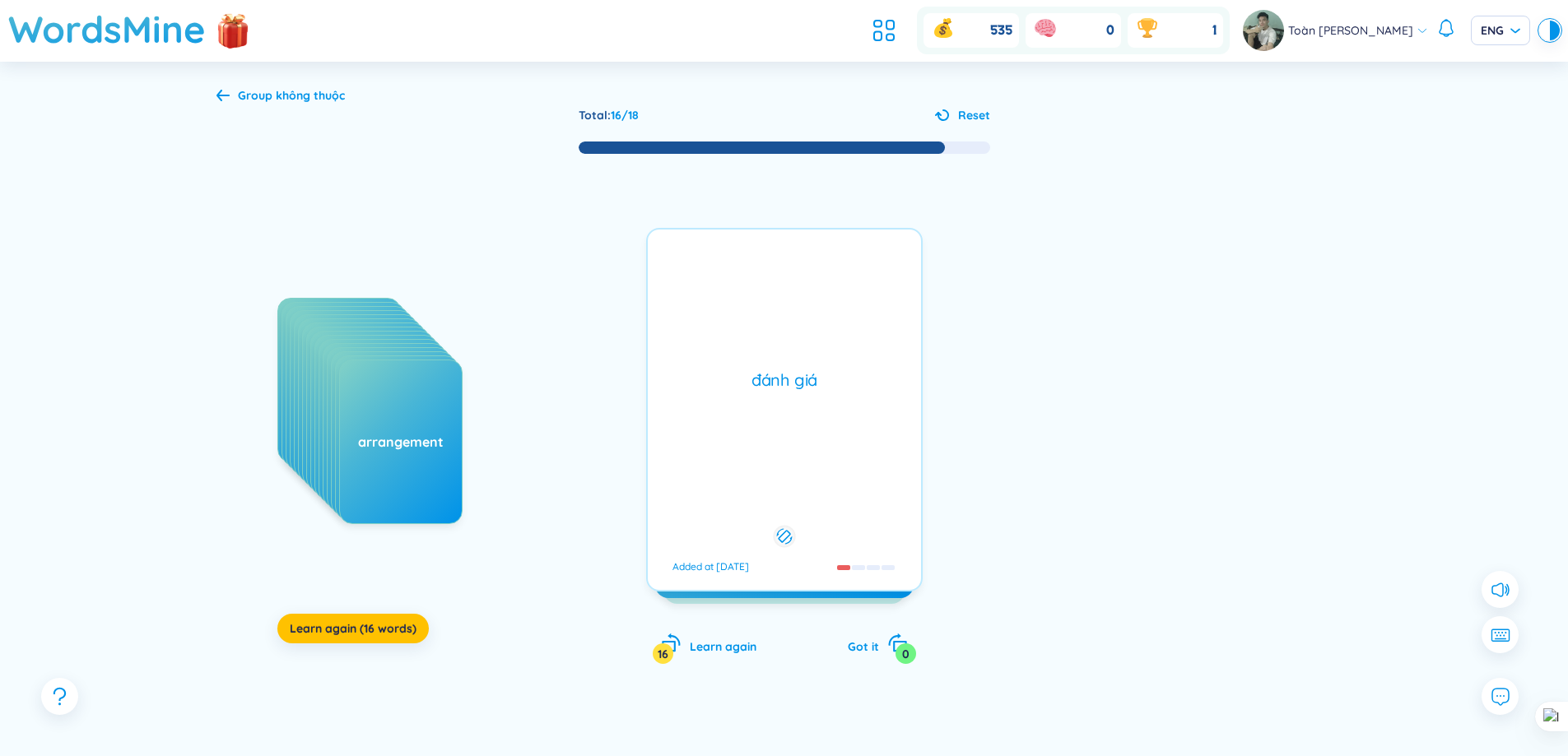
click at [769, 376] on div "đánh giá" at bounding box center [784, 380] width 257 height 23
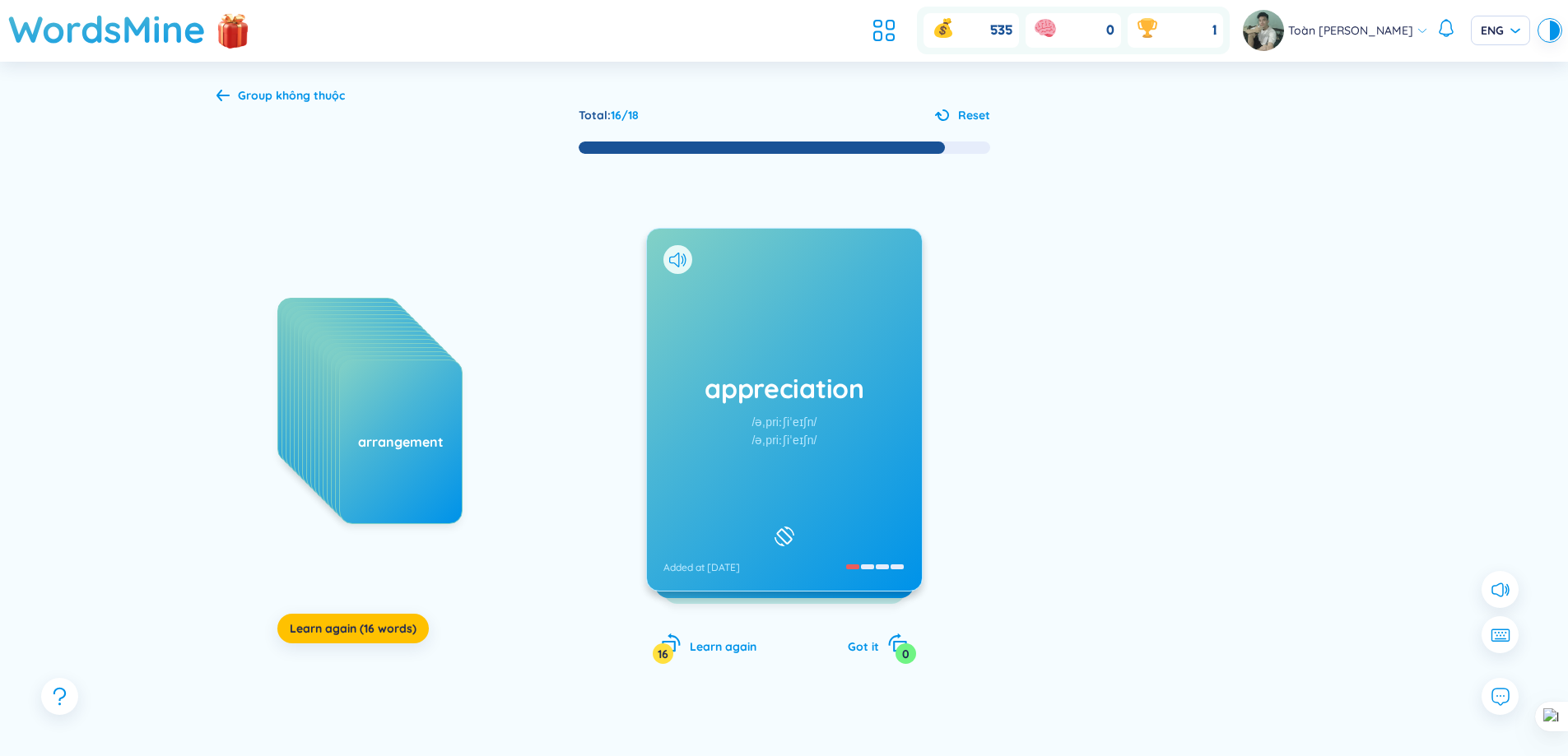
click at [761, 374] on h1 "appreciation" at bounding box center [784, 388] width 242 height 36
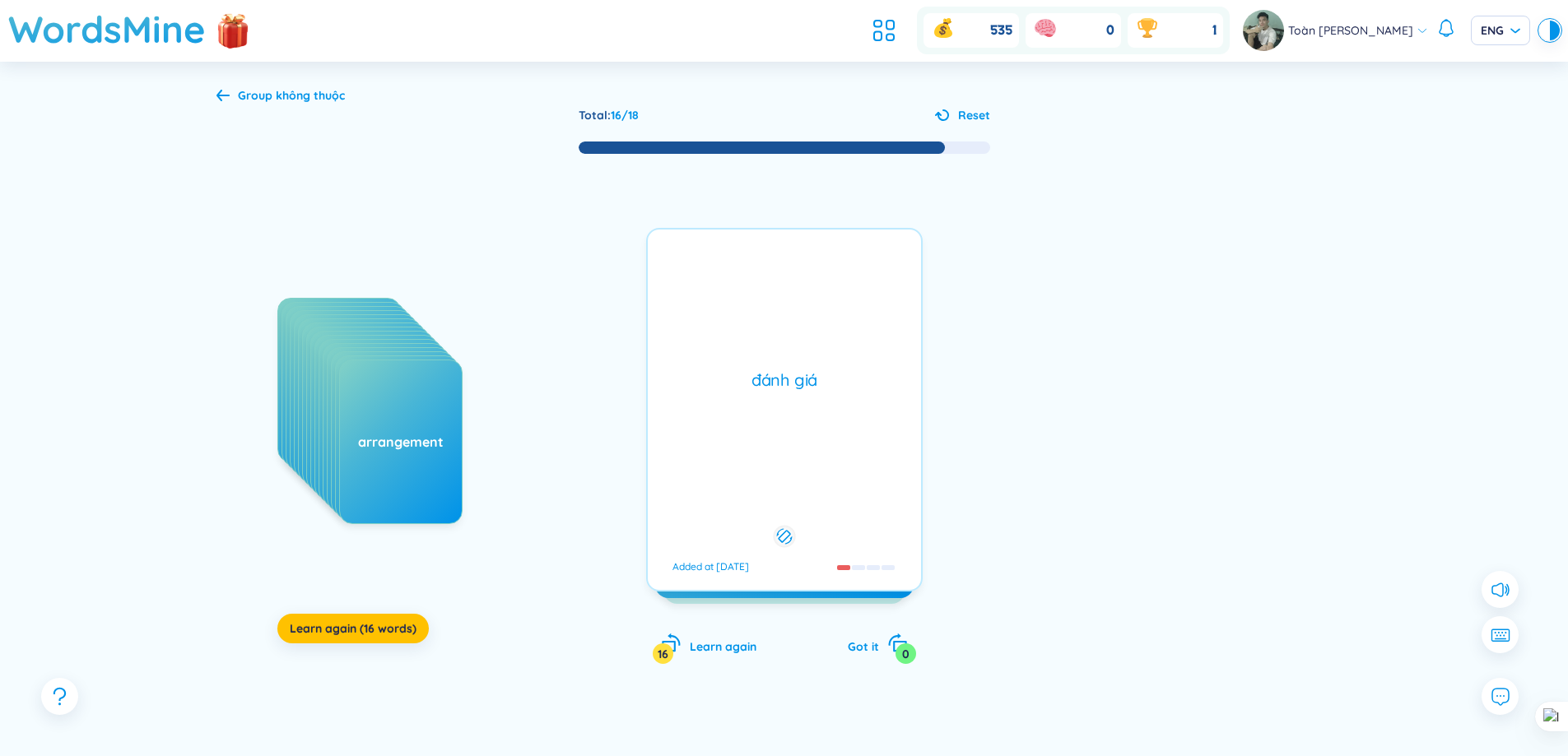
click at [761, 374] on div "đánh giá" at bounding box center [784, 380] width 257 height 23
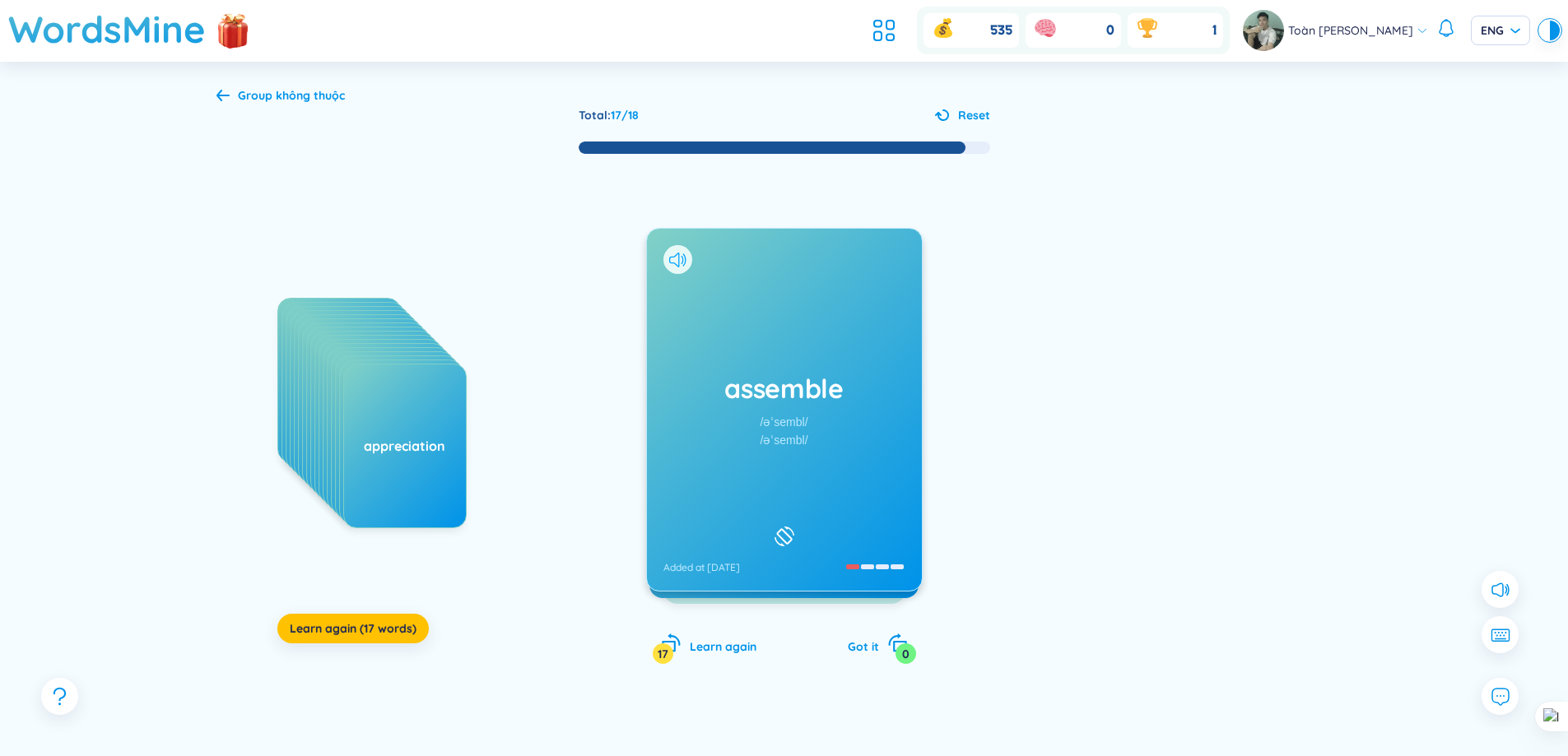
click at [685, 263] on icon at bounding box center [684, 260] width 4 height 12
click at [785, 374] on h1 "assemble" at bounding box center [784, 388] width 242 height 36
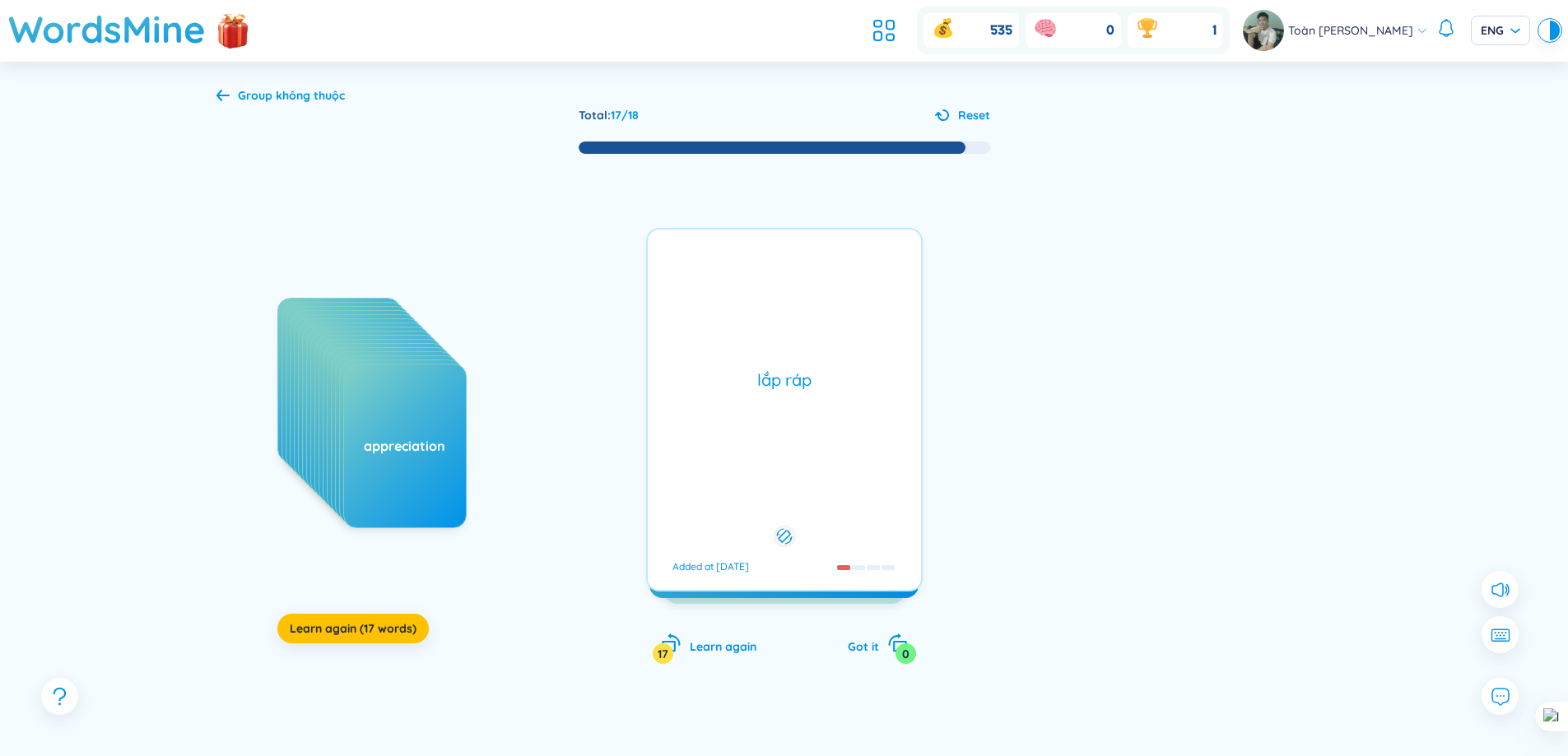
click at [785, 374] on div "lắp ráp" at bounding box center [784, 380] width 257 height 23
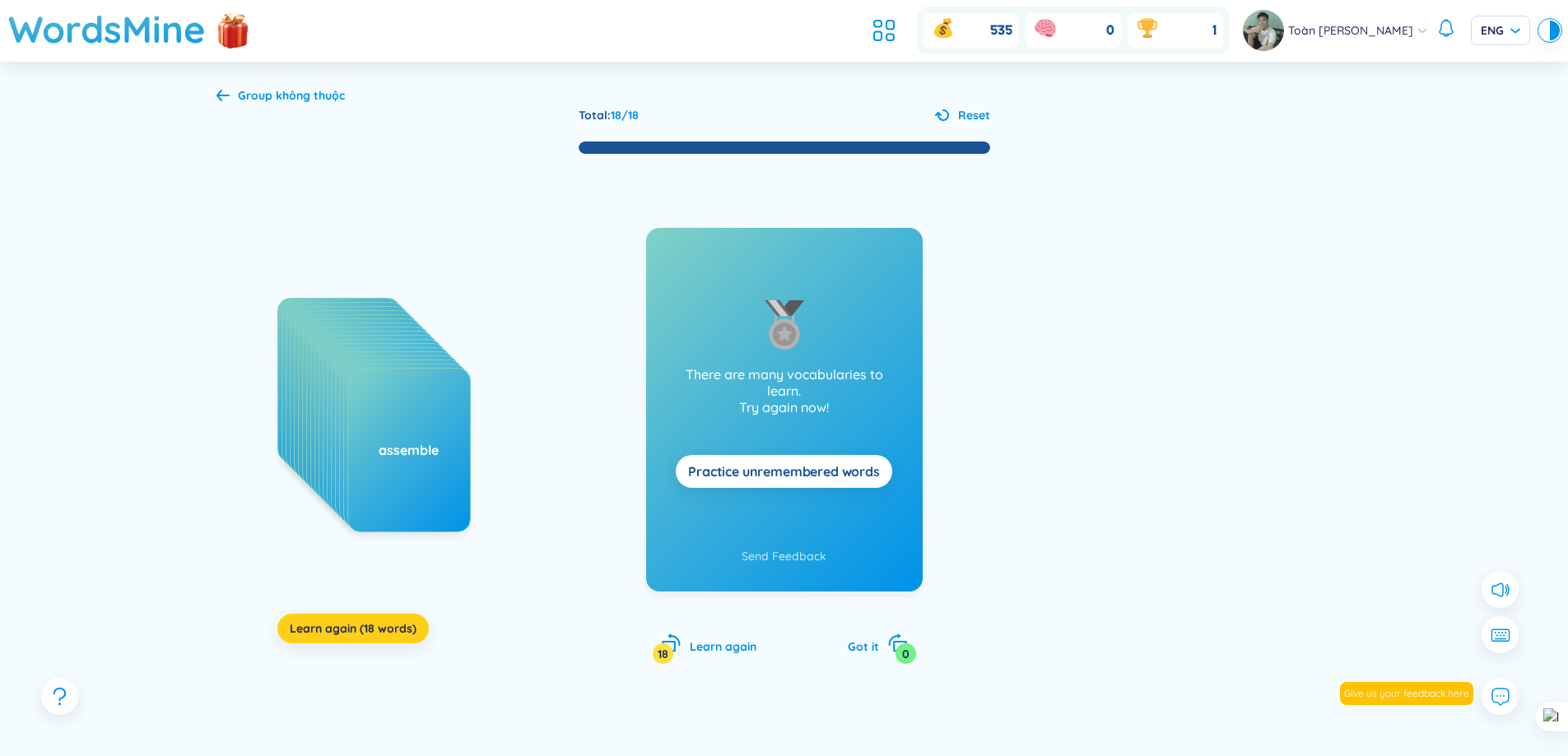
click at [396, 641] on button "Learn again (18 words)" at bounding box center [353, 629] width 152 height 30
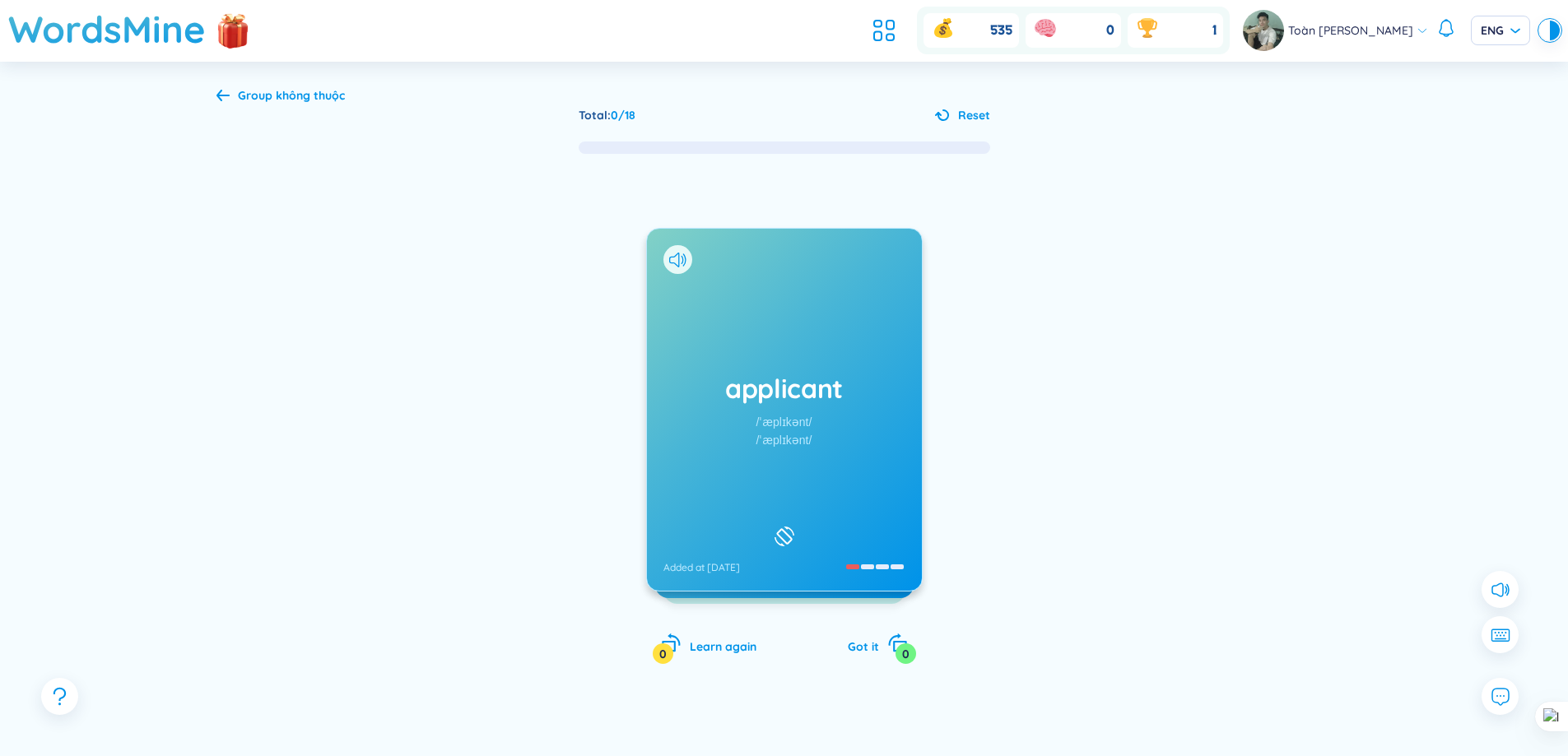
click at [806, 362] on div "applicant /ˈæplɪkənt/ /ˈæplɪkənt/ Added at [DATE]" at bounding box center [784, 410] width 275 height 362
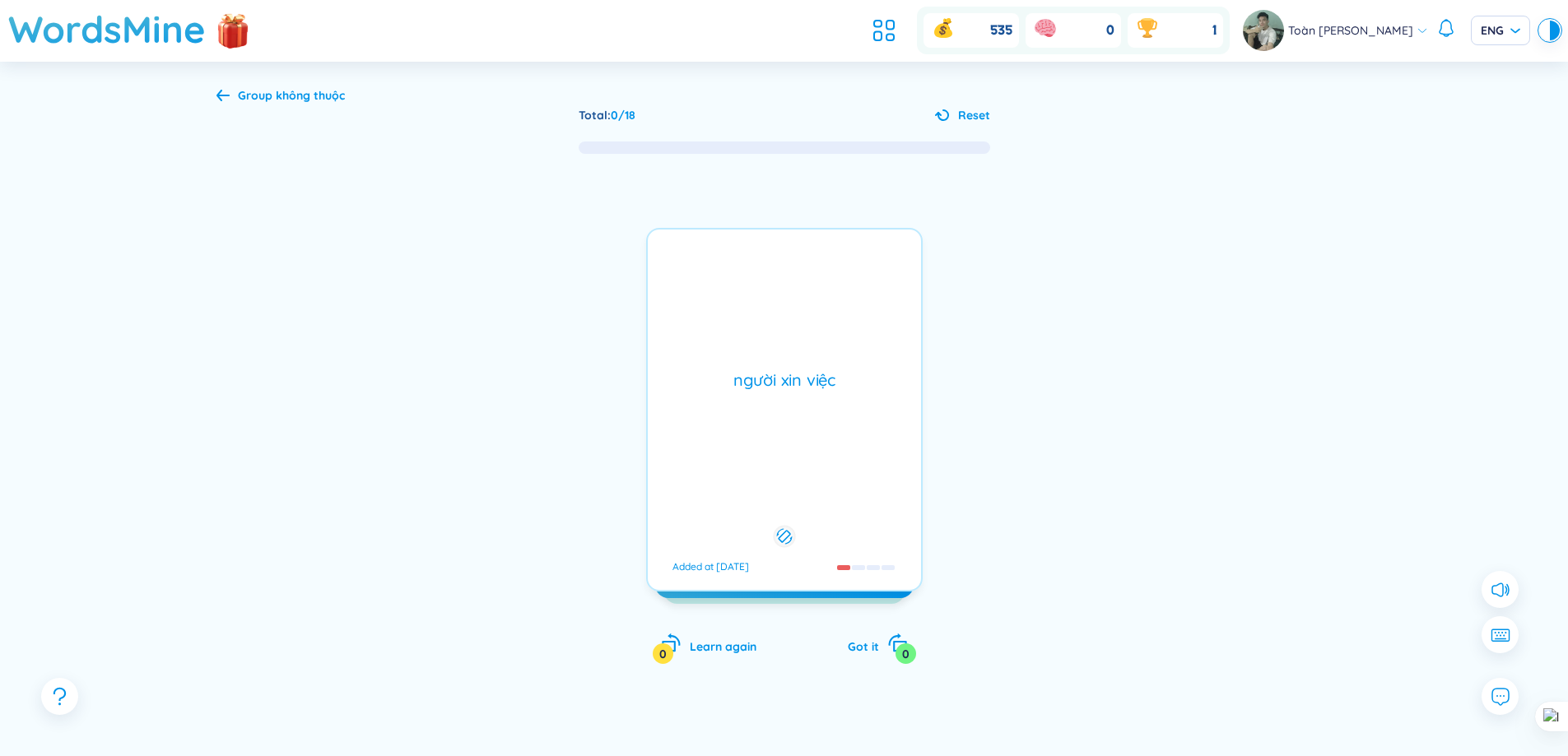
click at [805, 362] on div "người xin việc Added at [DATE]" at bounding box center [784, 410] width 276 height 364
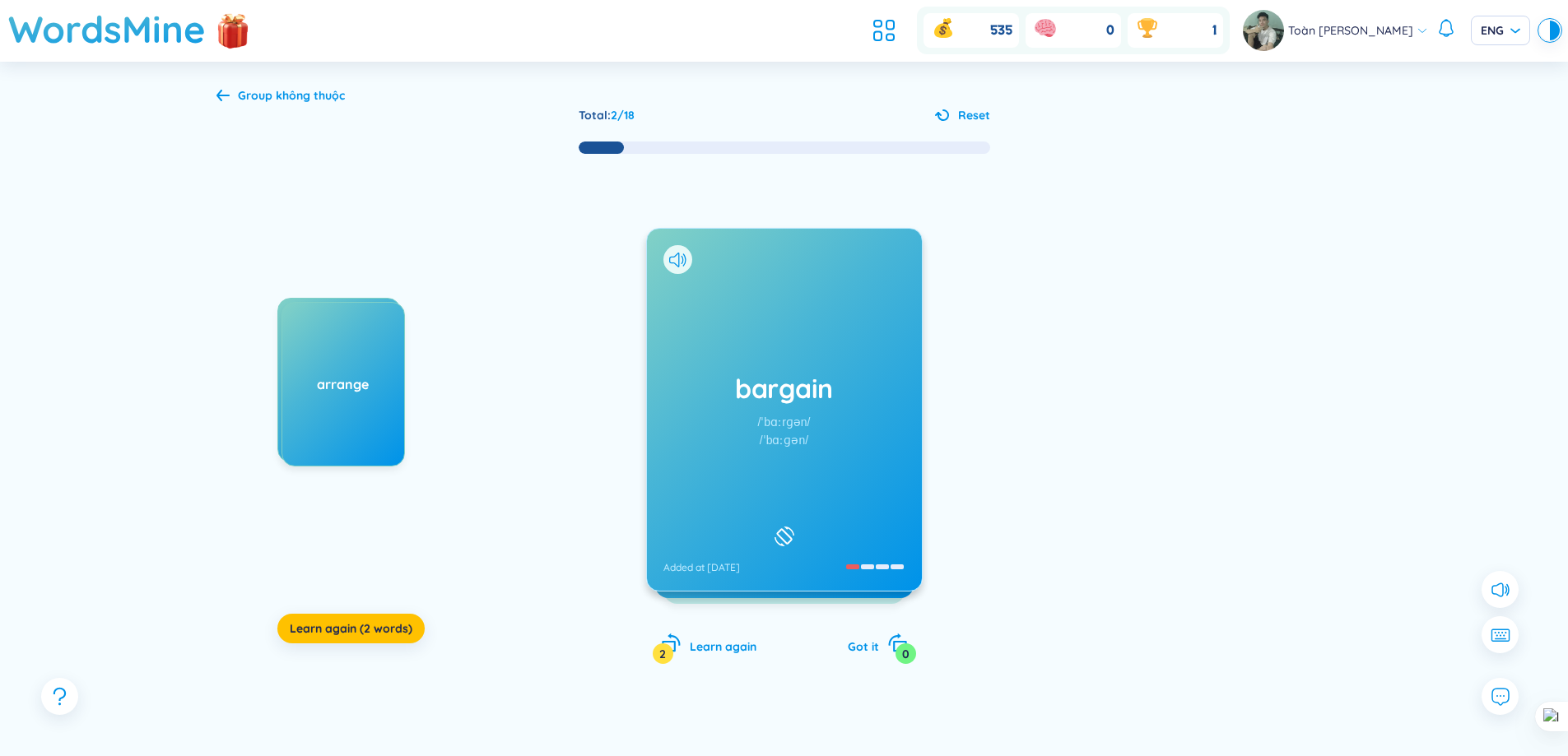
click at [870, 389] on h1 "bargain" at bounding box center [784, 388] width 242 height 36
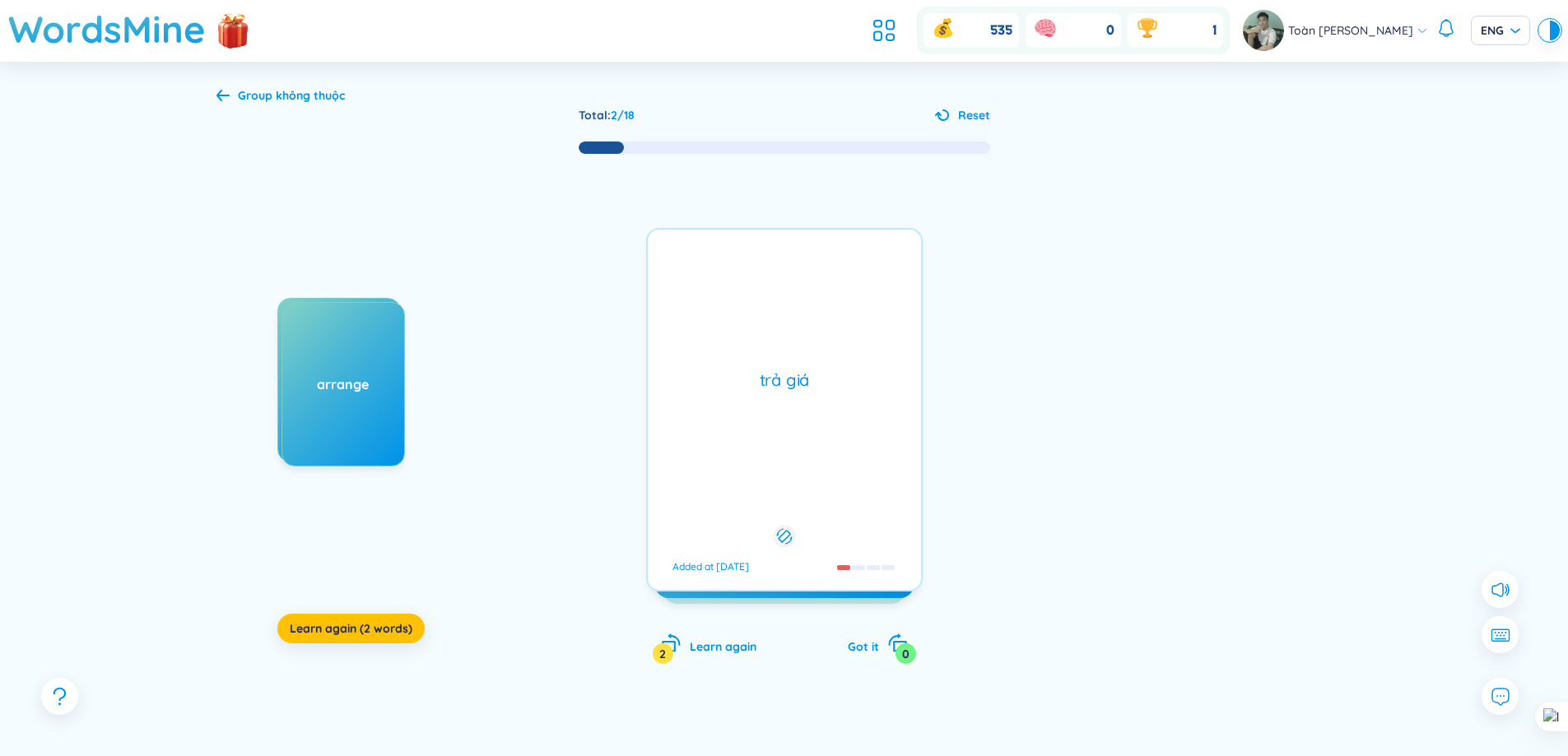
click at [870, 389] on div "trả giá" at bounding box center [784, 380] width 257 height 23
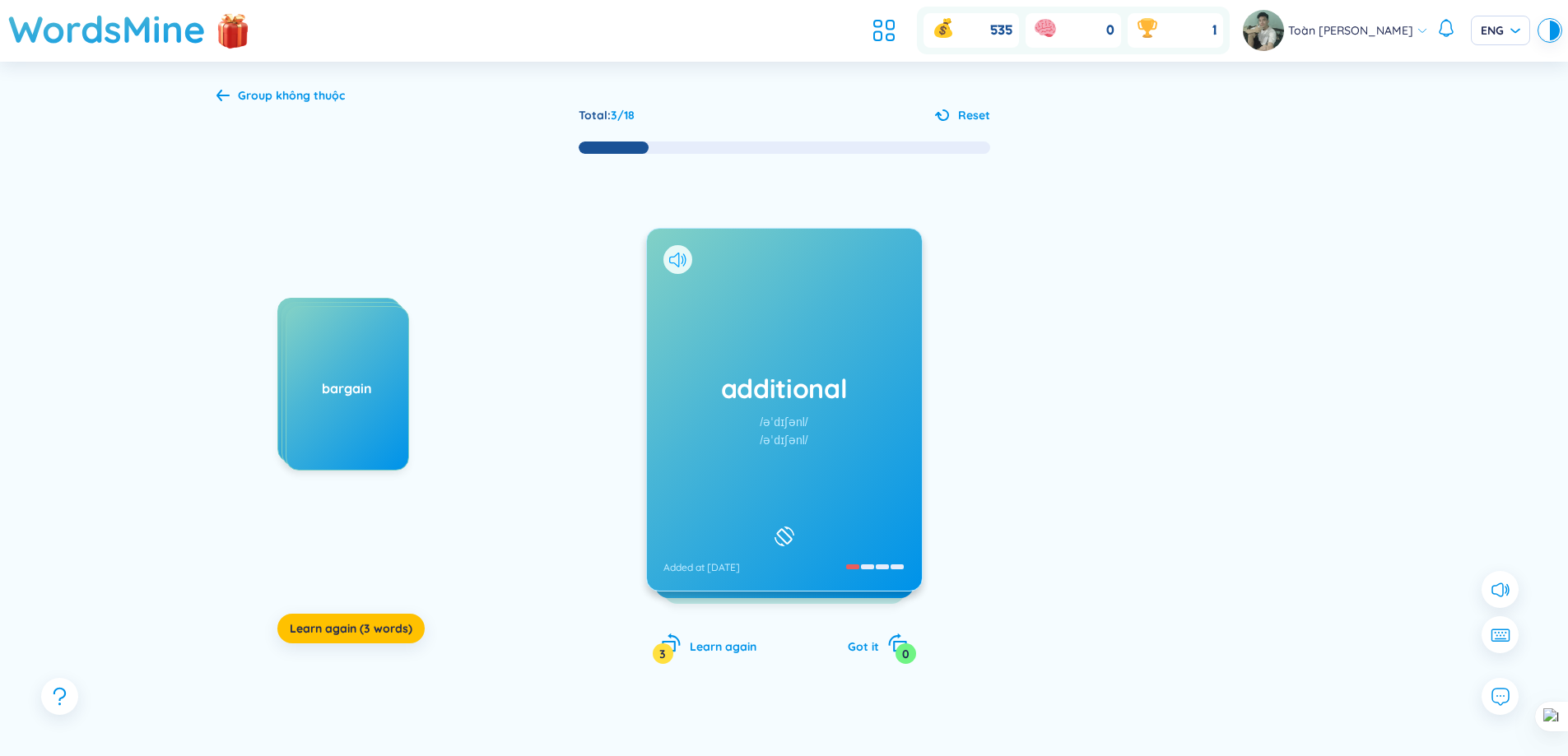
click at [675, 260] on icon at bounding box center [678, 260] width 18 height 15
click at [684, 250] on div at bounding box center [677, 260] width 29 height 29
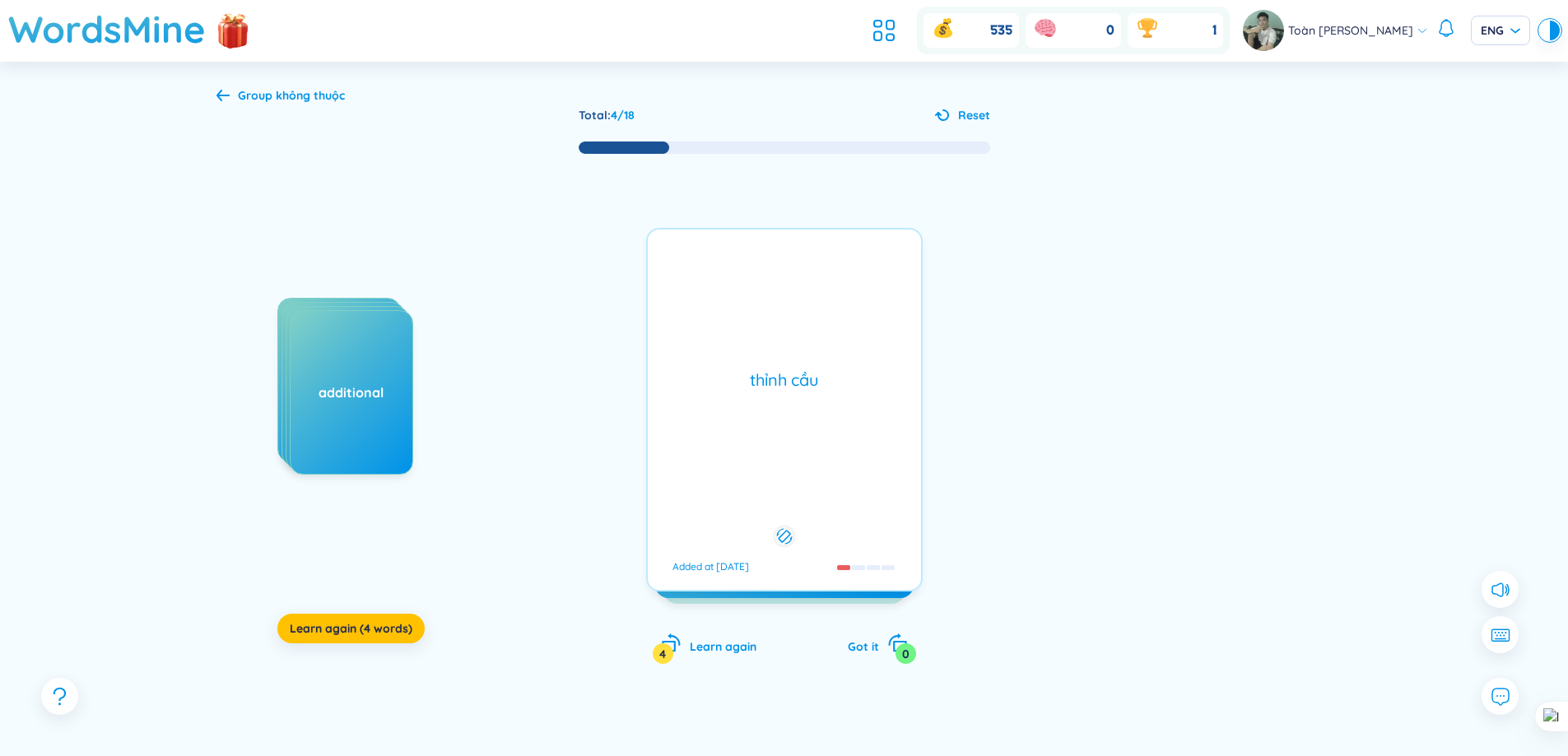
click at [698, 283] on div "thỉnh cầu Added at [DATE]" at bounding box center [784, 410] width 276 height 364
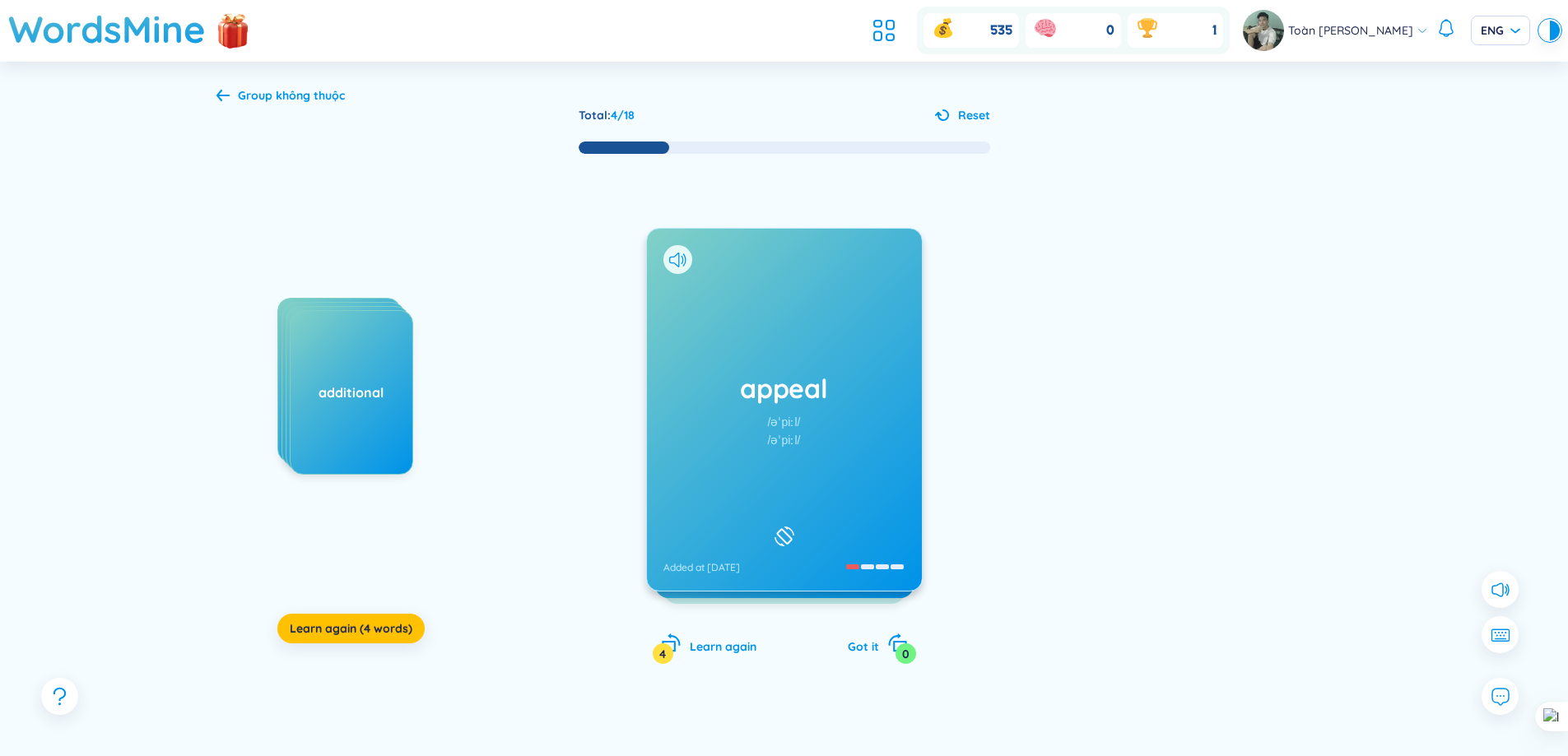
click at [674, 267] on icon at bounding box center [678, 260] width 18 height 15
click at [815, 362] on div "appreciate /əˈpriːʃieɪt/ /əˈpriːʃieɪt/ Added at [DATE]" at bounding box center [784, 410] width 275 height 362
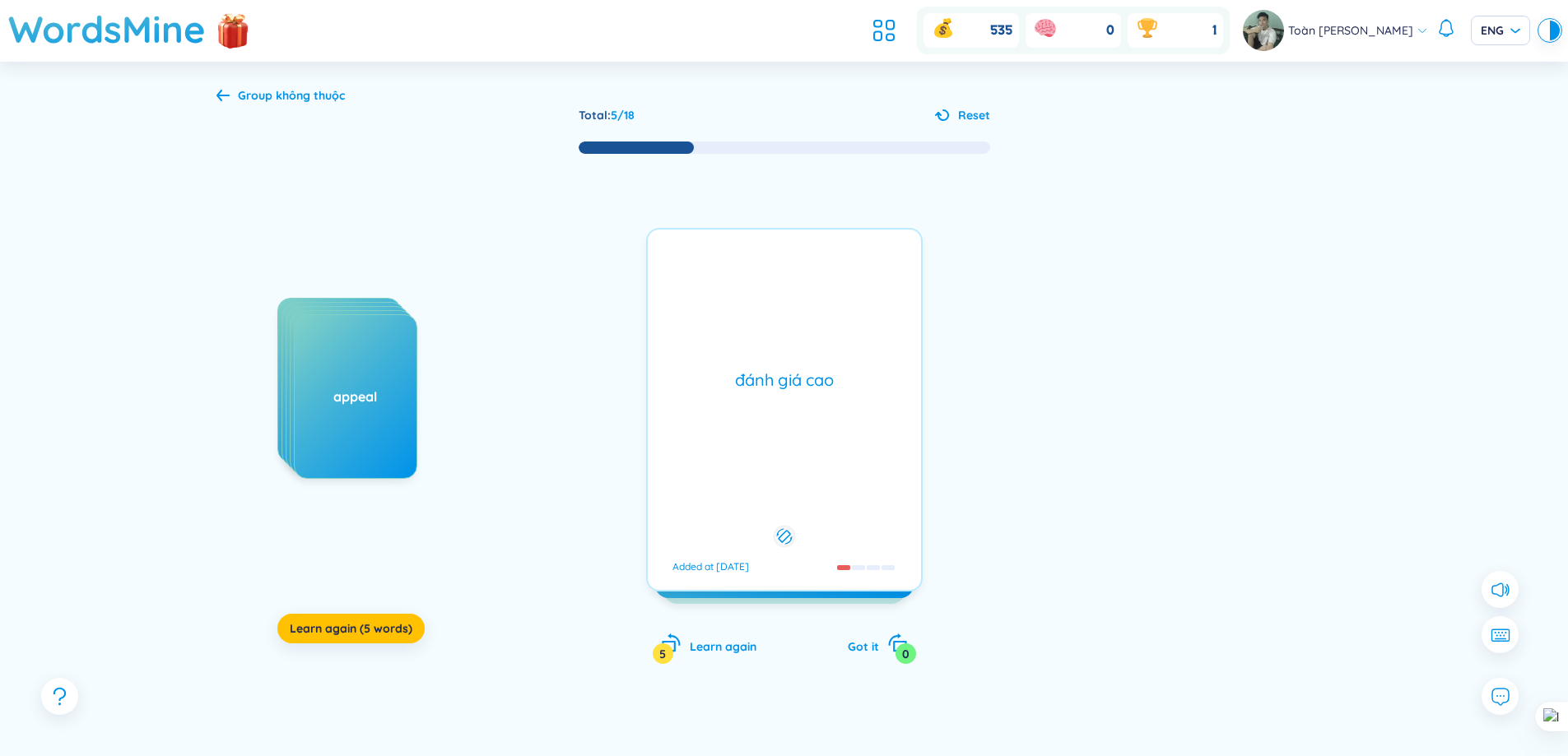
click at [815, 362] on div "đánh giá cao Added at [DATE]" at bounding box center [784, 410] width 276 height 364
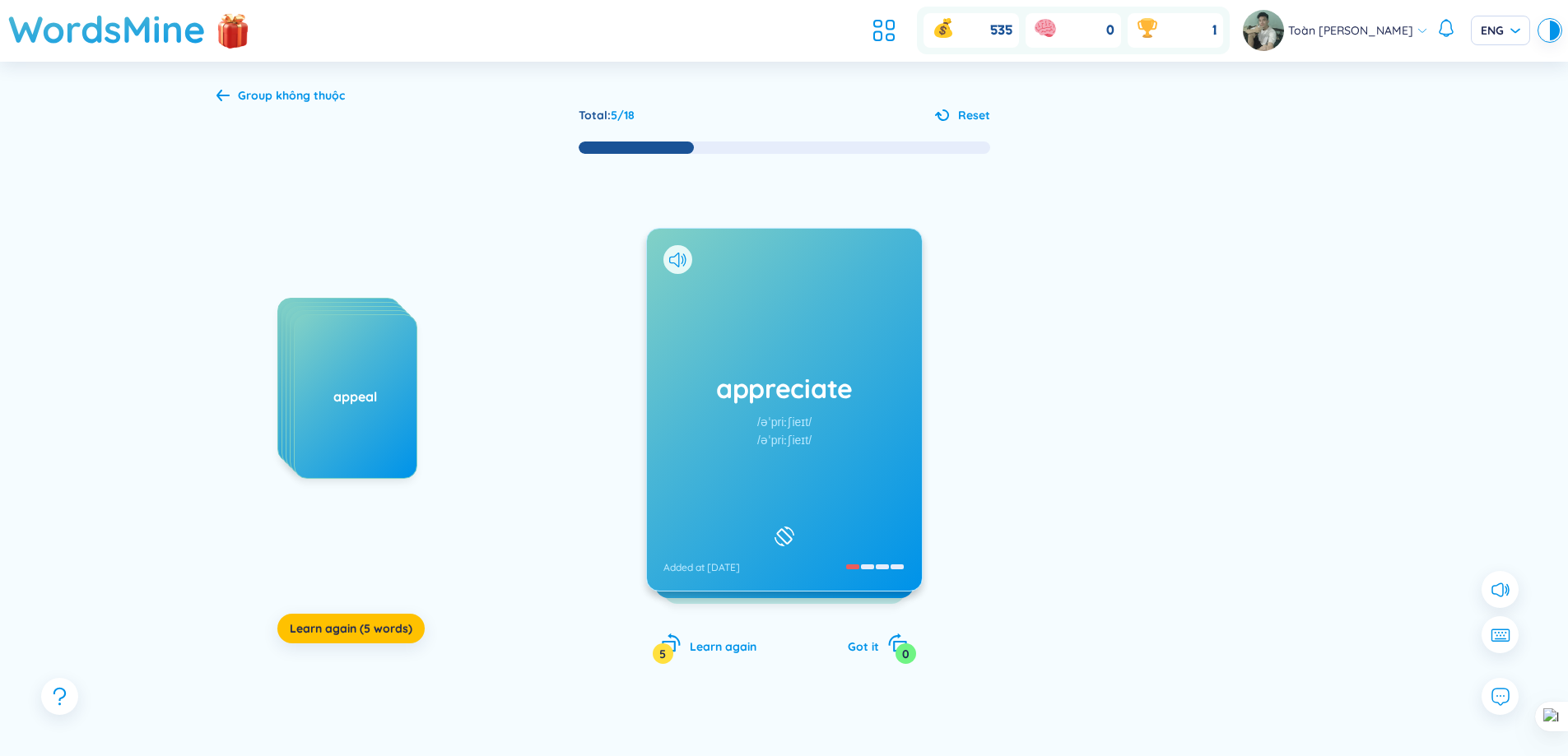
click at [666, 264] on div at bounding box center [677, 260] width 29 height 29
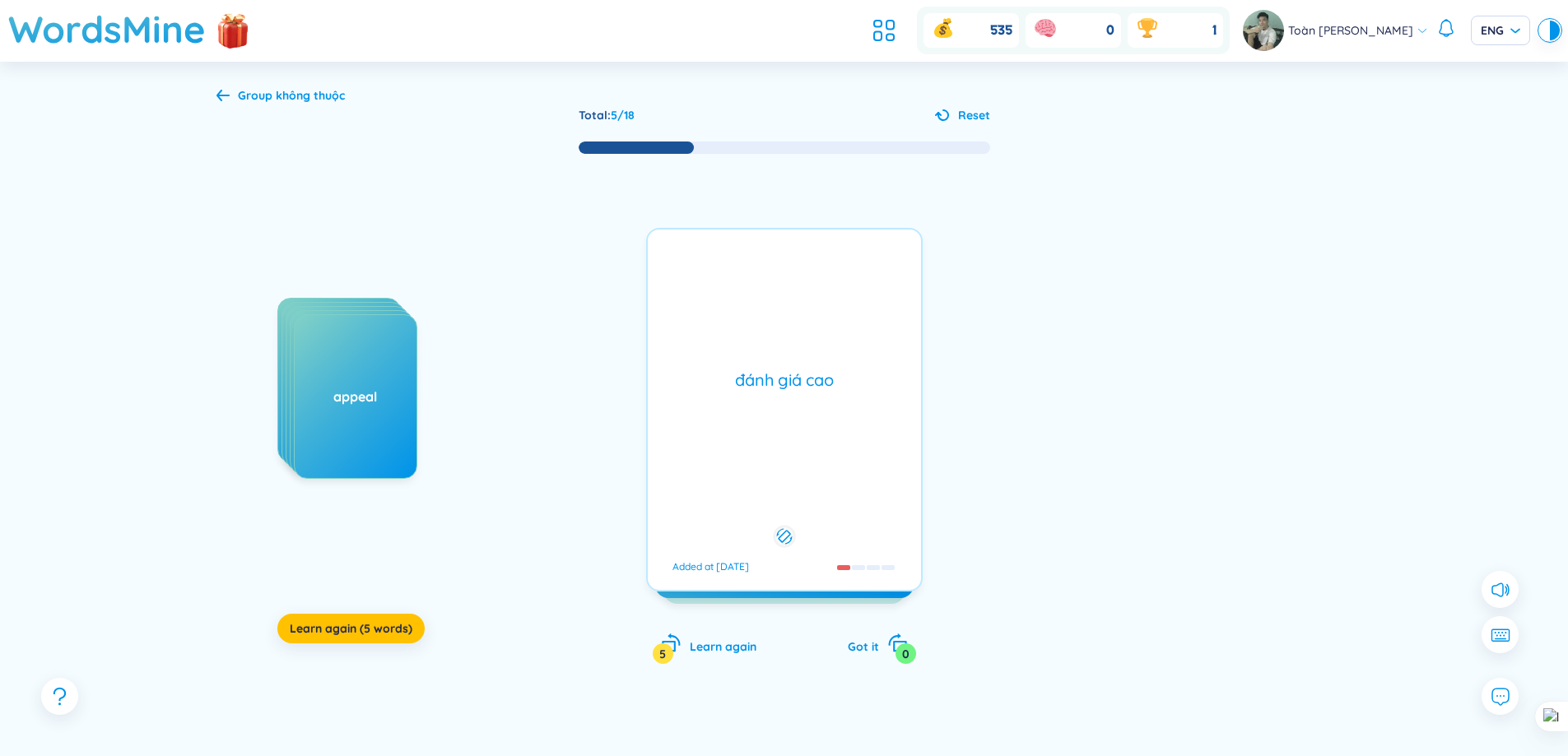
click at [684, 260] on div "appreciate /əˈpriːʃieɪt/ /əˈpriːʃieɪt/ Added at [DATE]" at bounding box center [784, 410] width 275 height 362
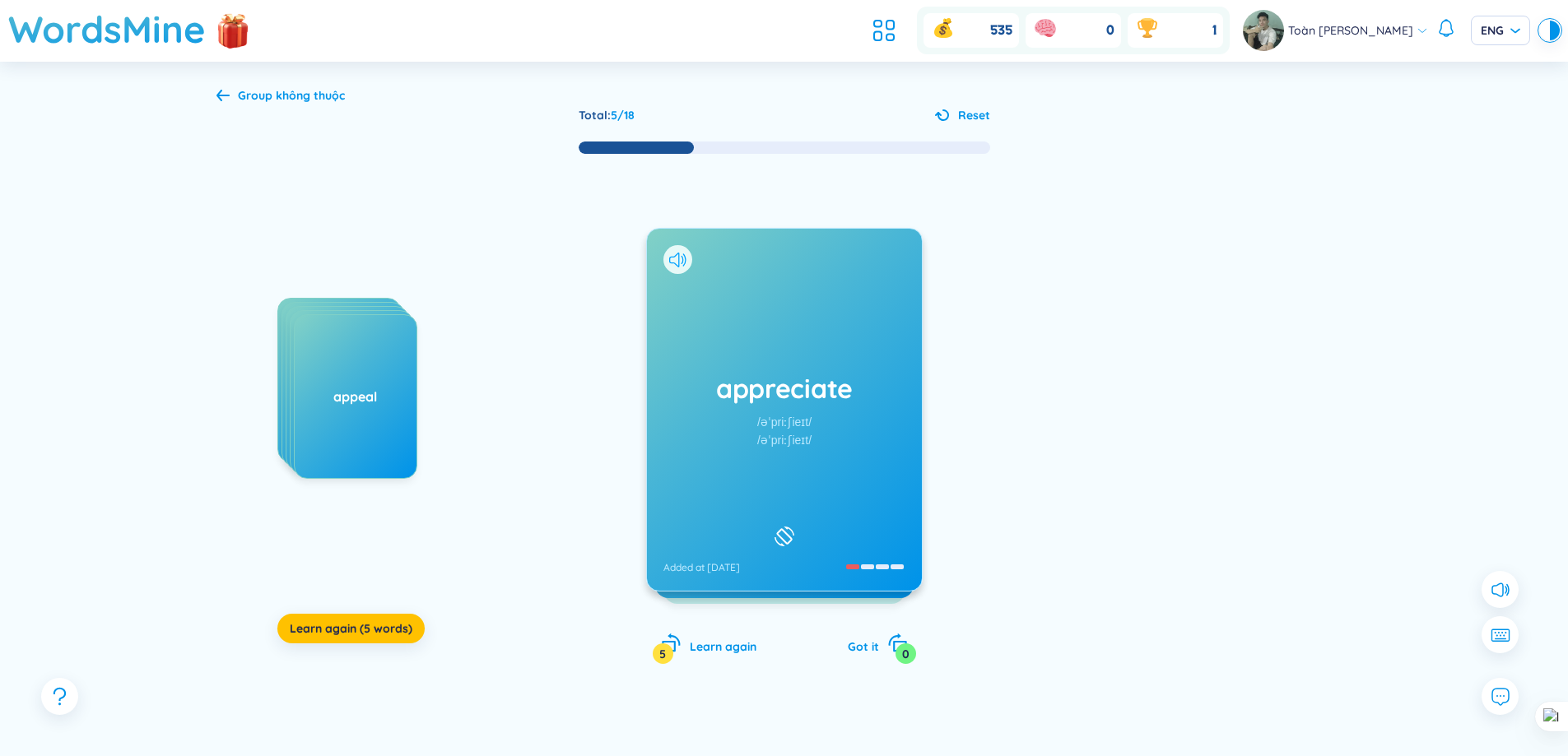
click at [676, 257] on icon at bounding box center [678, 260] width 18 height 15
click at [682, 270] on div at bounding box center [677, 260] width 29 height 29
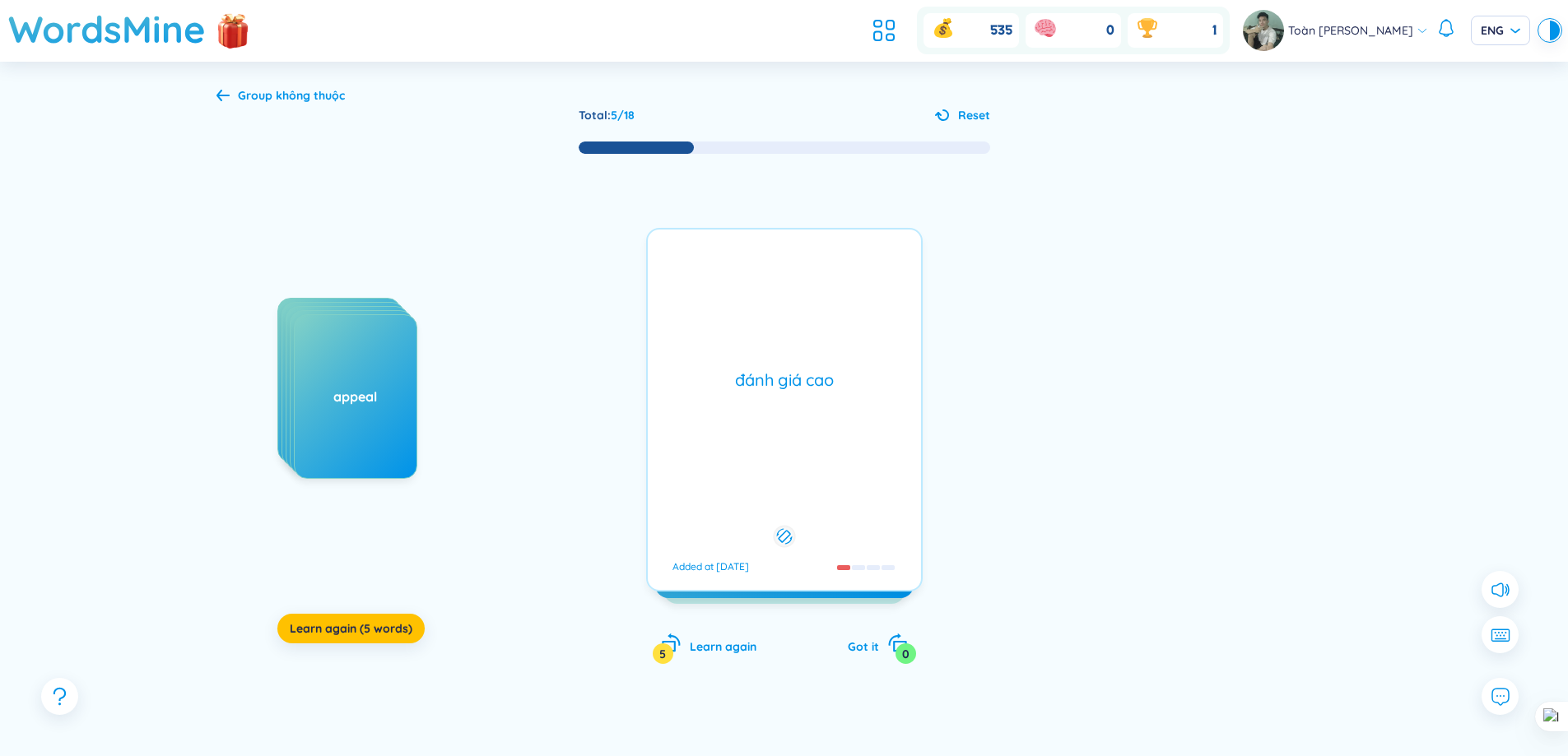
click at [682, 270] on div "appreciate /əˈpriːʃieɪt/ /əˈpriːʃieɪt/ Added at [DATE] đánh giá cao Added at [D…" at bounding box center [784, 410] width 276 height 364
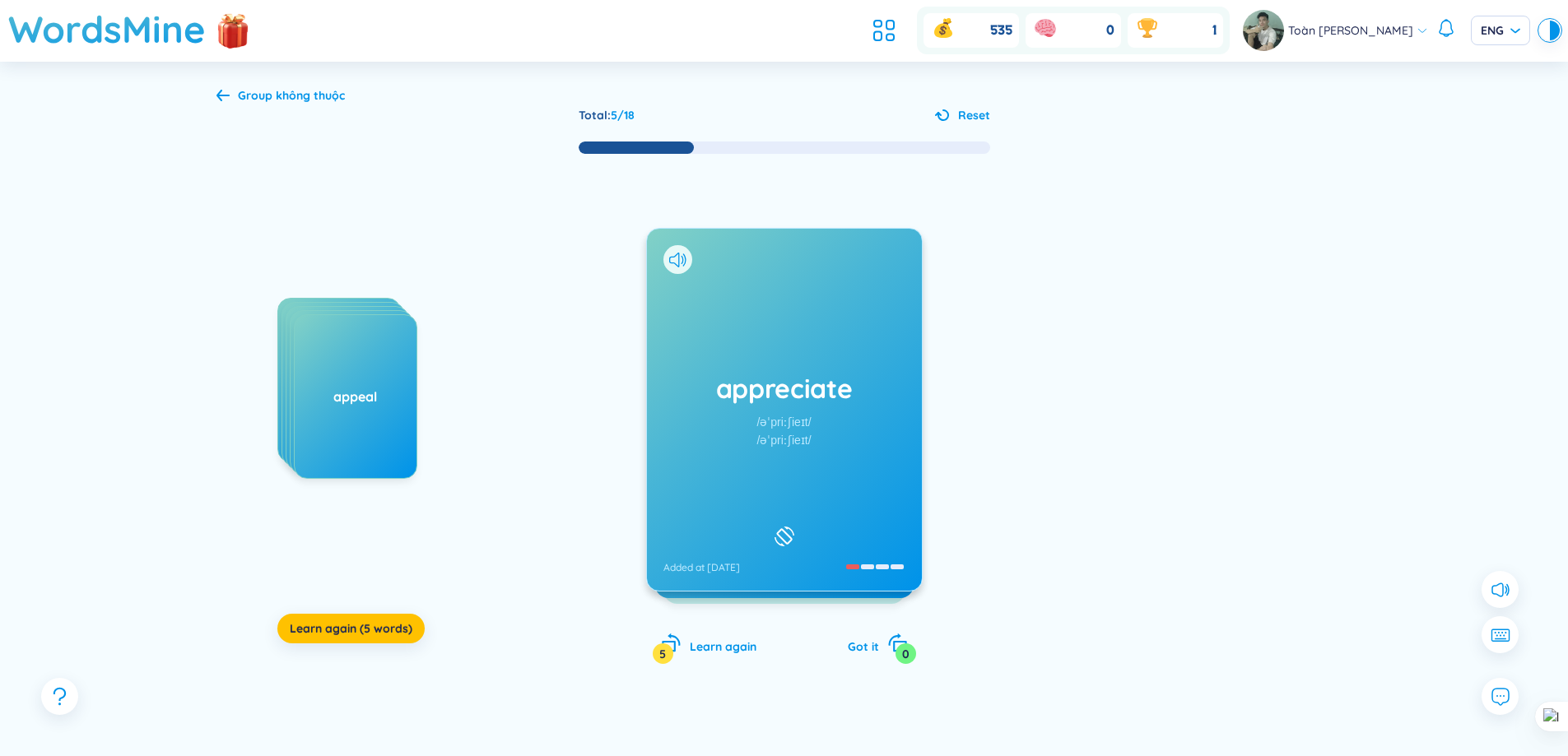
click at [681, 255] on icon at bounding box center [678, 260] width 18 height 15
drag, startPoint x: 760, startPoint y: 377, endPoint x: 757, endPoint y: 389, distance: 12.4
click at [761, 379] on h1 "availability" at bounding box center [784, 388] width 242 height 36
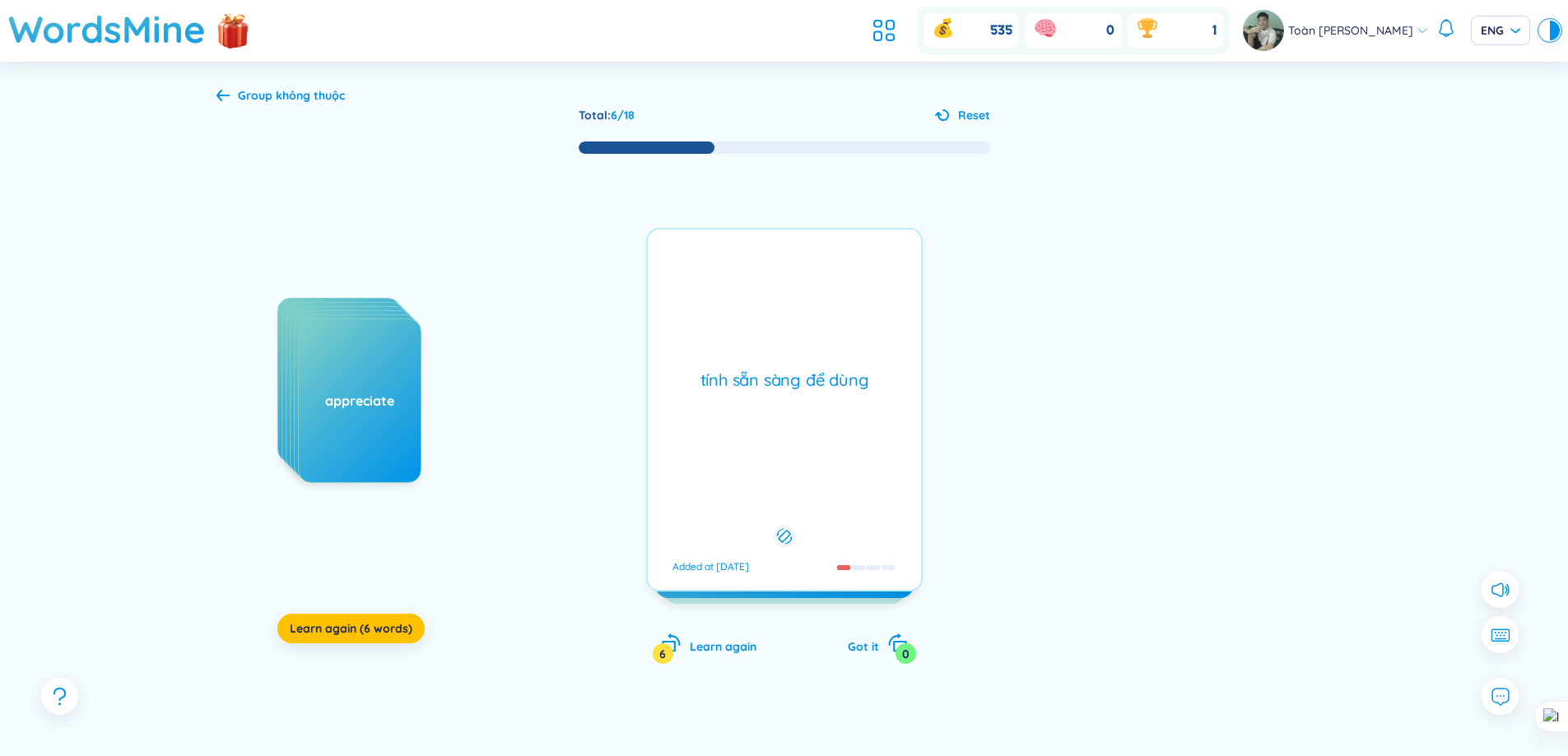
click at [757, 389] on div "tính sẵn sàng để dùng" at bounding box center [784, 380] width 257 height 23
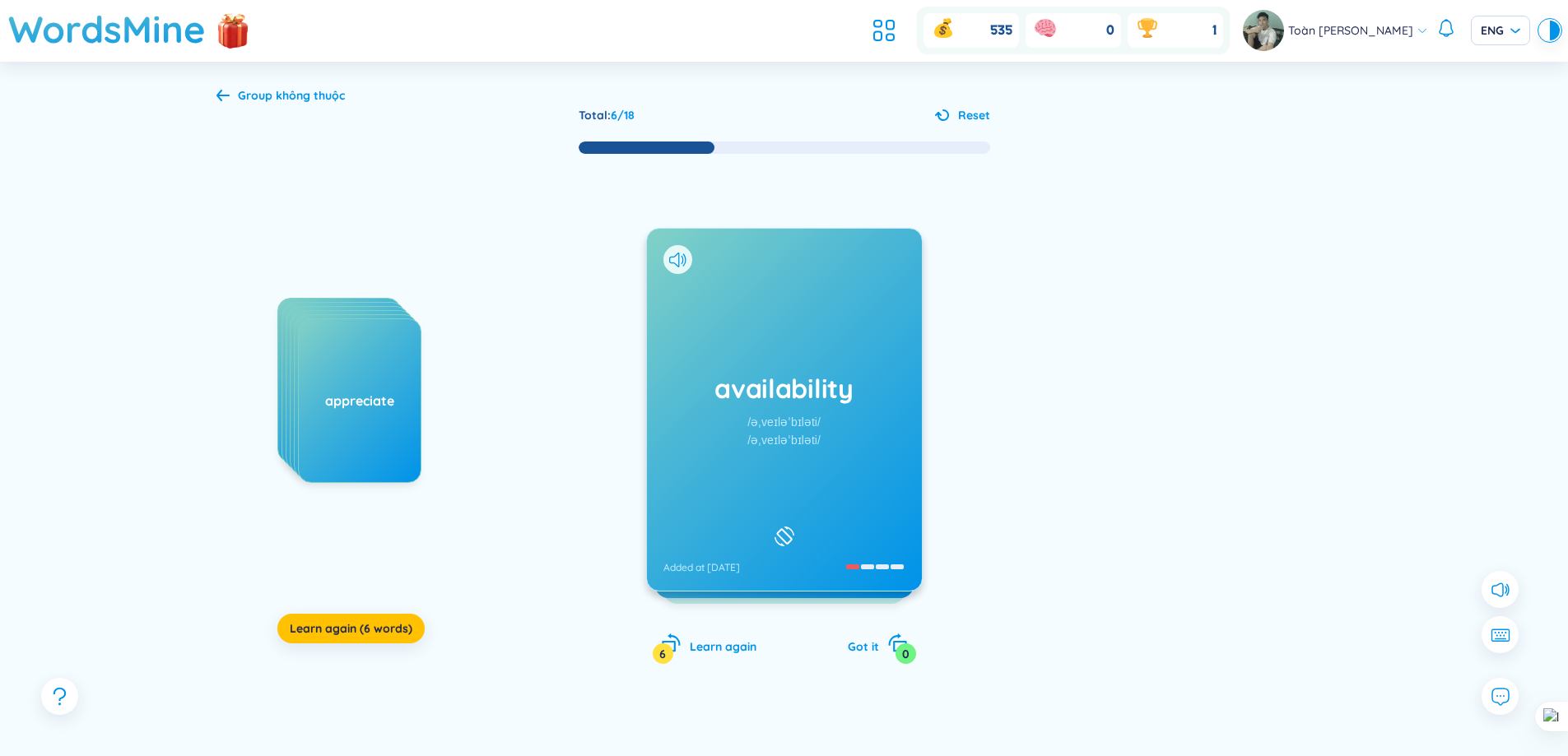
click at [757, 389] on div "availability /əˌveɪləˈbɪləti/ /əˌveɪləˈbɪləti/ Added at [DATE]" at bounding box center [784, 410] width 276 height 364
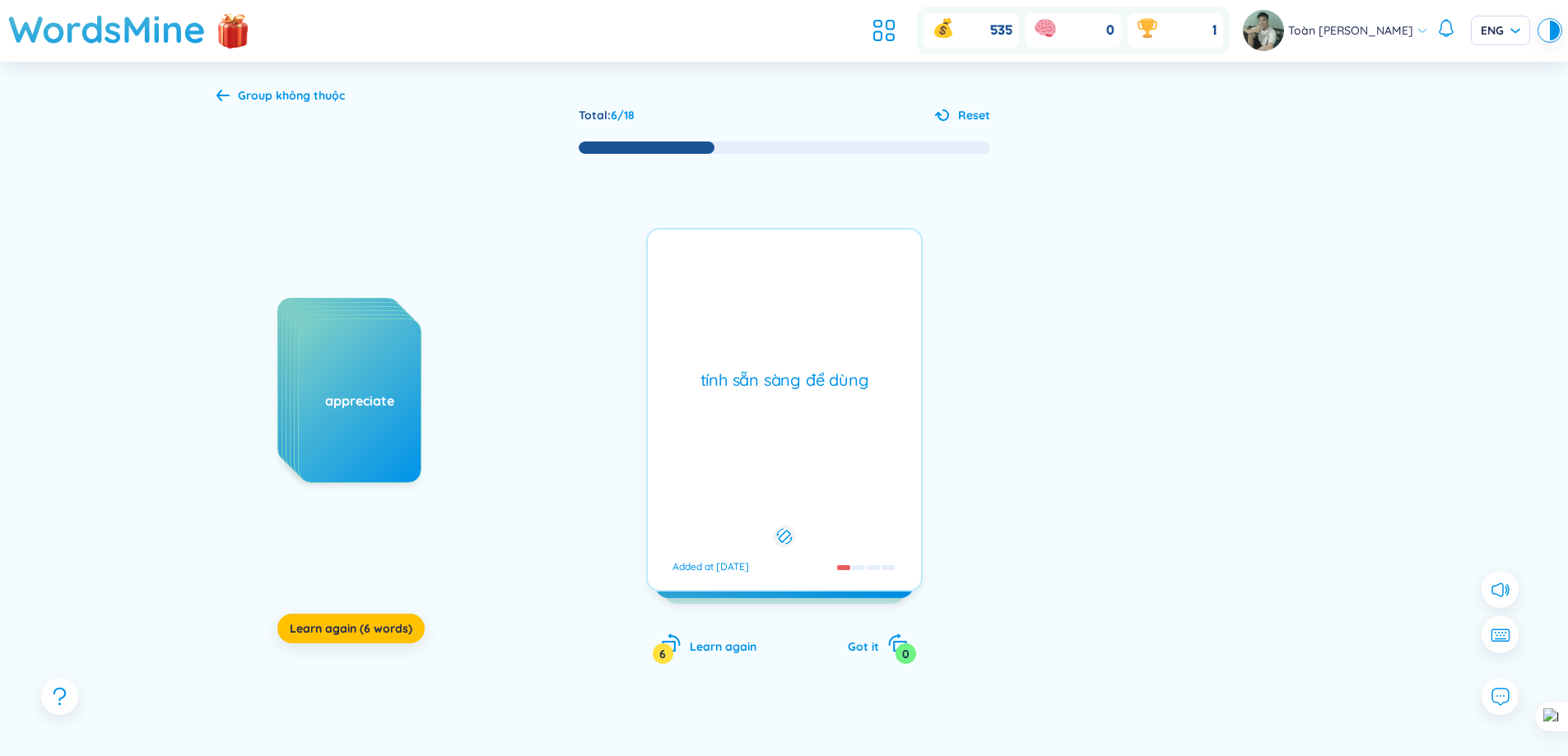
click at [757, 389] on div "tính sẵn sàng để dùng" at bounding box center [784, 380] width 257 height 23
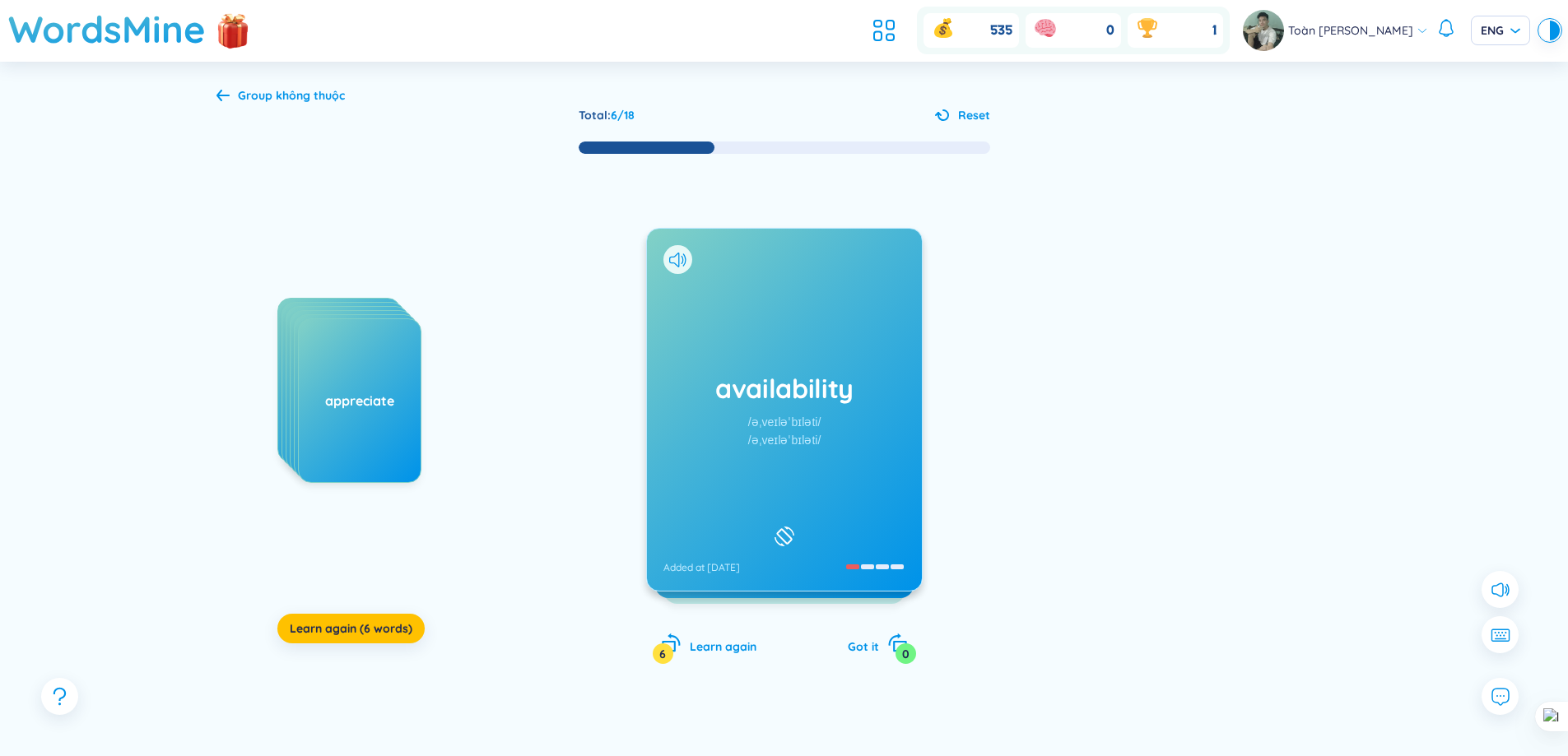
click at [757, 389] on h1 "availability" at bounding box center [784, 388] width 242 height 36
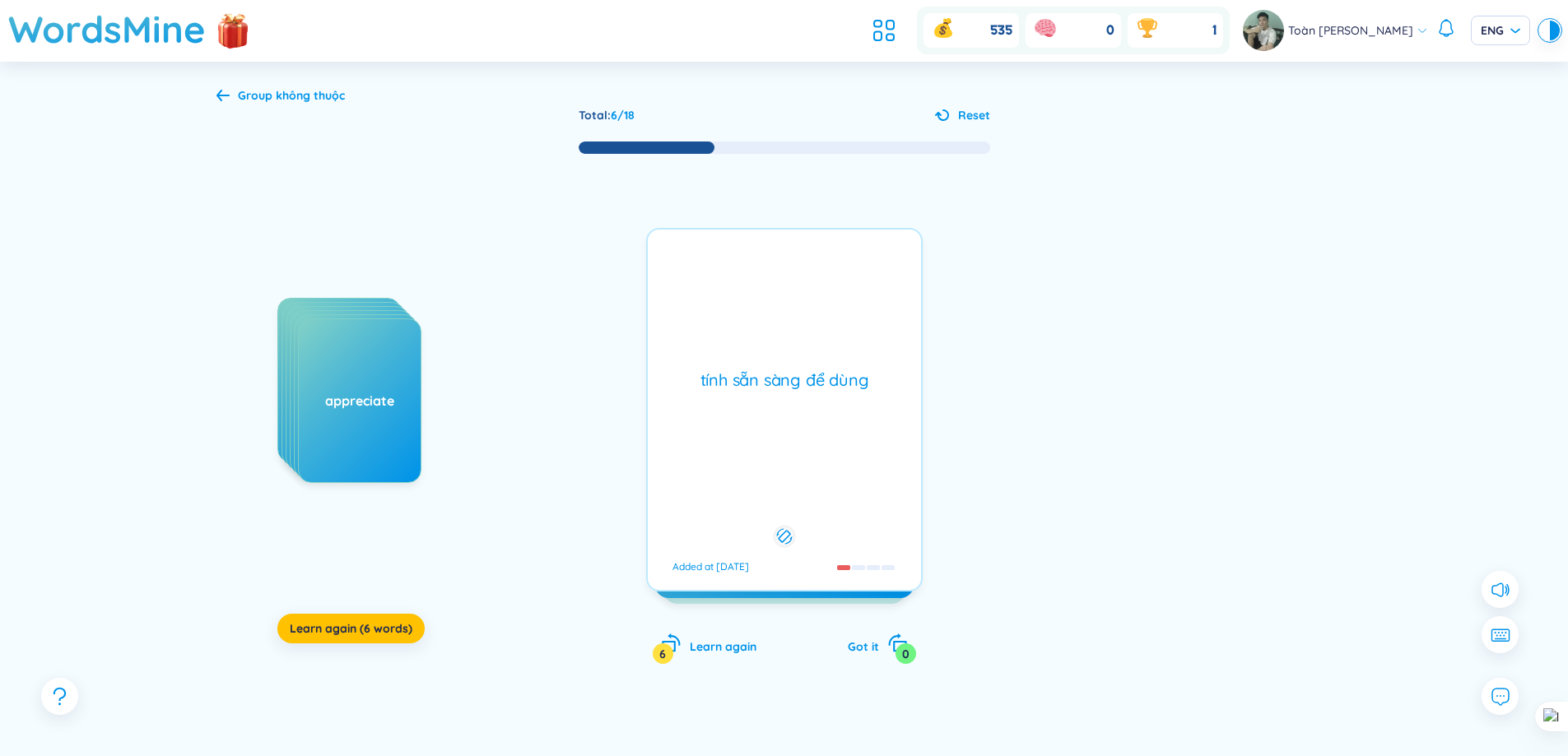
click at [757, 389] on div "tính sẵn sàng để dùng" at bounding box center [784, 380] width 257 height 23
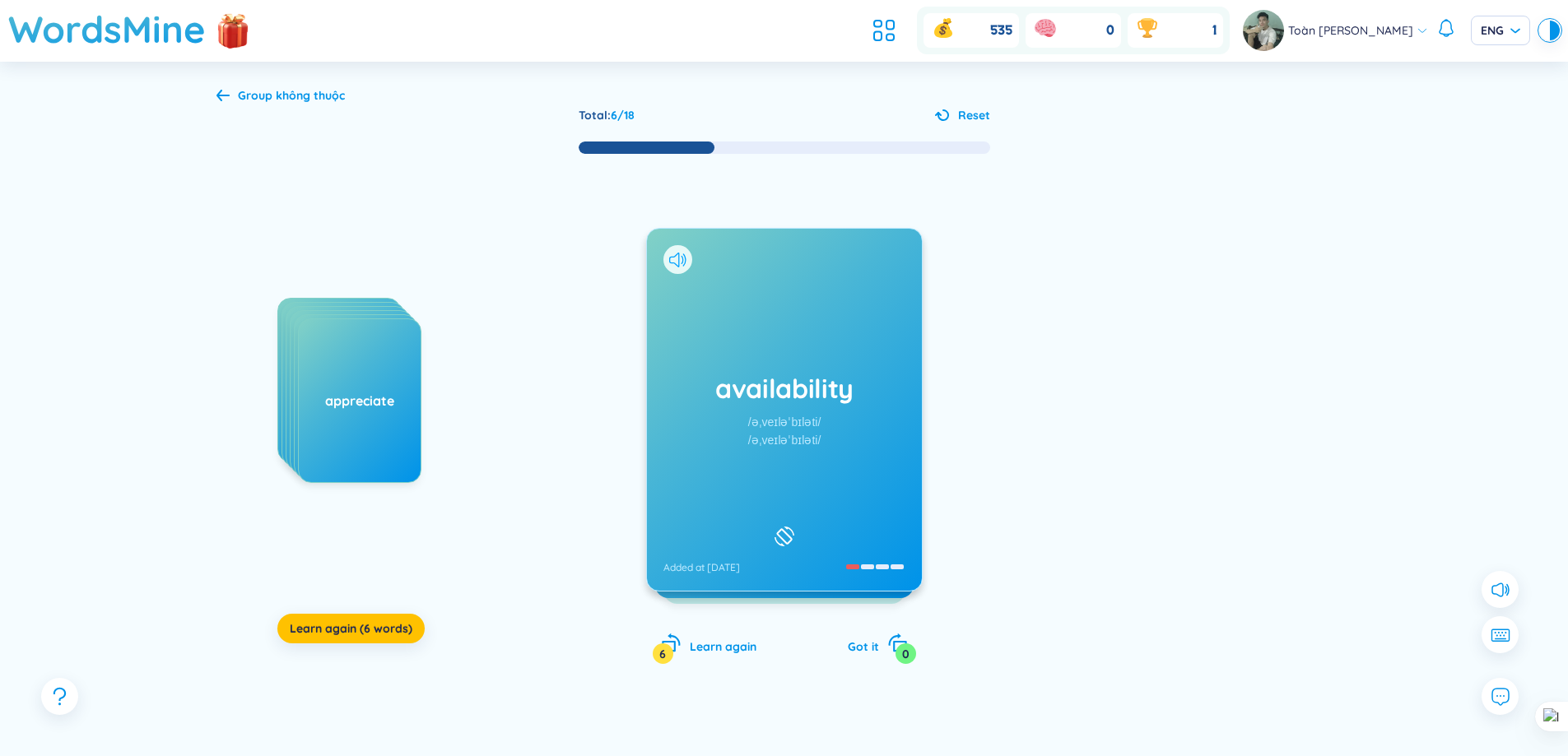
click at [678, 263] on icon at bounding box center [674, 260] width 10 height 15
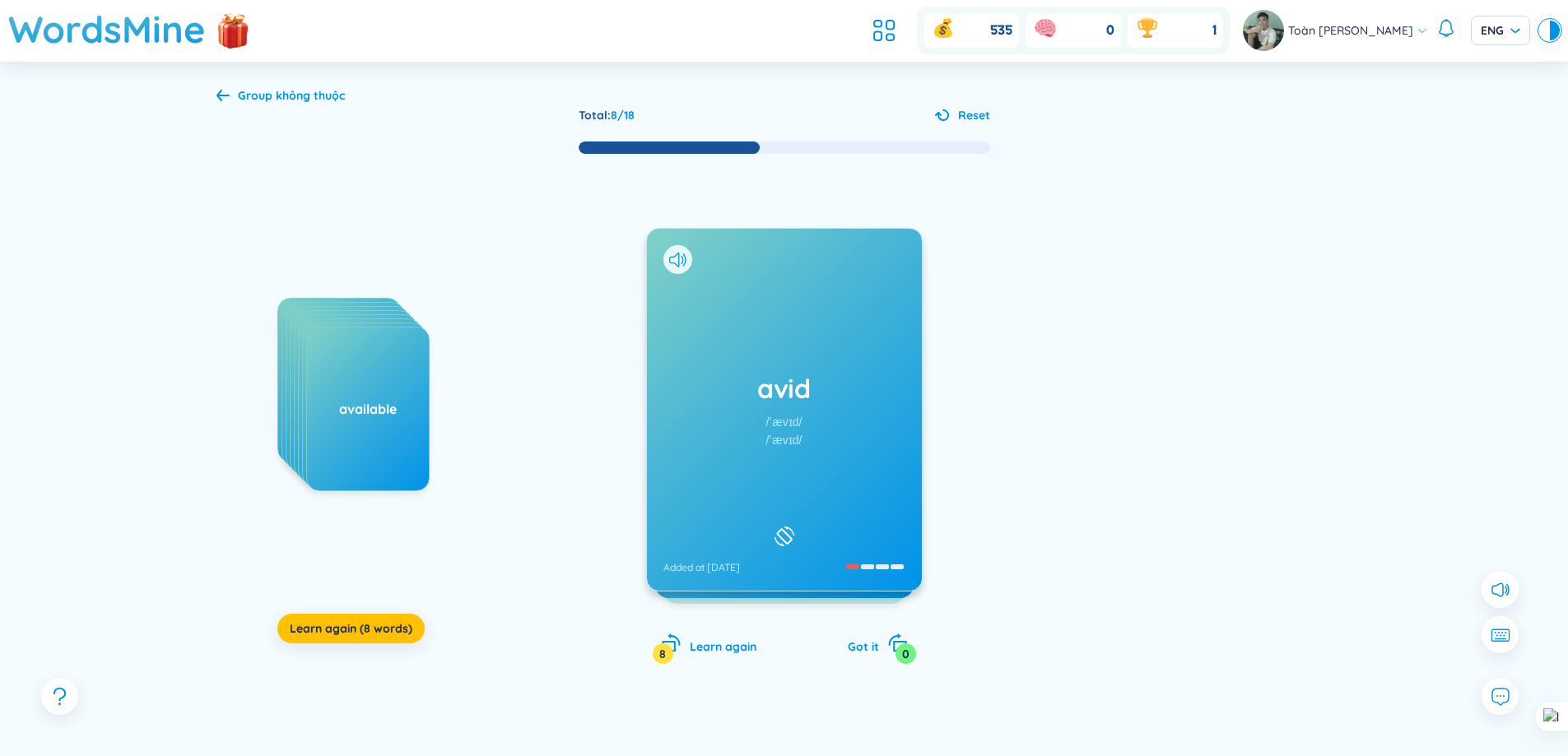
click at [380, 419] on div "available" at bounding box center [368, 409] width 124 height 165
click at [695, 262] on div "avid /ˈævɪd/ /ˈævɪd/ Added at [DATE]" at bounding box center [784, 410] width 275 height 362
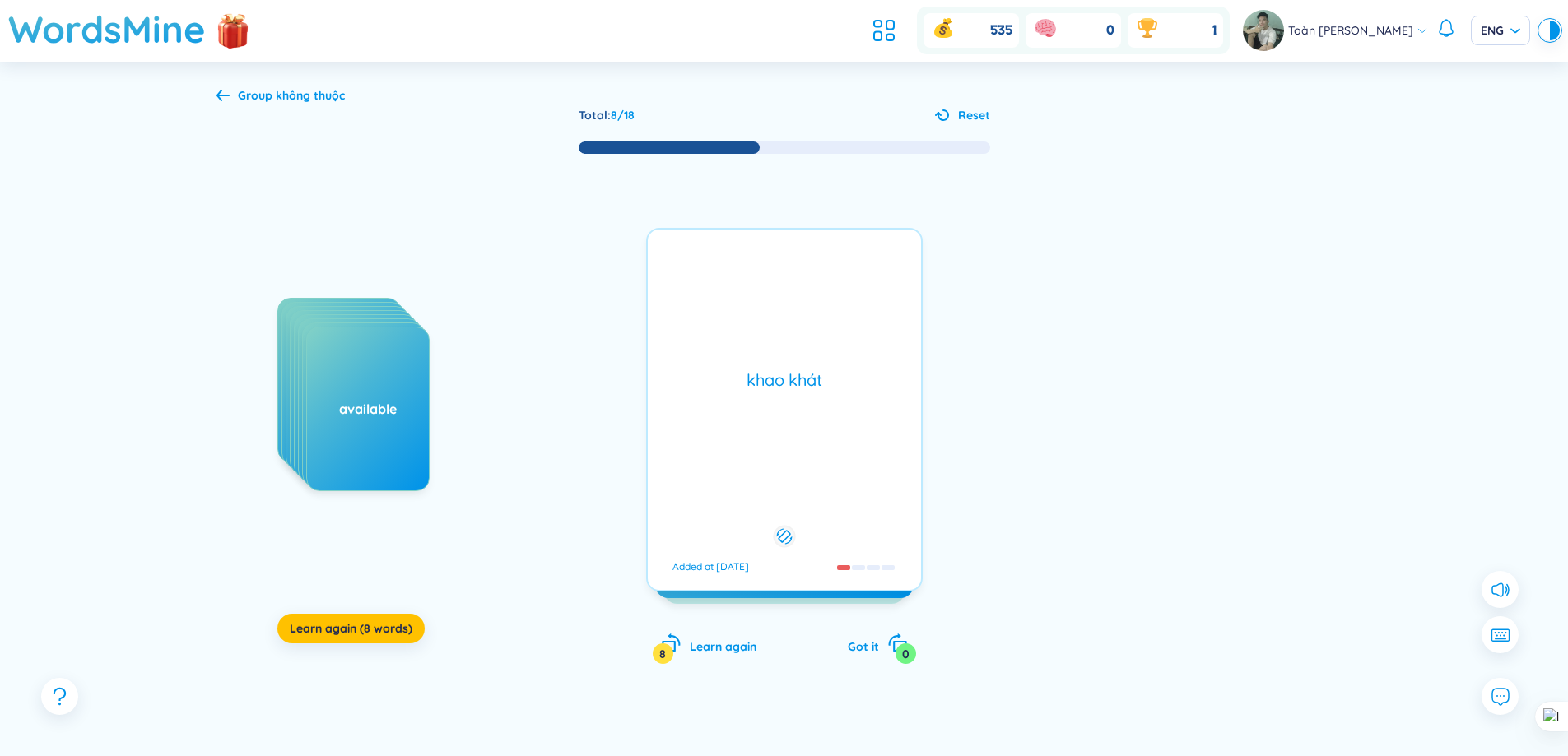
click at [683, 260] on div "avid /ˈævɪd/ /ˈævɪd/ Added at [DATE]" at bounding box center [784, 410] width 275 height 362
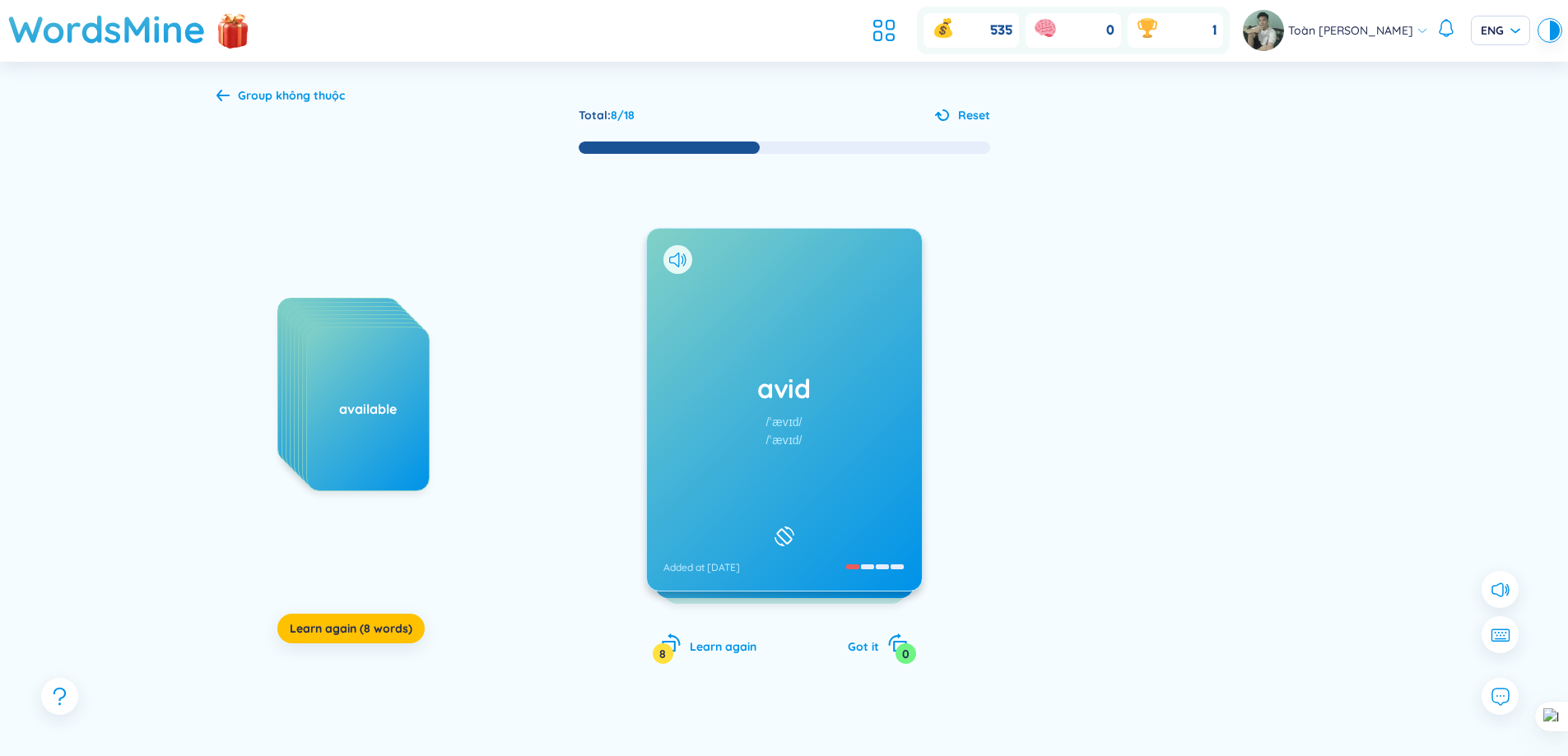
click at [673, 257] on icon at bounding box center [674, 260] width 10 height 15
click at [677, 260] on icon at bounding box center [678, 260] width 18 height 15
click at [782, 334] on div "alternative /ɔːlˈtɜːrnətɪv/ /ɔːlˈtɜːnətɪv/ Added at [DATE]" at bounding box center [784, 410] width 275 height 362
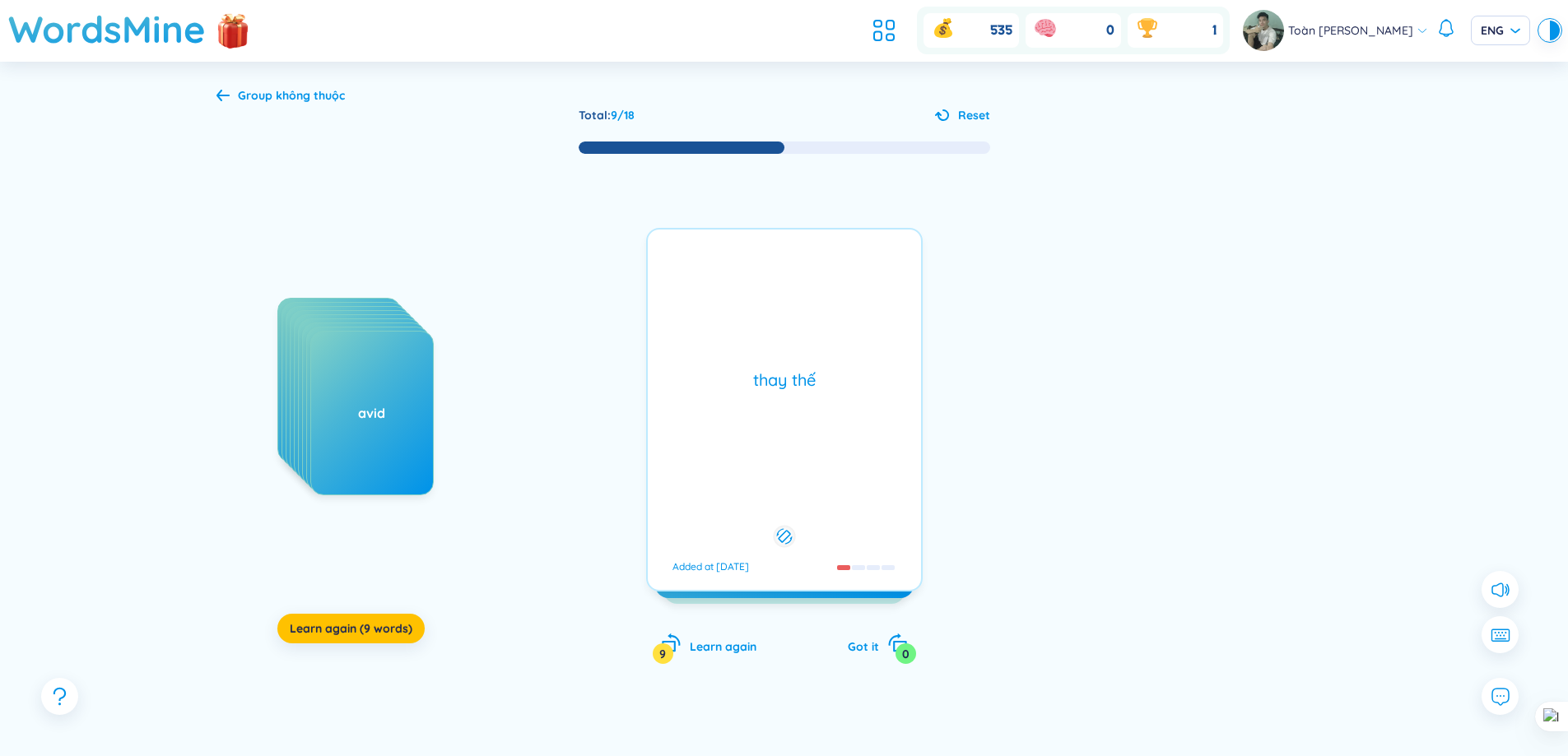
click at [782, 334] on div "alternative /ɔːlˈtɜːrnətɪv/ /ɔːlˈtɜːnətɪv/ Added at [DATE] thay thế Added at [D…" at bounding box center [784, 410] width 276 height 364
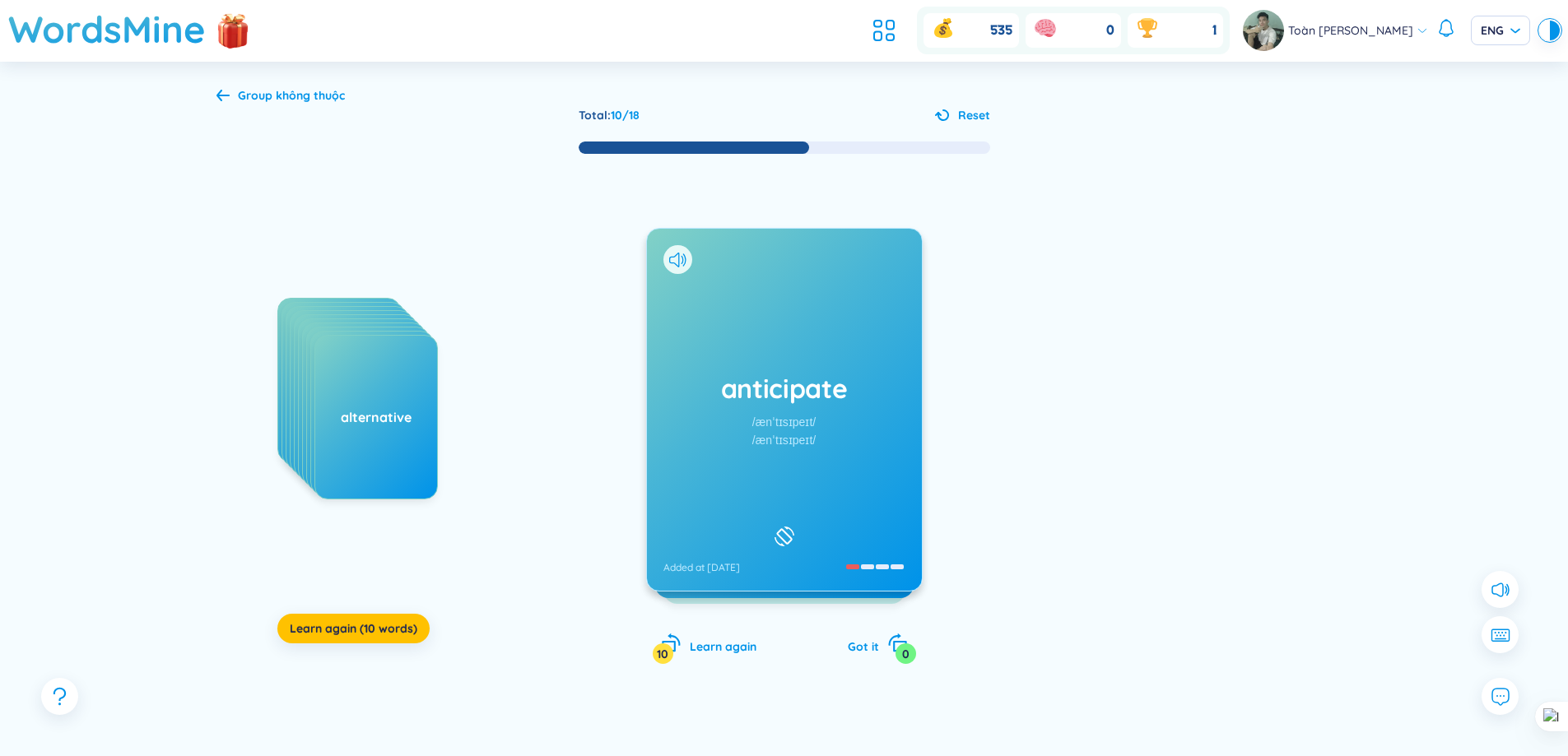
click at [687, 267] on div at bounding box center [677, 260] width 29 height 29
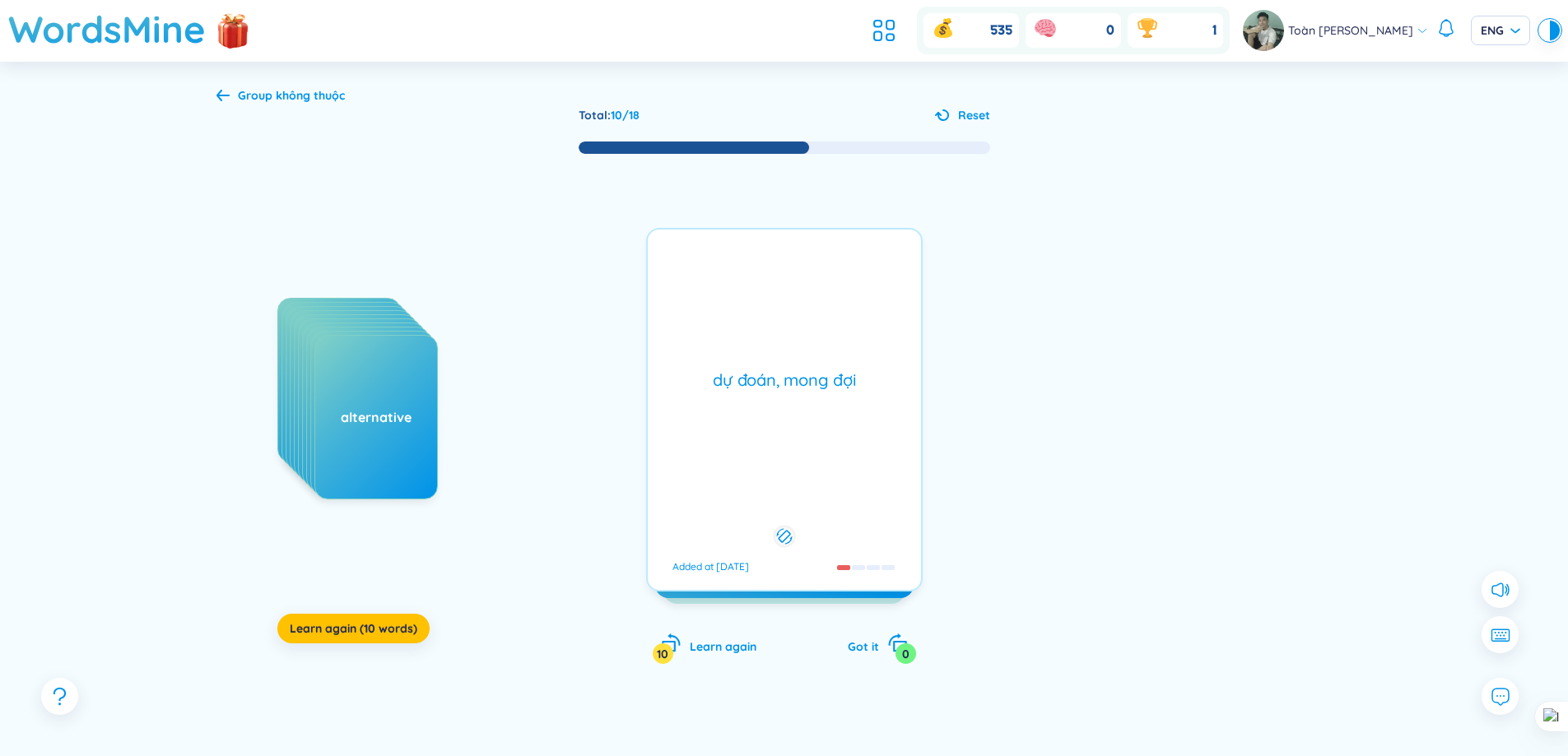
click at [694, 252] on div "dự đoán, mong đợi Added at [DATE]" at bounding box center [784, 410] width 276 height 364
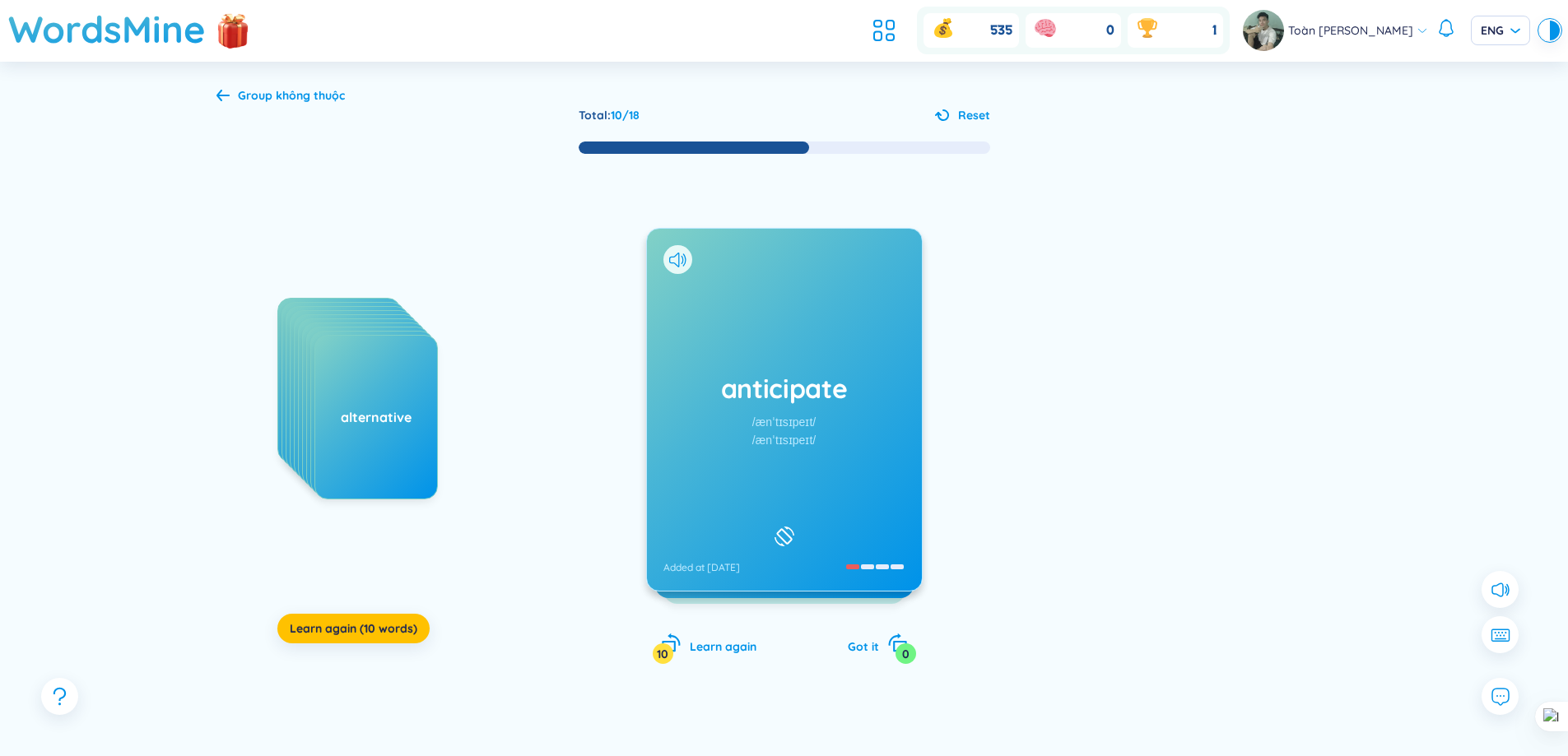
click at [677, 251] on div at bounding box center [677, 260] width 29 height 29
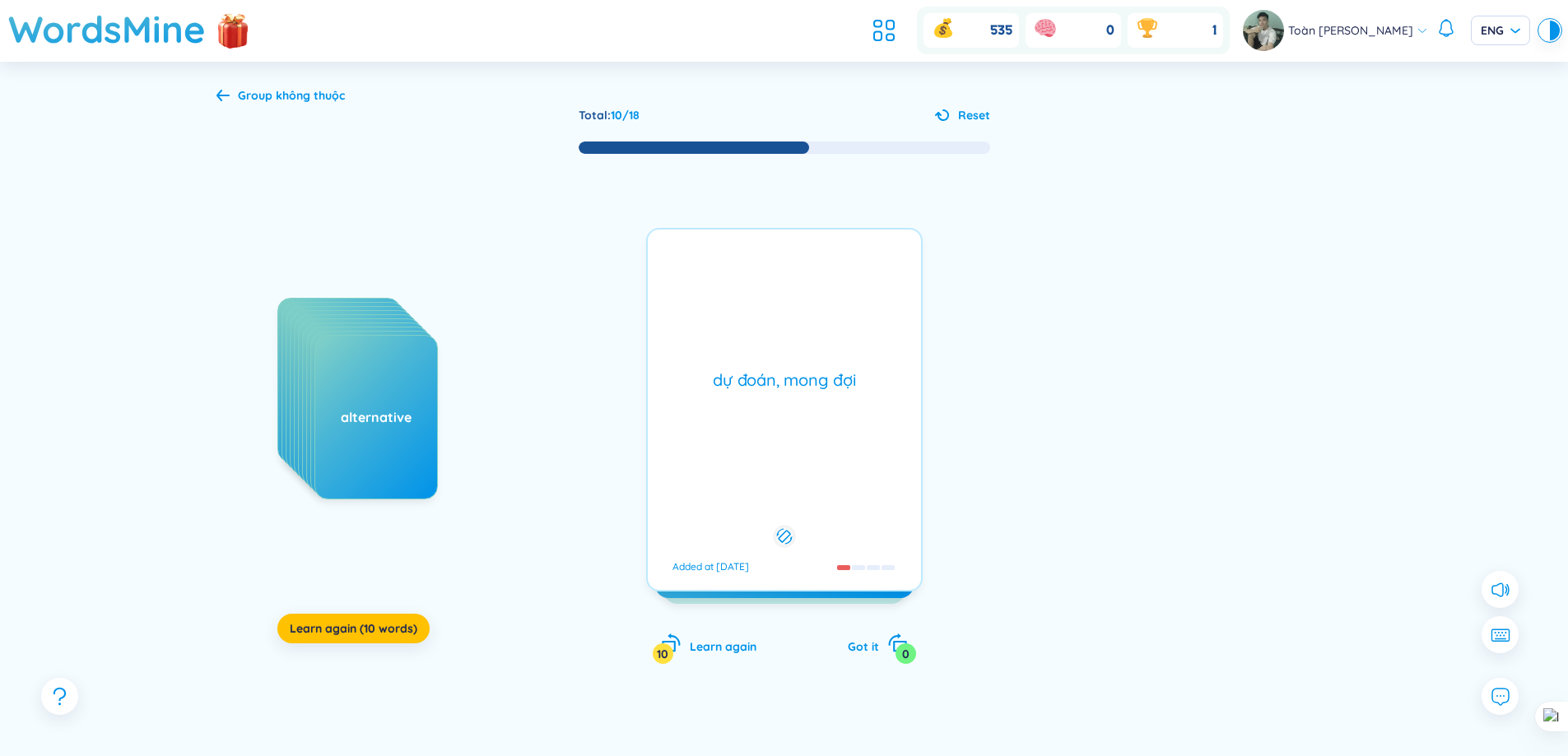
click at [675, 253] on div "anticipate /ænˈtɪsɪpeɪt/ /ænˈtɪsɪpeɪt/ Added at [DATE] dự đoán, mong đợi Added …" at bounding box center [784, 410] width 276 height 364
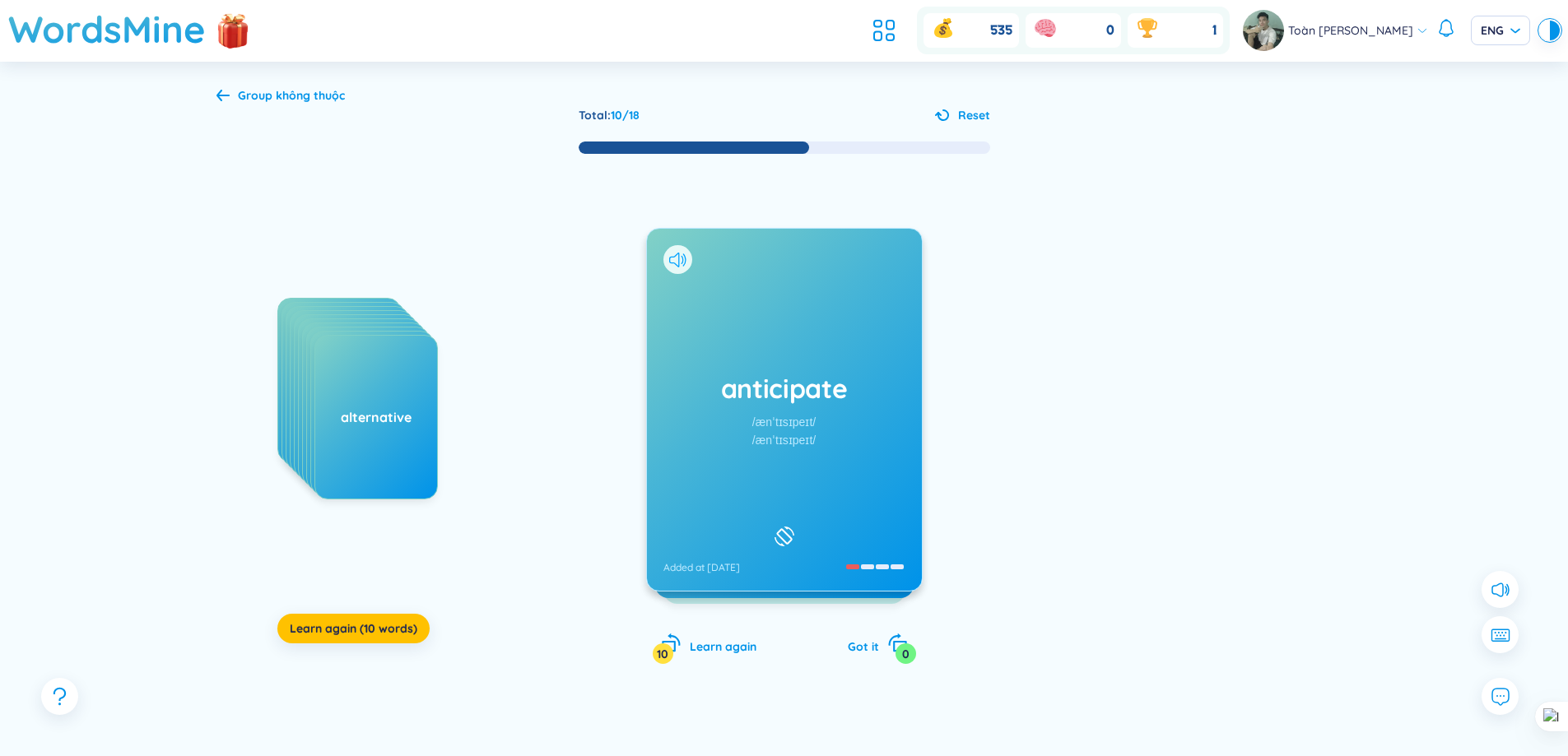
click at [680, 260] on icon at bounding box center [678, 260] width 18 height 15
click at [677, 263] on icon at bounding box center [678, 260] width 18 height 15
click at [705, 318] on div "anticipate /ænˈtɪsɪpeɪt/ /ænˈtɪsɪpeɪt/ Added at [DATE]" at bounding box center [784, 410] width 275 height 362
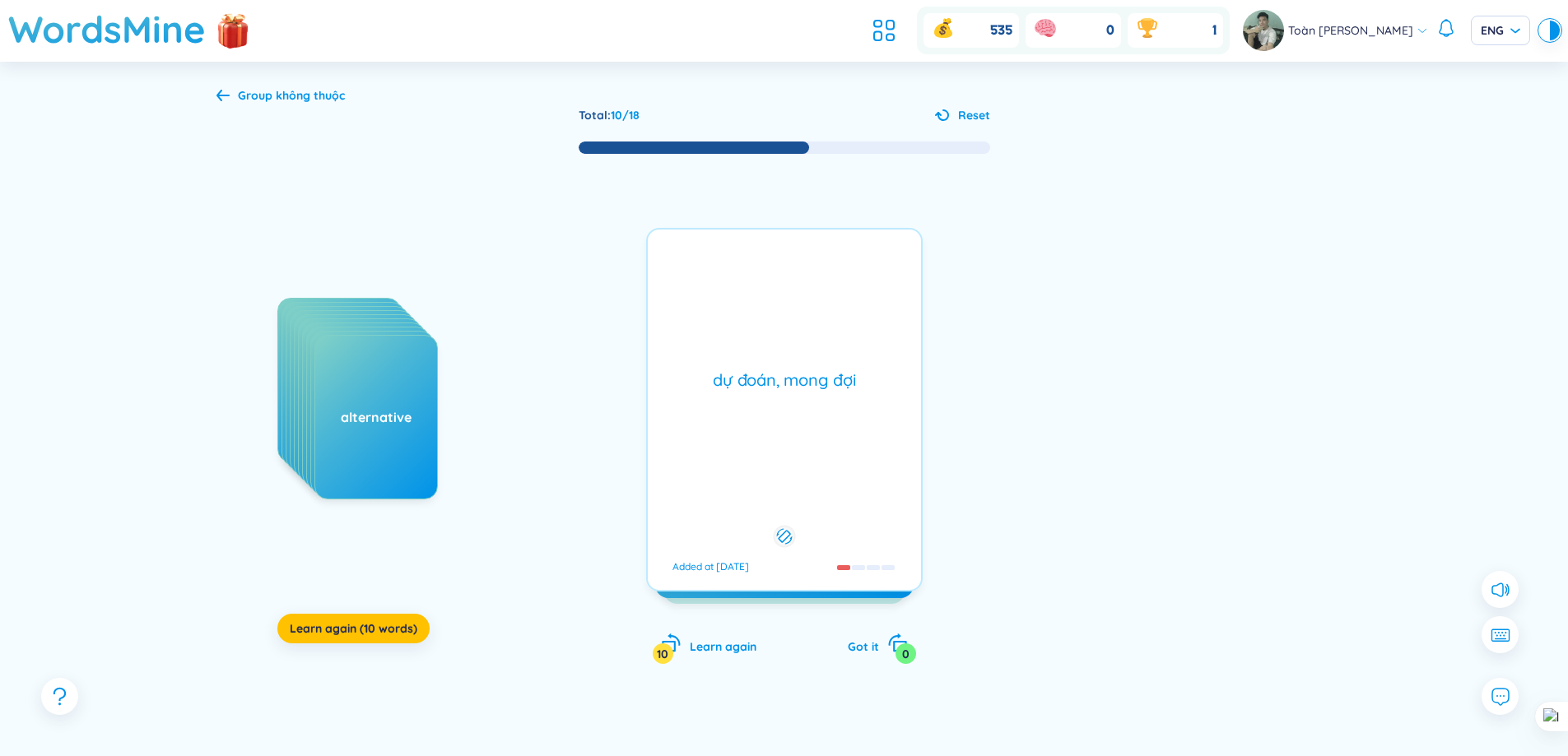
click at [705, 318] on div "dự đoán, mong đợi Added at [DATE]" at bounding box center [784, 410] width 276 height 364
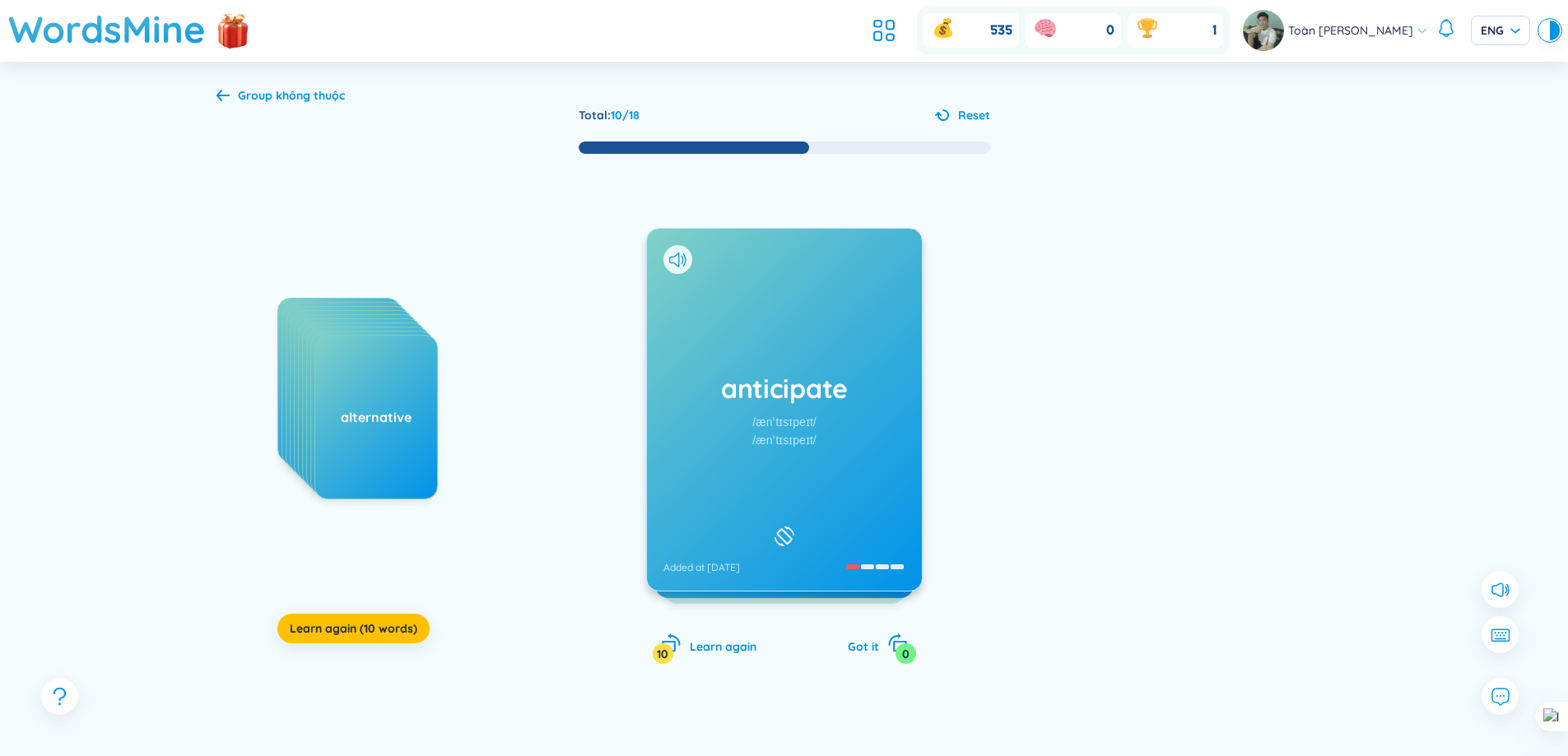
click at [715, 317] on div "anticipate /ænˈtɪsɪpeɪt/ /ænˈtɪsɪpeɪt/ Added at [DATE]" at bounding box center [784, 410] width 275 height 362
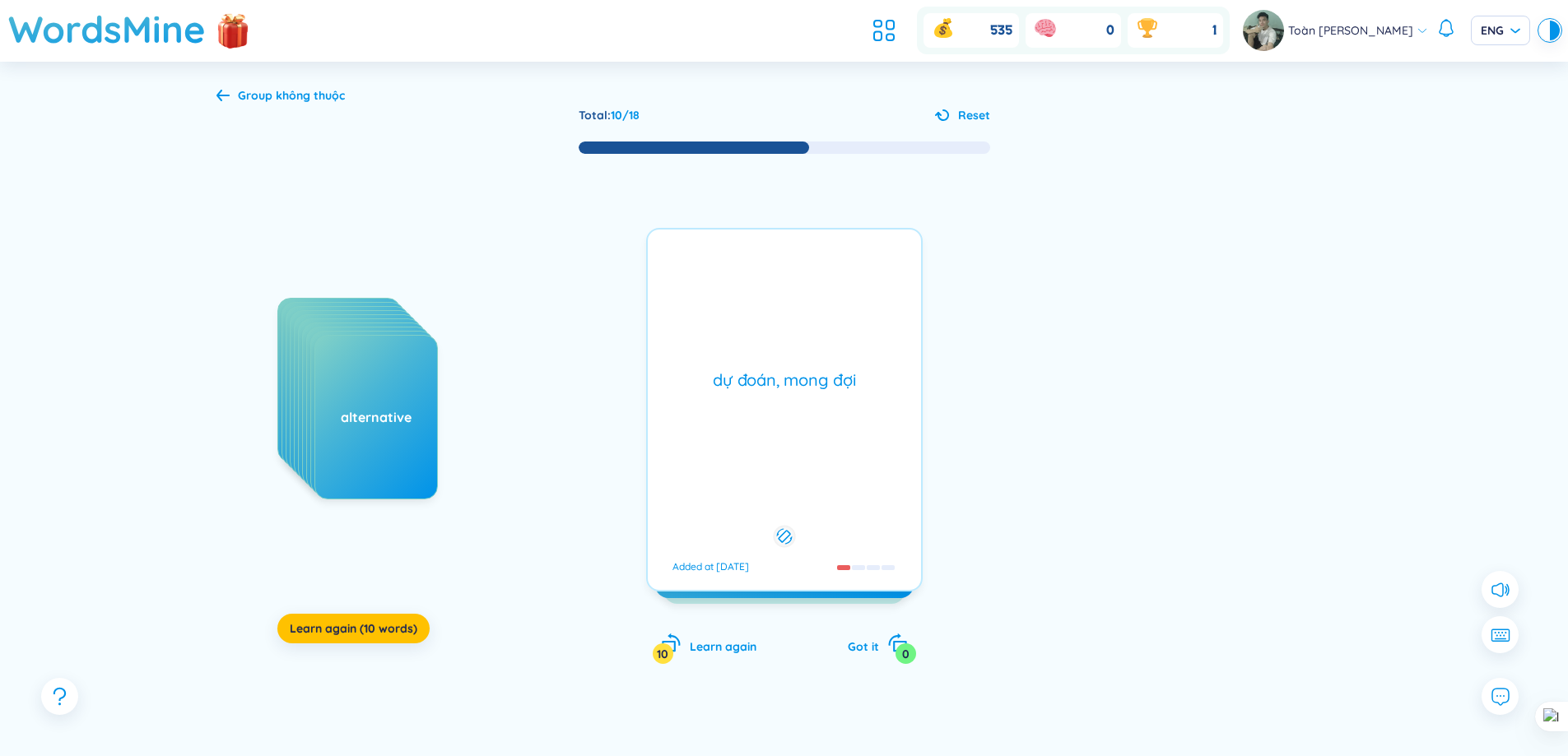
click at [715, 317] on div "anticipate /ænˈtɪsɪpeɪt/ /ænˈtɪsɪpeɪt/ Added at [DATE] dự đoán, mong đợi Added …" at bounding box center [784, 410] width 276 height 364
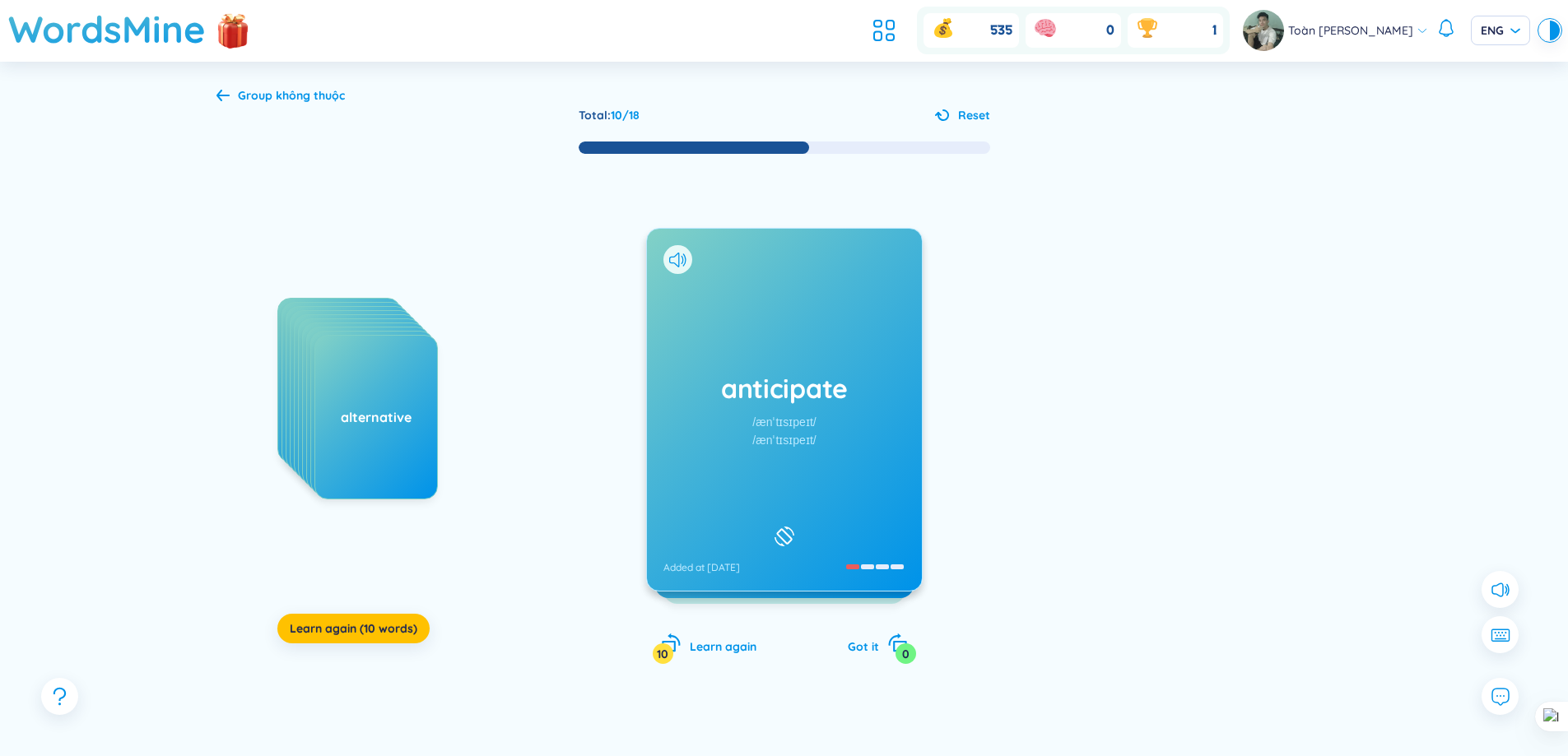
click at [715, 317] on div "anticipate /ænˈtɪsɪpeɪt/ /ænˈtɪsɪpeɪt/ Added at [DATE]" at bounding box center [784, 410] width 276 height 364
click at [677, 267] on div at bounding box center [677, 260] width 29 height 29
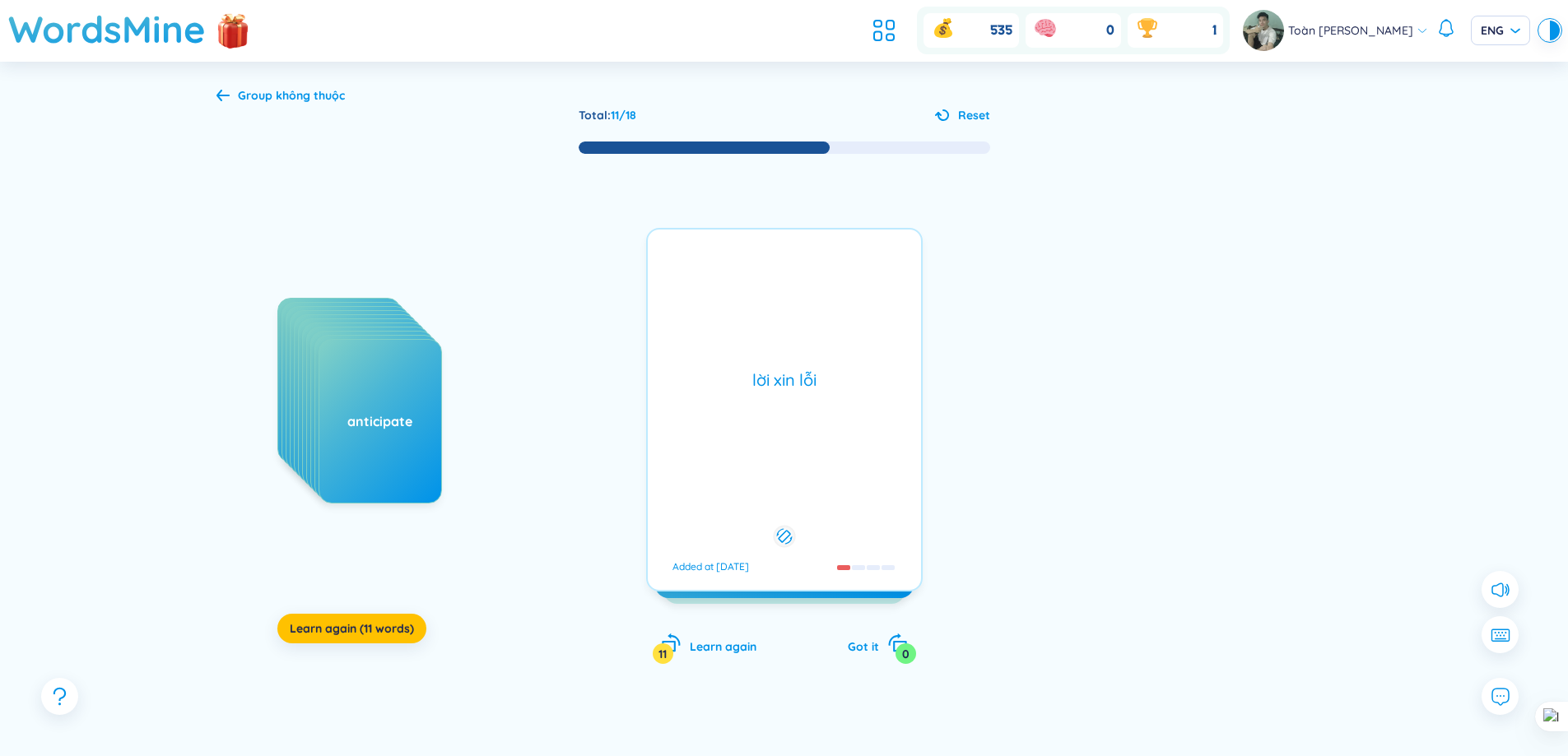
click at [680, 262] on div "apologize /əˈpɑːlədʒaɪz/ /əˈpɒlədʒaɪz/ Added at [DATE]" at bounding box center [784, 410] width 275 height 362
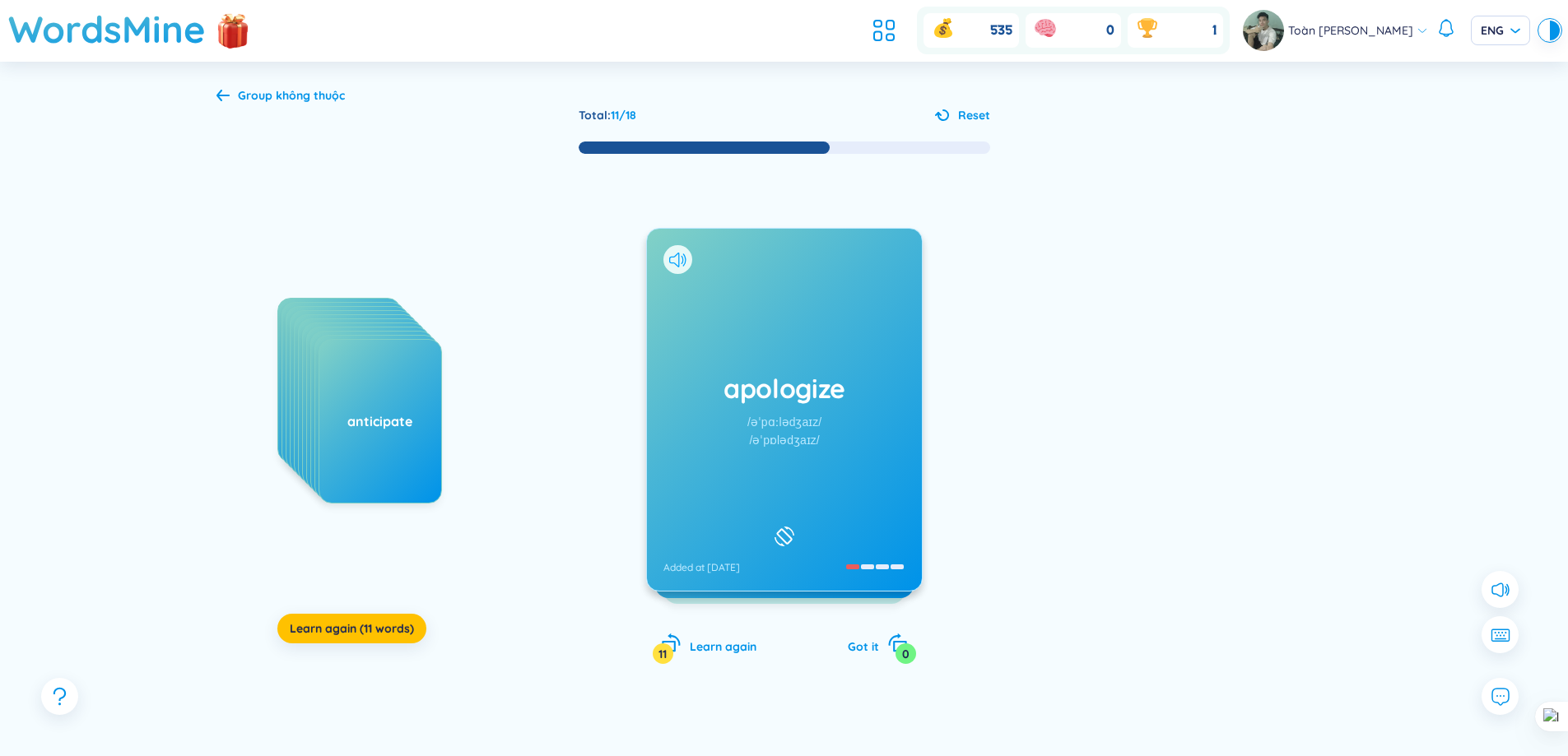
click at [680, 260] on icon at bounding box center [678, 260] width 18 height 15
click at [680, 259] on icon at bounding box center [678, 260] width 18 height 15
click at [722, 269] on div "apologize /əˈpɑːlədʒaɪz/ /əˈpɒlədʒaɪz/ Added at [DATE]" at bounding box center [784, 410] width 275 height 362
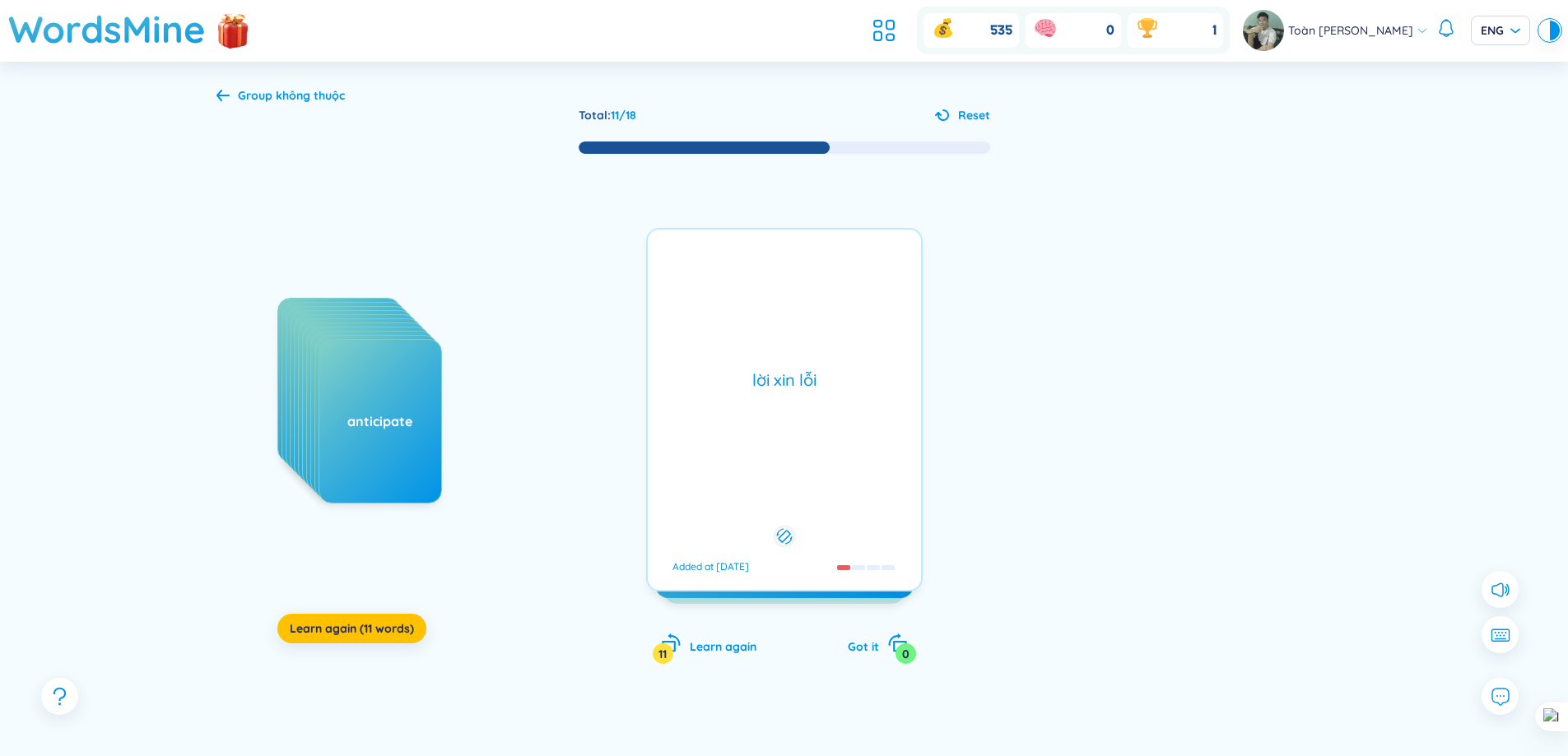
click at [722, 269] on div "lời xin lỗi Added at [DATE]" at bounding box center [784, 410] width 276 height 364
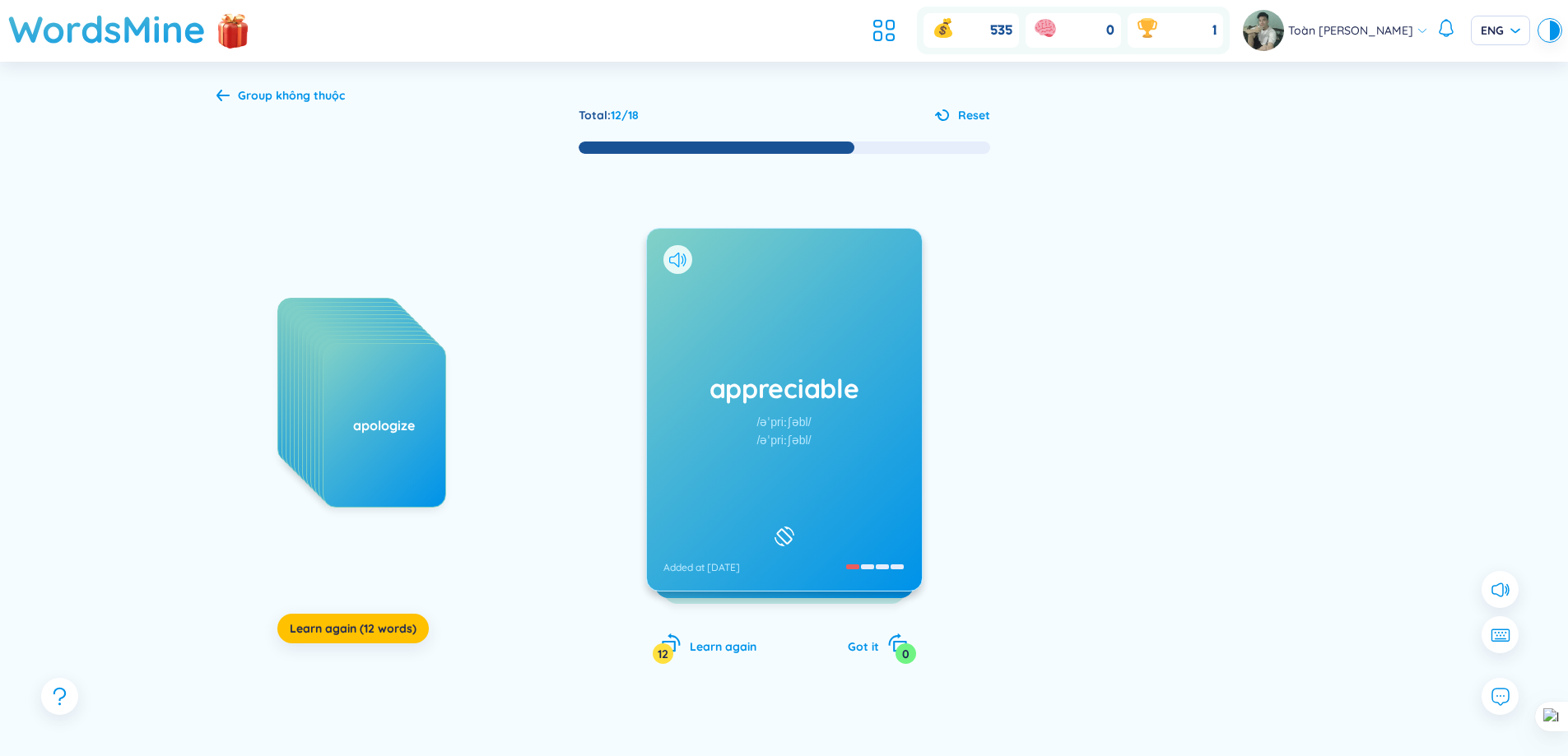
click at [679, 265] on icon at bounding box center [678, 260] width 18 height 15
click at [803, 314] on div "appreciable /əˈpriːʃəbl/ /əˈpriːʃəbl/ Added at [DATE]" at bounding box center [784, 410] width 275 height 362
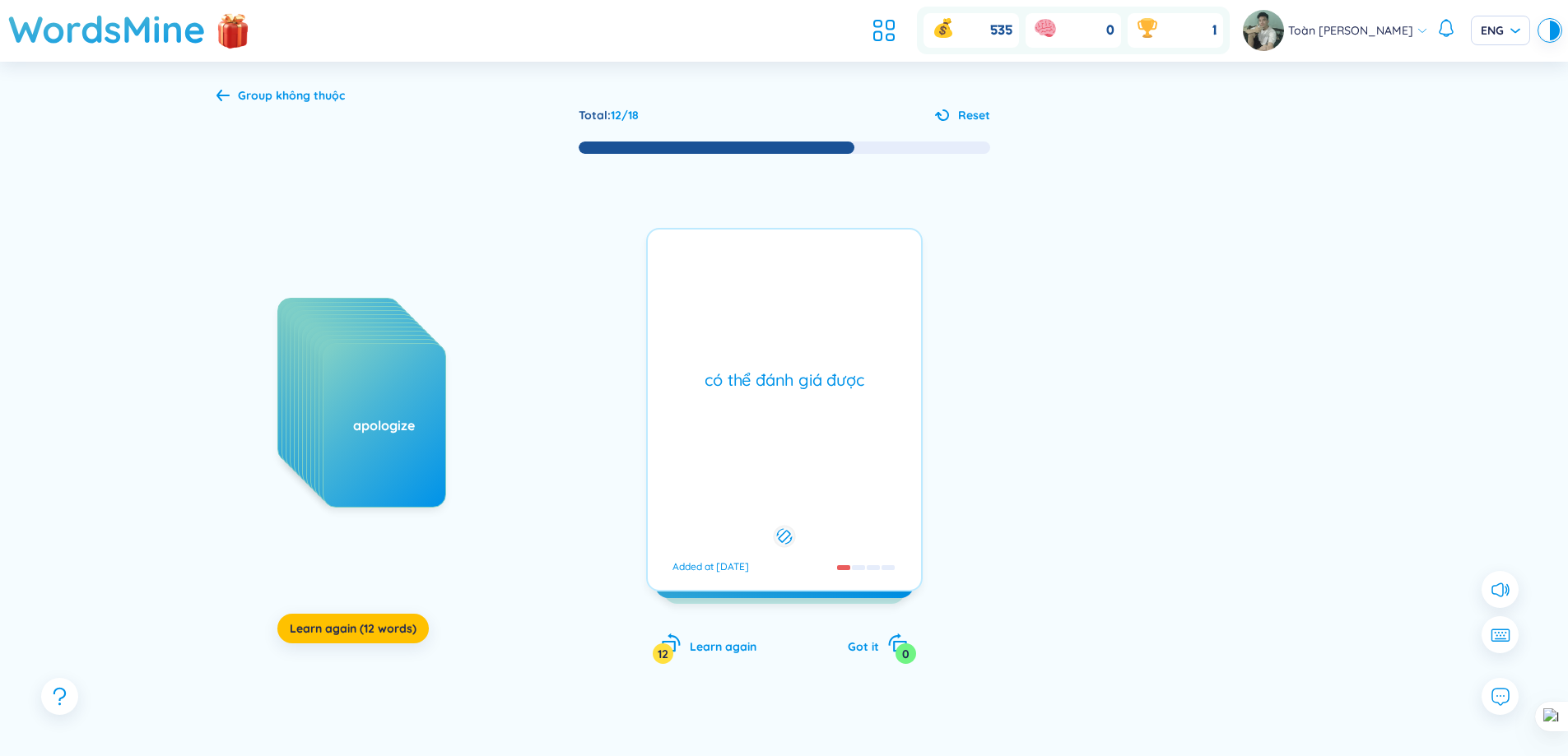
click at [796, 405] on div "có thể đánh giá được Added at [DATE]" at bounding box center [784, 410] width 276 height 364
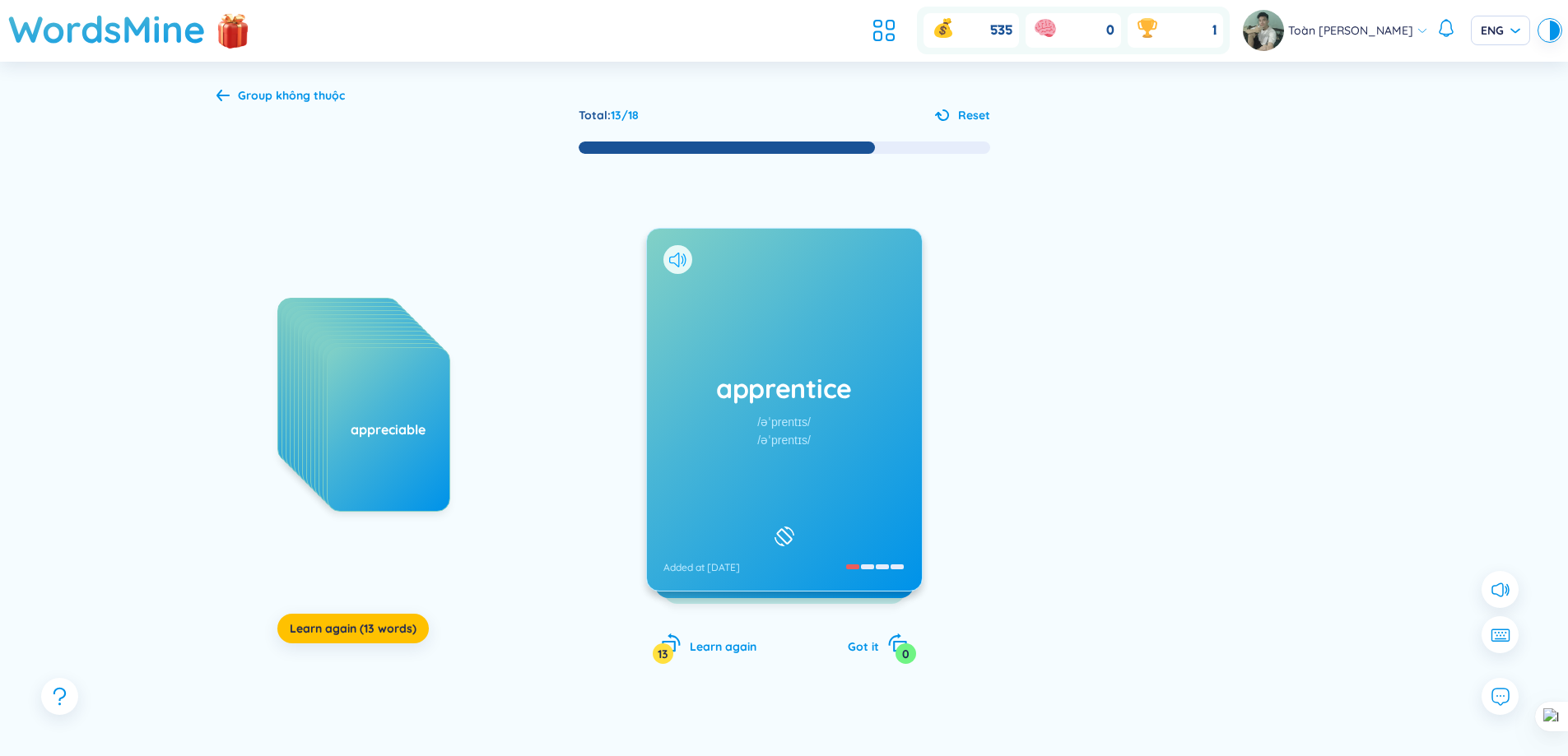
click at [672, 262] on icon at bounding box center [674, 260] width 10 height 15
click at [683, 260] on icon at bounding box center [682, 259] width 3 height 8
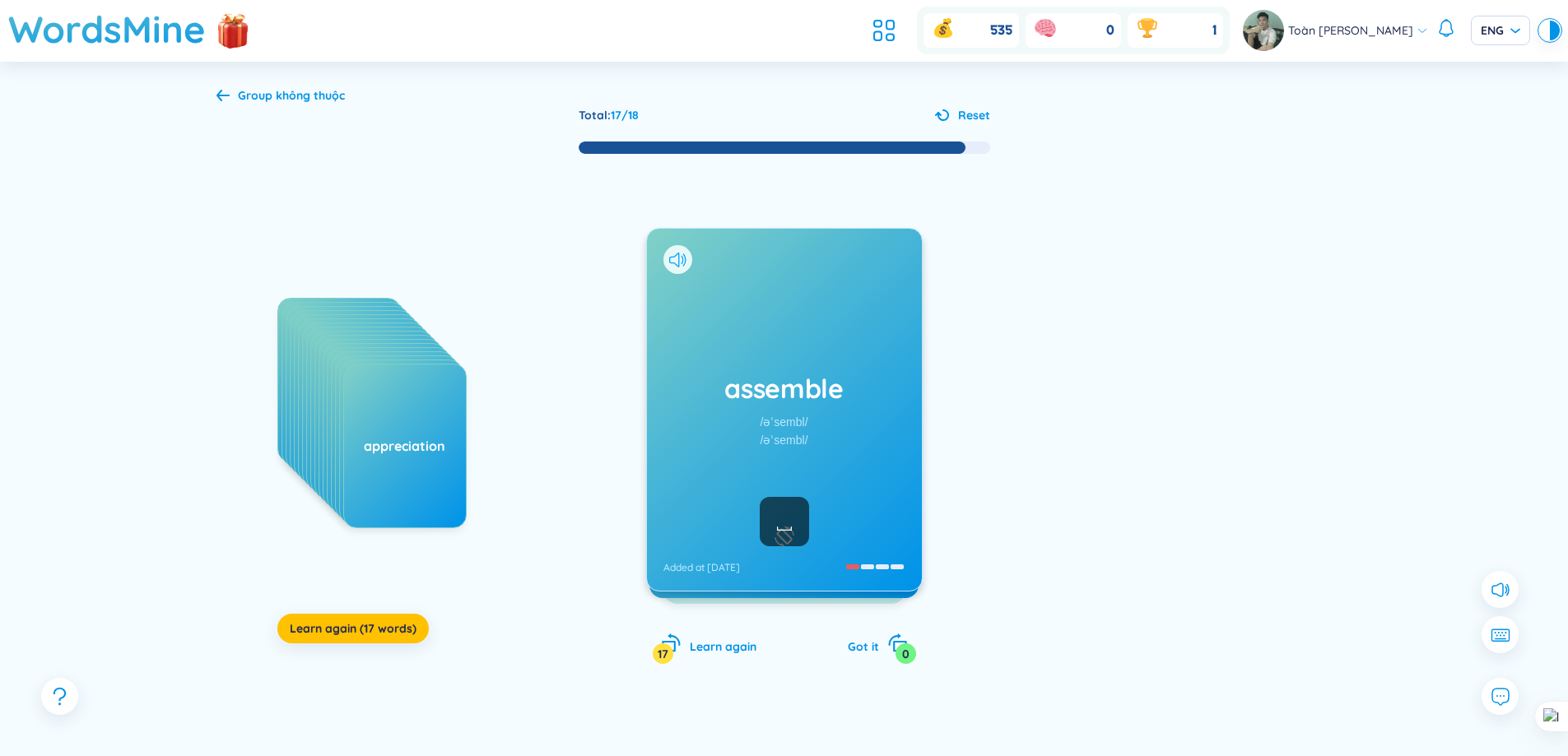
click at [679, 255] on icon at bounding box center [678, 260] width 18 height 15
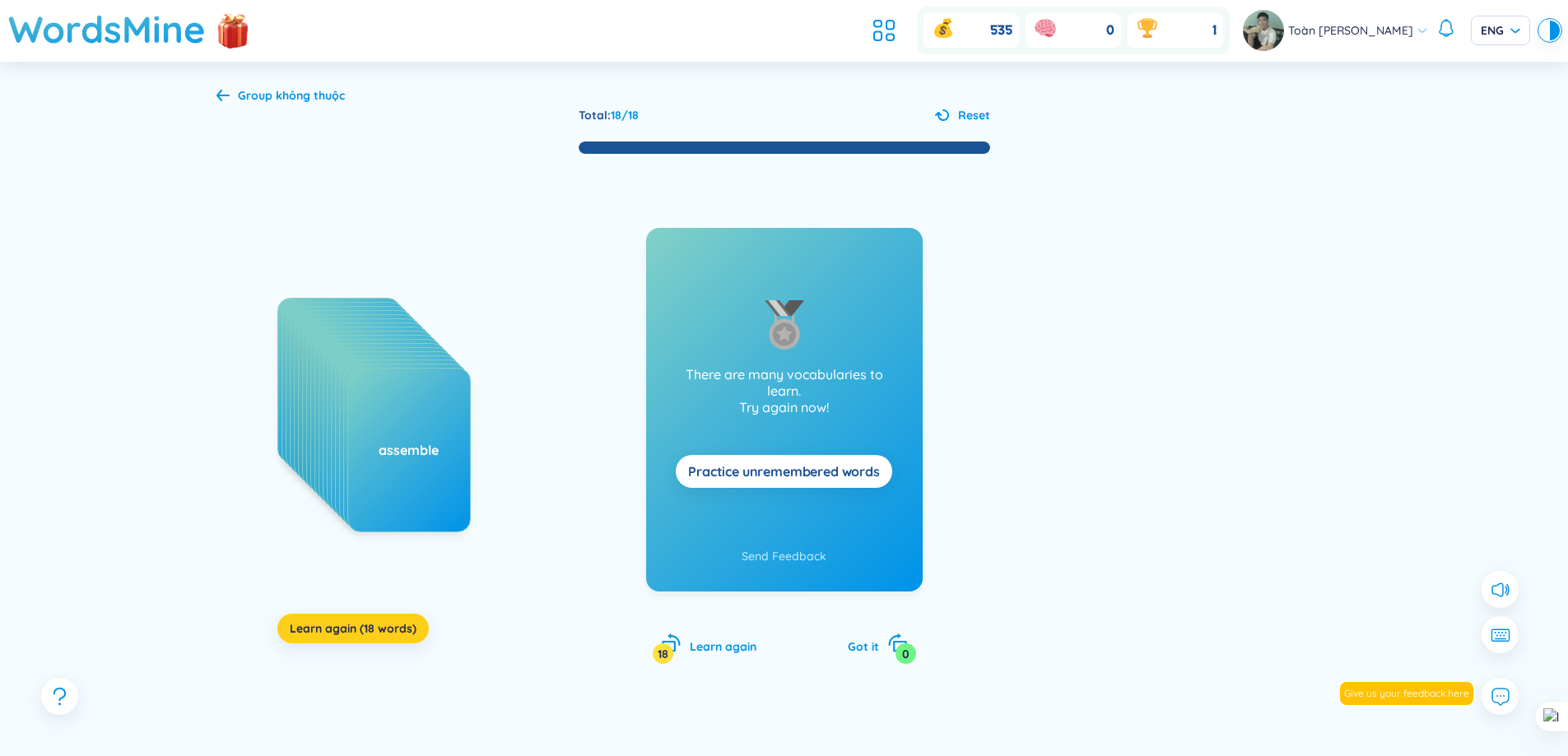
click at [389, 631] on span "Learn again (18 words)" at bounding box center [353, 628] width 126 height 17
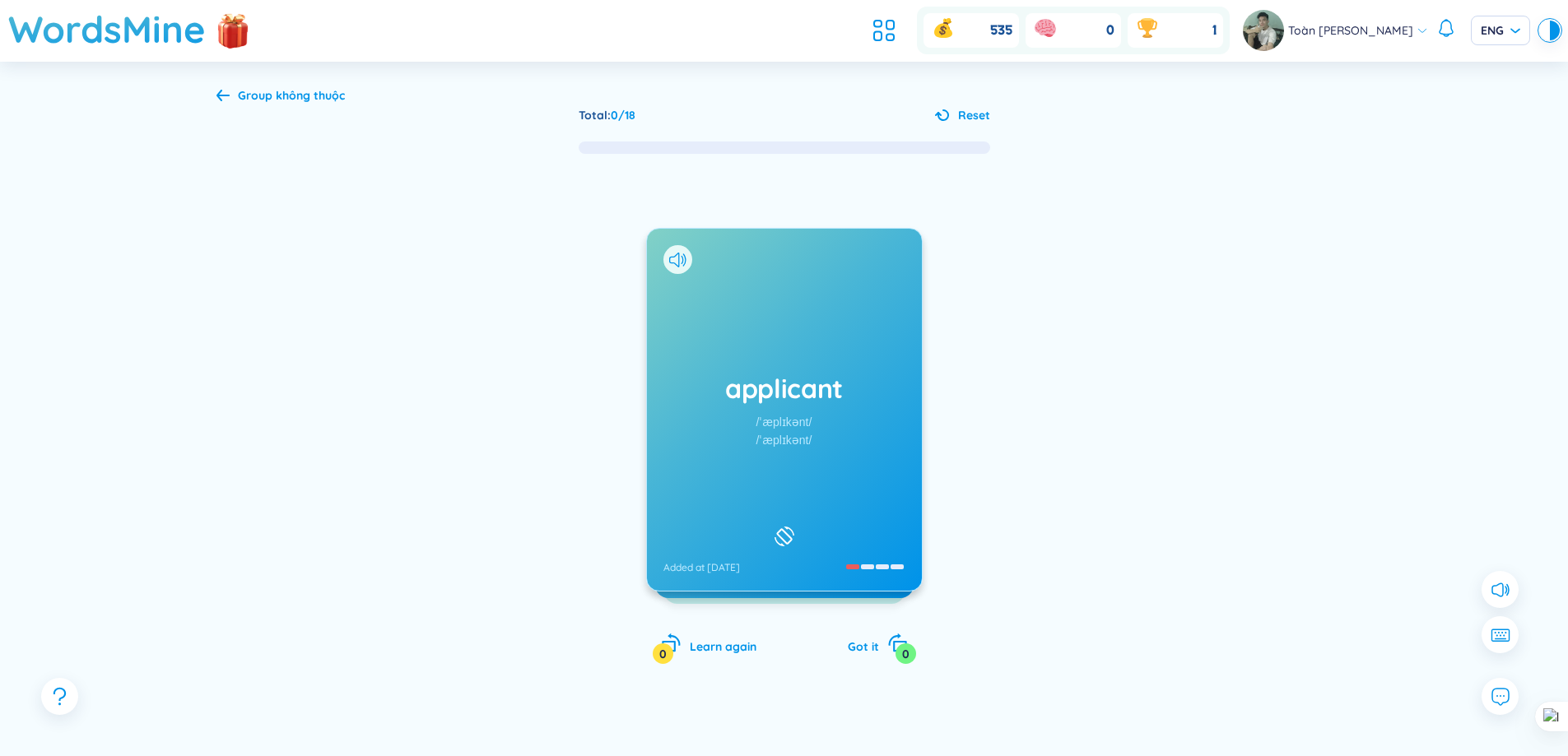
click at [869, 481] on div "applicant /ˈæplɪkənt/ /ˈæplɪkənt/ Added at [DATE]" at bounding box center [784, 410] width 275 height 362
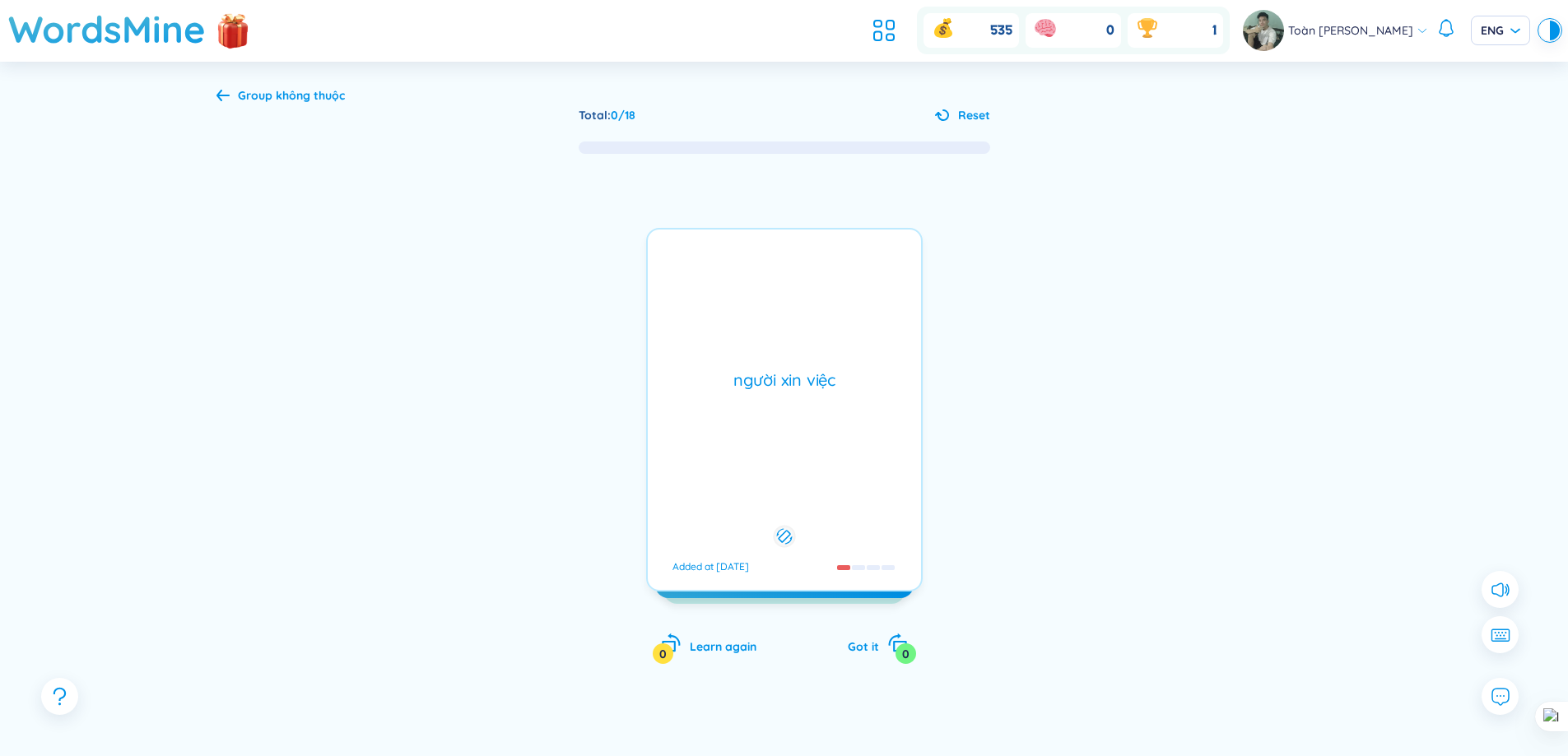
click at [869, 481] on div "người xin việc Added at [DATE]" at bounding box center [784, 410] width 276 height 364
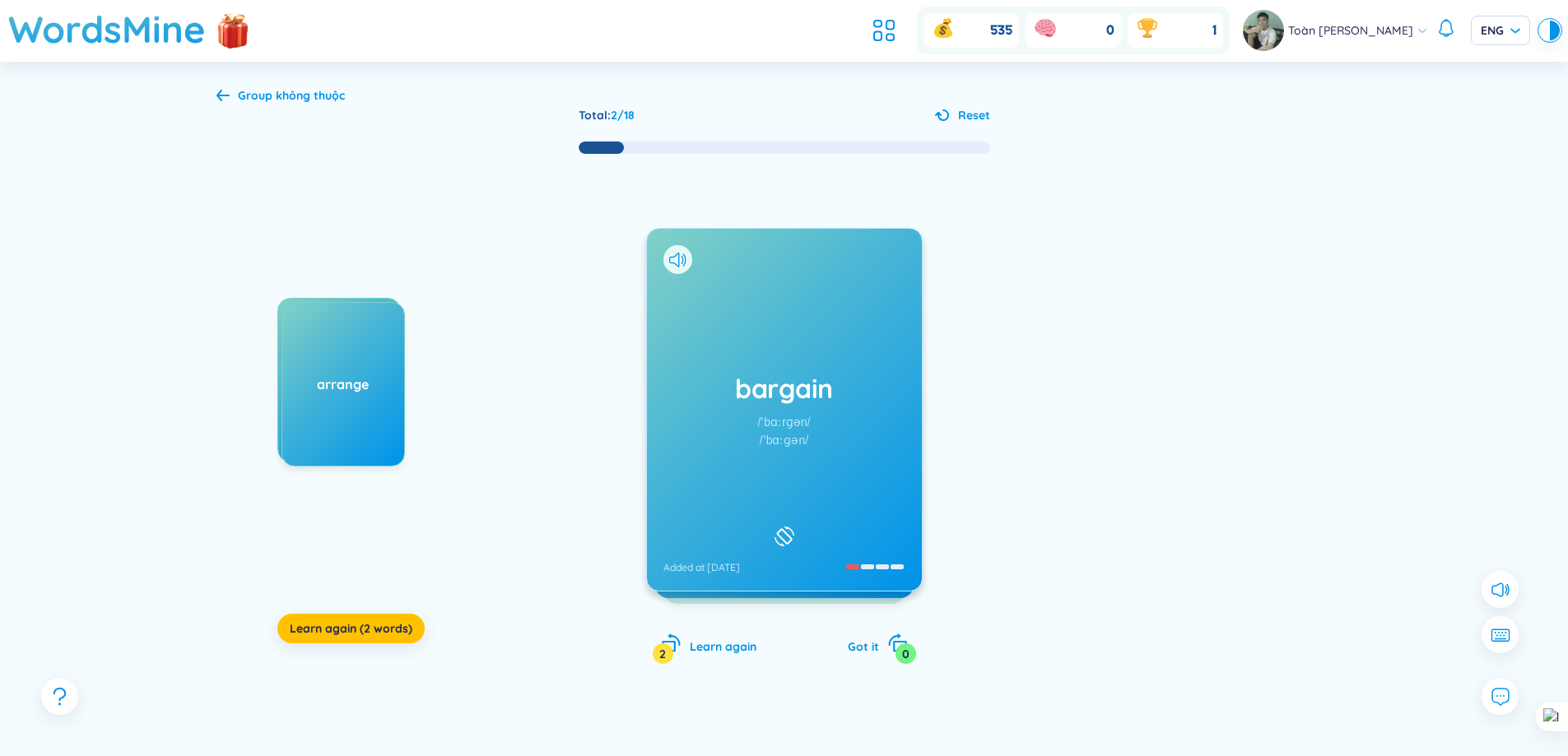
click at [885, 462] on div "bargain /ˈbɑːrɡən/ /ˈbɑːɡən/ Added at [DATE]" at bounding box center [784, 410] width 275 height 362
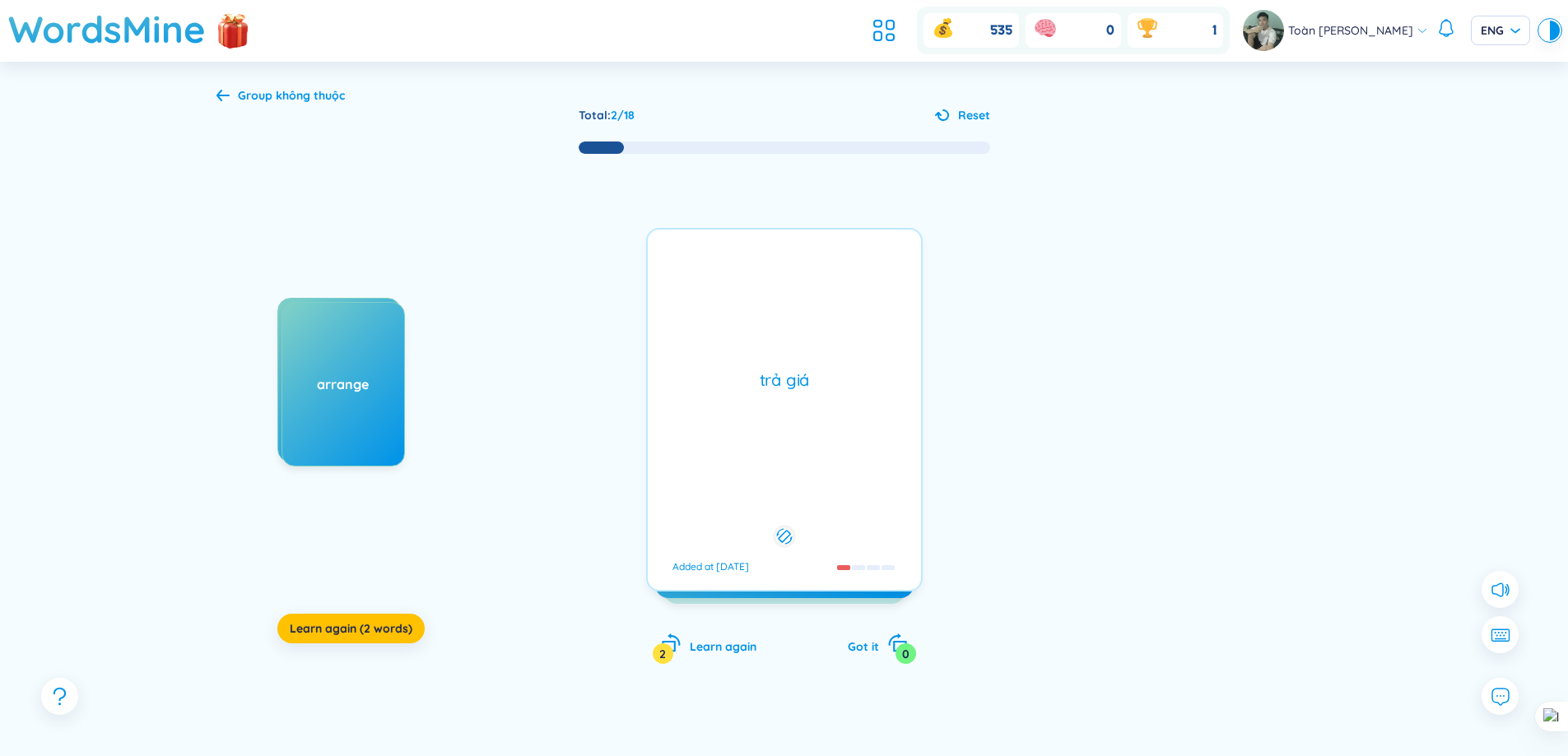
click at [885, 462] on div "trả giá Added at [DATE]" at bounding box center [784, 410] width 276 height 364
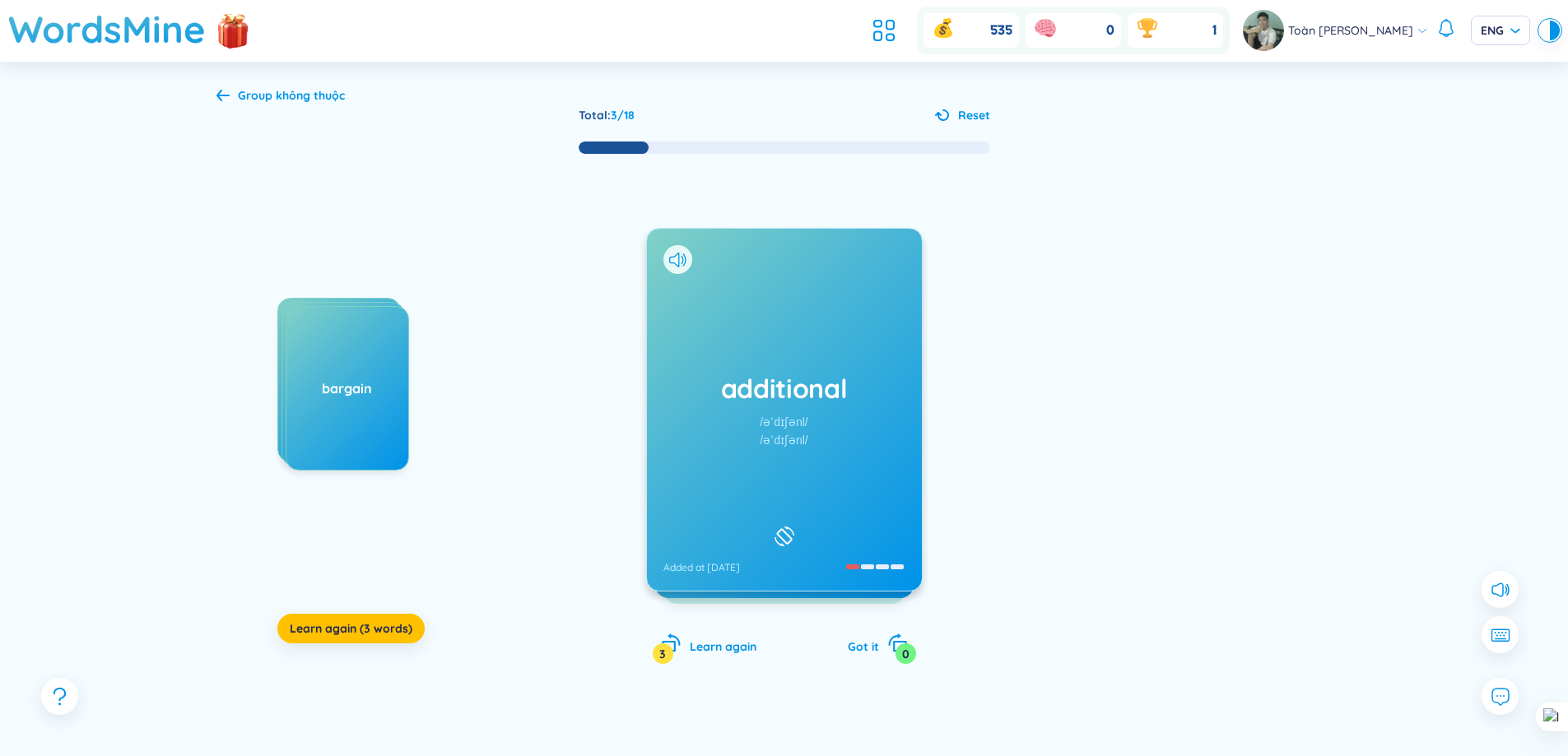
drag, startPoint x: 373, startPoint y: 460, endPoint x: 73, endPoint y: 460, distance: 300.0
click at [147, 460] on div "Group không thuộc Total : 3 / 18 Reset applicant arrange bargain Learn again (3…" at bounding box center [784, 437] width 1568 height 751
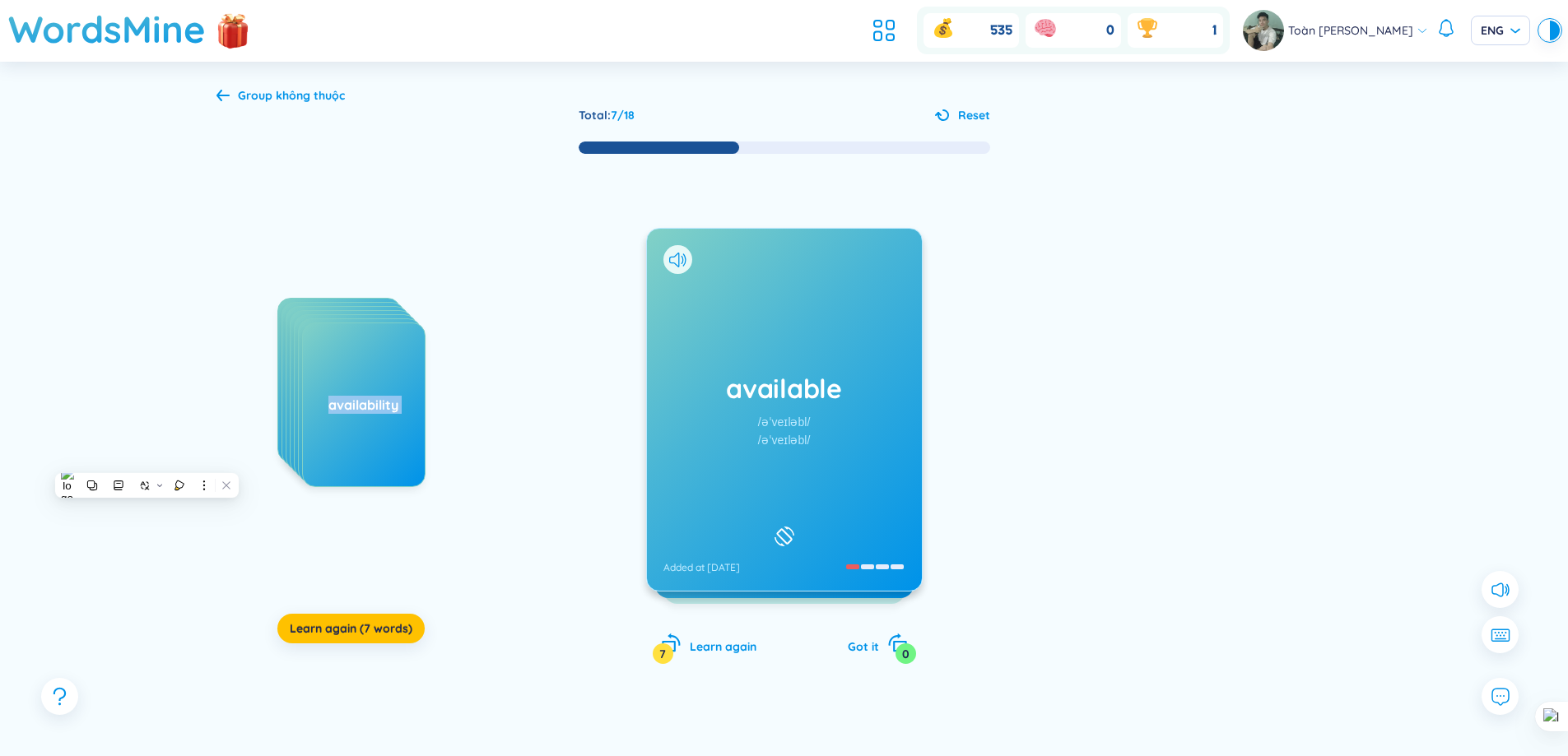
click at [824, 417] on div "available /əˈveɪləbl/ /əˈveɪləbl/ Added at [DATE]" at bounding box center [784, 410] width 275 height 362
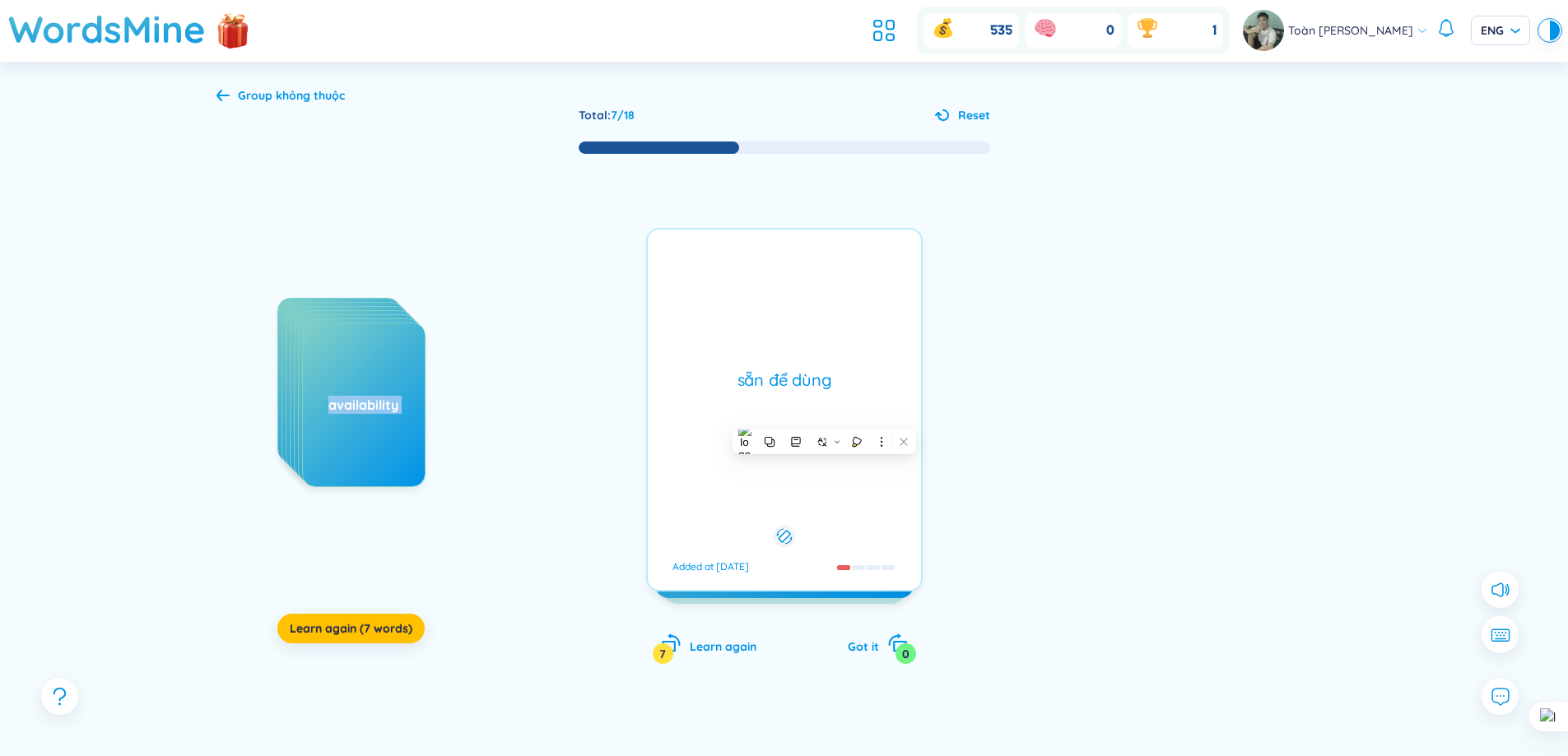
click at [824, 417] on div "sẵn để dùng Added at [DATE]" at bounding box center [784, 410] width 276 height 364
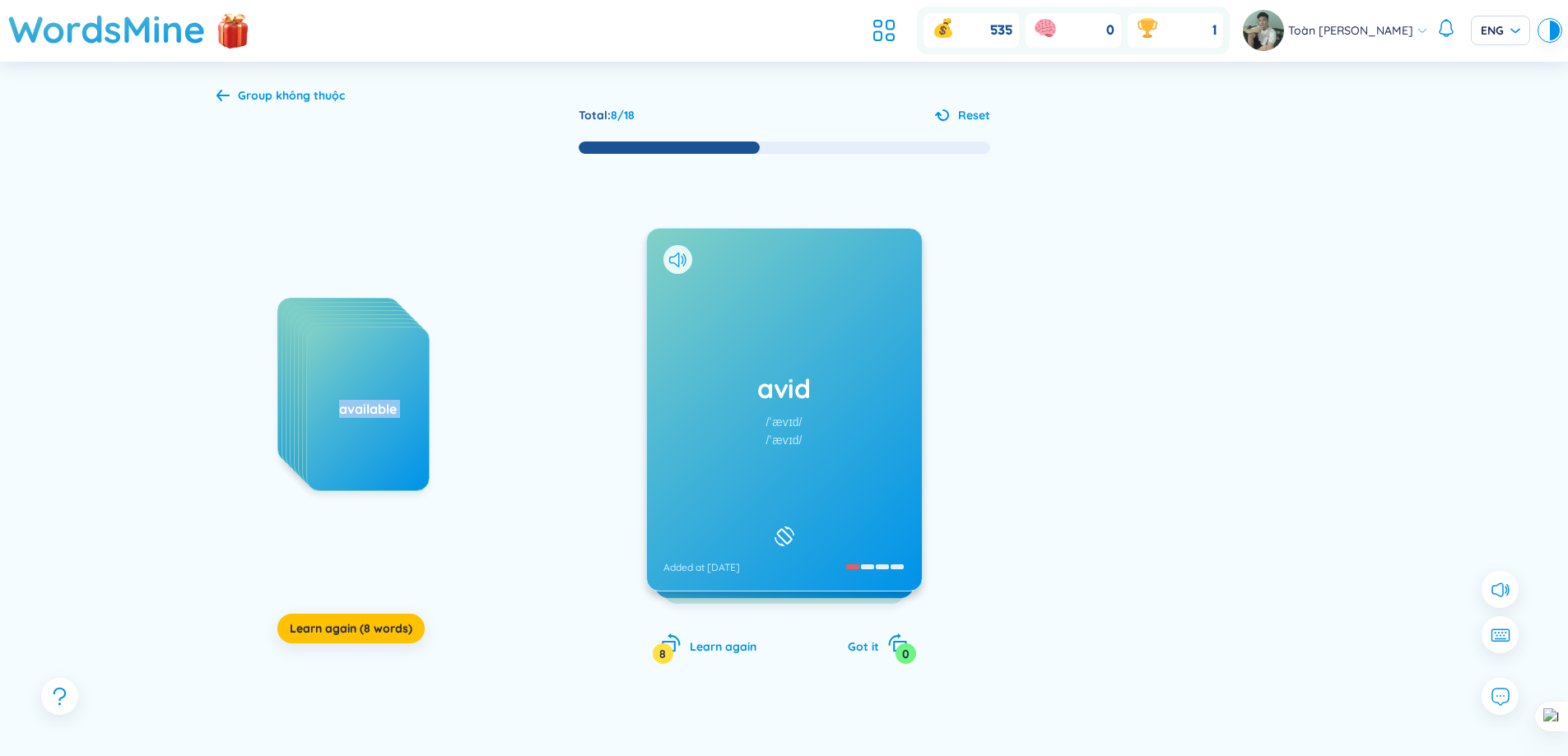
click at [820, 373] on h1 "avid" at bounding box center [784, 388] width 242 height 36
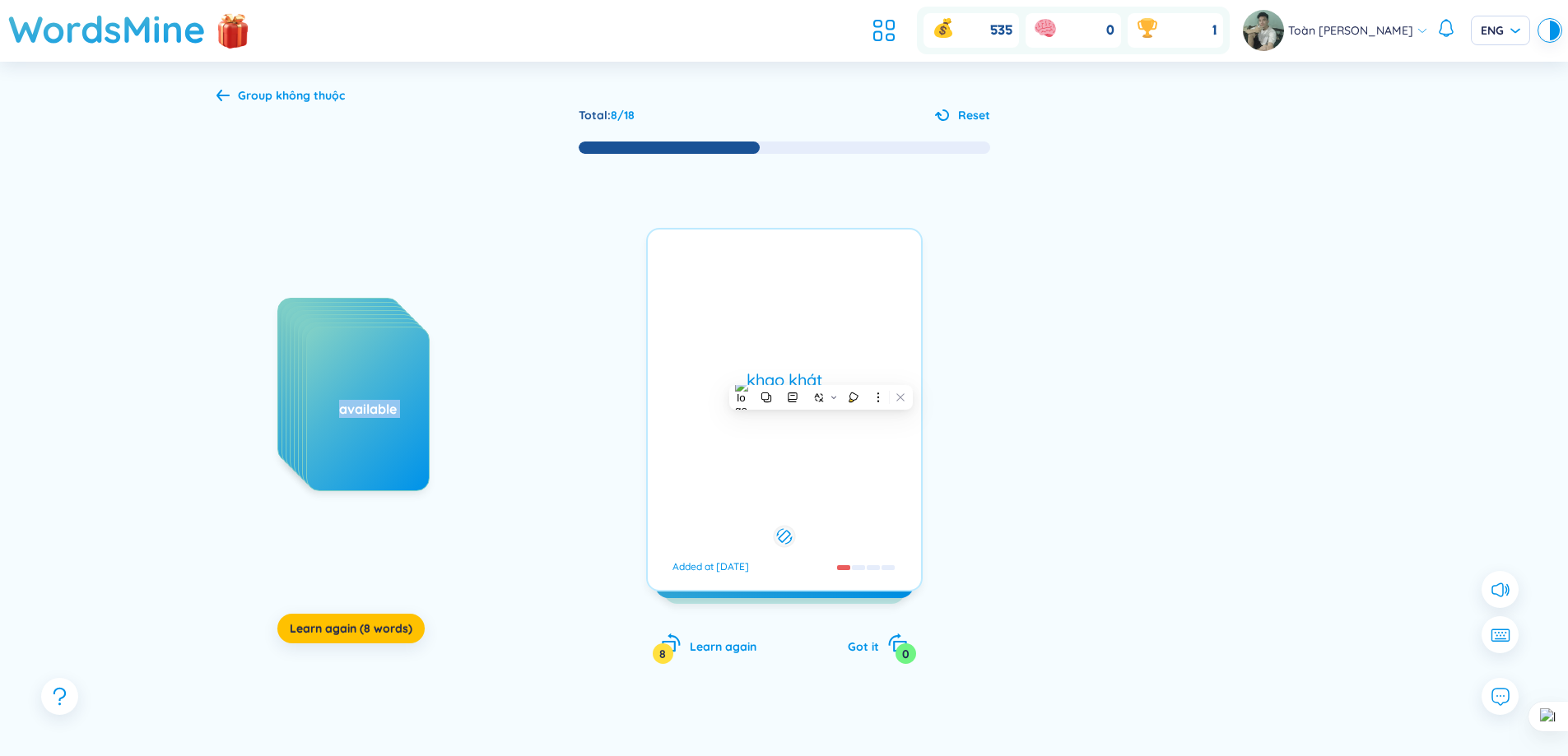
click at [820, 373] on div "khao khát" at bounding box center [784, 380] width 257 height 23
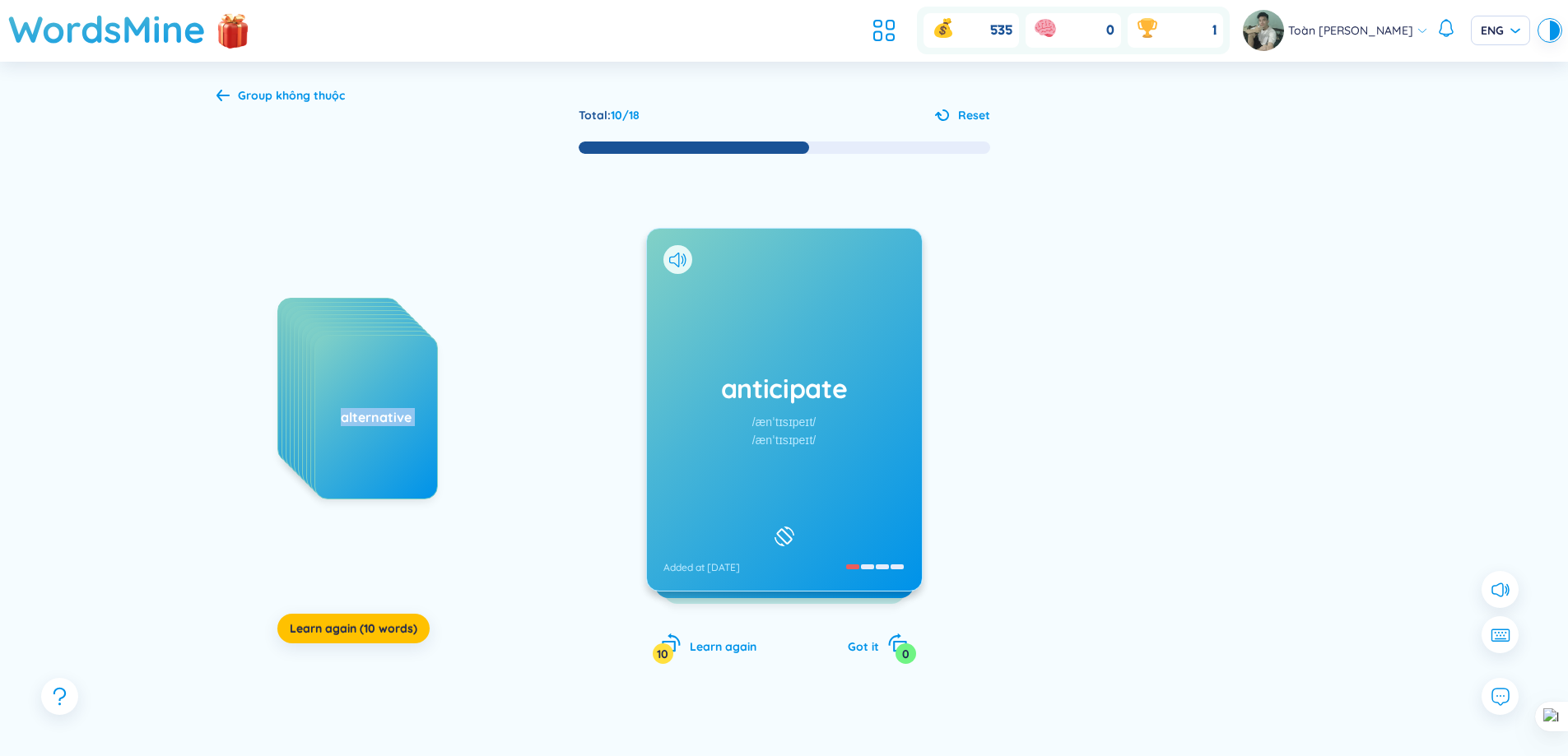
click at [863, 350] on div "anticipate /ænˈtɪsɪpeɪt/ /ænˈtɪsɪpeɪt/ Added at [DATE]" at bounding box center [784, 410] width 275 height 362
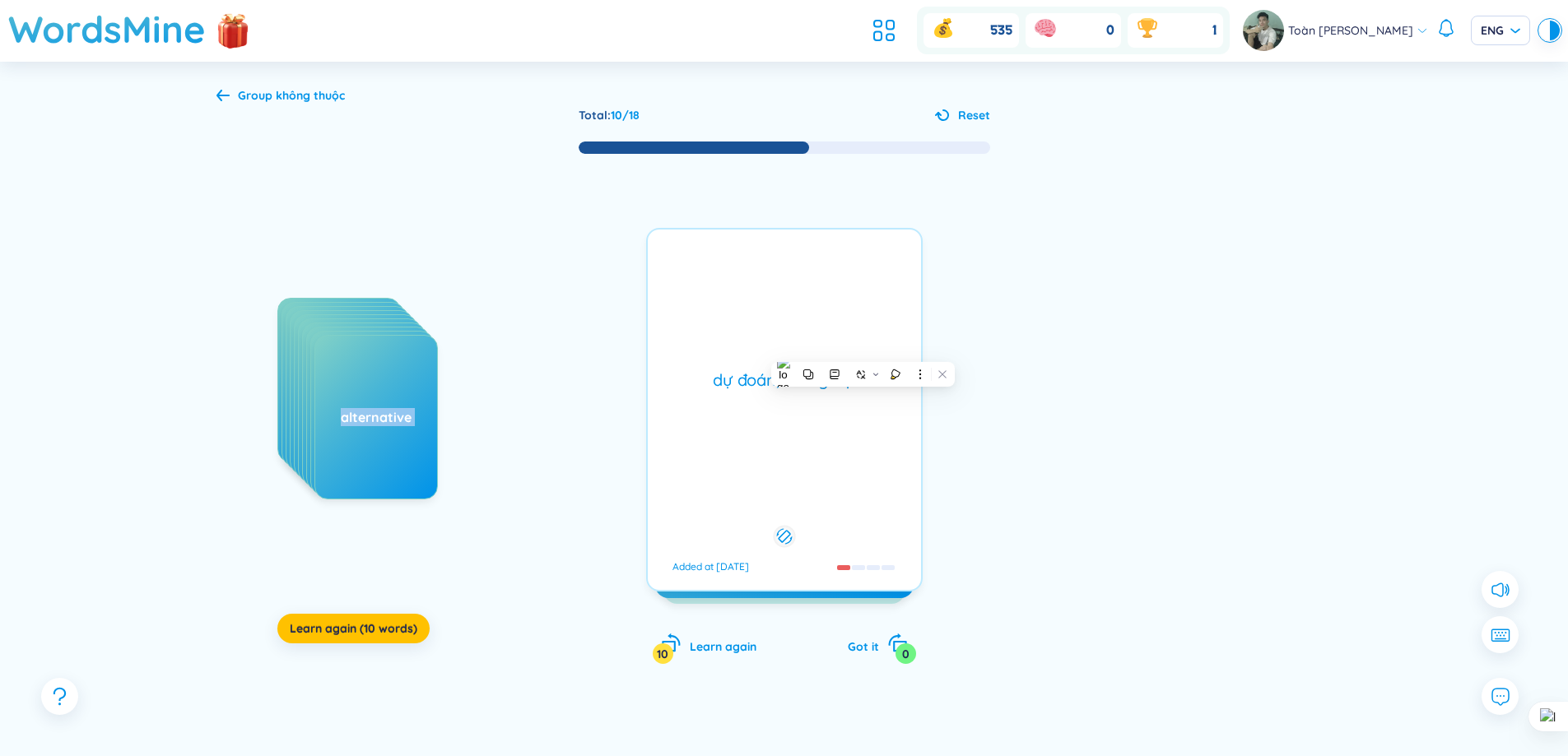
click at [863, 350] on div "dự đoán, mong đợi Added at [DATE]" at bounding box center [784, 410] width 276 height 364
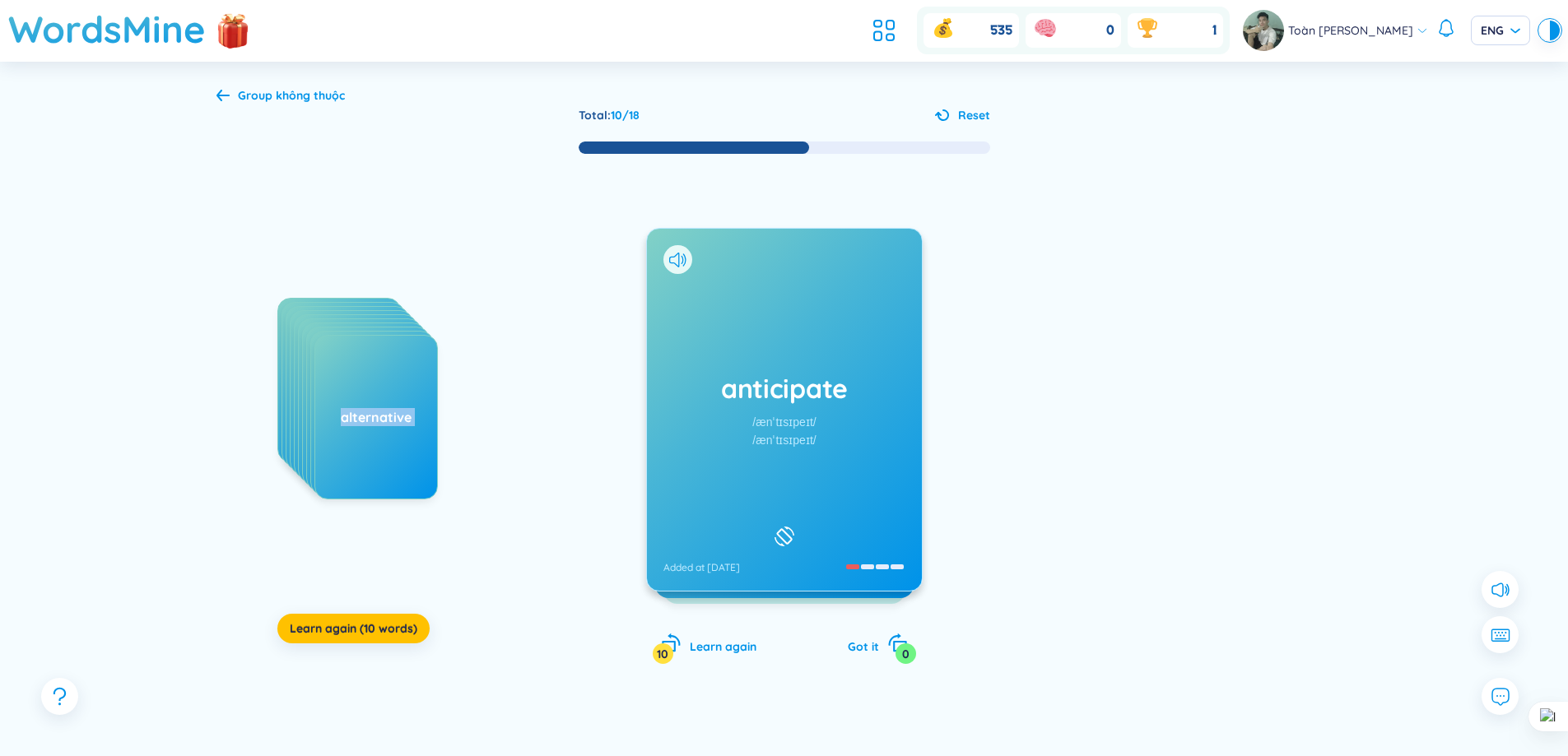
click at [863, 350] on div "anticipate /ænˈtɪsɪpeɪt/ /ænˈtɪsɪpeɪt/ Added at [DATE]" at bounding box center [784, 410] width 275 height 362
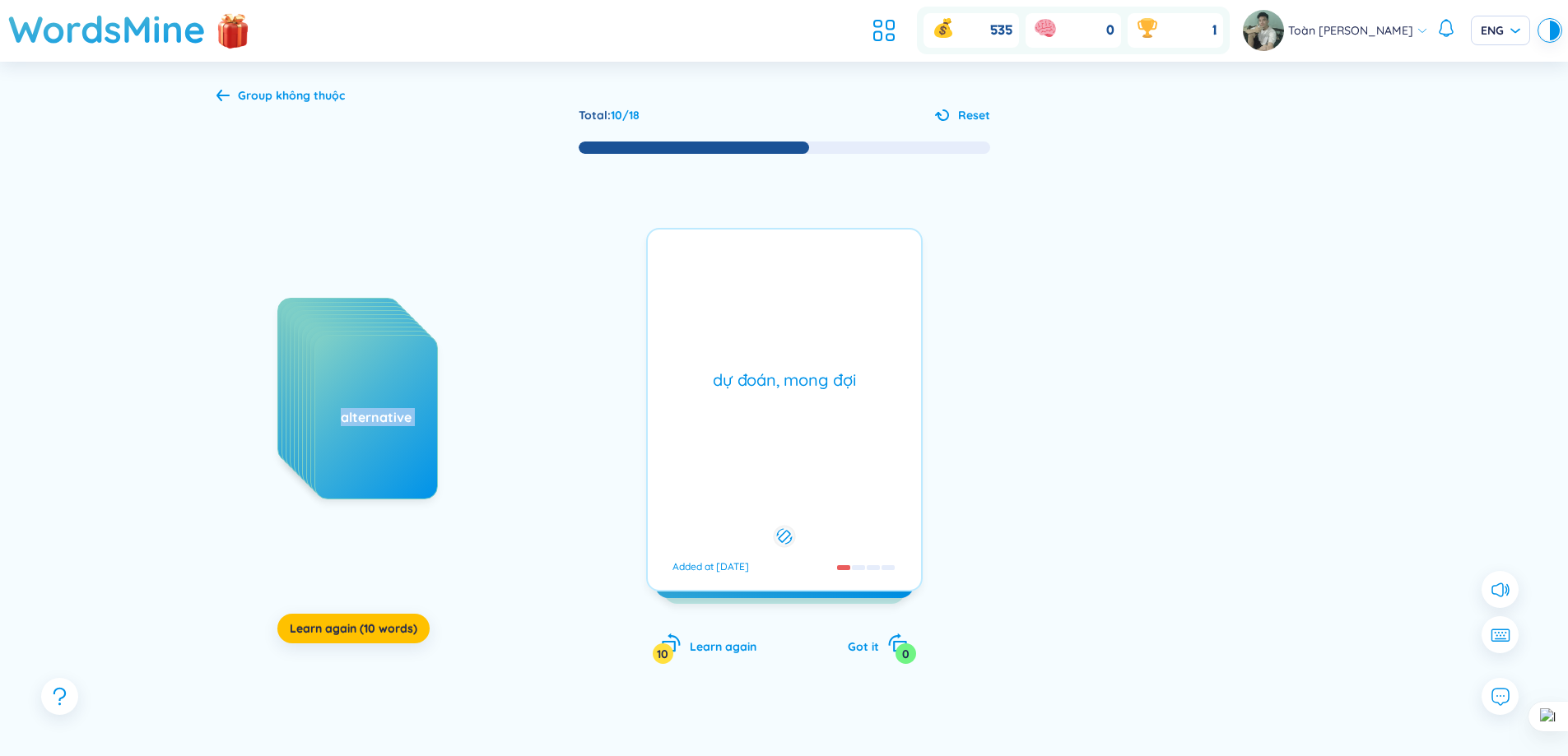
click at [863, 350] on div "dự đoán, mong đợi Added at [DATE]" at bounding box center [784, 410] width 276 height 364
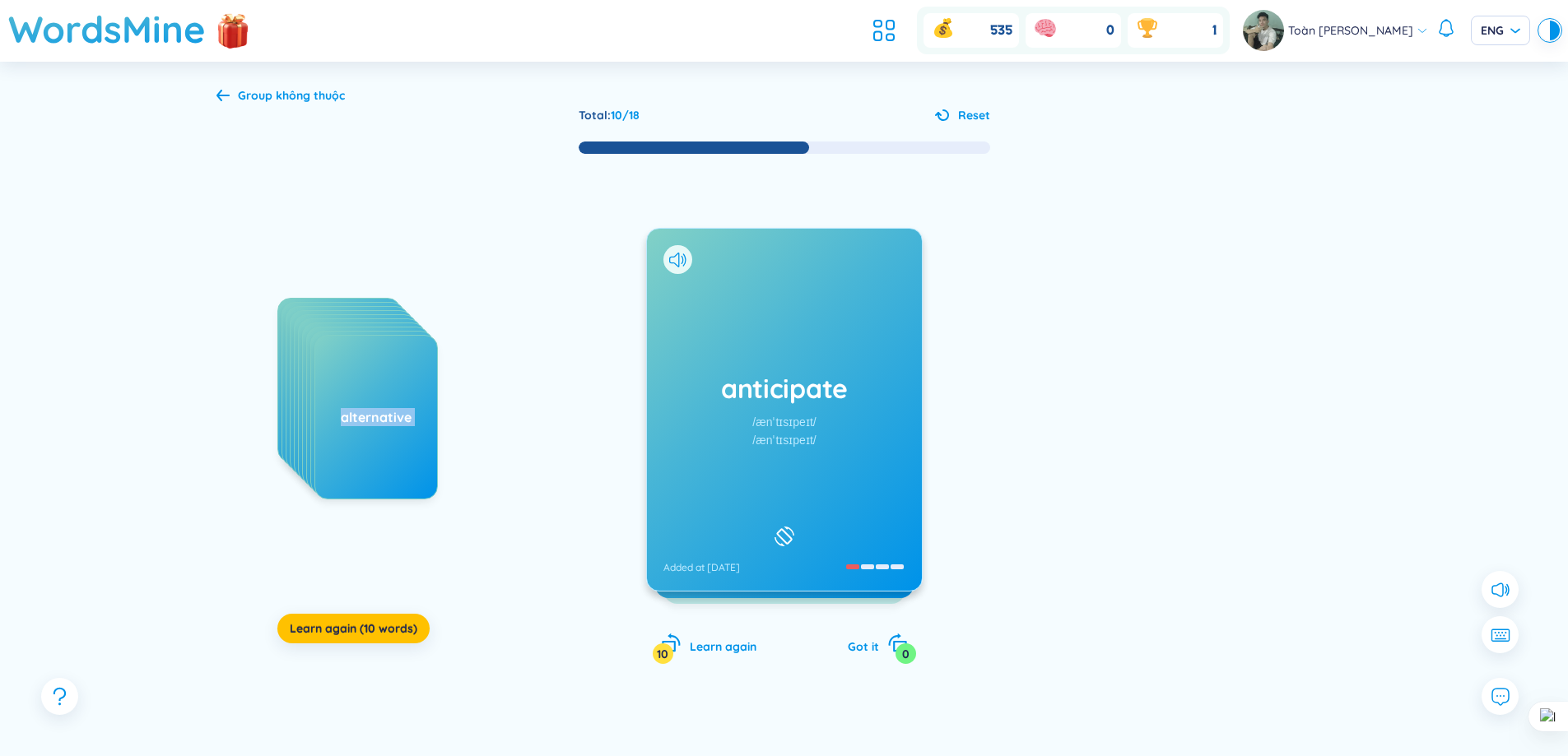
click at [863, 350] on div "anticipate /ænˈtɪsɪpeɪt/ /ænˈtɪsɪpeɪt/ Added at [DATE]" at bounding box center [784, 410] width 275 height 362
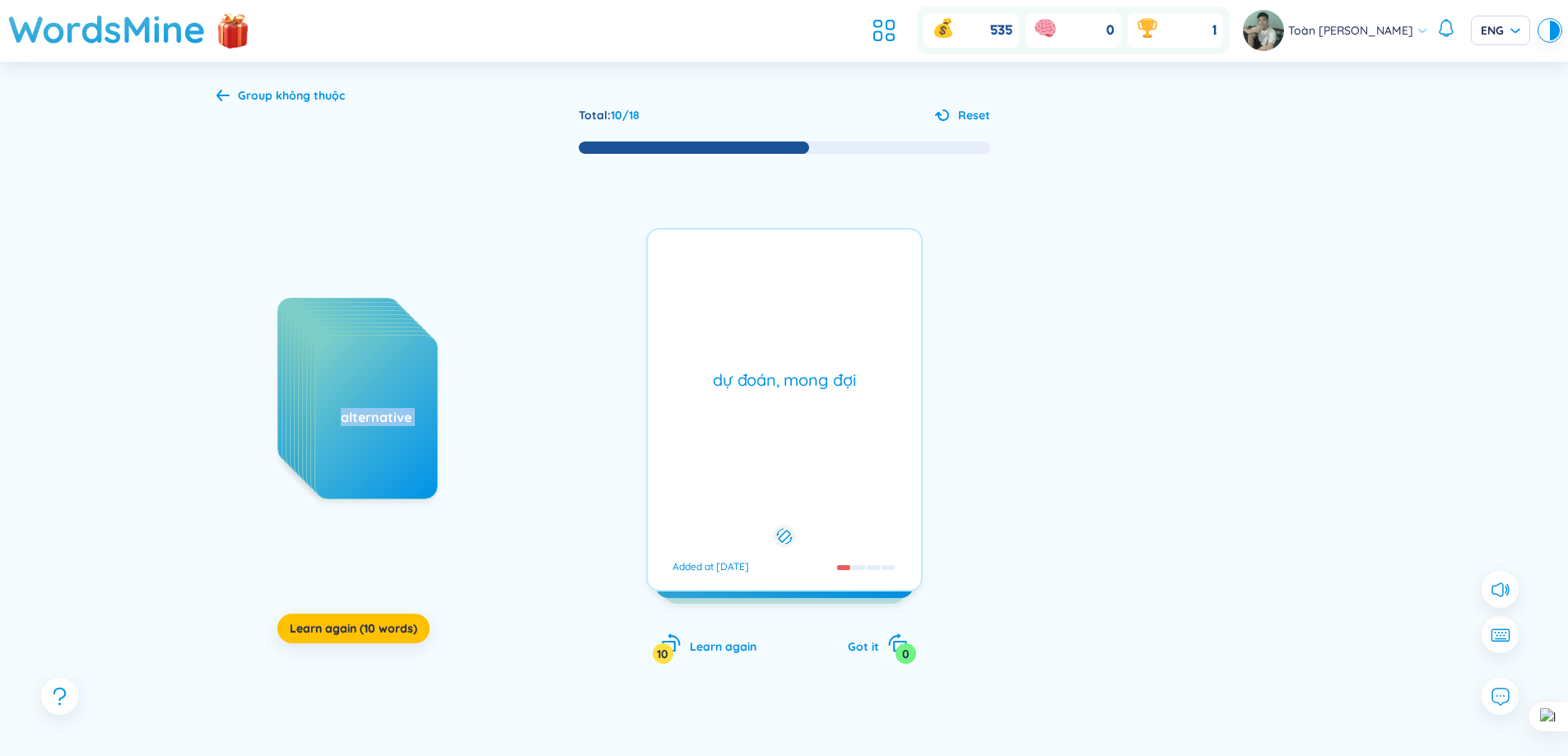
click at [863, 350] on div "dự đoán, mong đợi Added at [DATE]" at bounding box center [784, 410] width 276 height 364
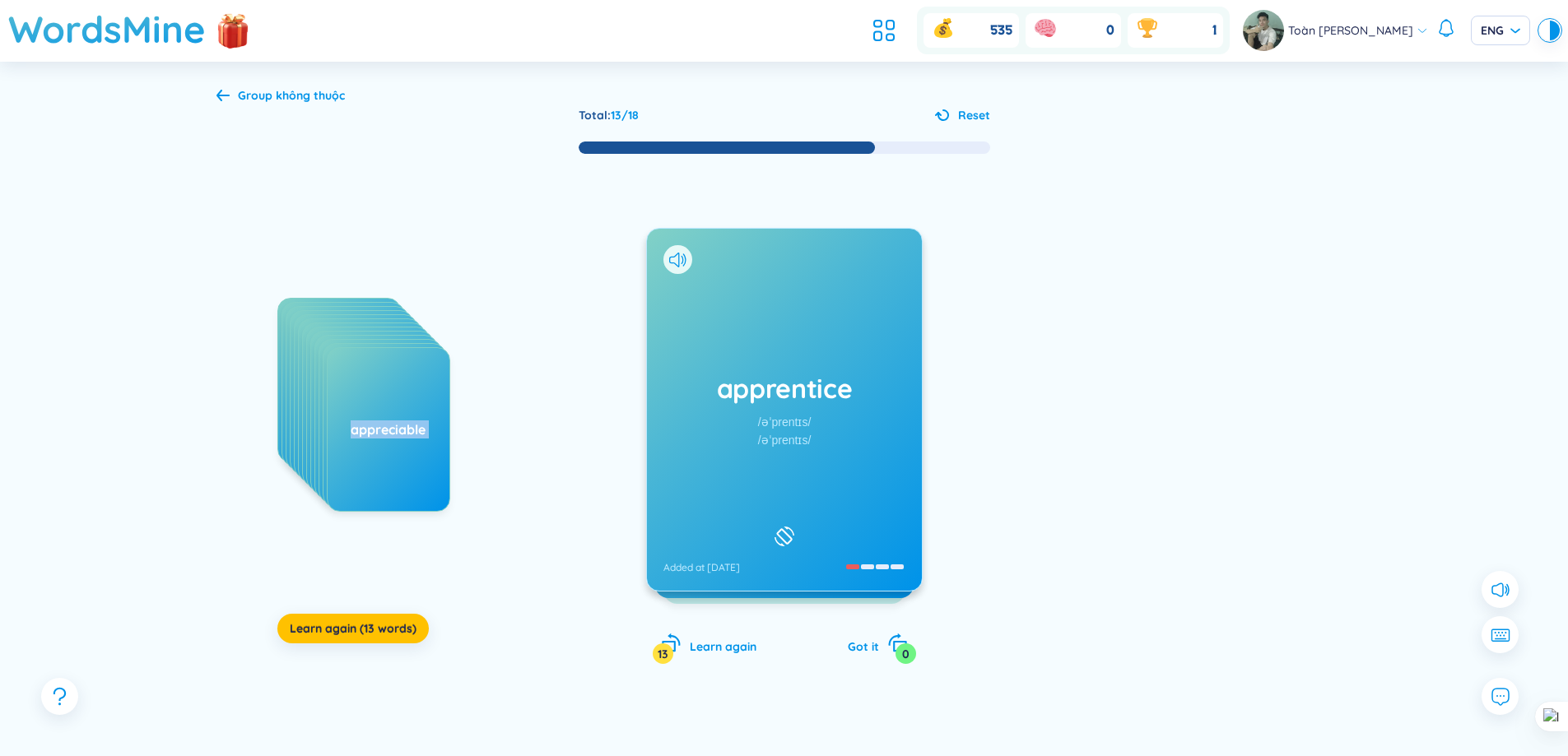
click at [850, 413] on div "apprentice /əˈprentɪs/ /əˈprentɪs/ Added at [DATE]" at bounding box center [784, 410] width 275 height 362
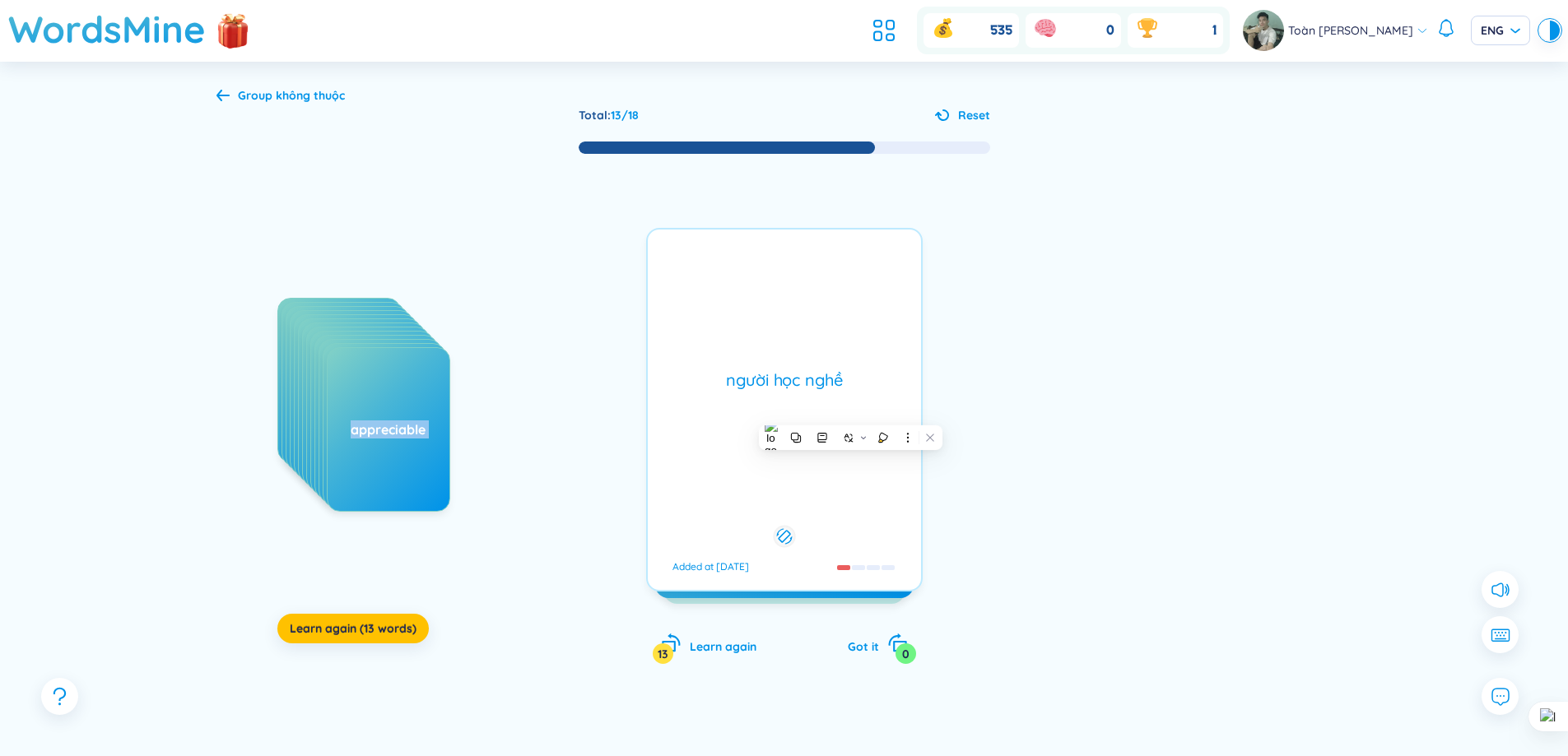
click at [850, 413] on div "người học nghề Added at [DATE]" at bounding box center [784, 410] width 276 height 364
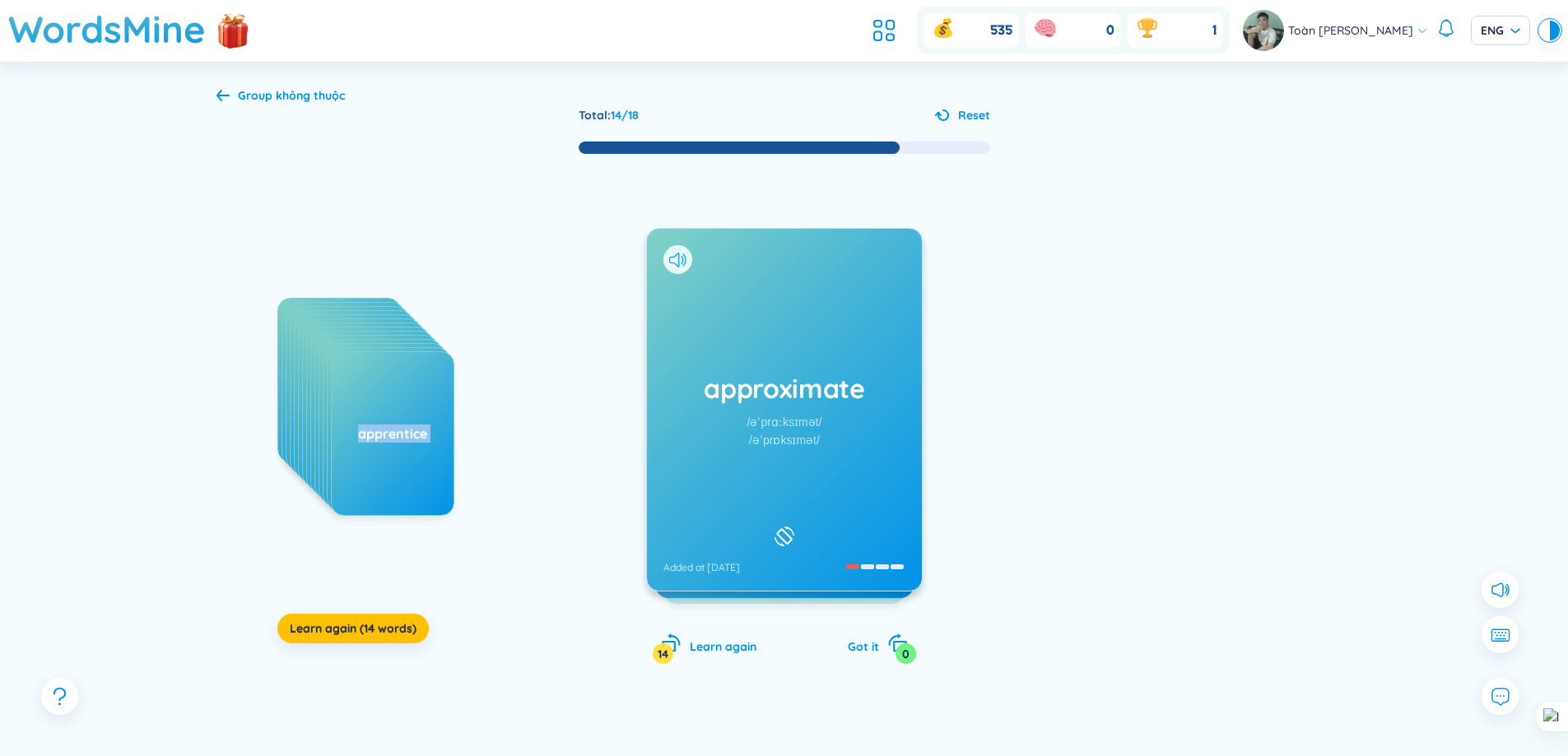
click at [682, 262] on icon at bounding box center [682, 259] width 3 height 8
click at [848, 451] on div "approximate /əˈprɑːksɪmət/ /əˈprɒksɪmət/ Added at [DATE]" at bounding box center [784, 410] width 275 height 362
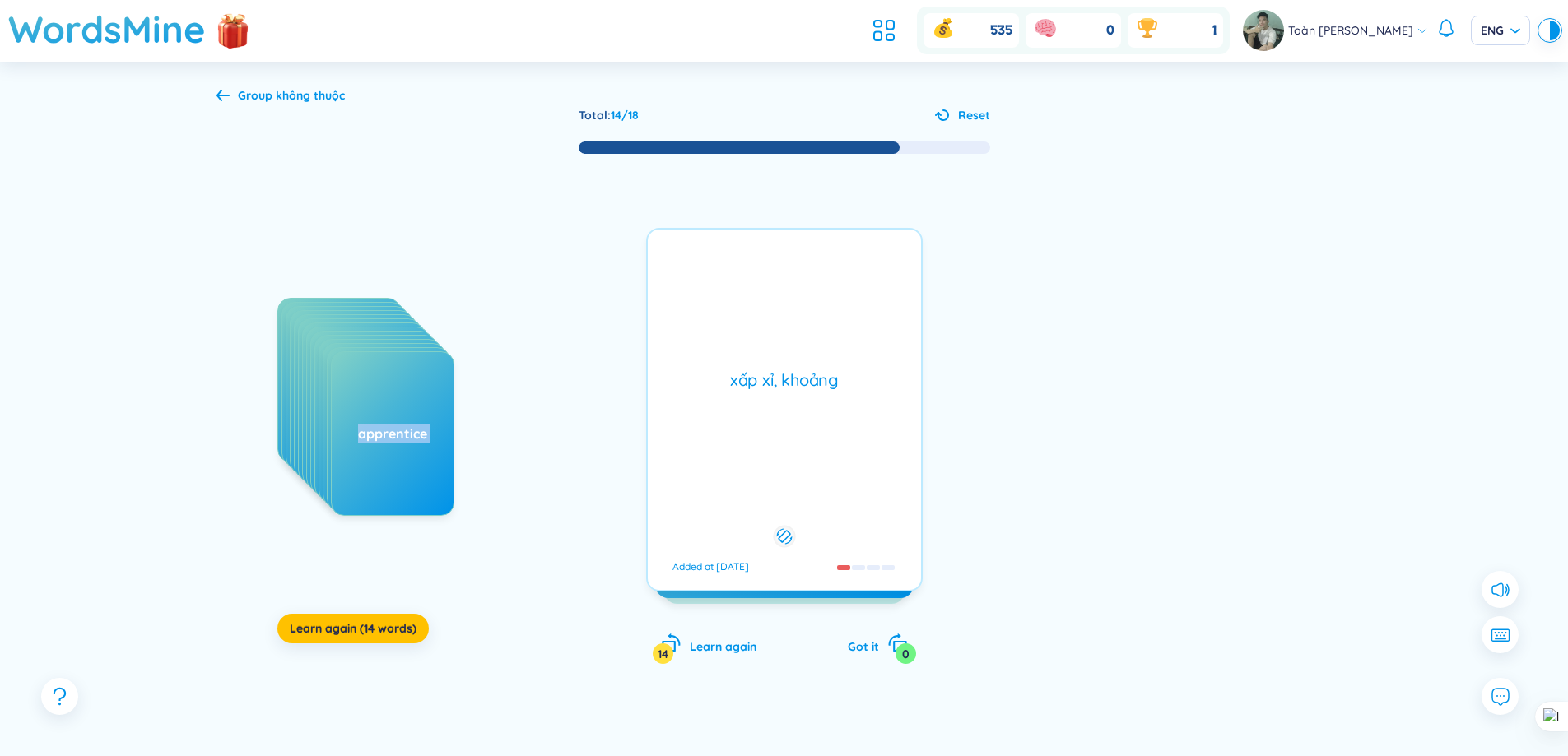
click at [857, 423] on div "xấp xỉ, khoảng Added at [DATE]" at bounding box center [784, 410] width 276 height 364
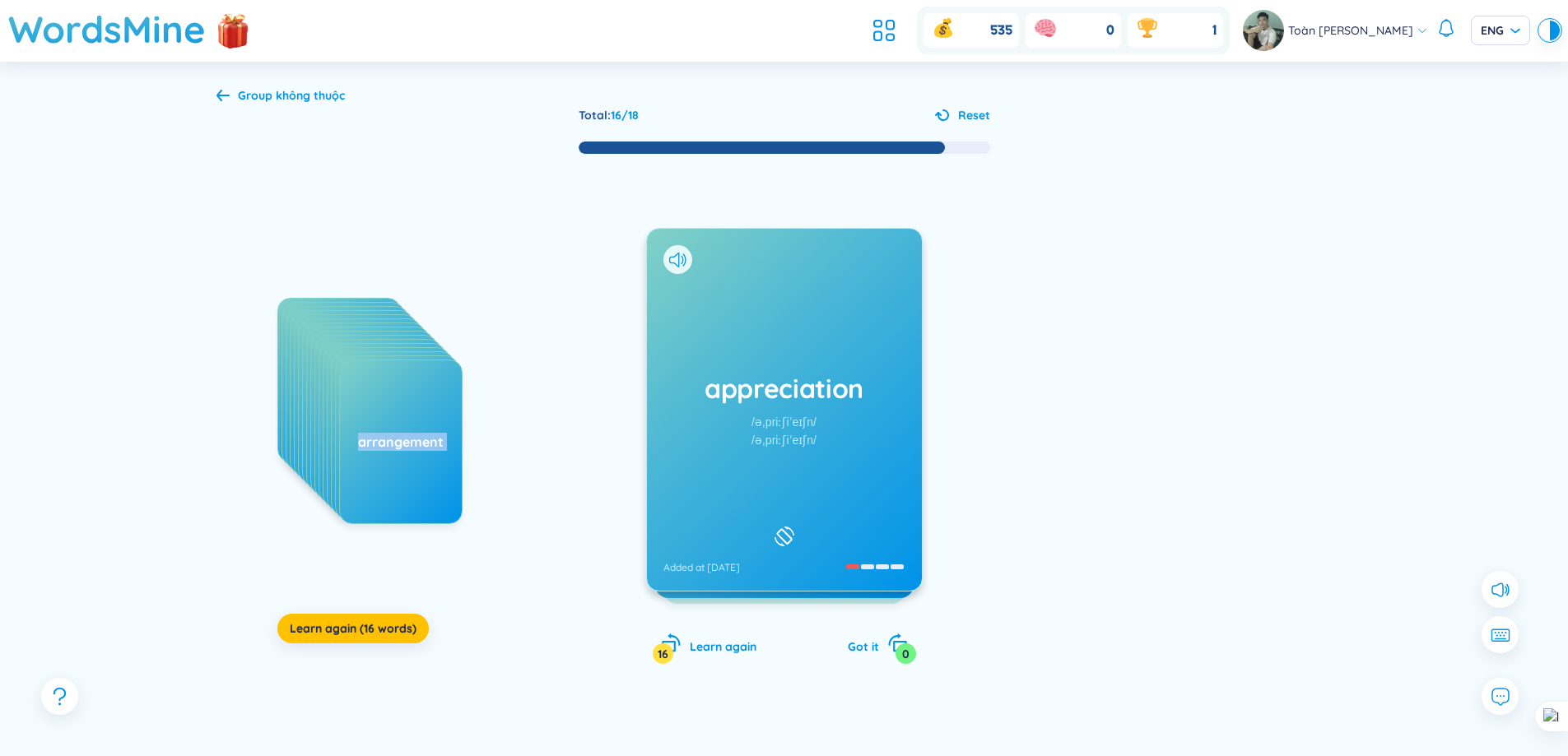
click at [889, 405] on h1 "appreciation" at bounding box center [784, 388] width 242 height 36
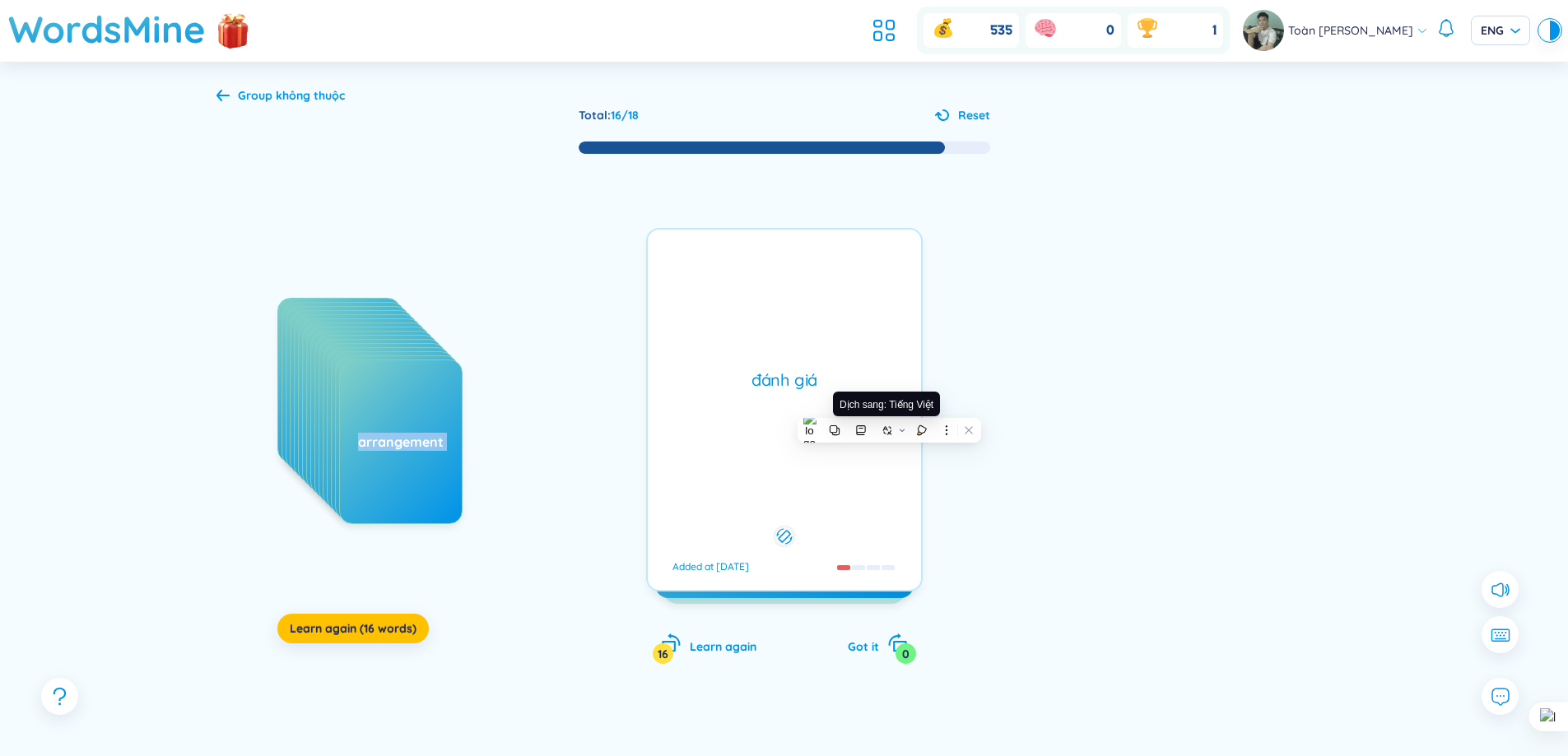
click at [886, 385] on div "đánh giá" at bounding box center [784, 380] width 257 height 23
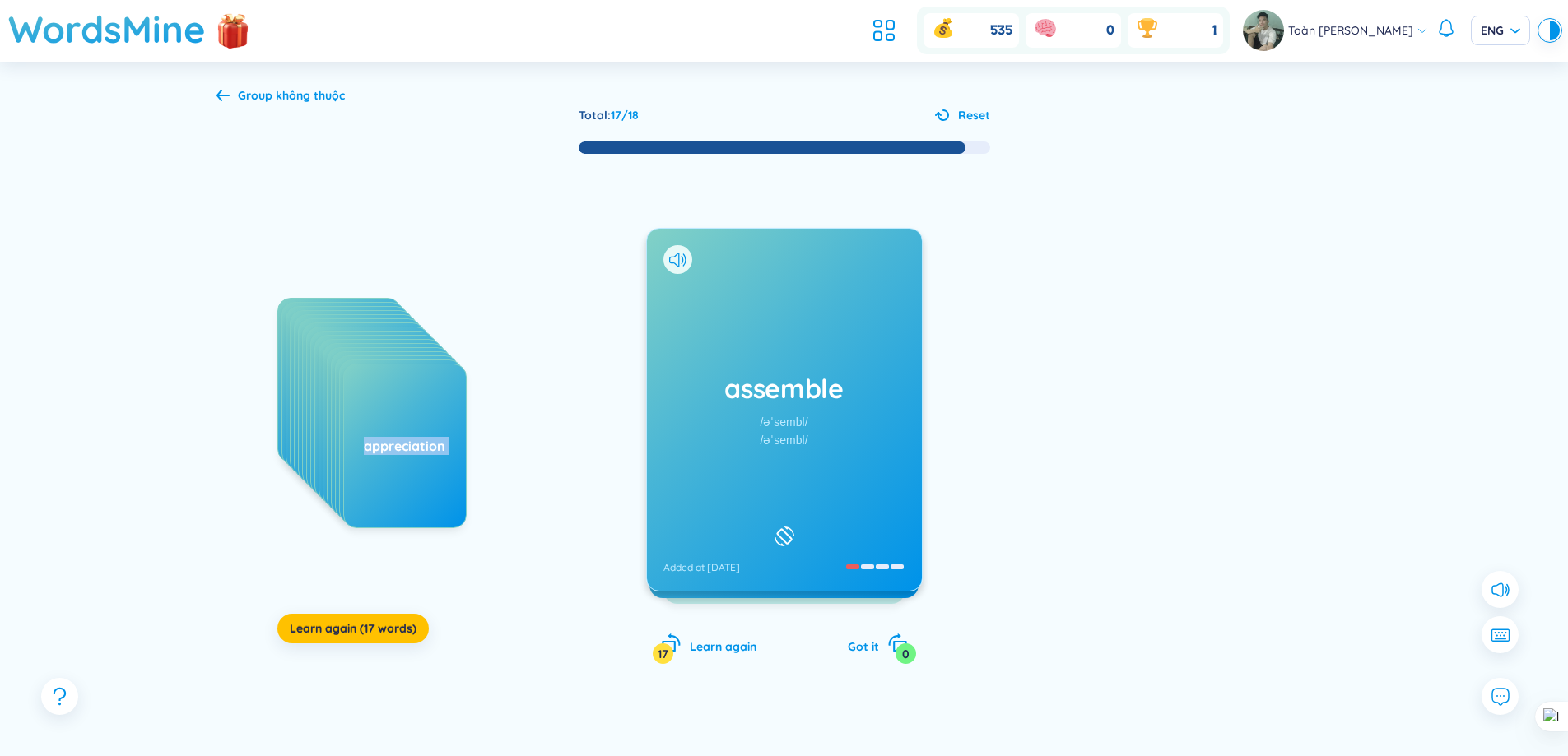
click at [795, 361] on div "assemble /əˈsembl/ /əˈsembl/ Added at [DATE]" at bounding box center [784, 410] width 275 height 362
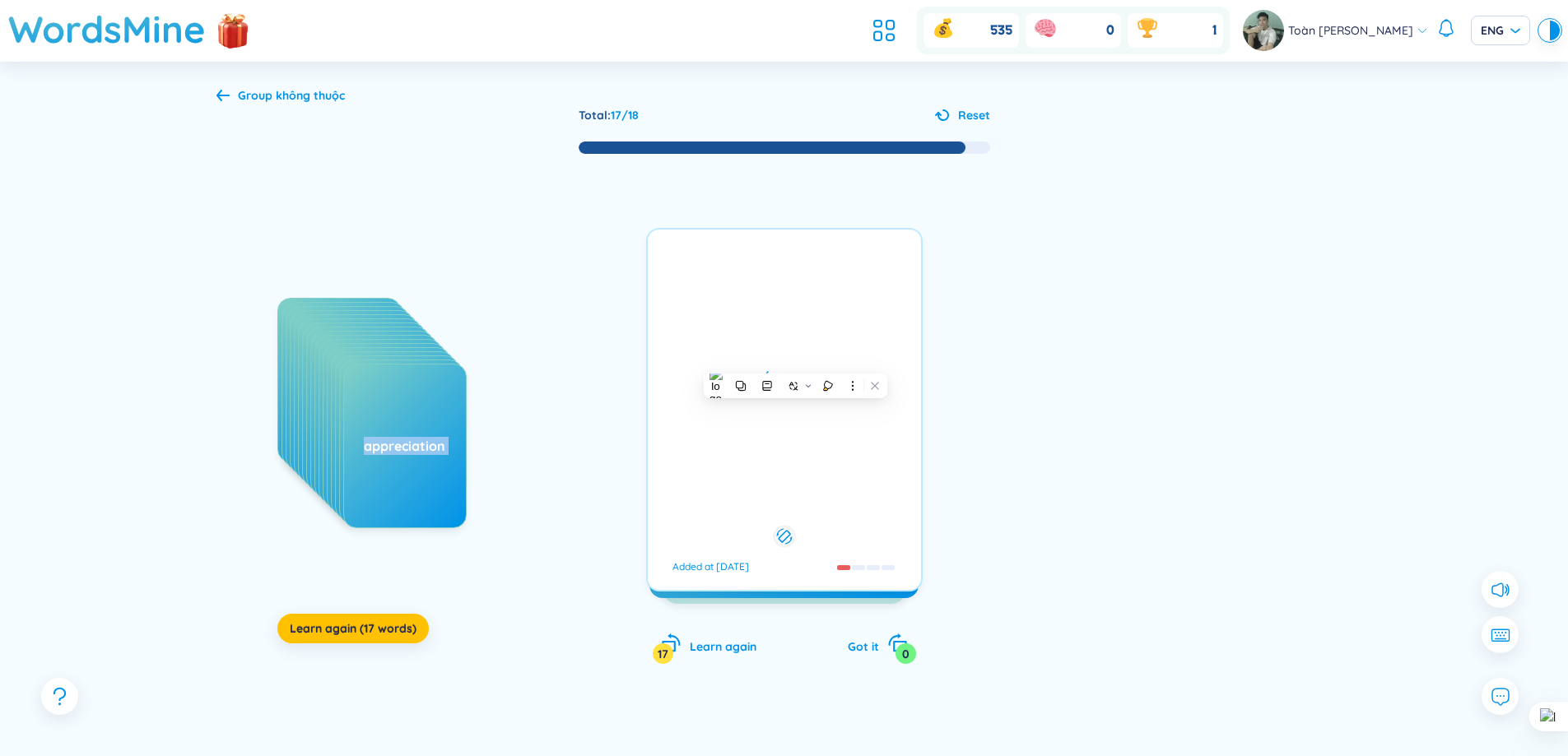
click at [850, 354] on div "lắp ráp Added at [DATE]" at bounding box center [784, 410] width 276 height 364
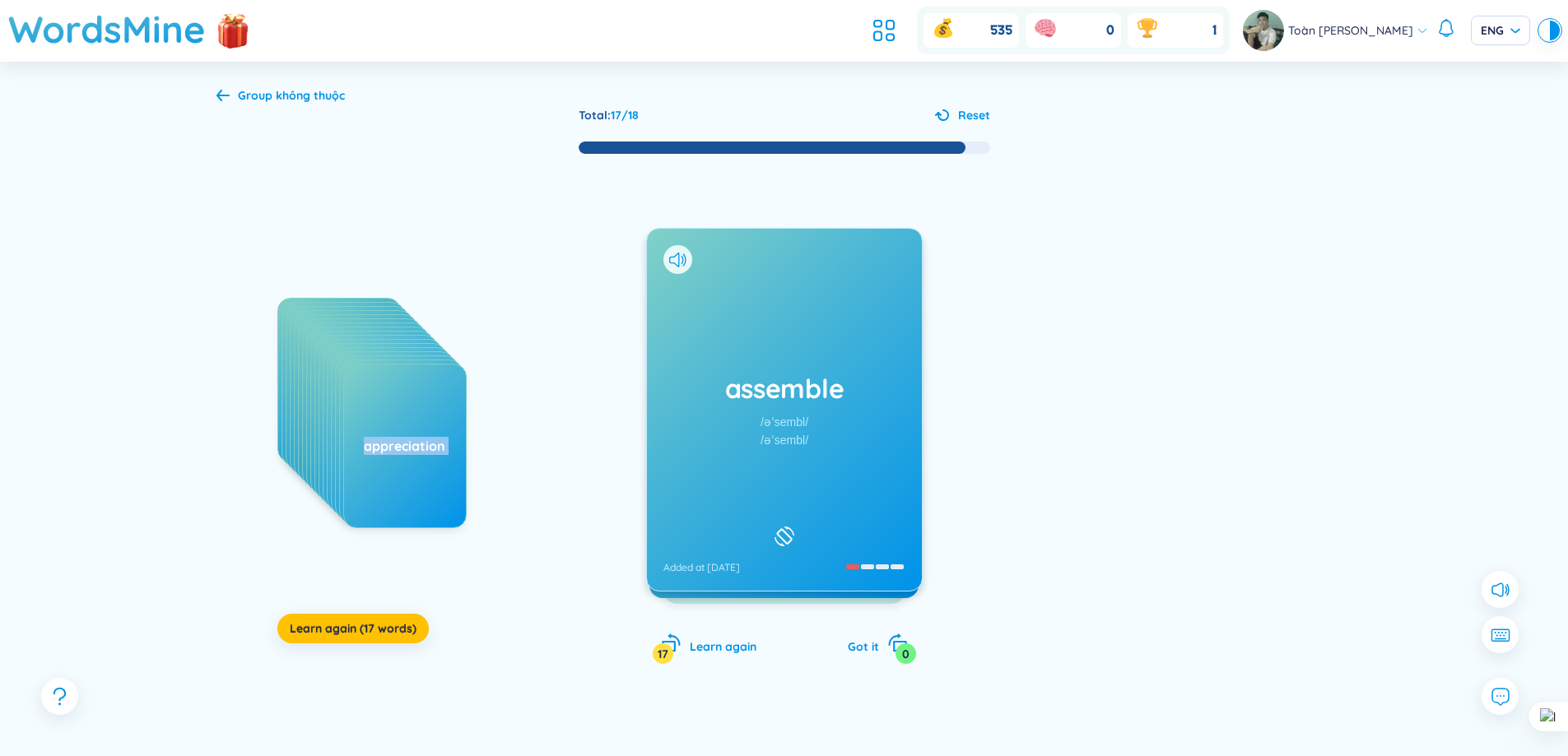
click at [863, 340] on div "assemble /əˈsembl/ /əˈsembl/ Added at [DATE]" at bounding box center [784, 410] width 275 height 362
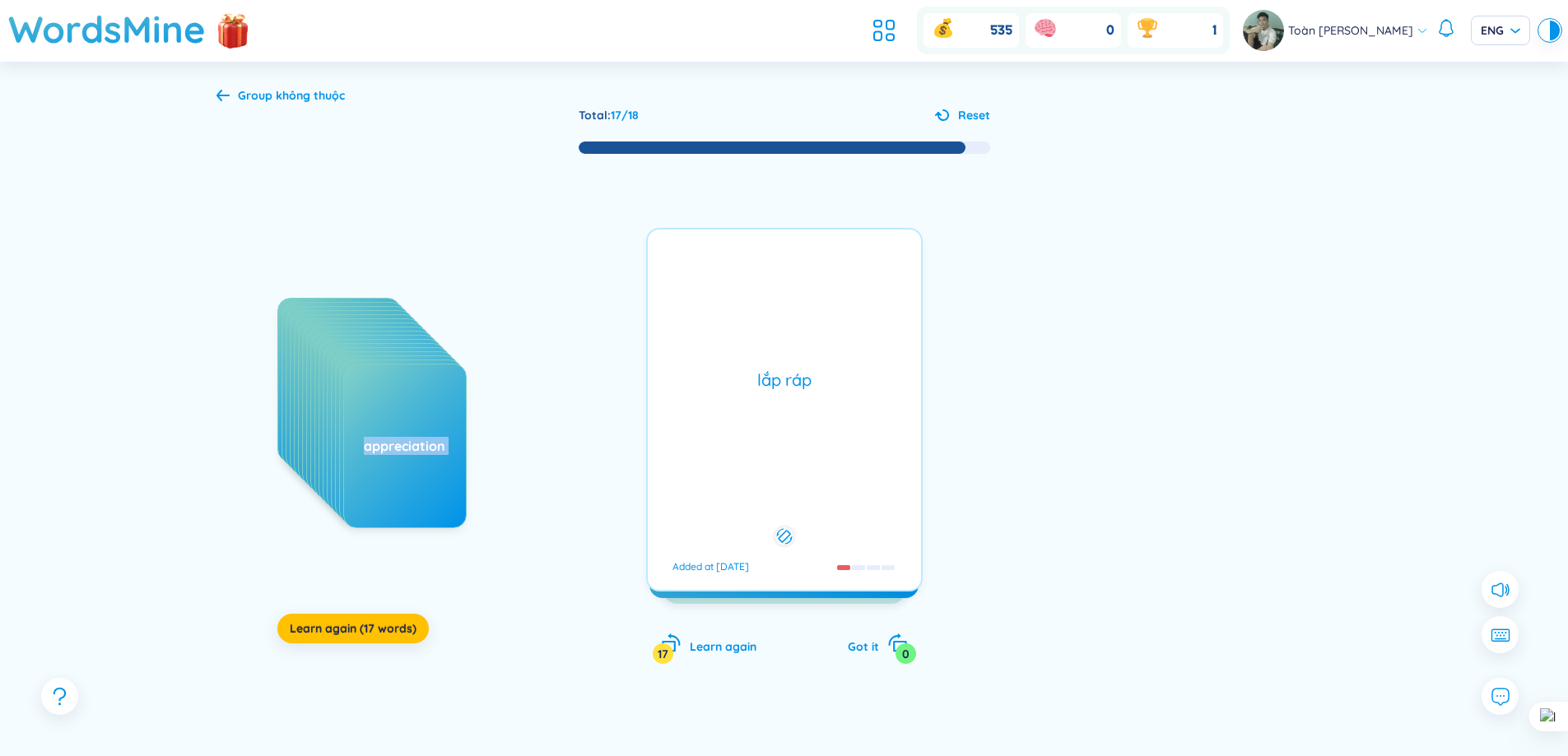
click at [868, 331] on div "lắp ráp Added at [DATE]" at bounding box center [784, 410] width 276 height 364
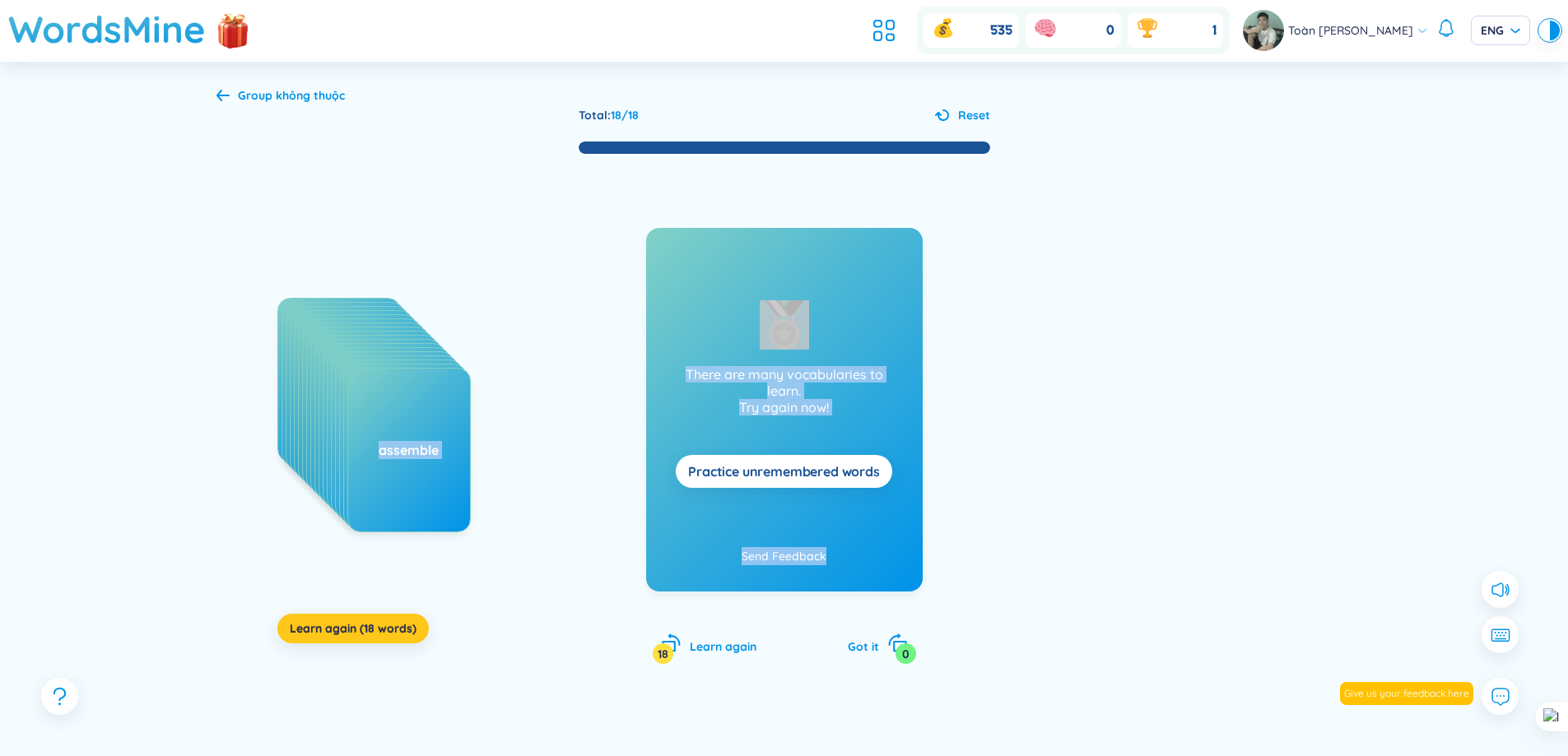
click at [388, 627] on span "Learn again (18 words)" at bounding box center [353, 628] width 126 height 17
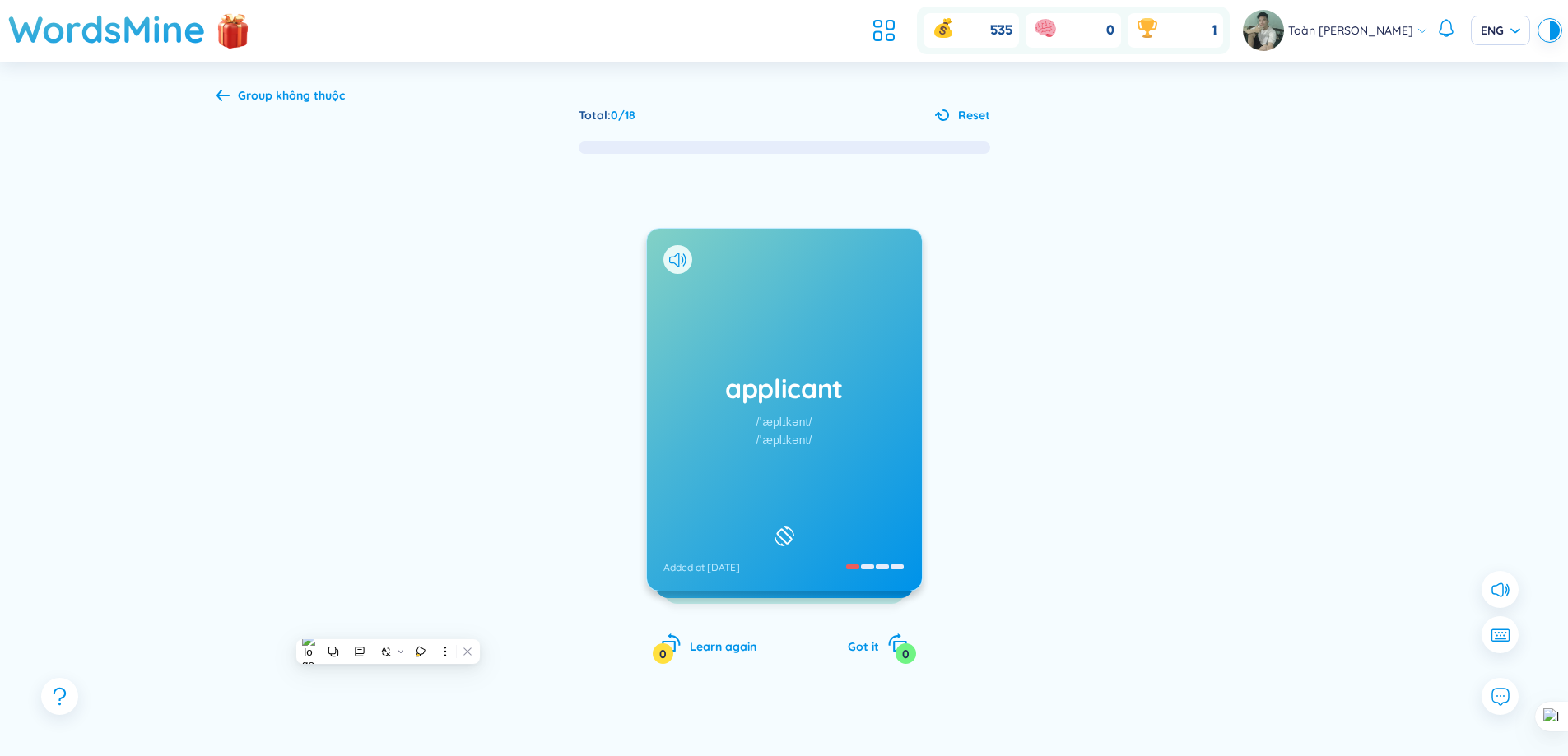
click at [870, 404] on h1 "applicant" at bounding box center [784, 388] width 242 height 36
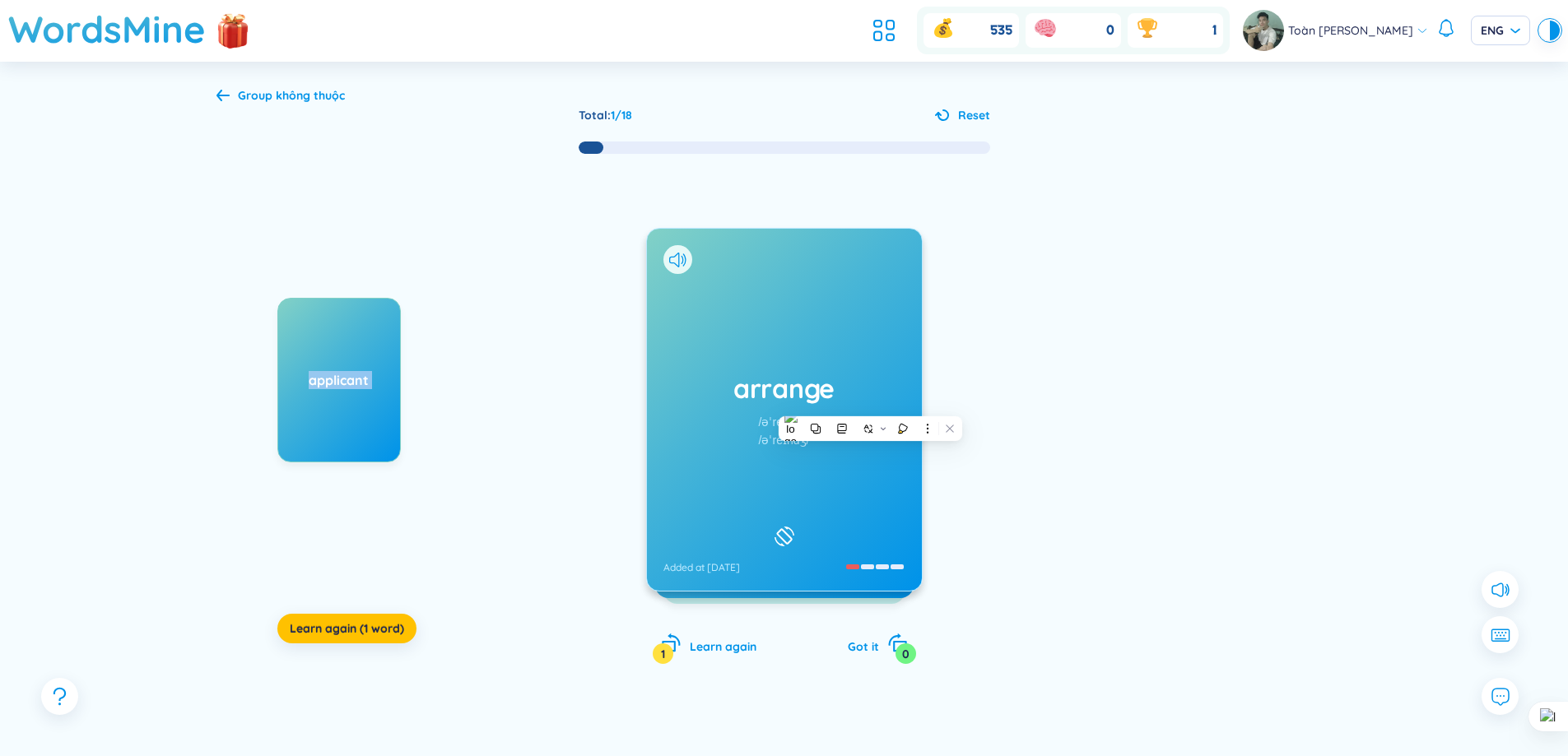
click at [876, 389] on h1 "arrange" at bounding box center [784, 388] width 242 height 36
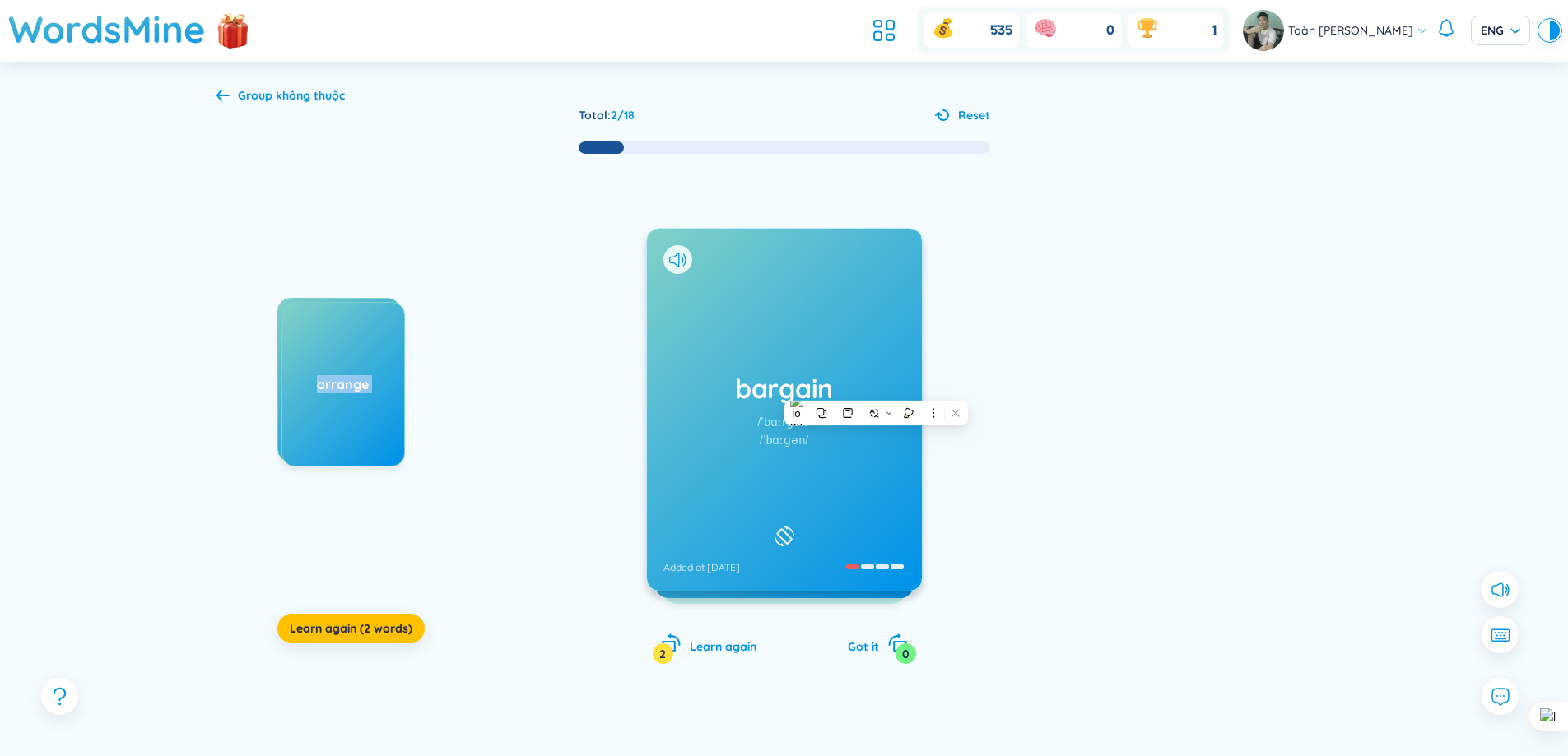
click at [891, 370] on h1 "bargain" at bounding box center [784, 388] width 242 height 36
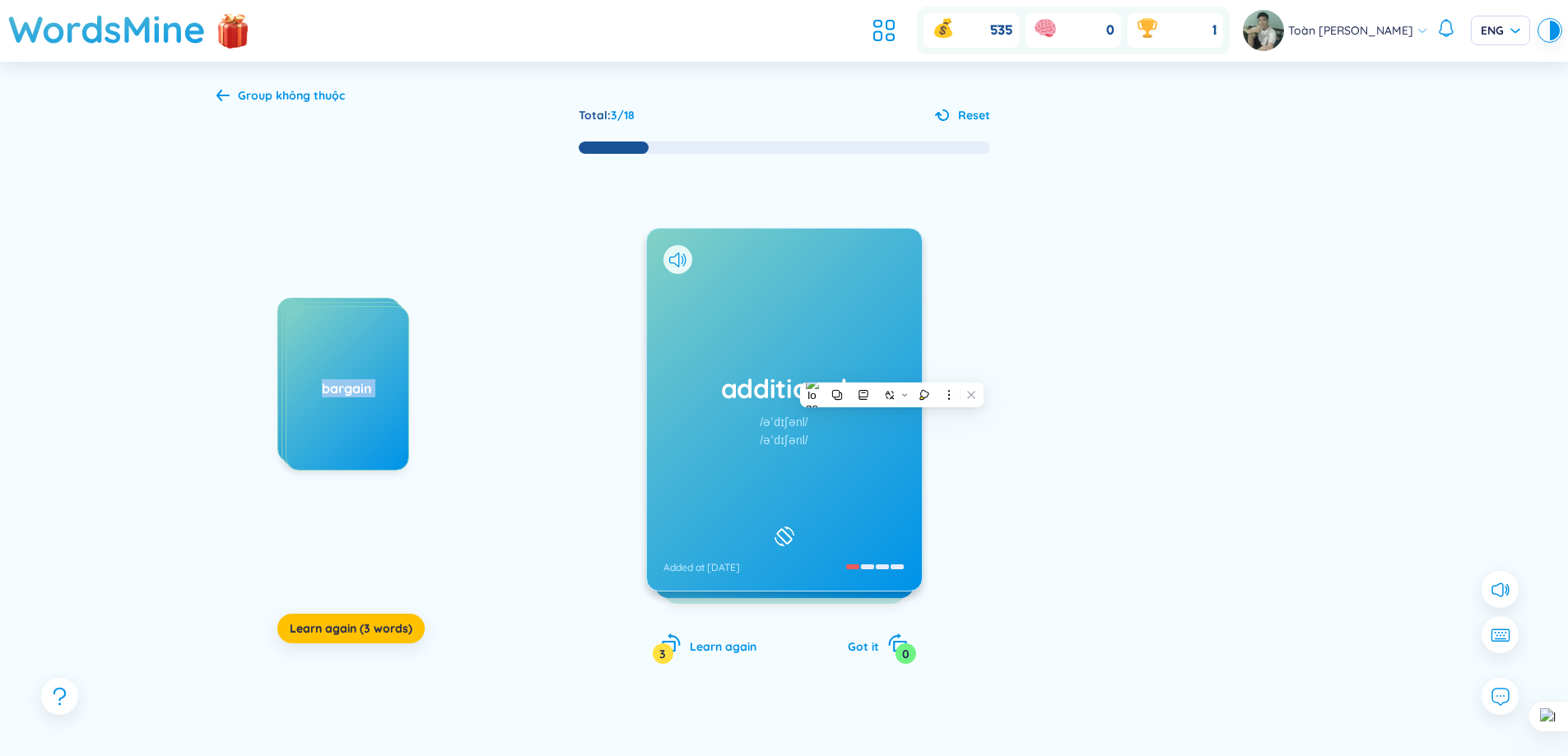
click at [881, 340] on div "additional /əˈdɪʃənl/ /əˈdɪʃənl/ Added at [DATE]" at bounding box center [784, 410] width 275 height 362
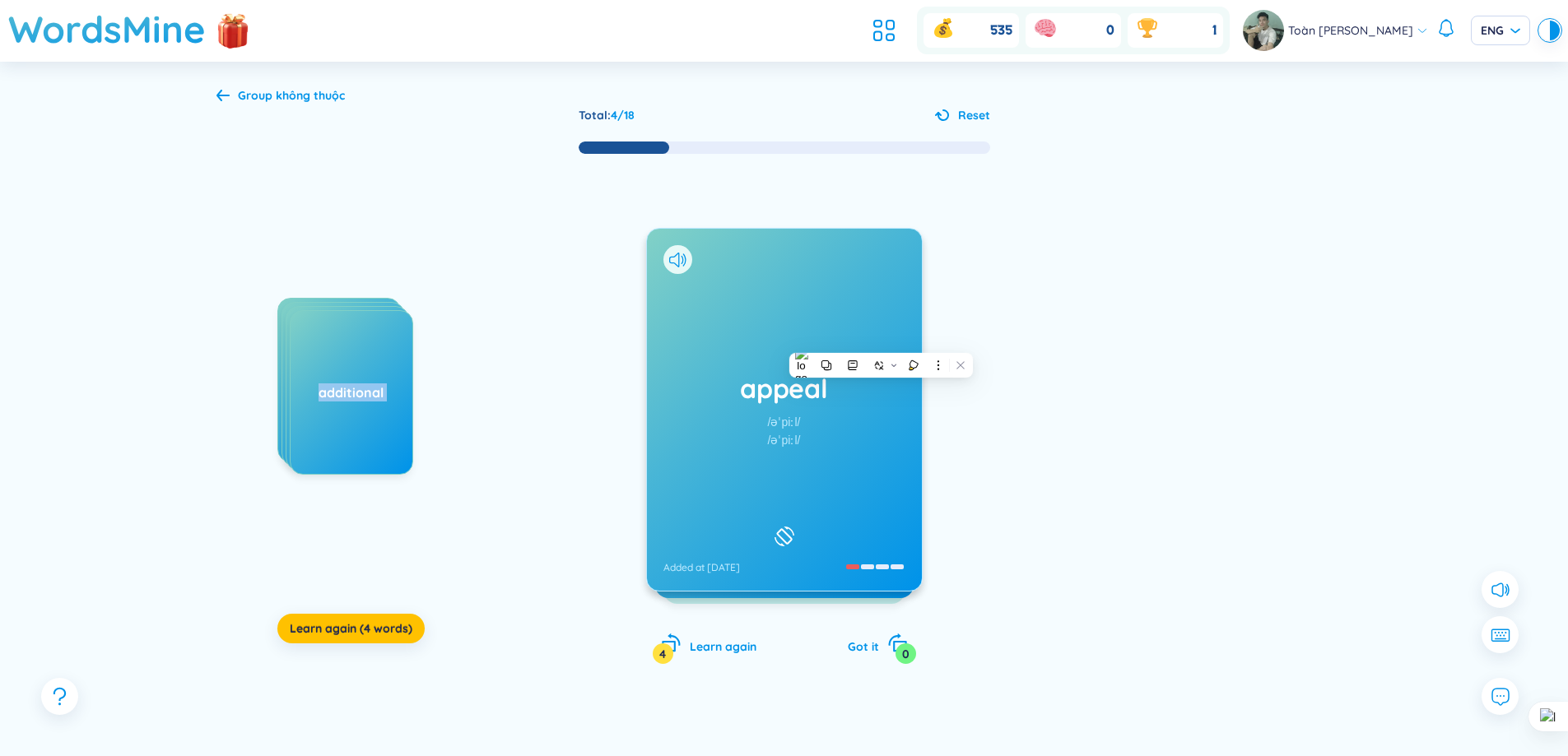
click at [874, 539] on div "appeal /əˈpiːl/ /əˈpiːl/ Added at [DATE]" at bounding box center [784, 410] width 275 height 362
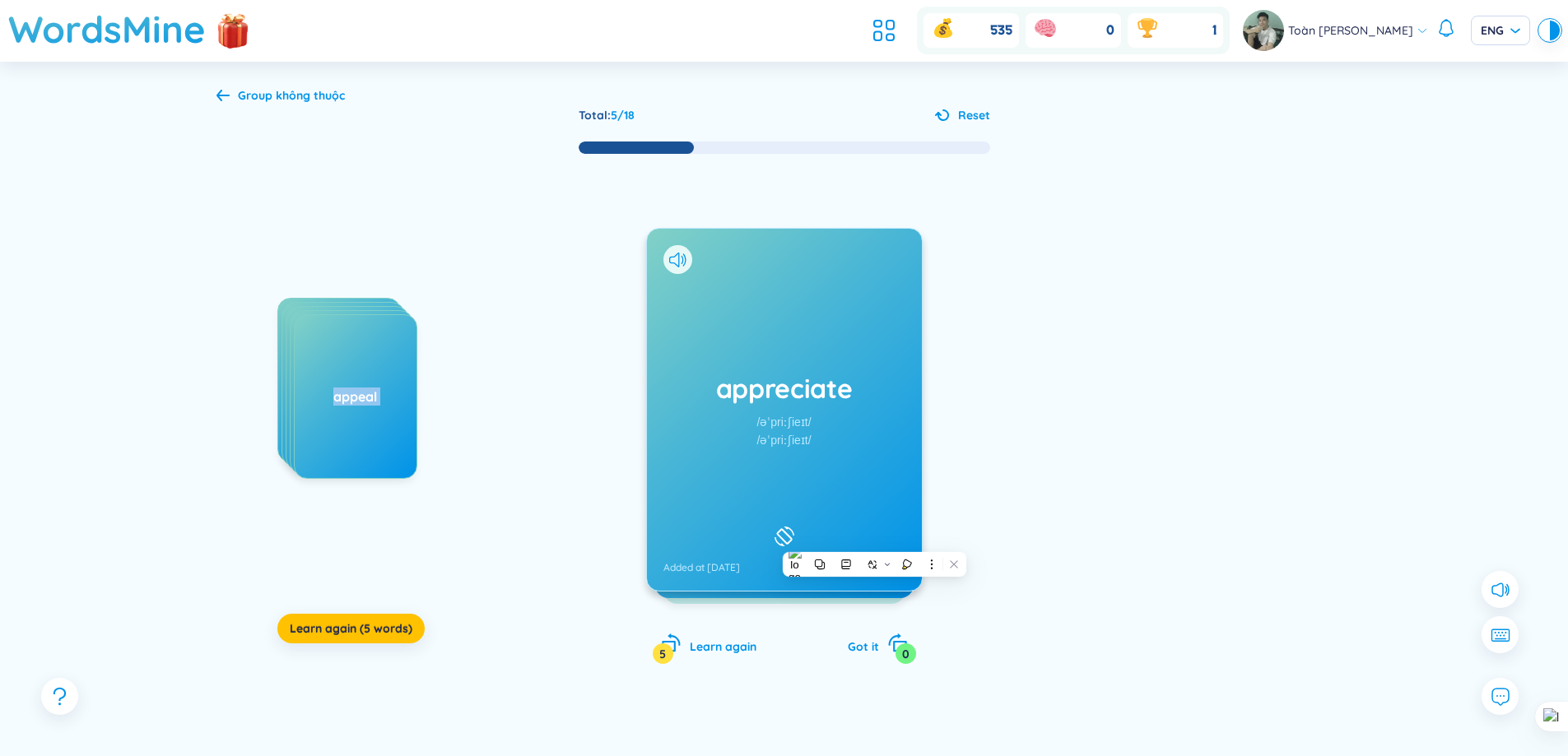
click at [842, 385] on h1 "appreciate" at bounding box center [784, 388] width 242 height 36
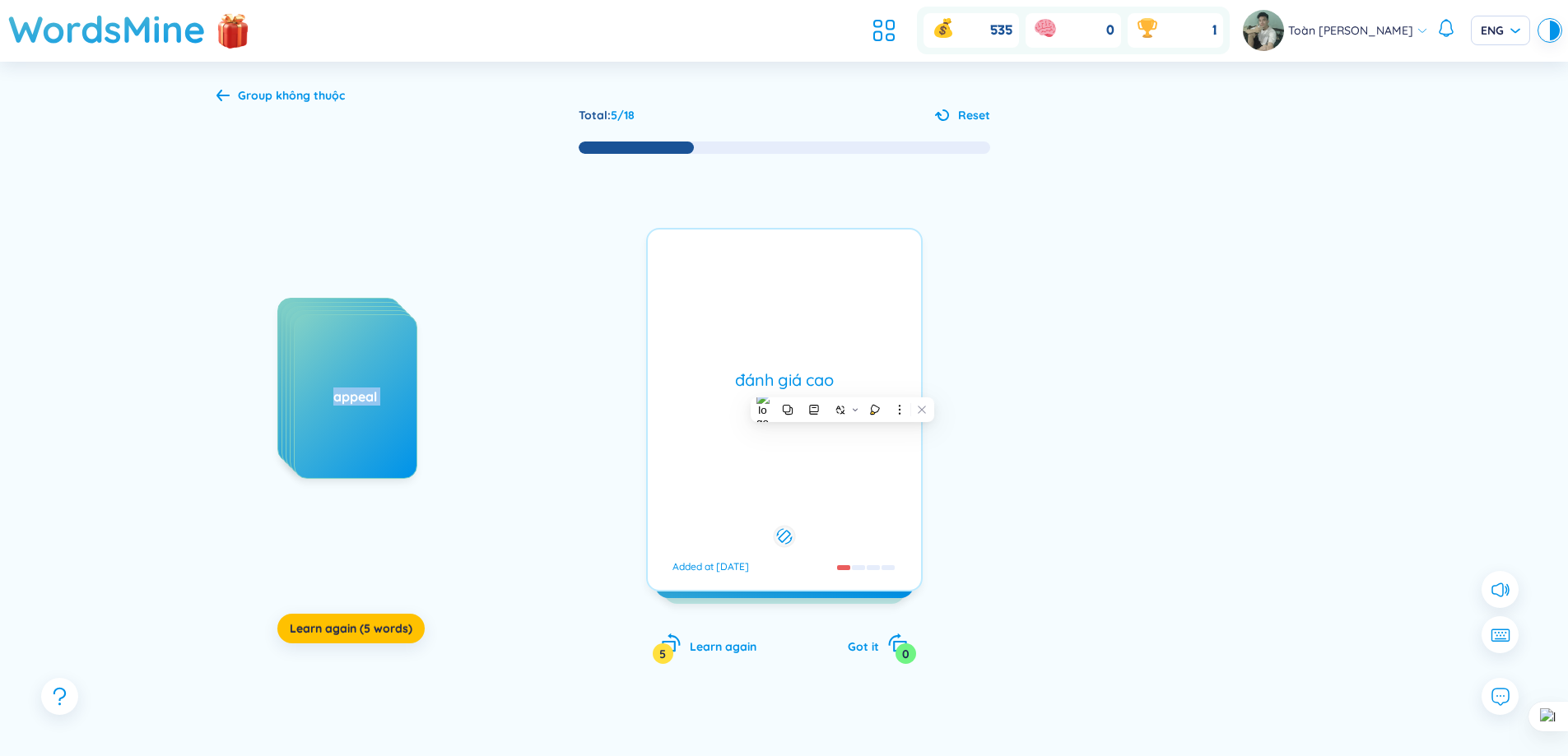
click at [842, 385] on div "đánh giá cao" at bounding box center [784, 380] width 257 height 23
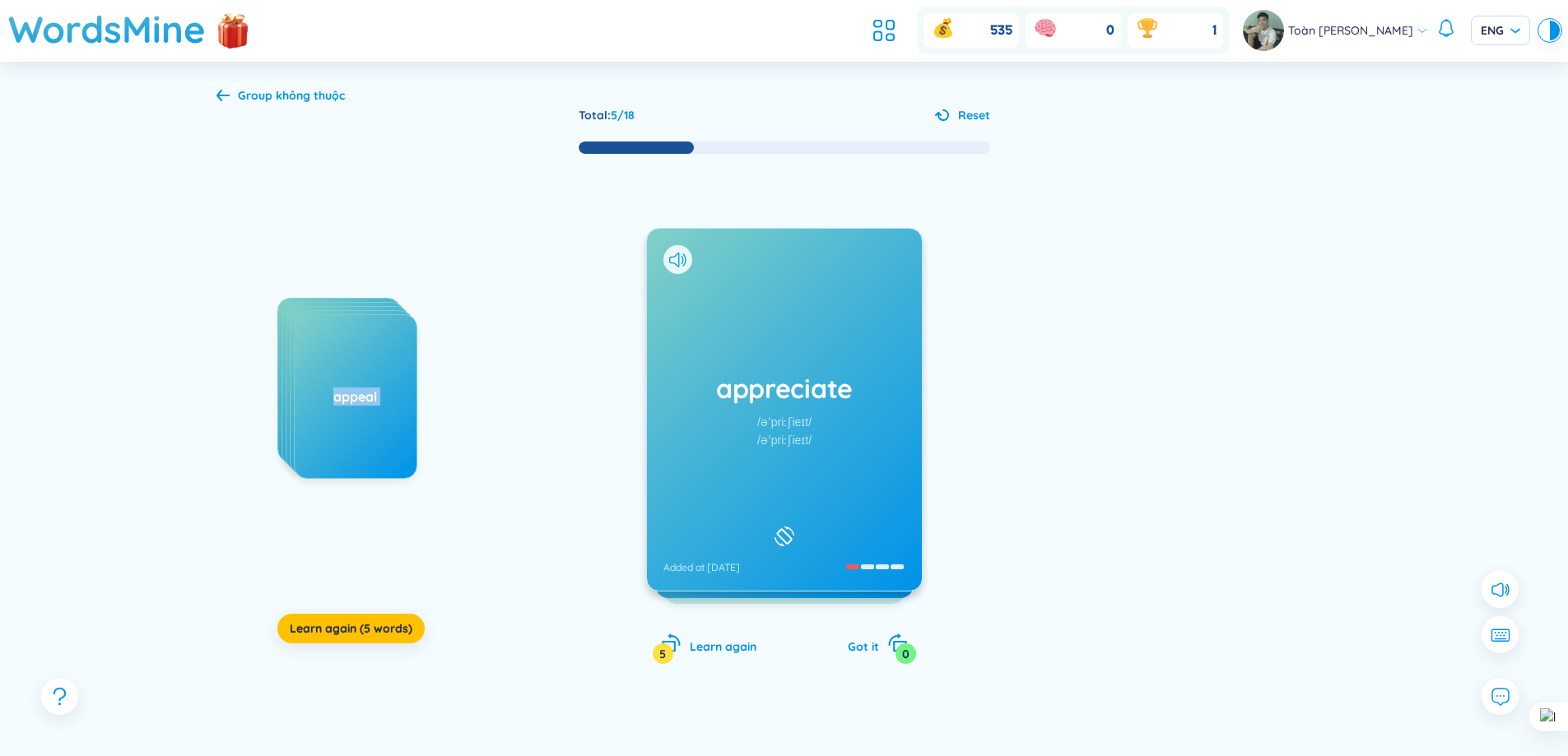
click at [842, 385] on div "appreciate /əˈpriːʃieɪt/ /əˈpriːʃieɪt/ Added at [DATE] đánh giá cao Added at [D…" at bounding box center [784, 410] width 276 height 364
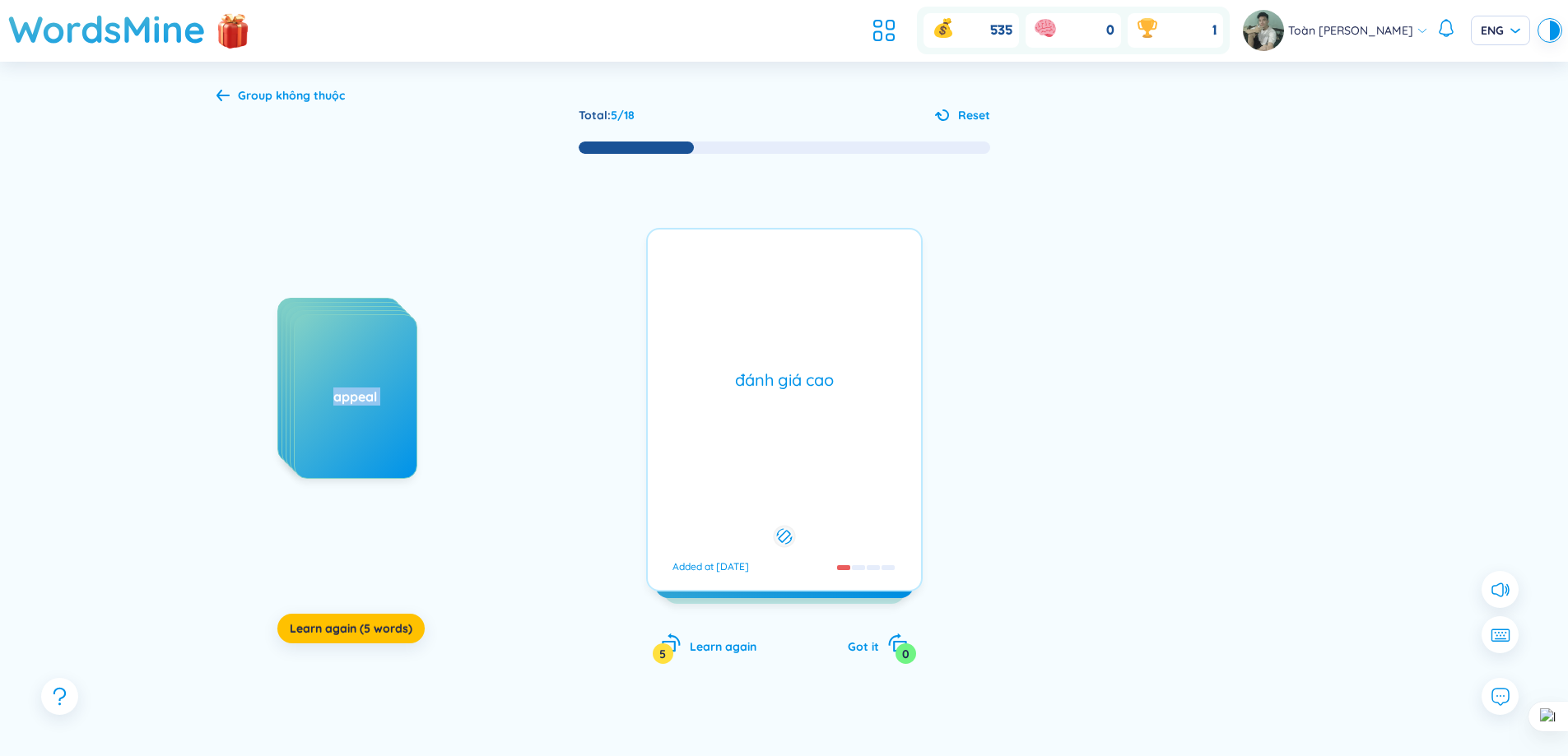
click at [842, 385] on div "đánh giá cao" at bounding box center [784, 380] width 257 height 23
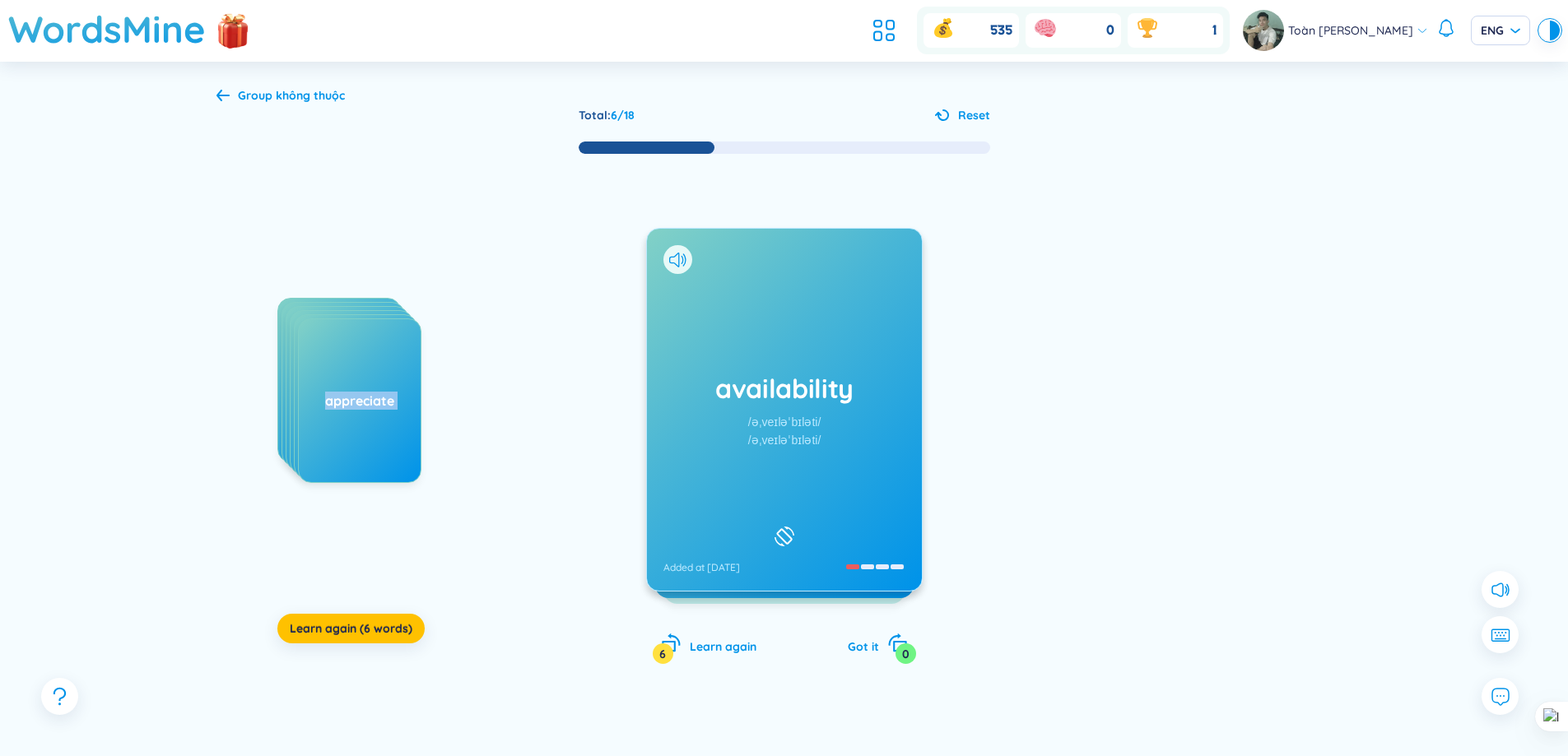
click at [833, 413] on div "availability /əˌveɪləˈbɪləti/ /əˌveɪləˈbɪləti/ Added at [DATE]" at bounding box center [784, 410] width 275 height 362
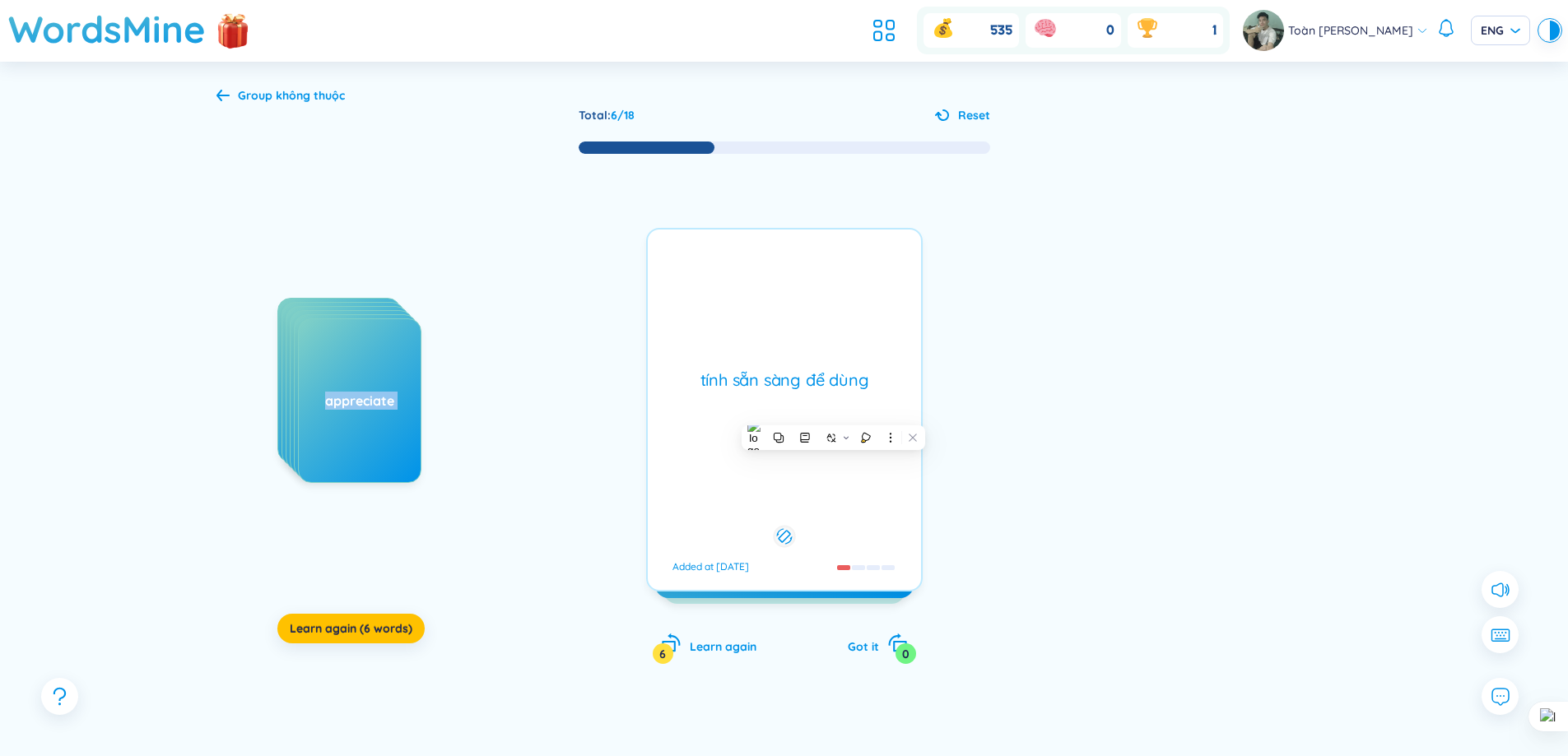
click at [873, 503] on div "tính sẵn sàng để dùng Added at [DATE]" at bounding box center [784, 410] width 276 height 364
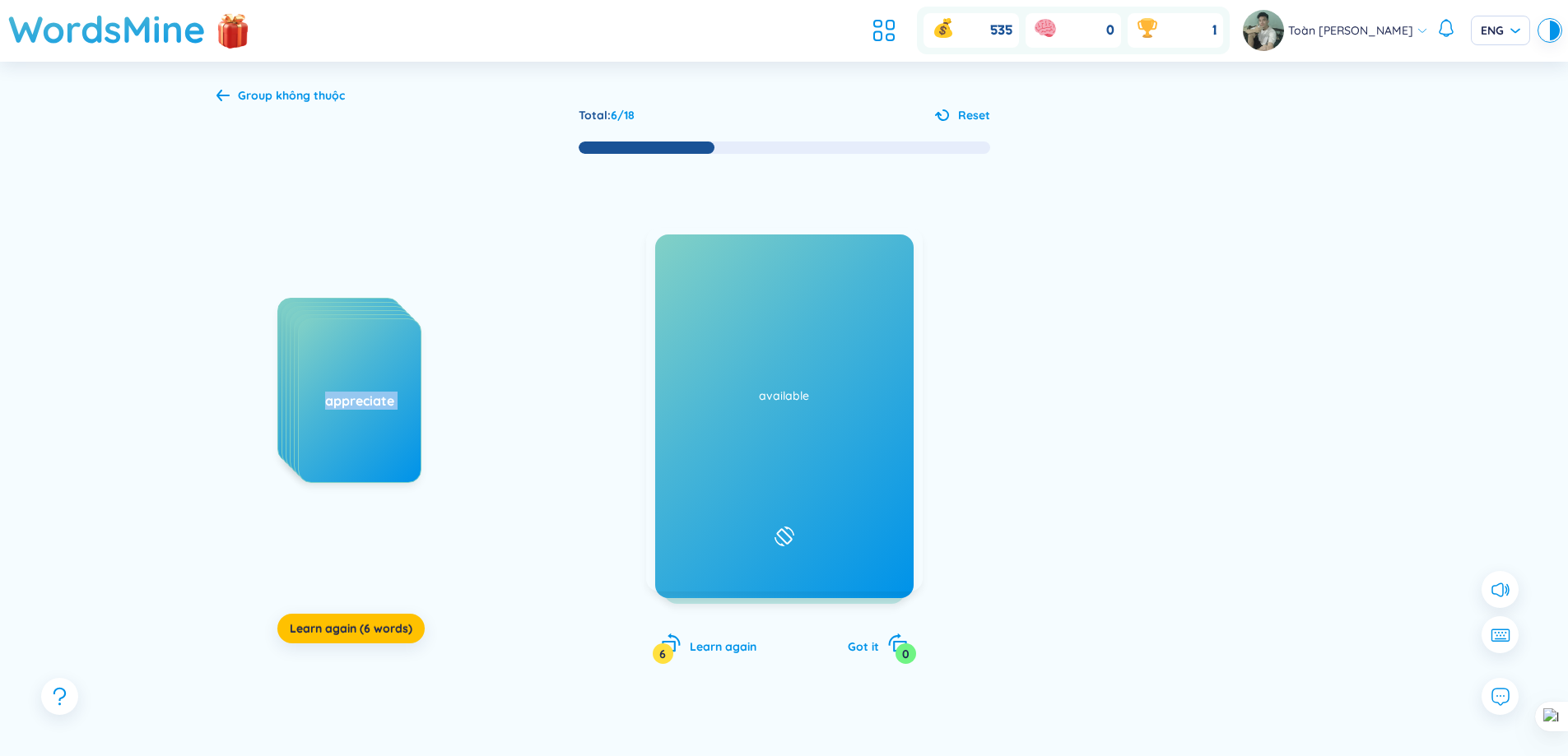
click at [866, 503] on div "availability /əˌveɪləˈbɪləti/ /əˌveɪləˈbɪləti/ Added at [DATE]" at bounding box center [784, 410] width 275 height 362
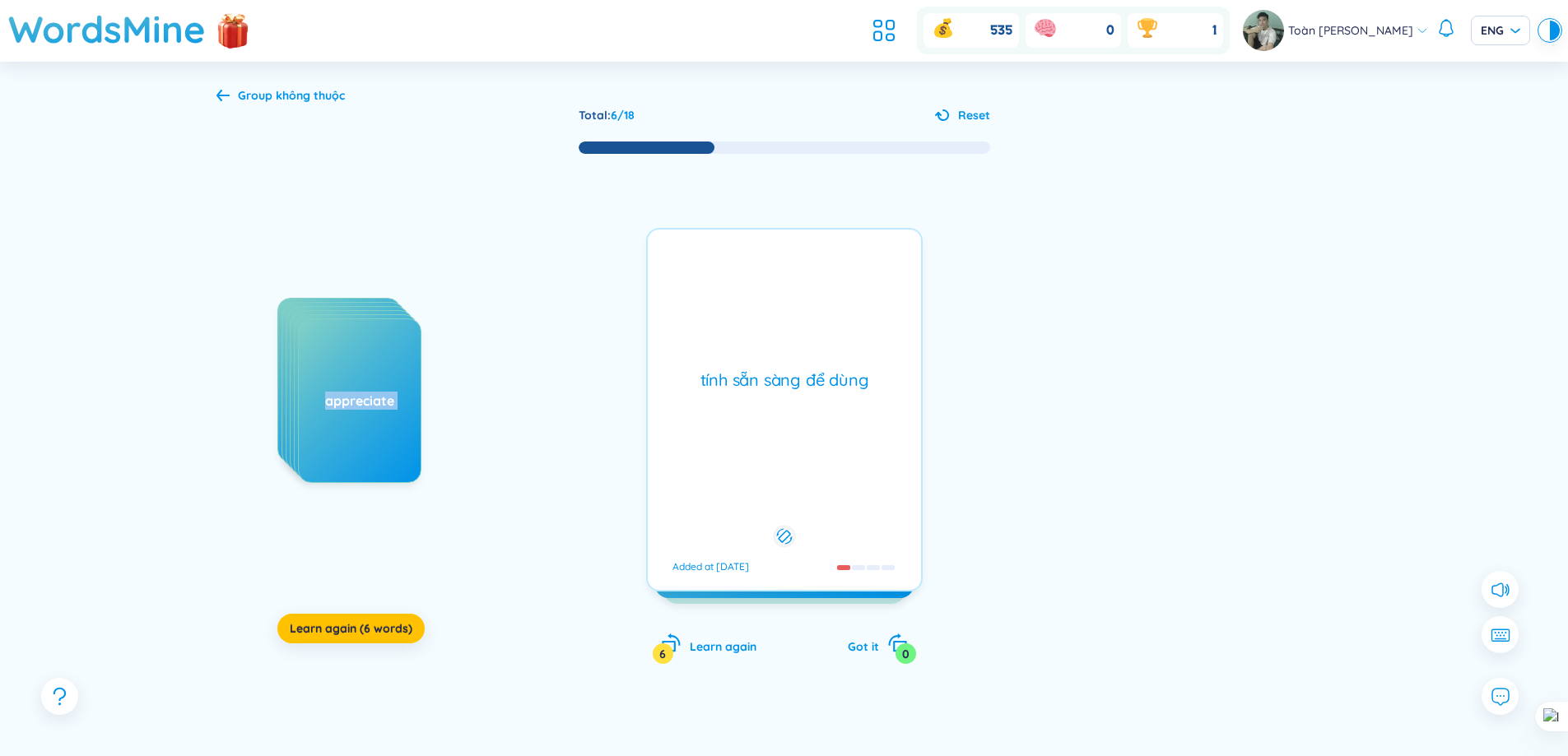
click at [864, 481] on div "tính sẵn sàng để dùng Added at [DATE]" at bounding box center [784, 410] width 276 height 364
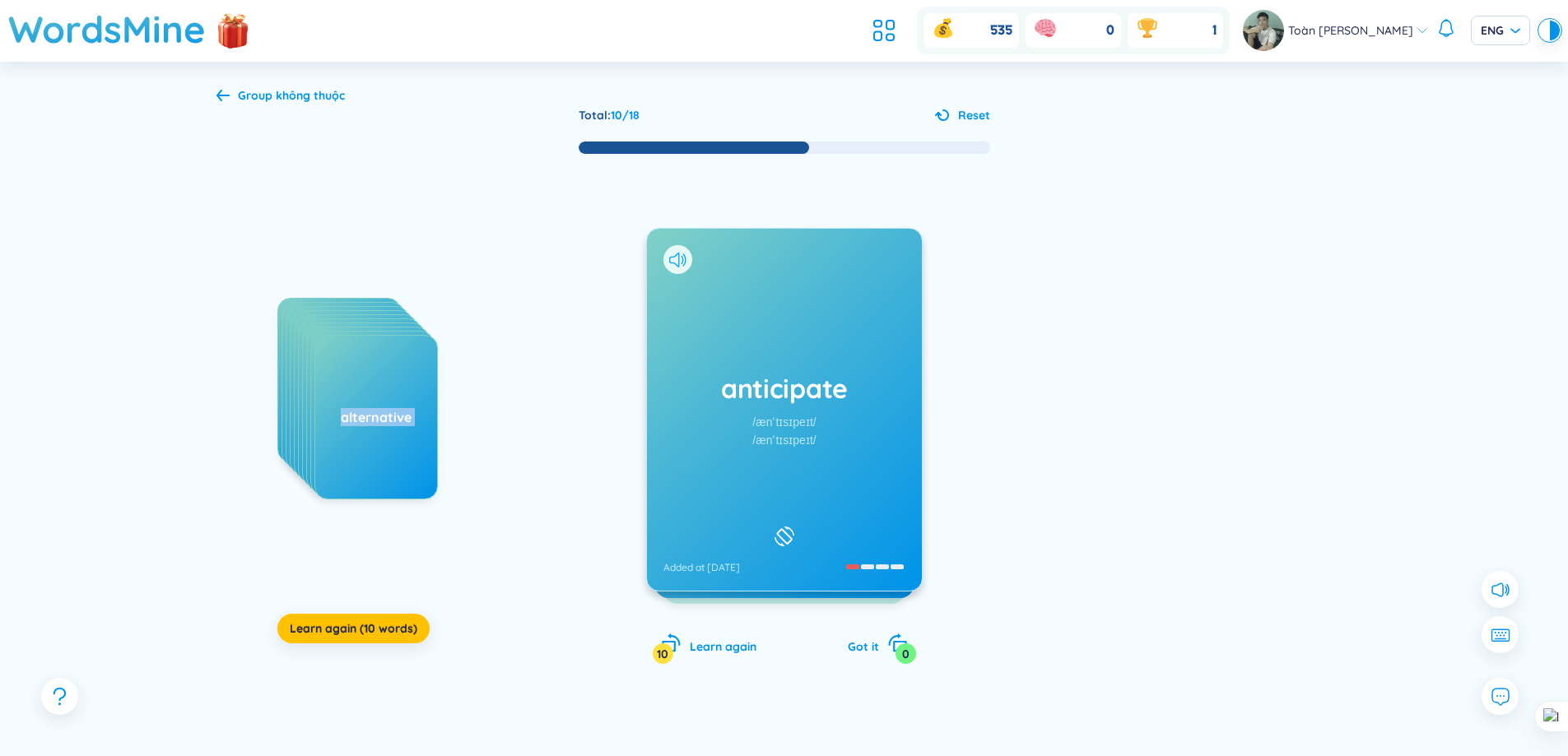
click at [670, 261] on icon at bounding box center [674, 260] width 10 height 15
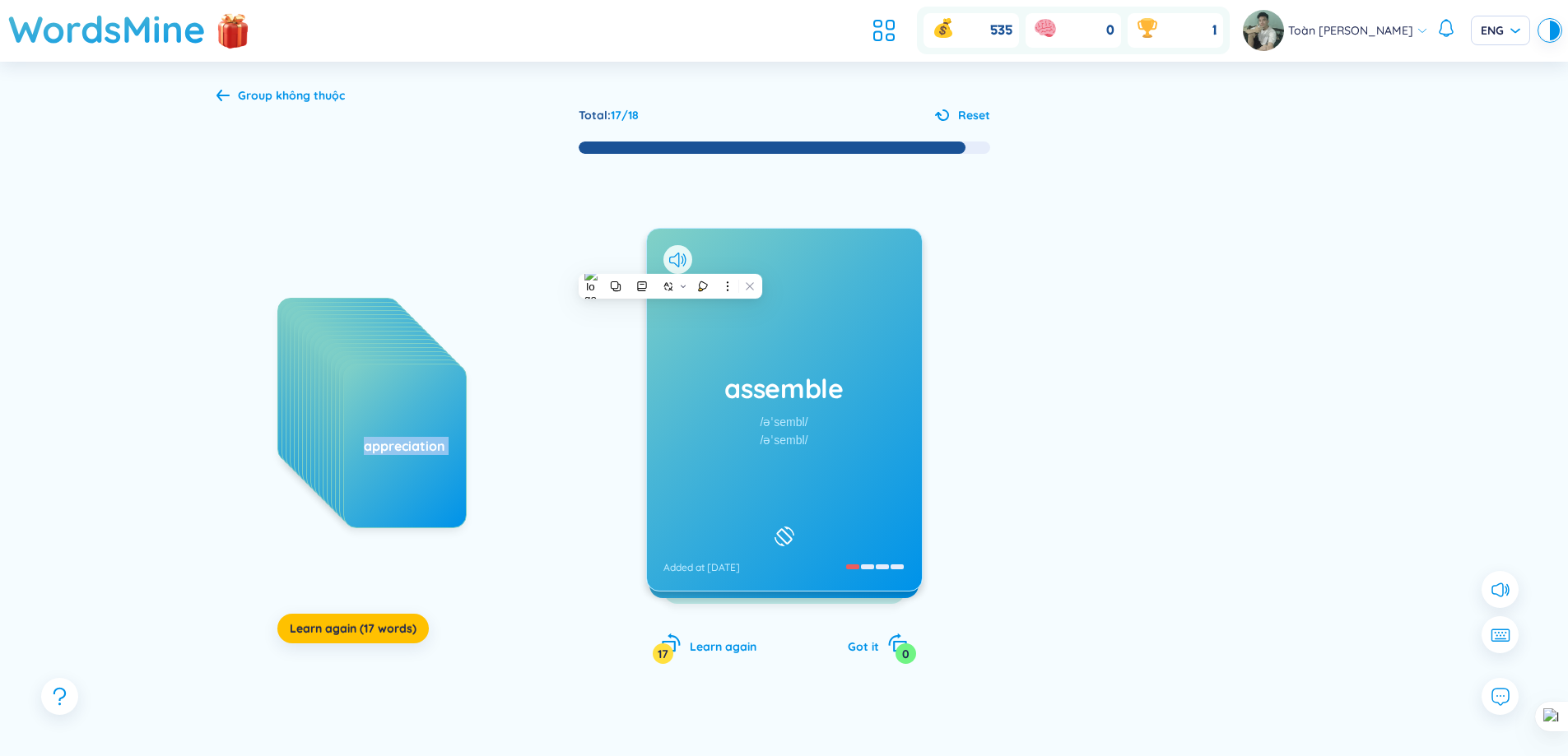
click at [402, 453] on div "appreciation" at bounding box center [405, 446] width 122 height 18
click at [784, 318] on div "assemble /əˈsembl/ /əˈsembl/ Added at [DATE]" at bounding box center [784, 410] width 275 height 362
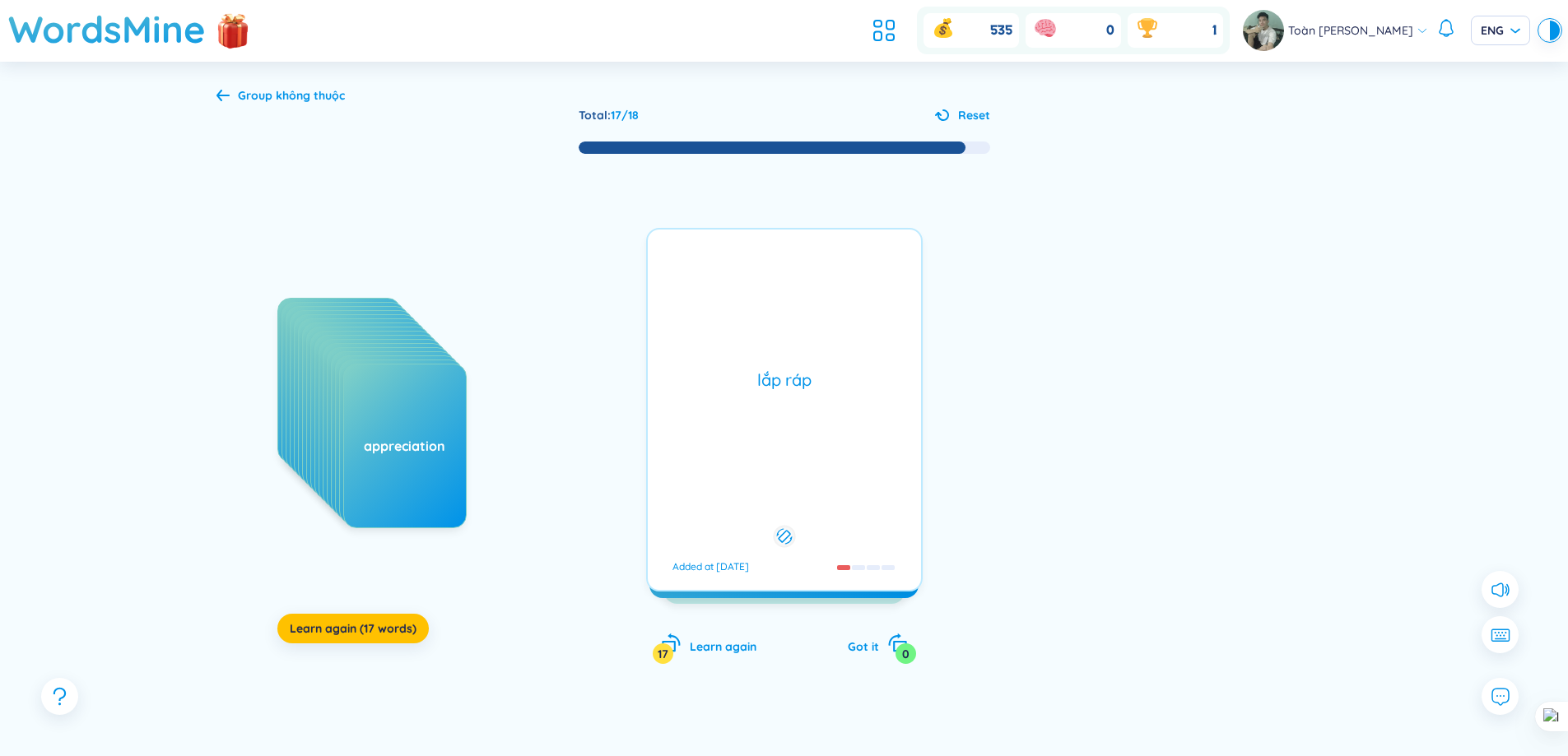
drag, startPoint x: 783, startPoint y: 332, endPoint x: 785, endPoint y: 346, distance: 14.1
click at [783, 334] on div "lắp ráp Added at [DATE]" at bounding box center [784, 410] width 276 height 364
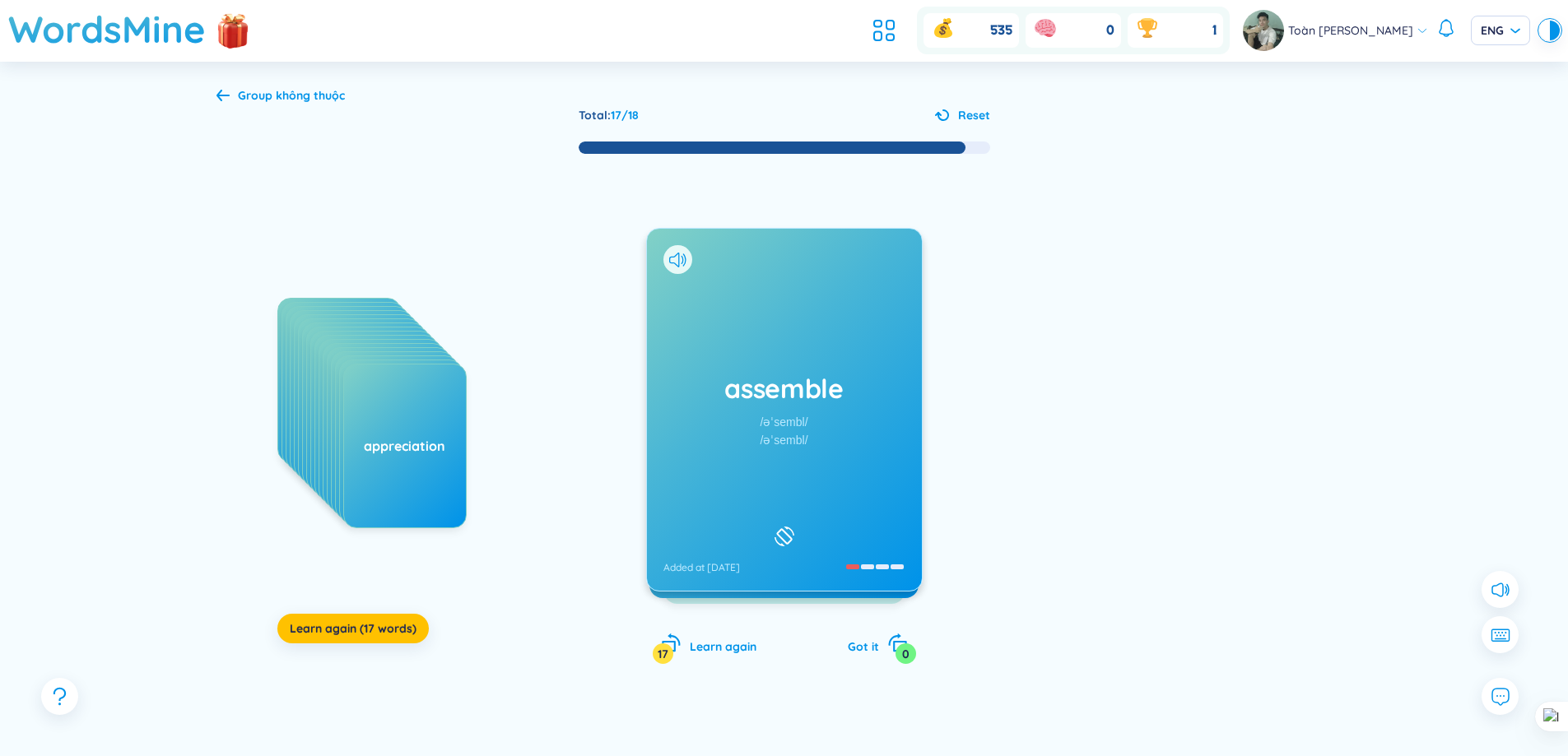
click at [839, 360] on div "assemble /əˈsembl/ /əˈsembl/ Added at [DATE]" at bounding box center [784, 410] width 275 height 362
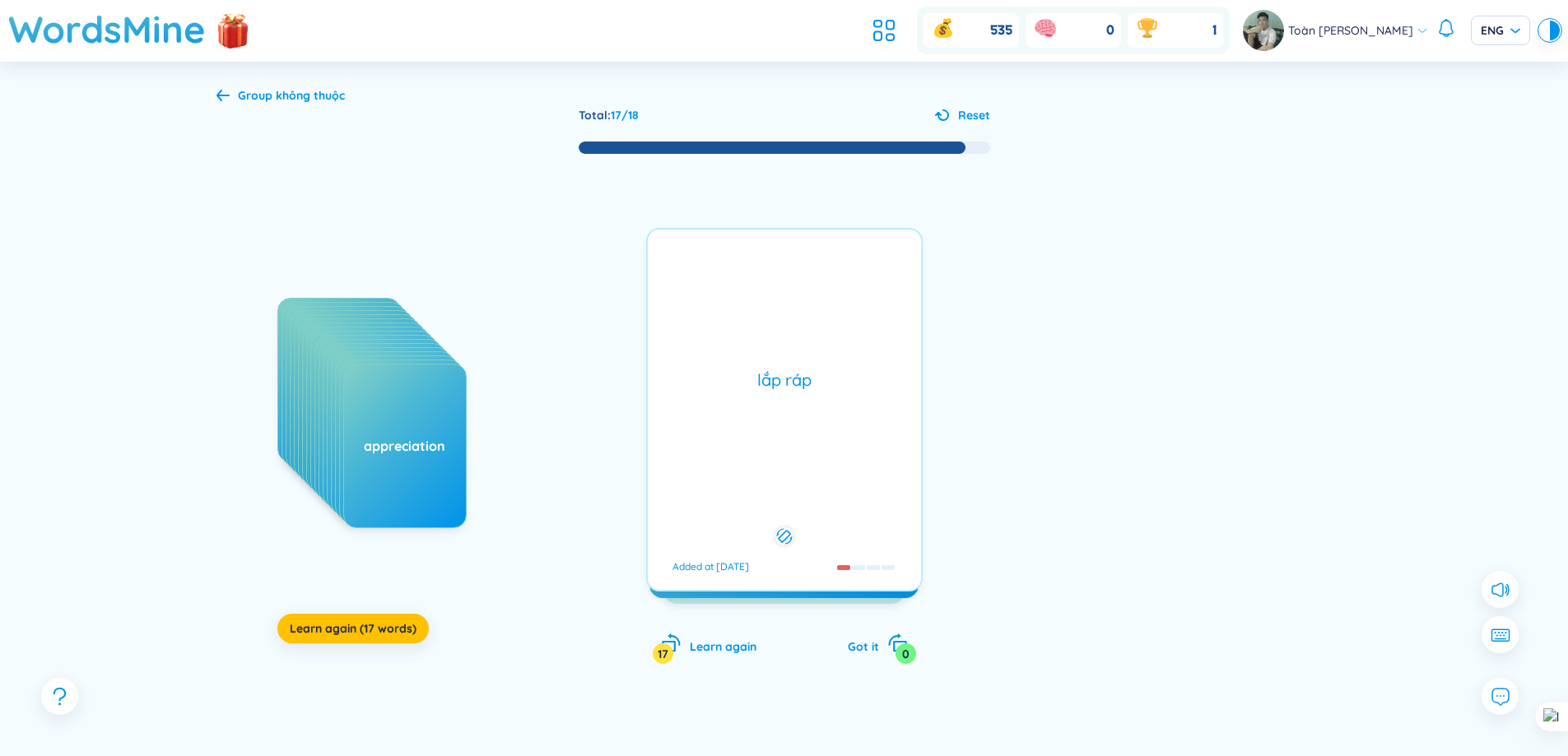
click at [839, 360] on div "lắp ráp Added at [DATE]" at bounding box center [784, 410] width 276 height 364
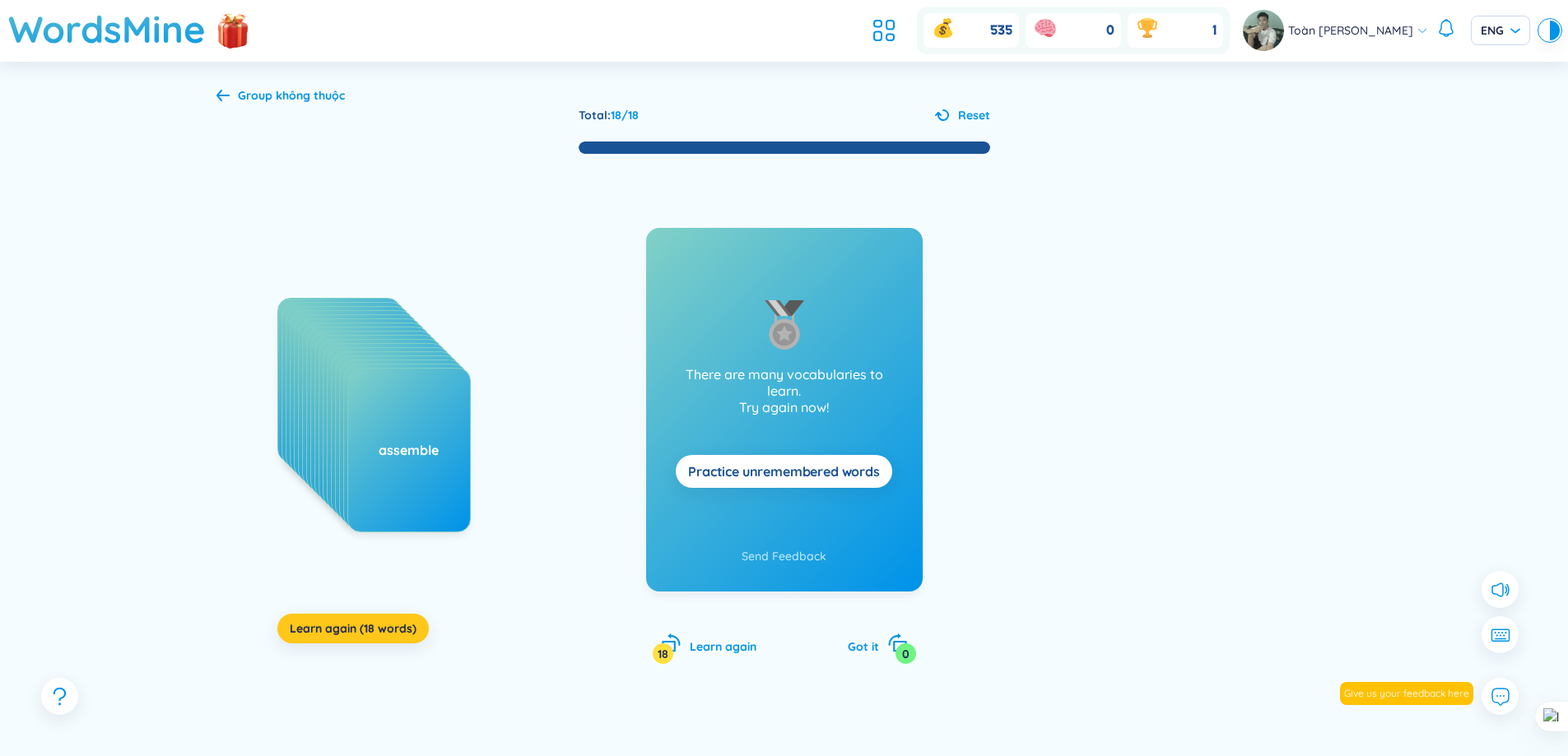
drag, startPoint x: 390, startPoint y: 631, endPoint x: 385, endPoint y: 611, distance: 20.6
click at [390, 633] on span "Learn again (18 words)" at bounding box center [353, 628] width 126 height 17
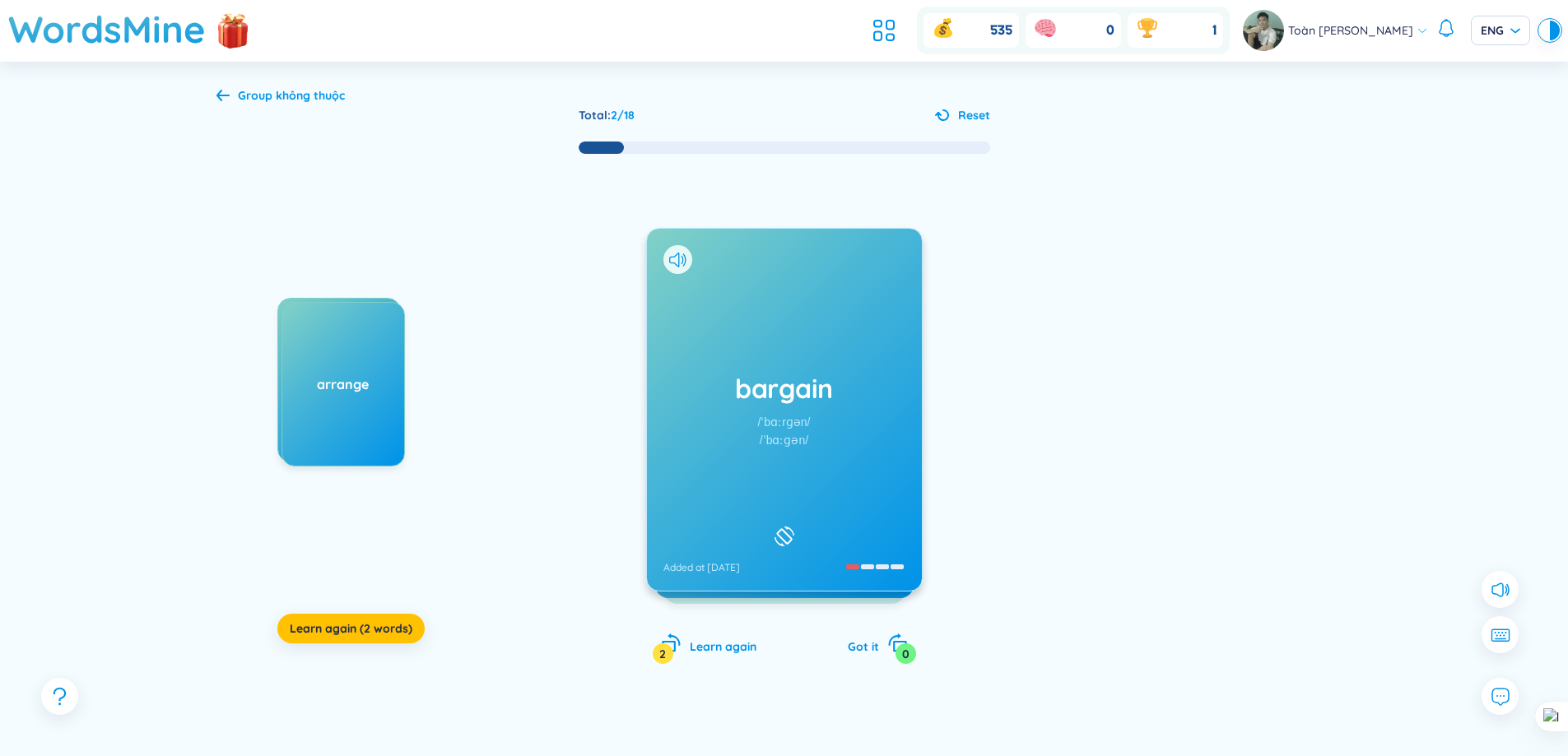
click at [830, 318] on div "bargain /ˈbɑːrɡən/ /ˈbɑːɡən/ Added at [DATE]" at bounding box center [784, 410] width 275 height 362
click at [834, 335] on div "additional /əˈdɪʃənl/ /əˈdɪʃənl/ Added at [DATE]" at bounding box center [784, 410] width 275 height 362
click at [864, 340] on div "appeal /əˈpiːl/ /əˈpiːl/ Added at [DATE]" at bounding box center [784, 410] width 275 height 362
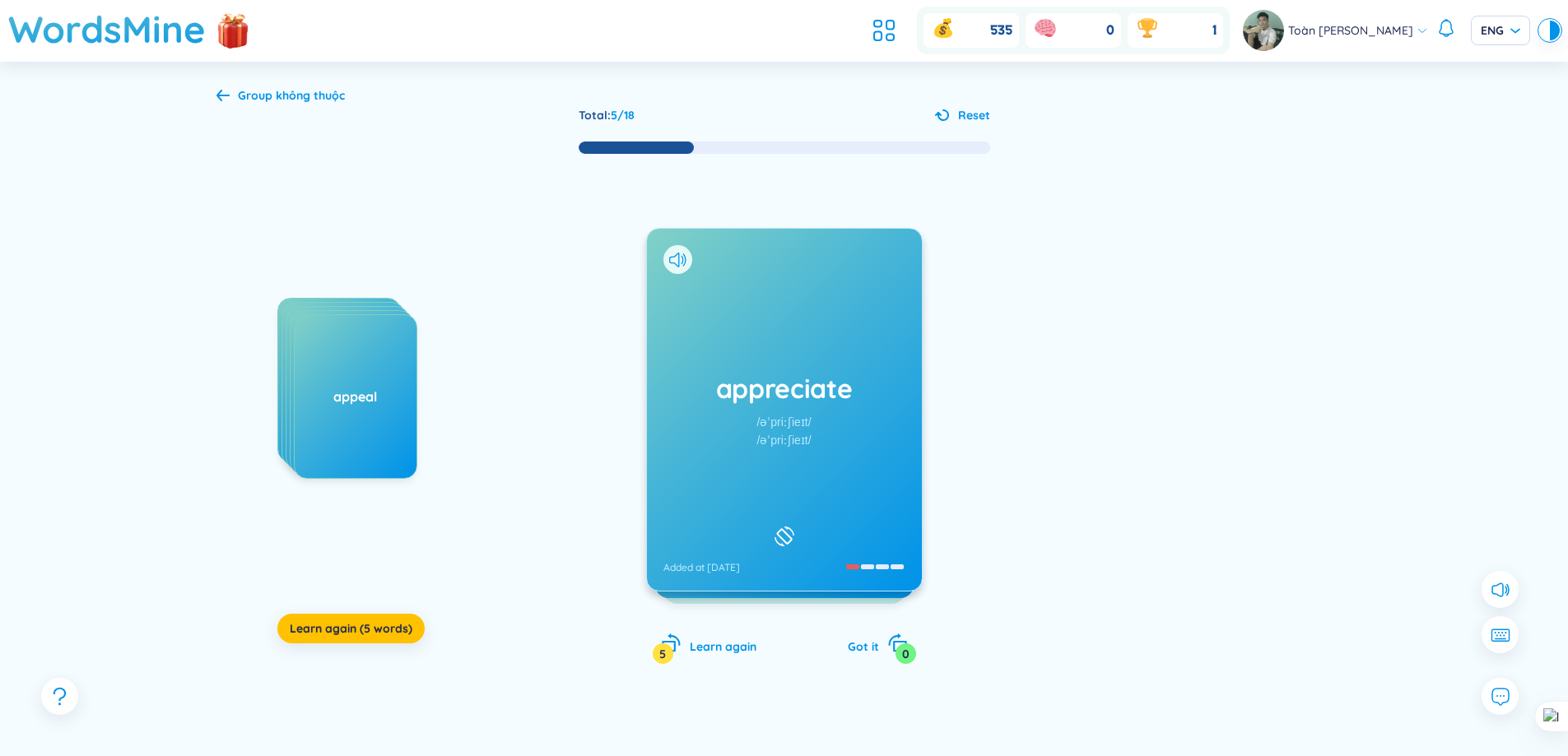
click at [841, 294] on div "appreciate /əˈpriːʃieɪt/ /əˈpriːʃieɪt/ Added at [DATE]" at bounding box center [784, 410] width 275 height 362
click at [884, 315] on div "availability /əˌveɪləˈbɪləti/ /əˌveɪləˈbɪləti/ Added at [DATE]" at bounding box center [784, 410] width 275 height 362
click at [880, 298] on div "available /əˈveɪləbl/ /əˈveɪləbl/ Added at [DATE]" at bounding box center [784, 410] width 275 height 362
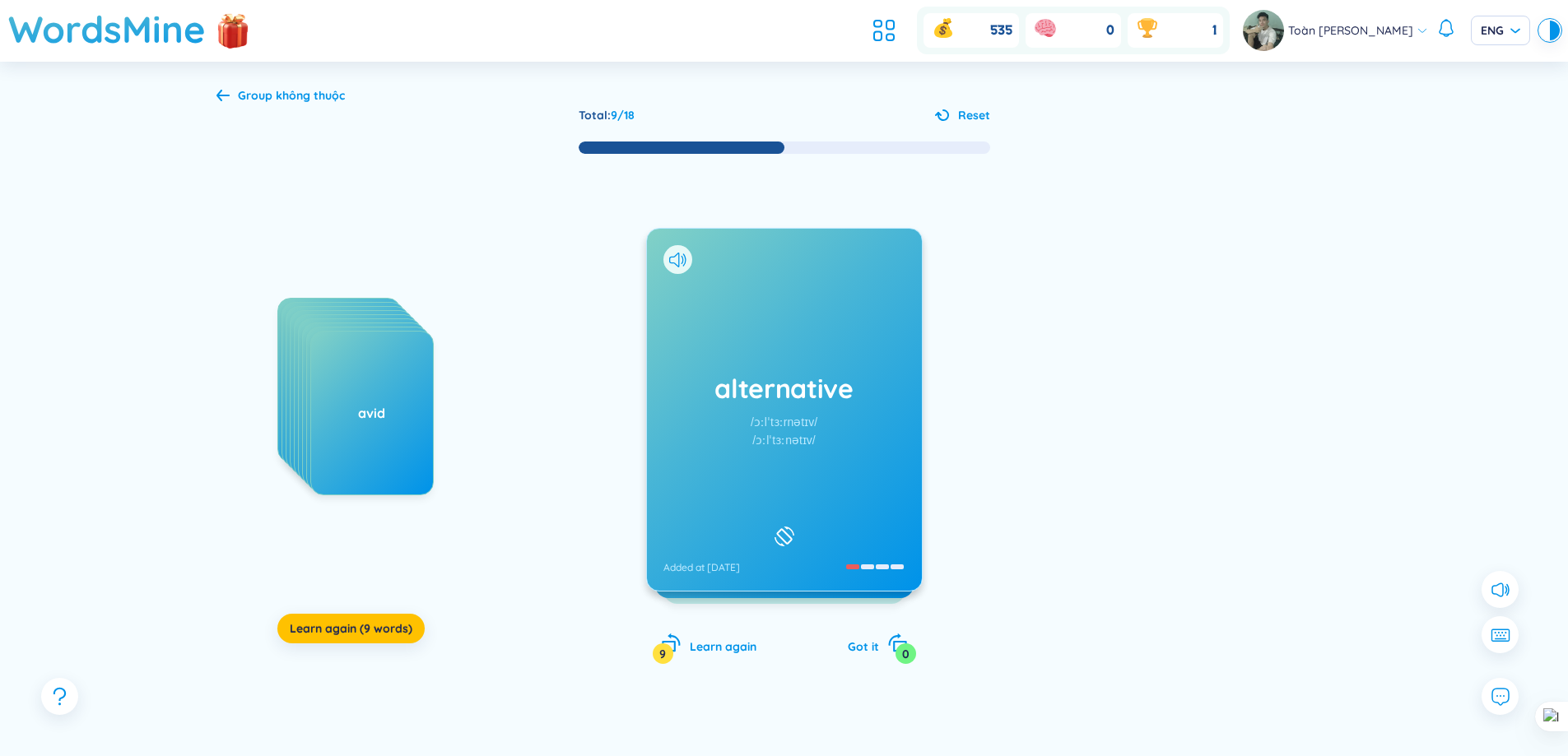
click at [803, 307] on div "alternative /ɔːlˈtɜːrnətɪv/ /ɔːlˈtɜːnətɪv/ Added at [DATE]" at bounding box center [784, 410] width 275 height 362
click at [848, 303] on div "anticipate /ænˈtɪsɪpeɪt/ /ænˈtɪsɪpeɪt/ Added at [DATE]" at bounding box center [784, 410] width 275 height 362
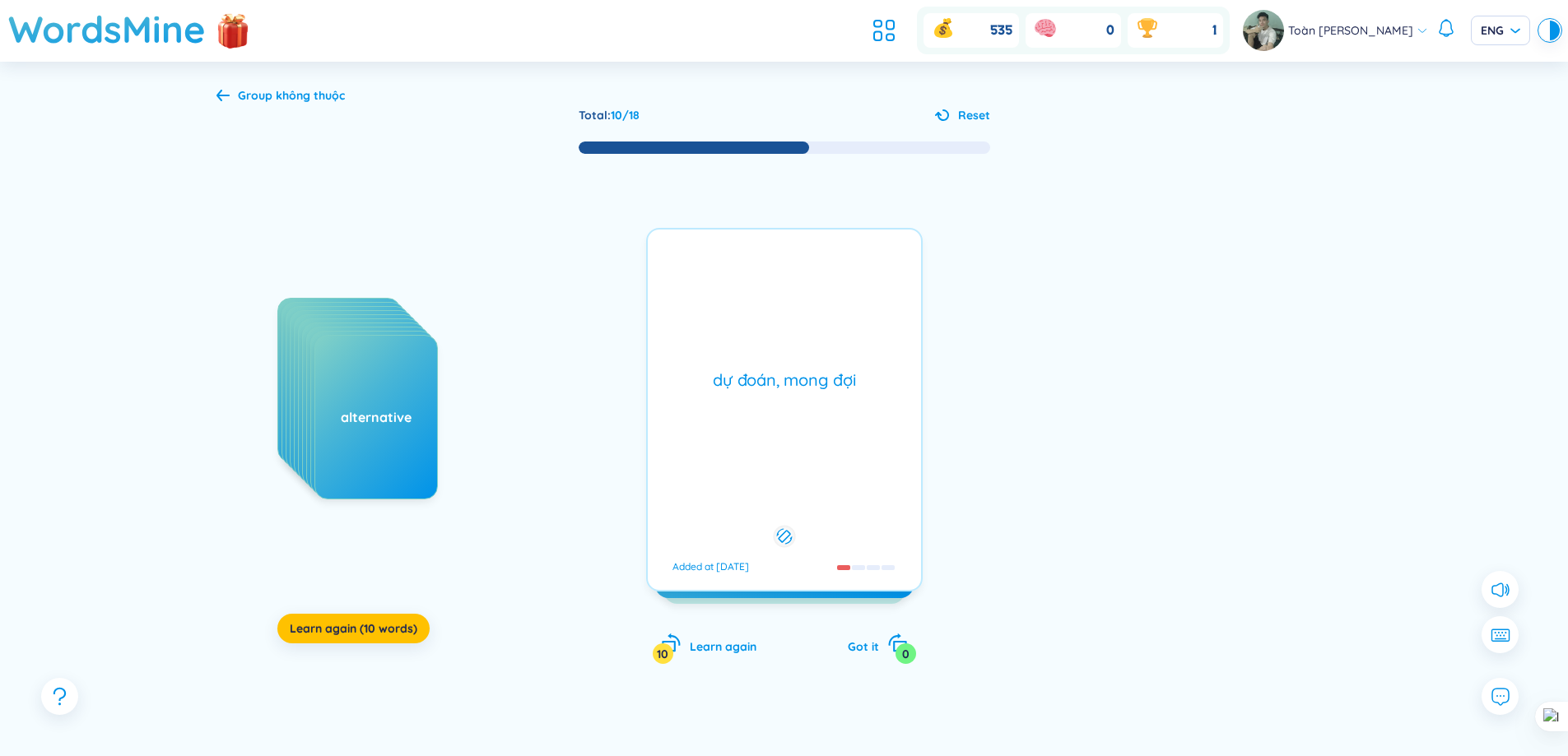
click at [864, 304] on div "dự đoán, mong đợi Added at [DATE]" at bounding box center [784, 410] width 276 height 364
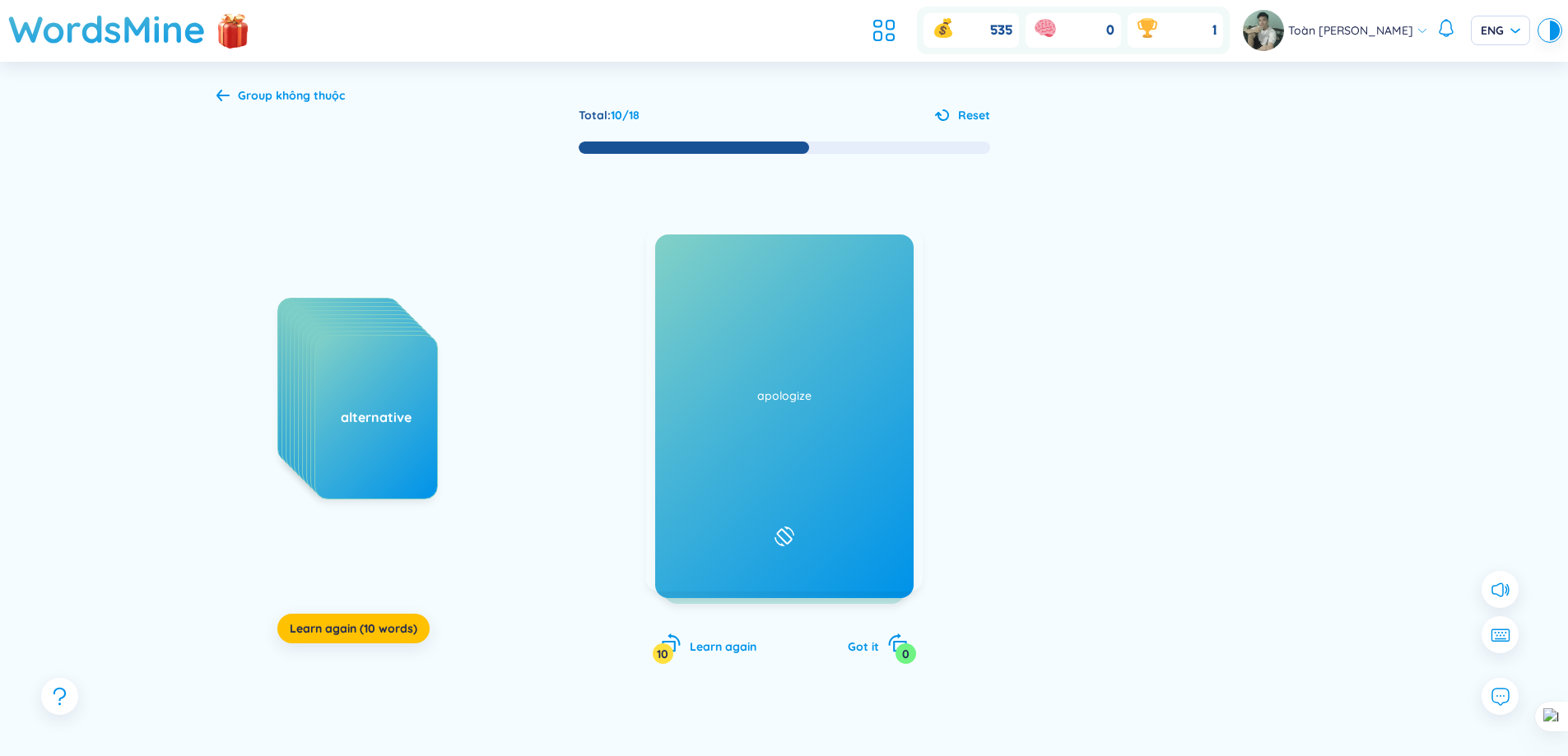
click at [673, 262] on icon at bounding box center [674, 260] width 10 height 15
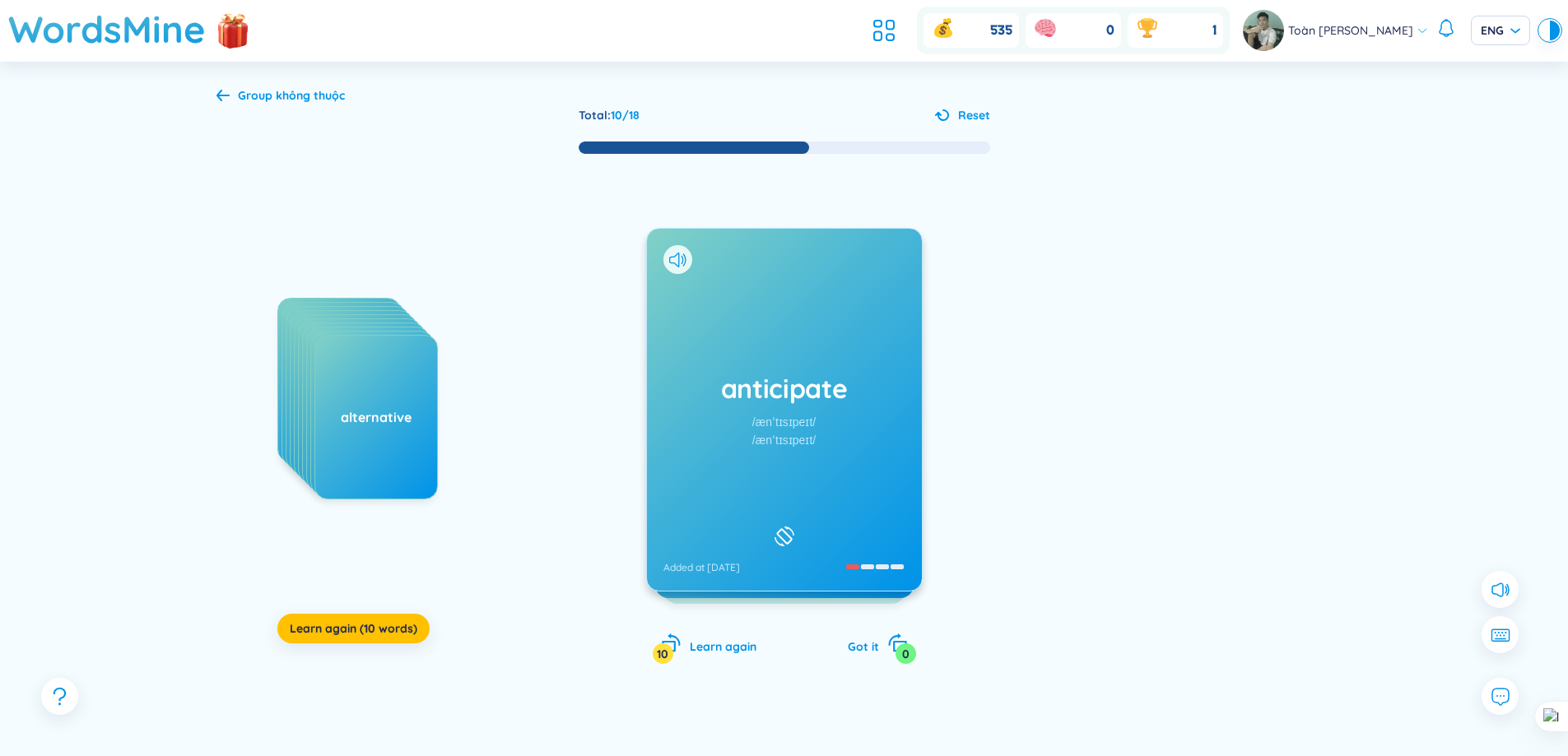
click at [867, 319] on div "anticipate /ænˈtɪsɪpeɪt/ /ænˈtɪsɪpeɪt/ Added at [DATE]" at bounding box center [784, 410] width 275 height 362
click at [680, 260] on icon at bounding box center [678, 260] width 18 height 15
click at [684, 258] on icon at bounding box center [678, 260] width 18 height 15
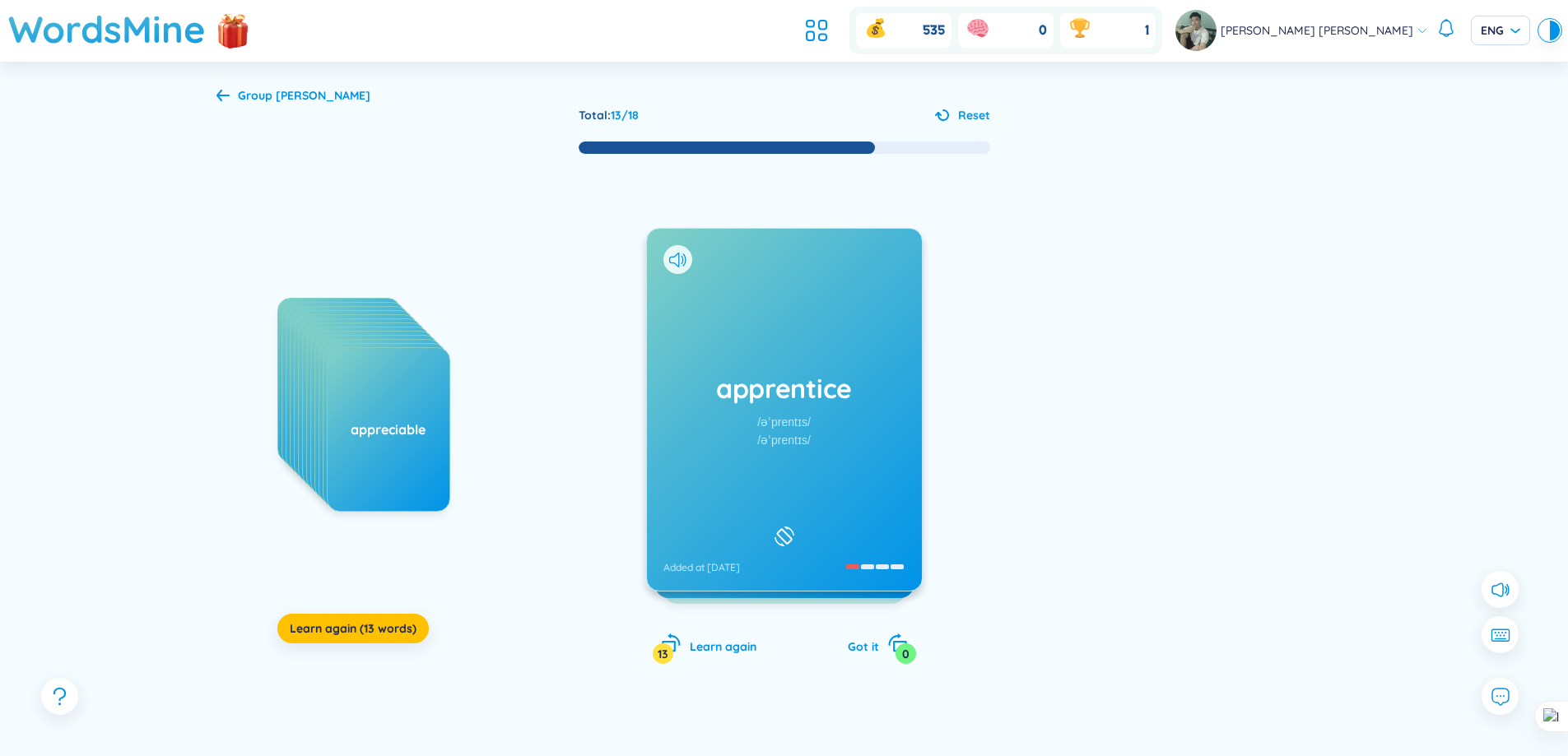
click at [857, 349] on div "apprentice /əˈprentɪs/ /əˈprentɪs/ Added at 26/8/2025" at bounding box center [784, 410] width 275 height 362
click at [830, 318] on div "approximate /əˈprɑːksɪmət/ /əˈprɒksɪmət/ Added at [DATE]" at bounding box center [784, 410] width 275 height 362
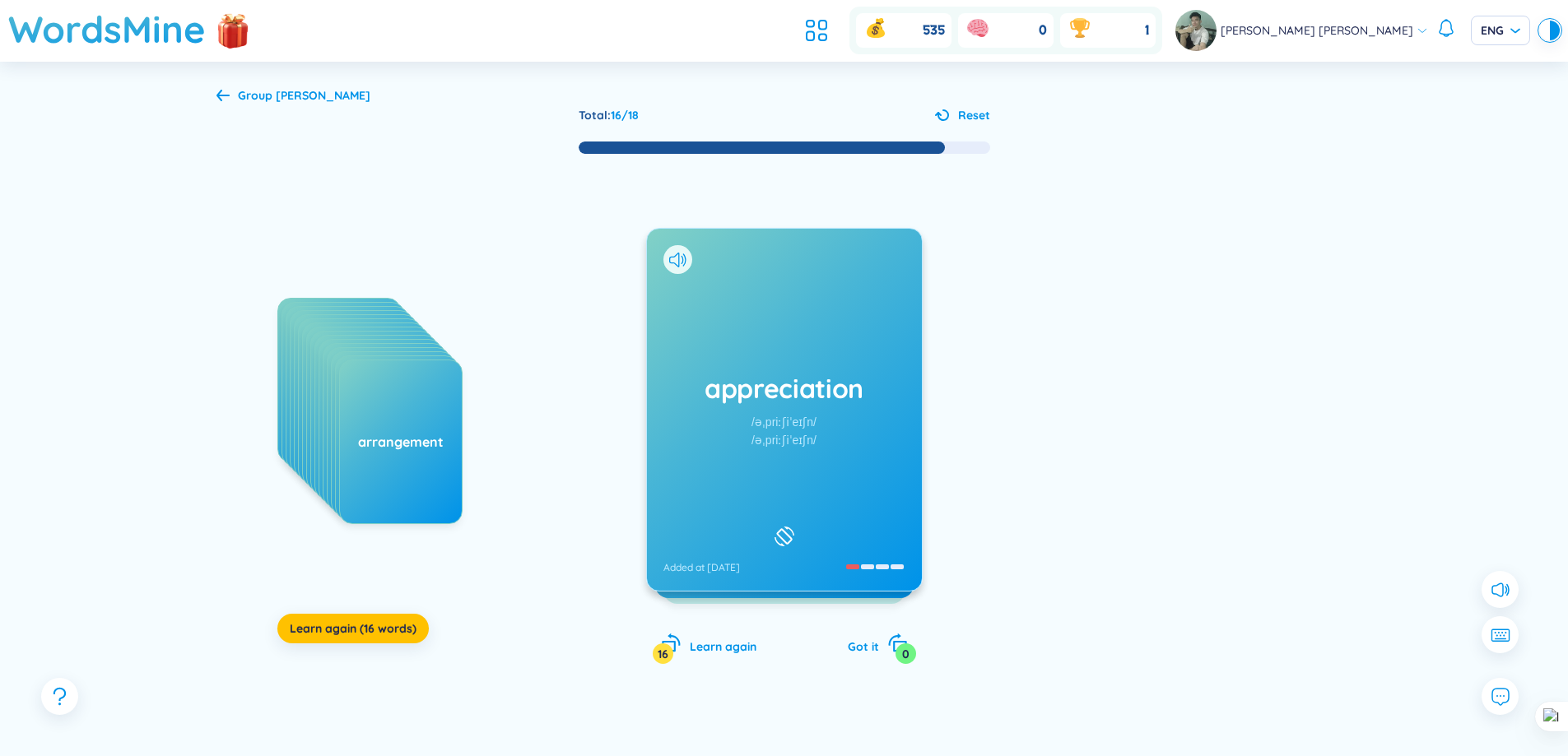
click at [866, 289] on div "appreciation /əˌpriːʃiˈeɪʃn/ /əˌpriːʃiˈeɪʃn/ Added at [DATE]" at bounding box center [784, 410] width 275 height 362
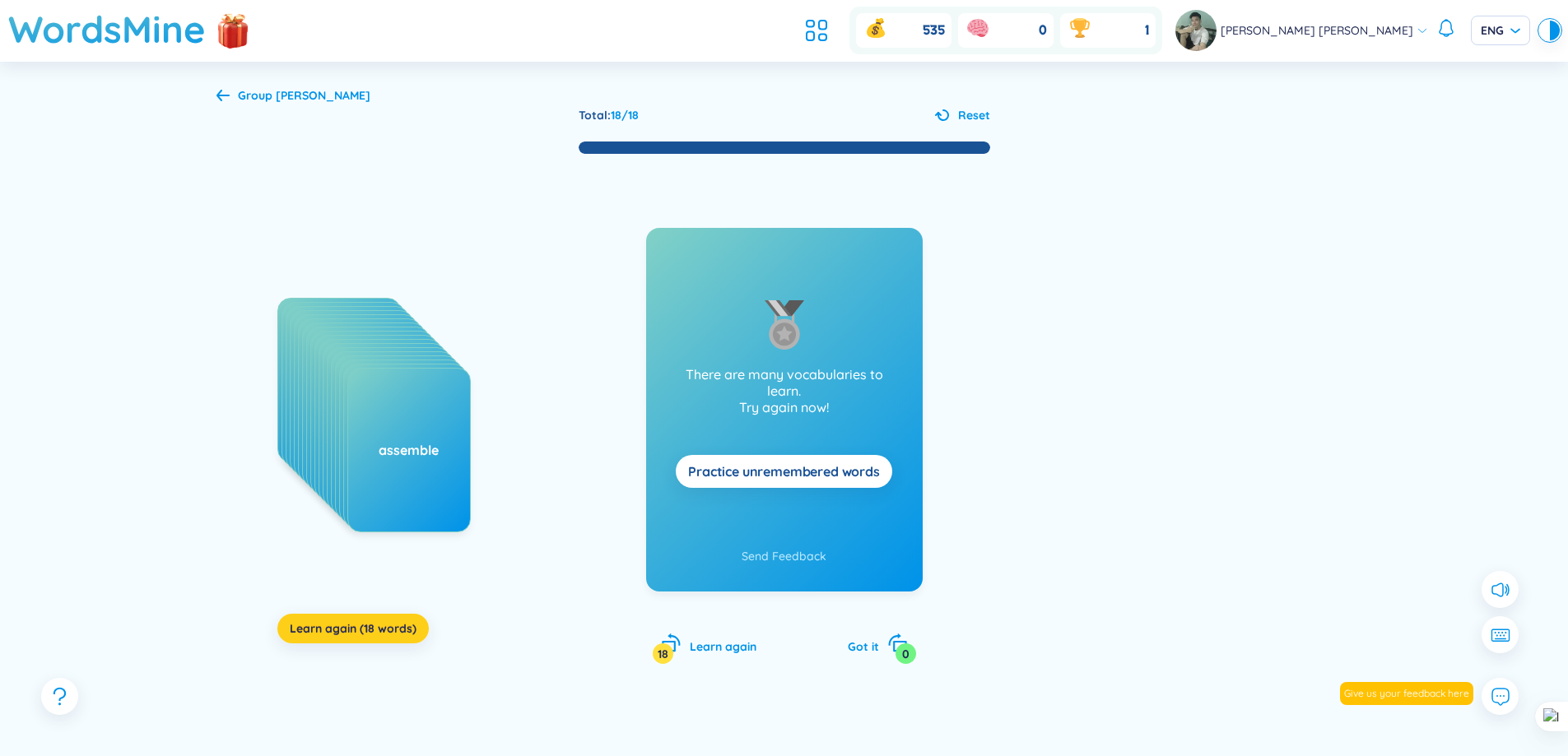
click at [402, 626] on span "Learn again (18 words)" at bounding box center [353, 628] width 126 height 17
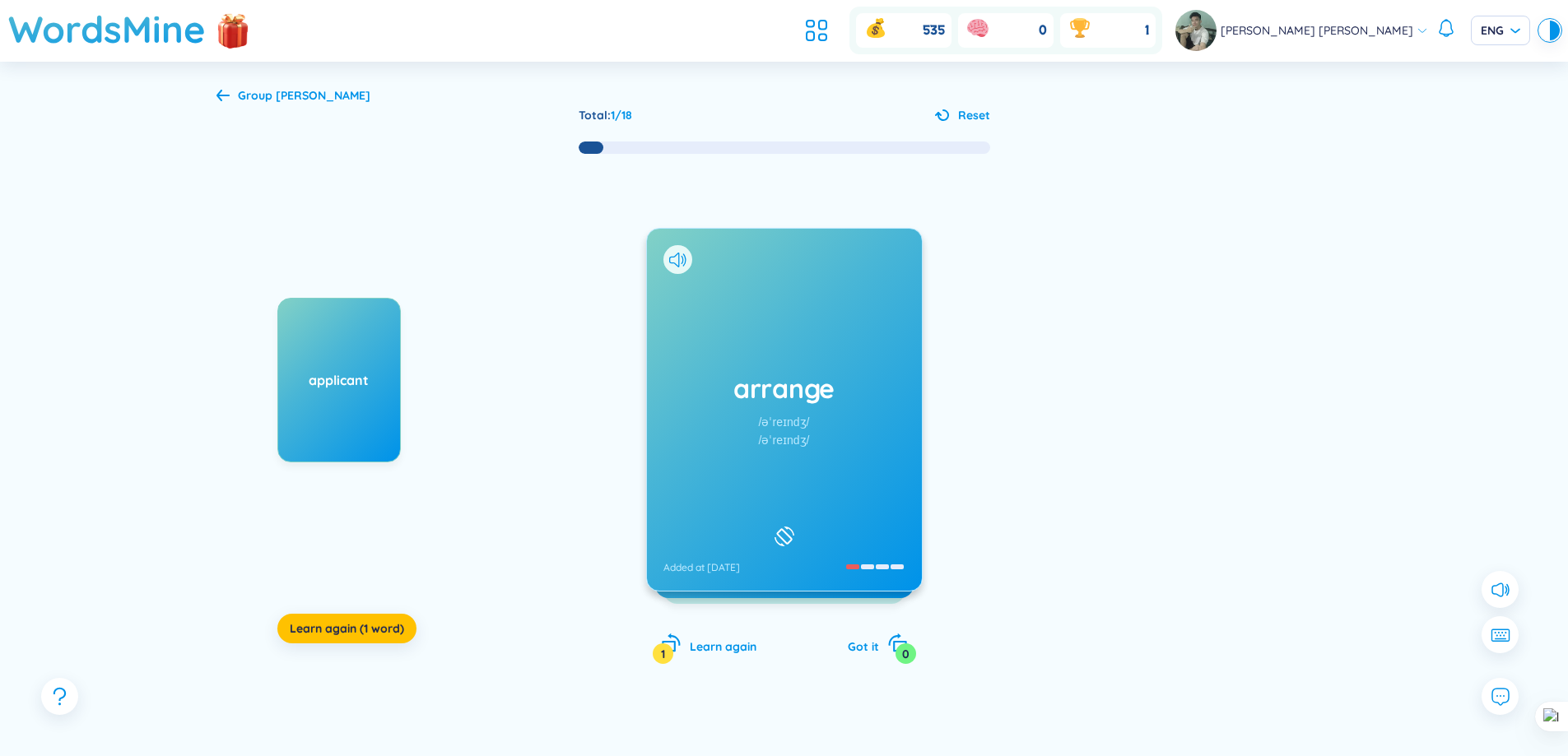
click at [857, 458] on div "arrange /əˈreɪndʒ/ /əˈreɪndʒ/ Added at [DATE]" at bounding box center [784, 410] width 275 height 362
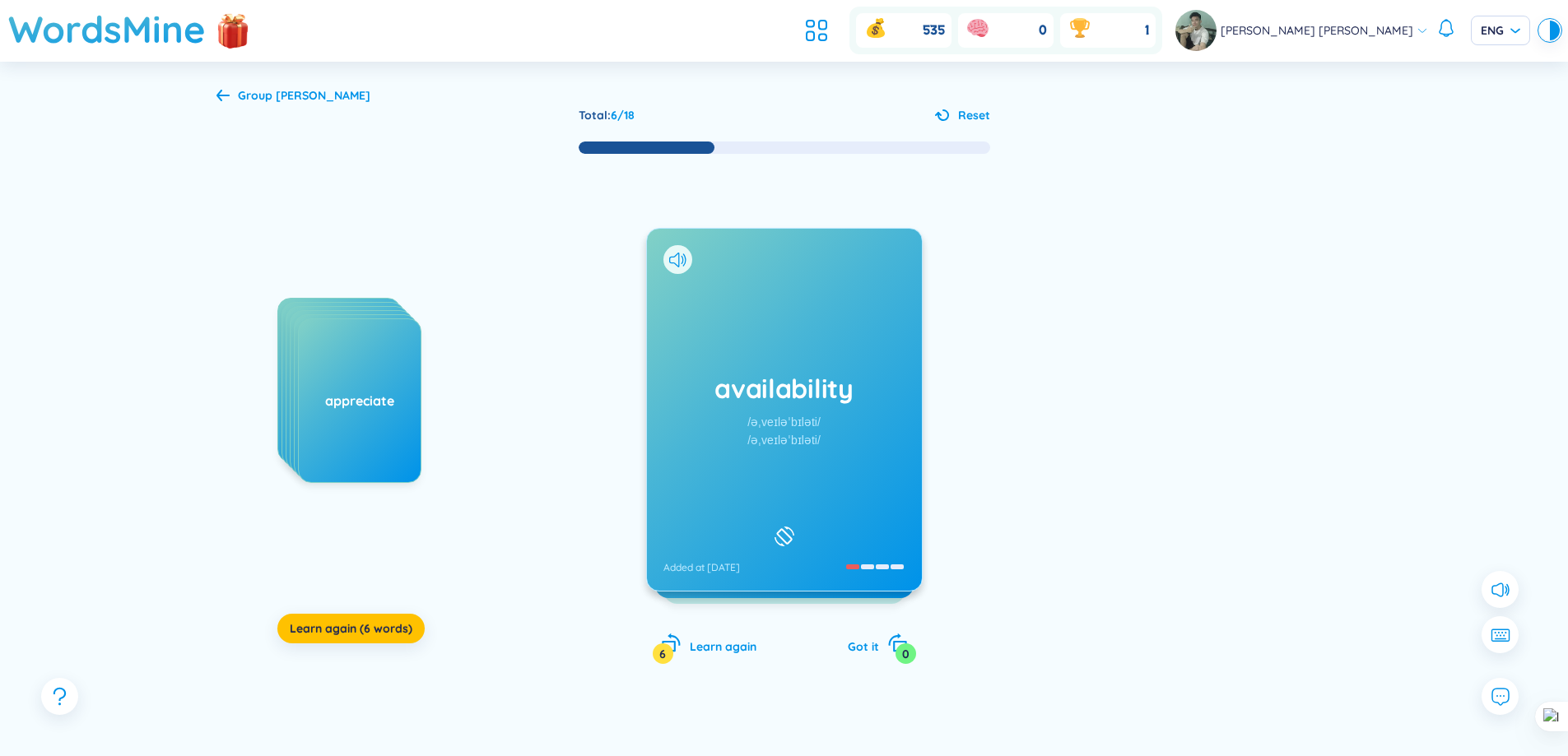
click at [858, 391] on h1 "availability" at bounding box center [784, 388] width 242 height 36
click at [855, 376] on h1 "available" at bounding box center [784, 388] width 242 height 36
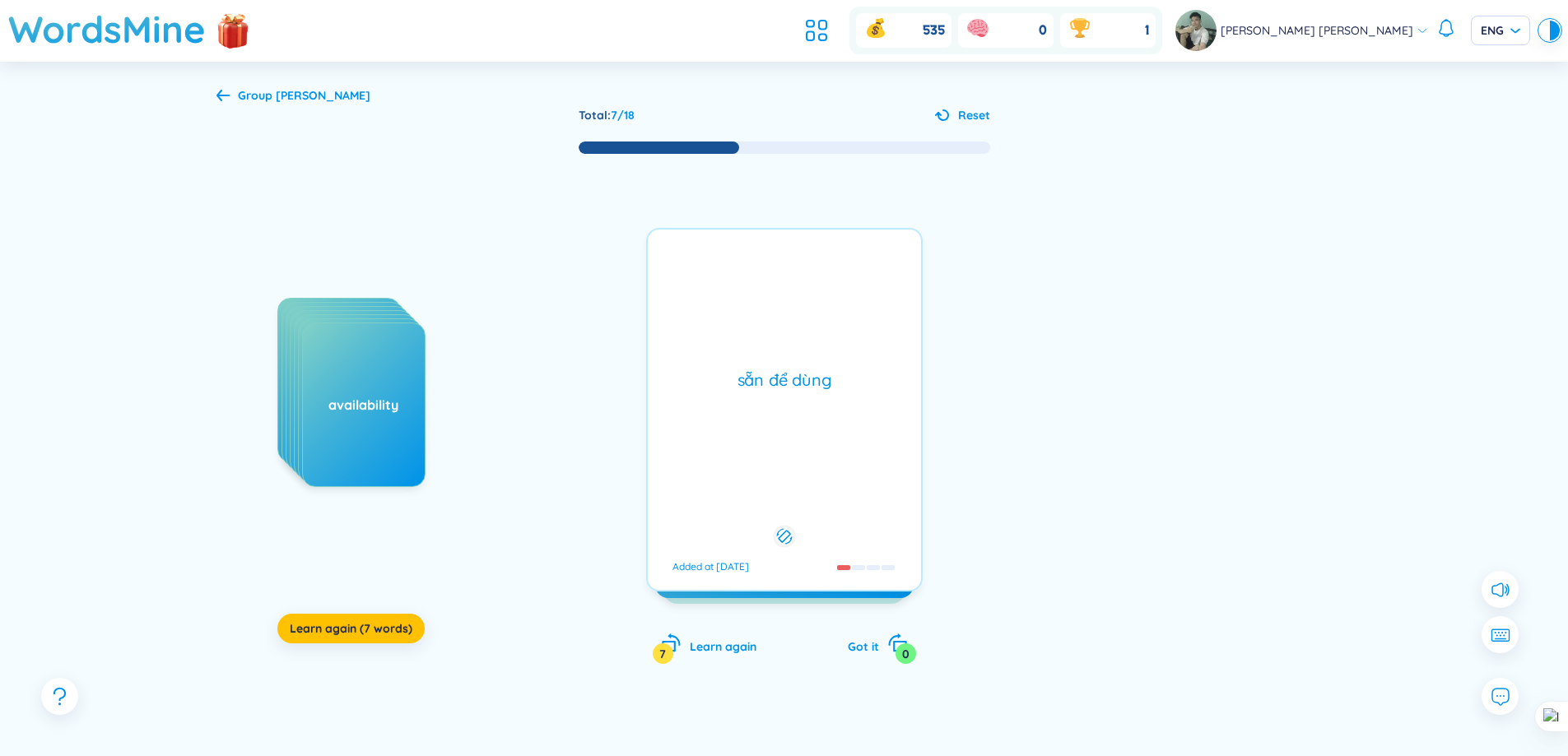
click at [855, 376] on div "sẵn để dùng" at bounding box center [784, 380] width 257 height 23
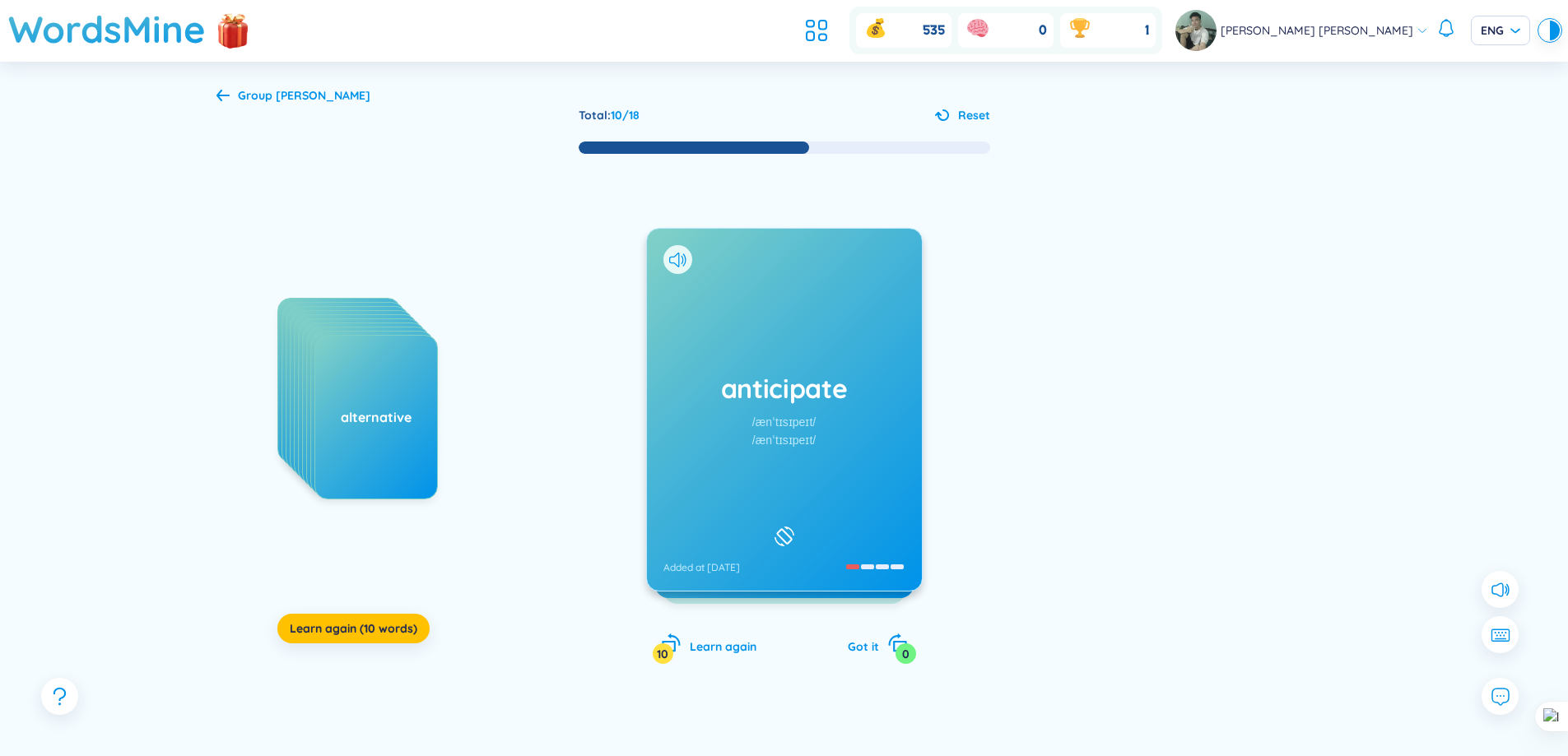
click at [758, 281] on div "anticipate /ænˈtɪsɪpeɪt/ /ænˈtɪsɪpeɪt/ Added at [DATE]" at bounding box center [784, 410] width 275 height 362
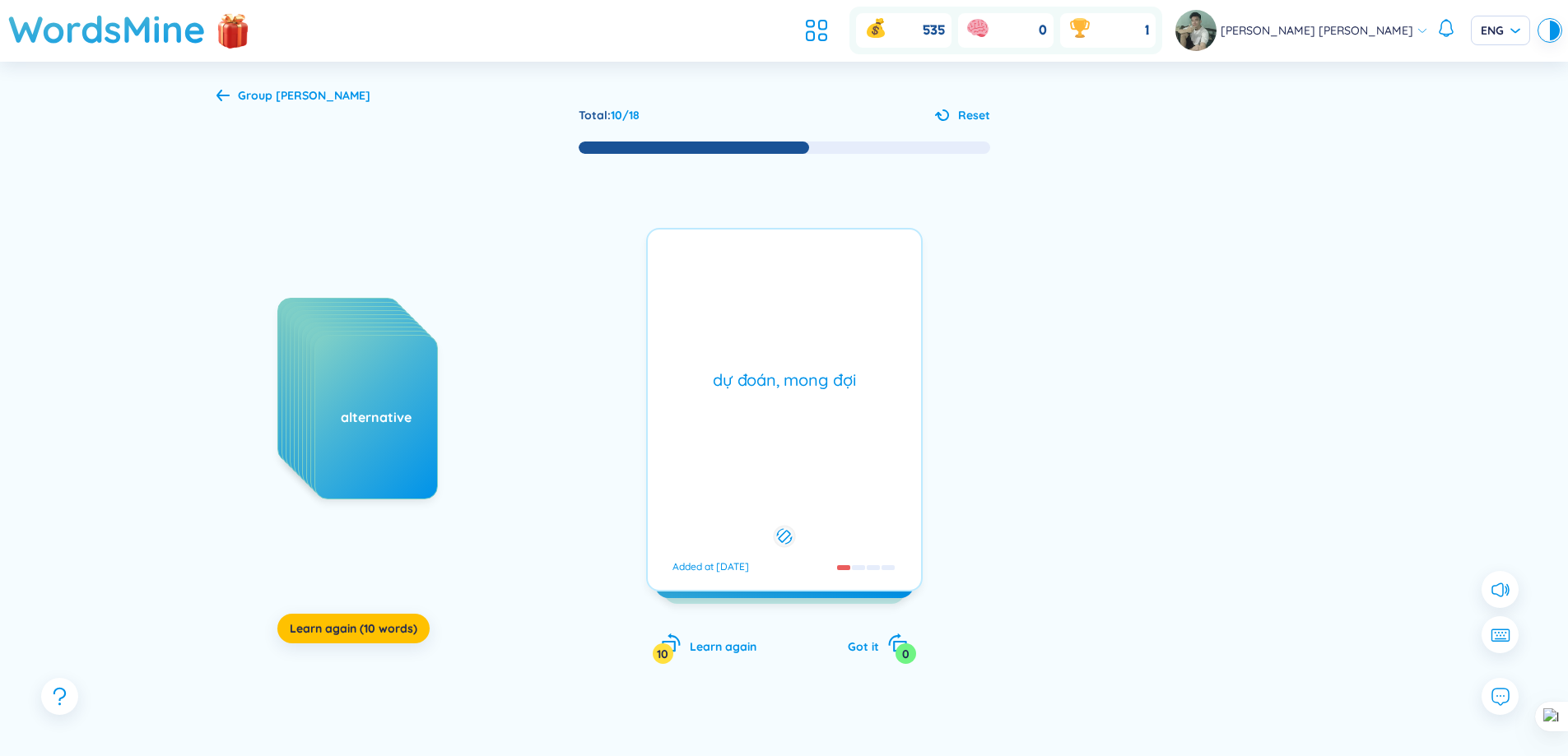
click at [758, 281] on div "dự đoán, mong đợi Added at [DATE]" at bounding box center [784, 410] width 276 height 364
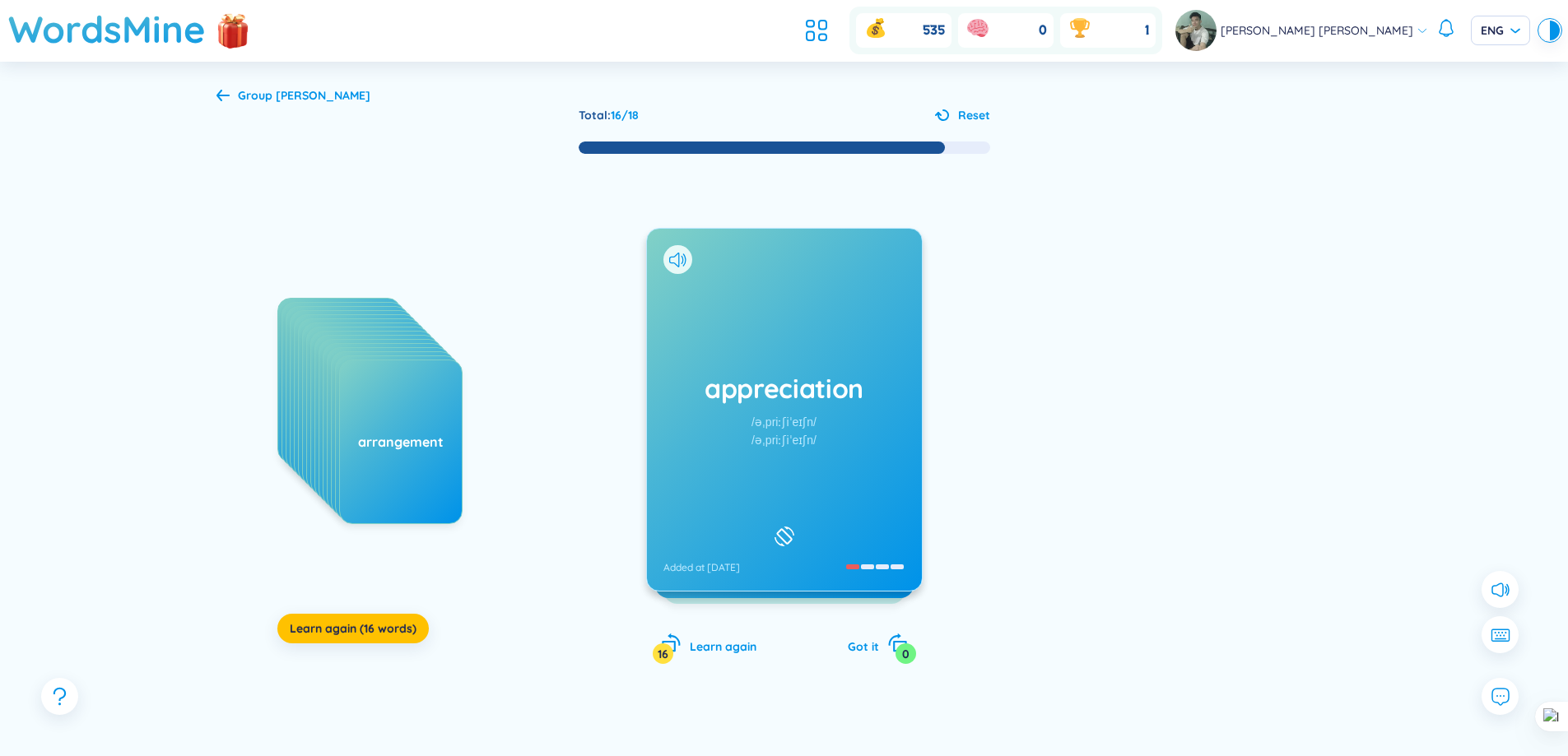
drag, startPoint x: 827, startPoint y: 369, endPoint x: 814, endPoint y: 366, distance: 13.3
click at [827, 371] on div "appreciation /əˌpriːʃiˈeɪʃn/ /əˌpriːʃiˈeɪʃn/ Added at [DATE]" at bounding box center [784, 410] width 275 height 362
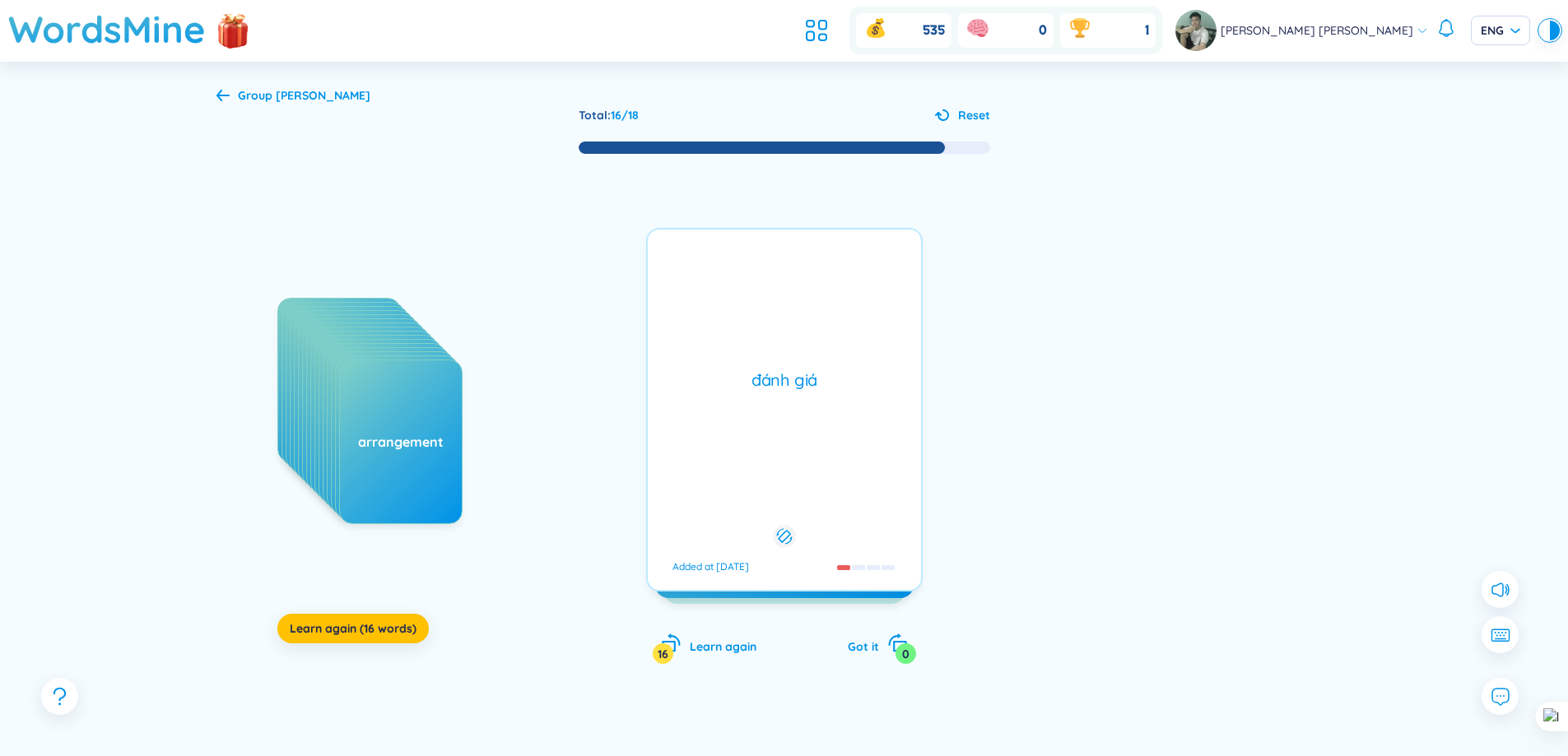
click at [823, 349] on div "đánh giá Added at [DATE]" at bounding box center [784, 410] width 276 height 364
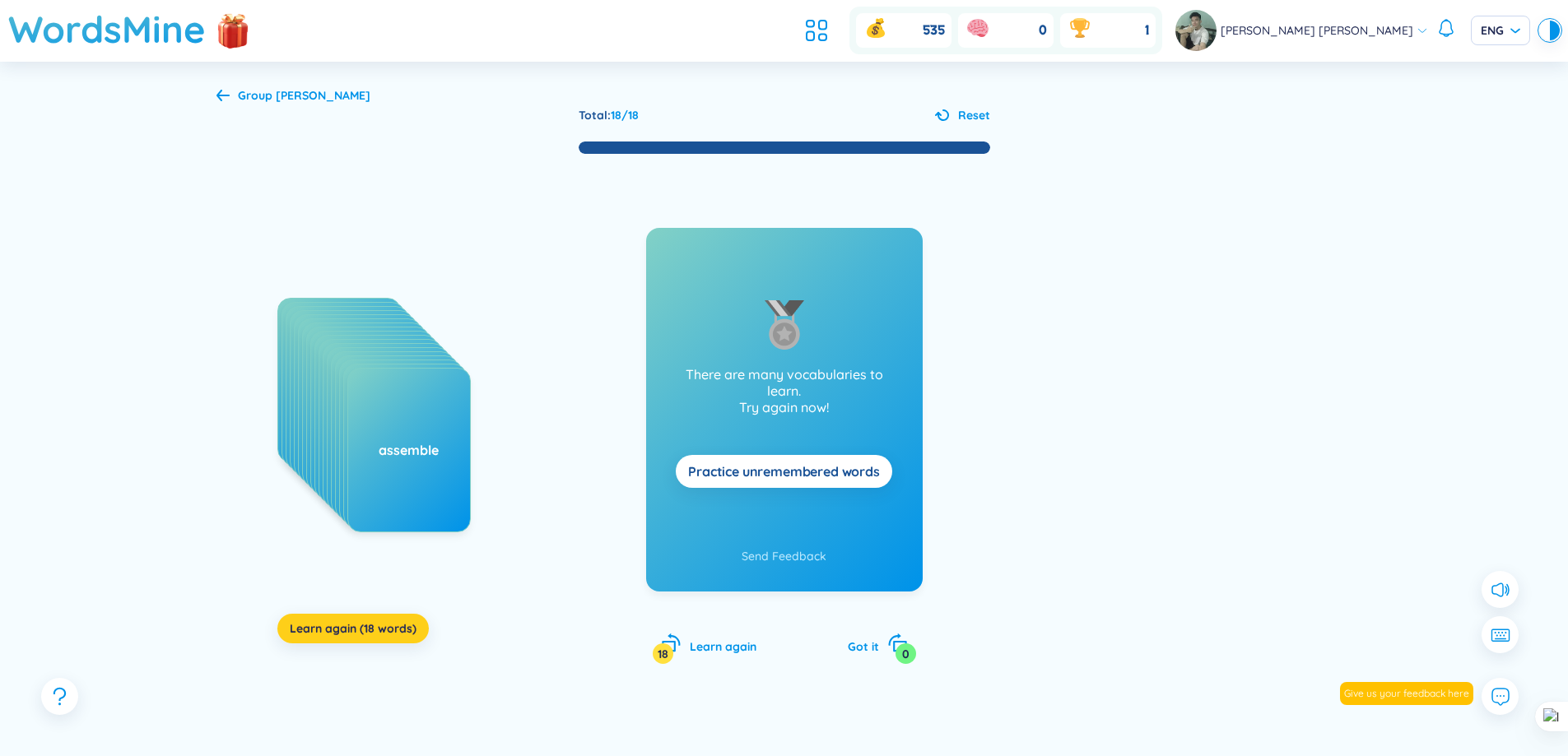
click at [405, 633] on span "Learn again (18 words)" at bounding box center [353, 628] width 126 height 17
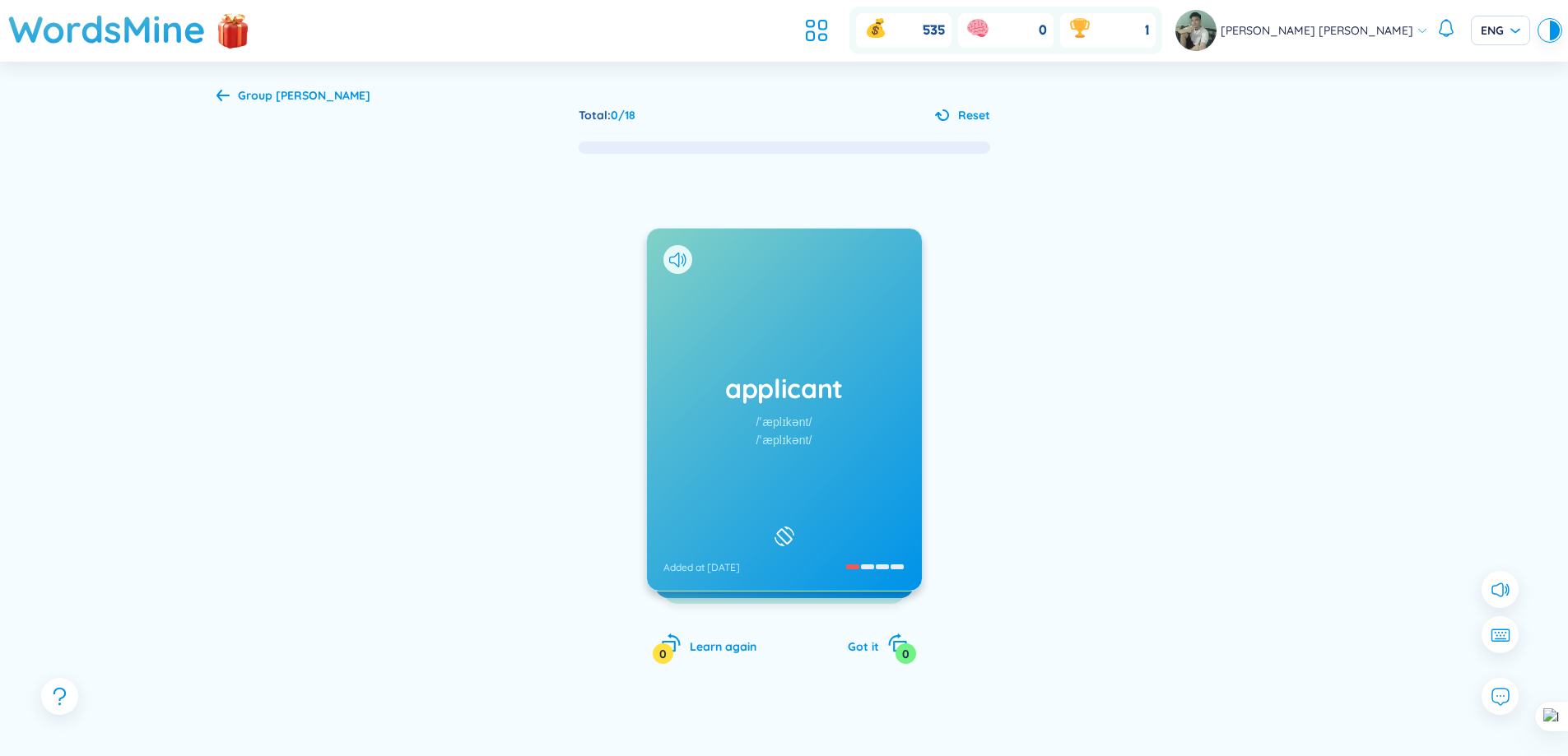
click at [881, 439] on div "applicant /ˈæplɪkənt/ /ˈæplɪkənt/ Added at [DATE]" at bounding box center [784, 410] width 275 height 362
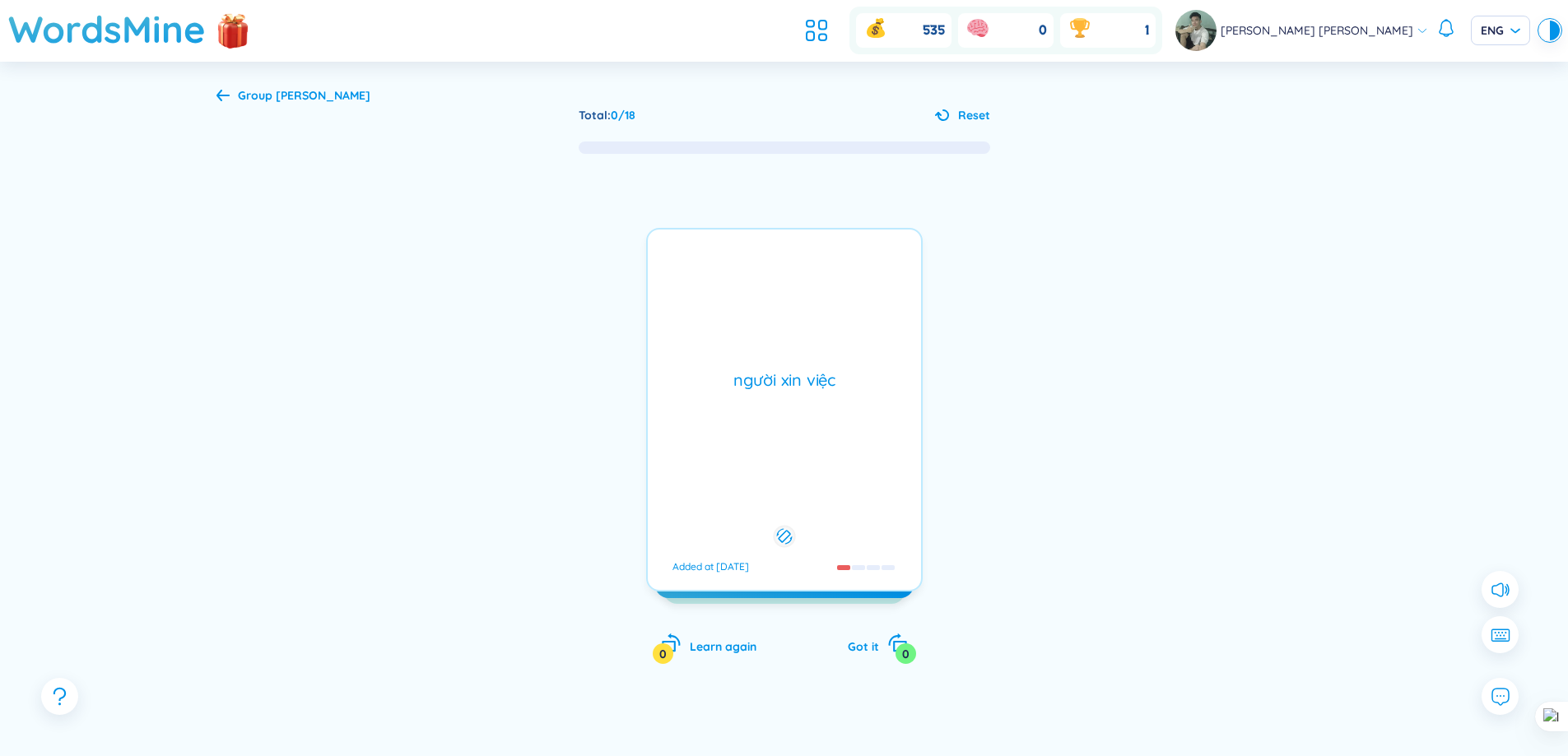
click at [881, 439] on div "người xin việc Added at [DATE]" at bounding box center [784, 410] width 276 height 364
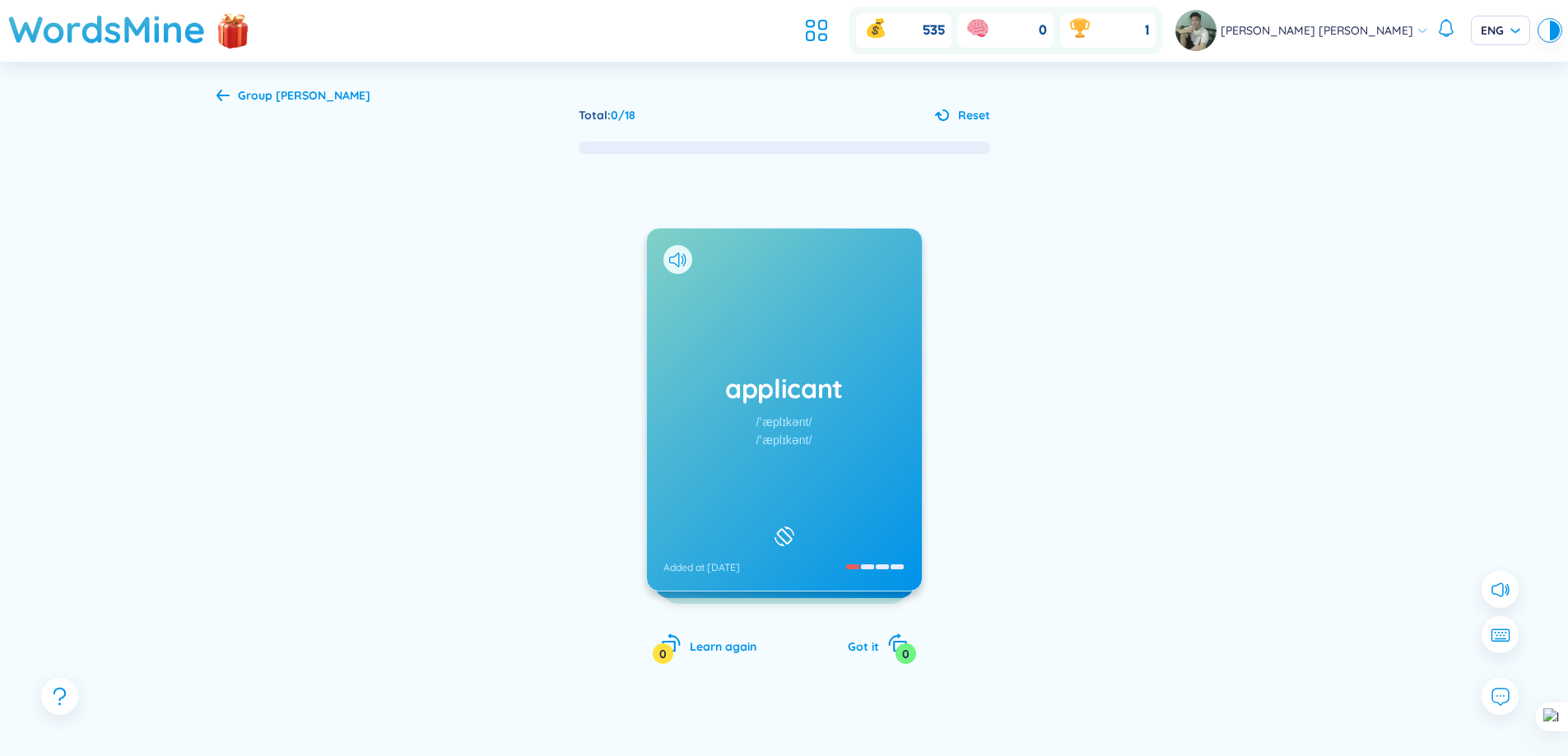
click at [871, 425] on div "applicant /ˈæplɪkənt/ /ˈæplɪkənt/ Added at [DATE]" at bounding box center [784, 410] width 275 height 362
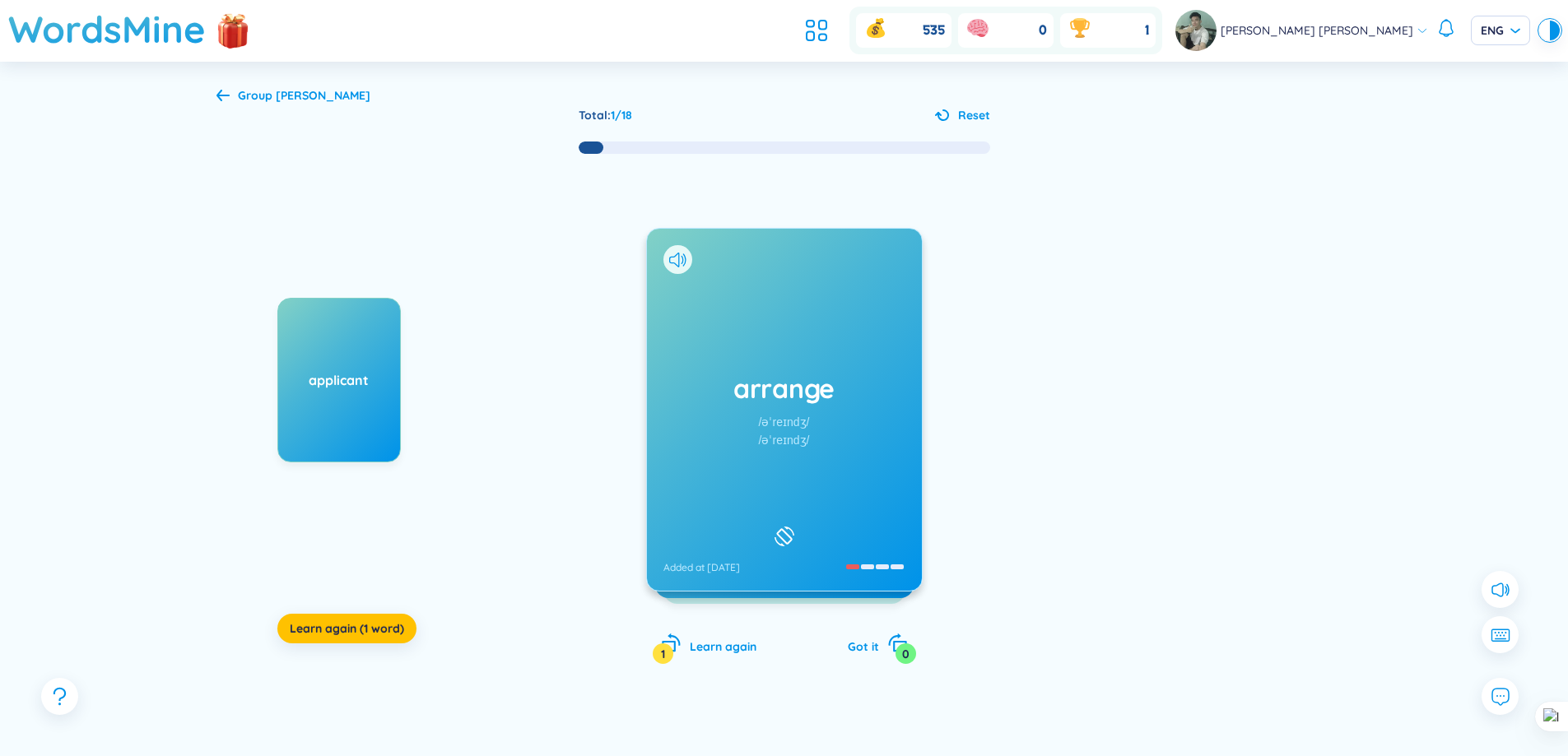
click at [841, 464] on div "arrange /əˈreɪndʒ/ /əˈreɪndʒ/ Added at [DATE]" at bounding box center [784, 410] width 275 height 362
click at [820, 416] on div "bargain /ˈbɑːrɡən/ /ˈbɑːɡən/ Added at [DATE]" at bounding box center [784, 410] width 275 height 362
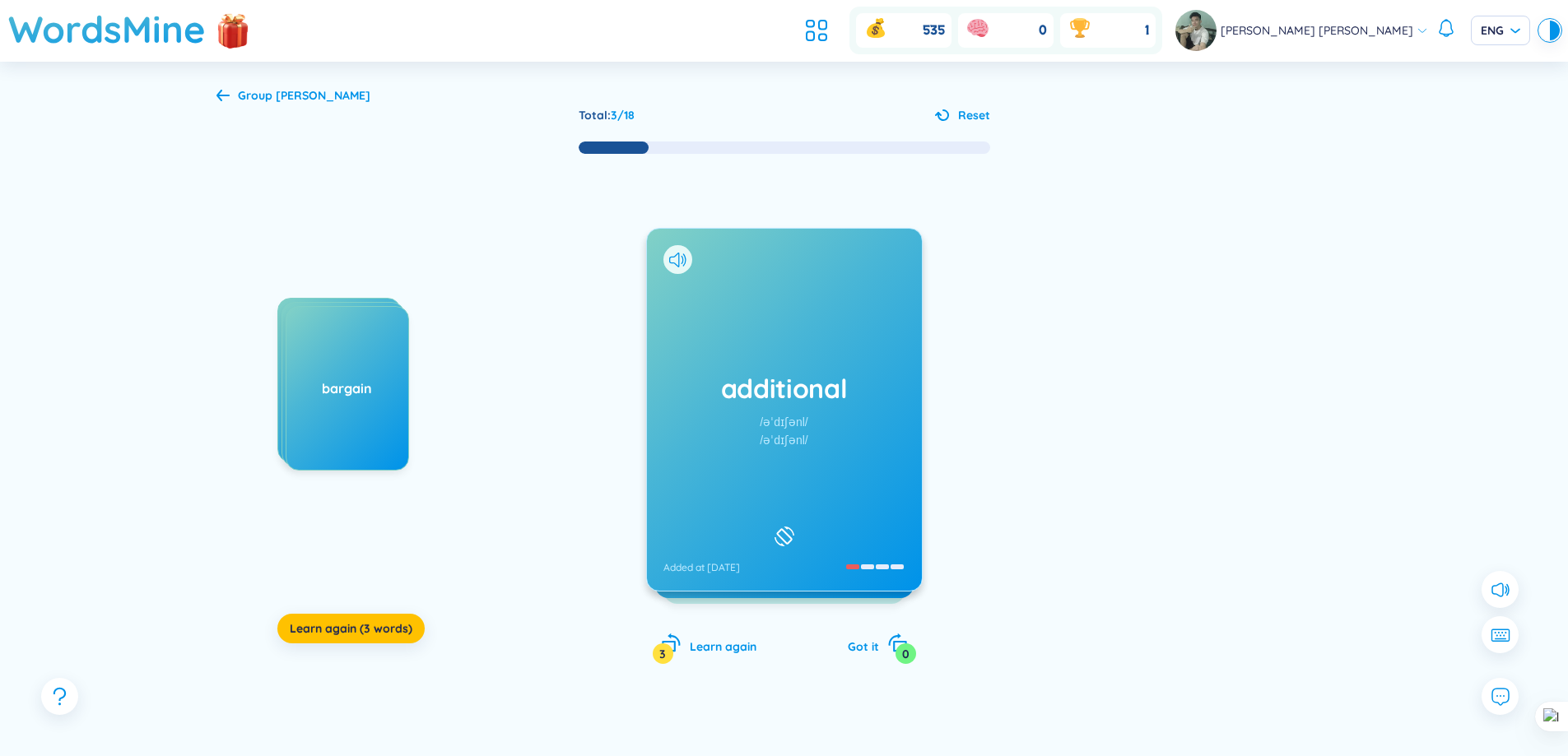
click at [828, 445] on div "additional /əˈdɪʃənl/ /əˈdɪʃənl/ Added at [DATE]" at bounding box center [784, 410] width 275 height 362
click at [818, 481] on div "appeal /əˈpiːl/ /əˈpiːl/ Added at [DATE]" at bounding box center [784, 410] width 275 height 362
click at [858, 445] on div "appreciate /əˈpriːʃieɪt/ /əˈpriːʃieɪt/ Added at [DATE]" at bounding box center [784, 410] width 275 height 362
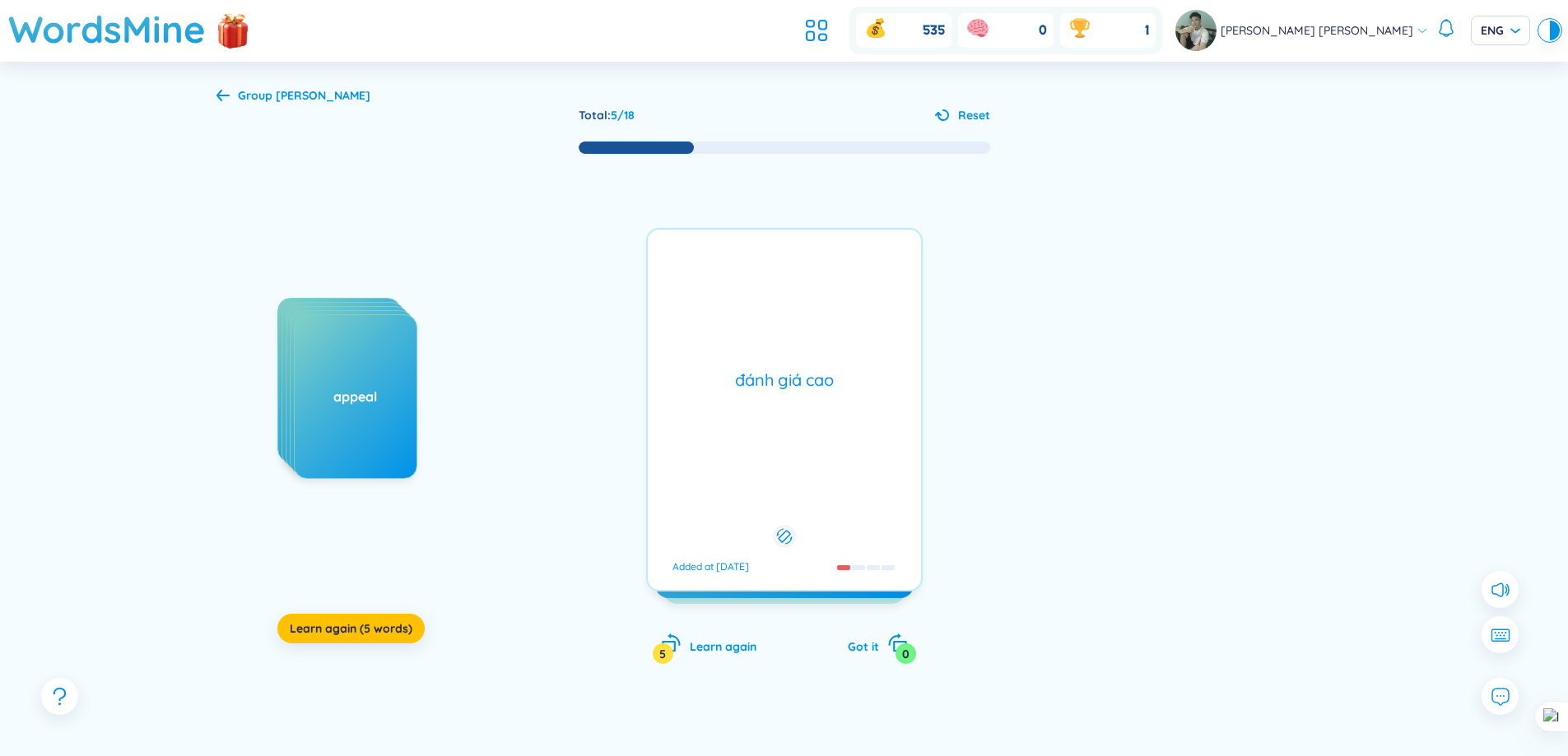
click at [858, 445] on div "đánh giá cao Added at [DATE]" at bounding box center [784, 410] width 276 height 364
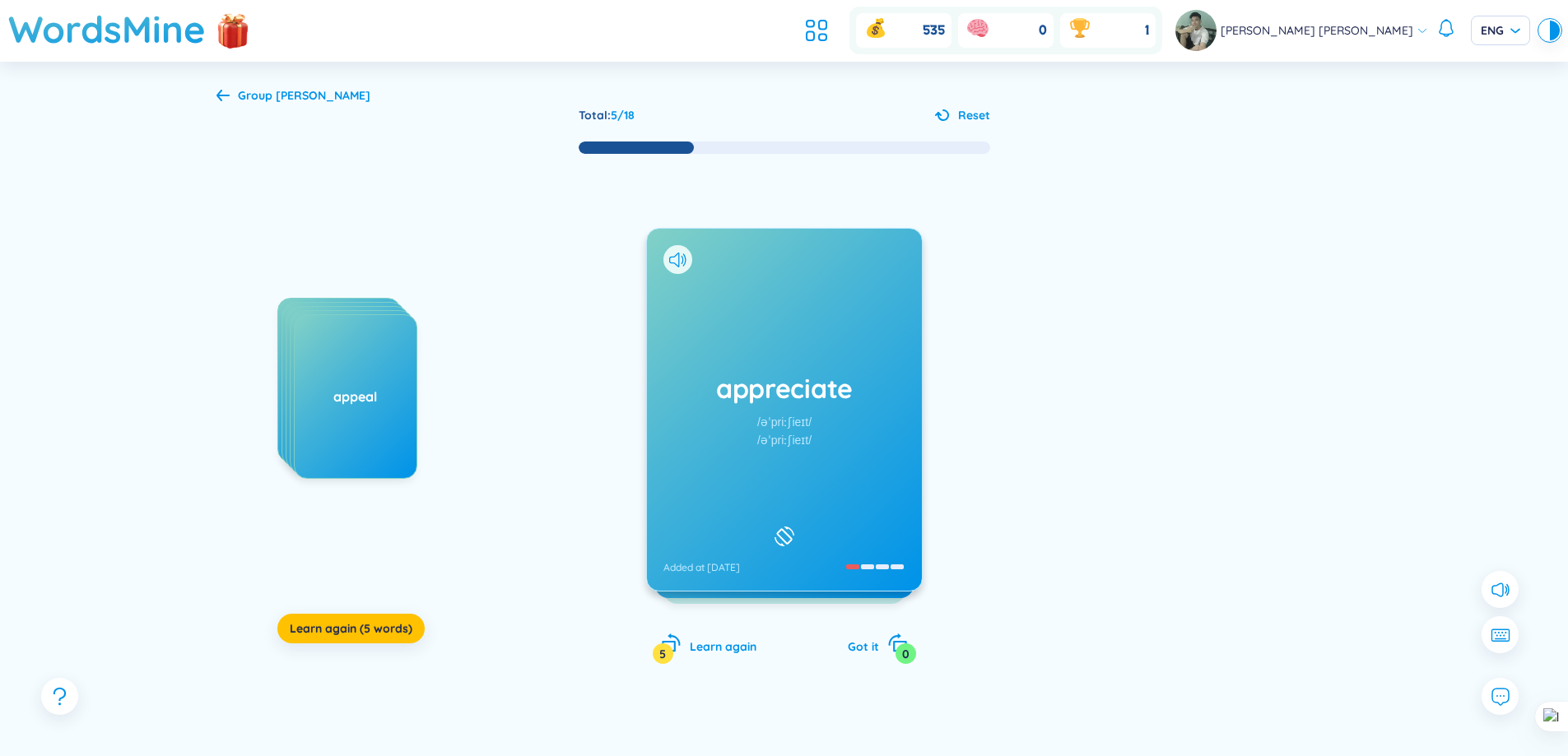
click at [858, 445] on div "appreciate /əˈpriːʃieɪt/ /əˈpriːʃieɪt/ Added at [DATE]" at bounding box center [784, 410] width 275 height 362
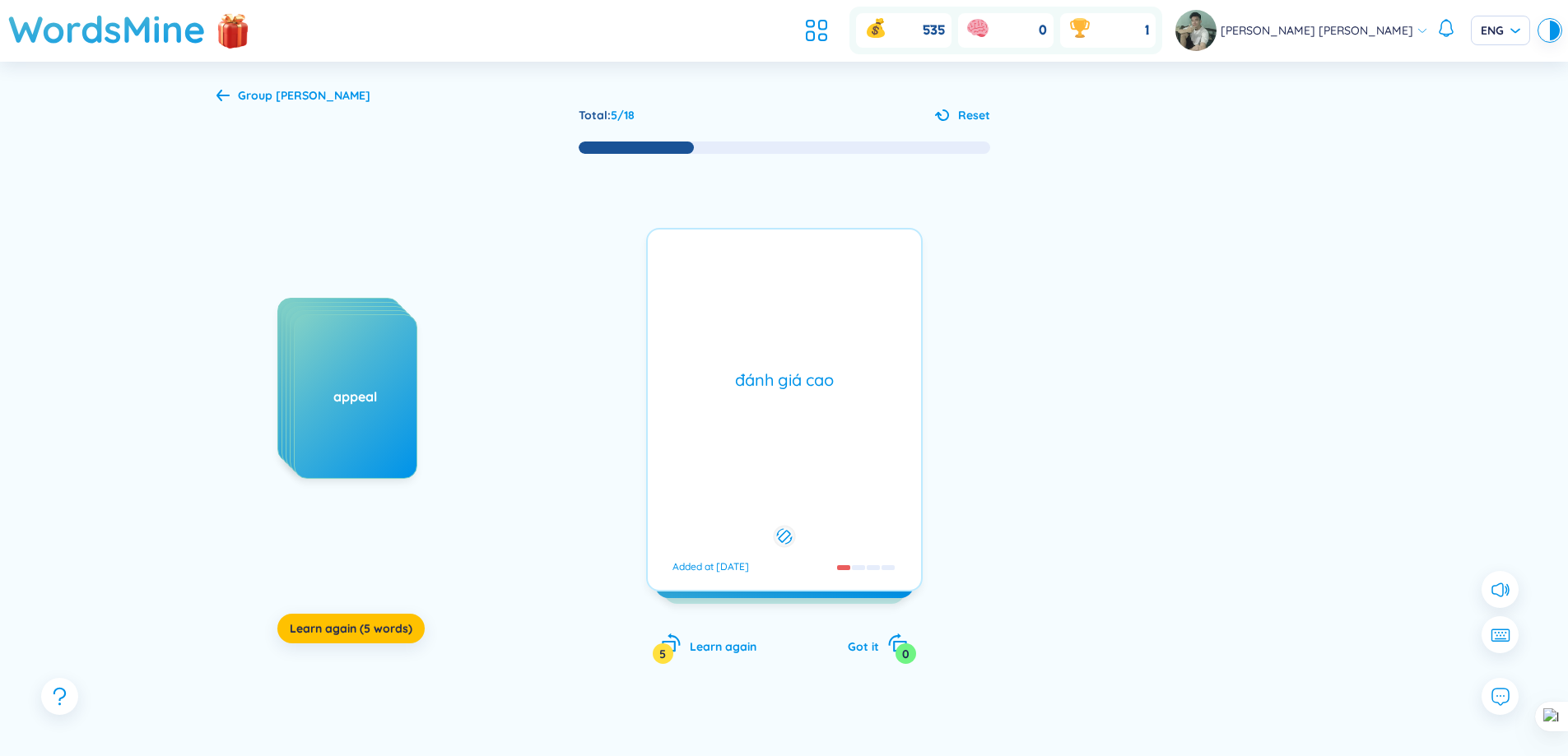
click at [858, 445] on div "đánh giá cao Added at [DATE]" at bounding box center [784, 410] width 276 height 364
click at [858, 445] on div "appreciate /əˈpriːʃieɪt/ /əˈpriːʃieɪt/ Added at [DATE] đánh giá cao Added at [D…" at bounding box center [784, 410] width 276 height 364
click at [858, 445] on div "đánh giá cao Added at [DATE]" at bounding box center [784, 410] width 276 height 364
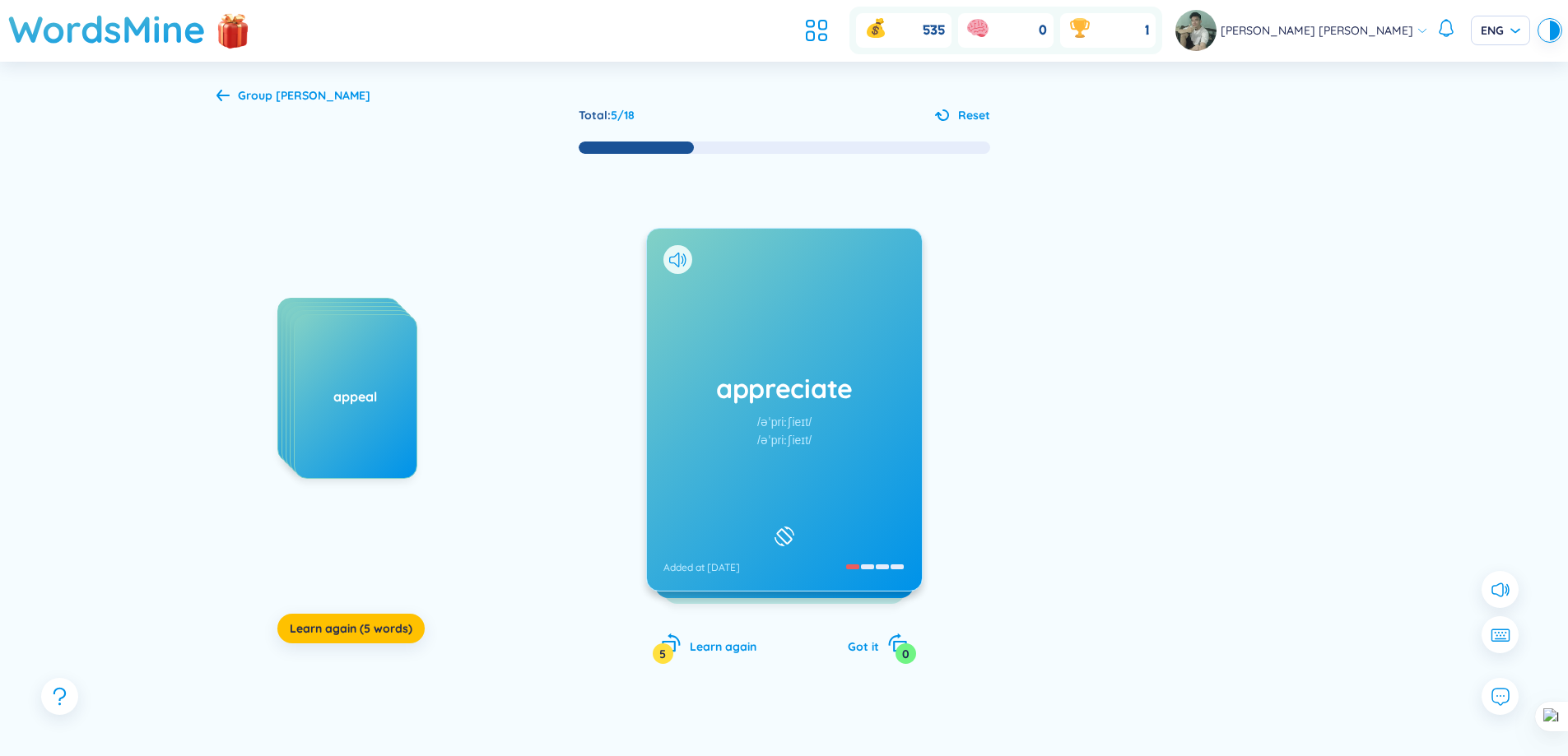
click at [858, 445] on div "appreciate /əˈpriːʃieɪt/ /əˈpriːʃieɪt/ Added at [DATE] đánh giá cao Added at [D…" at bounding box center [784, 410] width 276 height 364
click at [858, 445] on div "đánh giá cao Added at [DATE]" at bounding box center [784, 410] width 276 height 364
click at [858, 445] on div "appreciate /əˈpriːʃieɪt/ /əˈpriːʃieɪt/ Added at [DATE] đánh giá cao Added at [D…" at bounding box center [784, 410] width 276 height 364
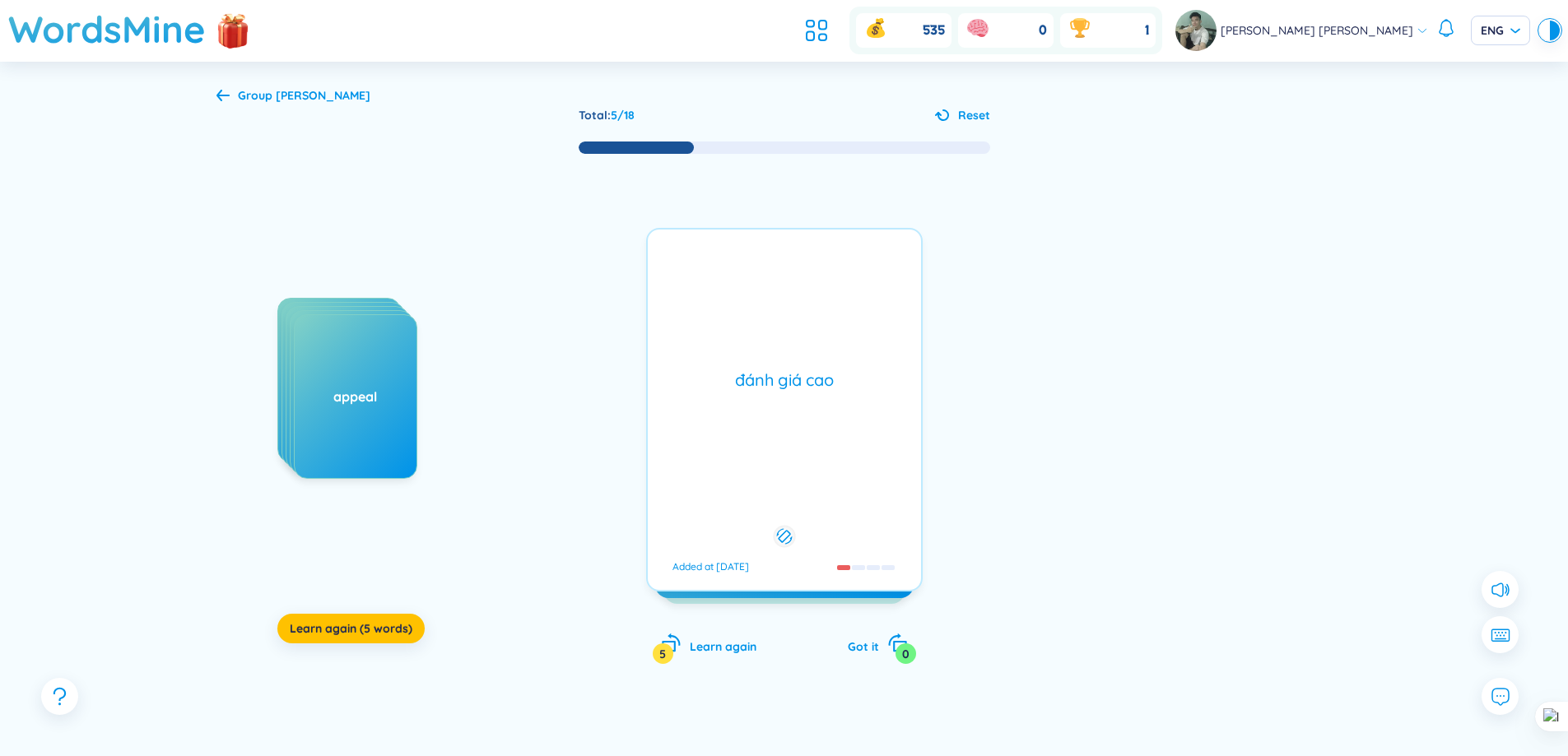
click at [857, 445] on div "appreciate /əˈpriːʃieɪt/ /əˈpriːʃieɪt/ Added at [DATE] đánh giá cao Added at [D…" at bounding box center [784, 410] width 276 height 364
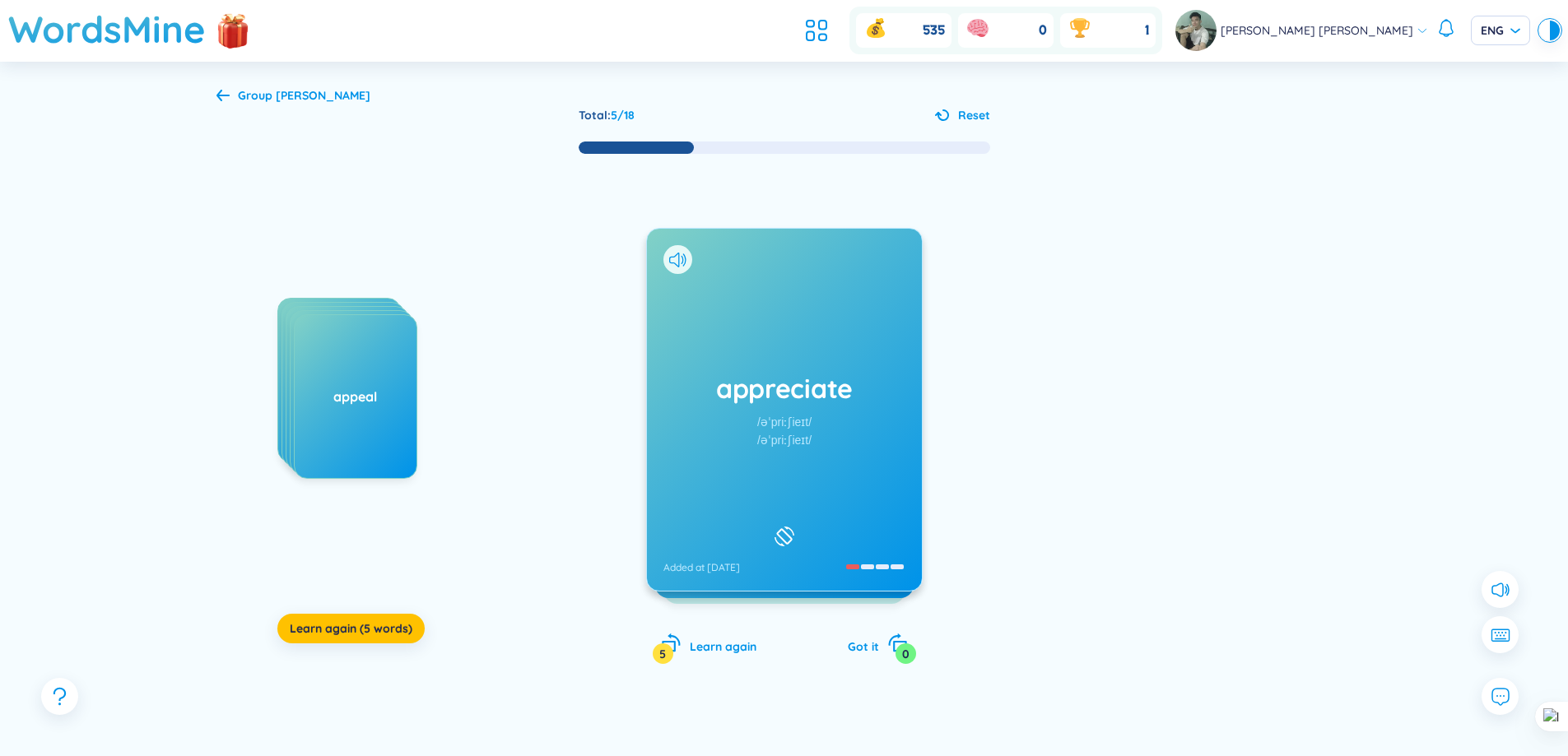
click at [850, 446] on div "appreciate /əˈpriːʃieɪt/ /əˈpriːʃieɪt/ Added at [DATE]" at bounding box center [784, 410] width 275 height 362
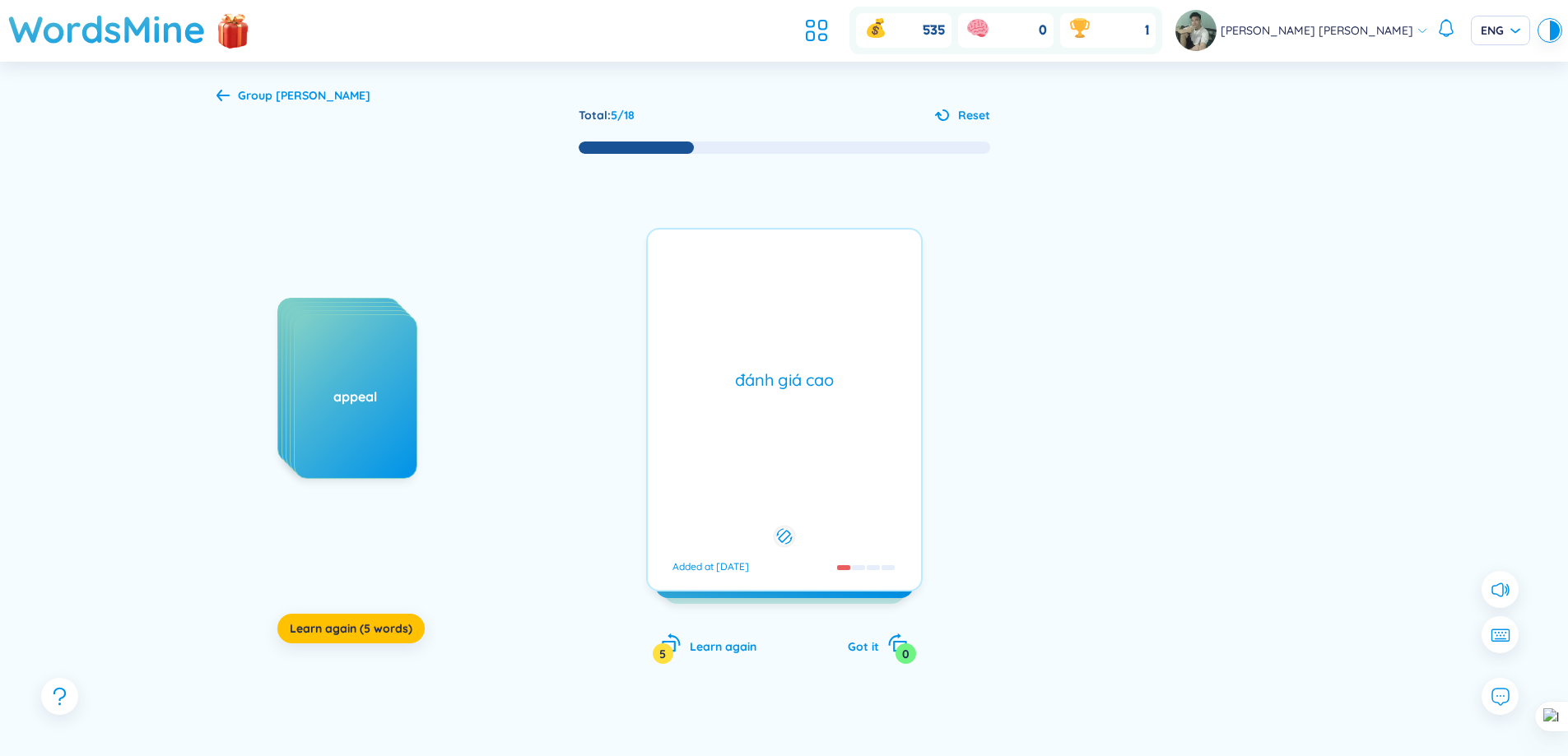
click at [850, 446] on div "đánh giá cao Added at [DATE]" at bounding box center [784, 410] width 276 height 364
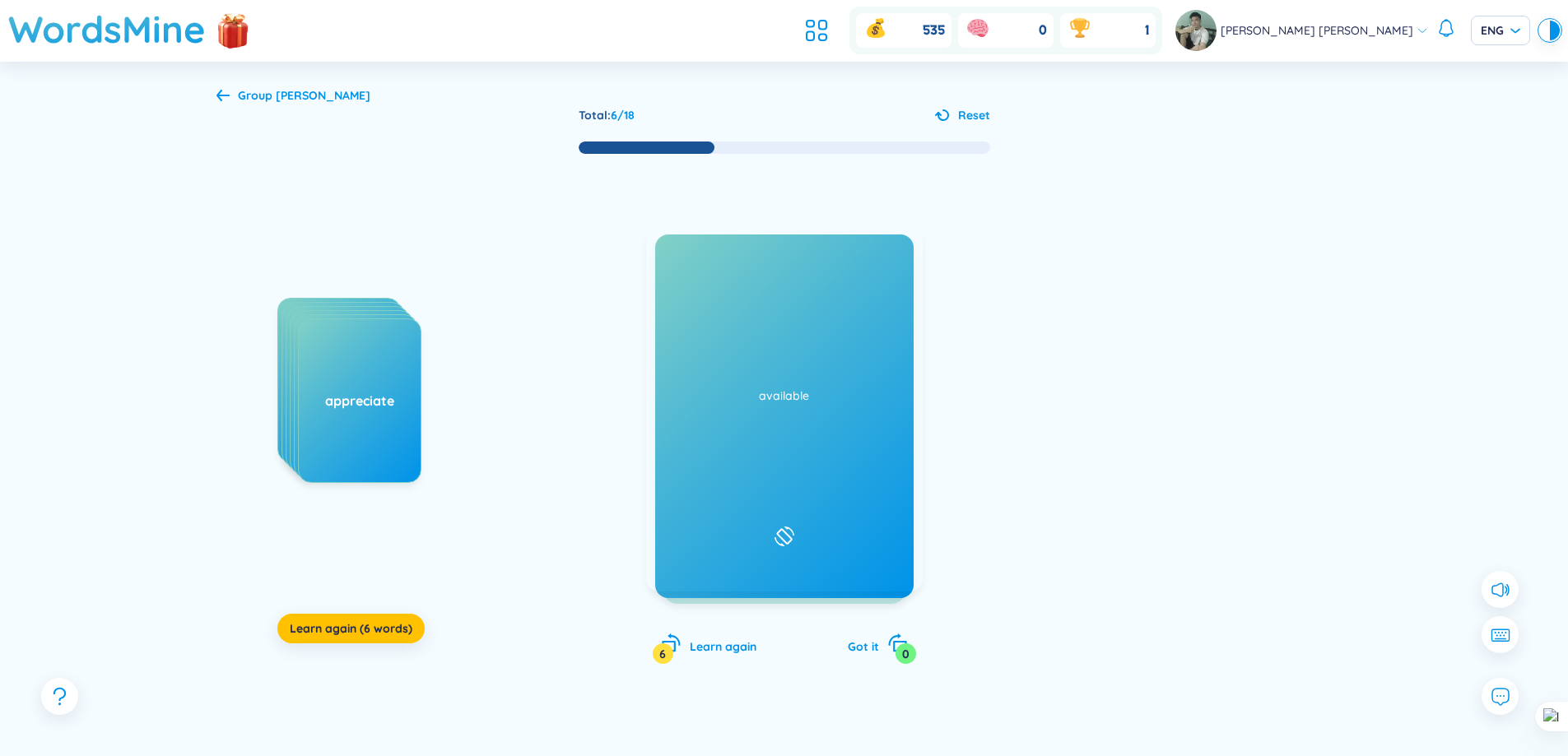
click at [864, 385] on h1 "availability" at bounding box center [784, 388] width 242 height 36
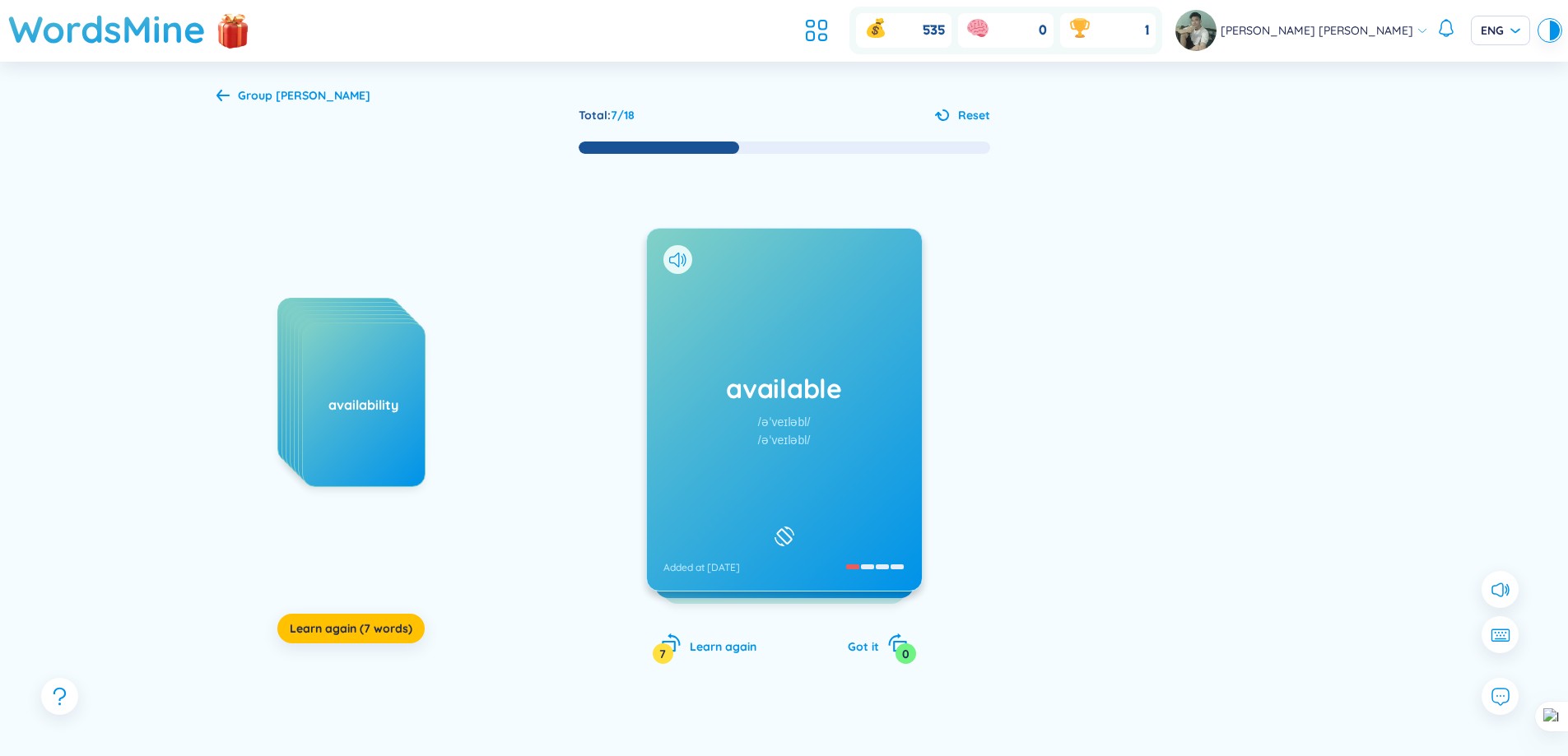
click at [863, 418] on div "available /əˈveɪləbl/ /əˈveɪləbl/ Added at [DATE]" at bounding box center [784, 410] width 275 height 362
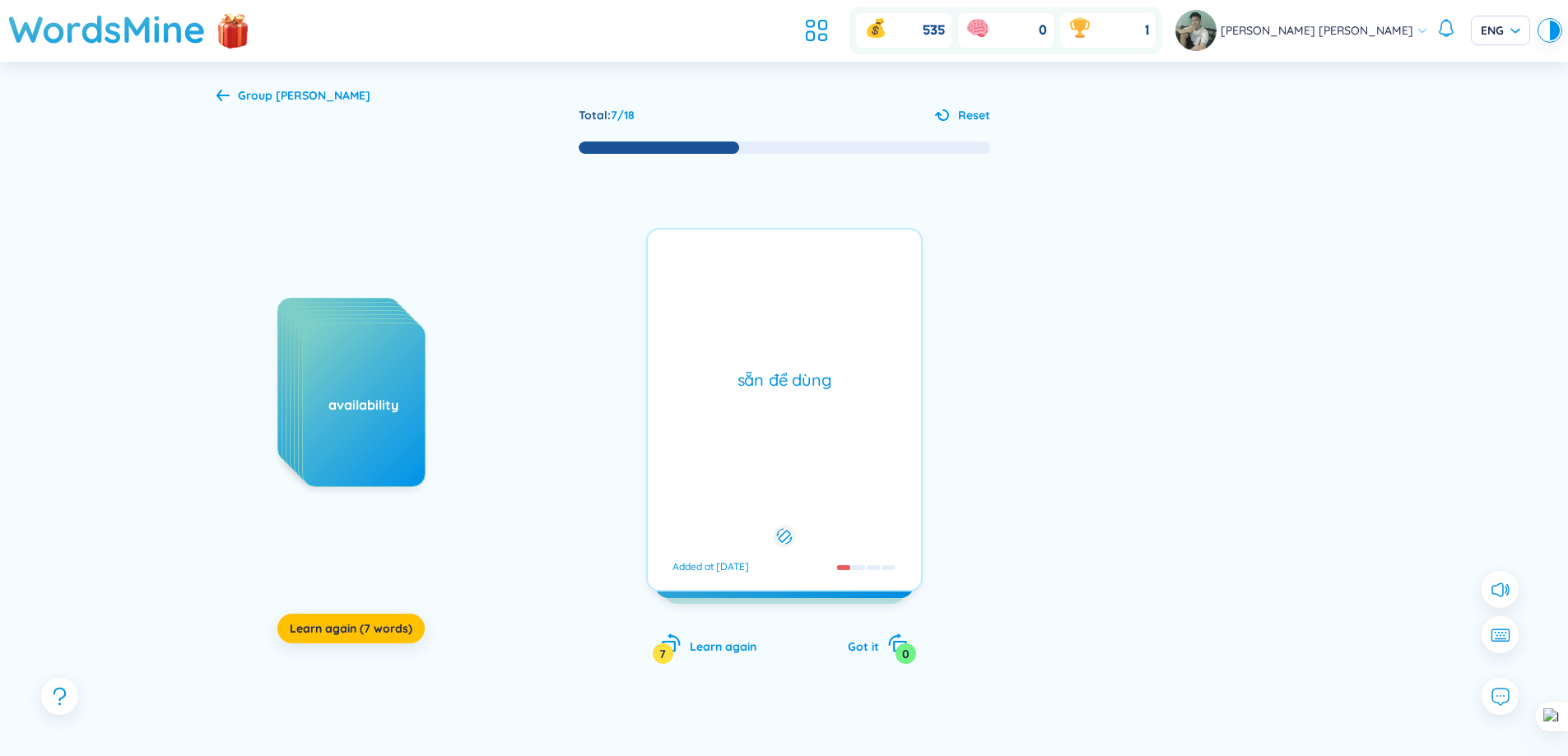
drag, startPoint x: 863, startPoint y: 418, endPoint x: 0, endPoint y: 512, distance: 868.1
click at [0, 512] on div "Group không thuộc Total : 7 / 18 Reset applicant arrange bargain additional app…" at bounding box center [784, 437] width 1568 height 751
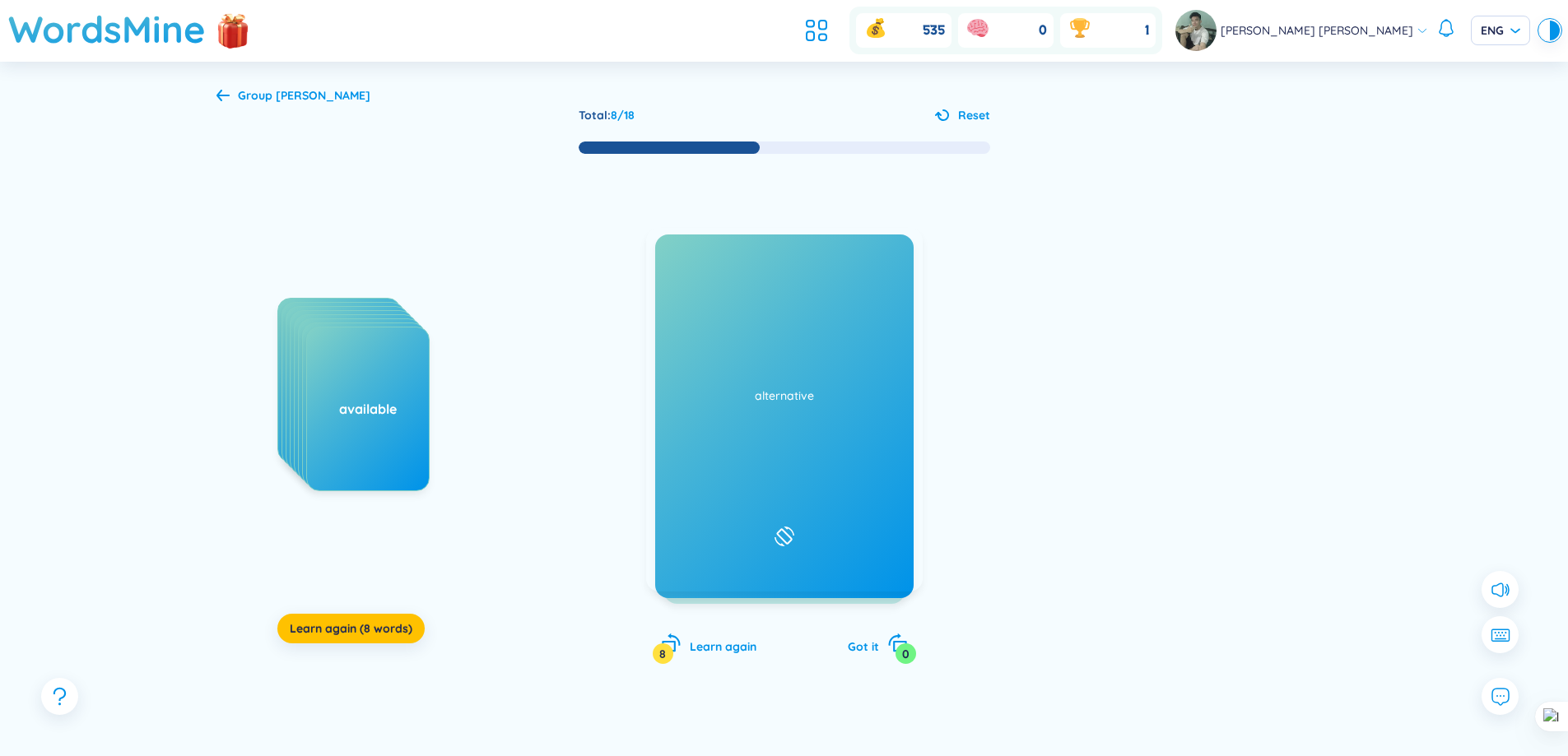
click at [816, 353] on div "avid /ˈævɪd/ /ˈævɪd/ Added at [DATE]" at bounding box center [784, 410] width 275 height 362
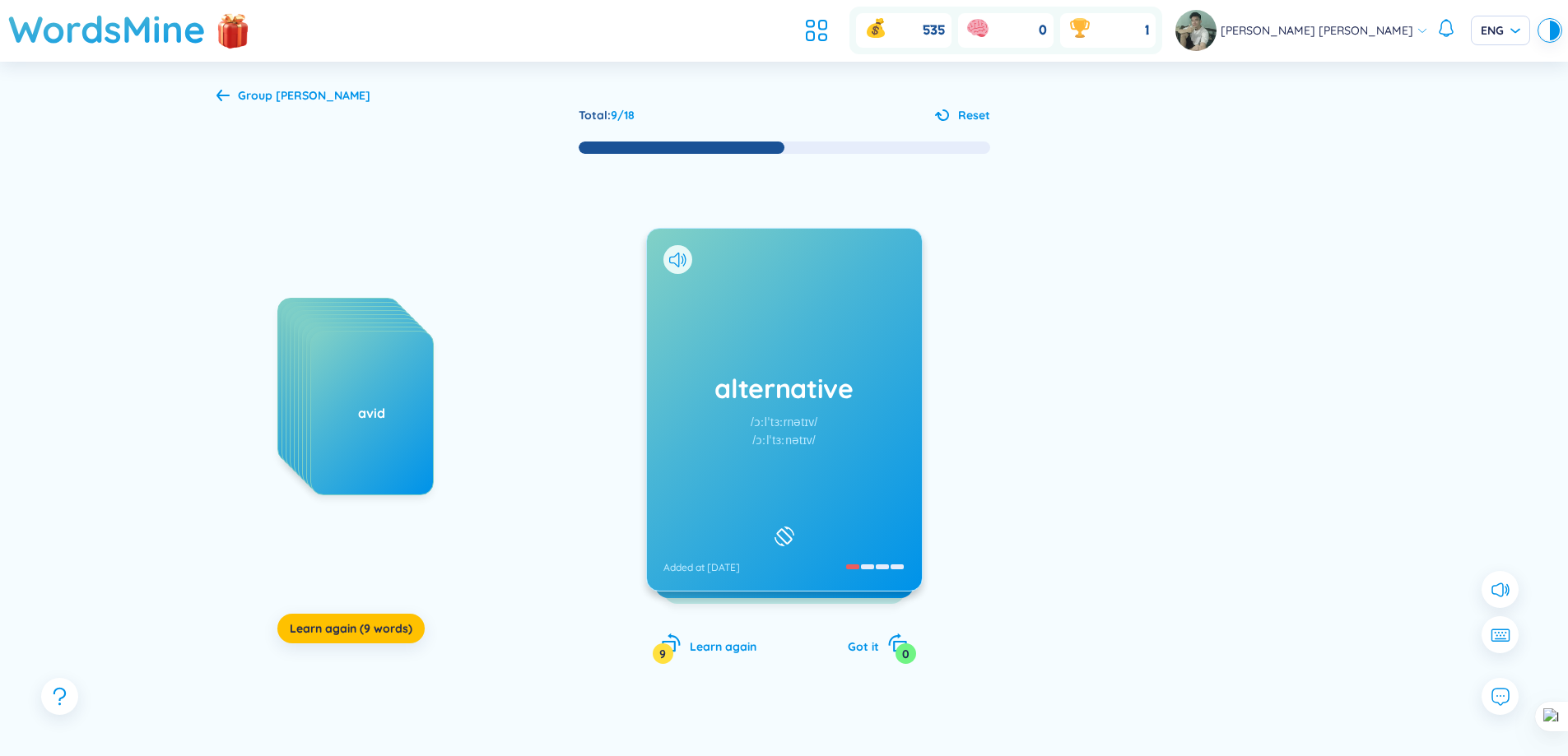
click at [940, 425] on div "applicant arrange bargain additional appeal appreciate availability available a…" at bounding box center [784, 425] width 1136 height 541
click at [901, 417] on div "alternative /ɔːlˈtɜːrnətɪv/ /ɔːlˈtɜːnətɪv/ Added at [DATE]" at bounding box center [784, 410] width 275 height 362
click at [832, 402] on h1 "anticipate" at bounding box center [784, 388] width 242 height 36
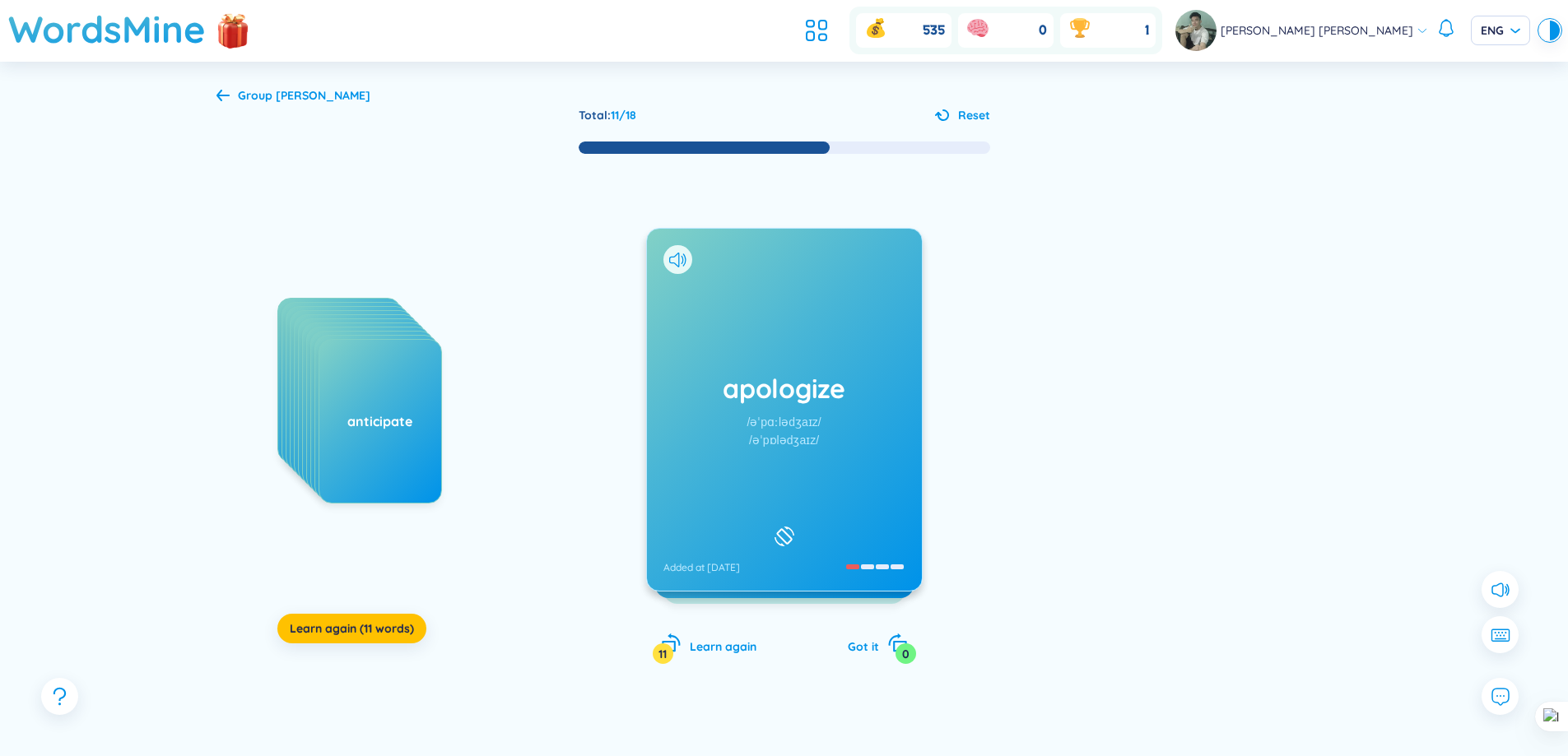
click at [693, 403] on h1 "apologize" at bounding box center [784, 388] width 242 height 36
click at [841, 392] on h1 "appreciable" at bounding box center [784, 388] width 242 height 36
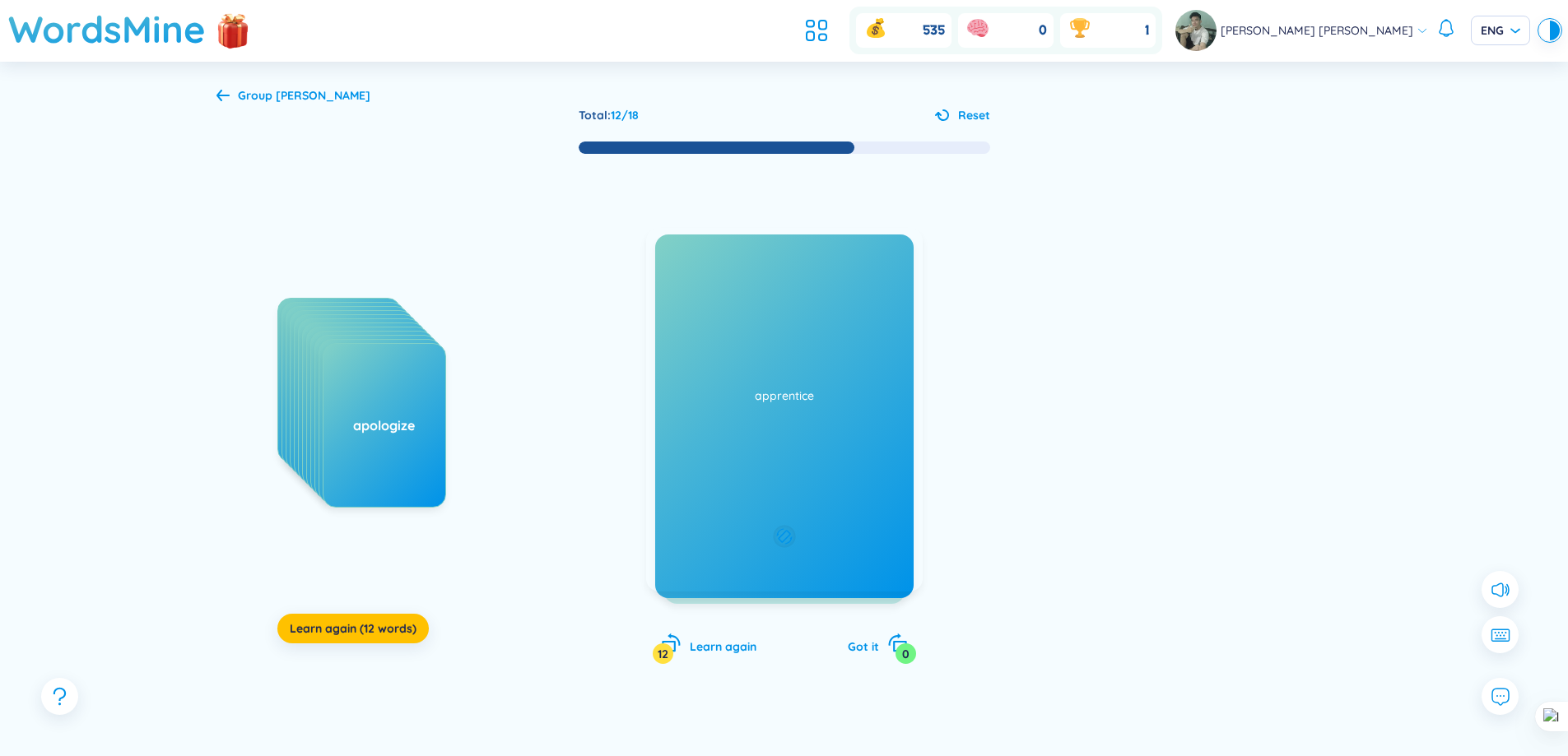
click at [841, 392] on div "có thể đánh giá được" at bounding box center [784, 380] width 257 height 23
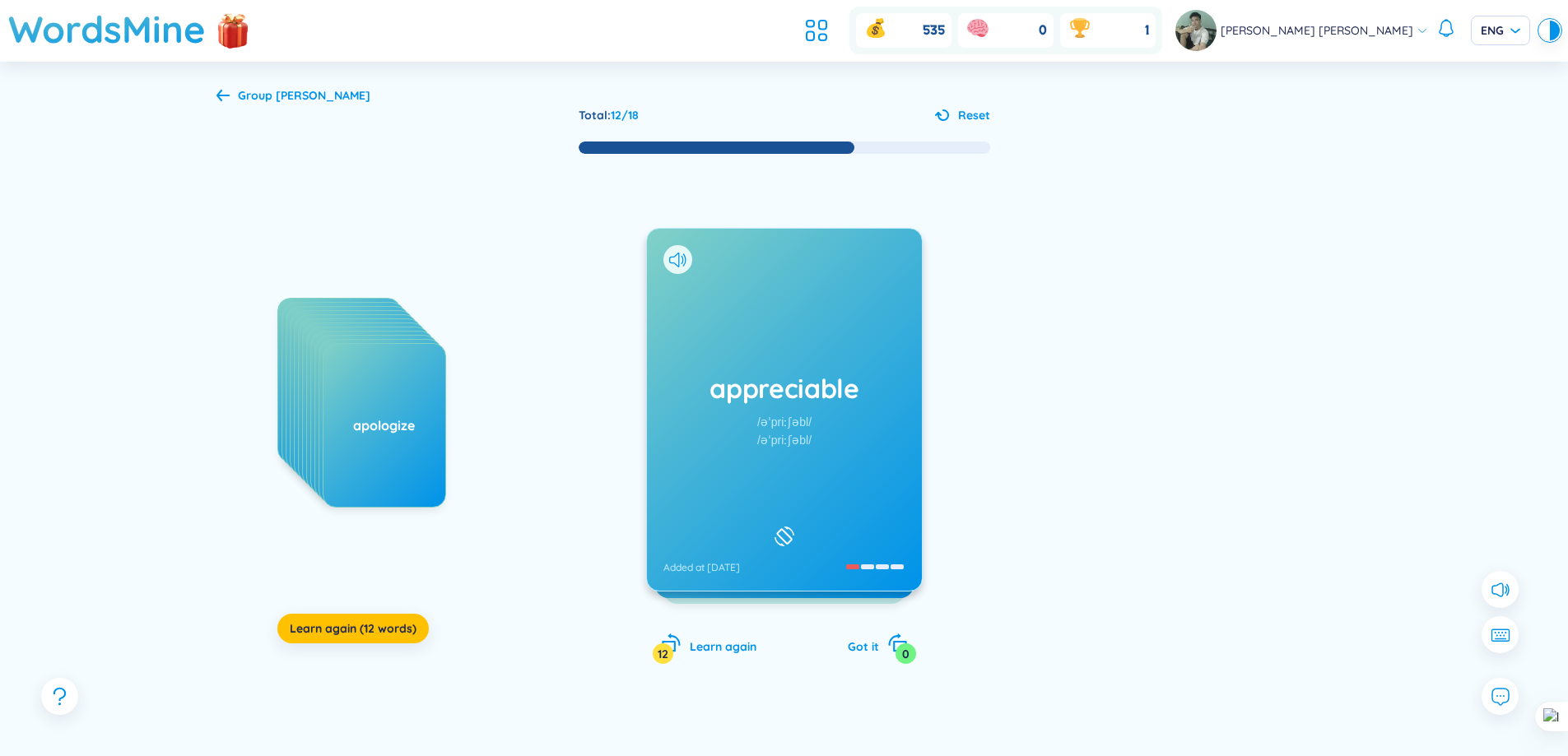
click at [841, 392] on h1 "appreciable" at bounding box center [784, 388] width 242 height 36
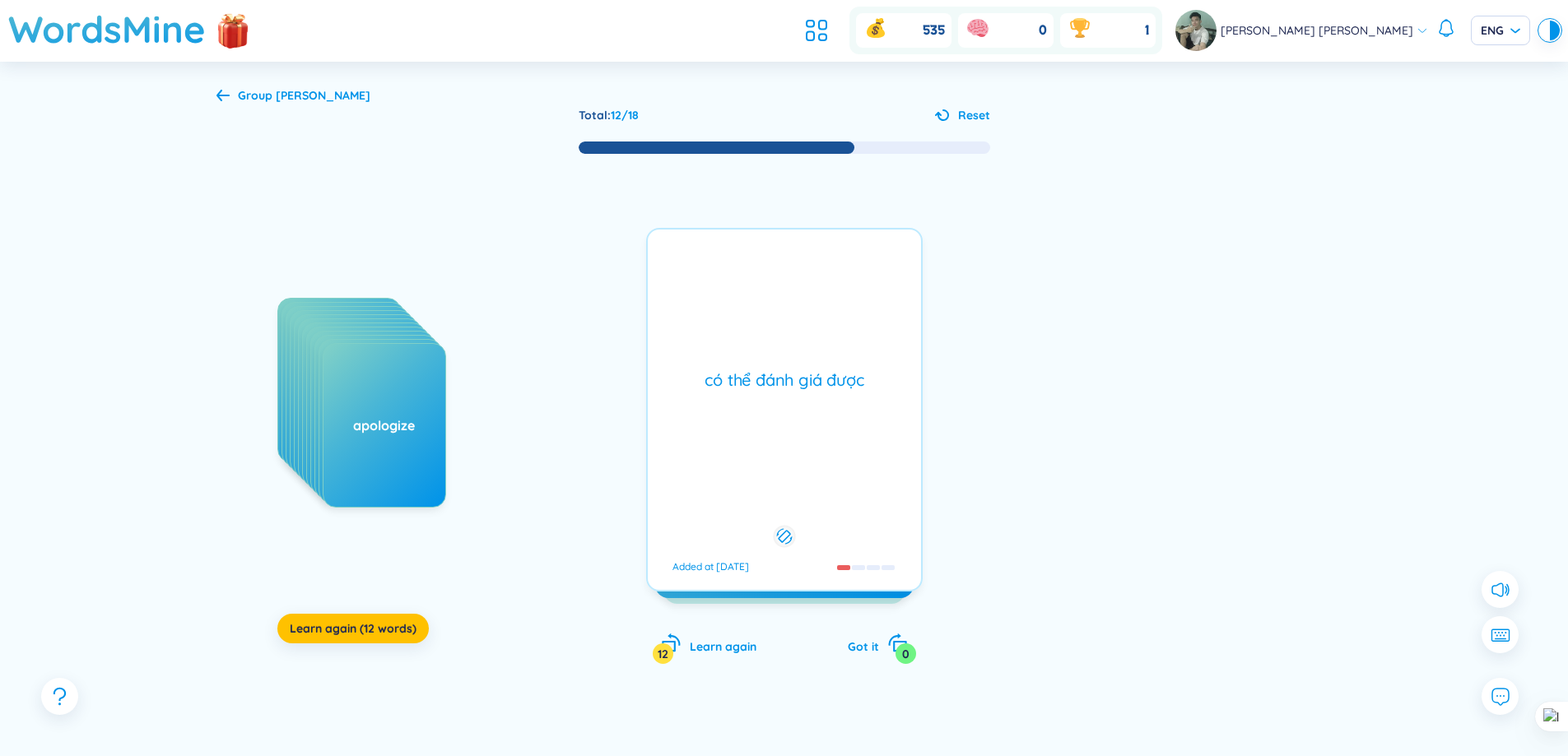
click at [841, 392] on div "có thể đánh giá được" at bounding box center [784, 380] width 257 height 23
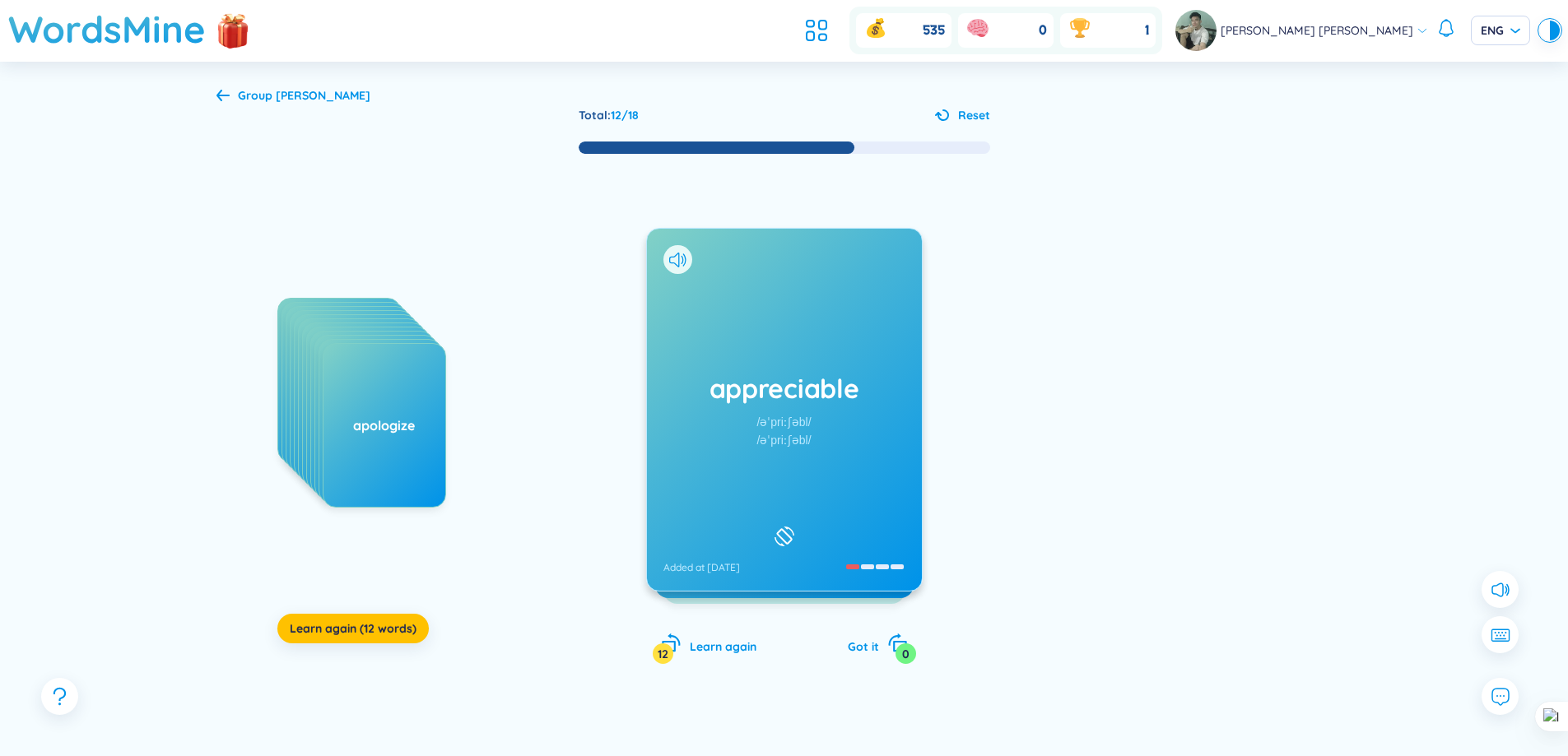
click at [850, 395] on h1 "appreciable" at bounding box center [784, 388] width 242 height 36
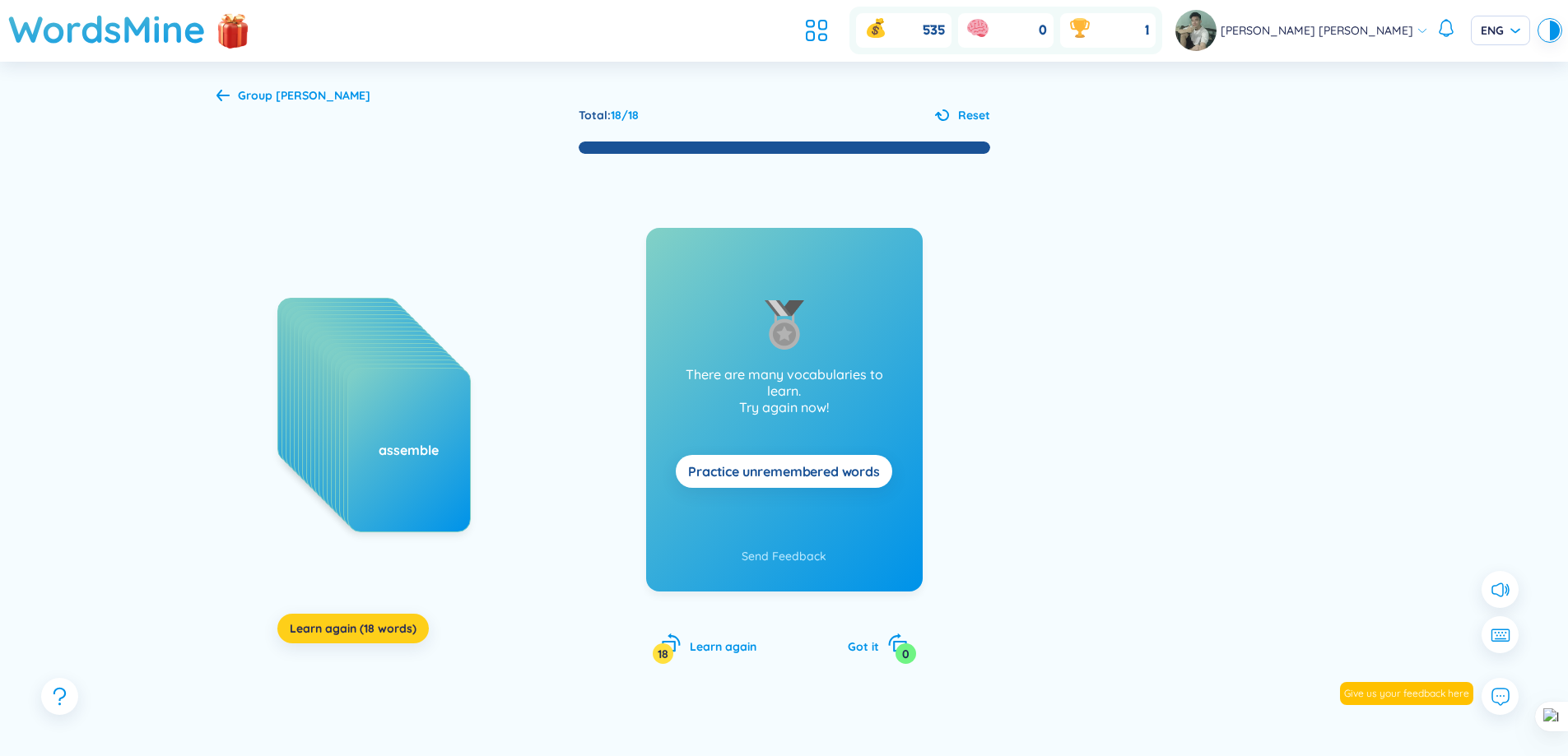
click at [390, 634] on span "Learn again (18 words)" at bounding box center [353, 628] width 126 height 17
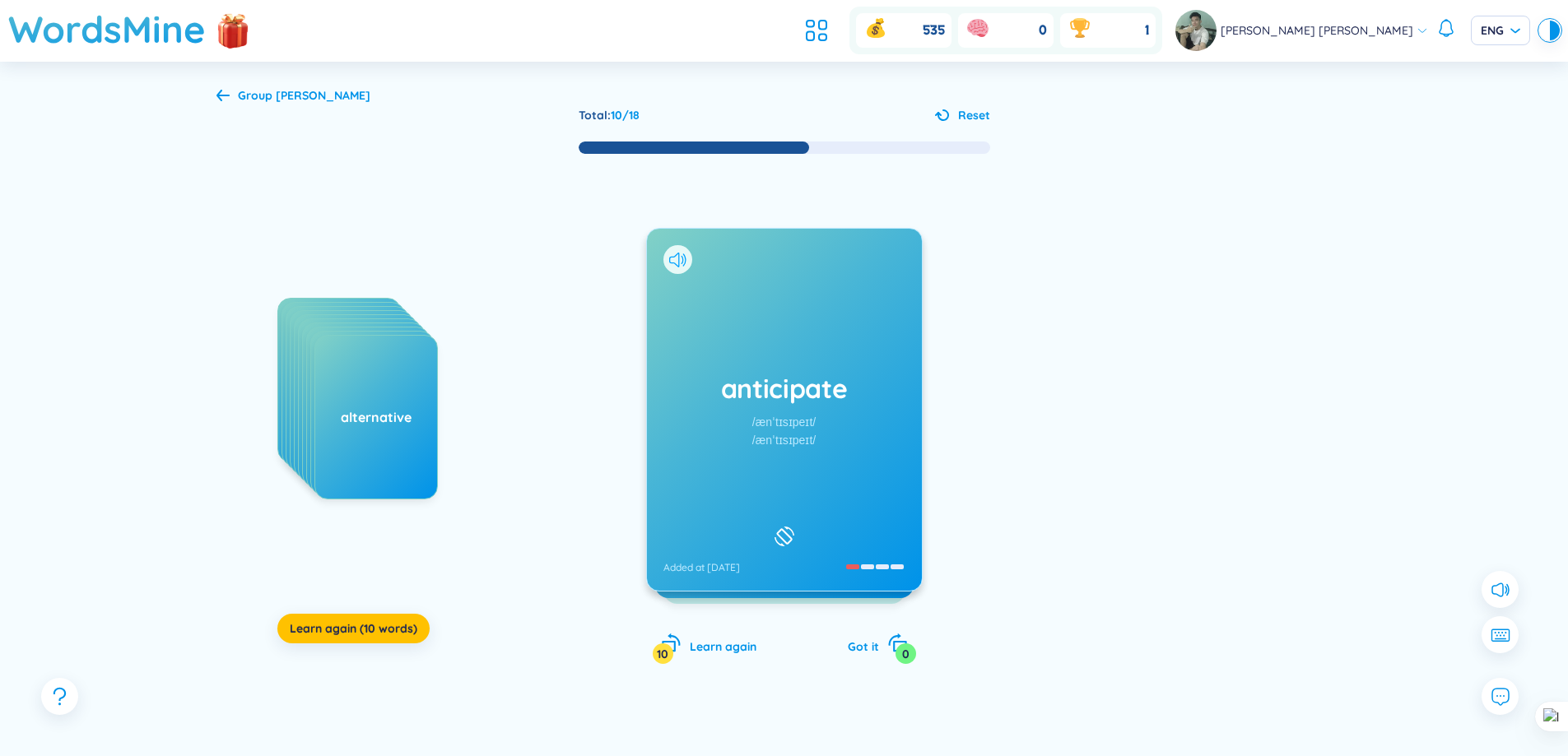
click at [684, 260] on icon at bounding box center [678, 260] width 18 height 15
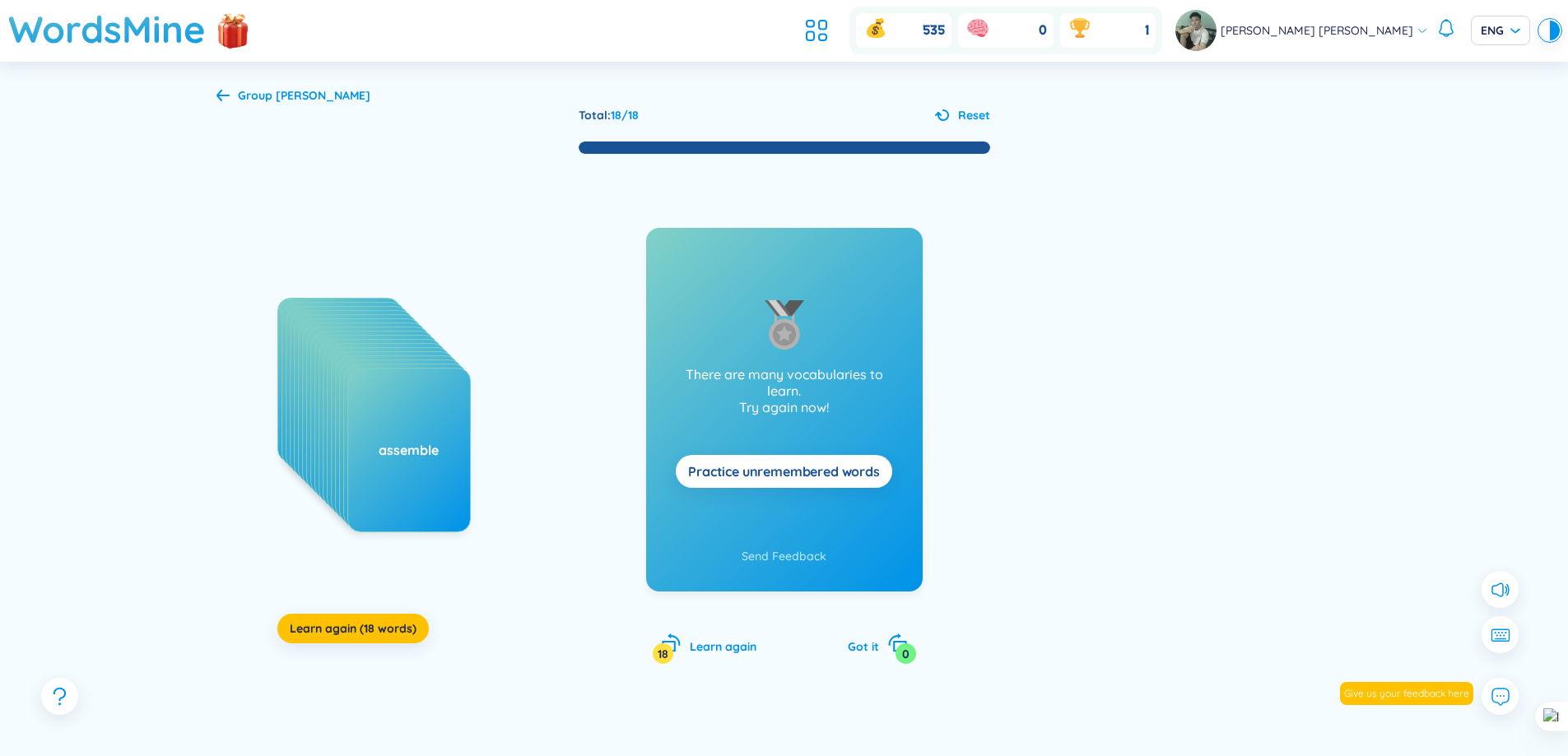
click at [951, 102] on div "Group không thuộc Total : 18 / 18 Reset applicant arrange bargain additional ap…" at bounding box center [784, 437] width 1185 height 751
click at [953, 106] on button "Reset" at bounding box center [963, 115] width 55 height 18
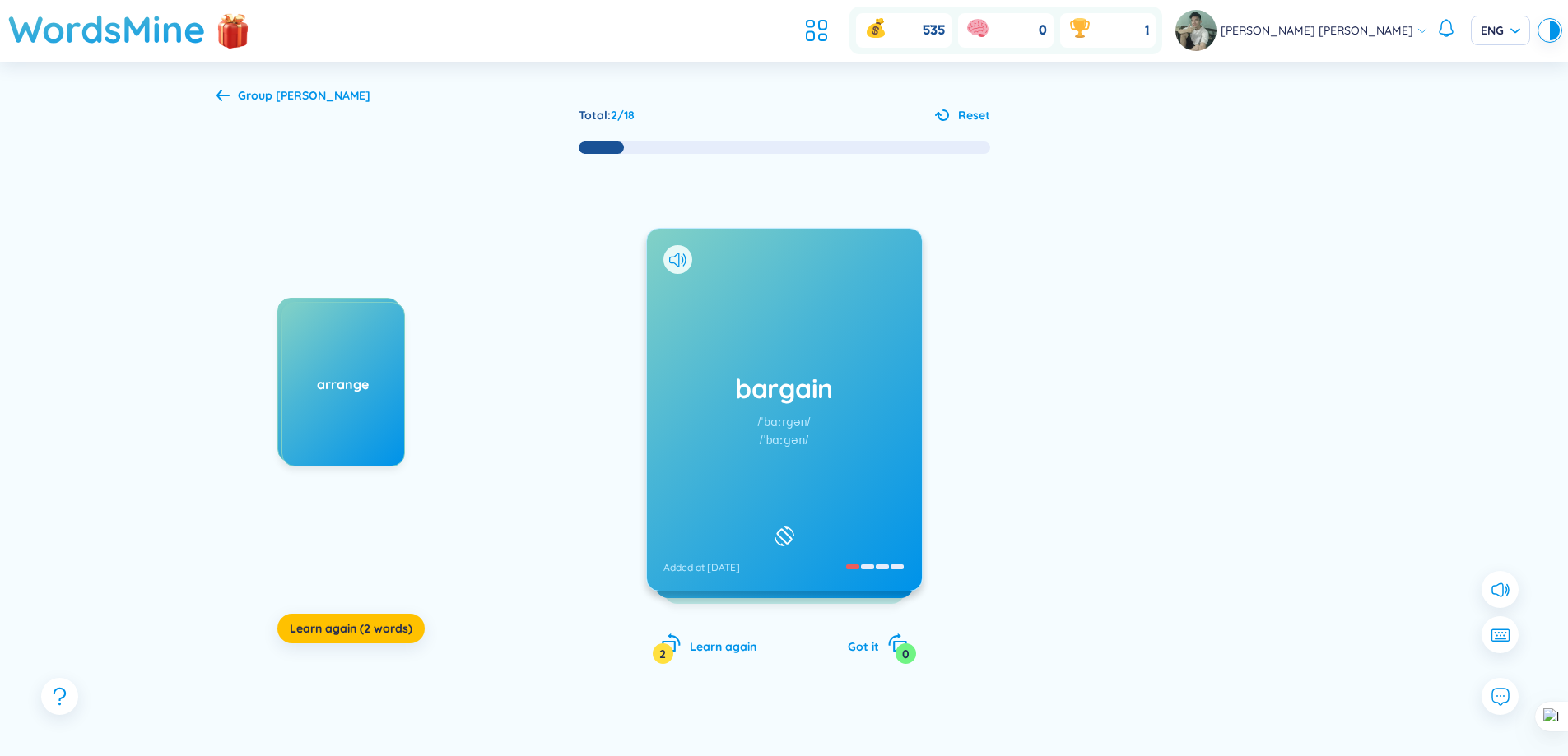
click at [970, 111] on span "Reset" at bounding box center [974, 115] width 32 height 18
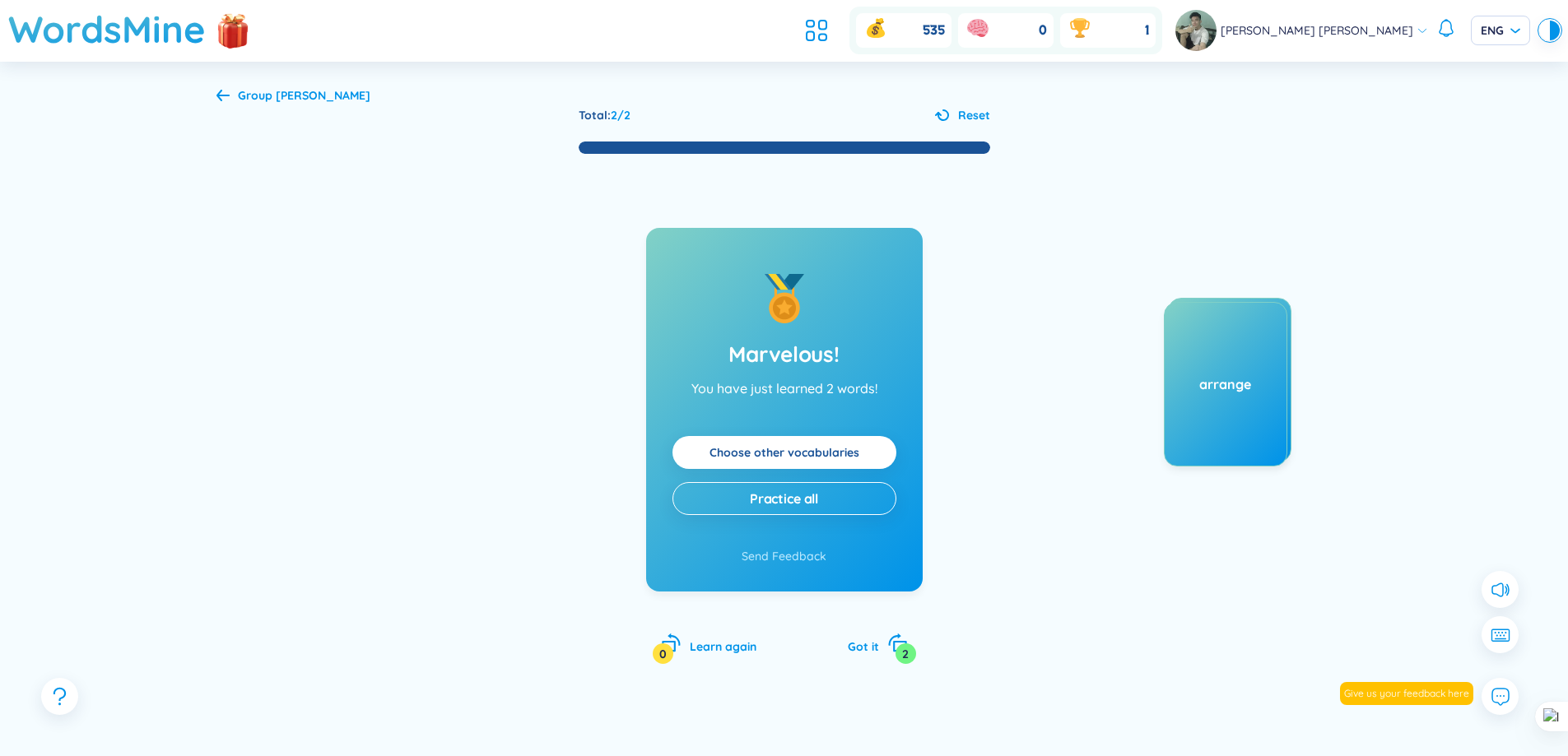
click at [935, 106] on button "Reset" at bounding box center [963, 115] width 55 height 18
click at [915, 638] on div "Incredible! You have just learned 2 words! Choose other vocabularies Practice a…" at bounding box center [784, 462] width 276 height 469
click at [899, 645] on div "2" at bounding box center [906, 653] width 20 height 20
click at [903, 653] on div "2" at bounding box center [906, 653] width 20 height 20
click at [228, 100] on icon at bounding box center [223, 95] width 13 height 12
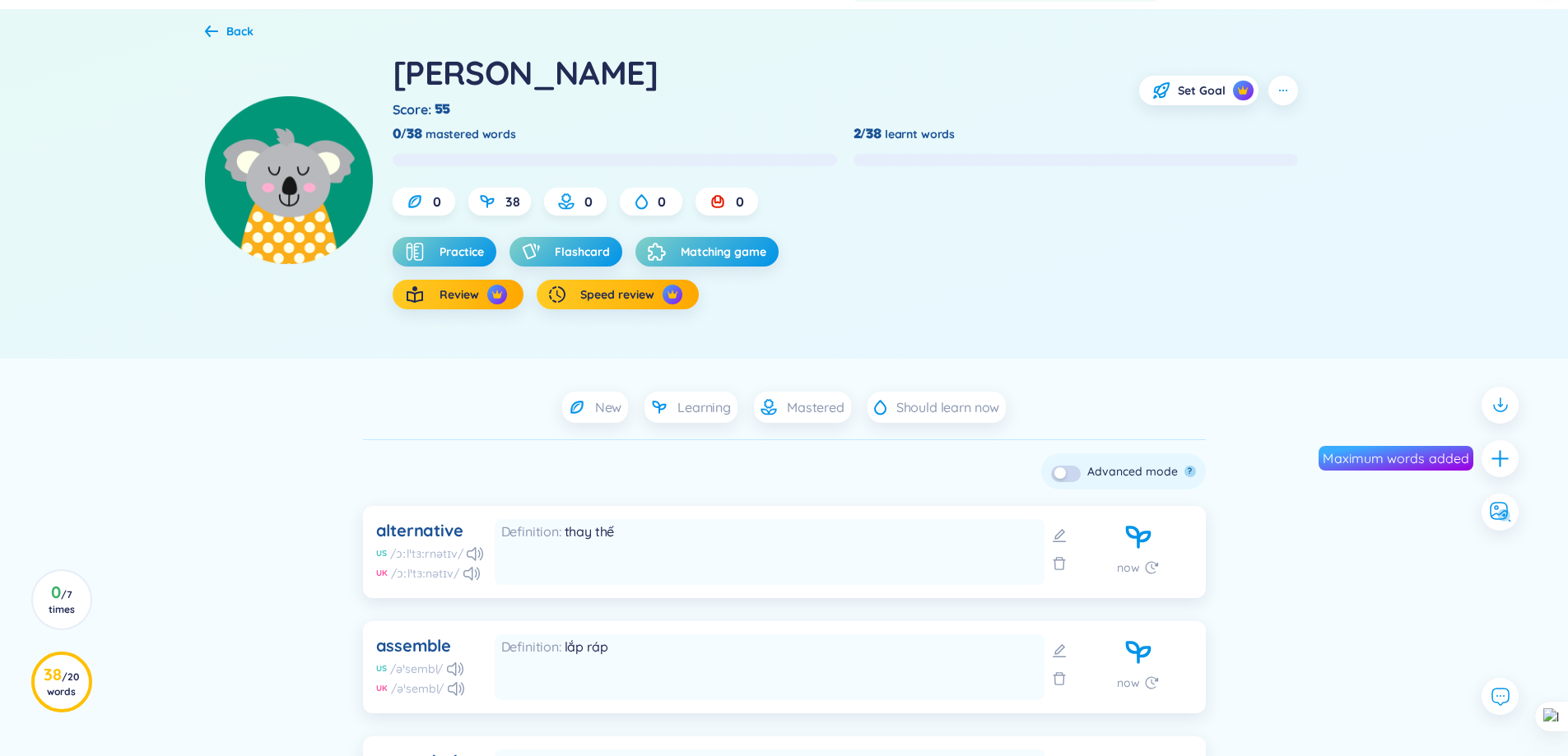
scroll to position [82, 0]
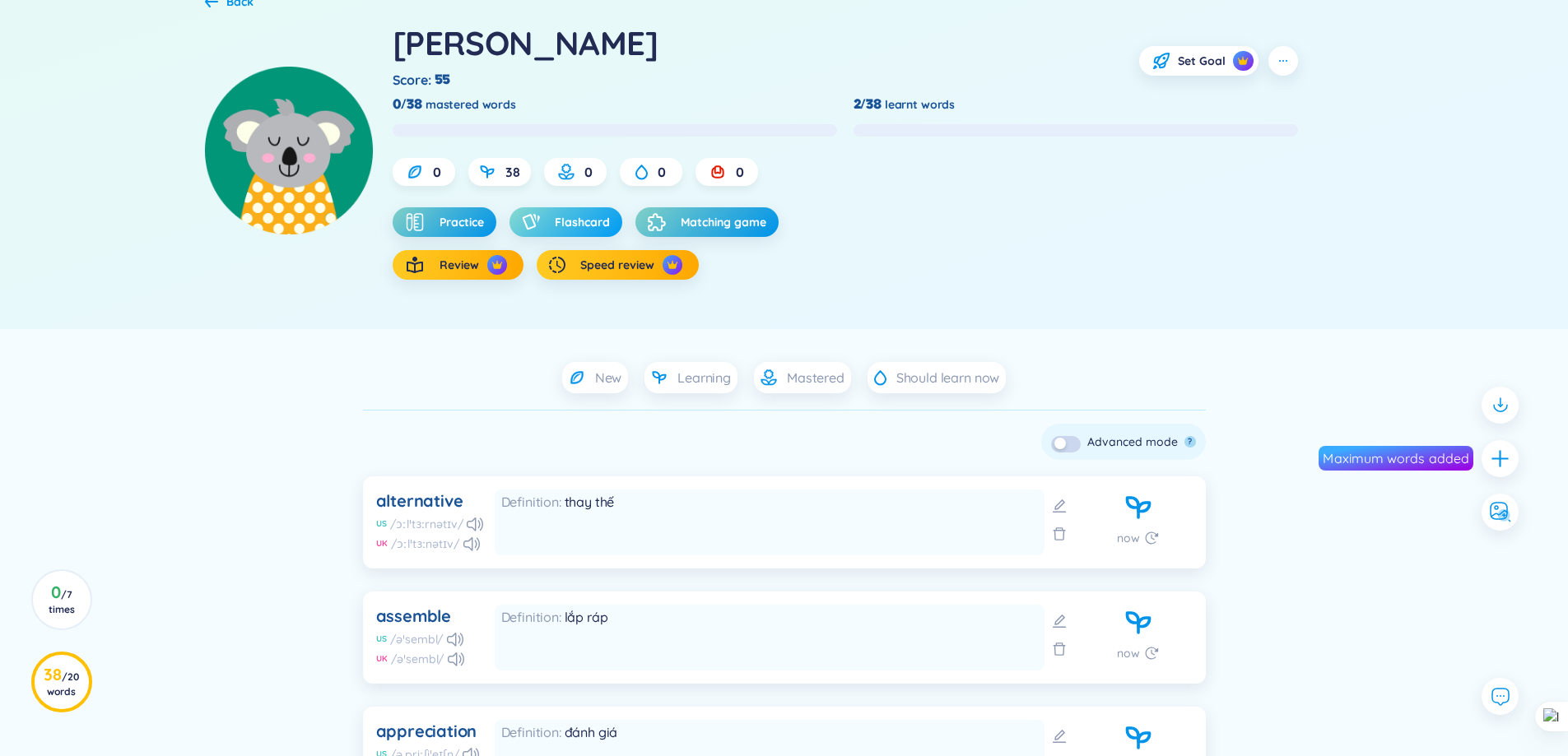
click at [561, 225] on span "Flashcard" at bounding box center [582, 222] width 55 height 17
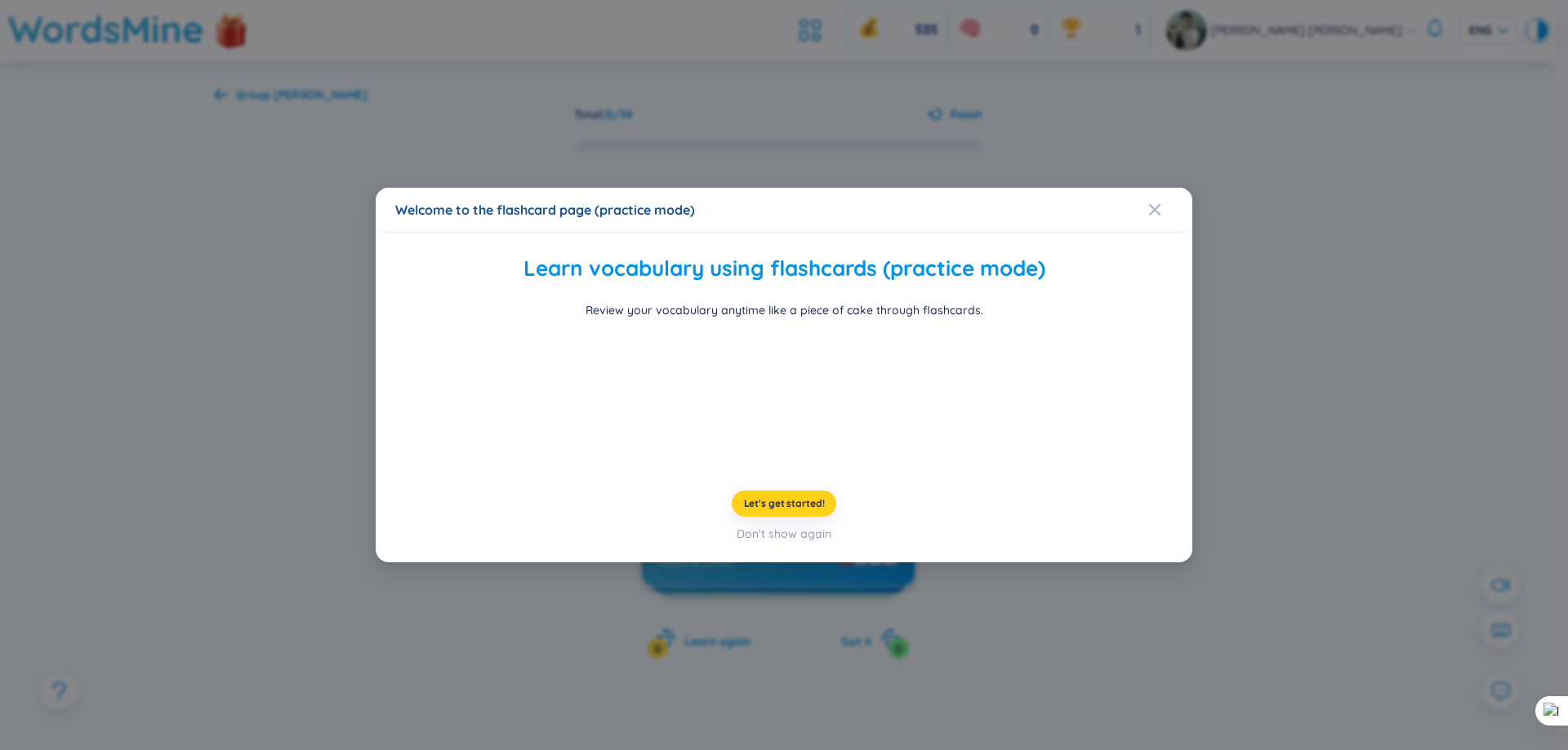
click at [802, 510] on span "Let's get started!" at bounding box center [784, 503] width 81 height 13
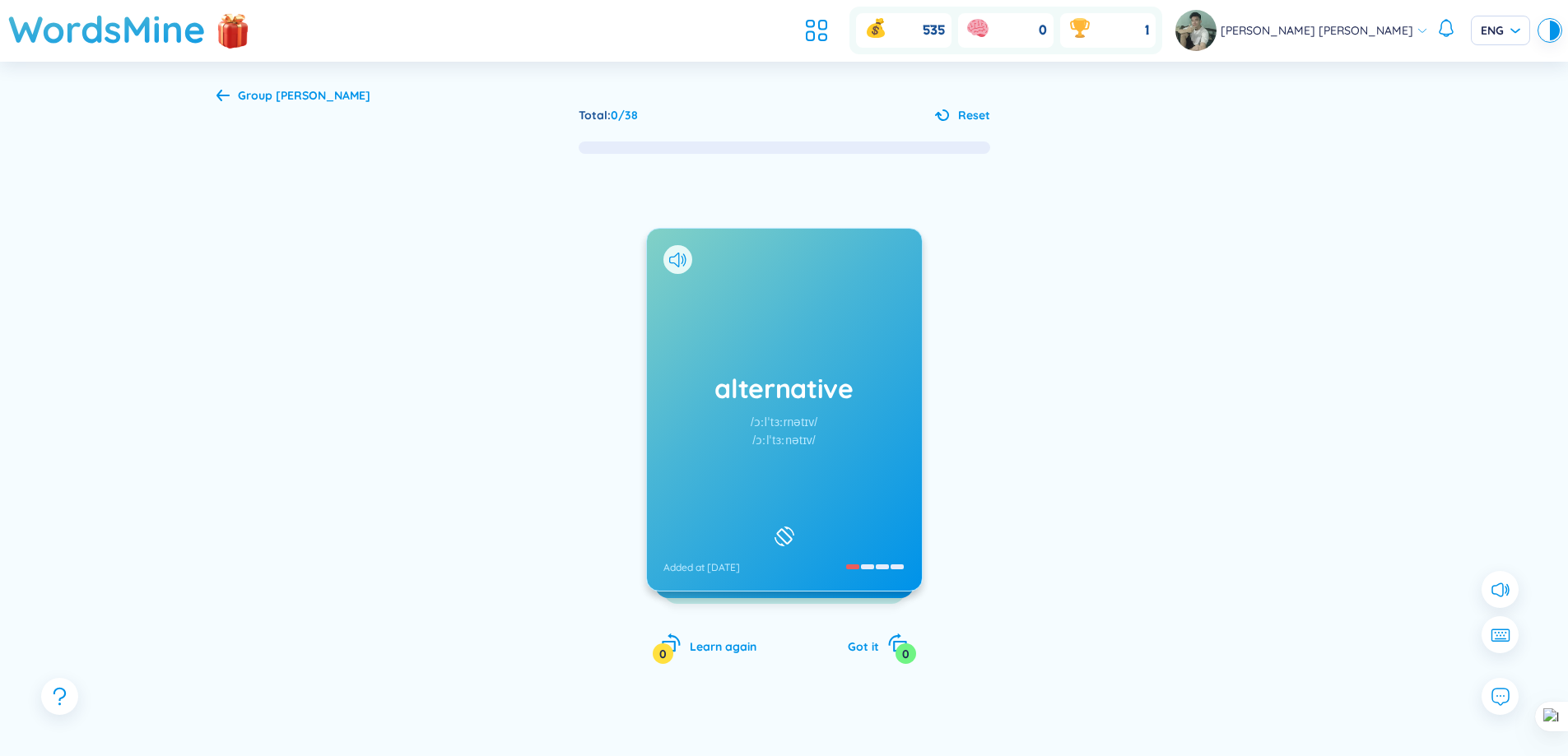
click at [967, 105] on div "Group không thuộc Total : 0 / 38 Reset alternative /ɔːlˈtɜːrnətɪv/ /ɔːlˈtɜːnətɪ…" at bounding box center [784, 437] width 1185 height 751
click at [967, 112] on span "Reset" at bounding box center [974, 115] width 32 height 18
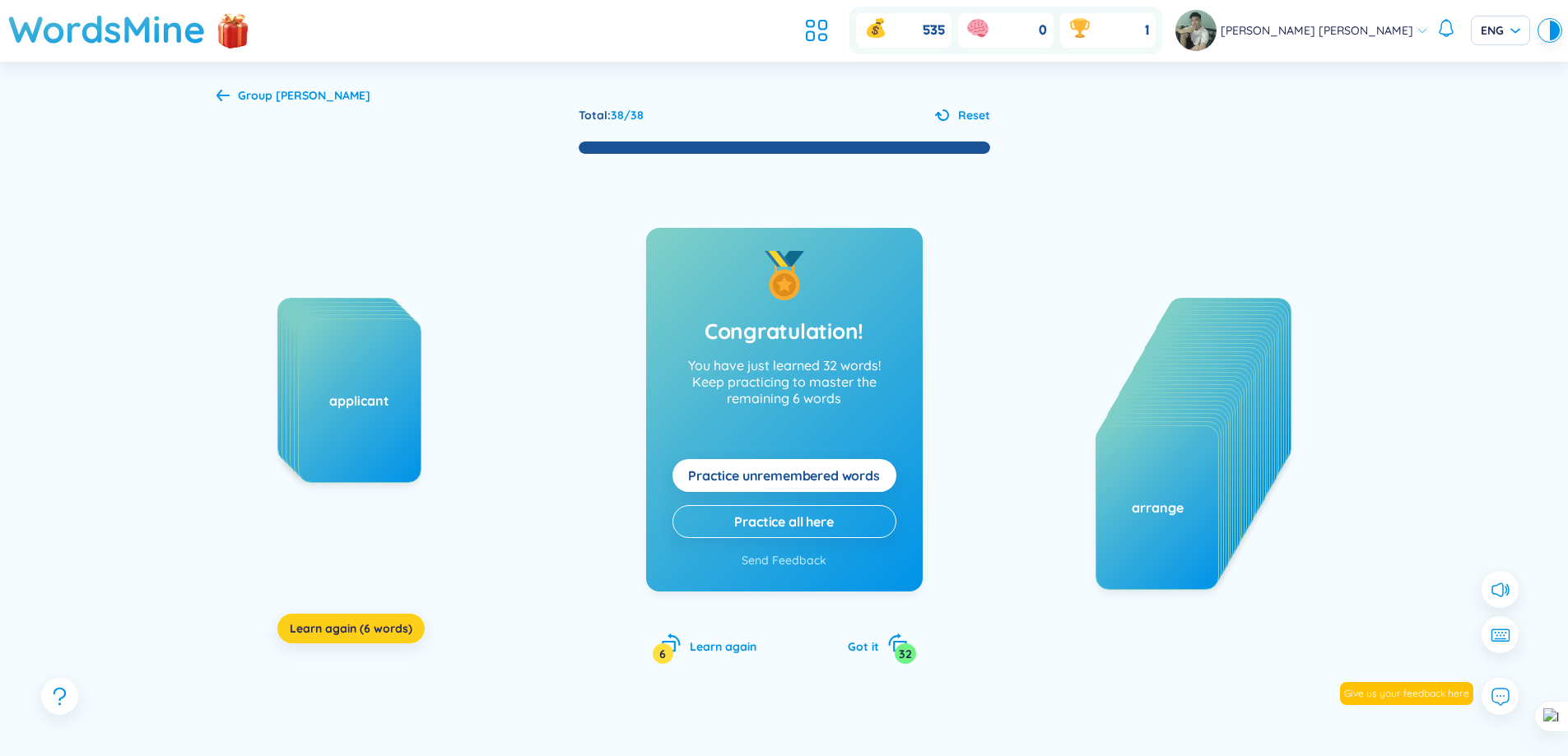
click at [326, 623] on span "Learn again (6 words)" at bounding box center [351, 628] width 123 height 17
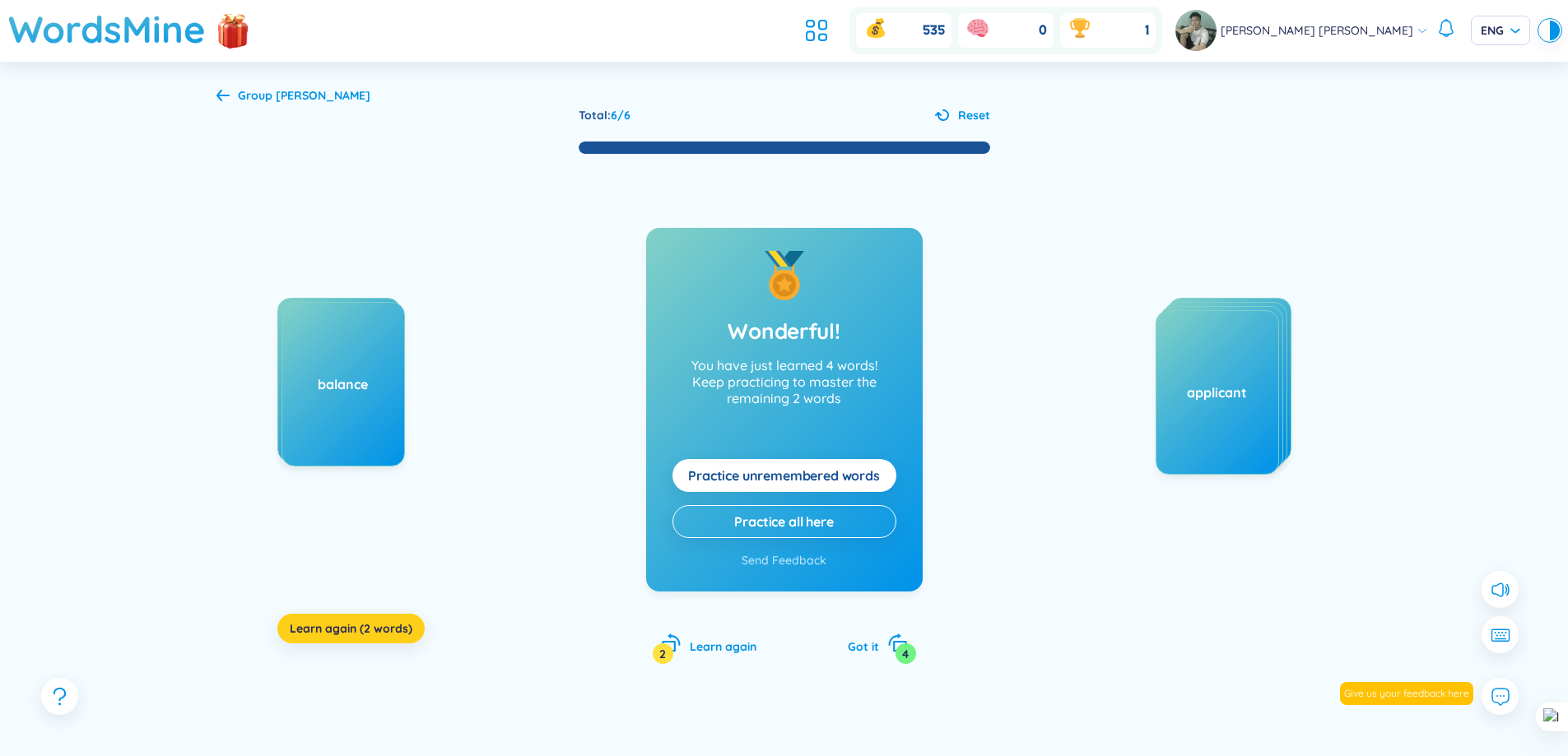
click at [410, 624] on span "Learn again (2 words)" at bounding box center [351, 628] width 123 height 17
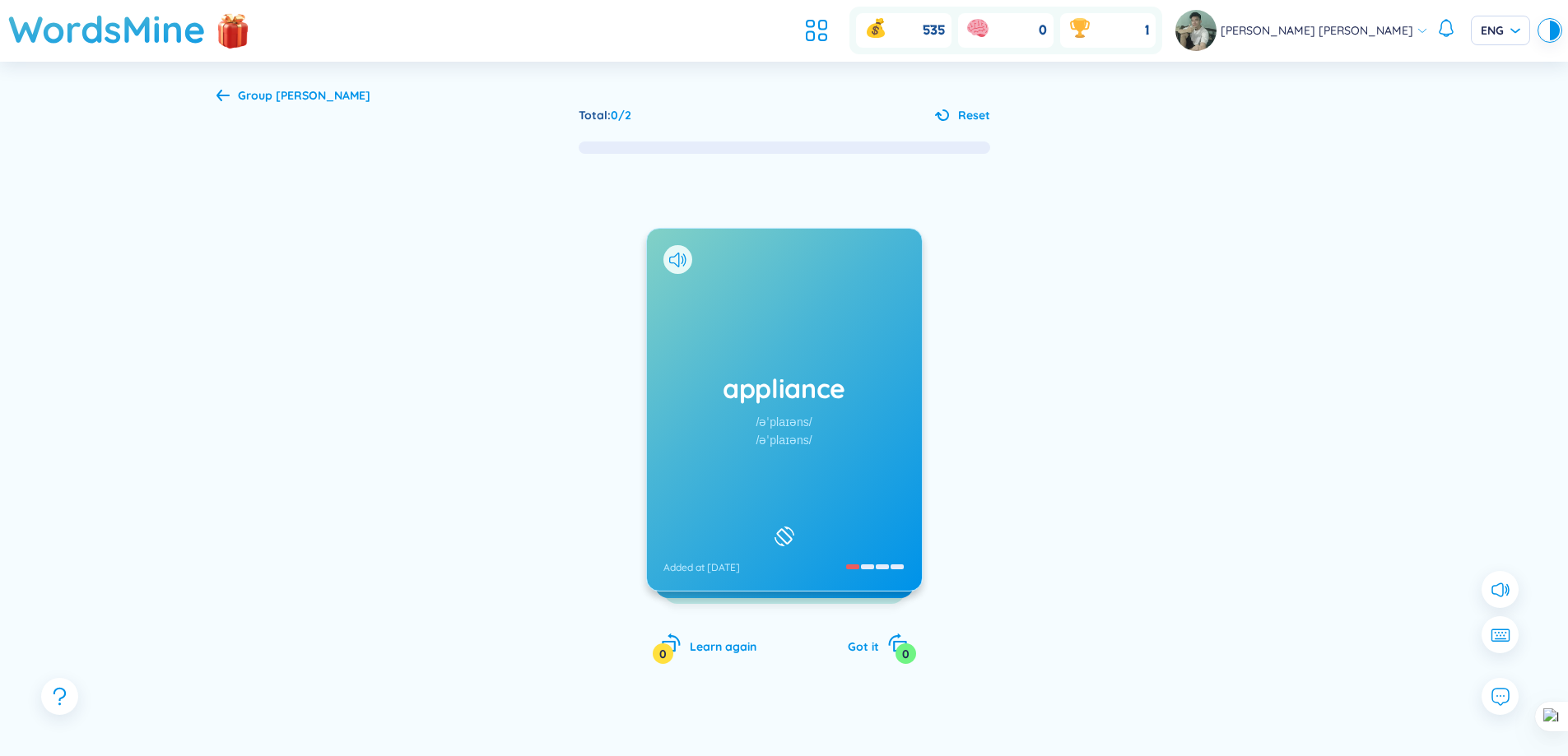
click at [811, 479] on div "appliance /əˈplaɪəns/ /əˈplaɪəns/ Added at [DATE]" at bounding box center [784, 410] width 275 height 362
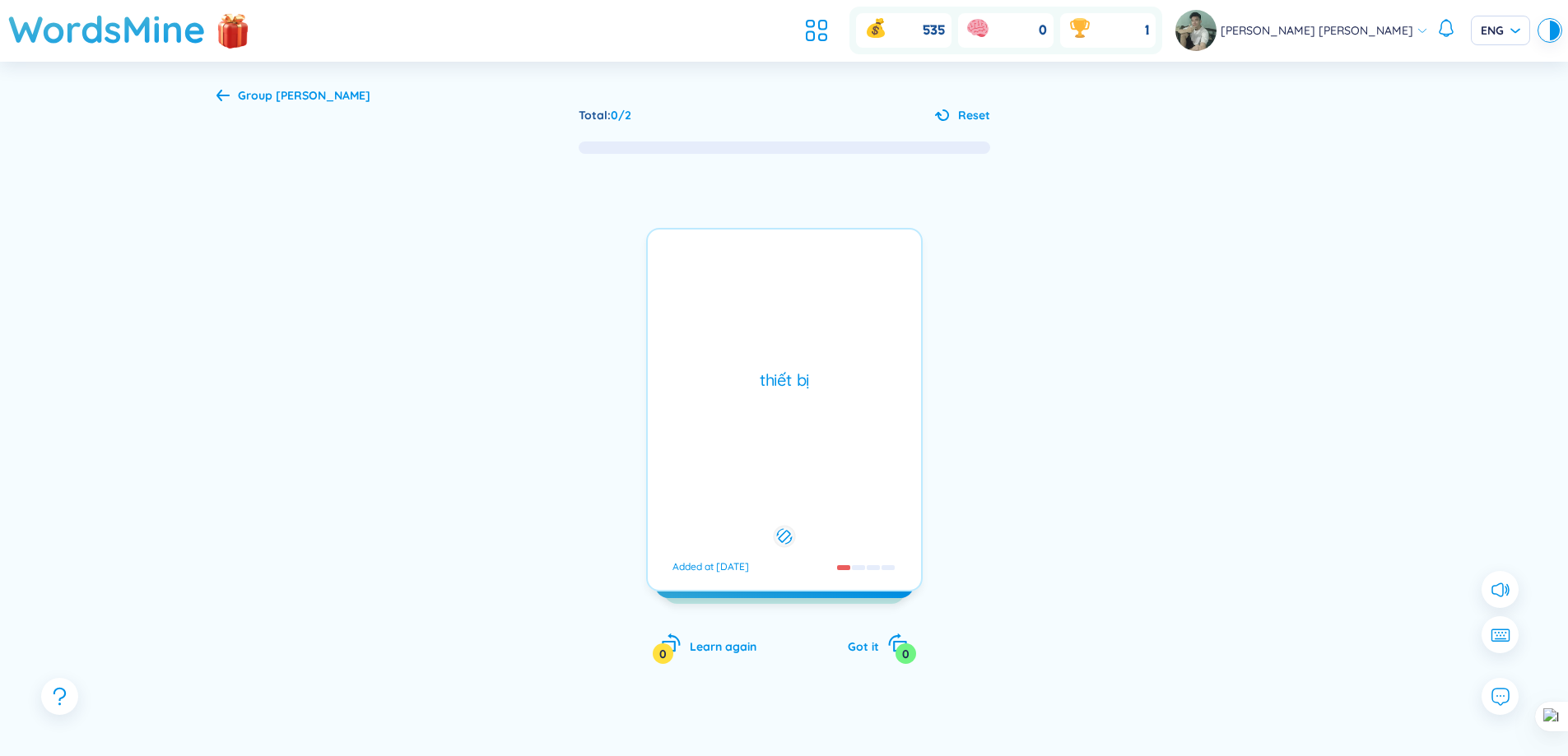
click at [811, 479] on div "thiết bị Added at [DATE]" at bounding box center [784, 410] width 276 height 364
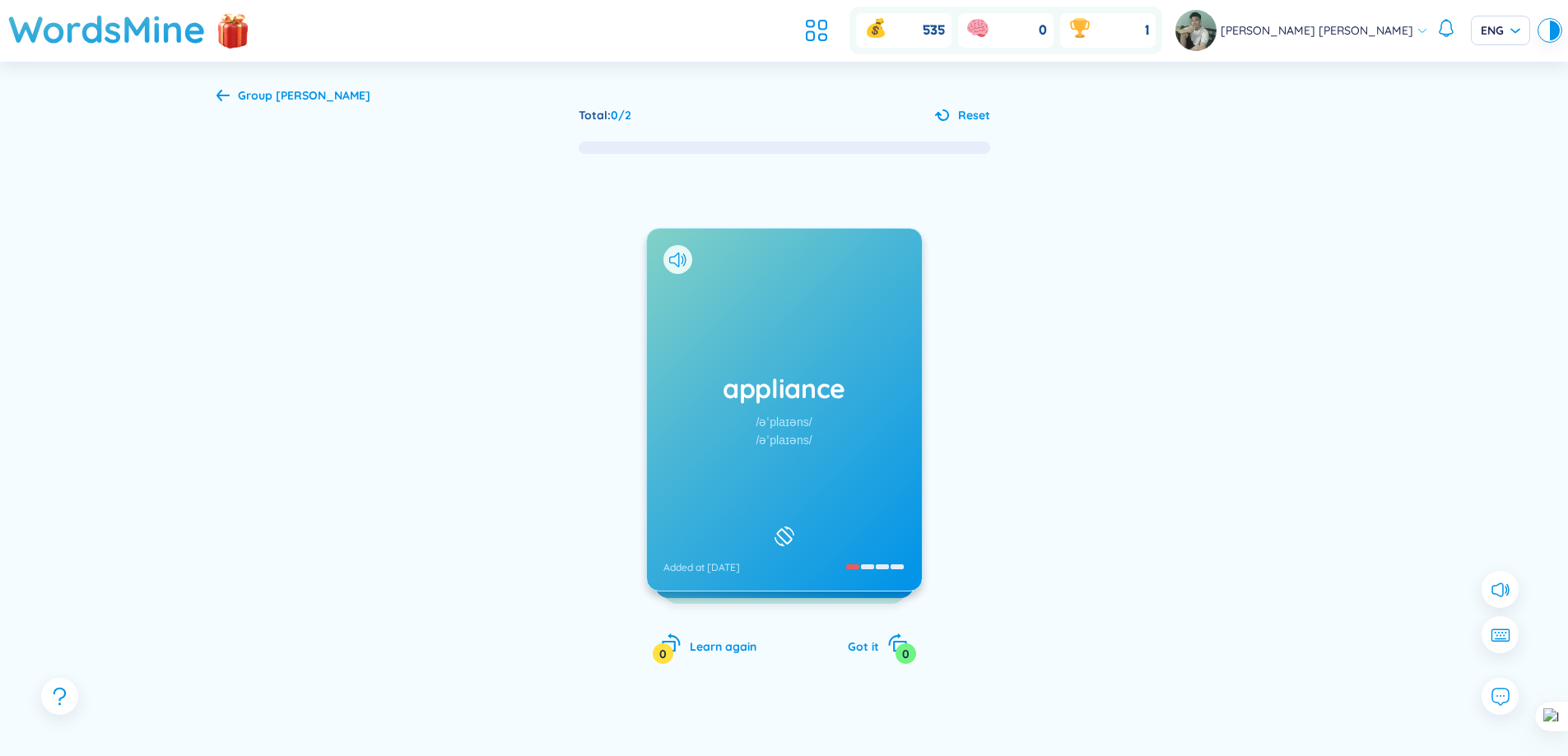
click at [811, 479] on div "appliance /əˈplaɪəns/ /əˈplaɪəns/ Added at [DATE]" at bounding box center [784, 410] width 275 height 362
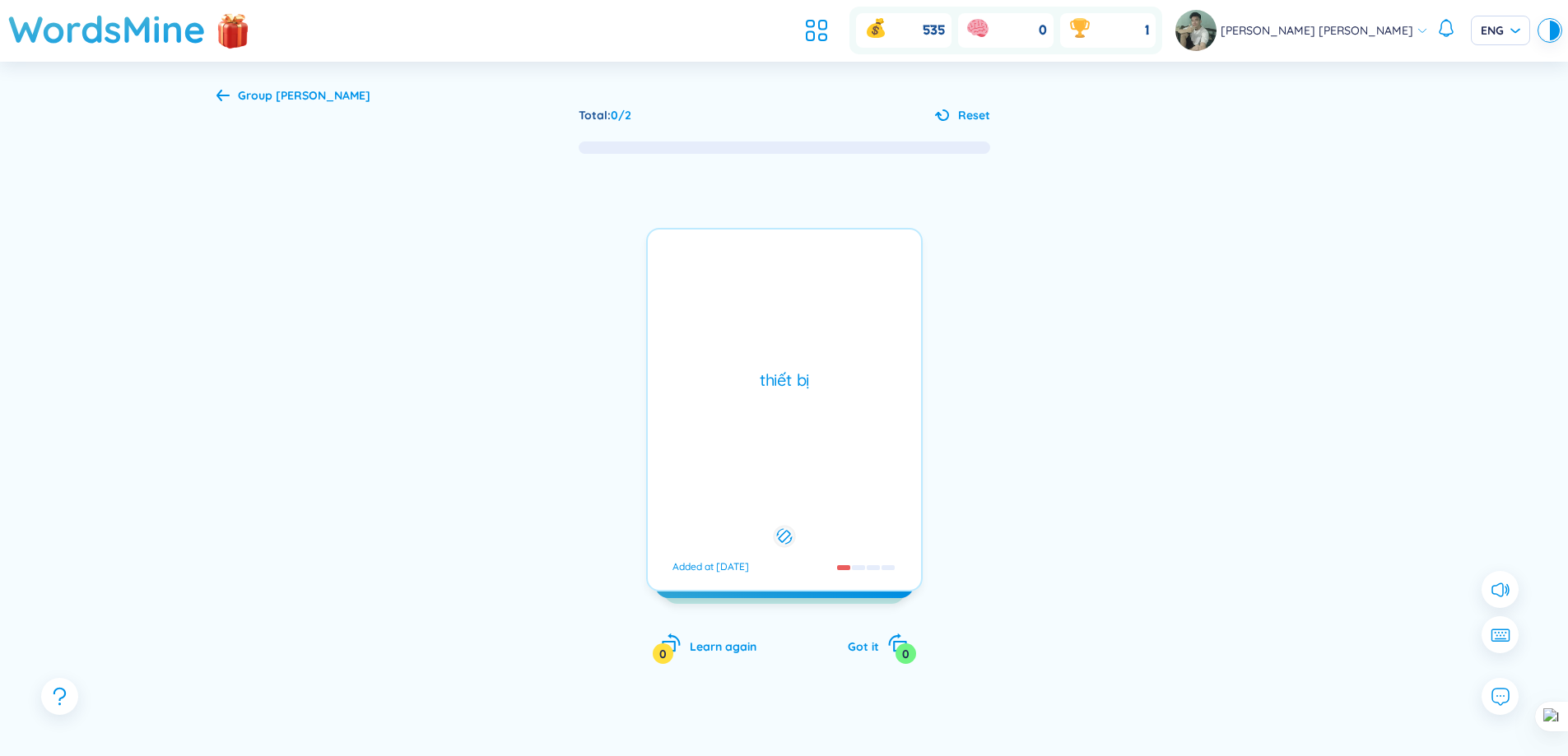
click at [811, 479] on div "thiết bị Added at [DATE]" at bounding box center [784, 410] width 276 height 364
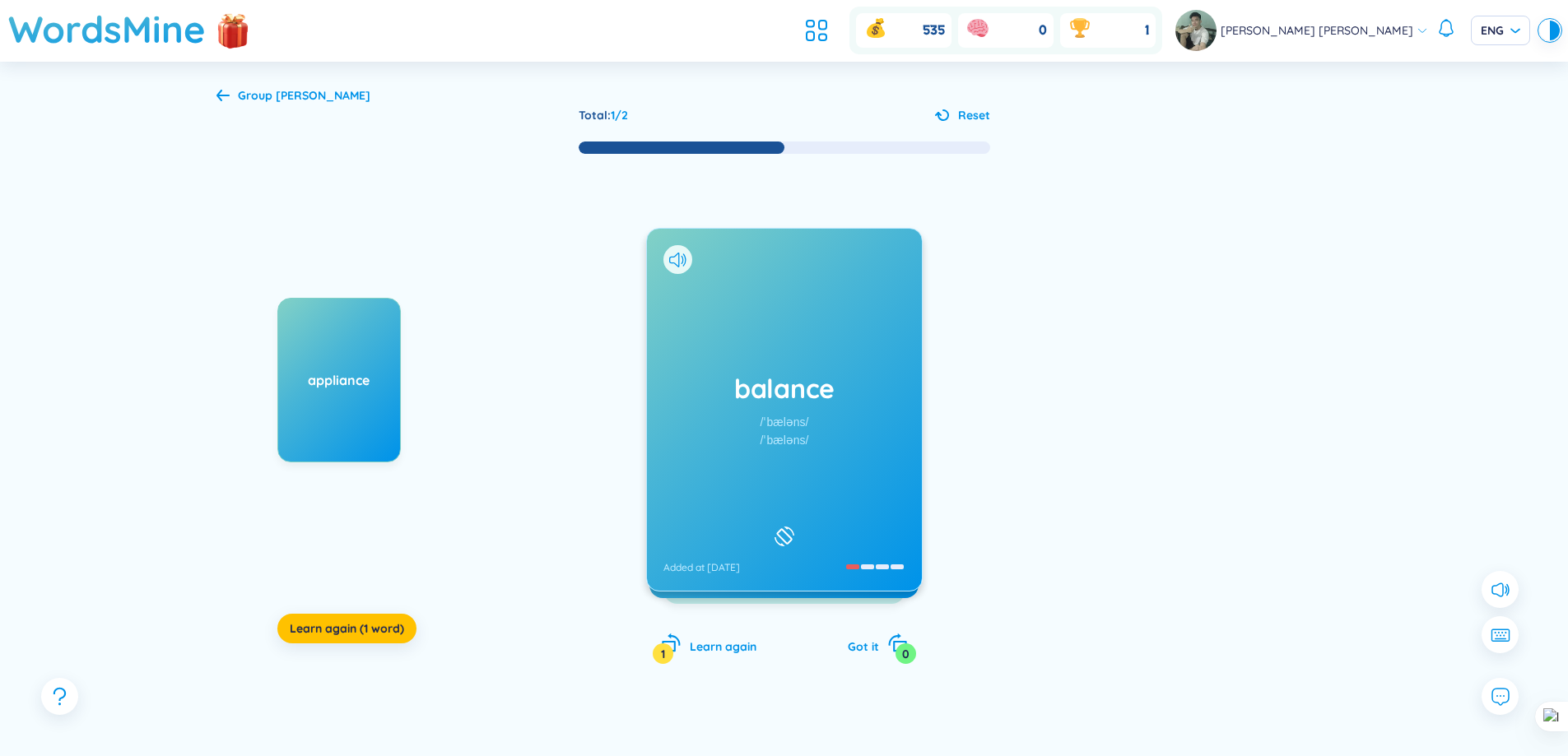
click at [812, 478] on div "balance /ˈbæləns/ /ˈbæləns/ Added at 27/8/2025" at bounding box center [784, 410] width 275 height 362
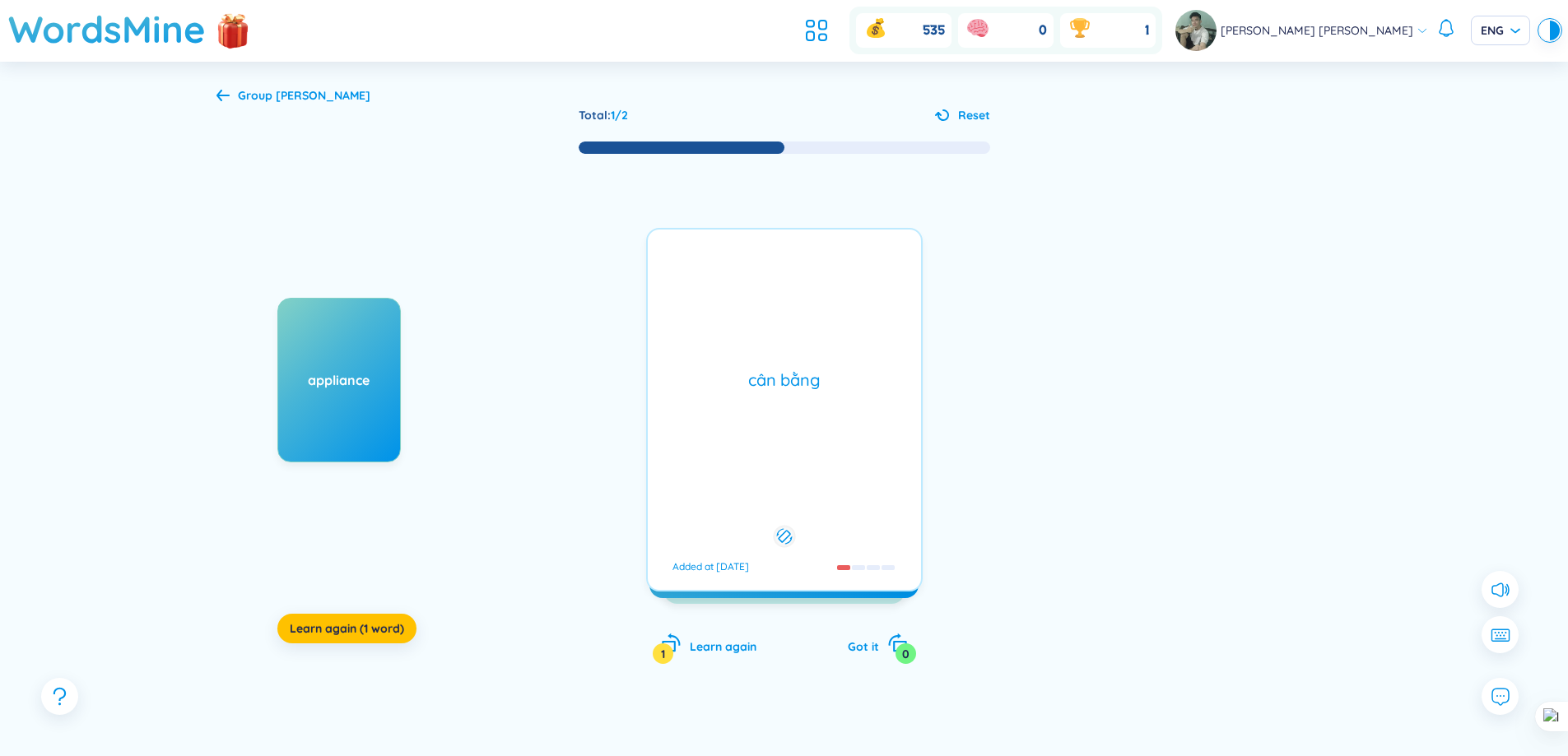
click at [812, 478] on div "cân bằng Added at 27/8/2025" at bounding box center [784, 410] width 276 height 364
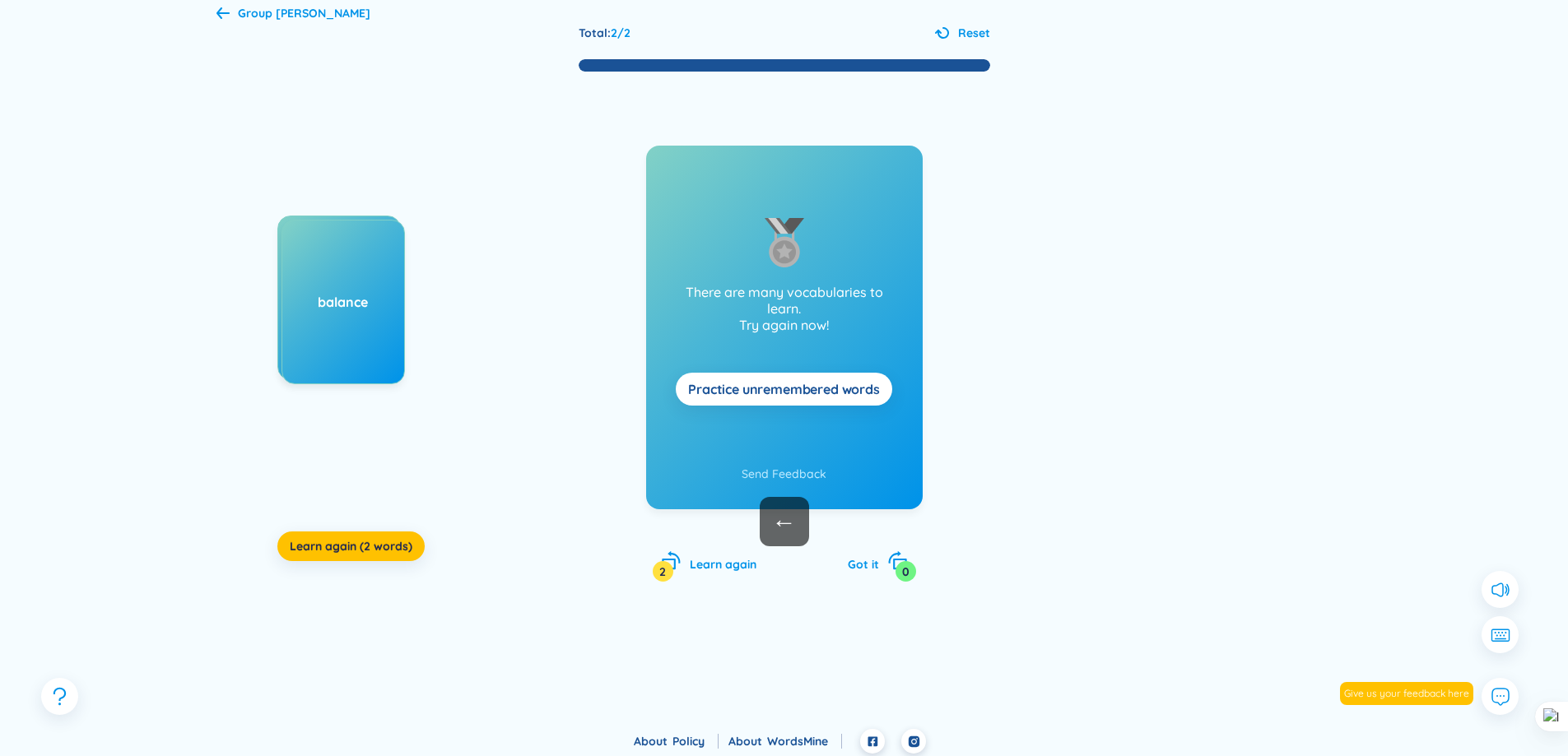
scroll to position [88, 0]
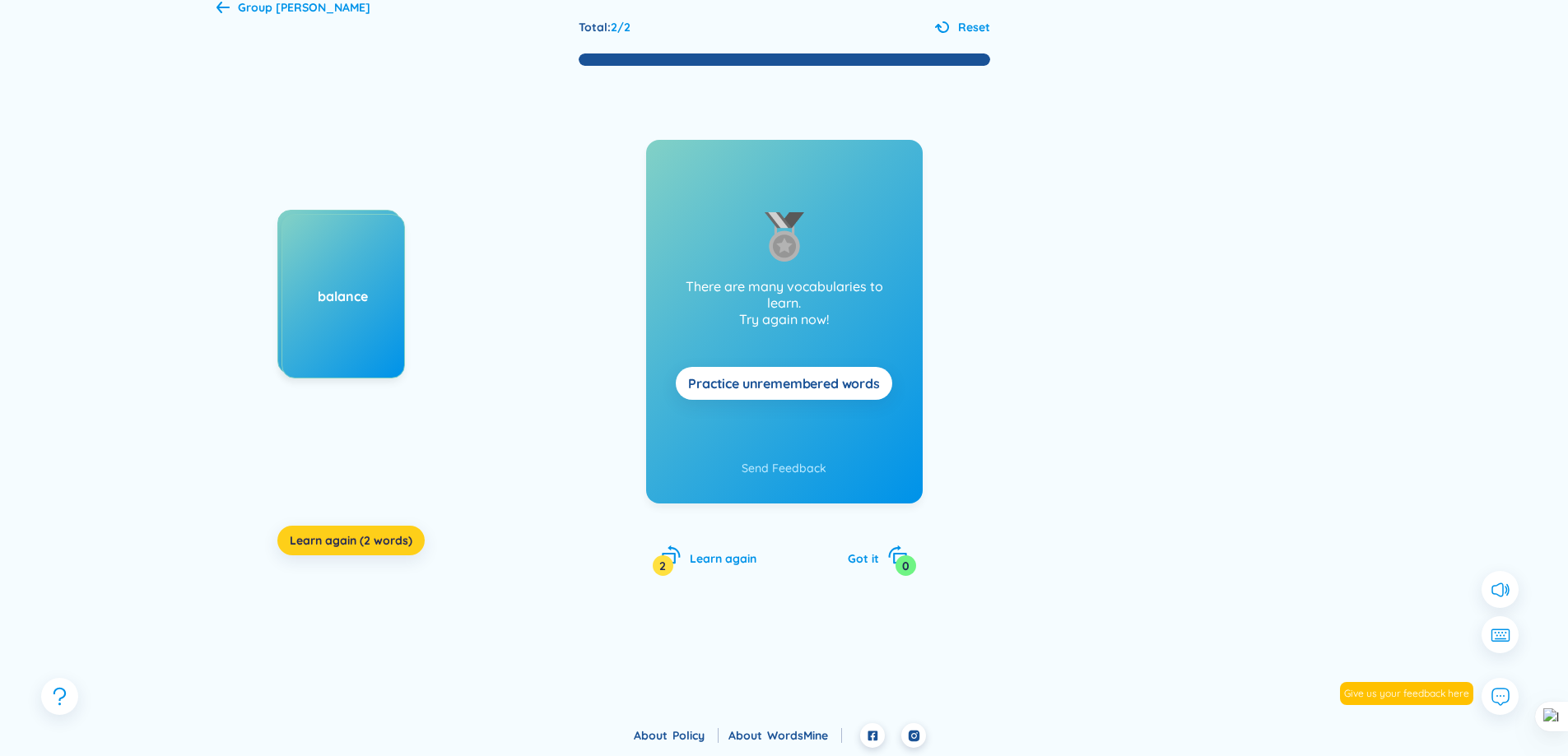
click at [361, 553] on button "Learn again (2 words)" at bounding box center [351, 540] width 147 height 30
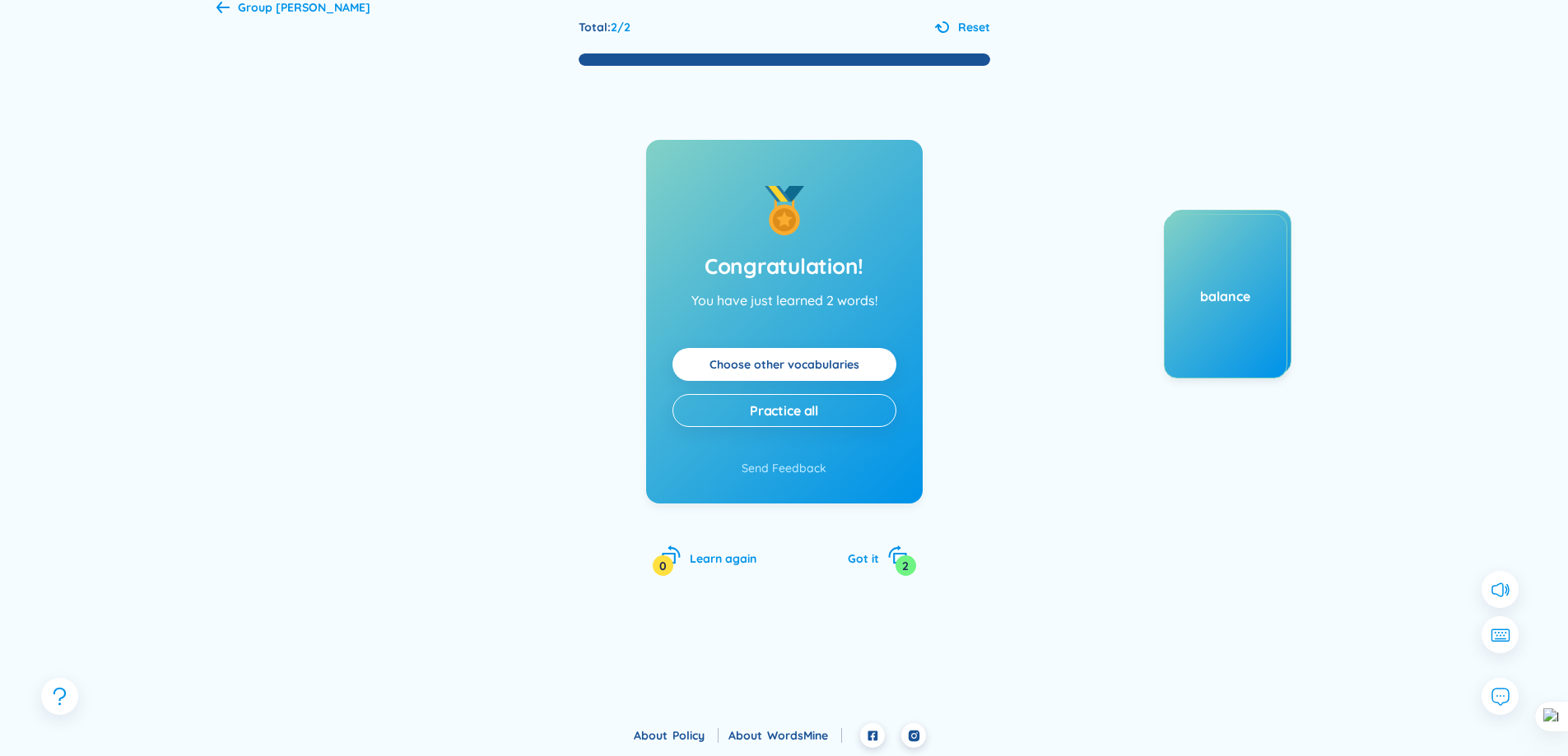
click at [233, 11] on div "Group không thuộc" at bounding box center [293, 7] width 154 height 18
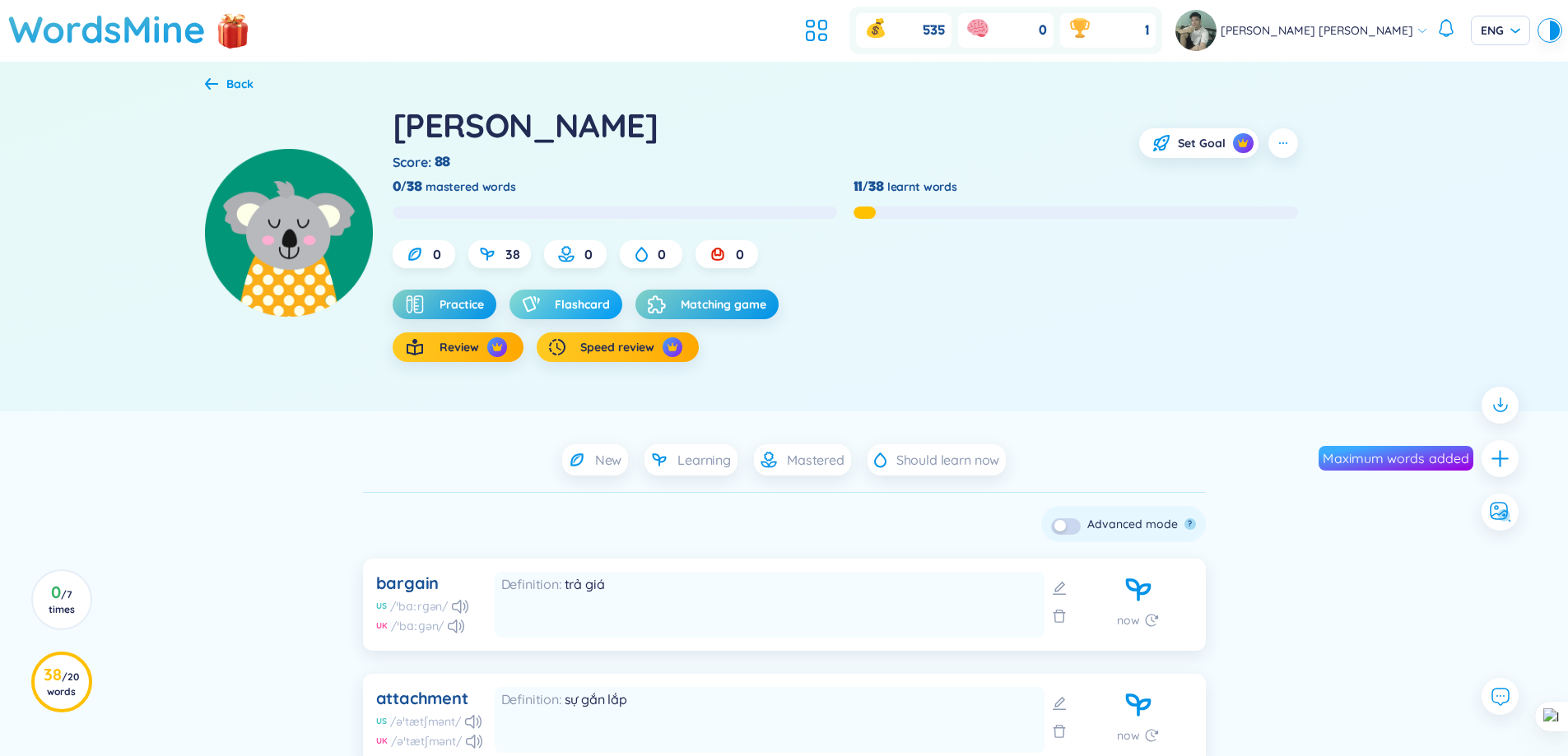
click at [572, 315] on button "Flashcard" at bounding box center [566, 304] width 113 height 30
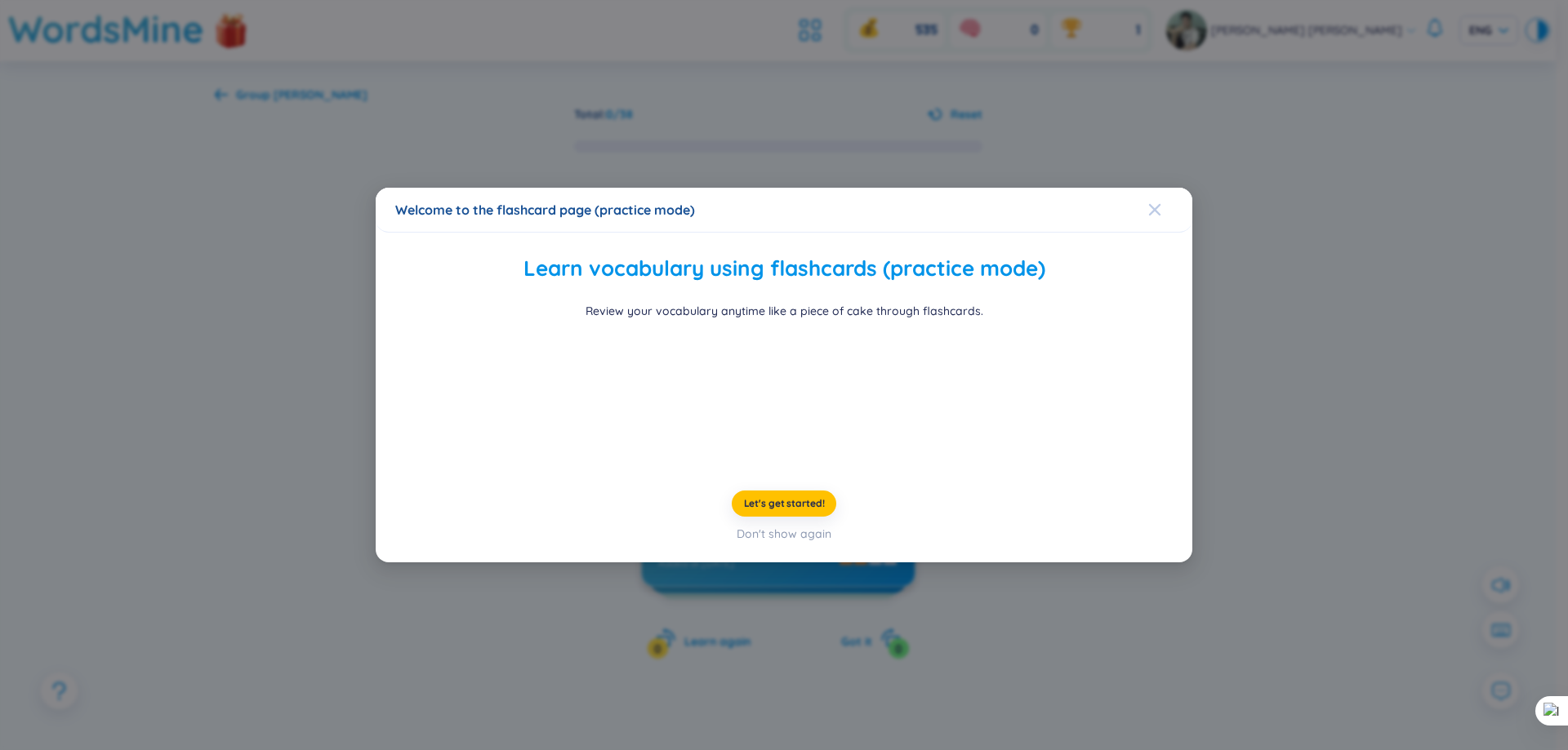
click at [1166, 188] on span "Close" at bounding box center [1170, 210] width 44 height 44
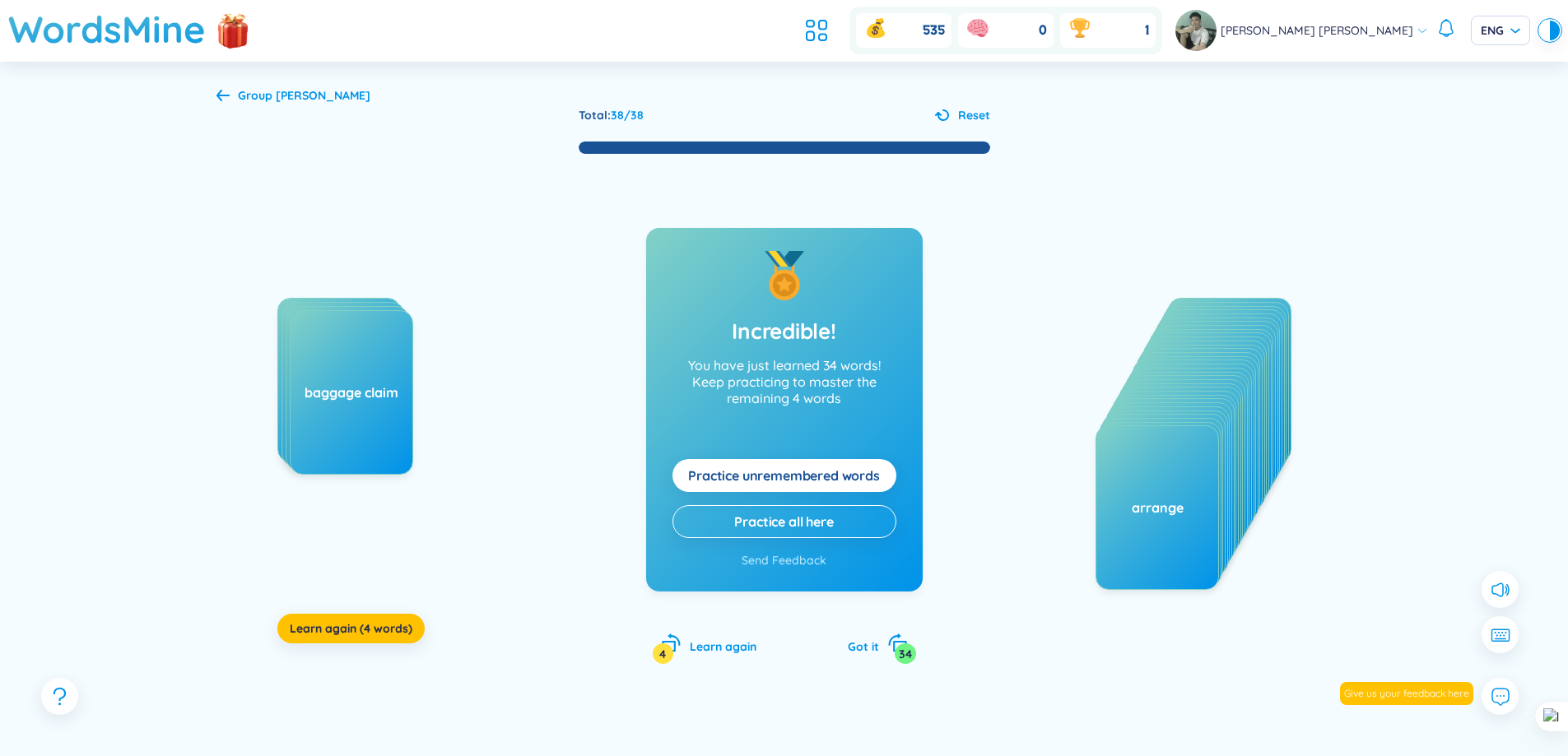
click at [939, 109] on div at bounding box center [943, 115] width 17 height 17
click at [400, 624] on span "Learn again (3 words)" at bounding box center [351, 628] width 123 height 17
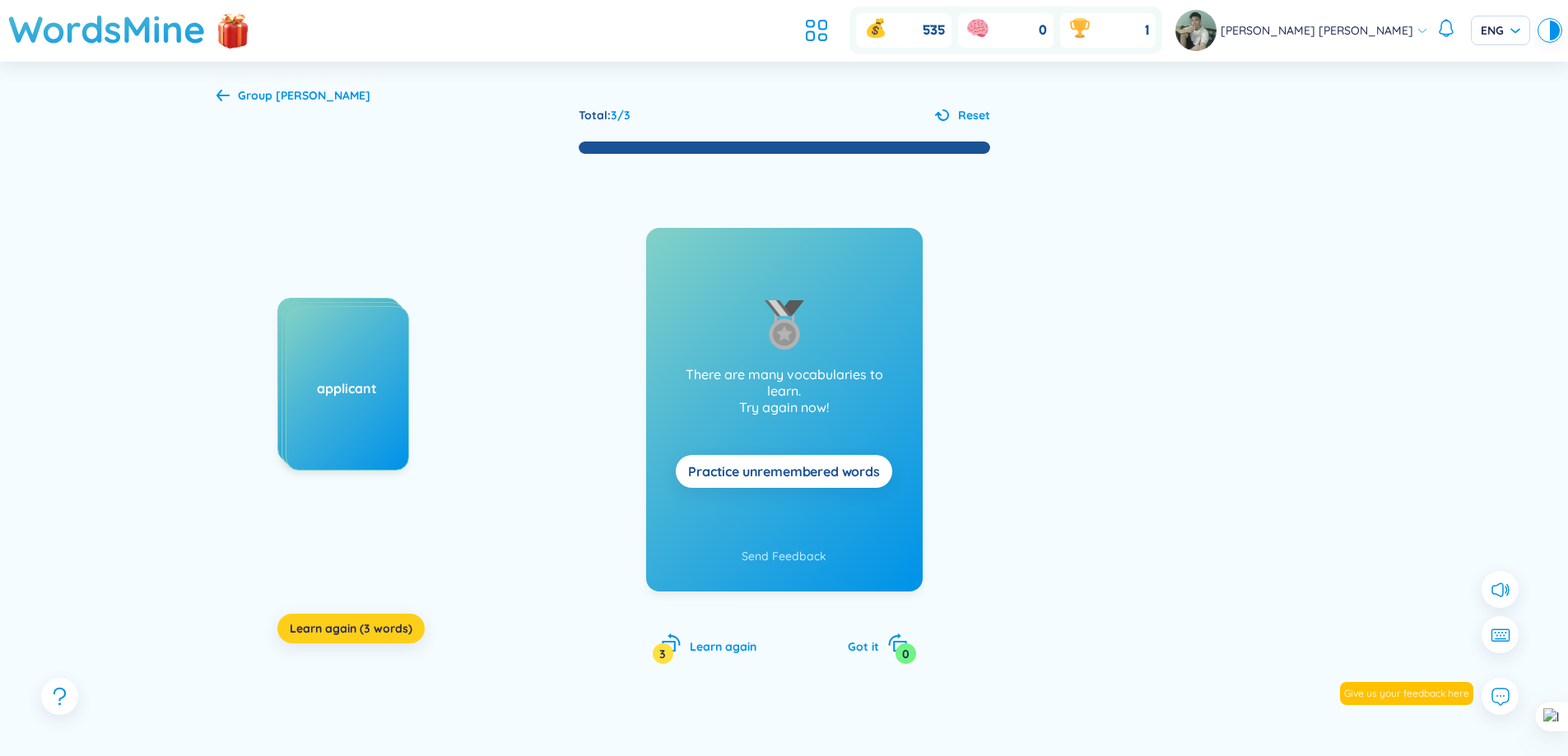
click at [386, 636] on span "Learn again (3 words)" at bounding box center [351, 628] width 123 height 17
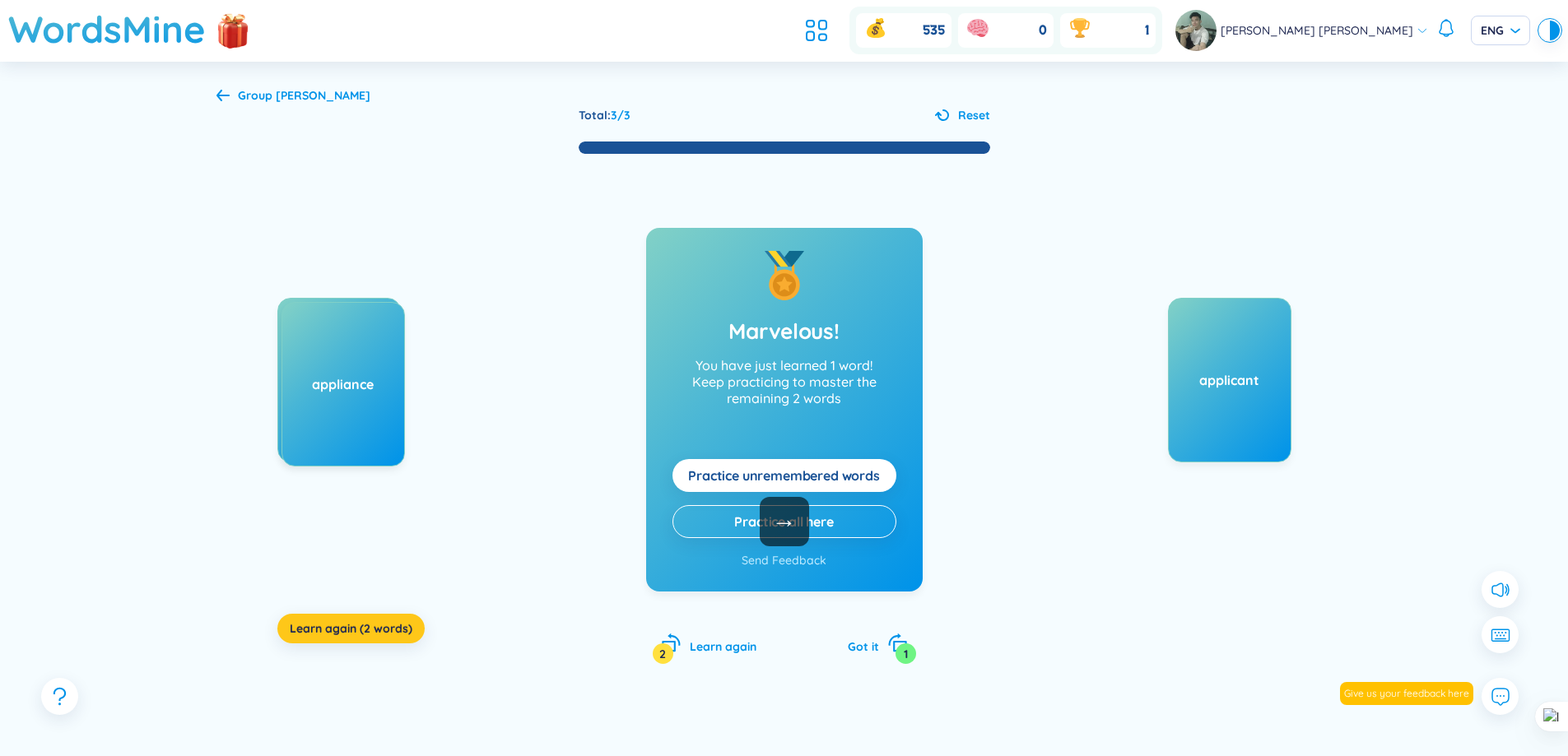
click at [386, 636] on span "Learn again (2 words)" at bounding box center [351, 628] width 123 height 17
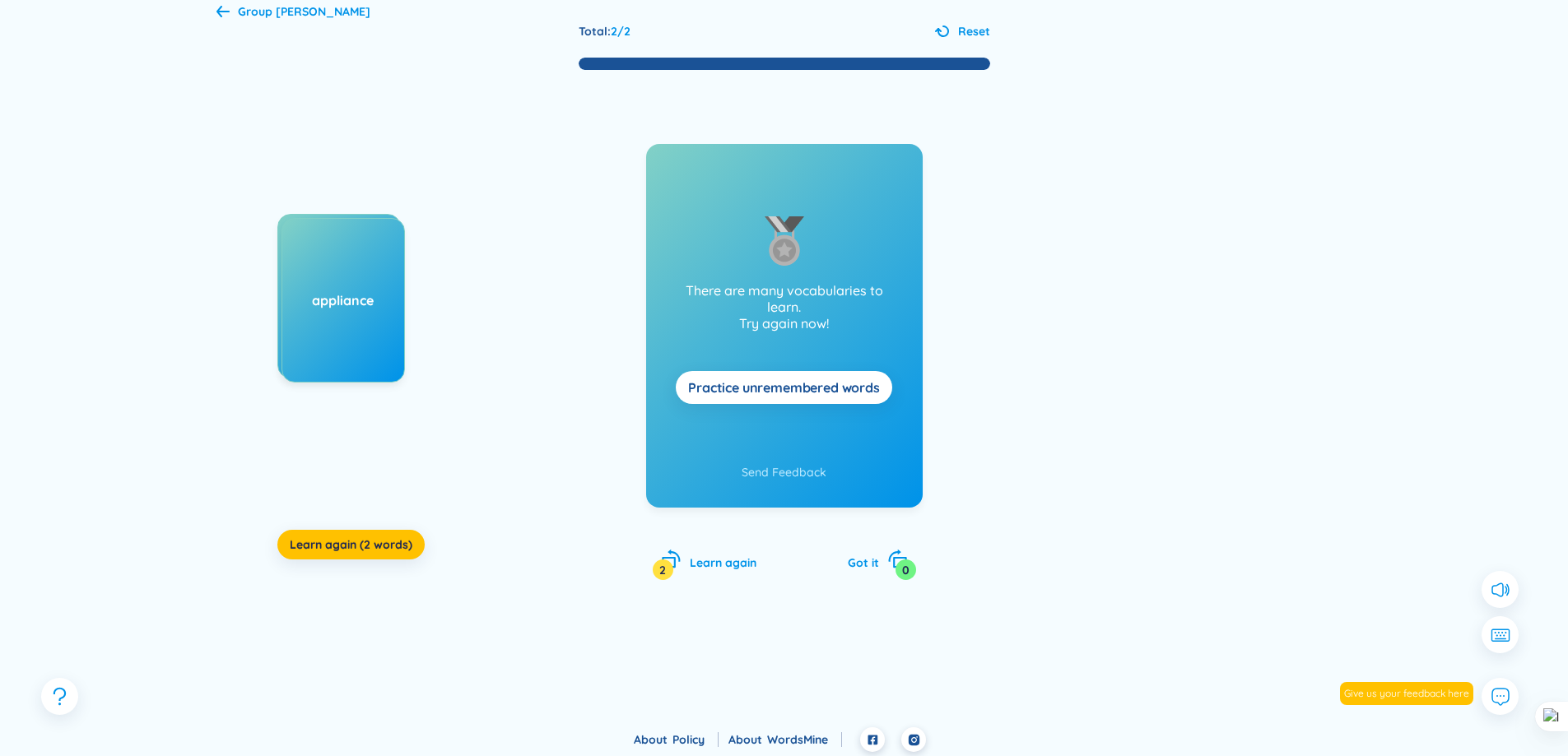
scroll to position [88, 0]
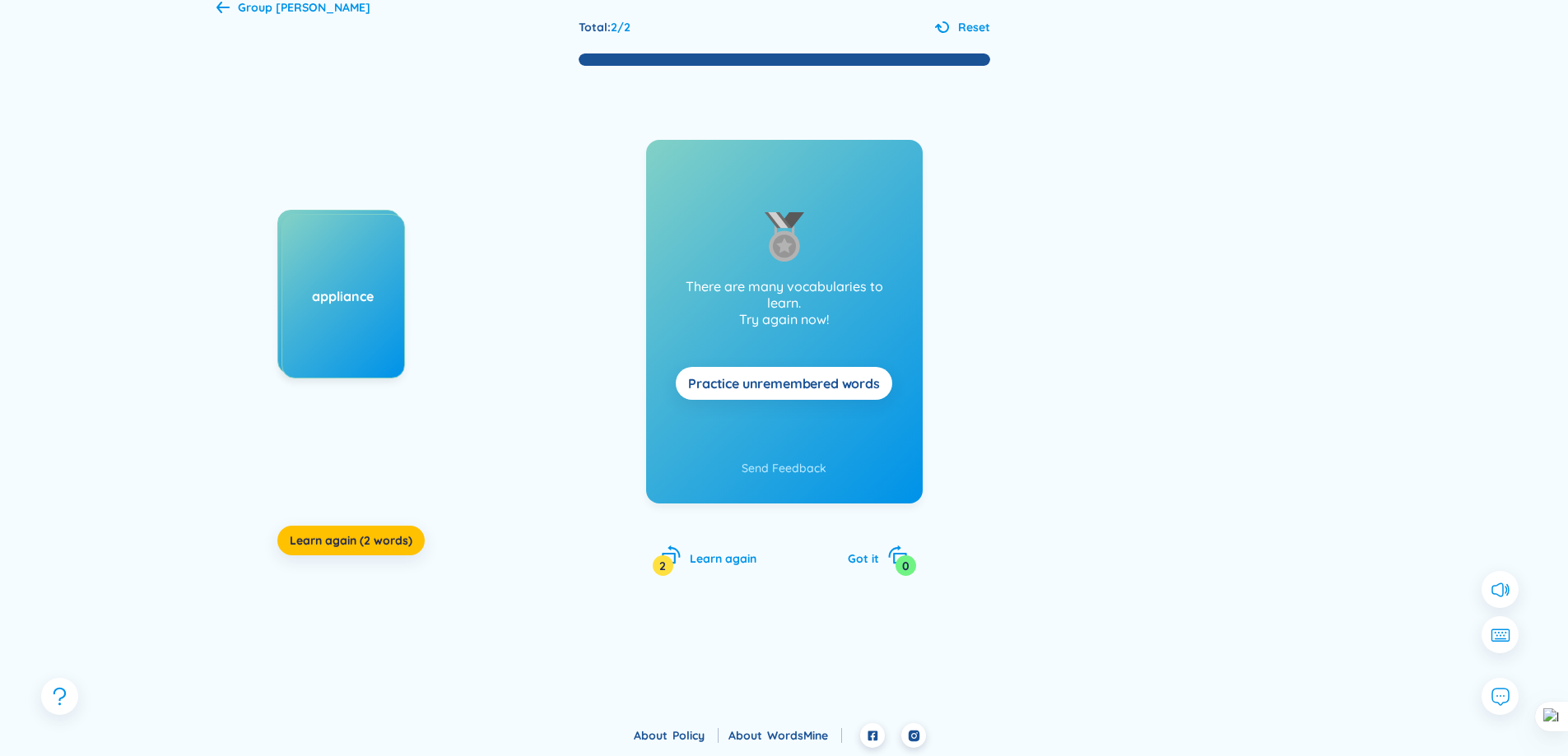
click at [397, 567] on div "balance appliance Learn again (2 words) There are many vocabularies to learn. T…" at bounding box center [784, 338] width 1136 height 541
click at [382, 544] on span "Learn again (2 words)" at bounding box center [351, 540] width 123 height 17
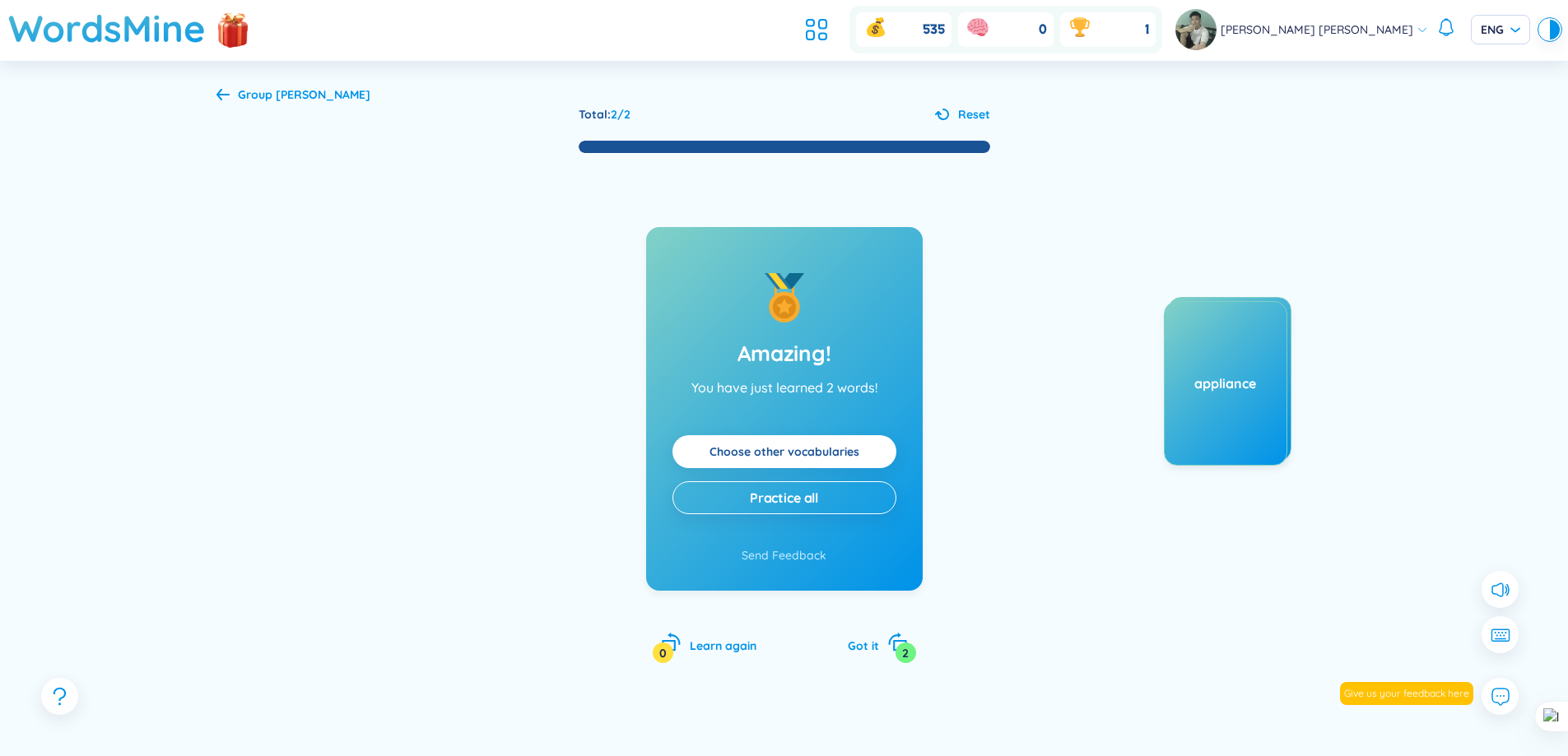
scroll to position [0, 0]
click at [957, 98] on div "Group không thuộc Total : 2 / 2 Reset Amazing! You have just learned 2 words! C…" at bounding box center [784, 437] width 1185 height 751
click at [962, 109] on span "Reset" at bounding box center [974, 115] width 32 height 18
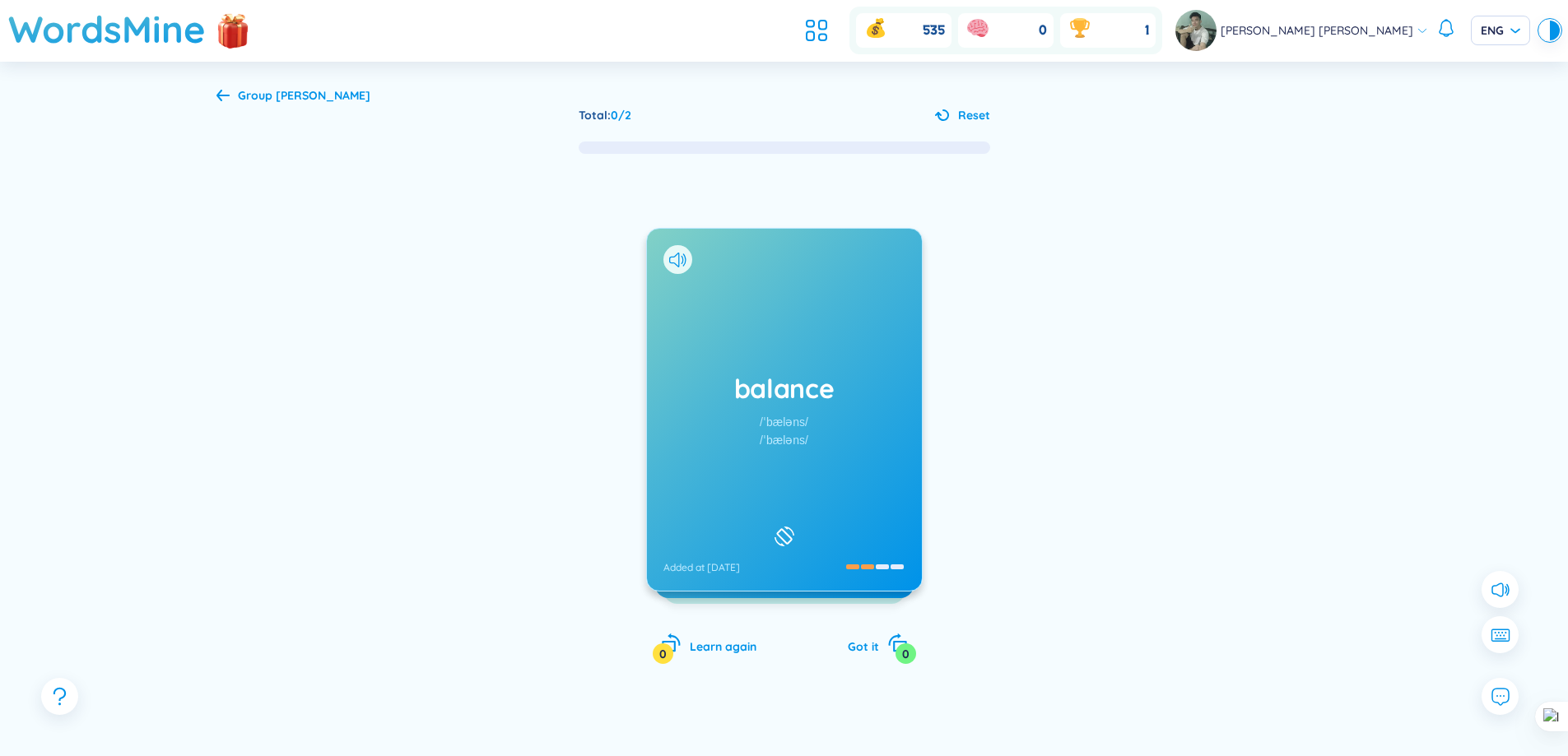
click at [195, 94] on div "Group không thuộc Total : 0 / 2 Reset balance /ˈbæləns/ /ˈbæləns/ Added at 27/8…" at bounding box center [784, 437] width 1568 height 751
click at [214, 96] on div "Group không thuộc Total : 0 / 2 Reset balance /ˈbæləns/ /ˈbæləns/ Added at 27/8…" at bounding box center [784, 437] width 1185 height 751
click at [238, 93] on span "Group không thuộc" at bounding box center [304, 95] width 132 height 15
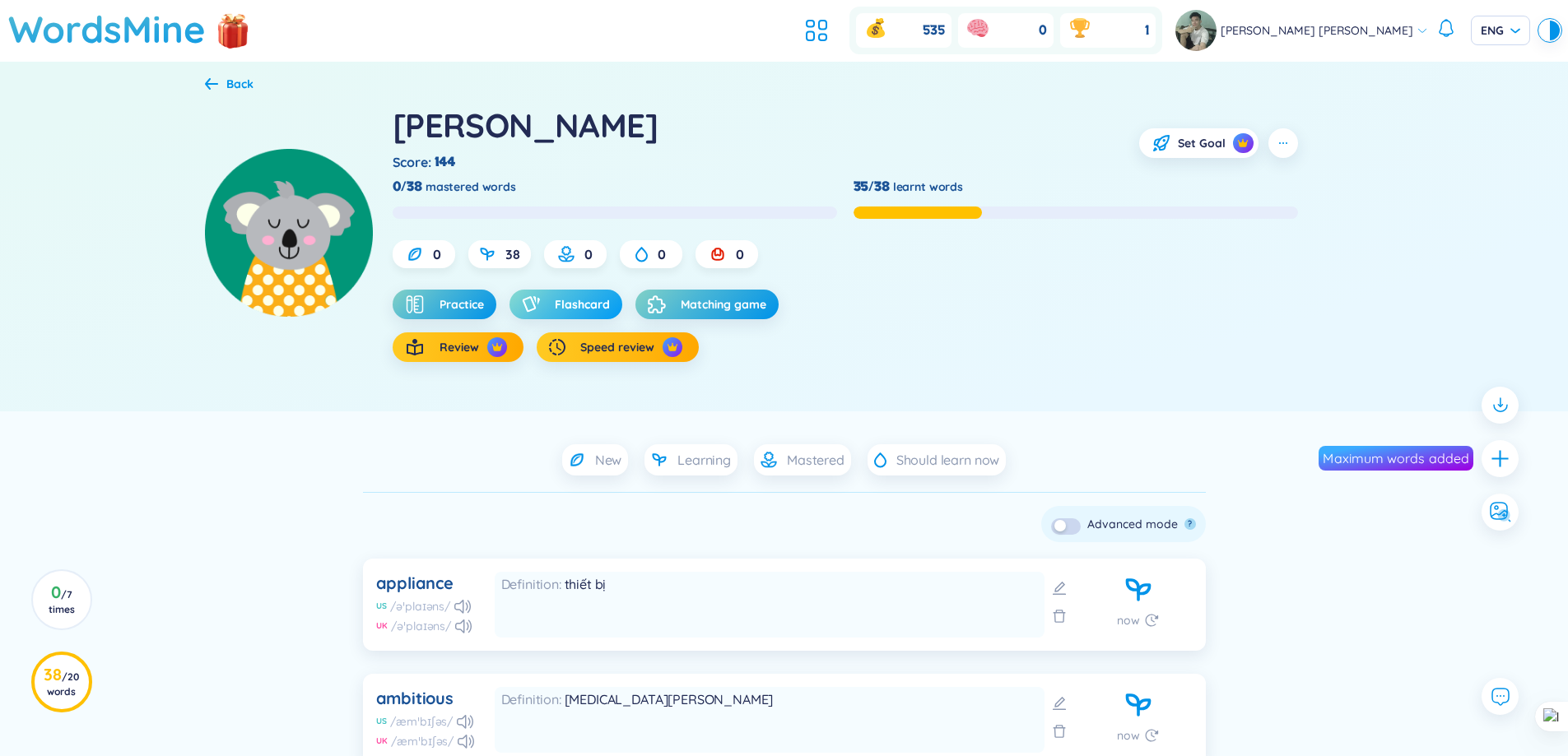
click at [549, 301] on button "Flashcard" at bounding box center [566, 304] width 113 height 30
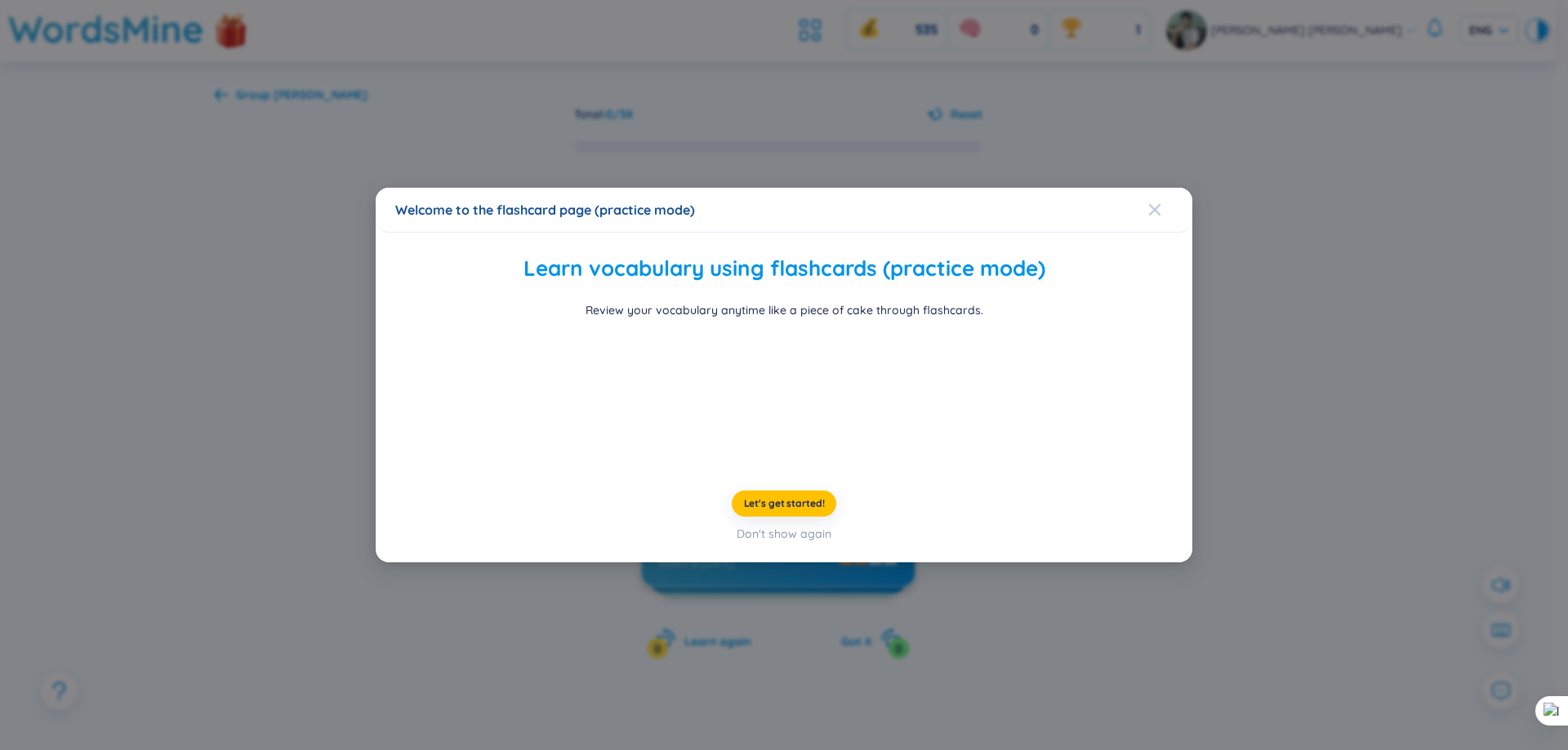
click at [1165, 188] on span "Close" at bounding box center [1170, 210] width 44 height 44
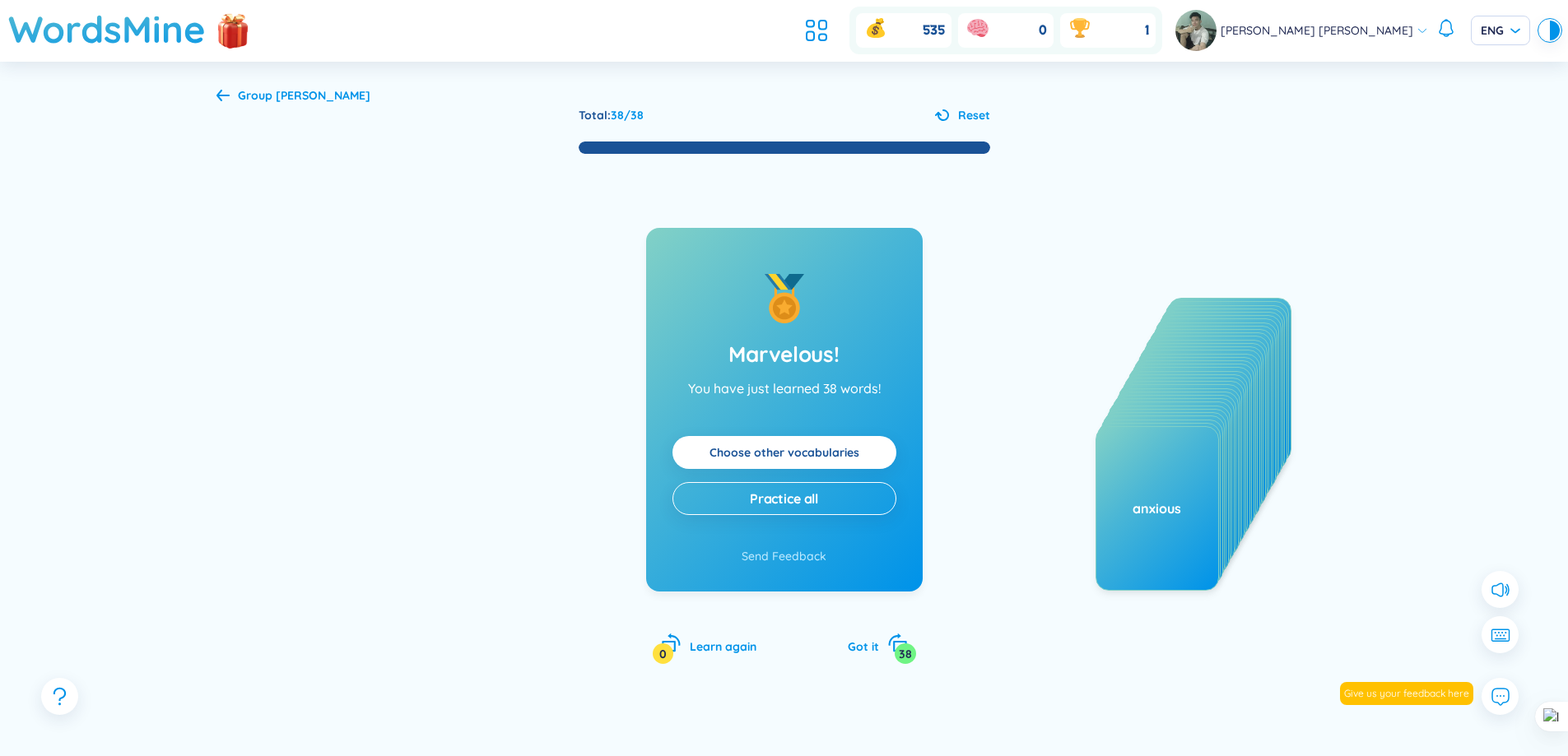
click at [979, 118] on span "Reset" at bounding box center [974, 115] width 32 height 18
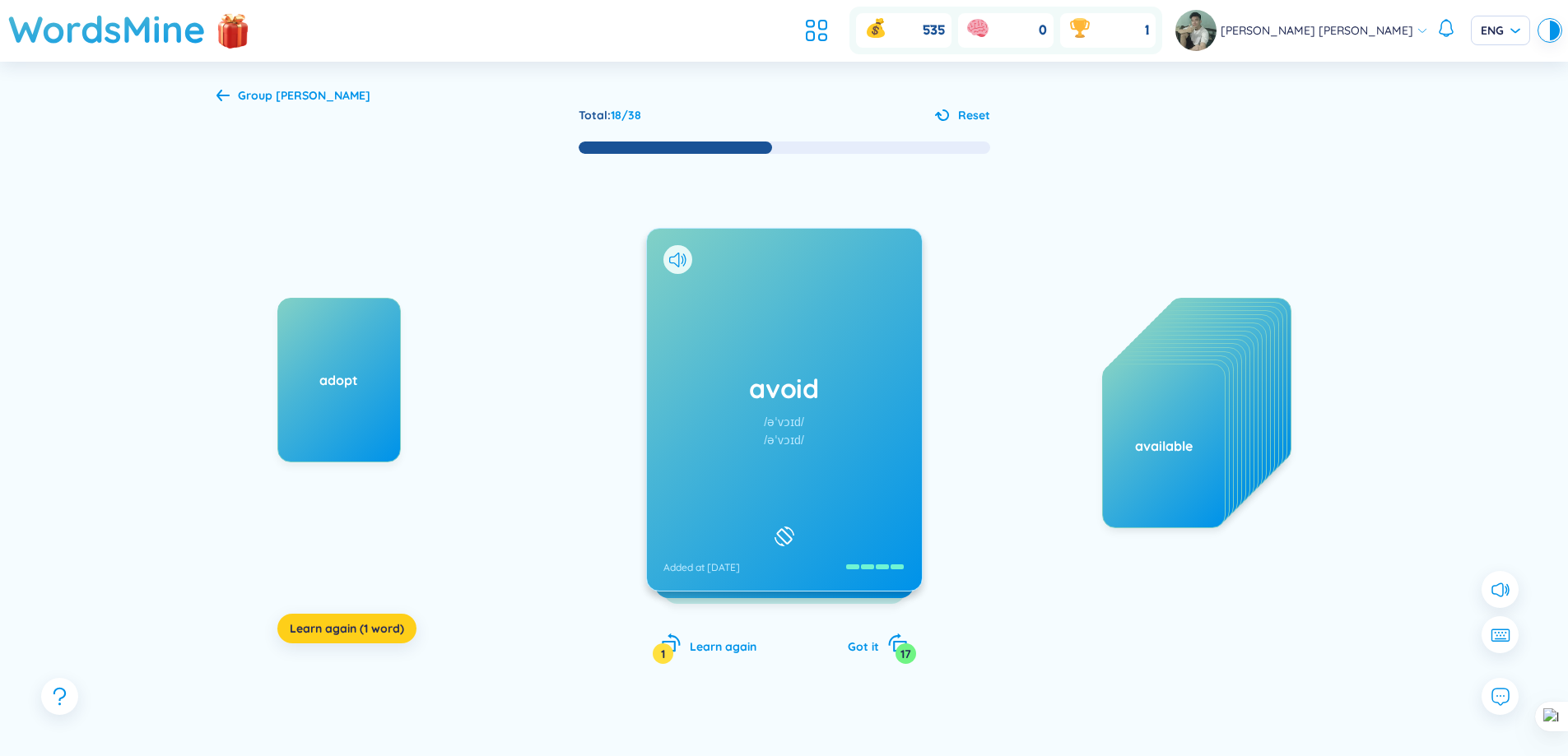
click at [383, 641] on button "Learn again (1 word)" at bounding box center [347, 629] width 140 height 30
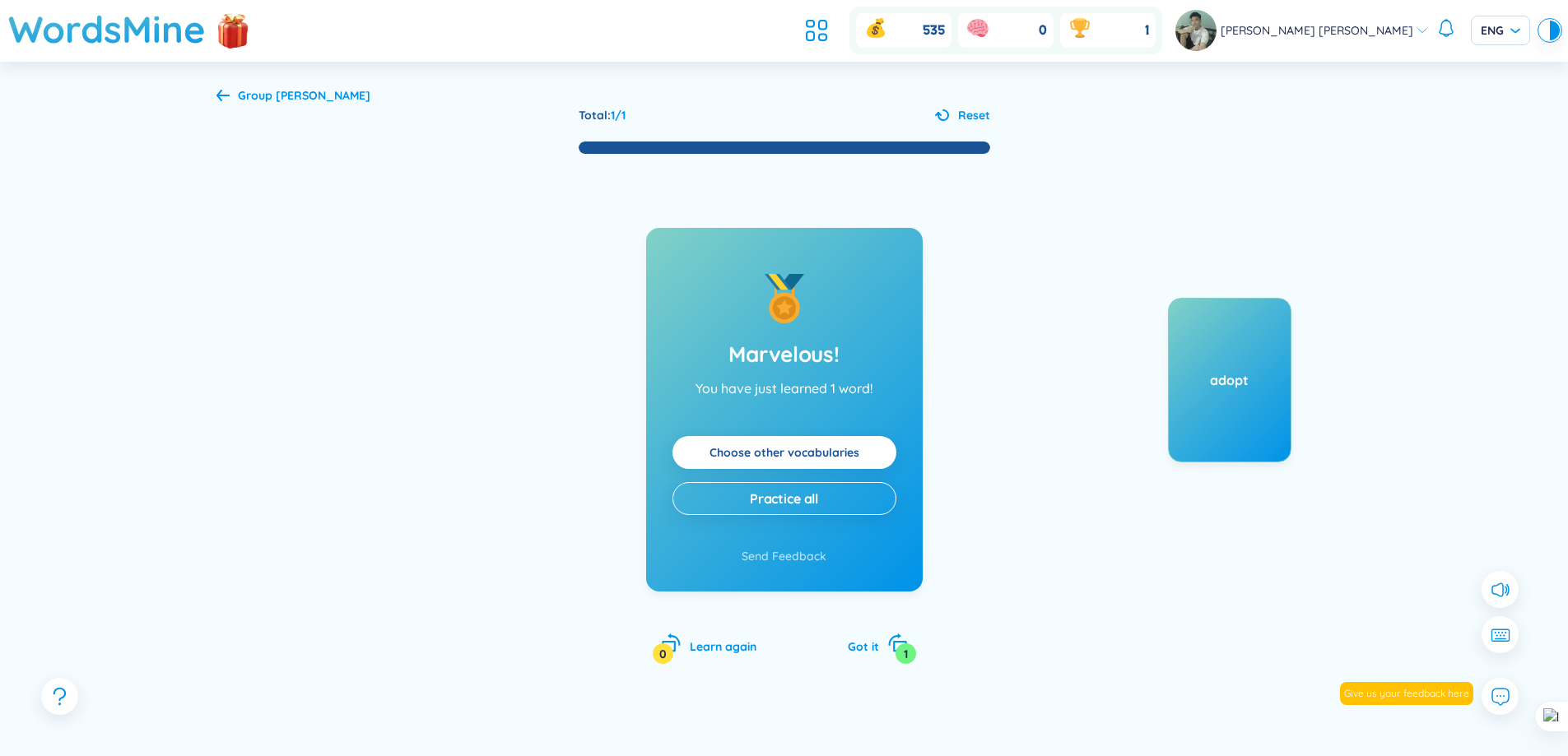
click at [971, 115] on span "Reset" at bounding box center [974, 115] width 32 height 18
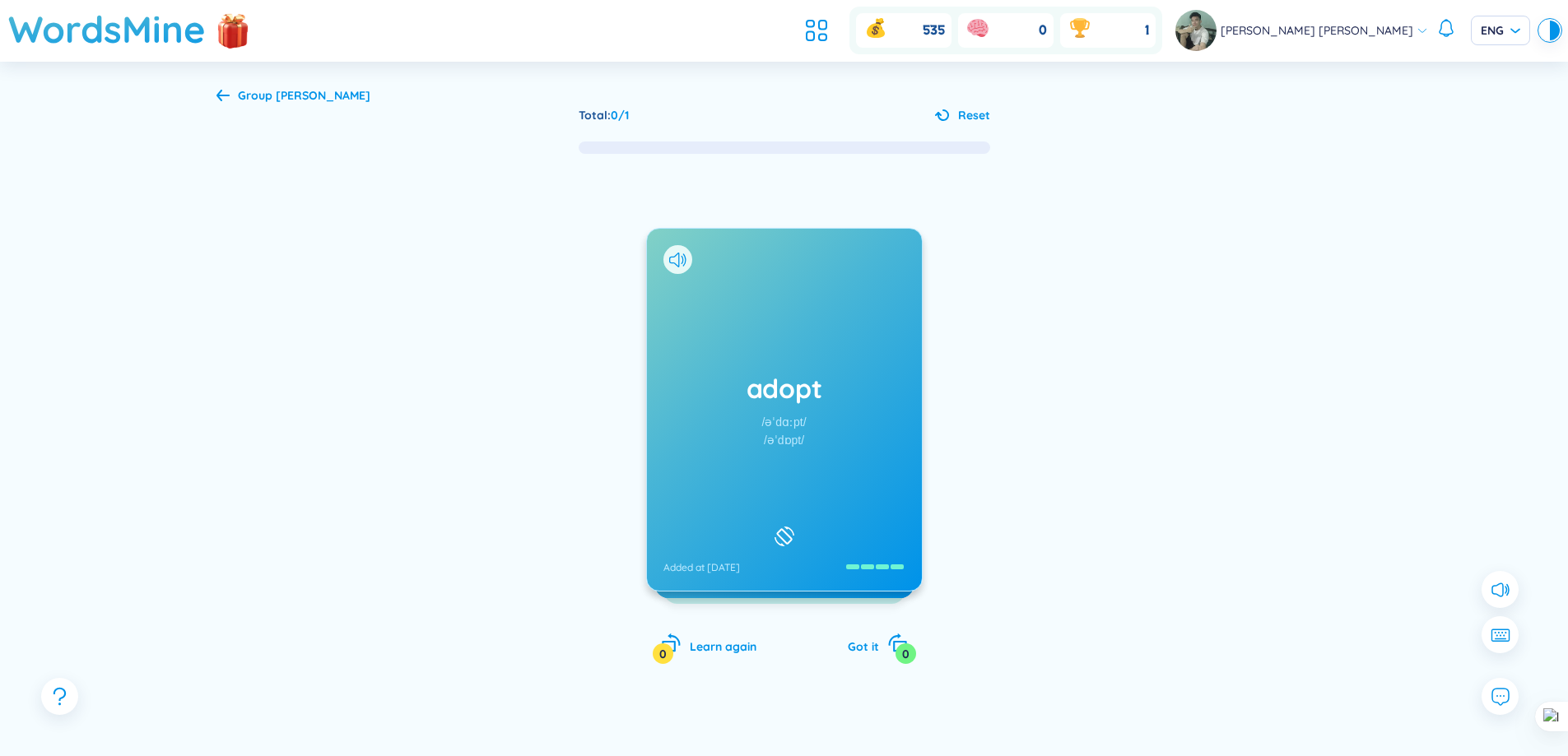
click at [279, 87] on div "Group không thuộc" at bounding box center [304, 96] width 132 height 18
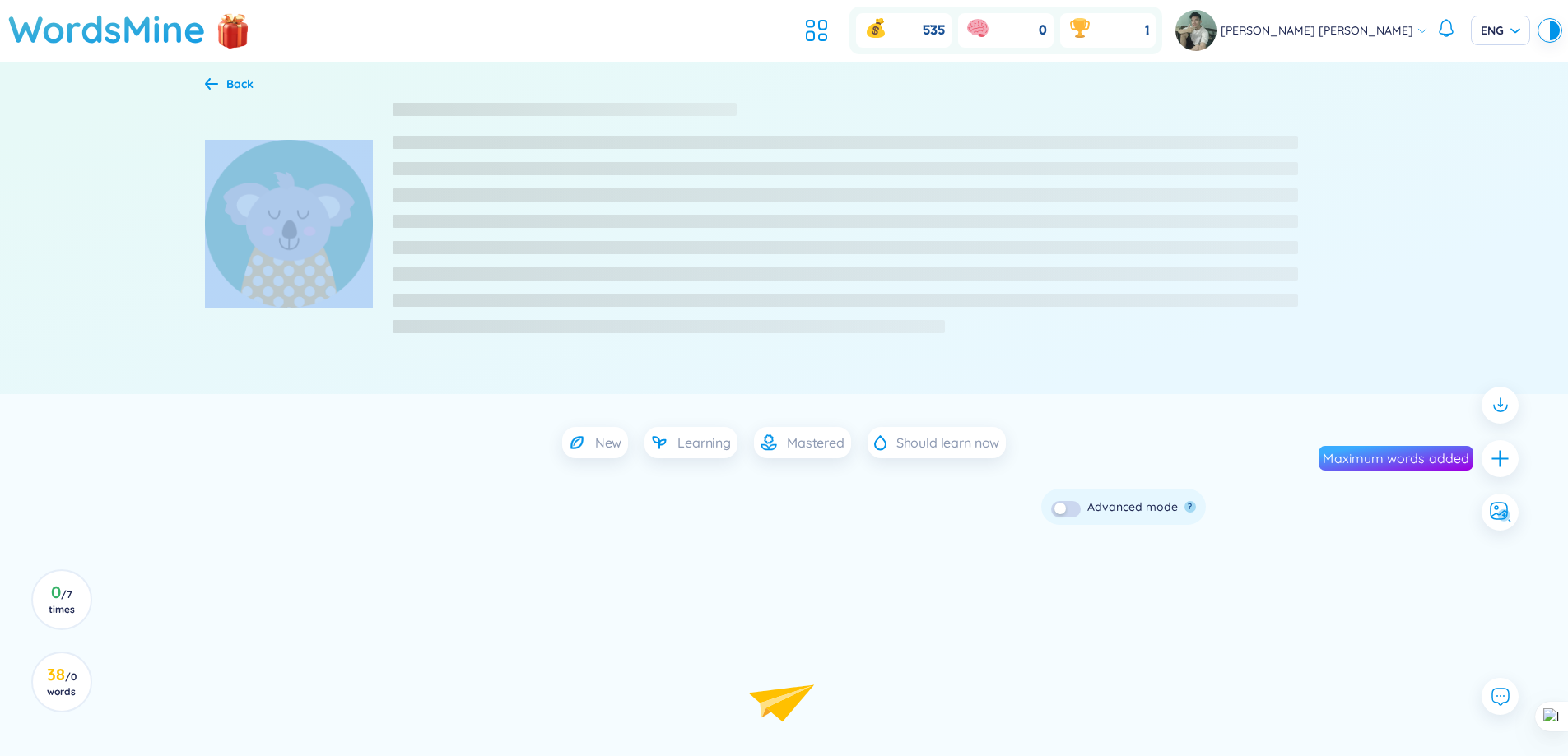
click at [279, 87] on div "Back" at bounding box center [784, 84] width 1159 height 20
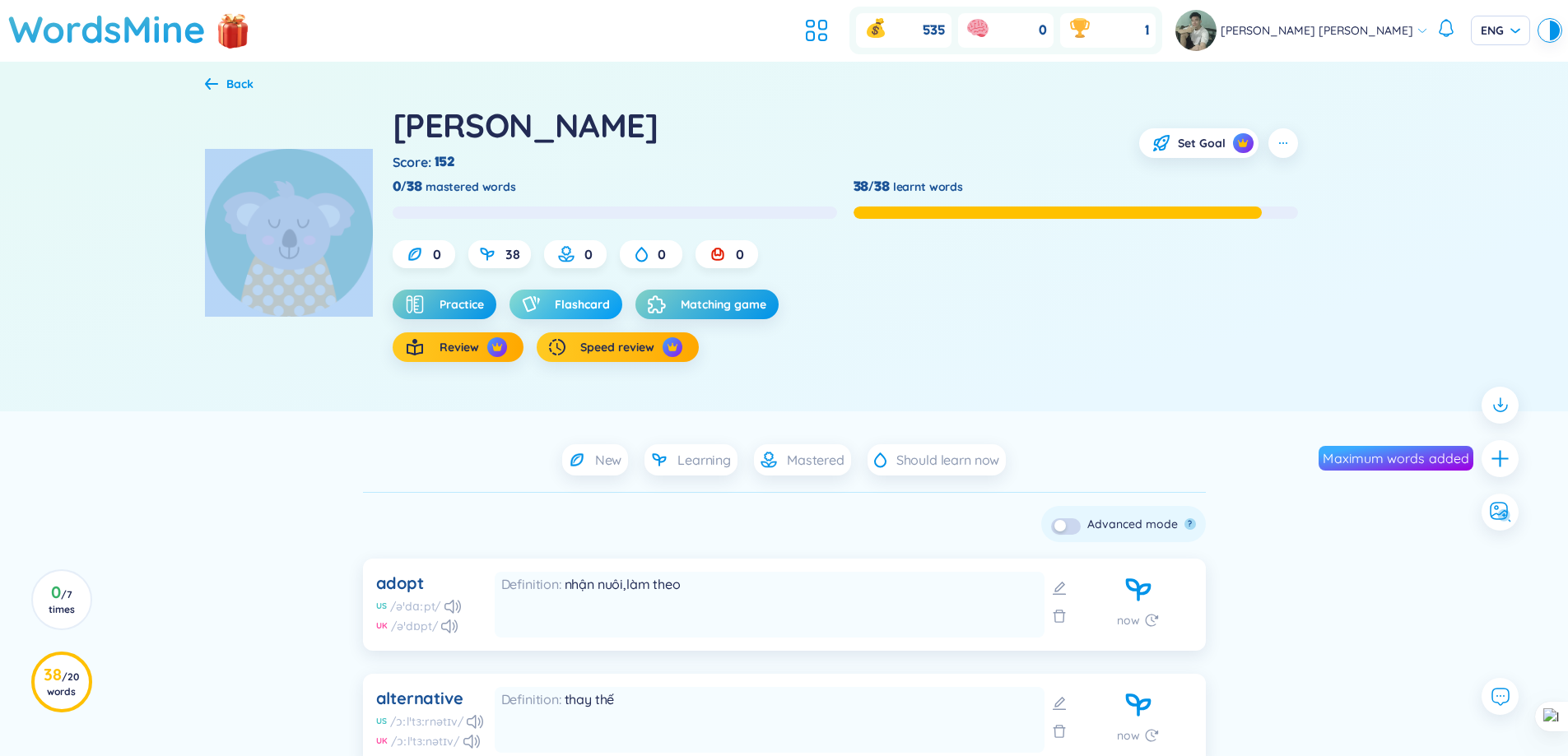
click at [535, 303] on icon "button" at bounding box center [531, 304] width 18 height 17
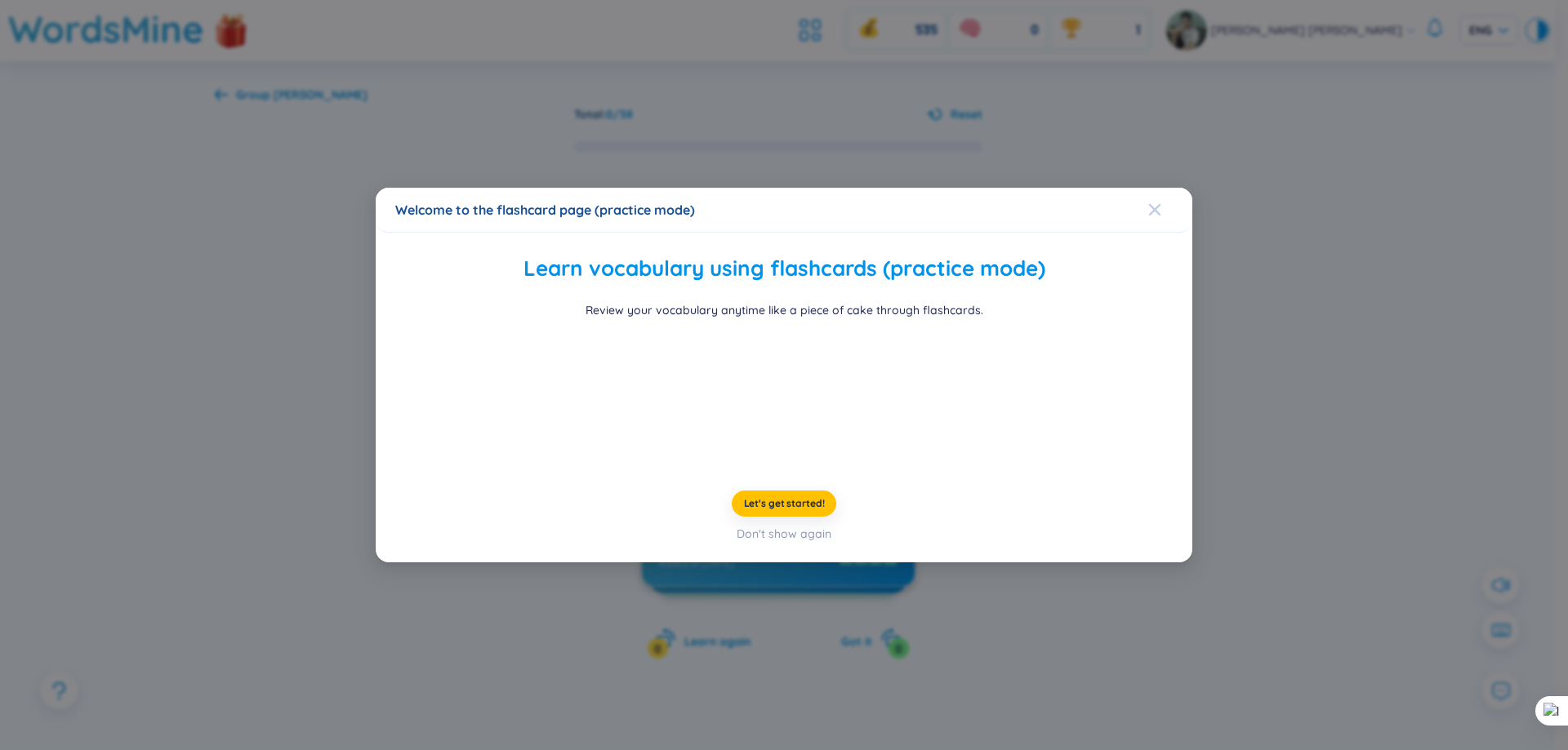
click at [1170, 188] on span "Close" at bounding box center [1170, 210] width 44 height 44
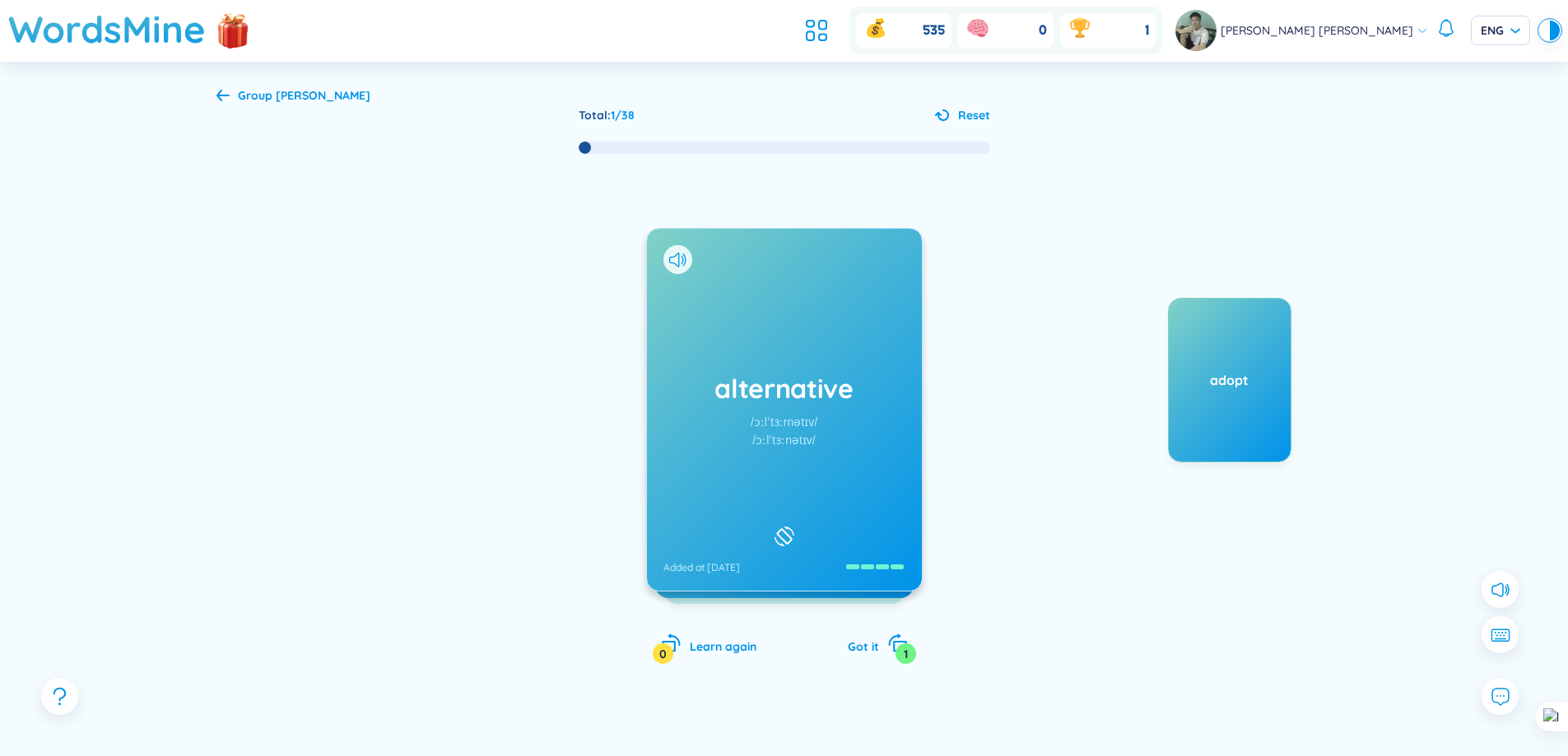
click at [321, 102] on b "không thuộc" at bounding box center [323, 95] width 95 height 15
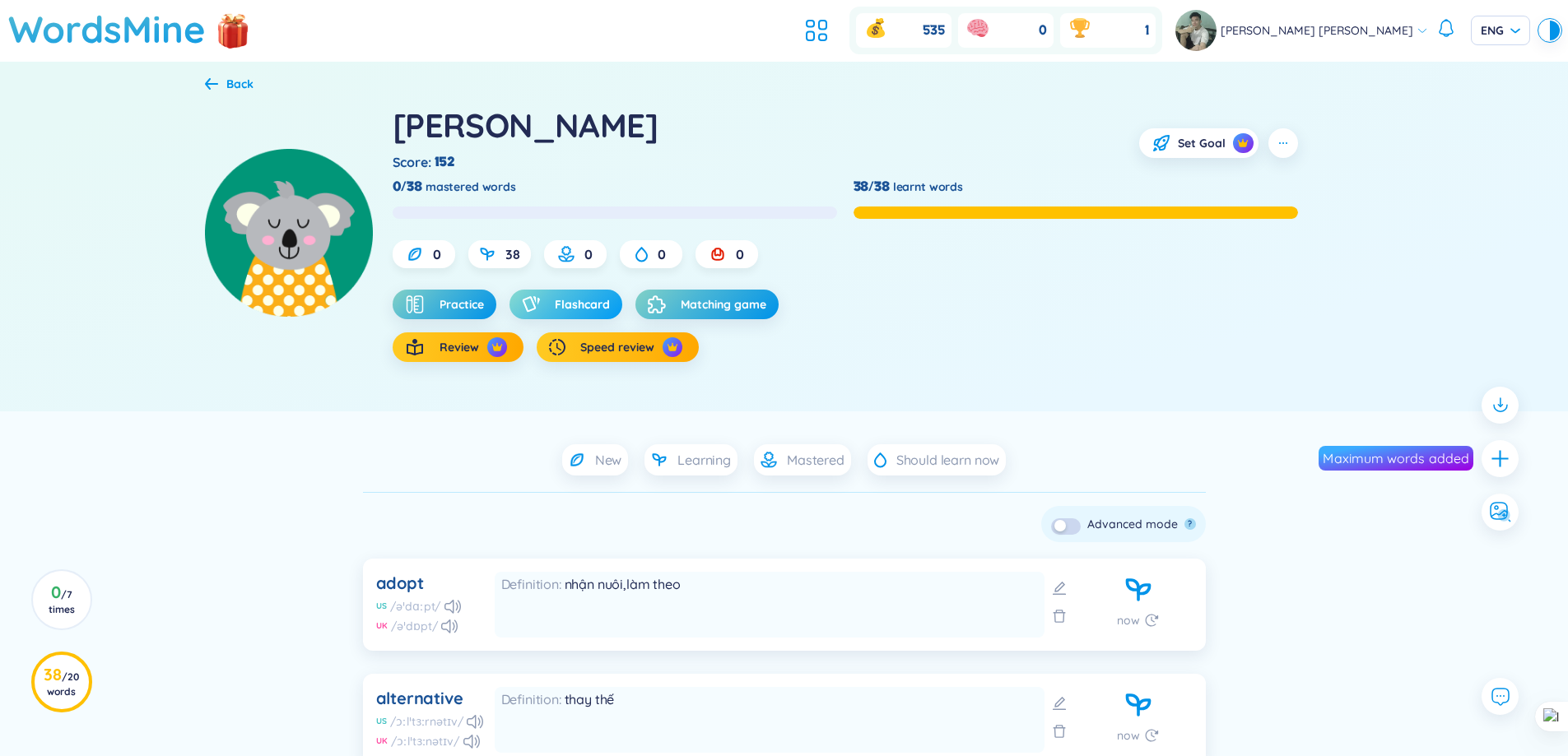
click at [581, 299] on span "Flashcard" at bounding box center [582, 304] width 55 height 17
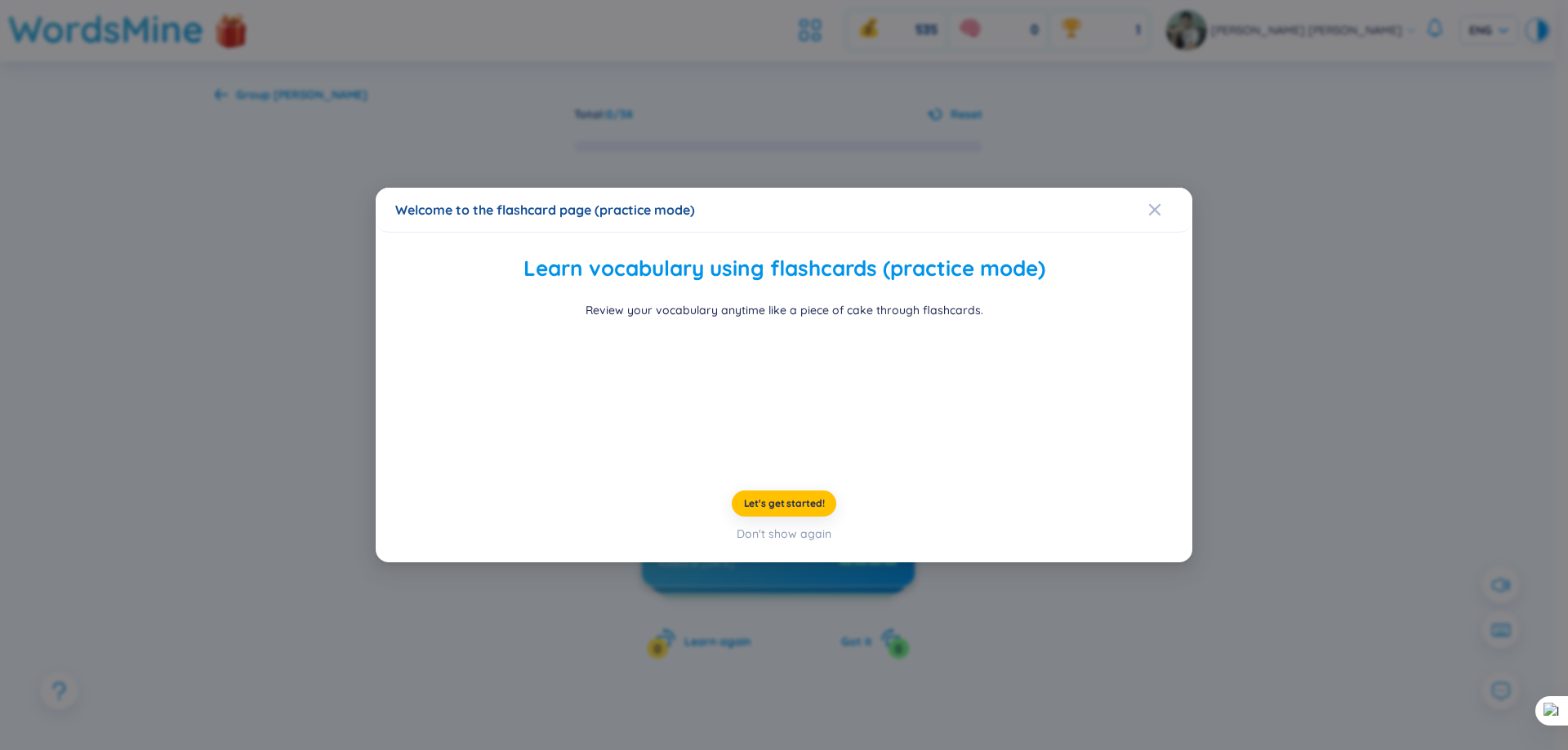
click at [1150, 232] on div "Learn vocabulary using flashcards (practice mode) Review your vocabulary anytim…" at bounding box center [784, 398] width 817 height 331
click at [1155, 188] on div "Close" at bounding box center [1154, 210] width 13 height 44
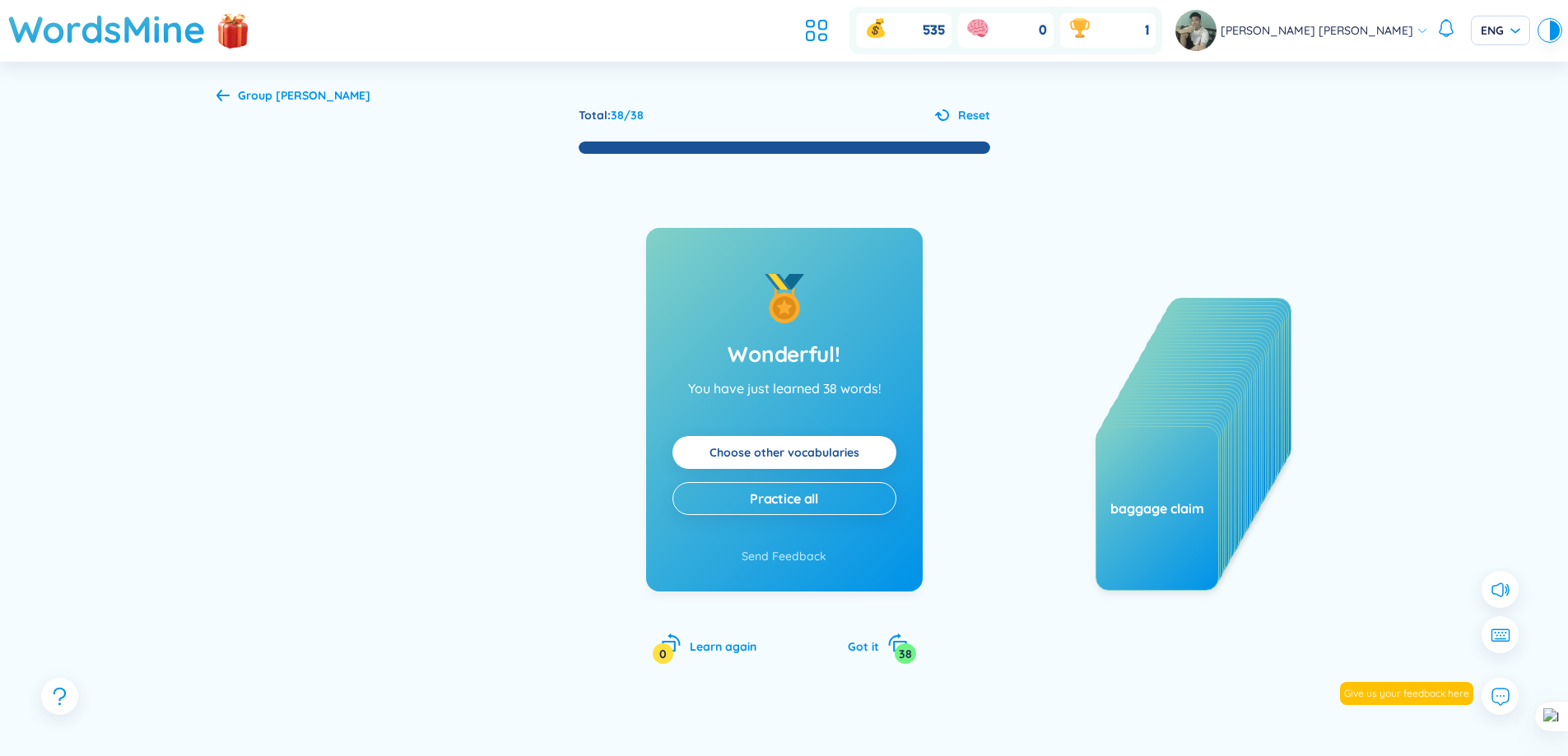
click at [262, 108] on div "Total : 38 / 38 Reset Wonderful! You have just learned 38 words! Choose other v…" at bounding box center [784, 446] width 1136 height 681
click at [266, 100] on span "Group không thuộc" at bounding box center [304, 95] width 132 height 15
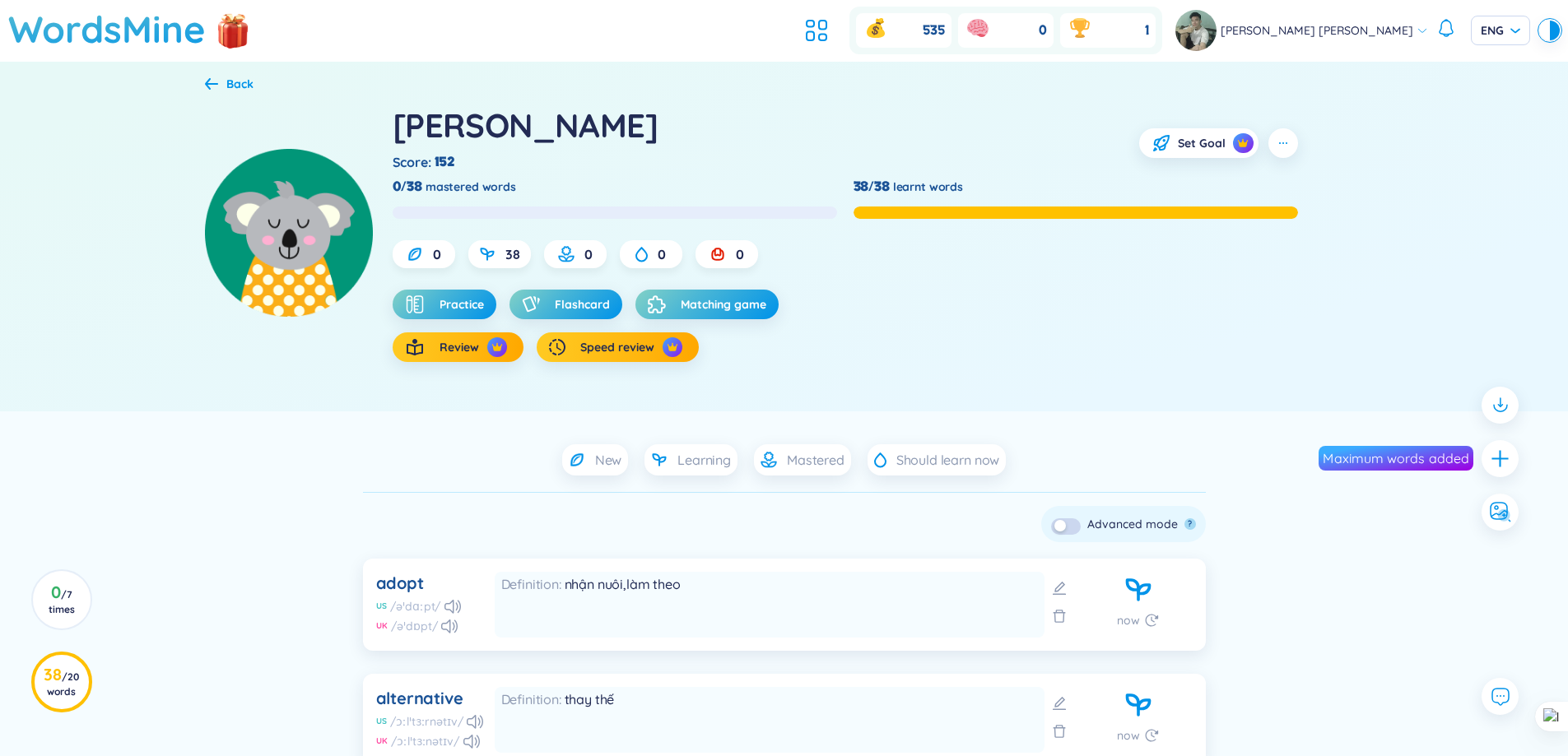
click at [1483, 464] on div at bounding box center [1500, 459] width 37 height 37
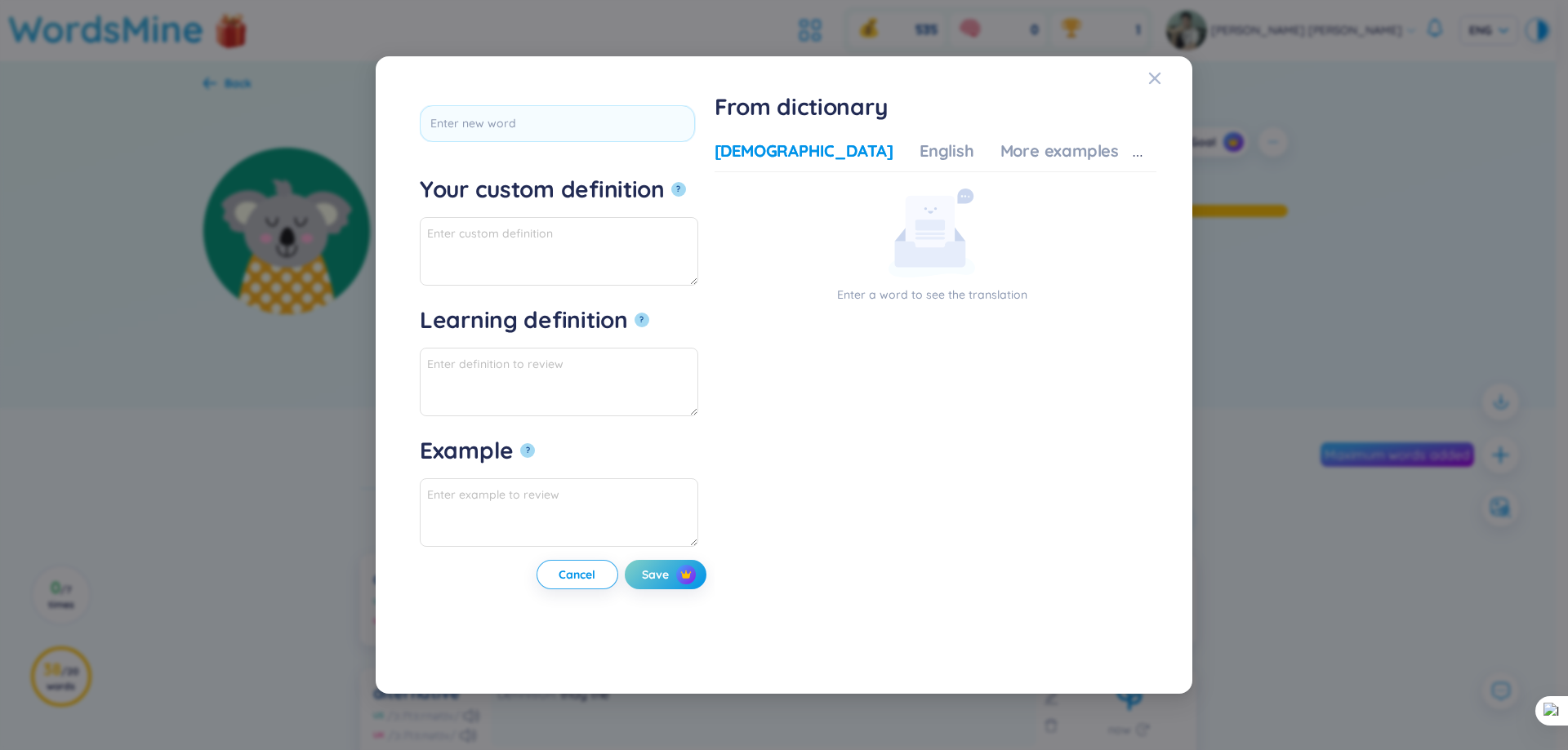
click at [1037, 189] on div "Enter a word to see the translation" at bounding box center [932, 246] width 435 height 115
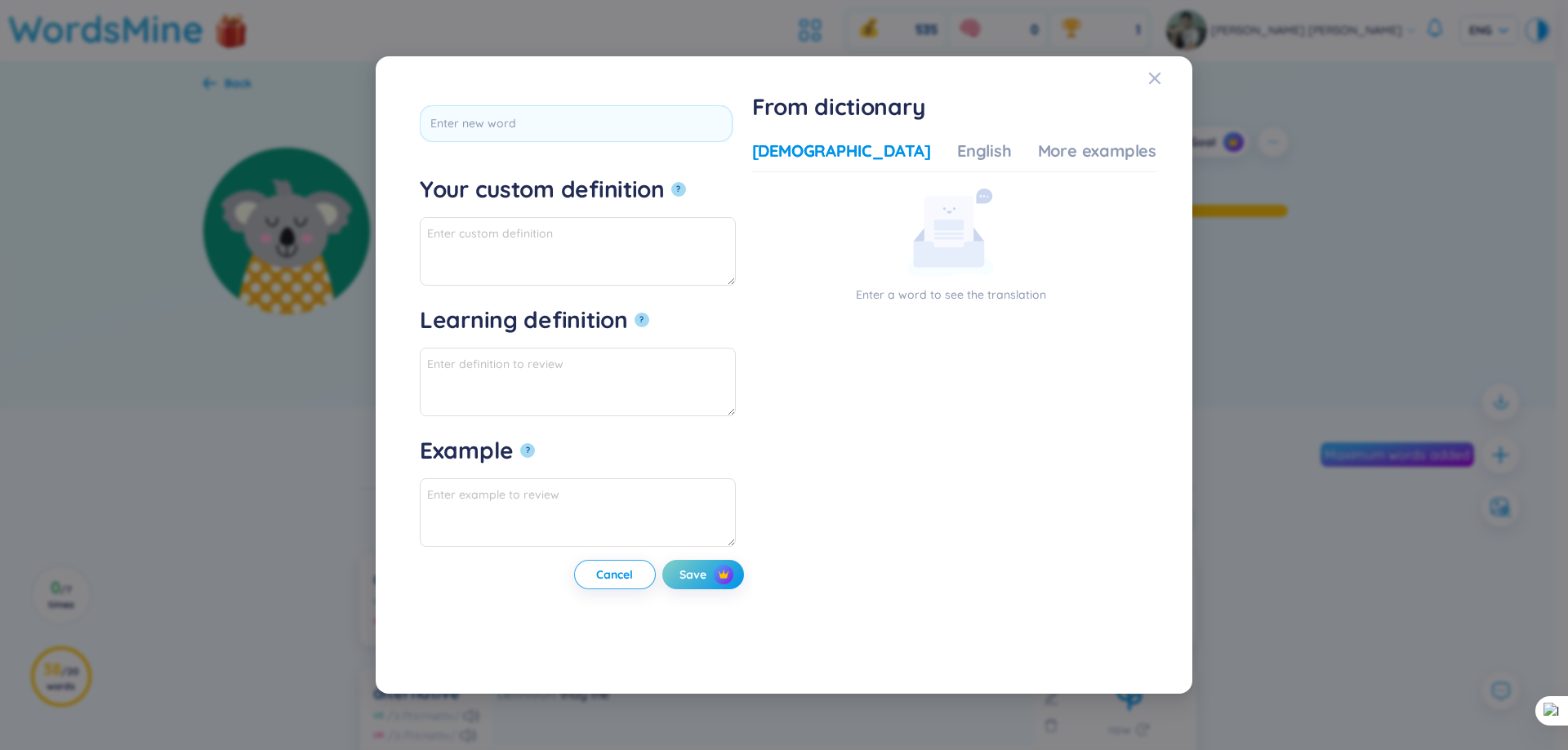
drag, startPoint x: 981, startPoint y: 151, endPoint x: 968, endPoint y: 154, distance: 13.3
click at [975, 152] on div "Vietnamese English More examples" at bounding box center [954, 156] width 404 height 33
drag, startPoint x: 968, startPoint y: 154, endPoint x: 933, endPoint y: 157, distance: 35.1
click at [962, 156] on div "Vietnamese English More examples" at bounding box center [954, 156] width 404 height 33
click at [957, 157] on div "English" at bounding box center [984, 151] width 55 height 23
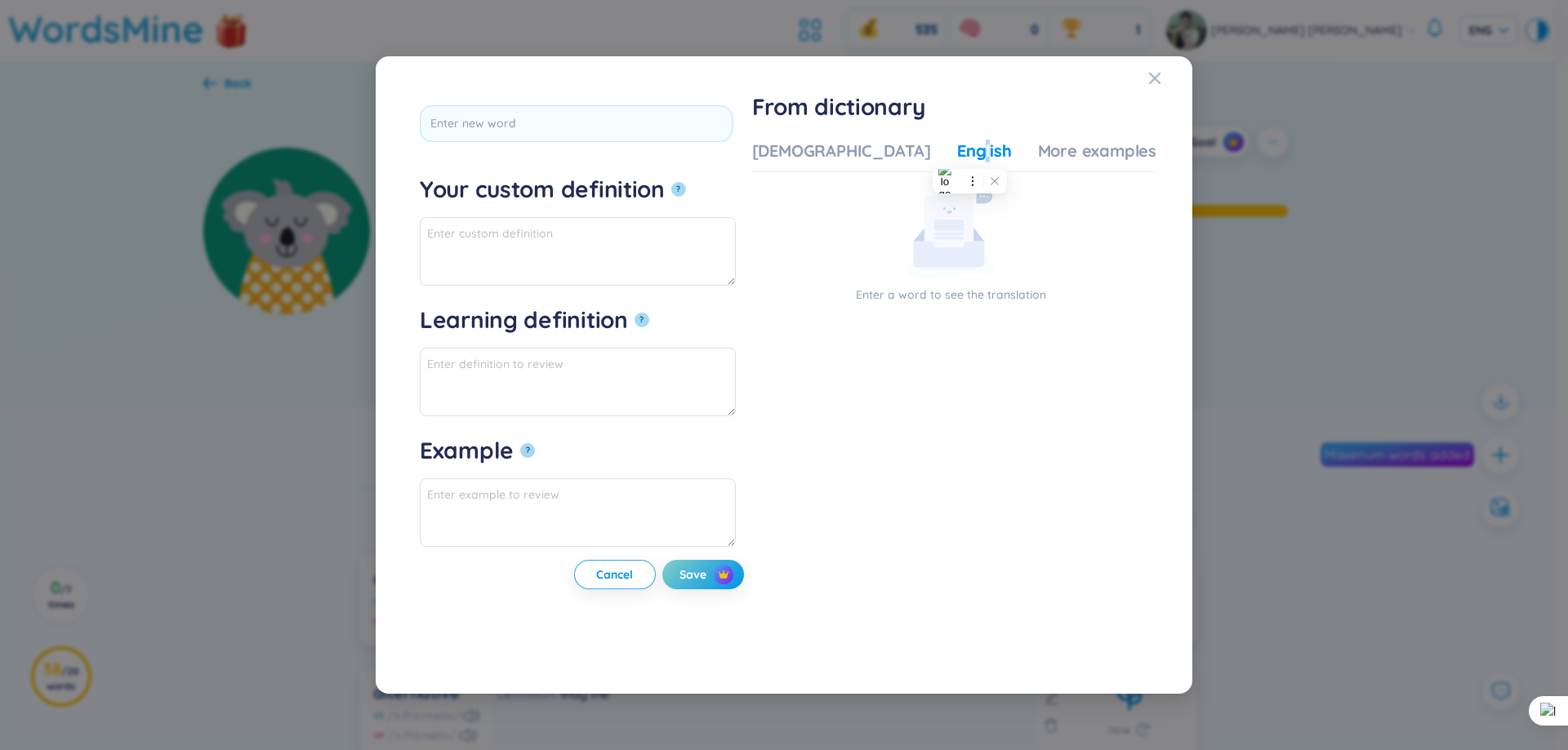
click at [957, 157] on div "English" at bounding box center [984, 151] width 55 height 23
click at [1038, 151] on div "More examples" at bounding box center [1097, 151] width 118 height 23
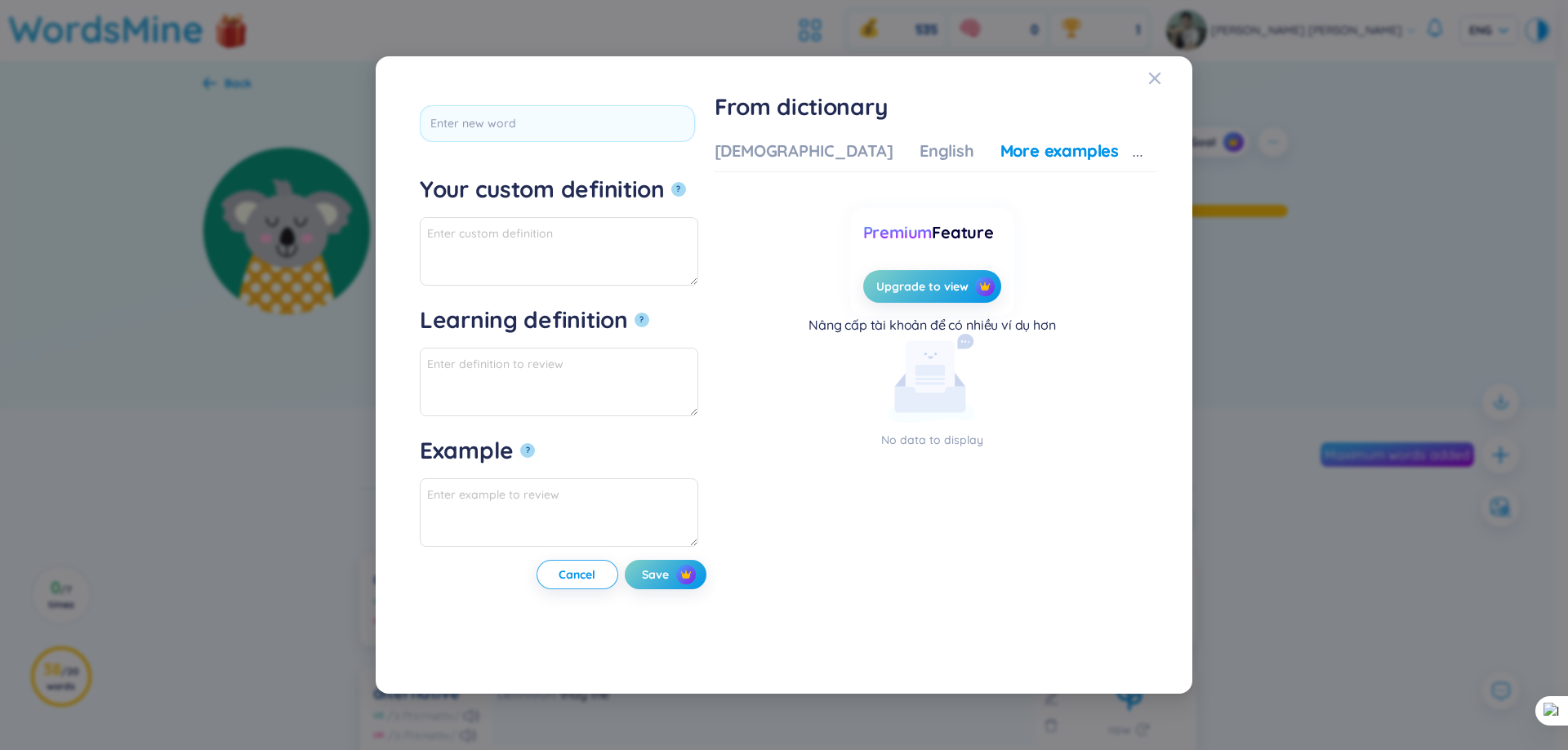
drag, startPoint x: 902, startPoint y: 137, endPoint x: 879, endPoint y: 147, distance: 25.1
click at [899, 137] on div "Vietnamese English More examples Enter a word to see the translation Enter a wo…" at bounding box center [936, 395] width 442 height 525
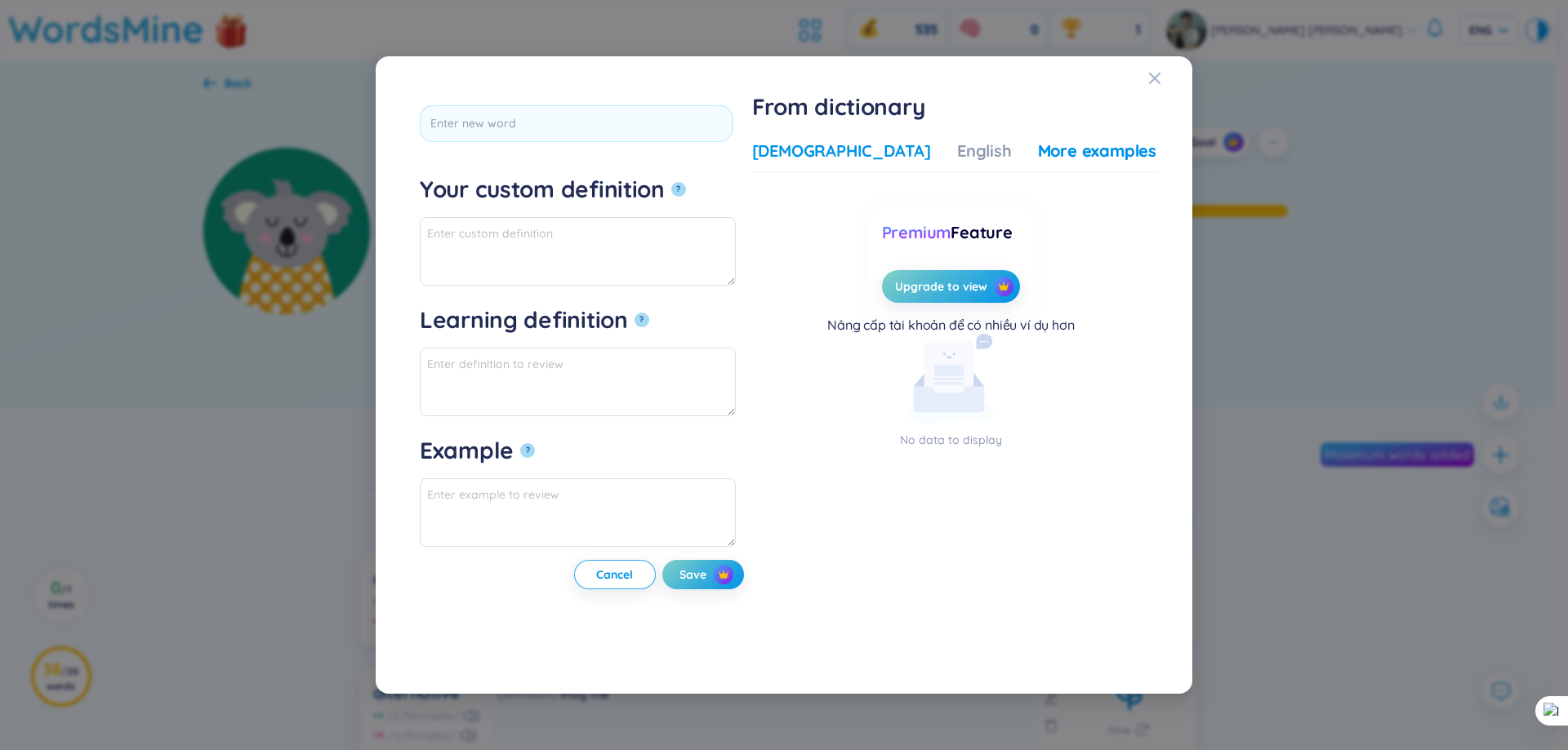
click at [871, 151] on div "[DEMOGRAPHIC_DATA]" at bounding box center [841, 151] width 178 height 23
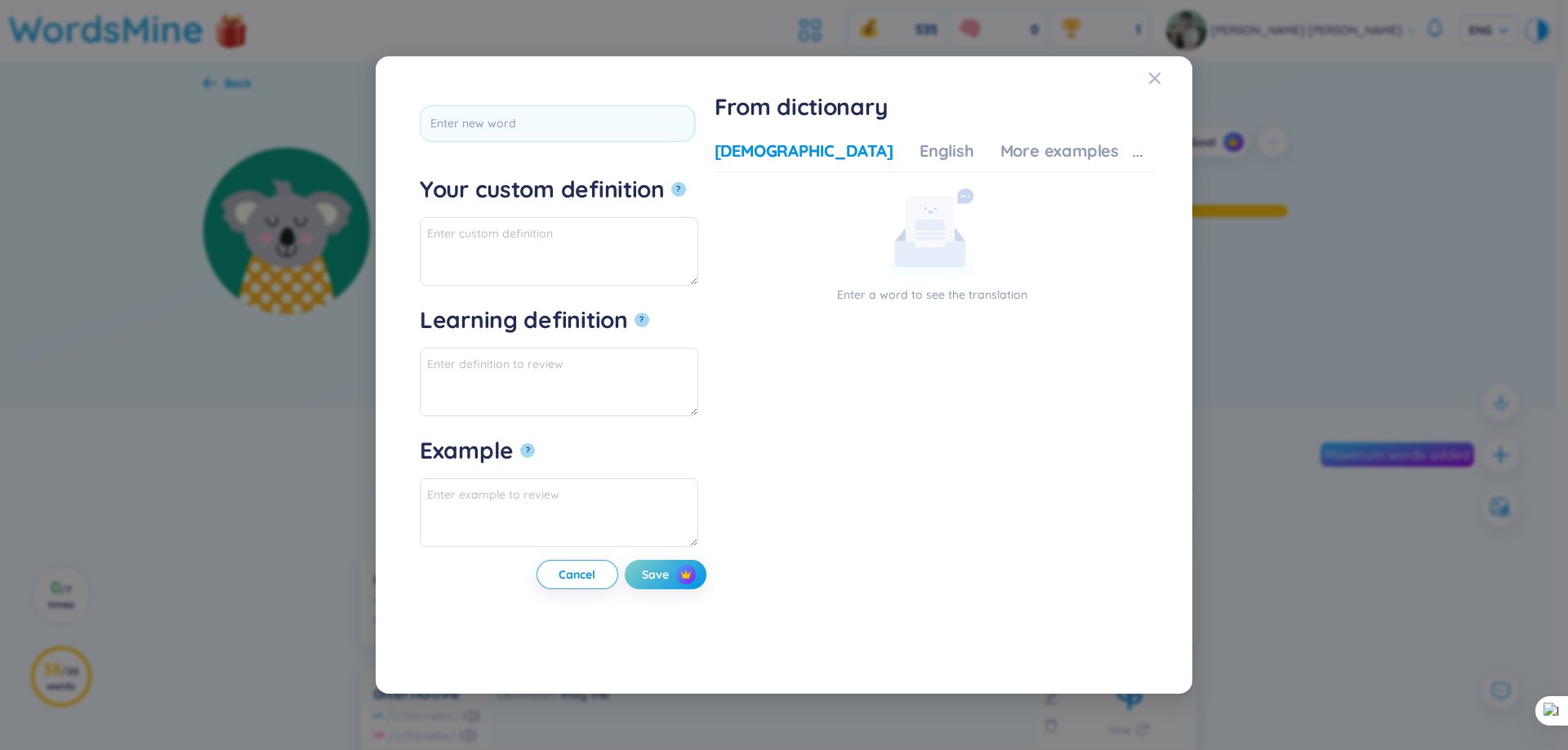
click at [870, 151] on div "[DEMOGRAPHIC_DATA]" at bounding box center [804, 151] width 178 height 23
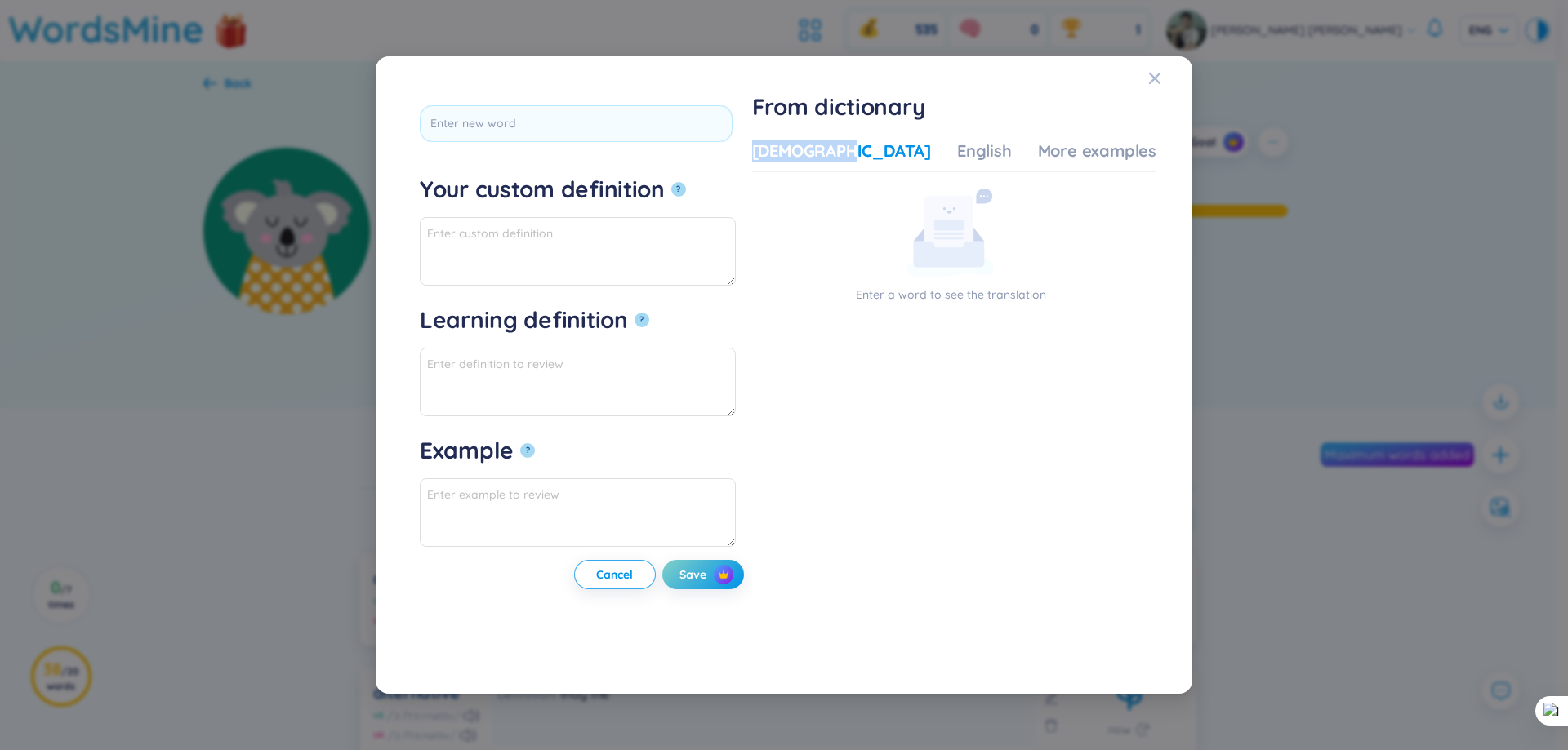
click at [870, 151] on div "[DEMOGRAPHIC_DATA]" at bounding box center [841, 151] width 178 height 23
click at [1149, 68] on div "Close" at bounding box center [1154, 78] width 13 height 44
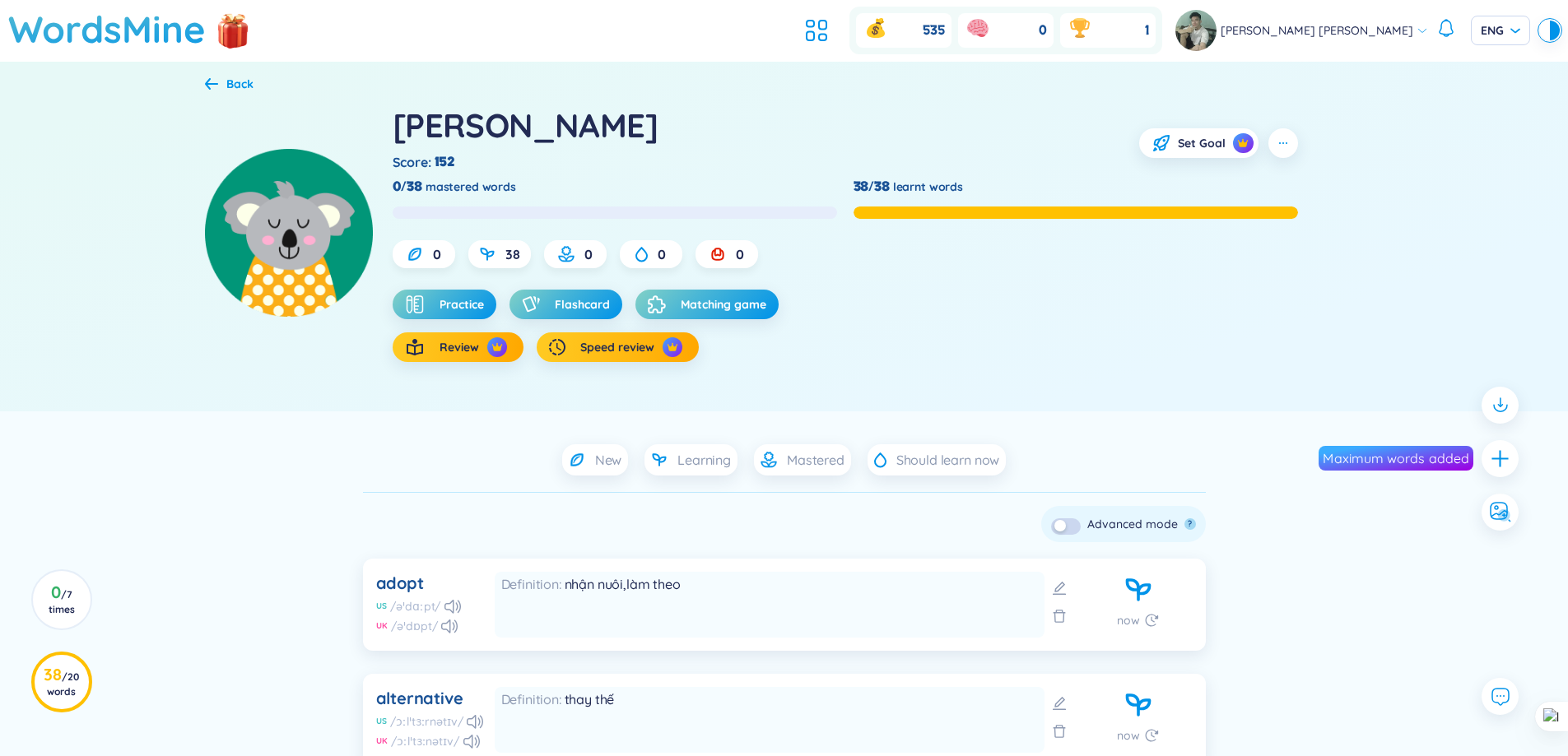
drag, startPoint x: 1230, startPoint y: 282, endPoint x: 1206, endPoint y: 249, distance: 40.8
click at [1228, 282] on div "0 38 0 0 0 Practice Flashcard Matching game Review Speed review" at bounding box center [845, 301] width 906 height 122
click at [853, 47] on header "WordsMine 535 0 1 Toàn Nguyễn Minh Toàn ENG" at bounding box center [784, 31] width 1568 height 61
click at [832, 44] on icon at bounding box center [817, 31] width 30 height 30
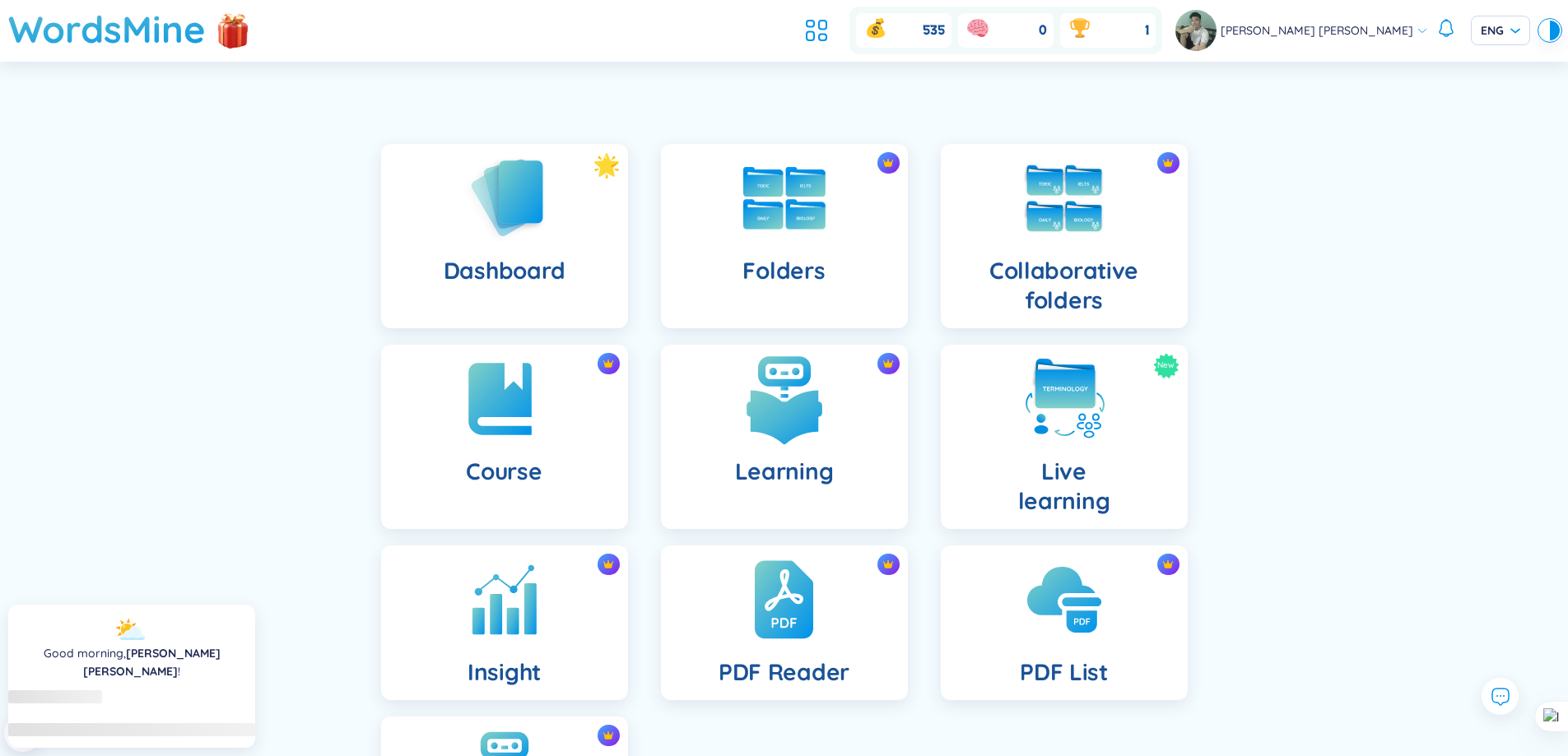
click at [769, 480] on h4 "Learning" at bounding box center [784, 472] width 99 height 30
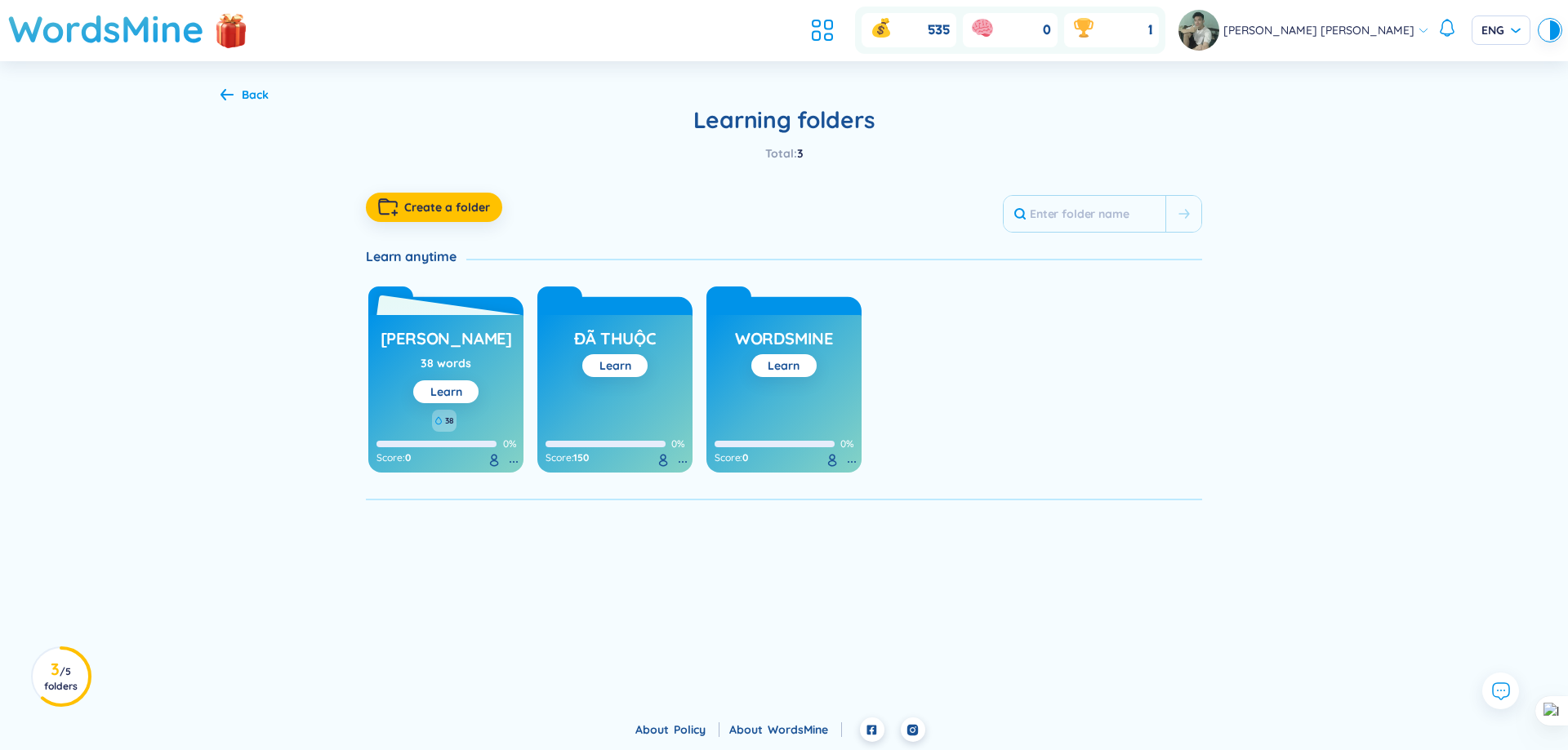
click at [459, 362] on div "38 words" at bounding box center [446, 363] width 50 height 18
click at [459, 338] on h3 "không thuộc" at bounding box center [446, 343] width 131 height 31
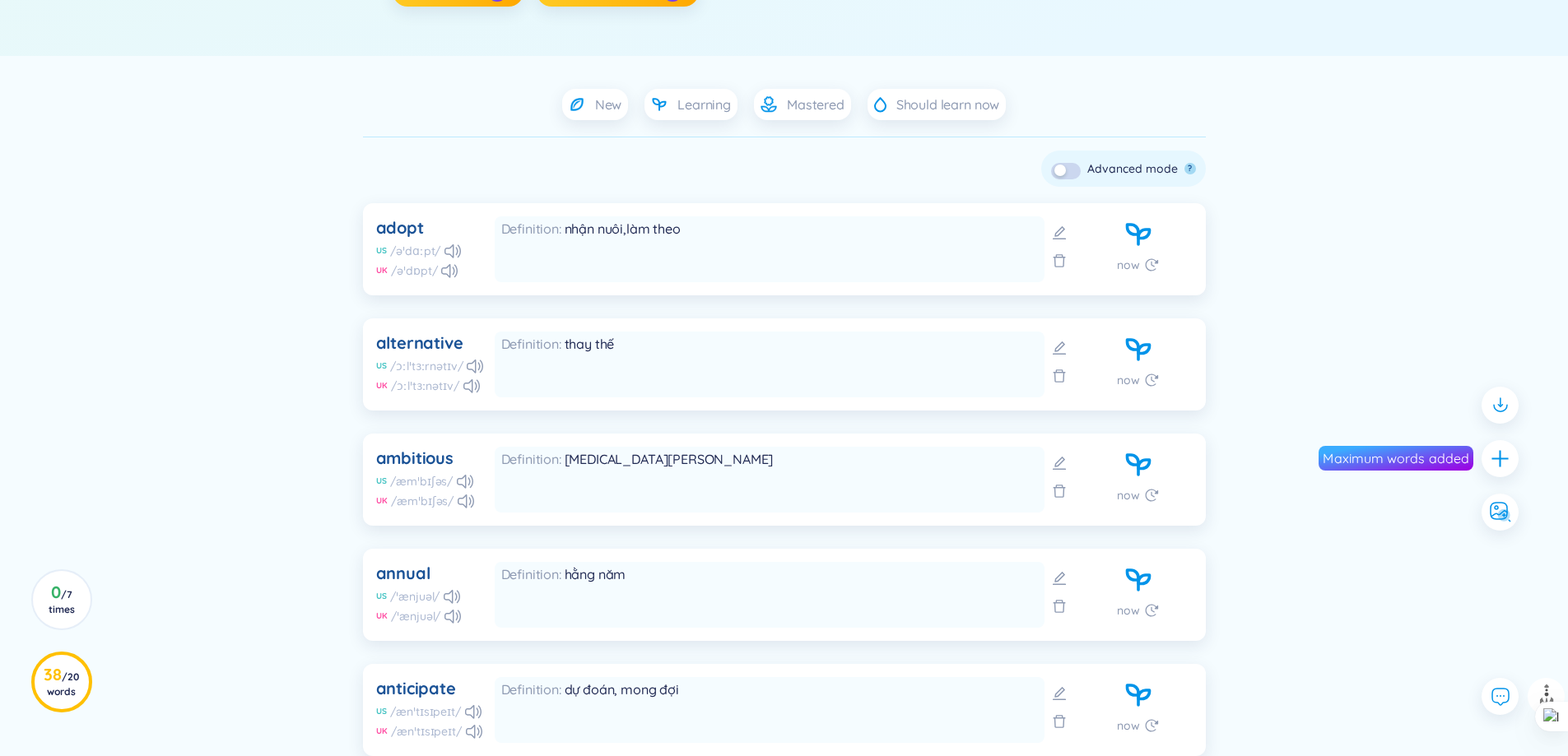
scroll to position [494, 0]
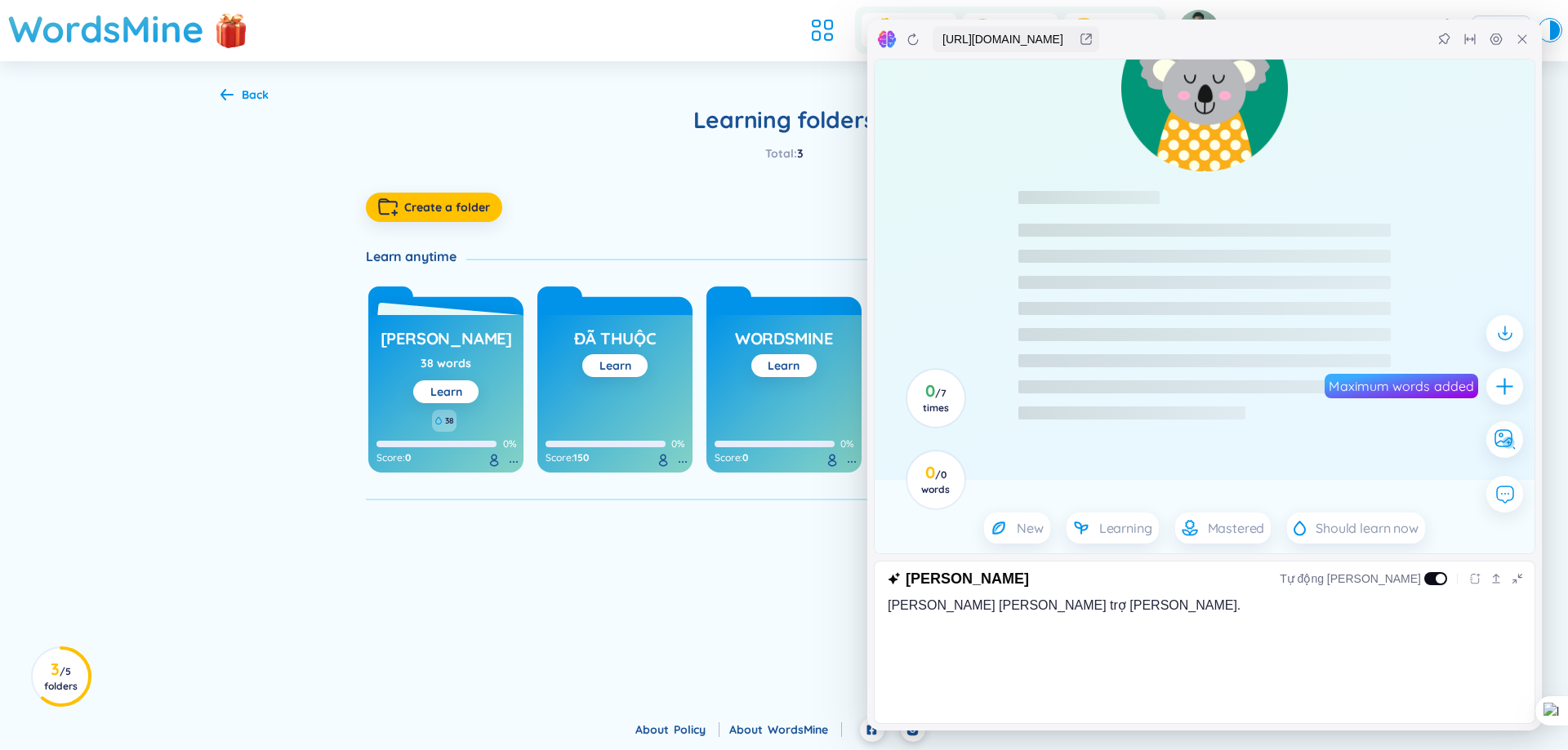
scroll to position [244, 0]
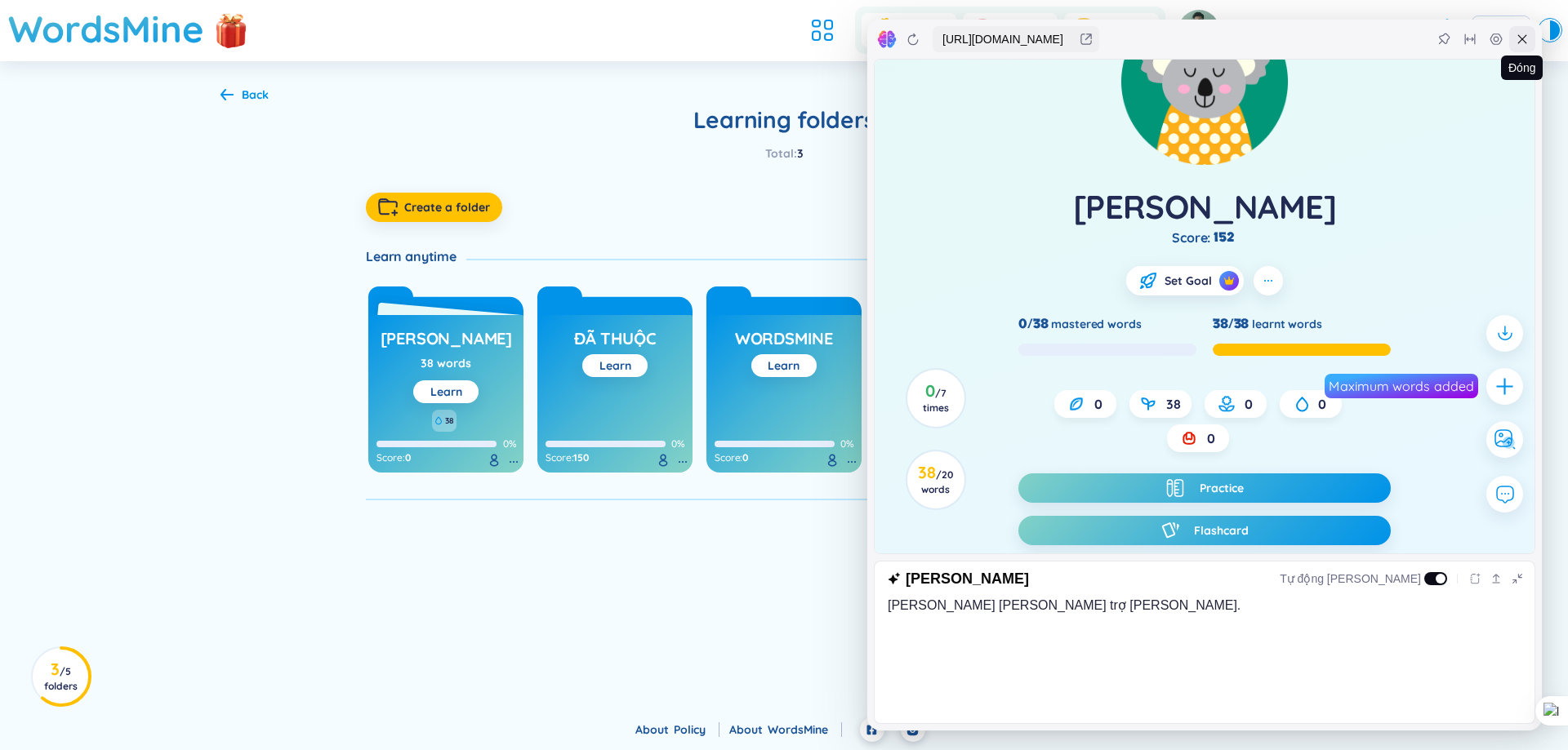
click at [1513, 38] on div at bounding box center [1523, 39] width 26 height 26
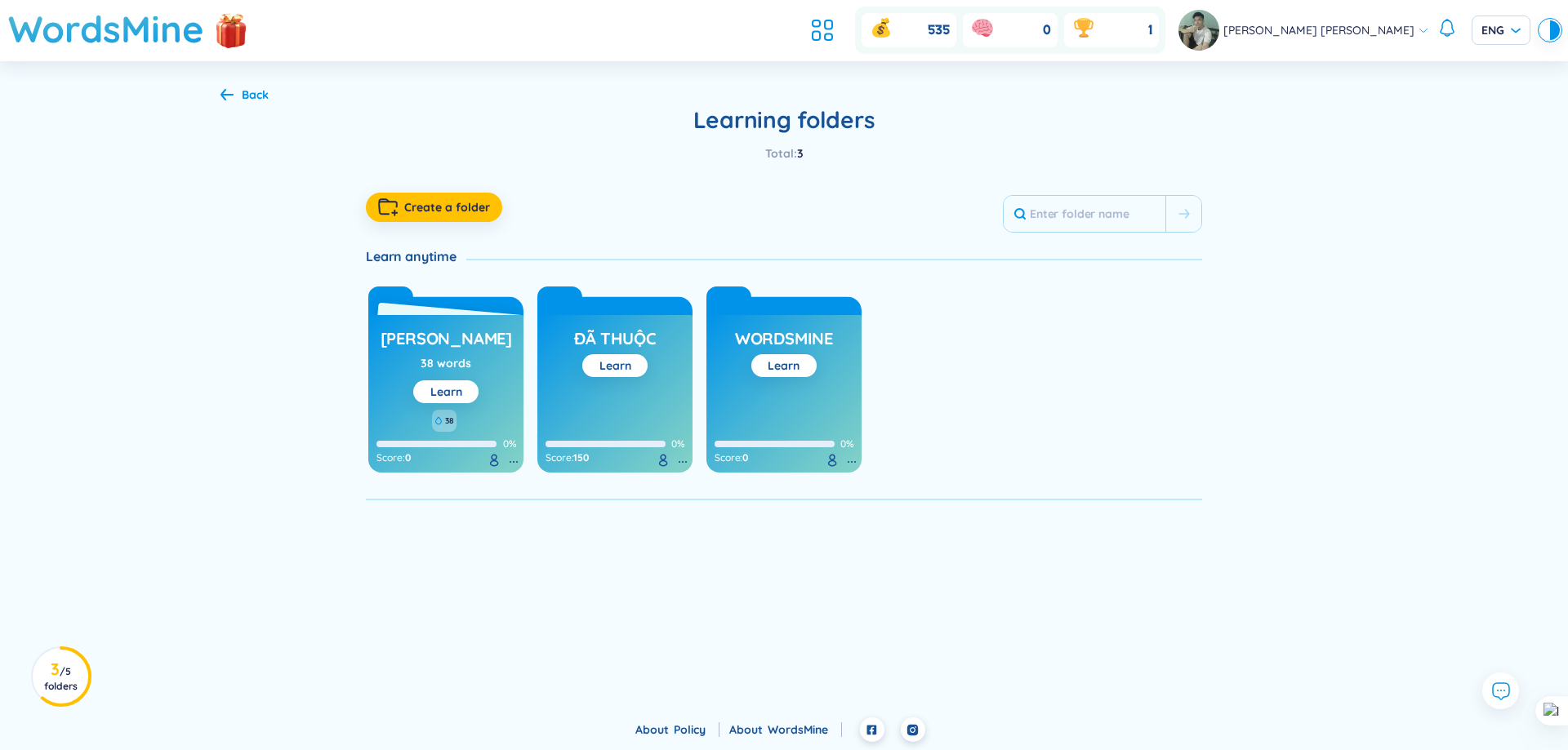
drag, startPoint x: 454, startPoint y: 348, endPoint x: 350, endPoint y: 522, distance: 202.7
click at [350, 522] on div "Back Learning folders Total : 3 Create a folder Learn anytime không thuộc 38 wo…" at bounding box center [784, 293] width 1176 height 465
click at [441, 415] on icon at bounding box center [439, 421] width 7 height 16
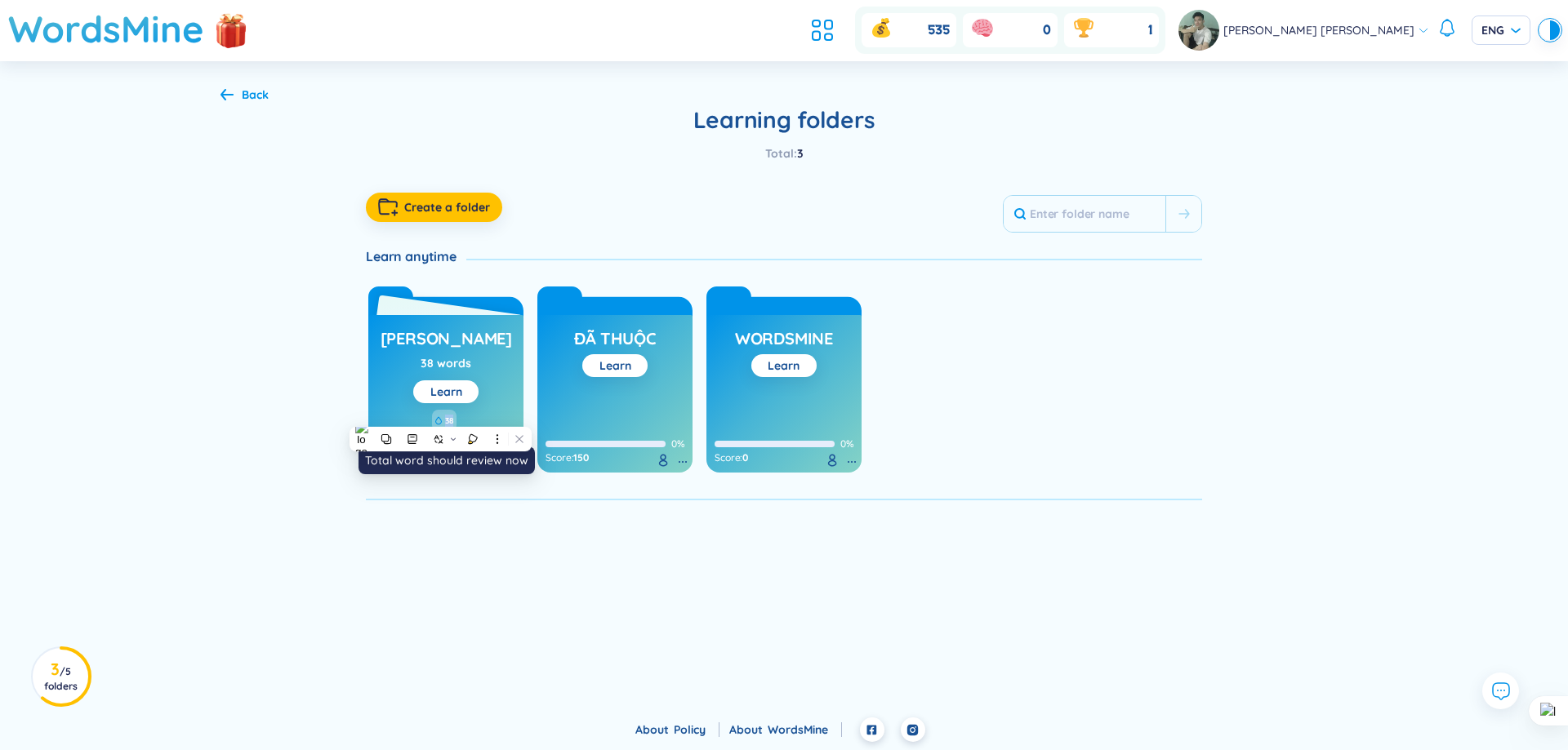
click at [441, 415] on icon at bounding box center [439, 421] width 7 height 16
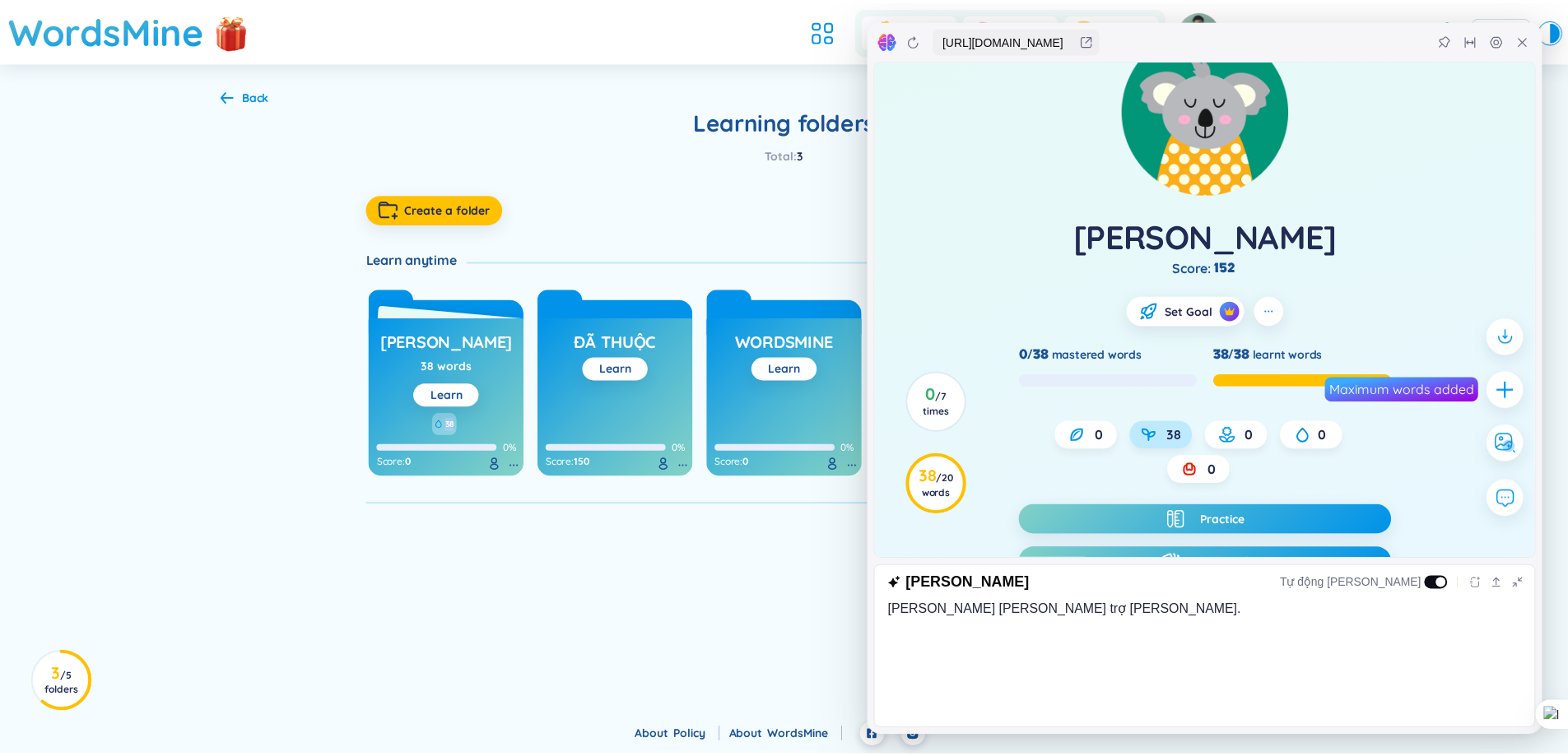
scroll to position [165, 0]
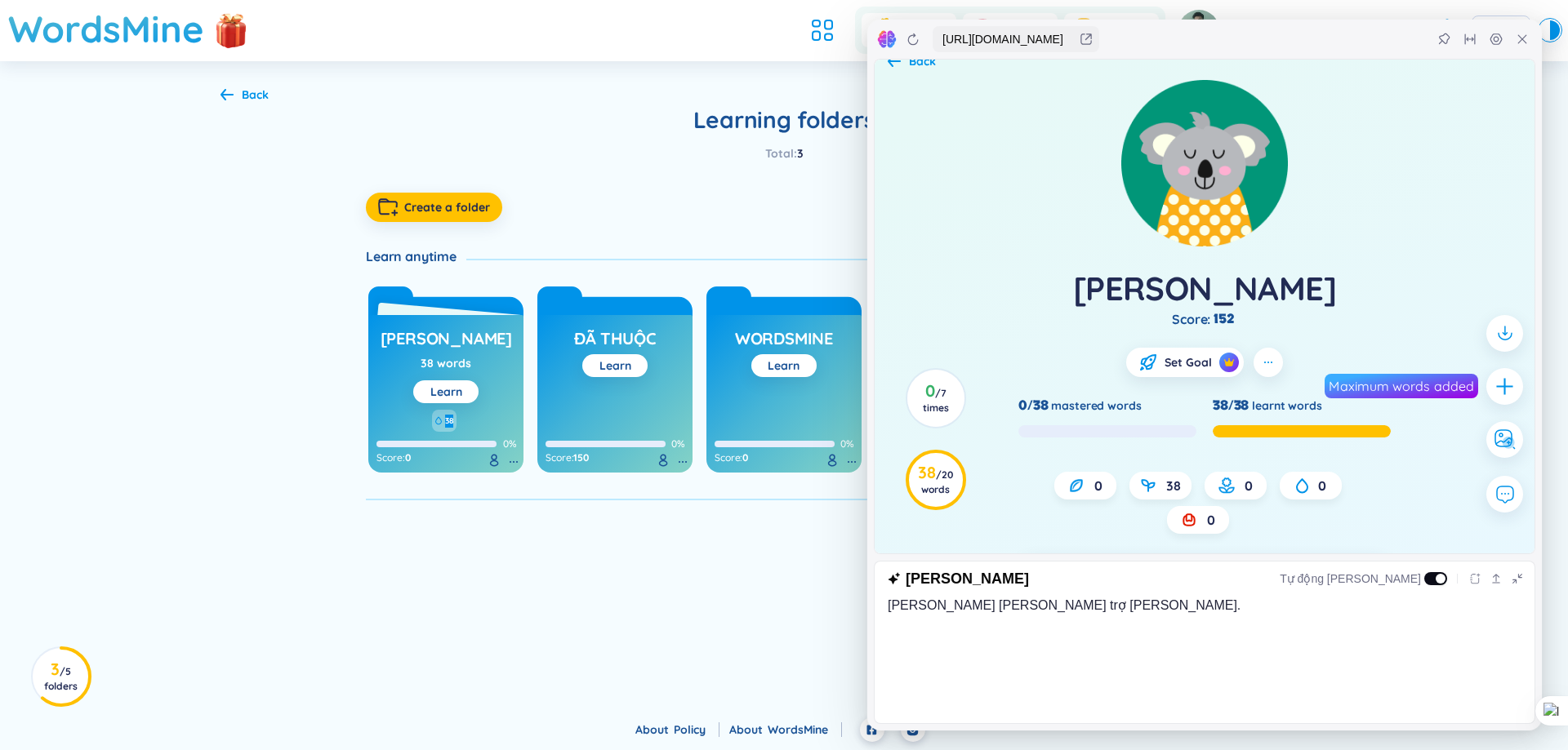
click at [1223, 426] on div at bounding box center [1302, 432] width 178 height 12
drag, startPoint x: 1208, startPoint y: 397, endPoint x: 1316, endPoint y: 402, distance: 108.1
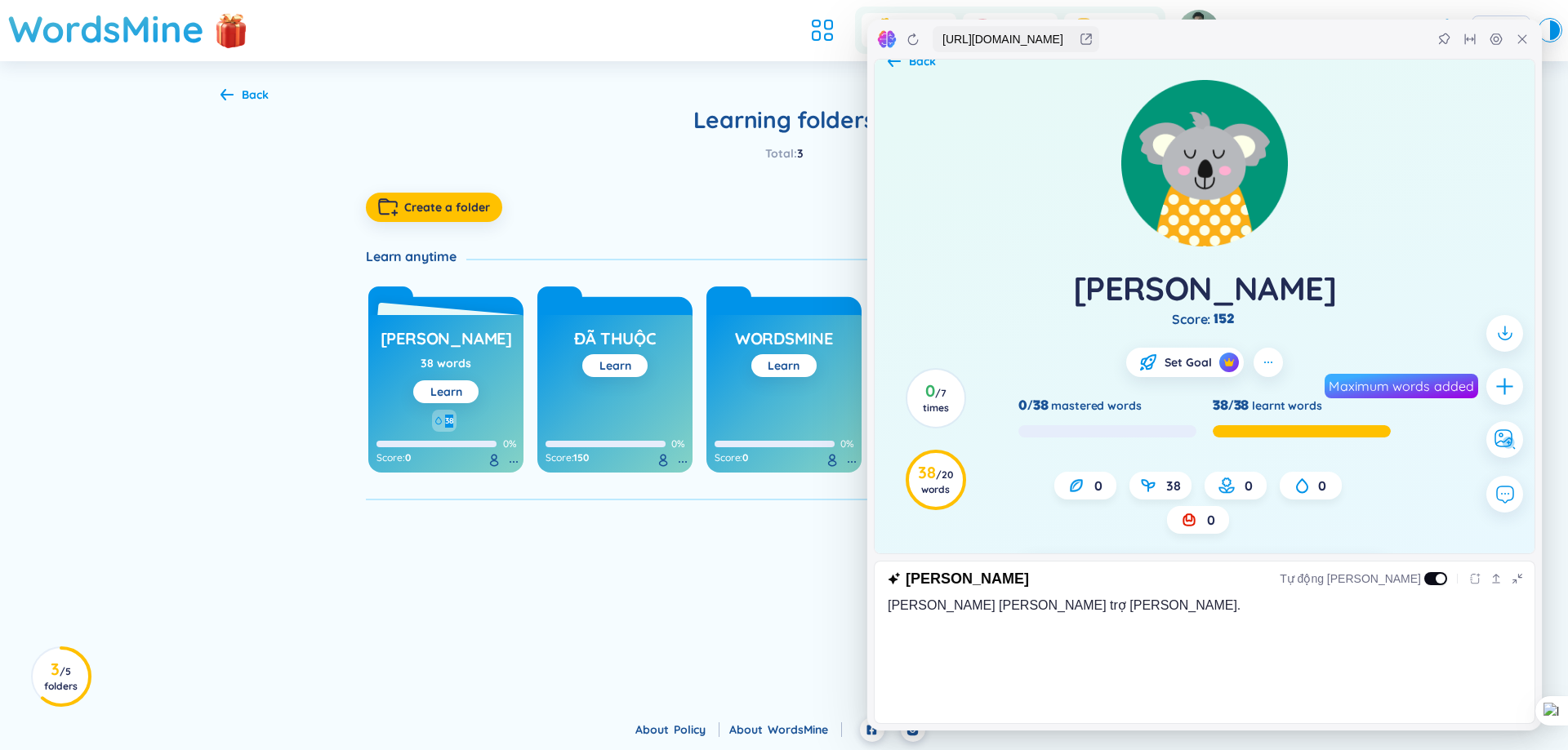
click at [1316, 402] on div "38/38 learnt words" at bounding box center [1302, 405] width 178 height 18
click at [1305, 374] on div at bounding box center [1305, 374] width 0 height 0
click at [1415, 282] on div "không thuộc Score : 152 Set Goal 0/38 mastered words 38/38 learnt words 0 38 0 …" at bounding box center [1205, 515] width 634 height 498
click at [1533, 41] on div at bounding box center [1523, 39] width 26 height 26
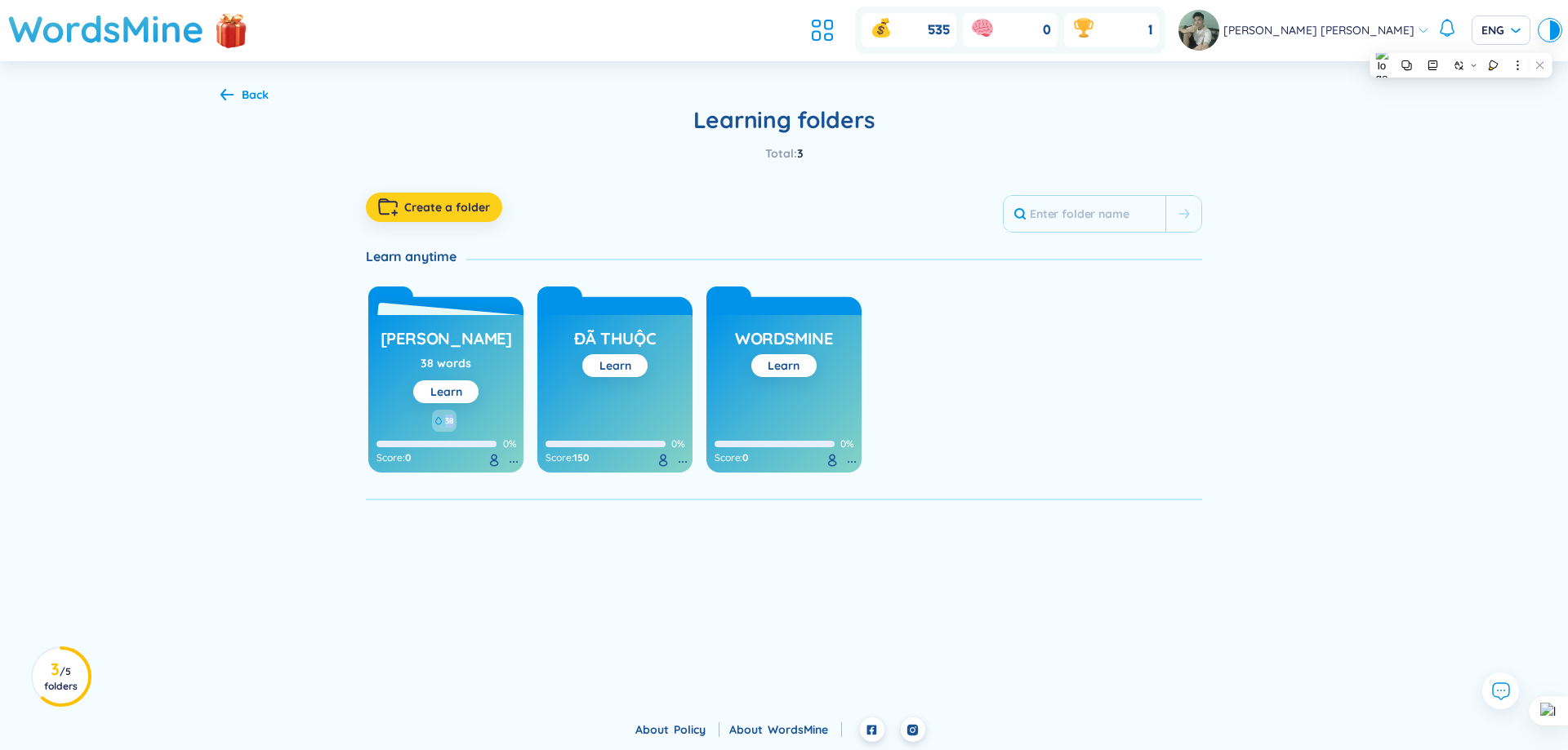
click at [434, 214] on span "Create a folder" at bounding box center [447, 207] width 86 height 17
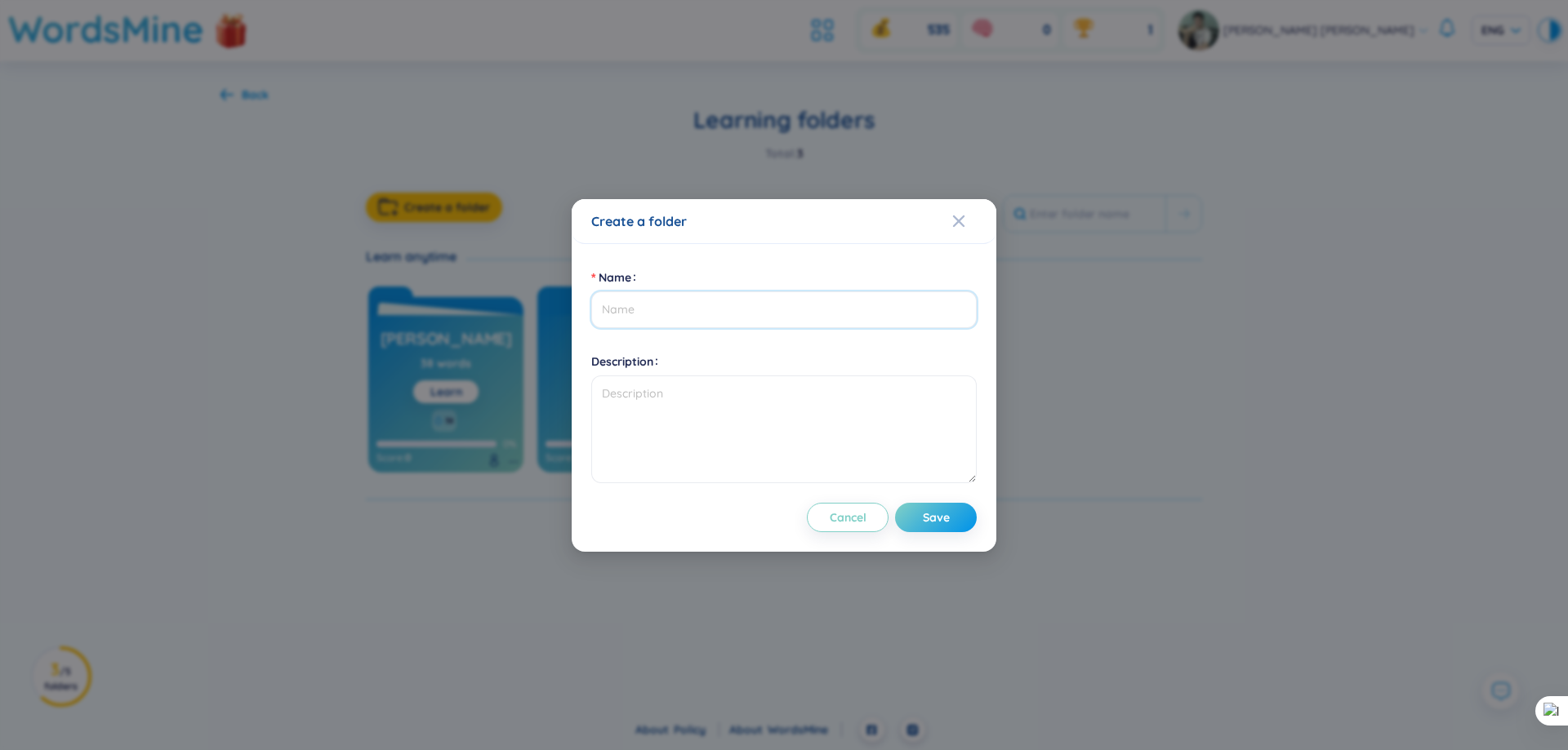
click at [656, 307] on input "Name" at bounding box center [784, 310] width 386 height 37
click at [962, 208] on div "Close" at bounding box center [959, 221] width 13 height 44
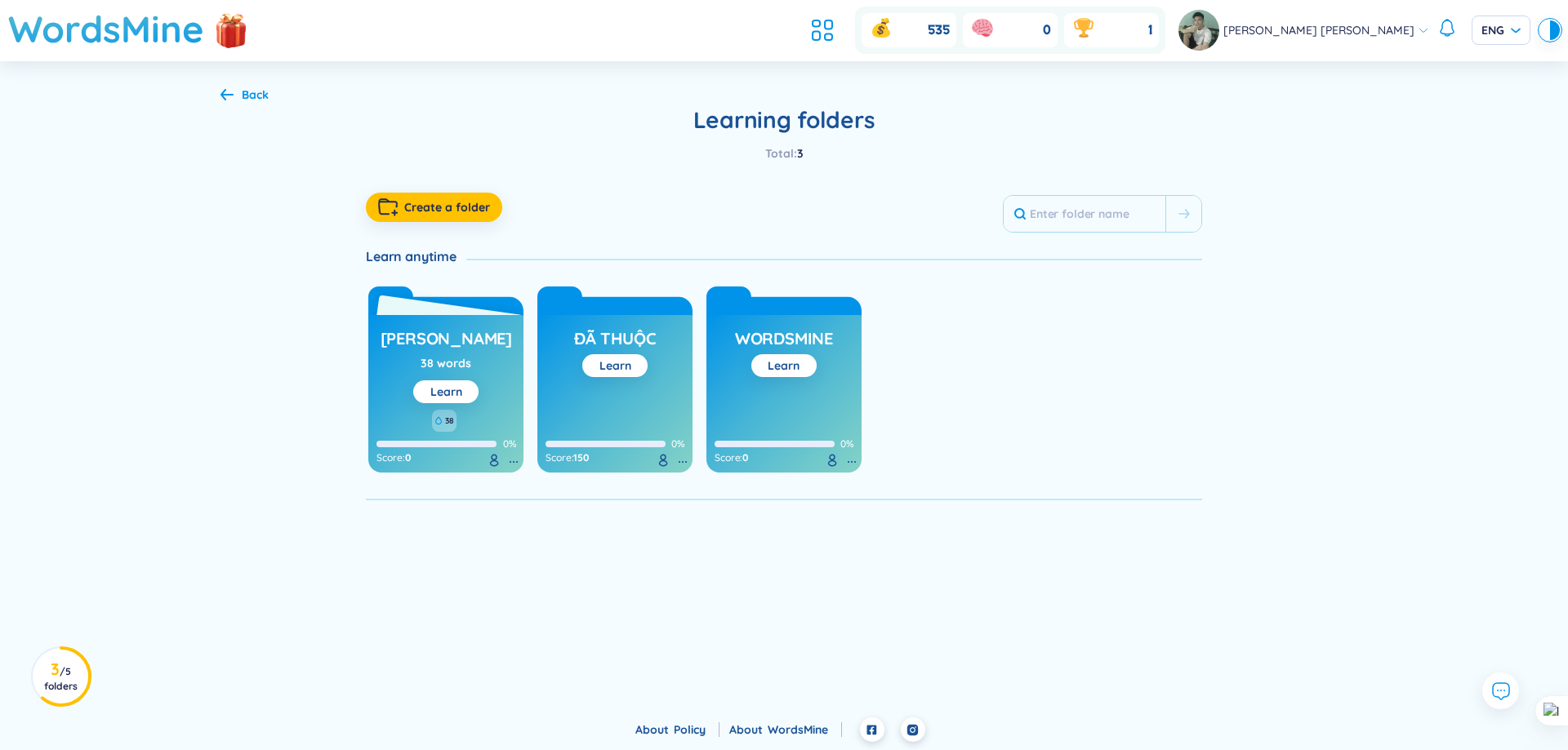
click at [511, 461] on icon at bounding box center [514, 461] width 13 height 13
click at [487, 500] on div "Edit folder" at bounding box center [475, 497] width 52 height 18
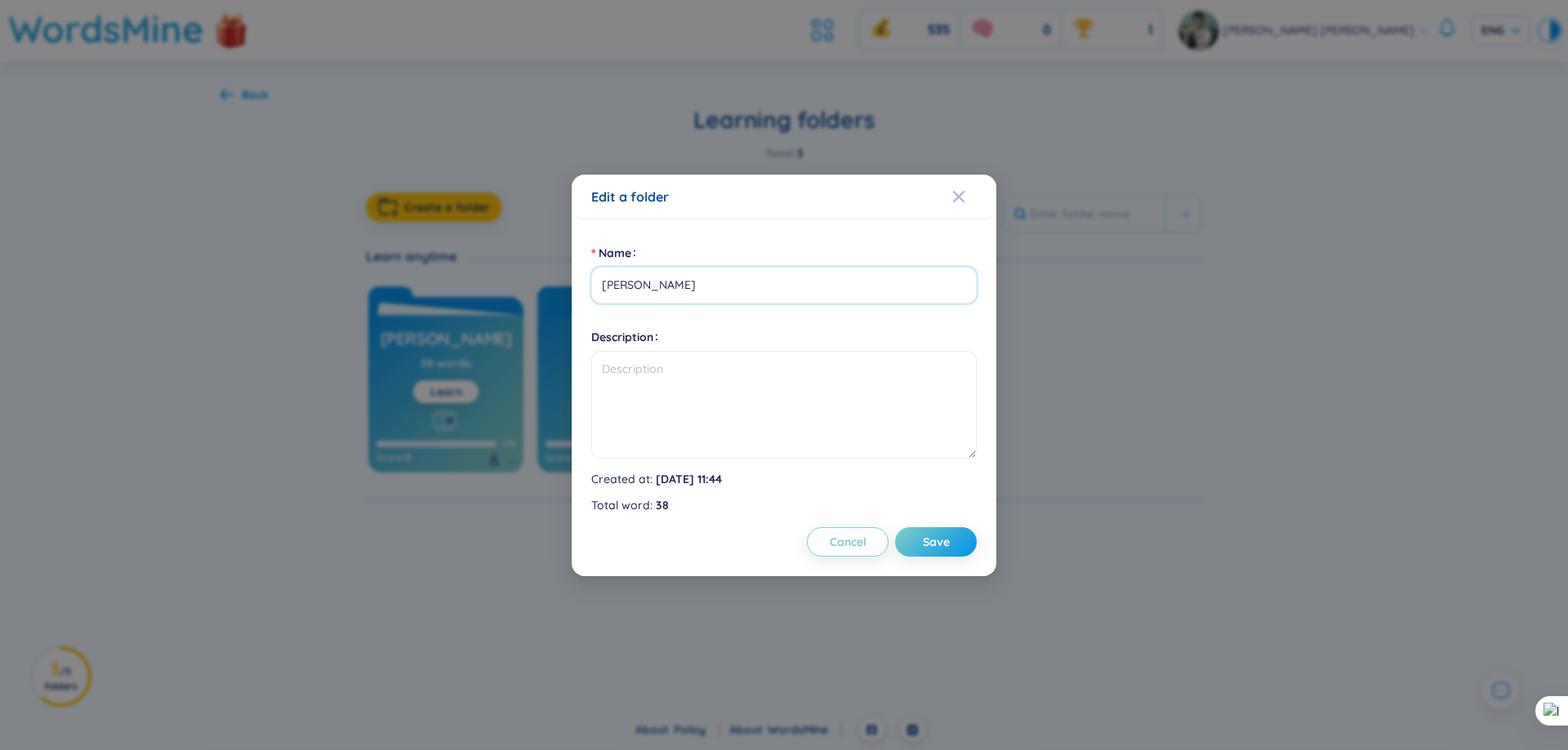
drag, startPoint x: 676, startPoint y: 281, endPoint x: 574, endPoint y: 291, distance: 102.5
click at [574, 291] on div "Name không thuộc Description Created at : 27/08/2025 11:44 Total word : 38 Canc…" at bounding box center [784, 398] width 425 height 357
type input "o"
type input "ôn vào ngày 19/8"
click at [943, 534] on span "Save" at bounding box center [936, 542] width 27 height 17
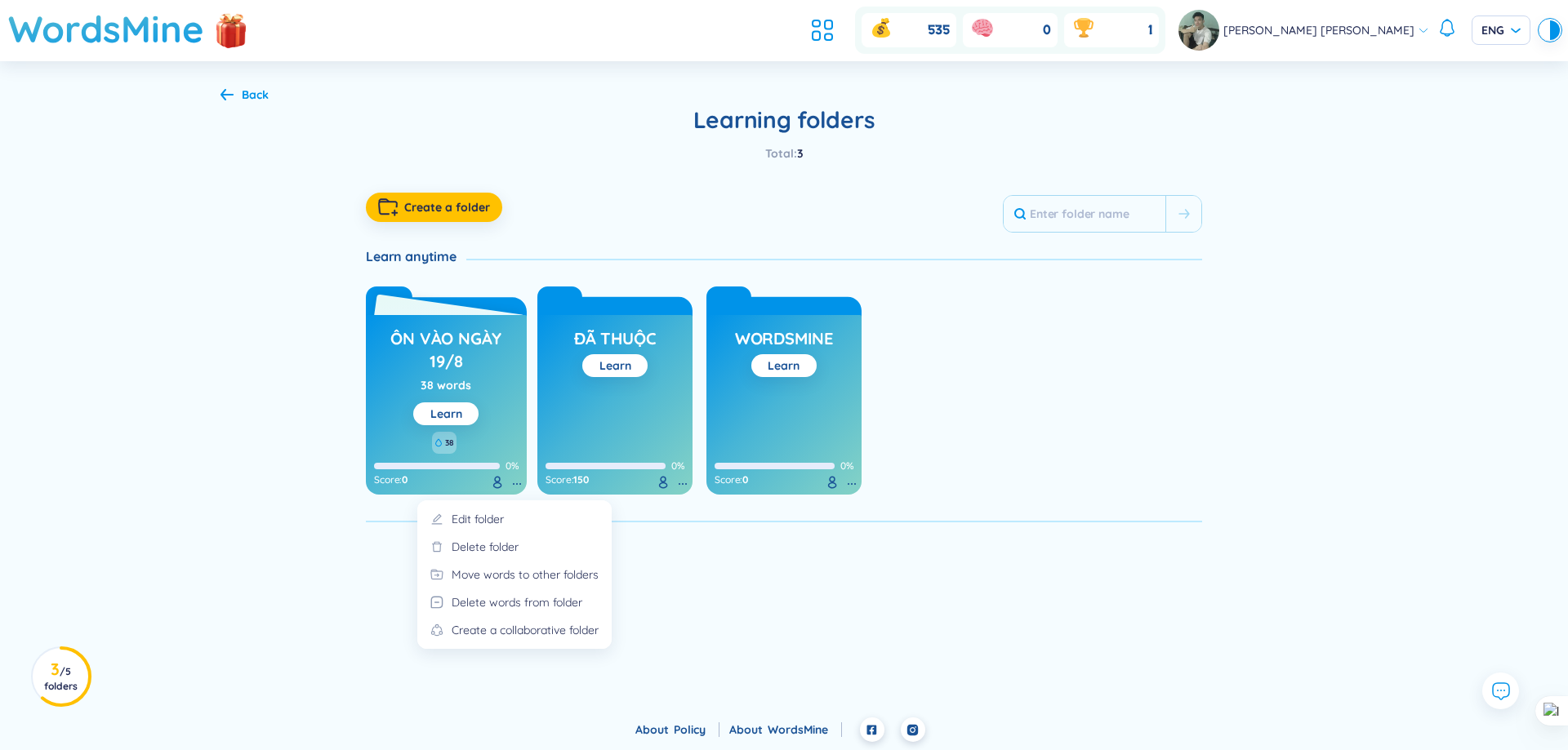
click at [514, 481] on icon at bounding box center [516, 484] width 13 height 13
click at [497, 521] on div "Edit folder" at bounding box center [478, 519] width 52 height 18
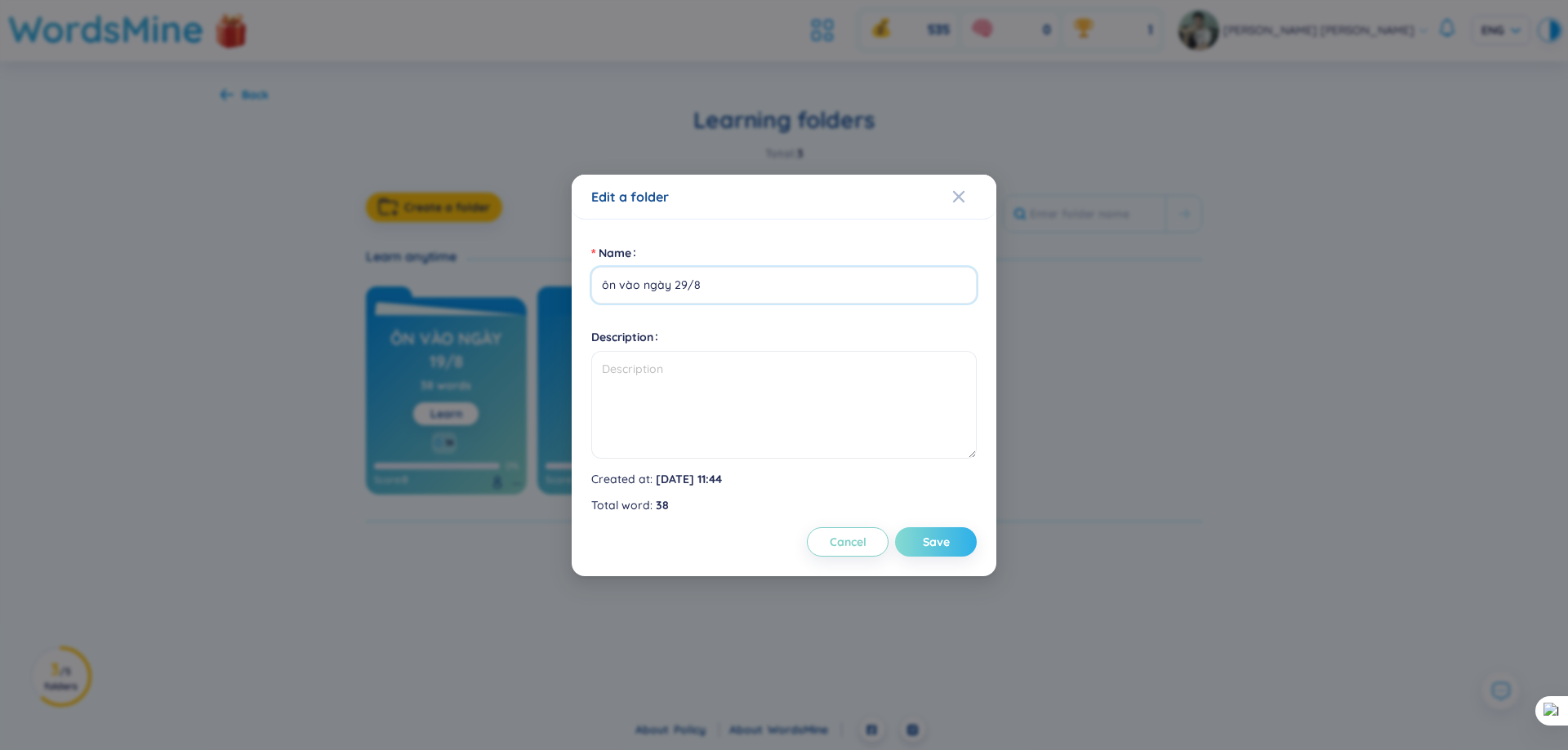
type input "ôn vào ngày 29/8"
click at [950, 544] on button "Save" at bounding box center [936, 542] width 82 height 30
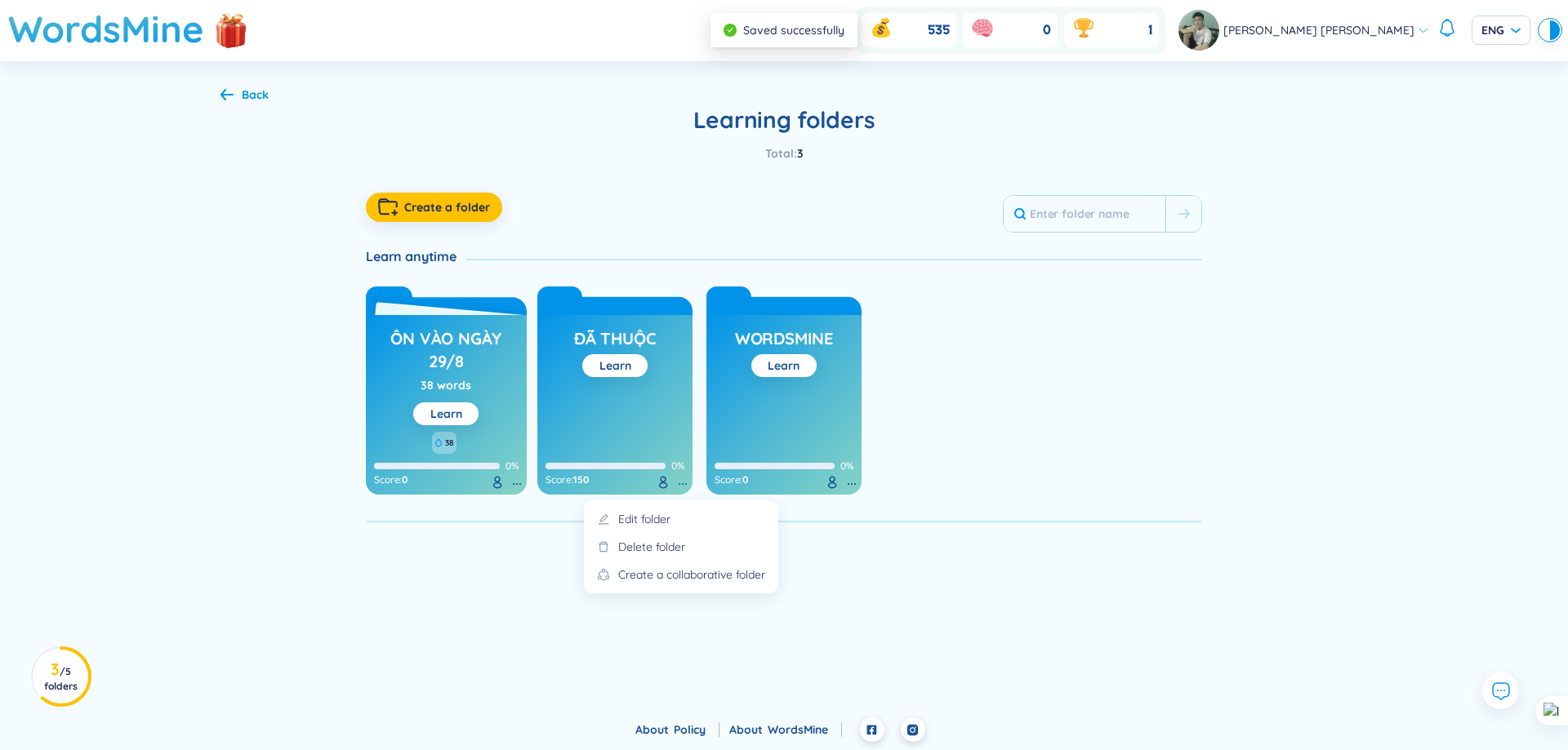
click at [681, 479] on icon at bounding box center [683, 484] width 13 height 13
click at [689, 552] on li "Delete folder" at bounding box center [681, 552] width 175 height 28
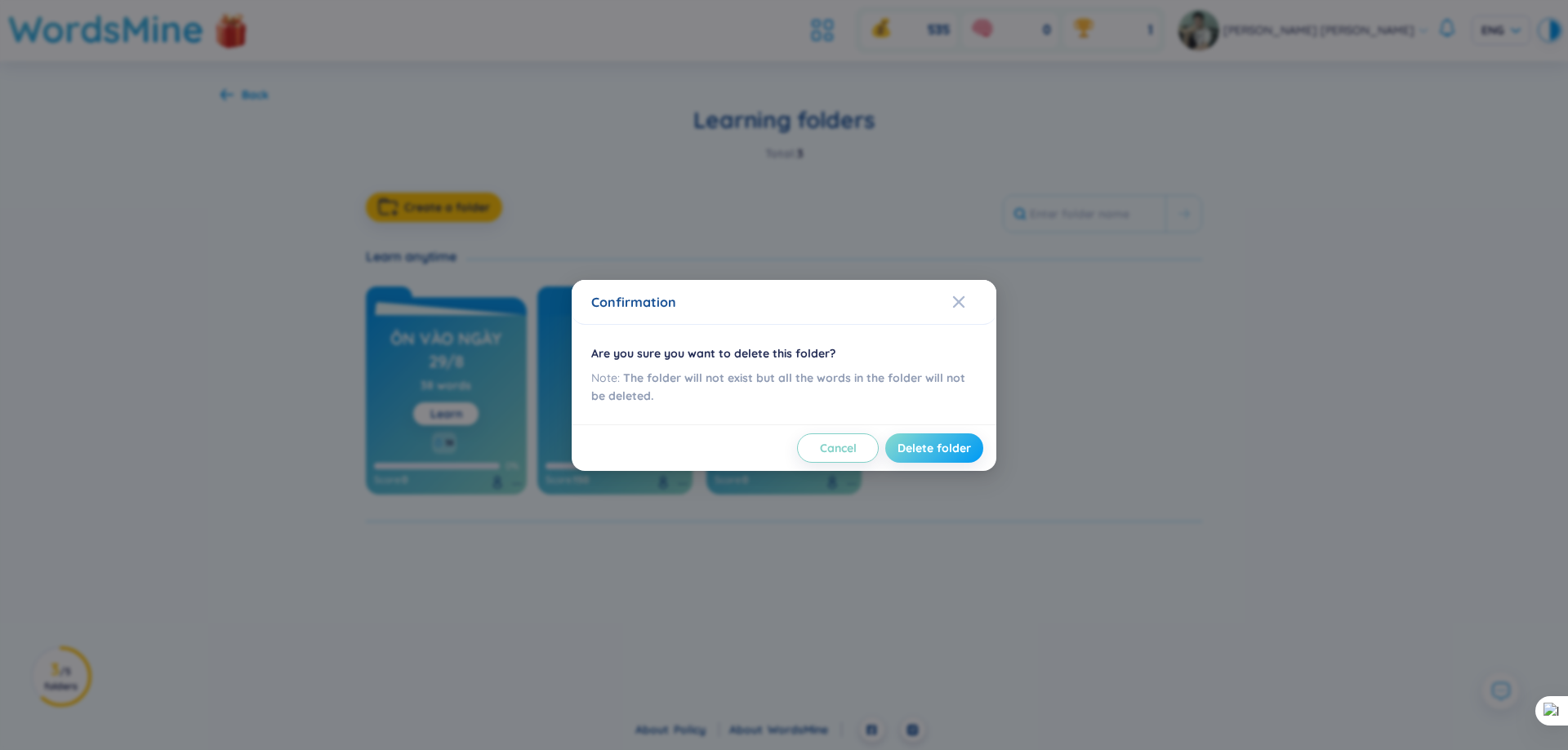
click at [931, 450] on span "Delete folder" at bounding box center [934, 448] width 73 height 17
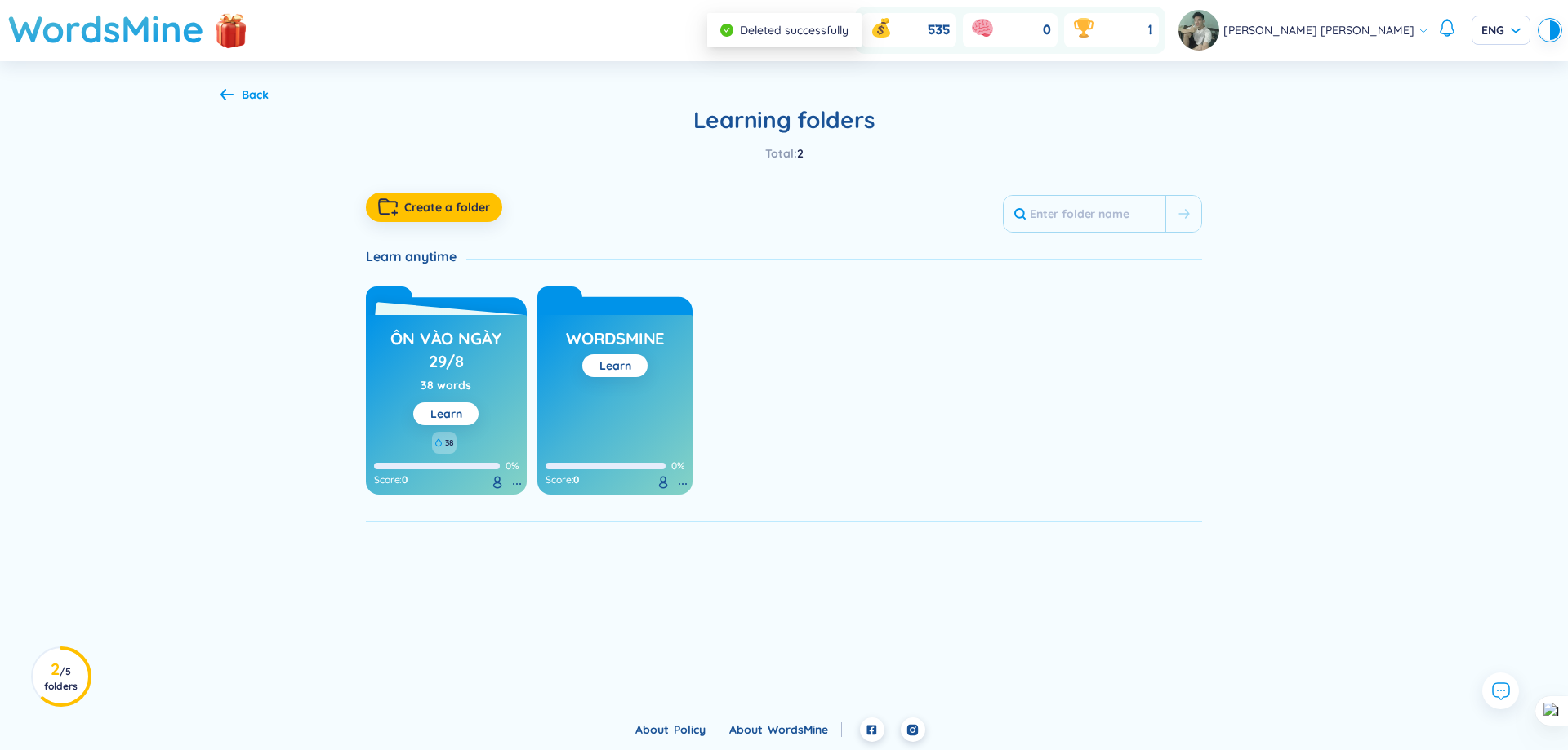
click at [680, 479] on icon at bounding box center [683, 484] width 13 height 13
click at [702, 552] on li "Delete folder" at bounding box center [681, 552] width 175 height 28
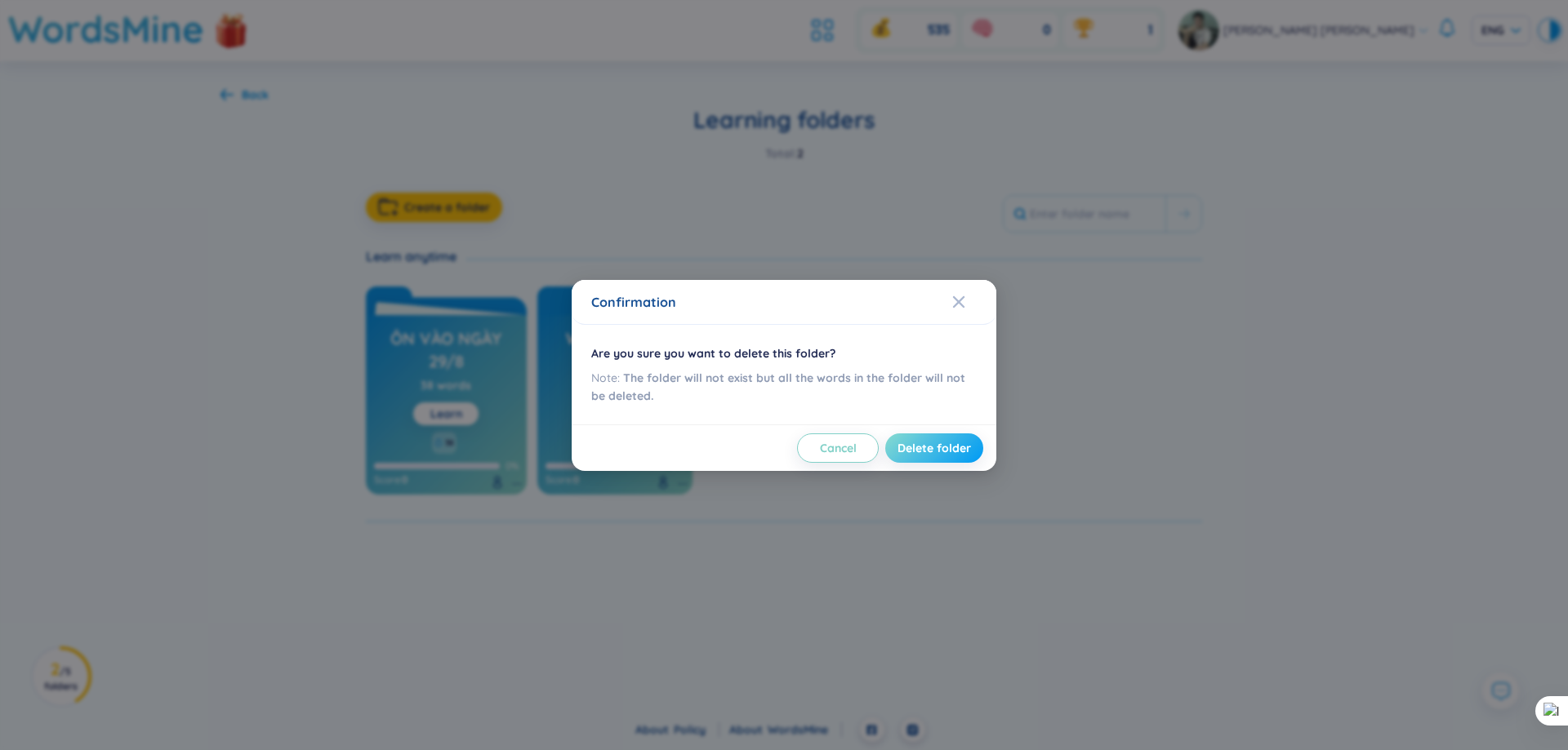
click at [945, 452] on span "Delete folder" at bounding box center [934, 448] width 73 height 17
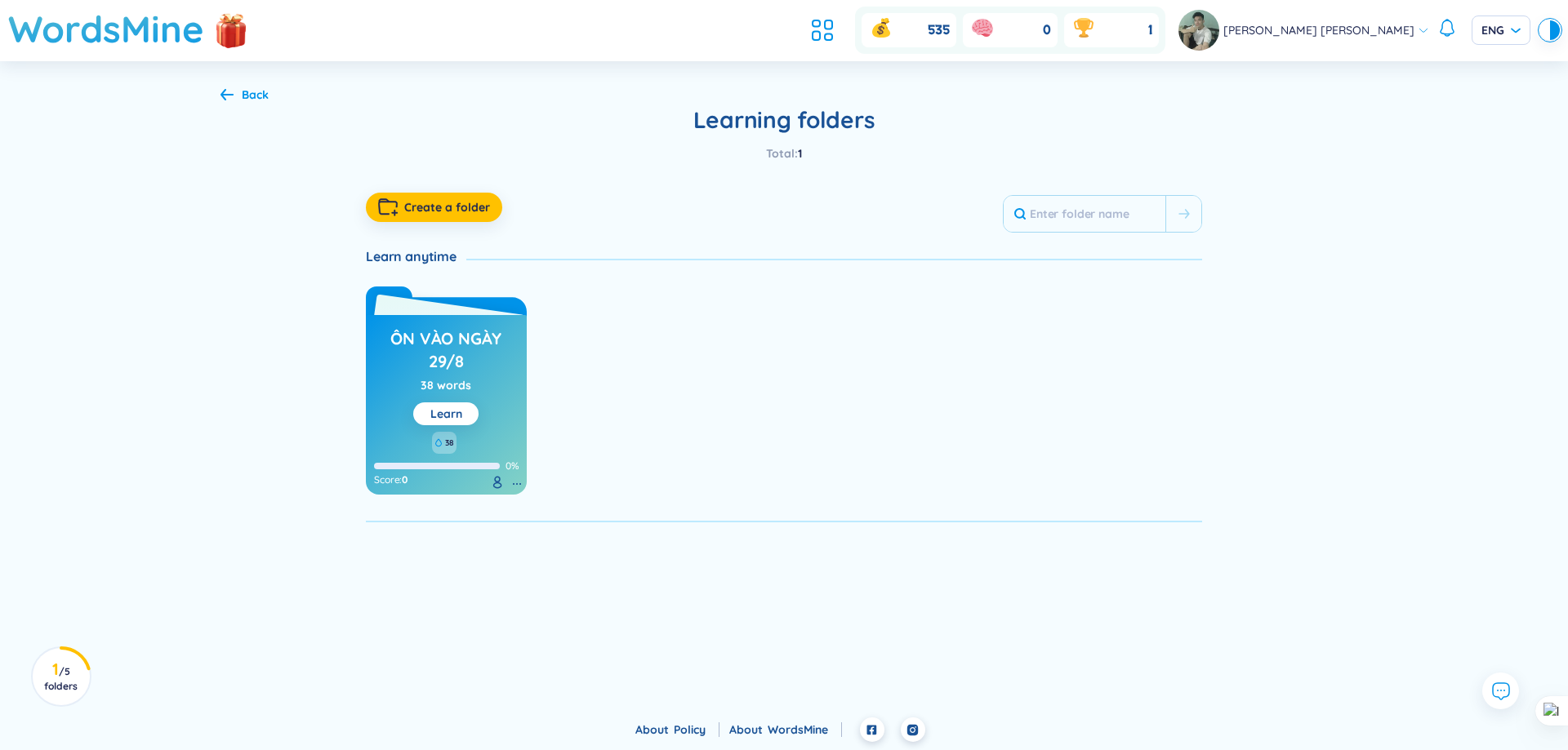
click at [438, 389] on div "38 words" at bounding box center [446, 385] width 50 height 18
click at [838, 20] on icon at bounding box center [823, 30] width 30 height 30
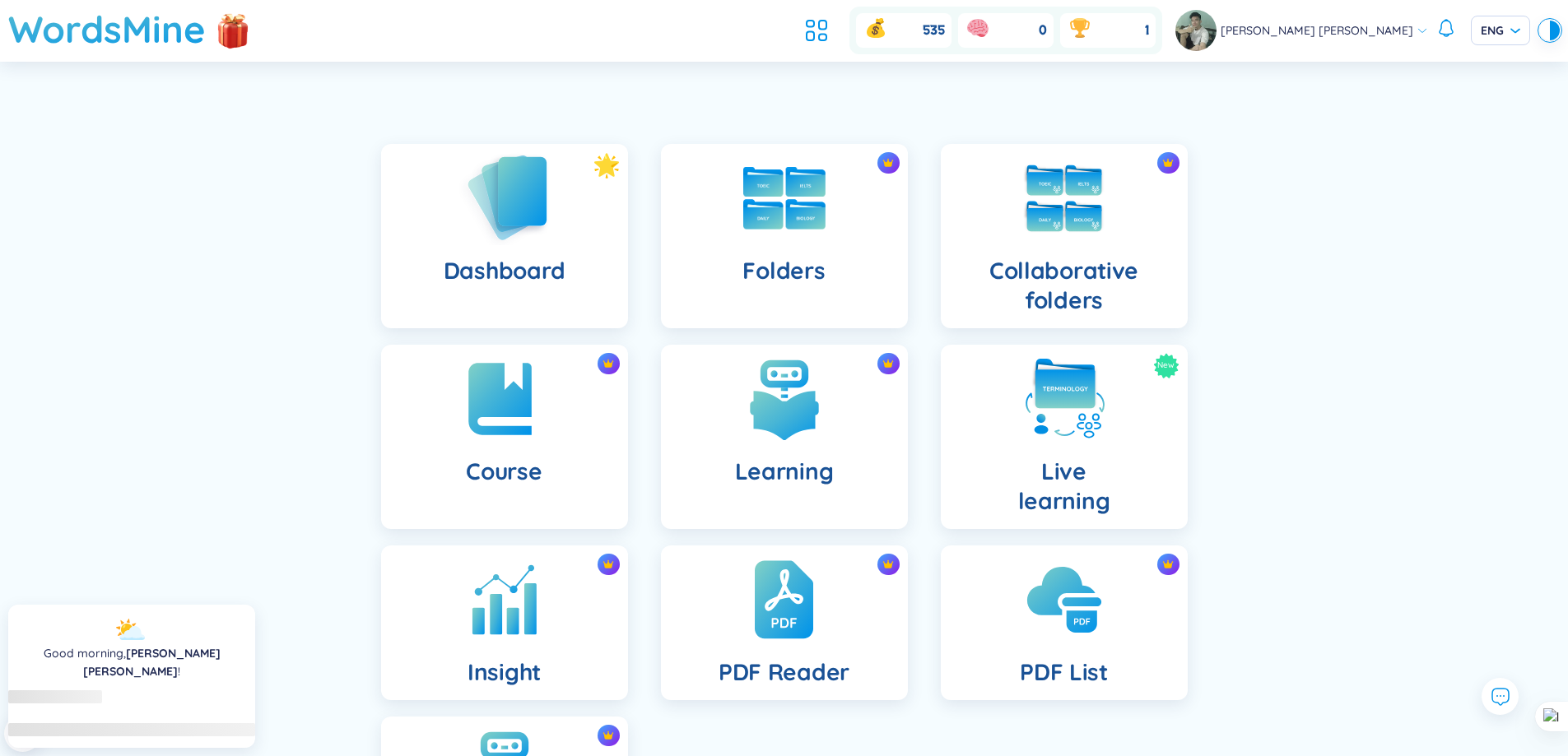
click at [504, 211] on img at bounding box center [504, 197] width 90 height 94
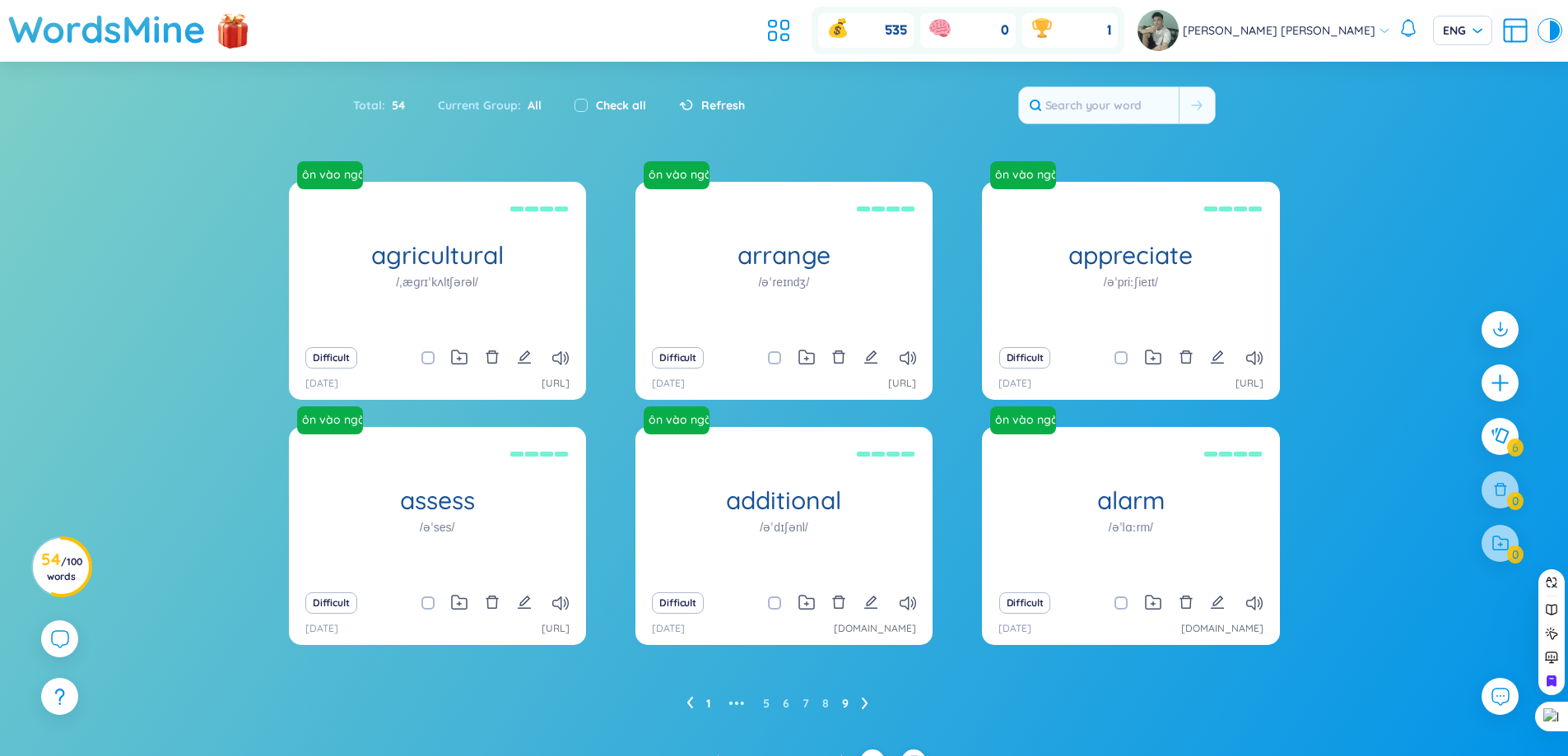
click at [708, 704] on link "1" at bounding box center [708, 703] width 4 height 25
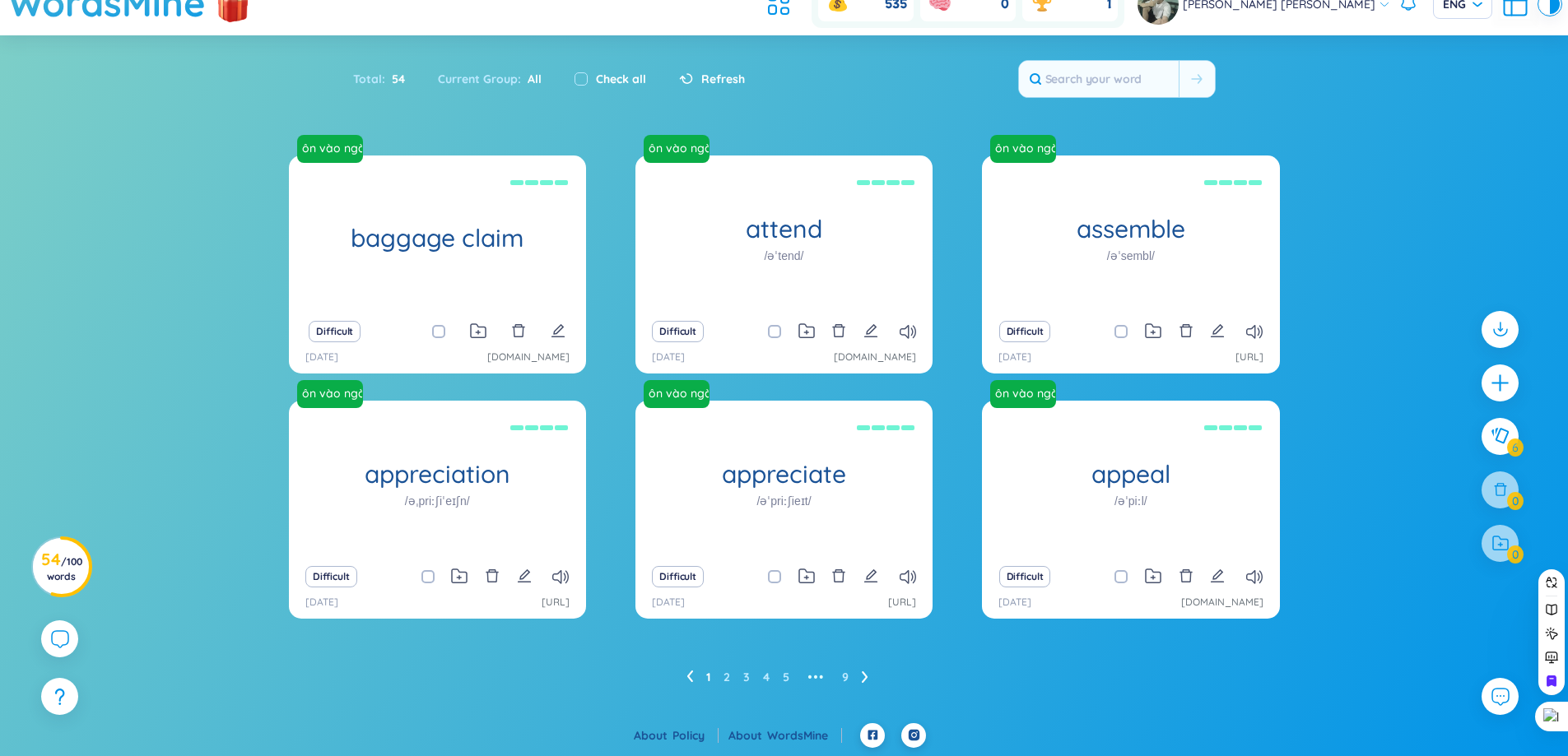
click at [867, 683] on icon at bounding box center [865, 677] width 7 height 12
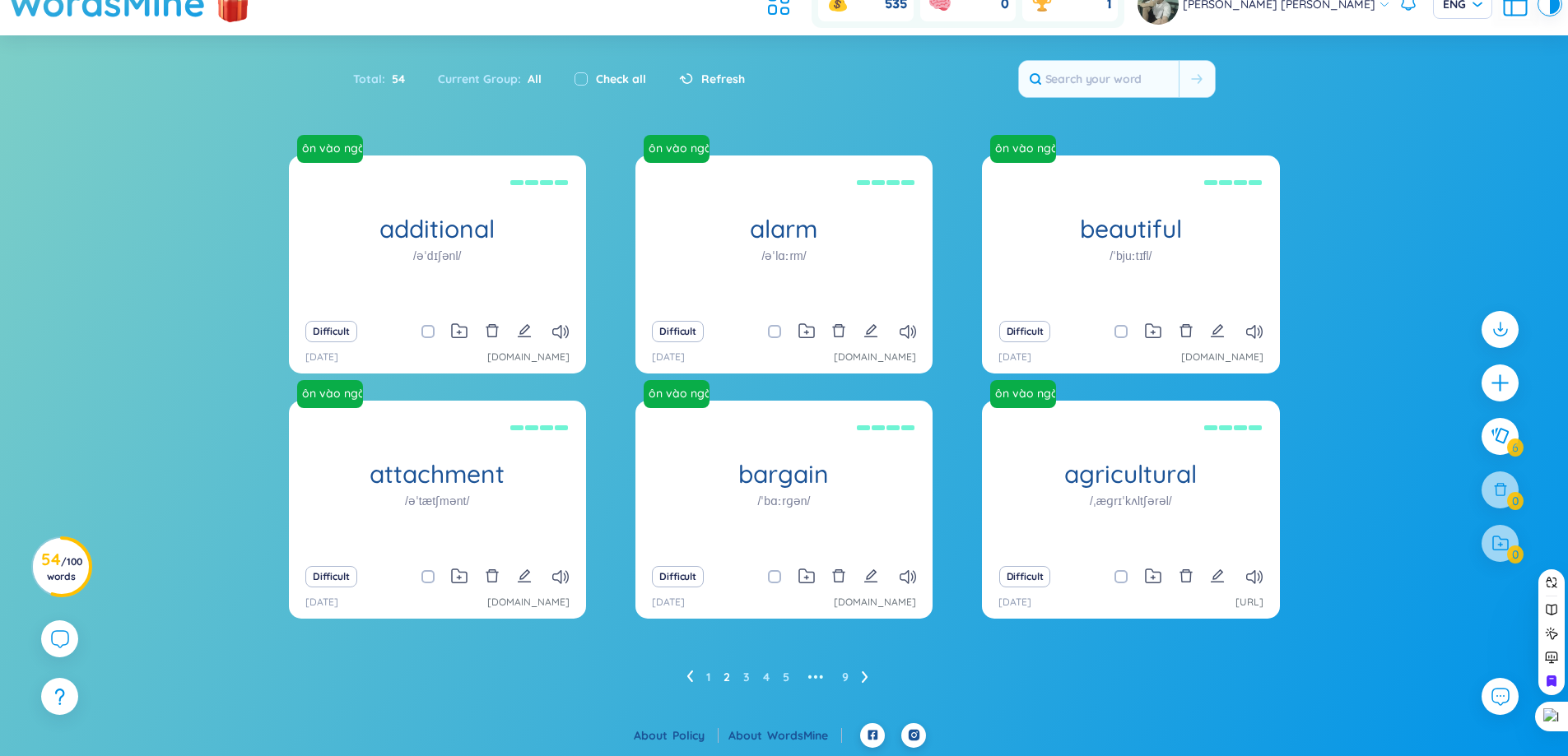
click at [867, 683] on icon at bounding box center [865, 677] width 7 height 12
click at [867, 683] on ul "1 2 3 4 5 6 ••• 9" at bounding box center [784, 677] width 215 height 26
click at [875, 678] on icon at bounding box center [875, 677] width 7 height 12
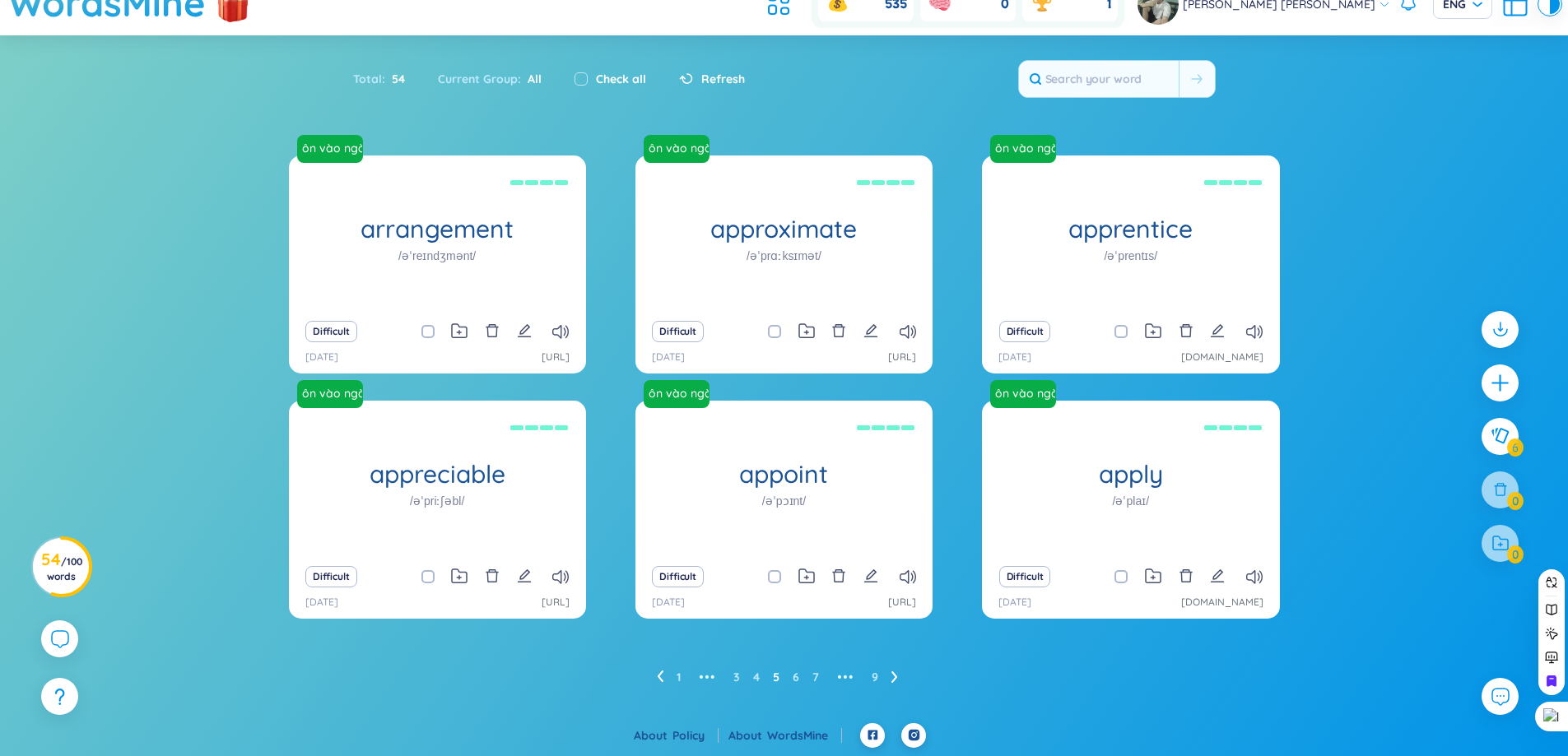
click at [875, 678] on link "9" at bounding box center [875, 677] width 7 height 25
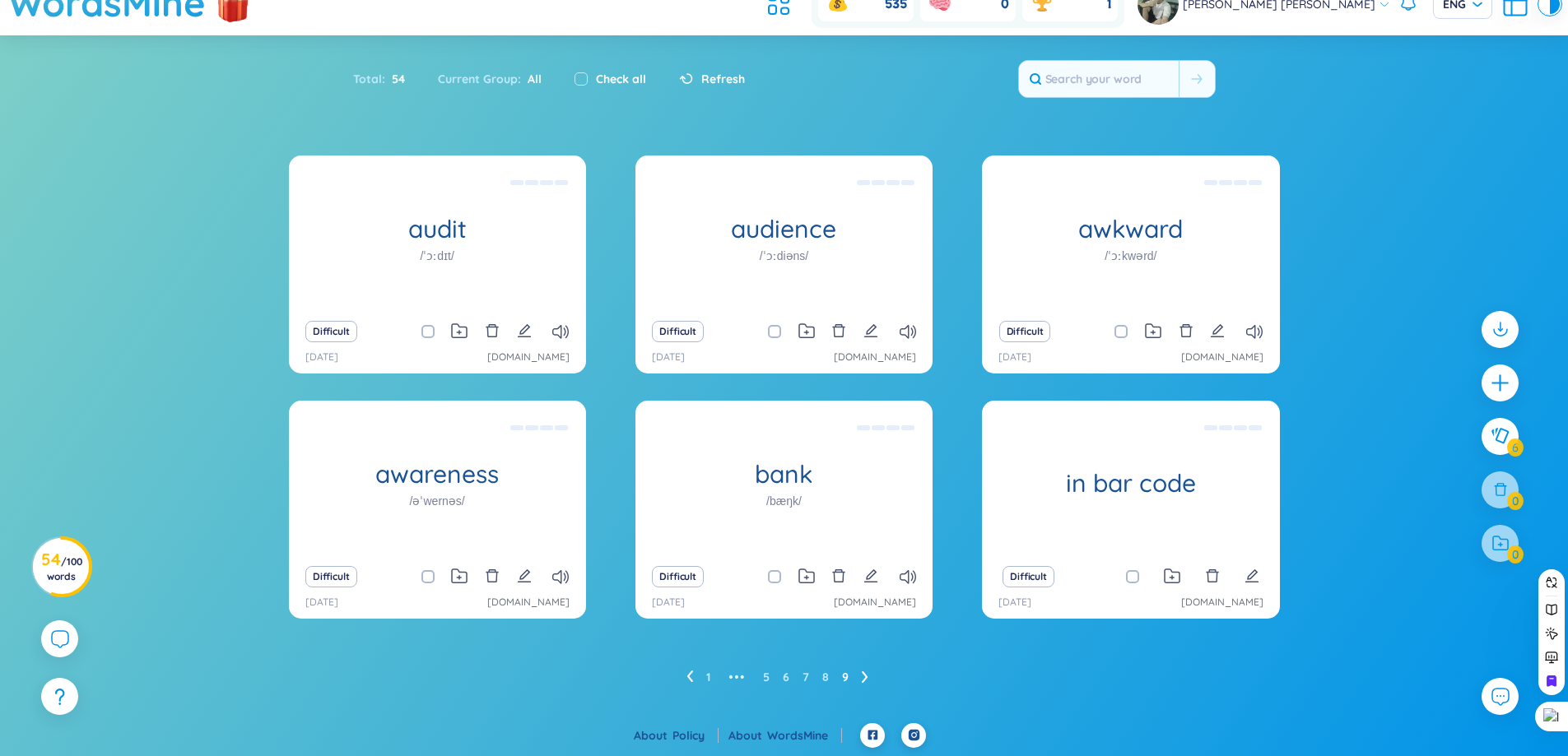
click at [587, 77] on div "Check all" at bounding box center [611, 79] width 72 height 18
click at [579, 79] on input "checkbox" at bounding box center [581, 79] width 13 height 13
checkbox input "true"
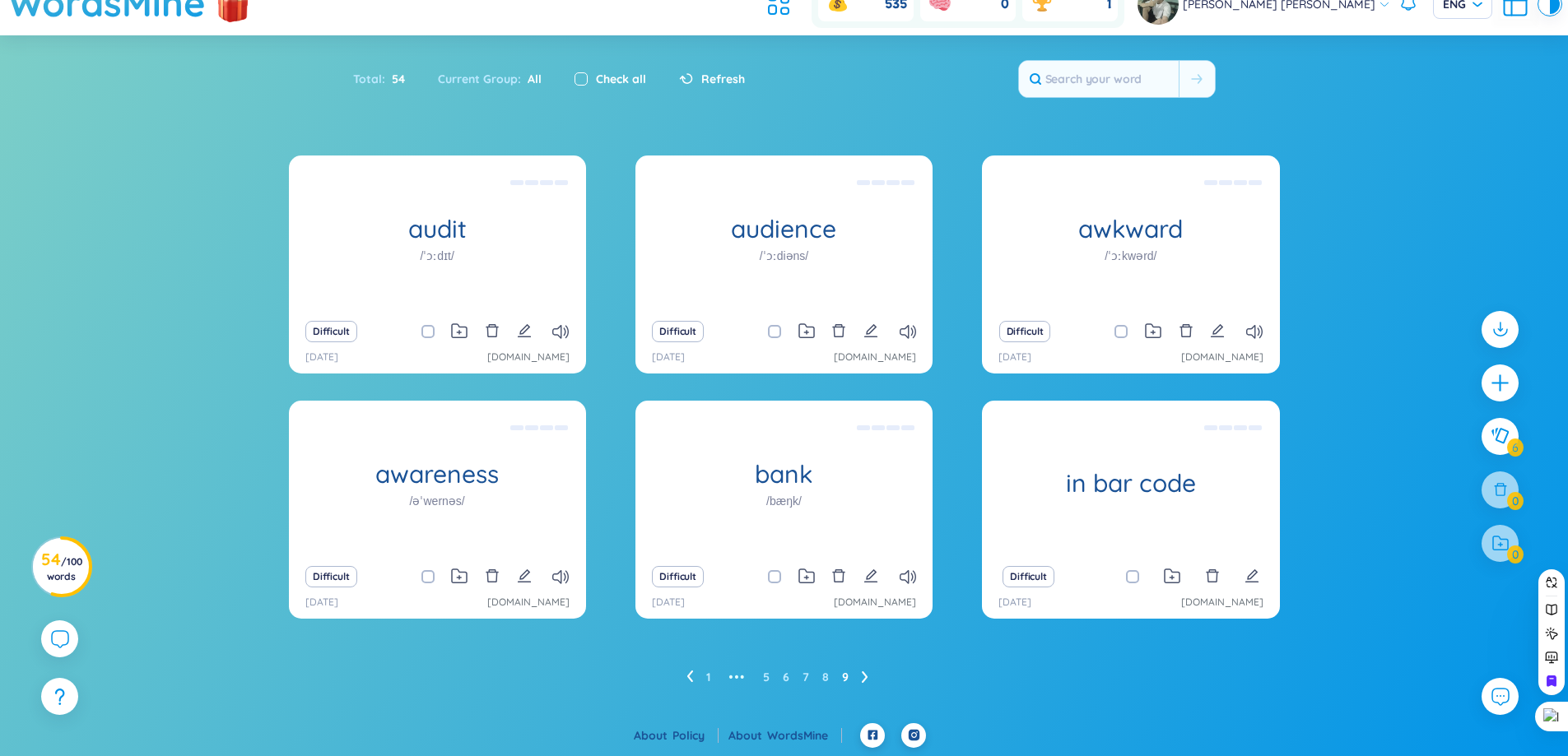
checkbox input "true"
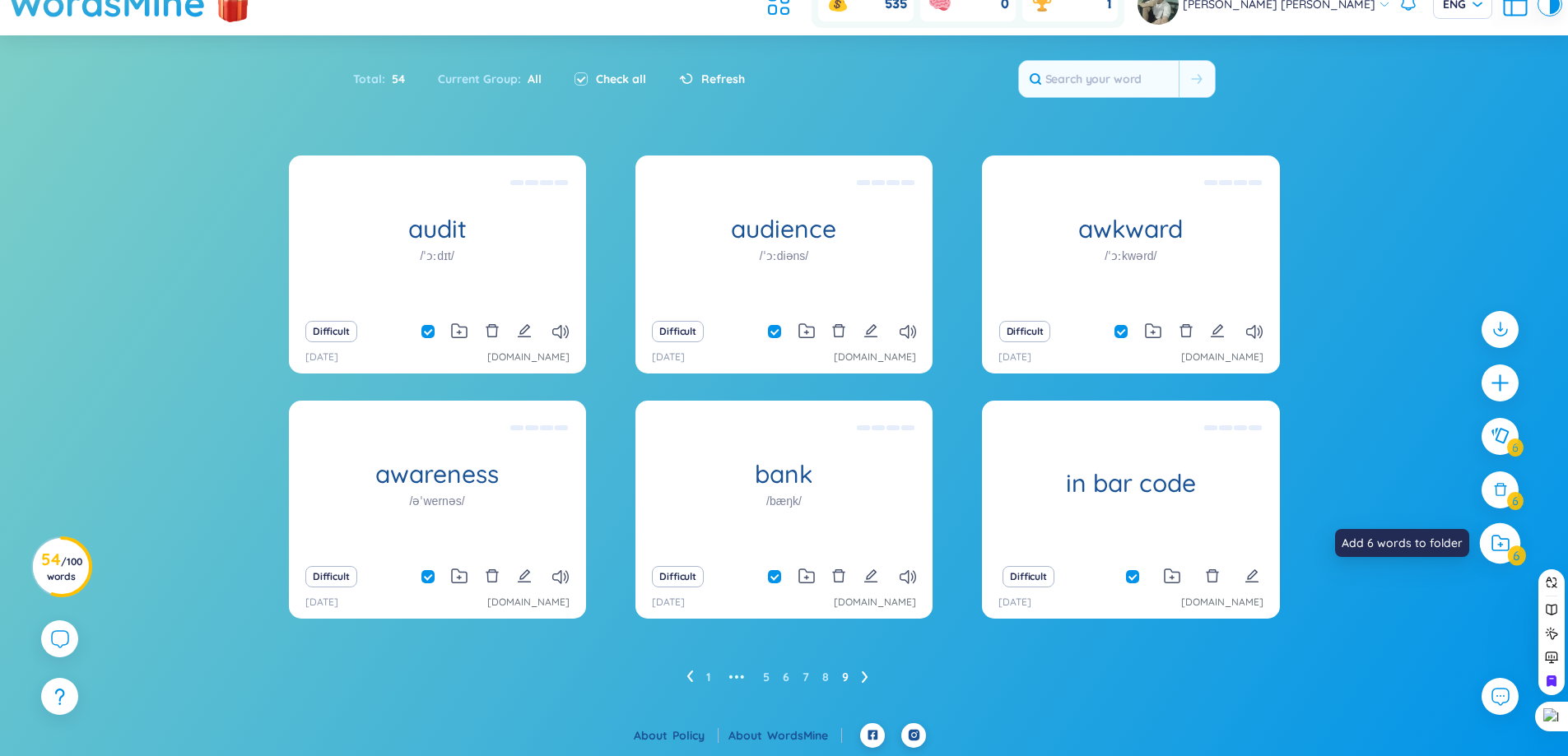
click at [1505, 540] on icon at bounding box center [1500, 544] width 18 height 18
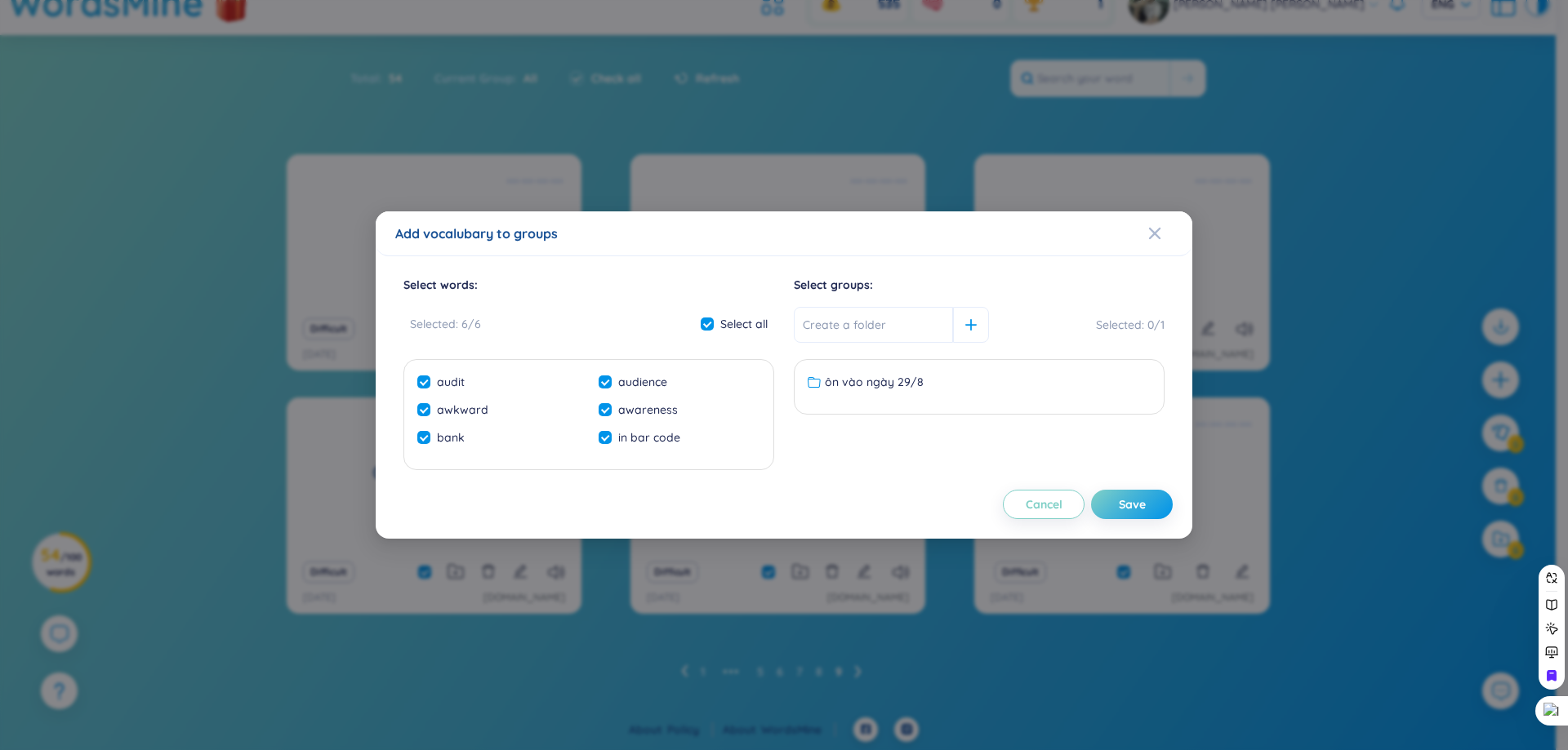
click at [874, 325] on input "text" at bounding box center [873, 325] width 159 height 36
type input "c"
type input "chưa ôn"
click at [1127, 512] on div "Save" at bounding box center [1132, 504] width 27 height 18
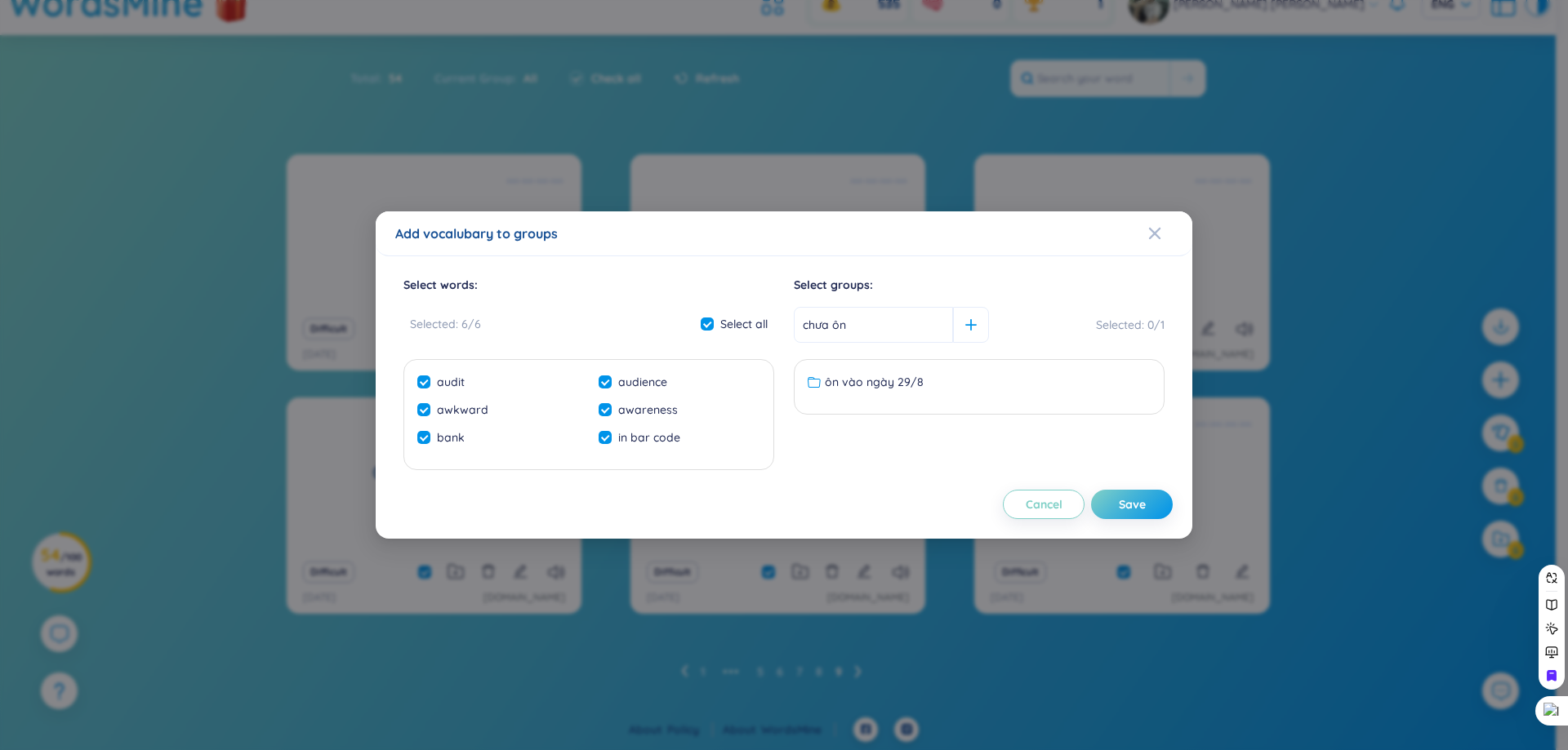
click at [839, 336] on input "chưa ôn" at bounding box center [873, 325] width 159 height 36
click at [1167, 244] on span "Close" at bounding box center [1170, 233] width 44 height 44
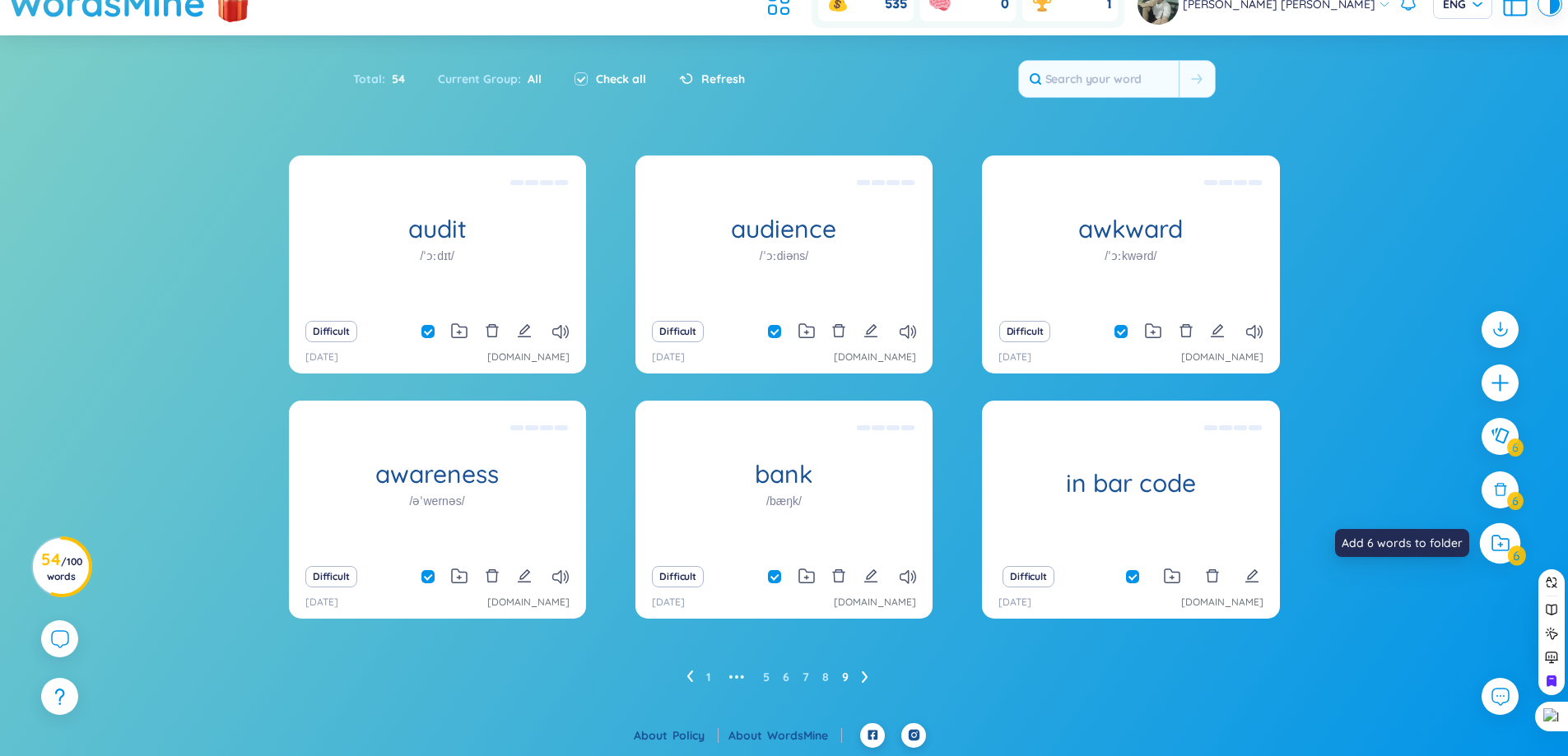
click at [1507, 538] on icon at bounding box center [1500, 544] width 18 height 18
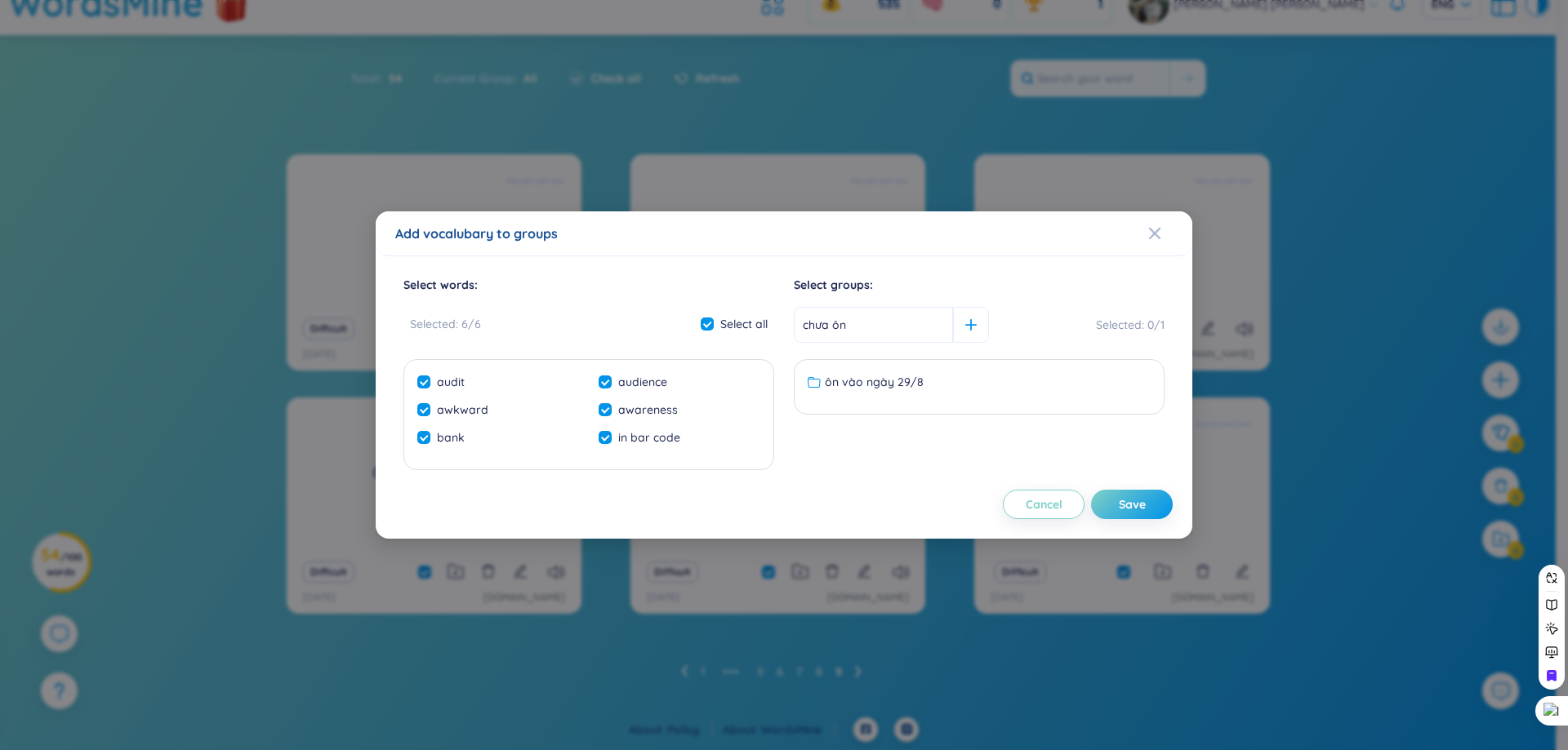
click at [937, 322] on input "chưa ôn" at bounding box center [873, 325] width 159 height 36
click at [1155, 506] on button "Save" at bounding box center [1132, 505] width 82 height 30
click at [959, 318] on div at bounding box center [971, 325] width 36 height 36
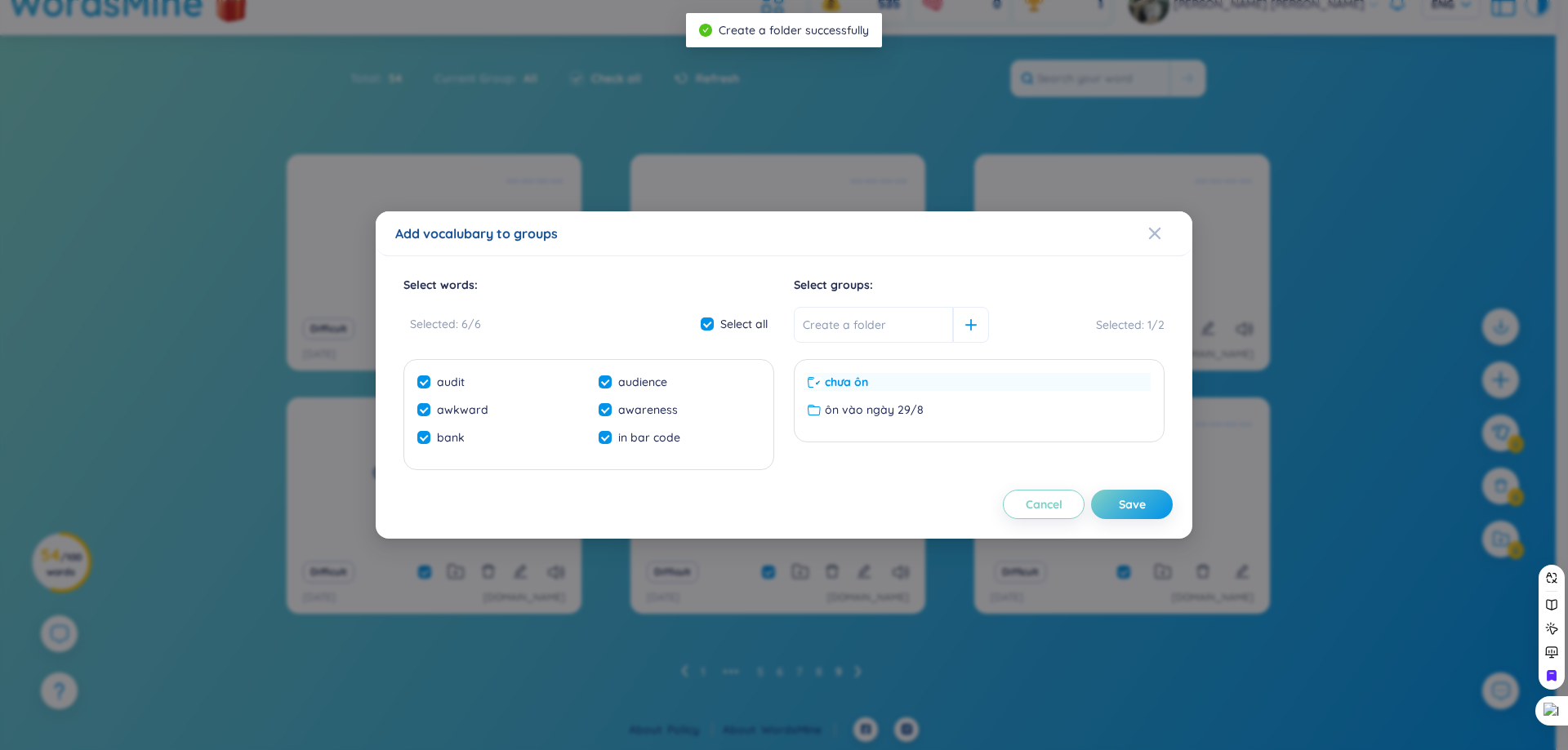
click at [876, 385] on div "chưa ôn" at bounding box center [979, 382] width 343 height 18
click at [898, 392] on ul "chưa ôn ôn vào ngày 29/8 No data to display" at bounding box center [979, 400] width 363 height 62
click at [889, 382] on div "chưa ôn" at bounding box center [979, 382] width 343 height 18
click at [1126, 495] on button "Save" at bounding box center [1132, 505] width 82 height 30
checkbox input "false"
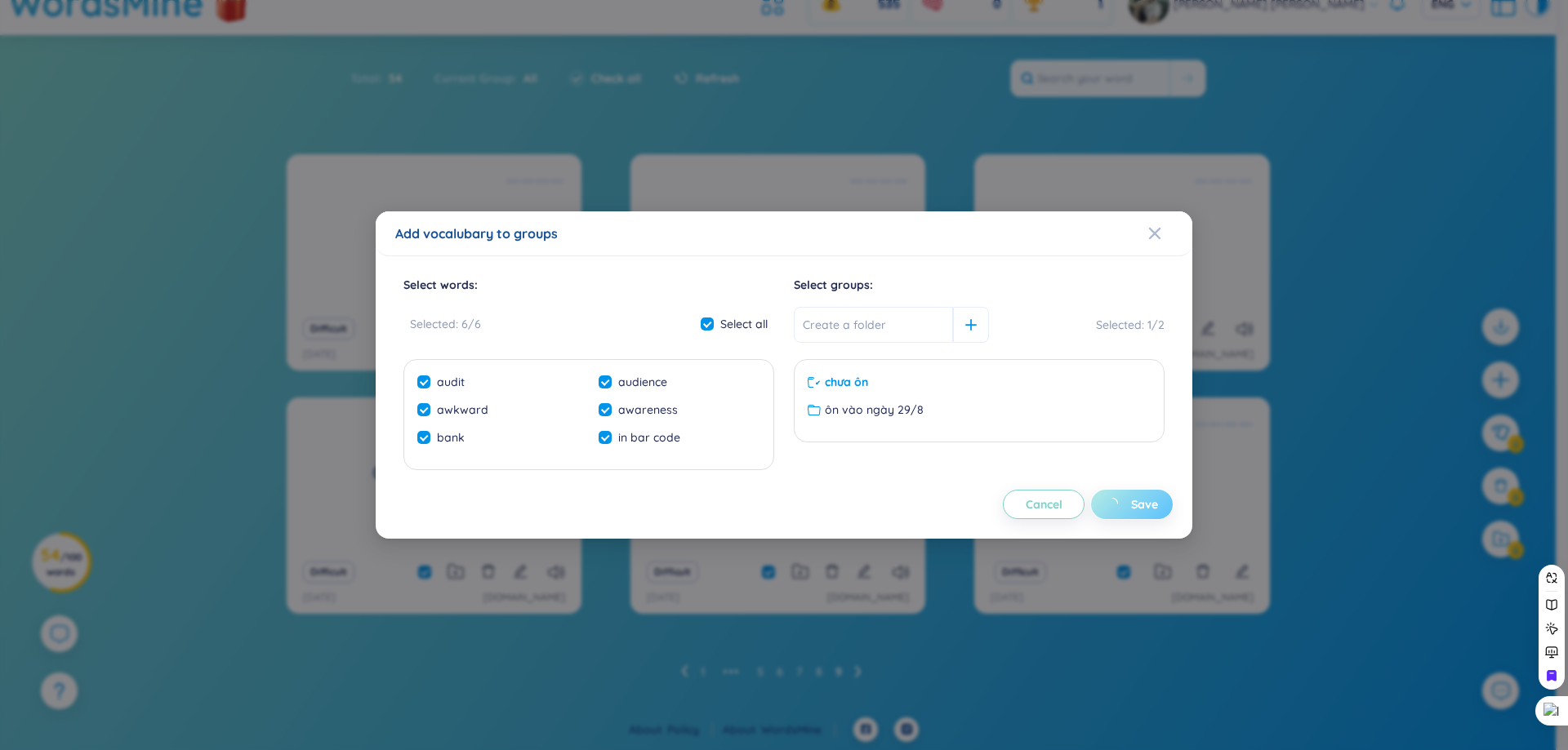
checkbox input "false"
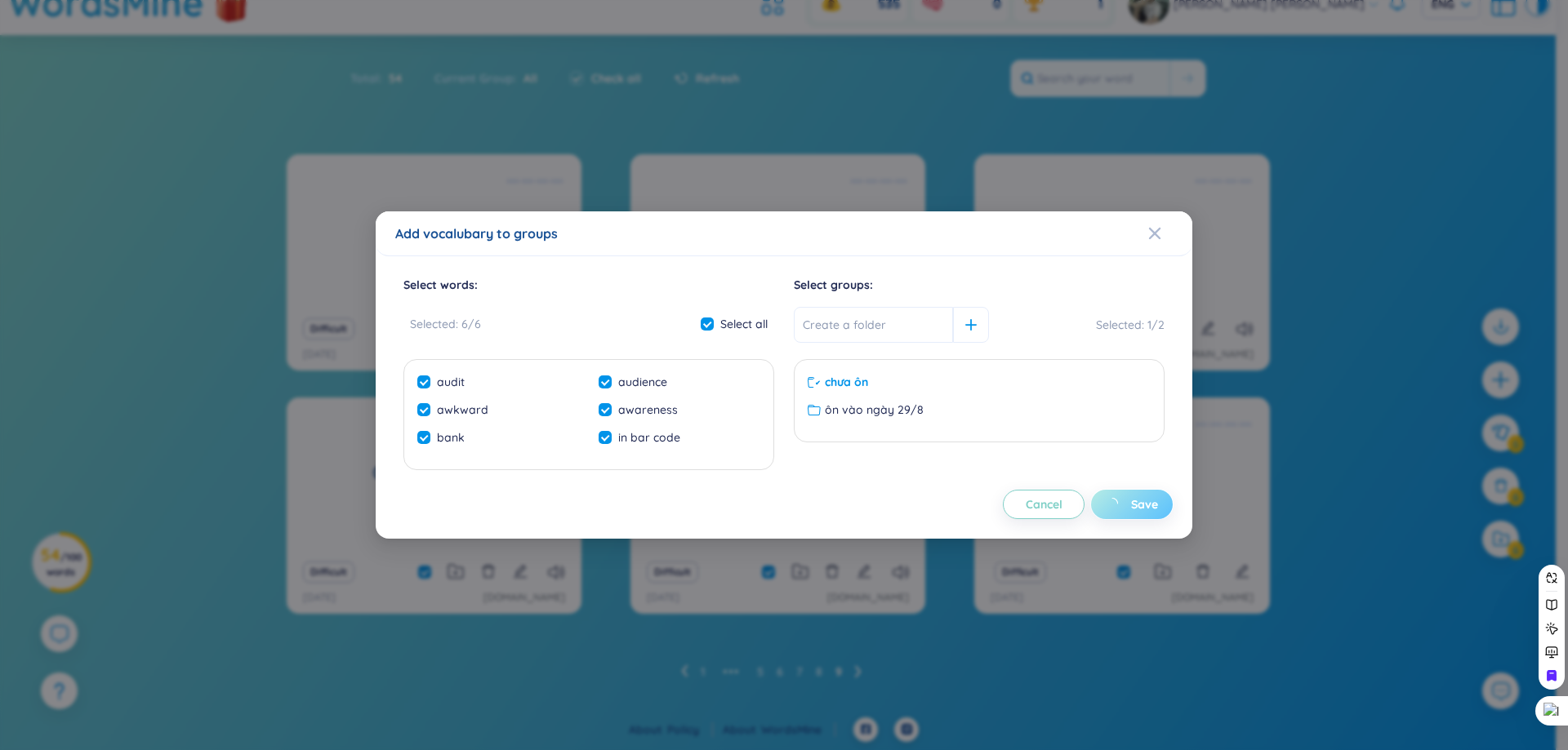
checkbox input "false"
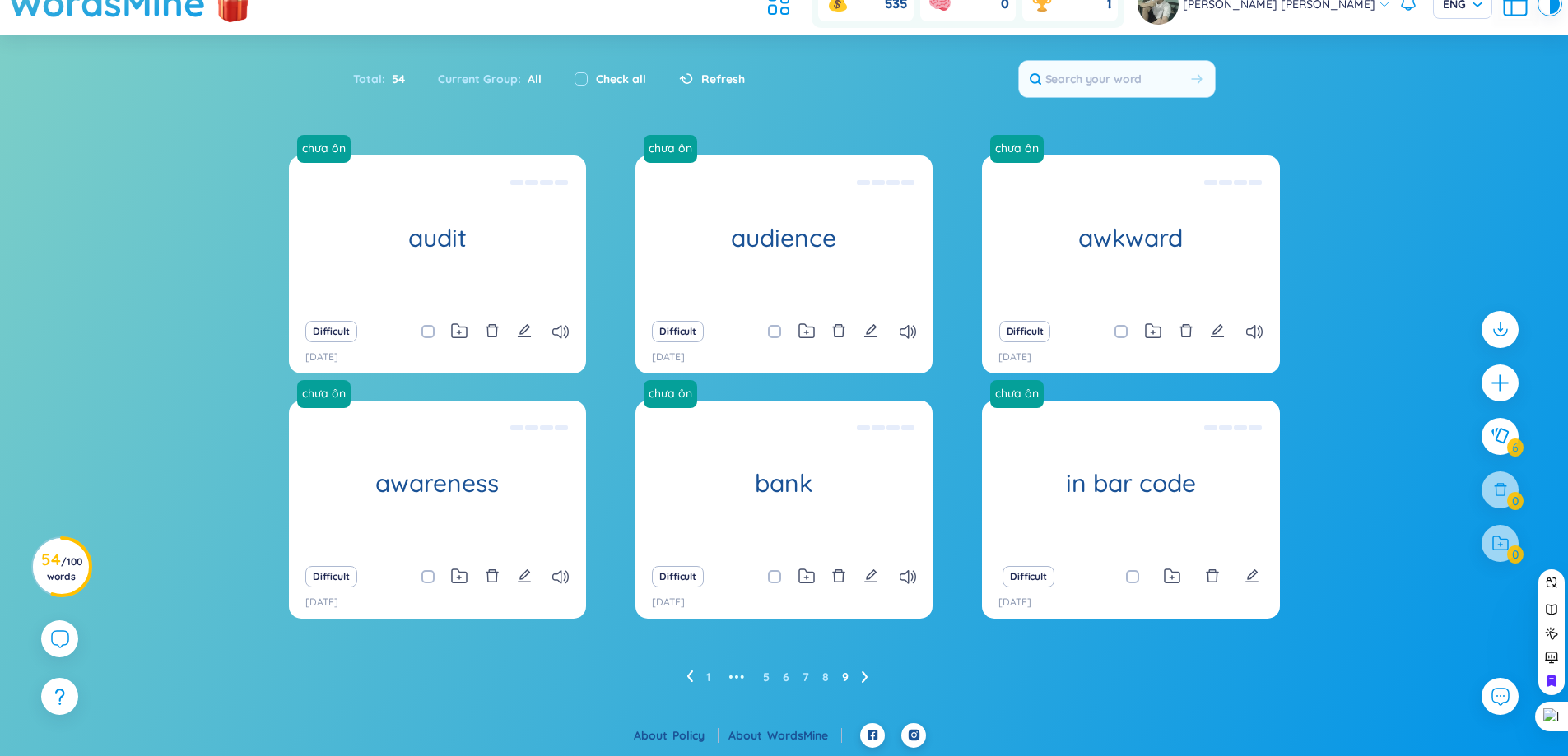
click at [867, 684] on li at bounding box center [865, 677] width 7 height 26
click at [827, 678] on link "8" at bounding box center [826, 677] width 7 height 25
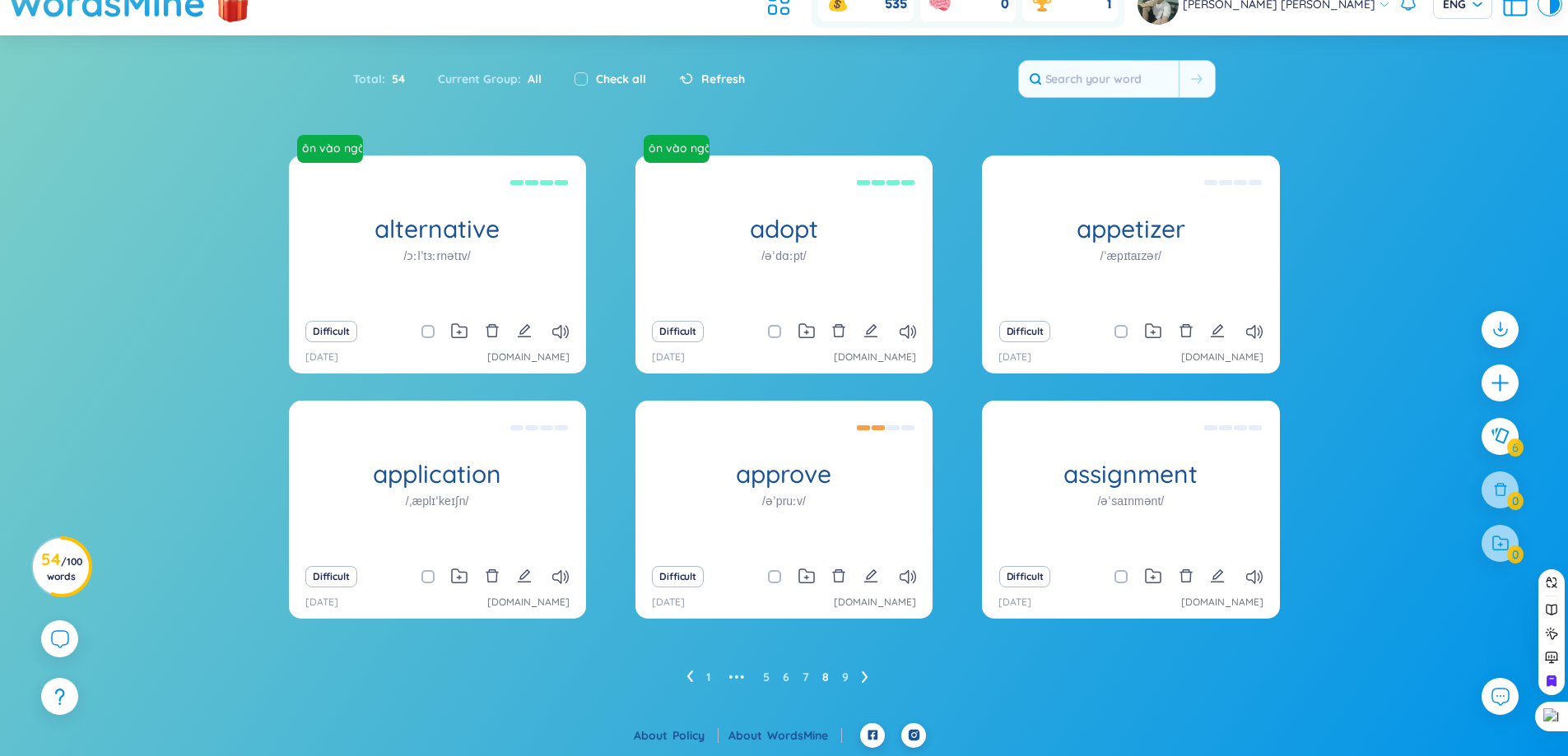
click at [1123, 328] on input "checkbox" at bounding box center [1129, 332] width 13 height 13
checkbox input "true"
click at [1124, 581] on input "checkbox" at bounding box center [1129, 576] width 13 height 13
checkbox input "true"
click at [777, 585] on label at bounding box center [774, 576] width 13 height 18
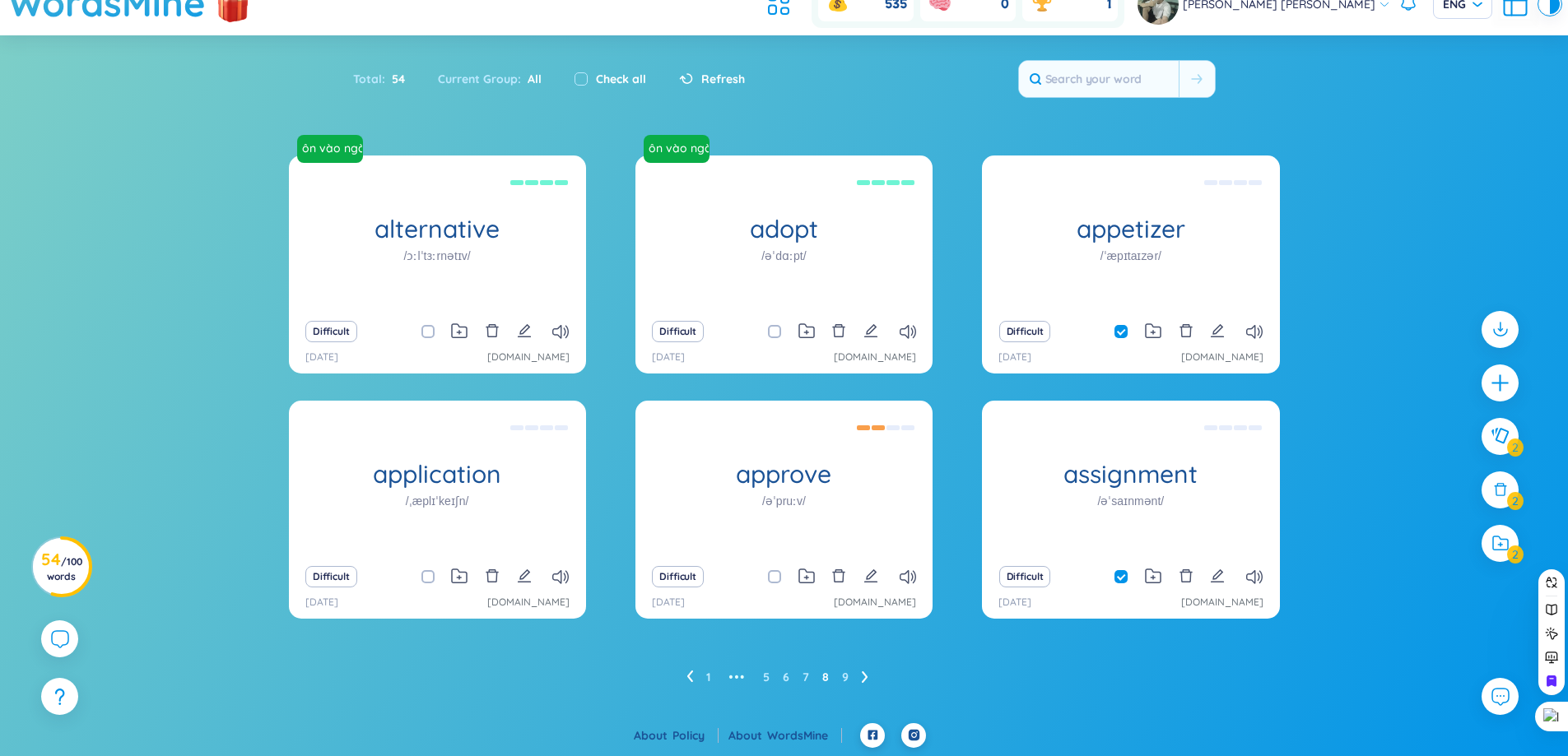
click at [777, 583] on input "checkbox" at bounding box center [783, 576] width 13 height 13
checkbox input "true"
click at [430, 578] on input "checkbox" at bounding box center [436, 576] width 13 height 13
checkbox input "true"
click at [1510, 553] on div at bounding box center [1500, 543] width 41 height 41
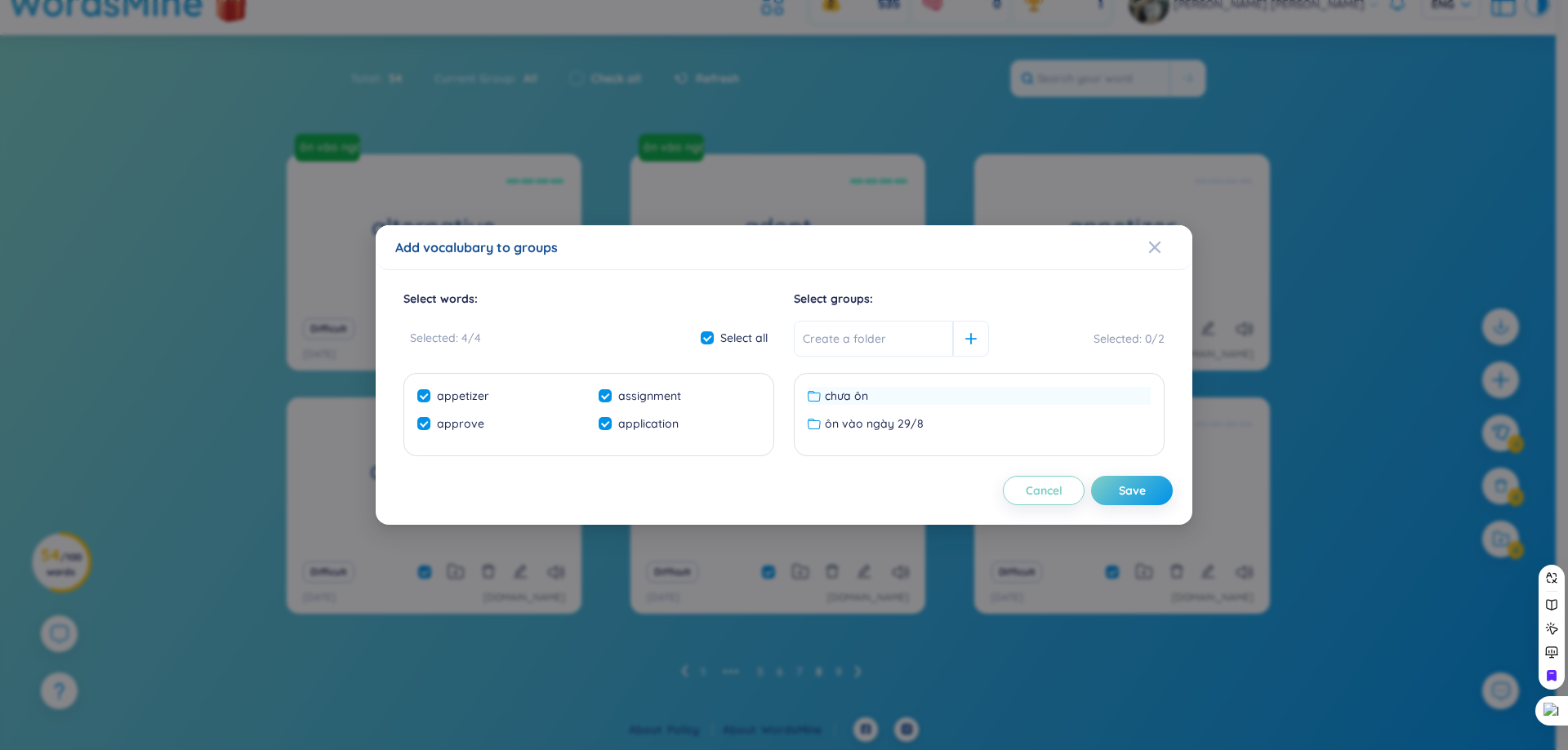
click at [861, 398] on span "chưa ôn" at bounding box center [847, 396] width 44 height 18
click at [1147, 496] on button "Save" at bounding box center [1132, 491] width 82 height 30
checkbox input "false"
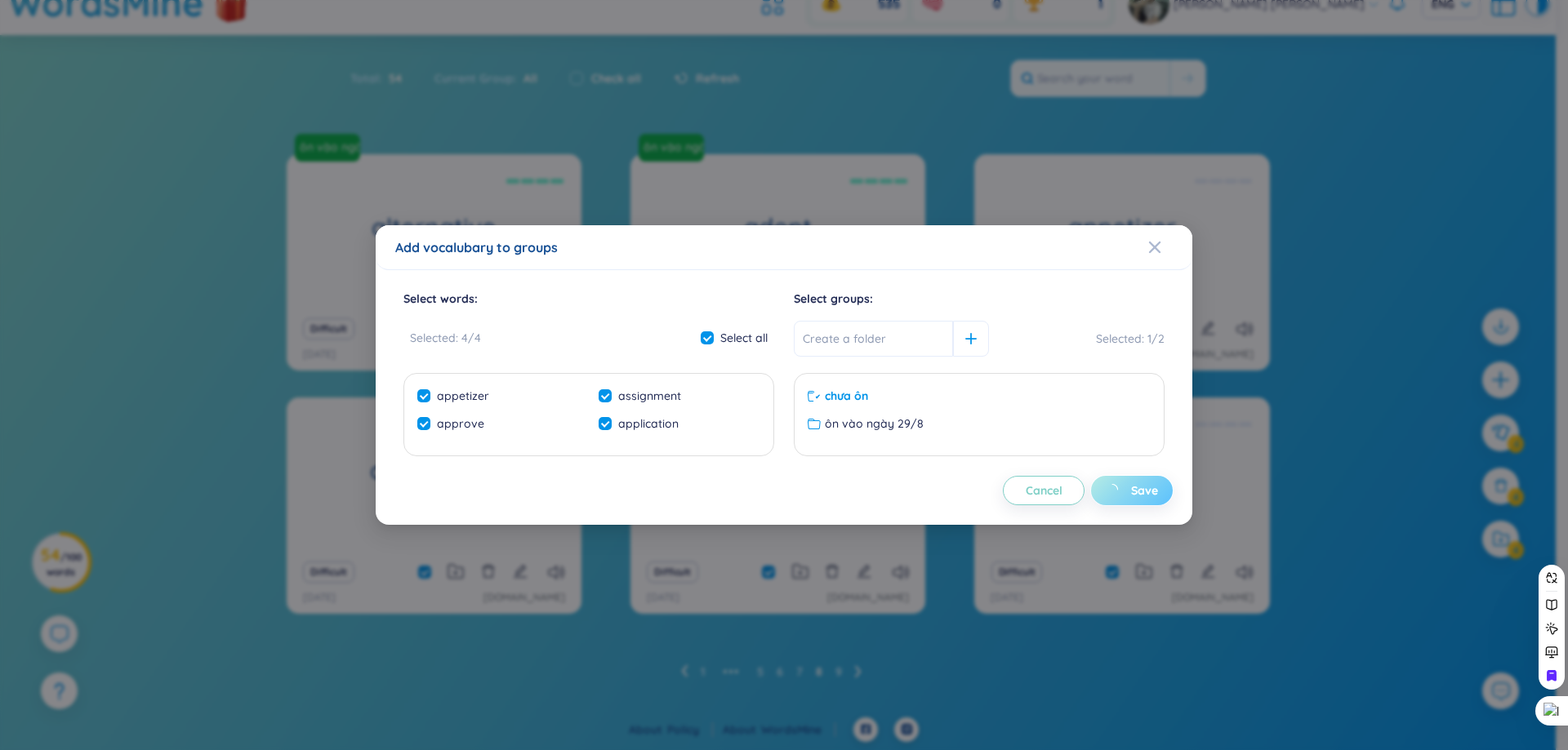
checkbox input "false"
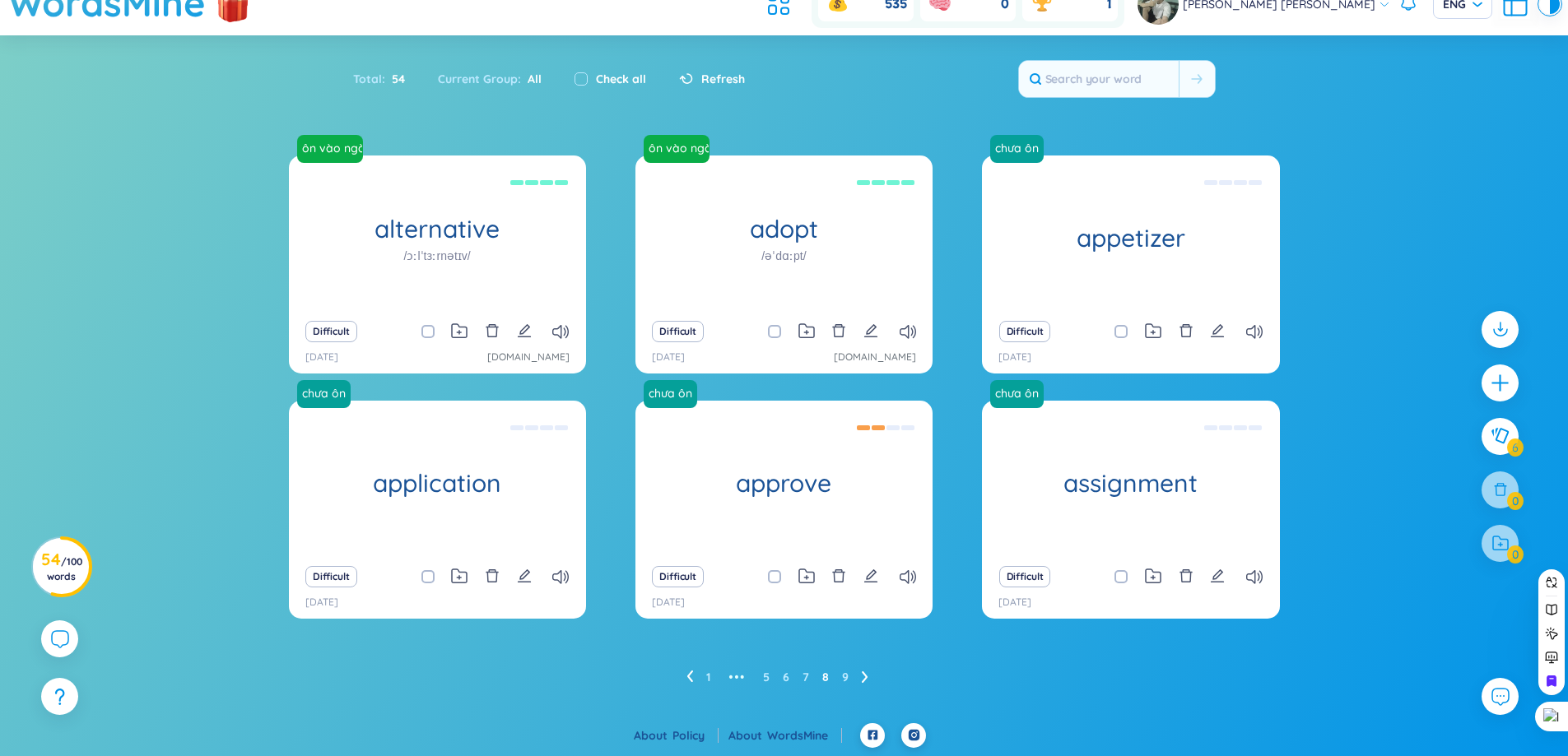
click at [688, 678] on icon at bounding box center [690, 677] width 7 height 12
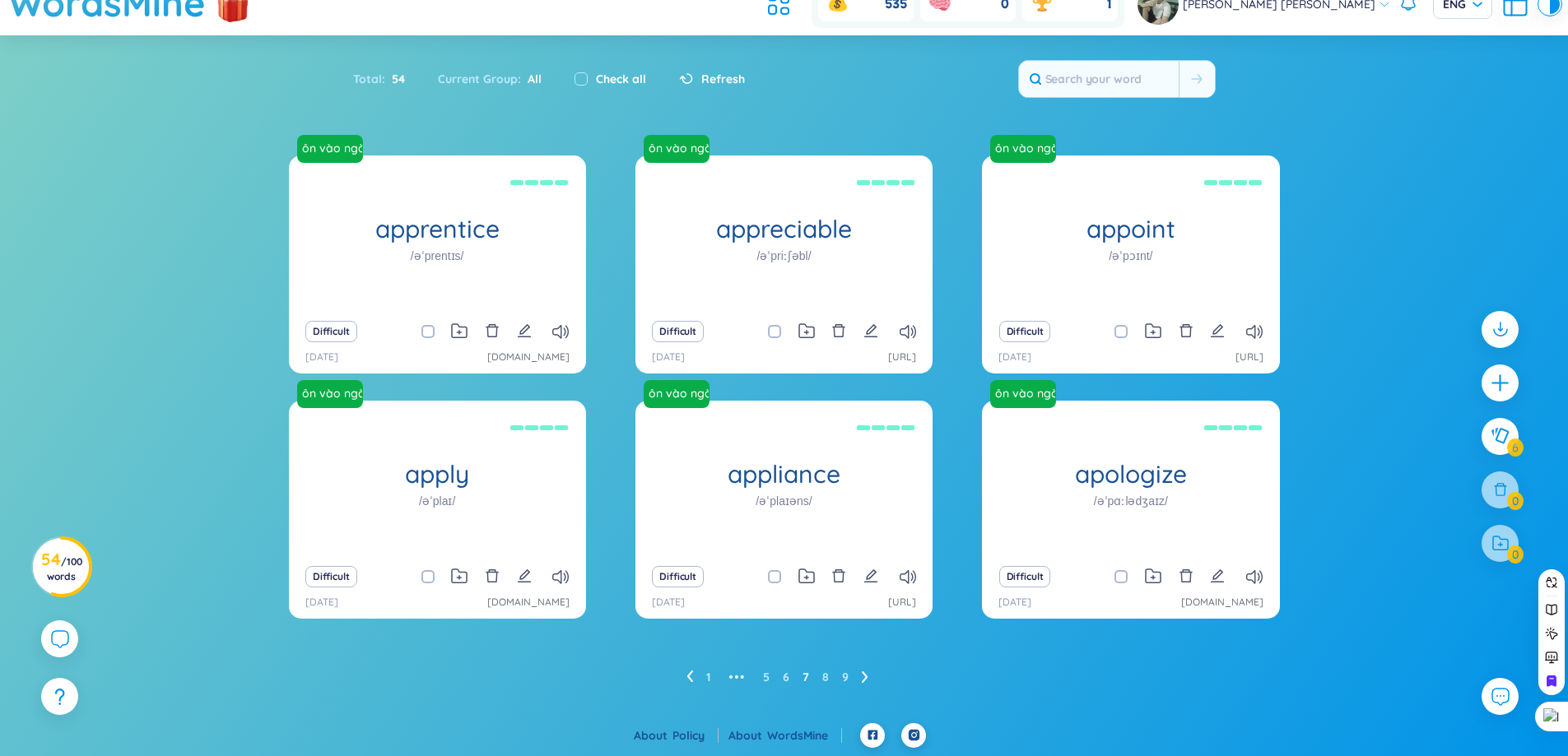
click at [691, 679] on icon at bounding box center [690, 676] width 6 height 11
click at [691, 679] on ul "1 ••• 4 5 6 7 8 9" at bounding box center [784, 677] width 215 height 26
click at [682, 678] on icon at bounding box center [680, 677] width 7 height 12
click at [677, 678] on link "1" at bounding box center [678, 677] width 4 height 25
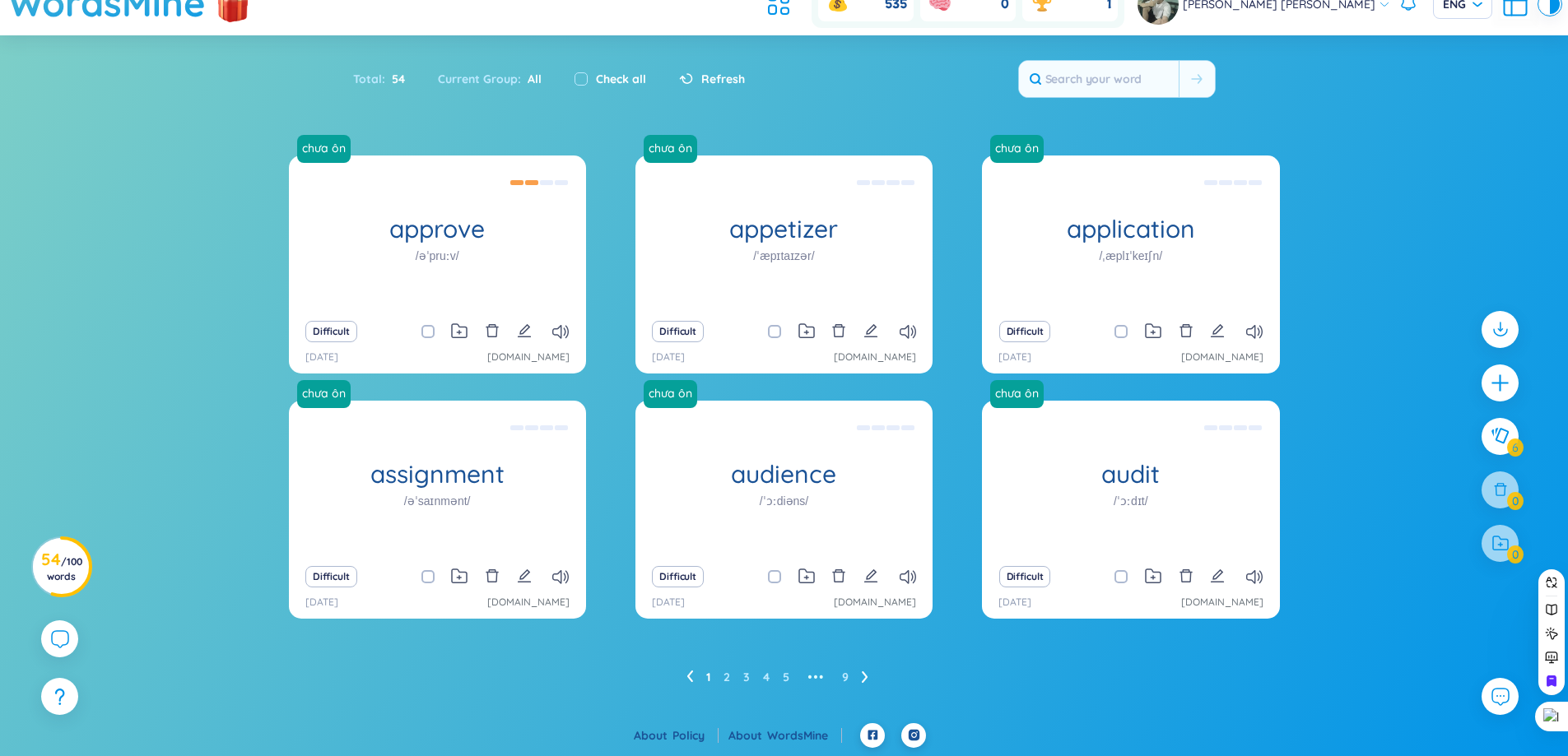
click at [677, 678] on div "1 2 3 4 5 ••• 9" at bounding box center [784, 677] width 991 height 26
click at [688, 675] on icon at bounding box center [690, 676] width 6 height 11
click at [863, 673] on icon at bounding box center [864, 677] width 6 height 11
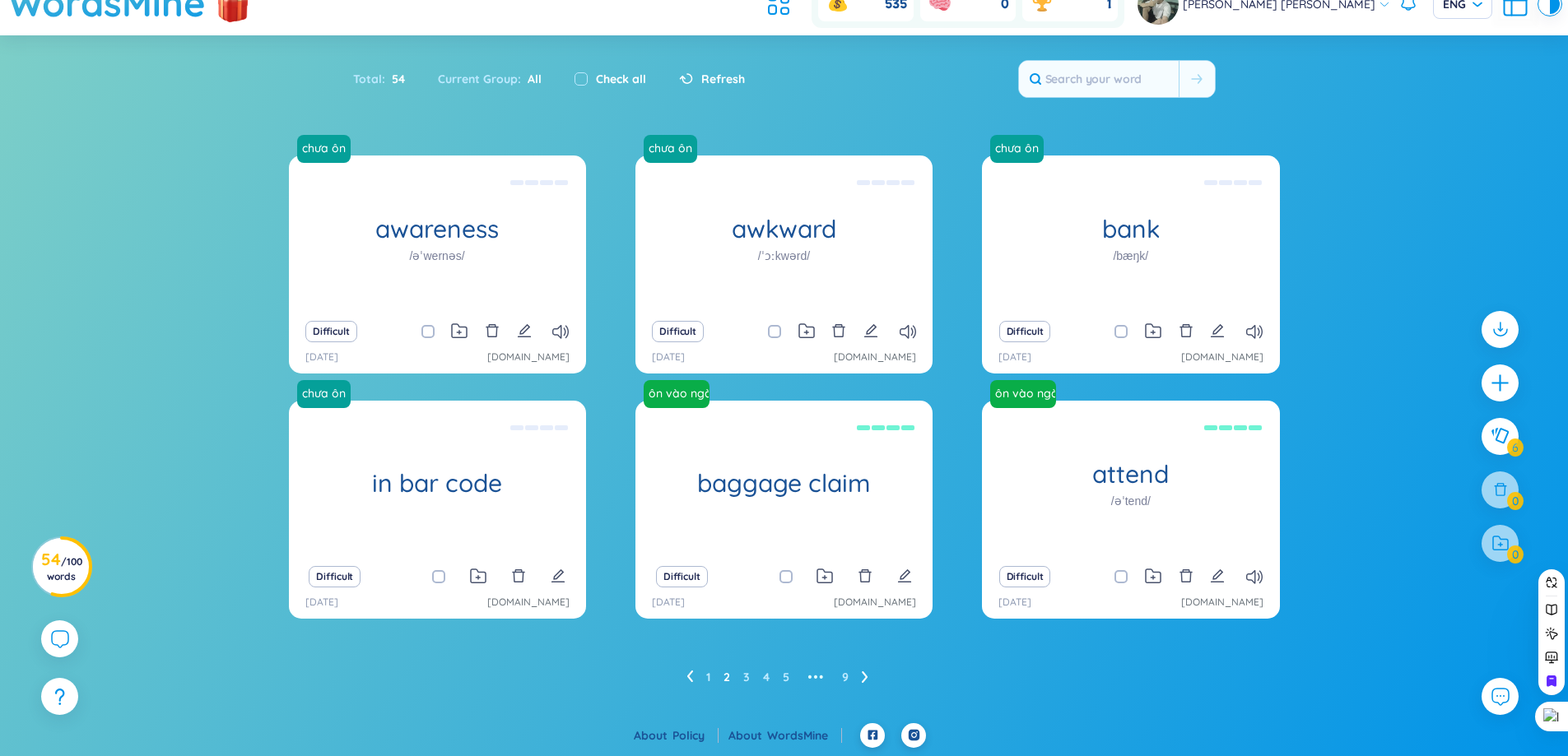
click at [865, 674] on icon at bounding box center [864, 677] width 6 height 11
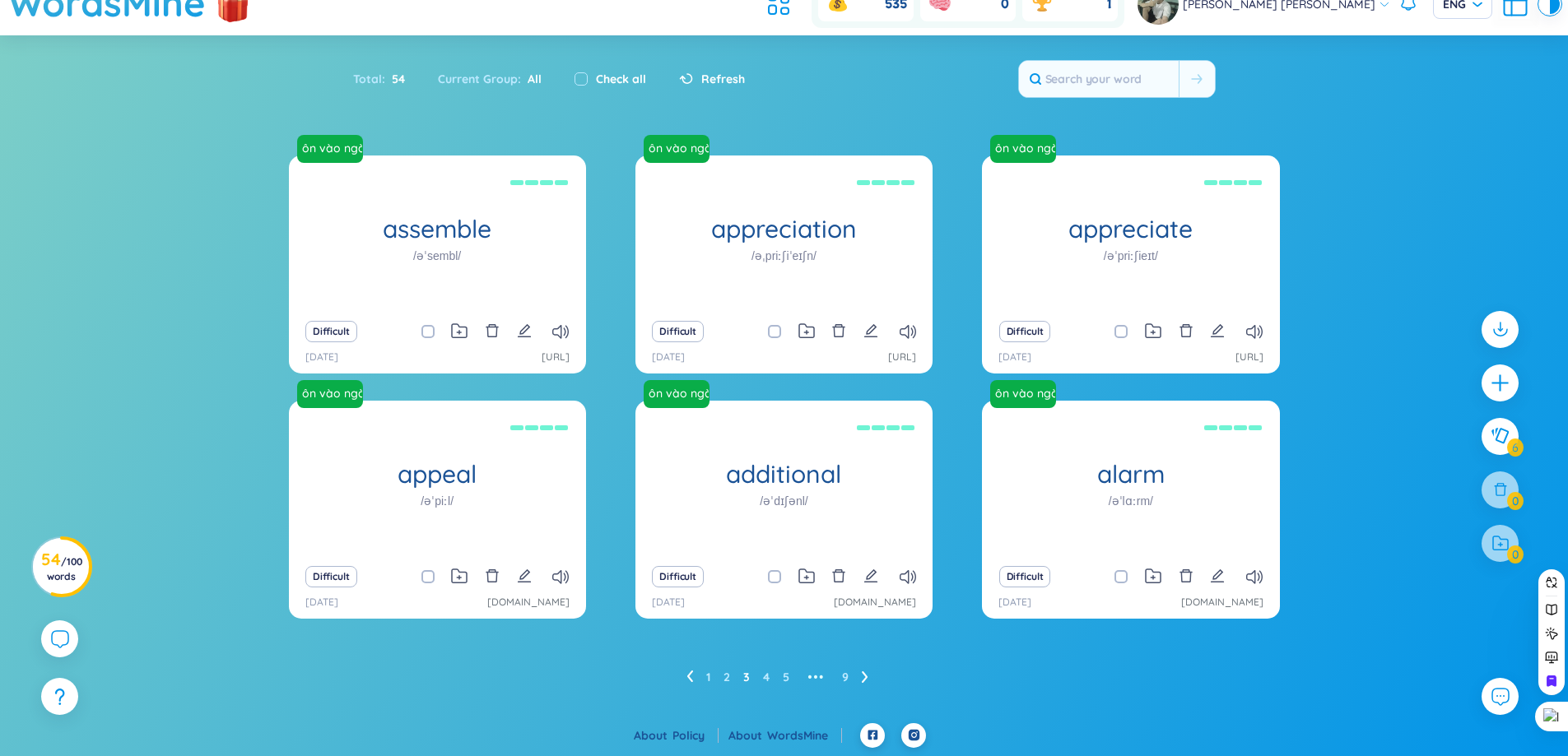
click at [865, 674] on icon at bounding box center [864, 677] width 6 height 11
click at [865, 674] on ul "1 2 3 4 5 6 ••• 9" at bounding box center [784, 677] width 215 height 26
click at [871, 674] on icon at bounding box center [875, 677] width 7 height 12
click at [897, 681] on icon at bounding box center [895, 677] width 7 height 12
click at [871, 677] on icon at bounding box center [875, 677] width 7 height 12
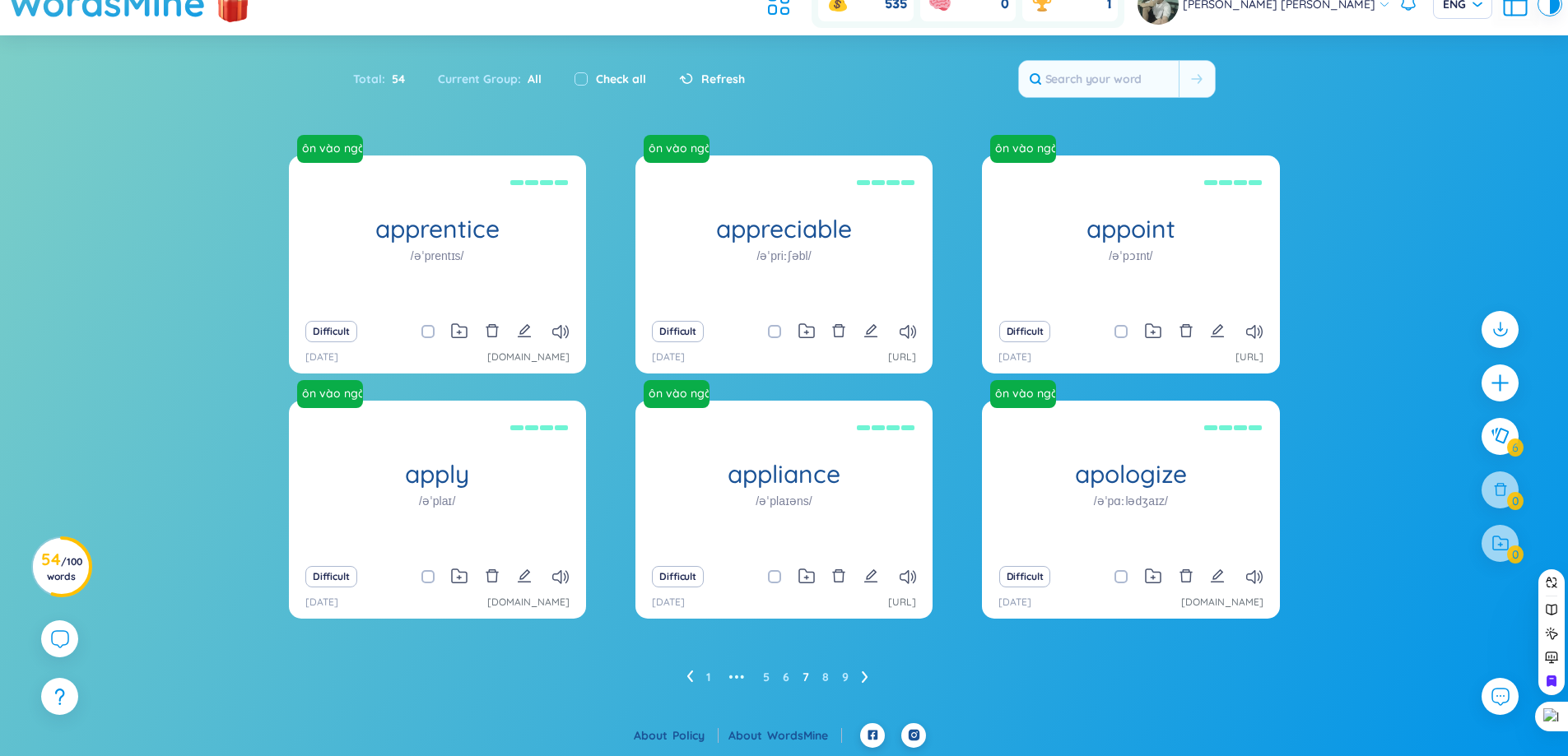
click at [865, 676] on icon at bounding box center [864, 677] width 6 height 11
click at [868, 675] on icon at bounding box center [865, 677] width 7 height 12
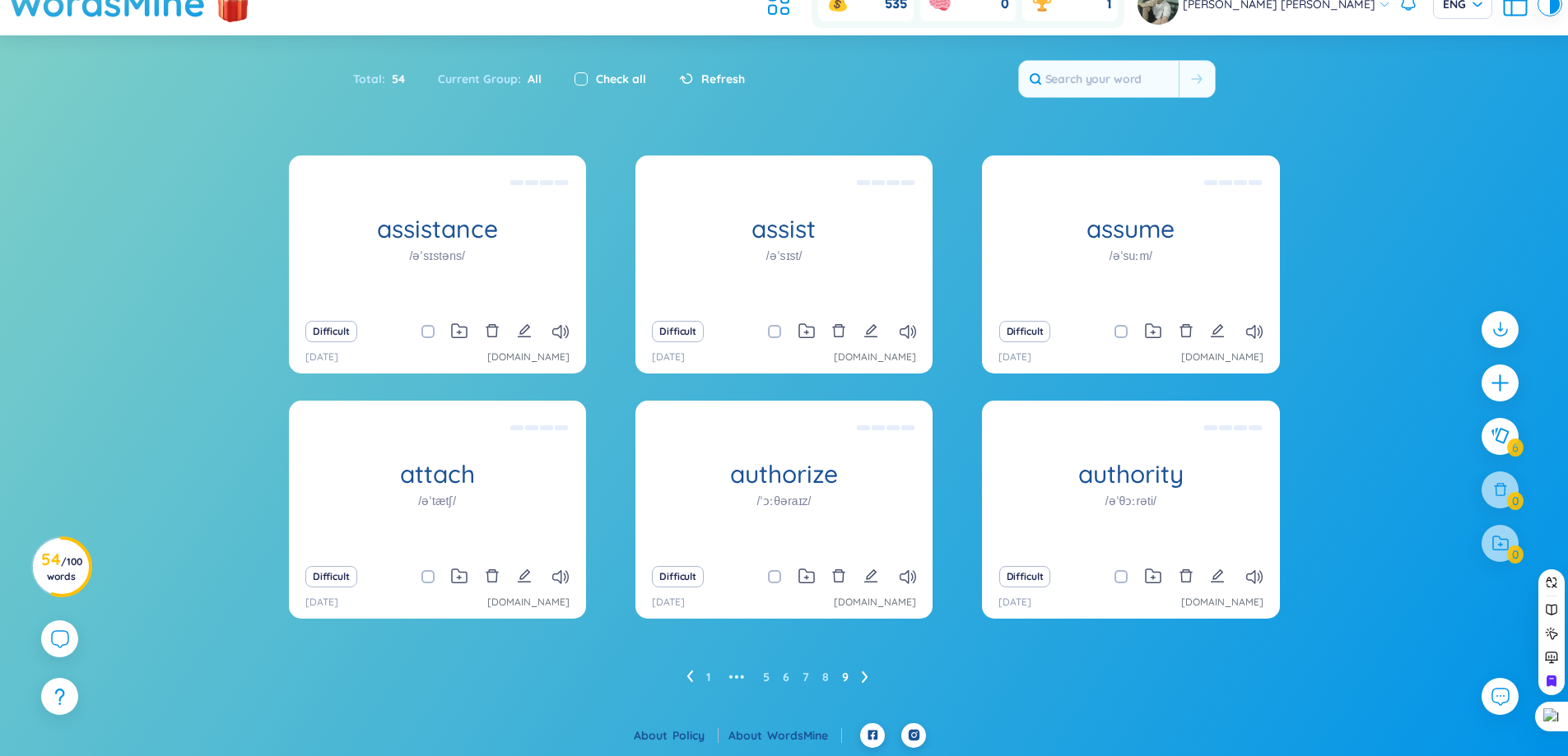
click at [585, 78] on input "checkbox" at bounding box center [581, 79] width 13 height 13
checkbox input "true"
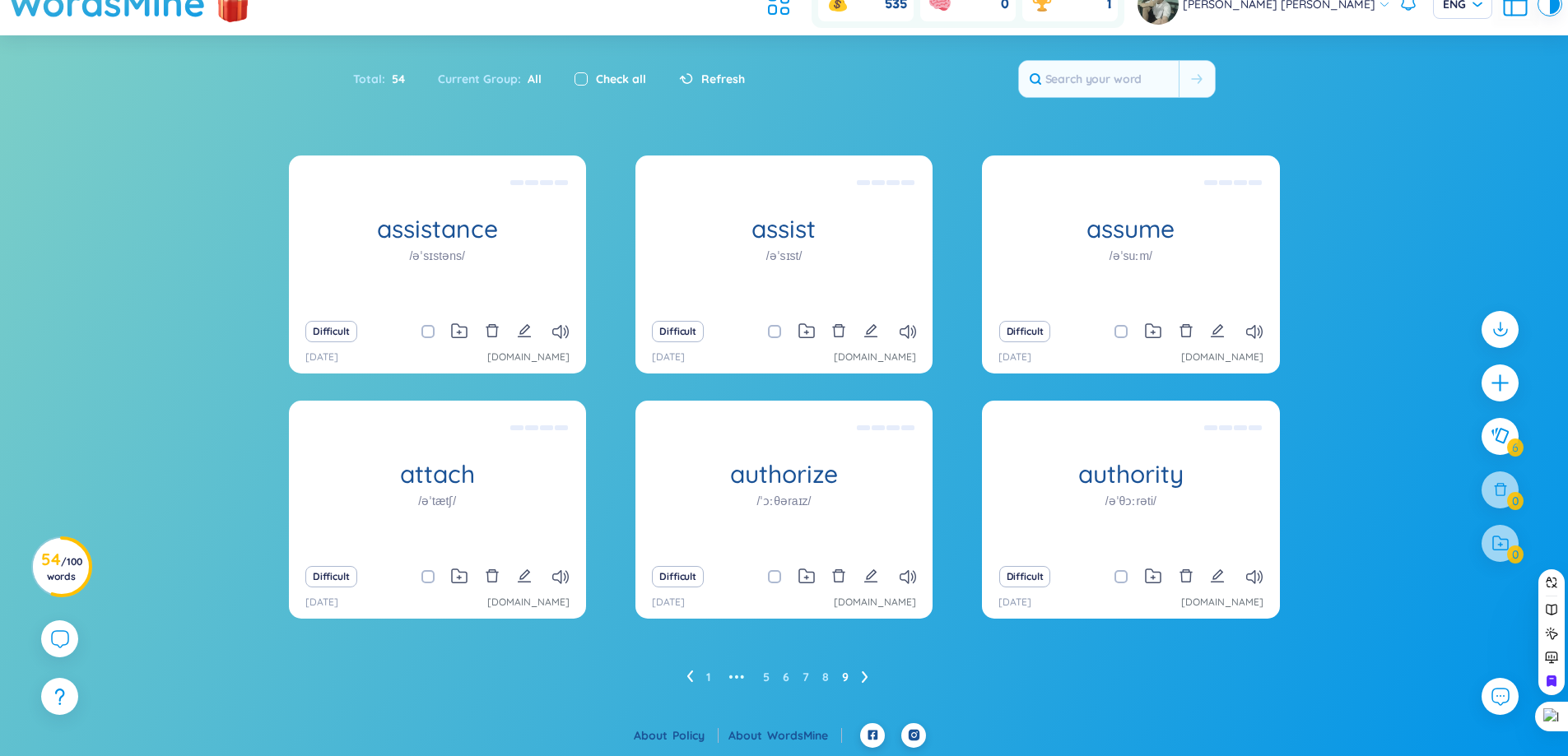
checkbox input "true"
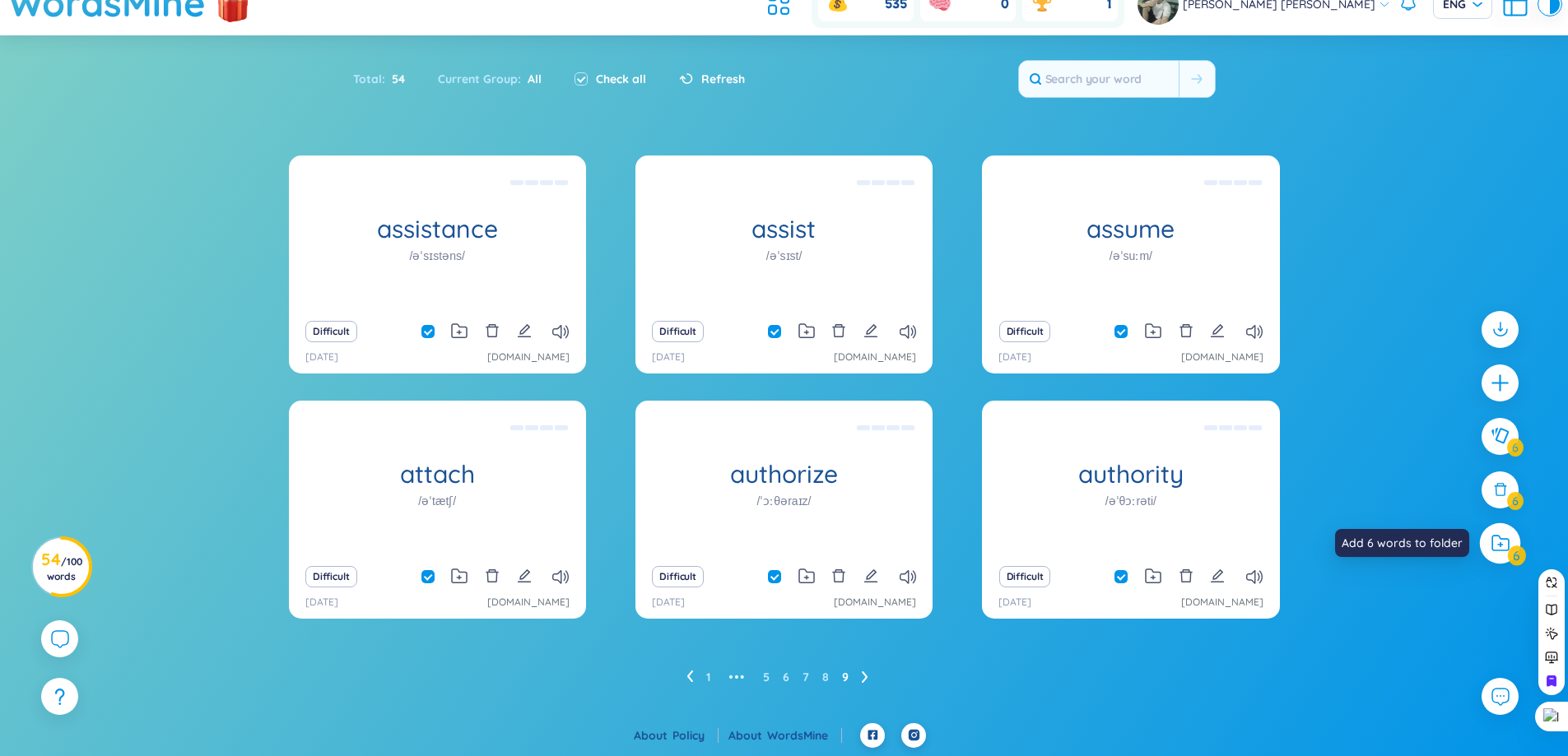
click at [1512, 553] on div at bounding box center [1500, 543] width 41 height 41
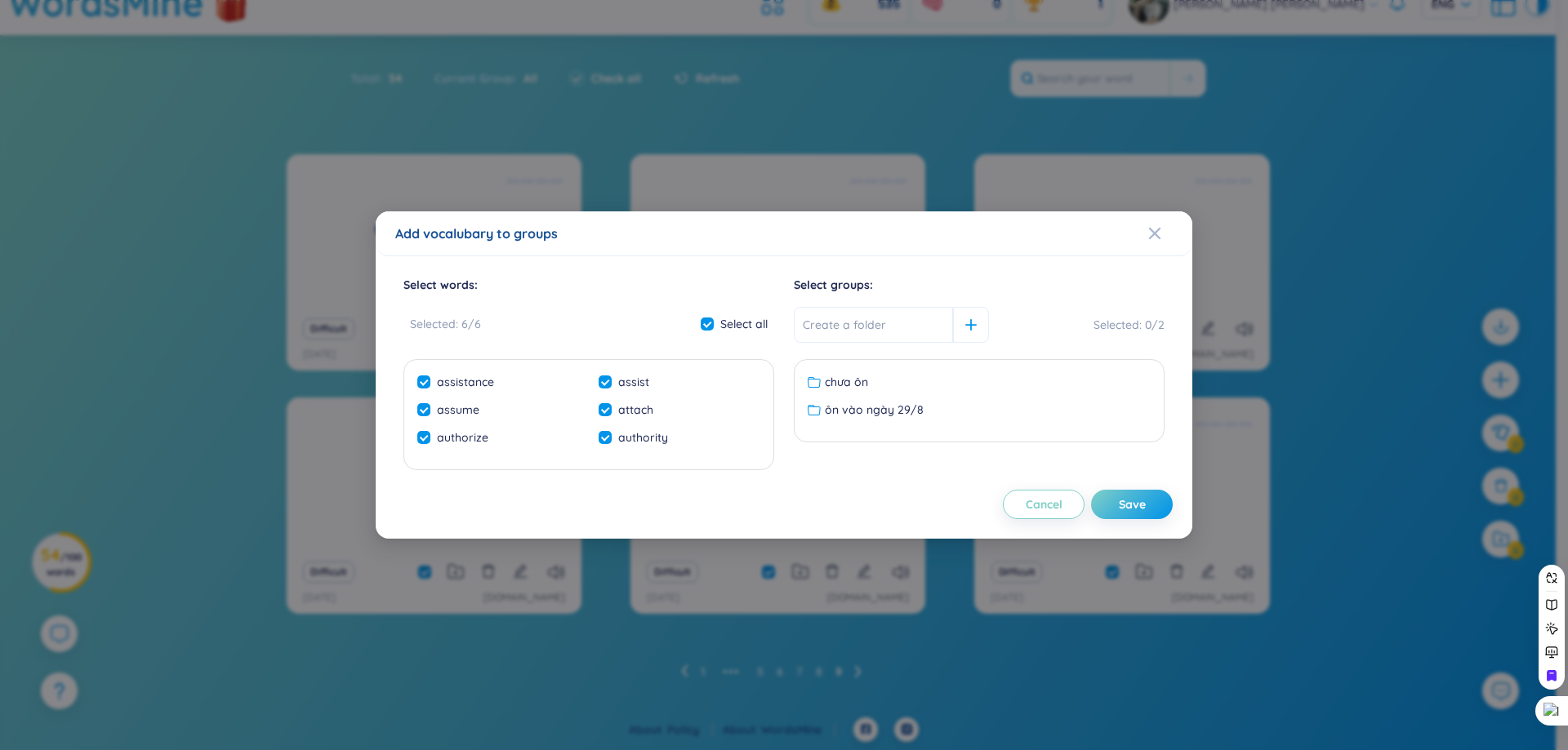
click at [871, 369] on div "chưa ôn ôn vào ngày 29/8 No data to display" at bounding box center [979, 401] width 371 height 84
click at [871, 372] on ul "chưa ôn ôn vào ngày 29/8 No data to display" at bounding box center [979, 400] width 363 height 62
click at [874, 377] on div "chưa ôn" at bounding box center [979, 382] width 343 height 18
click at [1130, 505] on div "Save" at bounding box center [1132, 504] width 27 height 18
checkbox input "false"
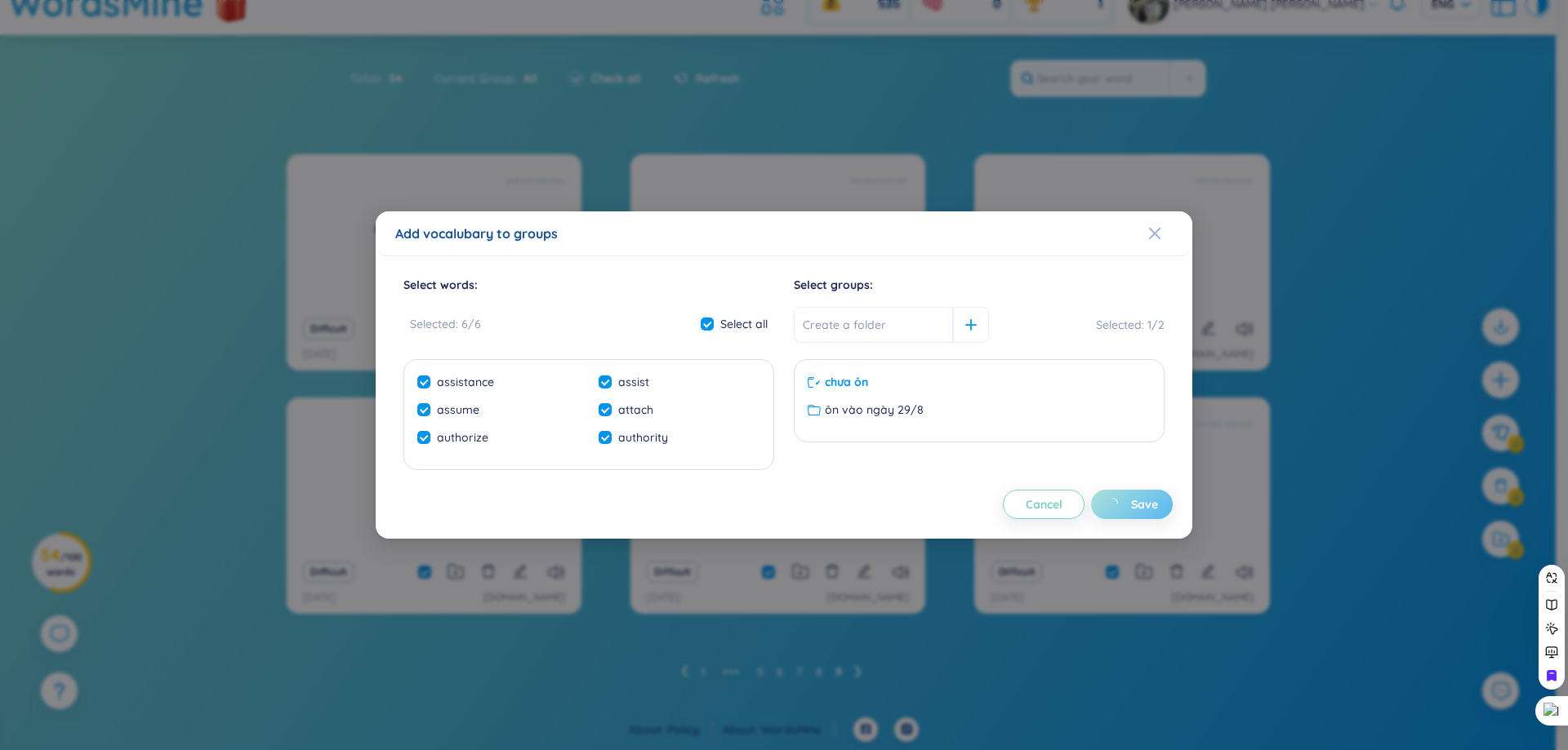
checkbox input "false"
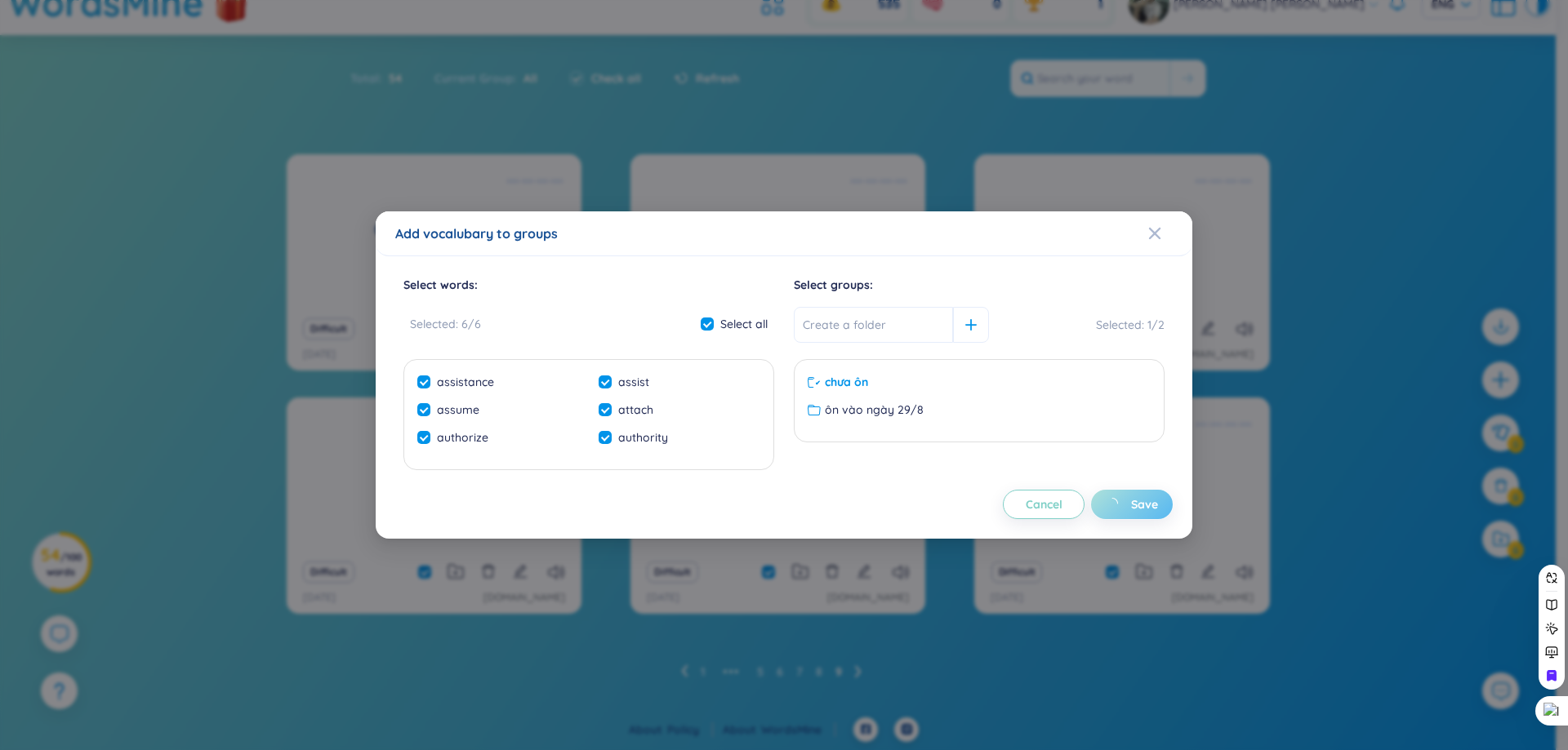
checkbox input "false"
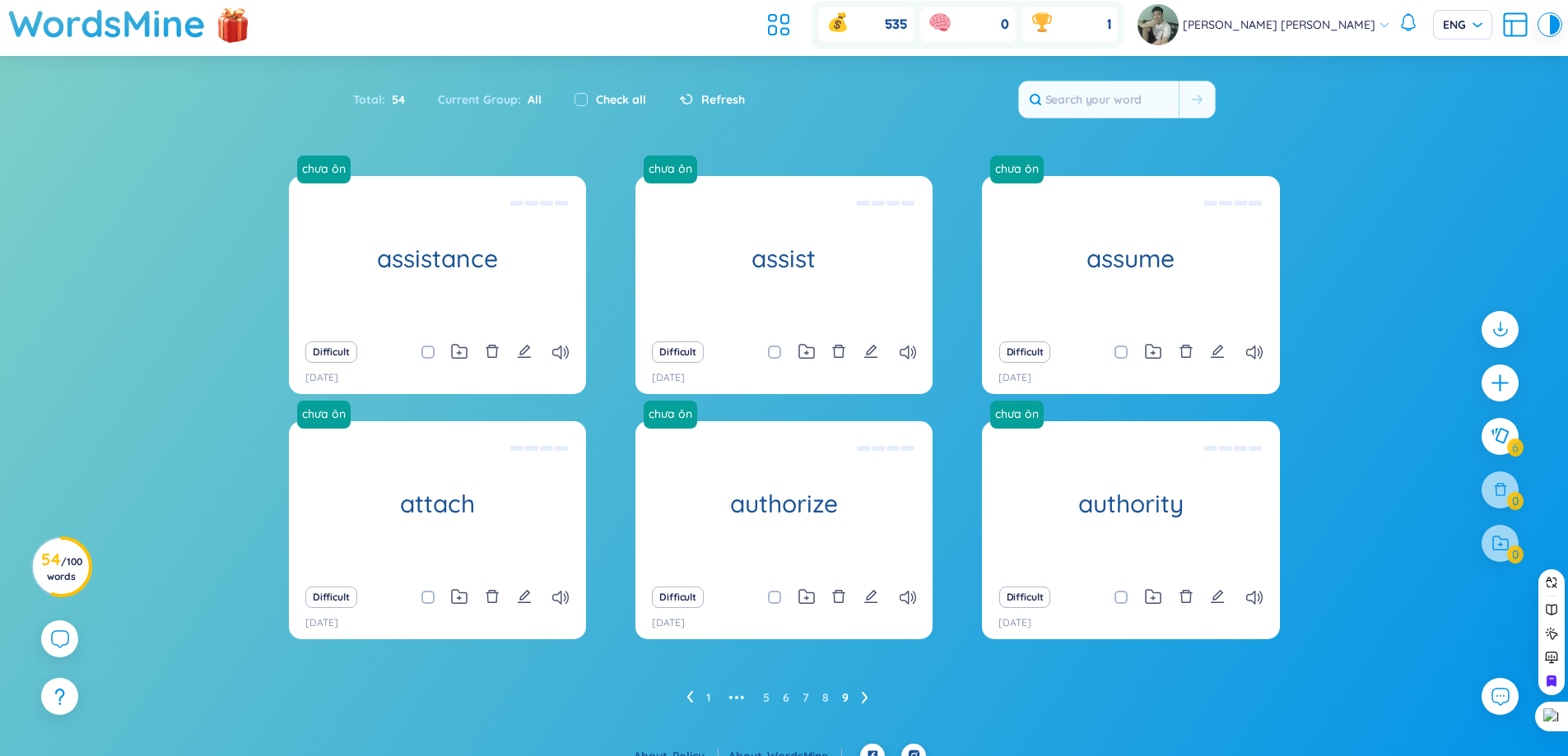
scroll to position [0, 0]
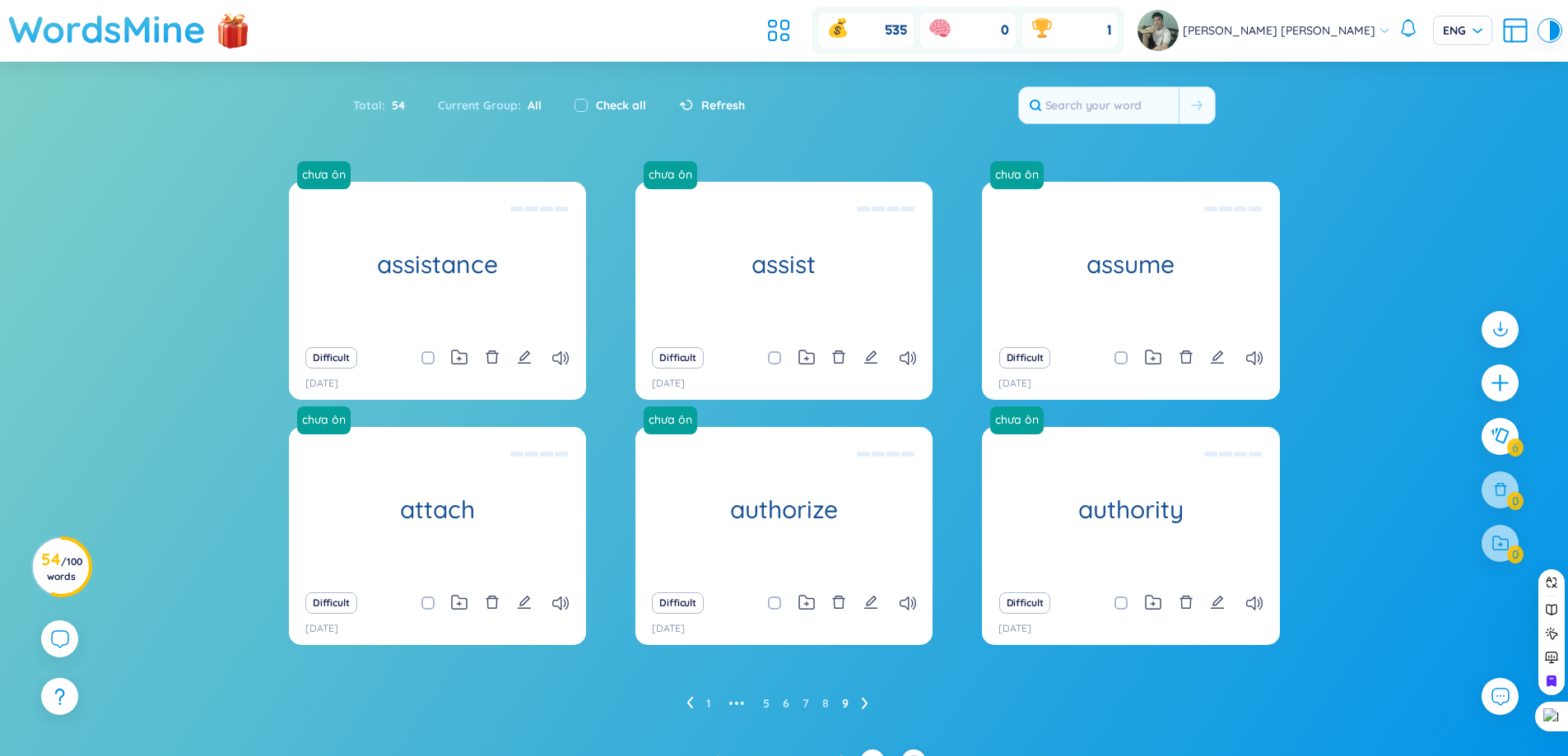
click at [139, 53] on h1 "WordsMine" at bounding box center [106, 29] width 197 height 59
click at [129, 20] on h1 "WordsMine" at bounding box center [106, 29] width 197 height 59
click at [793, 31] on icon at bounding box center [779, 31] width 30 height 30
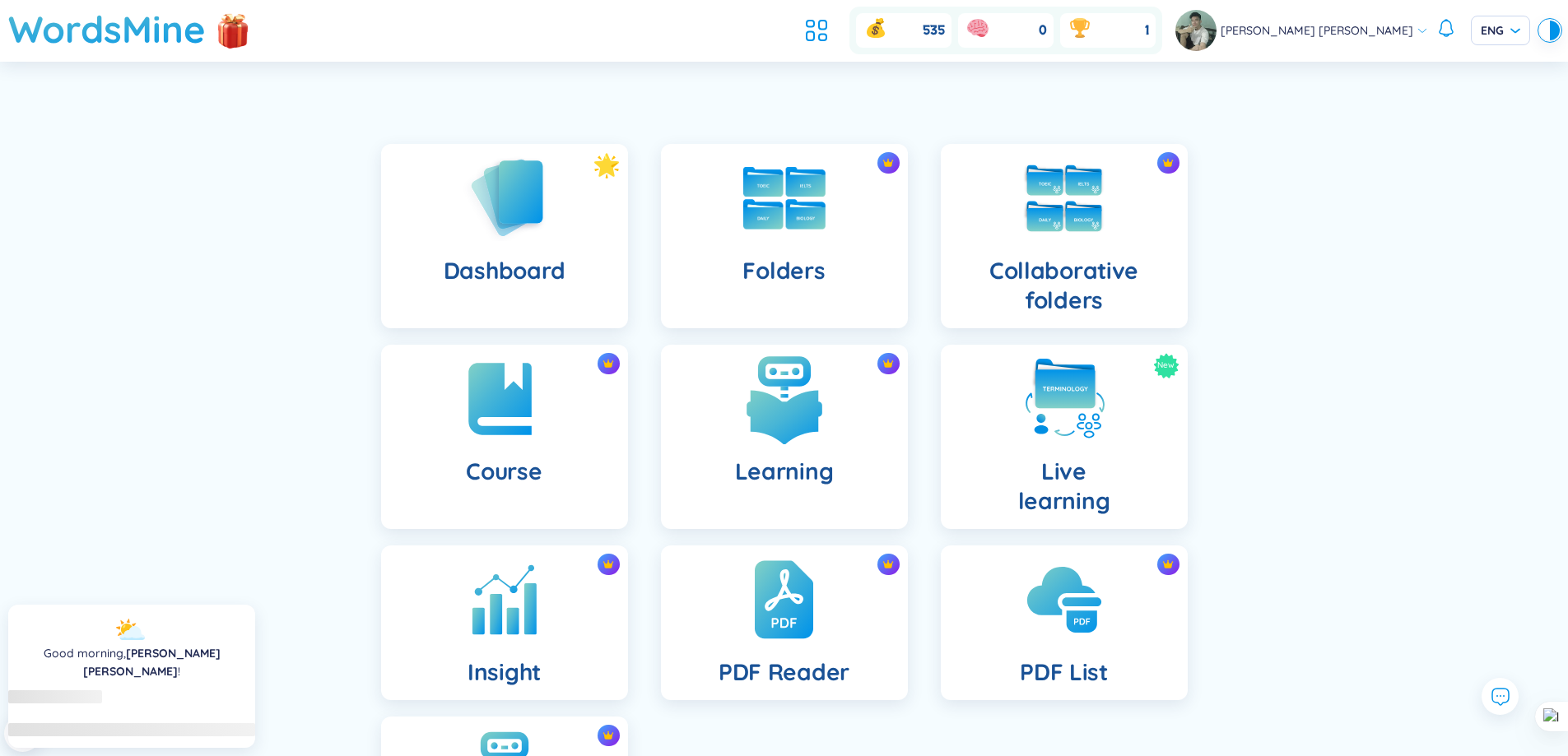
click at [803, 423] on img at bounding box center [784, 398] width 90 height 90
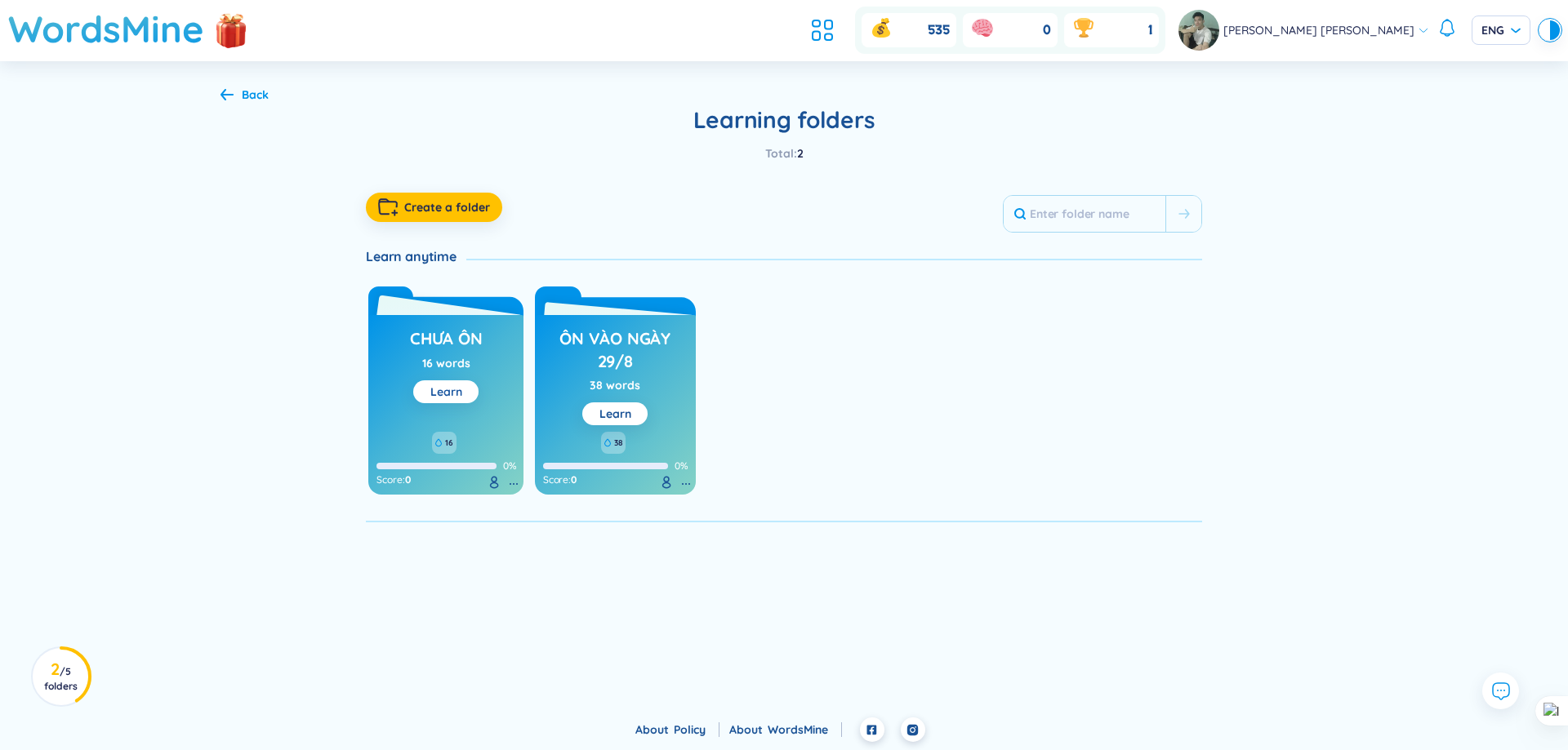
click at [455, 382] on button "Learn" at bounding box center [446, 392] width 65 height 23
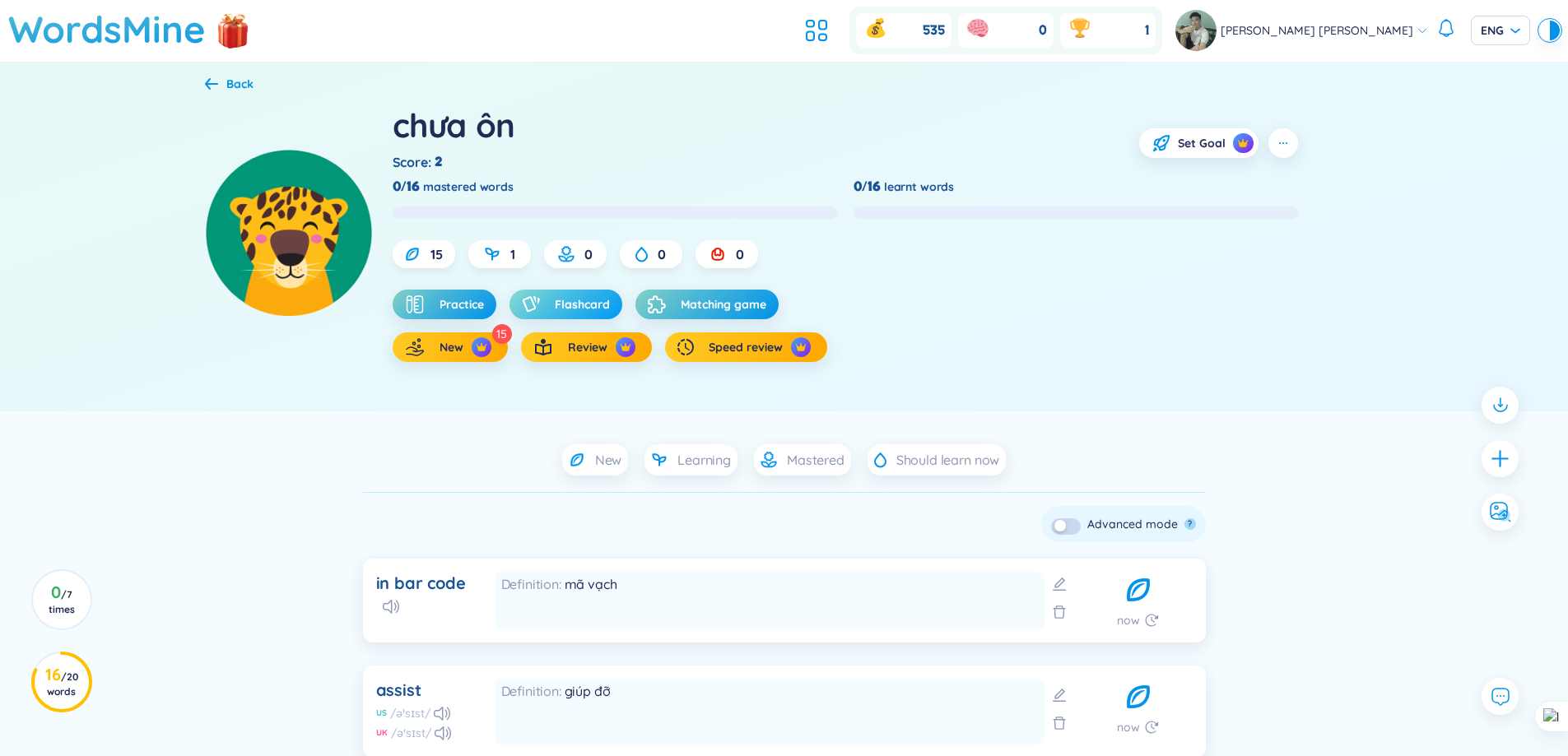
click at [579, 303] on span "Flashcard" at bounding box center [582, 304] width 55 height 17
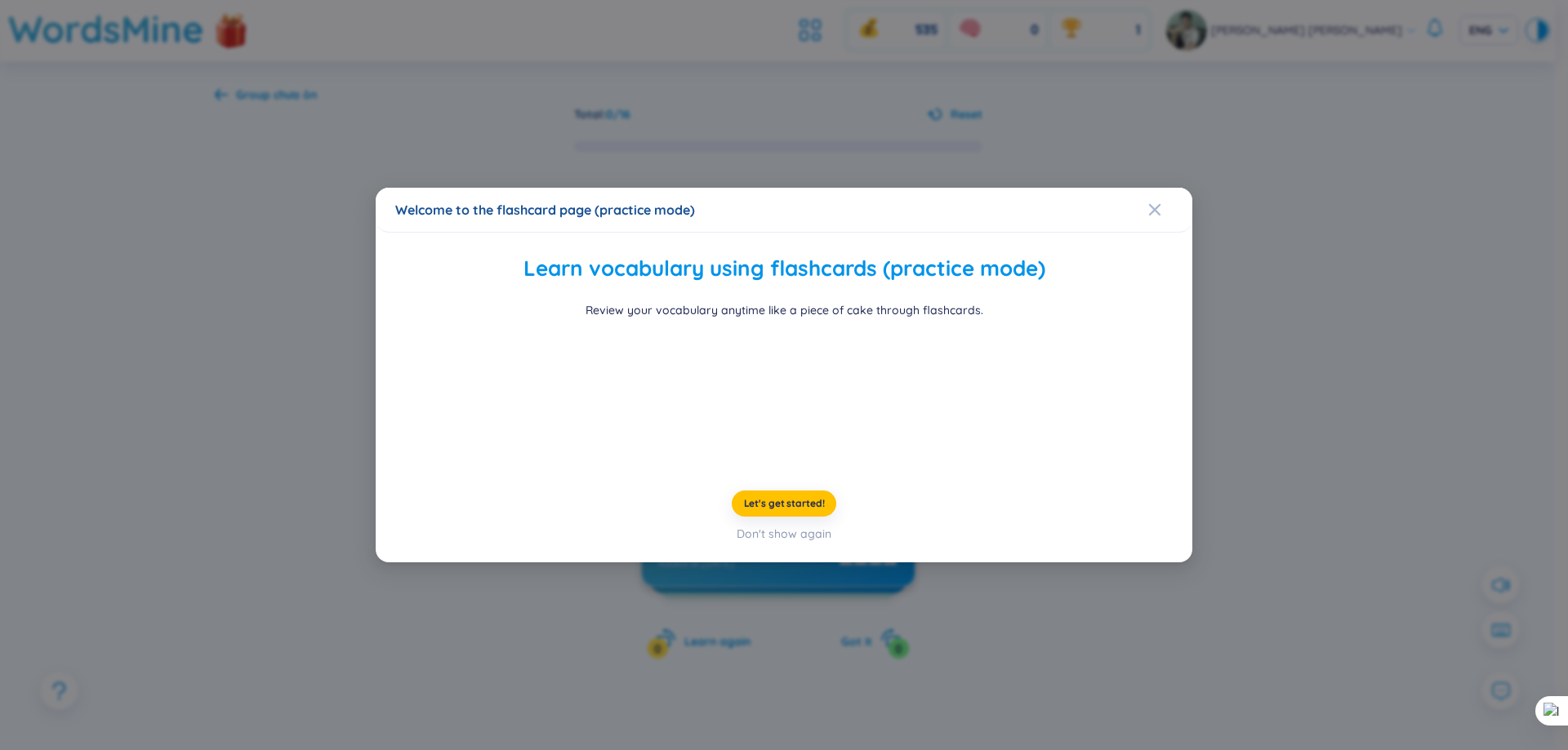
click at [1147, 201] on div "Welcome to the flashcard page (practice mode)" at bounding box center [784, 210] width 777 height 18
click at [1158, 204] on icon "Close" at bounding box center [1154, 209] width 11 height 11
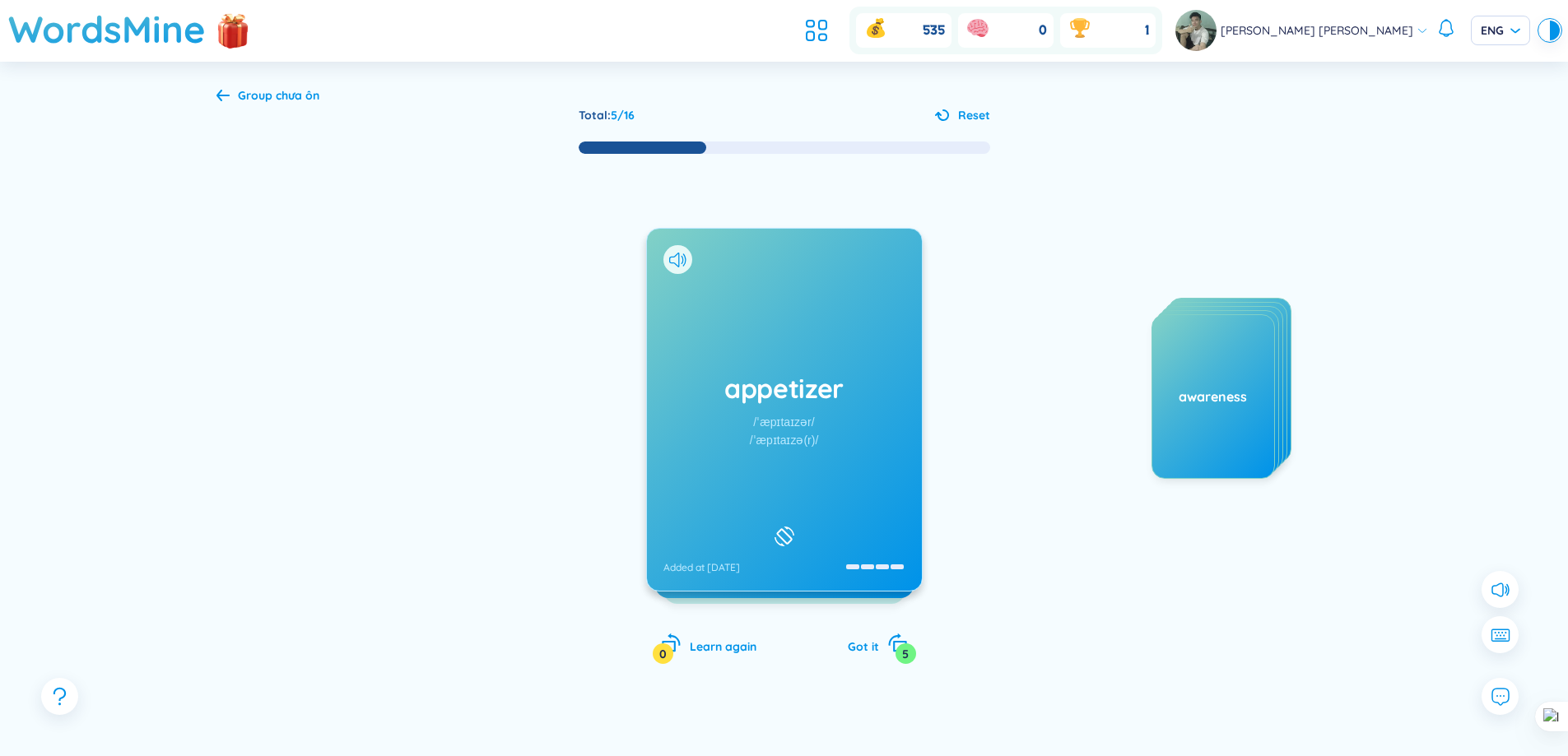
click at [946, 116] on icon at bounding box center [942, 115] width 14 height 11
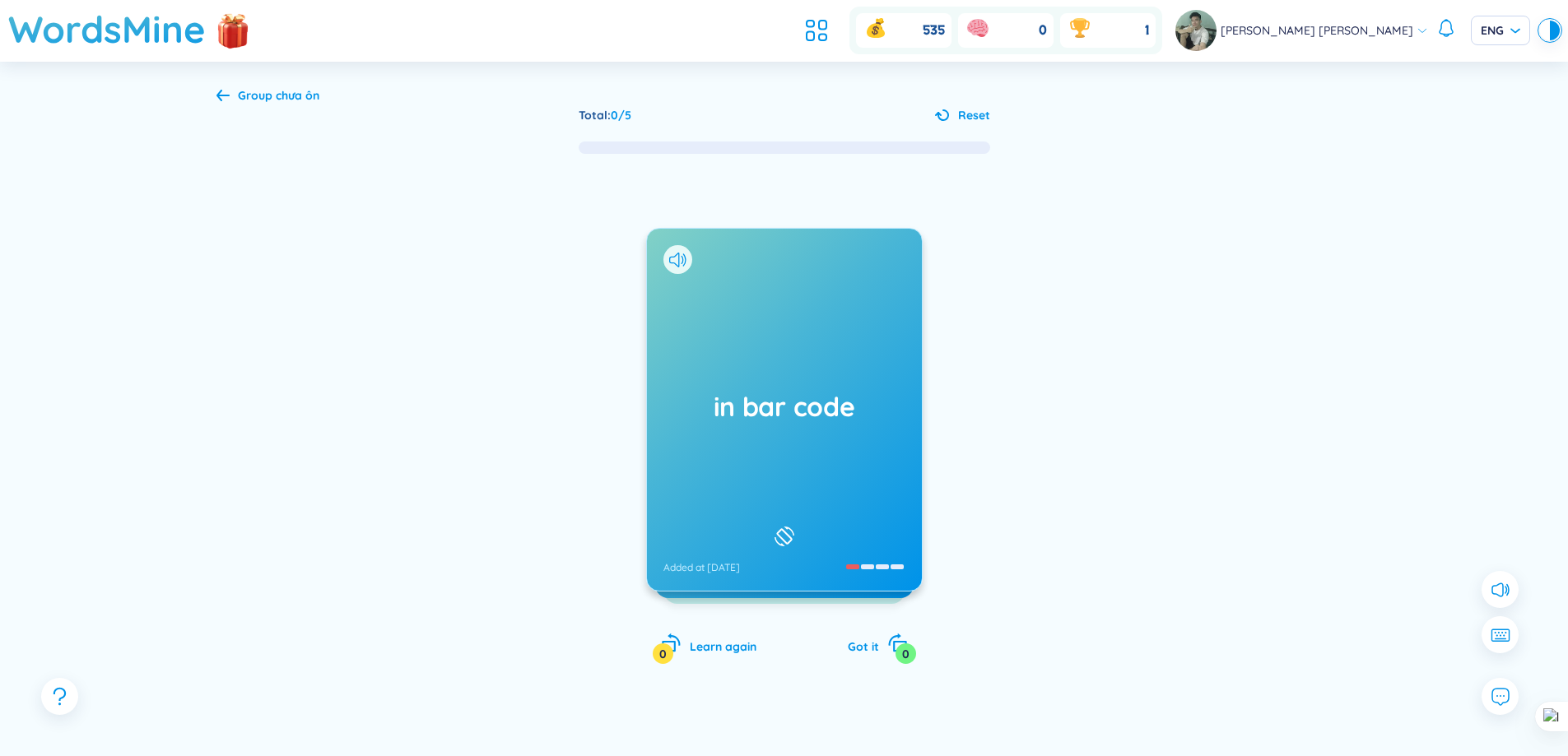
click at [678, 249] on div at bounding box center [677, 260] width 29 height 29
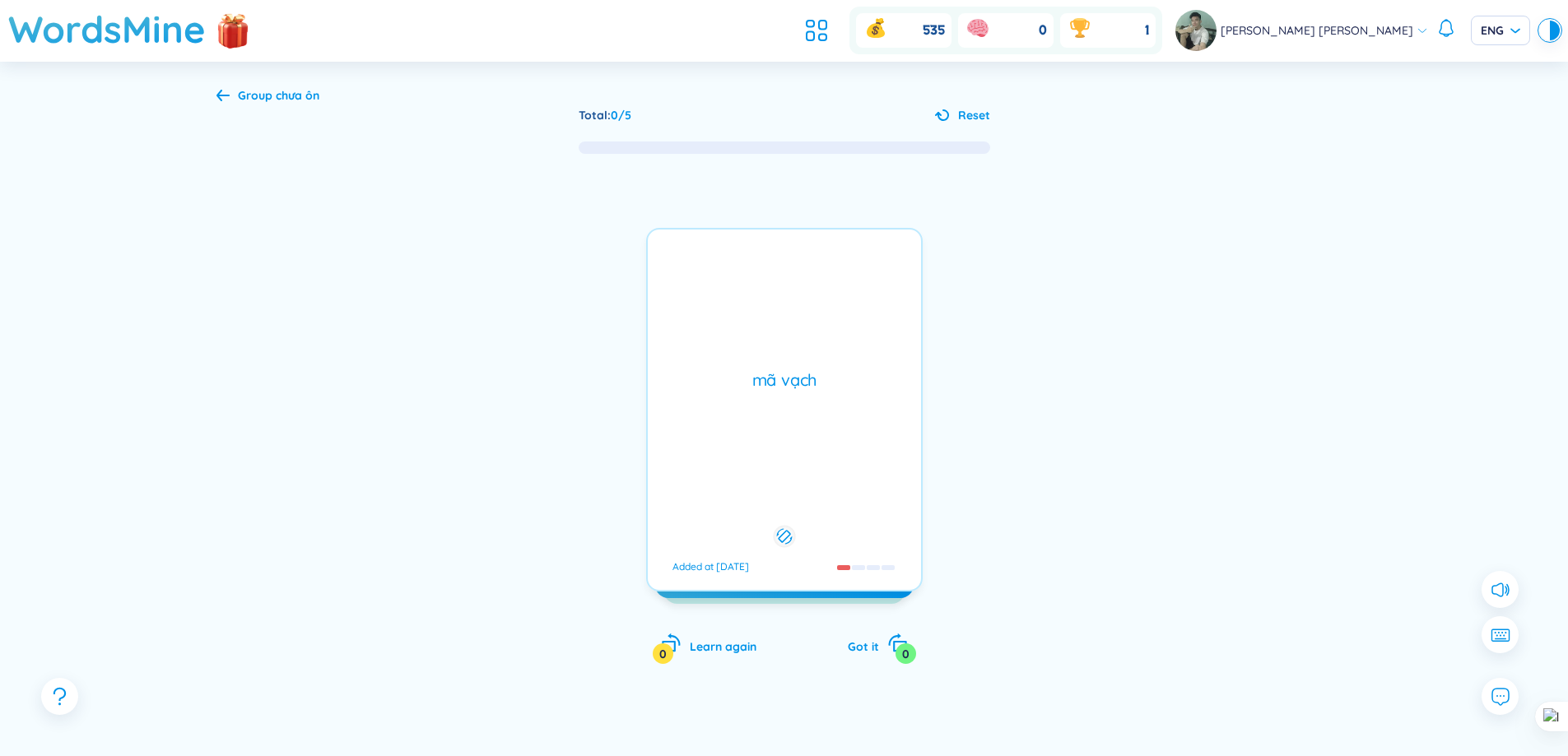
click at [678, 249] on div "mã vạch Added at 27/8/2025" at bounding box center [784, 410] width 276 height 364
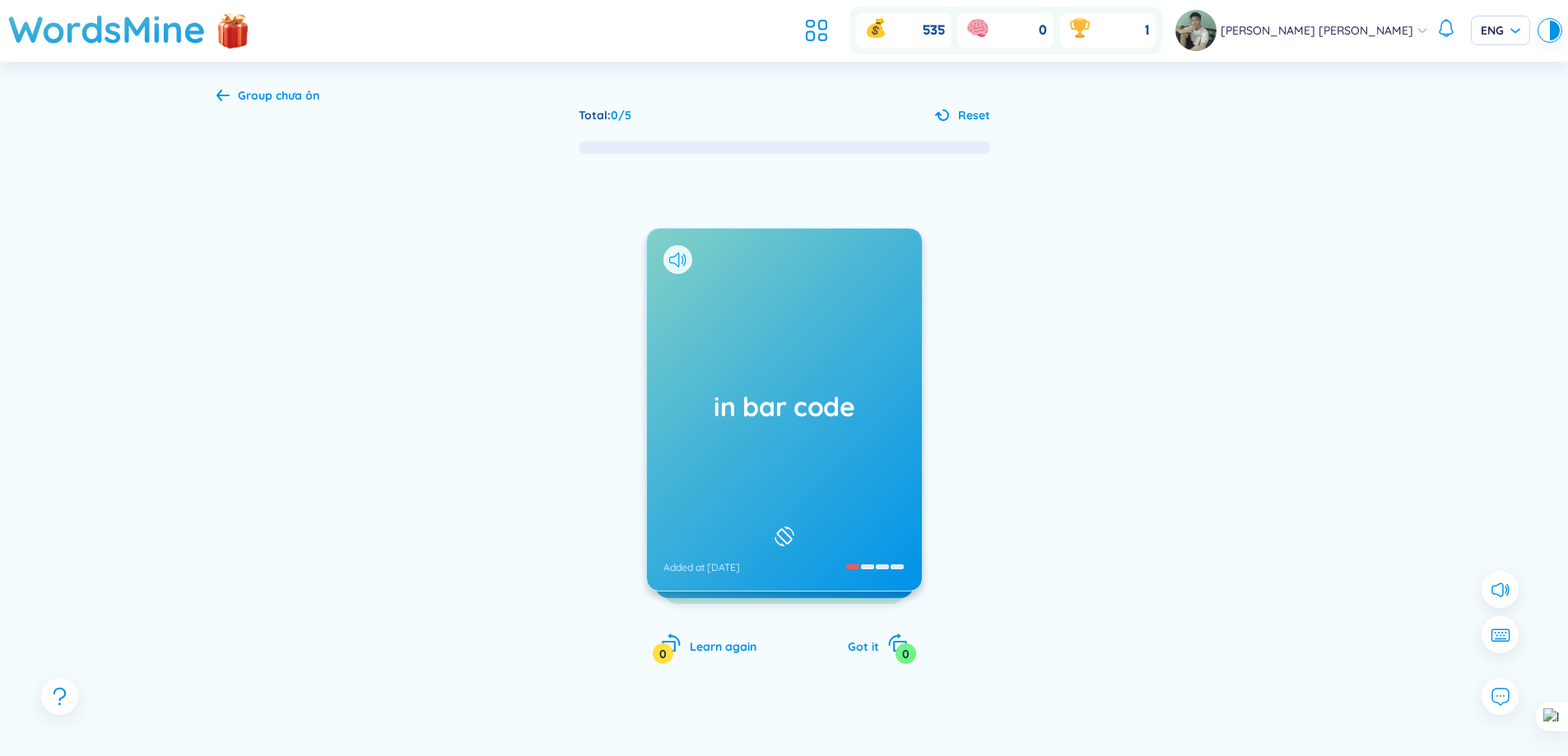
click at [678, 260] on icon at bounding box center [674, 260] width 10 height 15
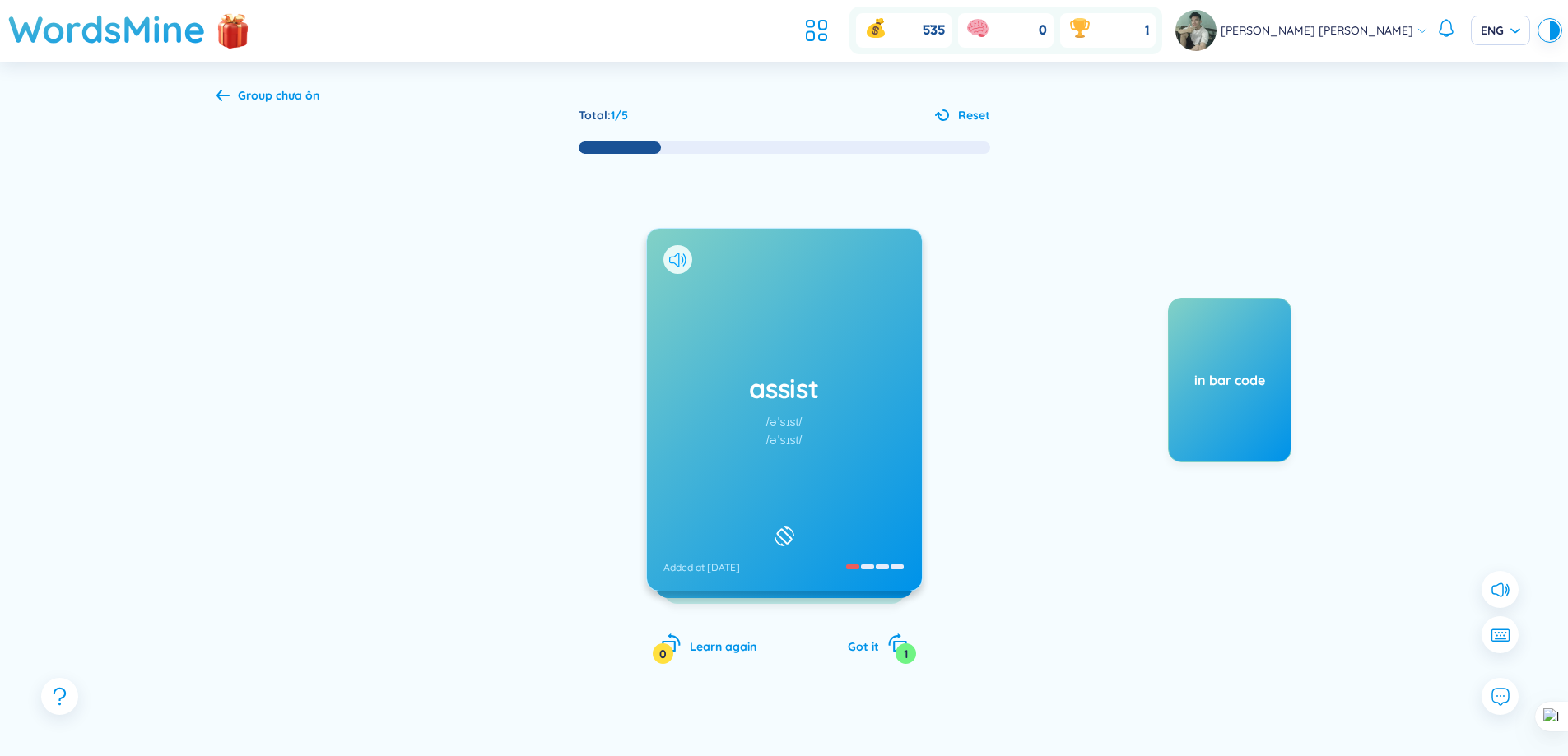
click at [669, 260] on icon at bounding box center [674, 260] width 10 height 15
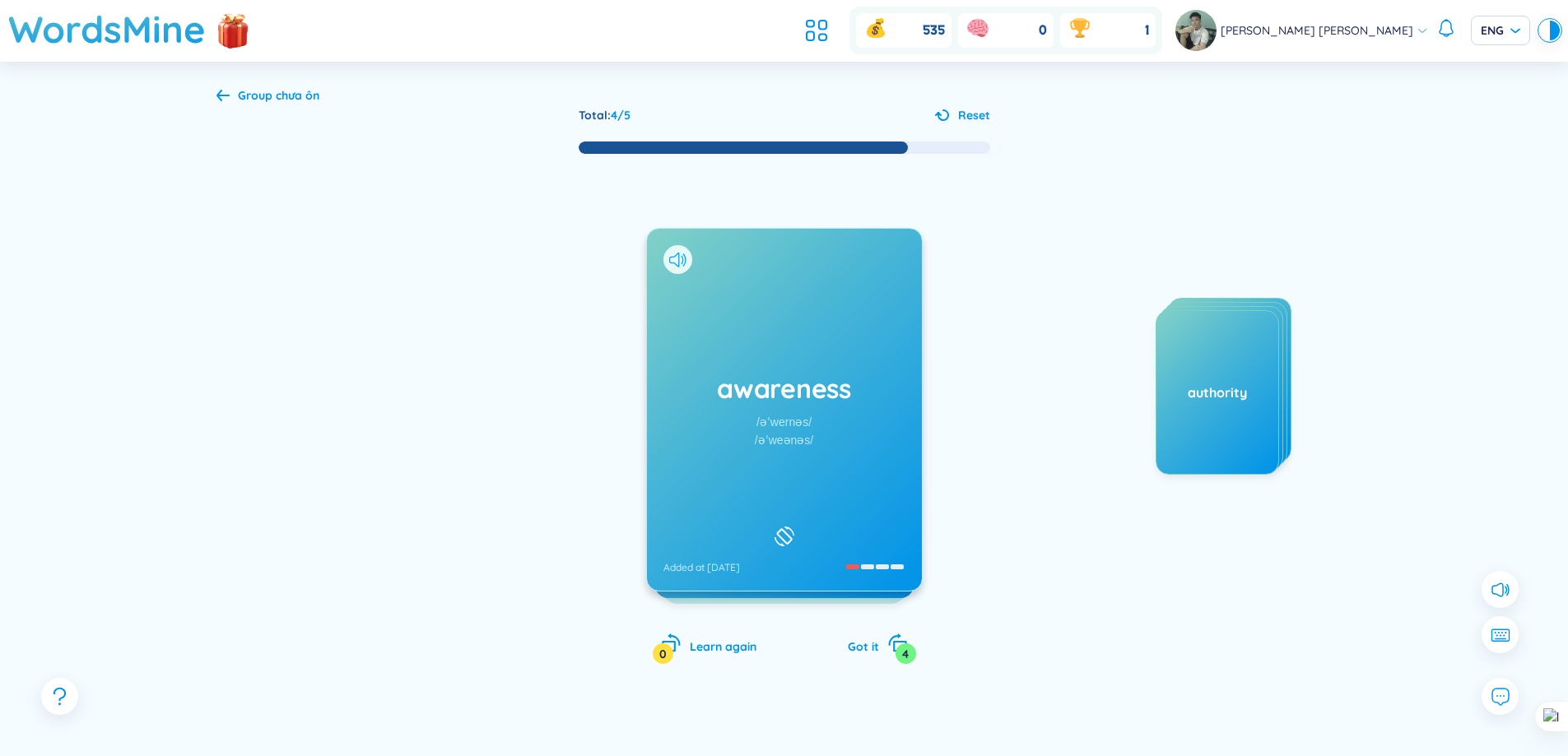
click at [669, 260] on icon at bounding box center [674, 260] width 10 height 15
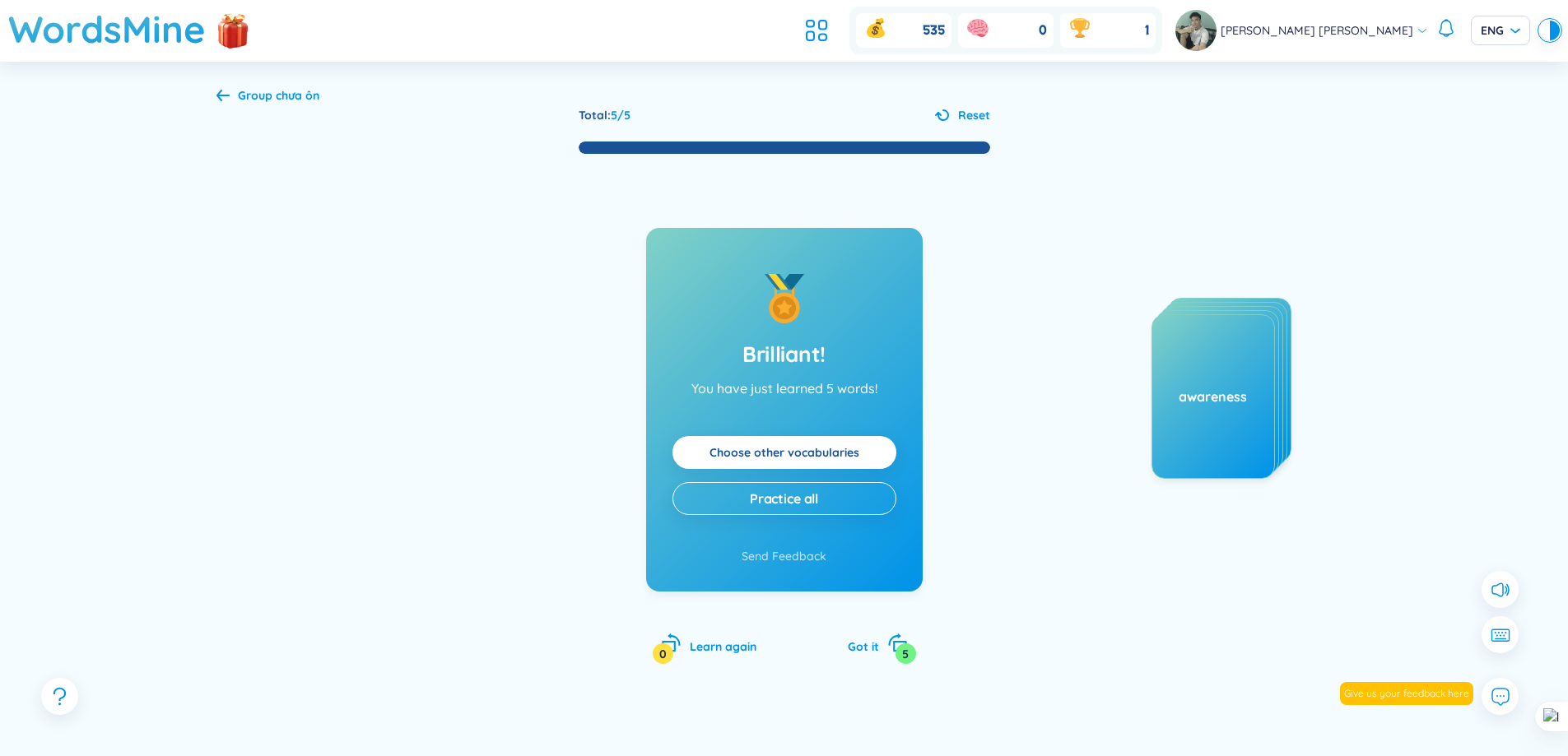
click at [260, 96] on span "Group chưa ôn" at bounding box center [278, 95] width 82 height 15
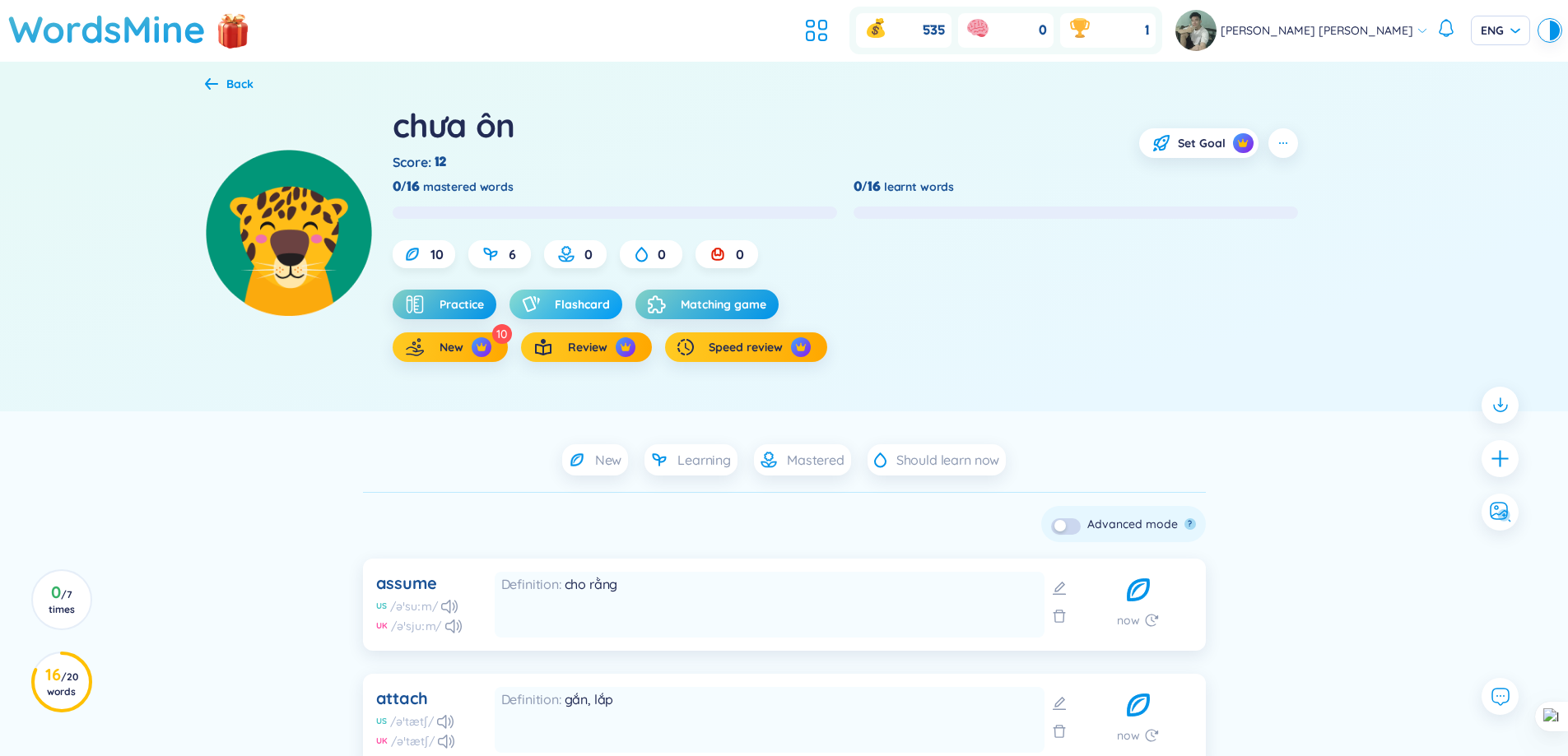
click at [583, 299] on span "Flashcard" at bounding box center [582, 304] width 55 height 17
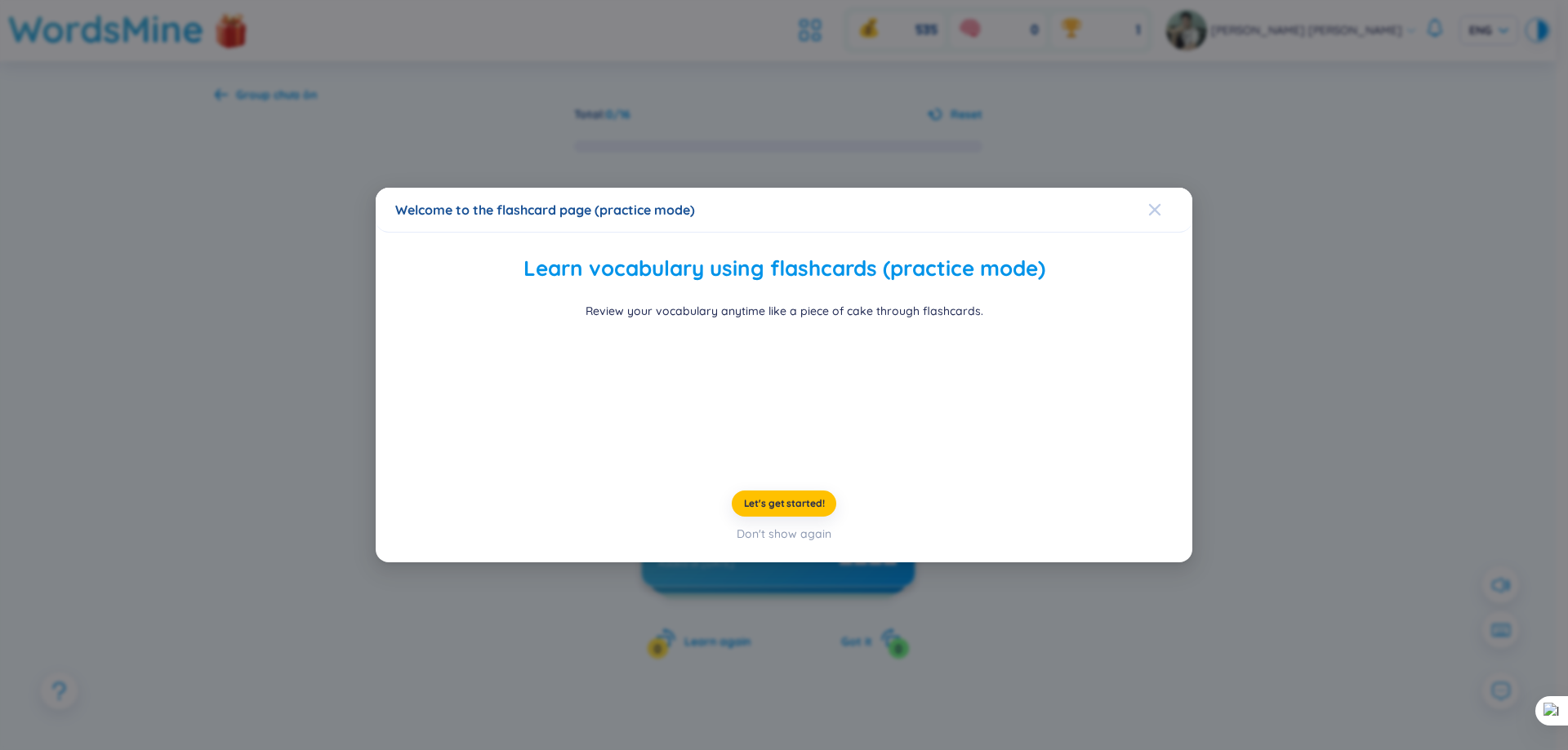
click at [1148, 204] on icon "Close" at bounding box center [1154, 210] width 13 height 13
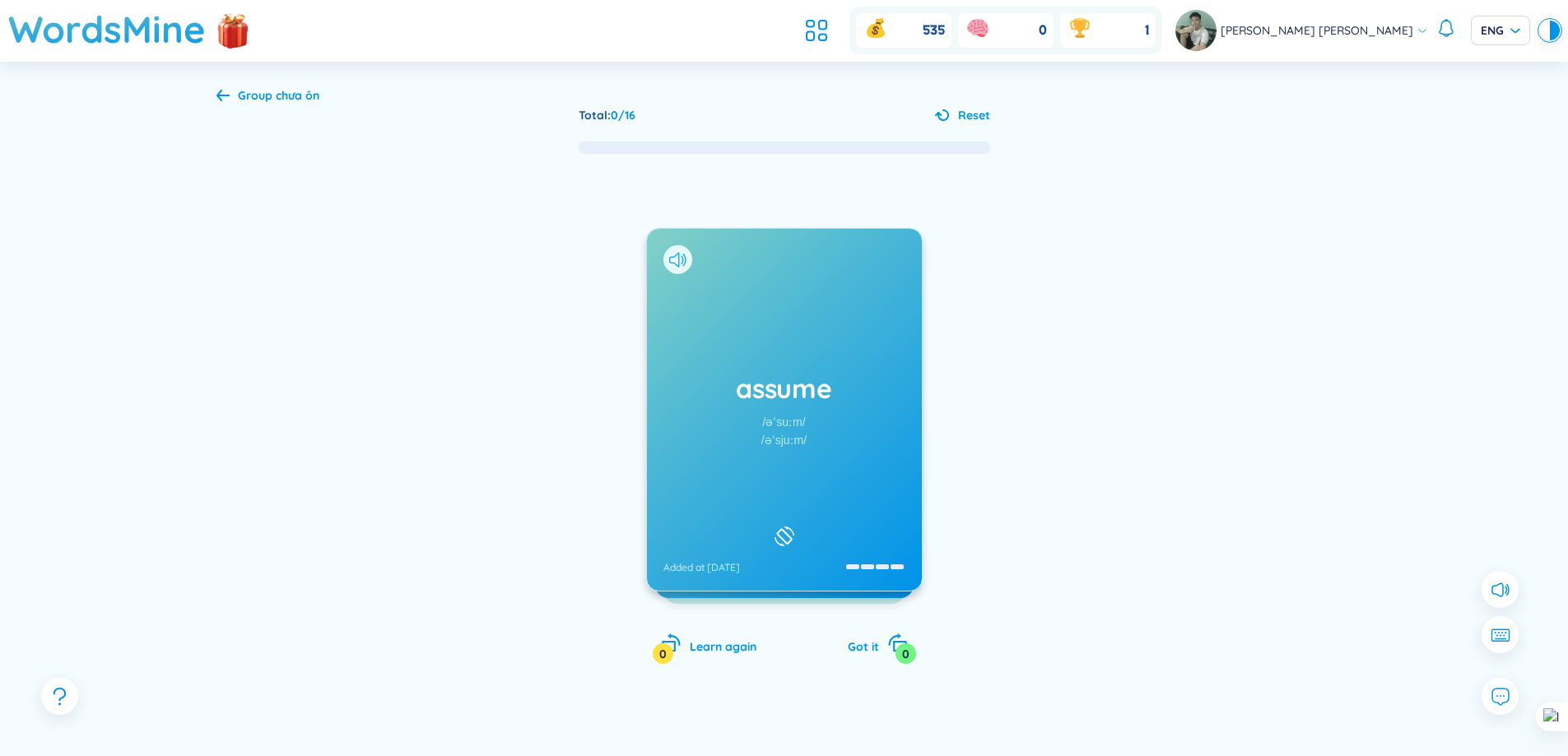
click at [682, 257] on icon at bounding box center [682, 259] width 3 height 8
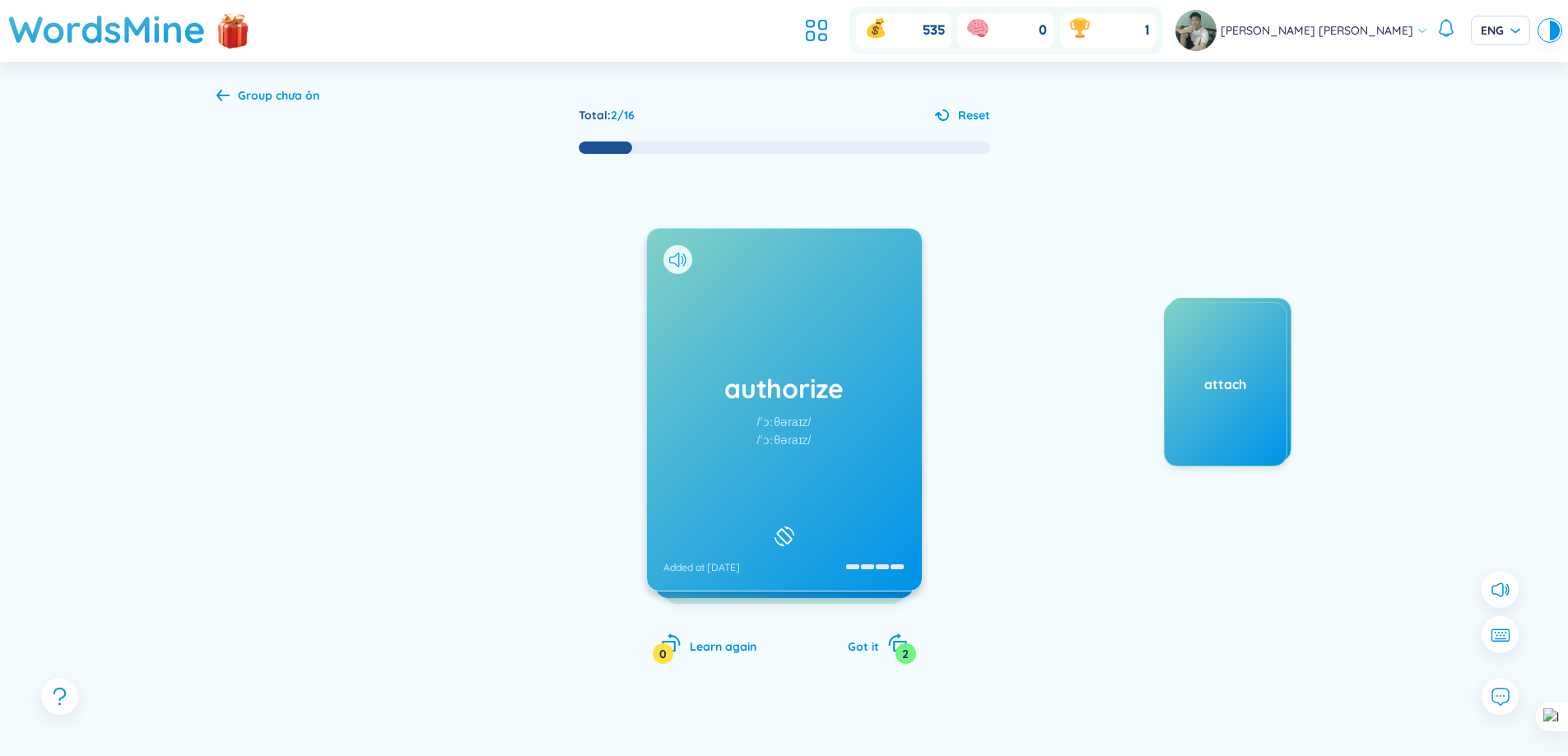
click at [684, 266] on icon at bounding box center [678, 260] width 18 height 15
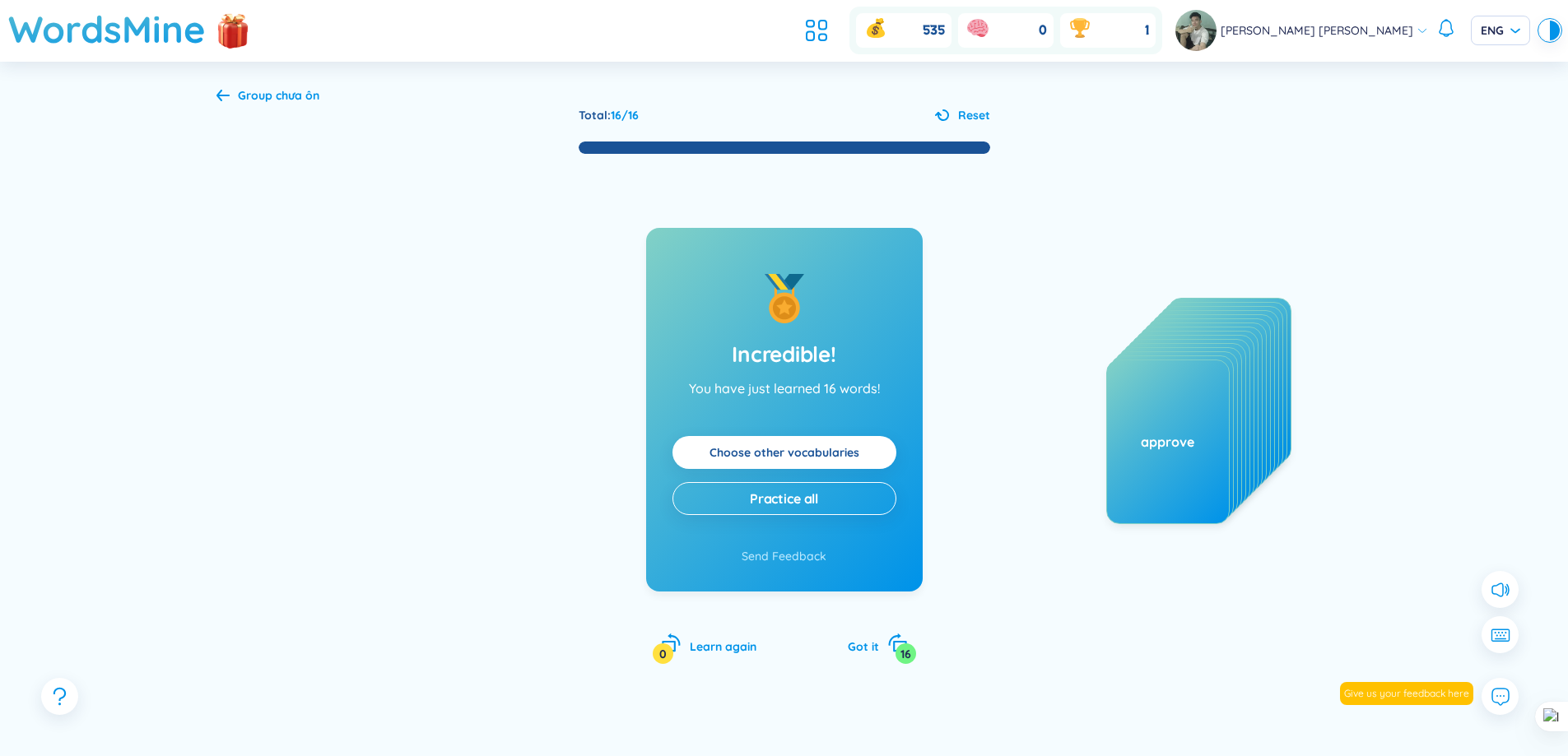
click at [964, 118] on span "Reset" at bounding box center [974, 115] width 32 height 18
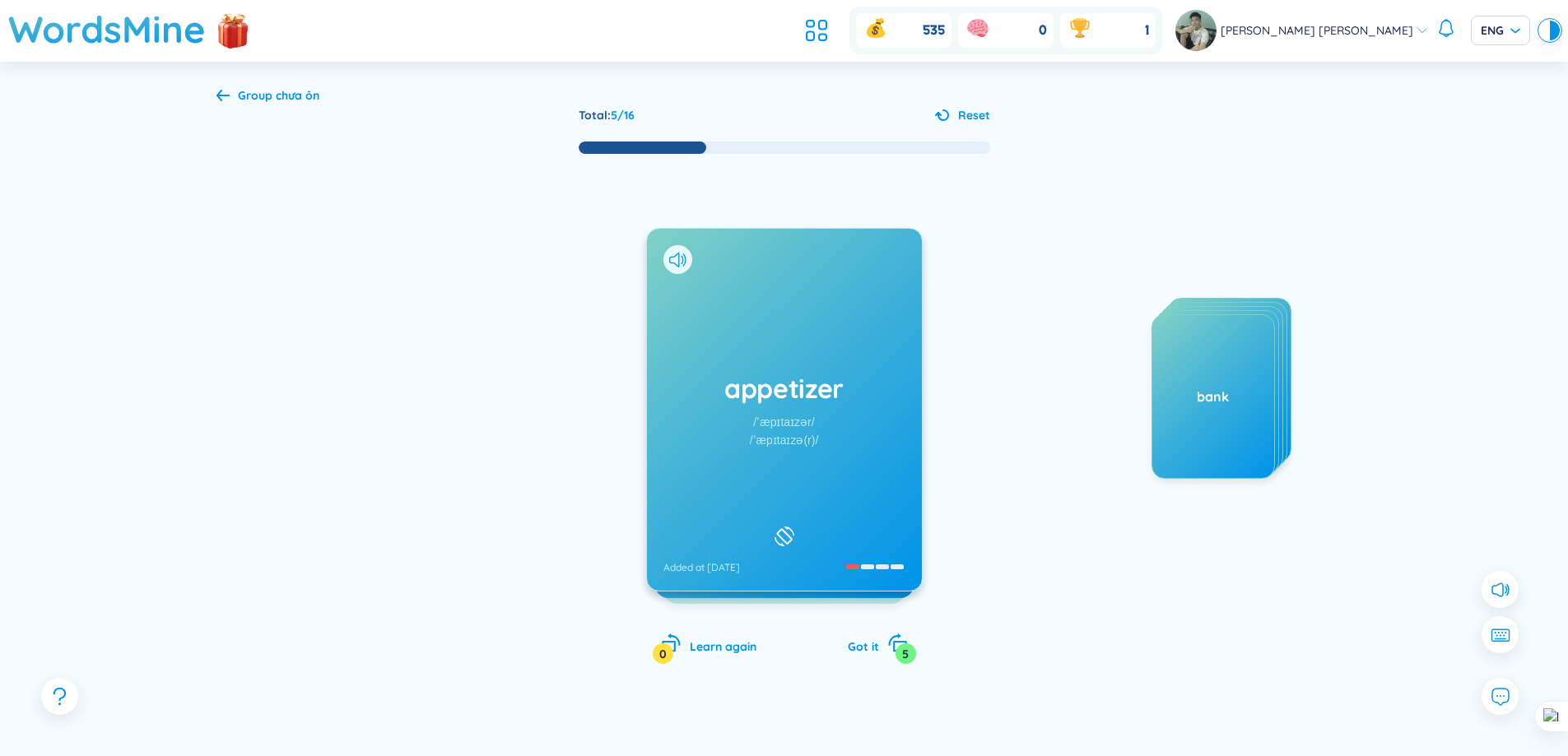
click at [675, 251] on div at bounding box center [677, 260] width 29 height 29
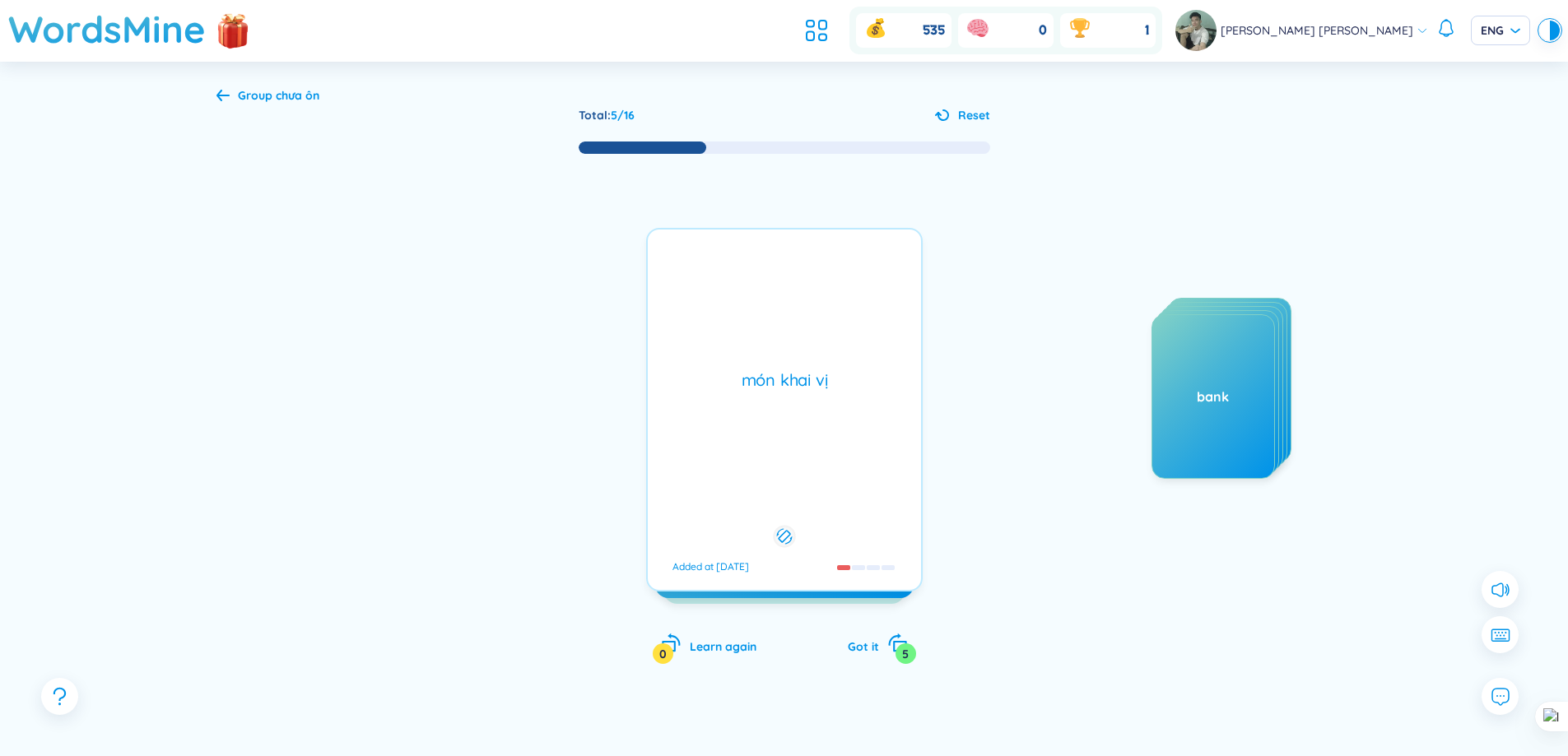
click at [676, 255] on div "appetizer /ˈæpɪtaɪzər/ /ˈæpɪtaɪzə(r)/ Added at 27/8/2025 món khai vị Added at 2…" at bounding box center [784, 410] width 276 height 364
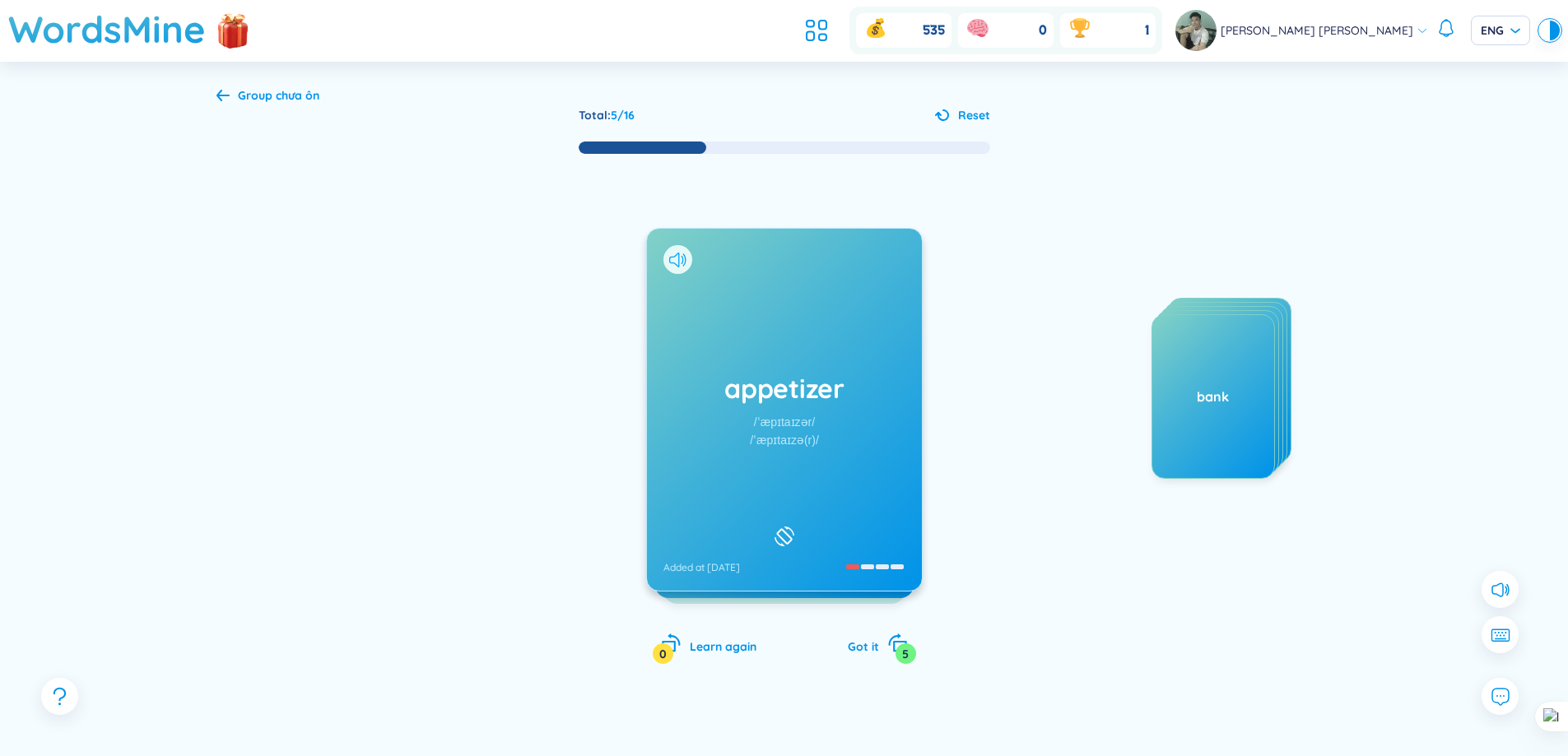
click at [682, 260] on icon at bounding box center [678, 260] width 18 height 15
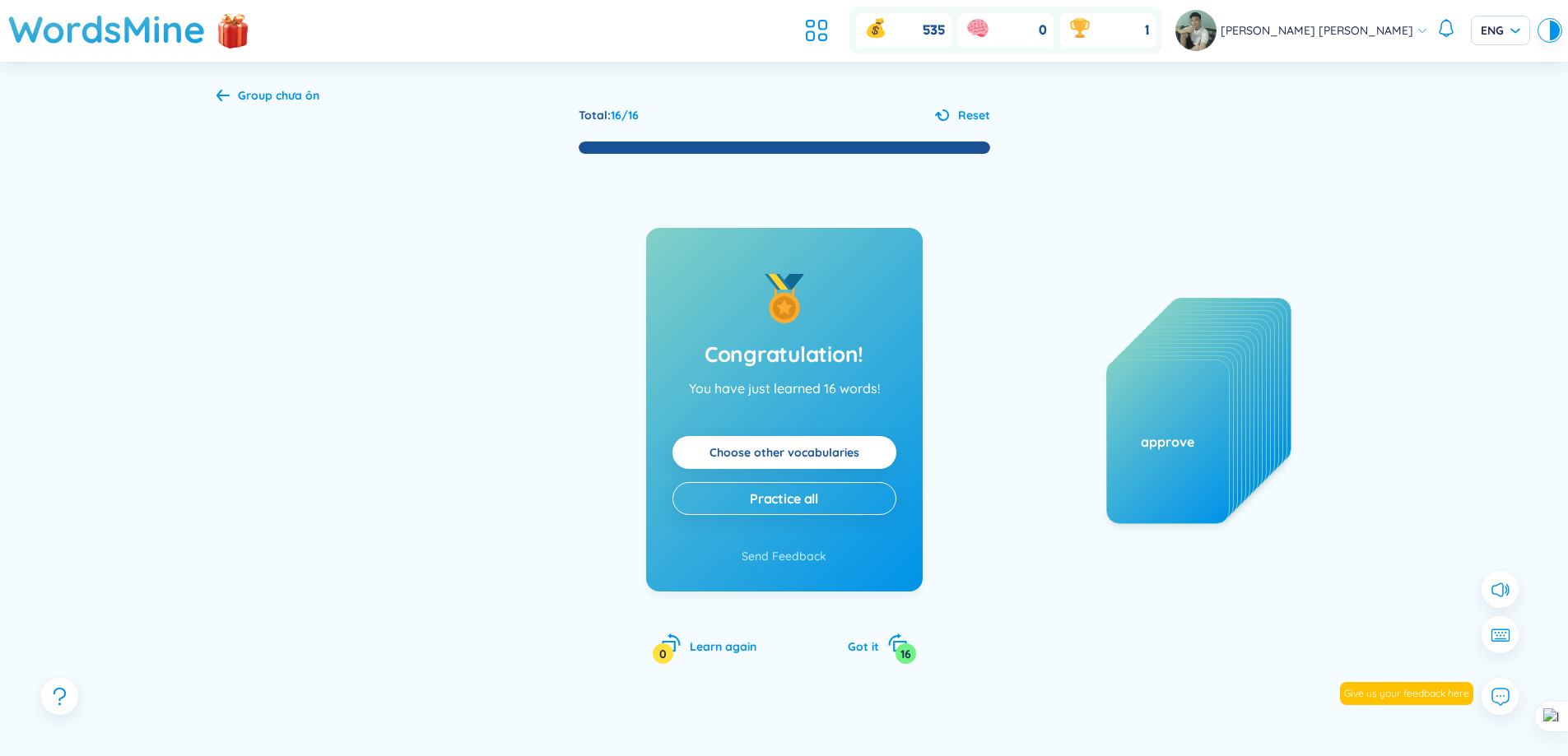
click at [951, 122] on button "Reset" at bounding box center [963, 115] width 55 height 18
click at [950, 113] on div at bounding box center [943, 115] width 17 height 17
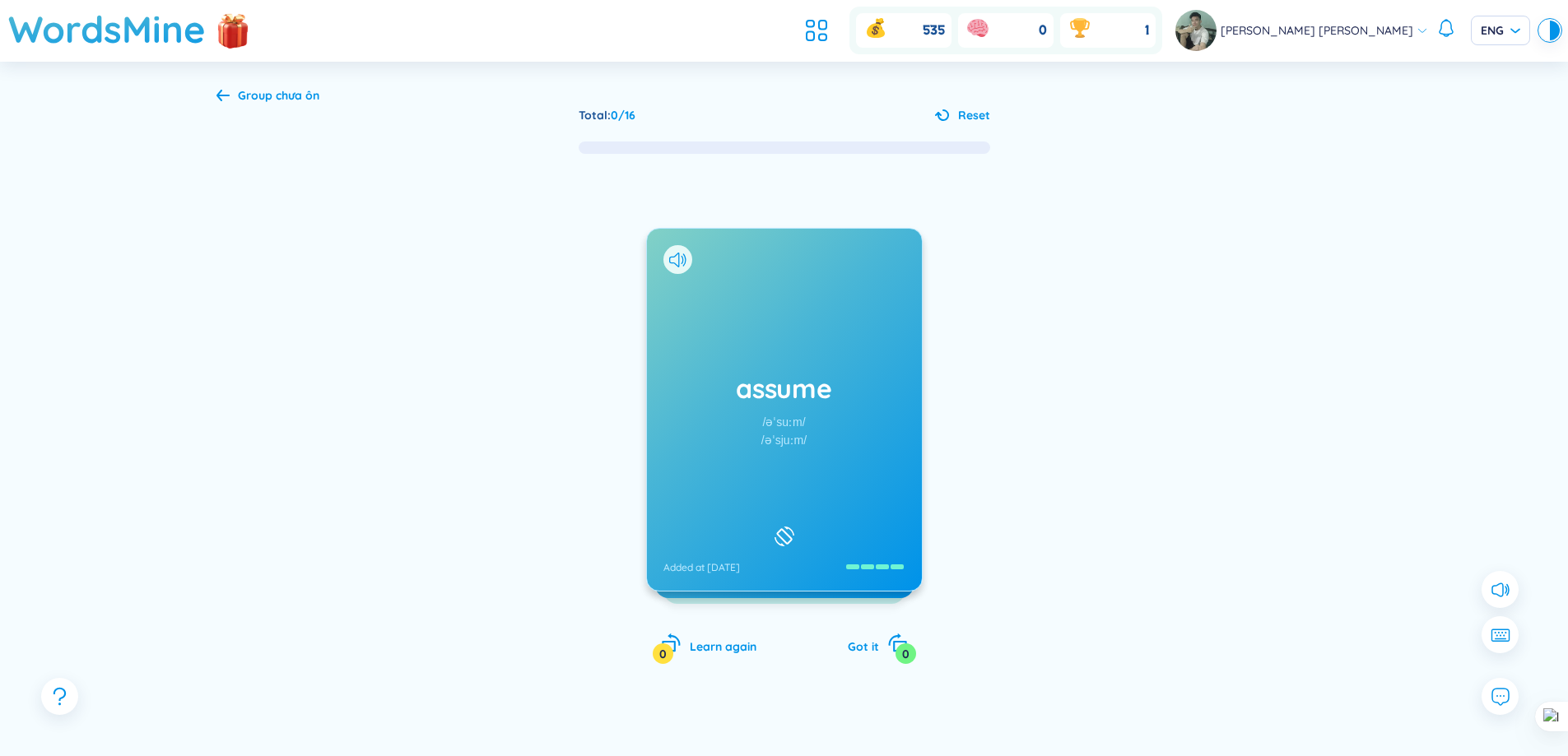
click at [240, 100] on span "Group chưa ôn" at bounding box center [278, 95] width 82 height 15
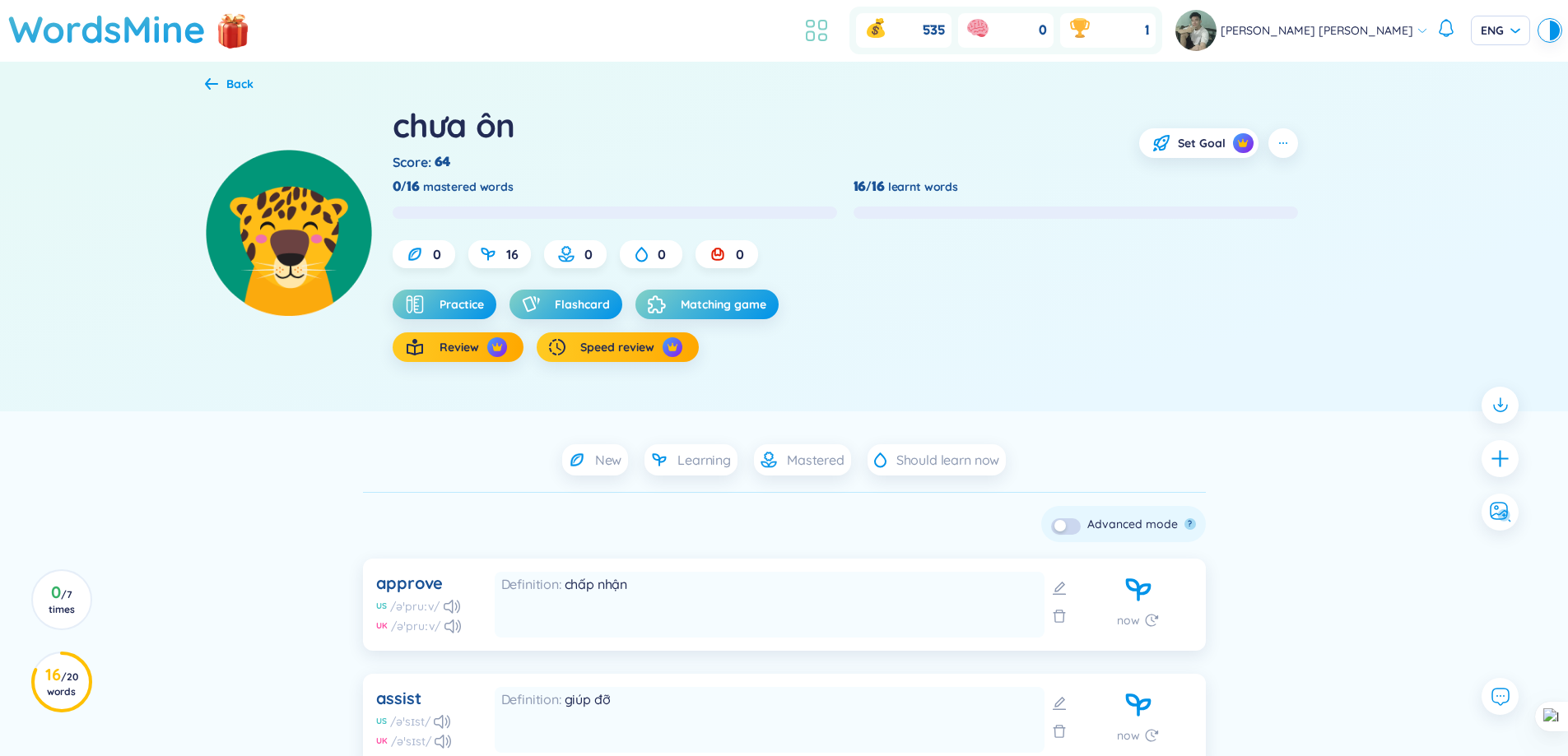
click at [832, 33] on icon at bounding box center [817, 31] width 30 height 30
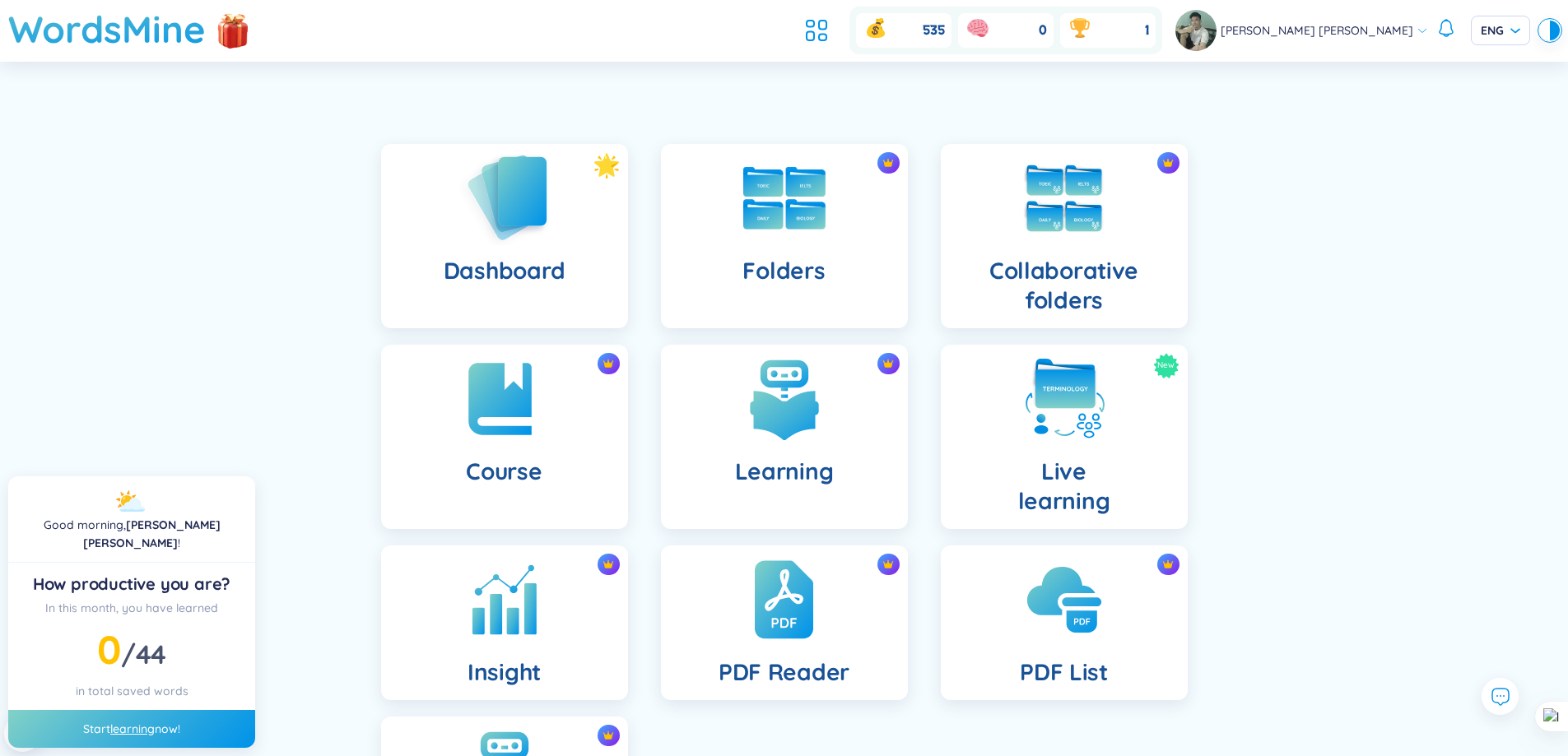
click at [580, 247] on div "Dashboard" at bounding box center [504, 236] width 247 height 184
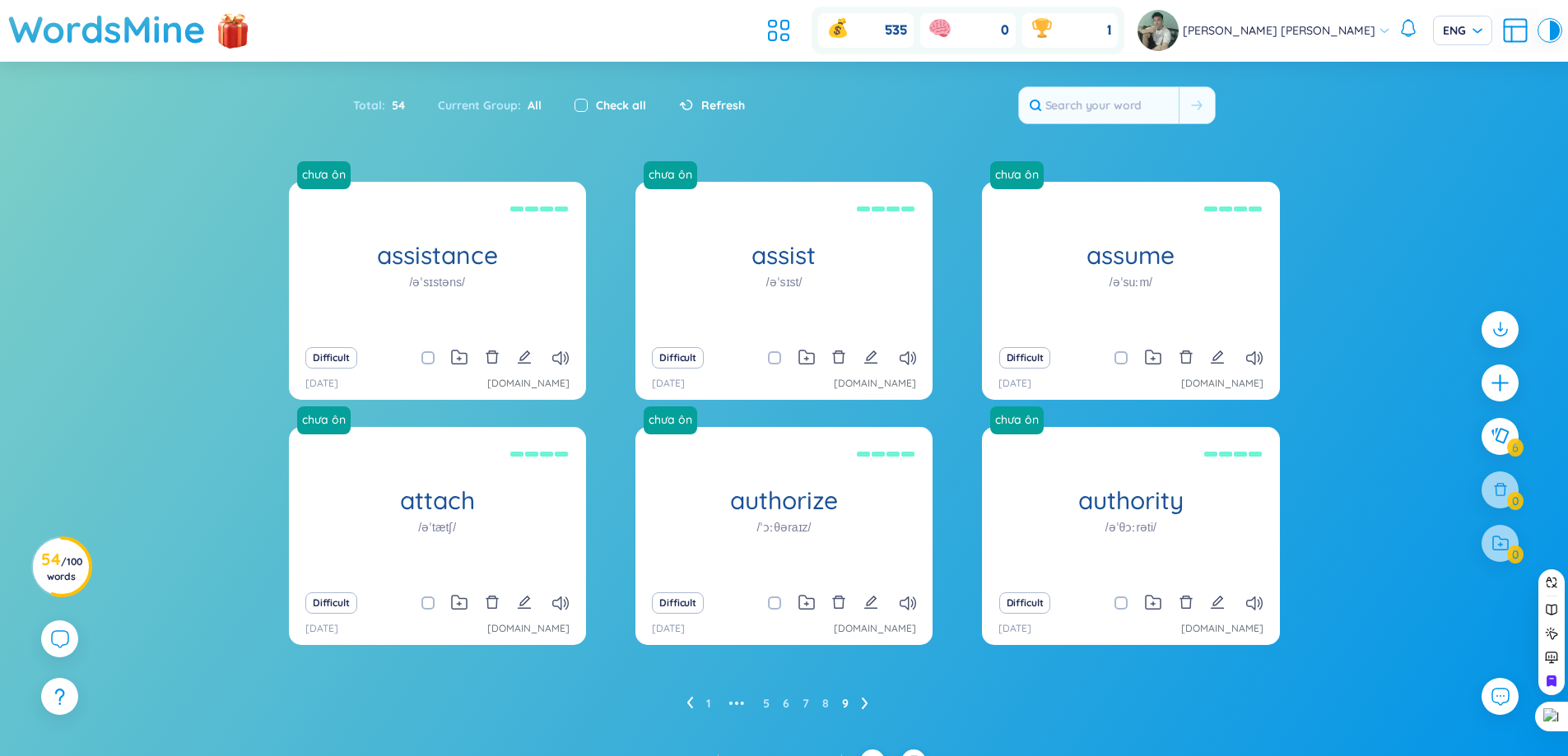
click at [583, 110] on input "checkbox" at bounding box center [581, 105] width 13 height 13
checkbox input "true"
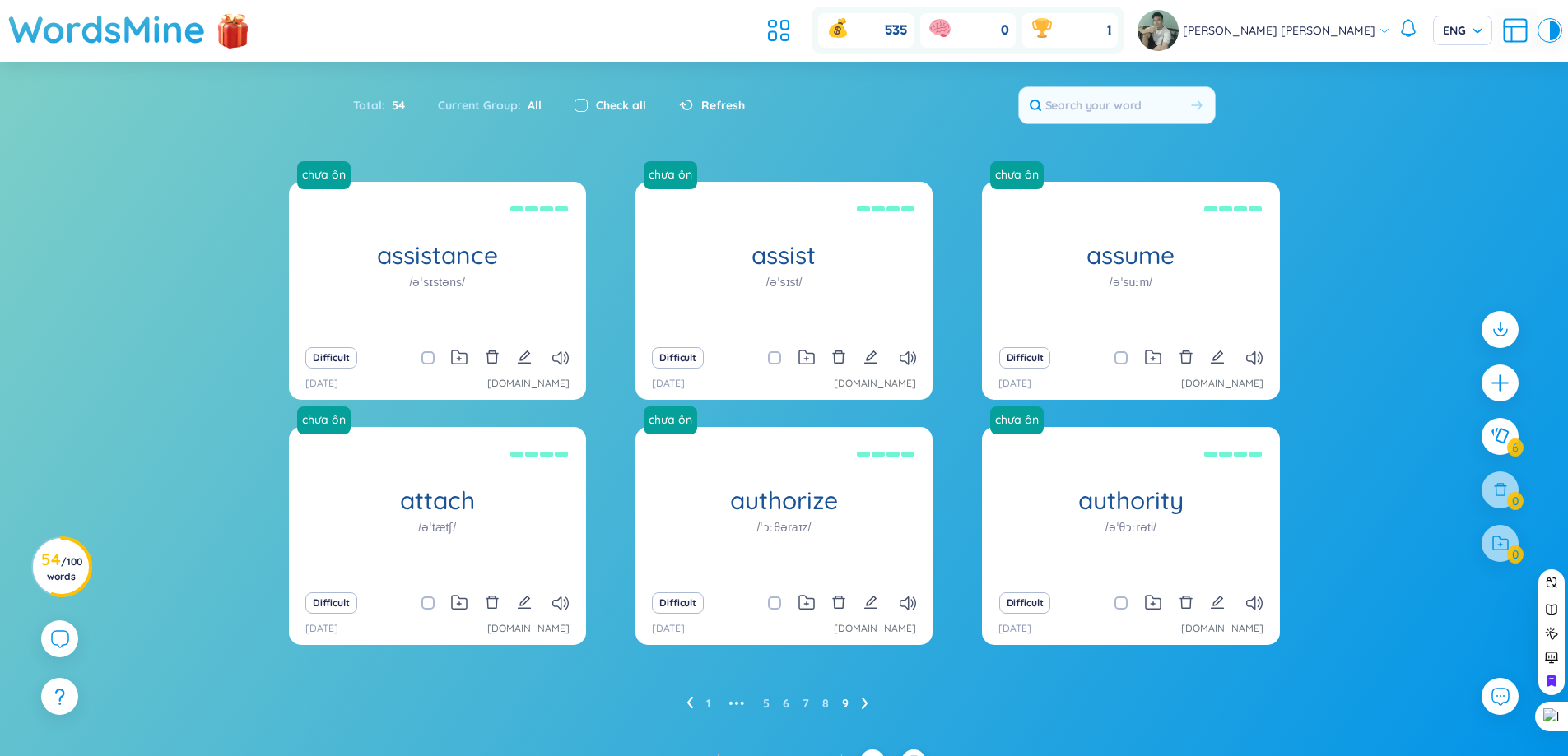
checkbox input "true"
click at [1514, 549] on div at bounding box center [1500, 543] width 41 height 41
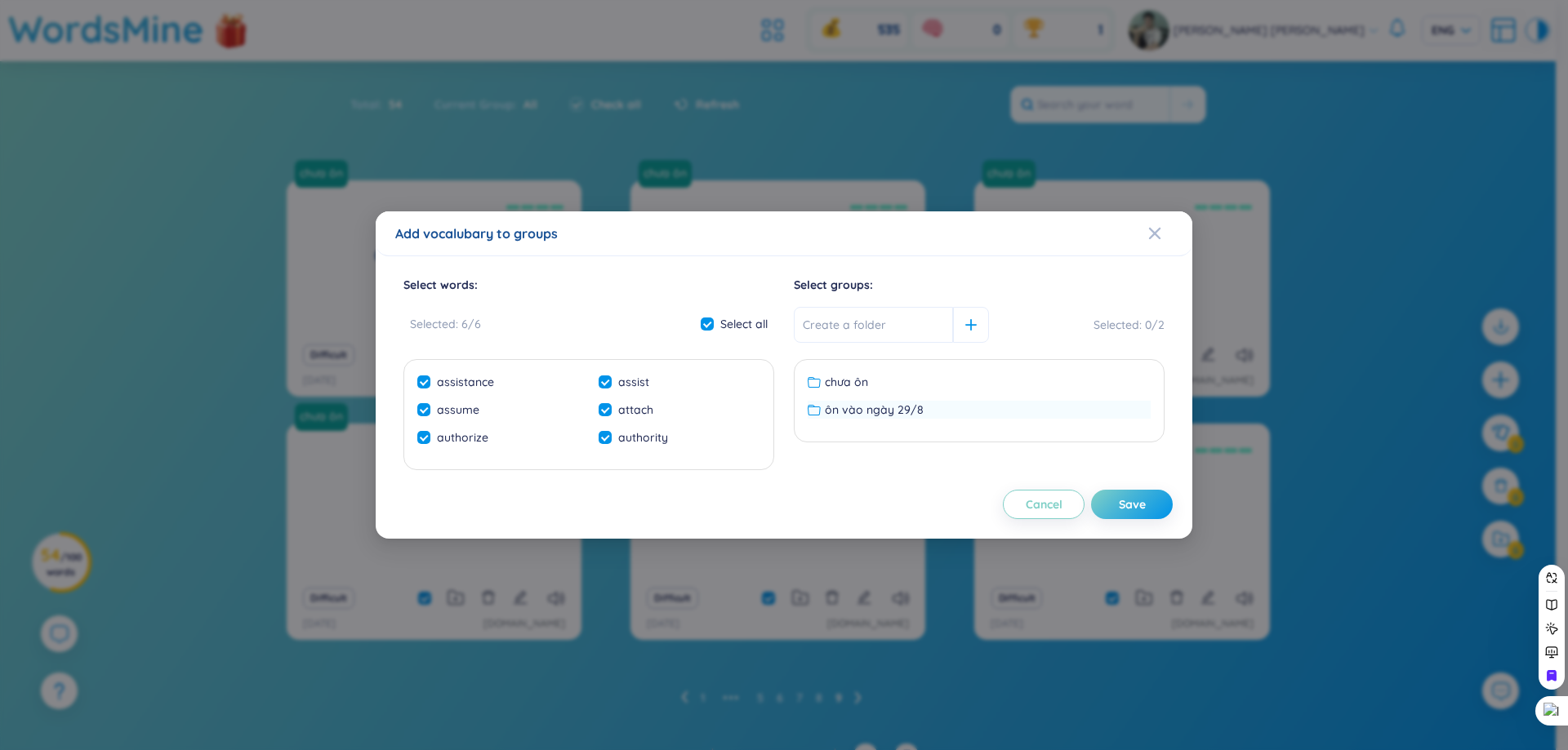
click at [885, 415] on span "ôn vào ngày 29/8" at bounding box center [875, 410] width 99 height 18
click at [1143, 508] on div "Save" at bounding box center [1132, 504] width 27 height 18
checkbox input "false"
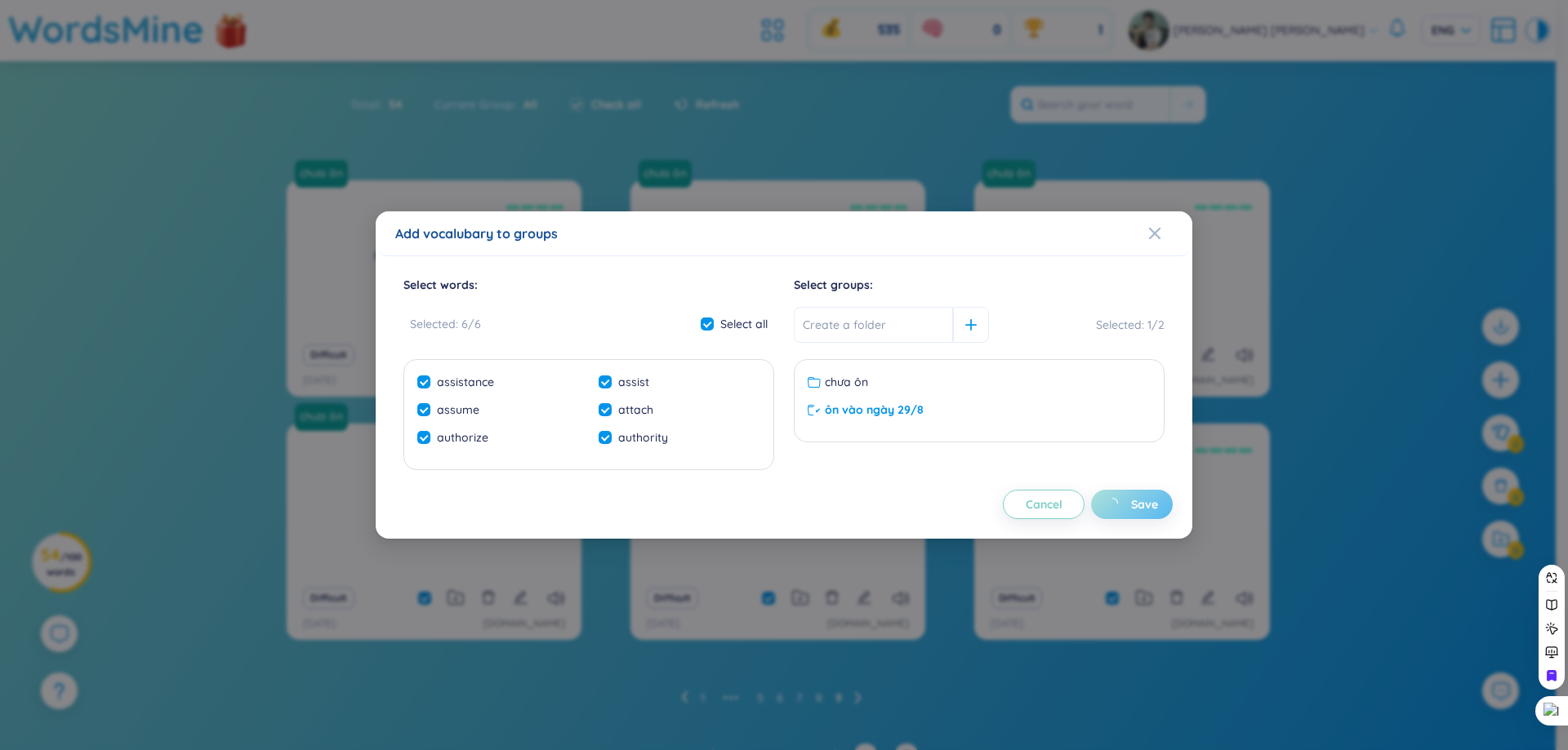
checkbox input "false"
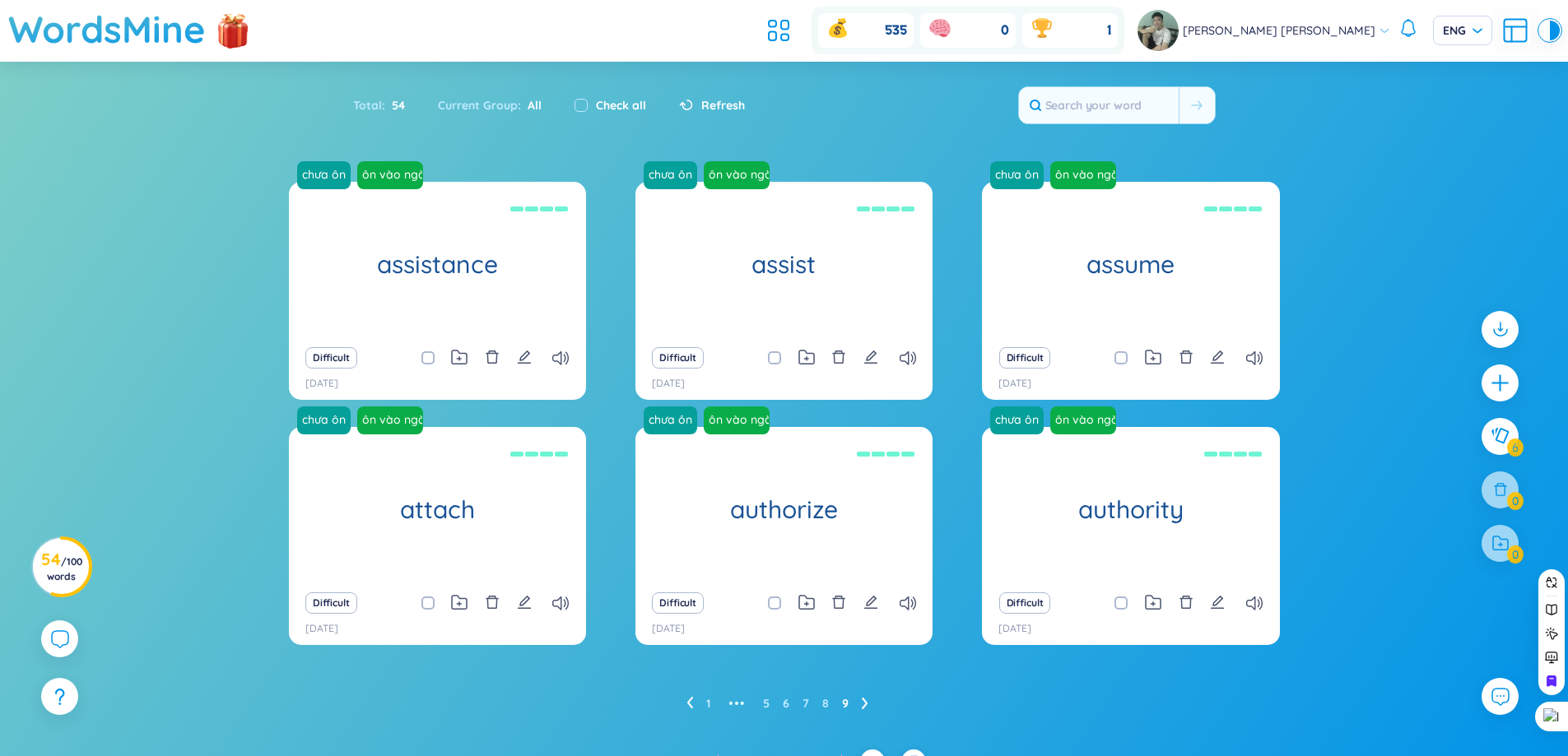
click at [685, 703] on div "1 ••• 5 6 7 8 9" at bounding box center [784, 703] width 991 height 26
click at [690, 703] on icon at bounding box center [690, 703] width 7 height 12
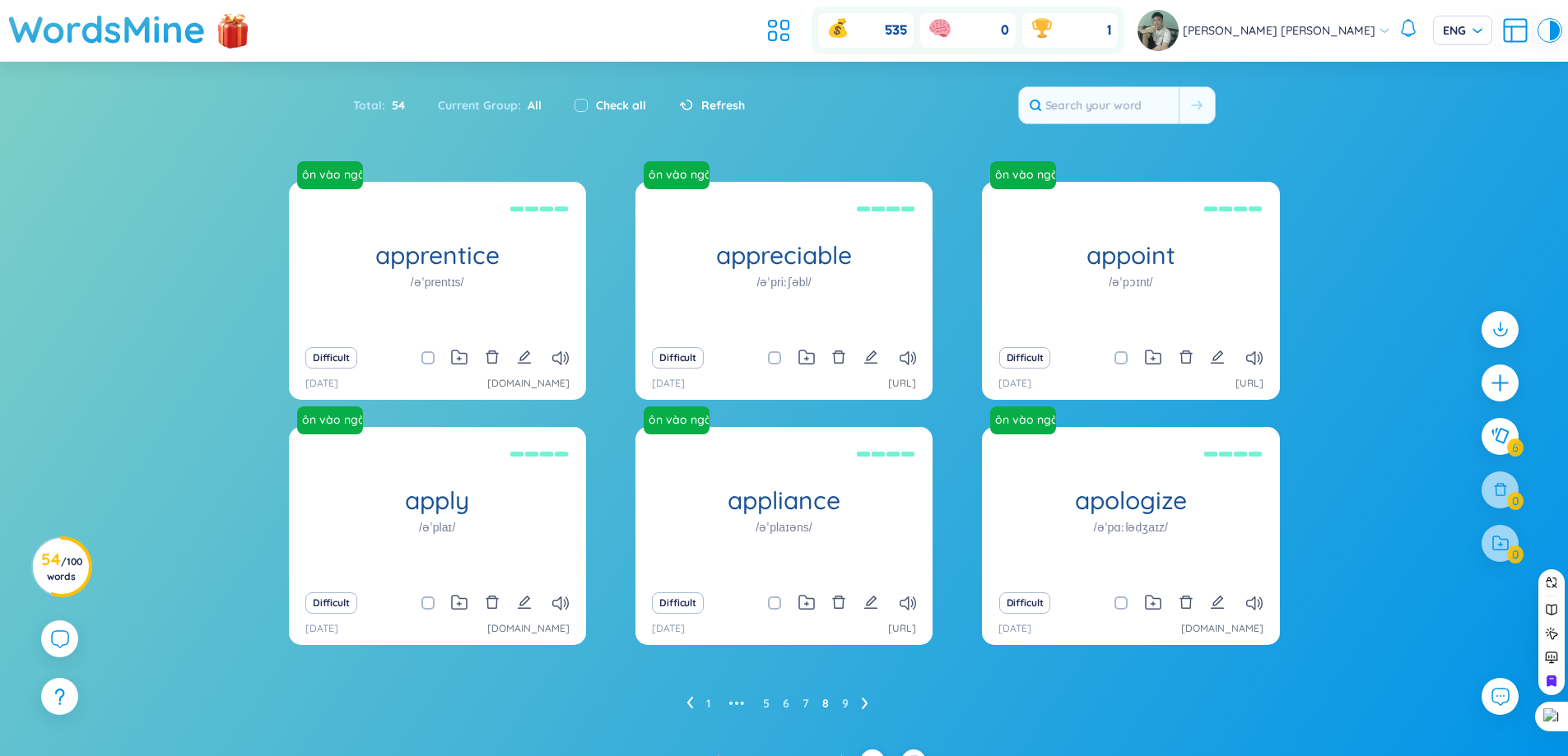
scroll to position [26, 0]
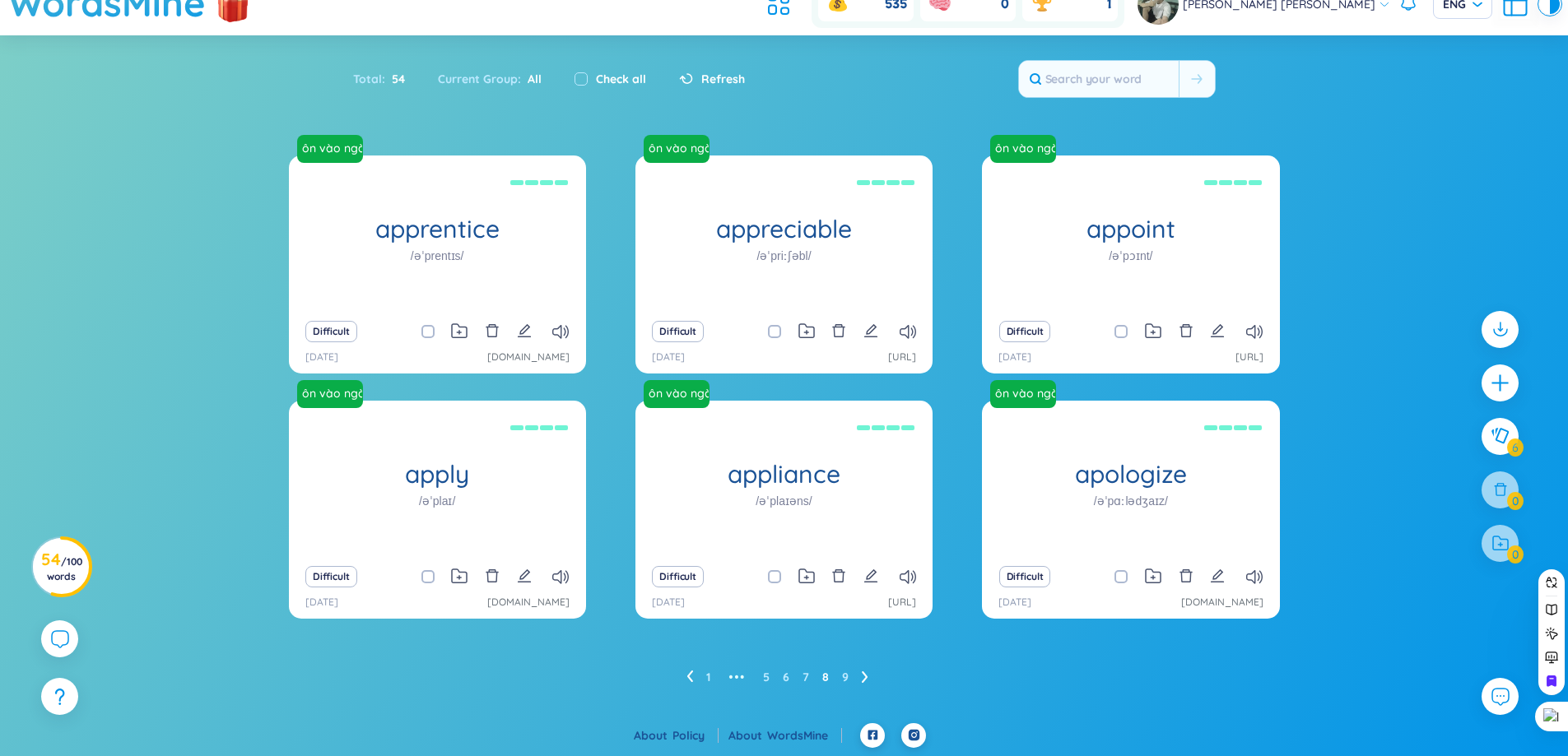
click at [596, 83] on label "Check all" at bounding box center [620, 79] width 50 height 18
checkbox input "true"
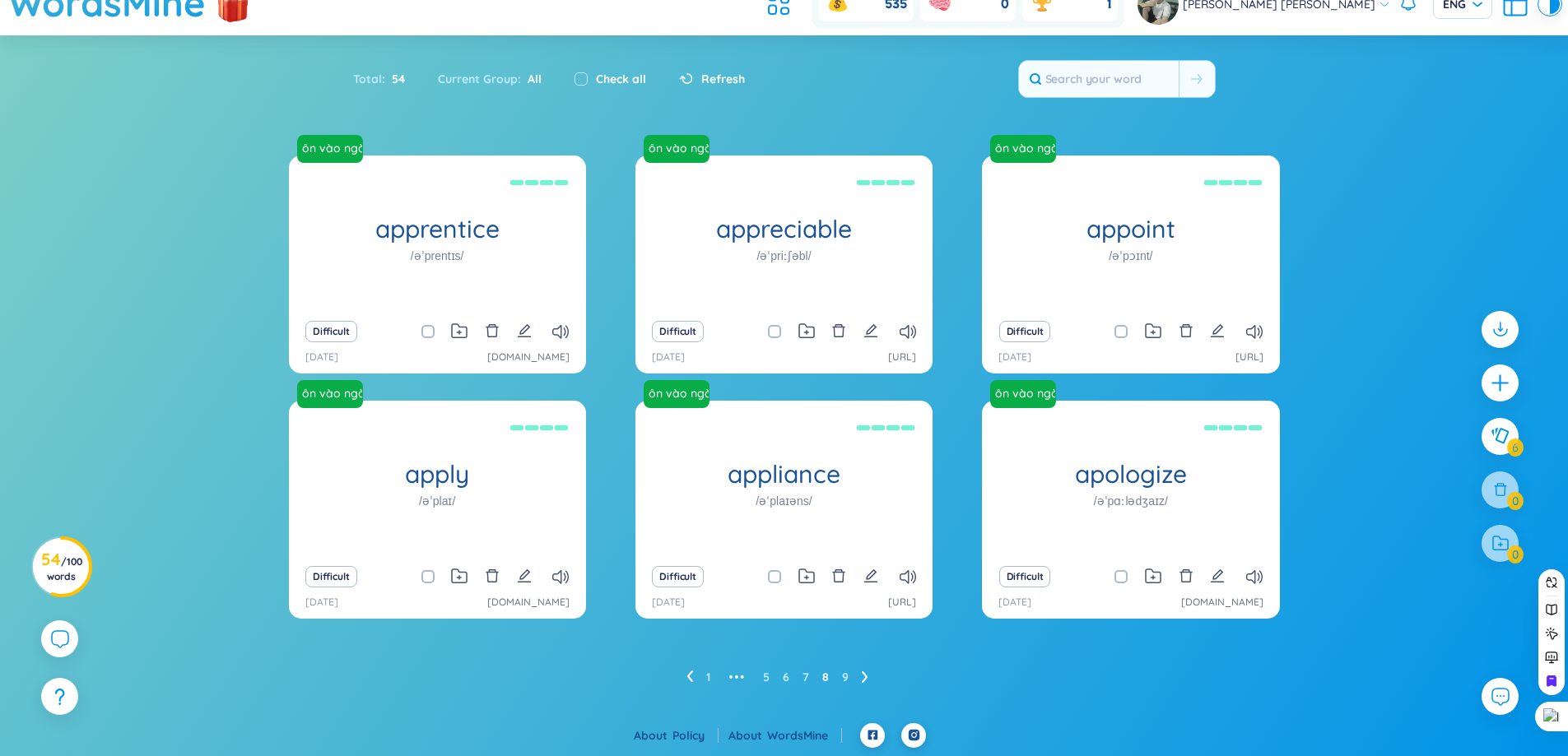
checkbox input "true"
click at [691, 675] on icon at bounding box center [690, 677] width 7 height 12
click at [684, 670] on div "1 ••• 5 6 7 8 9" at bounding box center [784, 677] width 991 height 26
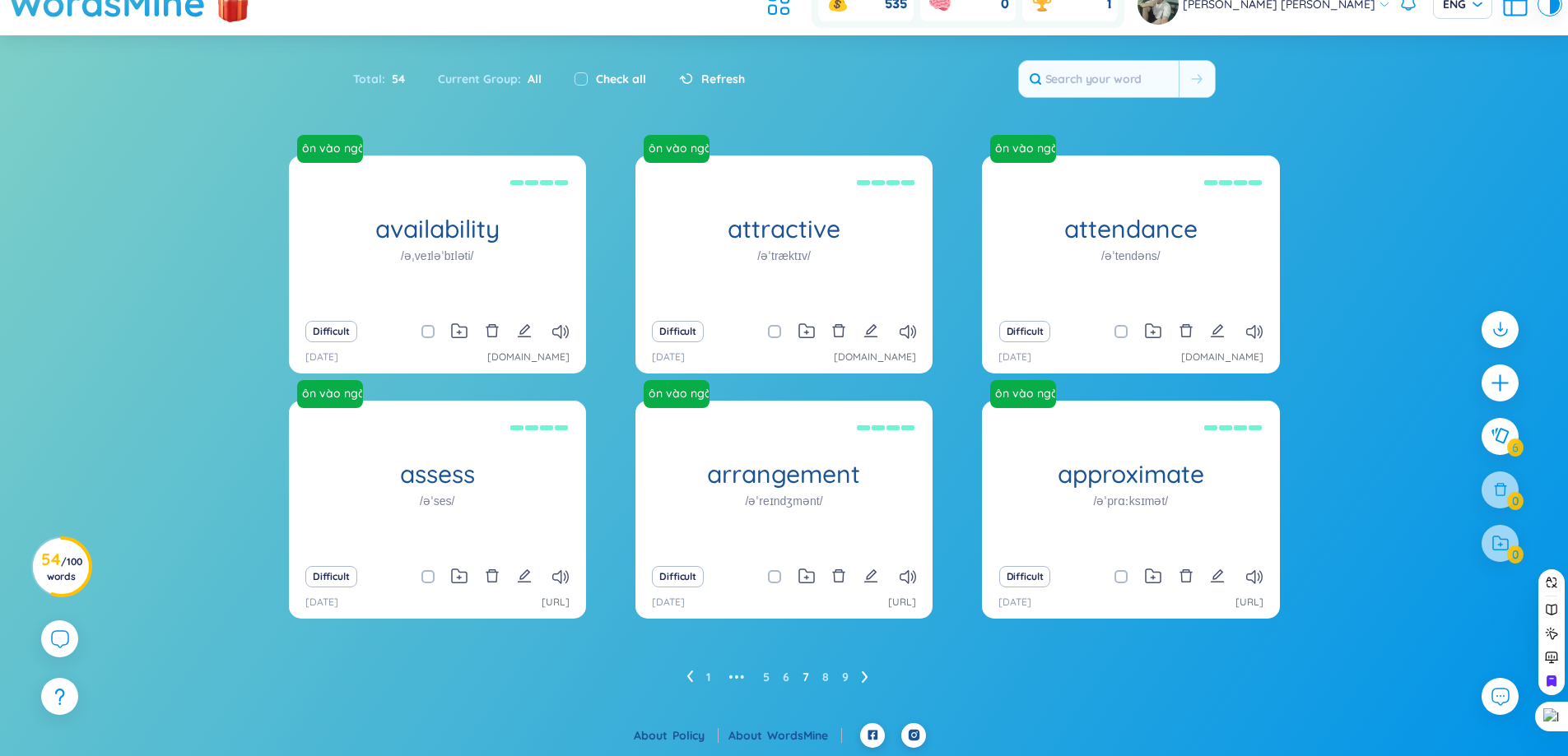
click at [689, 672] on icon at bounding box center [690, 677] width 7 height 12
click at [679, 676] on icon at bounding box center [680, 676] width 6 height 11
click at [679, 676] on link "1" at bounding box center [678, 677] width 4 height 25
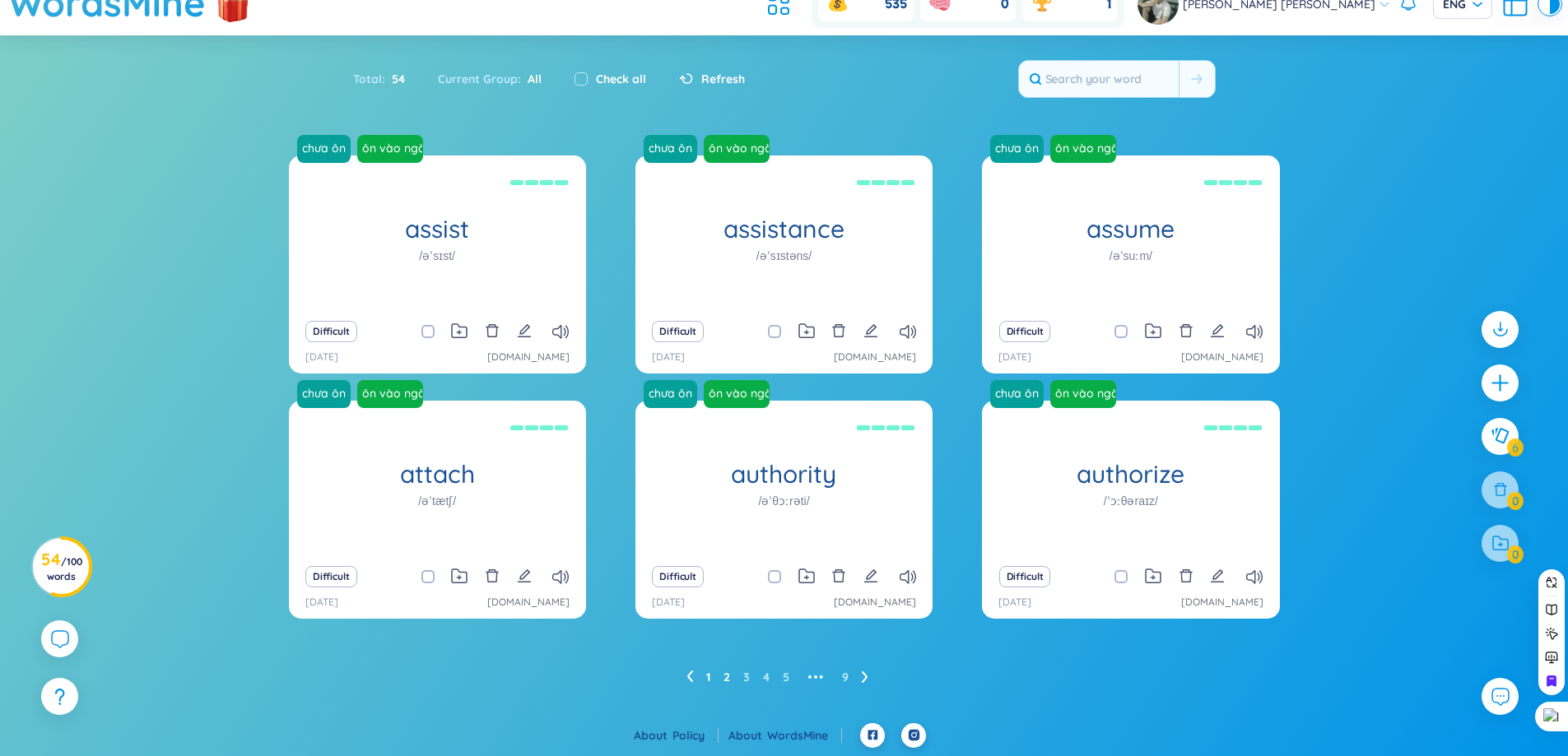
click at [728, 680] on link "2" at bounding box center [727, 677] width 7 height 25
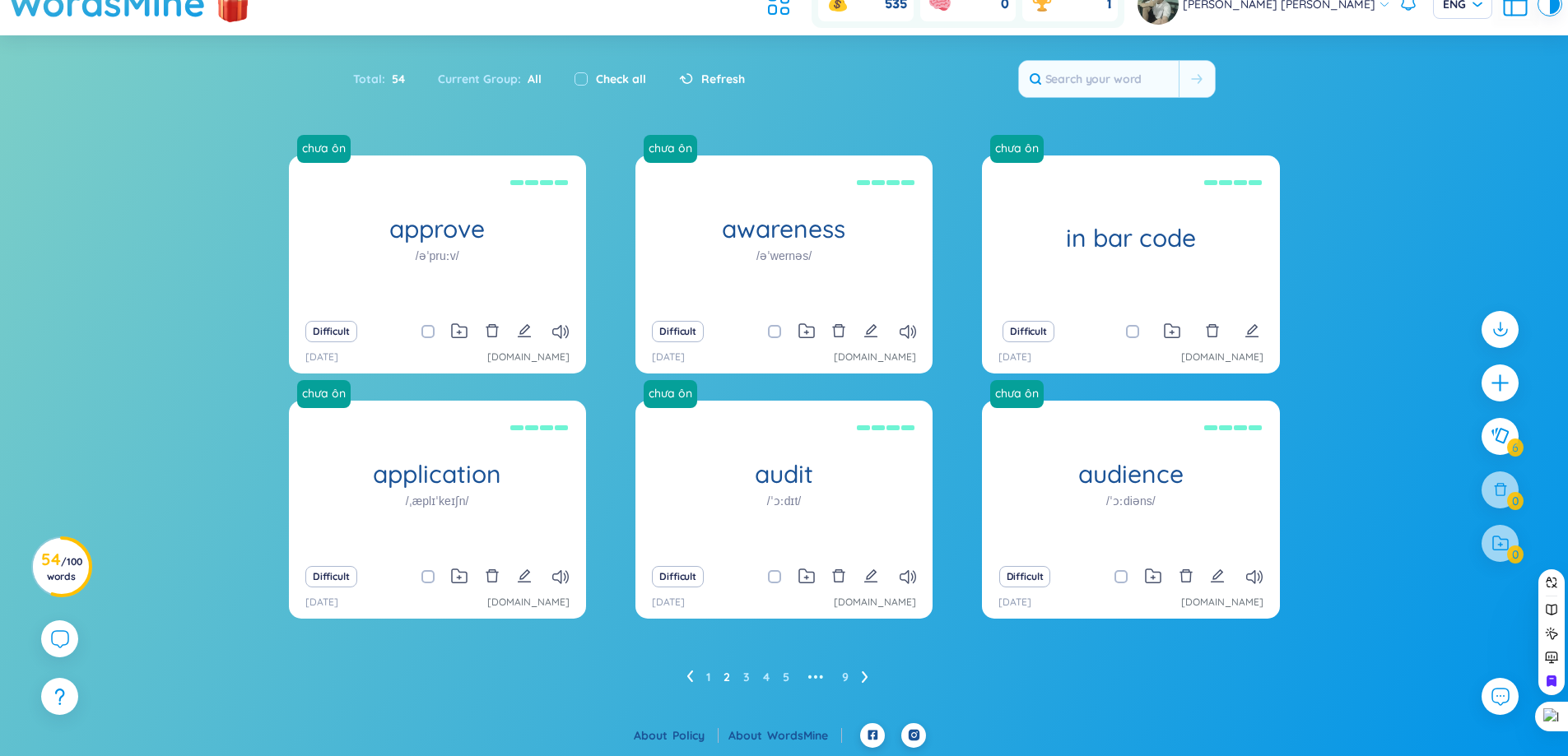
click at [618, 81] on label "Check all" at bounding box center [620, 79] width 50 height 18
checkbox input "true"
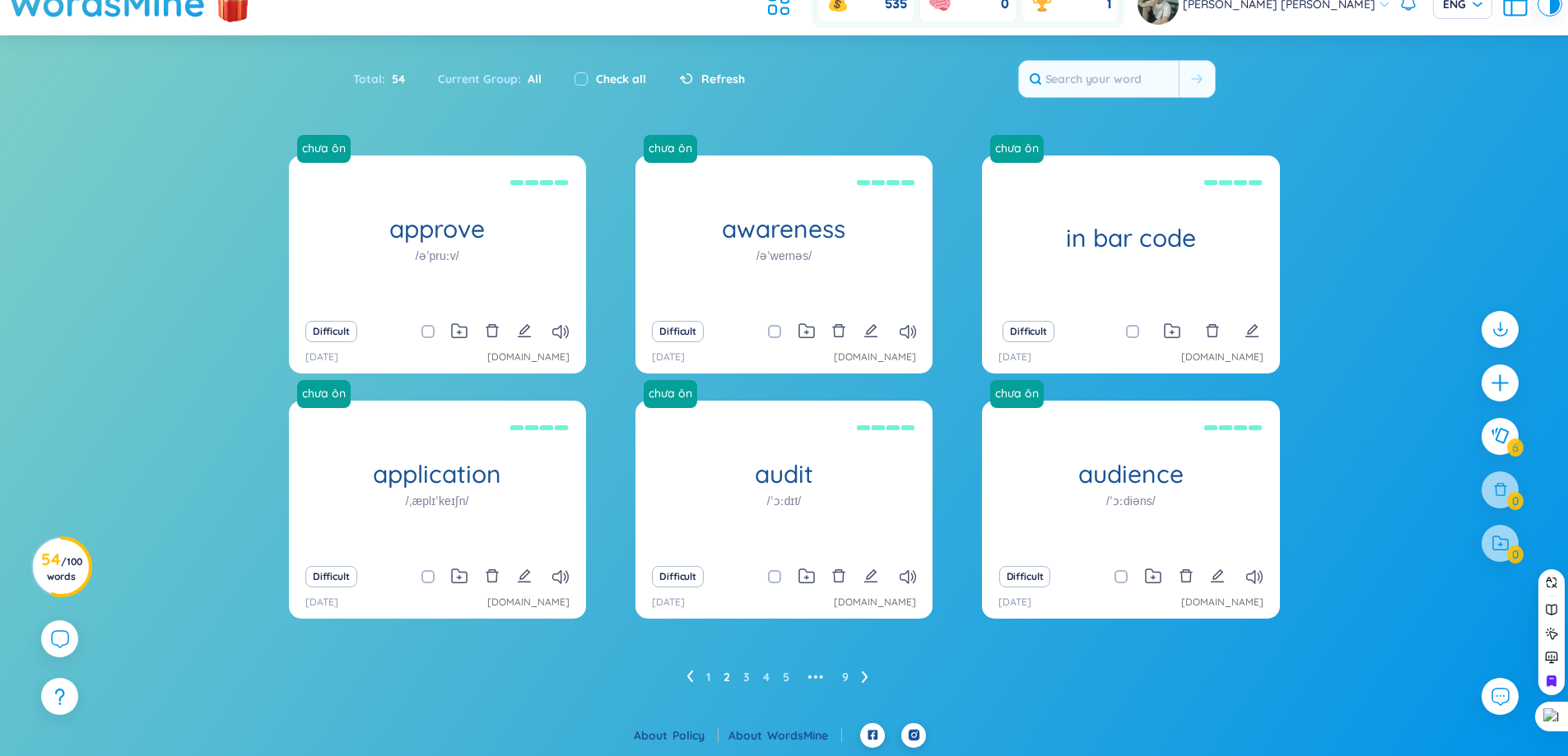
checkbox input "true"
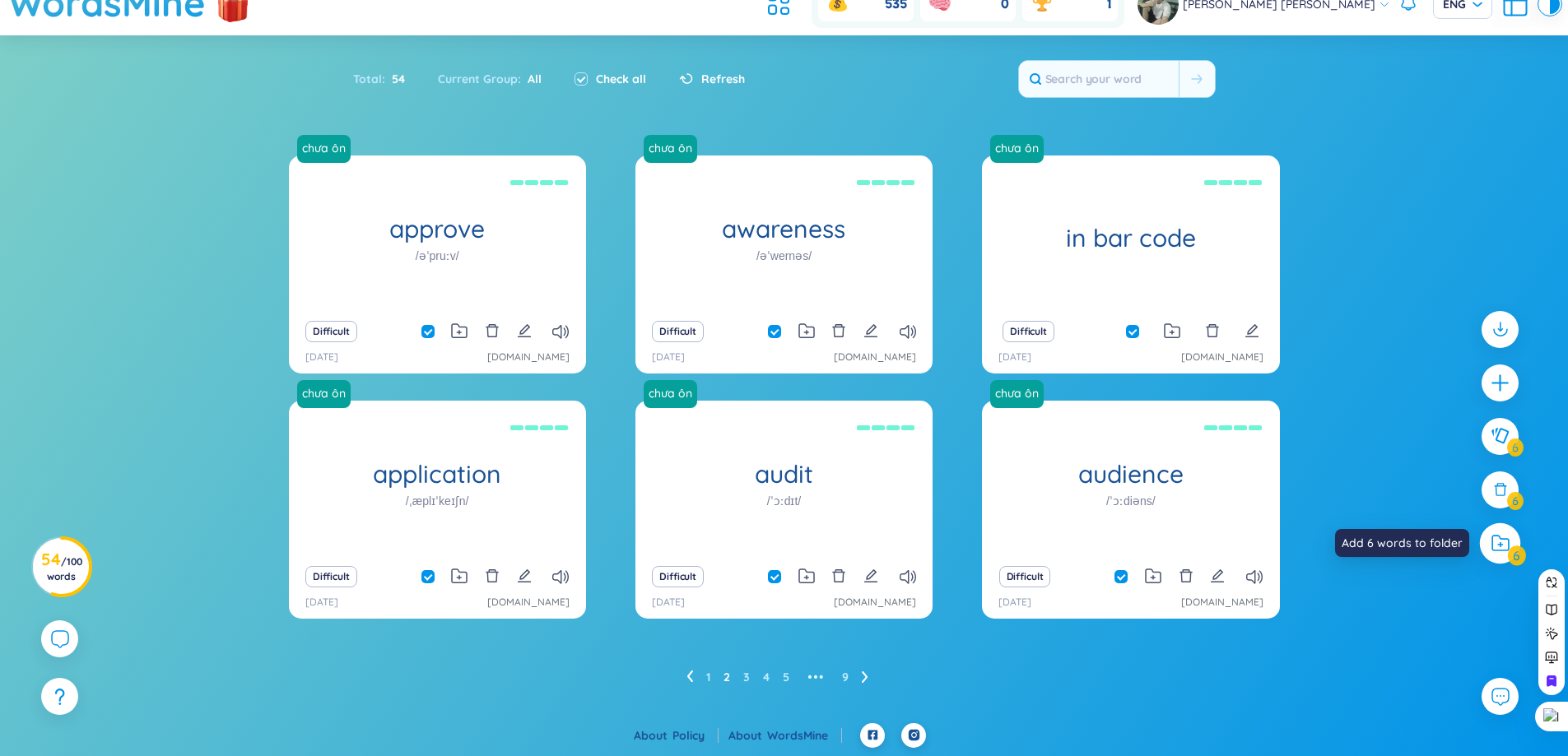
click at [1500, 549] on icon at bounding box center [1500, 544] width 18 height 18
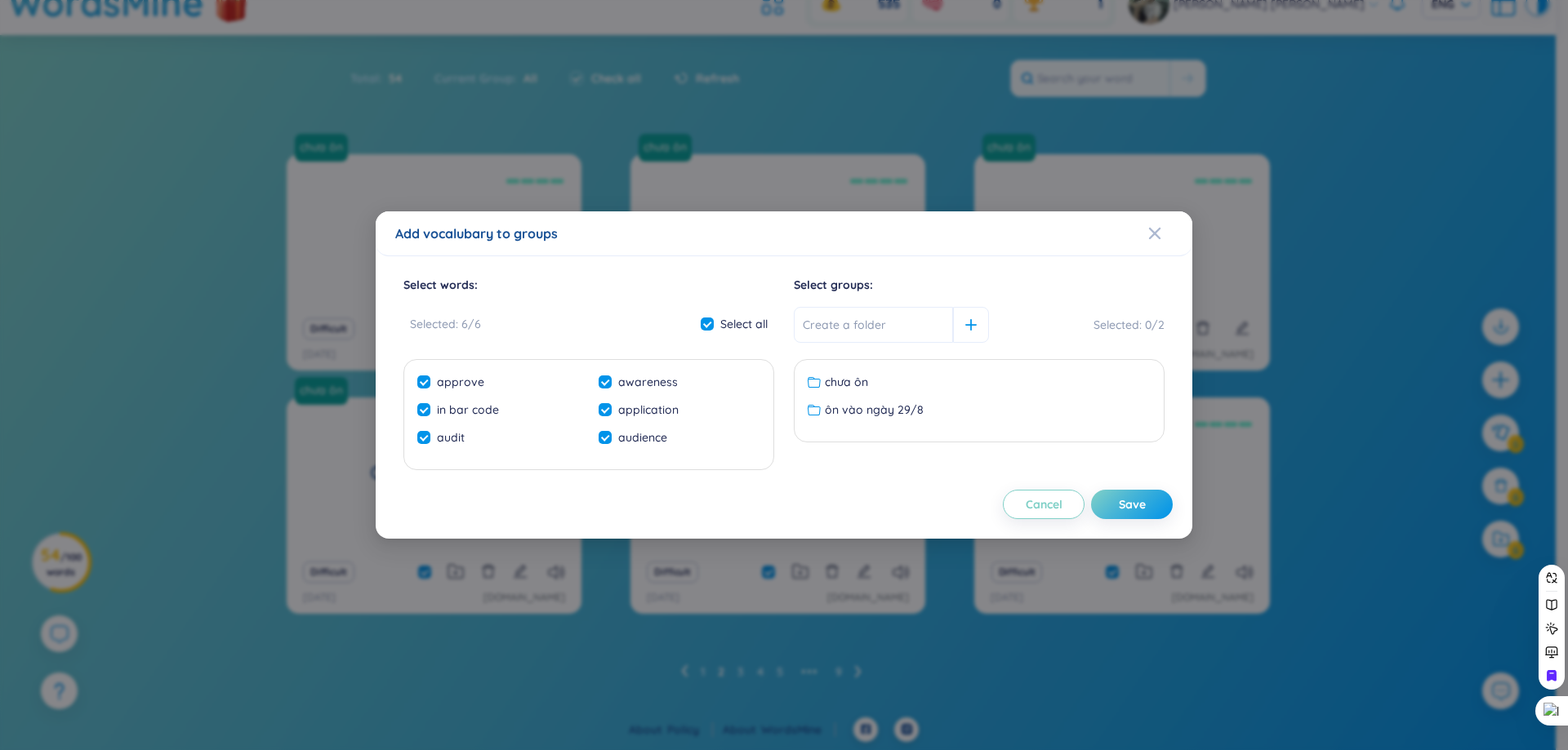
click at [899, 419] on ul "chưa ôn ôn vào ngày 29/8 No data to display" at bounding box center [979, 400] width 363 height 62
click at [887, 406] on span "ôn vào ngày 29/8" at bounding box center [875, 410] width 99 height 18
click at [1117, 512] on button "Save" at bounding box center [1132, 505] width 82 height 30
checkbox input "false"
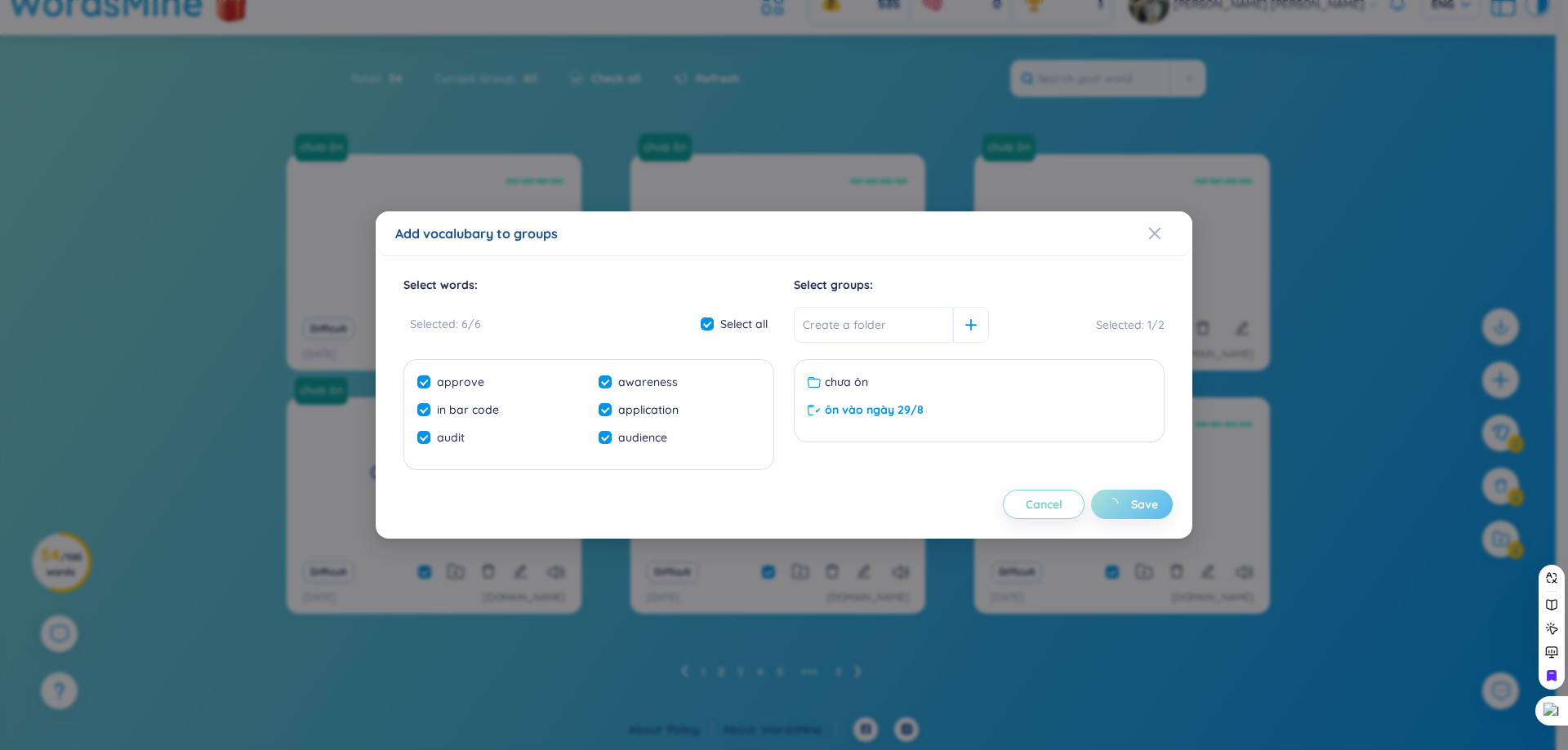
checkbox input "false"
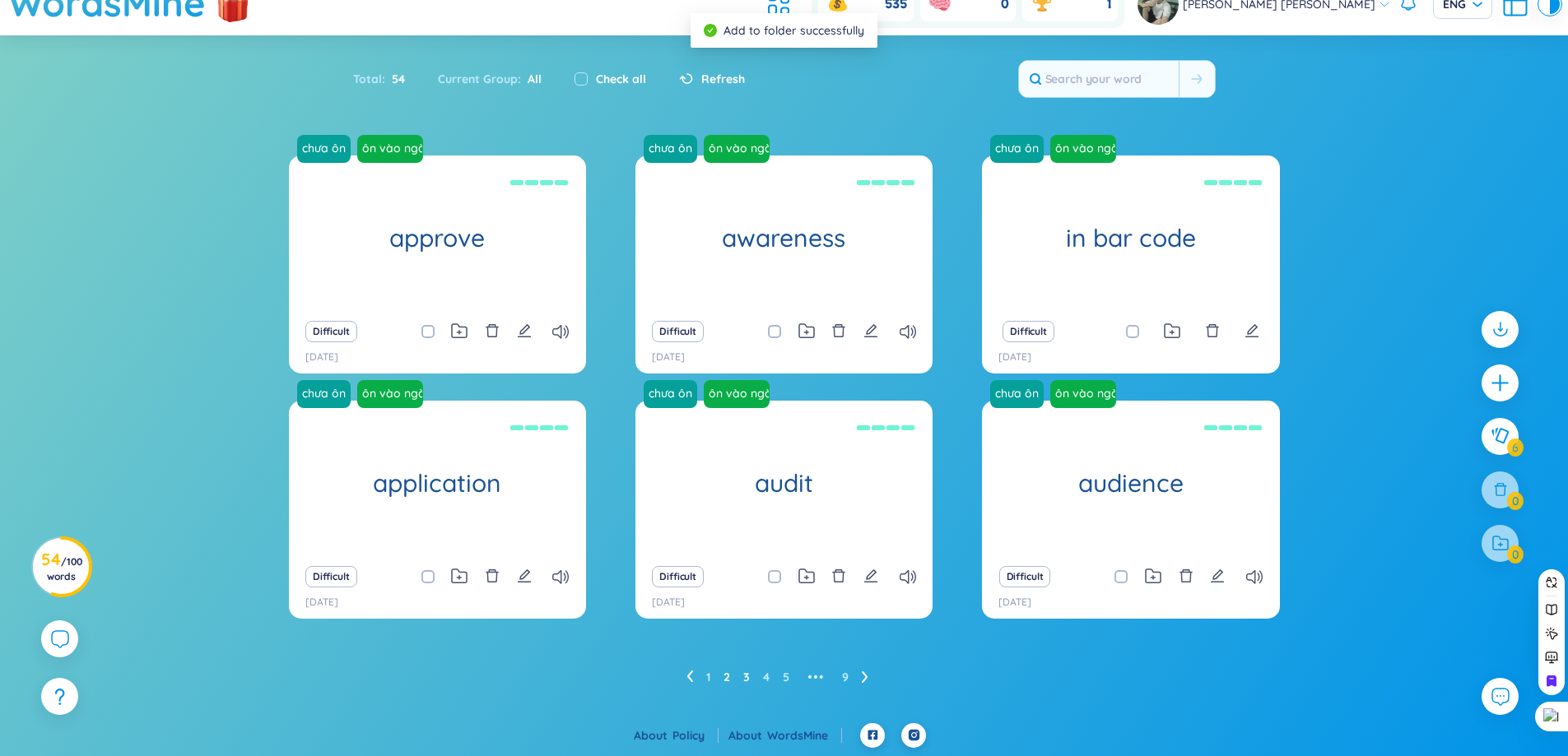
click at [747, 681] on link "3" at bounding box center [747, 677] width 7 height 25
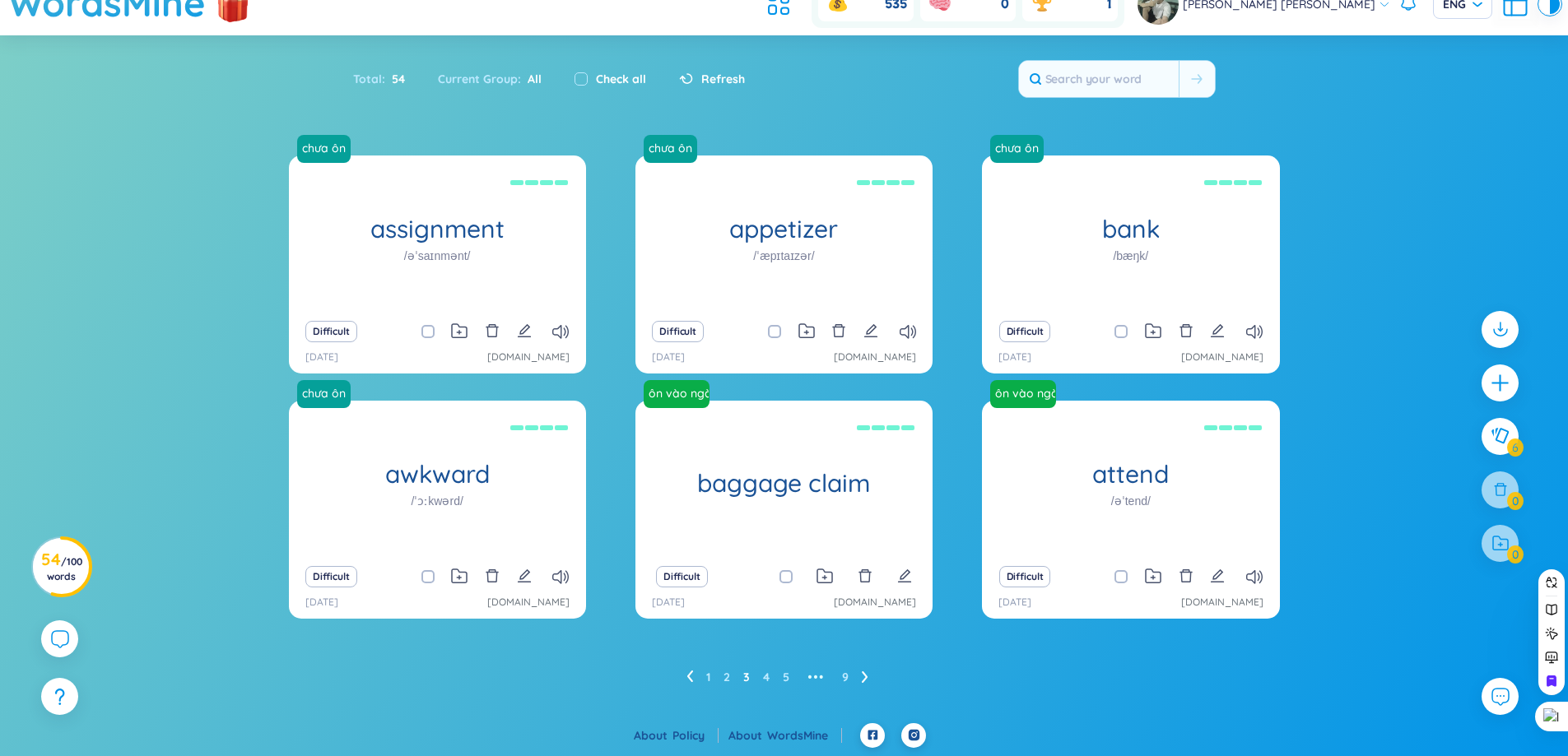
click at [784, 581] on span at bounding box center [785, 576] width 13 height 13
click at [788, 581] on input "checkbox" at bounding box center [794, 576] width 13 height 13
checkbox input "true"
click at [1118, 576] on span at bounding box center [1121, 576] width 13 height 13
click at [1123, 576] on input "checkbox" at bounding box center [1129, 576] width 13 height 13
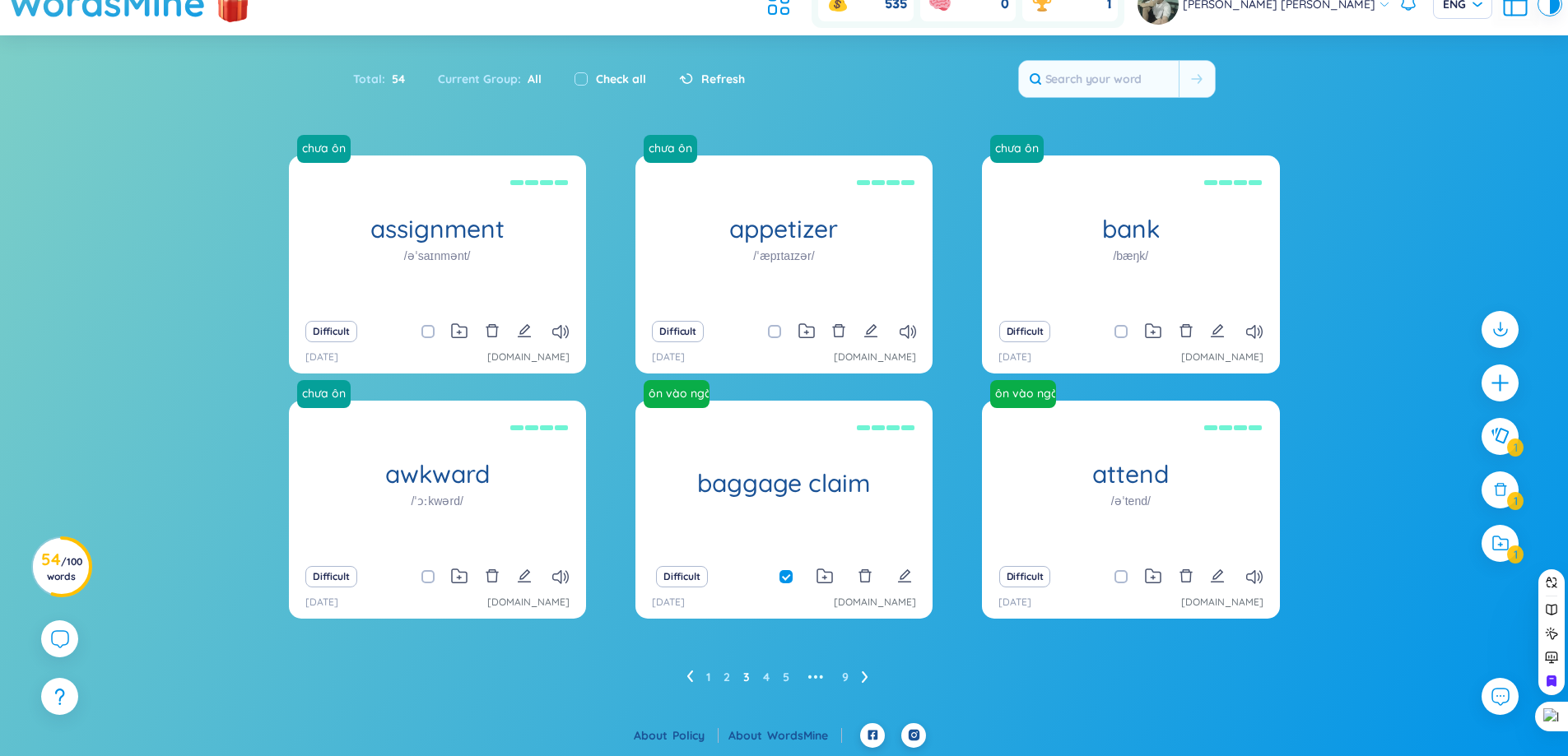
checkbox input "true"
click at [1507, 536] on icon at bounding box center [1500, 544] width 18 height 18
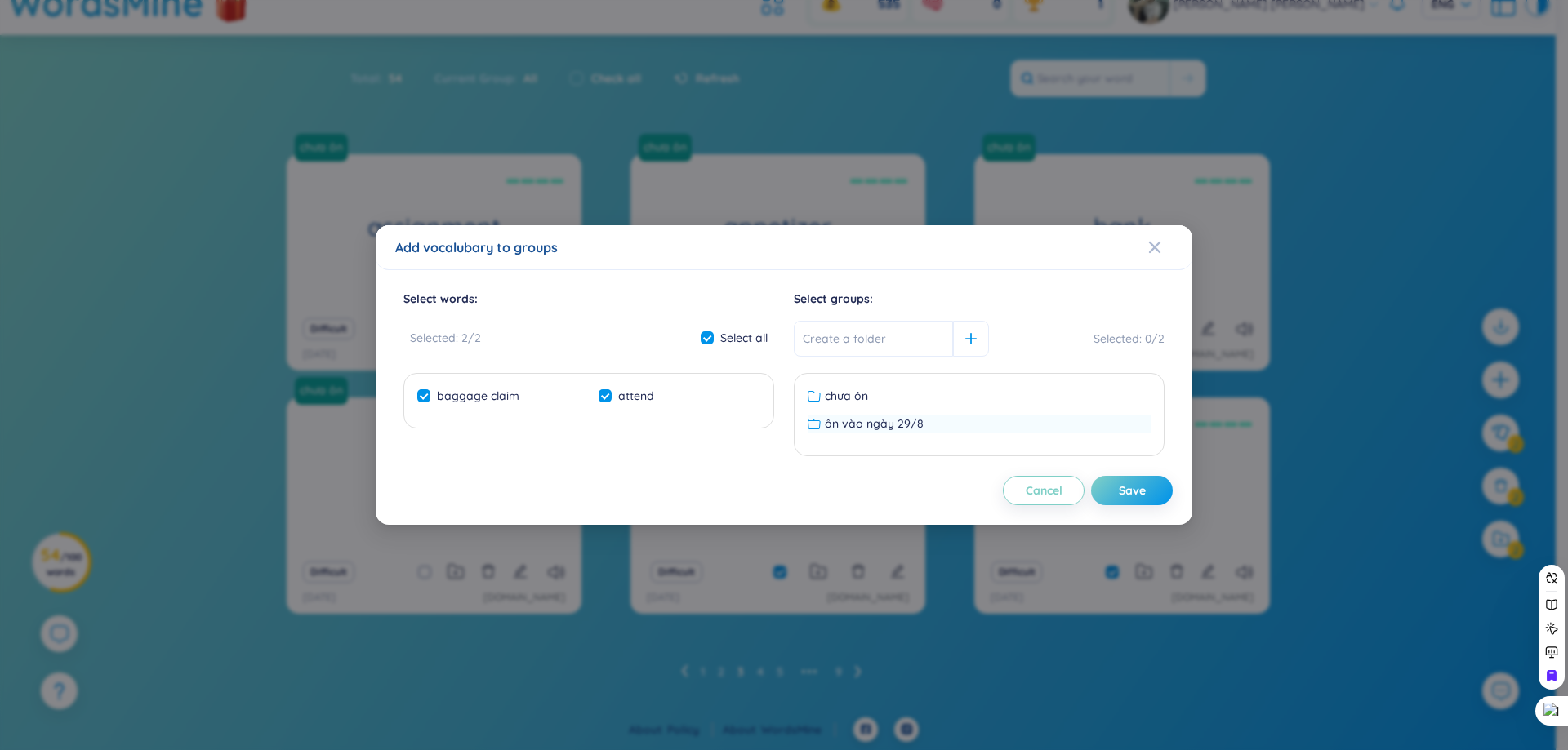
click at [892, 422] on span "ôn vào ngày 29/8" at bounding box center [875, 424] width 99 height 18
click at [1123, 497] on div "Save" at bounding box center [1132, 490] width 27 height 18
checkbox input "false"
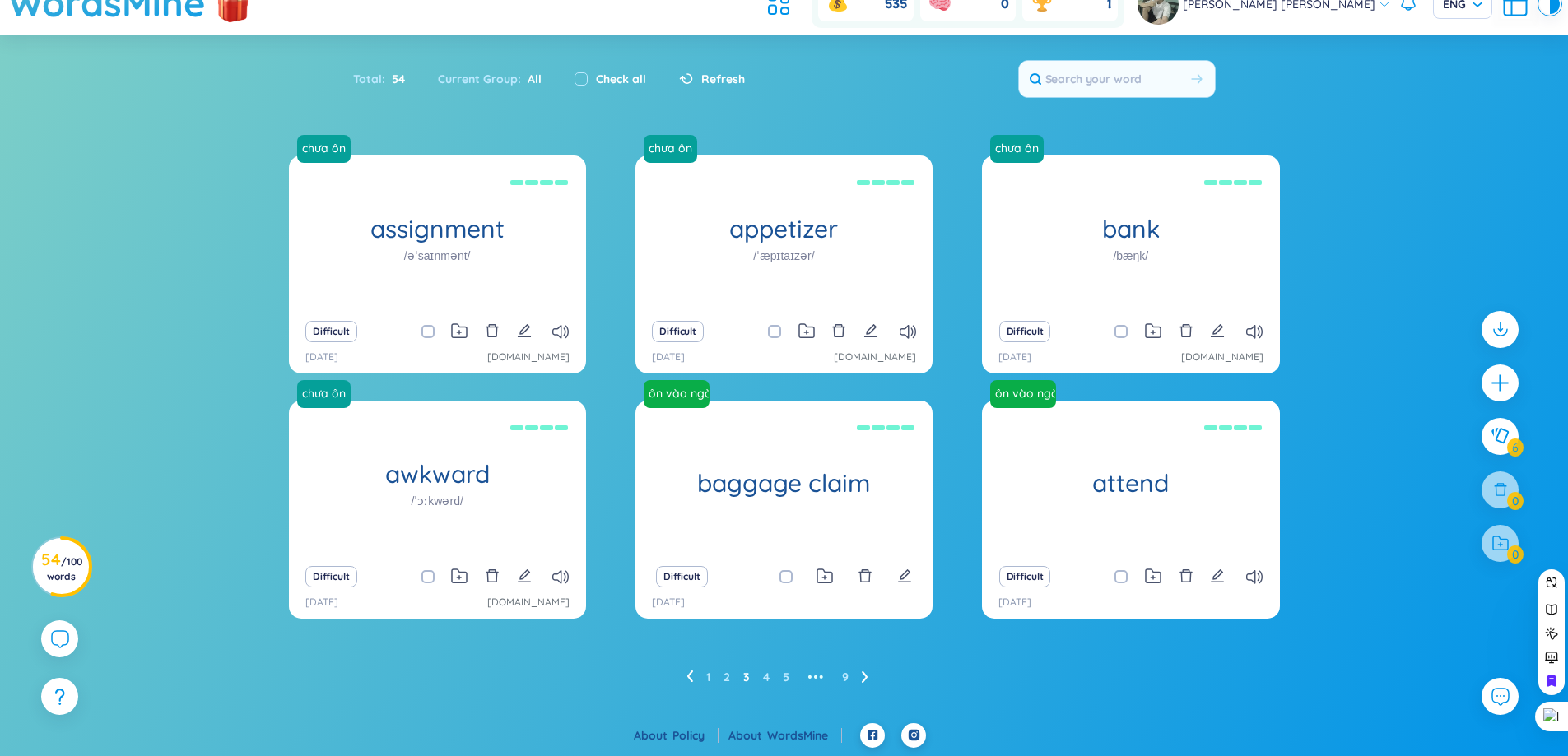
click at [426, 339] on label at bounding box center [427, 332] width 13 height 18
click at [430, 339] on input "checkbox" at bounding box center [436, 332] width 13 height 13
checkbox input "true"
click at [428, 577] on span at bounding box center [427, 576] width 13 height 13
click at [430, 577] on input "checkbox" at bounding box center [436, 576] width 13 height 13
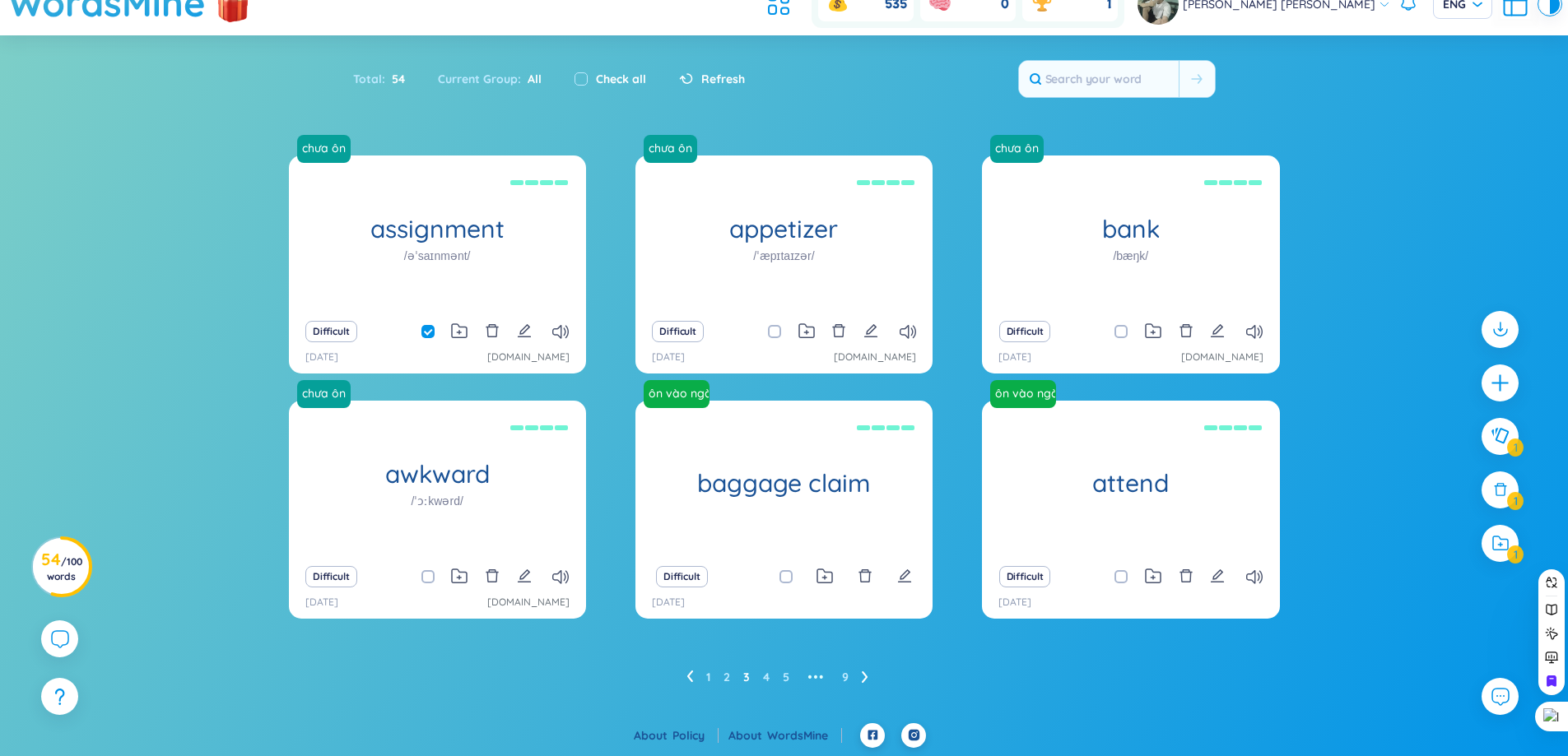
checkbox input "true"
click at [766, 332] on div "Difficult" at bounding box center [784, 332] width 281 height 23
click at [773, 336] on span at bounding box center [774, 332] width 13 height 13
click at [777, 336] on input "checkbox" at bounding box center [783, 332] width 13 height 13
checkbox input "true"
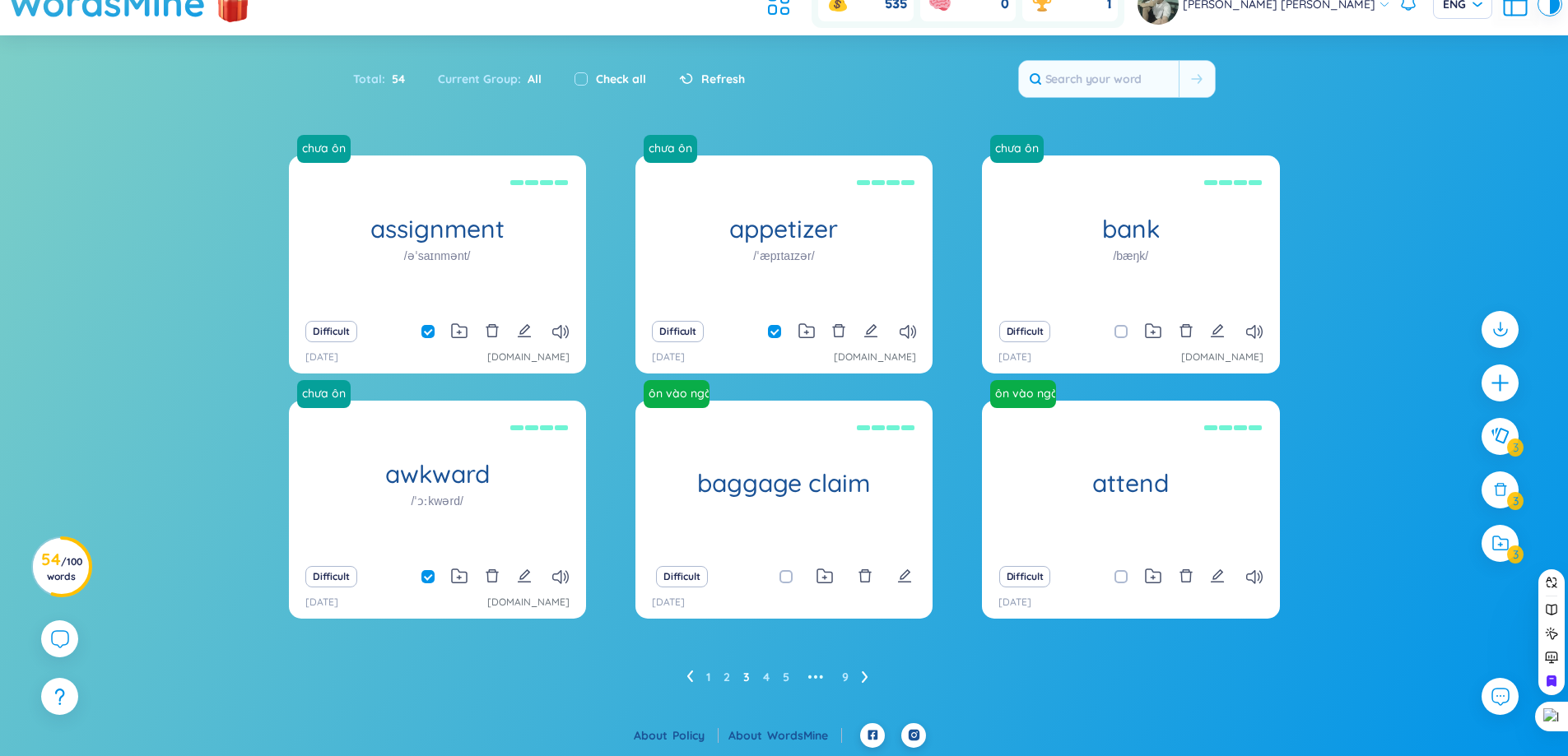
click at [1118, 332] on span at bounding box center [1121, 332] width 13 height 13
click at [1123, 332] on input "checkbox" at bounding box center [1129, 332] width 13 height 13
checkbox input "true"
click at [1507, 535] on icon at bounding box center [1500, 544] width 18 height 18
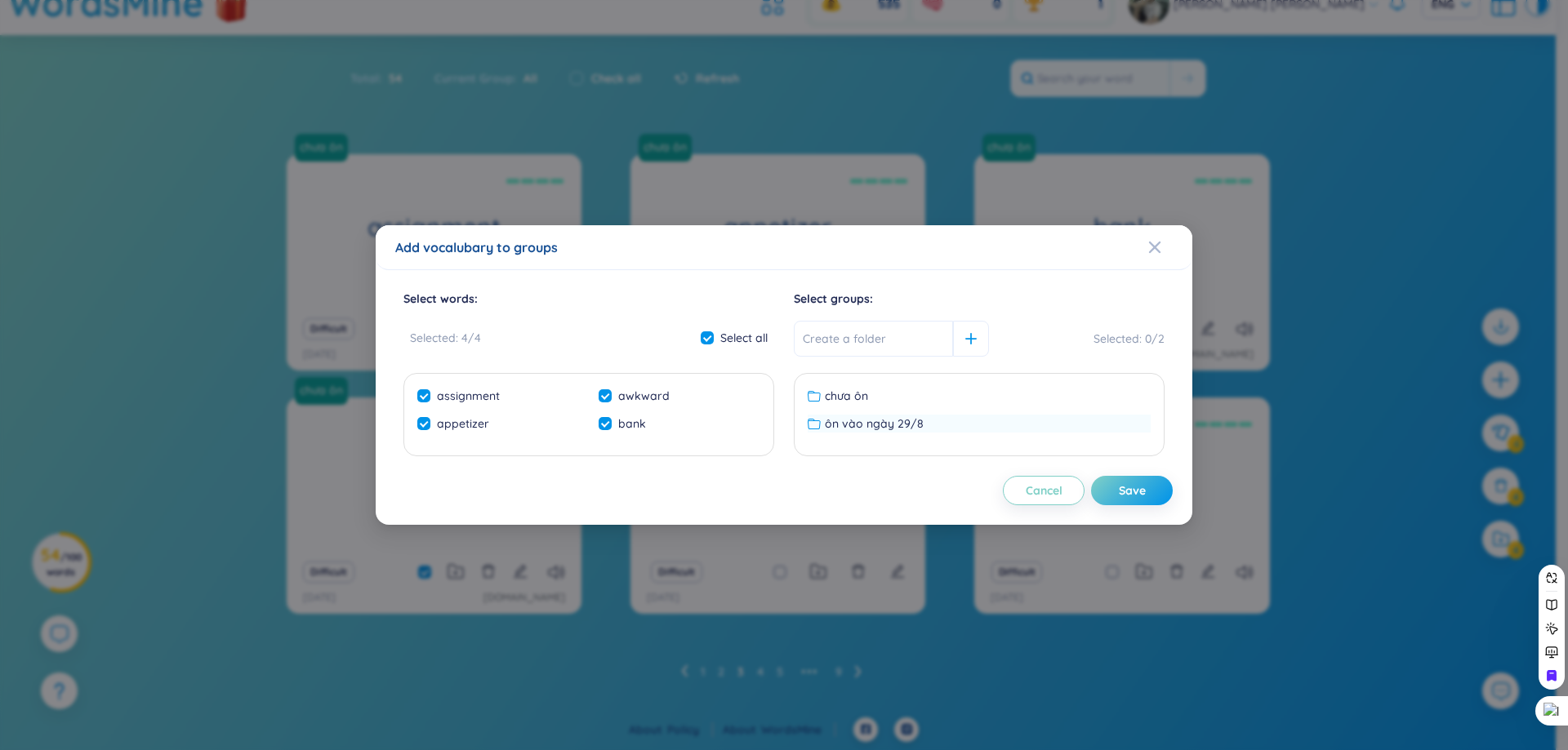
click at [905, 423] on span "ôn vào ngày 29/8" at bounding box center [875, 424] width 99 height 18
click at [1141, 495] on div "Save" at bounding box center [1132, 490] width 27 height 18
checkbox input "false"
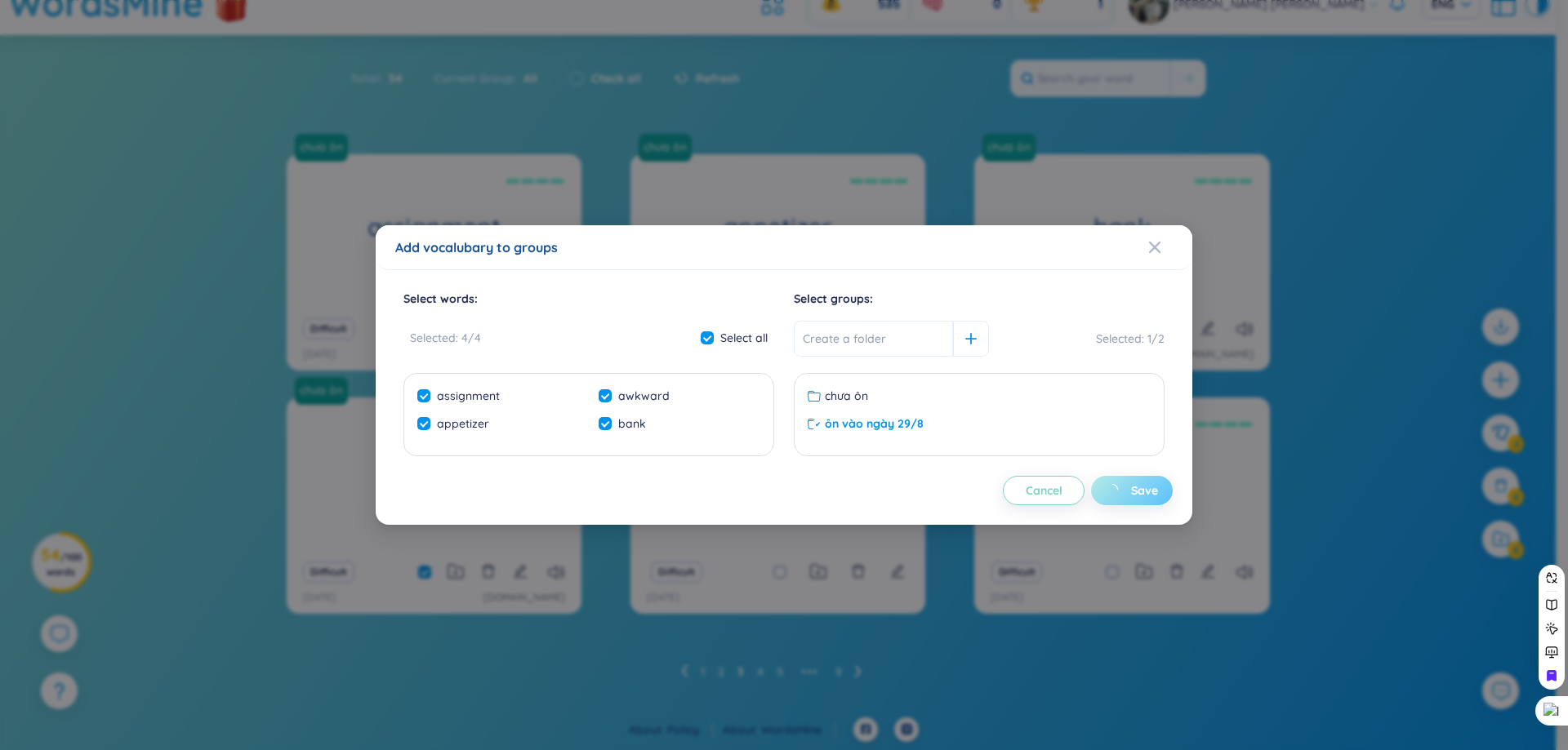
checkbox input "false"
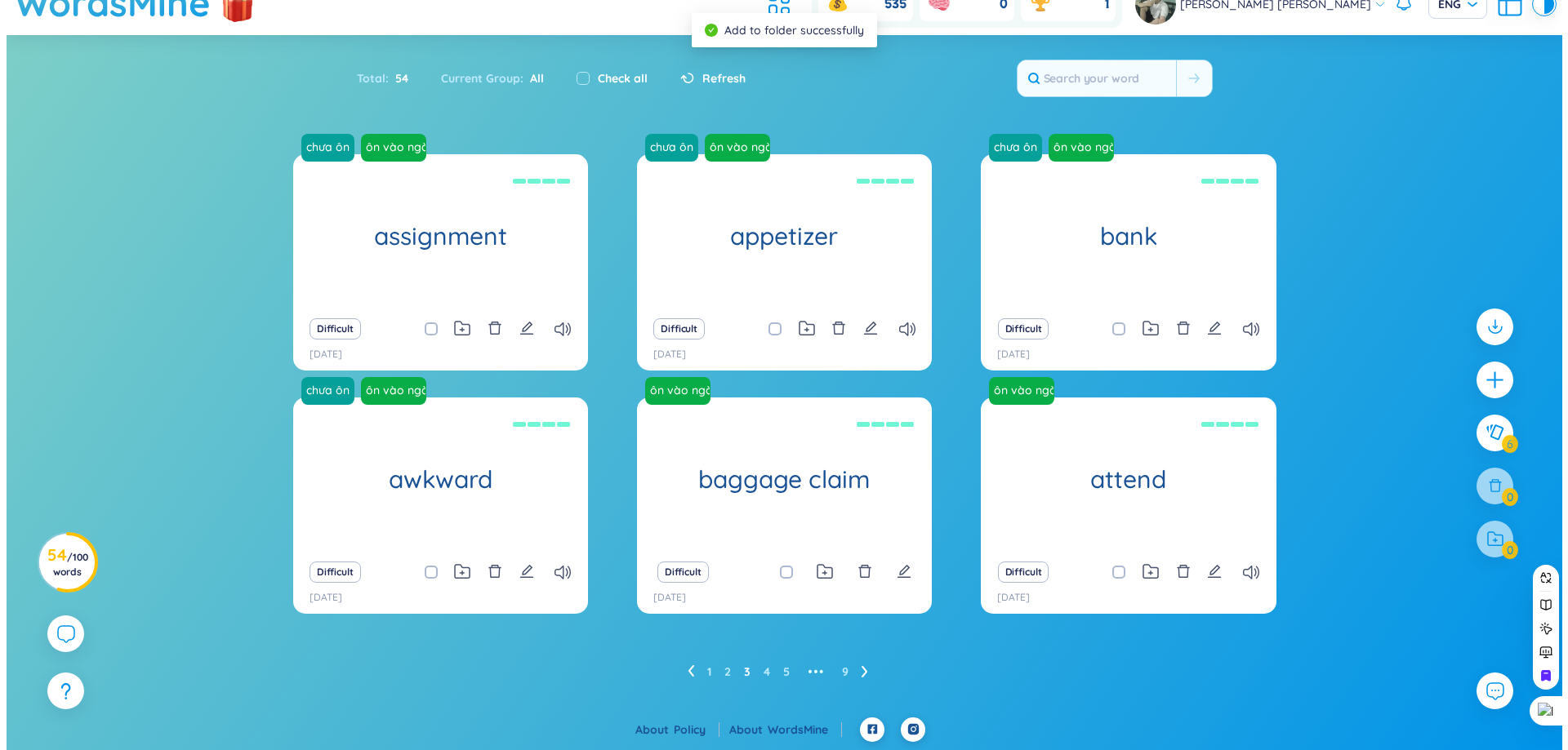
scroll to position [0, 0]
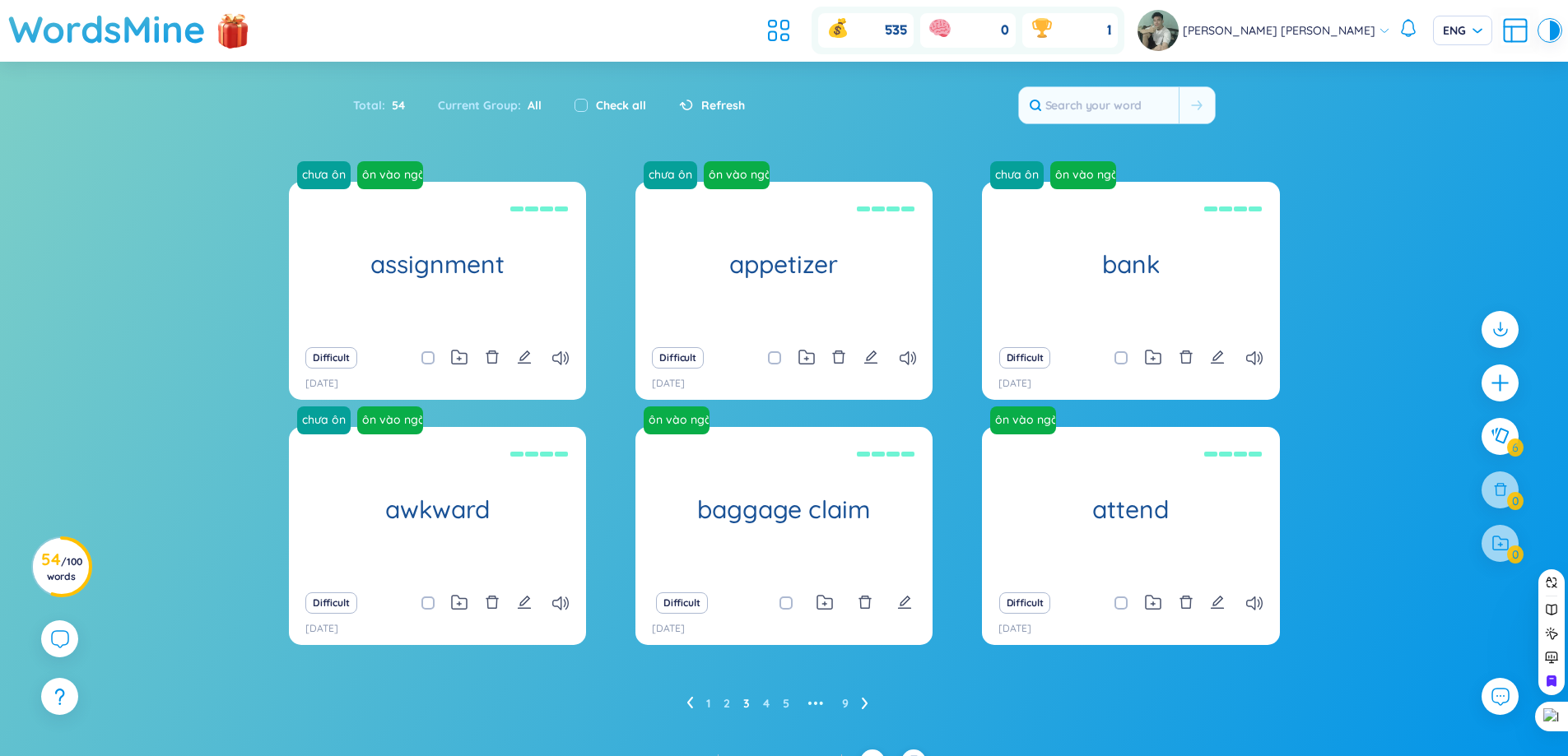
click at [849, 50] on div "535 0 1" at bounding box center [942, 31] width 364 height 47
click at [793, 38] on icon at bounding box center [779, 31] width 30 height 30
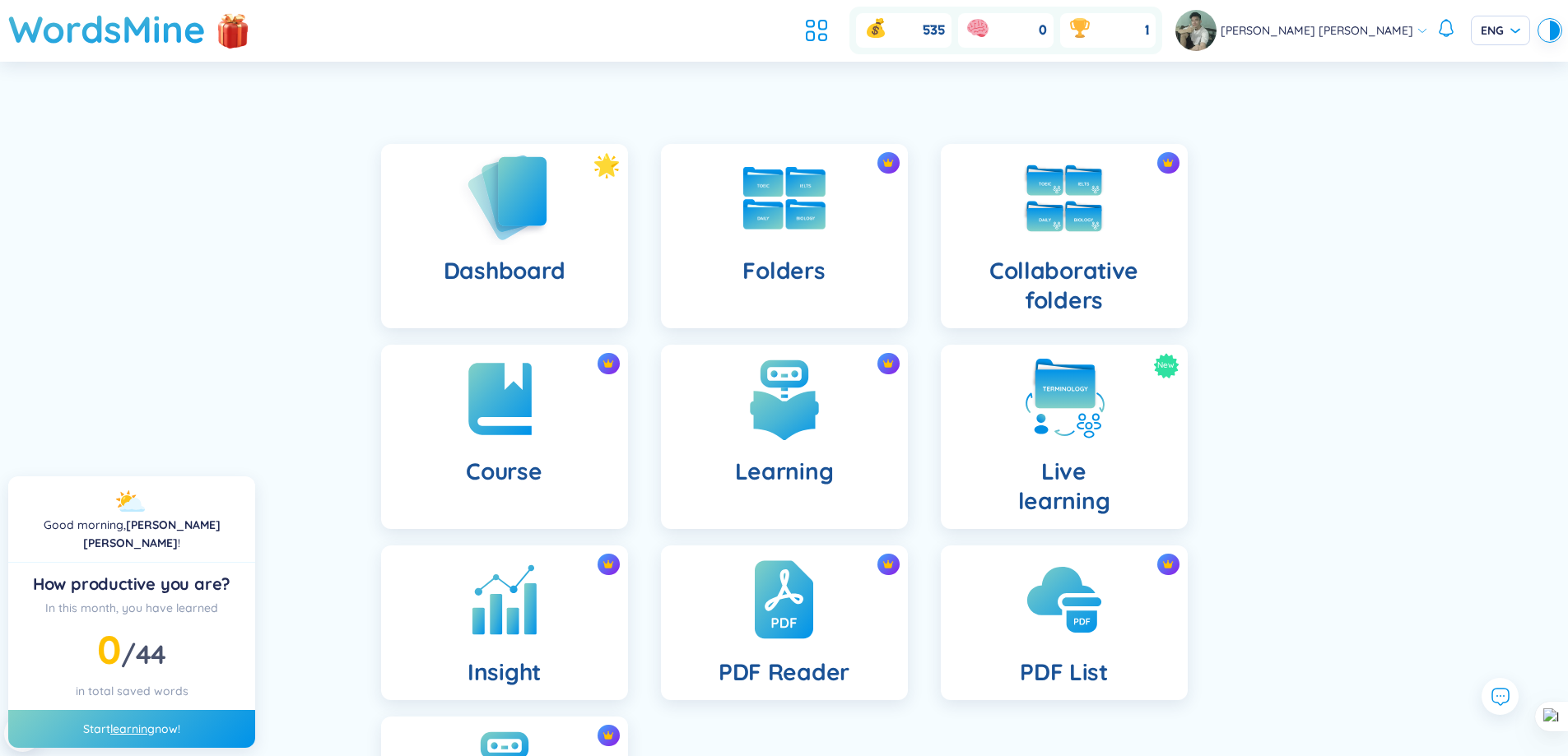
click at [581, 190] on div "Dashboard" at bounding box center [504, 236] width 247 height 184
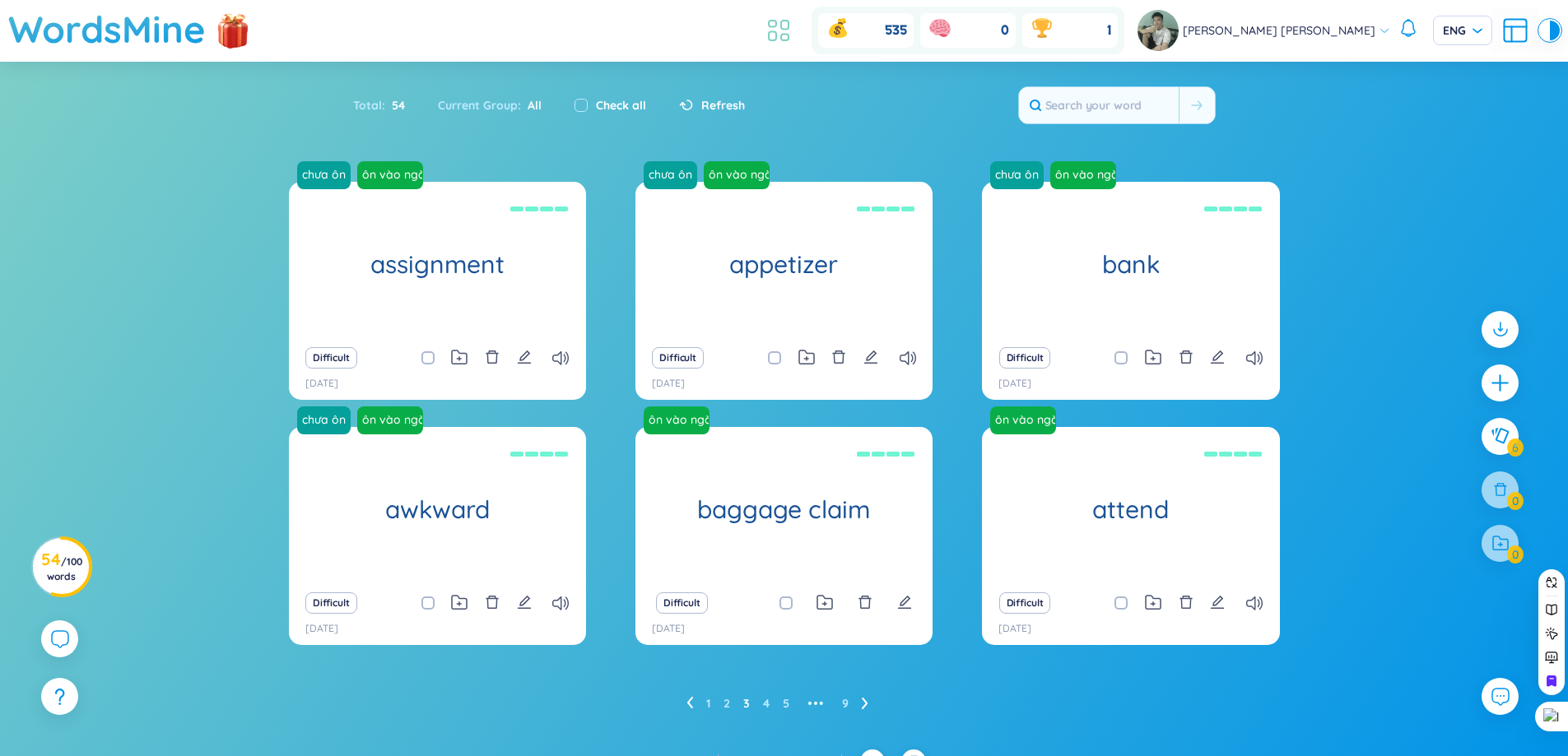
click at [793, 29] on icon at bounding box center [779, 31] width 30 height 30
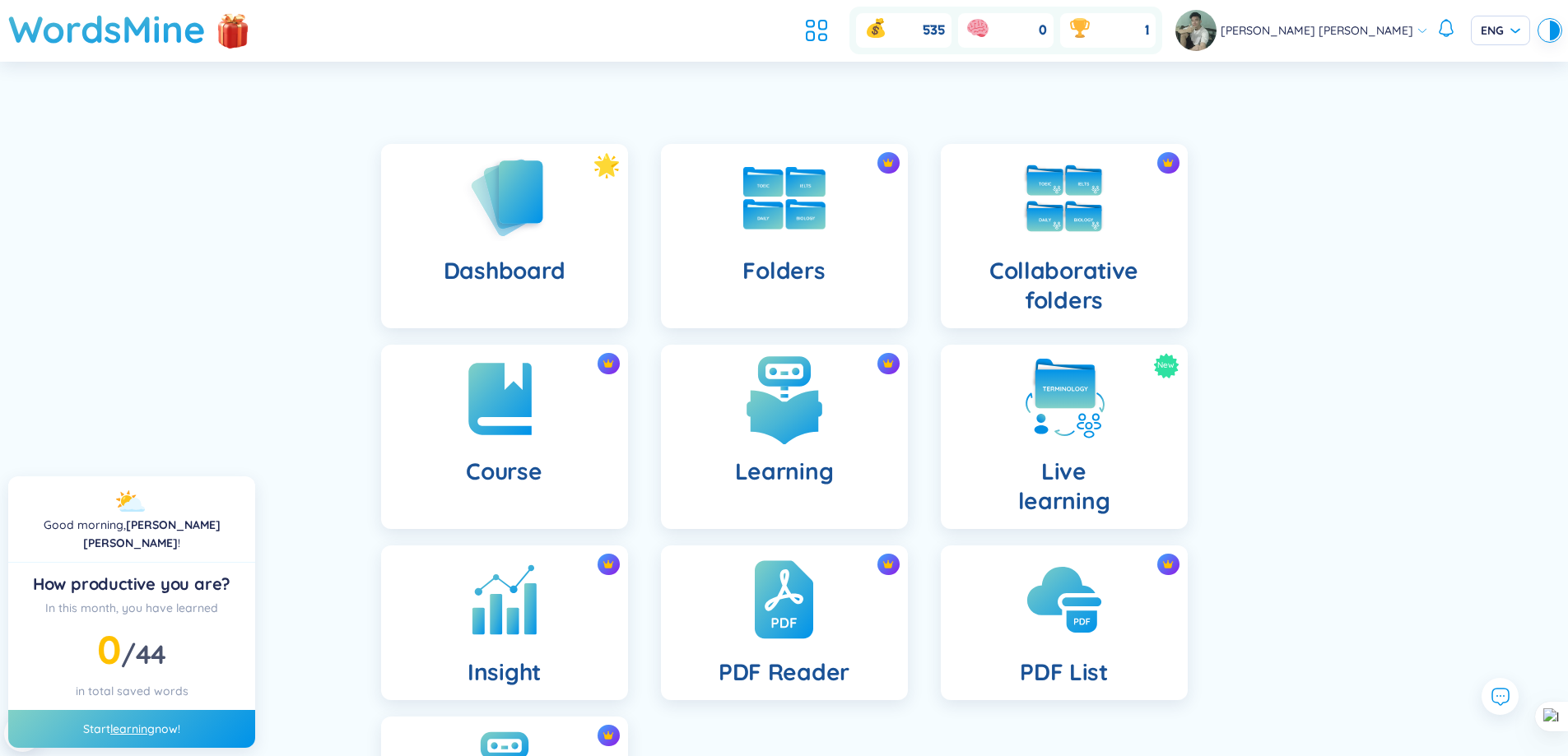
click at [775, 463] on h4 "Learning" at bounding box center [784, 472] width 99 height 30
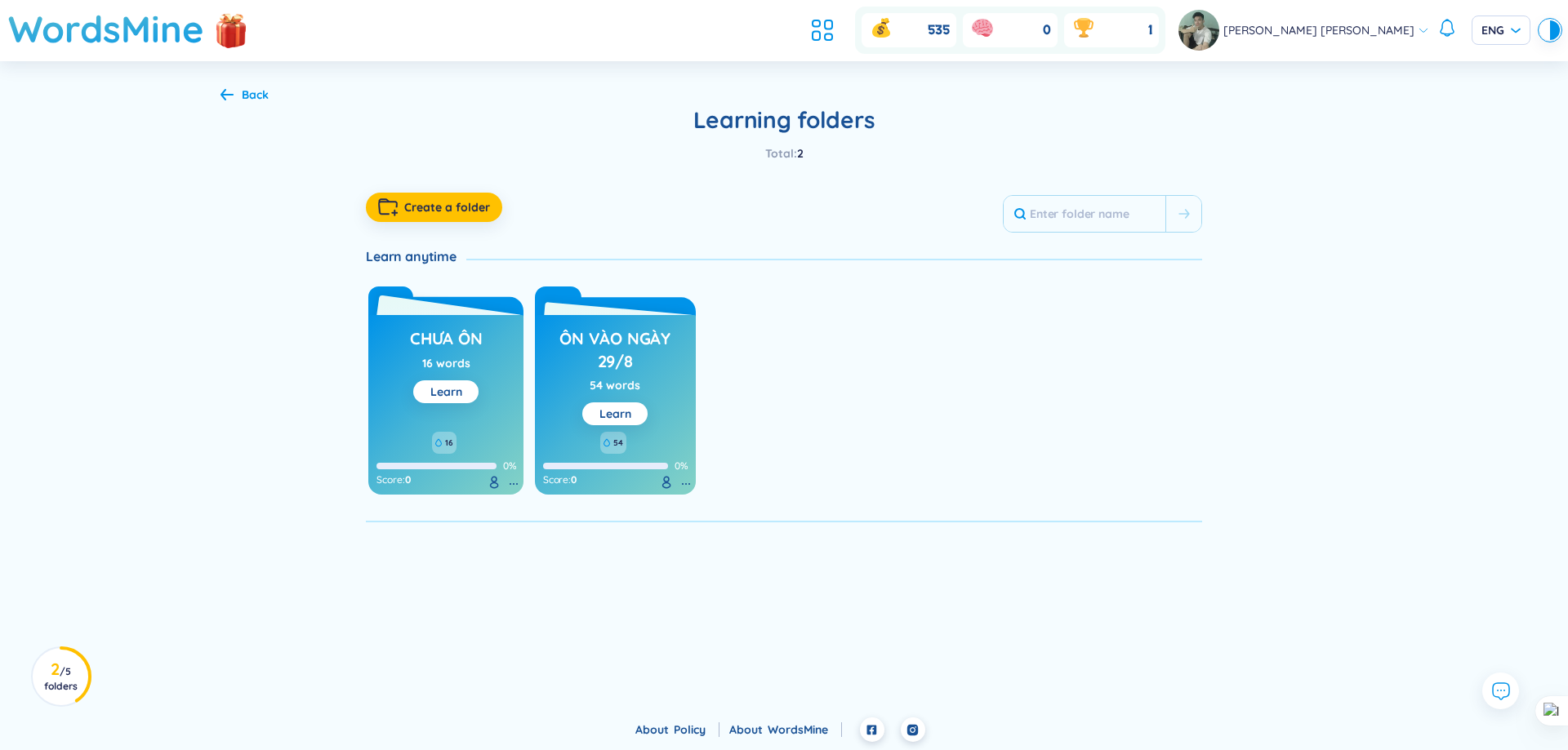
click at [514, 485] on icon at bounding box center [514, 484] width 2 height 2
click at [509, 540] on div "Delete folder" at bounding box center [482, 546] width 67 height 18
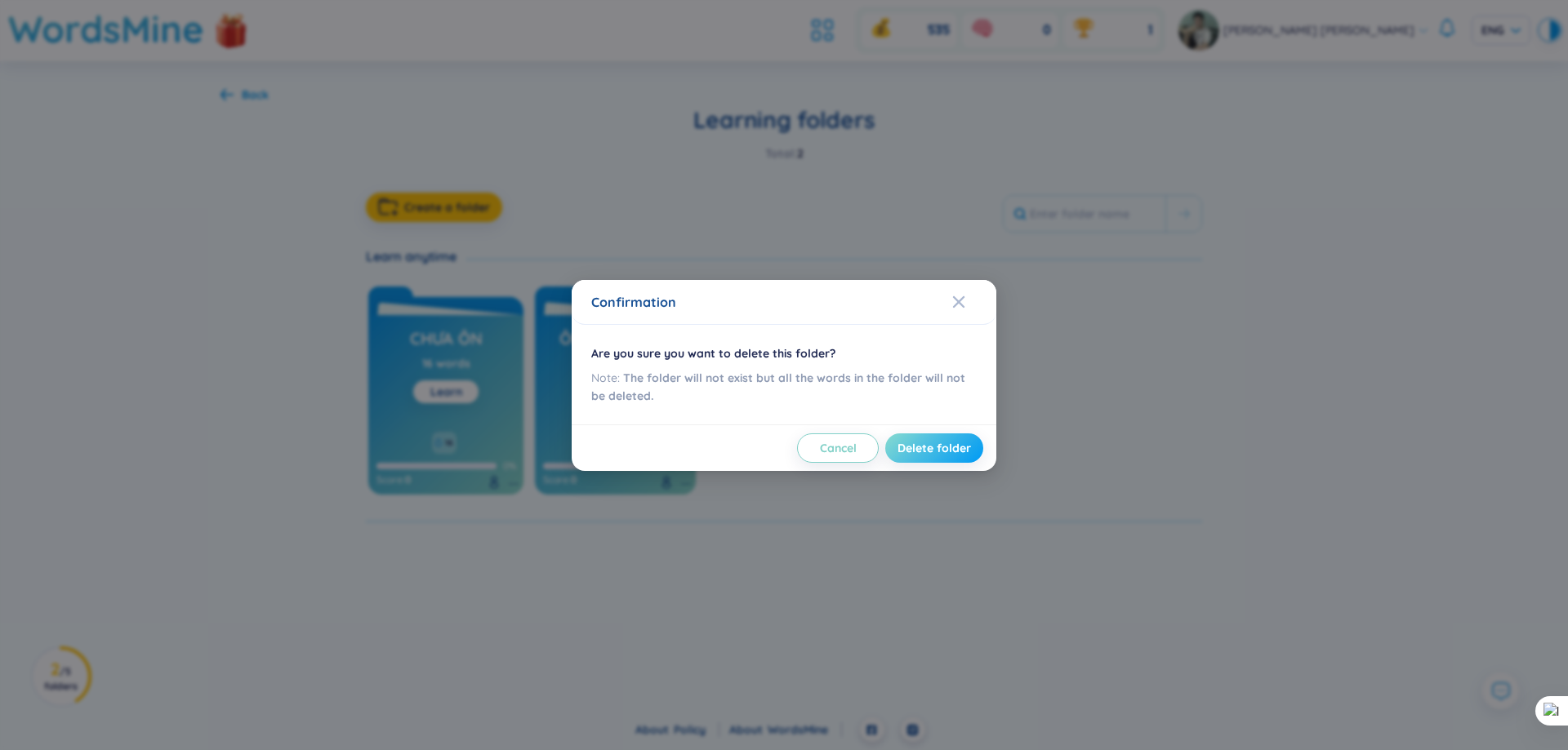
click at [958, 454] on span "Delete folder" at bounding box center [934, 448] width 73 height 17
